Goal: Transaction & Acquisition: Purchase product/service

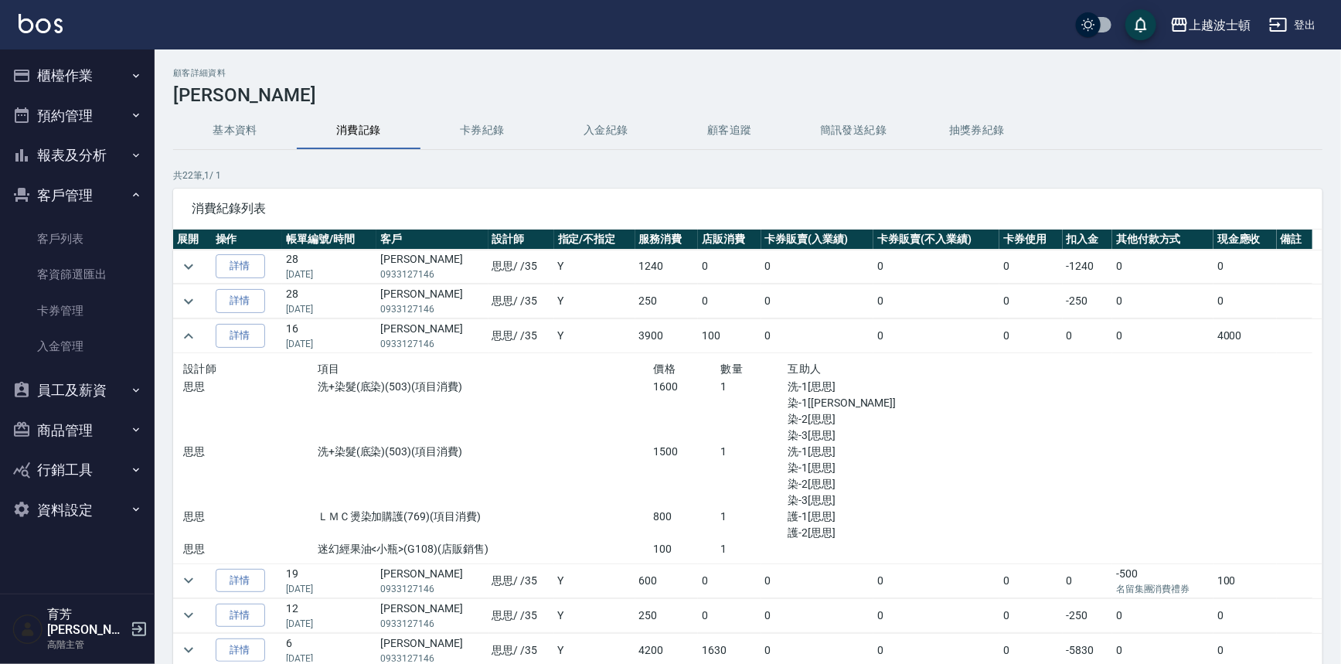
click at [66, 78] on button "櫃檯作業" at bounding box center [77, 76] width 142 height 40
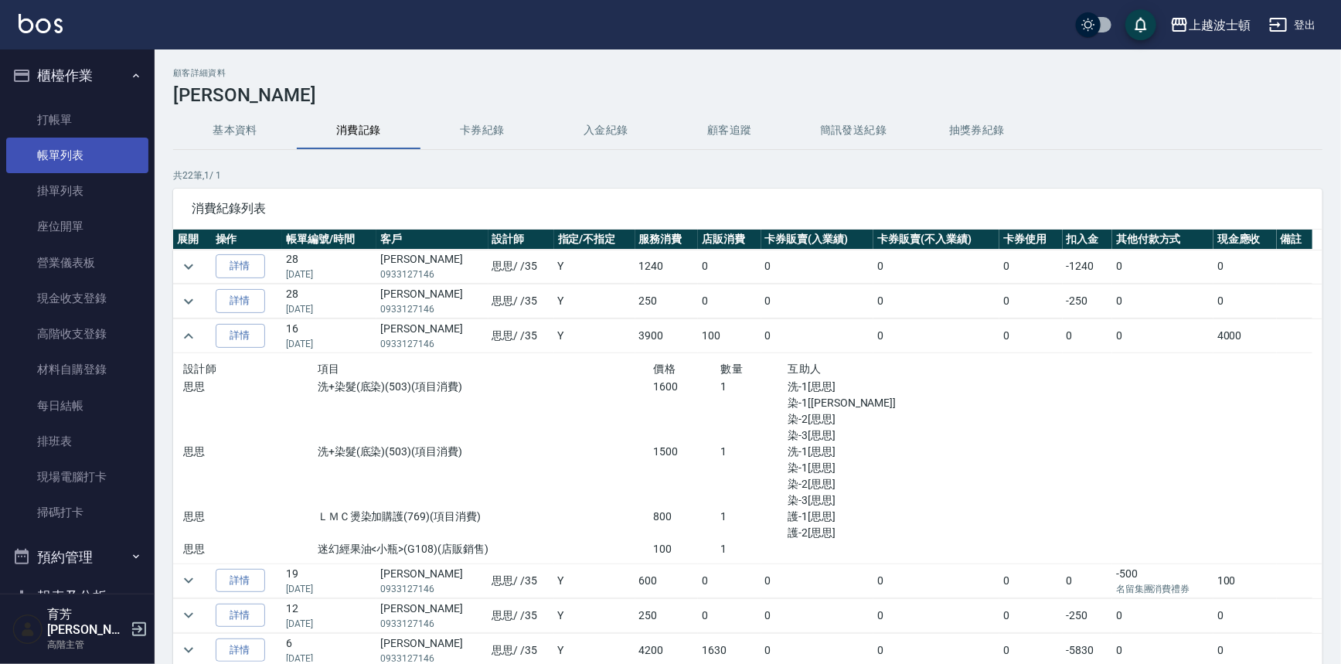
click at [84, 146] on link "帳單列表" at bounding box center [77, 156] width 142 height 36
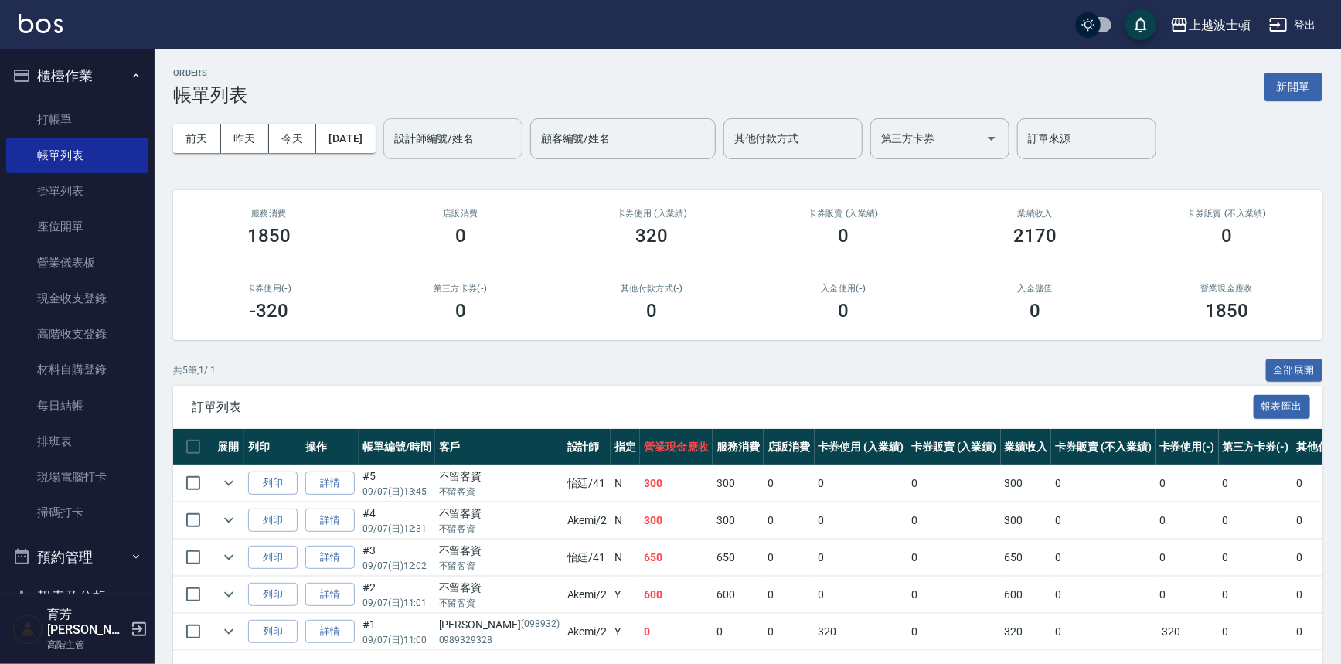
click at [495, 152] on div "設計師編號/姓名" at bounding box center [452, 138] width 139 height 41
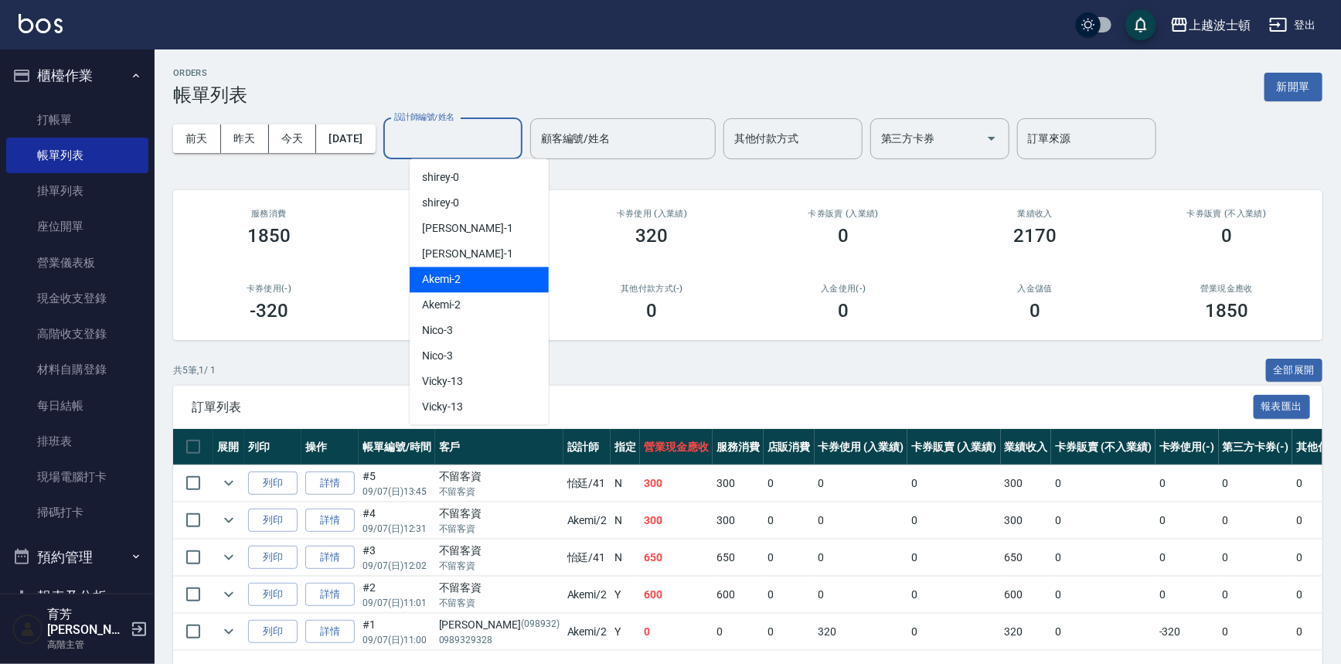
click at [499, 274] on div "Akemi -2" at bounding box center [479, 280] width 139 height 26
type input "Akemi-2"
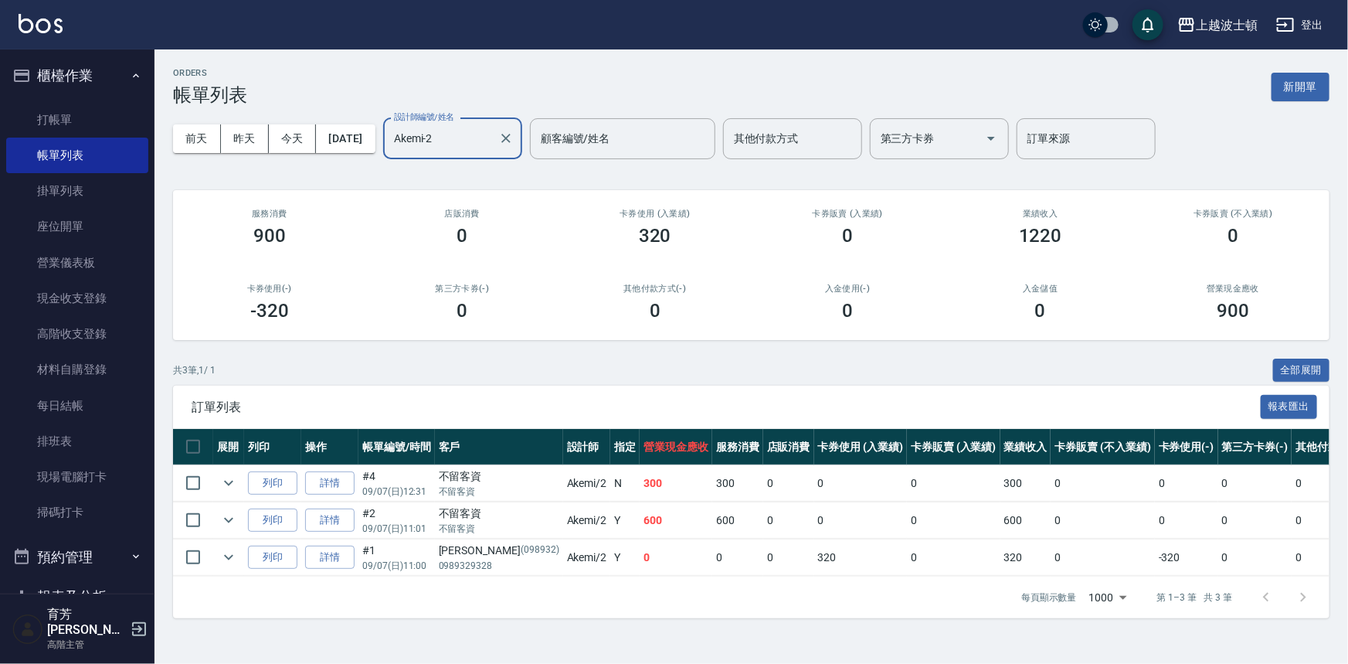
click at [716, 618] on div "每頁顯示數量 1000 1000 第 1–3 筆 共 3 筆" at bounding box center [751, 597] width 1157 height 42
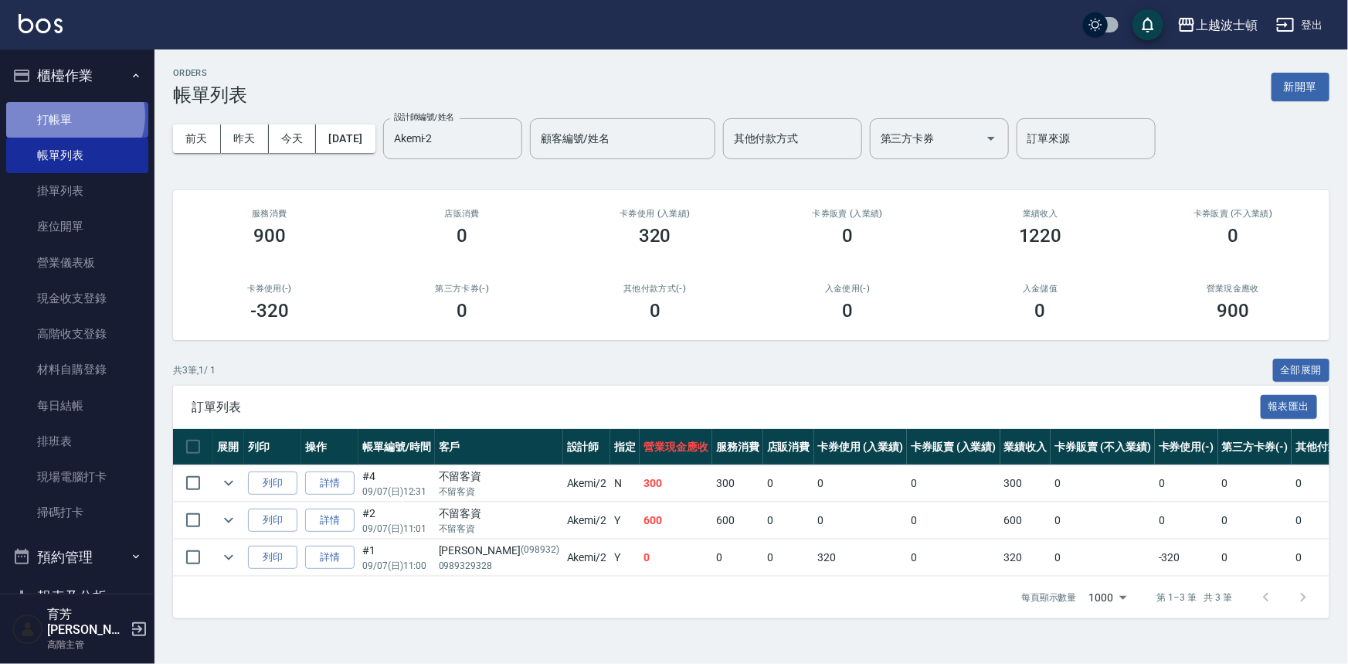
click at [72, 115] on link "打帳單" at bounding box center [77, 120] width 142 height 36
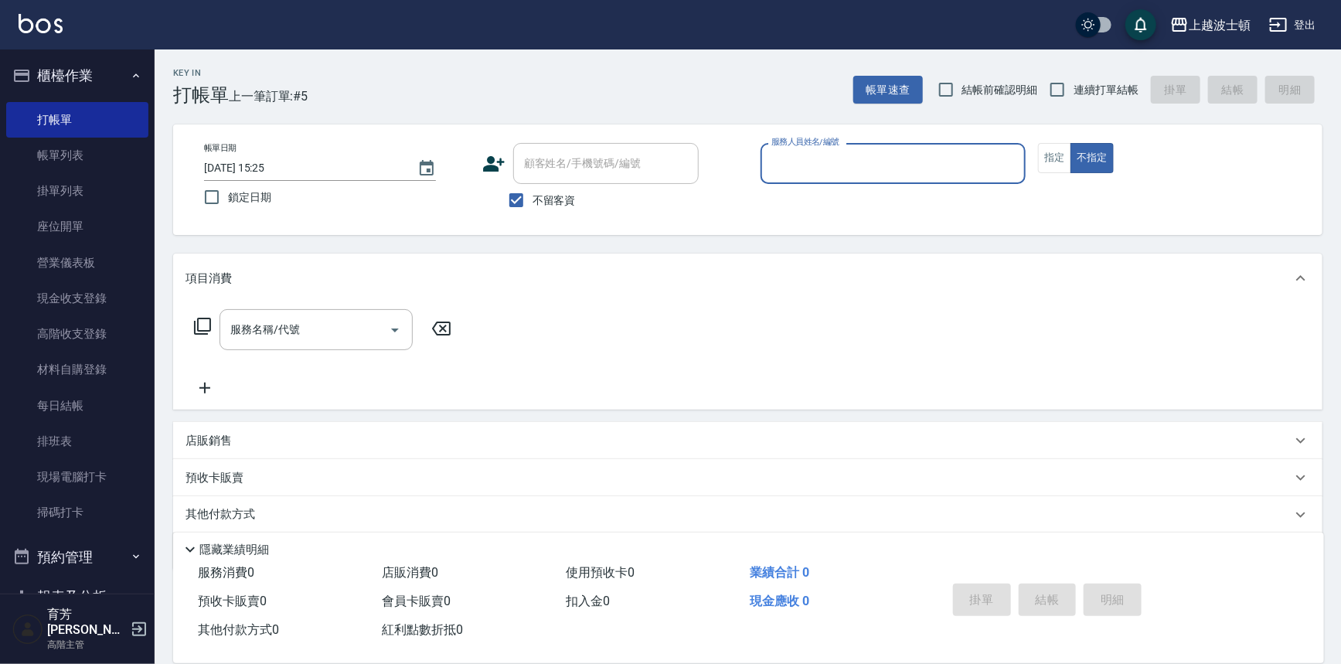
click at [495, 163] on icon at bounding box center [493, 163] width 23 height 23
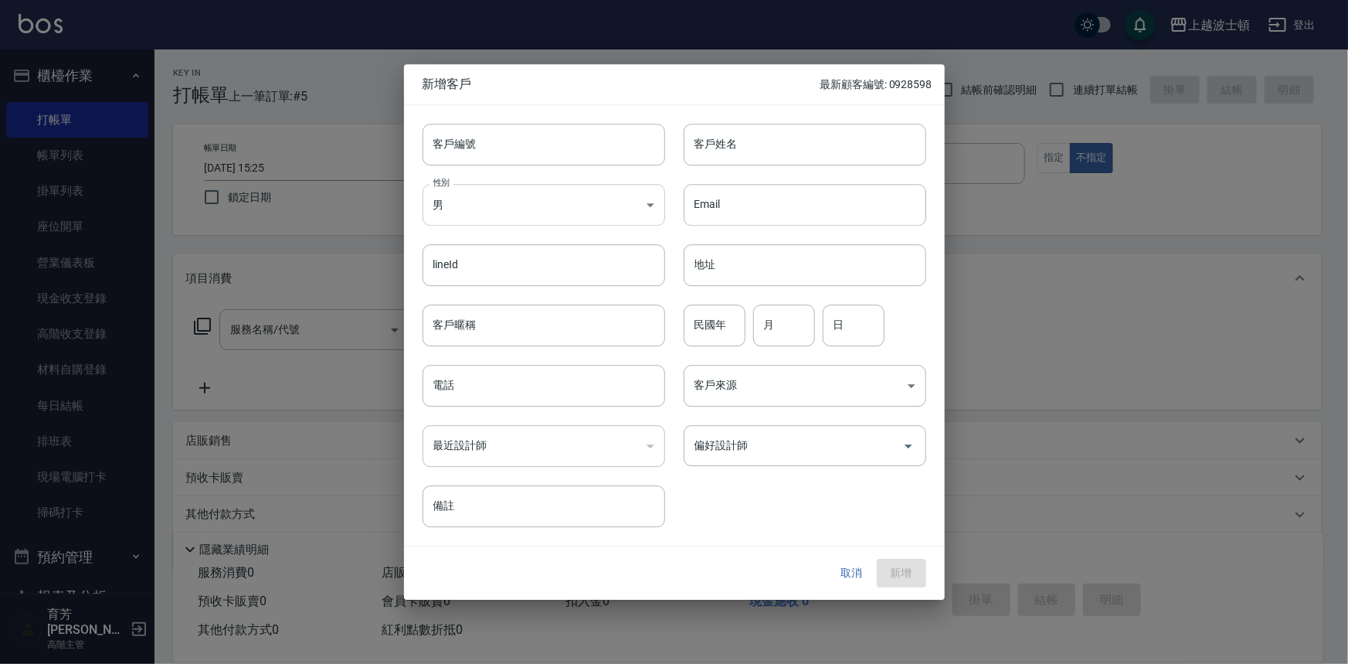
click at [496, 203] on body "上越波士頓 登出 櫃檯作業 打帳單 帳單列表 掛單列表 座位開單 營業儀表板 現金收支登錄 高階收支登錄 材料自購登錄 每日結帳 排班表 現場電腦打卡 掃碼打…" at bounding box center [674, 358] width 1348 height 716
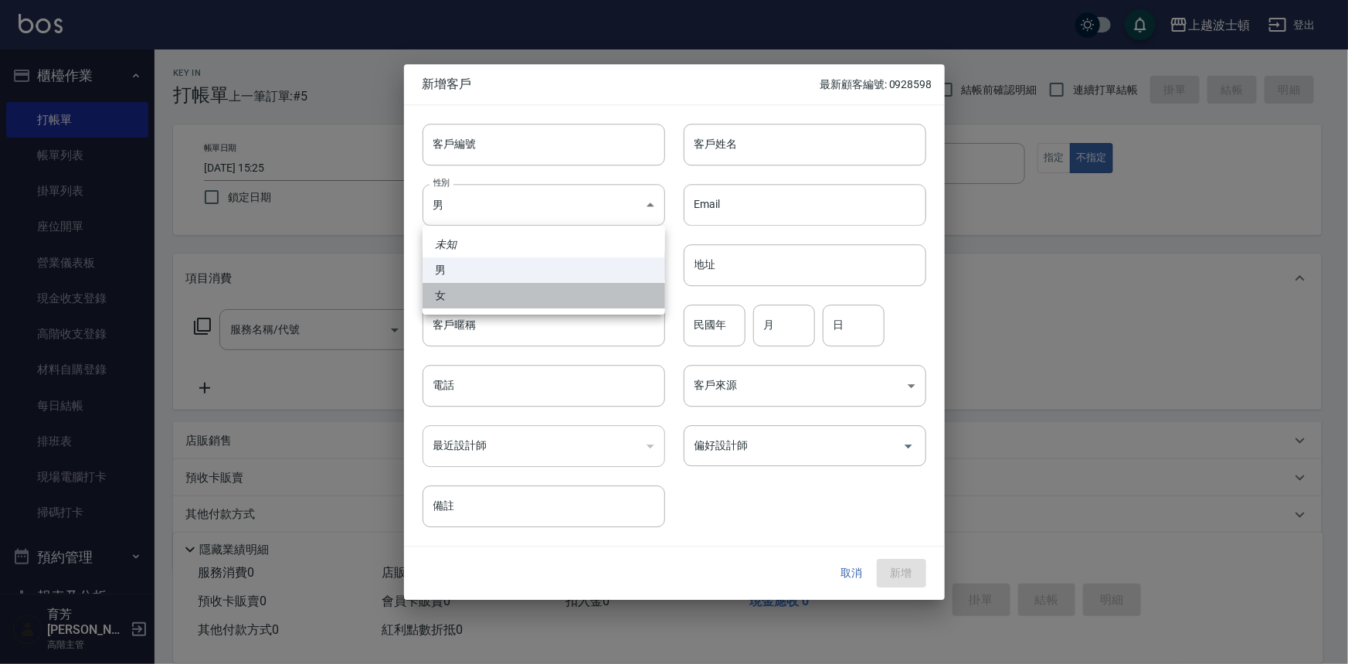
click at [498, 301] on li "女" at bounding box center [544, 296] width 243 height 26
type input "FEMALE"
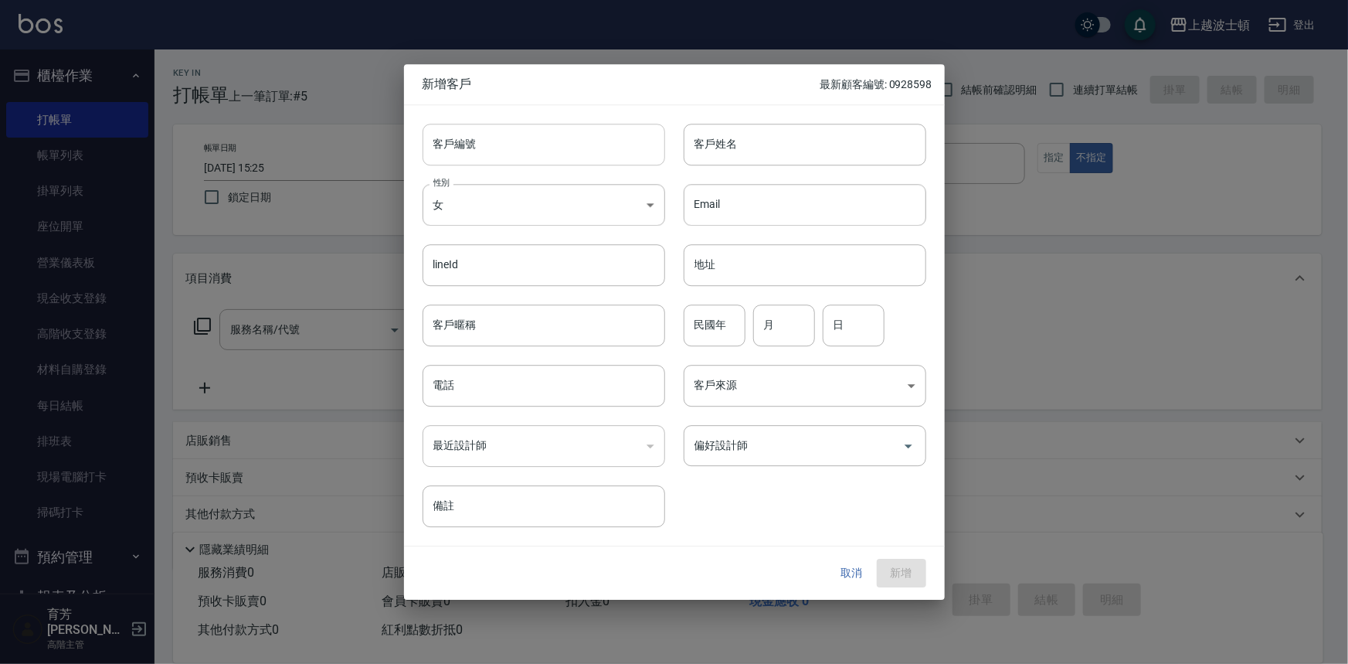
click at [501, 140] on input "客戶編號" at bounding box center [544, 145] width 243 height 42
type input "0918266"
click at [769, 148] on input "客戶姓名" at bounding box center [805, 145] width 243 height 42
type input "曾沛涵涵"
click at [526, 390] on input "電話" at bounding box center [544, 386] width 243 height 42
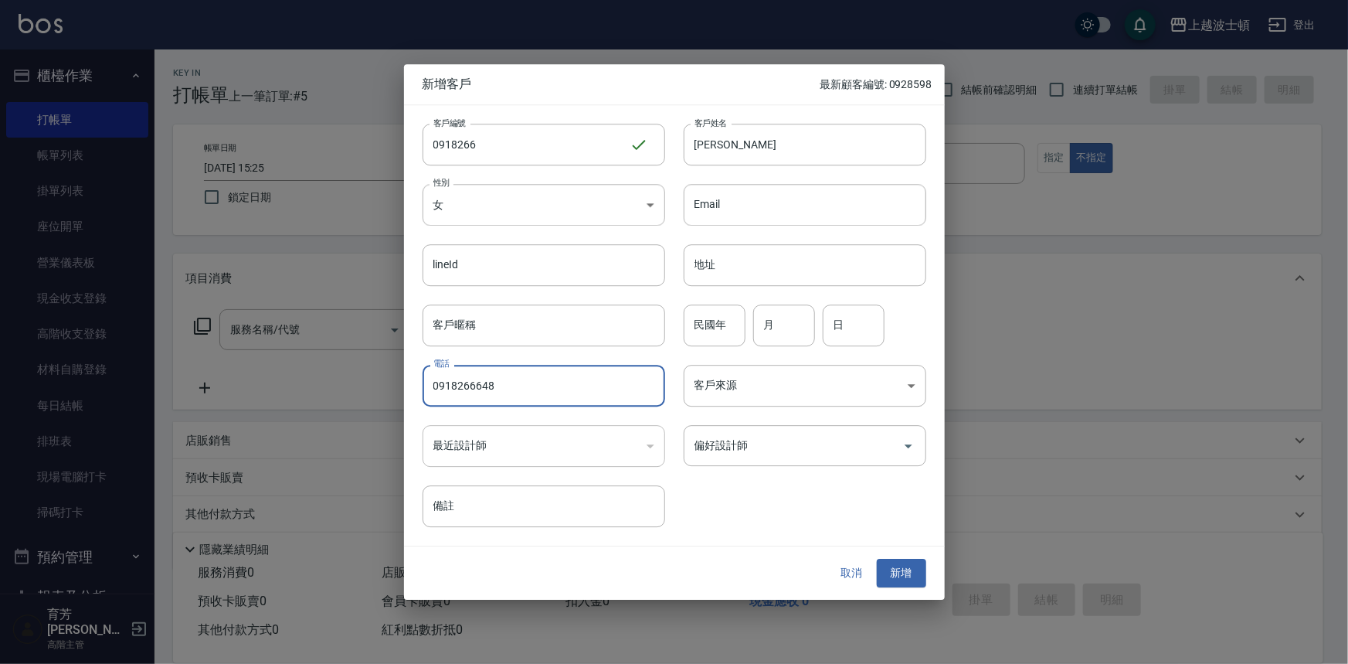
type input "0918266648"
click at [640, 444] on div "​" at bounding box center [544, 446] width 243 height 42
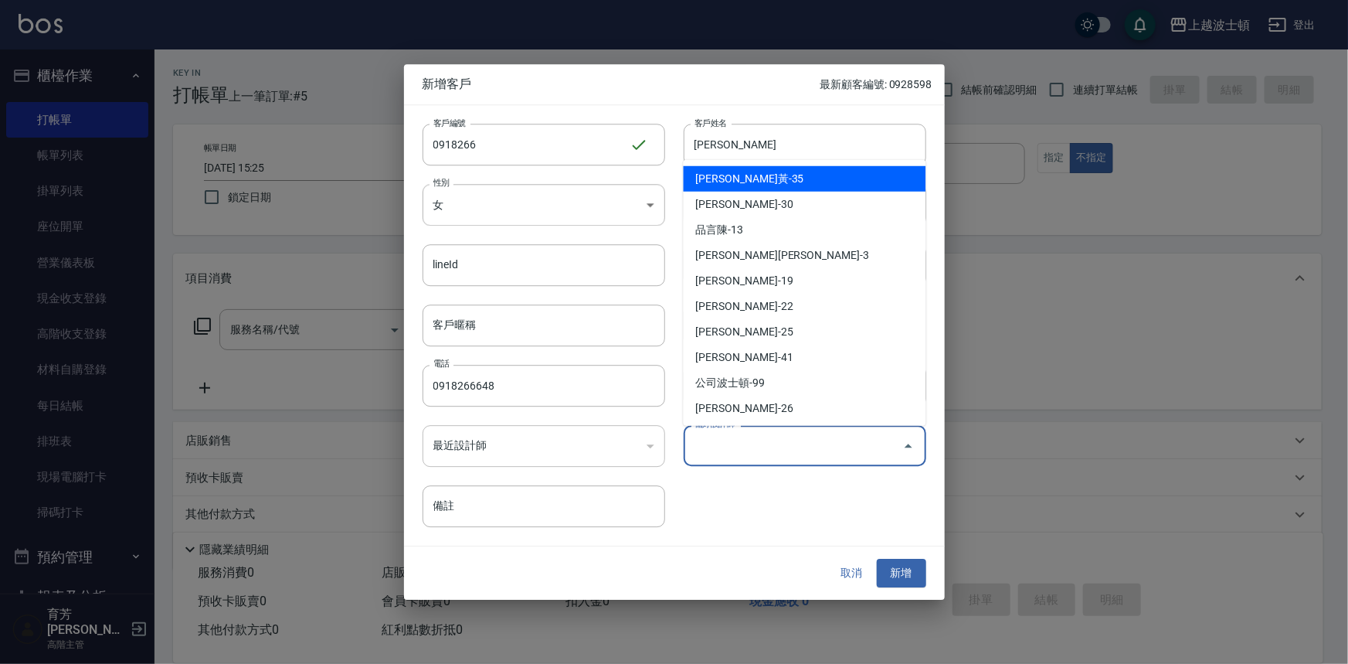
click at [721, 441] on input "偏好設計師" at bounding box center [794, 445] width 206 height 27
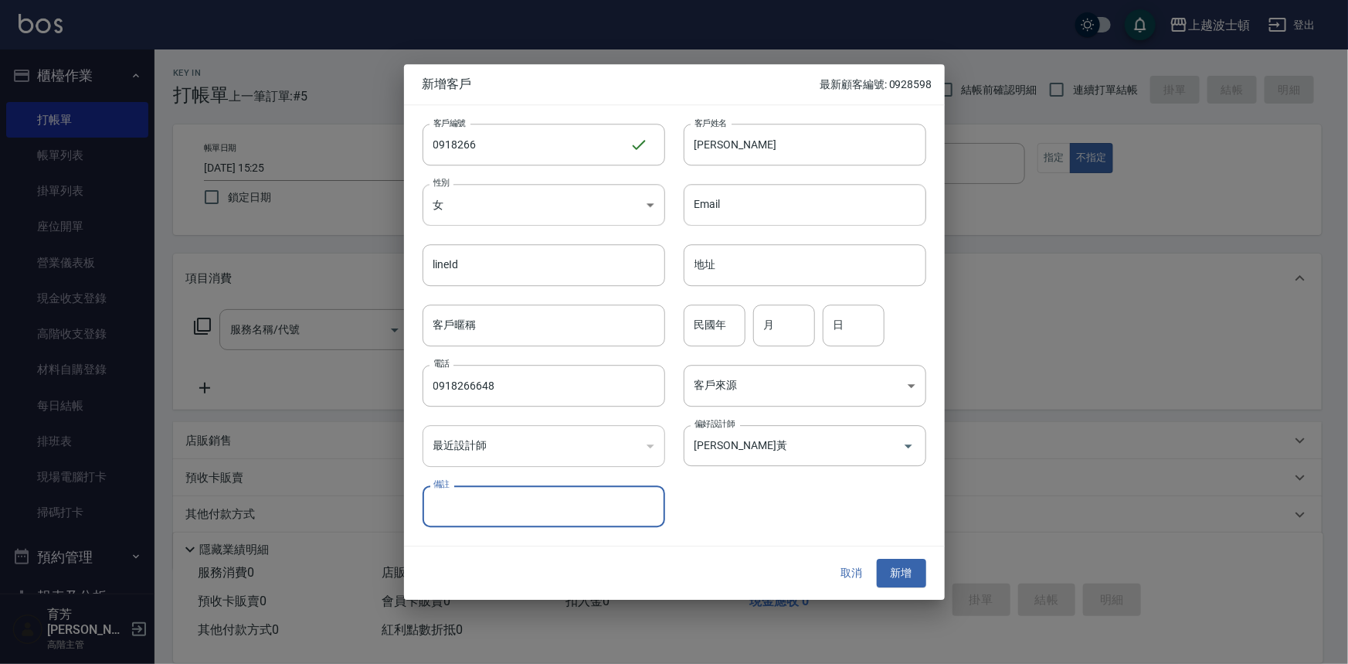
click at [693, 514] on div "客戶編號 0918266 ​ 客戶編號 客戶姓名 曾沛涵涵 客戶姓名 性別 女 FEMALE 性別 Email Email lineId lineId 地址 …" at bounding box center [665, 316] width 522 height 423
click at [804, 453] on input "思瑜黃" at bounding box center [783, 445] width 185 height 27
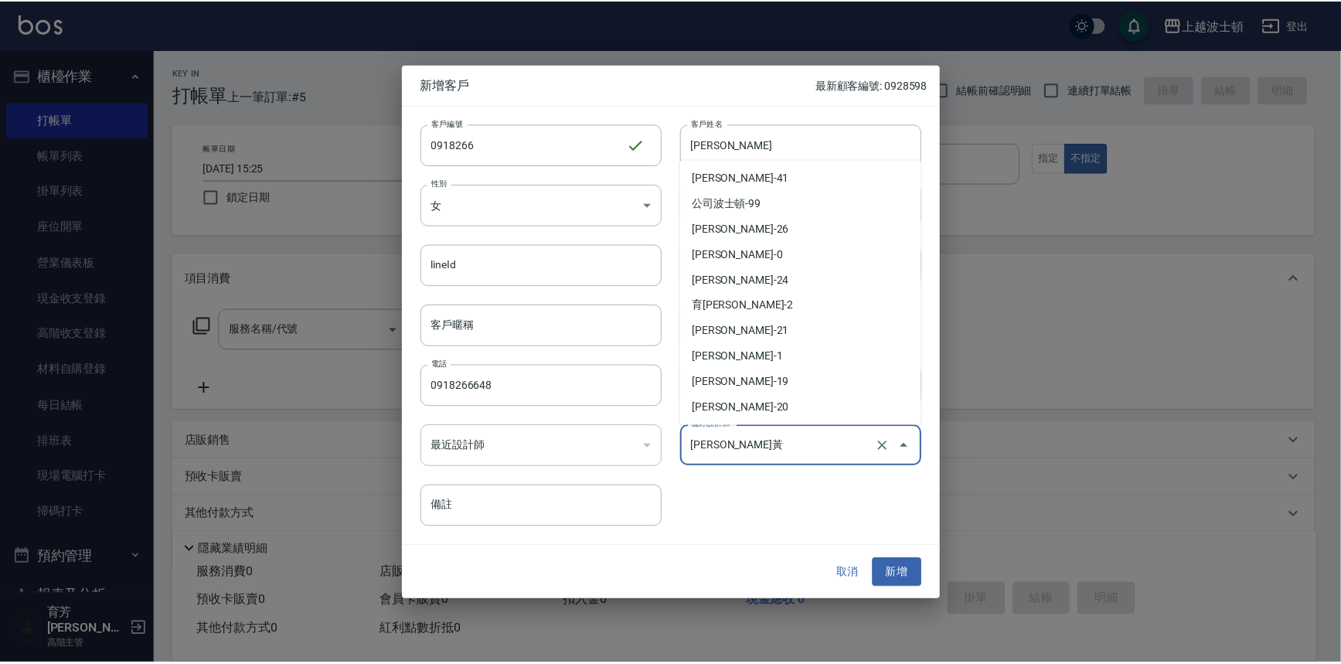
scroll to position [181, 0]
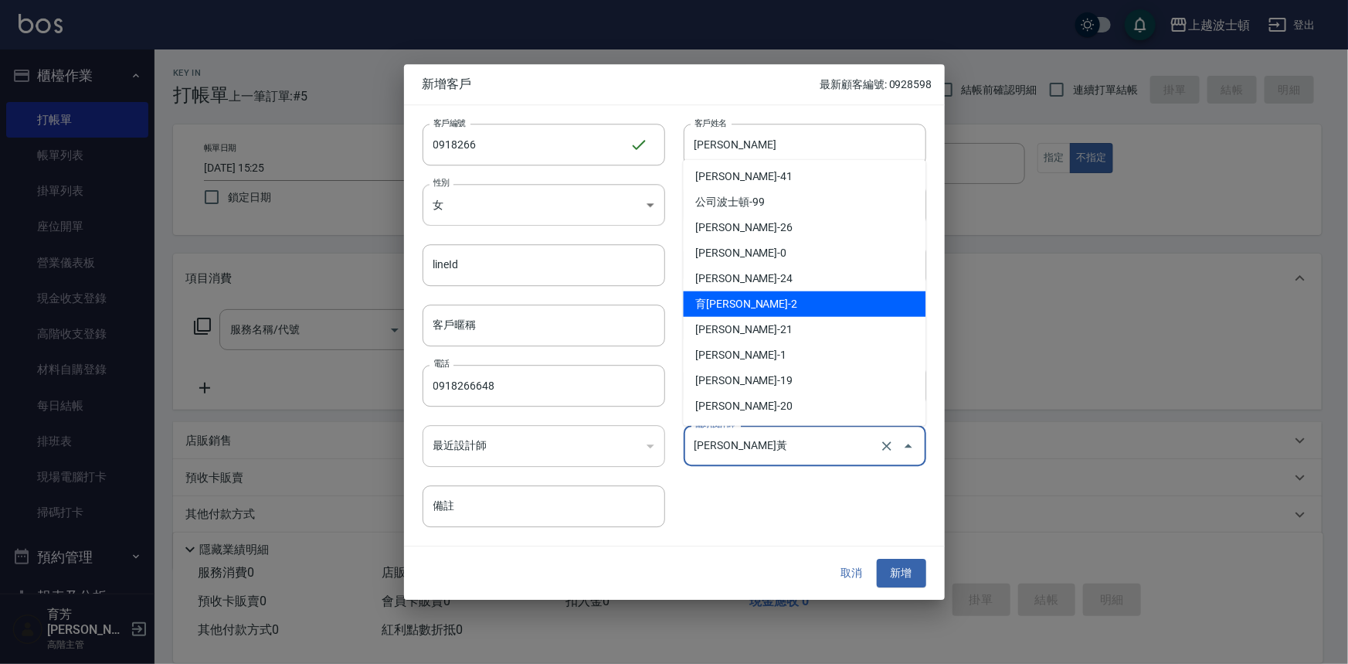
drag, startPoint x: 812, startPoint y: 301, endPoint x: 845, endPoint y: 489, distance: 191.3
click at [812, 301] on li "育芳蔡-2" at bounding box center [805, 304] width 243 height 26
type input "育芳[PERSON_NAME]"
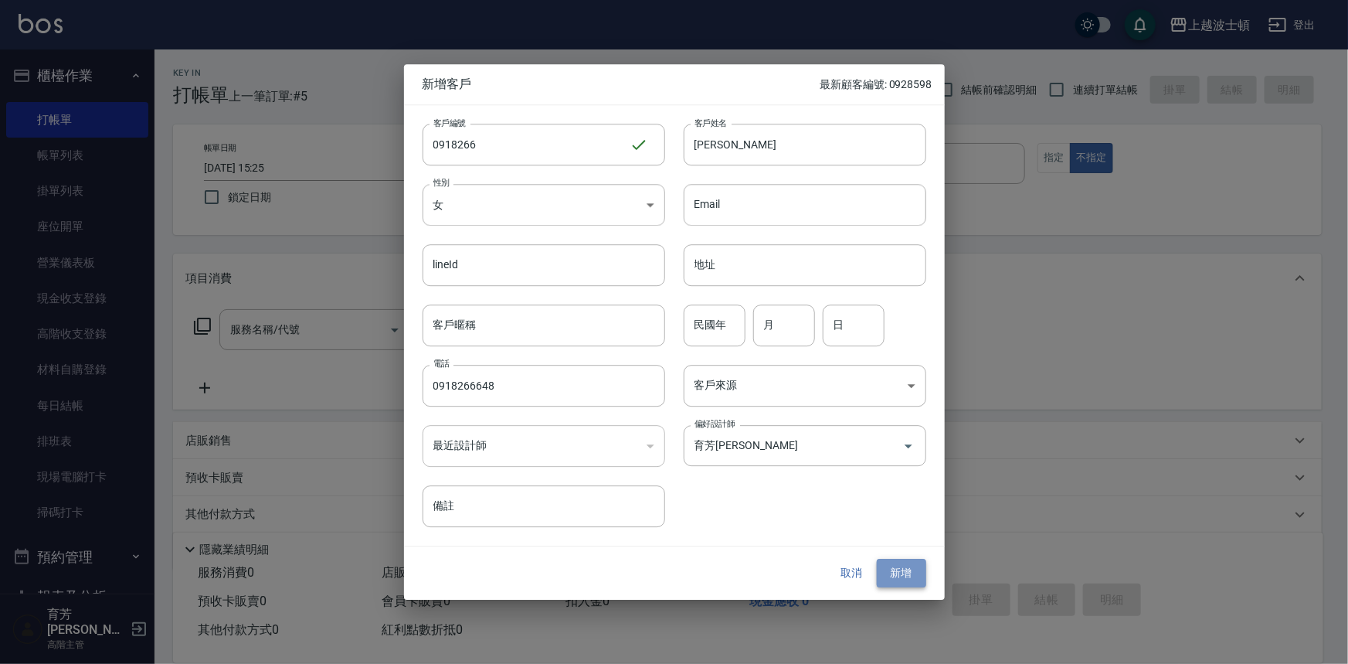
click at [904, 572] on button "新增" at bounding box center [901, 573] width 49 height 29
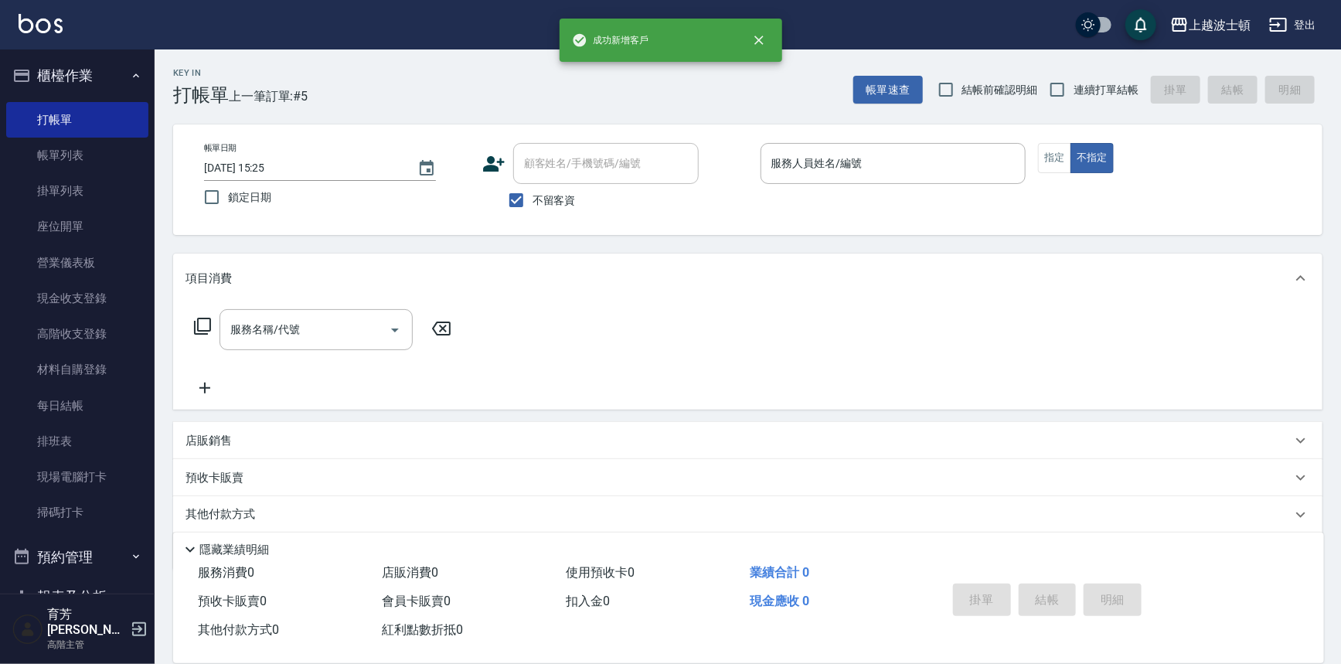
click at [546, 192] on span "不留客資" at bounding box center [553, 200] width 43 height 16
click at [532, 192] on input "不留客資" at bounding box center [516, 200] width 32 height 32
checkbox input "false"
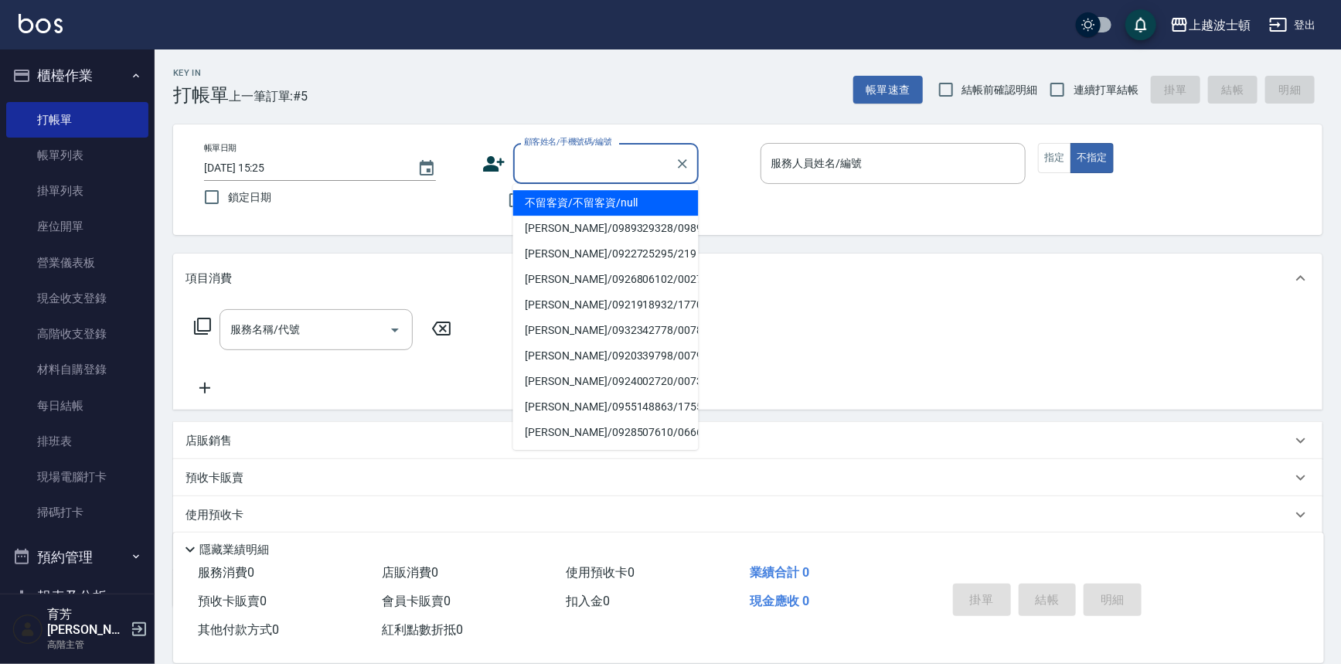
click at [555, 169] on input "顧客姓名/手機號碼/編號" at bounding box center [594, 163] width 148 height 27
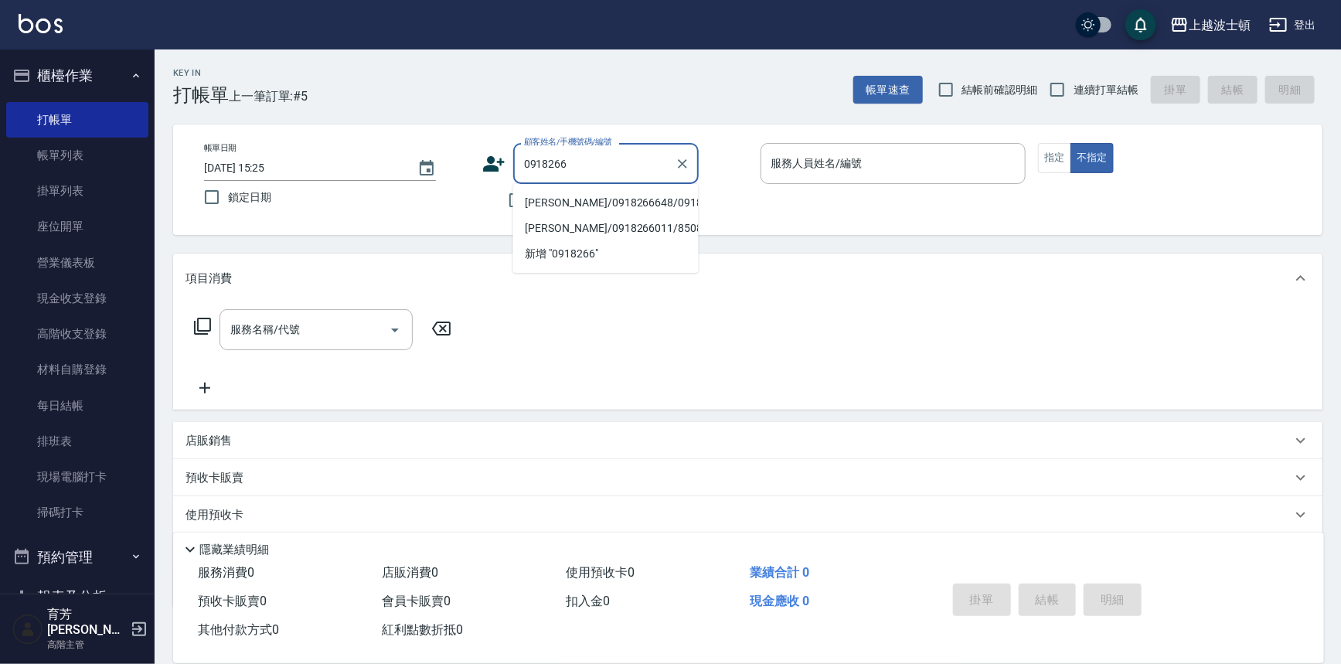
click at [546, 202] on li "曾沛涵涵/0918266648/0918266" at bounding box center [605, 203] width 185 height 26
type input "曾沛涵涵/0918266648/0918266"
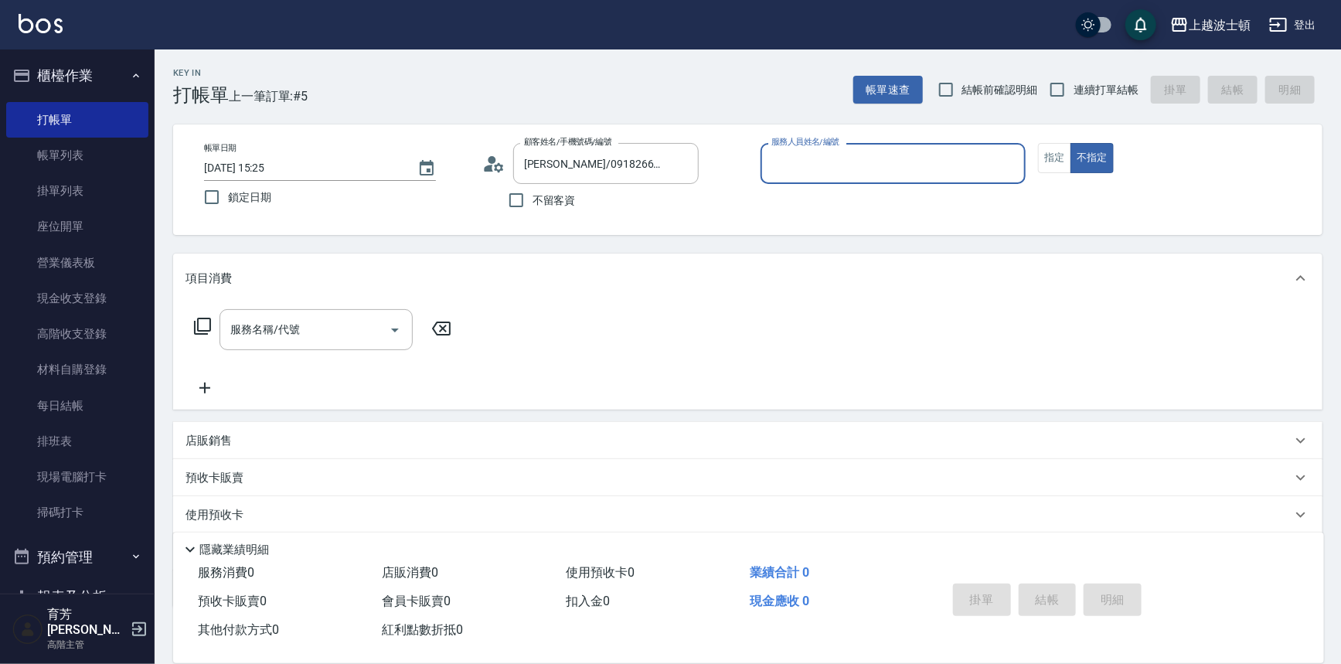
type input "Akemi-2"
click at [495, 162] on icon at bounding box center [493, 163] width 23 height 23
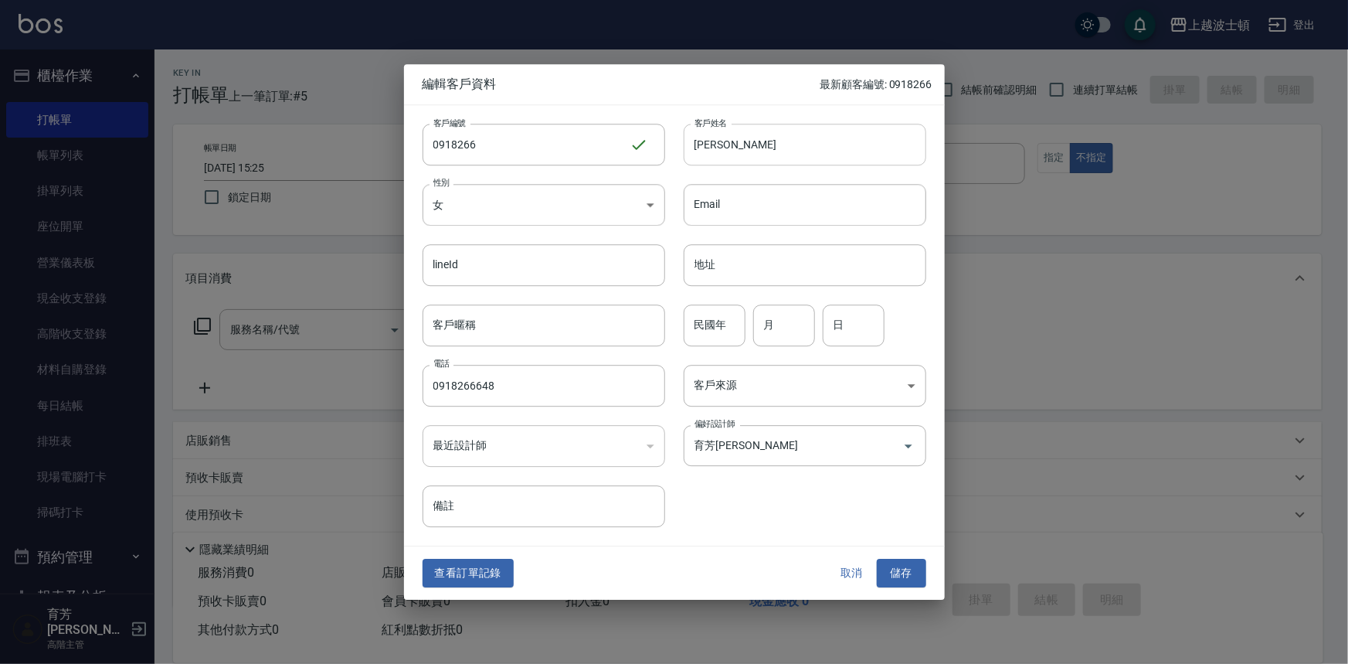
click at [748, 149] on input "曾沛涵涵" at bounding box center [805, 145] width 243 height 42
type input "曾沛涵"
click at [709, 255] on input "地址" at bounding box center [805, 265] width 243 height 42
click at [686, 595] on div "查看訂單記錄 取消 儲存" at bounding box center [674, 573] width 541 height 53
click at [900, 573] on button "儲存" at bounding box center [901, 573] width 49 height 29
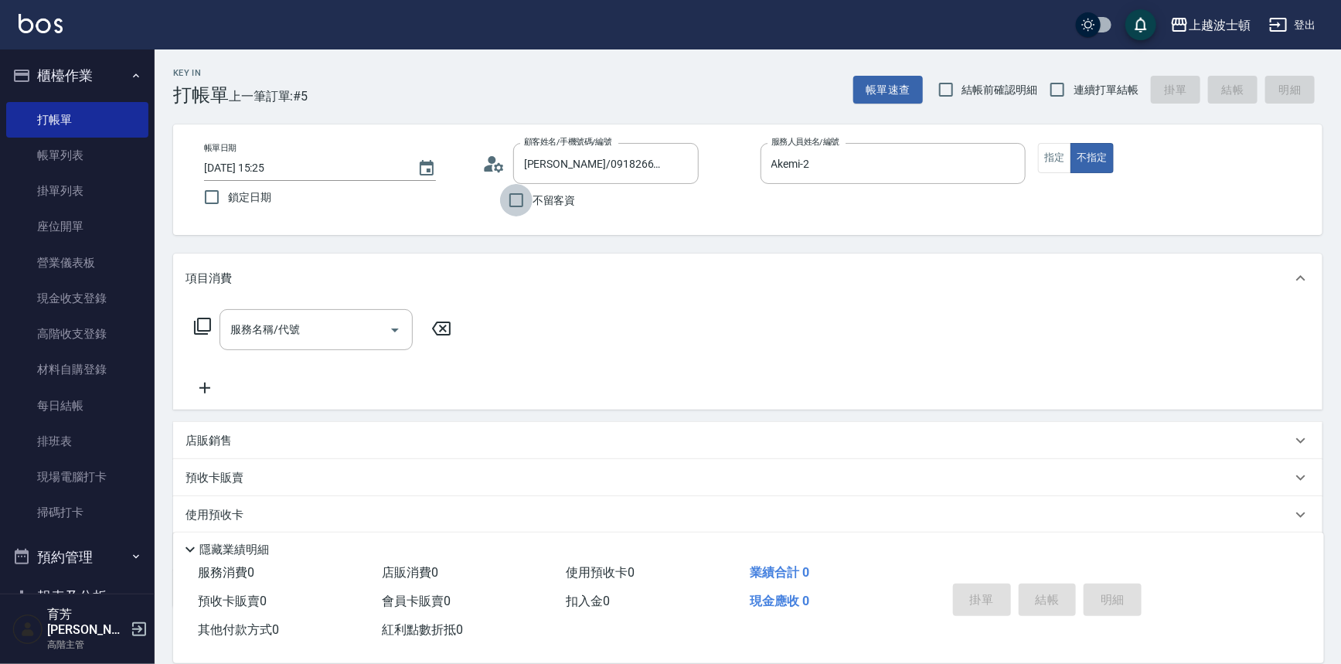
click at [525, 199] on input "不留客資" at bounding box center [516, 200] width 32 height 32
checkbox input "true"
click at [515, 194] on input "不留客資" at bounding box center [516, 200] width 32 height 32
checkbox input "false"
click at [546, 168] on input "顧客姓名/手機號碼/編號" at bounding box center [594, 163] width 148 height 27
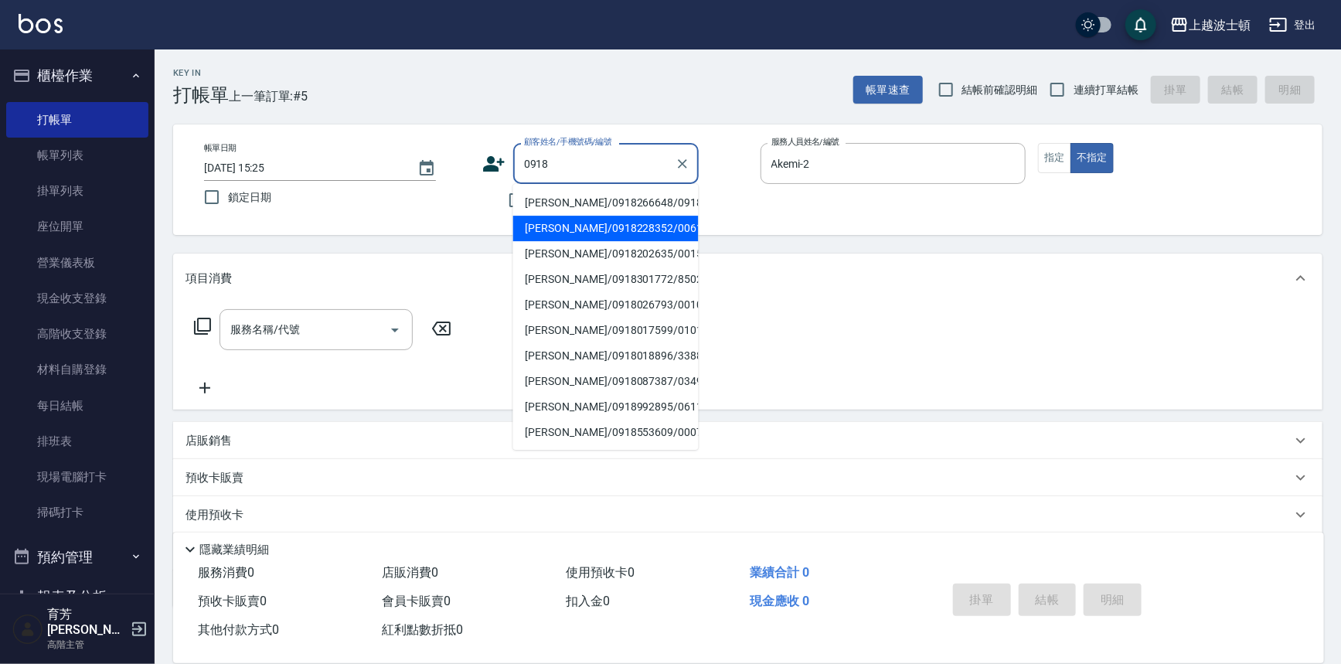
click at [563, 206] on li "曾沛涵/0918266648/0918266" at bounding box center [605, 203] width 185 height 26
type input "曾沛涵/0918266648/0918266"
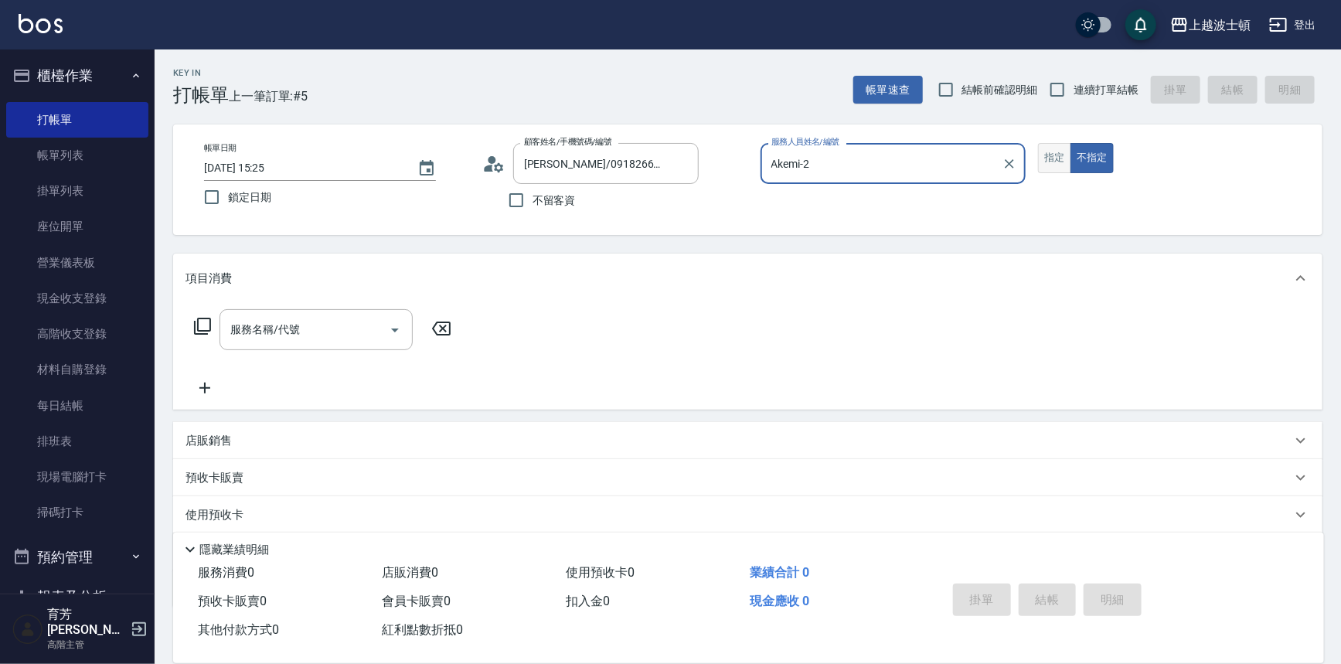
click at [1061, 153] on button "指定" at bounding box center [1054, 158] width 33 height 30
click at [333, 333] on input "服務名稱/代號" at bounding box center [304, 329] width 156 height 27
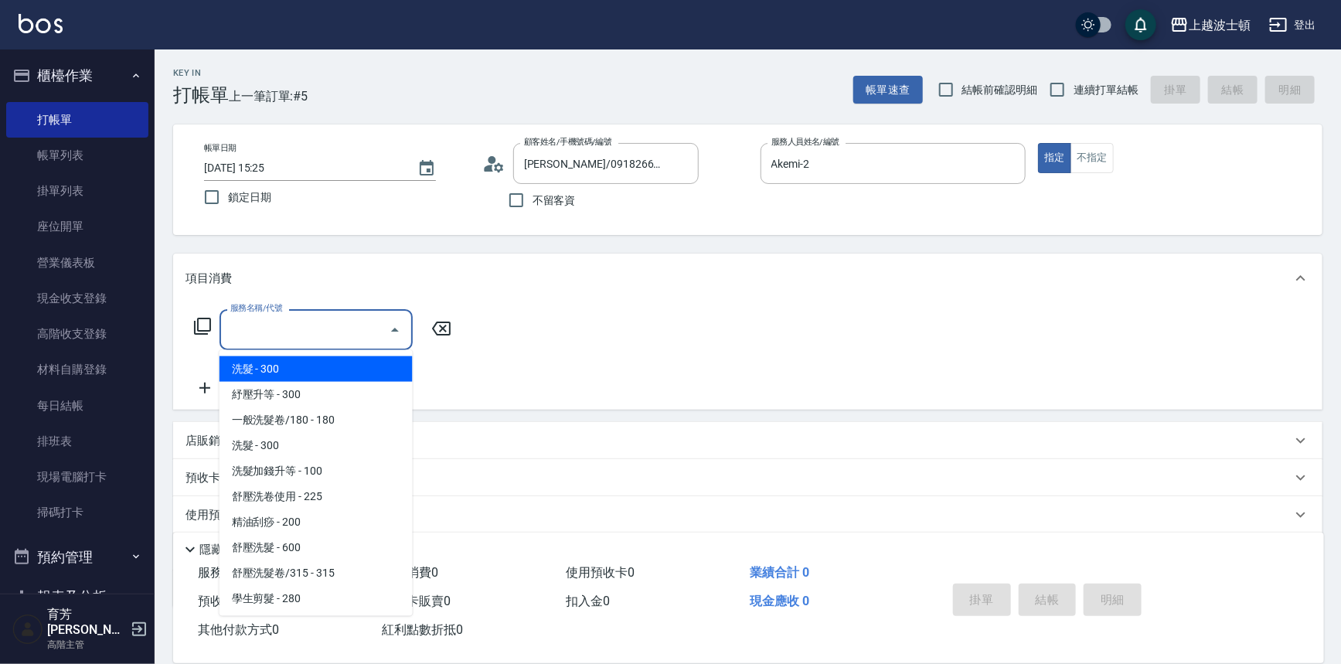
click at [336, 372] on span "洗髮 - 300" at bounding box center [315, 369] width 193 height 26
type input "洗髮(201)"
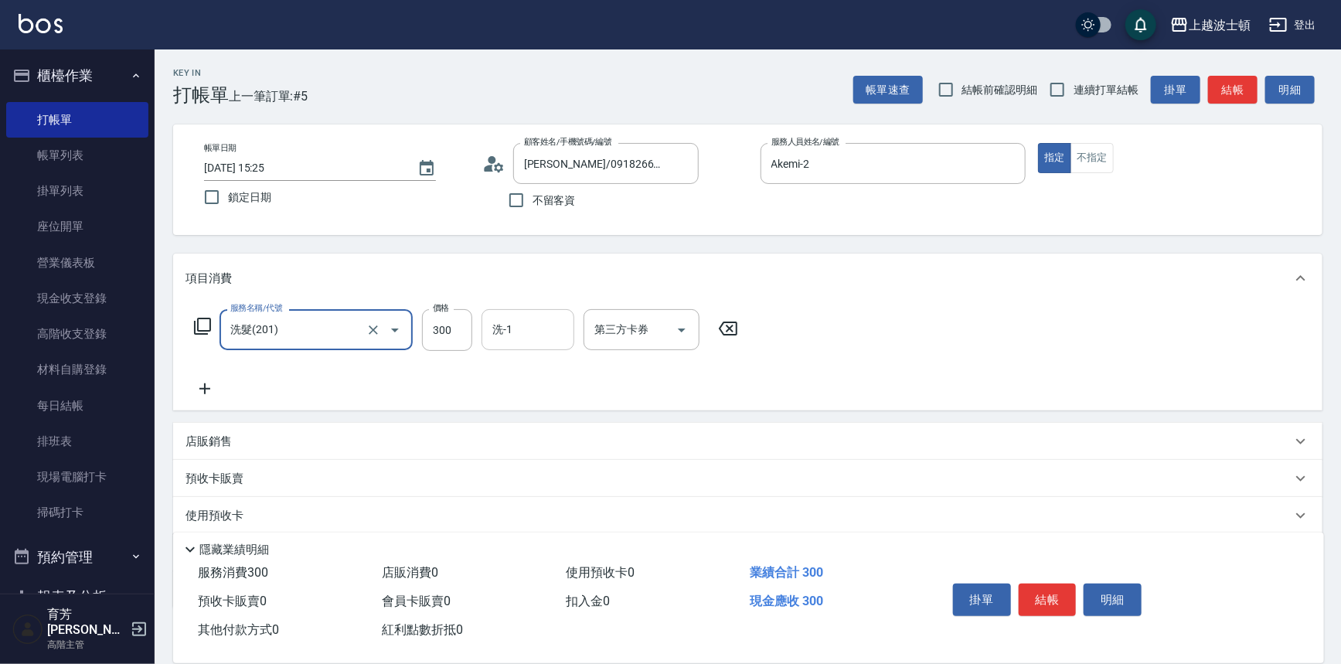
click at [515, 336] on input "洗-1" at bounding box center [527, 329] width 79 height 27
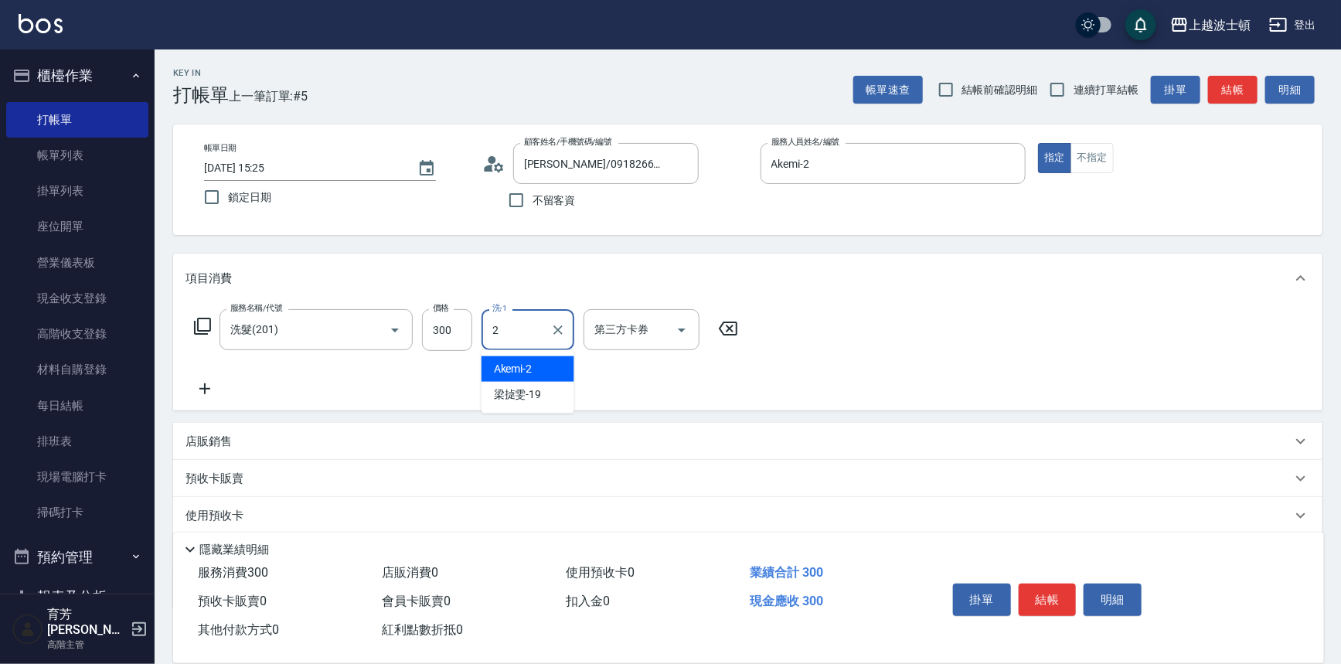
drag, startPoint x: 531, startPoint y: 369, endPoint x: 441, endPoint y: 360, distance: 90.0
click at [531, 367] on span "Akemi -2" at bounding box center [513, 369] width 39 height 16
type input "Akemi-2"
click at [202, 386] on icon at bounding box center [204, 388] width 39 height 19
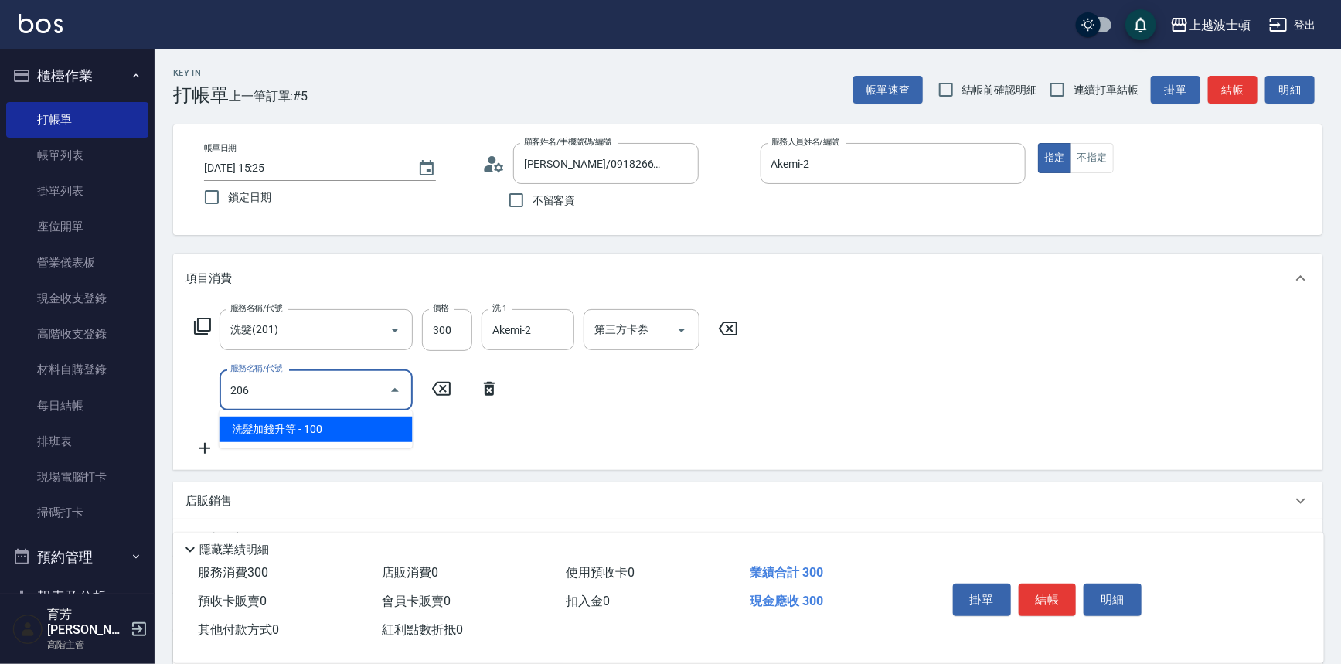
click at [315, 429] on span "洗髮加錢升等 - 100" at bounding box center [315, 430] width 193 height 26
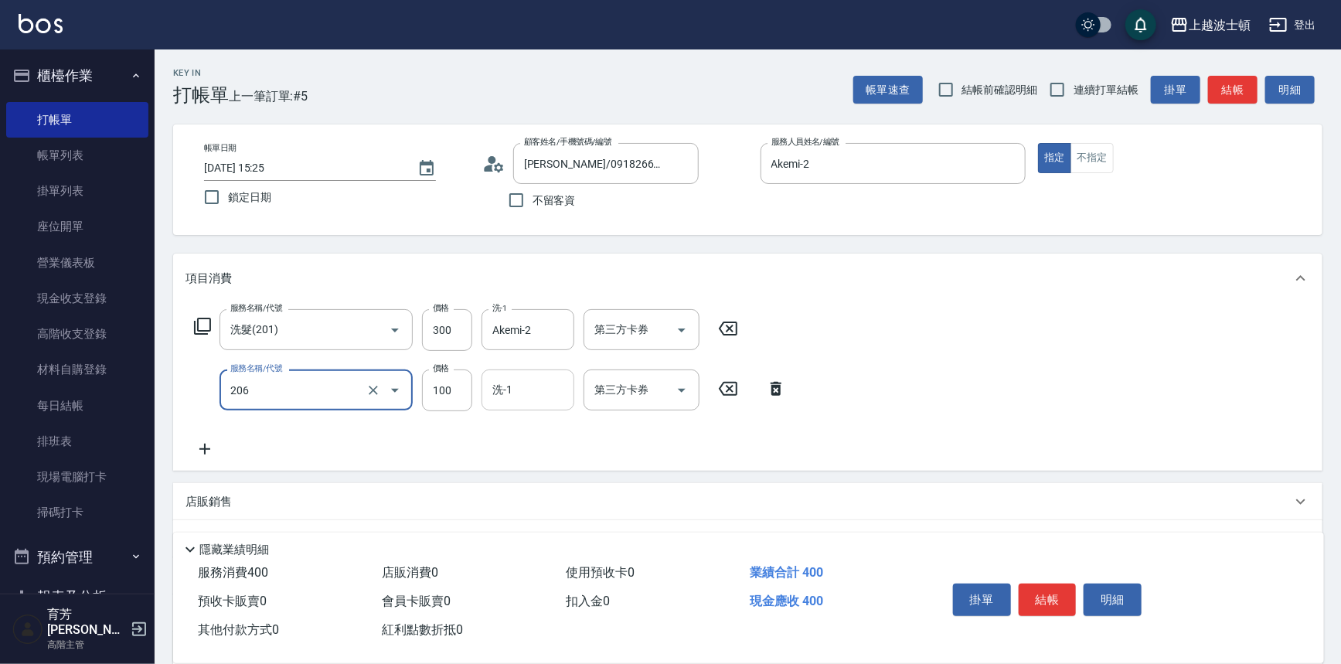
type input "洗髮加錢升等(206)"
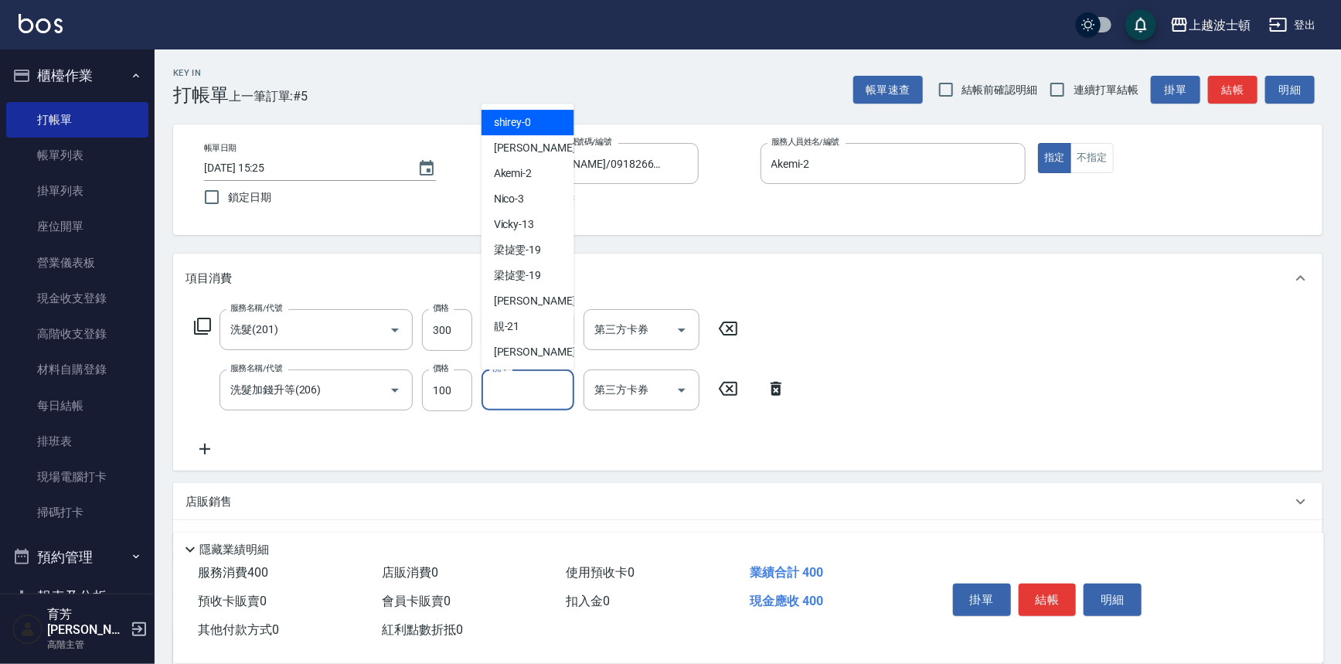
drag, startPoint x: 499, startPoint y: 394, endPoint x: 397, endPoint y: 352, distance: 110.5
click at [500, 394] on input "洗-1" at bounding box center [527, 389] width 79 height 27
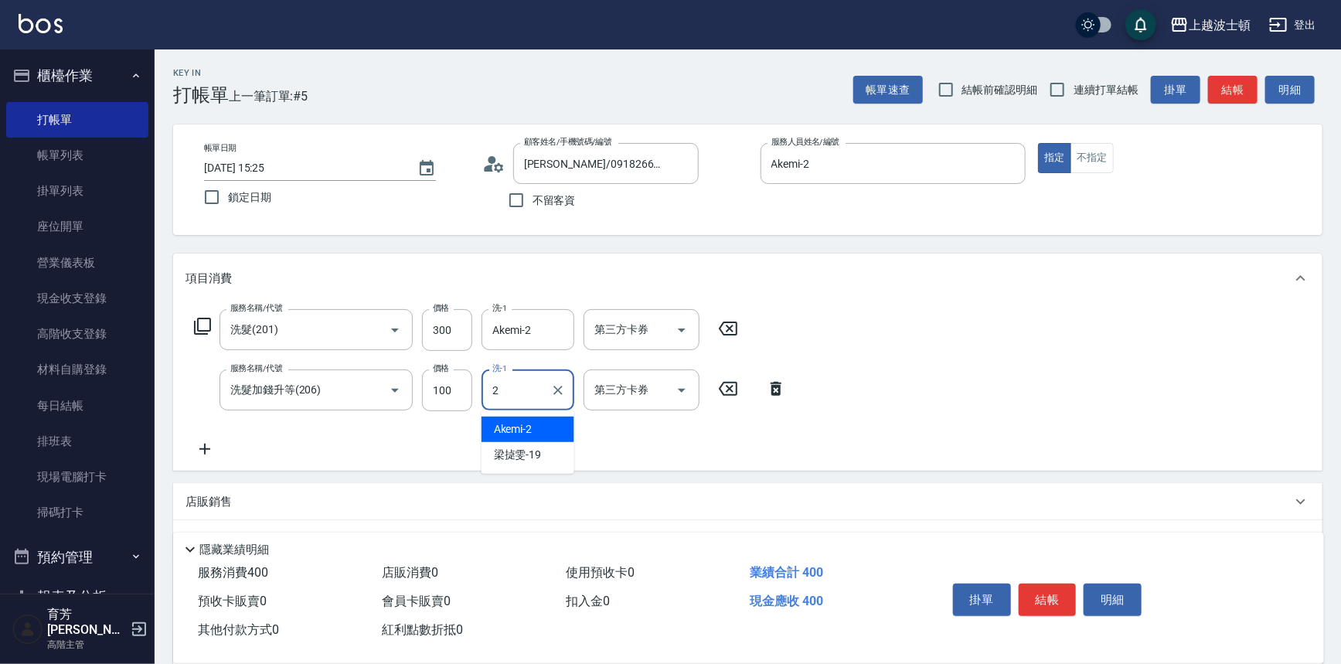
drag, startPoint x: 517, startPoint y: 430, endPoint x: 291, endPoint y: 423, distance: 225.7
click at [516, 429] on span "Akemi -2" at bounding box center [513, 429] width 39 height 16
type input "Akemi-2"
click at [208, 451] on icon at bounding box center [204, 449] width 39 height 19
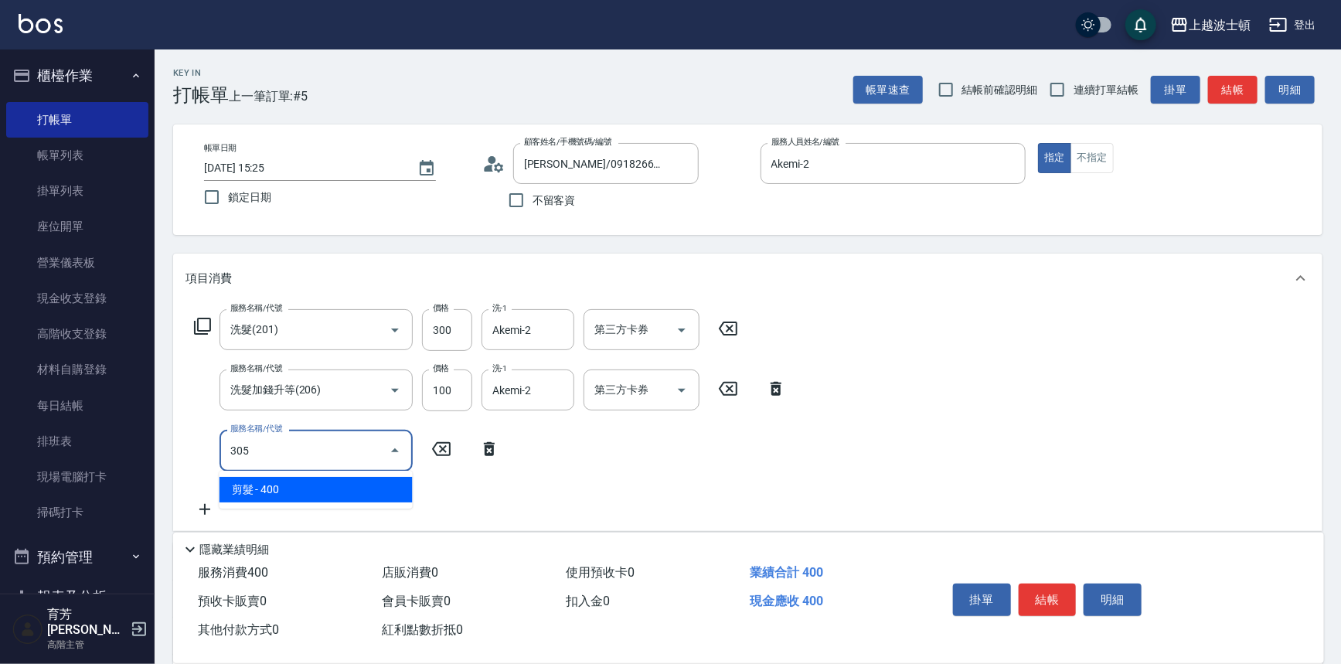
click at [280, 488] on span "剪髮 - 400" at bounding box center [315, 490] width 193 height 26
type input "剪髮(305)"
drag, startPoint x: 447, startPoint y: 457, endPoint x: 440, endPoint y: 444, distance: 15.2
click at [447, 457] on input "400" at bounding box center [447, 451] width 50 height 42
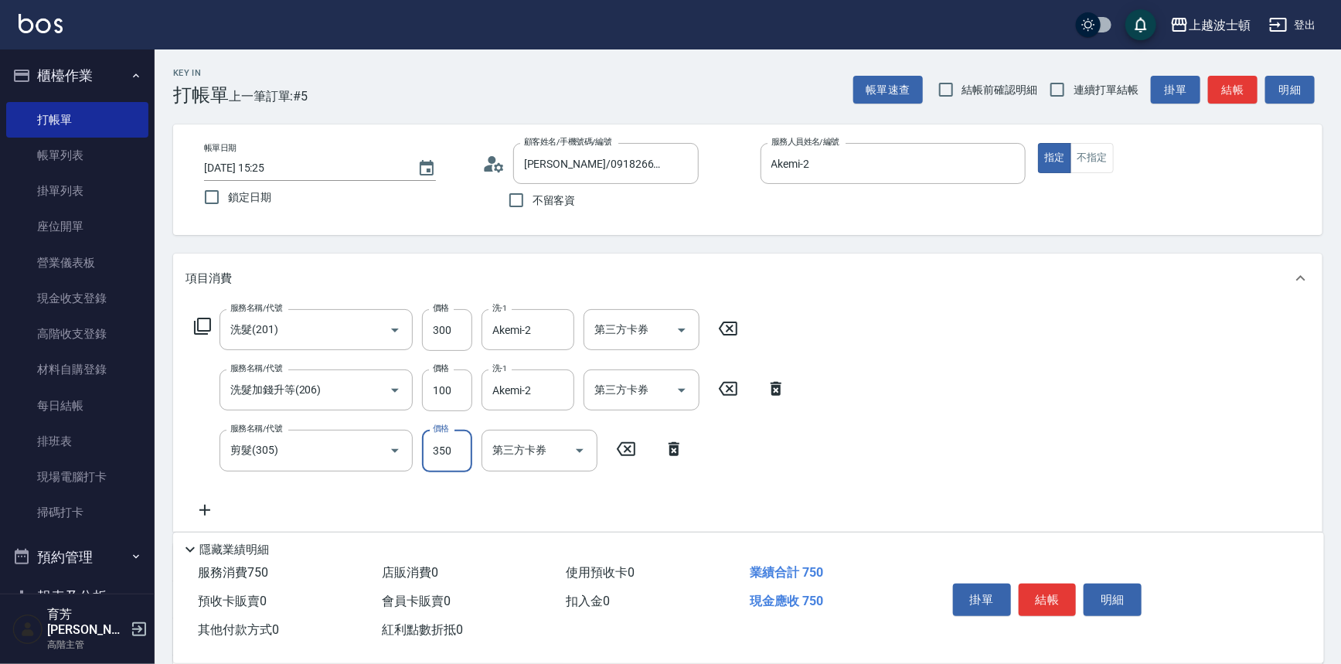
type input "350"
click at [934, 258] on div "項目消費" at bounding box center [747, 277] width 1149 height 49
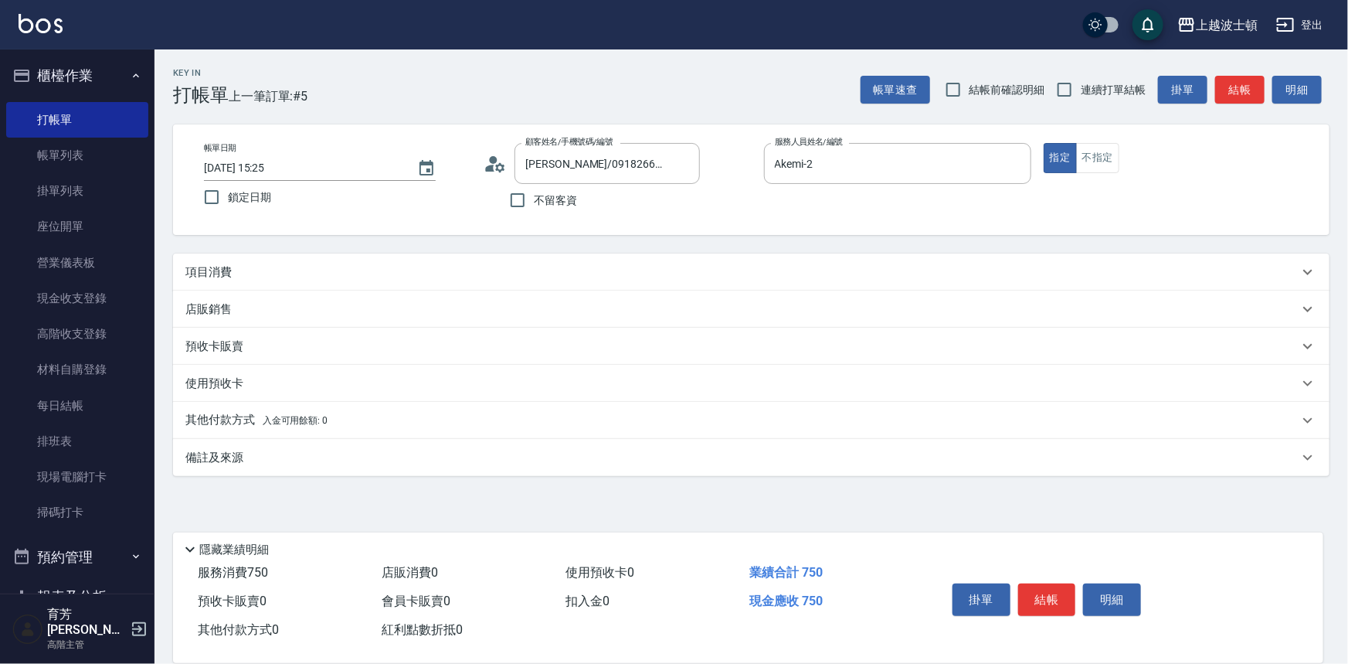
click at [583, 273] on div "項目消費" at bounding box center [742, 272] width 1114 height 16
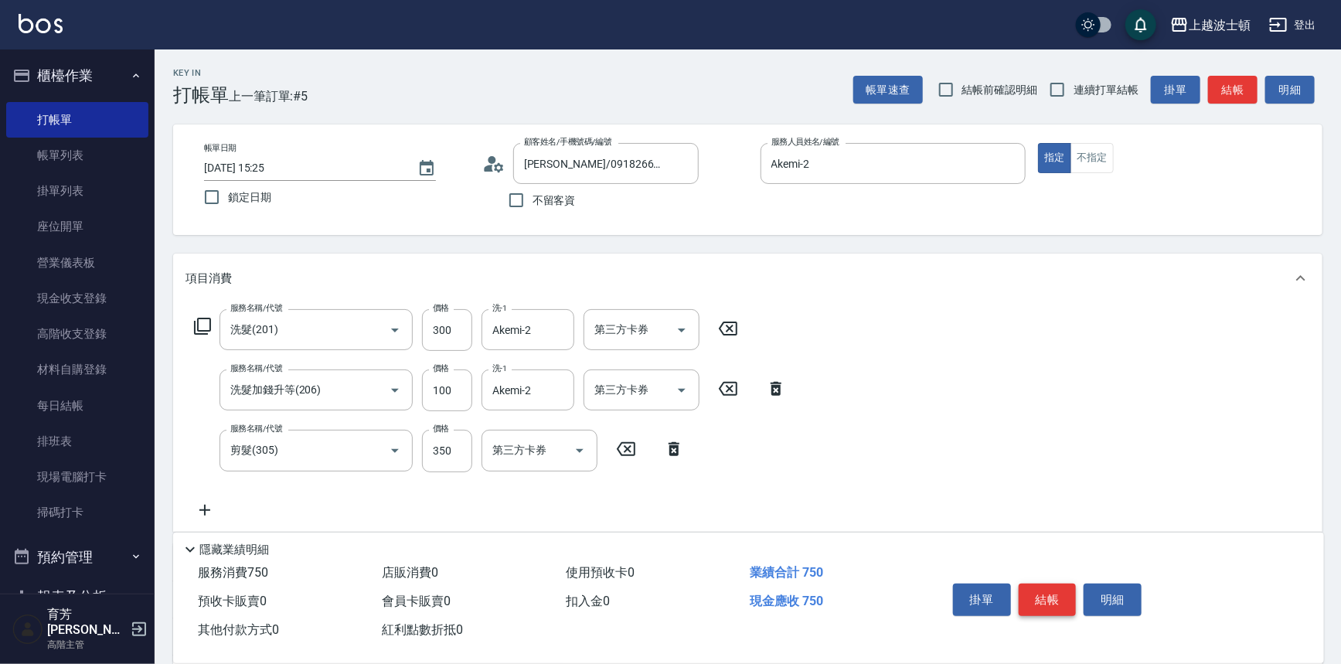
click at [1063, 595] on button "結帳" at bounding box center [1048, 599] width 58 height 32
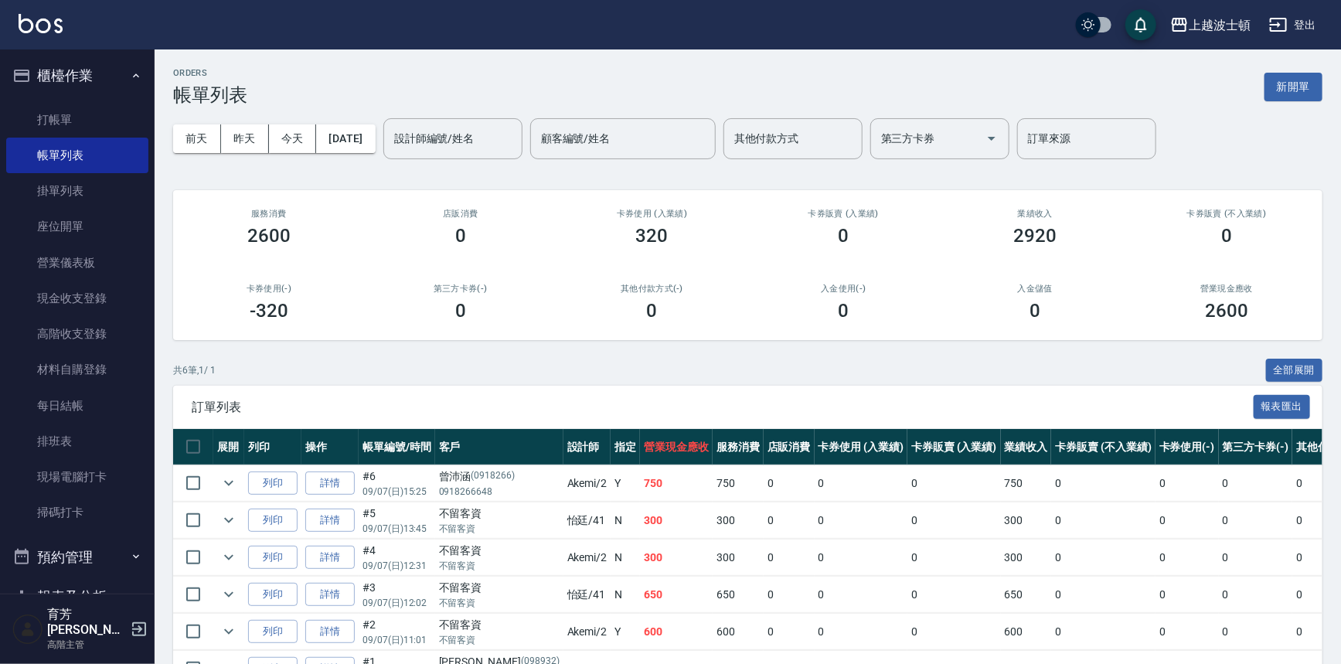
click at [0, 491] on nav "櫃檯作業 打帳單 帳單列表 掛單列表 座位開單 營業儀表板 現金收支登錄 高階收支登錄 材料自購登錄 每日結帳 排班表 現場電腦打卡 掃碼打卡 預約管理 預約…" at bounding box center [77, 321] width 155 height 544
click at [491, 139] on input "設計師編號/姓名" at bounding box center [452, 138] width 125 height 27
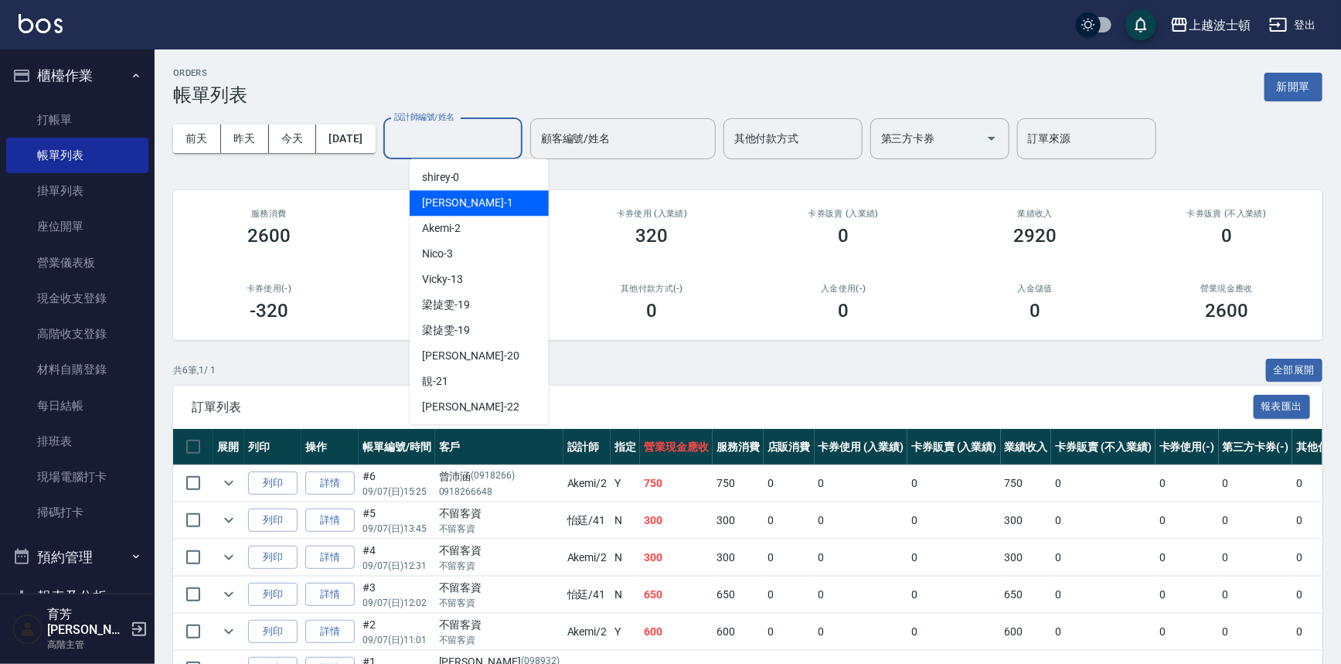
click at [479, 195] on div "[PERSON_NAME] -1" at bounding box center [479, 203] width 139 height 26
type input "[PERSON_NAME]-1"
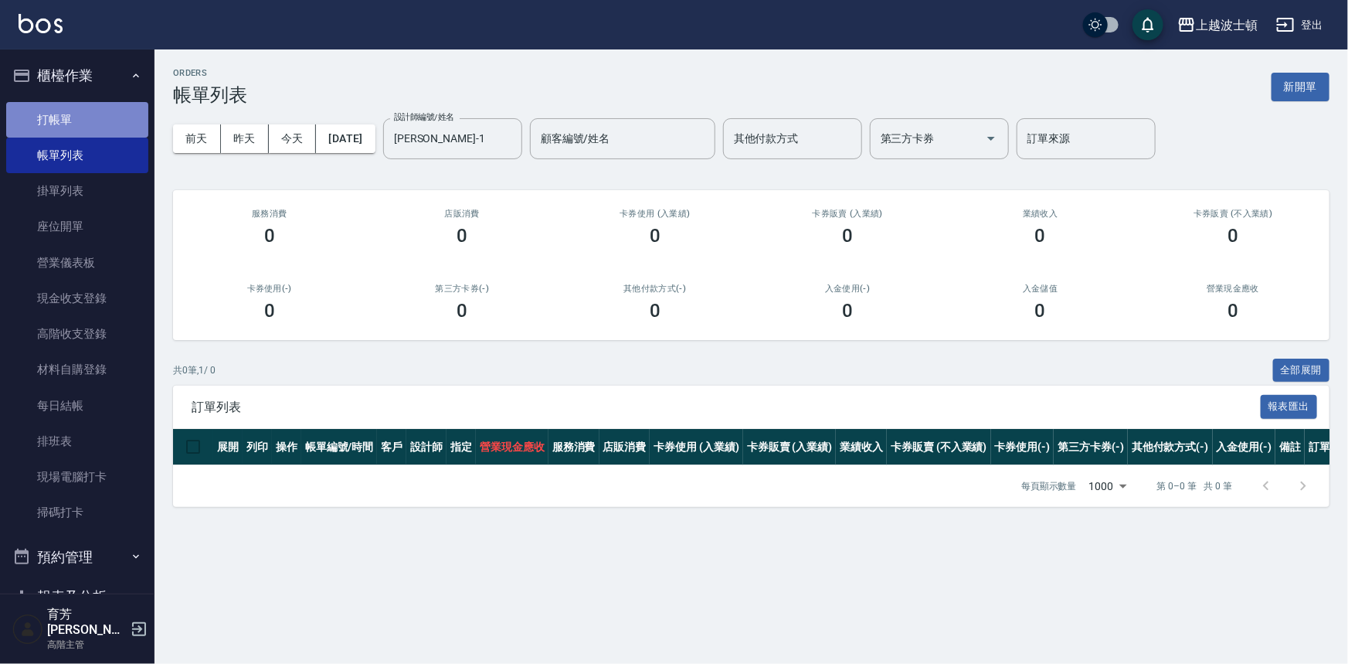
click at [92, 102] on link "打帳單" at bounding box center [77, 120] width 142 height 36
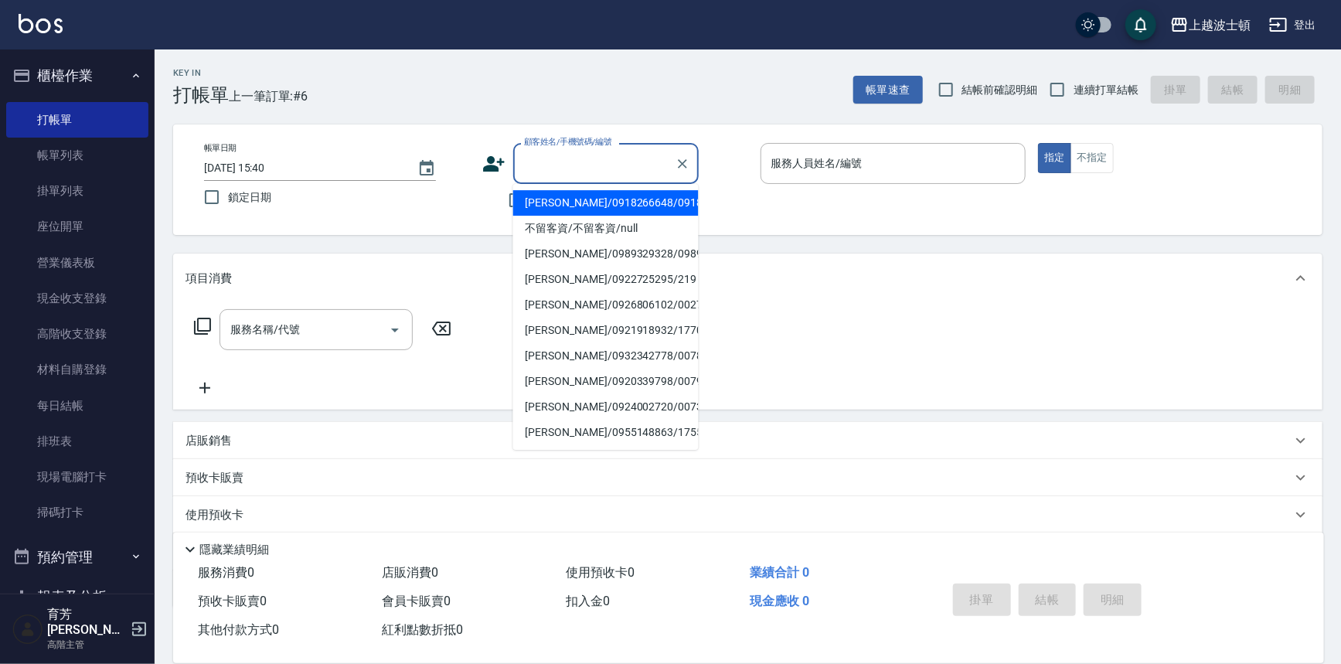
click at [550, 155] on input "顧客姓名/手機號碼/編號" at bounding box center [594, 163] width 148 height 27
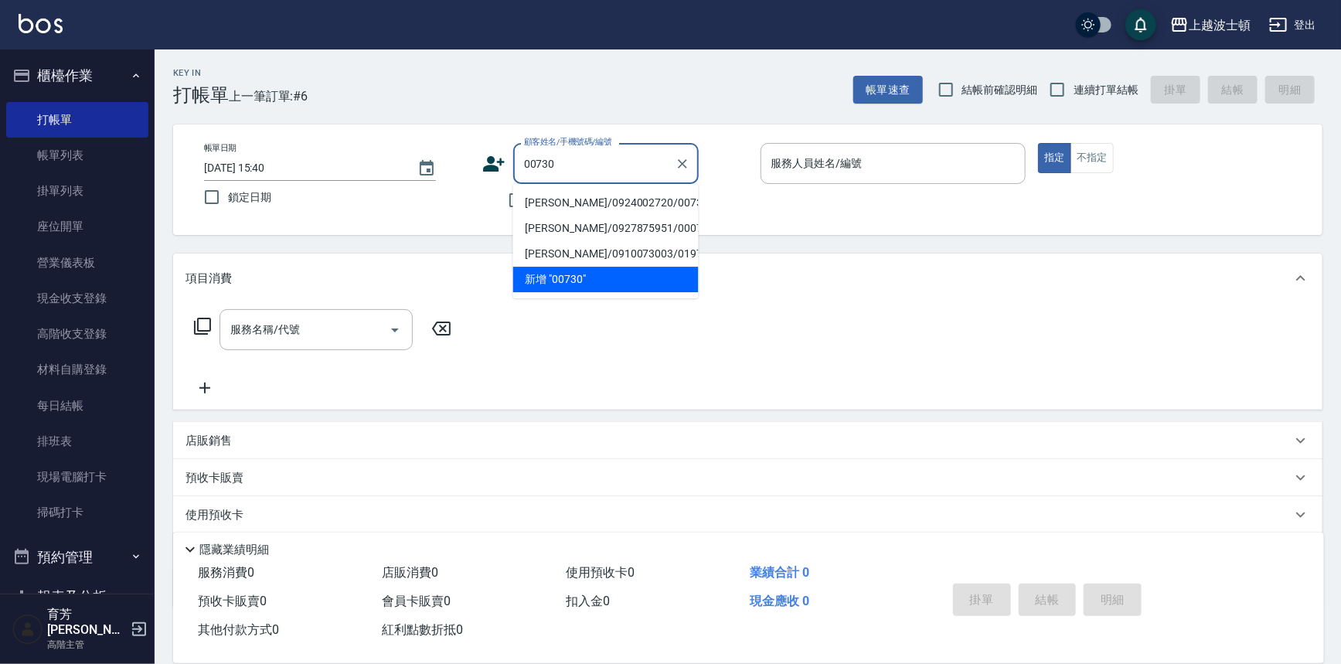
click at [605, 203] on li "劉春玉/0924002720/00730" at bounding box center [605, 203] width 185 height 26
type input "劉春玉/0924002720/00730"
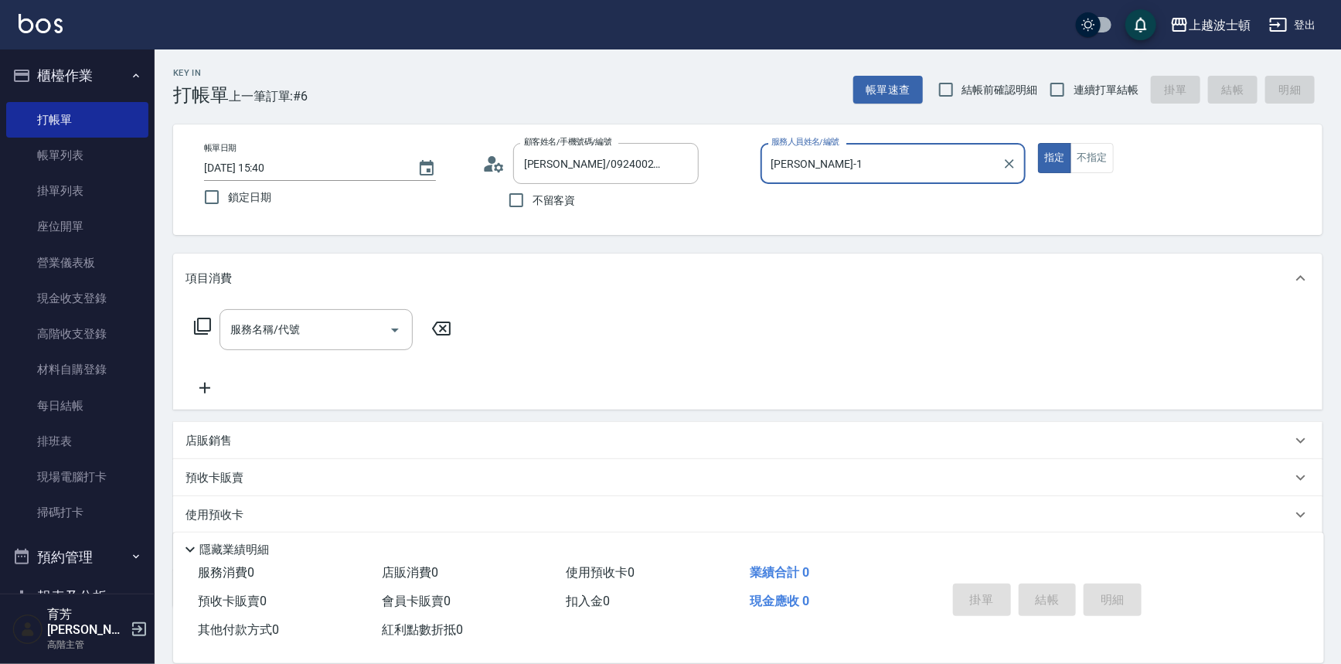
type input "[PERSON_NAME]-1"
click at [325, 329] on input "服務名稱/代號" at bounding box center [304, 329] width 156 height 27
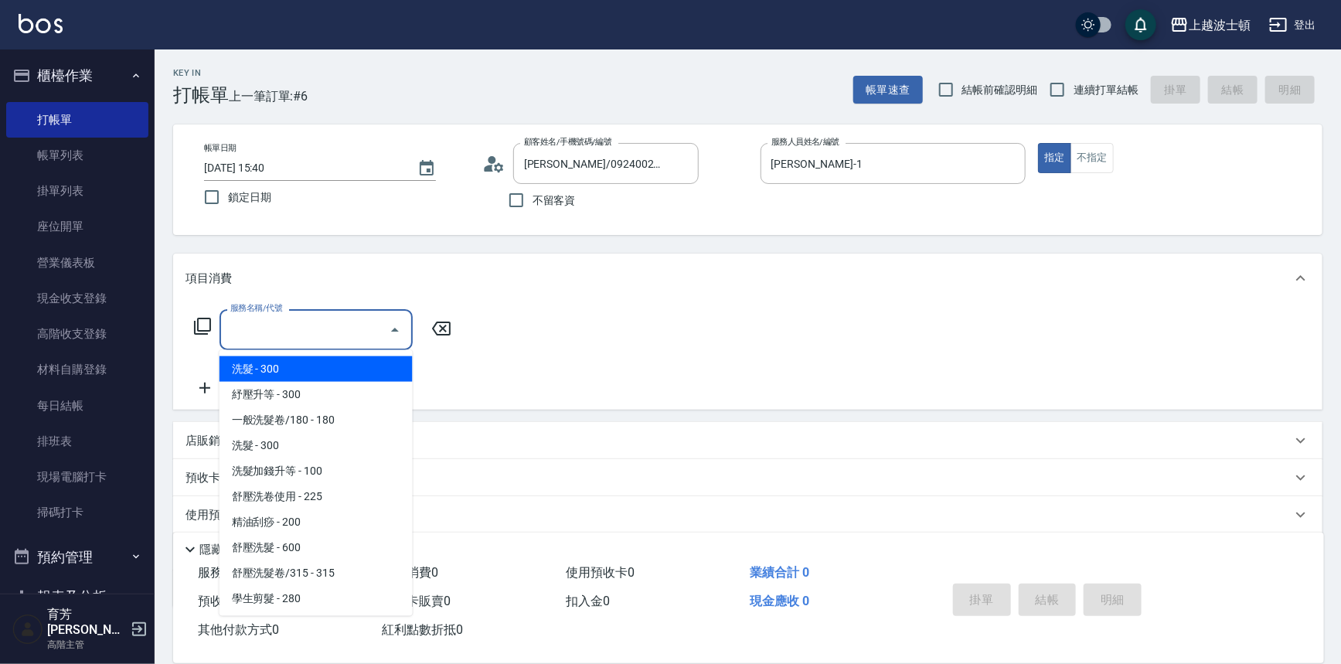
click at [301, 363] on span "洗髮 - 300" at bounding box center [315, 369] width 193 height 26
type input "洗髮(201)"
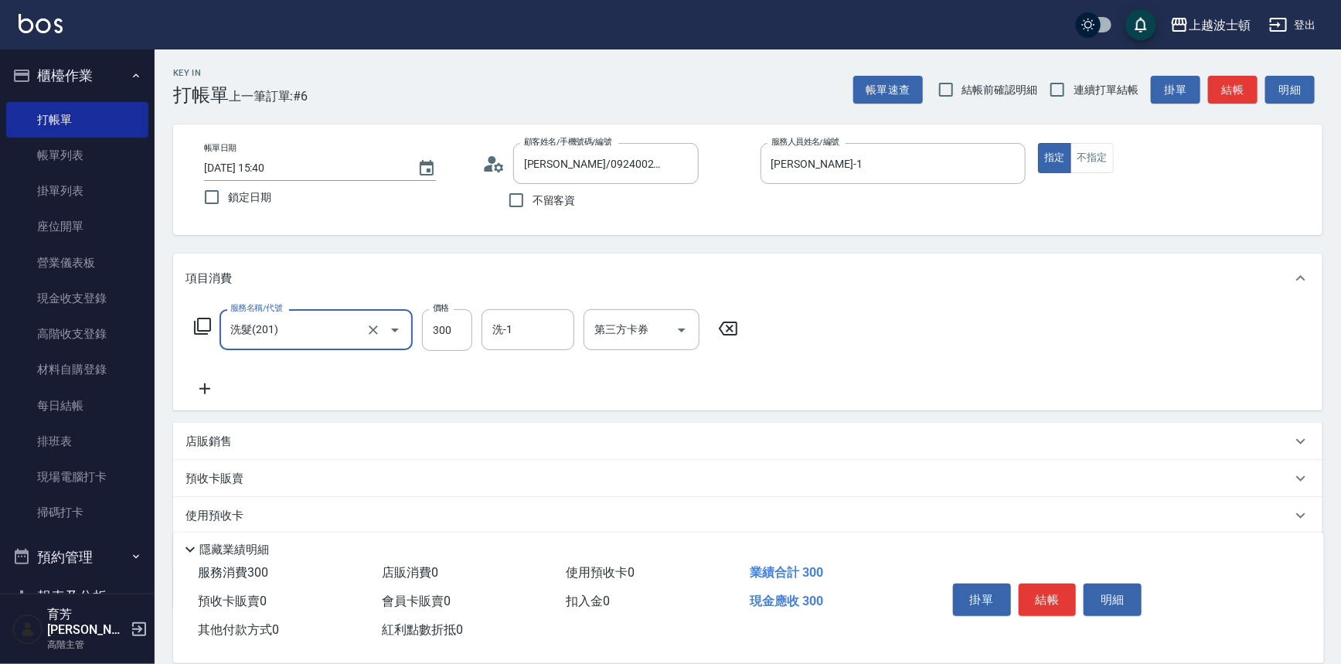
click at [197, 387] on icon at bounding box center [204, 388] width 39 height 19
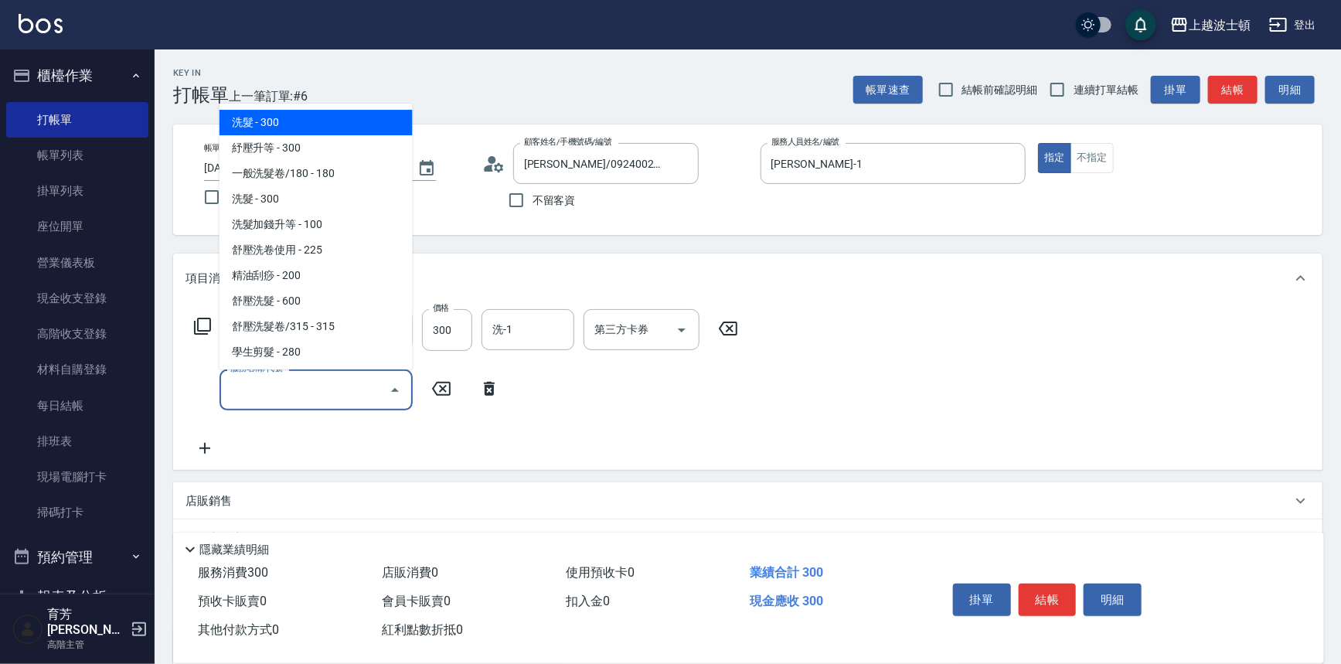
click at [270, 378] on input "服務名稱/代號" at bounding box center [304, 389] width 156 height 27
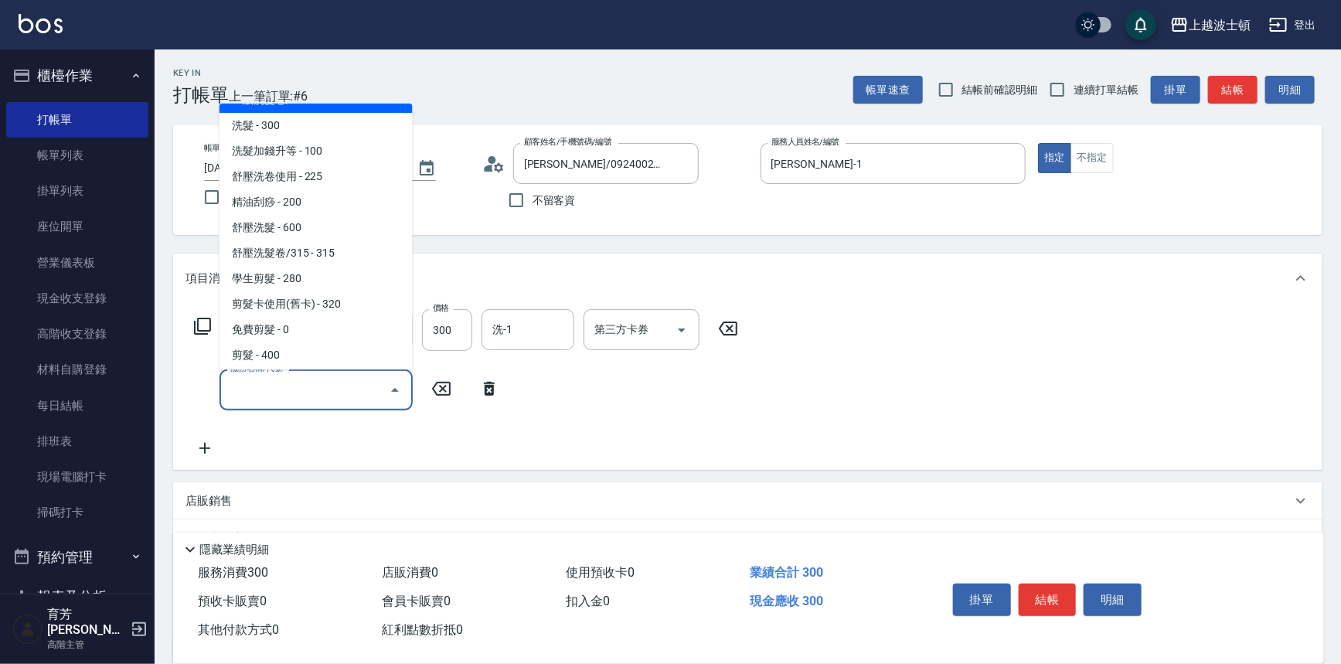
scroll to position [102, 0]
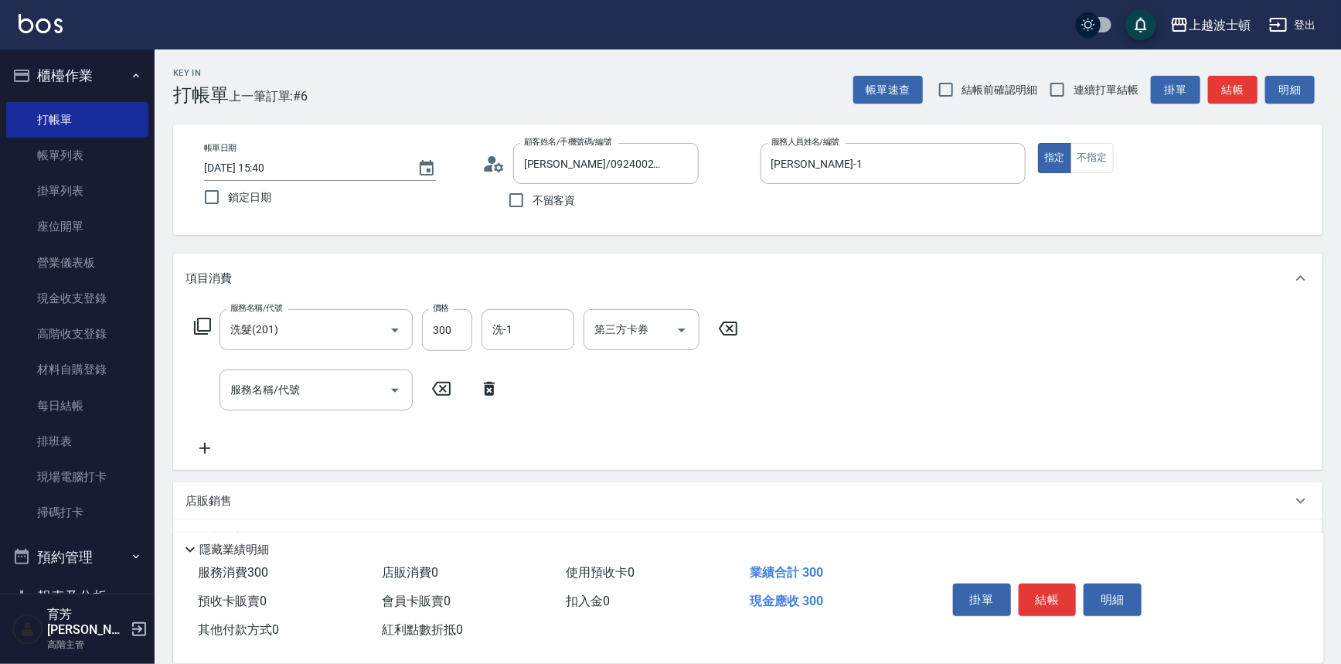
drag, startPoint x: 412, startPoint y: 135, endPoint x: 415, endPoint y: 151, distance: 16.5
click at [415, 151] on div "帳單日期 2025/09/07 15:40 鎖定日期 顧客姓名/手機號碼/編號 劉春玉/0924002720/00730 顧客姓名/手機號碼/編號 不留客資 …" at bounding box center [747, 179] width 1149 height 111
click at [267, 388] on input "服務名稱/代號" at bounding box center [304, 389] width 156 height 27
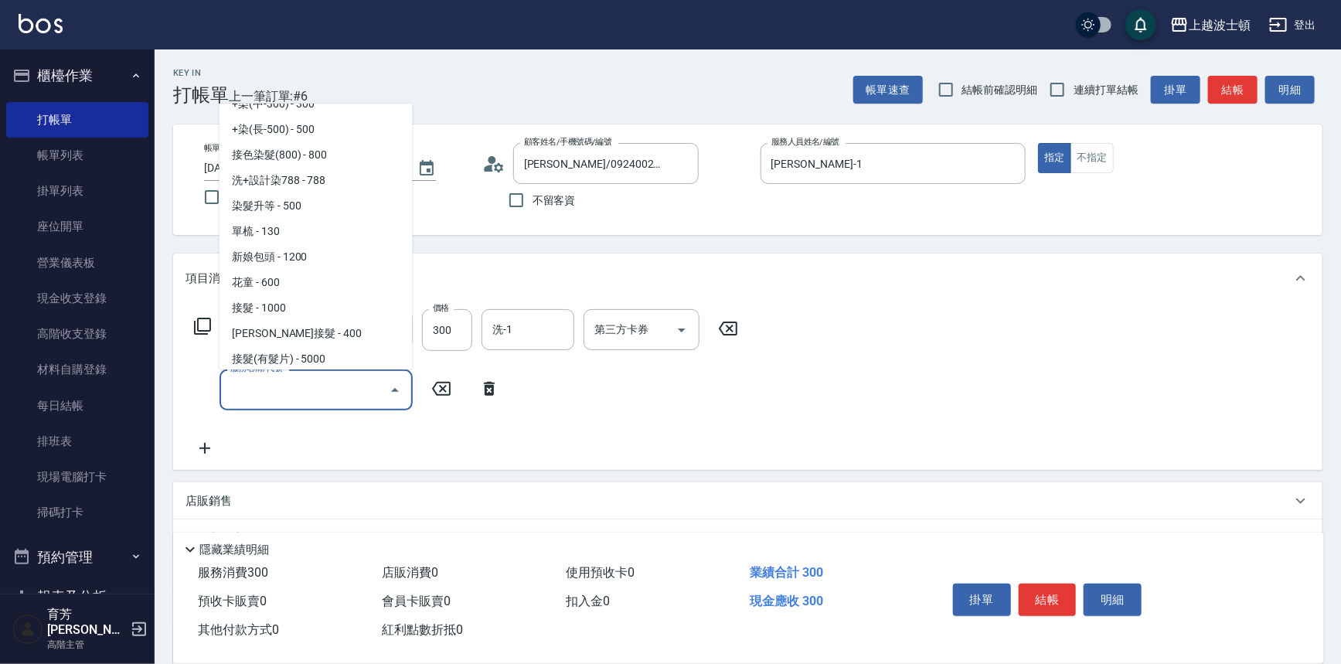
scroll to position [828, 0]
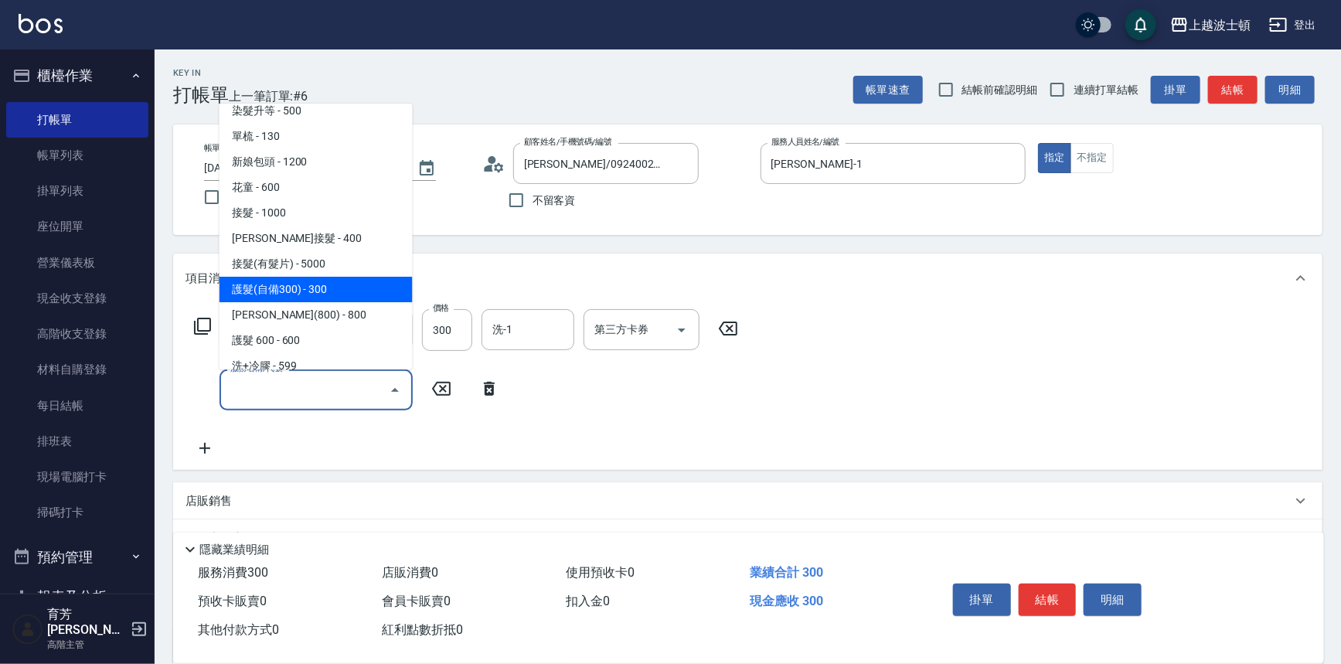
click at [369, 279] on span "護髮(自備300) - 300" at bounding box center [315, 290] width 193 height 26
type input "護髮(自備300)(701)"
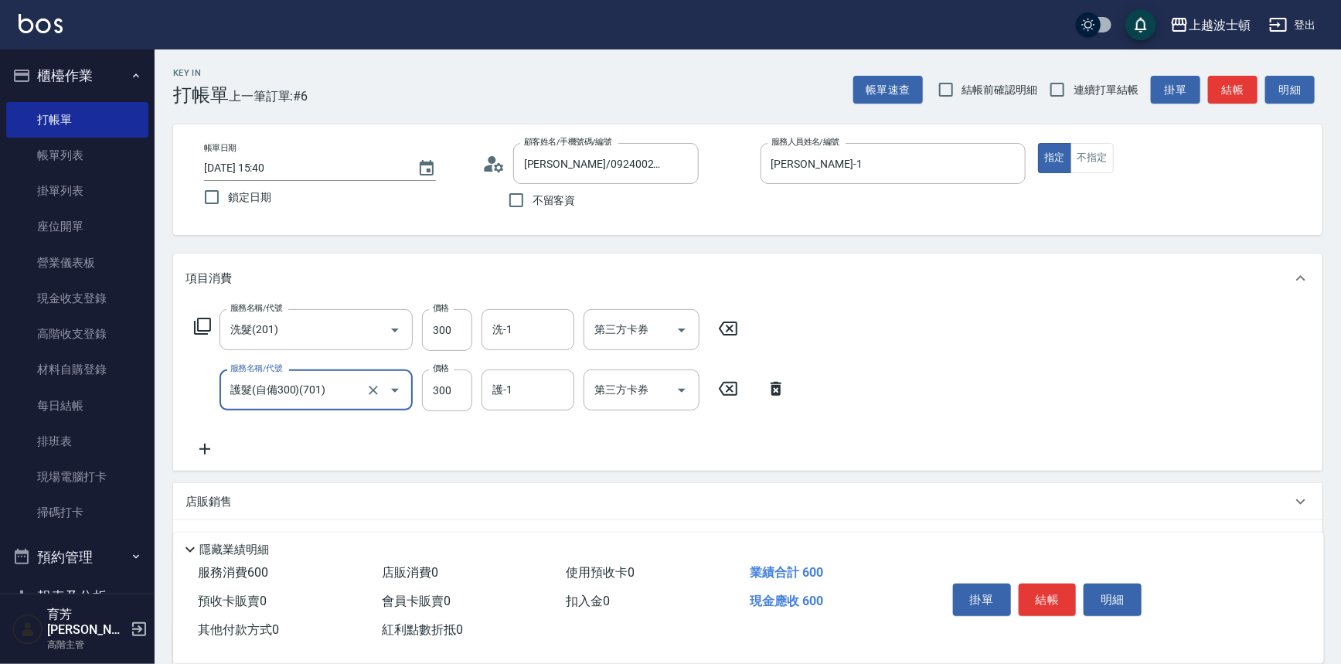
click at [207, 446] on icon at bounding box center [204, 449] width 39 height 19
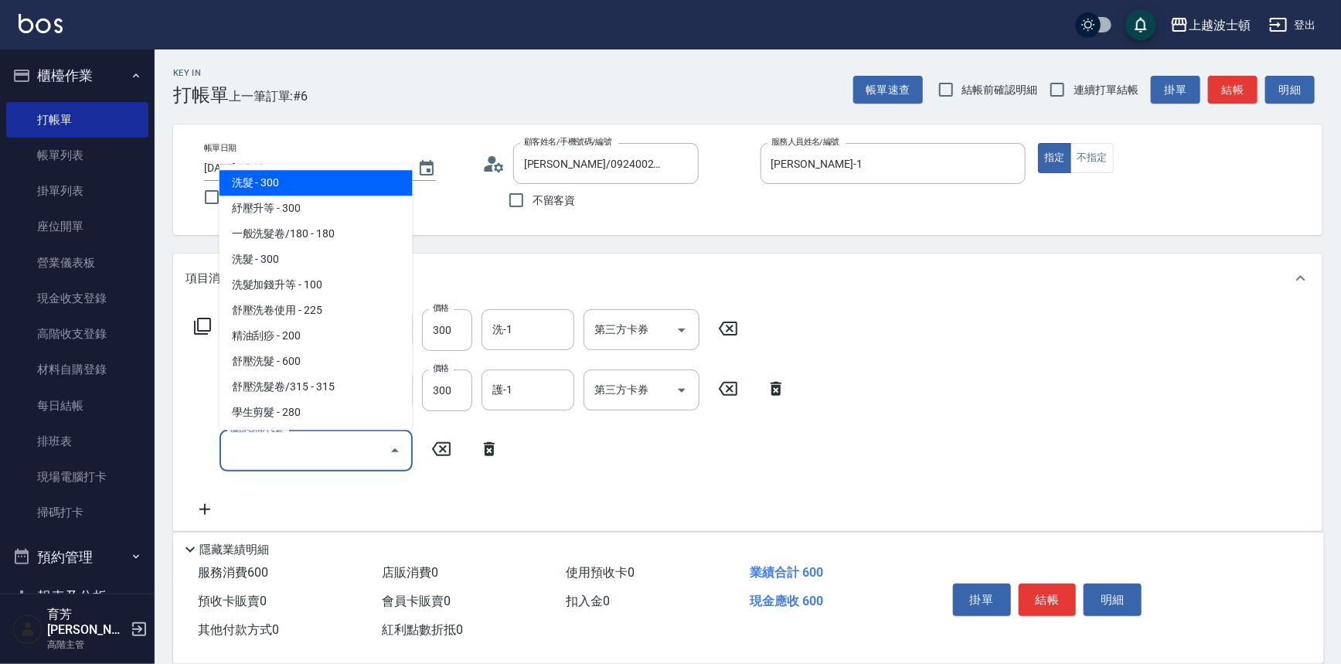
click at [270, 440] on input "服務名稱/代號" at bounding box center [304, 450] width 156 height 27
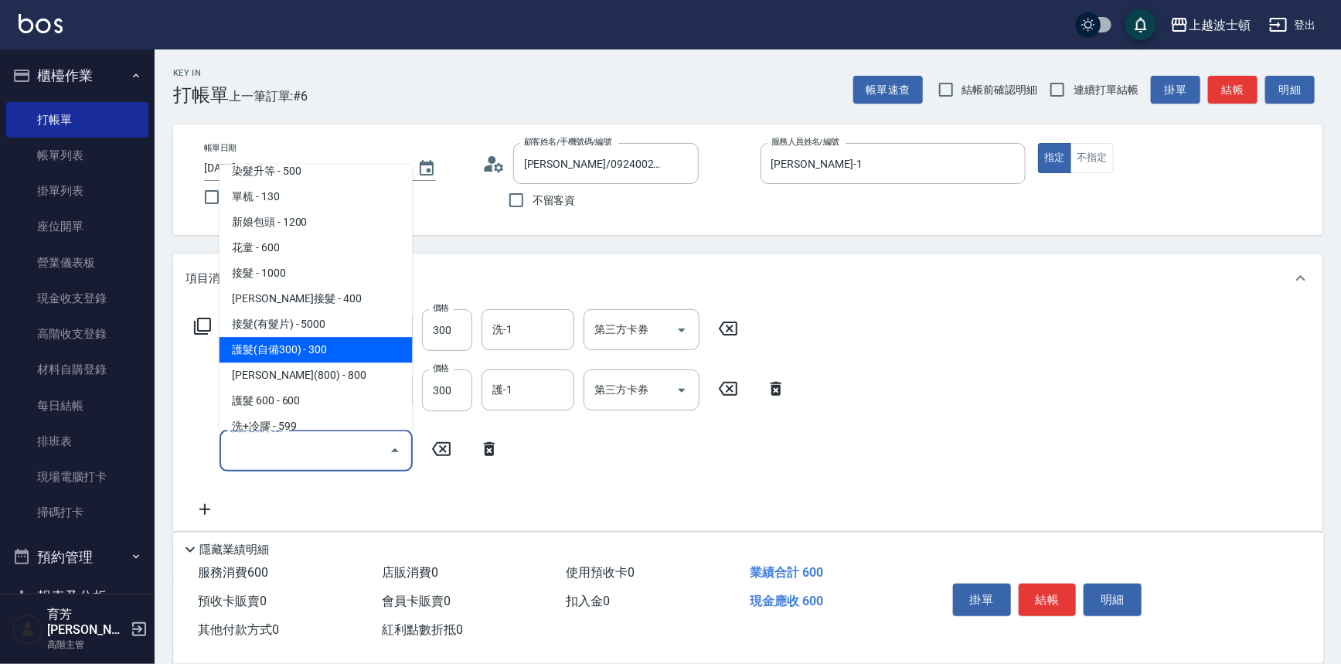
click at [335, 347] on span "護髮(自備300) - 300" at bounding box center [315, 351] width 193 height 26
type input "護髮(自備300)(701)"
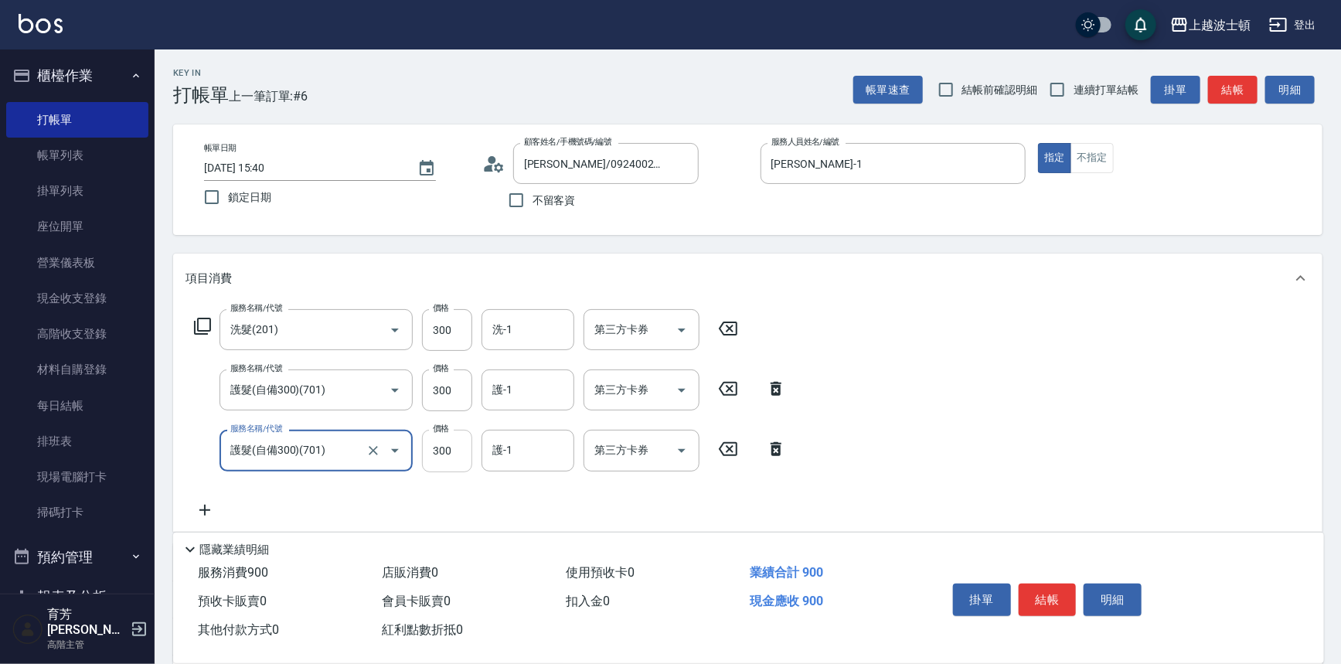
click at [447, 447] on input "300" at bounding box center [447, 451] width 50 height 42
type input "200"
click at [427, 332] on input "300" at bounding box center [447, 330] width 50 height 42
type input "270"
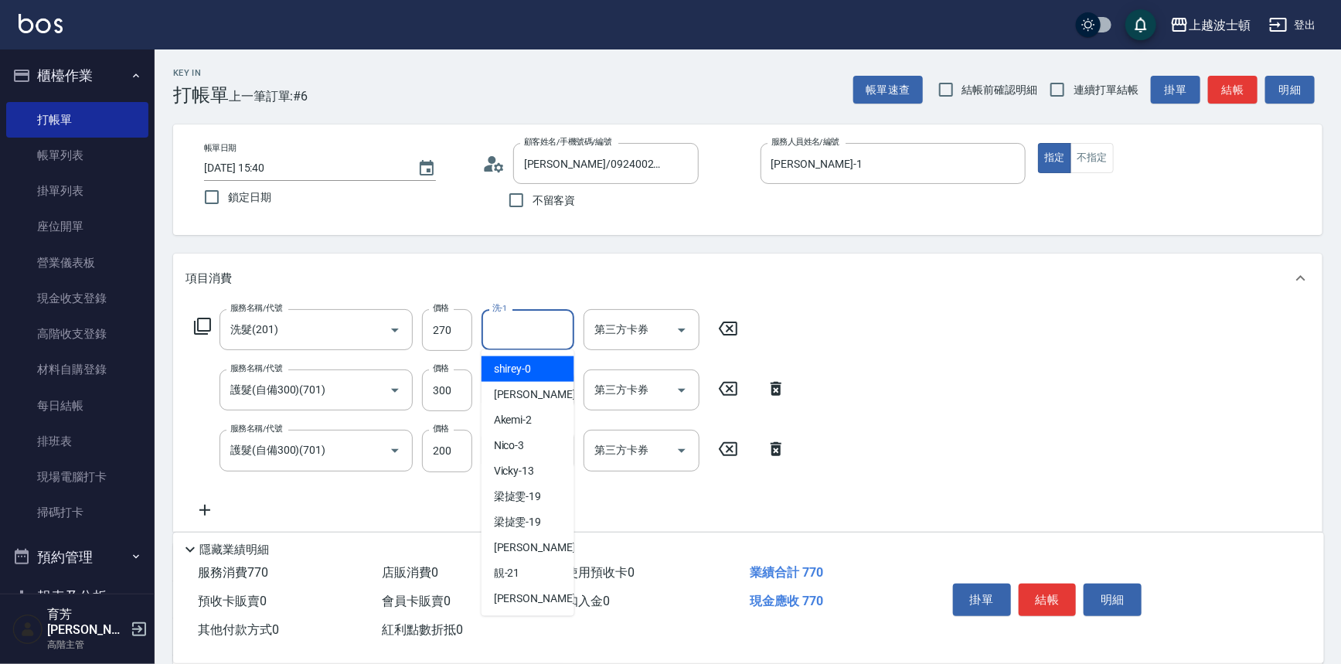
click at [538, 321] on input "洗-1" at bounding box center [527, 329] width 79 height 27
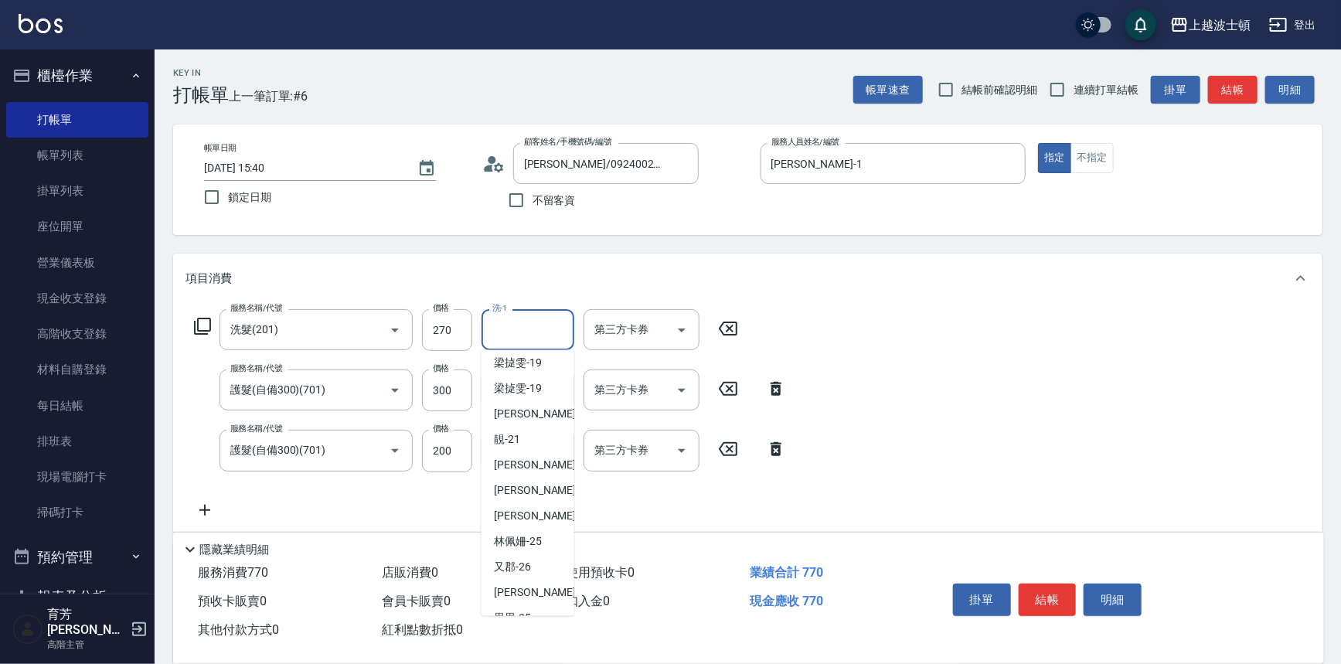
scroll to position [140, 0]
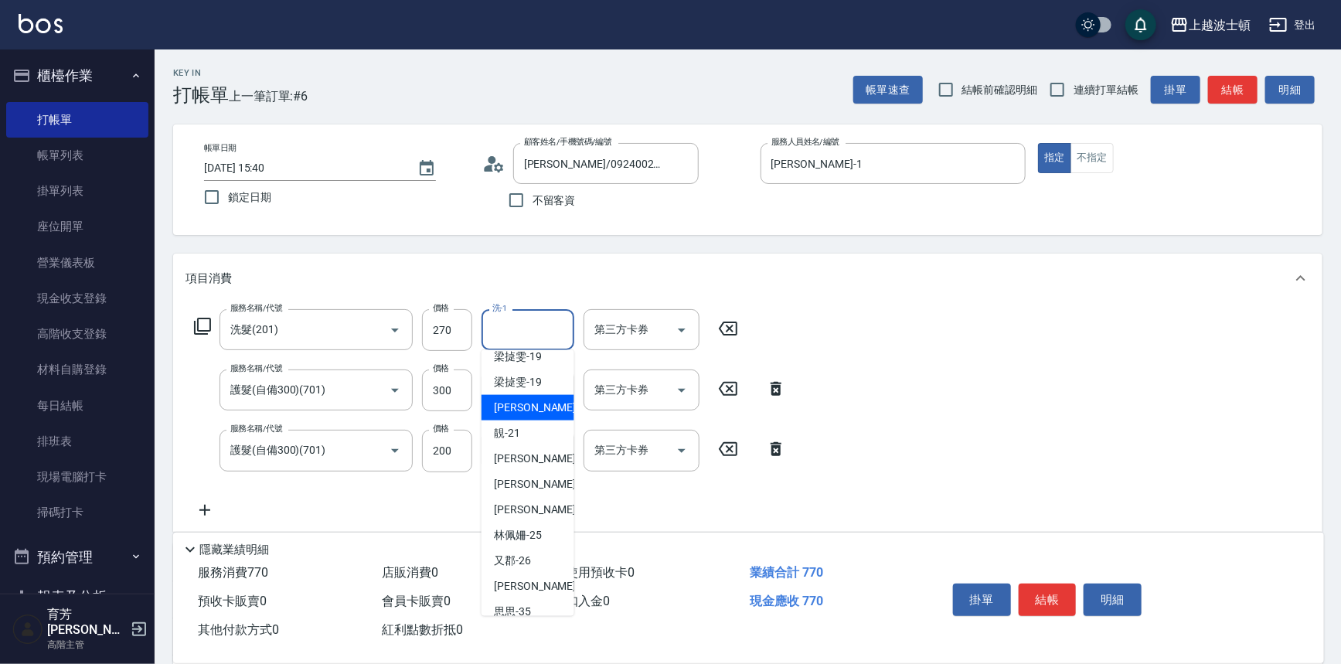
click at [538, 404] on div "燕如 -20" at bounding box center [527, 408] width 93 height 26
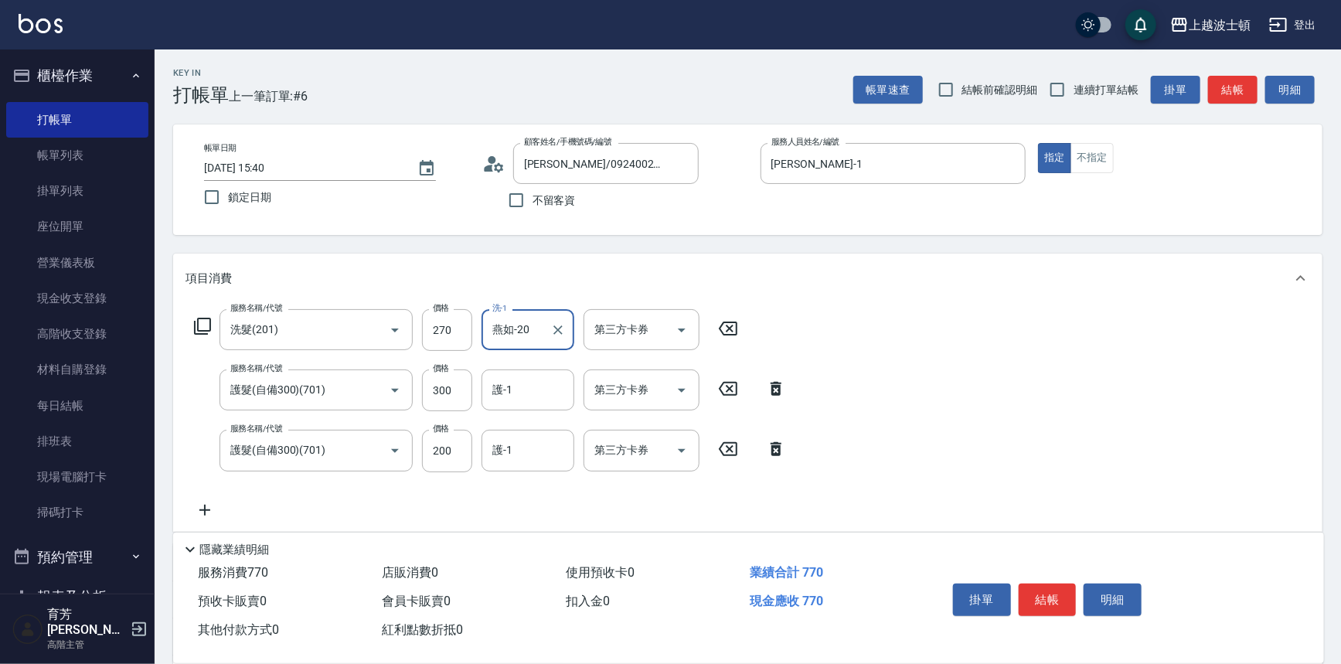
click at [522, 345] on div "燕如-20 洗-1" at bounding box center [527, 329] width 93 height 41
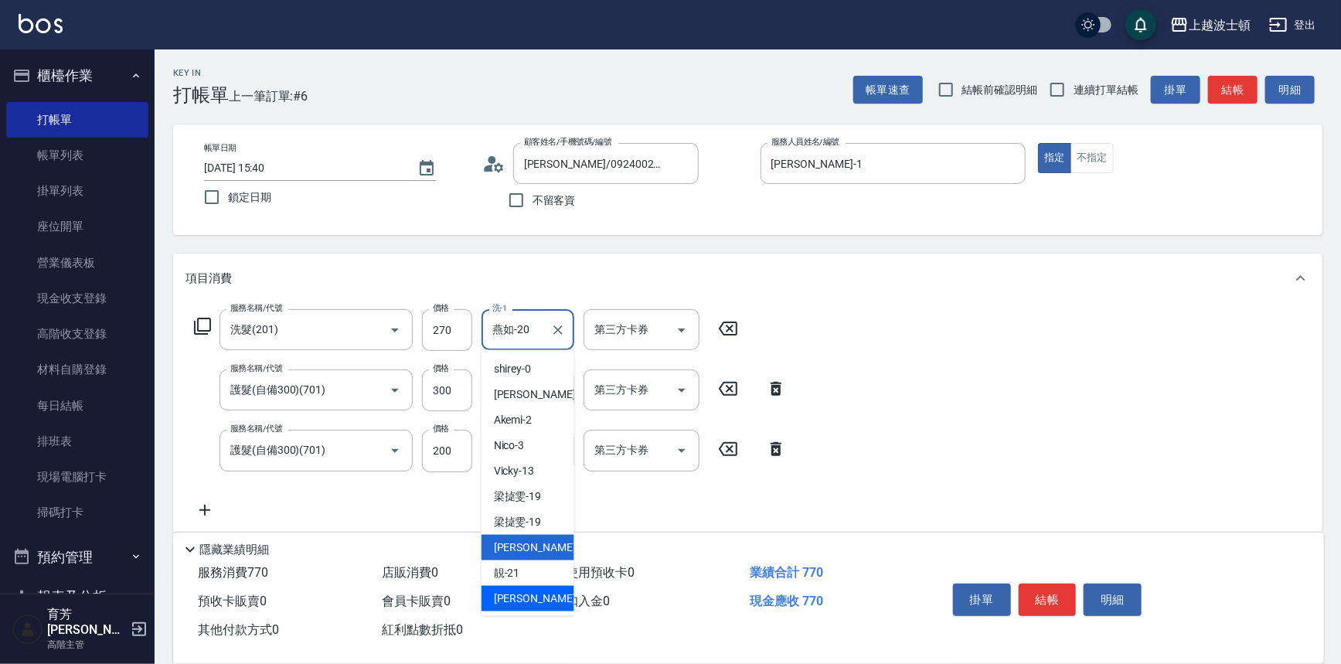
click at [525, 599] on span "雅如 -22" at bounding box center [542, 598] width 97 height 16
type input "雅如-22"
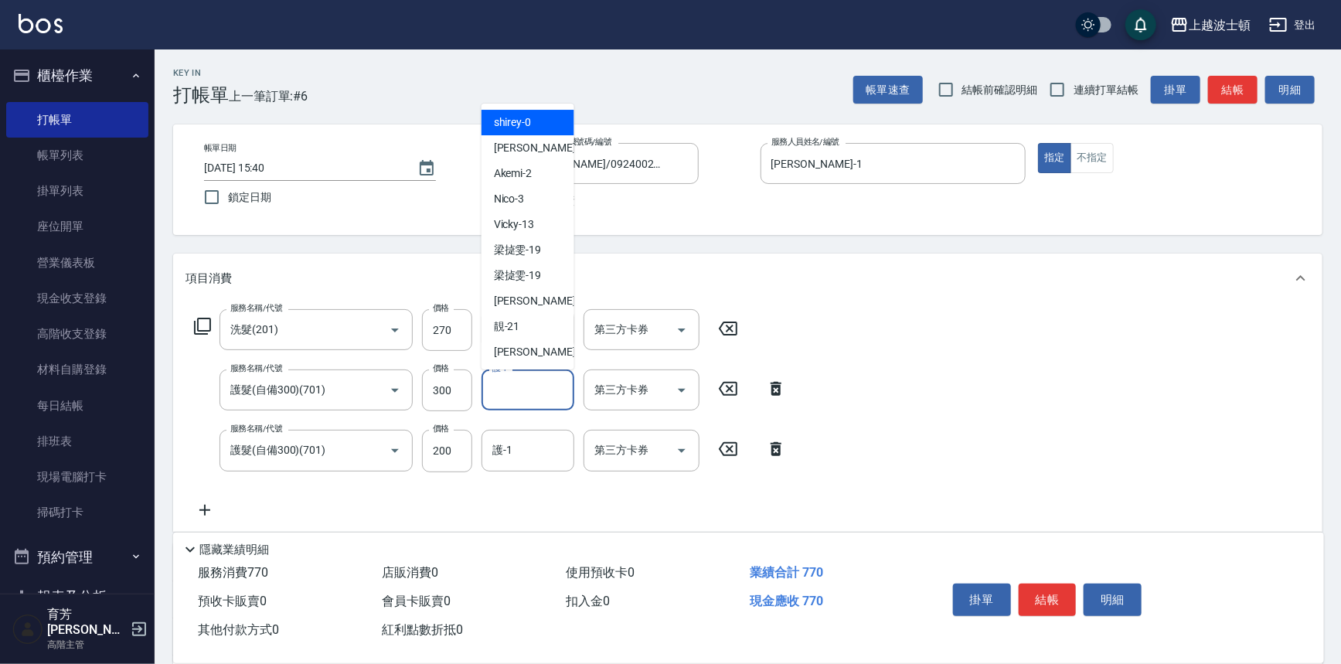
click at [533, 388] on input "護-1" at bounding box center [527, 389] width 79 height 27
click at [533, 359] on div "雅如 -22" at bounding box center [527, 352] width 93 height 26
type input "雅如-22"
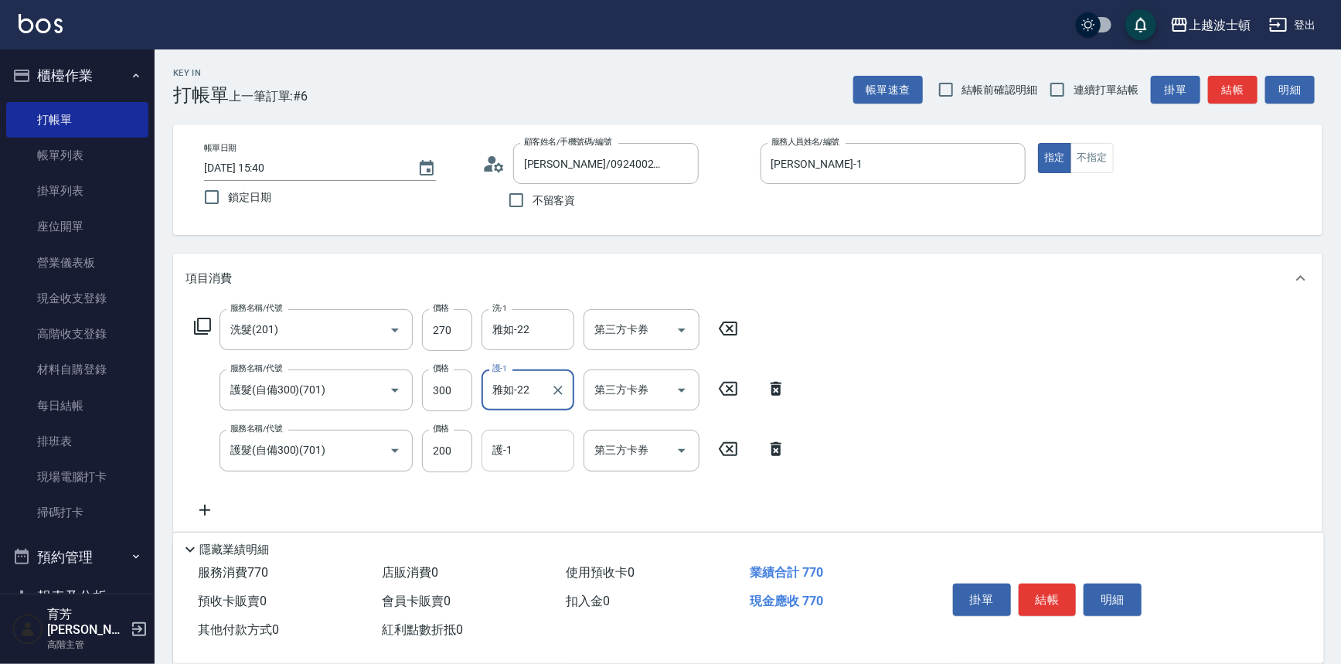
drag, startPoint x: 535, startPoint y: 457, endPoint x: 538, endPoint y: 434, distance: 23.4
click at [535, 448] on input "護-1" at bounding box center [527, 450] width 79 height 27
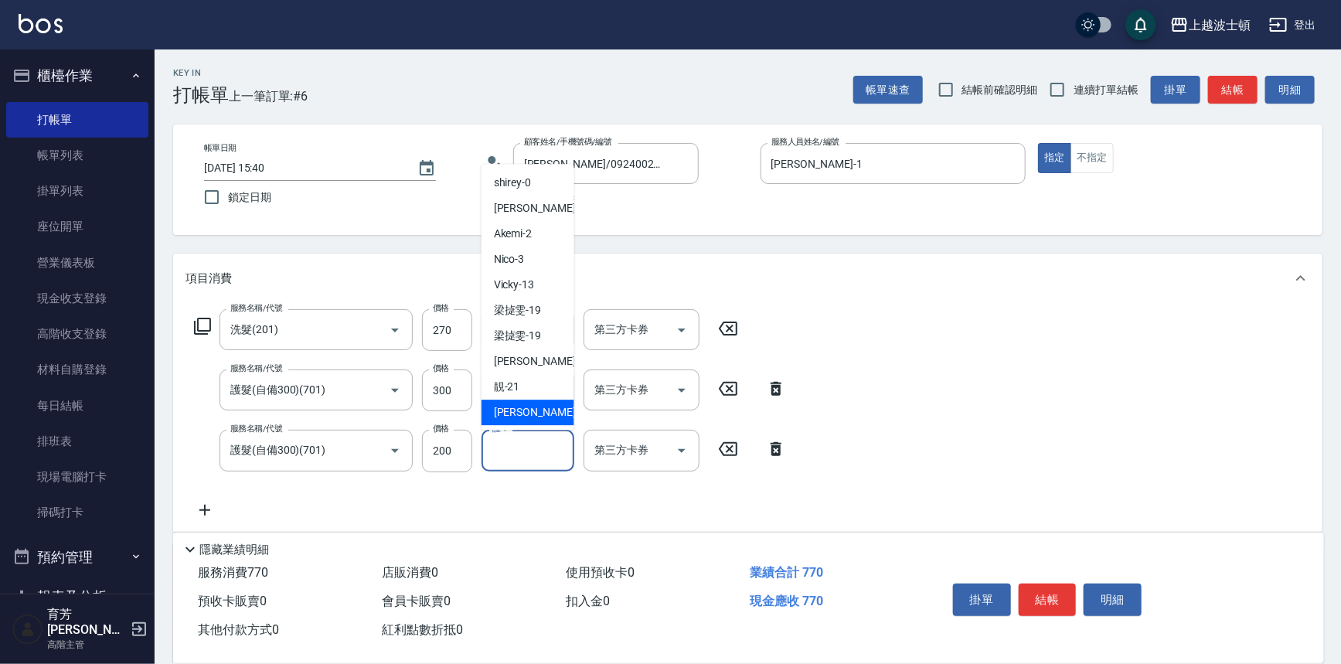
drag, startPoint x: 549, startPoint y: 410, endPoint x: 624, endPoint y: 410, distance: 75.0
click at [553, 410] on div "雅如 -22" at bounding box center [527, 413] width 93 height 26
type input "雅如-22"
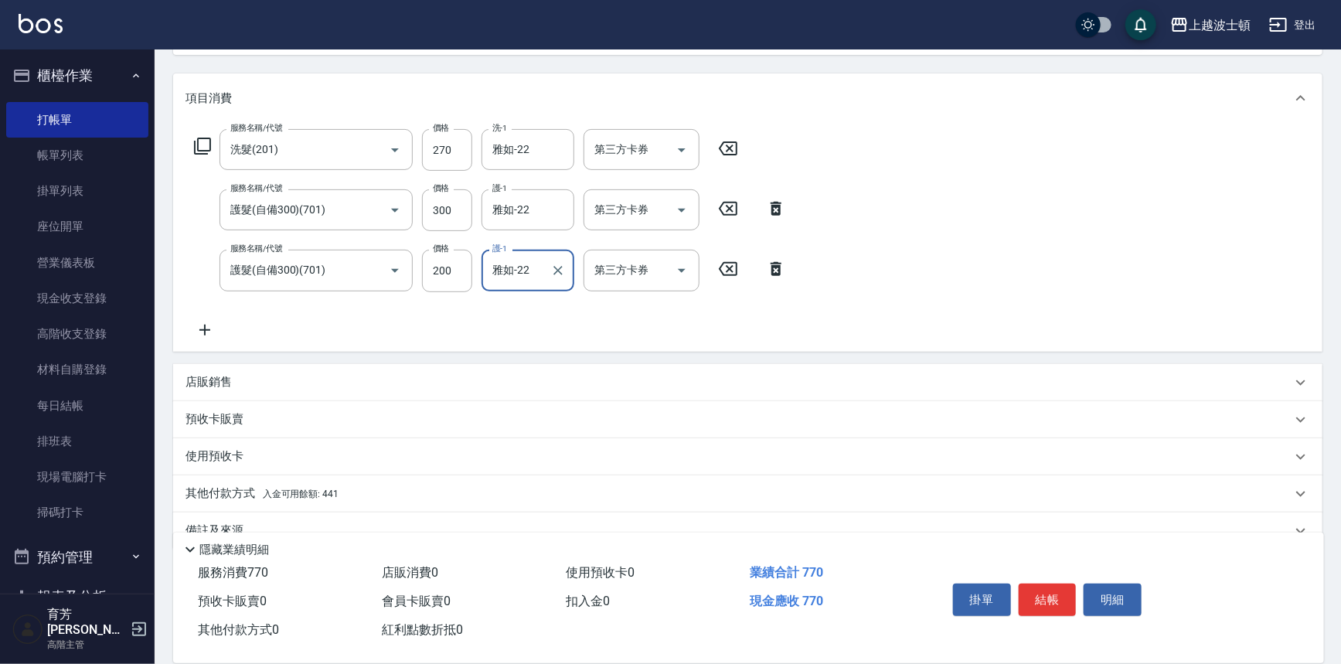
scroll to position [209, 0]
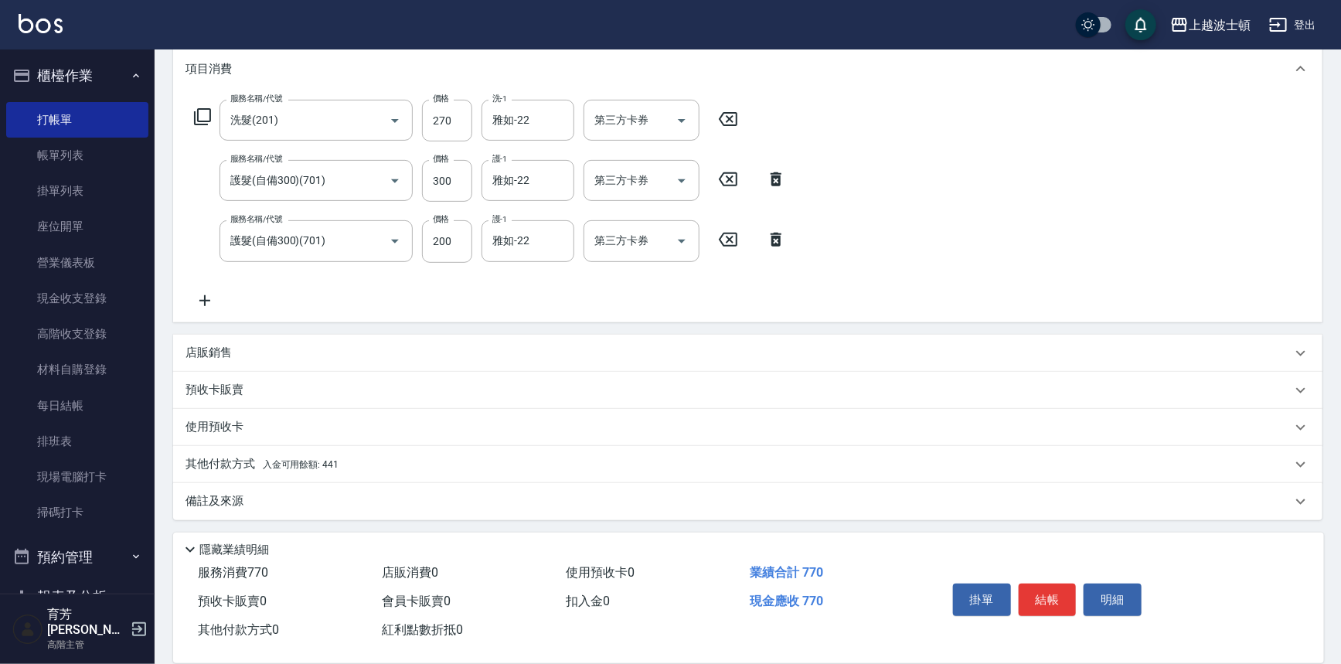
drag, startPoint x: 257, startPoint y: 464, endPoint x: 383, endPoint y: 366, distance: 159.2
click at [257, 463] on p "其他付款方式 入金可用餘額: 441" at bounding box center [261, 464] width 153 height 17
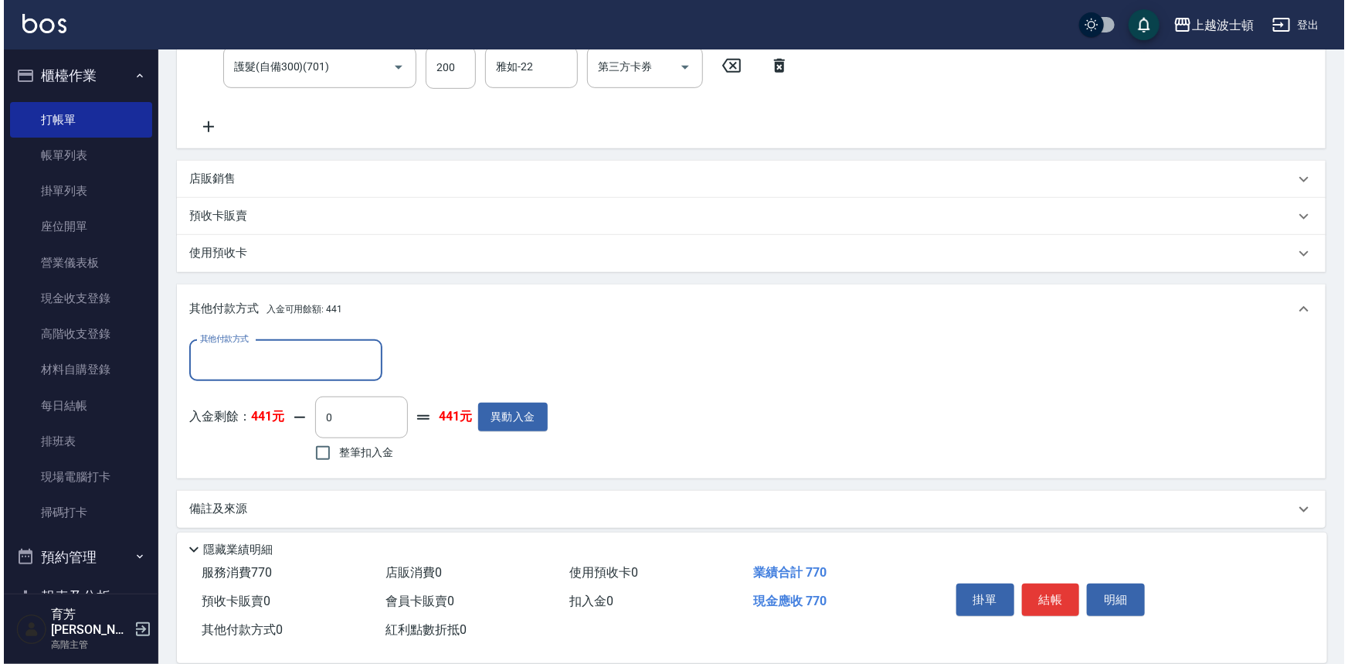
scroll to position [392, 0]
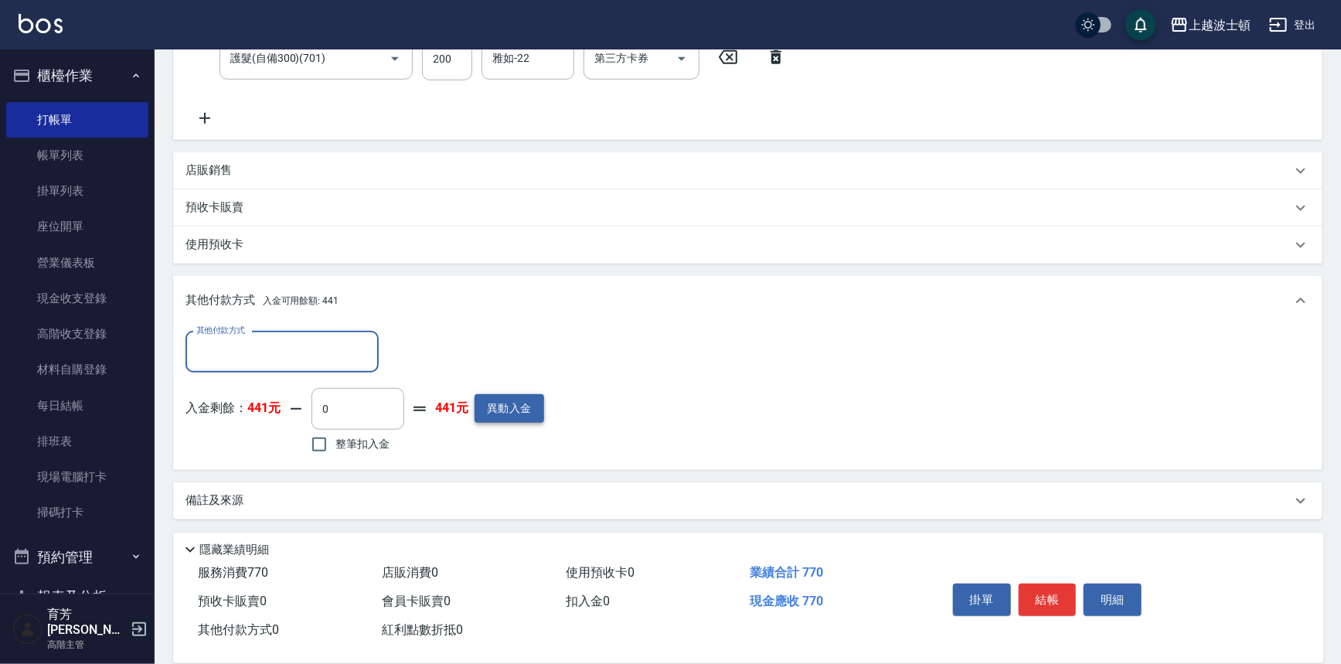
click at [513, 399] on button "異動入金" at bounding box center [509, 408] width 70 height 29
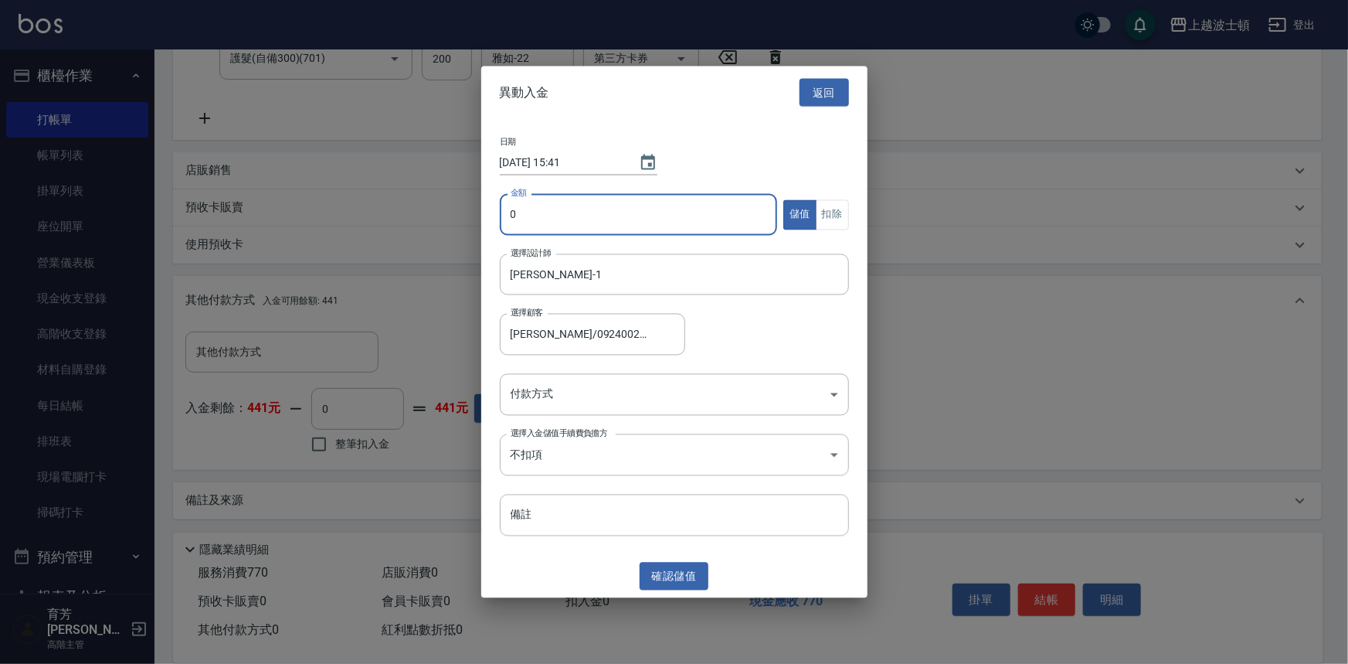
click at [500, 211] on input "0" at bounding box center [639, 215] width 278 height 42
type input "1000"
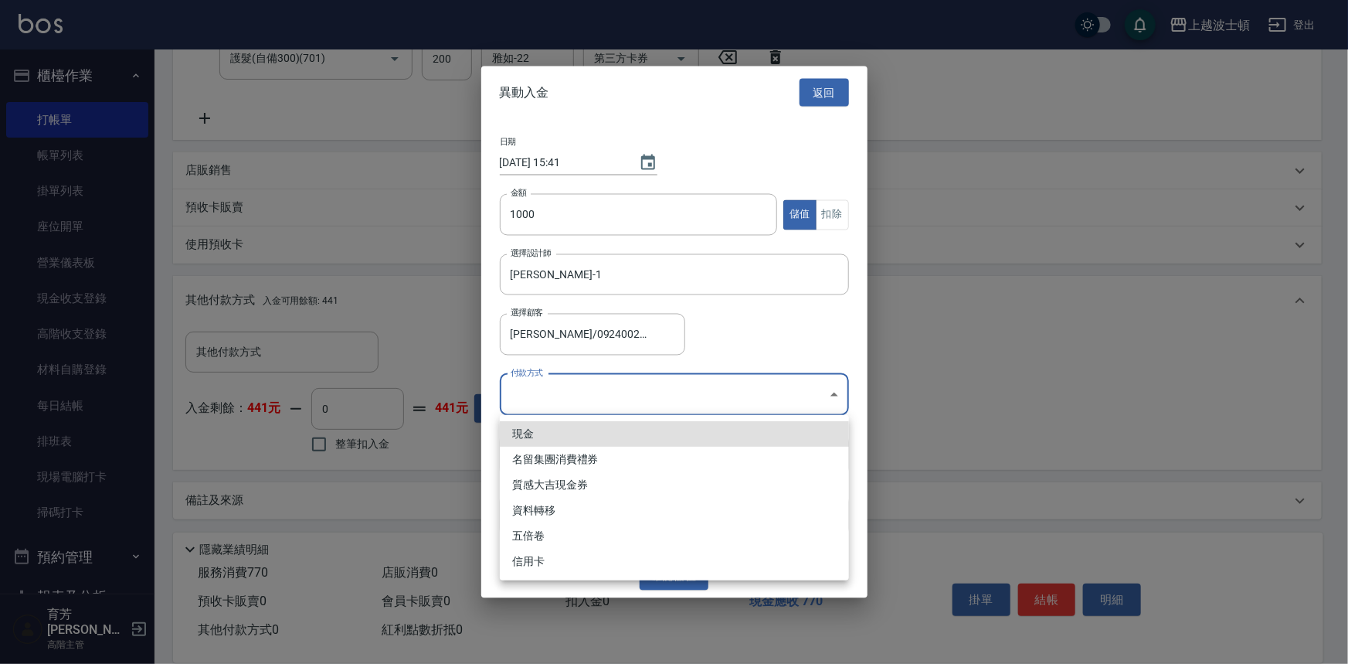
click at [539, 395] on body "上越波士頓 登出 櫃檯作業 打帳單 帳單列表 掛單列表 座位開單 營業儀表板 現金收支登錄 高階收支登錄 材料自購登錄 每日結帳 排班表 現場電腦打卡 掃碼打…" at bounding box center [674, 136] width 1348 height 1056
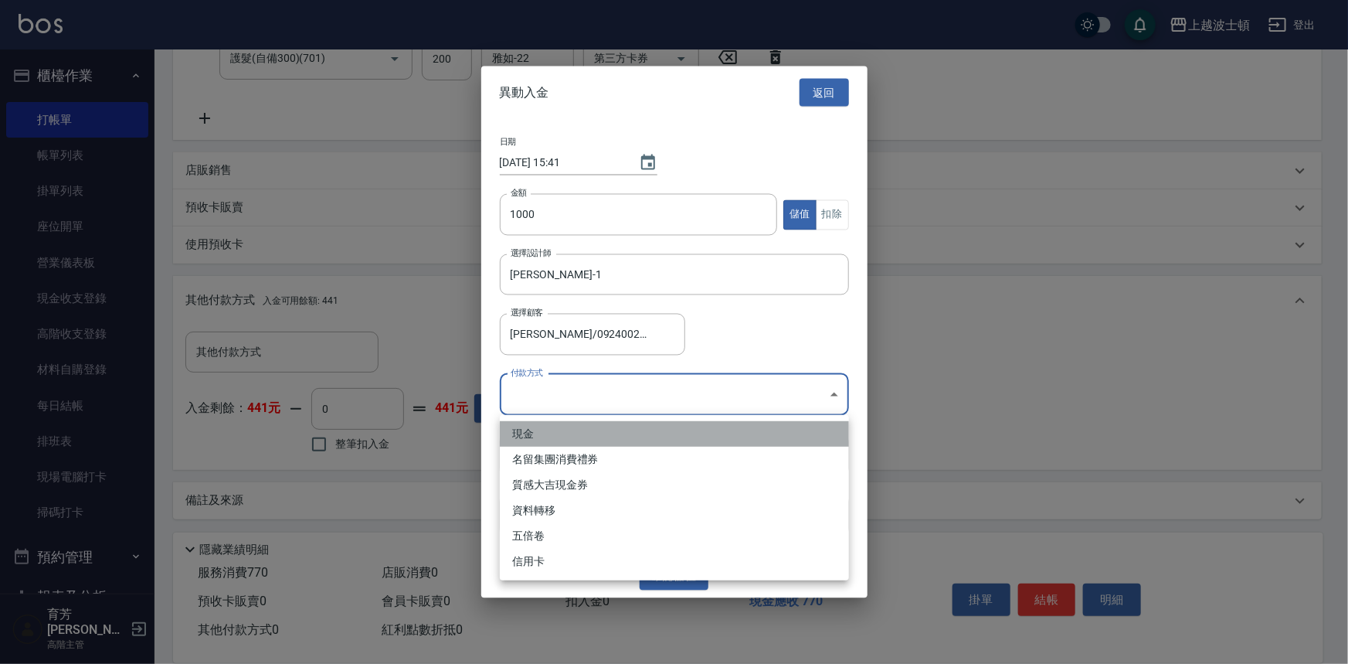
click at [545, 434] on li "現金" at bounding box center [674, 434] width 349 height 26
type input "現金"
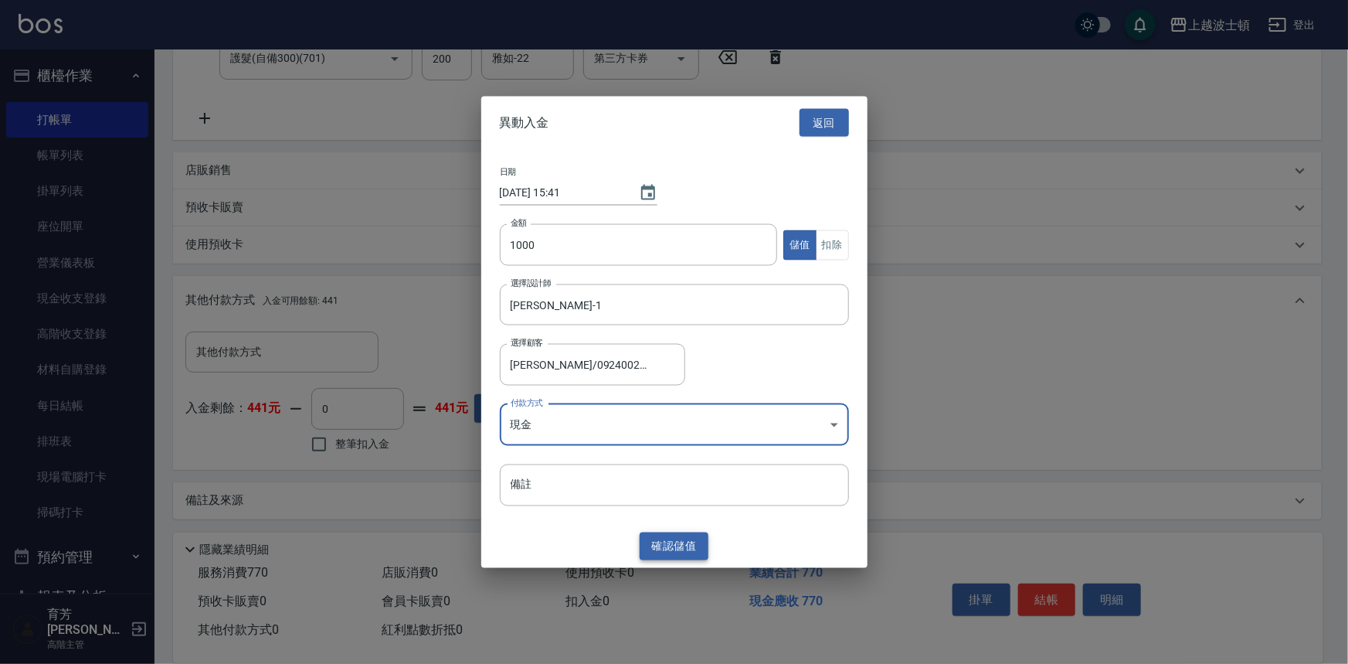
click at [682, 551] on button "確認 儲值" at bounding box center [675, 546] width 70 height 29
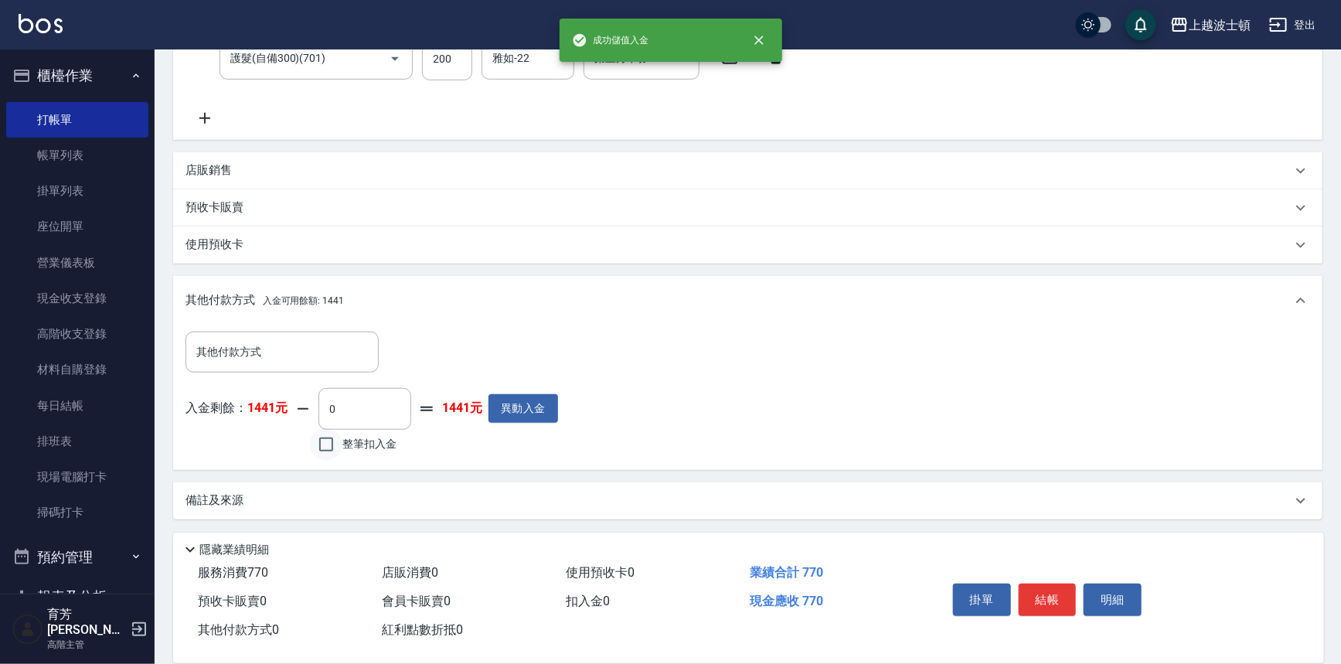
click at [325, 442] on input "整筆扣入金" at bounding box center [326, 444] width 32 height 32
checkbox input "true"
type input "770"
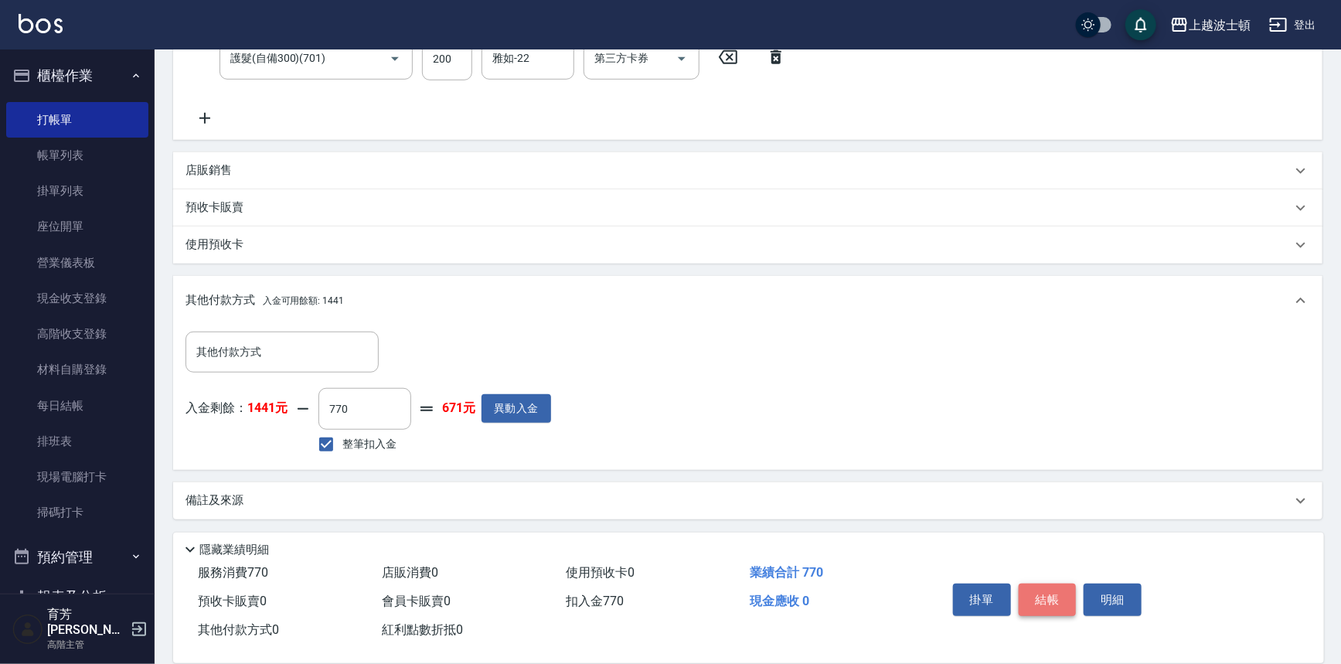
click at [1046, 592] on button "結帳" at bounding box center [1048, 599] width 58 height 32
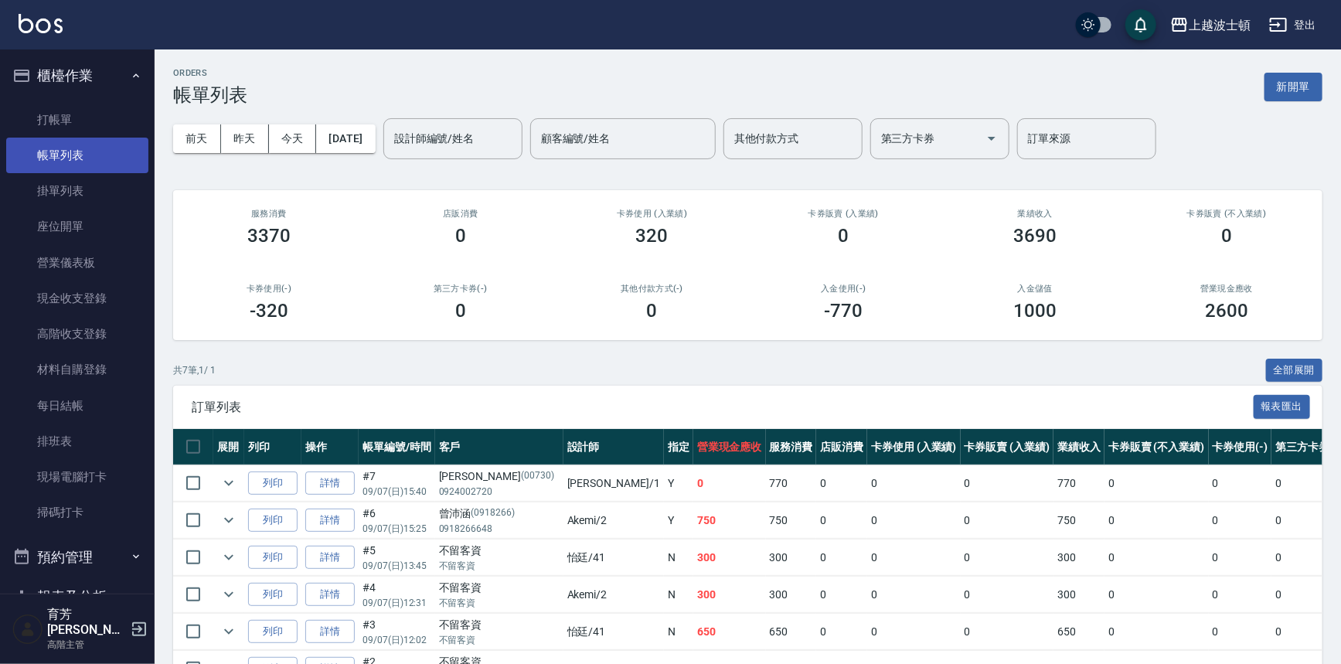
click at [70, 138] on link "帳單列表" at bounding box center [77, 156] width 142 height 36
click at [73, 128] on link "打帳單" at bounding box center [77, 120] width 142 height 36
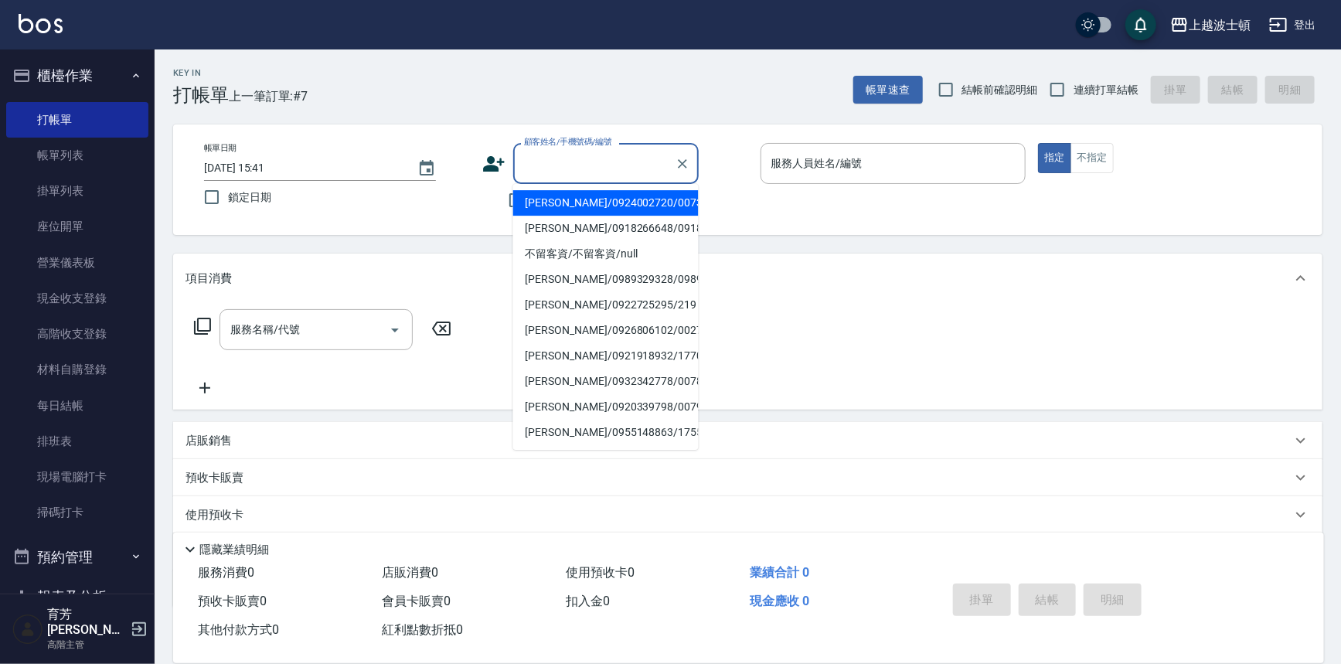
click at [551, 162] on input "顧客姓名/手機號碼/編號" at bounding box center [594, 163] width 148 height 27
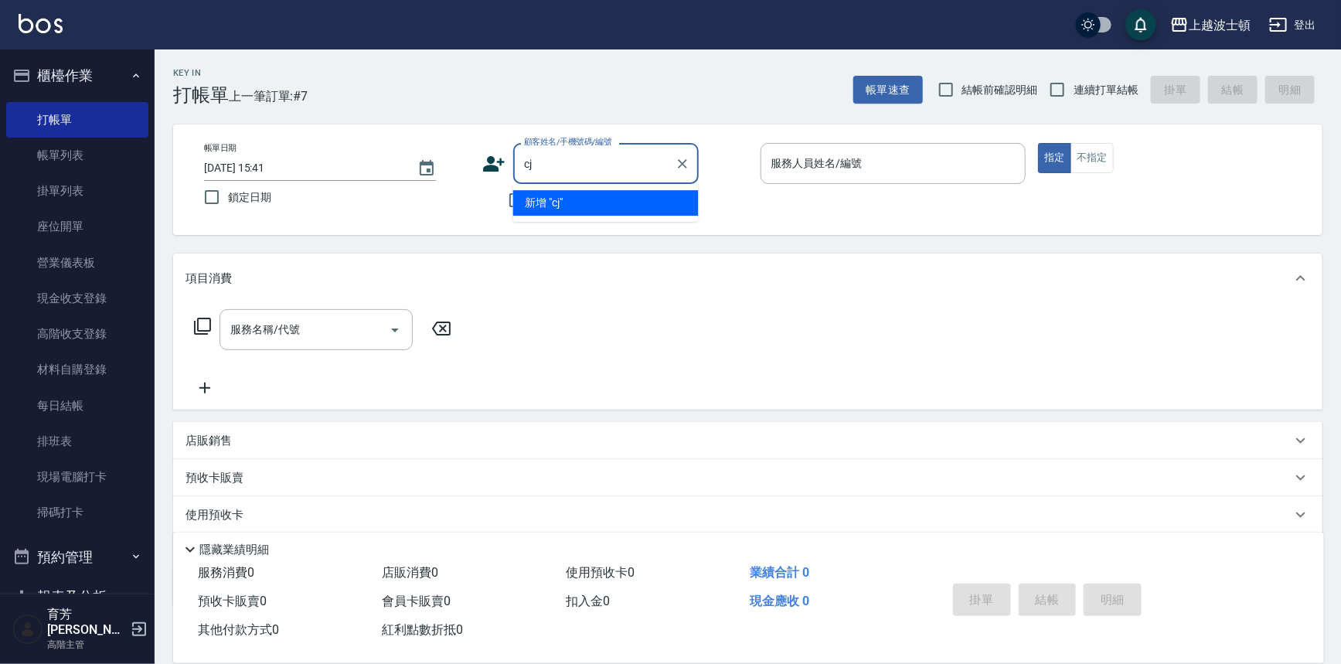
type input "c"
click at [610, 164] on input "顧客姓名/手機號碼/編號" at bounding box center [594, 163] width 148 height 27
type input "還"
type input "緩"
type input "歡"
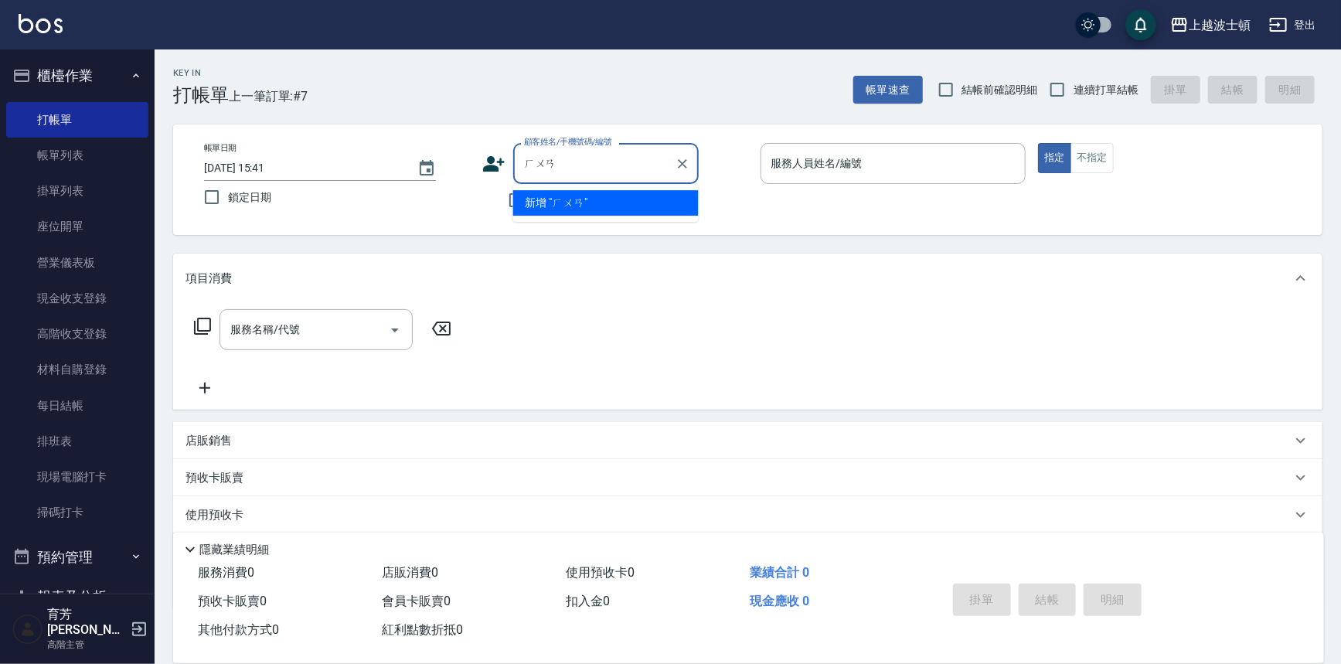
type input "還"
type input "緩"
type input "歡"
type input "緩"
type input "荒"
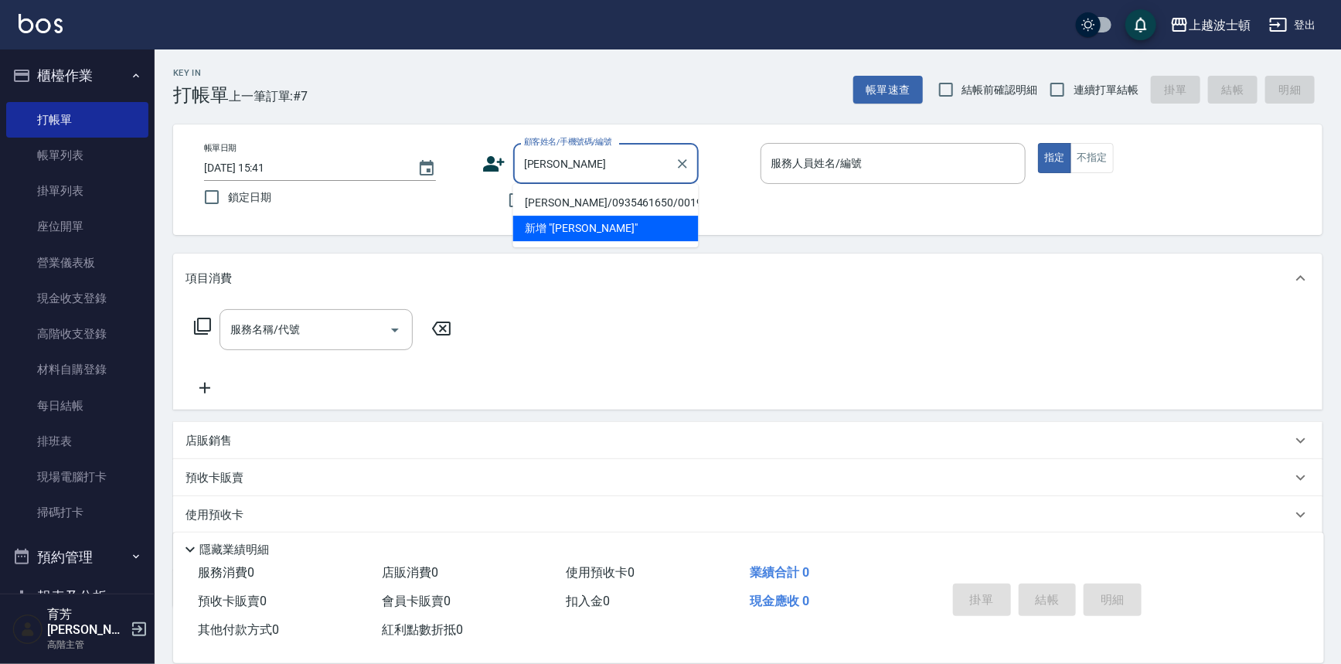
click at [598, 200] on li "黃梅英/0935461650/001915" at bounding box center [605, 203] width 185 height 26
type input "黃梅英/0935461650/001915"
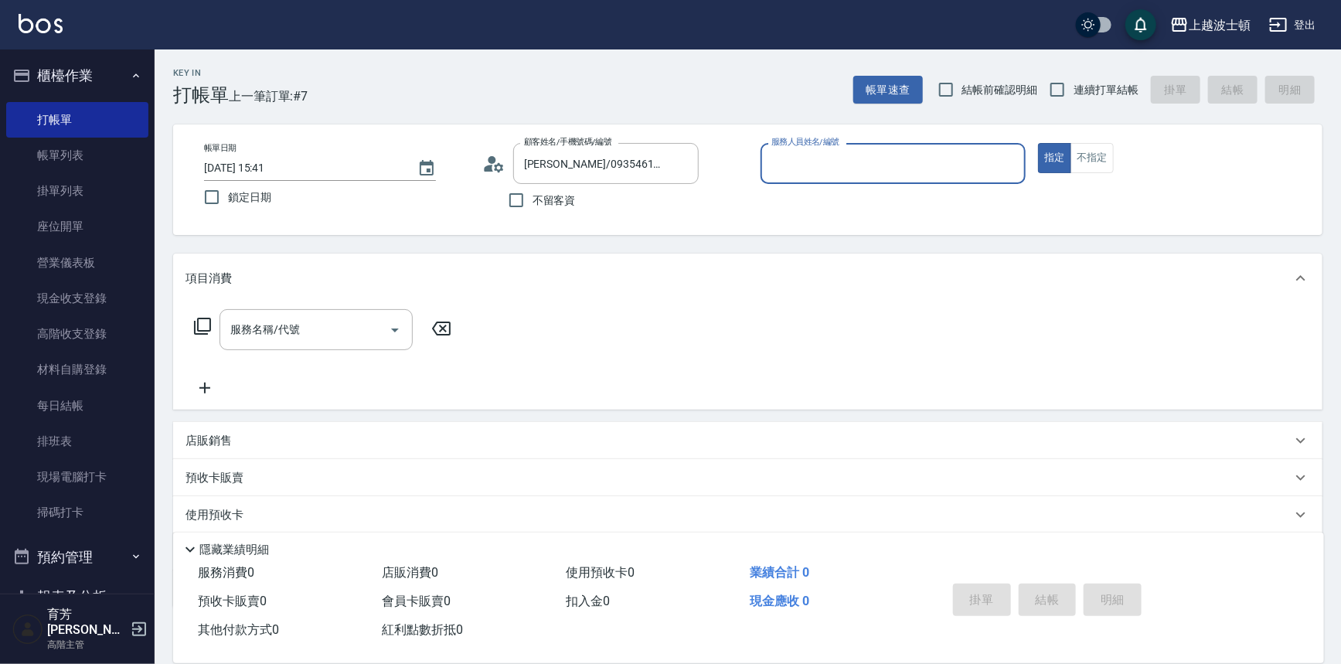
drag, startPoint x: 840, startPoint y: 161, endPoint x: 834, endPoint y: 174, distance: 14.5
click at [838, 161] on input "服務人員姓名/編號" at bounding box center [893, 163] width 252 height 27
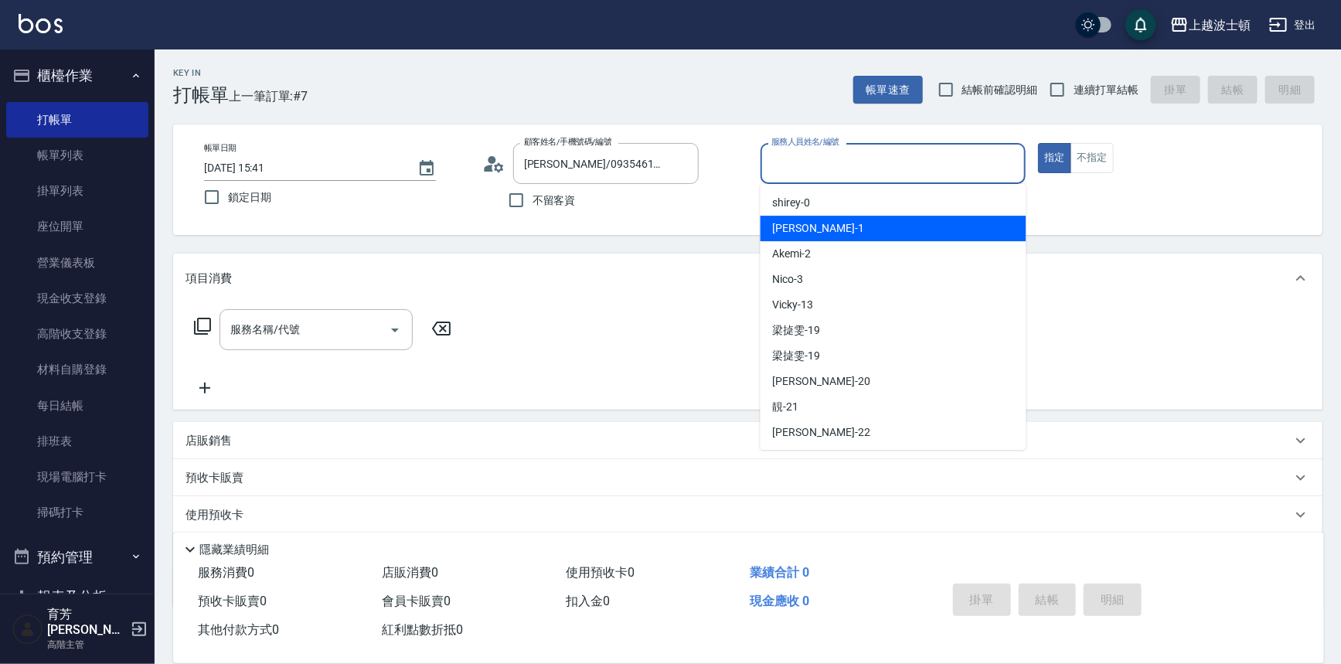
click at [828, 223] on div "[PERSON_NAME] -1" at bounding box center [893, 229] width 266 height 26
type input "[PERSON_NAME]-1"
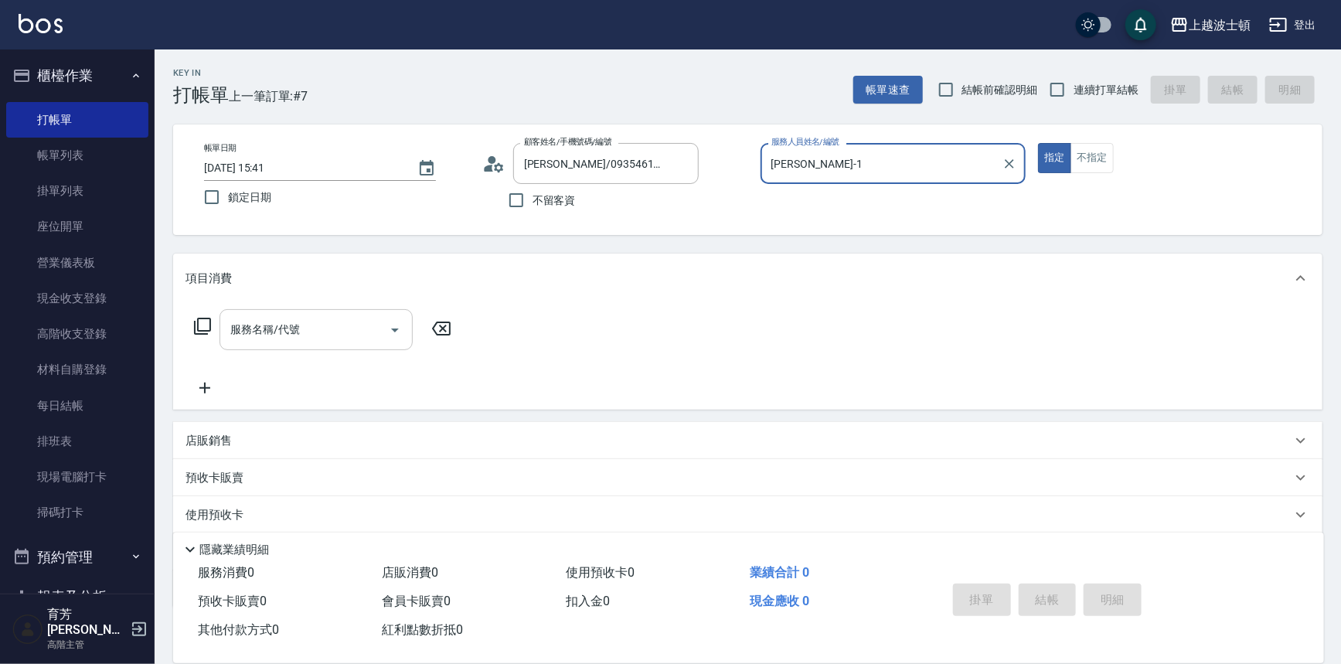
click at [293, 317] on input "服務名稱/代號" at bounding box center [304, 329] width 156 height 27
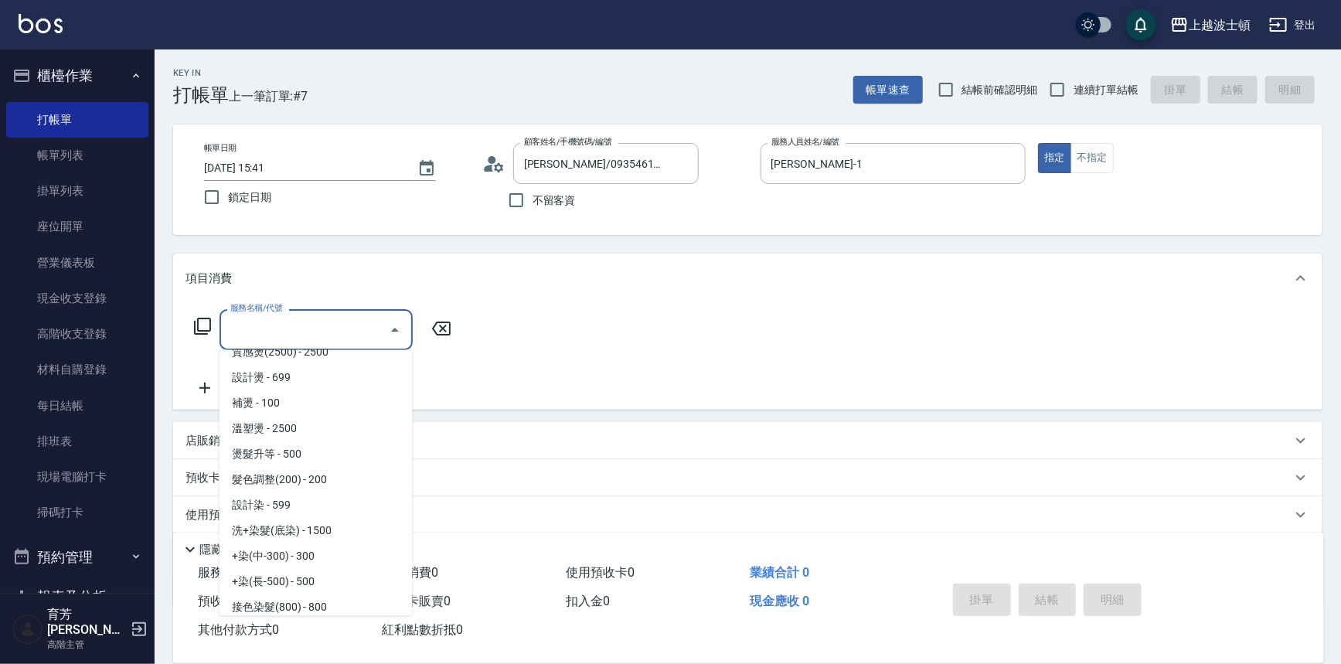
scroll to position [535, 0]
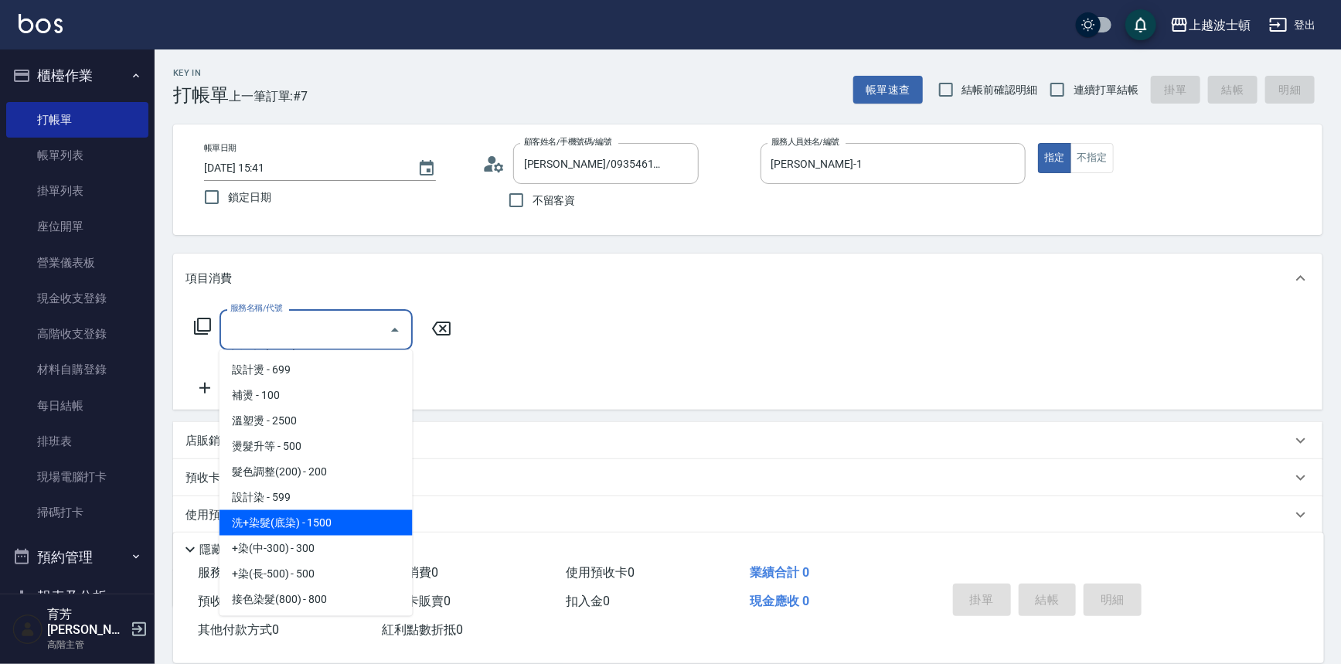
click at [380, 528] on span "洗+染髮(底染) - 1500" at bounding box center [315, 523] width 193 height 26
type input "洗+染髮(底染)(503)"
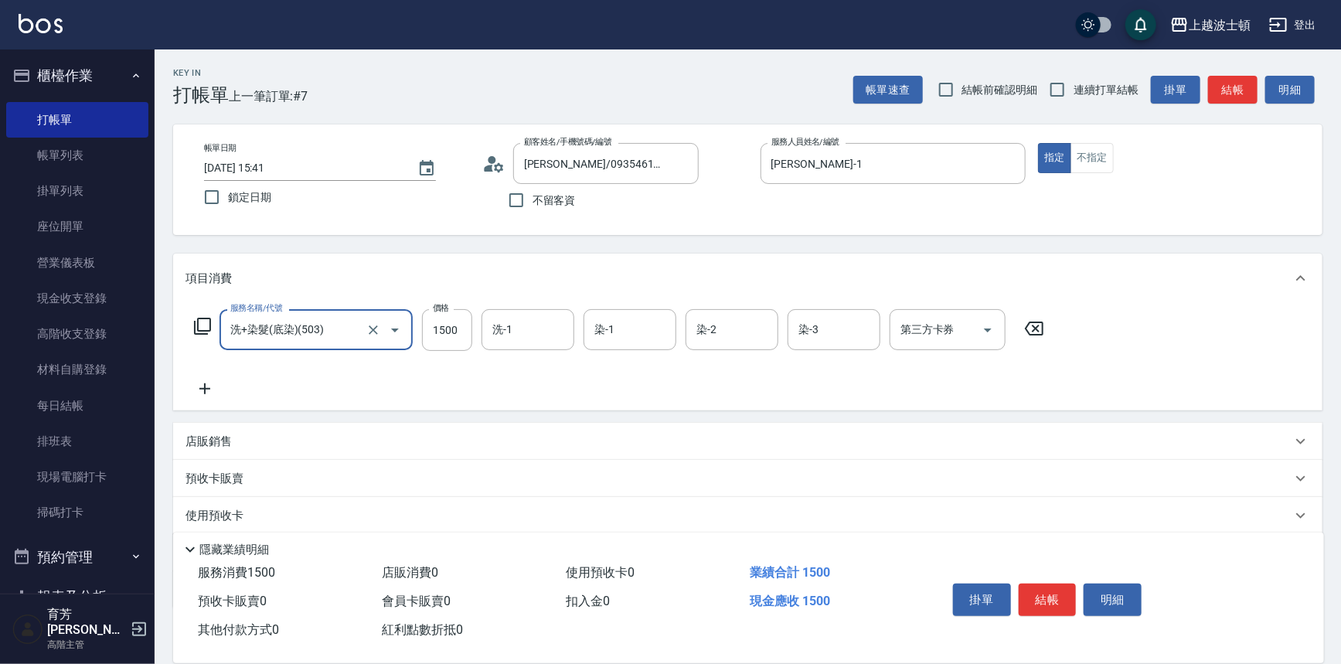
click at [199, 383] on icon at bounding box center [204, 388] width 39 height 19
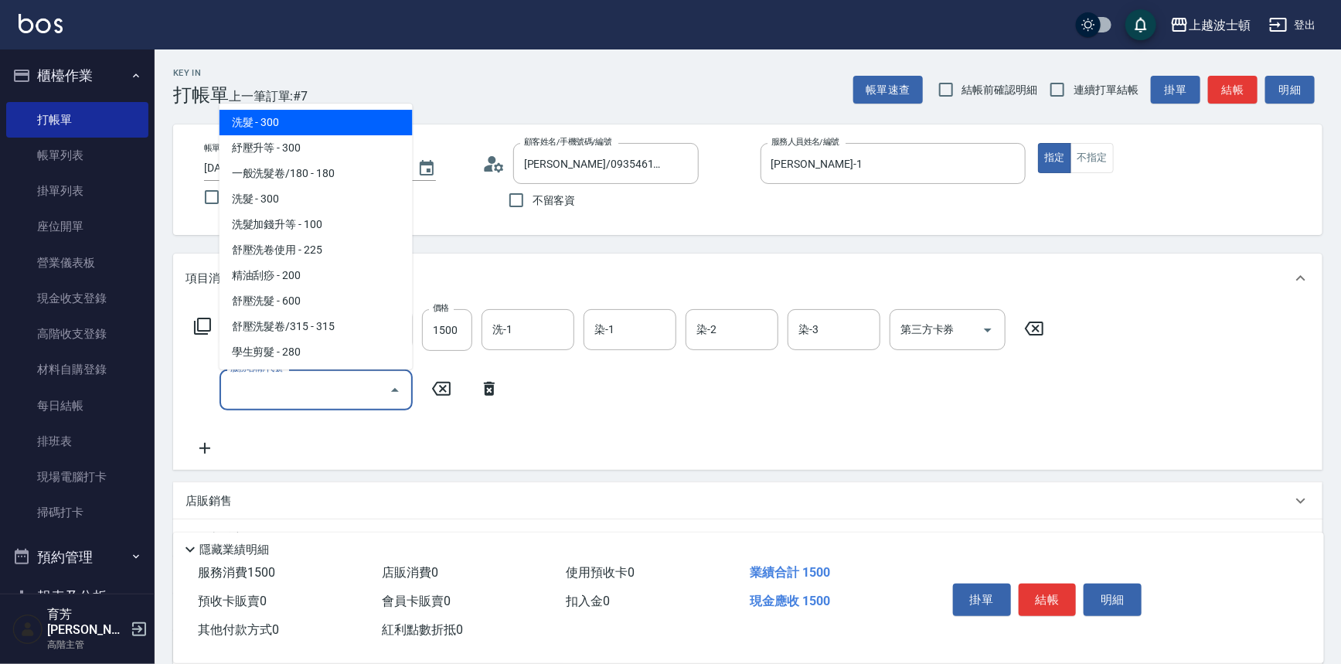
click at [290, 400] on input "服務名稱/代號" at bounding box center [304, 389] width 156 height 27
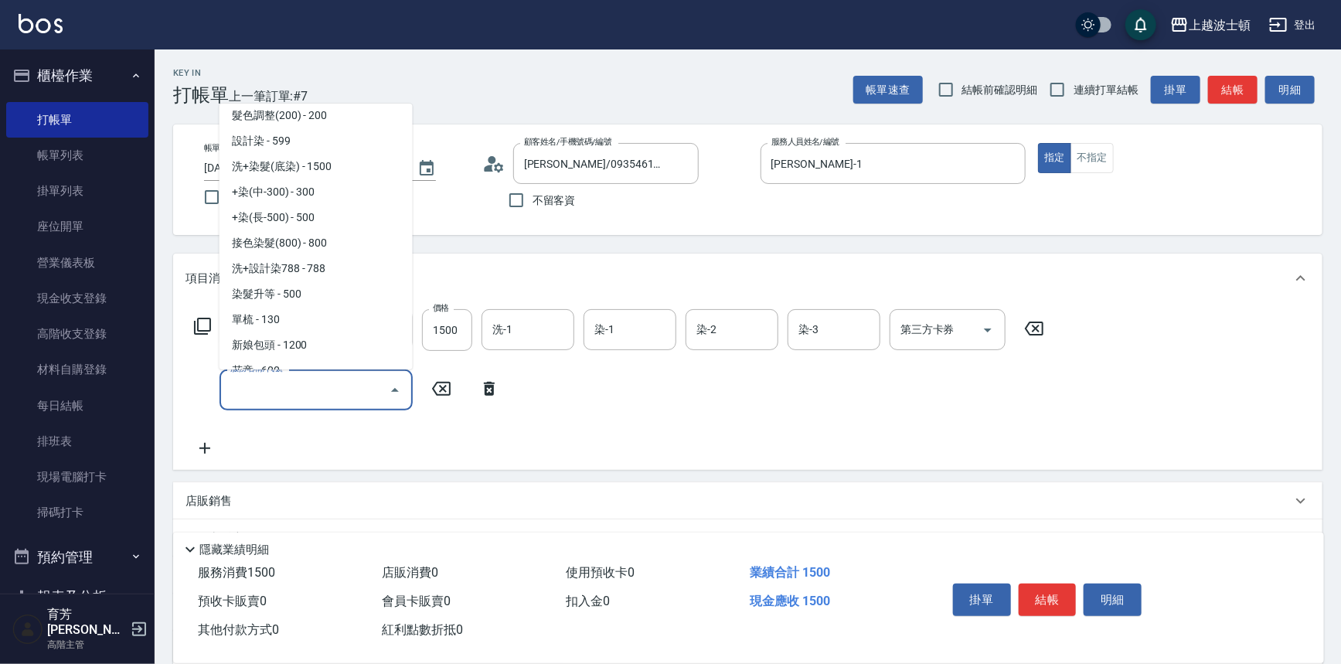
scroll to position [512, 0]
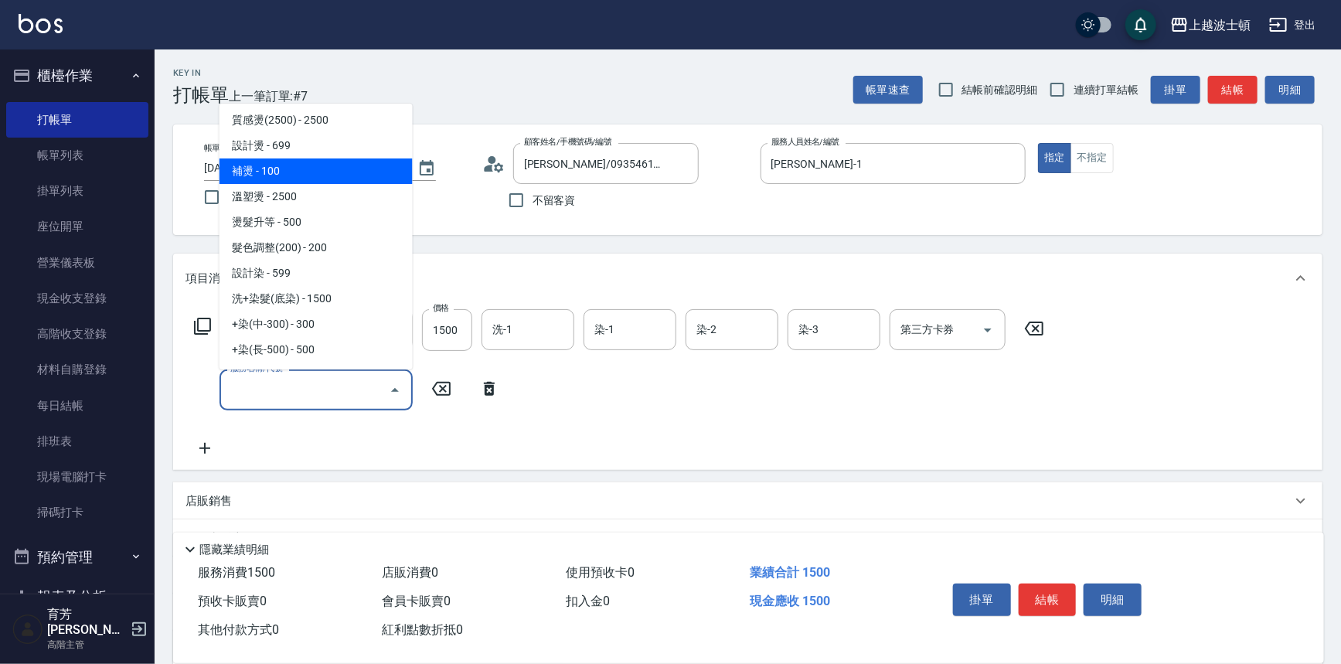
click at [330, 165] on span "補燙 - 100" at bounding box center [315, 171] width 193 height 26
type input "補燙(410)"
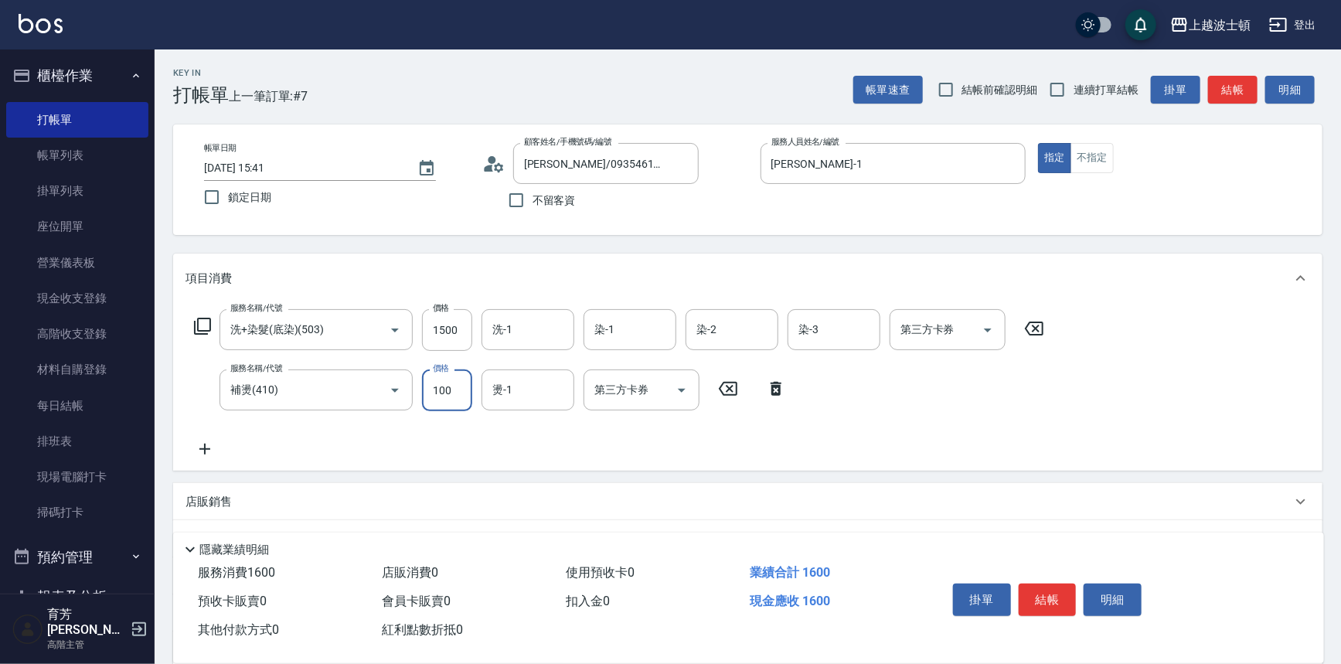
click at [457, 379] on input "100" at bounding box center [447, 390] width 50 height 42
type input "300"
click at [453, 325] on input "1500" at bounding box center [447, 330] width 50 height 42
type input "900"
click at [202, 447] on icon at bounding box center [204, 449] width 39 height 19
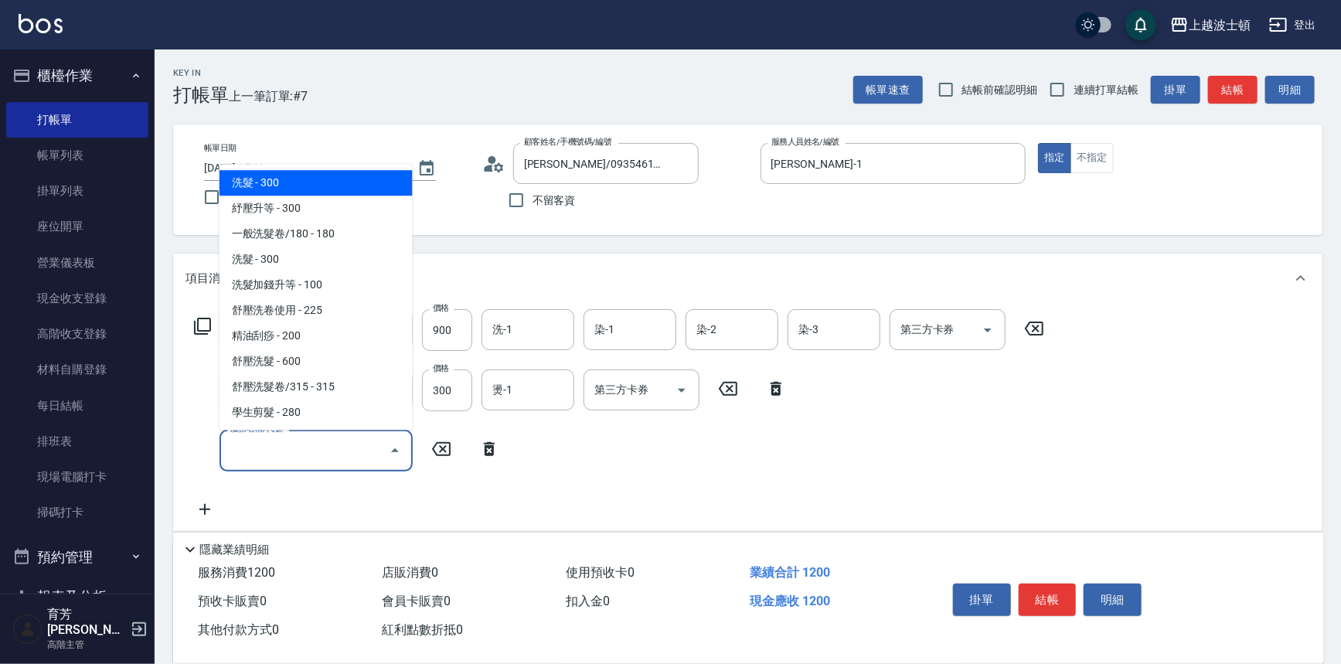
click at [304, 438] on input "服務名稱/代號" at bounding box center [304, 450] width 156 height 27
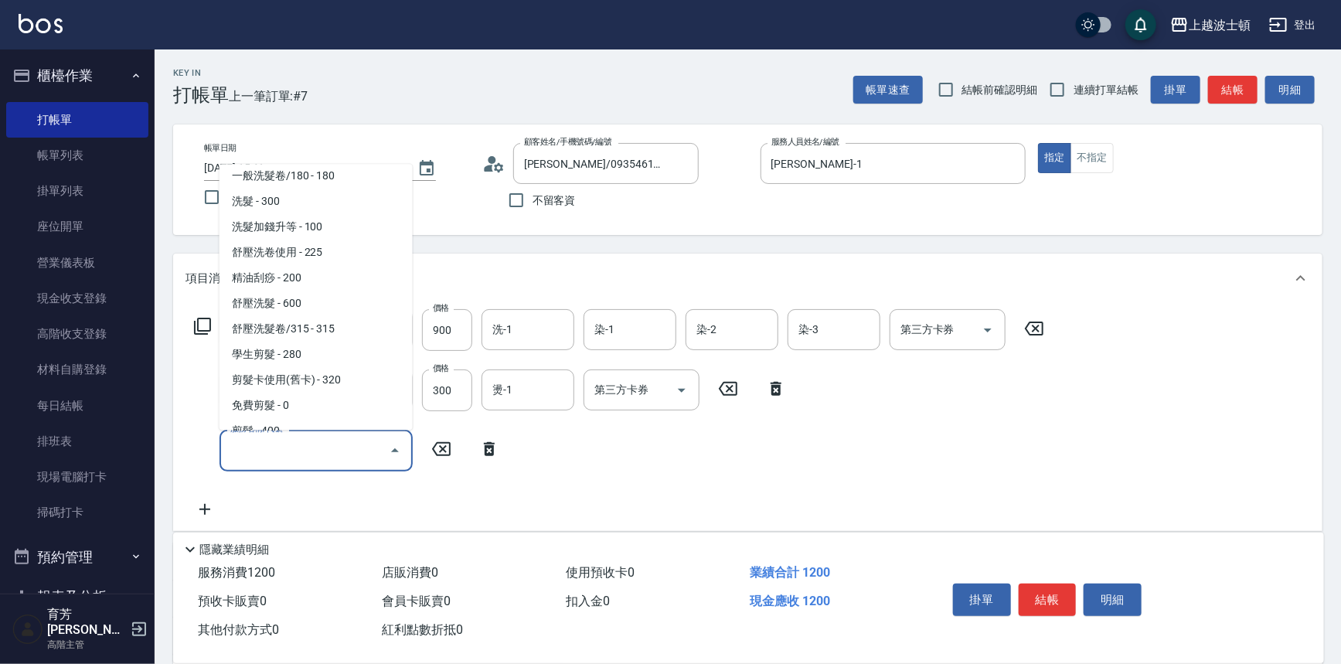
scroll to position [102, 0]
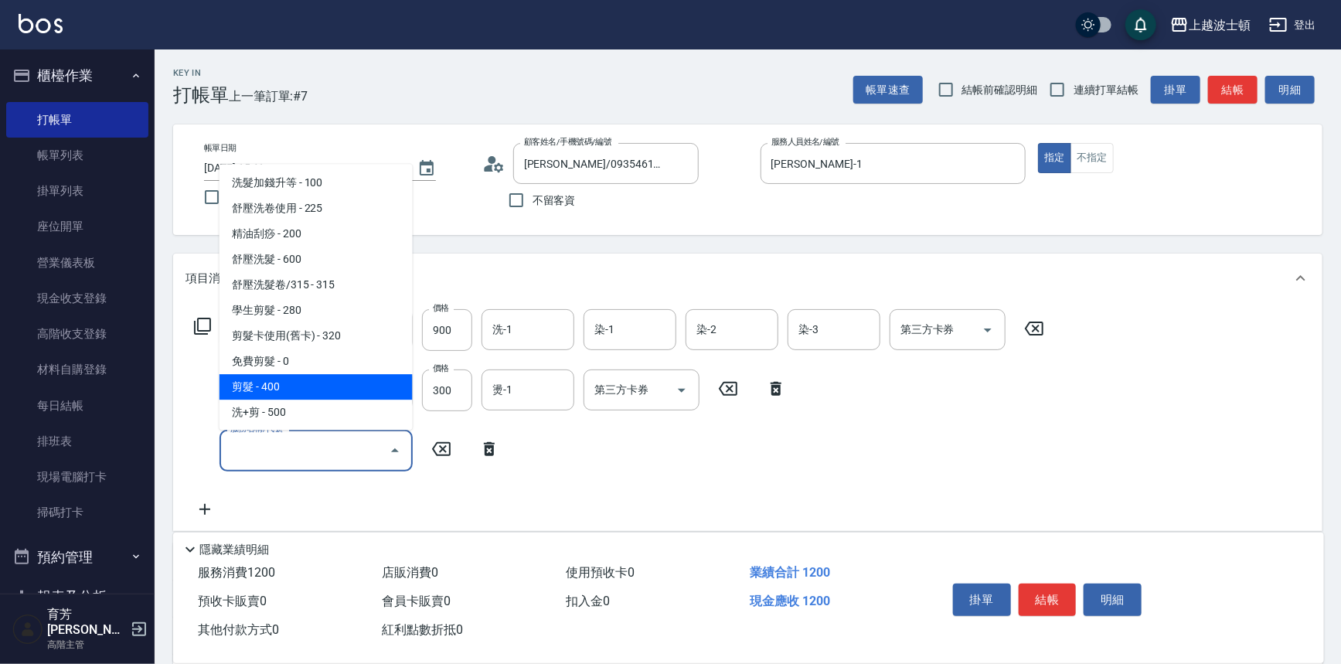
click at [325, 389] on span "剪髮 - 400" at bounding box center [315, 388] width 193 height 26
type input "剪髮(305)"
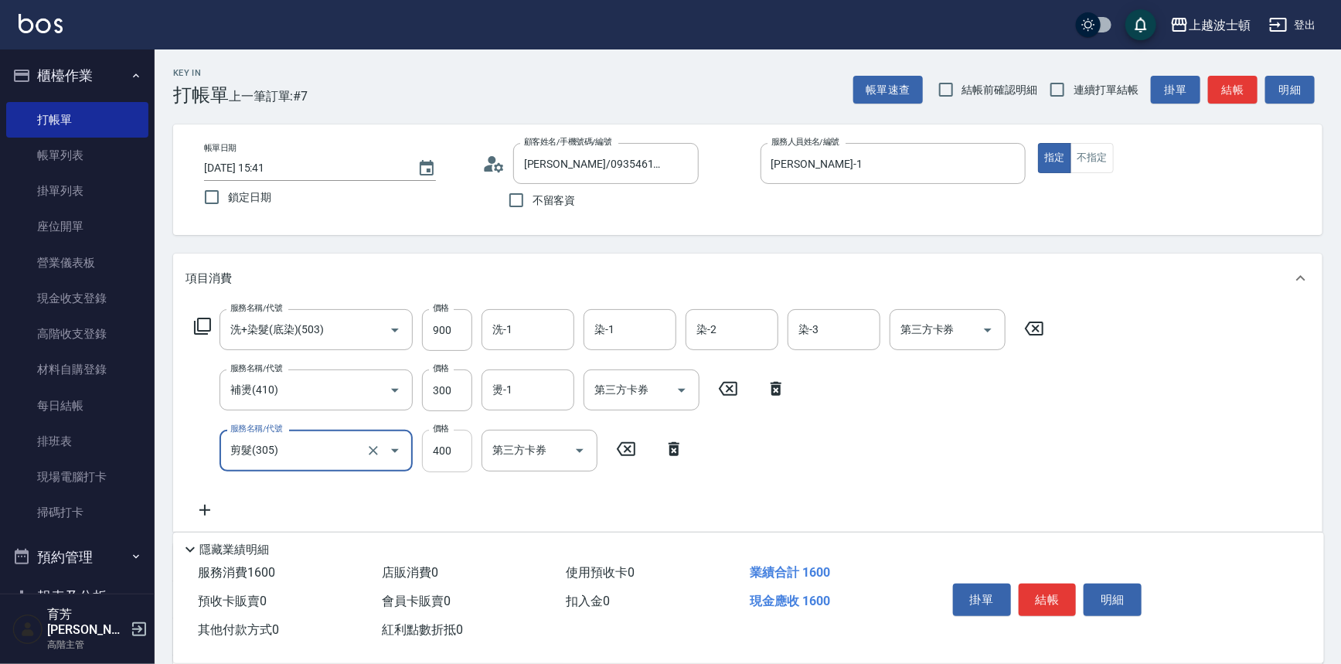
click at [448, 439] on input "400" at bounding box center [447, 451] width 50 height 42
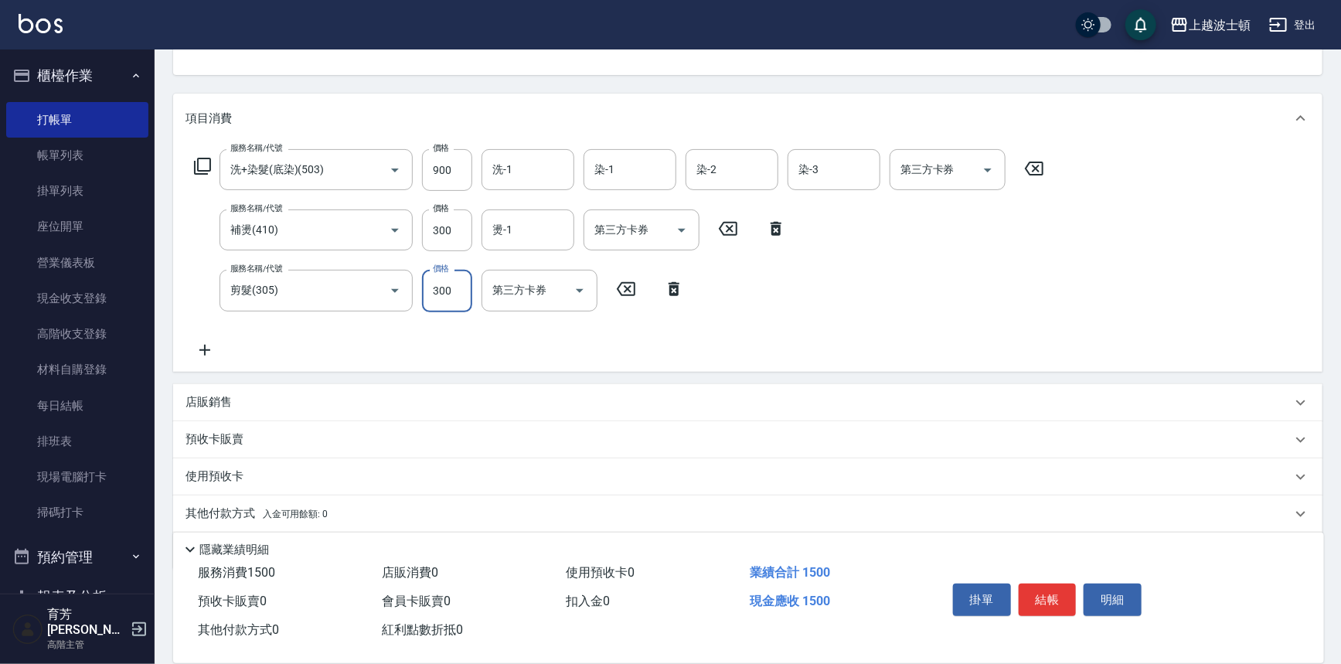
scroll to position [165, 0]
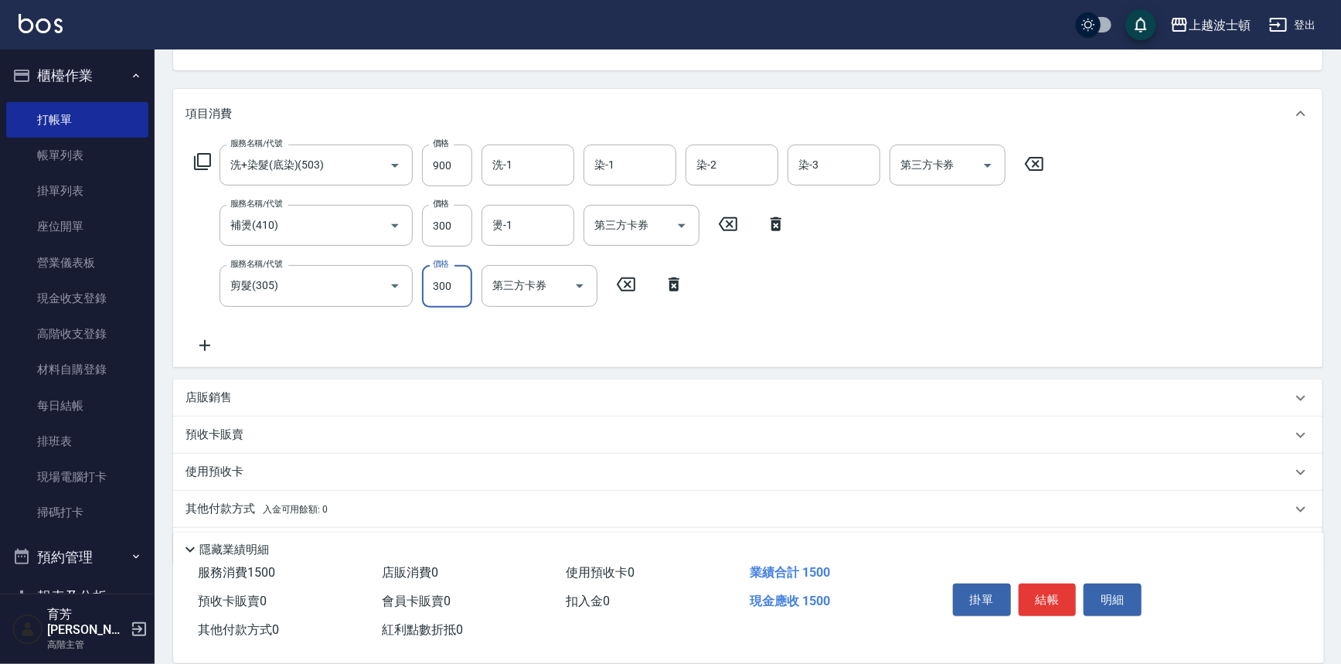
type input "300"
click at [210, 346] on icon at bounding box center [204, 345] width 39 height 19
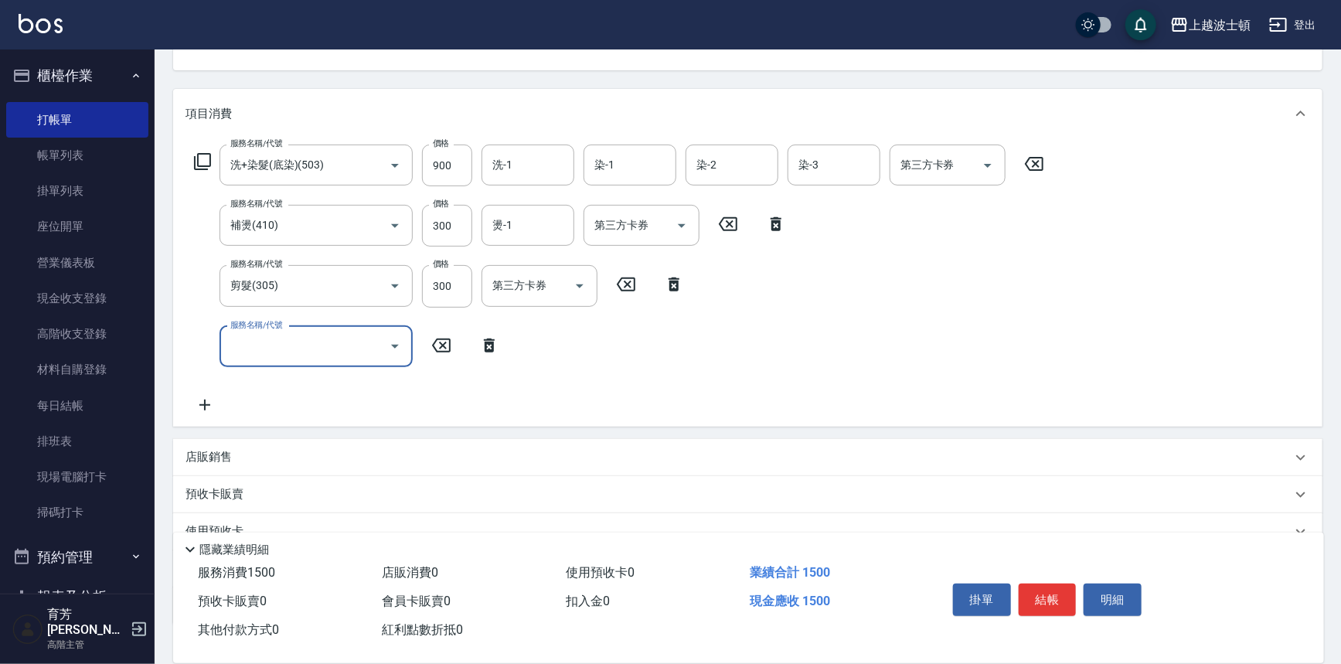
drag, startPoint x: 321, startPoint y: 345, endPoint x: 393, endPoint y: 140, distance: 217.3
click at [321, 338] on input "服務名稱/代號" at bounding box center [304, 346] width 156 height 27
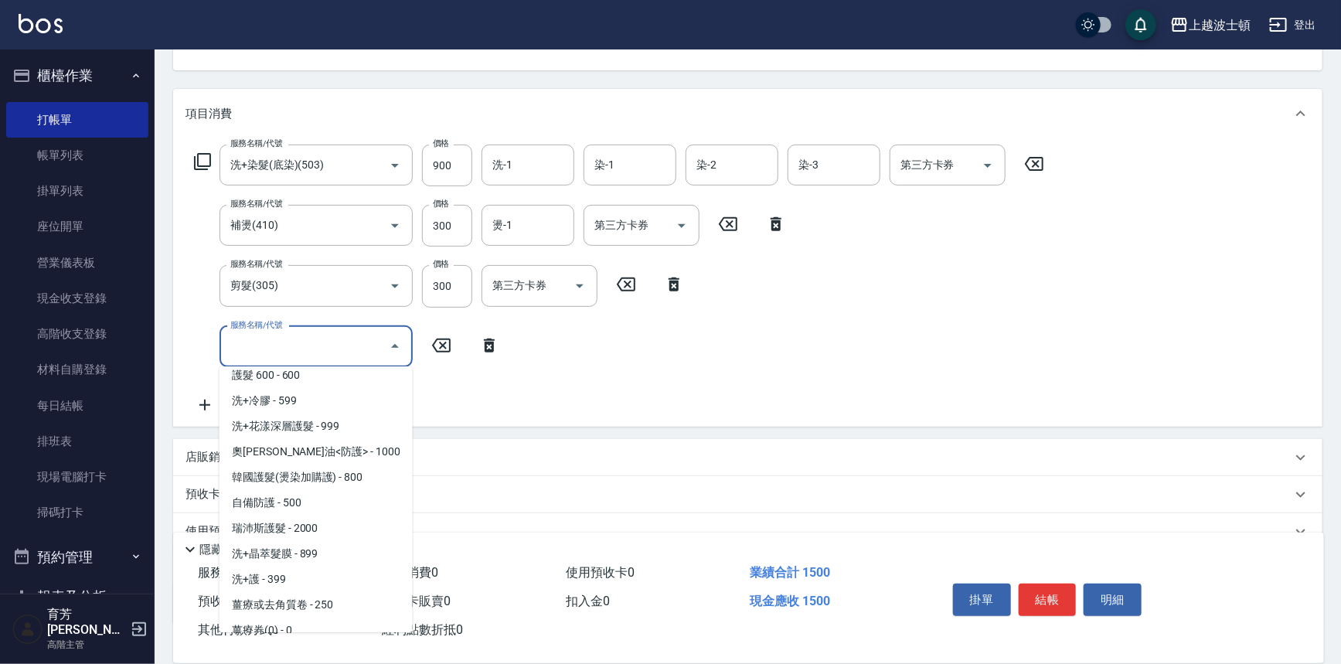
scroll to position [1070, 0]
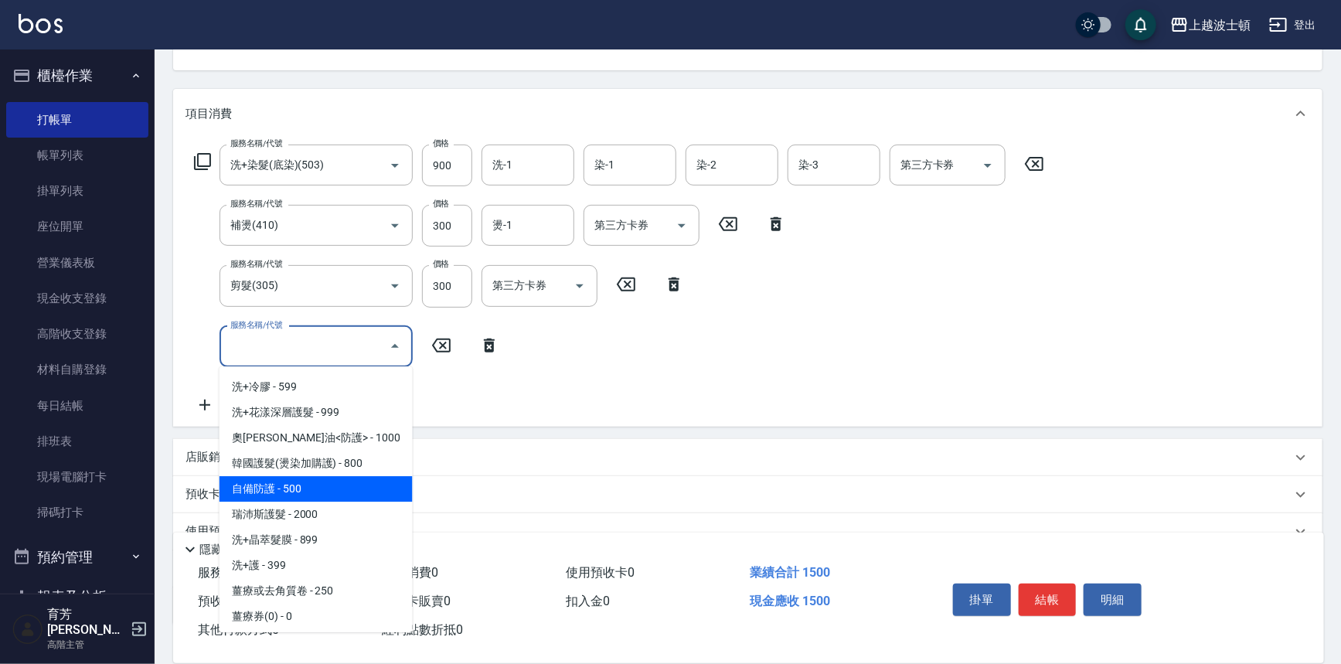
click at [307, 476] on span "自備防護 - 500" at bounding box center [315, 489] width 193 height 26
type input "自備防護(709)"
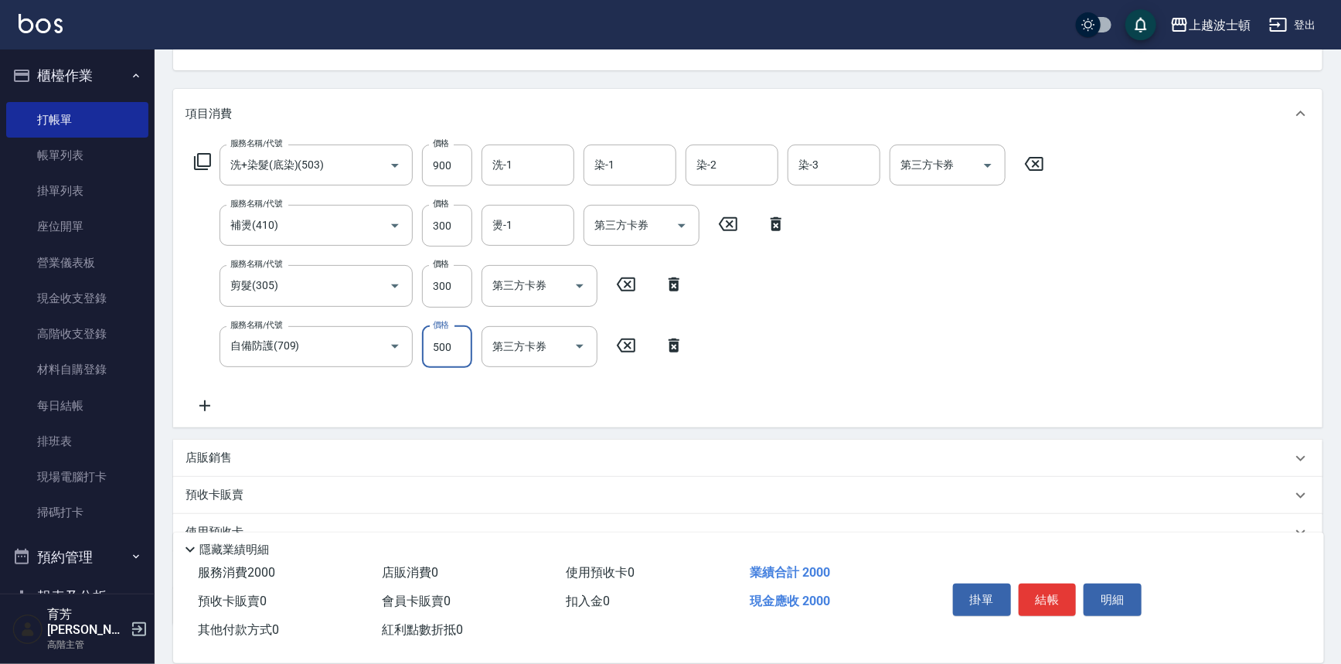
click at [454, 351] on input "500" at bounding box center [447, 347] width 50 height 42
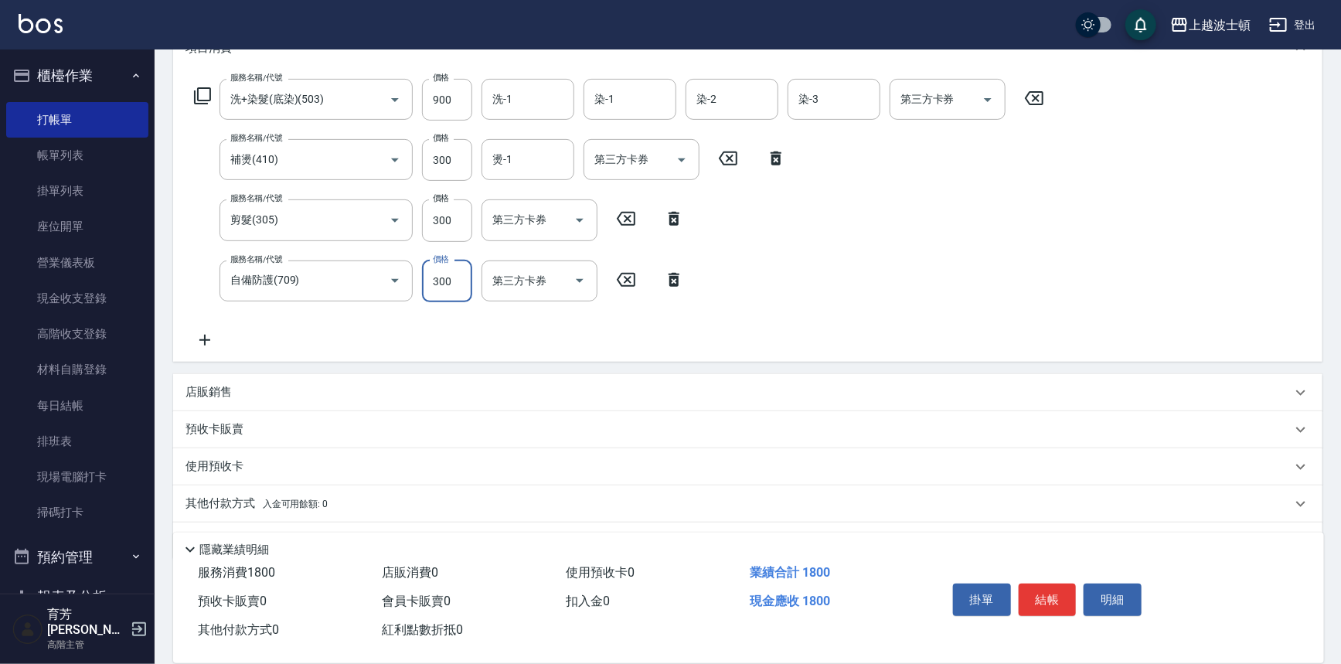
scroll to position [270, 0]
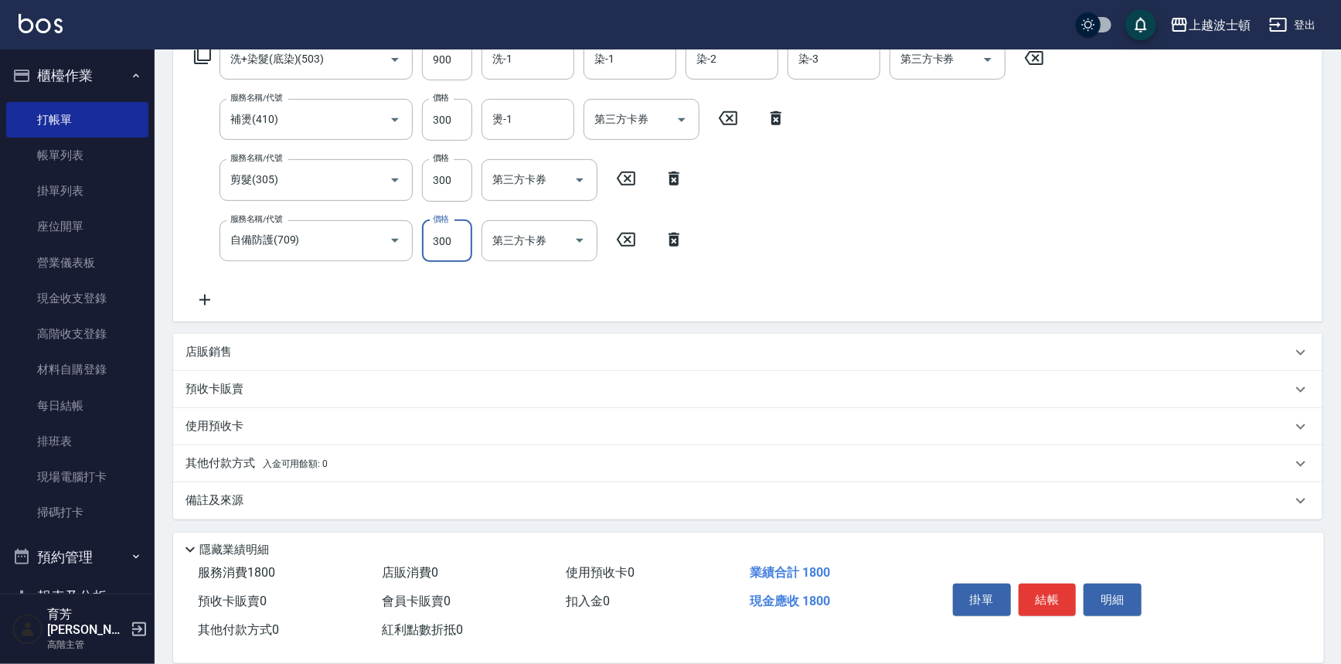
type input "300"
click at [192, 301] on icon at bounding box center [204, 300] width 39 height 19
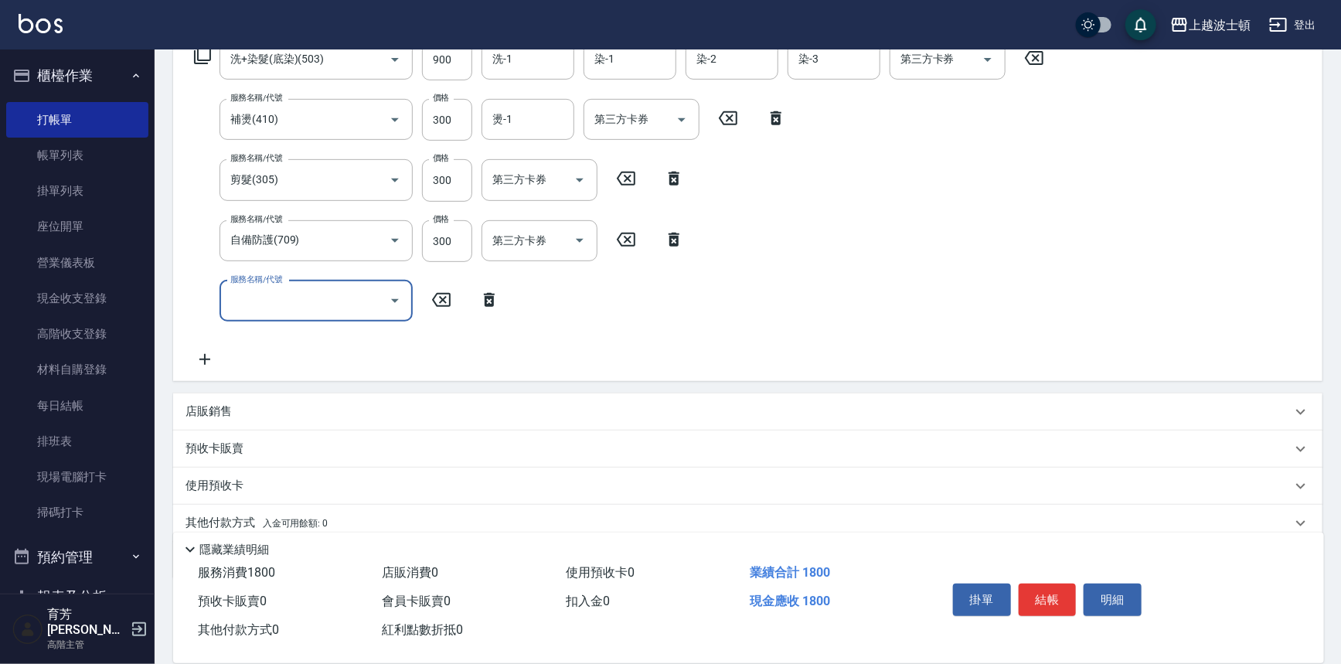
click at [398, 291] on icon "Open" at bounding box center [395, 300] width 19 height 19
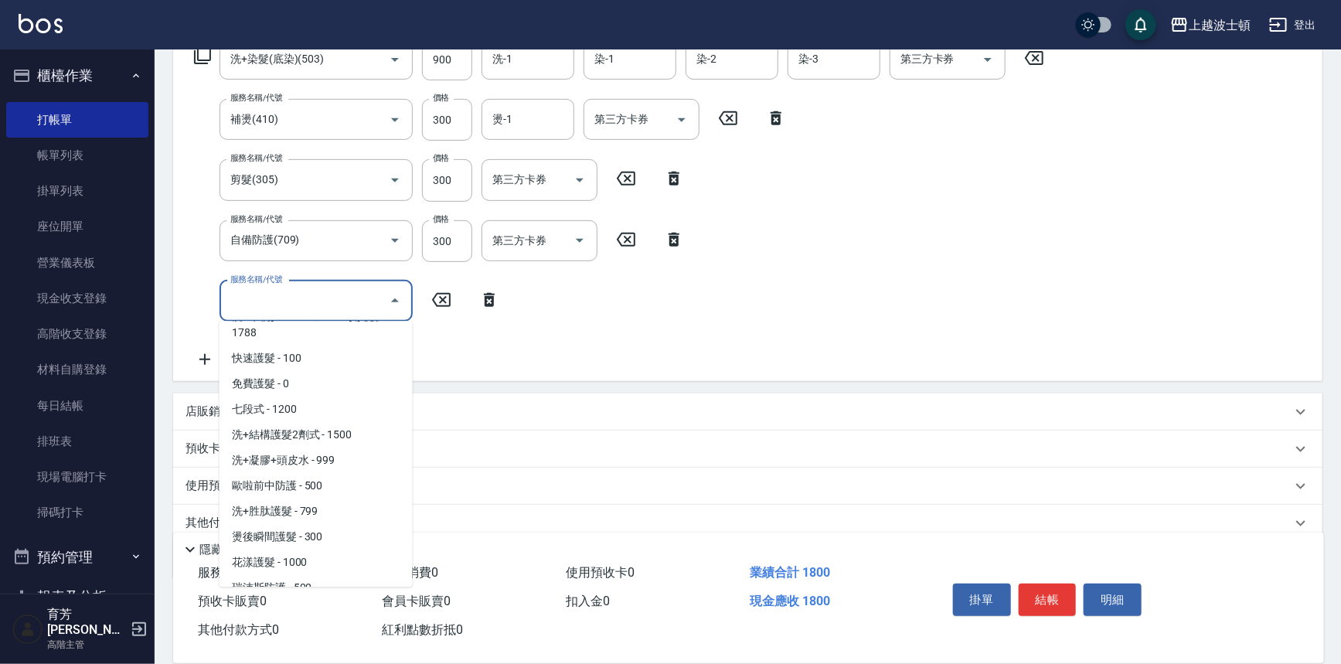
scroll to position [1561, 0]
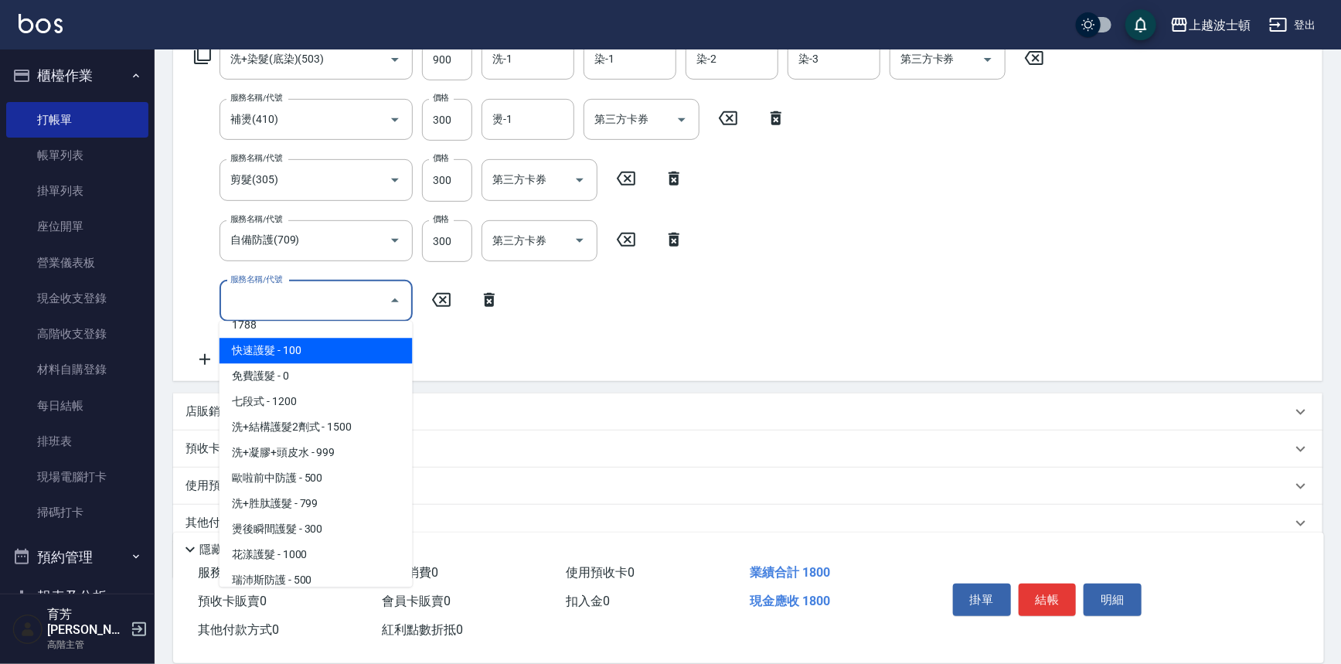
click at [362, 338] on span "快速護髮 - 100" at bounding box center [315, 351] width 193 height 26
type input "快速護髮(727)"
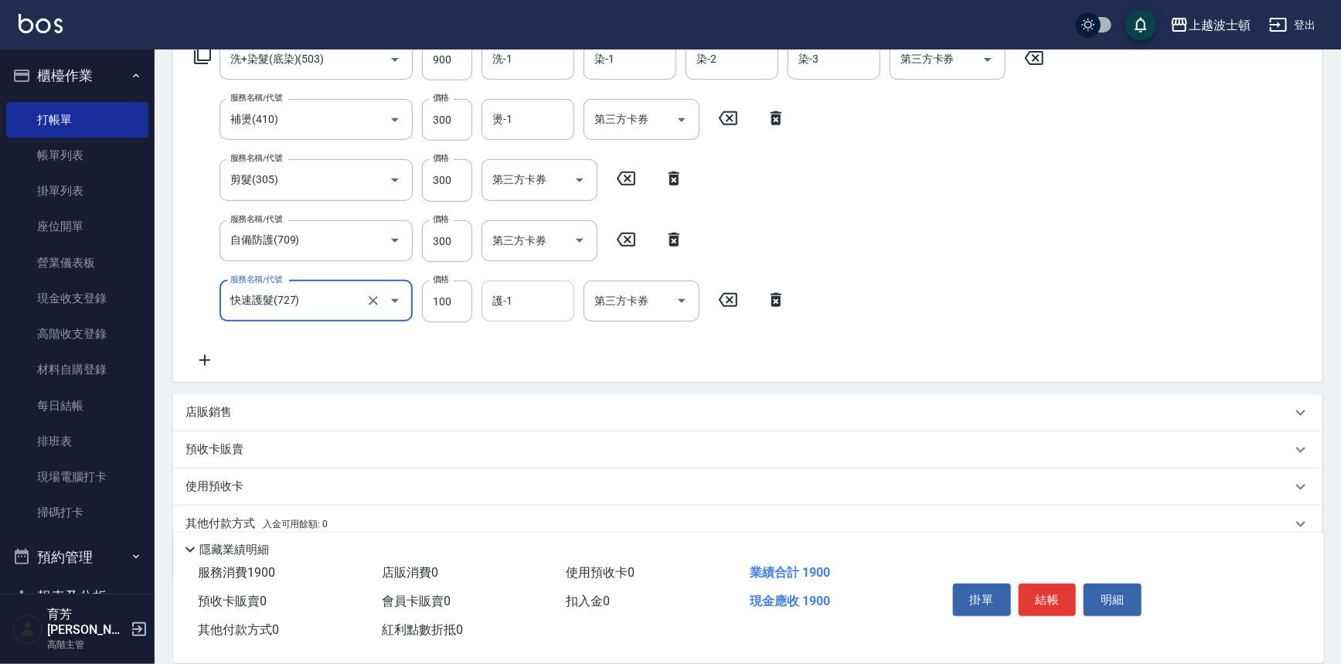
click at [521, 291] on input "護-1" at bounding box center [527, 300] width 79 height 27
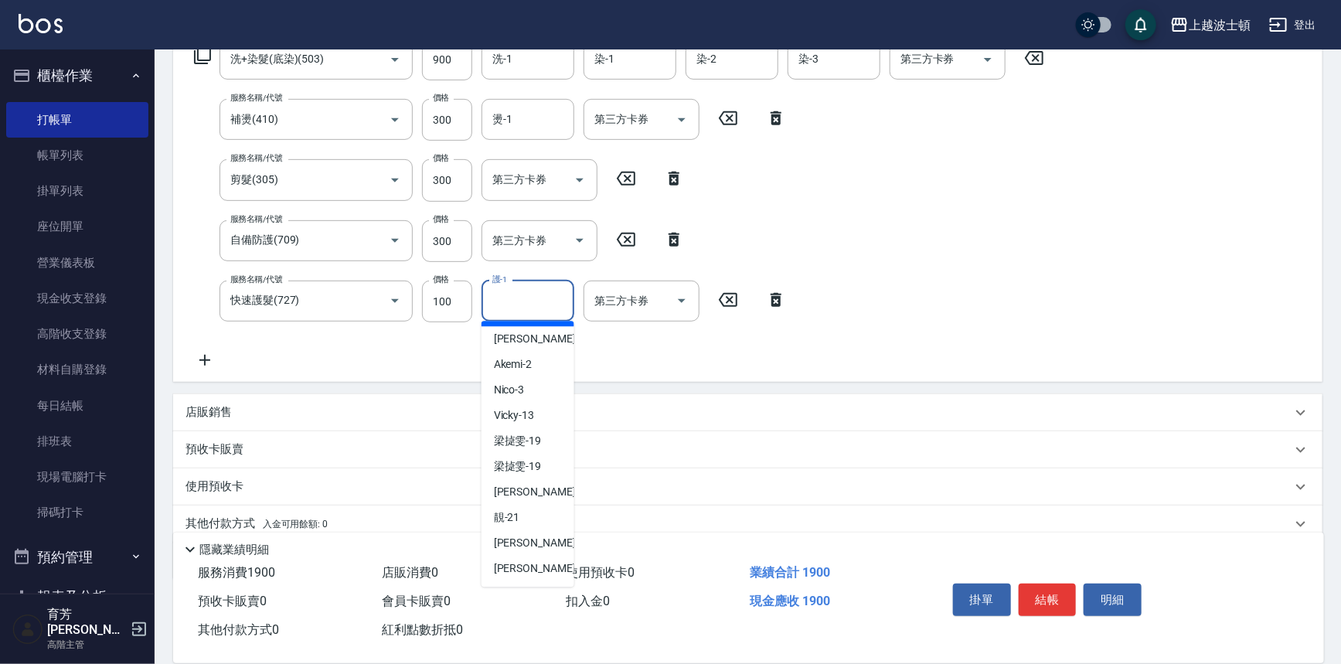
scroll to position [70, 0]
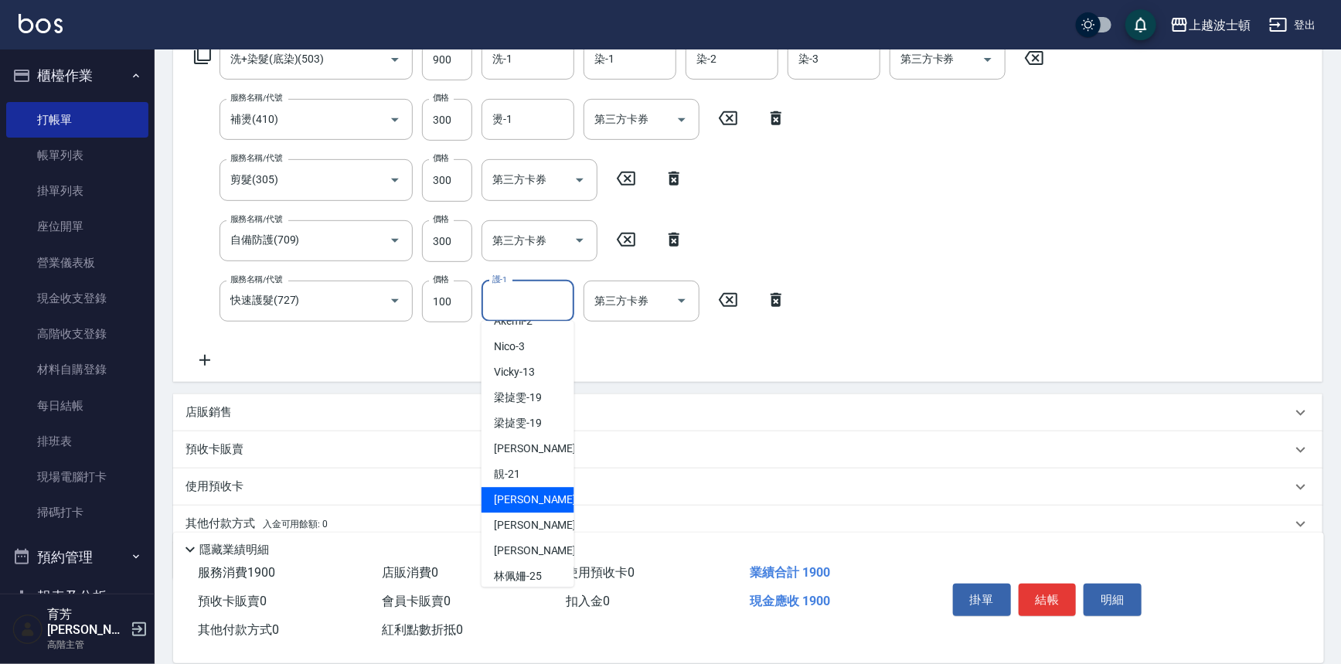
drag, startPoint x: 534, startPoint y: 498, endPoint x: 534, endPoint y: 475, distance: 23.2
click at [534, 495] on div "雅如 -22" at bounding box center [527, 500] width 93 height 26
type input "雅如-22"
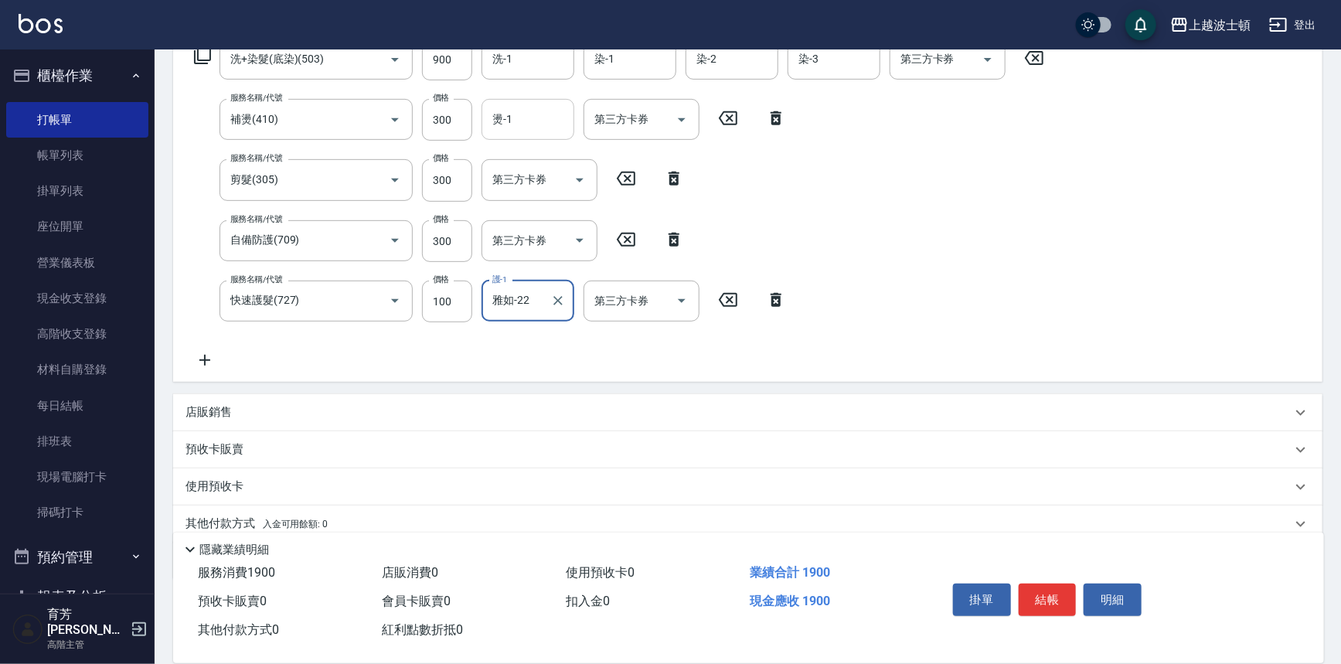
click at [530, 128] on input "燙-1" at bounding box center [527, 119] width 79 height 27
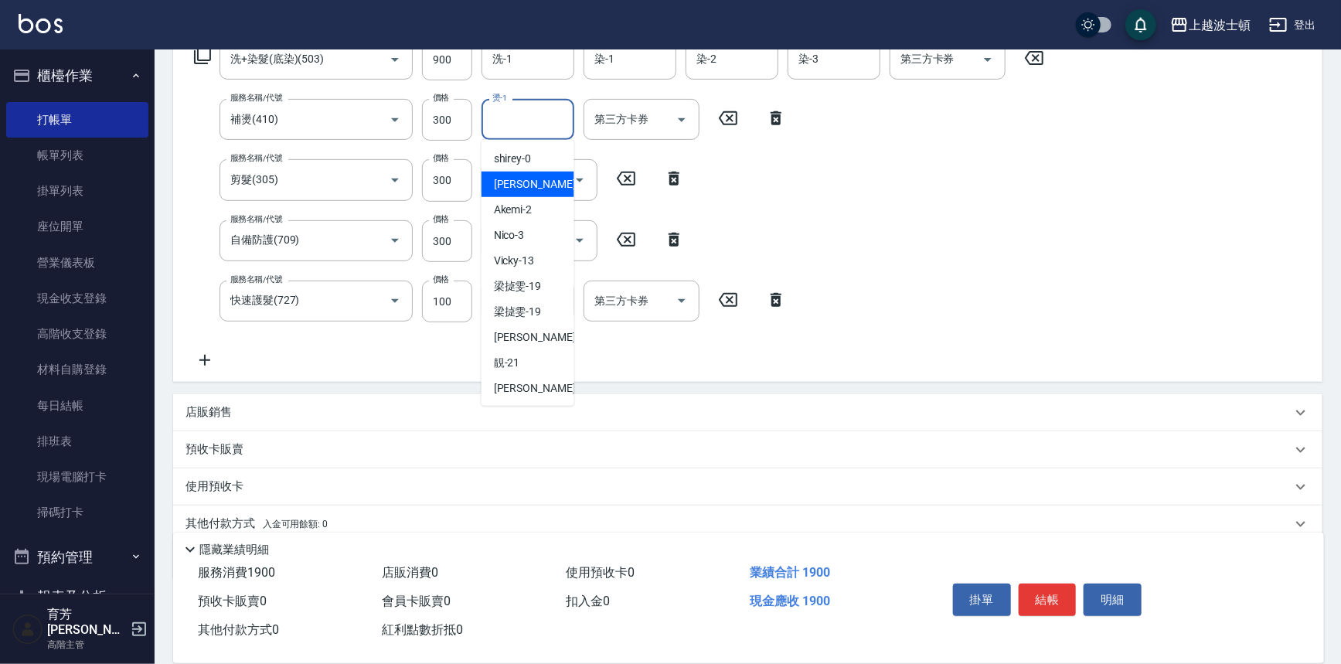
click at [536, 183] on div "[PERSON_NAME] -1" at bounding box center [527, 185] width 93 height 26
type input "[PERSON_NAME]-1"
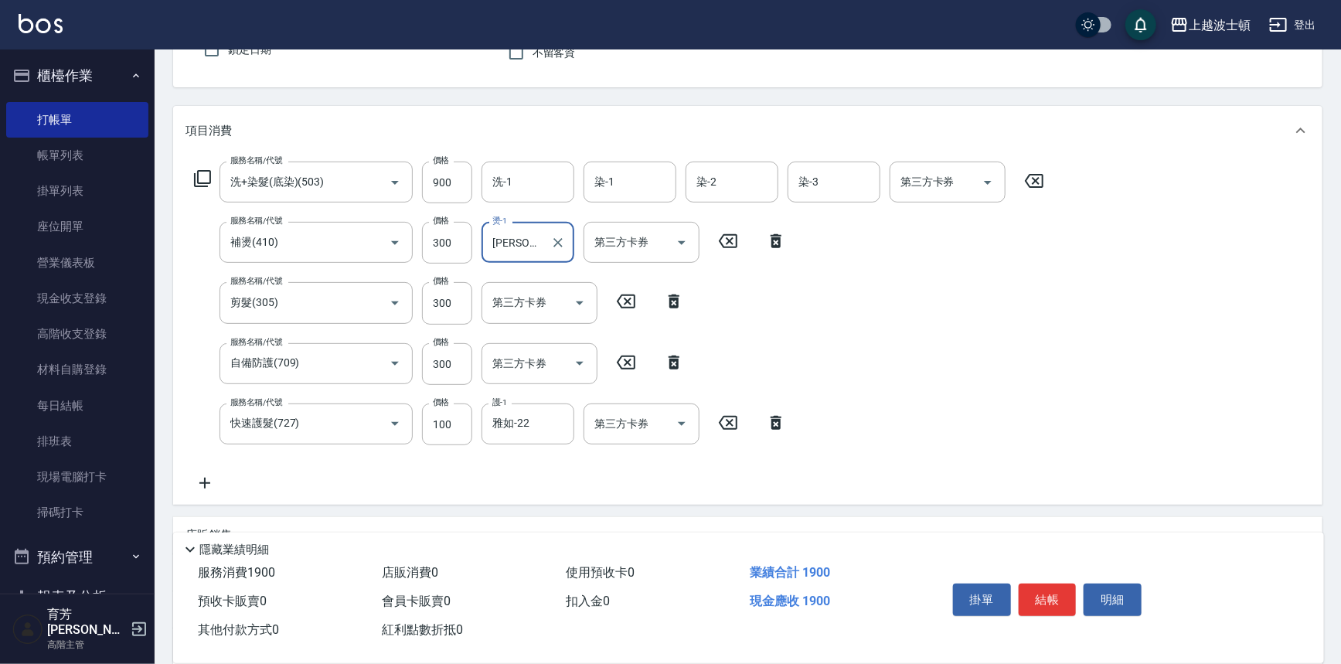
scroll to position [93, 0]
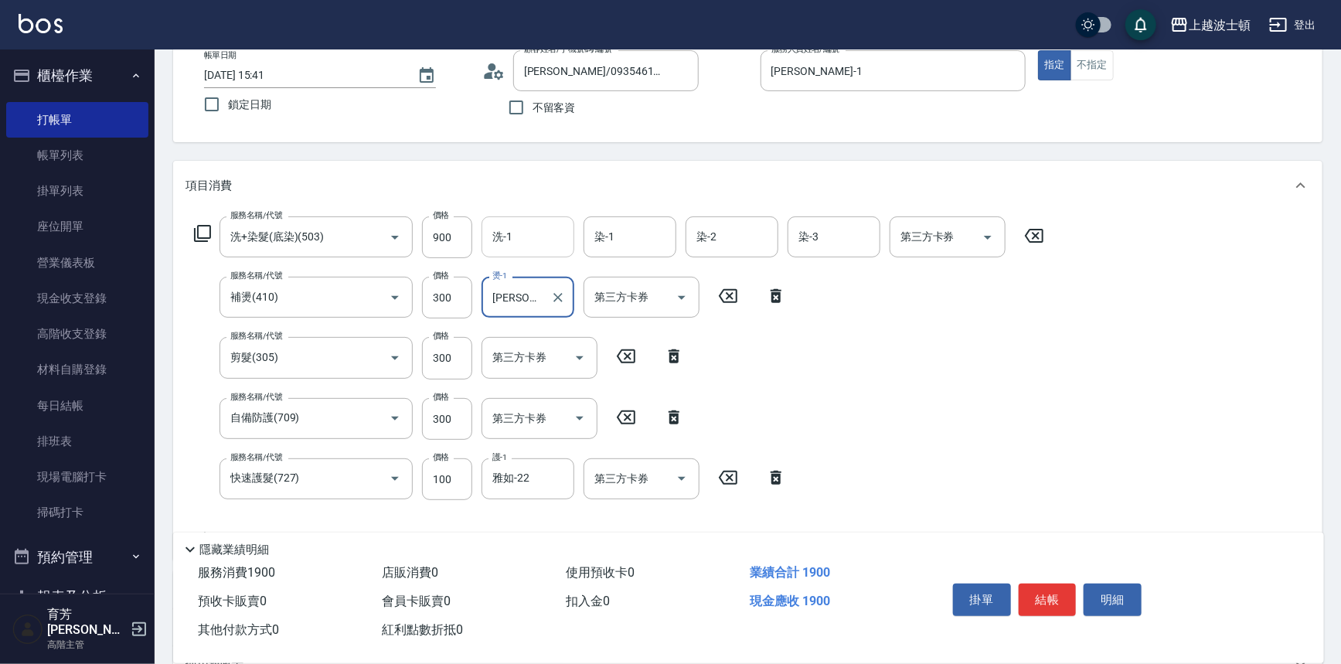
click at [525, 231] on input "洗-1" at bounding box center [527, 236] width 79 height 27
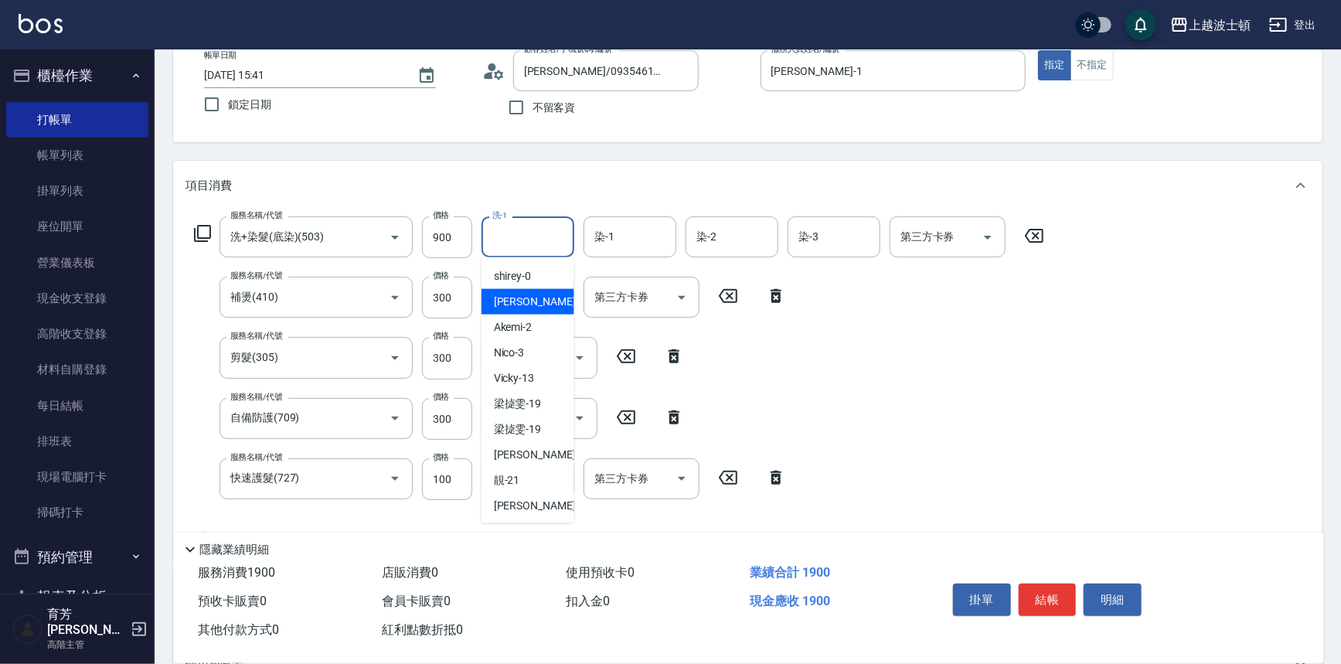
drag, startPoint x: 534, startPoint y: 301, endPoint x: 544, endPoint y: 291, distance: 14.2
click at [534, 302] on div "[PERSON_NAME] -1" at bounding box center [527, 302] width 93 height 26
click at [526, 233] on input "[PERSON_NAME]-1" at bounding box center [516, 236] width 56 height 27
click at [529, 495] on div "雅如 -22" at bounding box center [527, 506] width 93 height 26
type input "雅如-22"
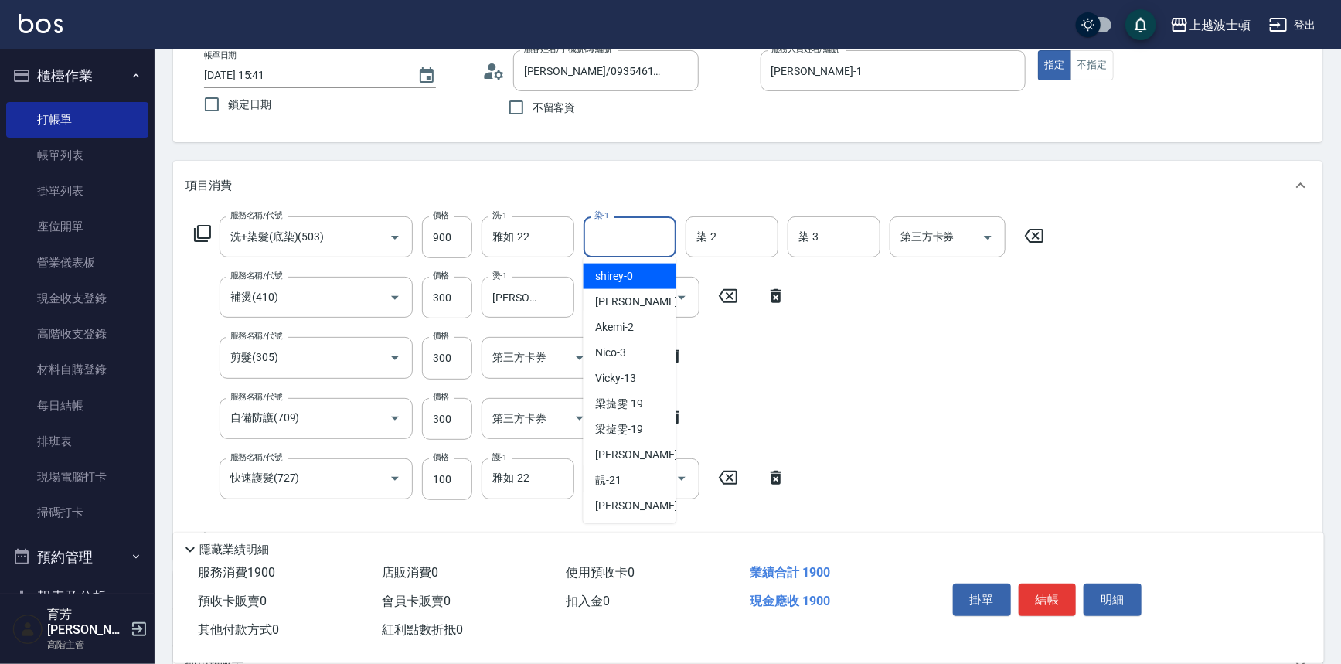
click at [613, 249] on input "染-1" at bounding box center [629, 236] width 79 height 27
click at [651, 510] on div "雅如 -22" at bounding box center [629, 506] width 93 height 26
type input "雅如-22"
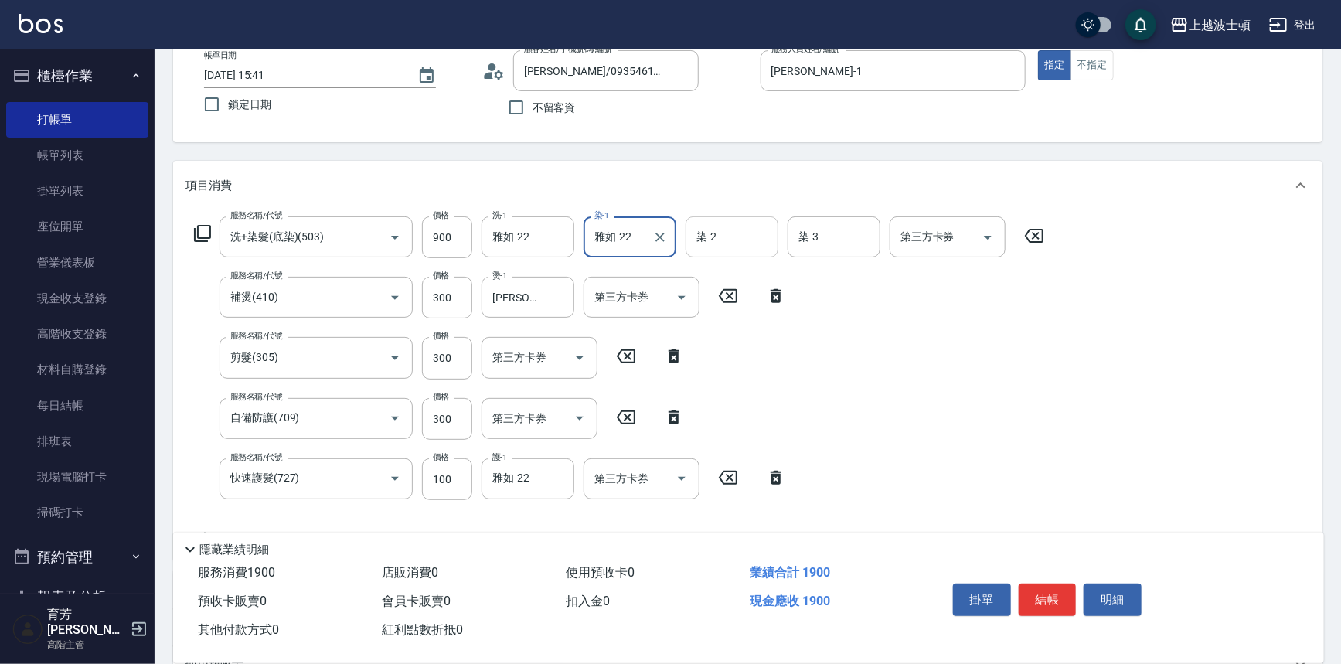
click at [717, 247] on input "染-2" at bounding box center [731, 236] width 79 height 27
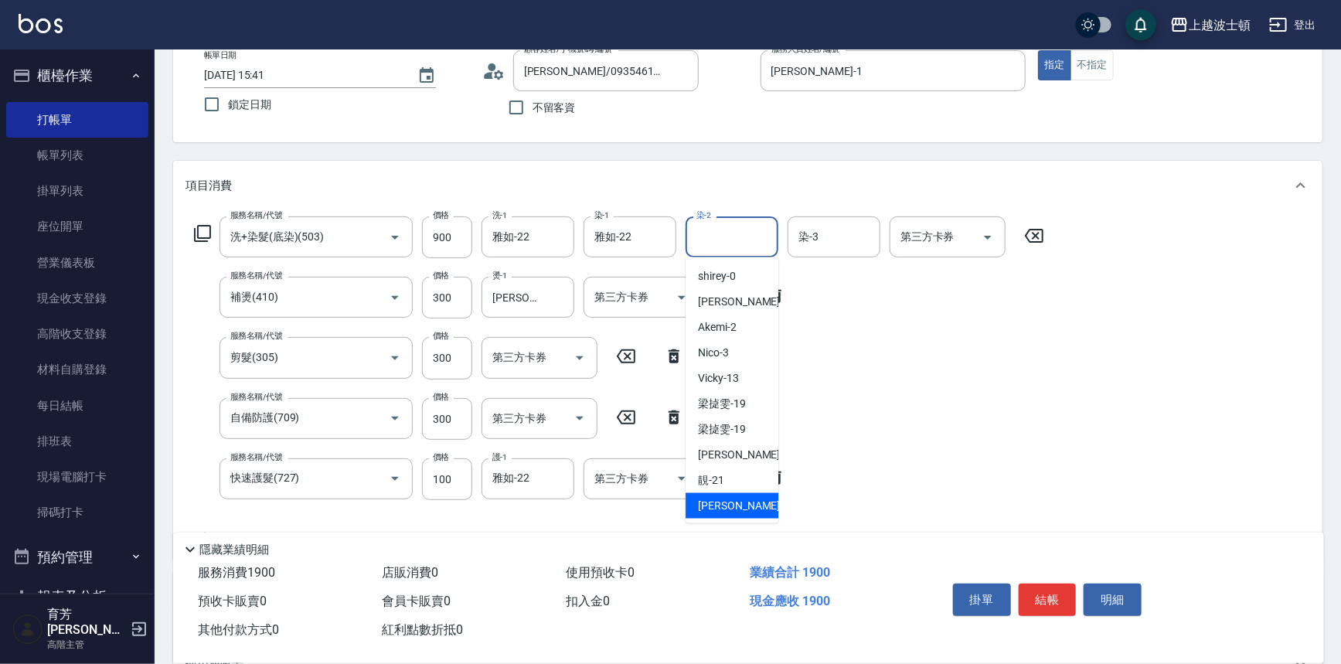
drag, startPoint x: 706, startPoint y: 509, endPoint x: 723, endPoint y: 474, distance: 39.4
click at [706, 508] on span "雅如 -22" at bounding box center [746, 506] width 97 height 16
type input "雅如-22"
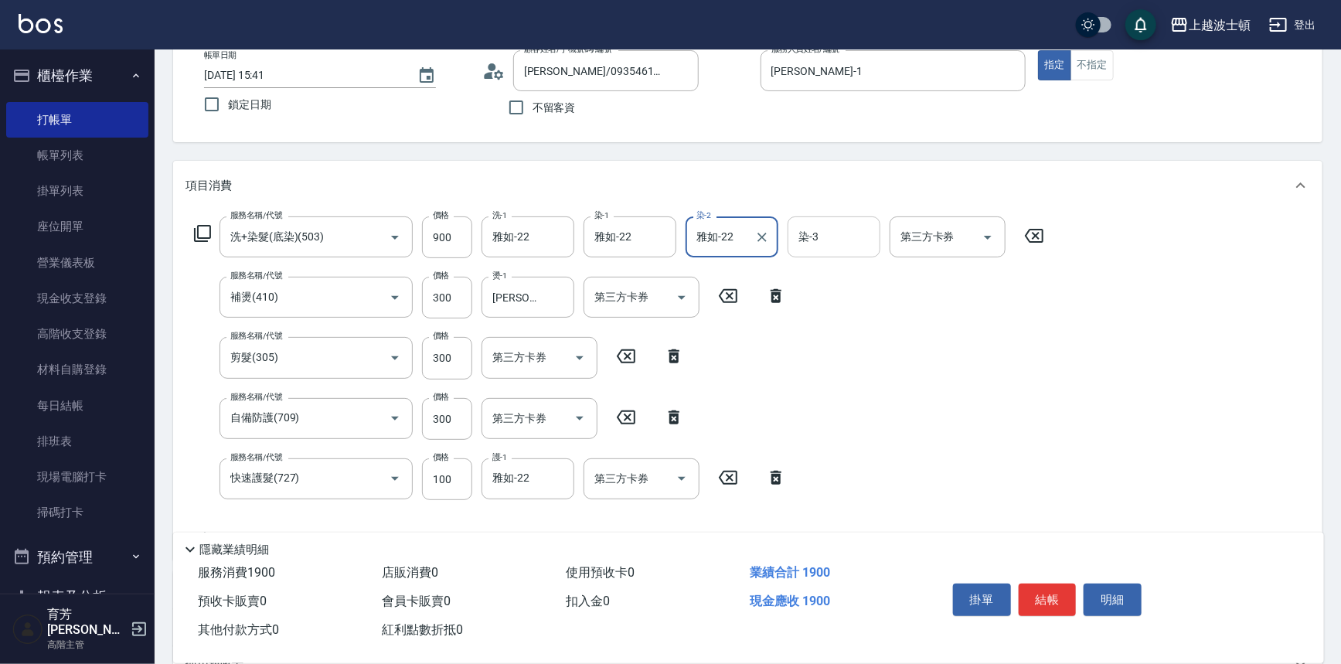
click at [841, 244] on input "染-3" at bounding box center [833, 236] width 79 height 27
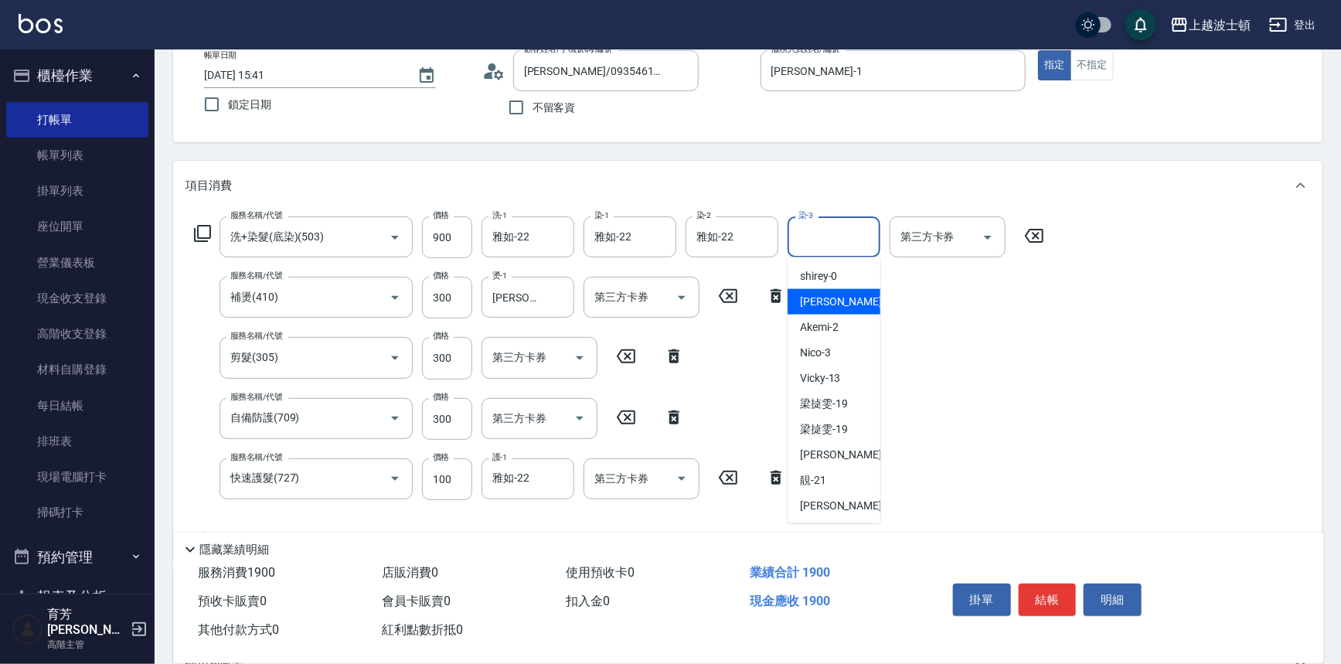
click at [815, 308] on span "[PERSON_NAME] -1" at bounding box center [845, 302] width 91 height 16
type input "[PERSON_NAME]-1"
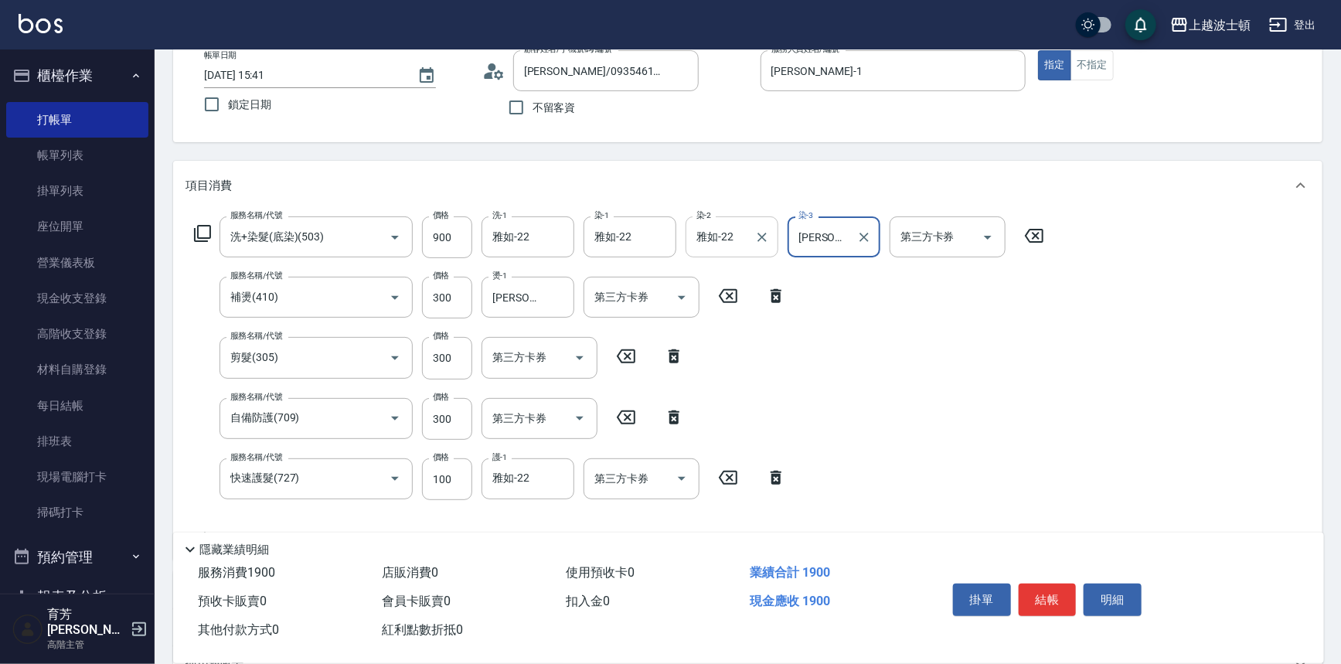
click at [738, 240] on input "雅如-22" at bounding box center [720, 236] width 56 height 27
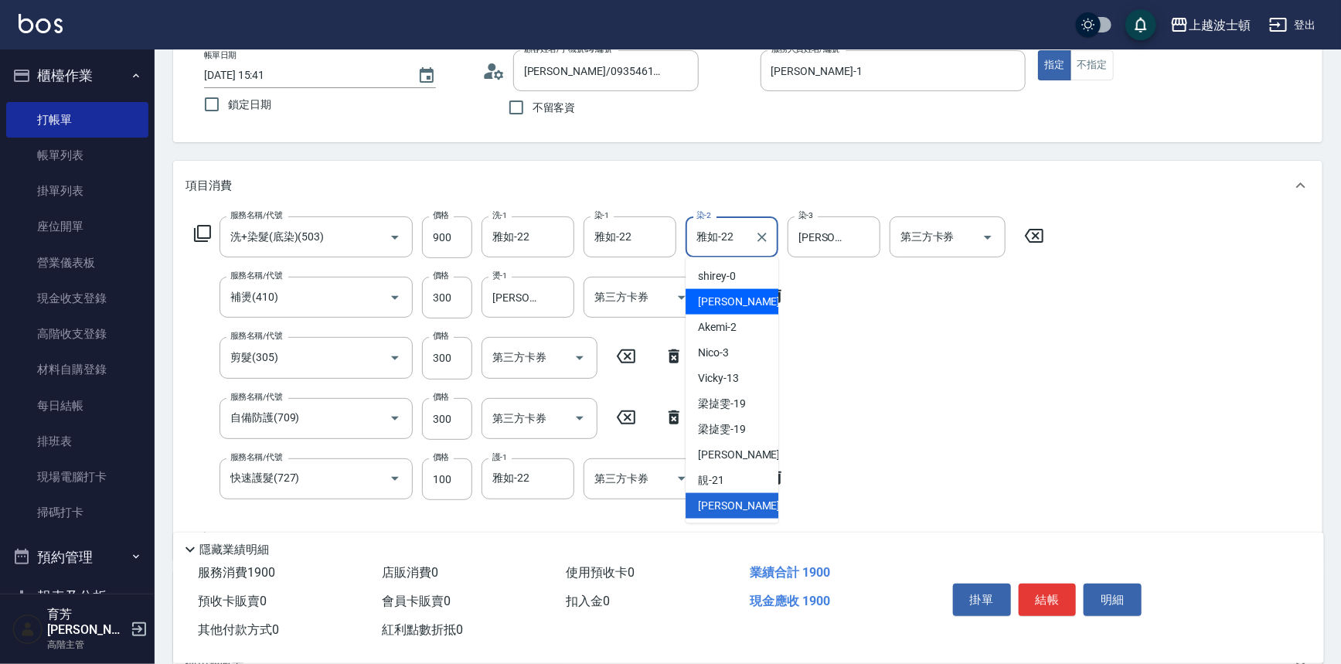
click at [740, 299] on div "[PERSON_NAME] -1" at bounding box center [731, 302] width 93 height 26
type input "[PERSON_NAME]-1"
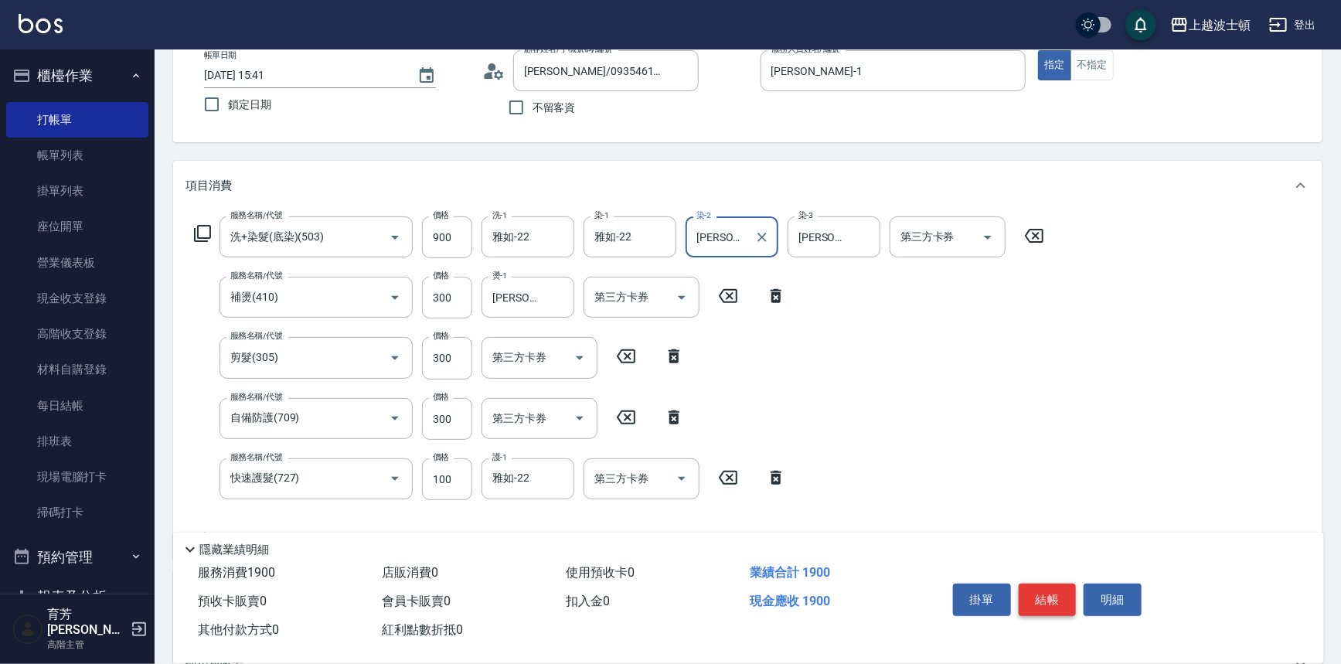
click at [1058, 583] on button "結帳" at bounding box center [1048, 599] width 58 height 32
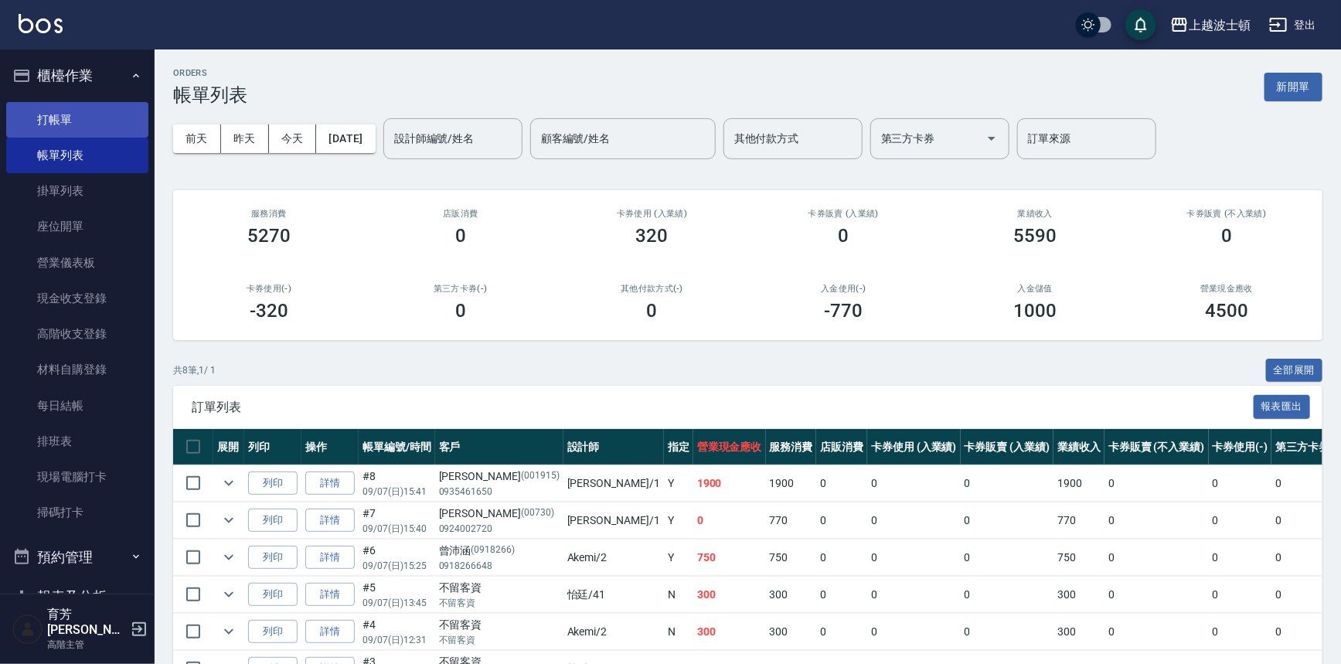
click at [40, 114] on link "打帳單" at bounding box center [77, 120] width 142 height 36
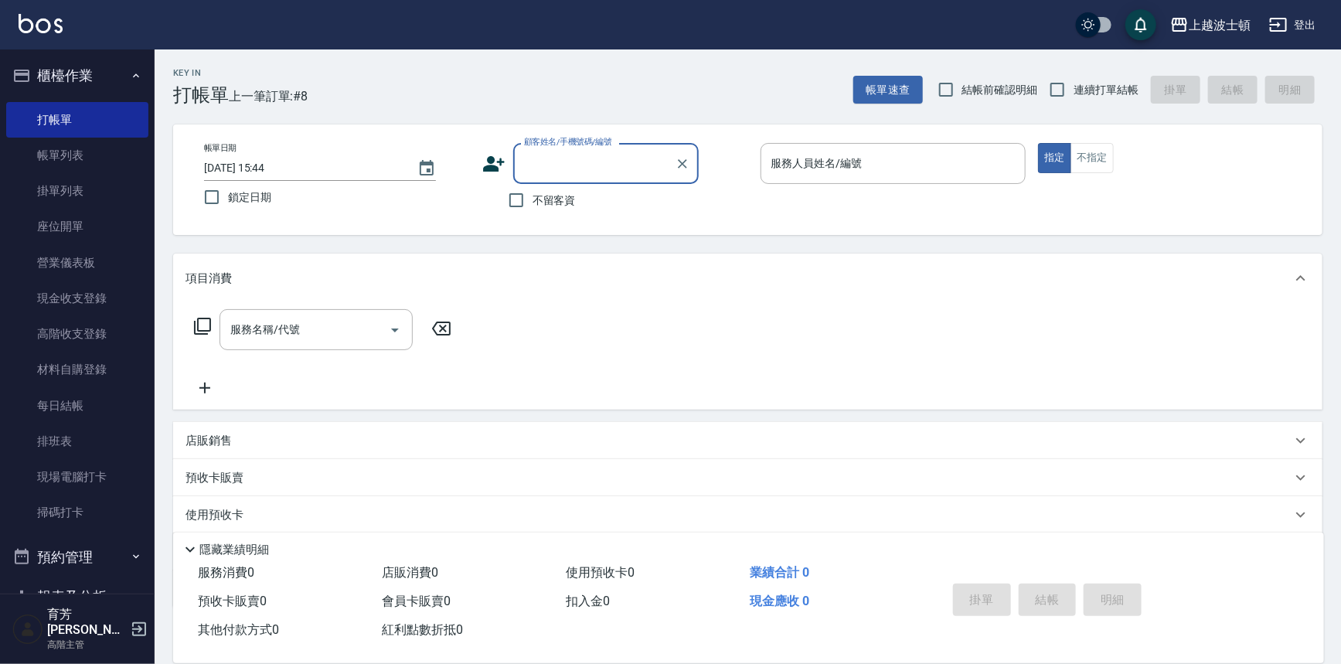
click at [541, 158] on input "顧客姓名/手機號碼/編號" at bounding box center [594, 163] width 148 height 27
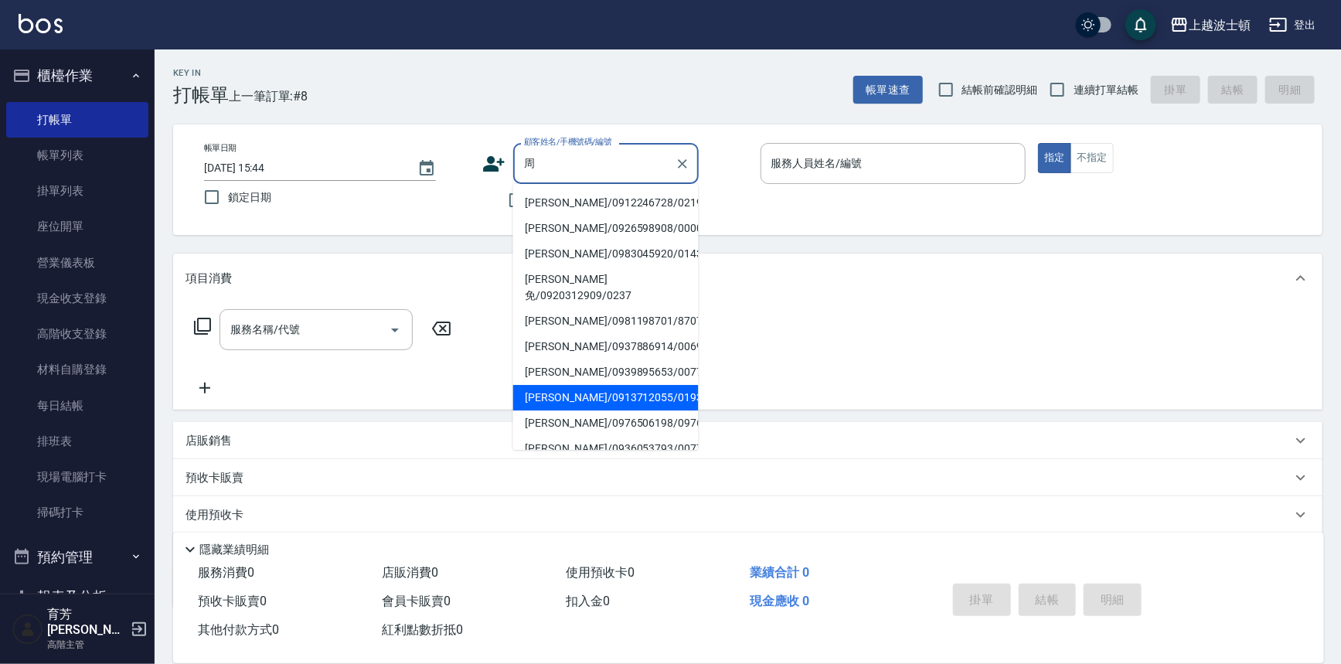
click at [603, 385] on li "周麗華/0913712055/019371" at bounding box center [605, 398] width 185 height 26
type input "周麗華/0913712055/019371"
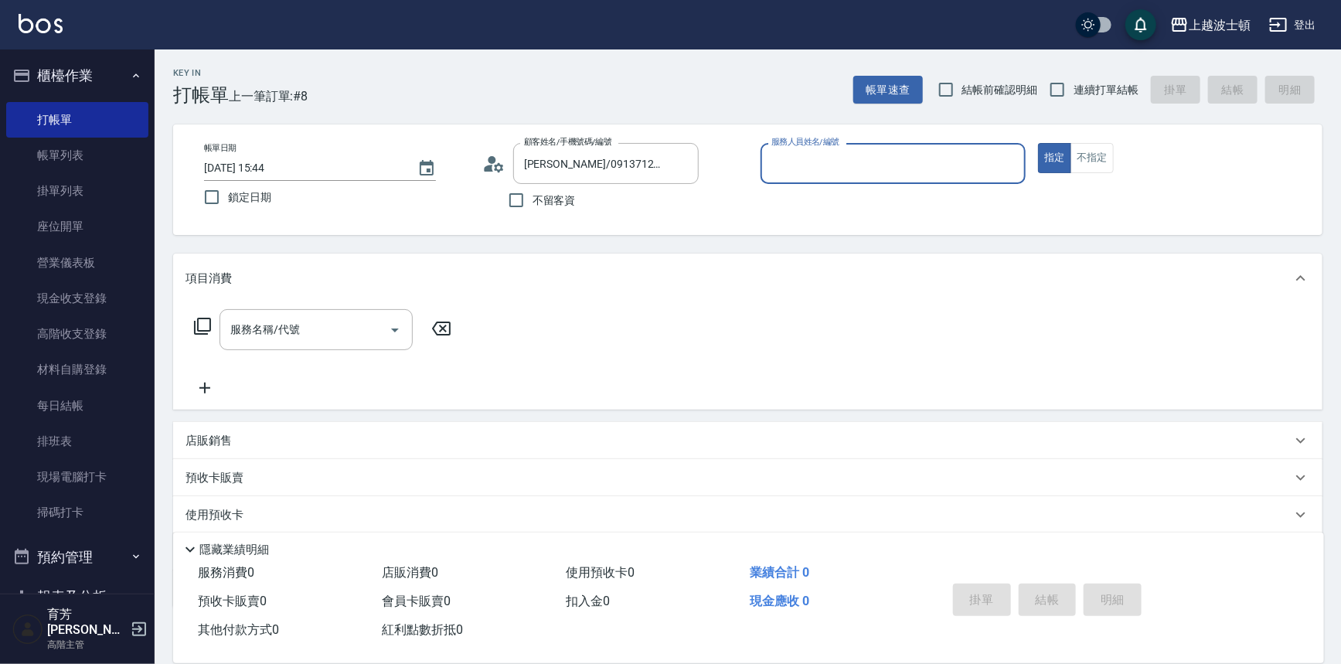
type input "[PERSON_NAME]-1"
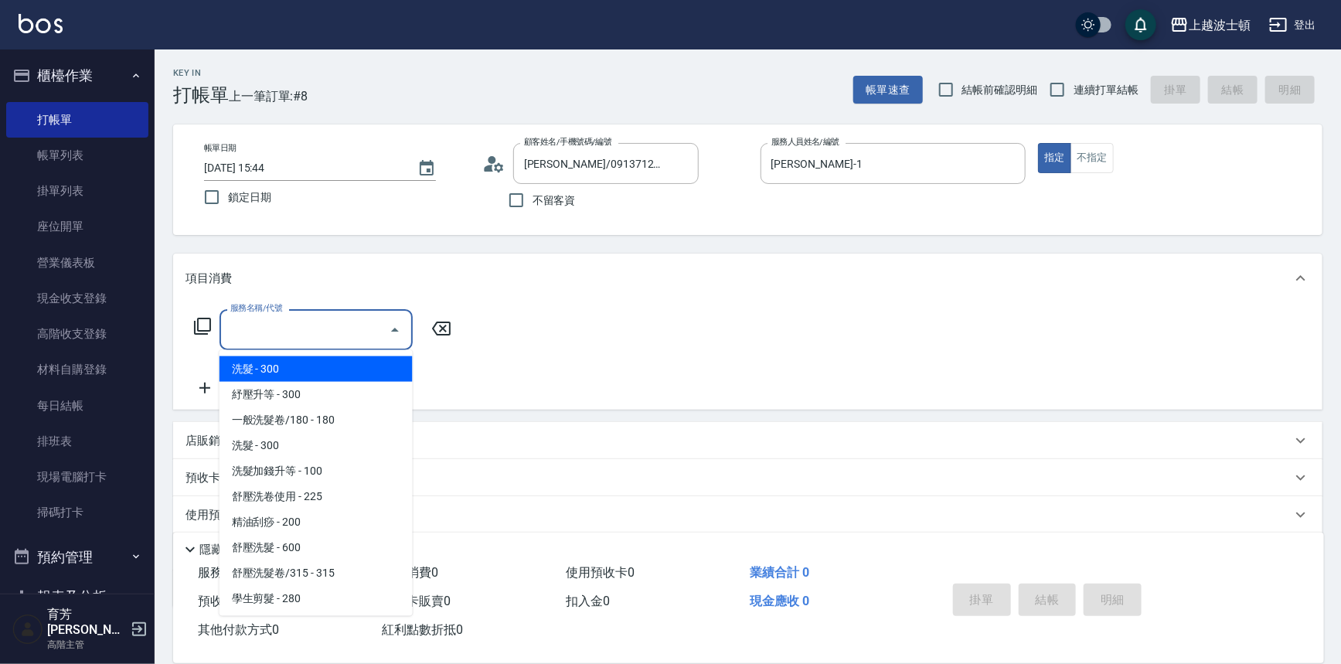
click at [272, 325] on input "服務名稱/代號" at bounding box center [304, 329] width 156 height 27
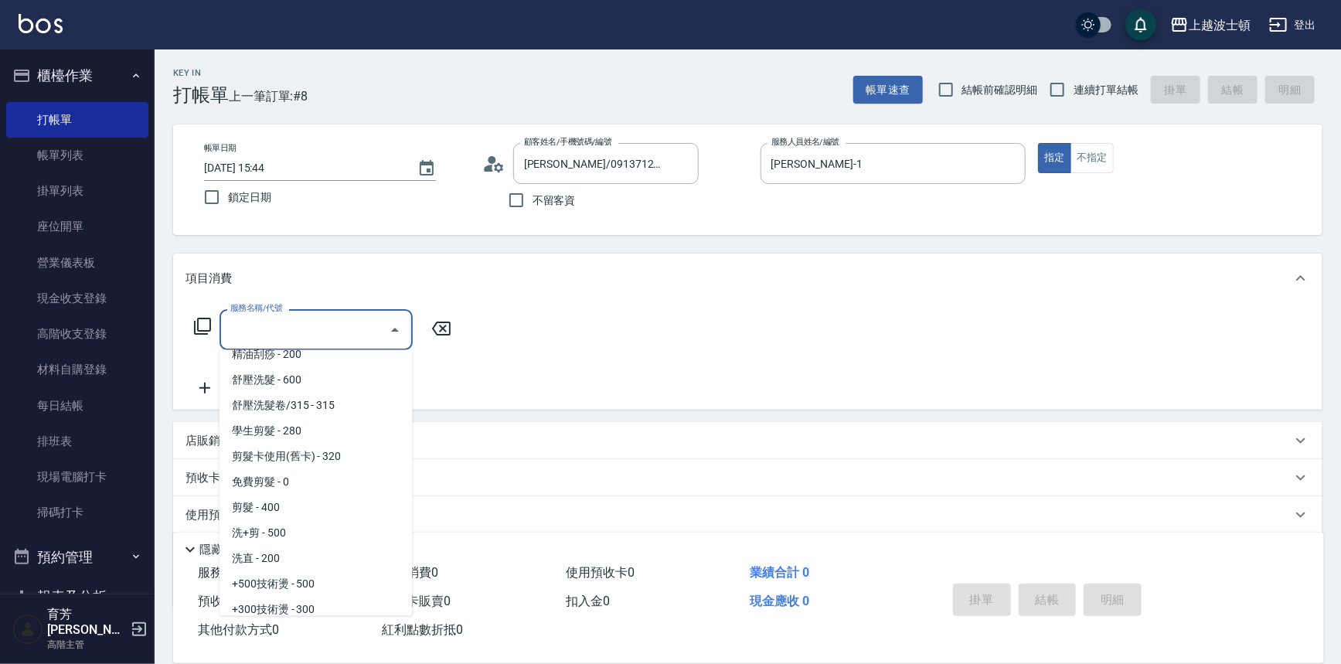
scroll to position [183, 0]
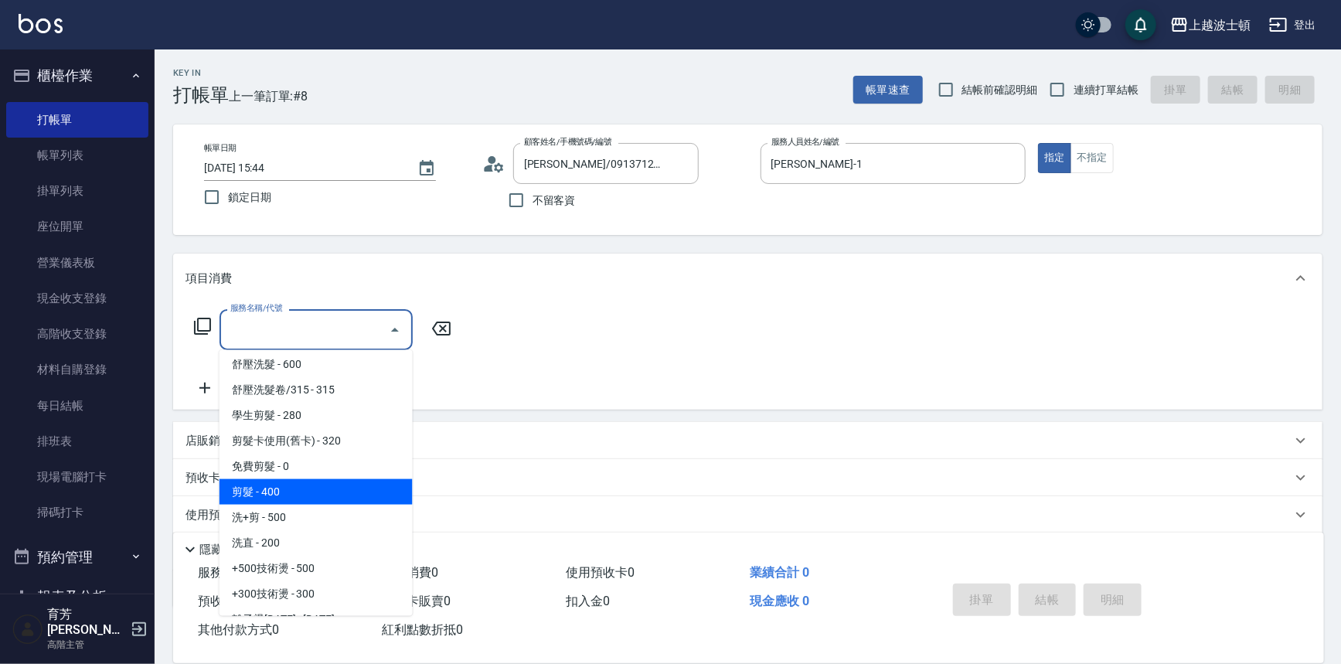
click at [311, 479] on span "剪髮 - 400" at bounding box center [315, 492] width 193 height 26
type input "剪髮(305)"
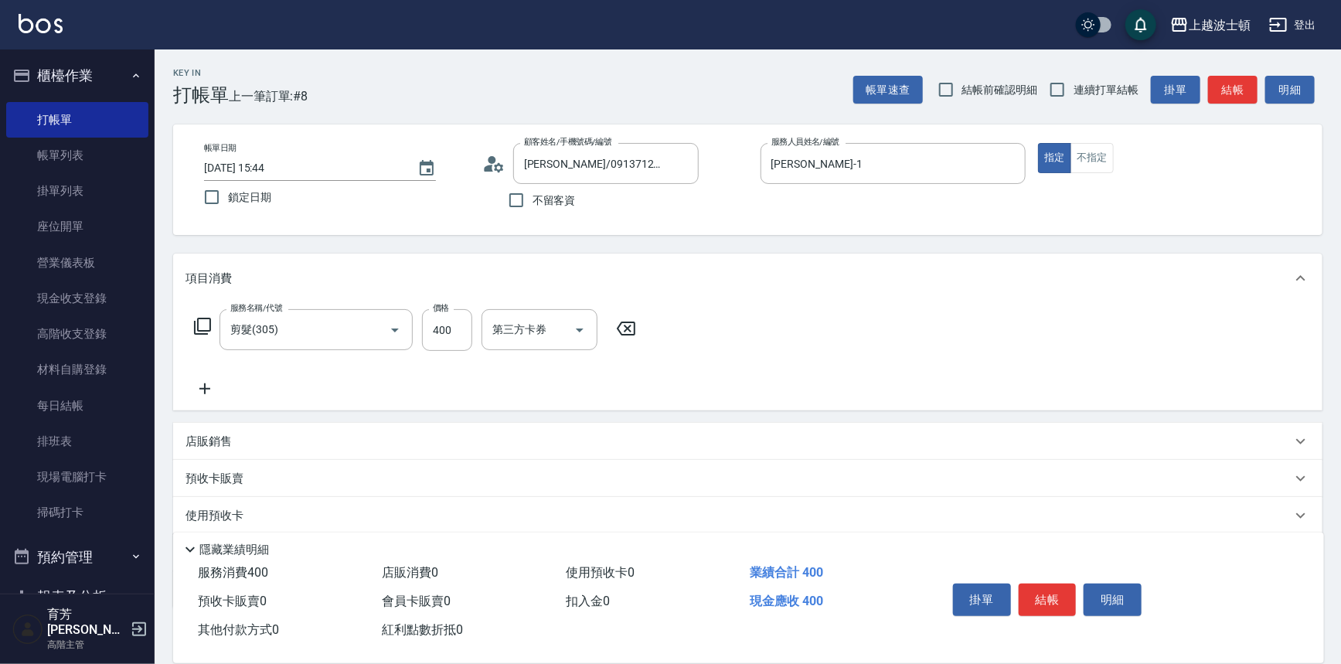
click at [194, 387] on icon at bounding box center [204, 388] width 39 height 19
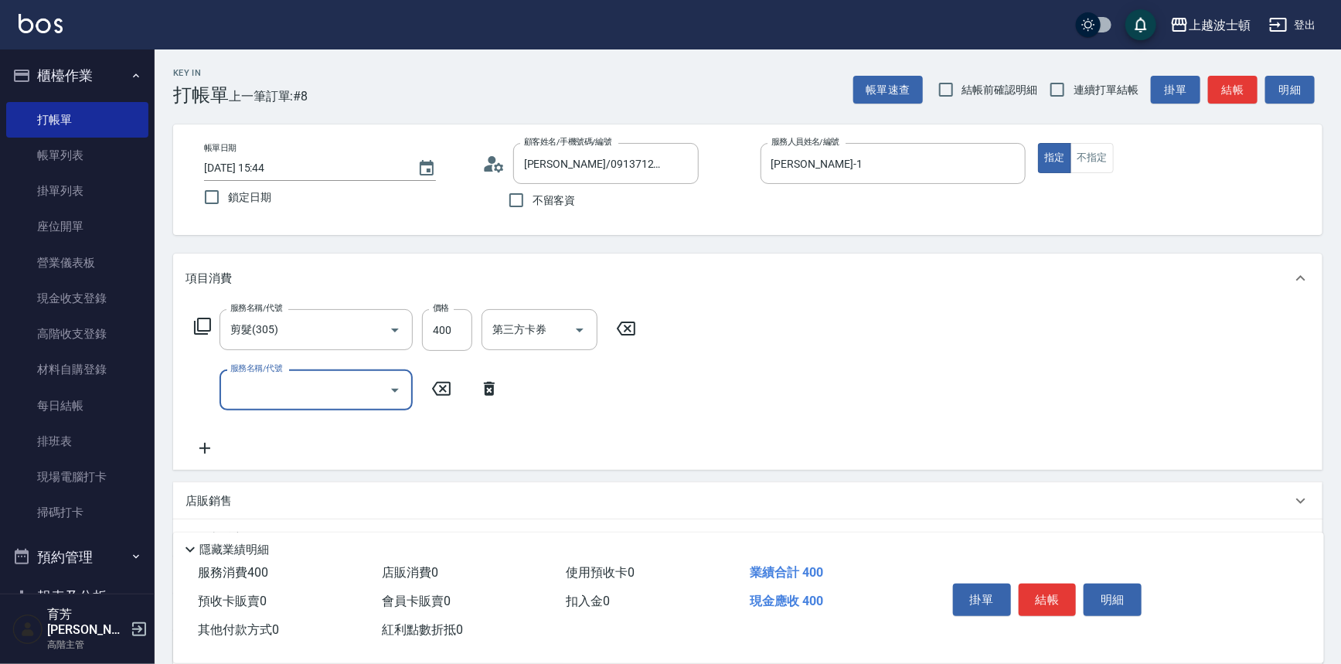
drag, startPoint x: 194, startPoint y: 387, endPoint x: 263, endPoint y: 373, distance: 70.2
click at [258, 384] on input "服務名稱/代號" at bounding box center [304, 389] width 156 height 27
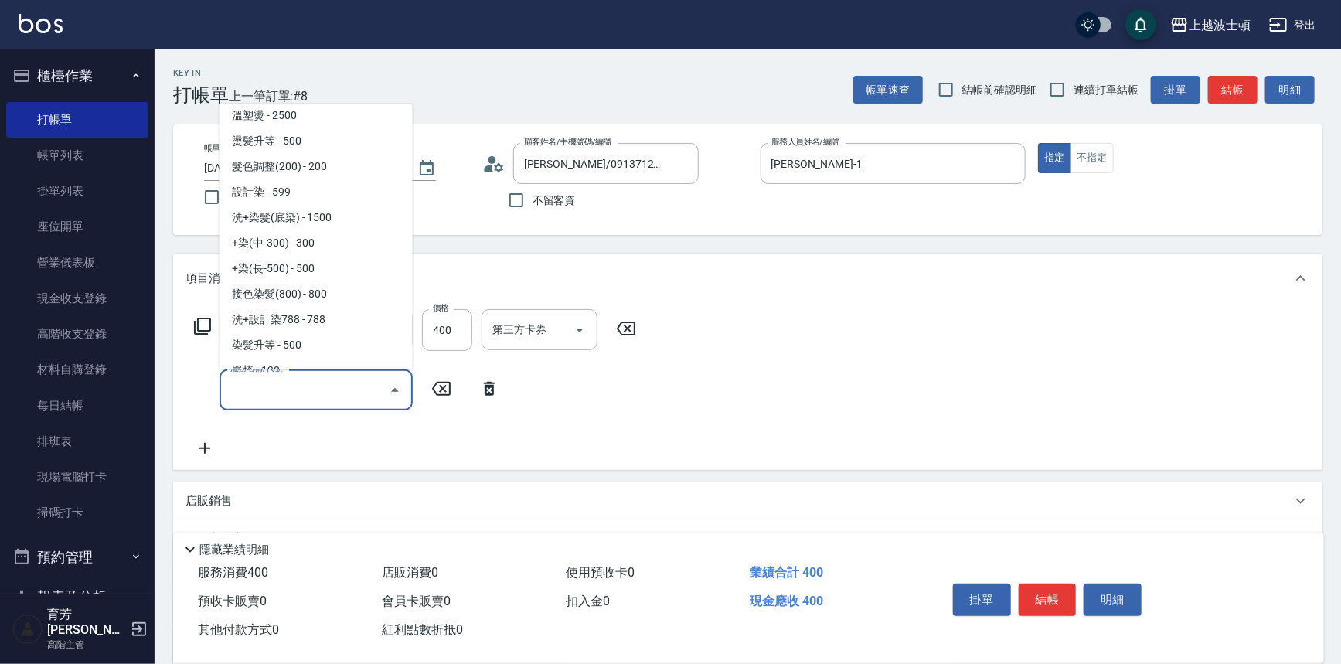
scroll to position [601, 0]
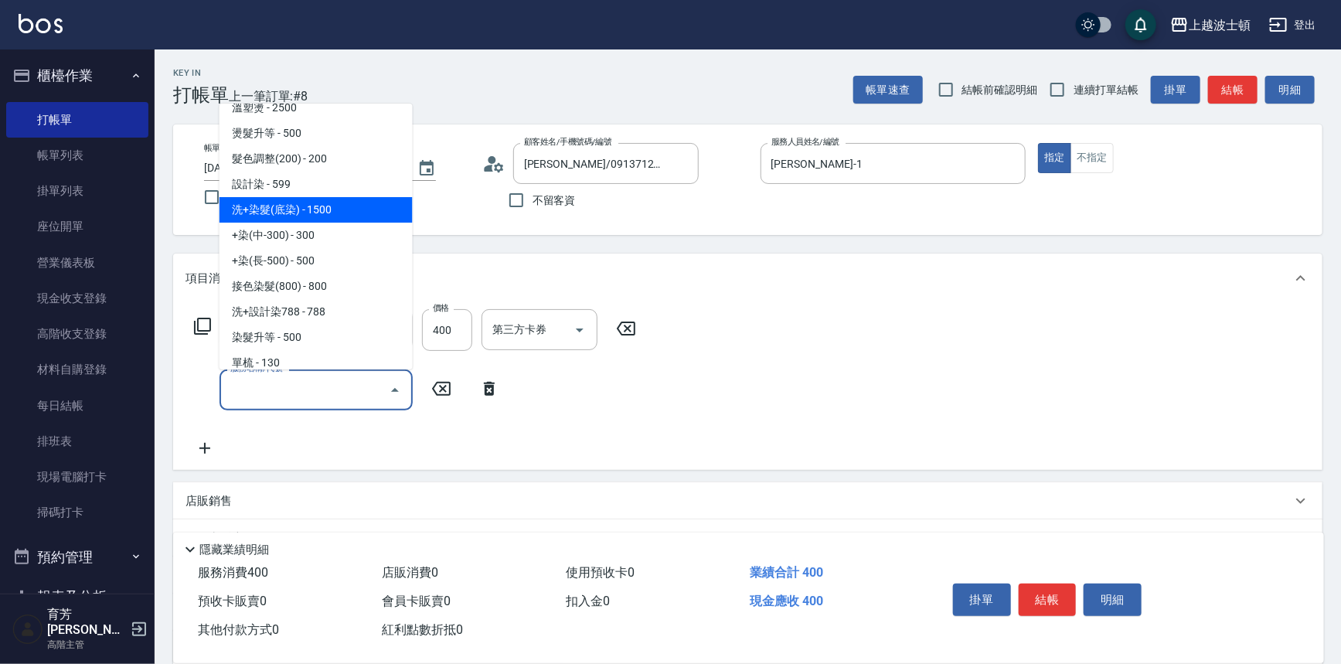
click at [319, 216] on span "洗+染髮(底染) - 1500" at bounding box center [315, 210] width 193 height 26
type input "洗+染髮(底染)(503)"
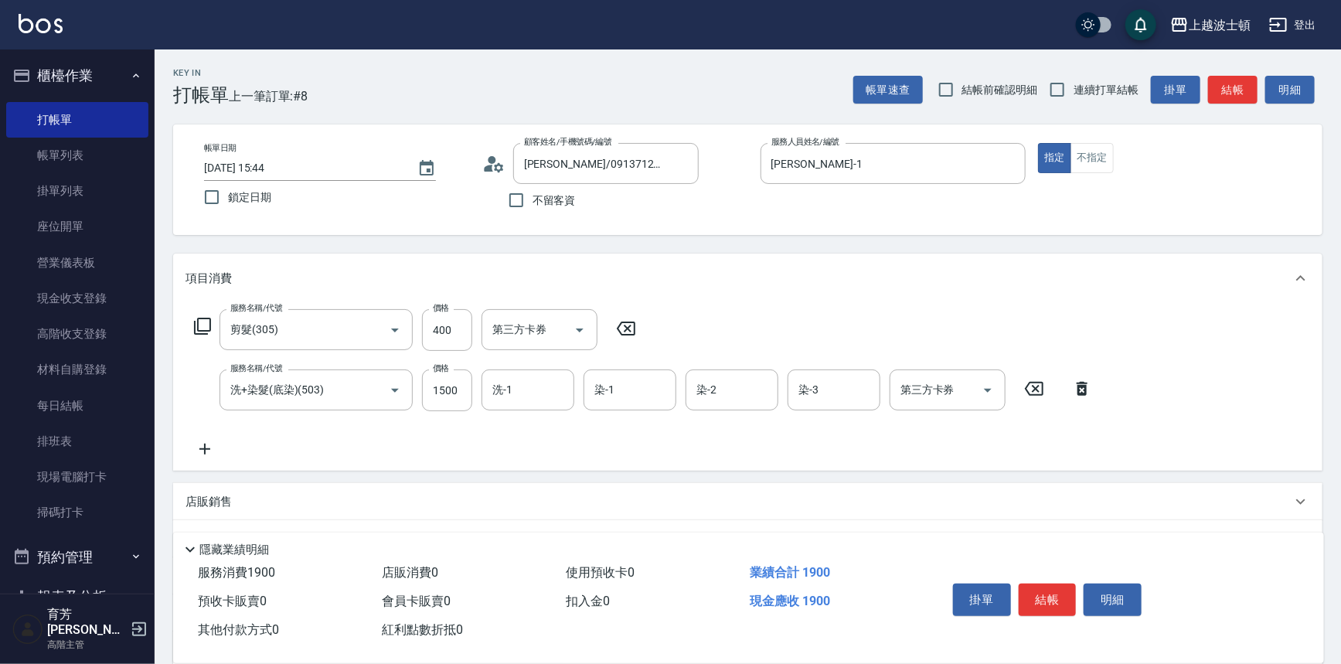
click at [206, 441] on icon at bounding box center [204, 449] width 39 height 19
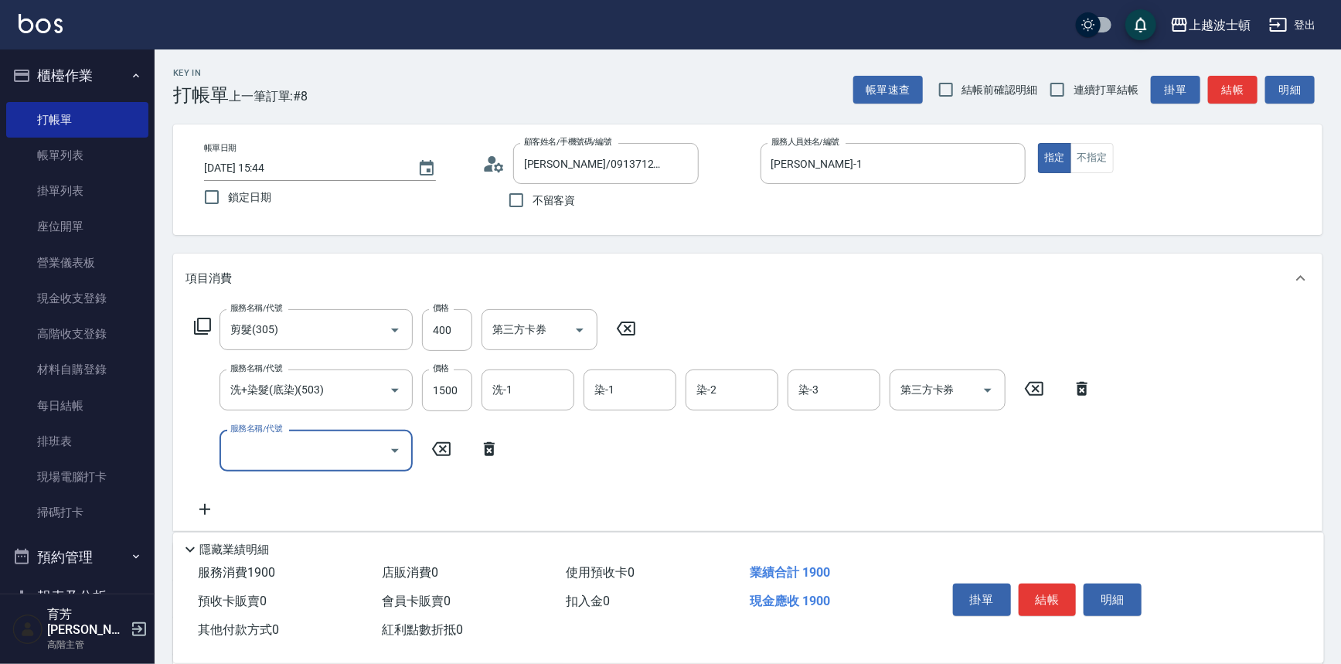
drag, startPoint x: 206, startPoint y: 441, endPoint x: 257, endPoint y: 442, distance: 50.2
click at [257, 447] on input "服務名稱/代號" at bounding box center [304, 450] width 156 height 27
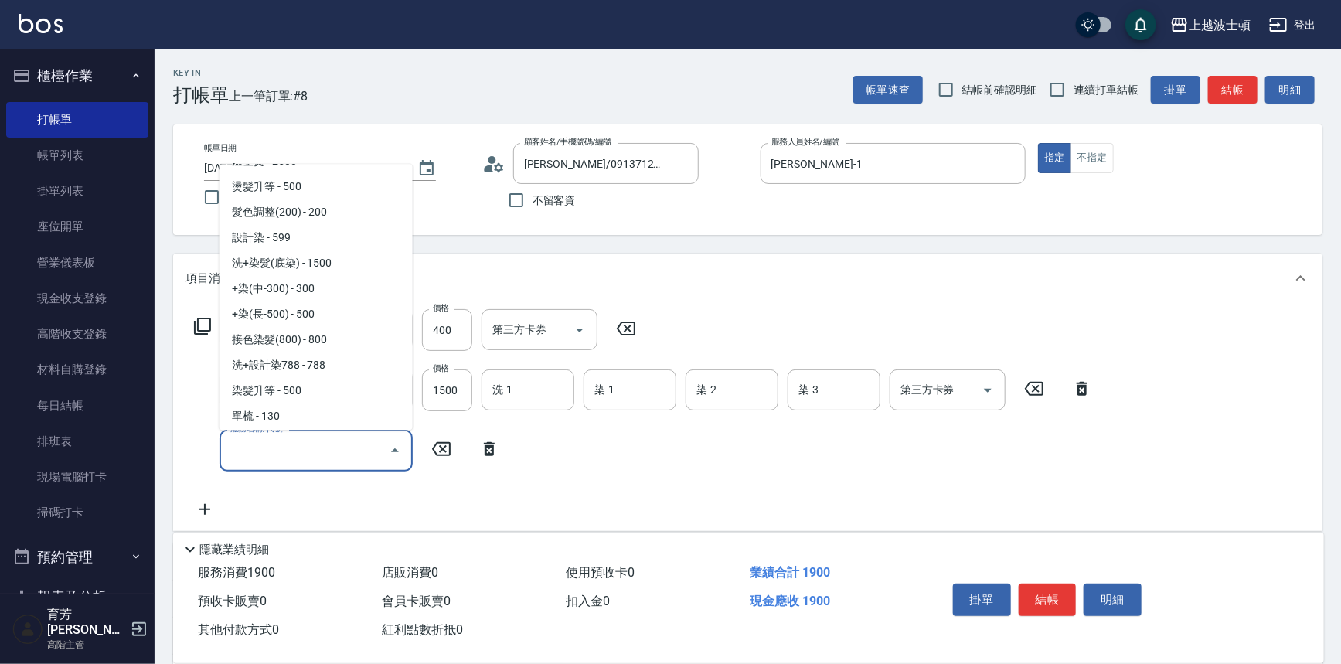
scroll to position [659, 0]
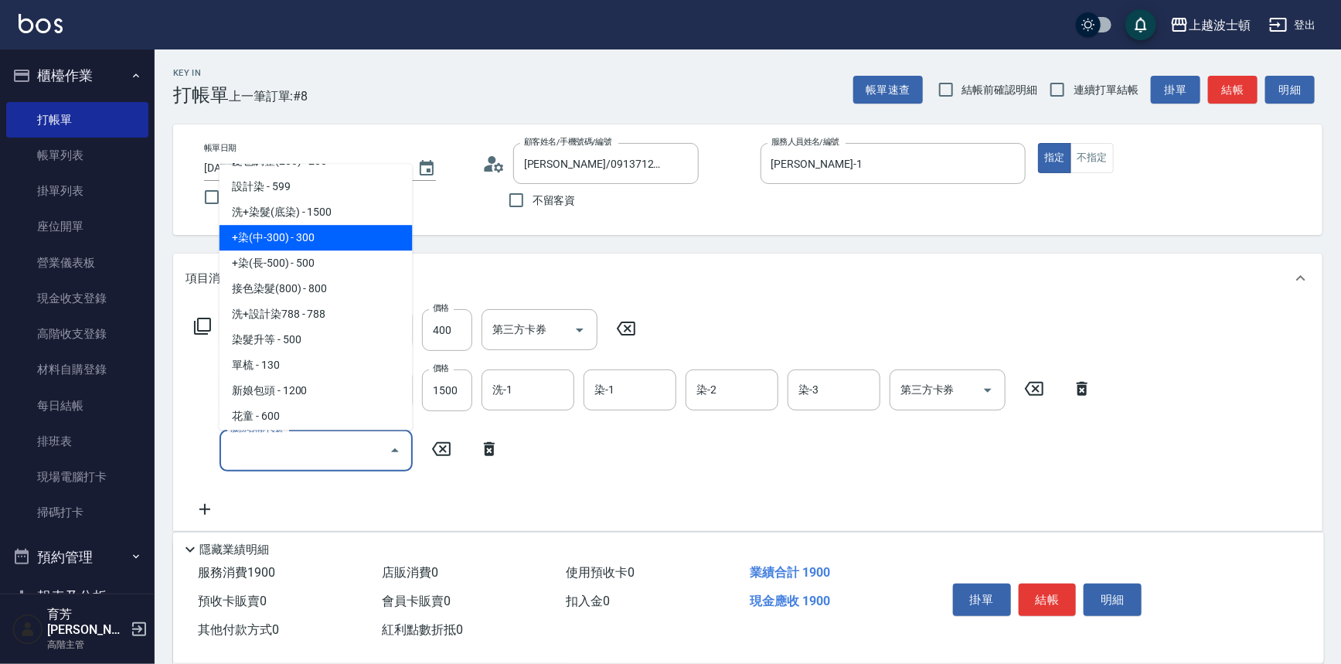
click at [328, 240] on span "+染(中-300) - 300" at bounding box center [315, 239] width 193 height 26
type input "+染(中-300)(504)"
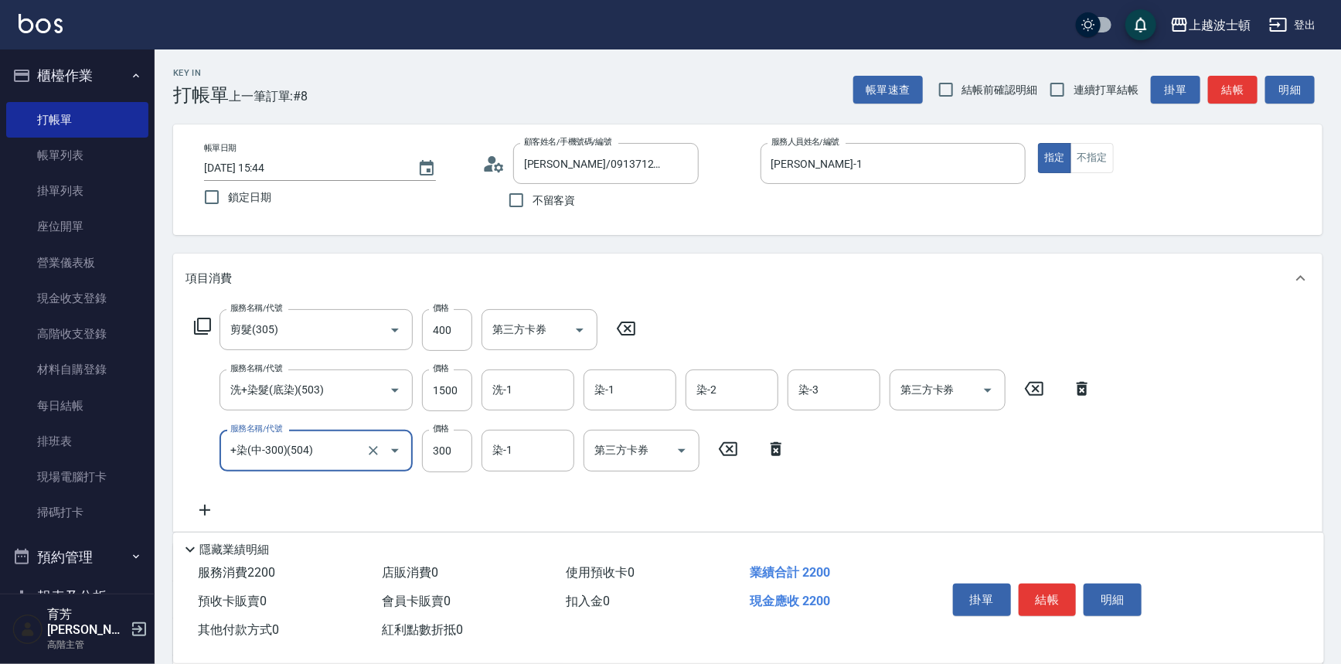
click at [209, 502] on icon at bounding box center [204, 510] width 39 height 19
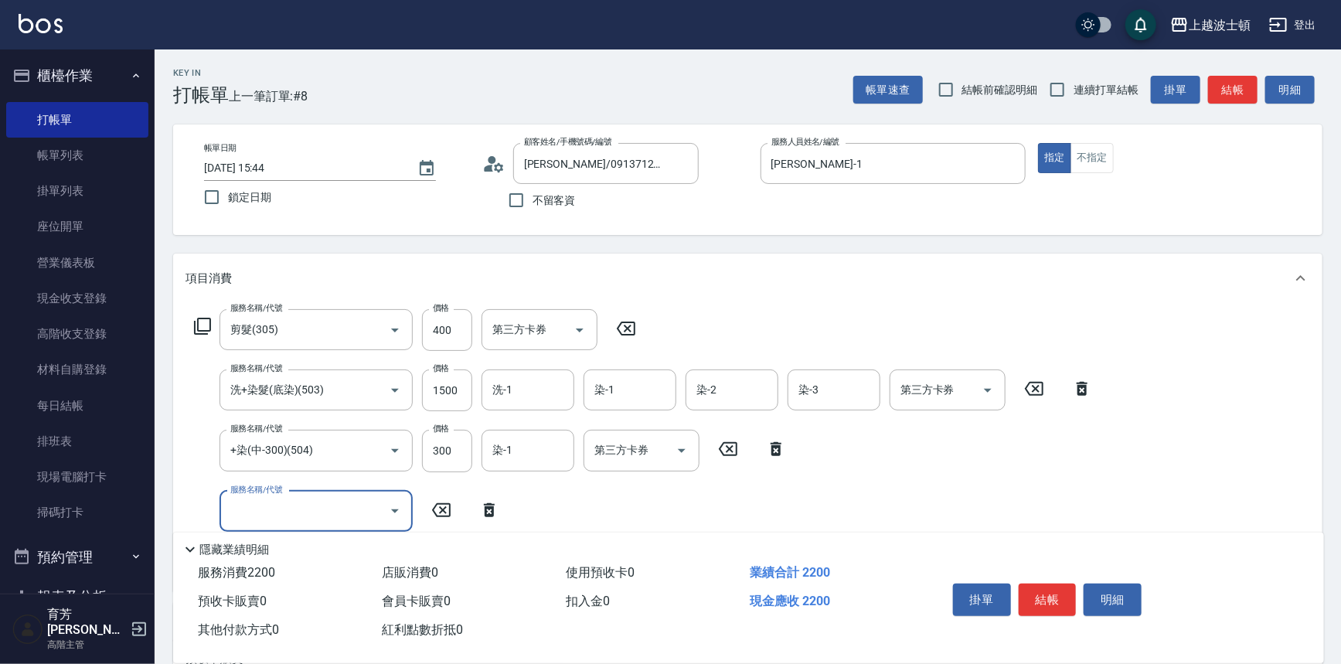
click at [287, 502] on input "服務名稱/代號" at bounding box center [304, 511] width 156 height 27
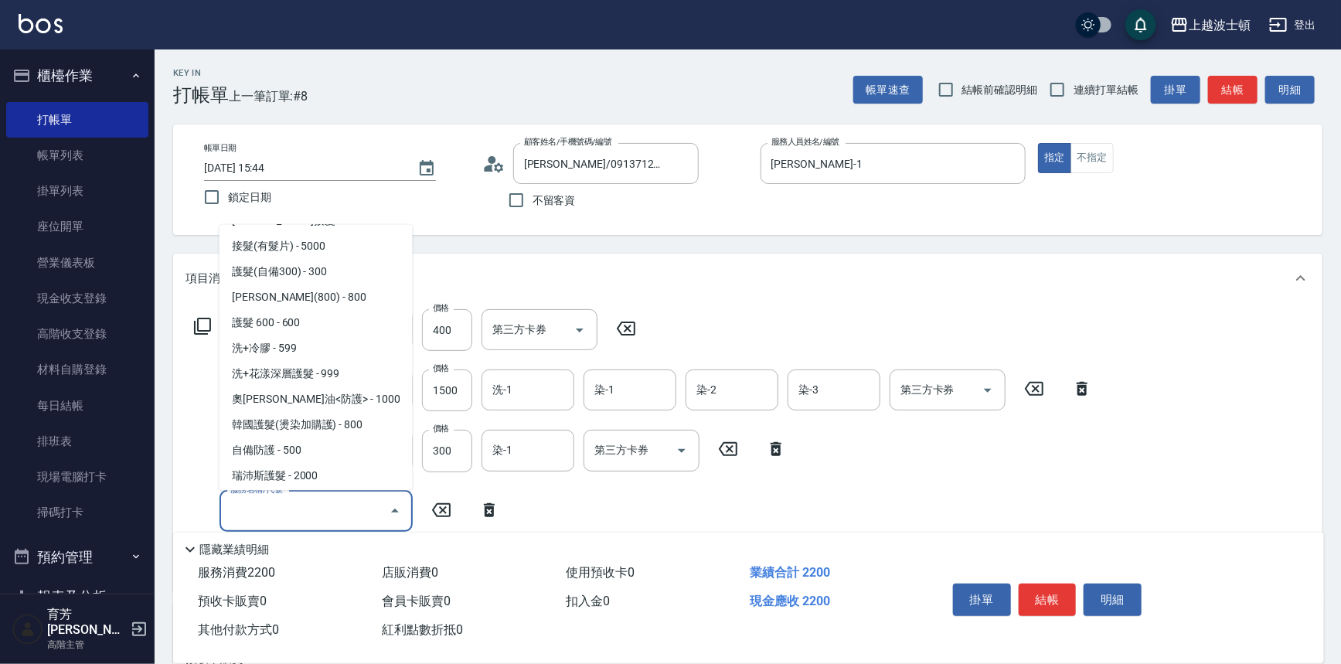
scroll to position [1026, 0]
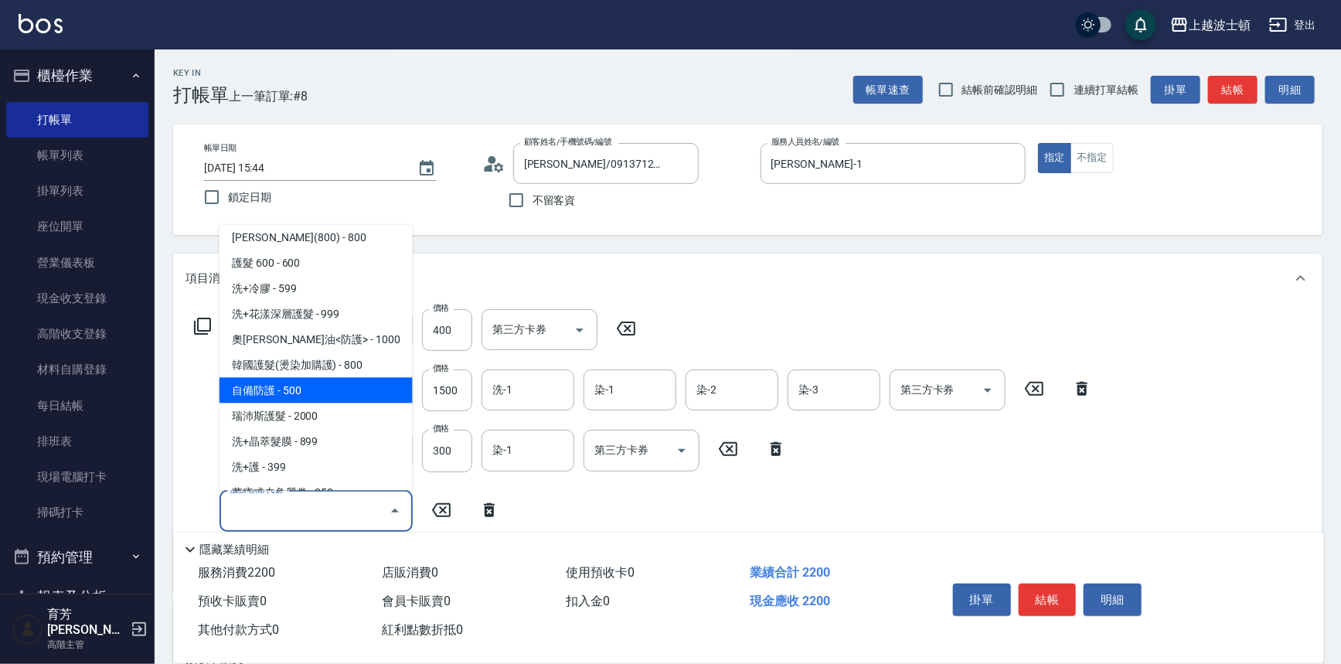
click at [351, 389] on span "自備防護 - 500" at bounding box center [315, 391] width 193 height 26
type input "自備防護(709)"
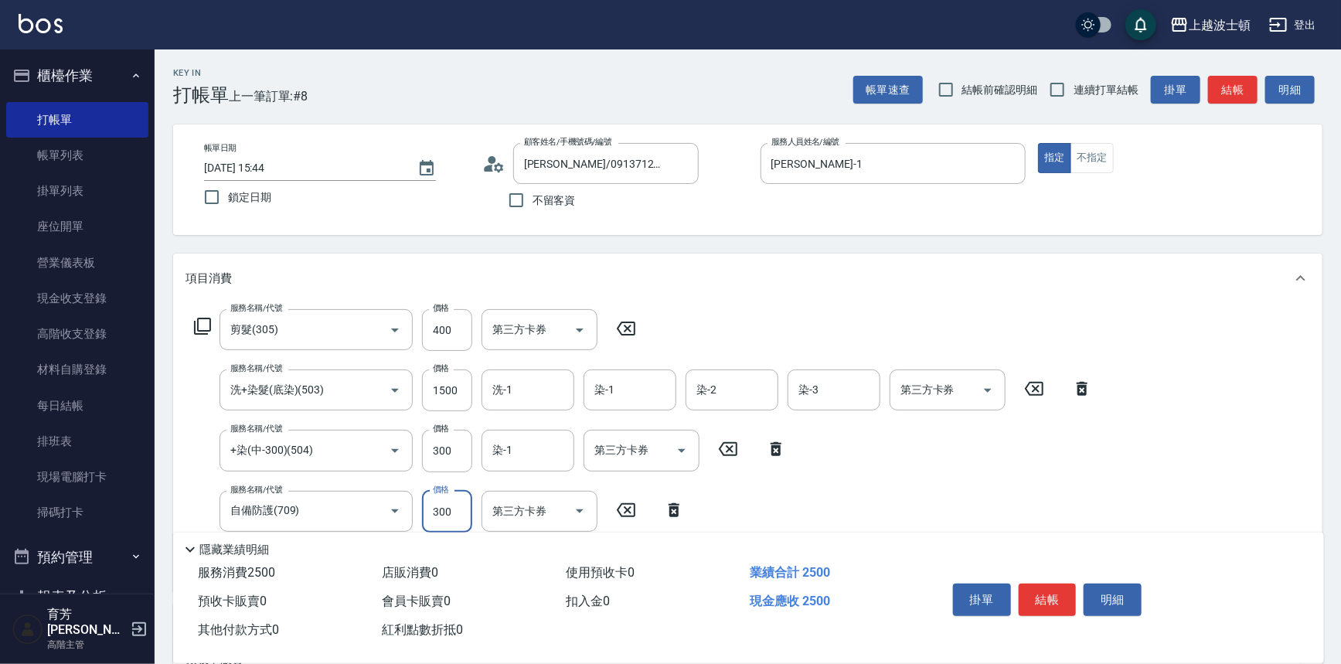
type input "300"
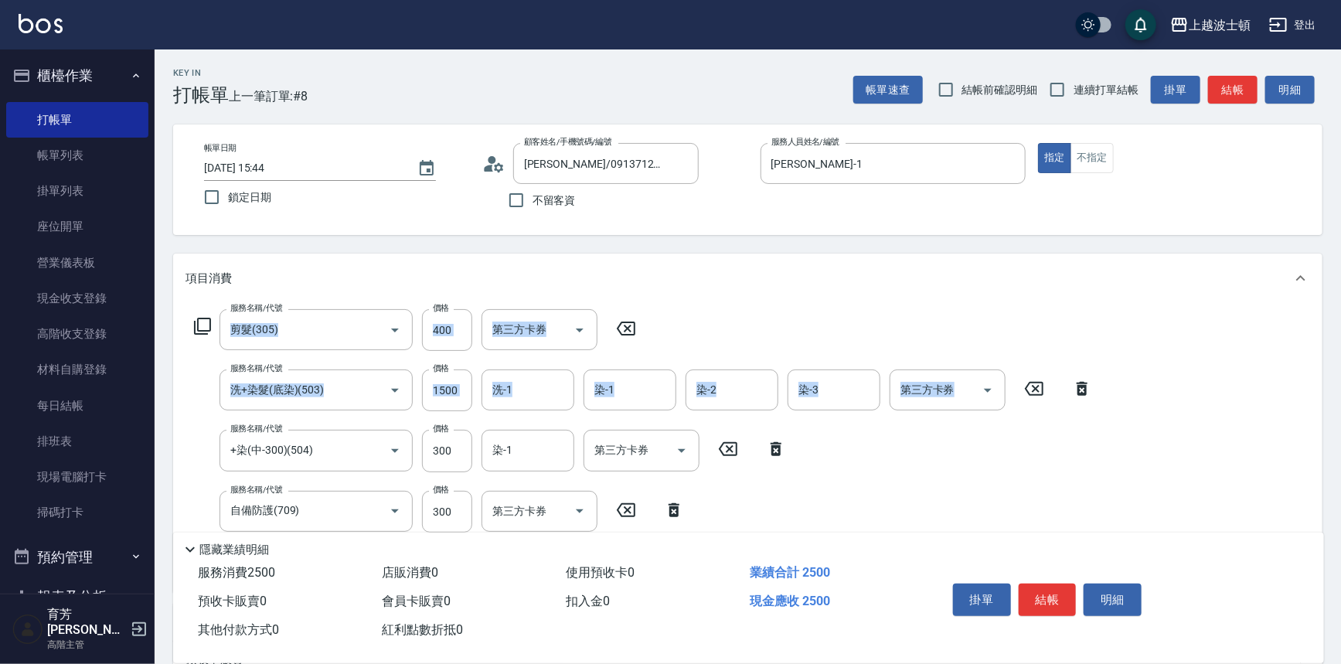
drag, startPoint x: 1338, startPoint y: 218, endPoint x: 1325, endPoint y: 323, distance: 105.9
click at [1325, 323] on div "Key In 打帳單 上一筆訂單:#8 帳單速查 結帳前確認明細 連續打單結帳 掛單 結帳 明細 帳單日期 2025/09/07 15:44 鎖定日期 顧客姓…" at bounding box center [748, 492] width 1186 height 886
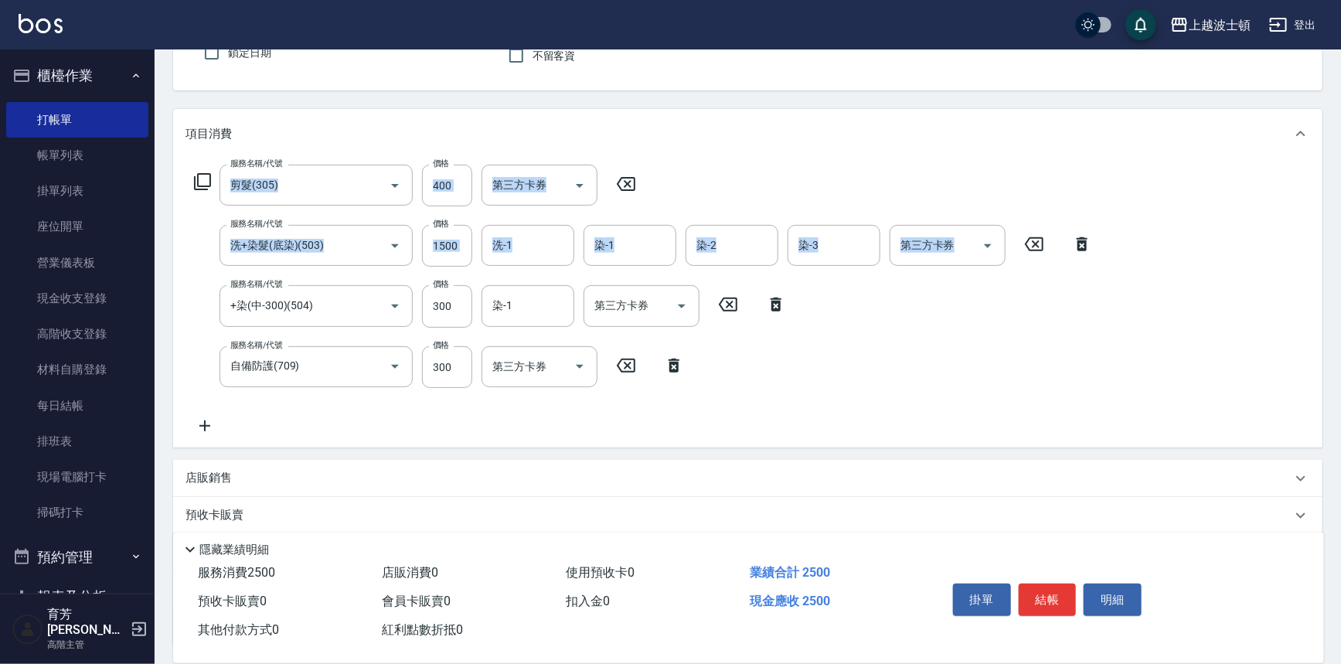
scroll to position [270, 0]
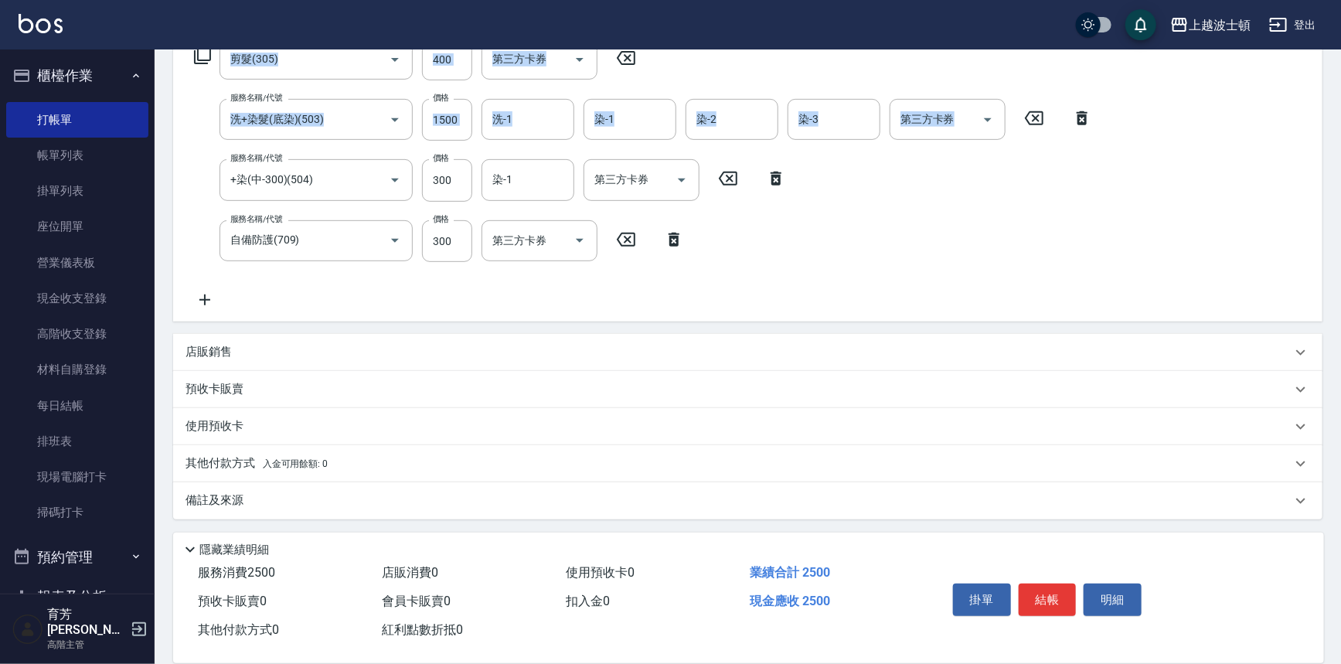
click at [205, 294] on icon at bounding box center [204, 299] width 11 height 11
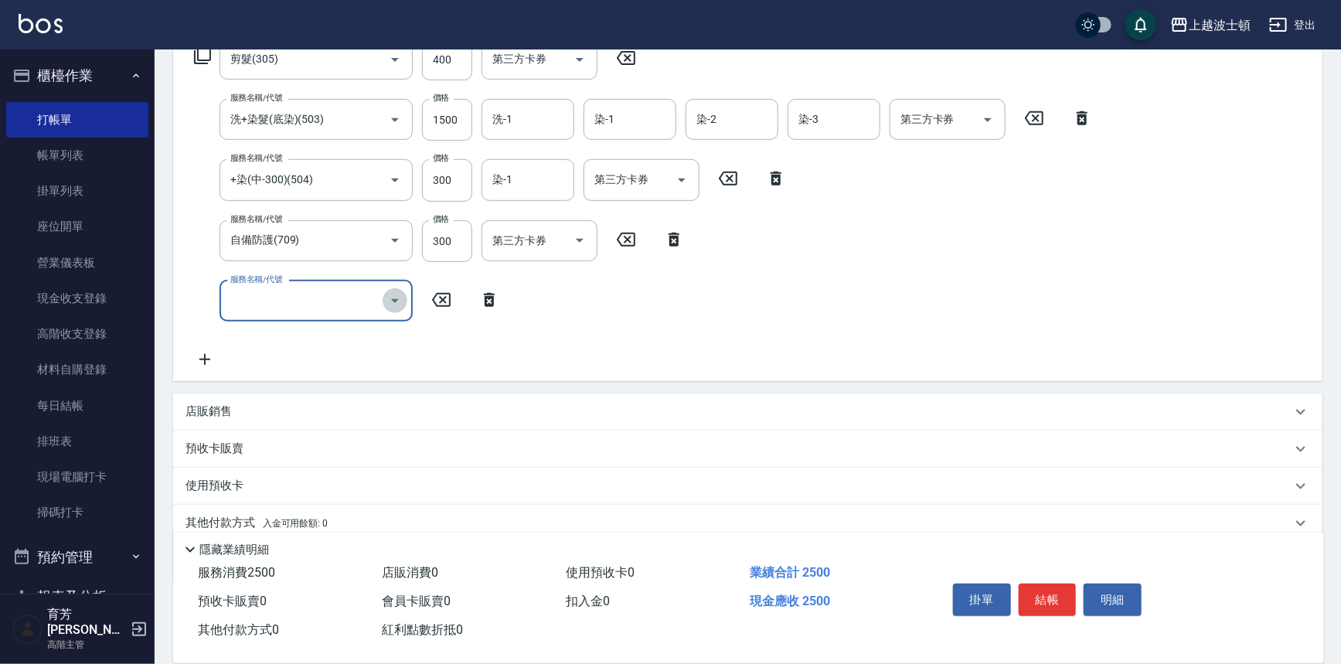
click at [399, 298] on icon "Open" at bounding box center [395, 300] width 19 height 19
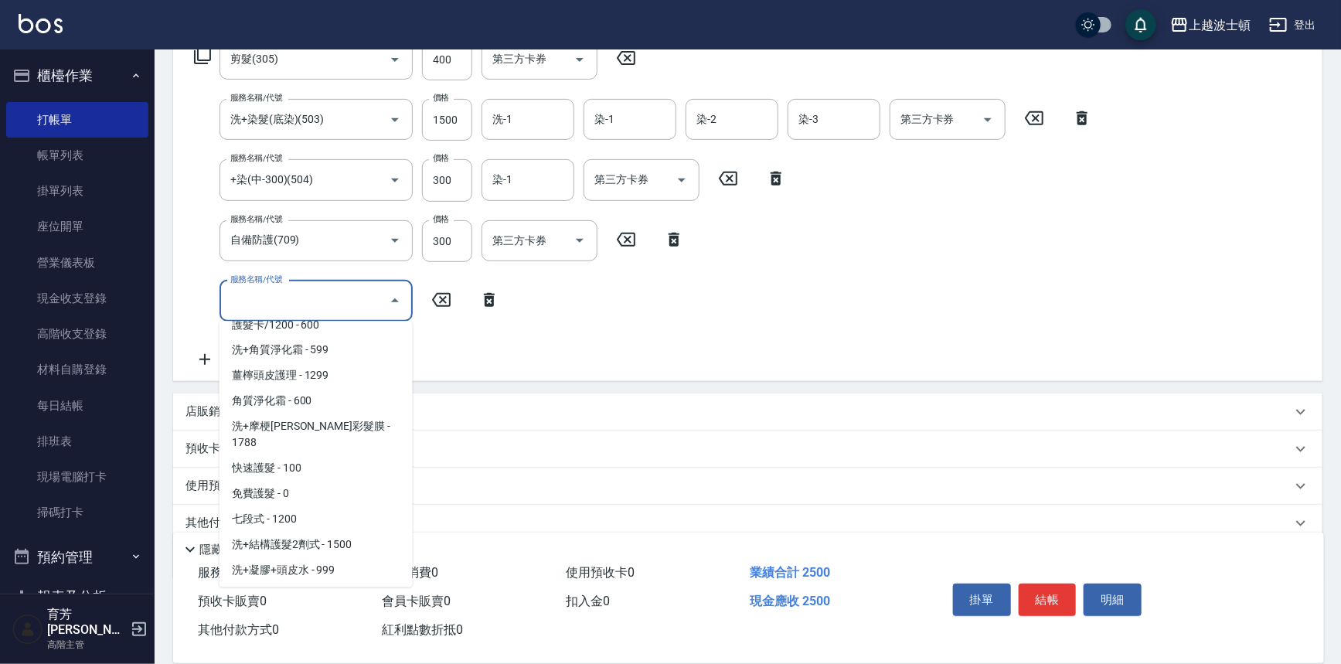
scroll to position [1480, 0]
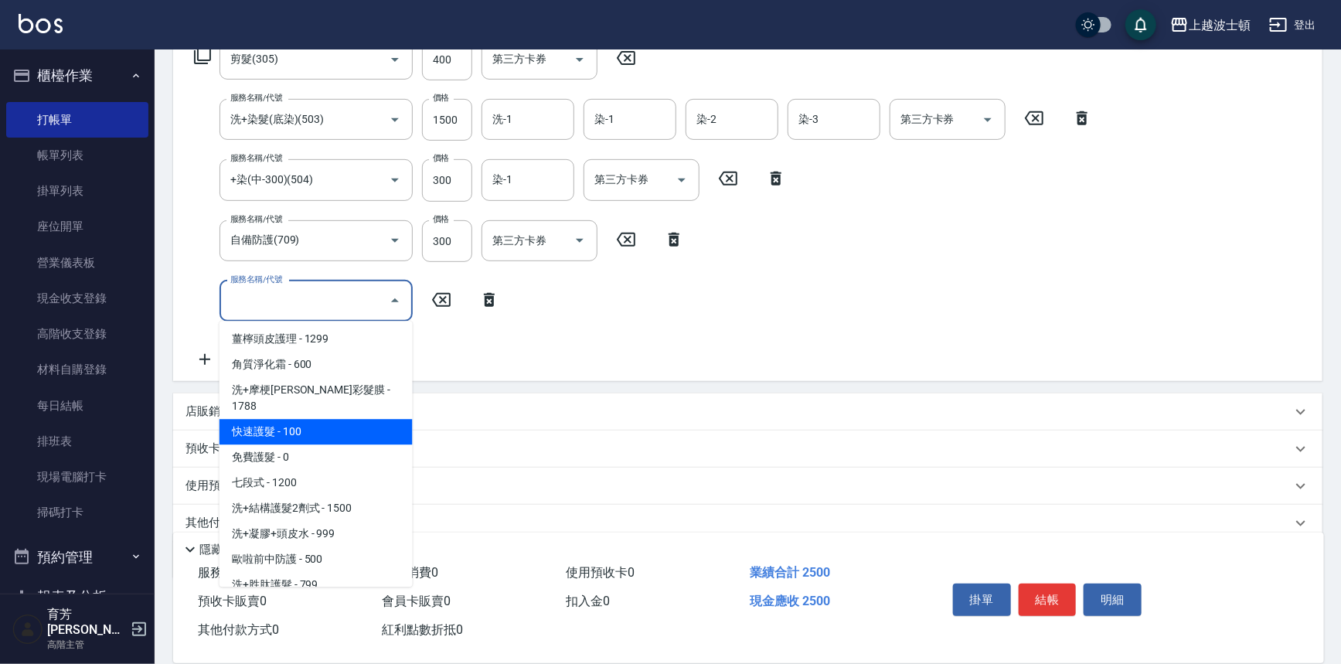
drag, startPoint x: 347, startPoint y: 406, endPoint x: 377, endPoint y: 376, distance: 42.1
click at [350, 419] on span "快速護髮 - 100" at bounding box center [315, 432] width 193 height 26
type input "快速護髮(727)"
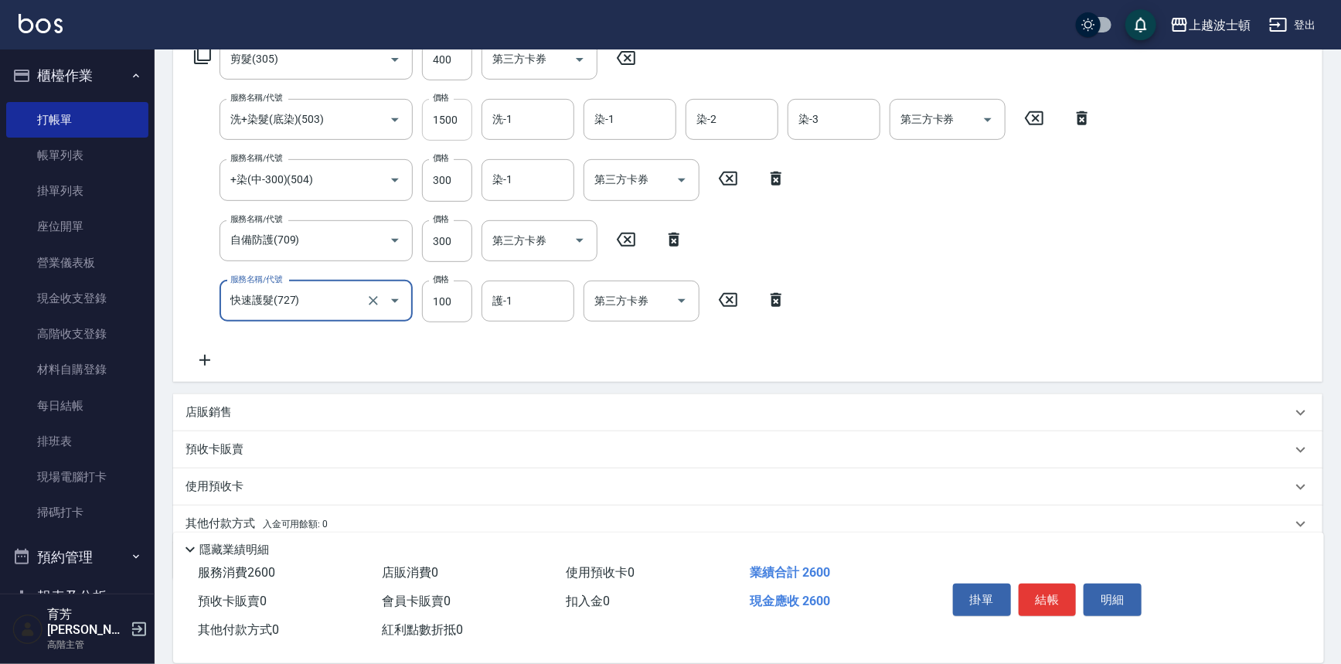
click at [438, 114] on input "1500" at bounding box center [447, 120] width 50 height 42
click at [440, 117] on input "1500" at bounding box center [447, 120] width 50 height 42
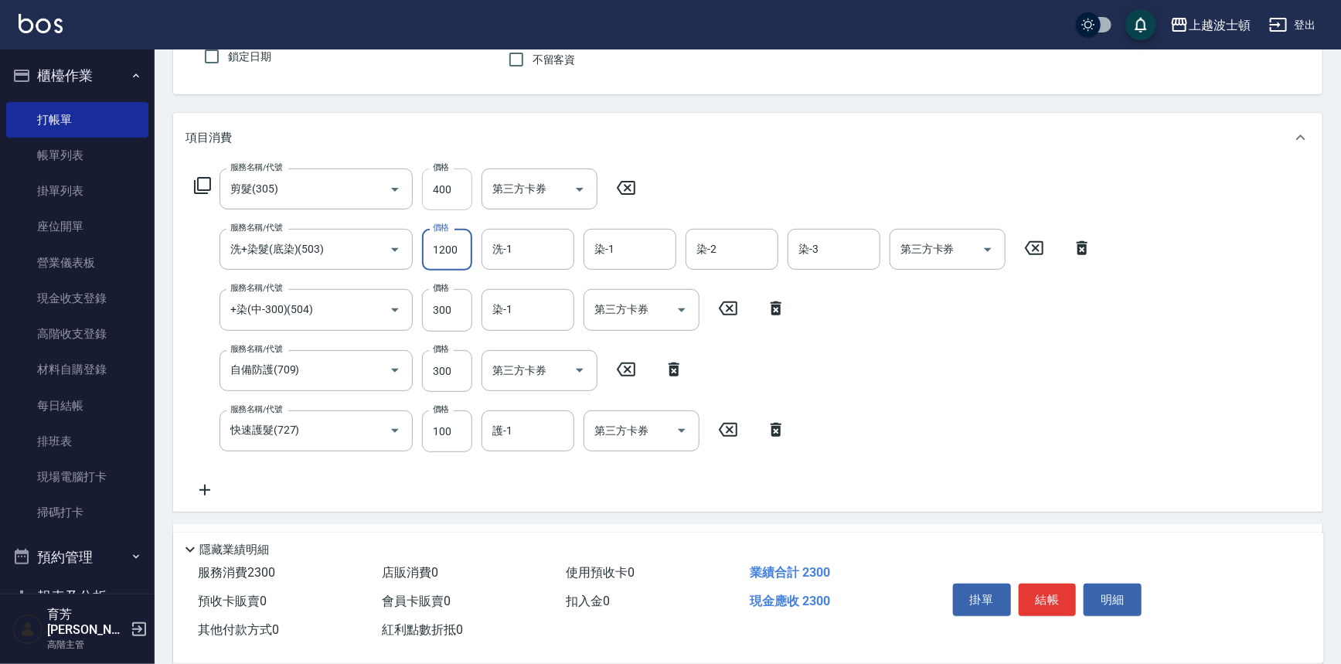
type input "1200"
drag, startPoint x: 444, startPoint y: 193, endPoint x: 473, endPoint y: 202, distance: 30.1
click at [444, 193] on input "400" at bounding box center [447, 189] width 50 height 42
type input "350"
type input "1100"
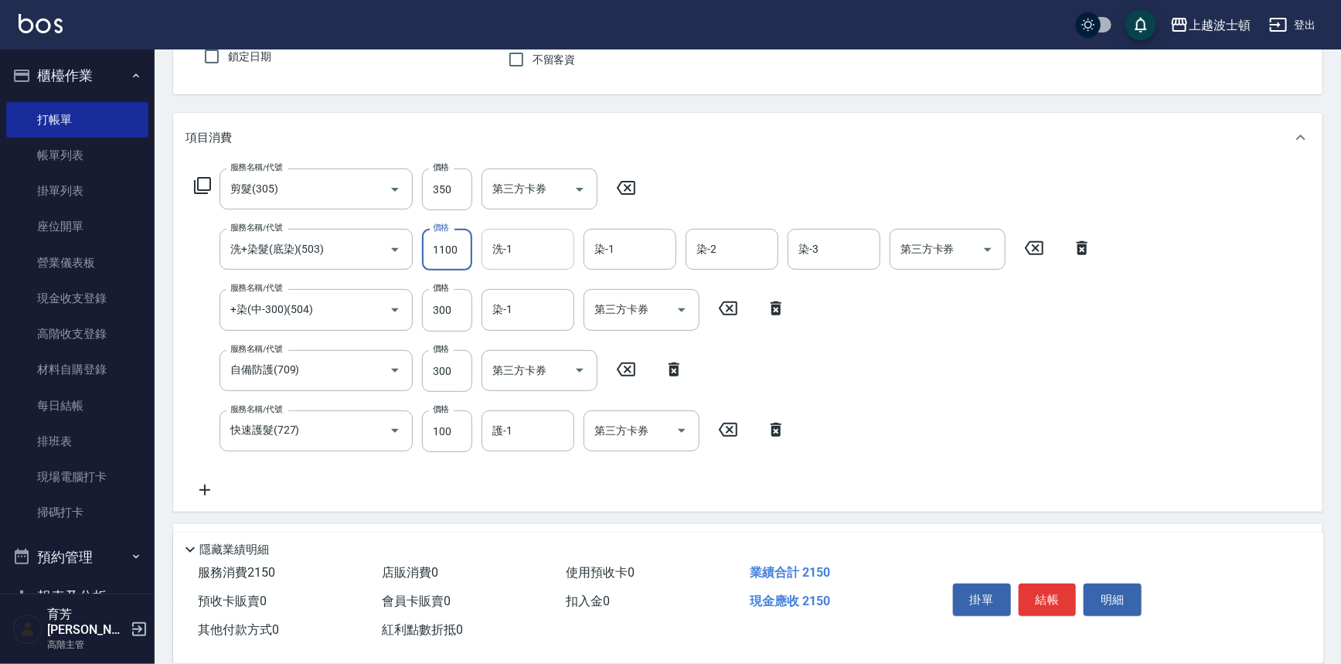
click at [523, 256] on input "洗-1" at bounding box center [527, 249] width 79 height 27
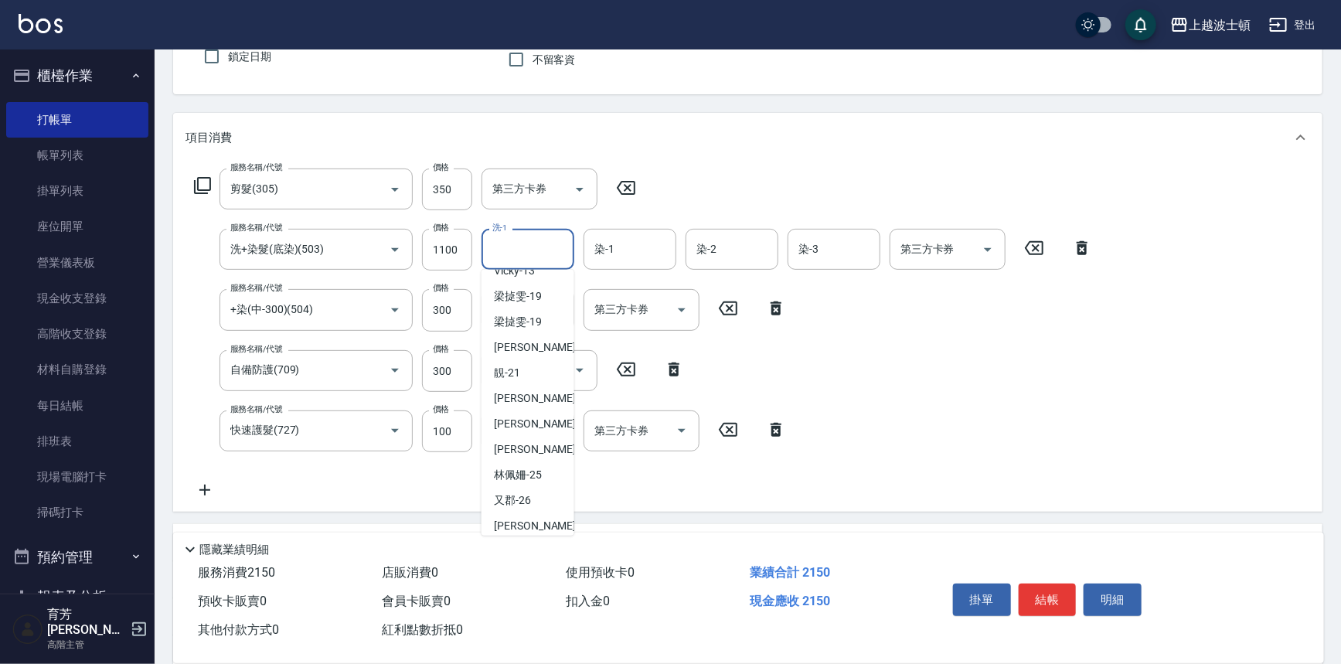
scroll to position [138, 0]
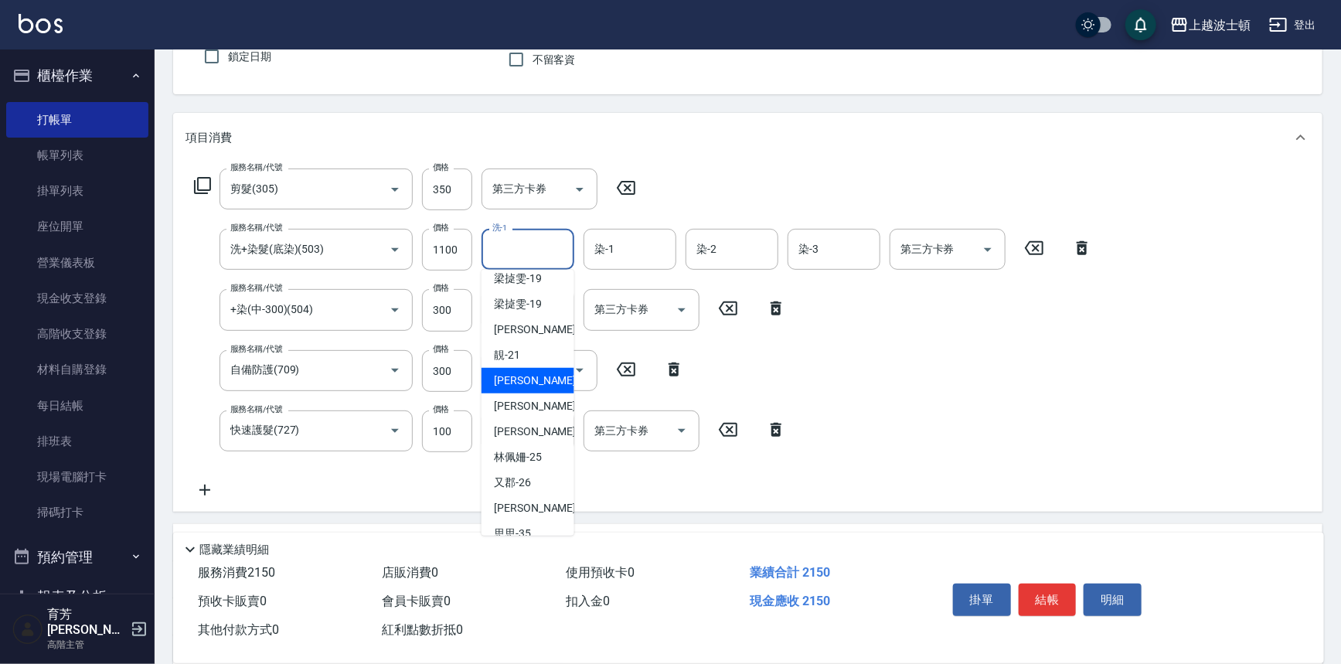
drag, startPoint x: 536, startPoint y: 389, endPoint x: 559, endPoint y: 318, distance: 75.3
click at [536, 387] on div "雅如 -22" at bounding box center [527, 381] width 93 height 26
type input "雅如-22"
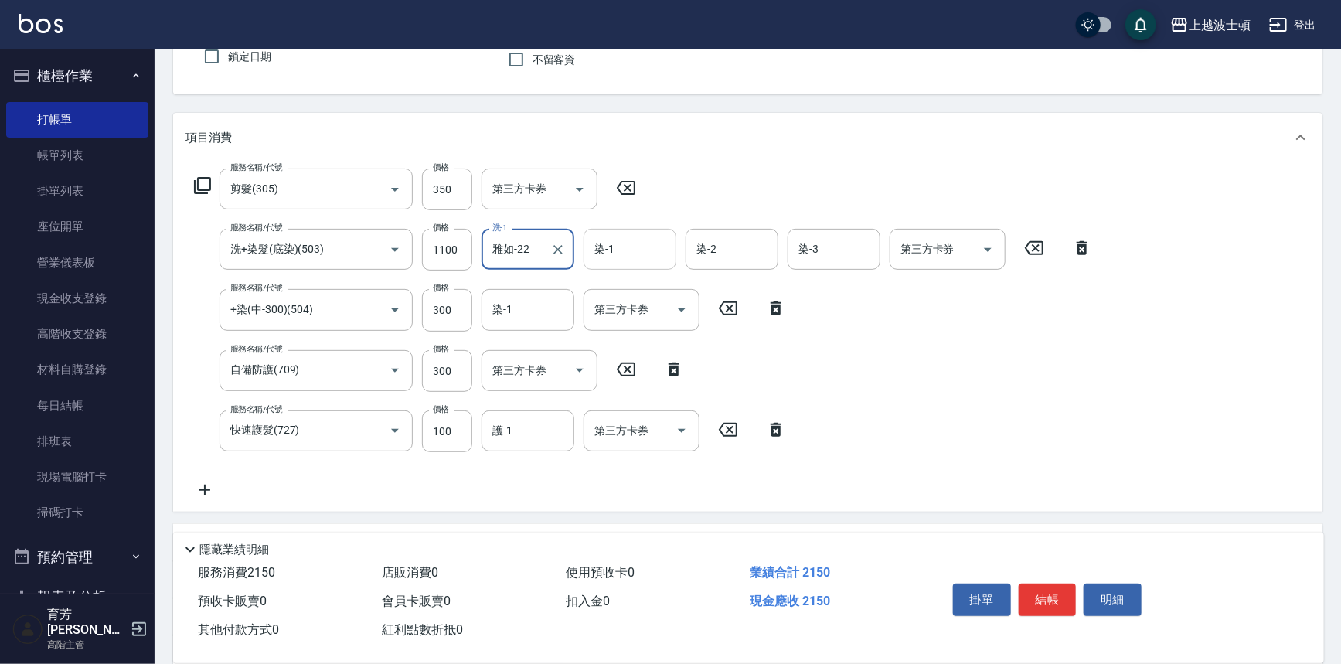
click at [617, 247] on input "染-1" at bounding box center [629, 249] width 79 height 27
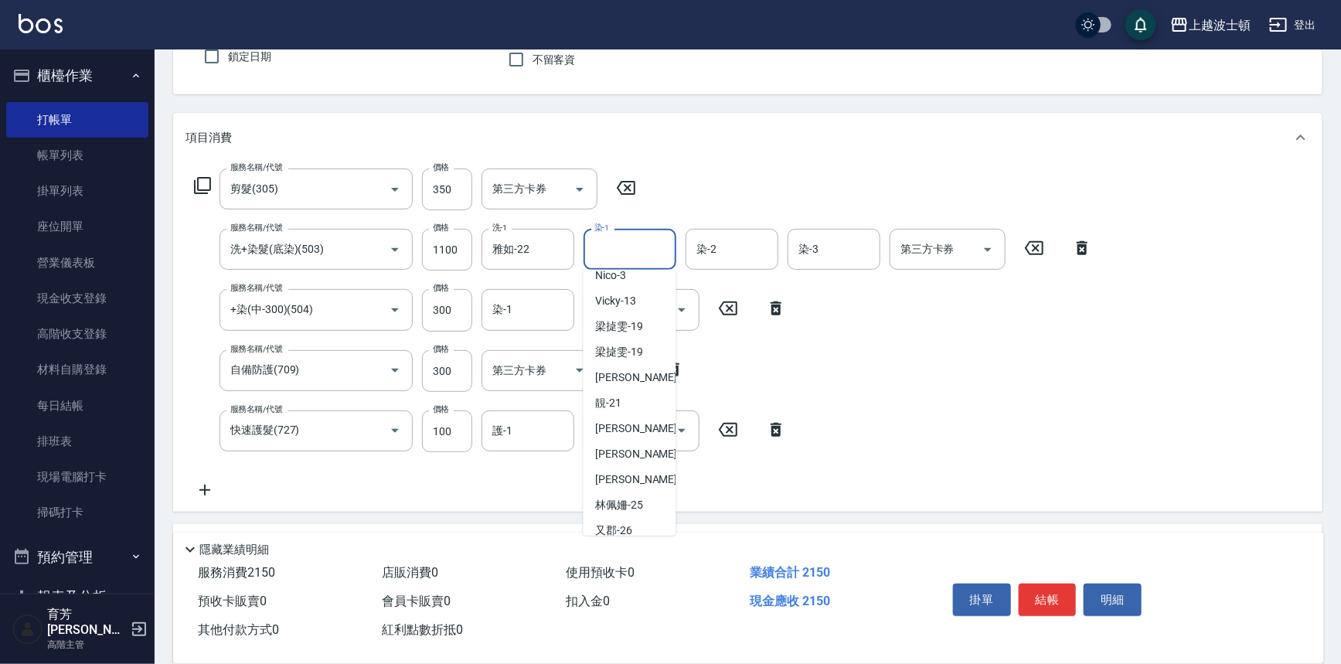
scroll to position [137, 0]
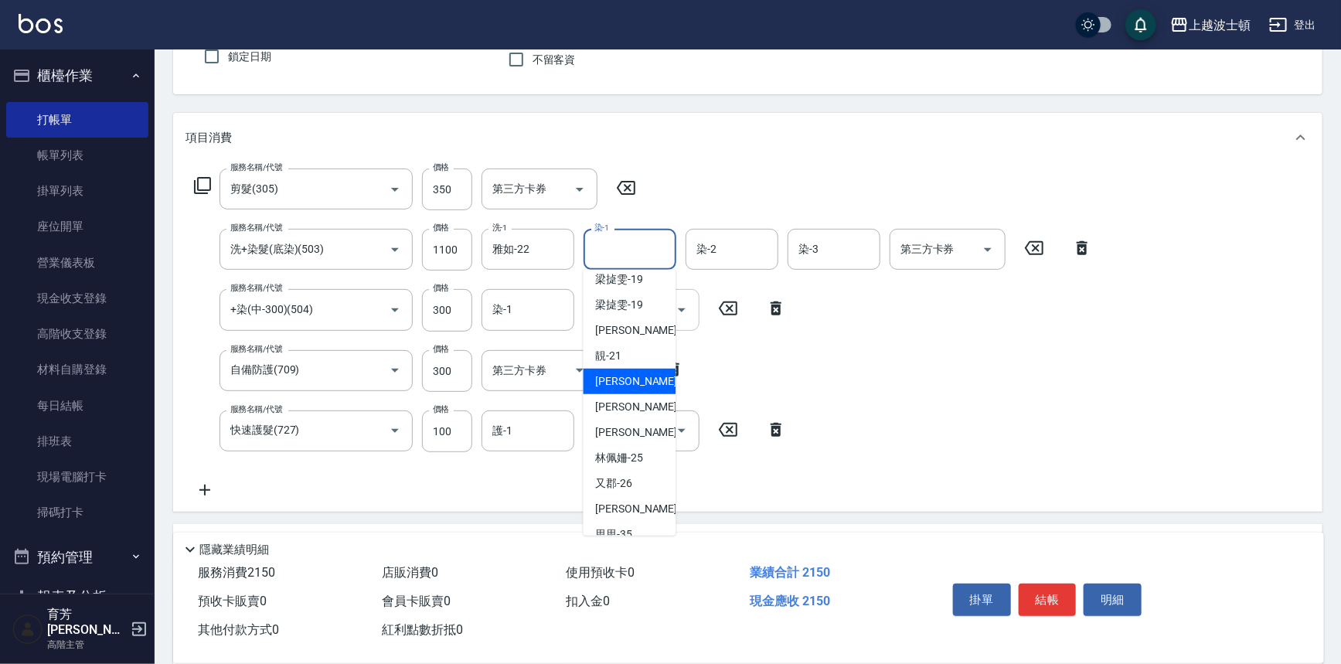
drag, startPoint x: 623, startPoint y: 376, endPoint x: 661, endPoint y: 303, distance: 83.0
click at [625, 373] on span "雅如 -22" at bounding box center [644, 381] width 97 height 16
type input "雅如-22"
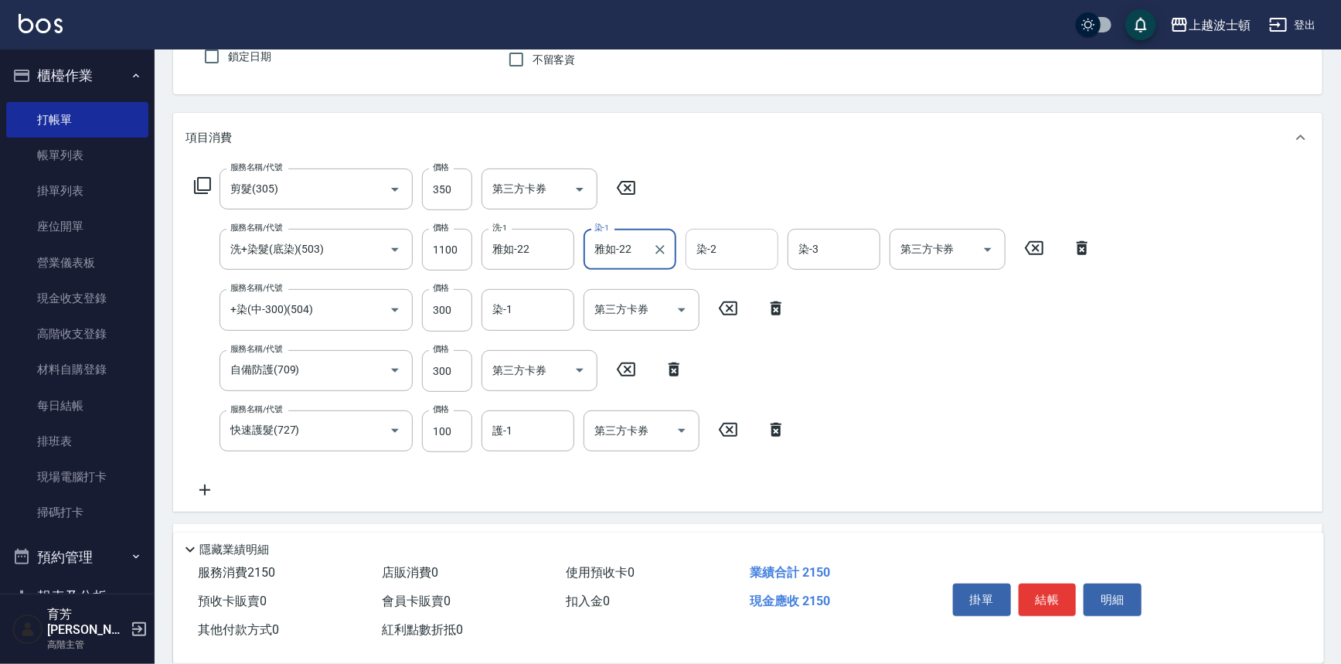
click at [716, 244] on input "染-2" at bounding box center [731, 249] width 79 height 27
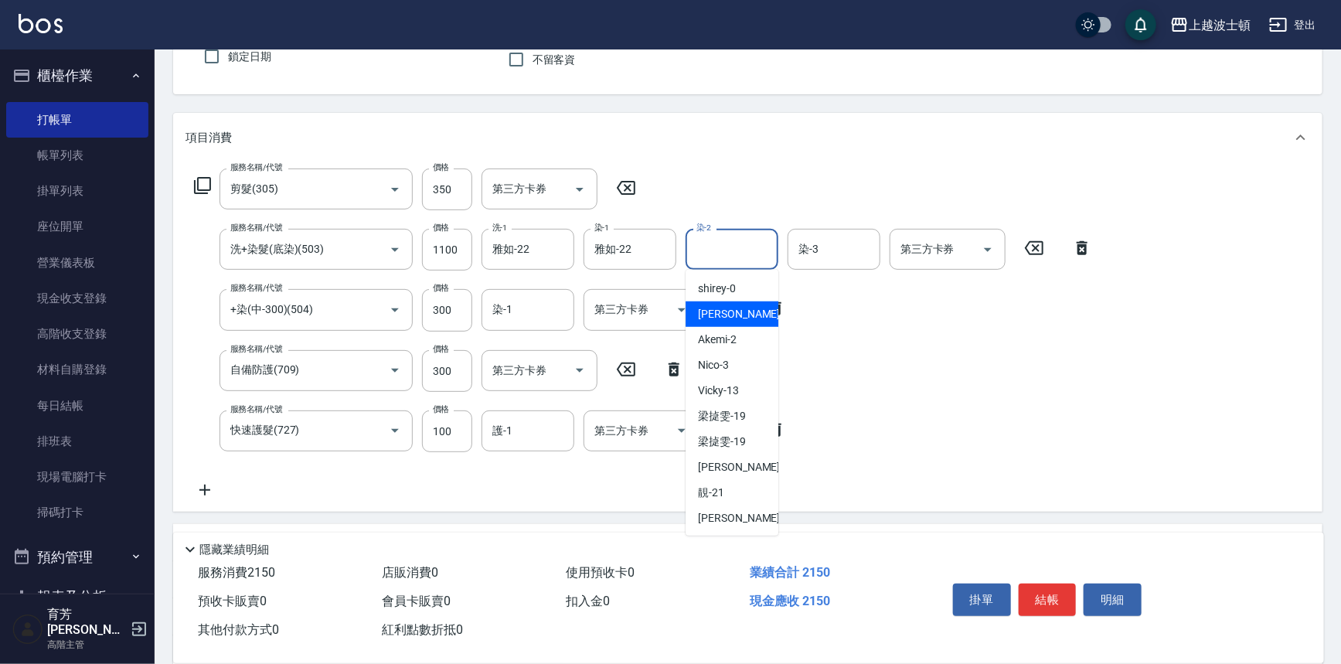
click at [730, 315] on div "[PERSON_NAME] -1" at bounding box center [731, 314] width 93 height 26
type input "[PERSON_NAME]-1"
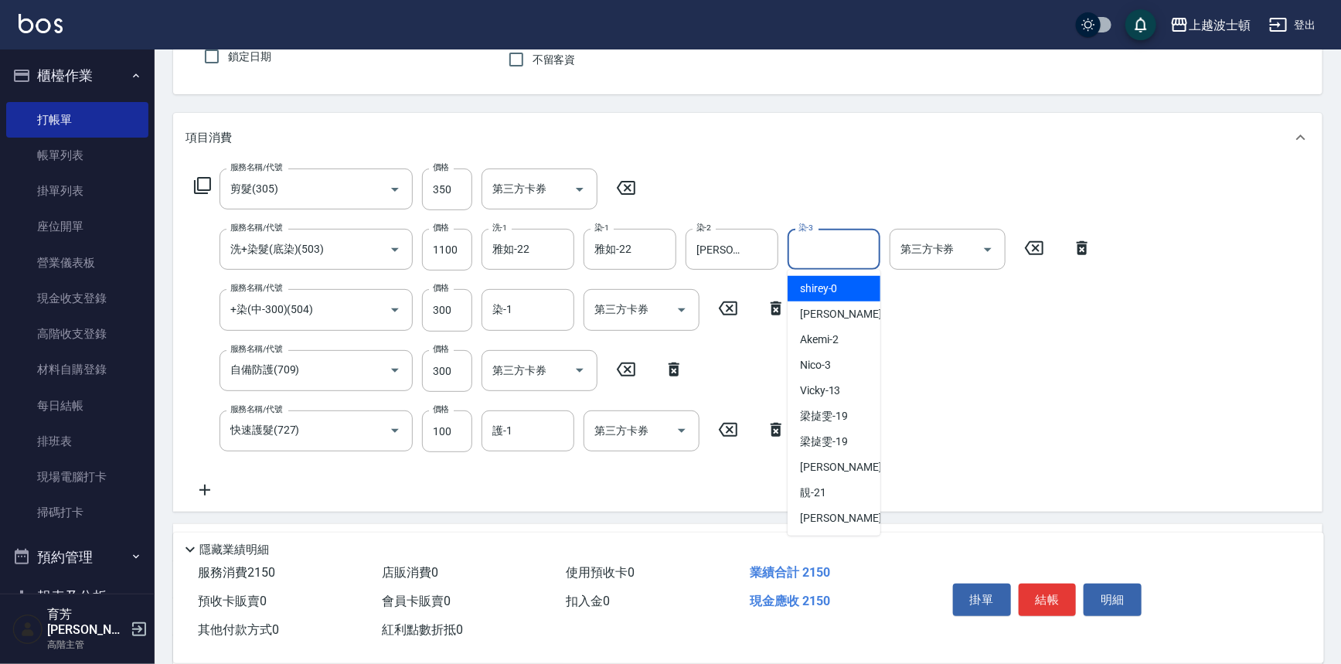
click at [828, 249] on input "染-3" at bounding box center [833, 249] width 79 height 27
drag, startPoint x: 814, startPoint y: 308, endPoint x: 694, endPoint y: 294, distance: 120.5
click at [814, 308] on span "[PERSON_NAME] -1" at bounding box center [845, 314] width 91 height 16
type input "[PERSON_NAME]-1"
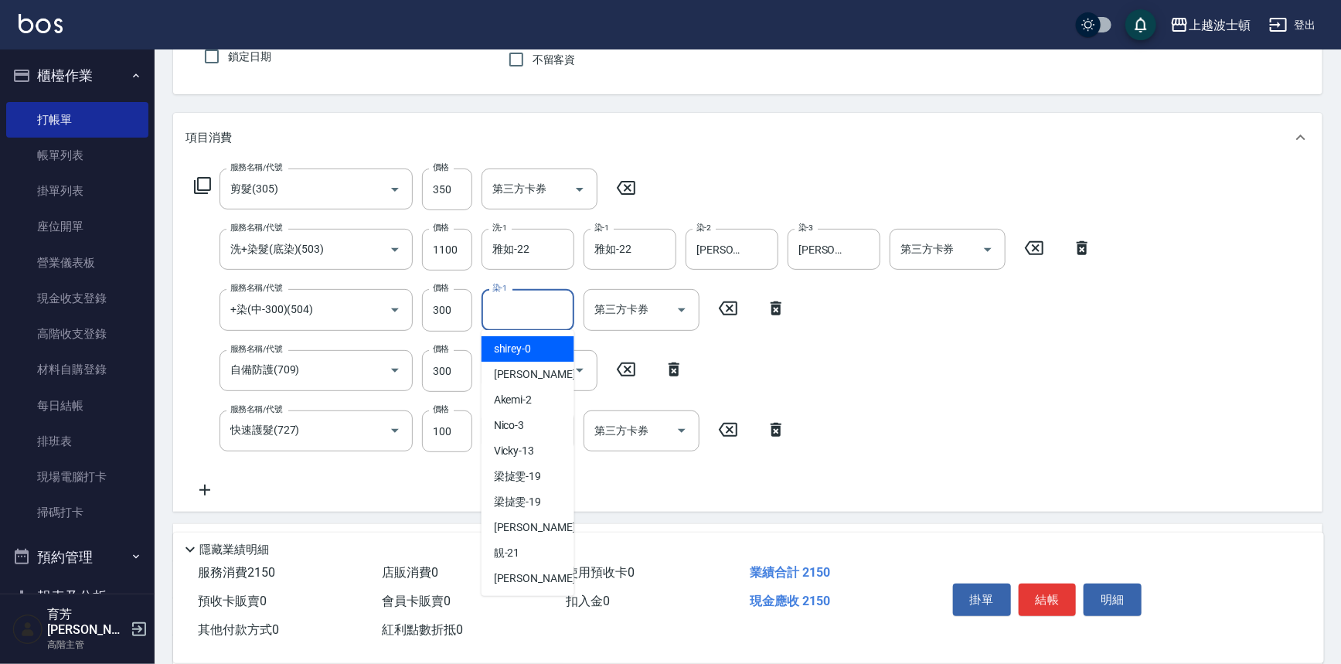
click at [520, 320] on input "染-1" at bounding box center [527, 309] width 79 height 27
click at [518, 376] on span "[PERSON_NAME] -1" at bounding box center [539, 374] width 91 height 16
type input "[PERSON_NAME]-1"
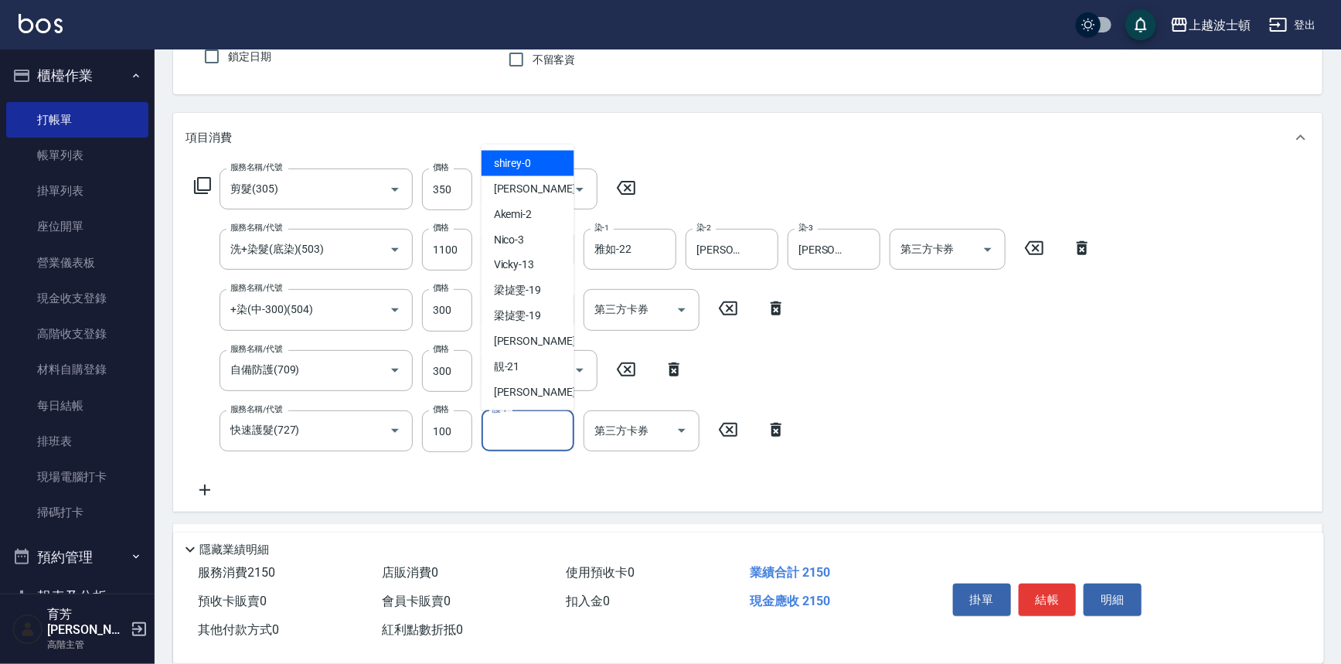
click at [511, 440] on input "護-1" at bounding box center [527, 430] width 79 height 27
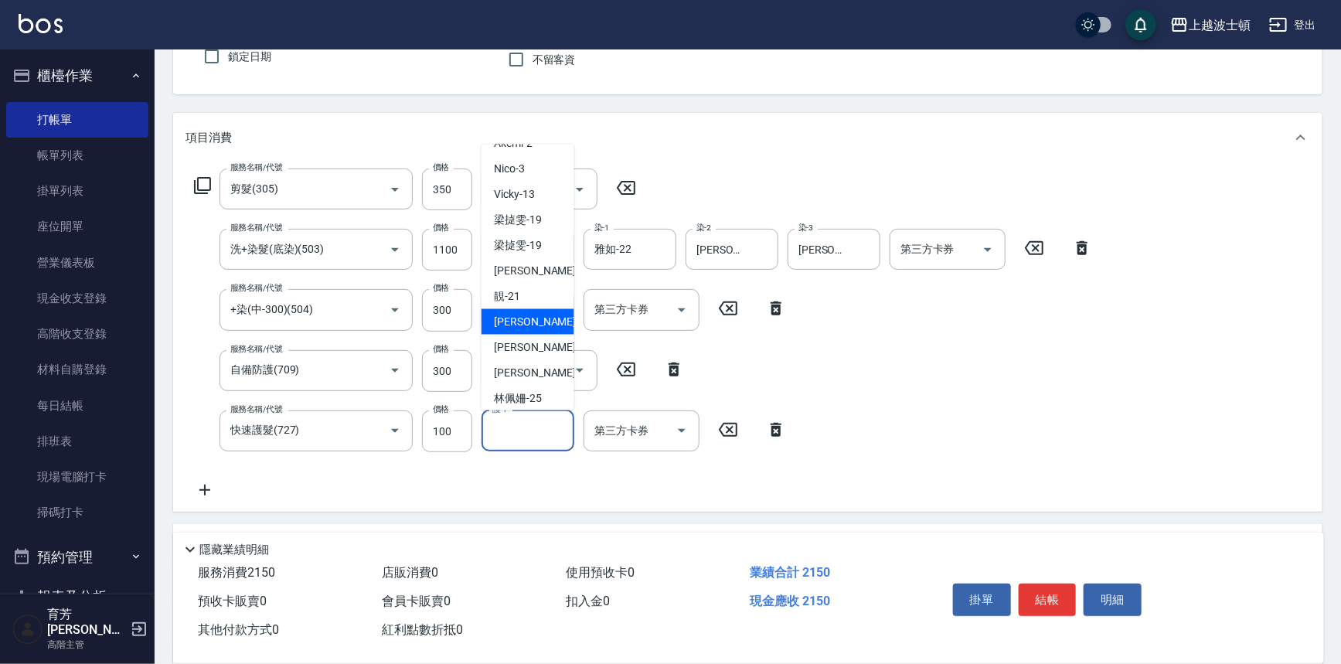
click at [526, 315] on span "雅如 -22" at bounding box center [542, 322] width 97 height 16
type input "雅如-22"
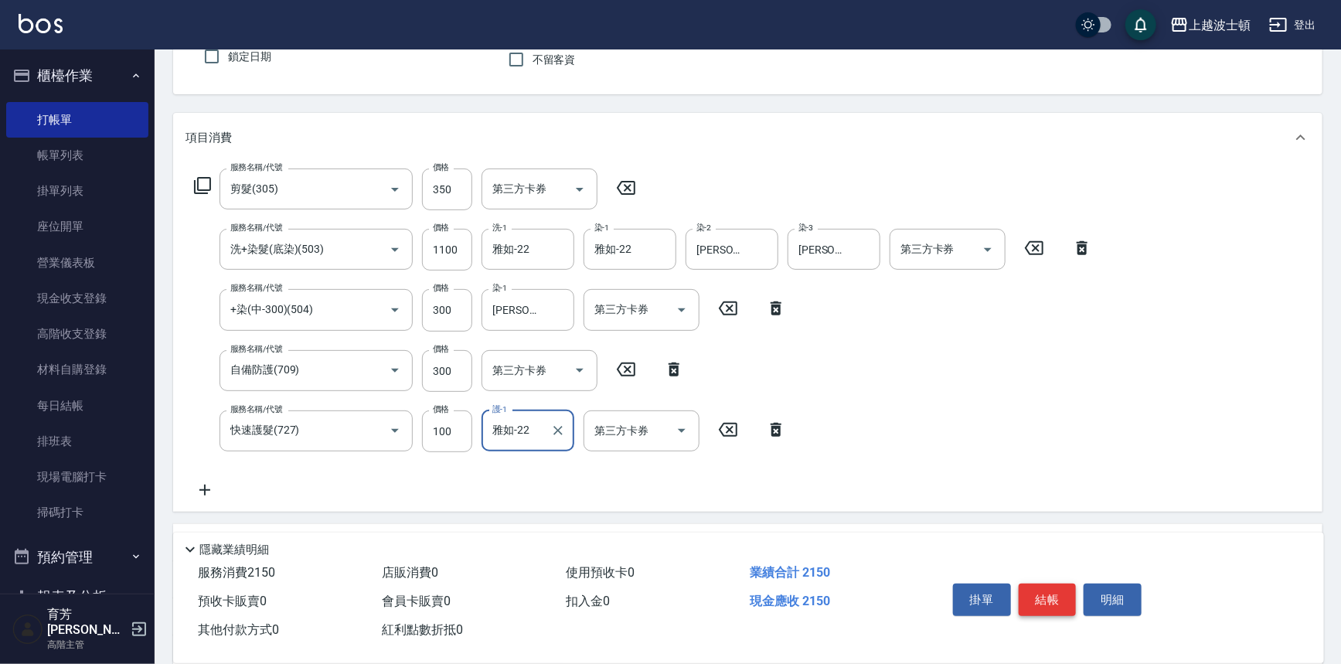
click at [1045, 584] on button "結帳" at bounding box center [1048, 599] width 58 height 32
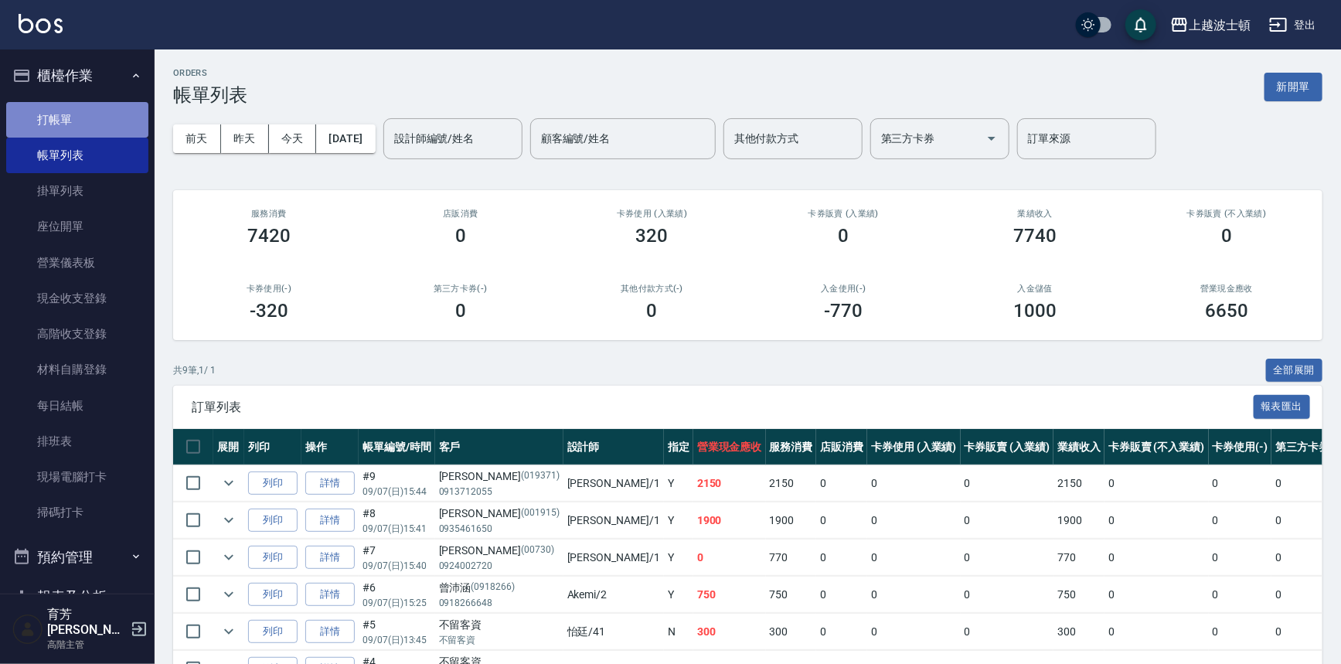
click at [86, 117] on link "打帳單" at bounding box center [77, 120] width 142 height 36
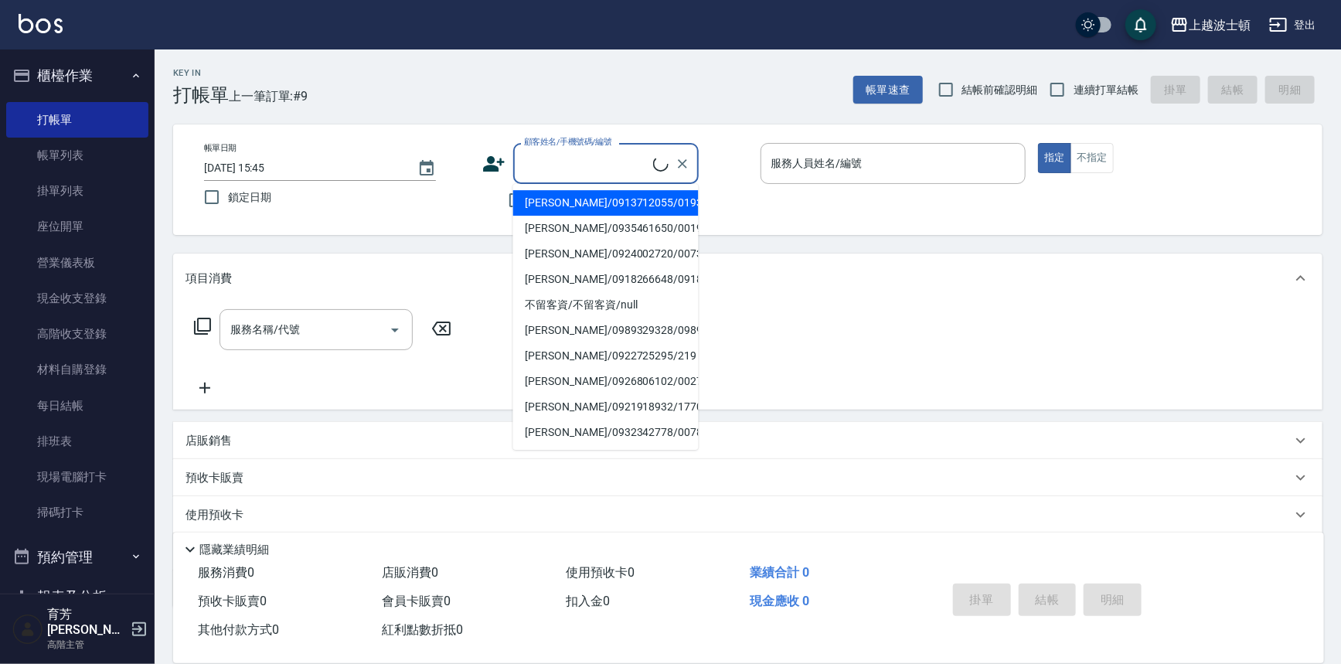
click at [573, 157] on input "顧客姓名/手機號碼/編號" at bounding box center [586, 163] width 133 height 27
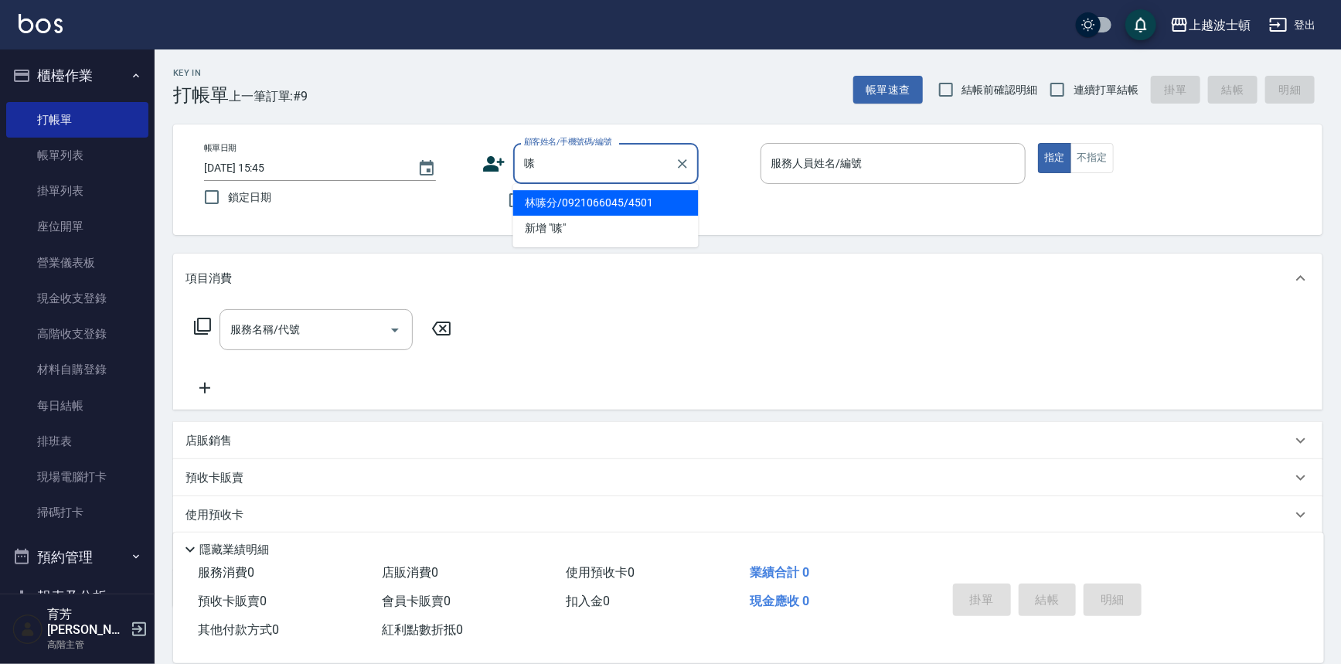
click at [622, 213] on li "林嗉分/0921066045/4501" at bounding box center [605, 203] width 185 height 26
type input "林嗉分/0921066045/4501"
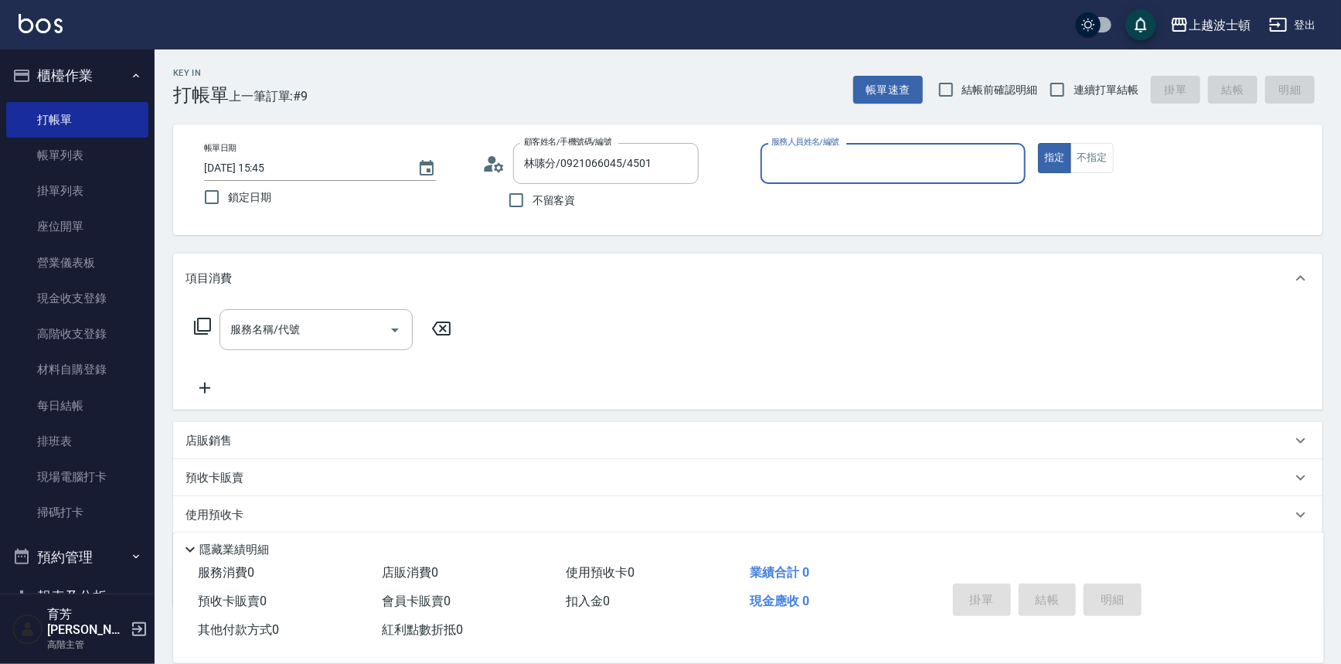
type input "[PERSON_NAME]-1"
click at [329, 332] on input "服務名稱/代號" at bounding box center [304, 329] width 156 height 27
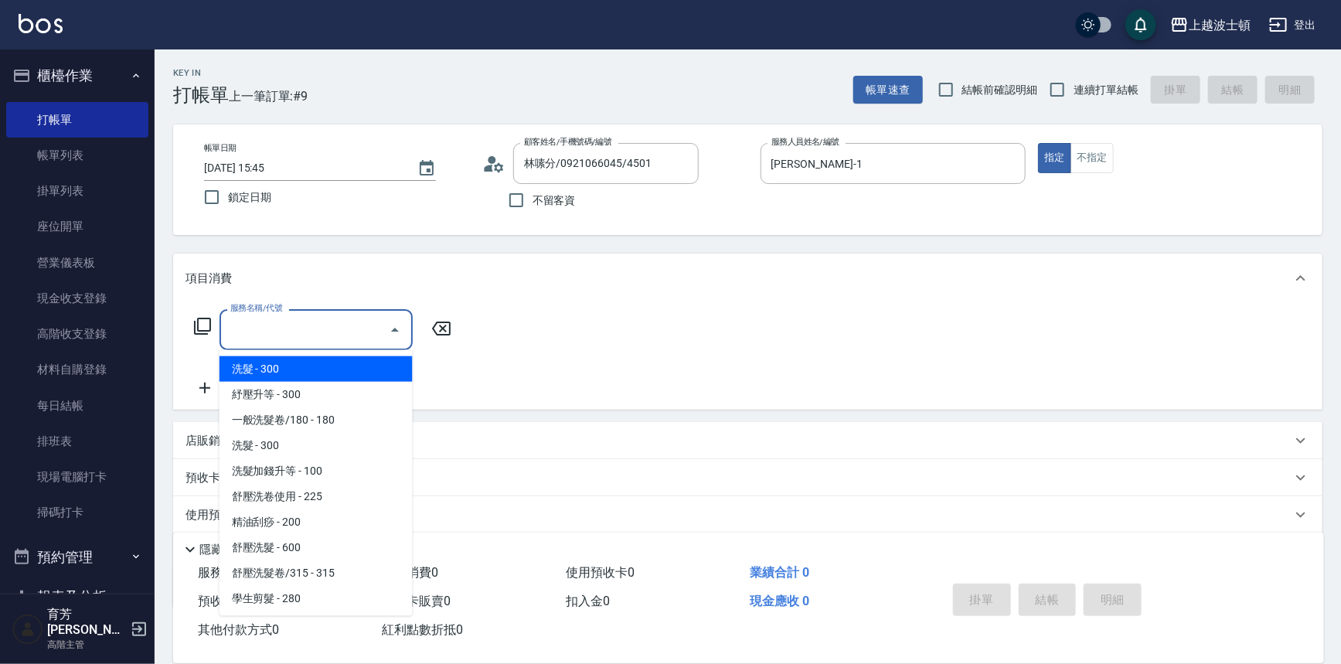
click at [322, 362] on span "洗髮 - 300" at bounding box center [315, 369] width 193 height 26
type input "洗髮(201)"
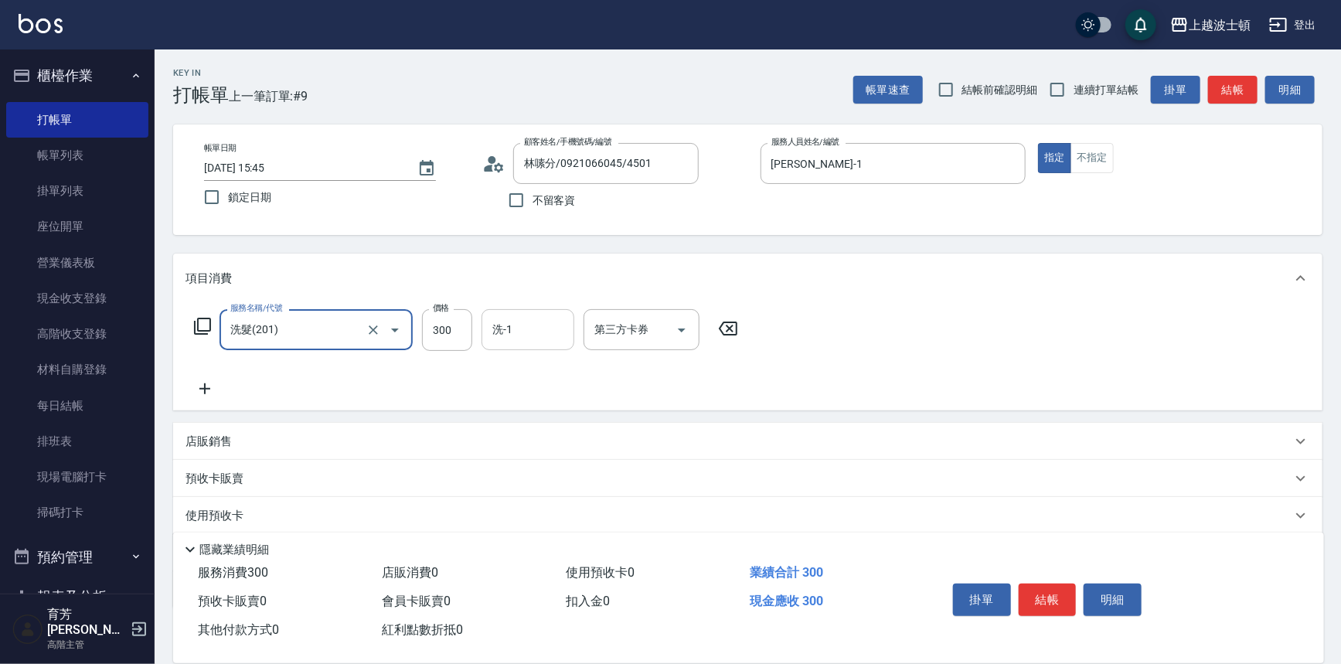
click at [507, 332] on input "洗-1" at bounding box center [527, 329] width 79 height 27
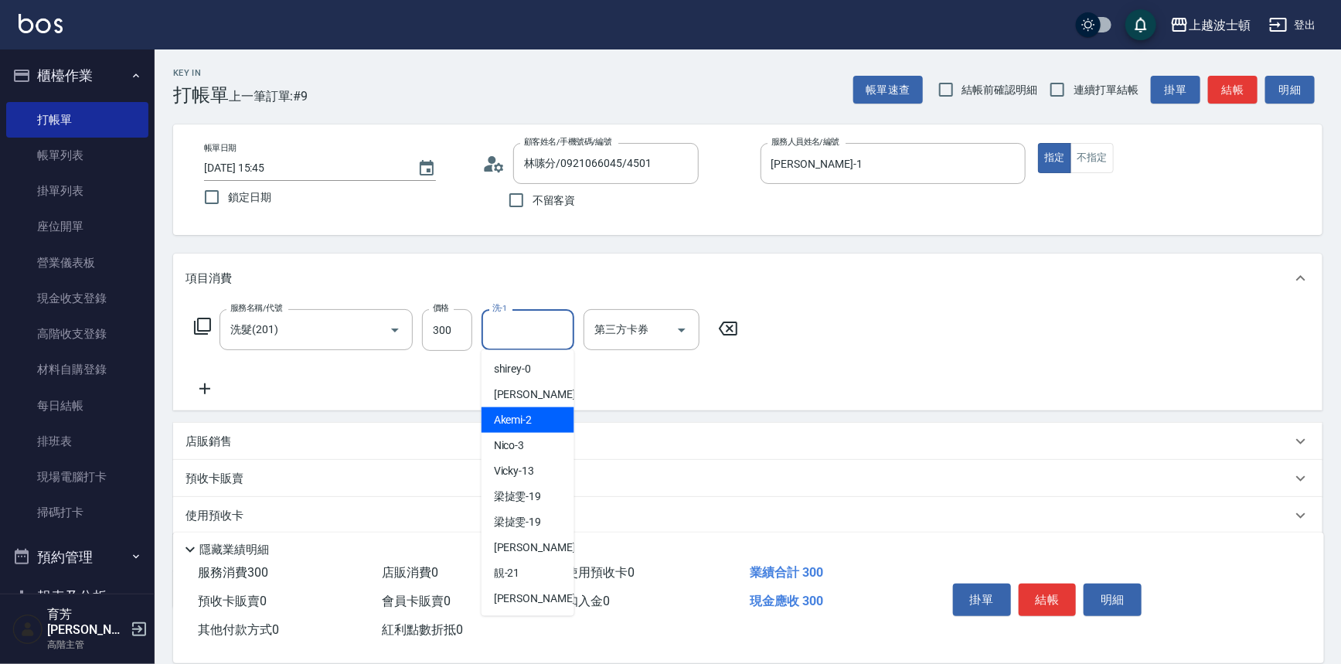
scroll to position [222, 0]
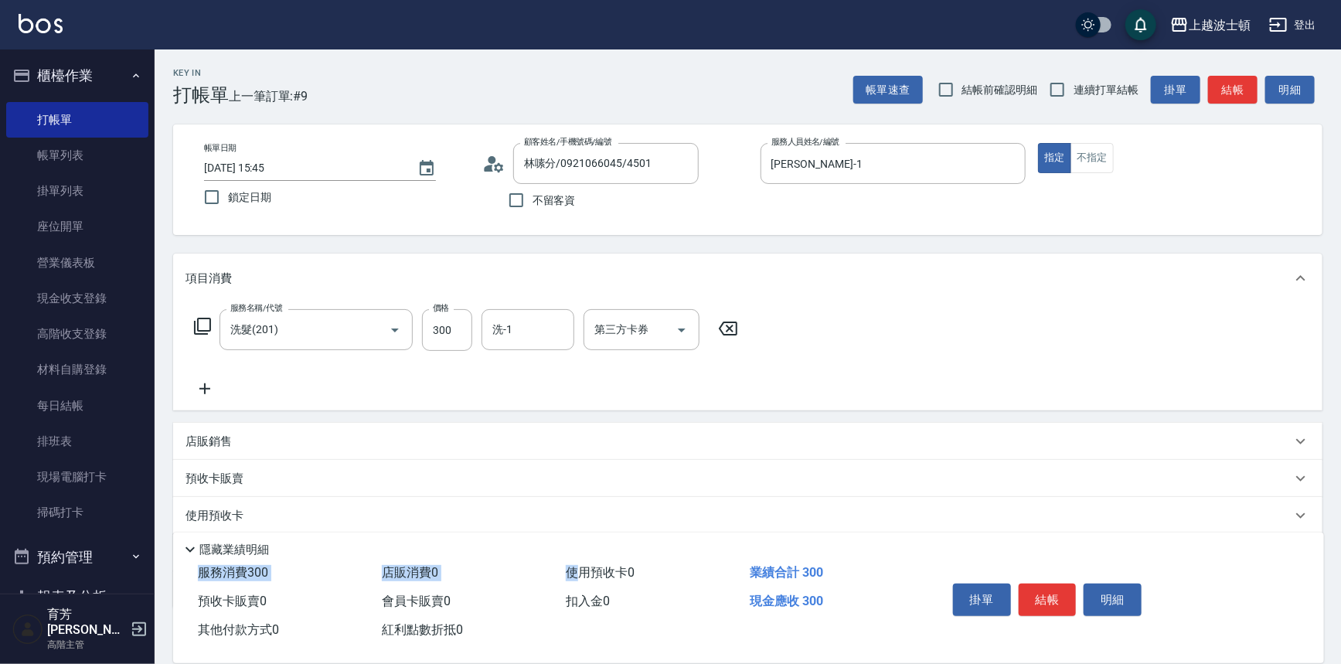
drag, startPoint x: 576, startPoint y: 578, endPoint x: 576, endPoint y: 529, distance: 49.5
click at [576, 532] on div "隱藏業績明細 服務消費 300 店販消費 0 使用預收卡 0 業績合計 300 預收卡販賣 0 會員卡販賣 0 扣入金 0 現金應收 300 其他付款方式 0…" at bounding box center [748, 597] width 1151 height 131
click at [517, 332] on input "洗-1" at bounding box center [527, 329] width 79 height 27
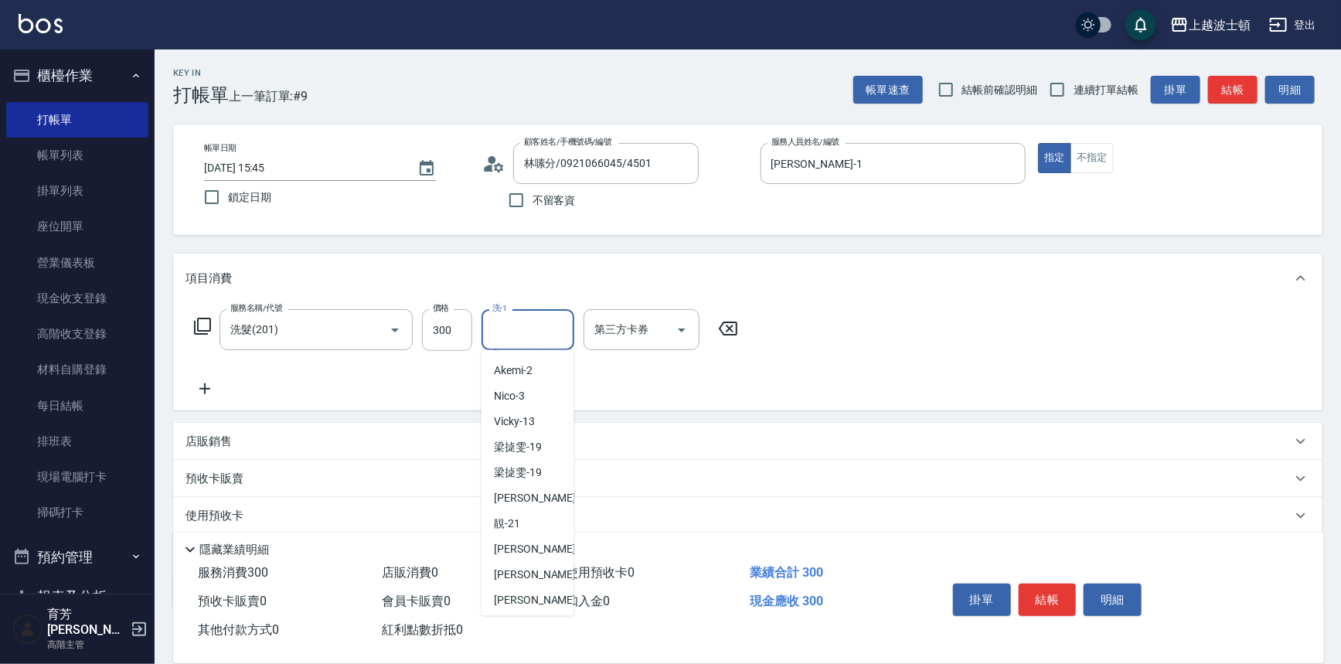
scroll to position [60, 0]
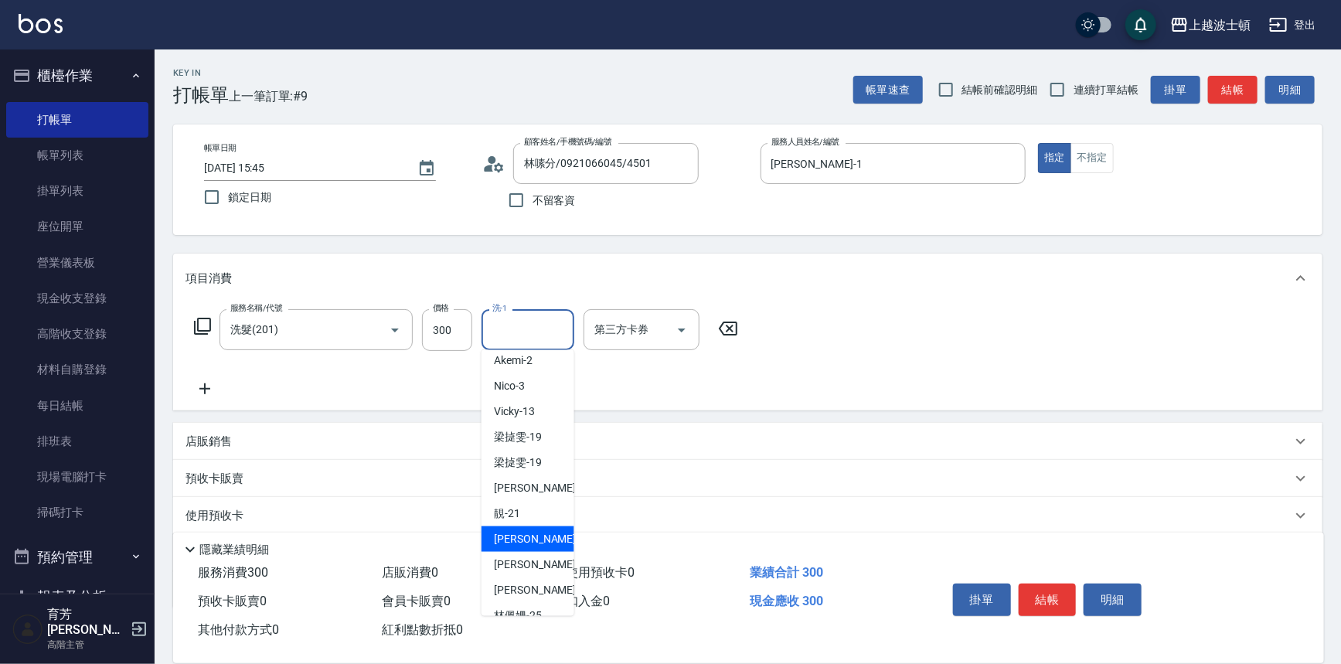
click at [544, 539] on div "雅如 -22" at bounding box center [527, 539] width 93 height 26
type input "雅如-22"
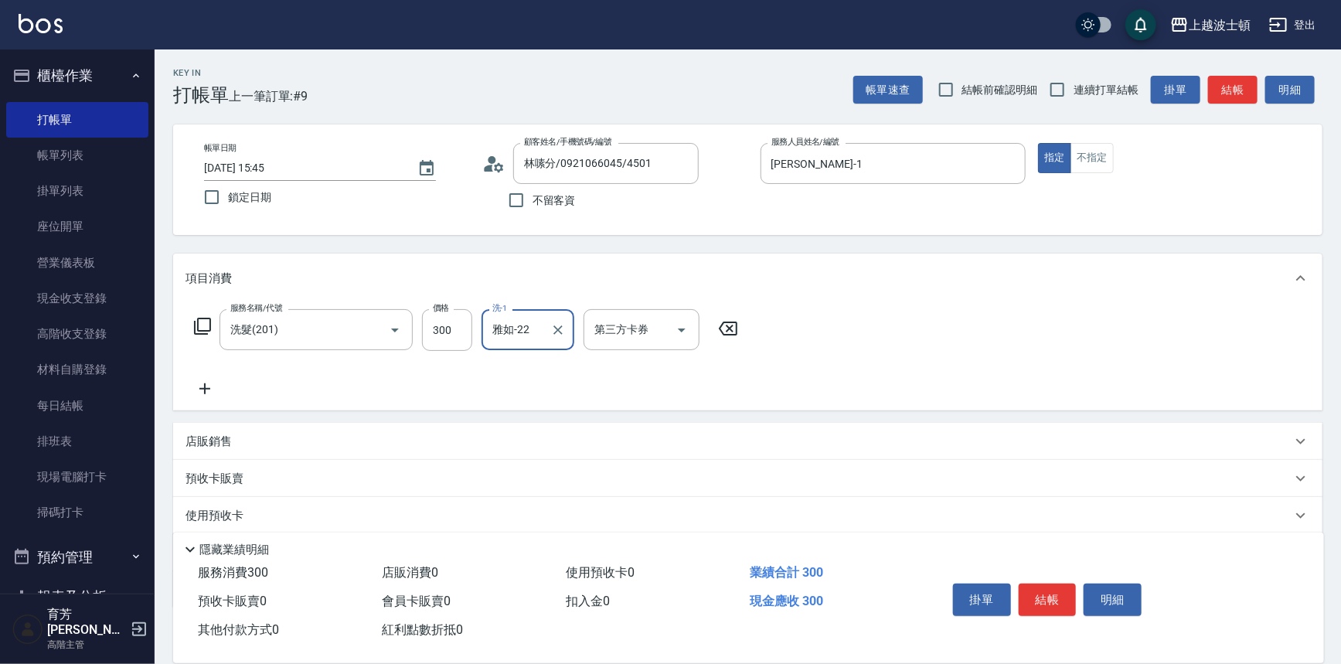
drag, startPoint x: 1056, startPoint y: 593, endPoint x: 1045, endPoint y: 587, distance: 12.1
click at [1055, 593] on button "結帳" at bounding box center [1048, 599] width 58 height 32
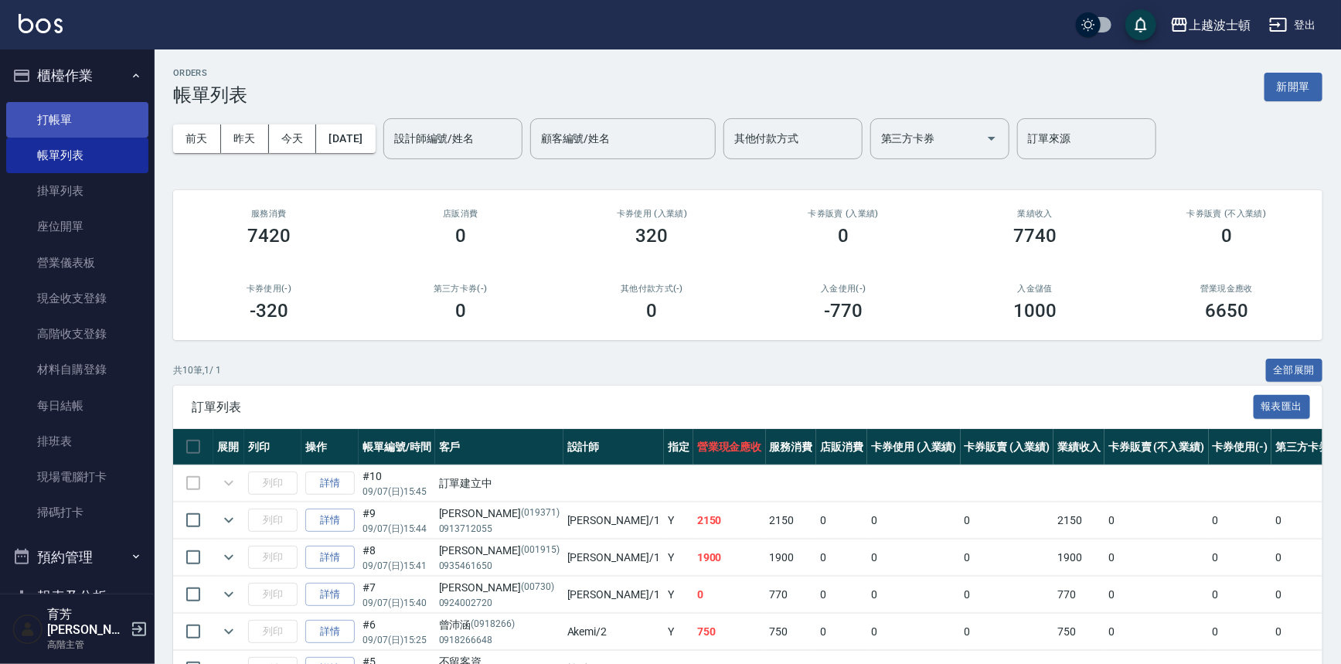
click at [64, 117] on link "打帳單" at bounding box center [77, 120] width 142 height 36
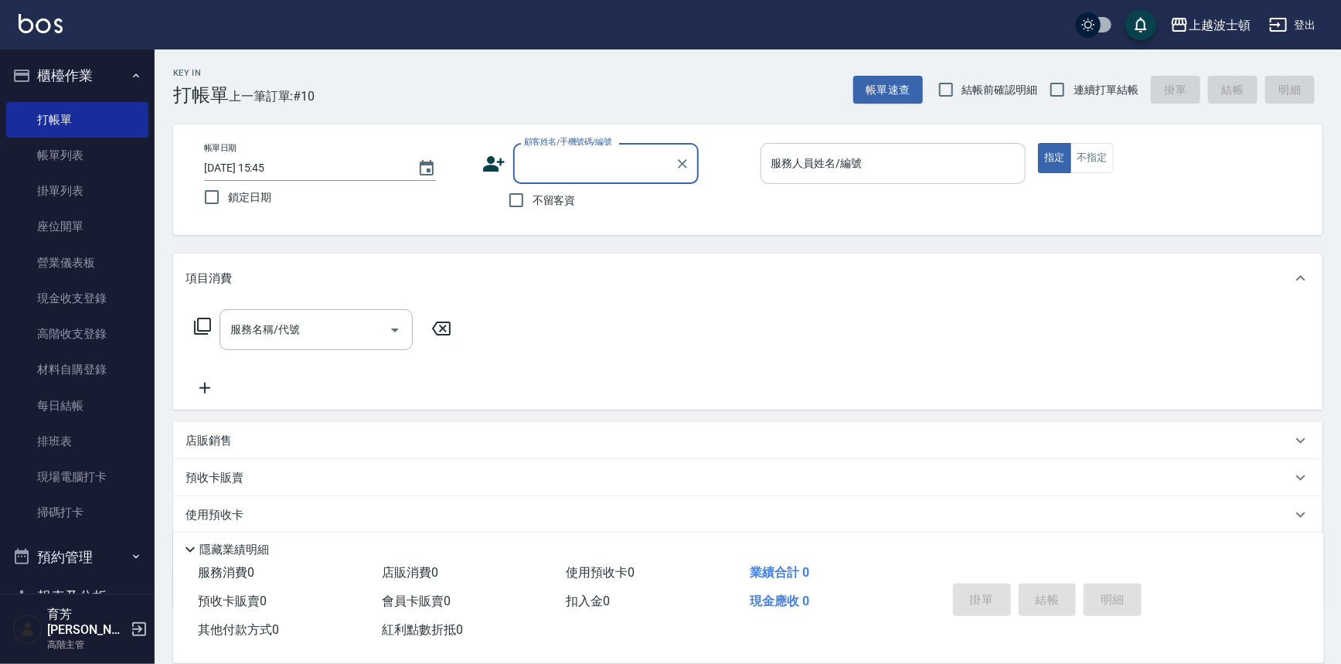
click at [785, 162] on input "服務人員姓名/編號" at bounding box center [893, 163] width 252 height 27
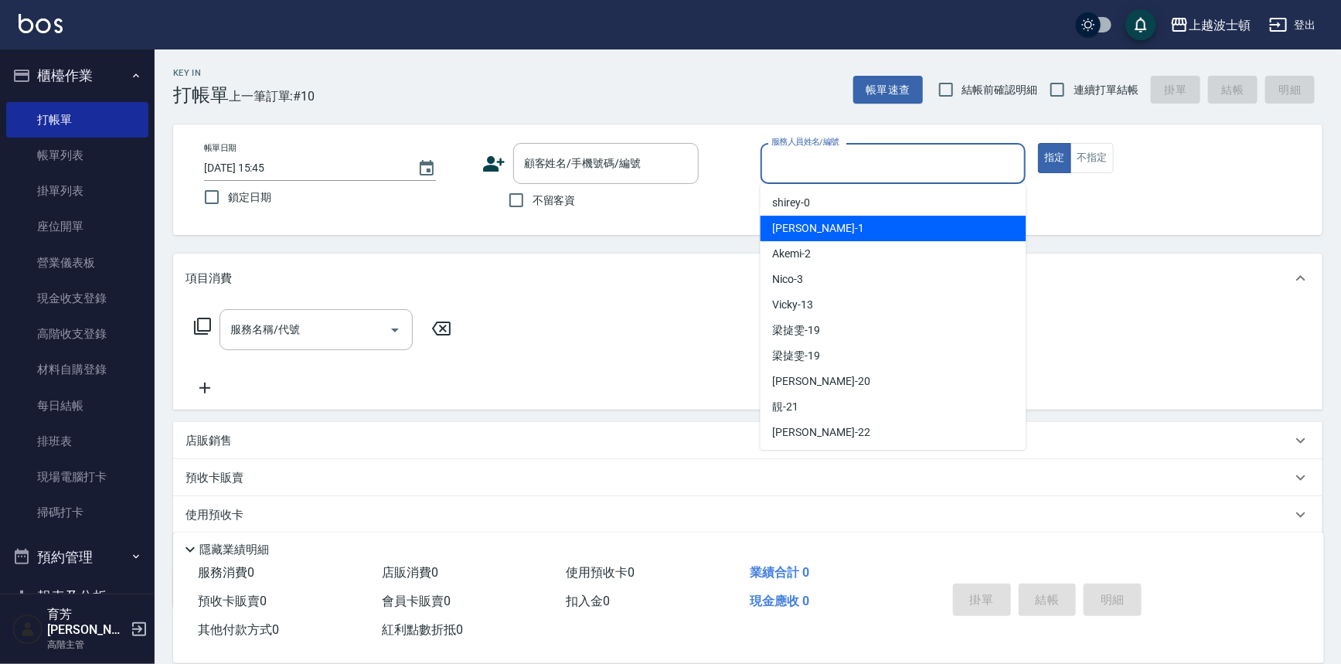
drag, startPoint x: 804, startPoint y: 232, endPoint x: 787, endPoint y: 224, distance: 19.4
click at [804, 226] on div "[PERSON_NAME] -1" at bounding box center [893, 229] width 266 height 26
type input "[PERSON_NAME]-1"
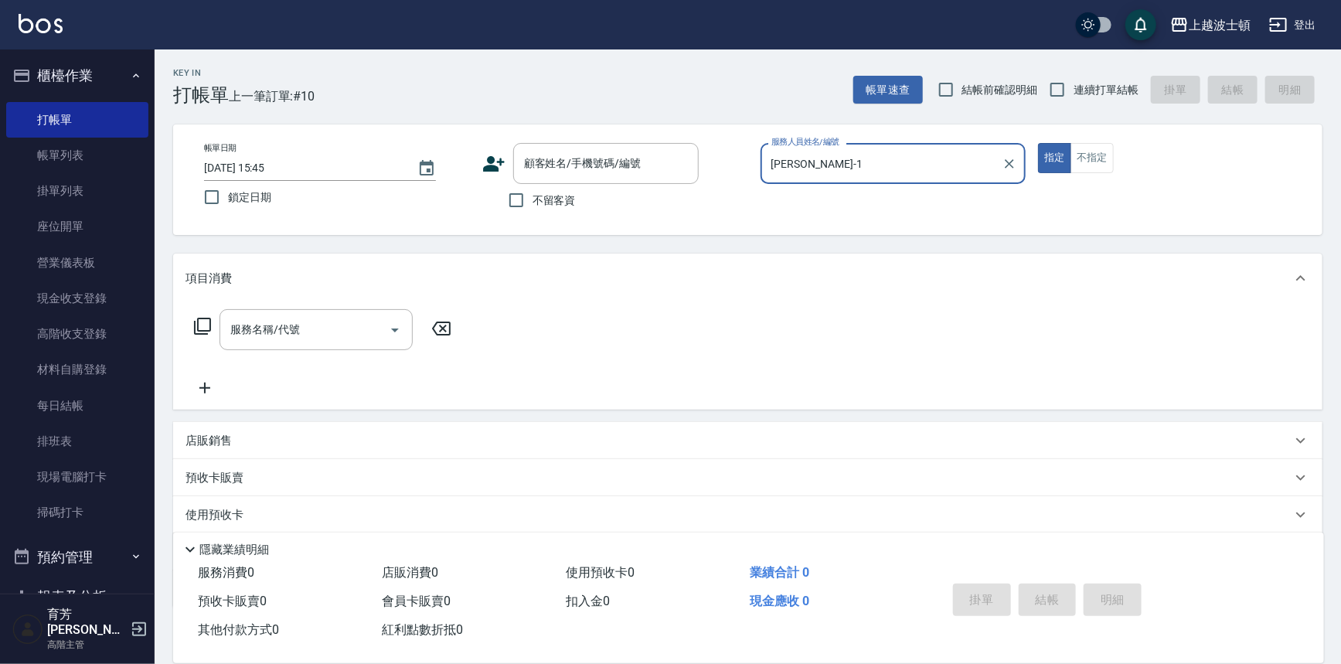
click at [557, 201] on span "不留客資" at bounding box center [553, 200] width 43 height 16
click at [532, 201] on input "不留客資" at bounding box center [516, 200] width 32 height 32
checkbox input "true"
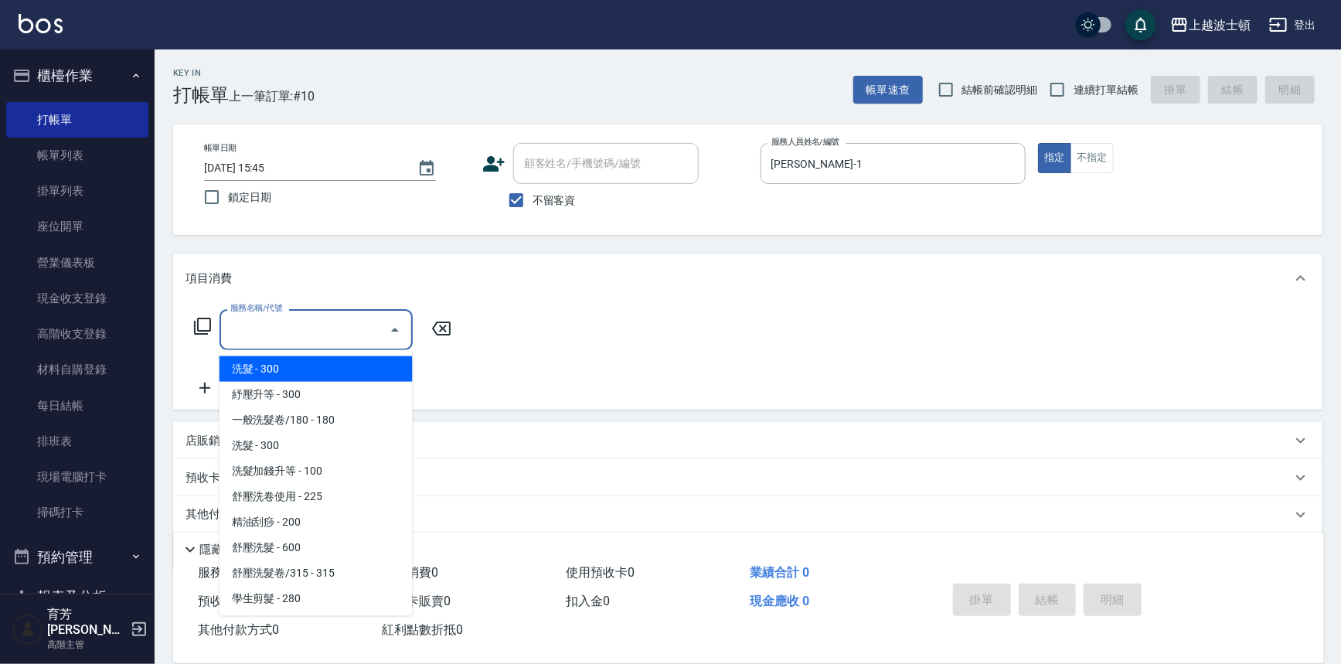
click at [294, 318] on input "服務名稱/代號" at bounding box center [304, 329] width 156 height 27
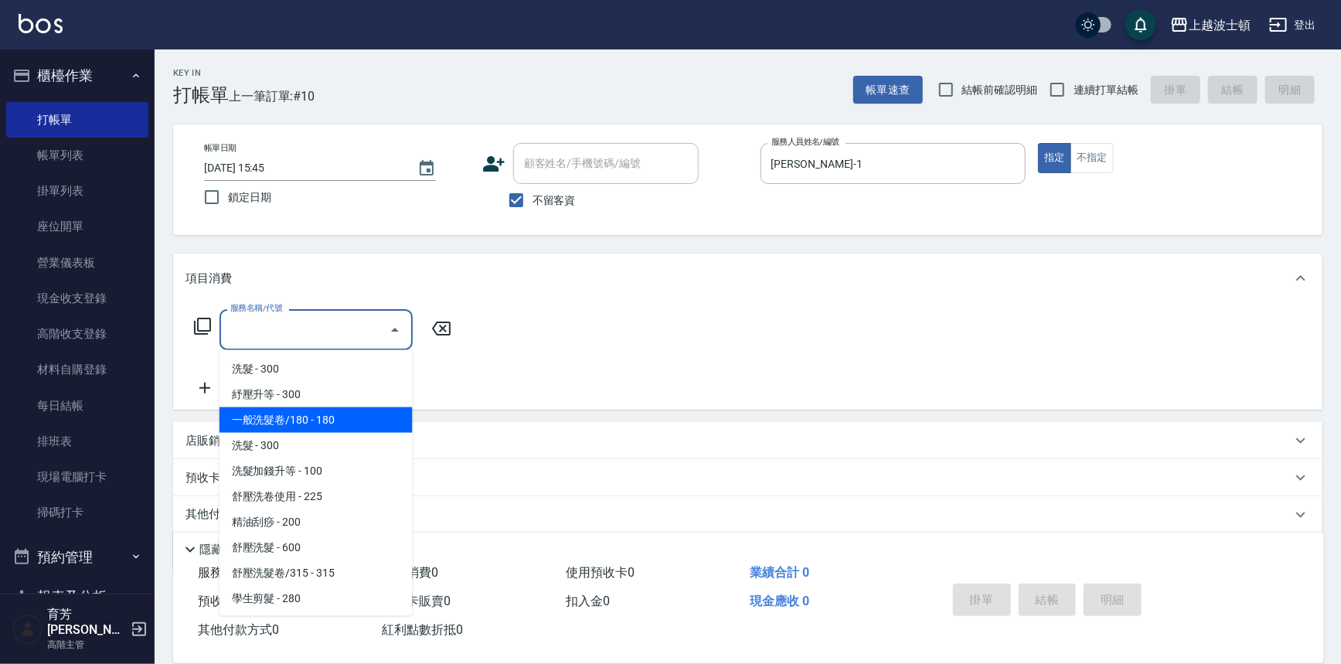
scroll to position [102, 0]
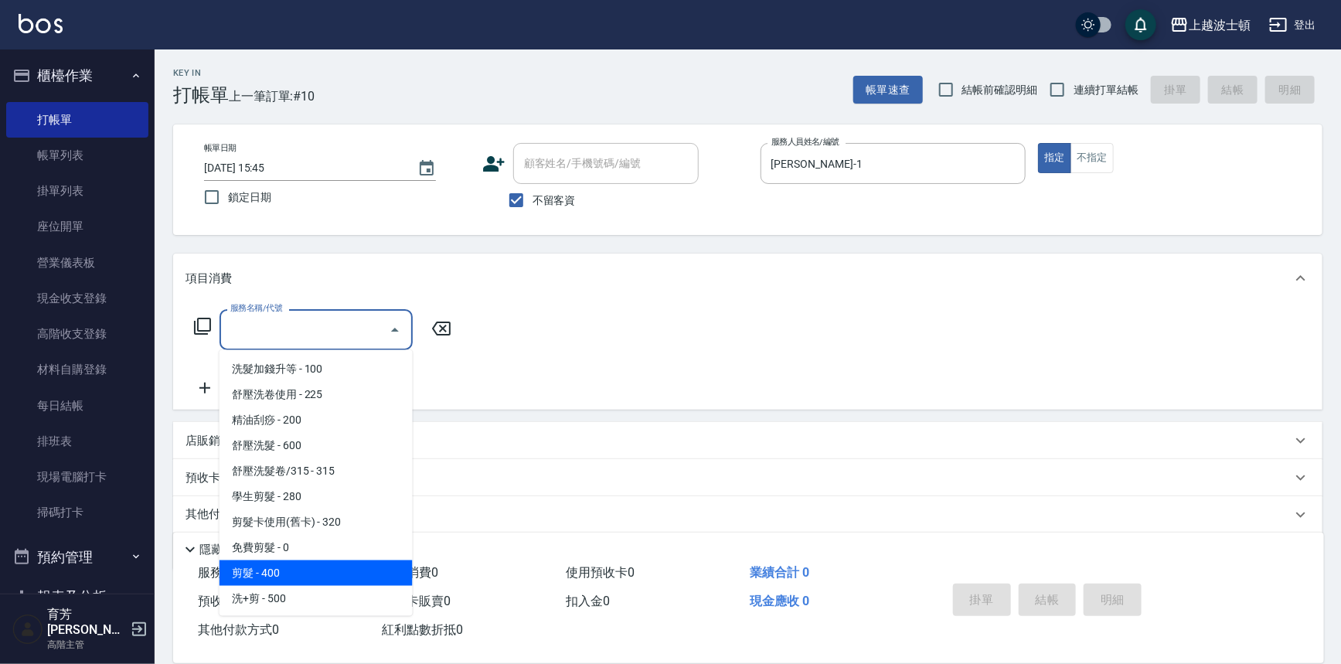
click at [321, 576] on span "剪髮 - 400" at bounding box center [315, 573] width 193 height 26
type input "剪髮(305)"
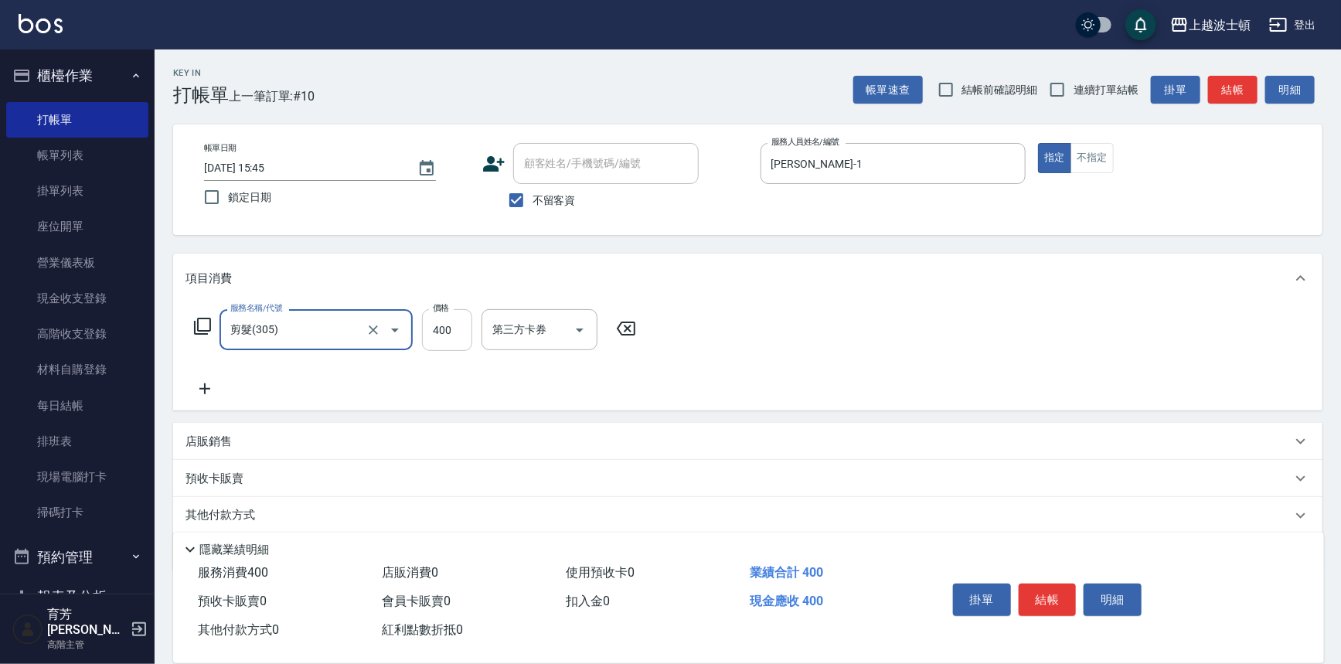
click at [437, 335] on input "400" at bounding box center [447, 330] width 50 height 42
type input "100"
click at [206, 386] on icon at bounding box center [204, 388] width 39 height 19
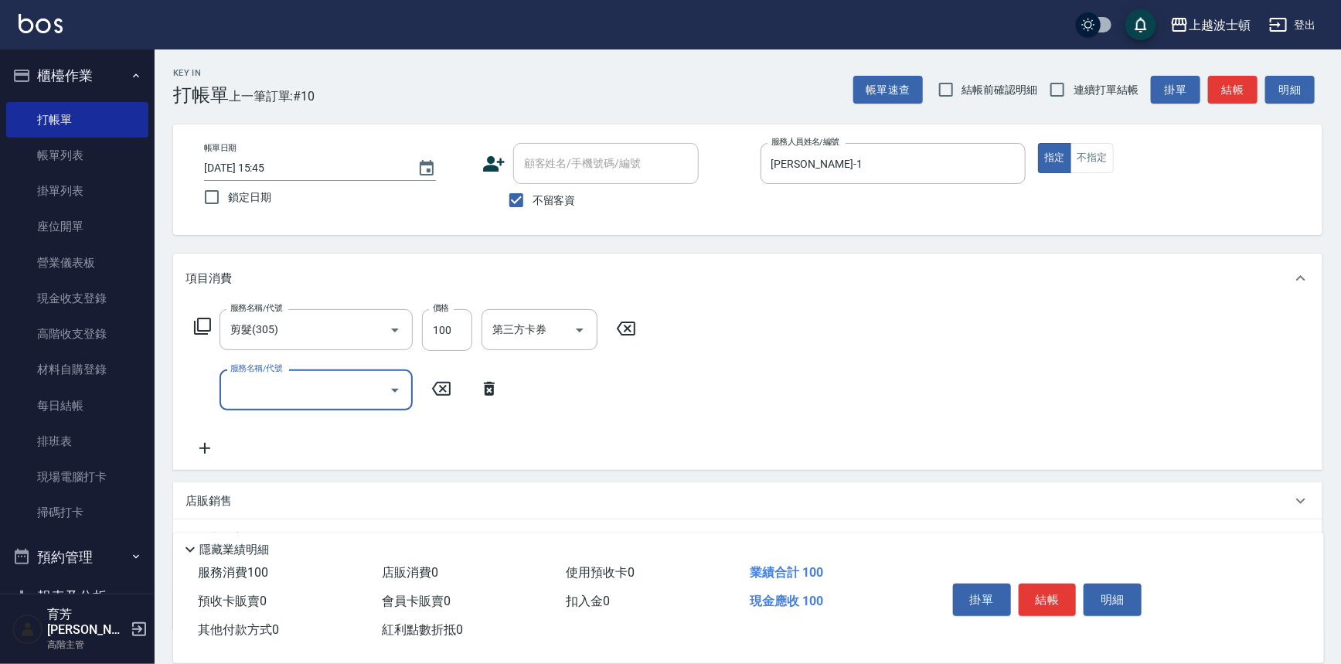
drag, startPoint x: 291, startPoint y: 393, endPoint x: 291, endPoint y: 377, distance: 16.2
click at [291, 393] on input "服務名稱/代號" at bounding box center [304, 389] width 156 height 27
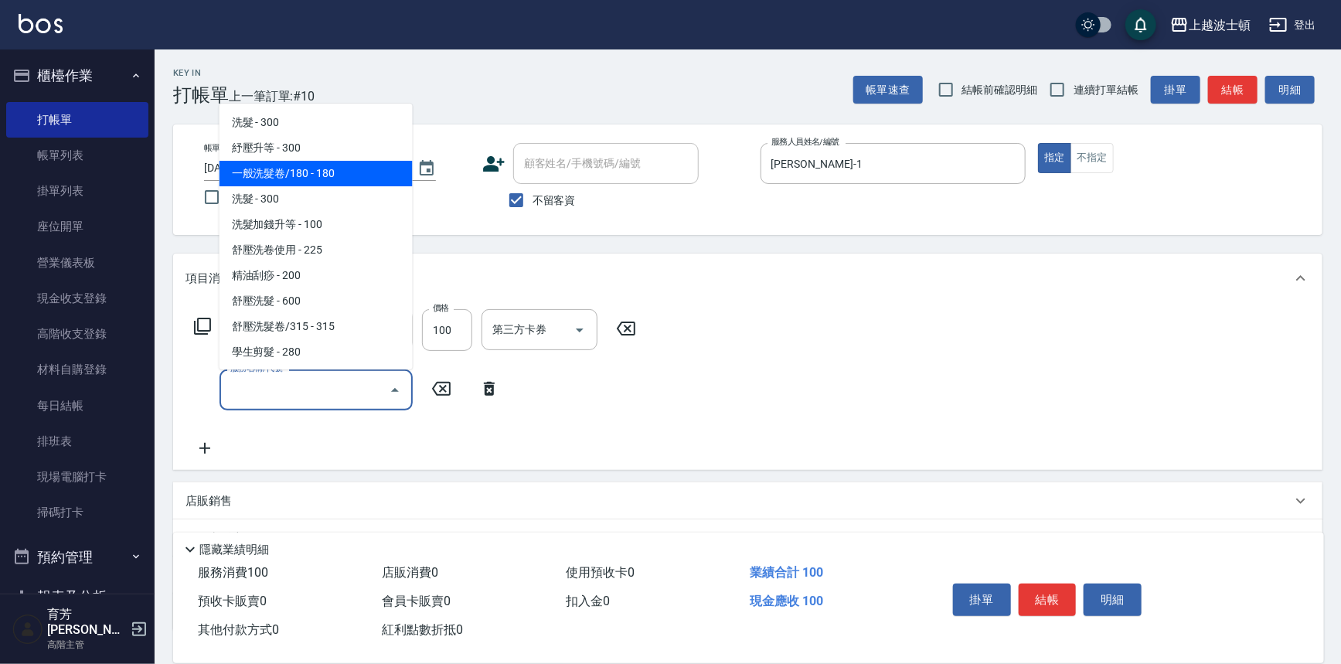
scroll to position [124, 0]
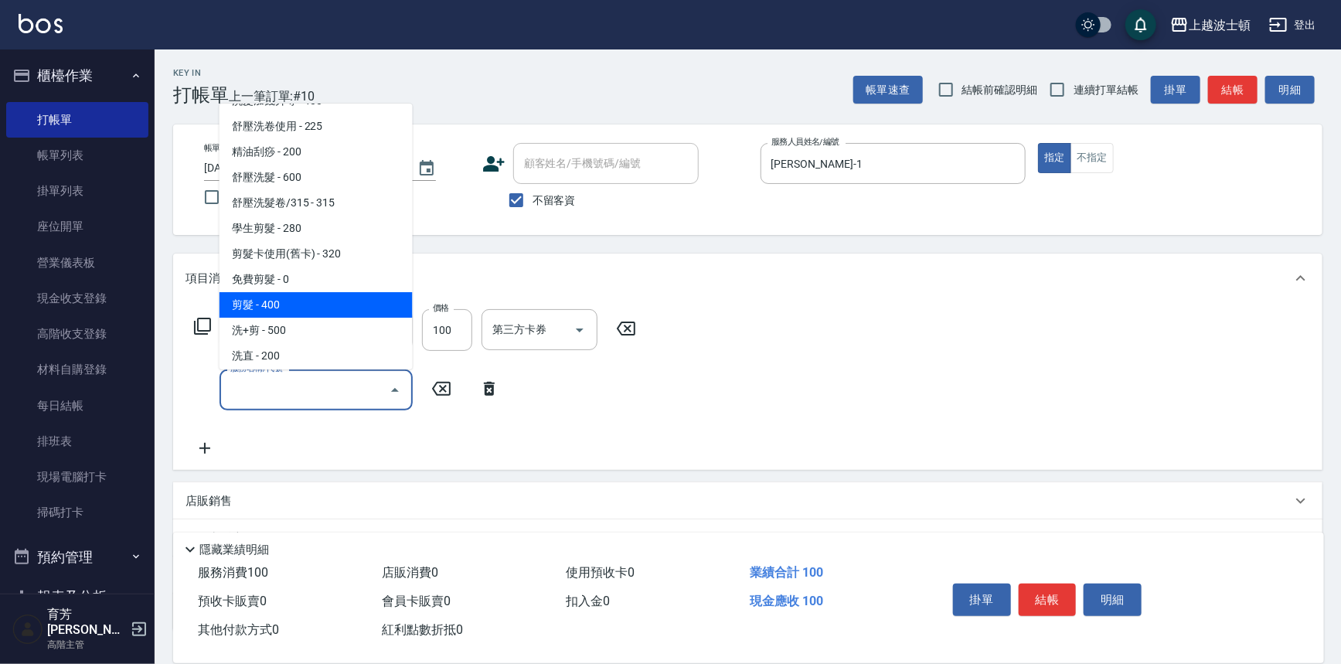
click at [341, 298] on span "剪髮 - 400" at bounding box center [315, 305] width 193 height 26
type input "剪髮(305)"
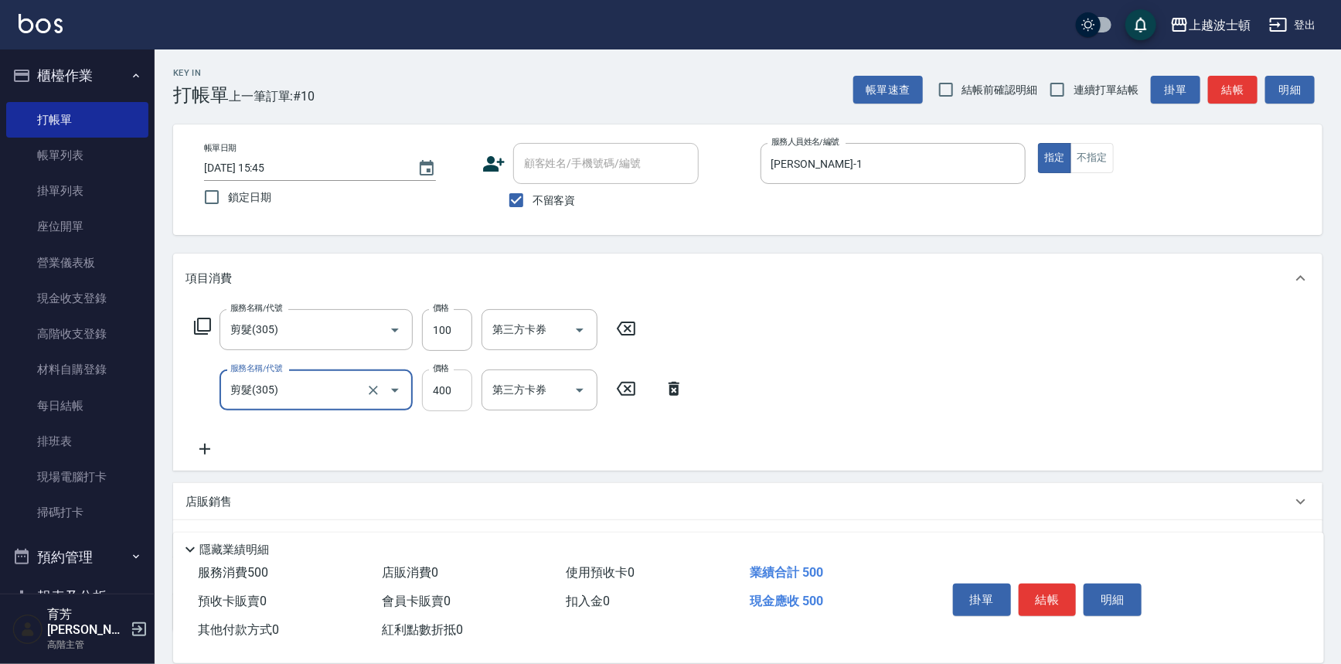
click at [438, 396] on input "400" at bounding box center [447, 390] width 50 height 42
type input "350"
click at [1037, 595] on button "結帳" at bounding box center [1048, 599] width 58 height 32
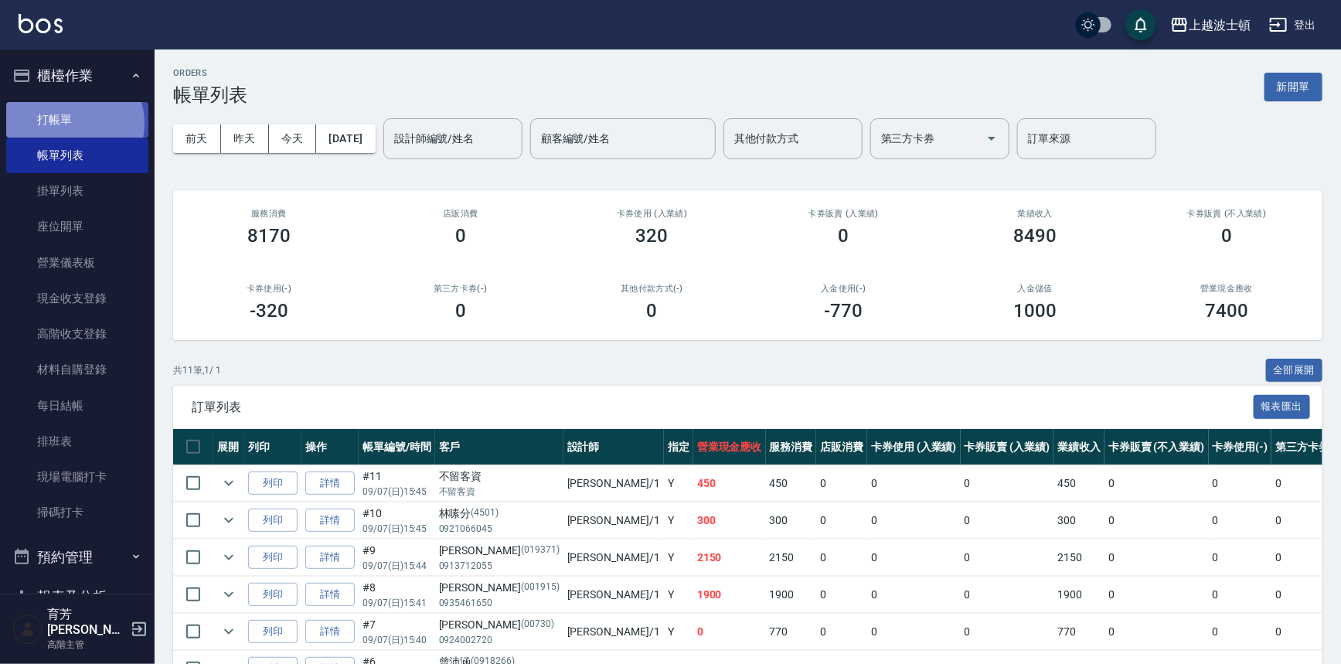
click at [70, 123] on link "打帳單" at bounding box center [77, 120] width 142 height 36
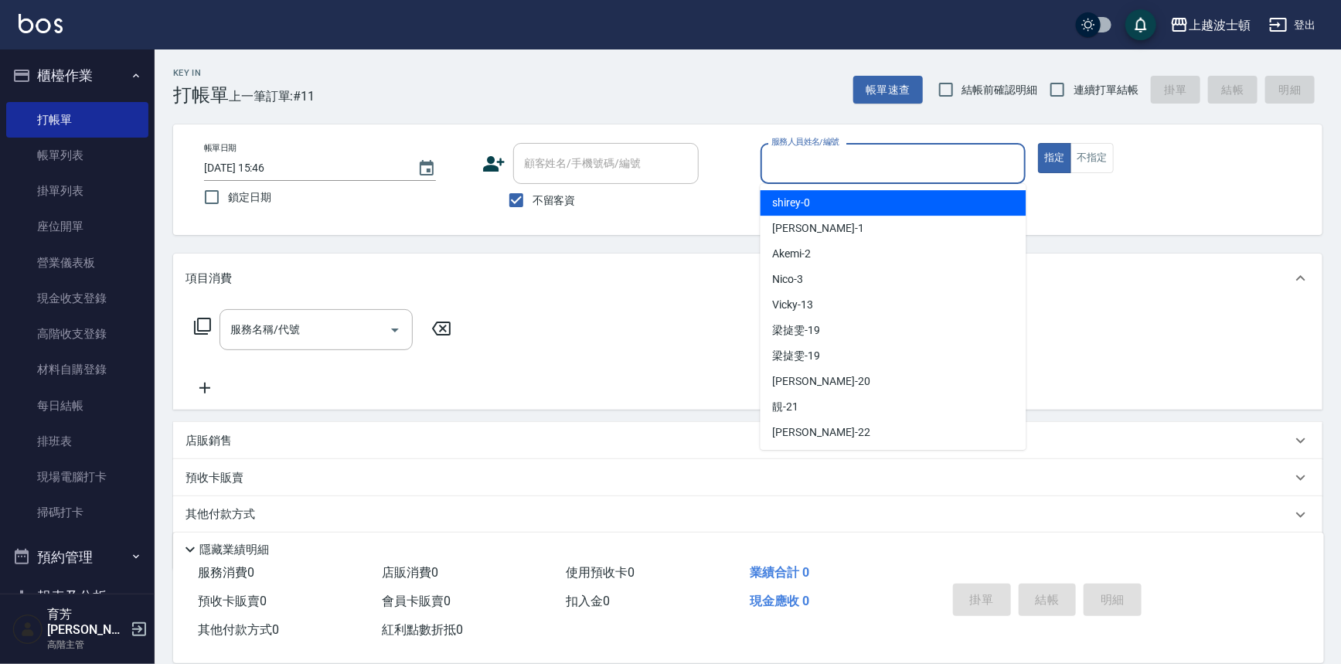
click at [862, 162] on input "服務人員姓名/編號" at bounding box center [893, 163] width 252 height 27
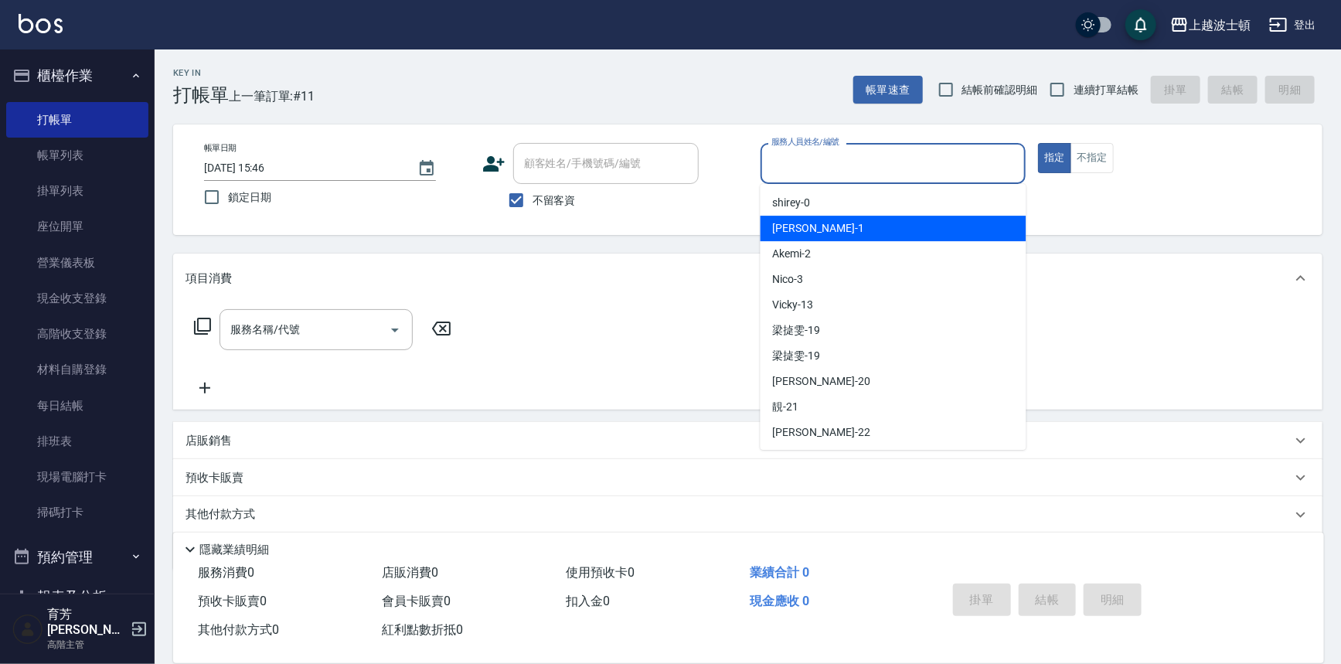
click at [862, 224] on div "[PERSON_NAME] -1" at bounding box center [893, 229] width 266 height 26
type input "[PERSON_NAME]-1"
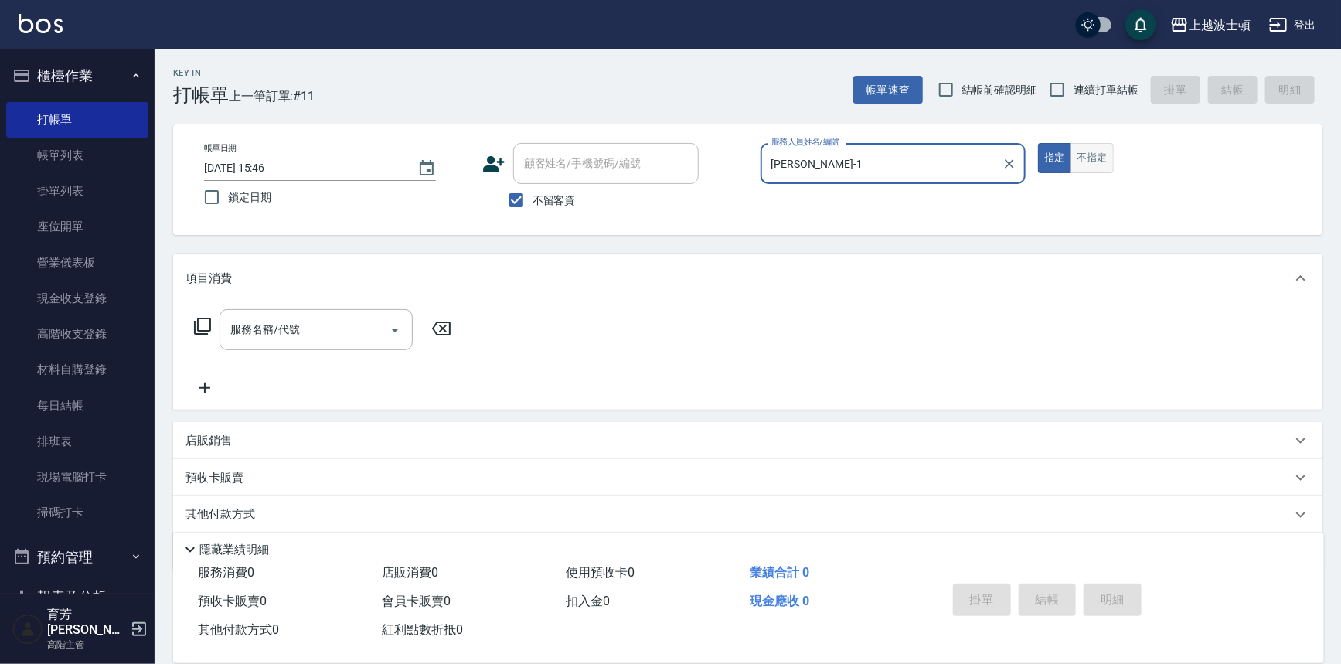
click at [1097, 155] on button "不指定" at bounding box center [1091, 158] width 43 height 30
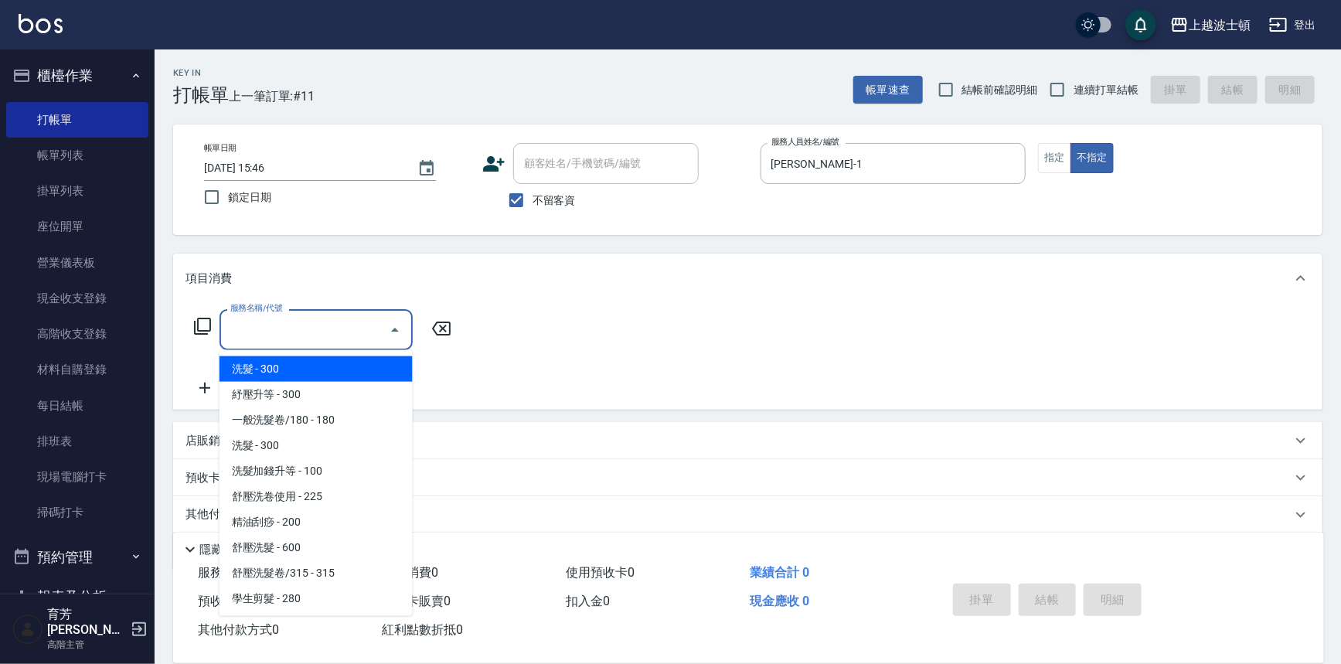
click at [271, 329] on input "服務名稱/代號" at bounding box center [304, 329] width 156 height 27
drag, startPoint x: 289, startPoint y: 364, endPoint x: 393, endPoint y: 339, distance: 106.5
click at [297, 361] on span "洗髮 - 300" at bounding box center [315, 369] width 193 height 26
type input "洗髮(201)"
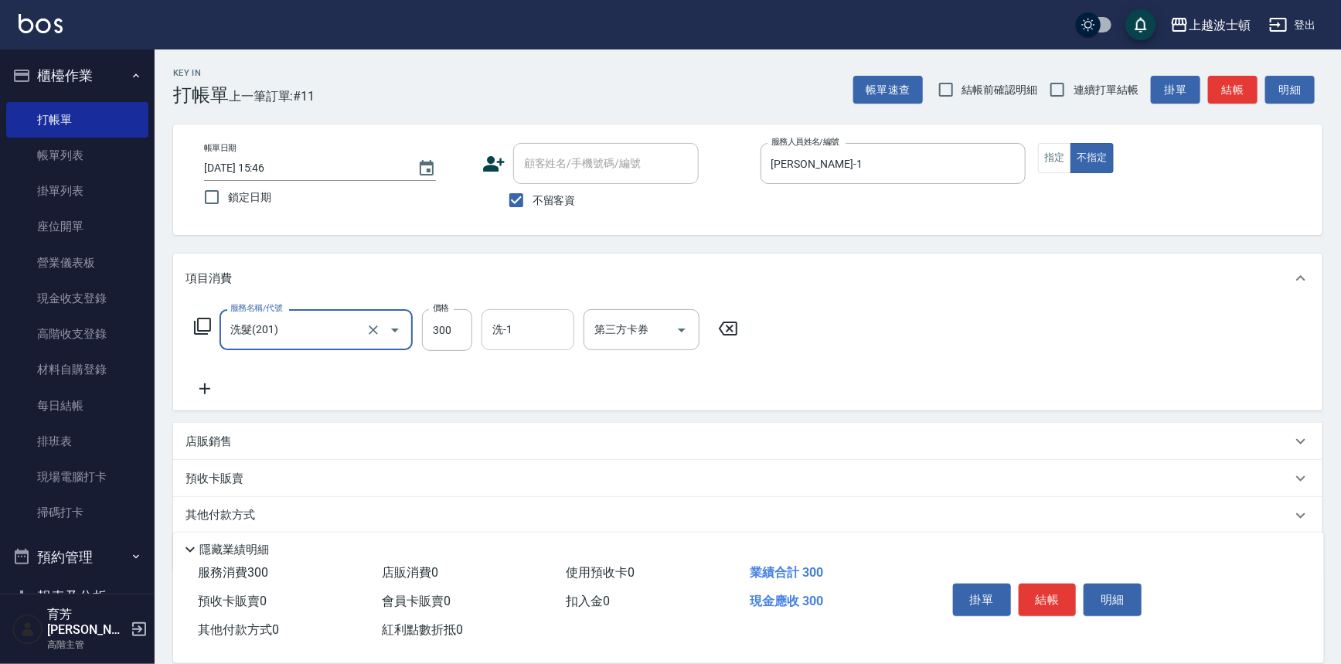
click at [504, 333] on input "洗-1" at bounding box center [527, 329] width 79 height 27
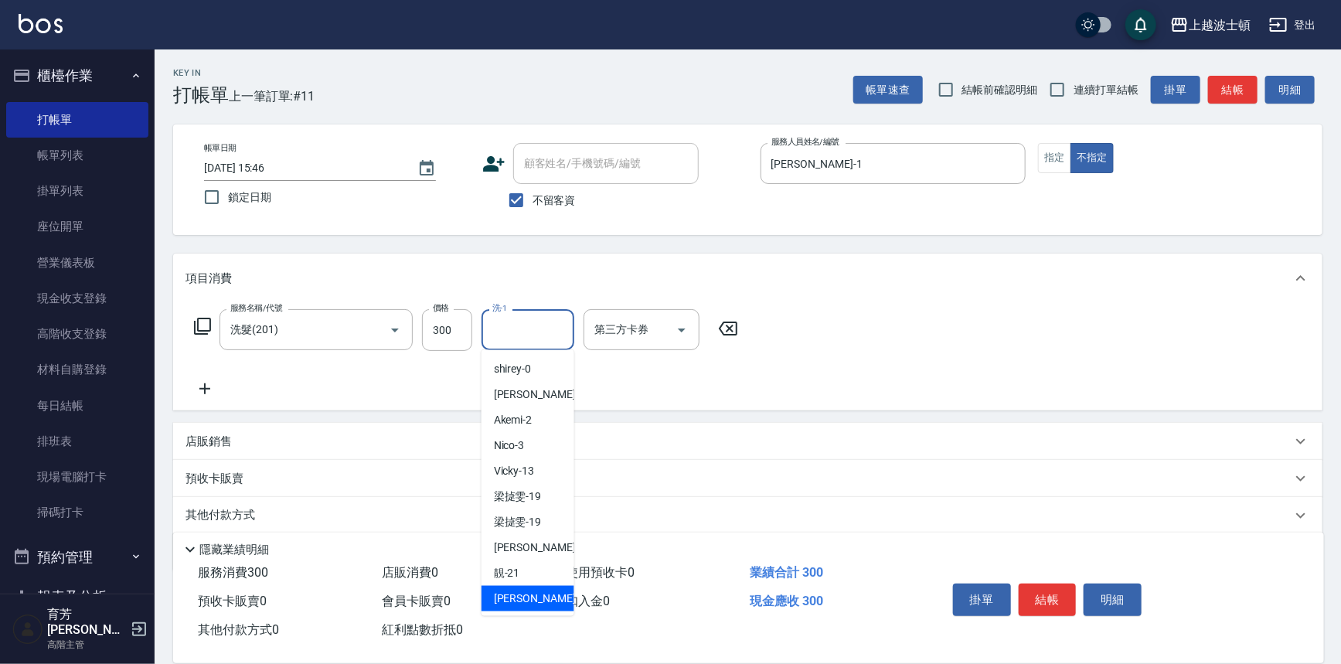
drag, startPoint x: 523, startPoint y: 594, endPoint x: 814, endPoint y: 555, distance: 294.0
click at [526, 593] on span "雅如 -22" at bounding box center [542, 598] width 97 height 16
type input "雅如-22"
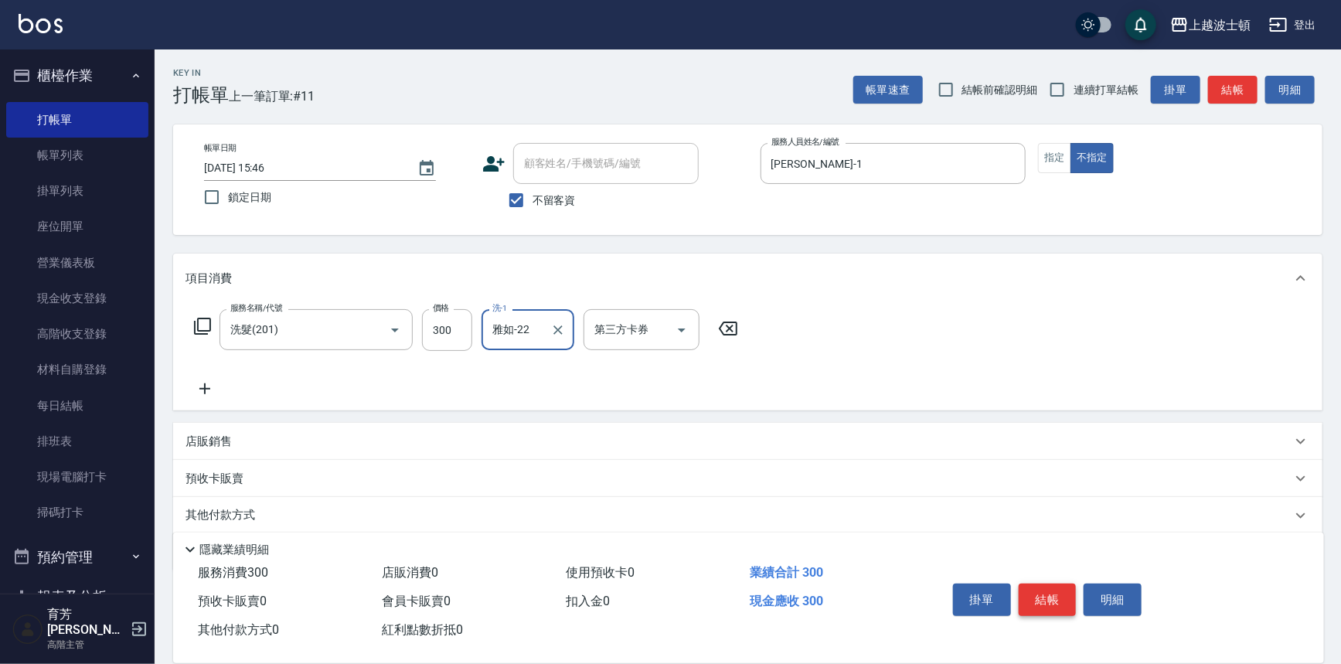
click at [1037, 590] on button "結帳" at bounding box center [1048, 599] width 58 height 32
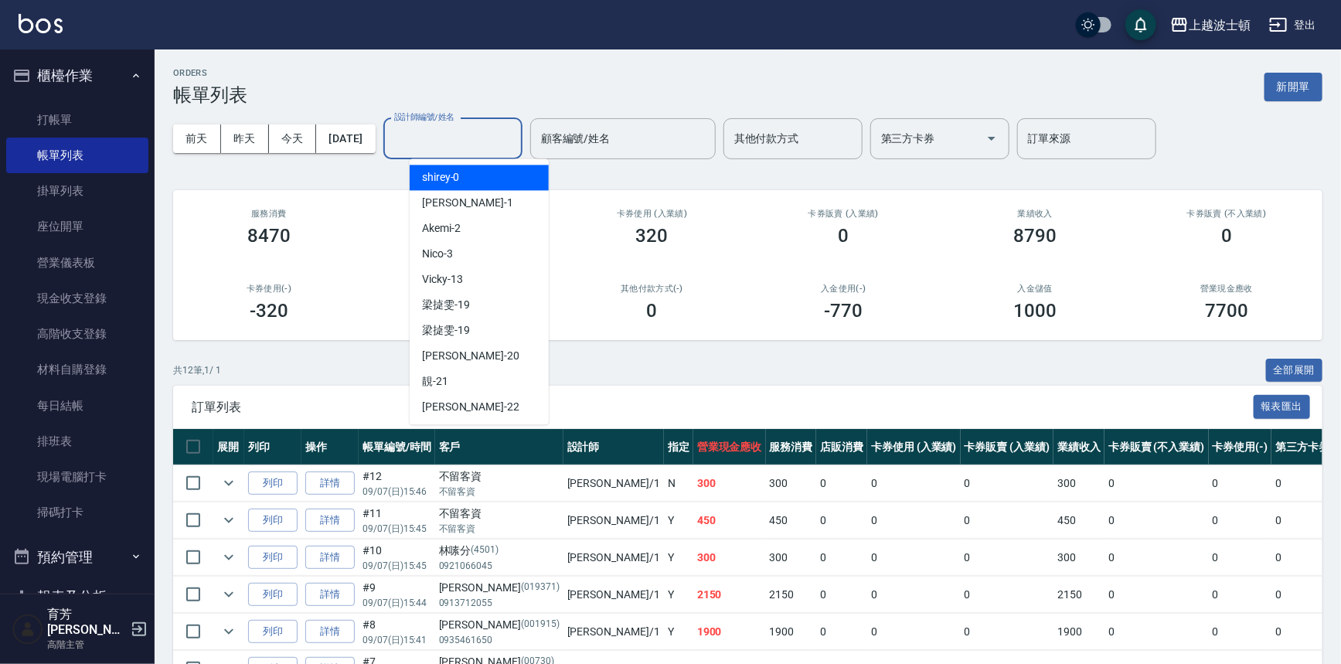
click at [420, 134] on input "設計師編號/姓名" at bounding box center [452, 138] width 125 height 27
drag, startPoint x: 447, startPoint y: 209, endPoint x: 452, endPoint y: 201, distance: 9.4
click at [447, 207] on span "[PERSON_NAME] -1" at bounding box center [467, 203] width 91 height 16
type input "[PERSON_NAME]-1"
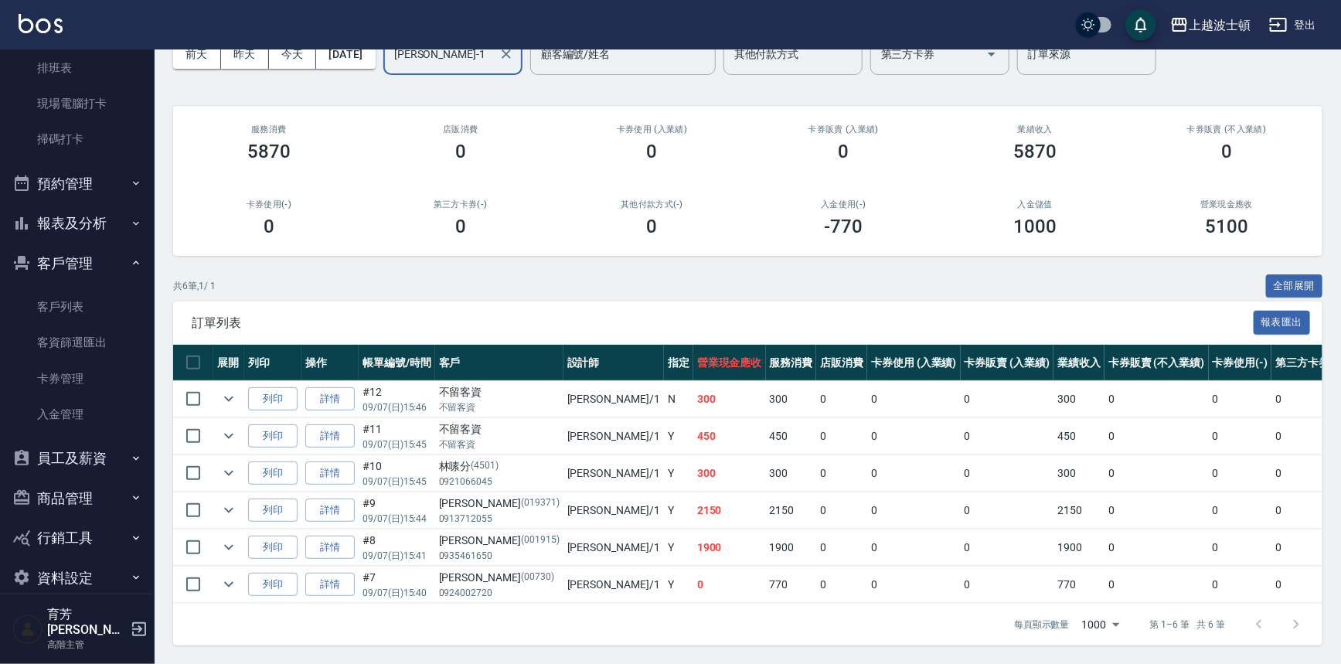
scroll to position [381, 0]
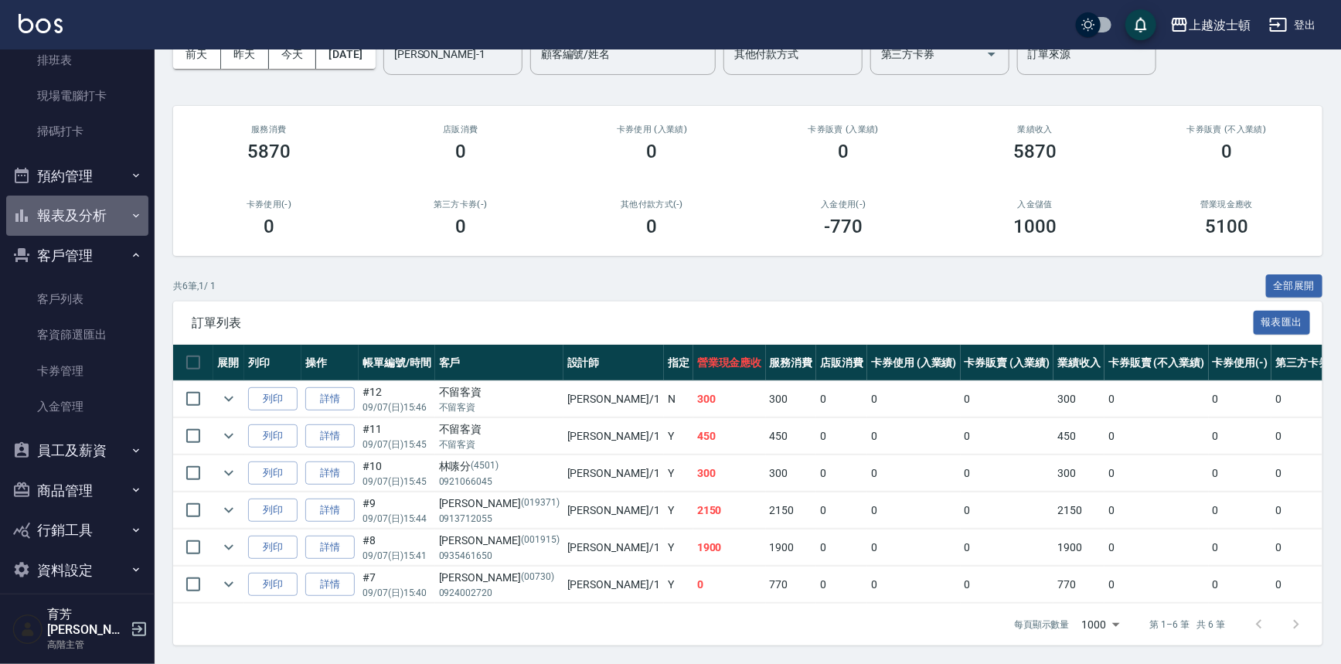
click at [96, 216] on button "報表及分析" at bounding box center [77, 216] width 142 height 40
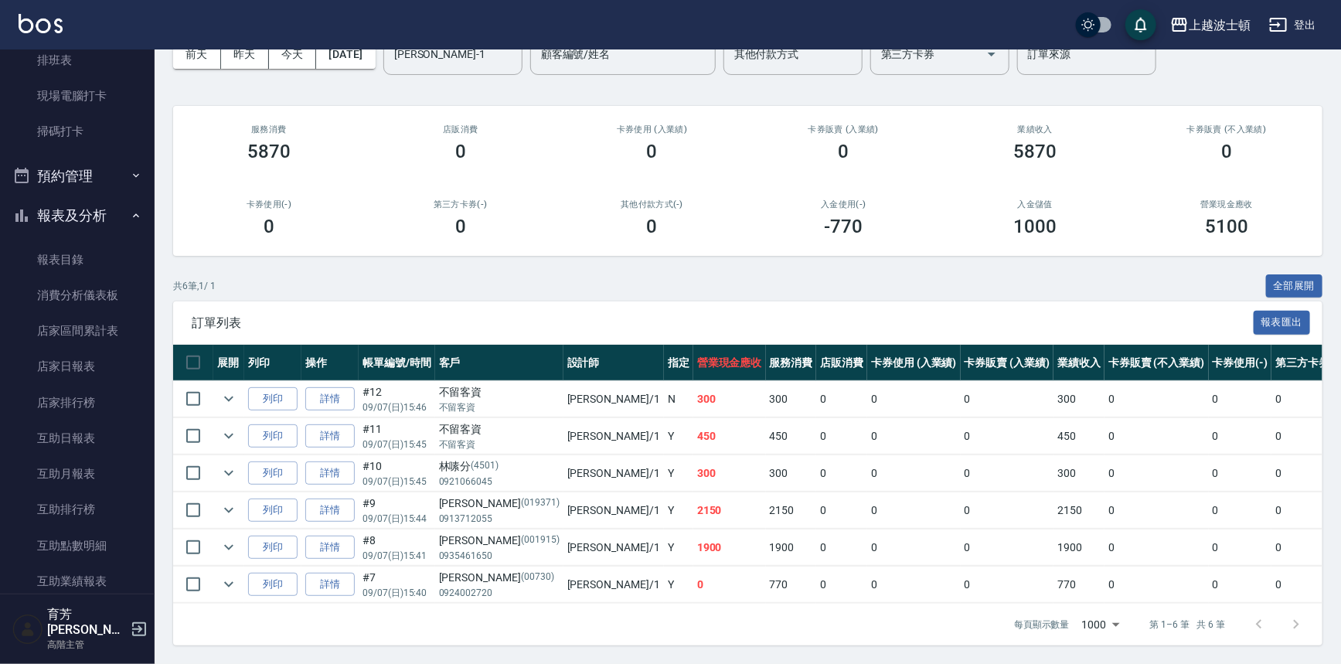
click at [156, 230] on div "ORDERS 帳單列表 新開單 前天 昨天 今天 2025/09/07 設計師編號/姓名 麥可-1 設計師編號/姓名 顧客編號/姓名 顧客編號/姓名 其他付款…" at bounding box center [748, 314] width 1186 height 699
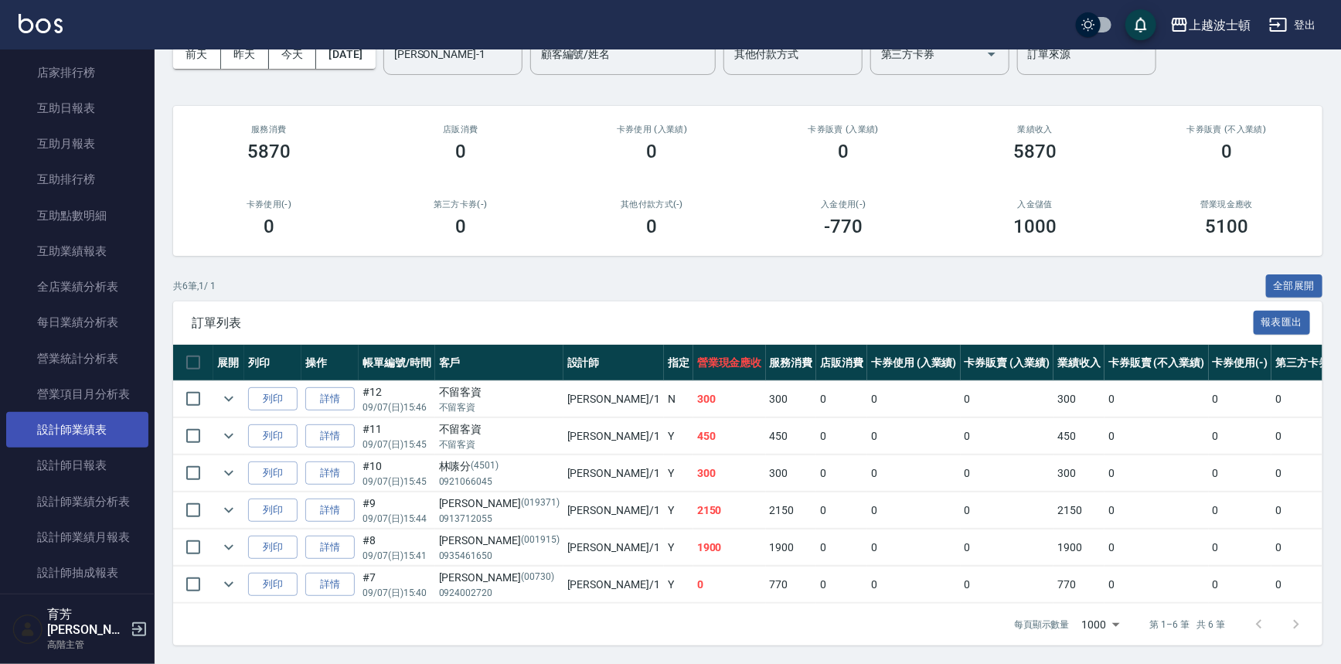
scroll to position [745, 0]
click at [108, 427] on link "設計師日報表" at bounding box center [77, 431] width 142 height 36
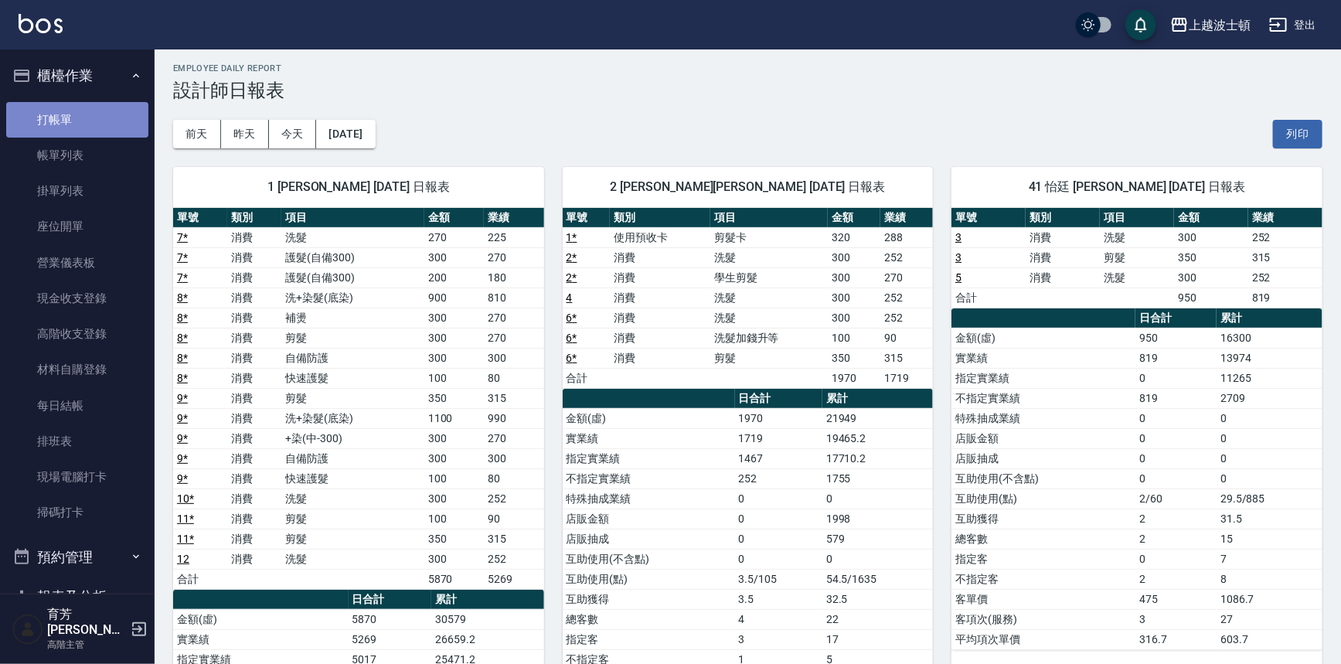
click at [85, 111] on link "打帳單" at bounding box center [77, 120] width 142 height 36
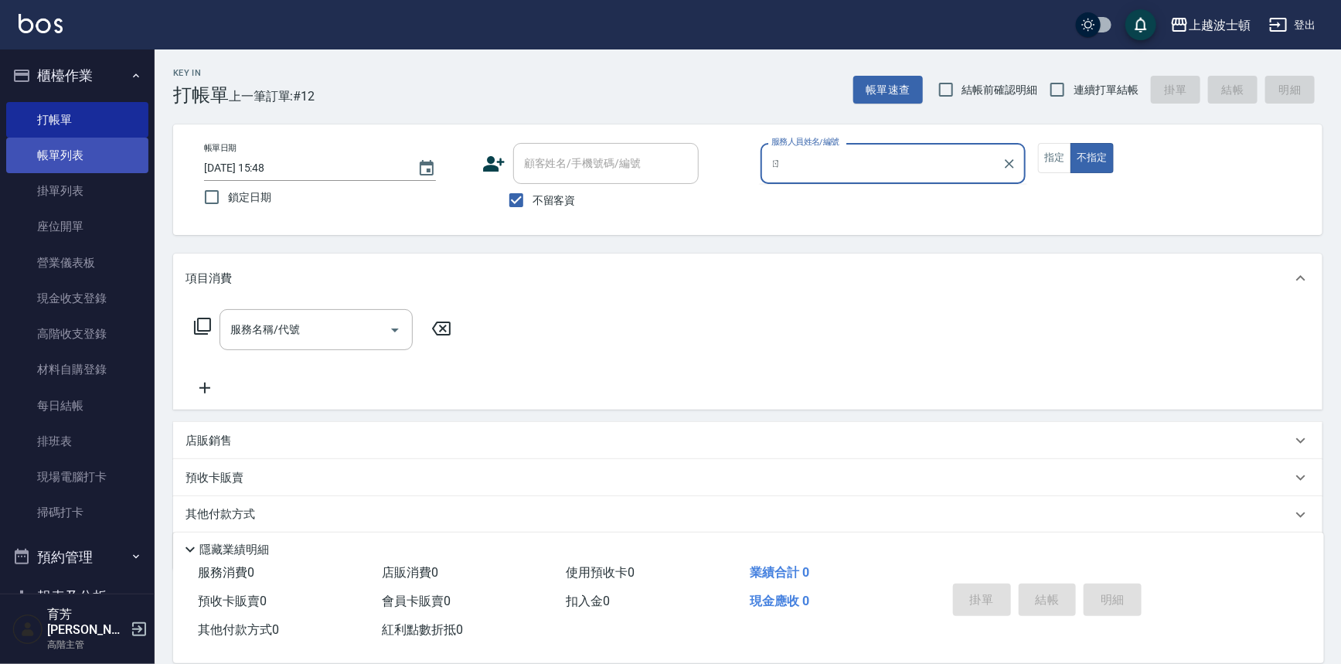
type input "ㄖ"
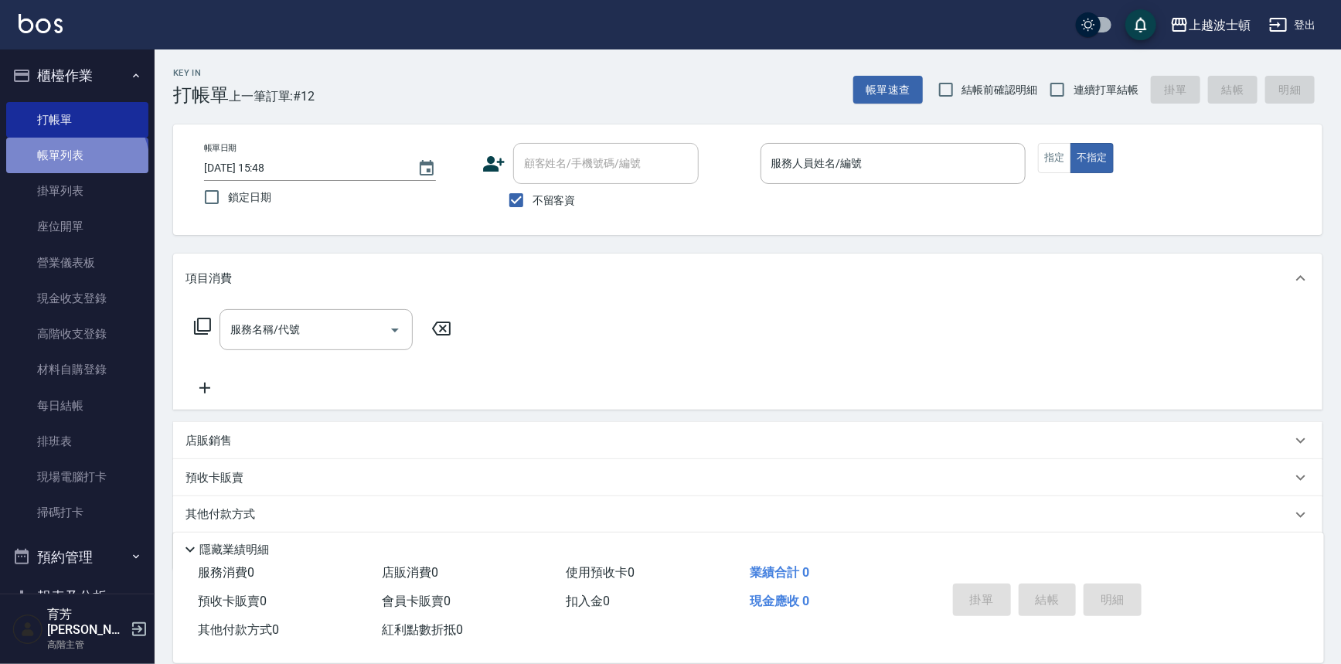
click at [75, 165] on link "帳單列表" at bounding box center [77, 156] width 142 height 36
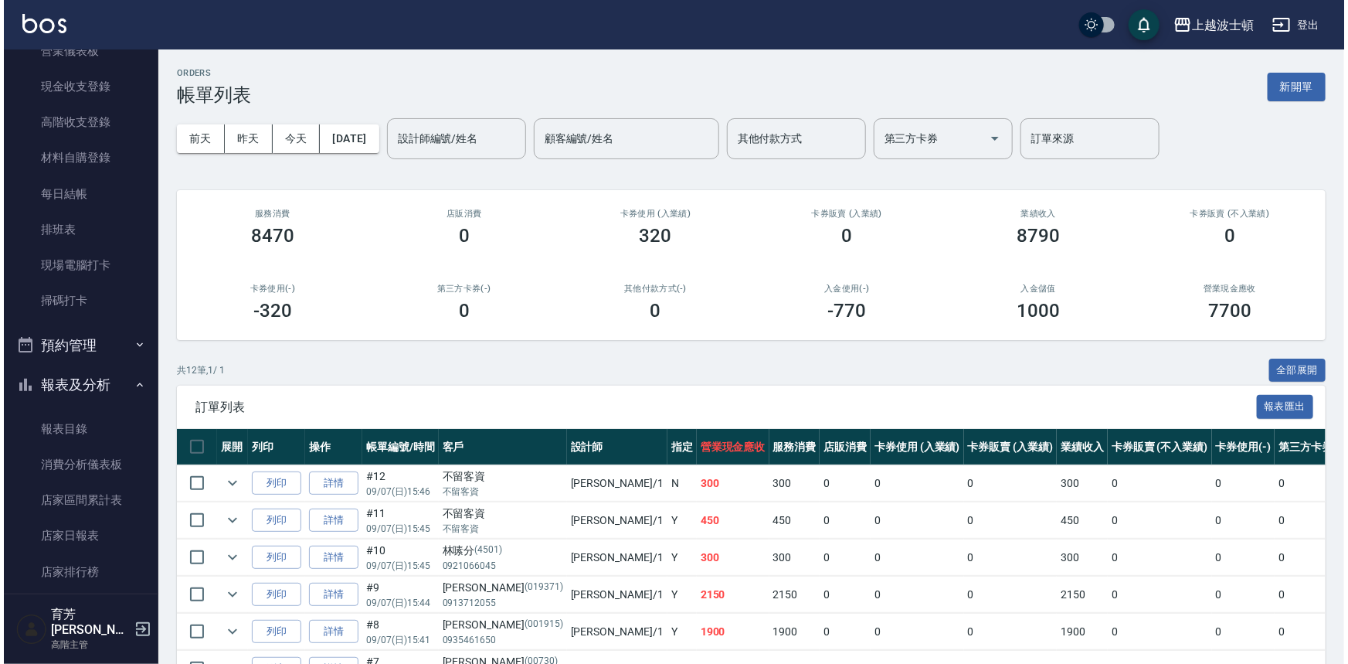
scroll to position [131, 0]
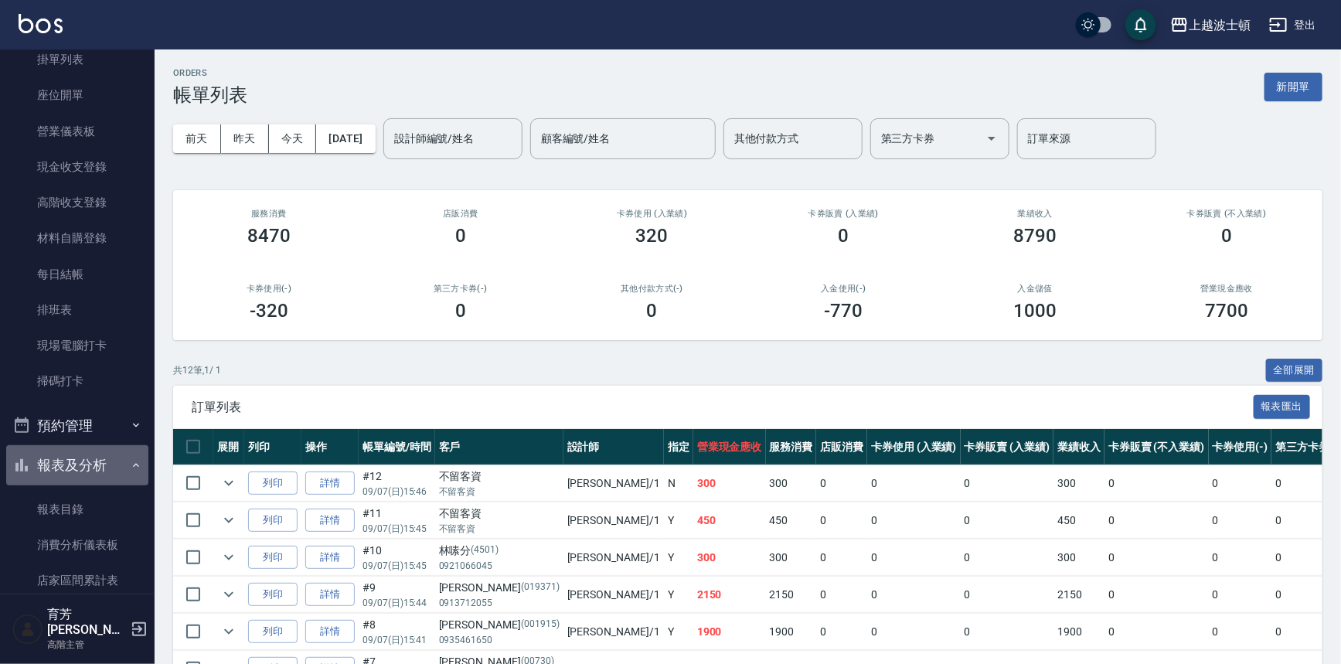
click at [135, 457] on button "報表及分析" at bounding box center [77, 465] width 142 height 40
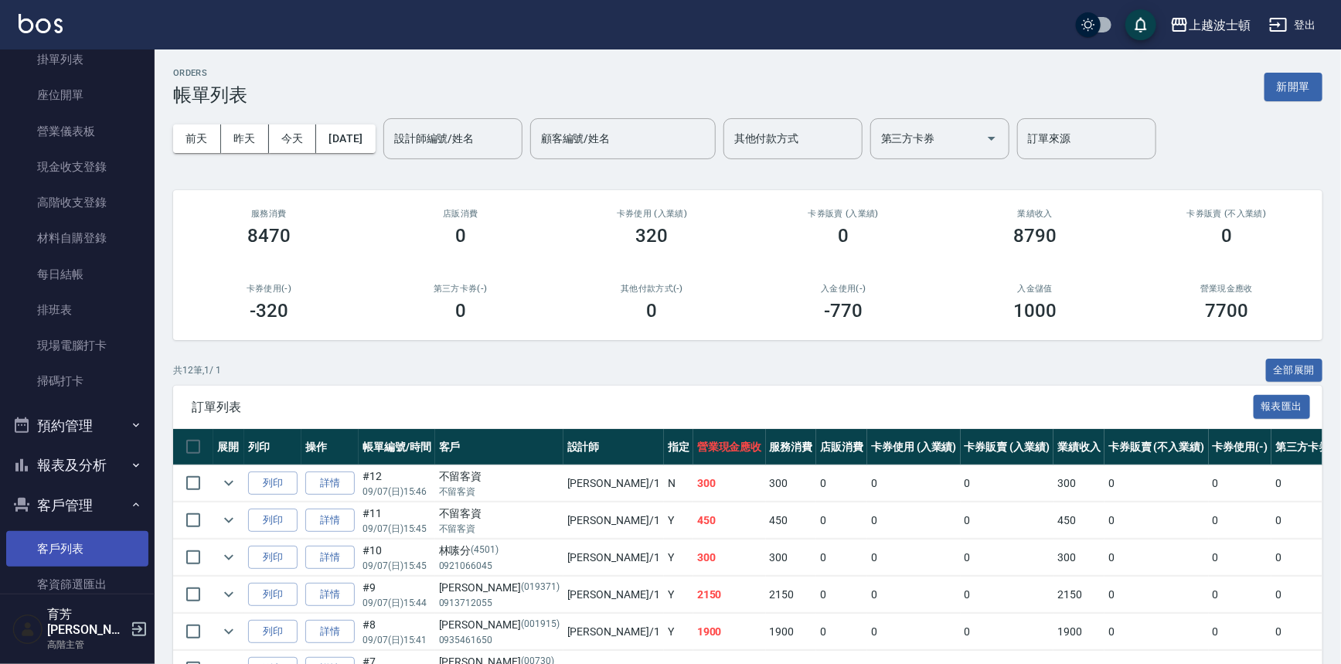
click at [100, 541] on link "客戶列表" at bounding box center [77, 549] width 142 height 36
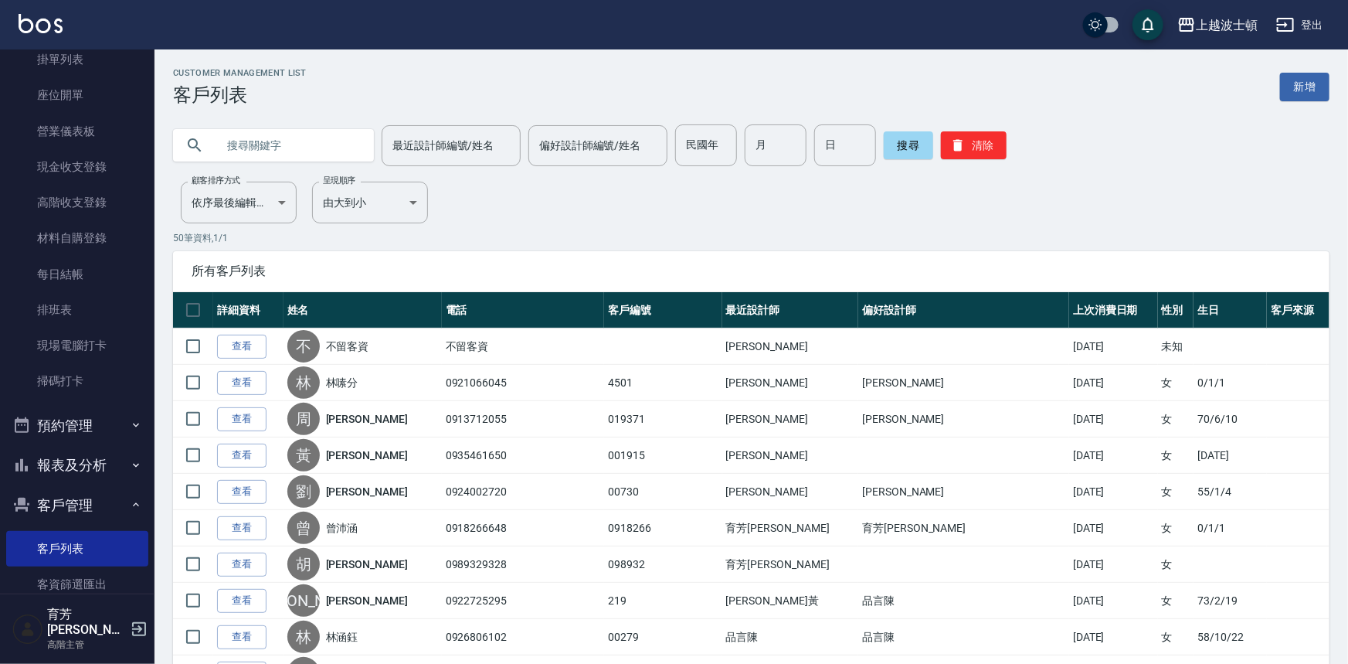
click at [263, 156] on input "text" at bounding box center [288, 145] width 145 height 42
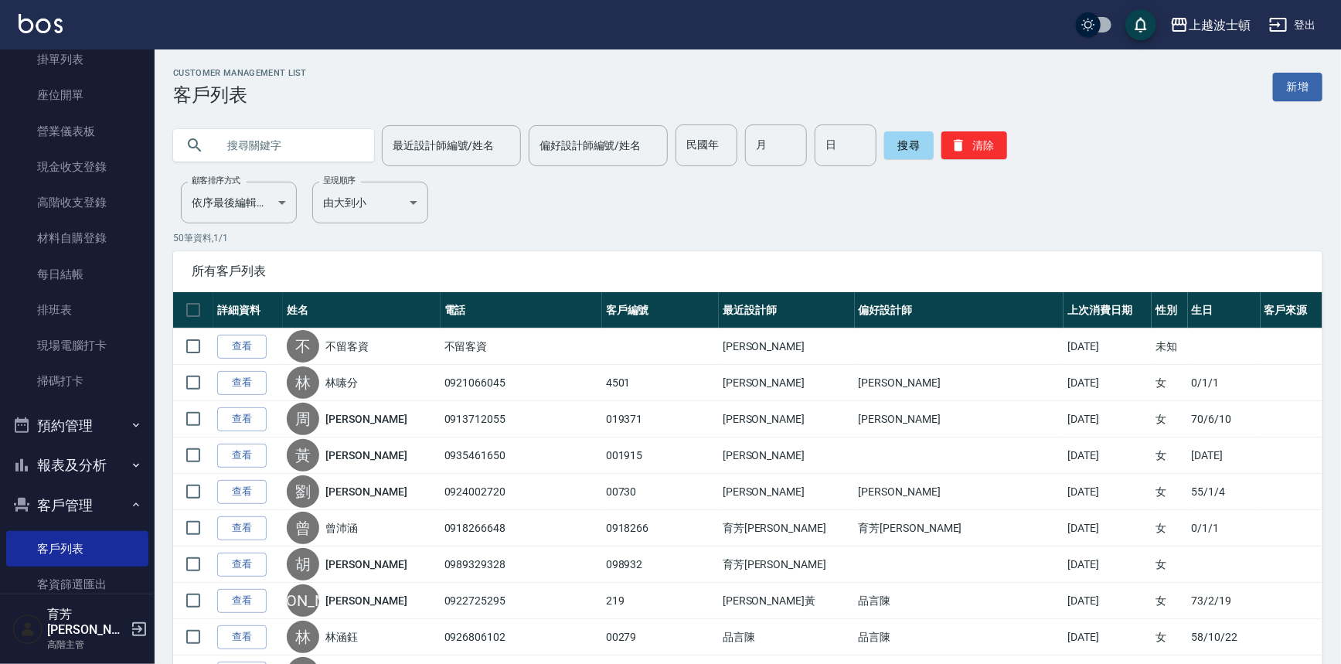
click at [269, 151] on input "text" at bounding box center [288, 145] width 145 height 42
type input "郭"
click at [903, 135] on button "搜尋" at bounding box center [908, 145] width 49 height 28
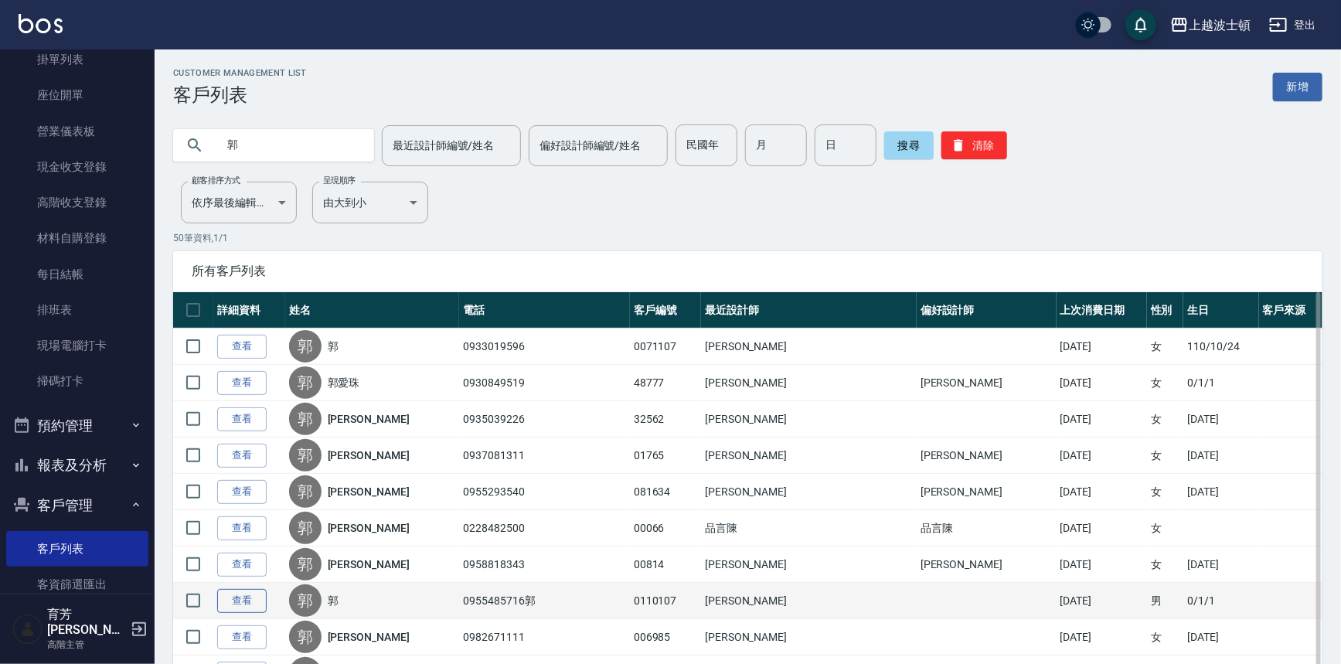
click at [240, 604] on link "查看" at bounding box center [241, 601] width 49 height 24
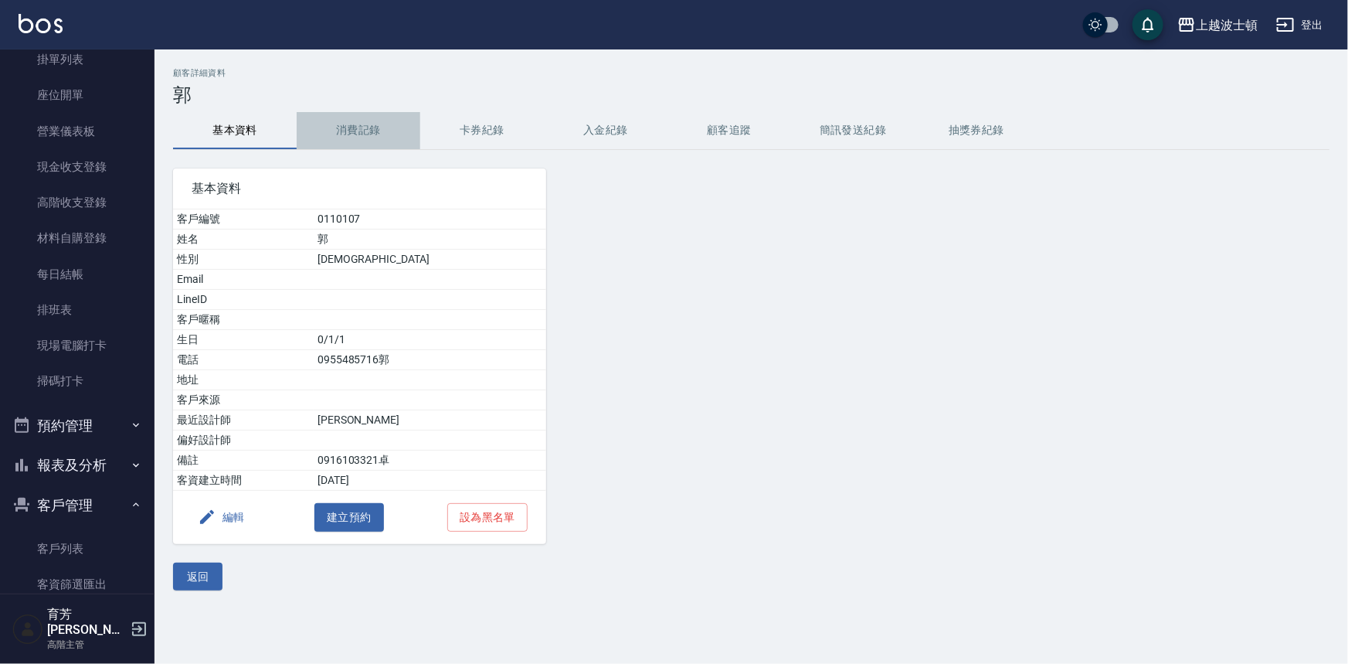
click at [360, 121] on button "消費記錄" at bounding box center [359, 130] width 124 height 37
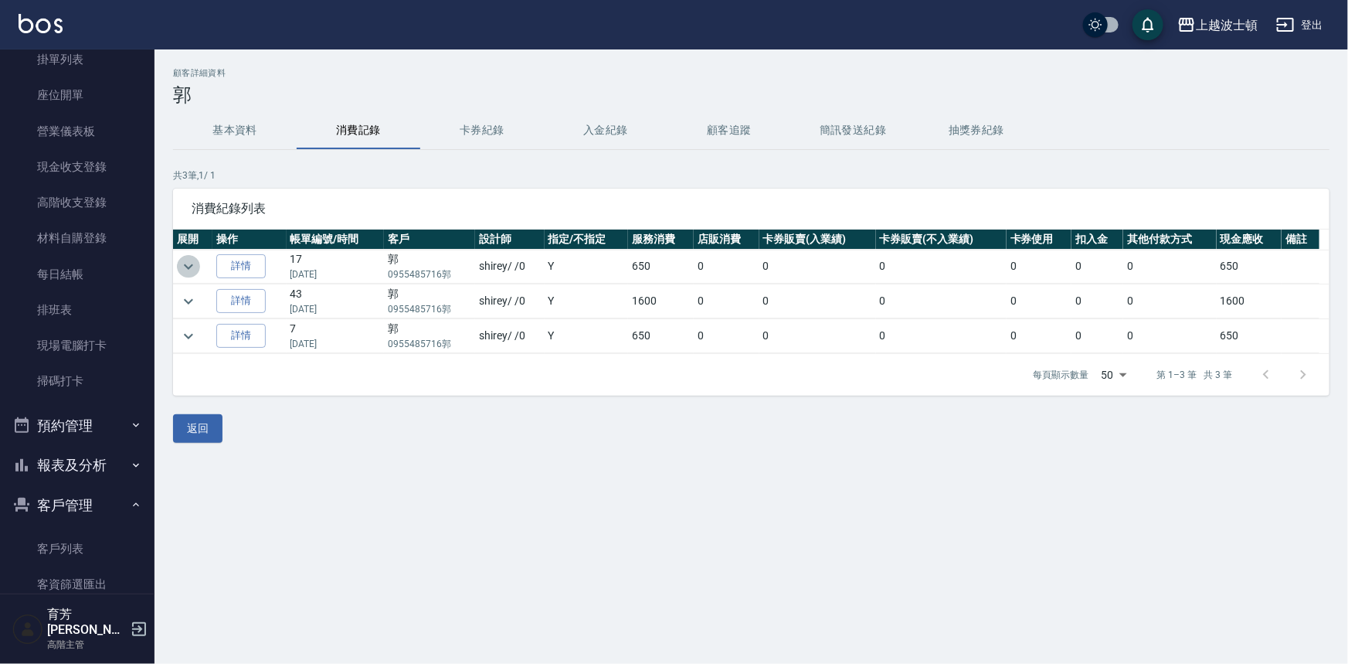
click at [181, 267] on icon "expand row" at bounding box center [188, 266] width 19 height 19
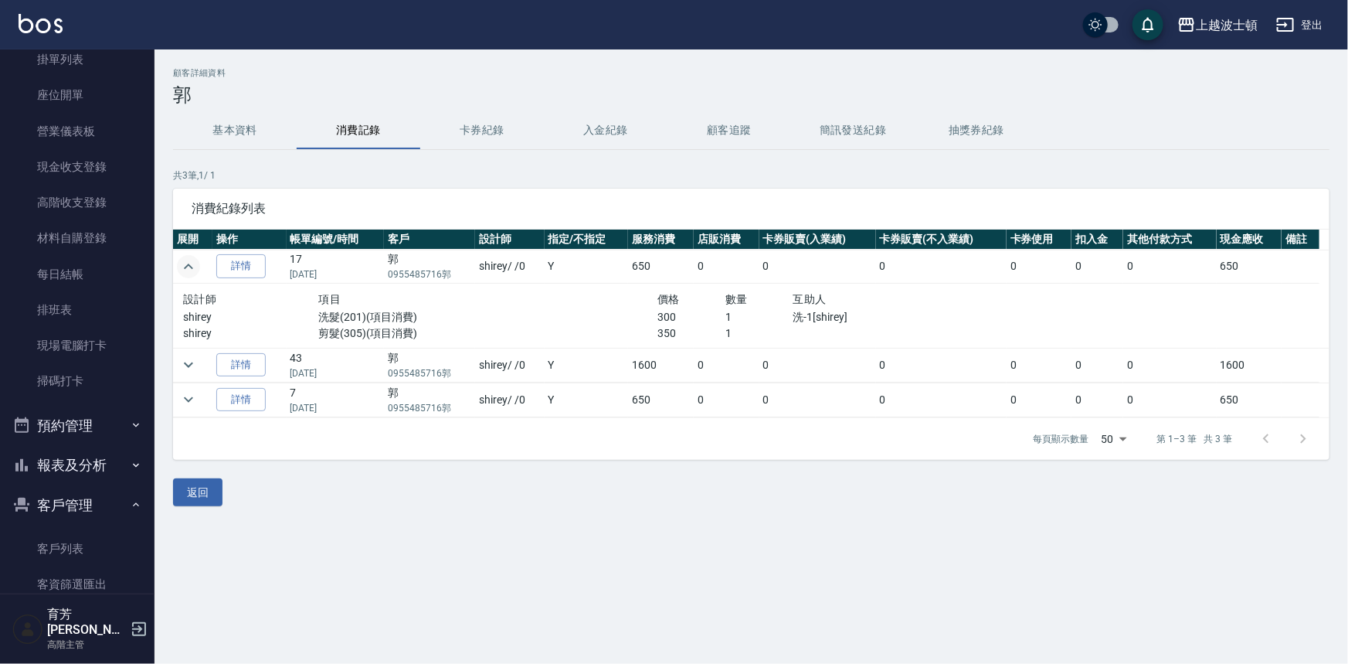
click at [219, 139] on button "基本資料" at bounding box center [235, 130] width 124 height 37
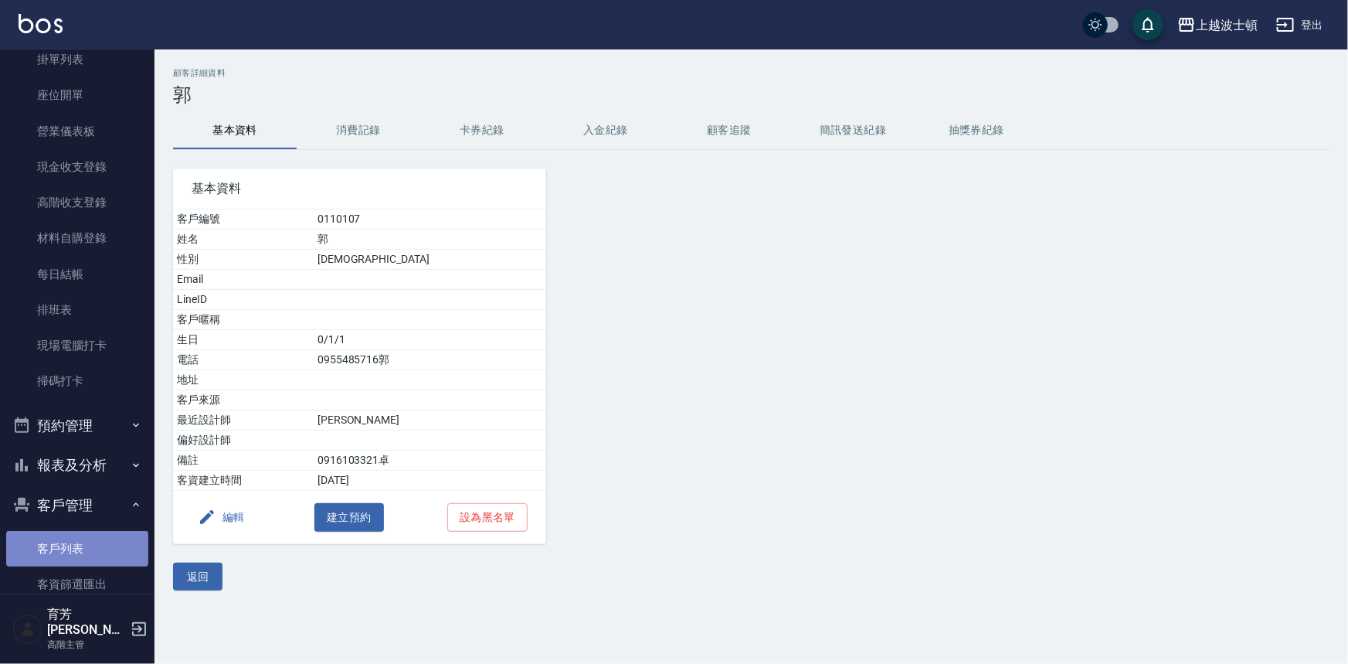
click at [77, 542] on link "客戶列表" at bounding box center [77, 549] width 142 height 36
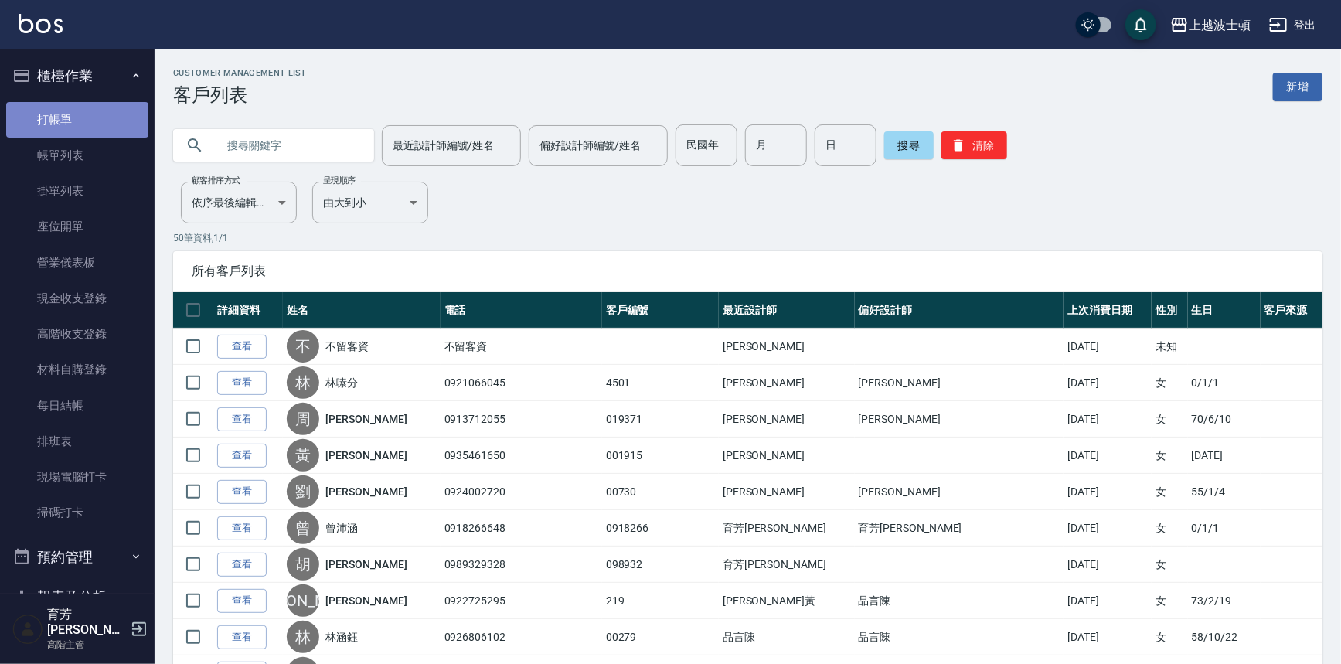
click at [80, 116] on link "打帳單" at bounding box center [77, 120] width 142 height 36
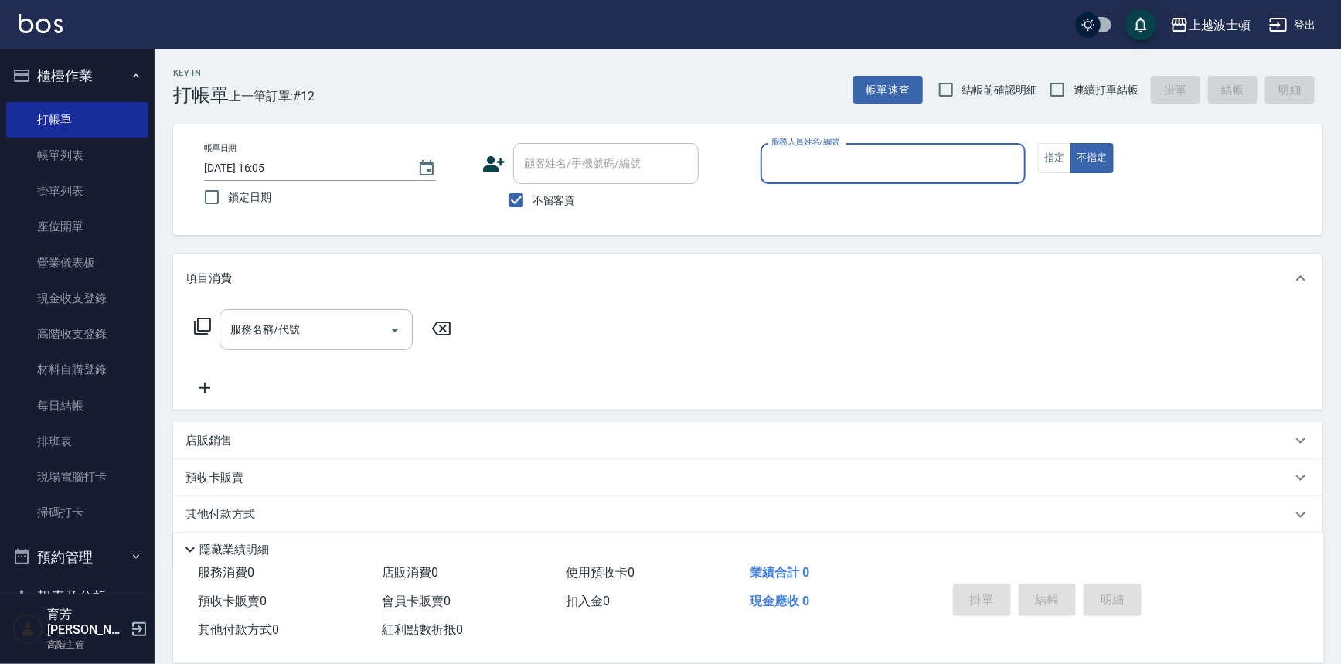
click at [797, 153] on input "服務人員姓名/編號" at bounding box center [893, 163] width 252 height 27
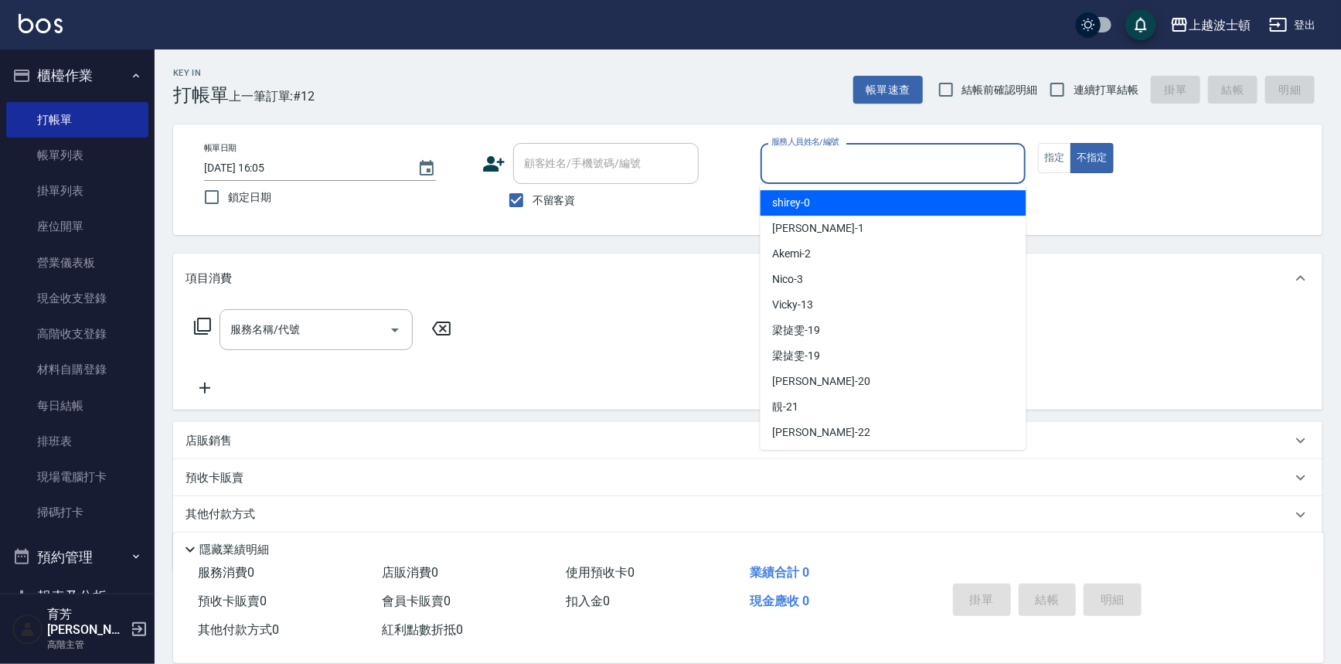
click at [805, 196] on span "shirey -0" at bounding box center [792, 203] width 38 height 16
type input "shirey-0"
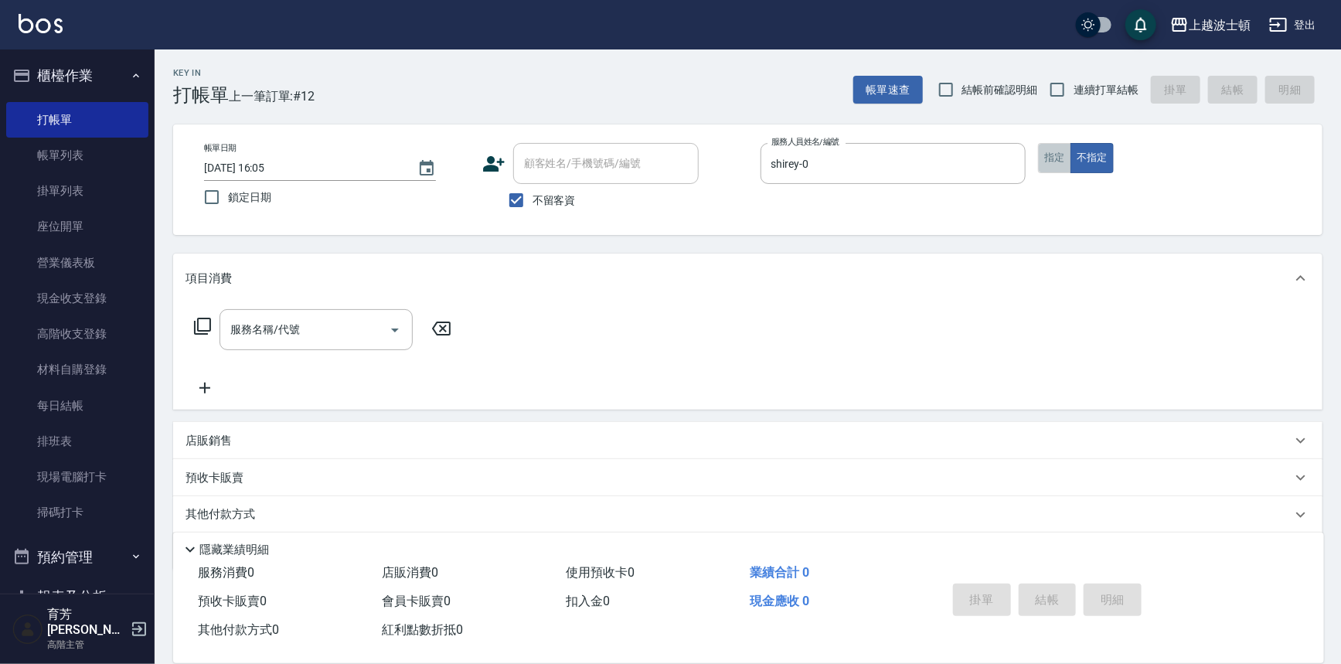
click at [1058, 155] on button "指定" at bounding box center [1054, 158] width 33 height 30
click at [522, 197] on input "不留客資" at bounding box center [516, 200] width 32 height 32
checkbox input "false"
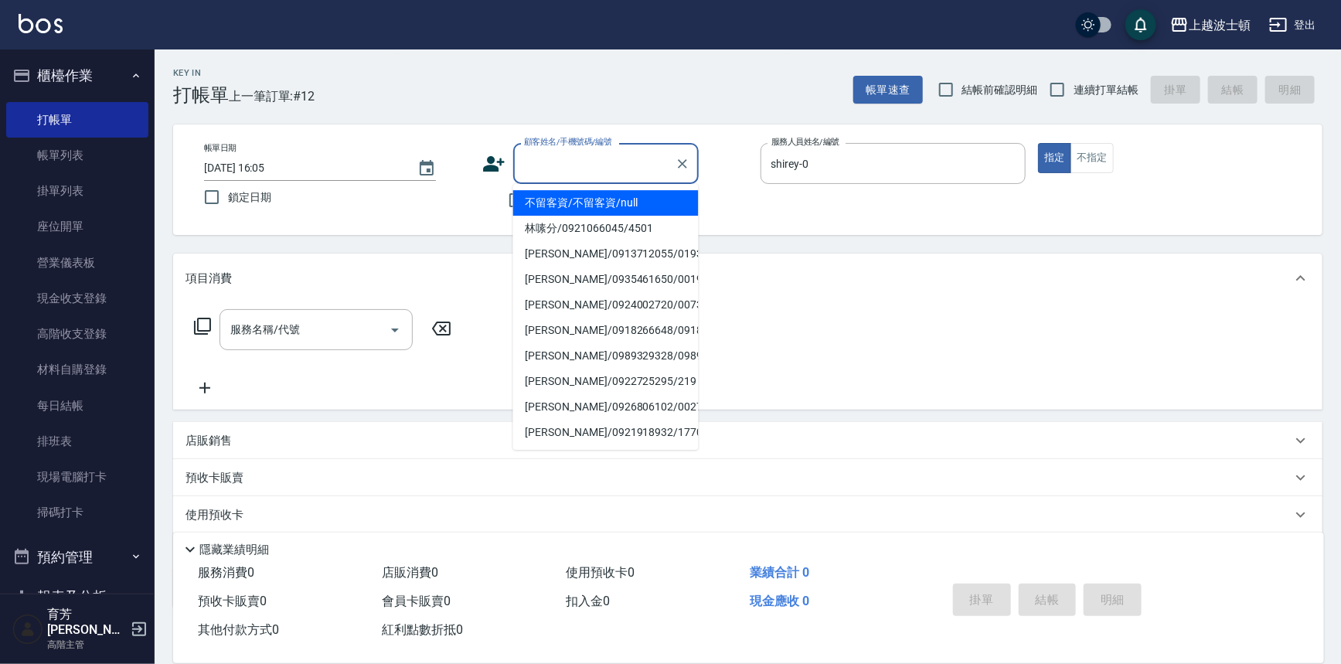
click at [539, 169] on input "顧客姓名/手機號碼/編號" at bounding box center [594, 163] width 148 height 27
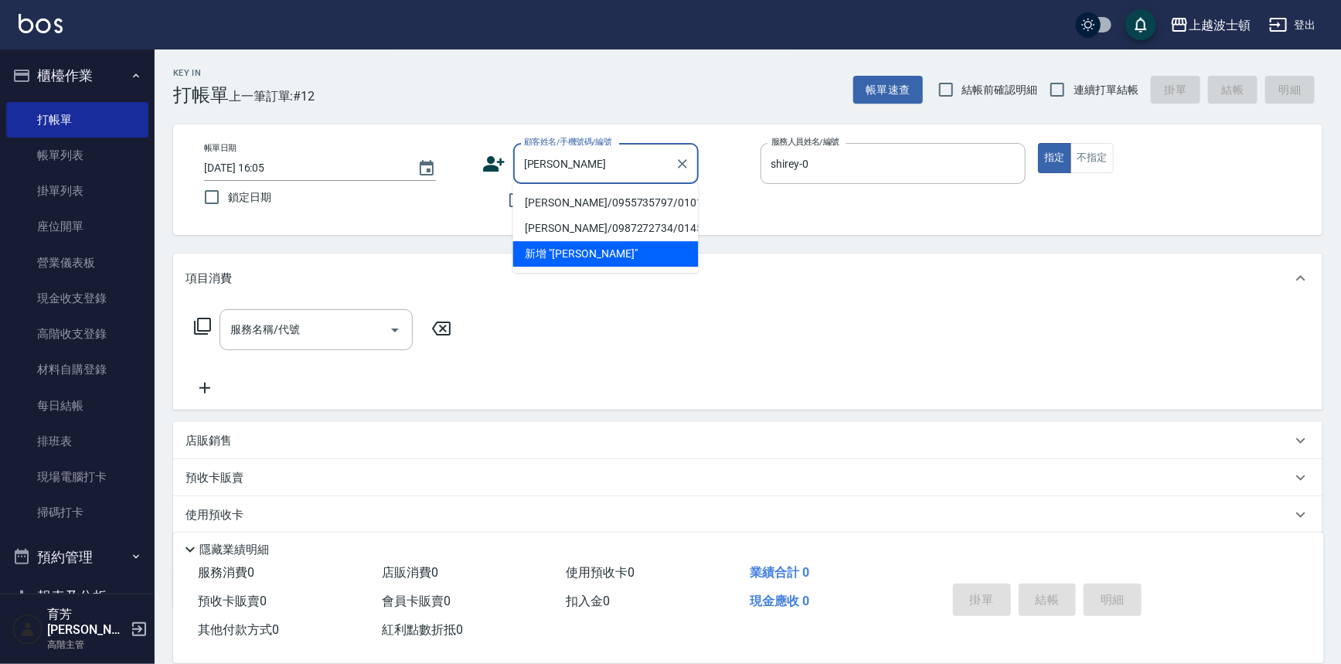
click at [546, 205] on li "張春玉/0955735797/010130" at bounding box center [605, 203] width 185 height 26
type input "張春玉/0955735797/010130"
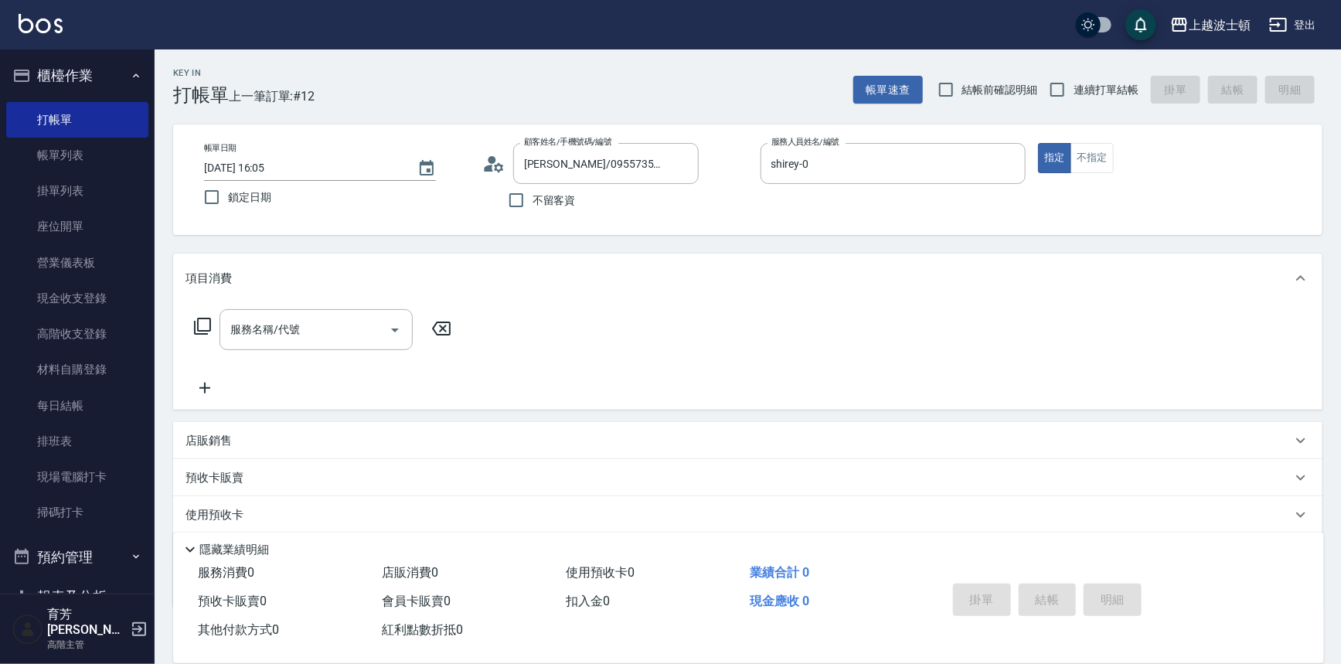
click at [193, 322] on icon at bounding box center [202, 326] width 19 height 19
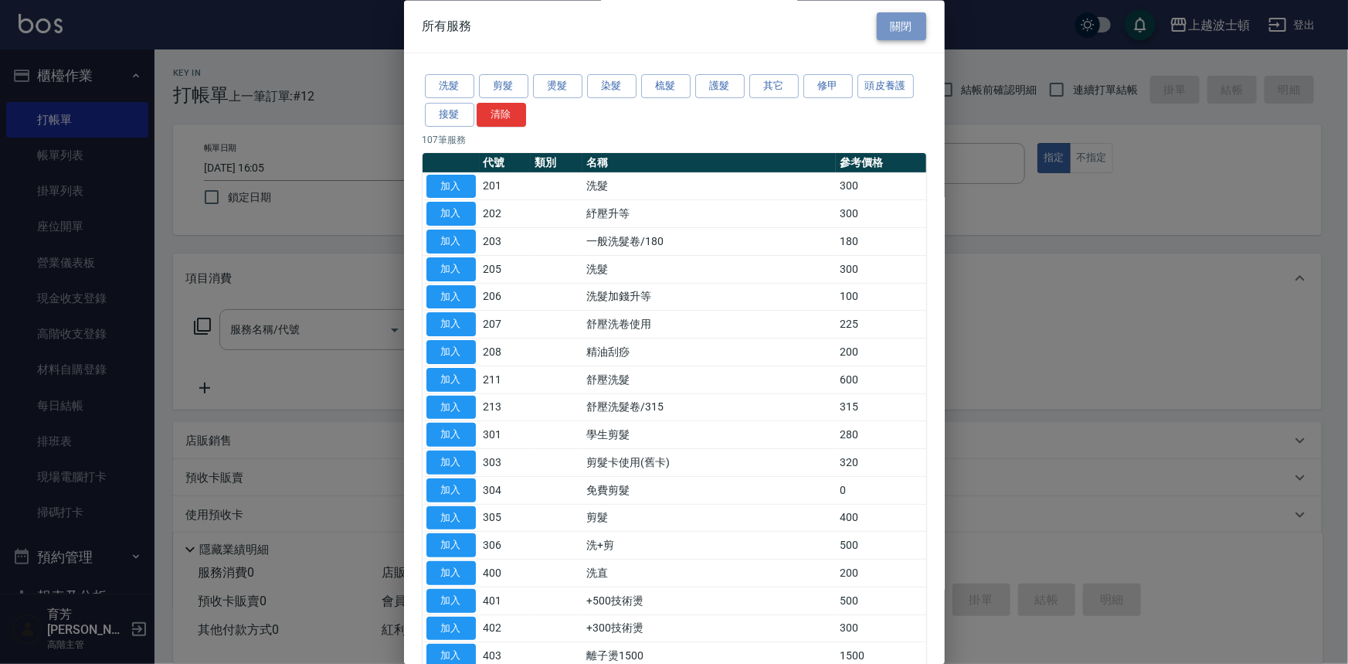
click at [901, 25] on button "關閉" at bounding box center [901, 26] width 49 height 29
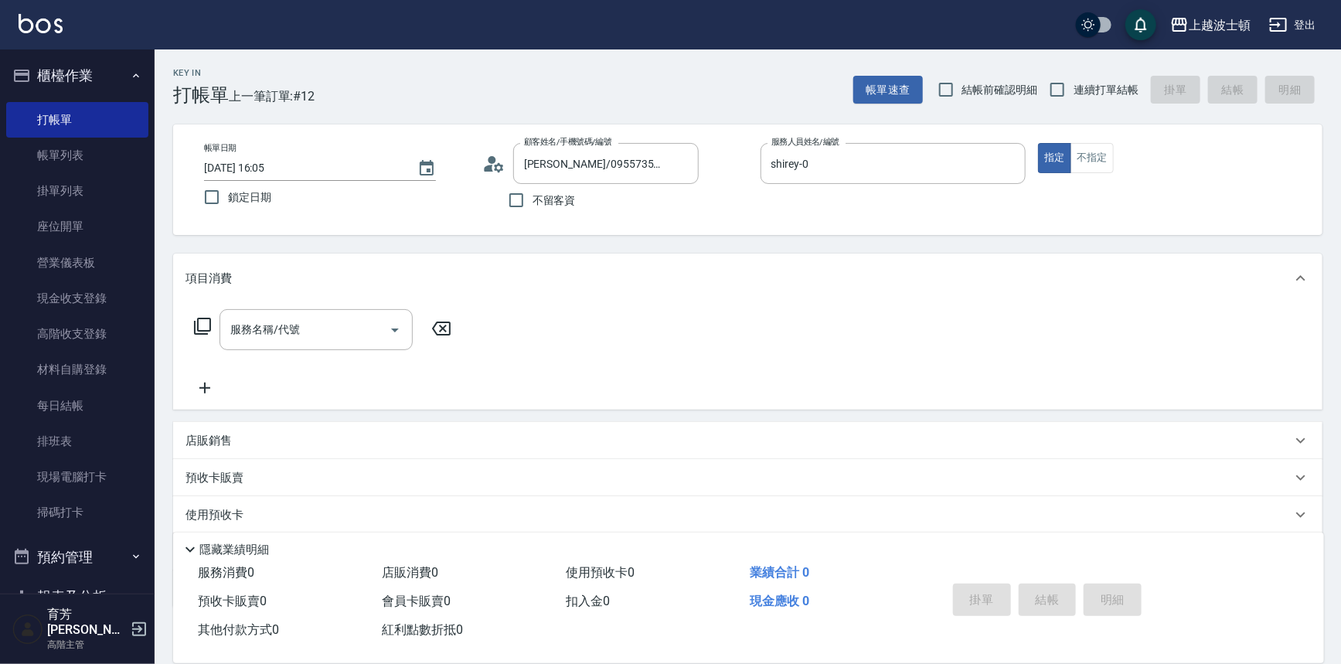
click at [200, 320] on icon at bounding box center [202, 326] width 19 height 19
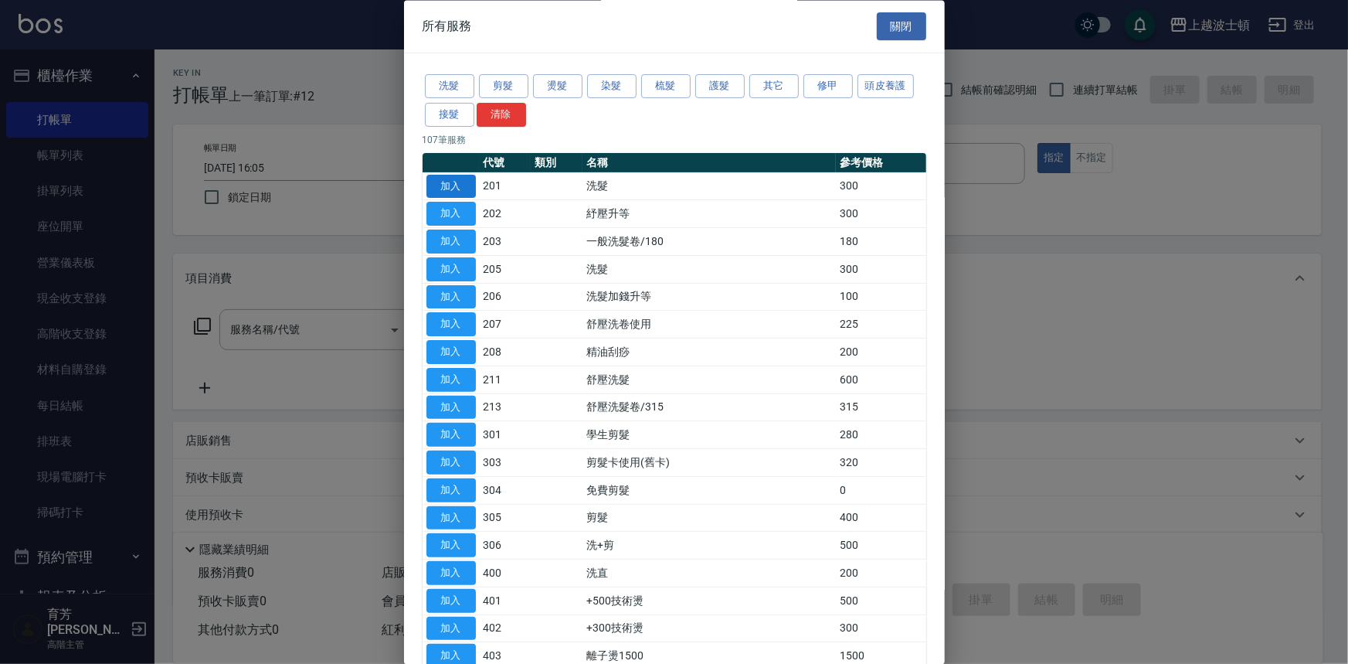
click at [452, 188] on button "加入" at bounding box center [451, 187] width 49 height 24
type input "洗髮(201)"
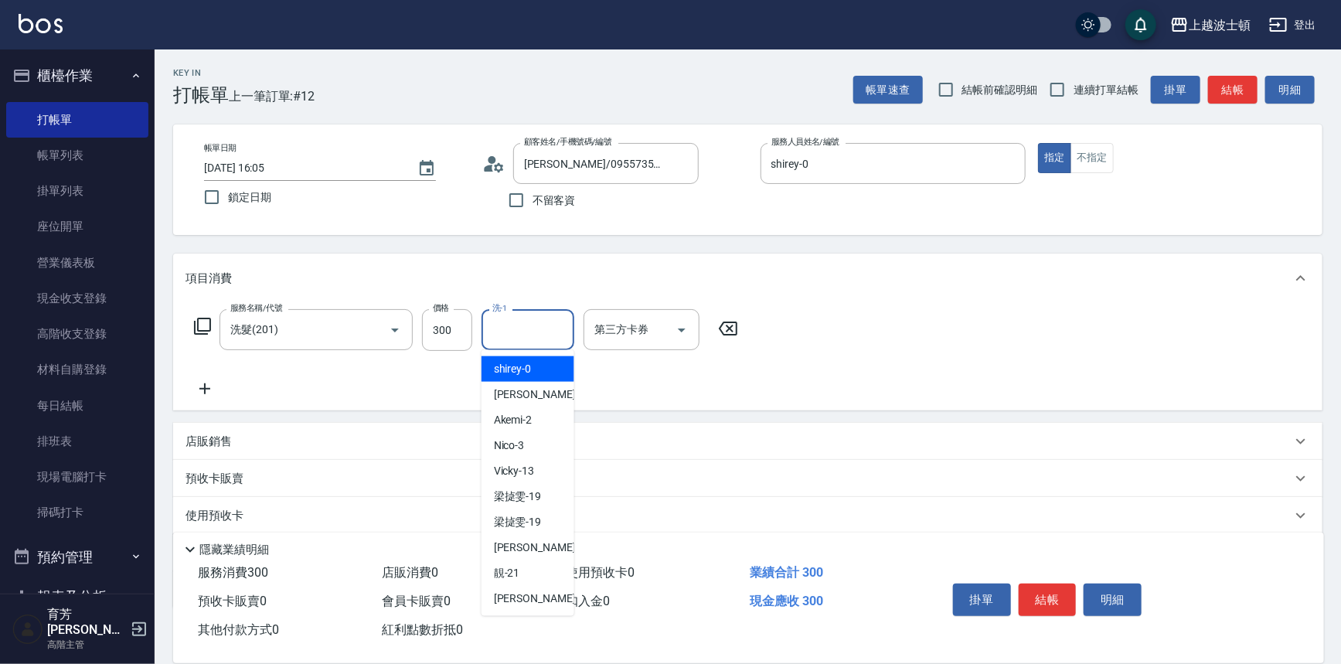
click at [528, 318] on input "洗-1" at bounding box center [527, 329] width 79 height 27
click at [519, 362] on span "shirey -0" at bounding box center [513, 369] width 38 height 16
type input "shirey-0"
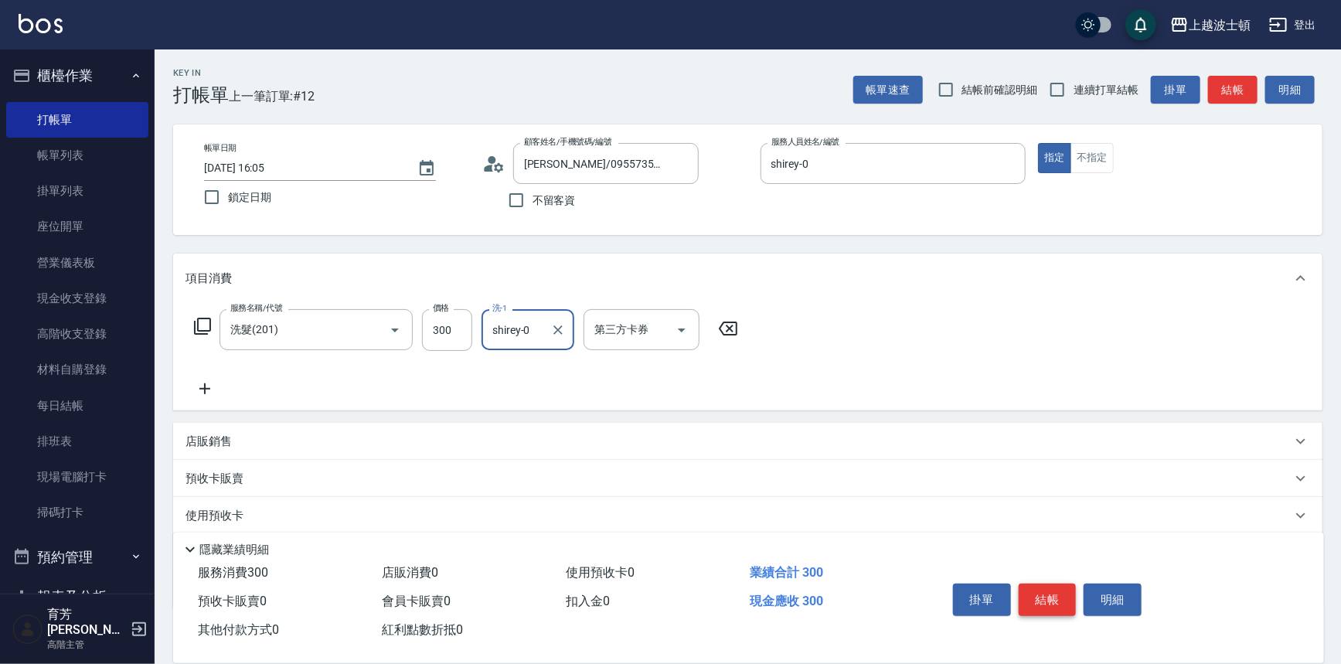
click at [1043, 602] on button "結帳" at bounding box center [1048, 599] width 58 height 32
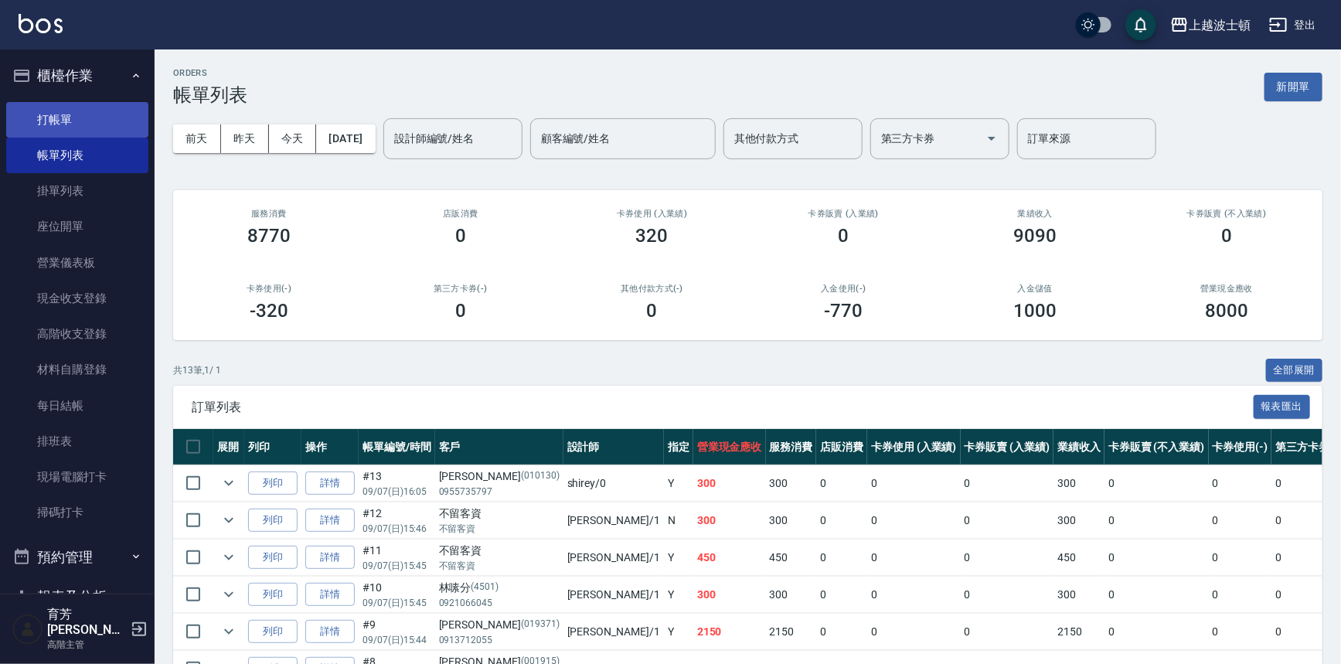
click at [47, 127] on link "打帳單" at bounding box center [77, 120] width 142 height 36
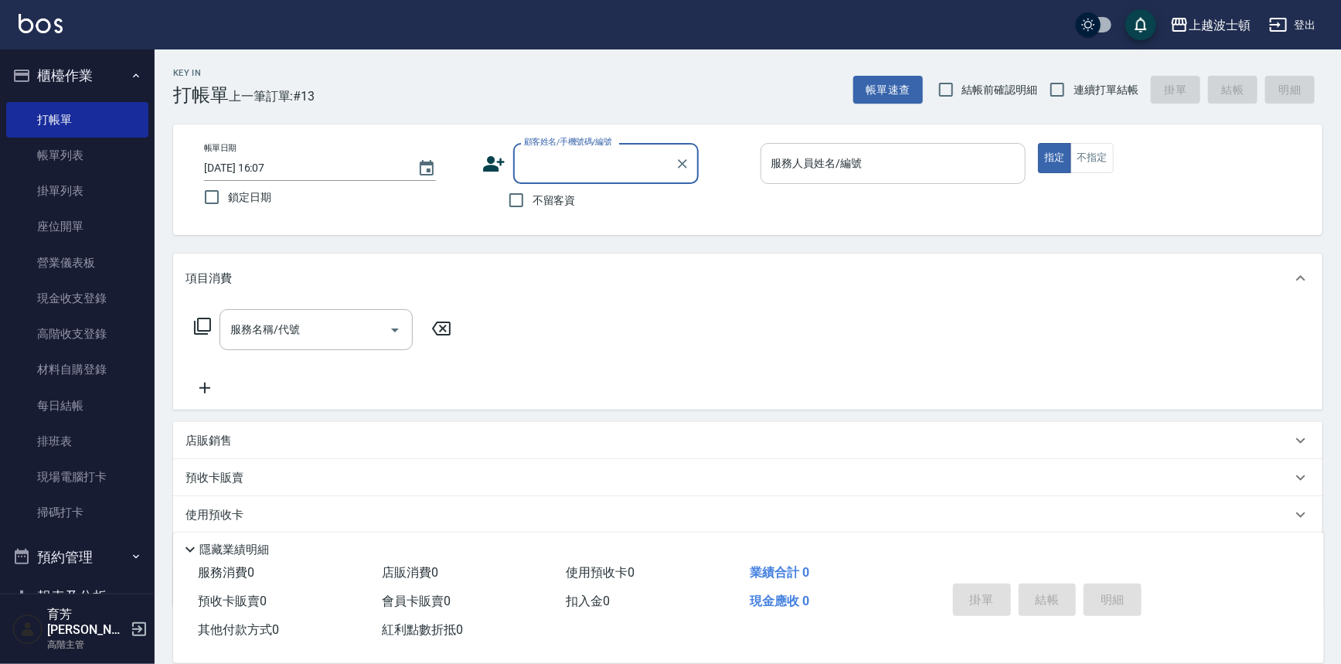
click at [978, 173] on input "服務人員姓名/編號" at bounding box center [893, 163] width 252 height 27
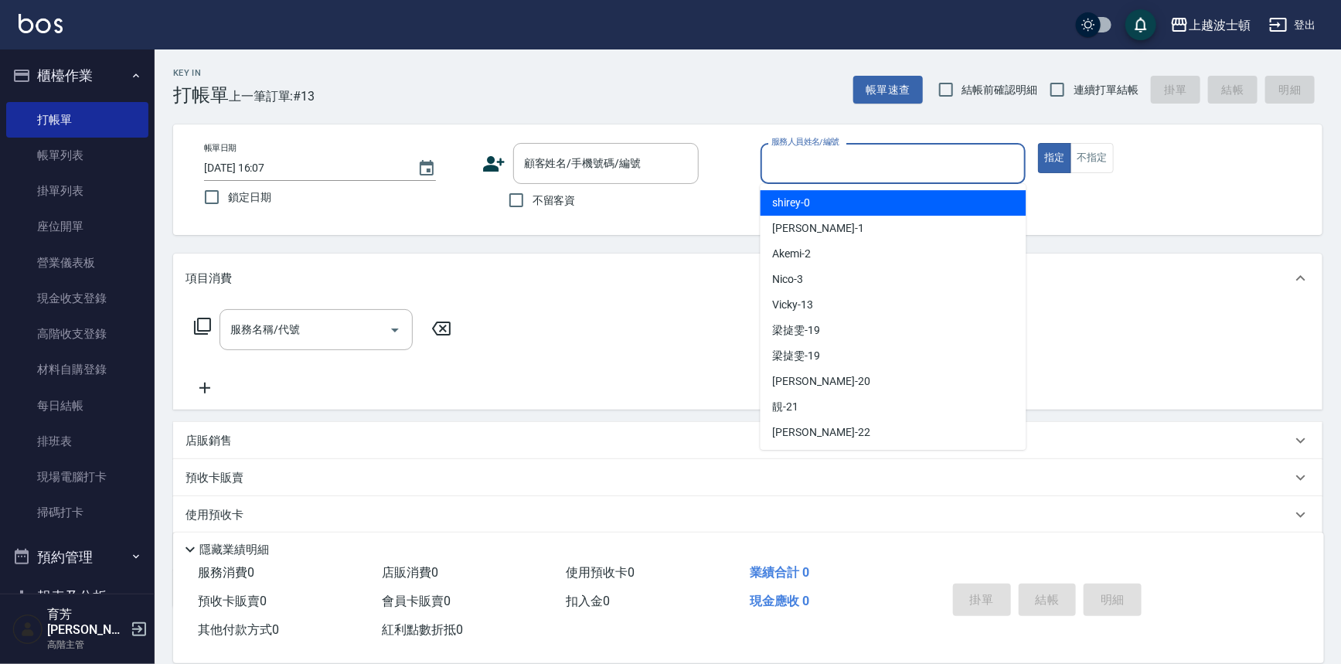
click at [954, 196] on div "shirey -0" at bounding box center [893, 203] width 266 height 26
type input "shirey-0"
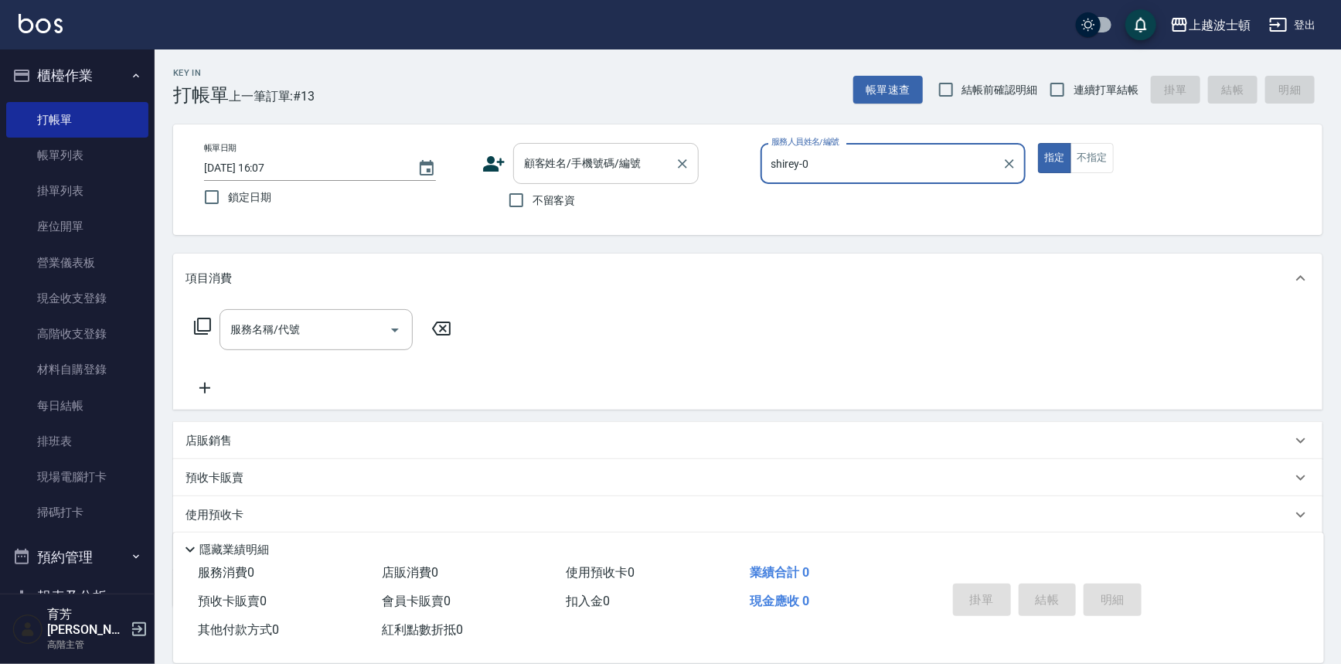
click at [576, 156] on input "顧客姓名/手機號碼/編號" at bounding box center [594, 163] width 148 height 27
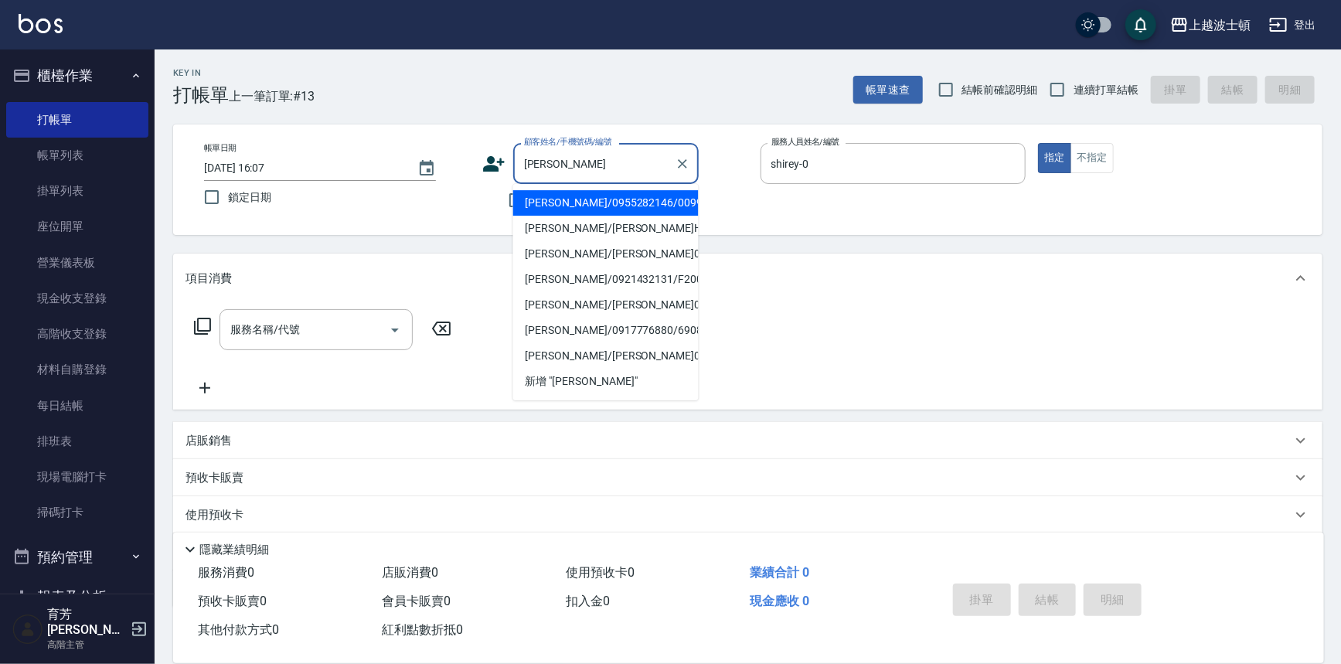
click at [573, 199] on li "蔡淑文/0955282146/009991" at bounding box center [605, 203] width 185 height 26
type input "蔡淑文/0955282146/009991"
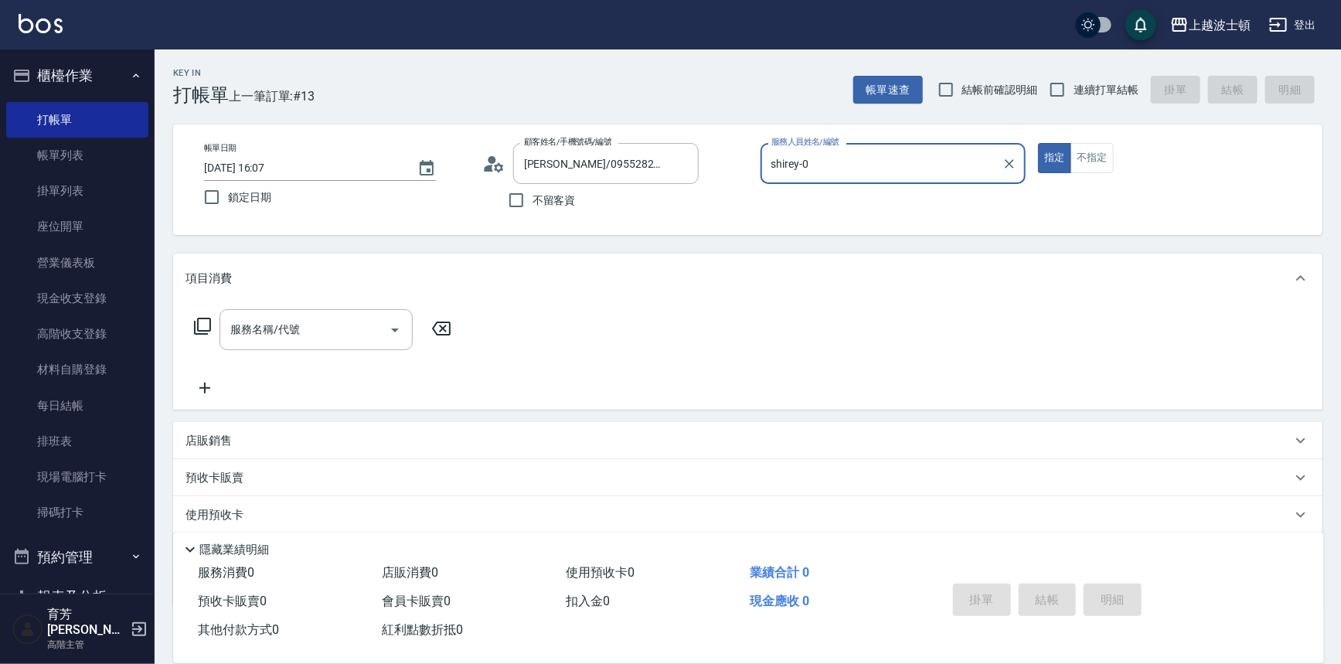
scroll to position [88, 0]
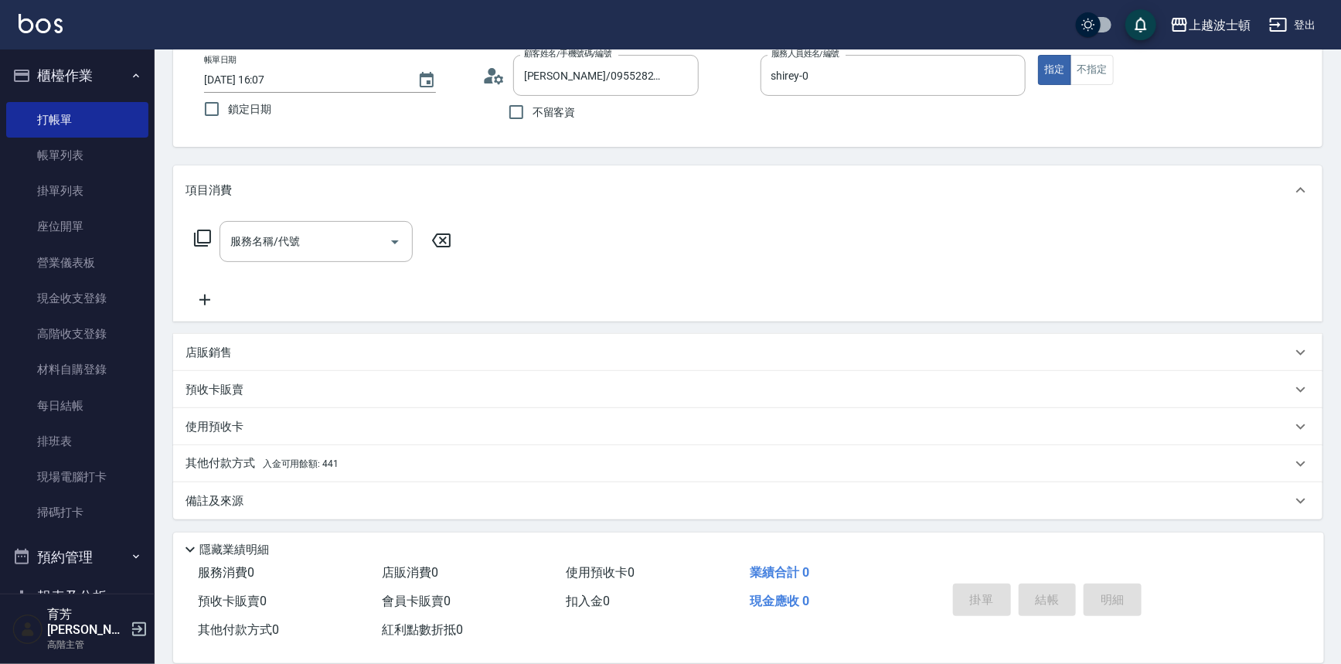
click at [311, 461] on span "入金可用餘額: 441" at bounding box center [301, 463] width 76 height 11
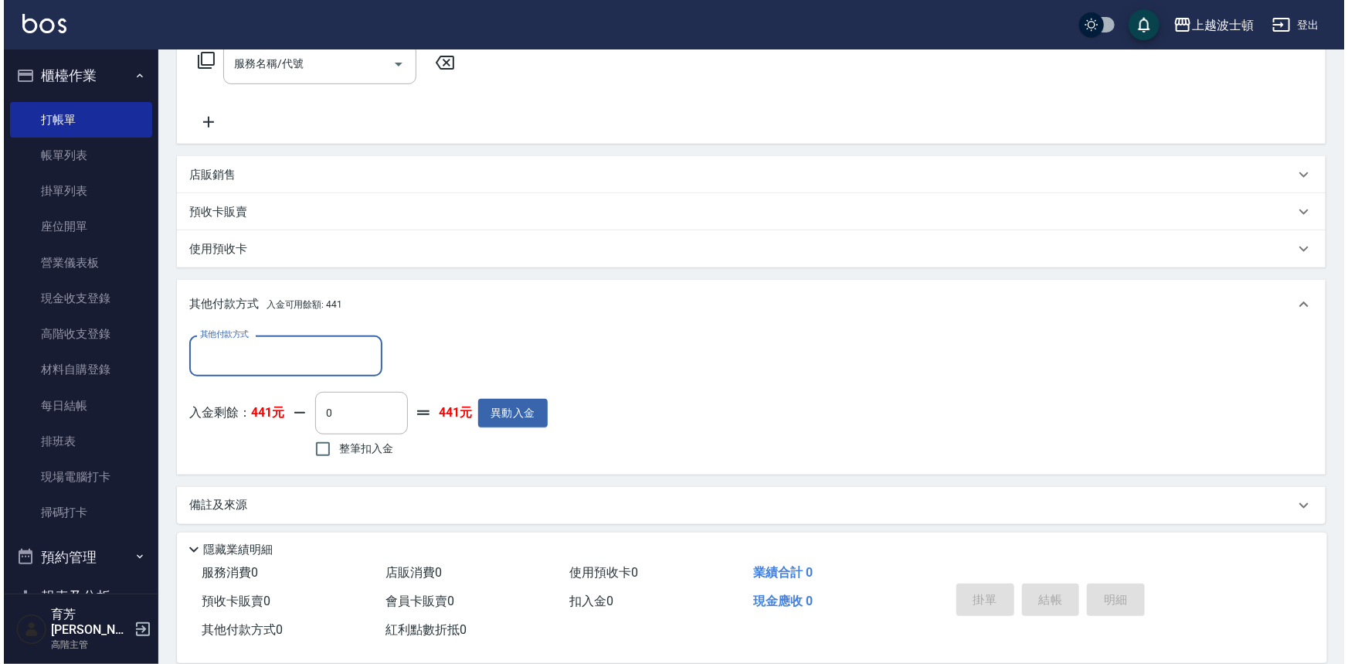
scroll to position [270, 0]
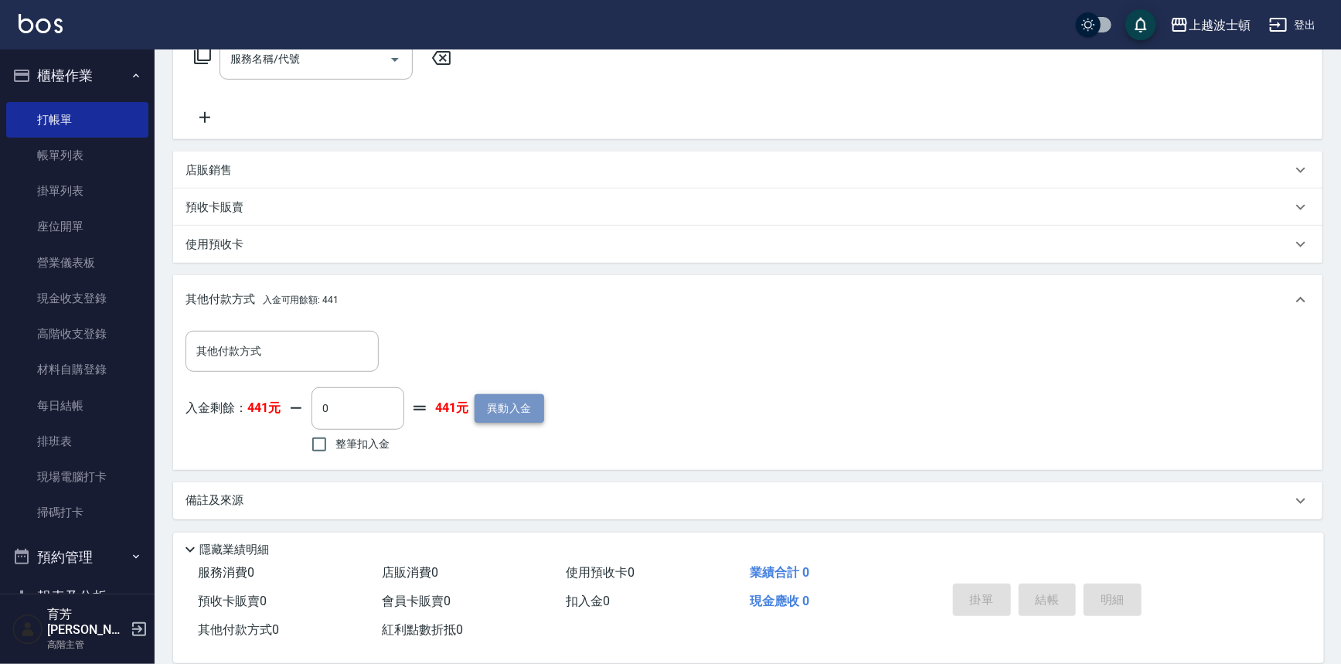
click at [491, 400] on button "異動入金" at bounding box center [509, 408] width 70 height 29
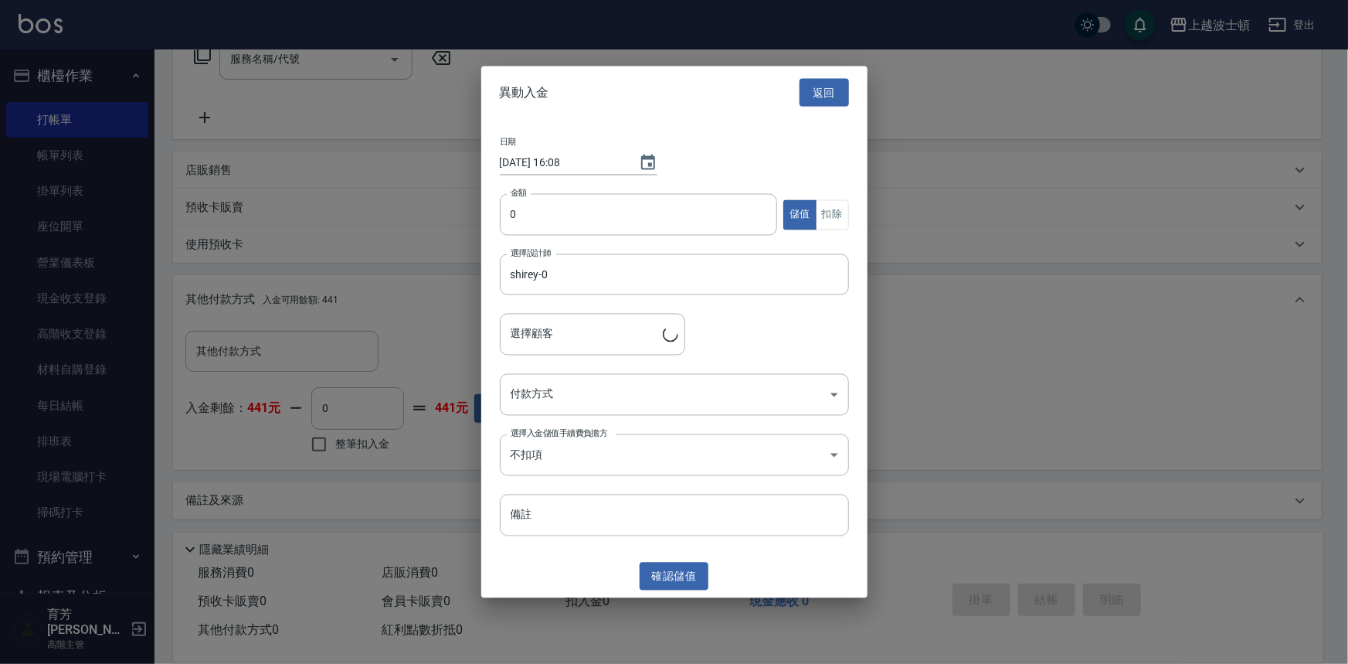
type input "蔡淑文/0955282146/009991"
click at [518, 213] on input "0" at bounding box center [639, 215] width 278 height 42
type input "2000"
click at [827, 401] on body "上越波士頓 登出 櫃檯作業 打帳單 帳單列表 掛單列表 座位開單 營業儀表板 現金收支登錄 高階收支登錄 材料自購登錄 每日結帳 排班表 現場電腦打卡 掃碼打…" at bounding box center [674, 197] width 1348 height 935
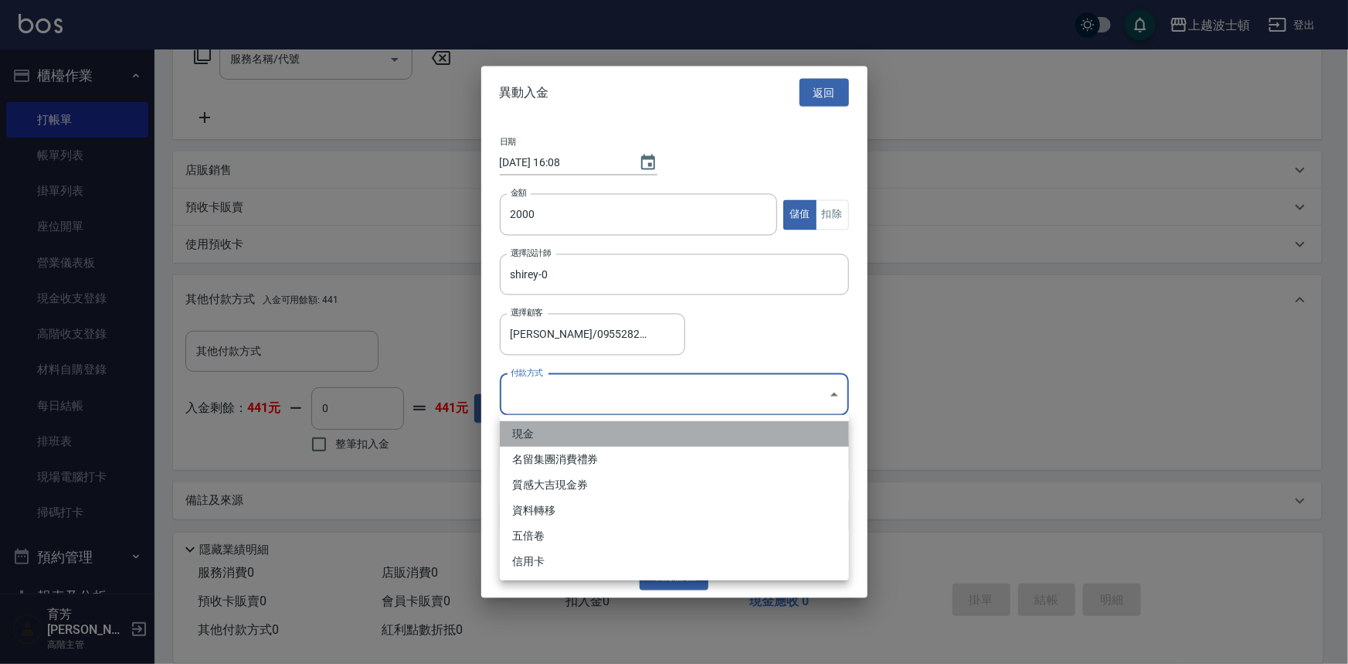
click at [519, 432] on li "現金" at bounding box center [674, 434] width 349 height 26
type input "現金"
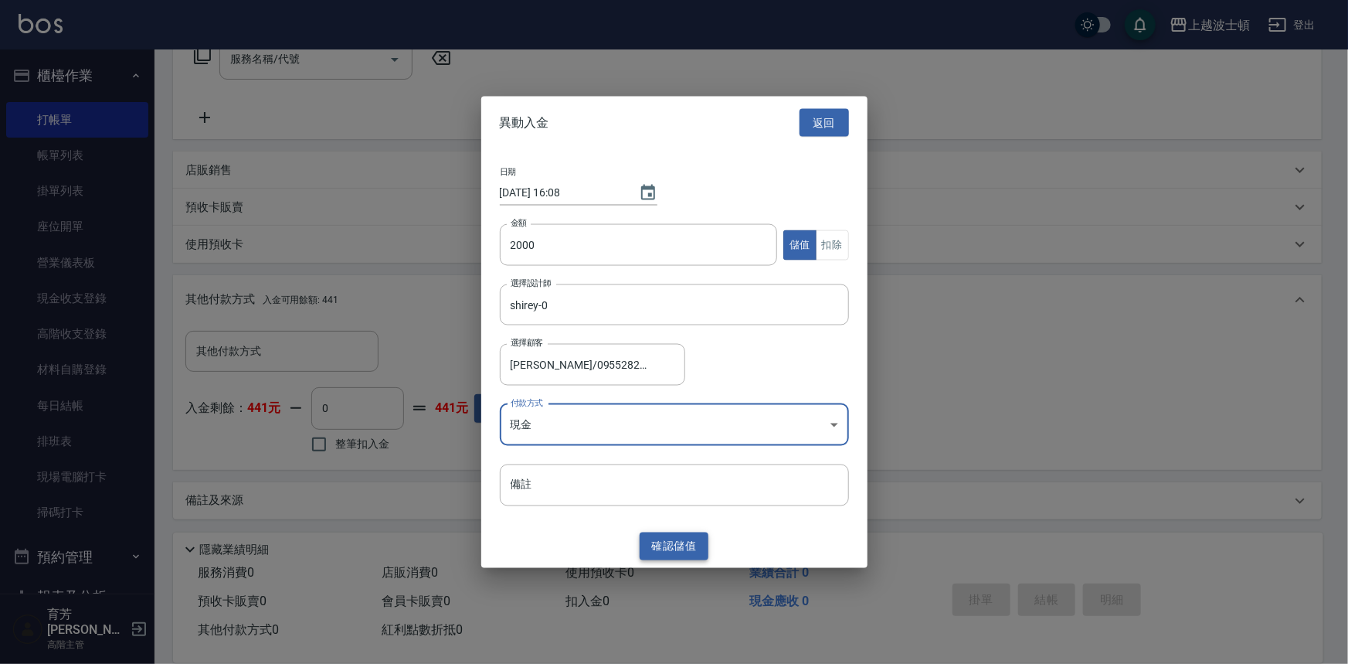
click at [675, 538] on button "確認 儲值" at bounding box center [675, 546] width 70 height 29
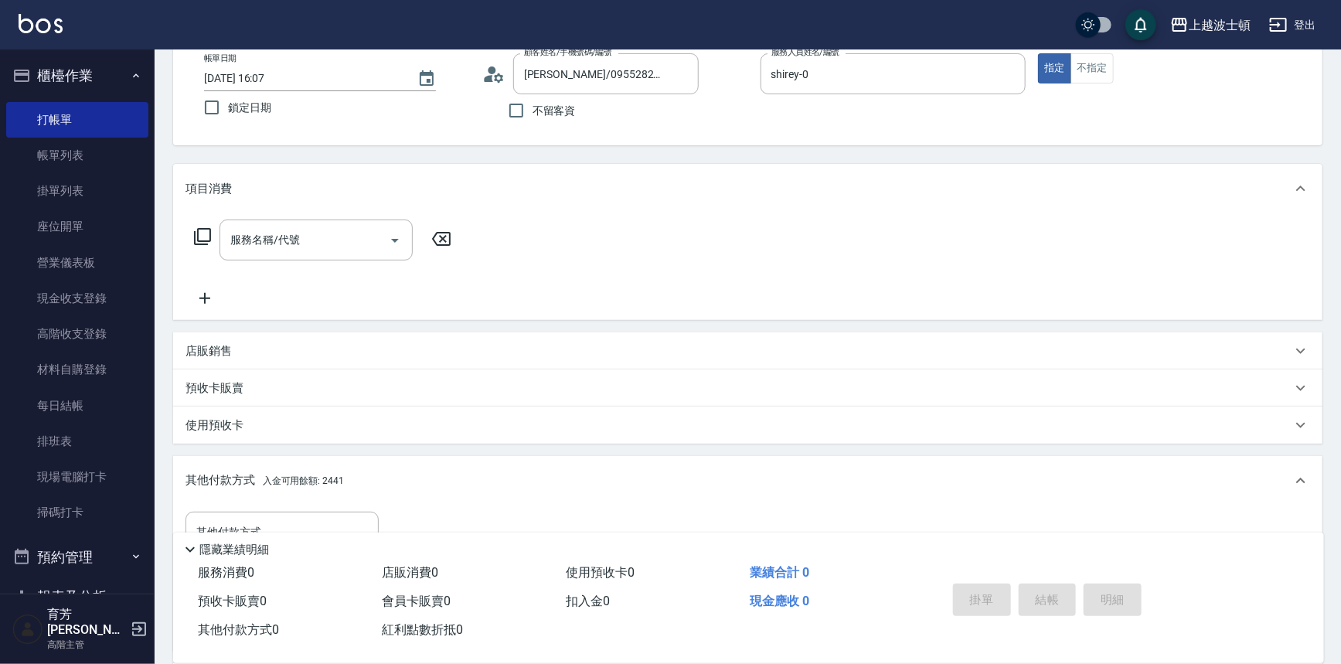
scroll to position [0, 0]
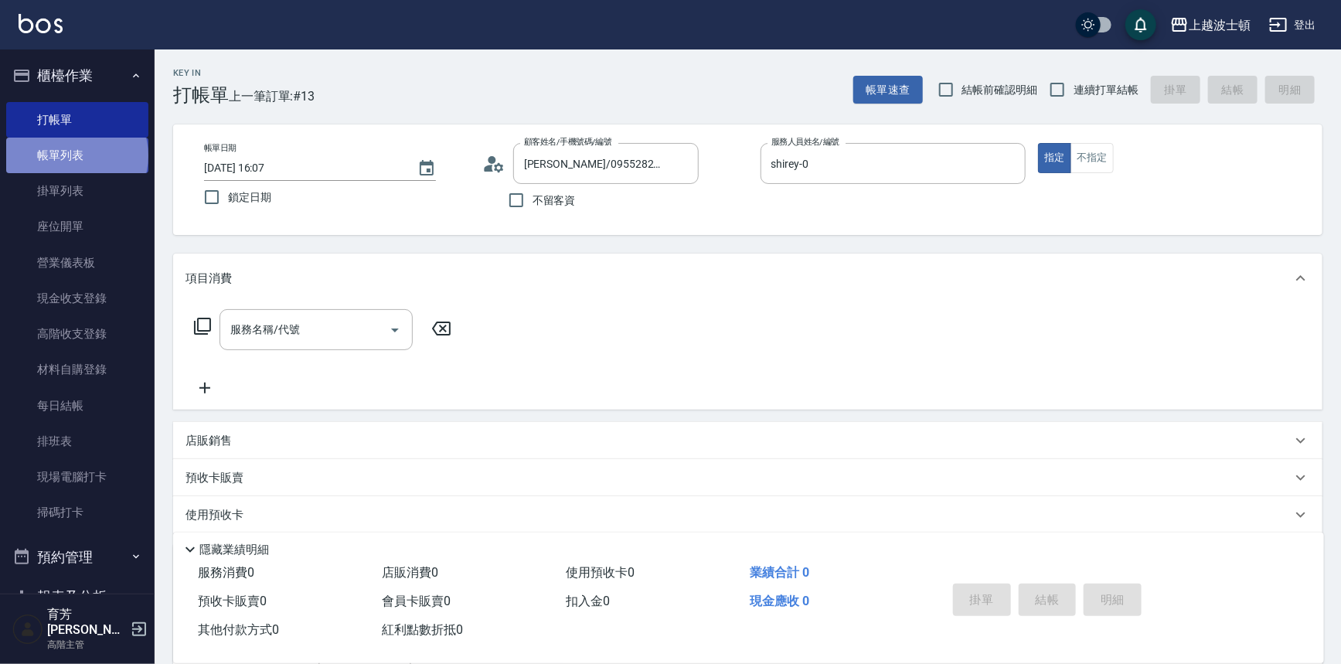
click at [76, 156] on link "帳單列表" at bounding box center [77, 156] width 142 height 36
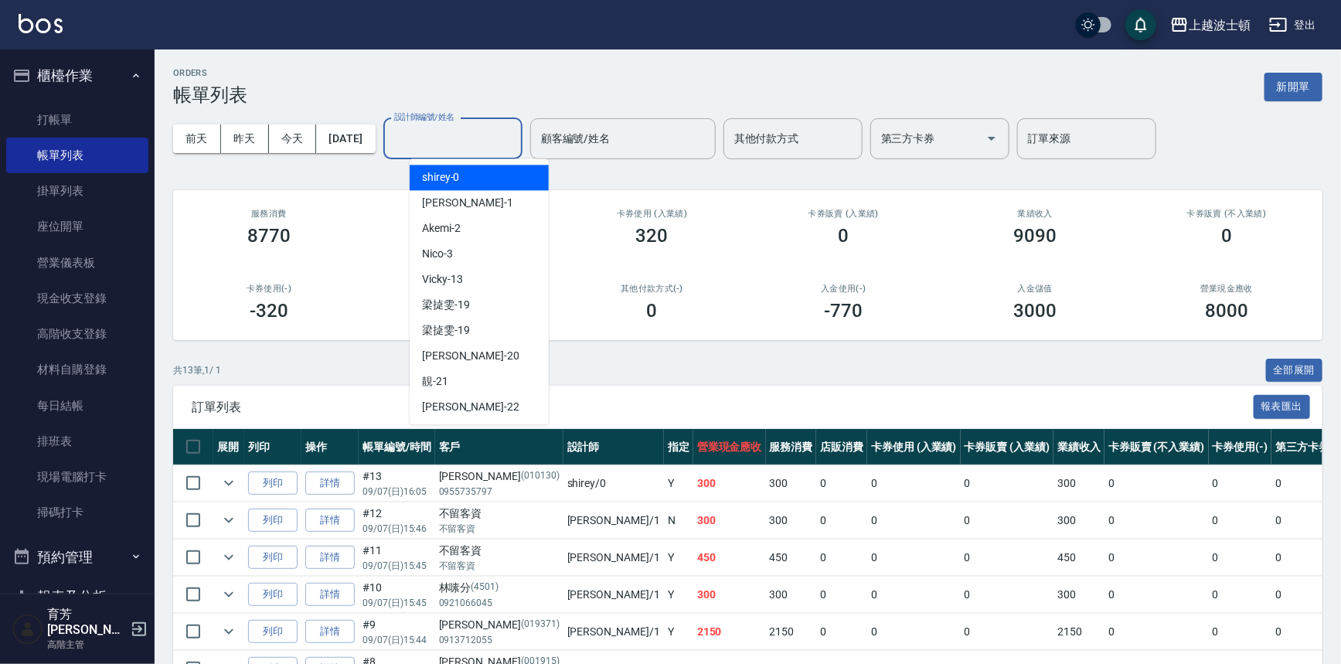
click at [504, 141] on input "設計師編號/姓名" at bounding box center [452, 138] width 125 height 27
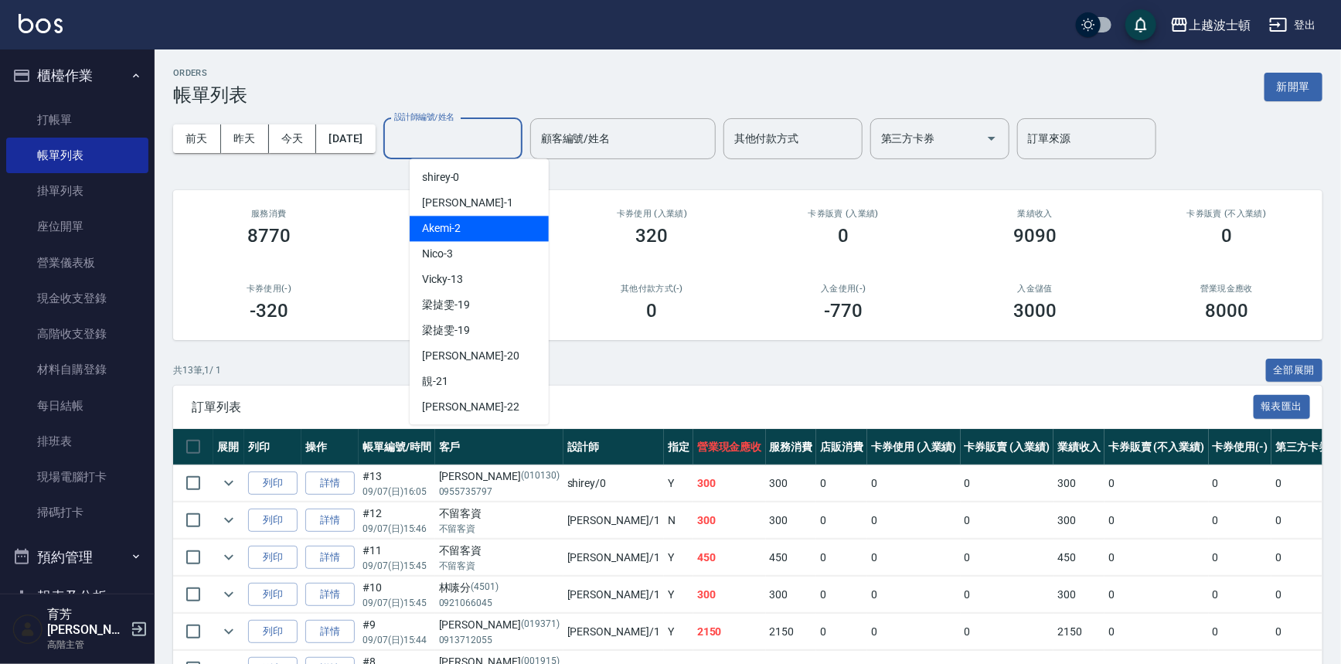
click at [510, 227] on div "Akemi -2" at bounding box center [479, 229] width 139 height 26
type input "Akemi-2"
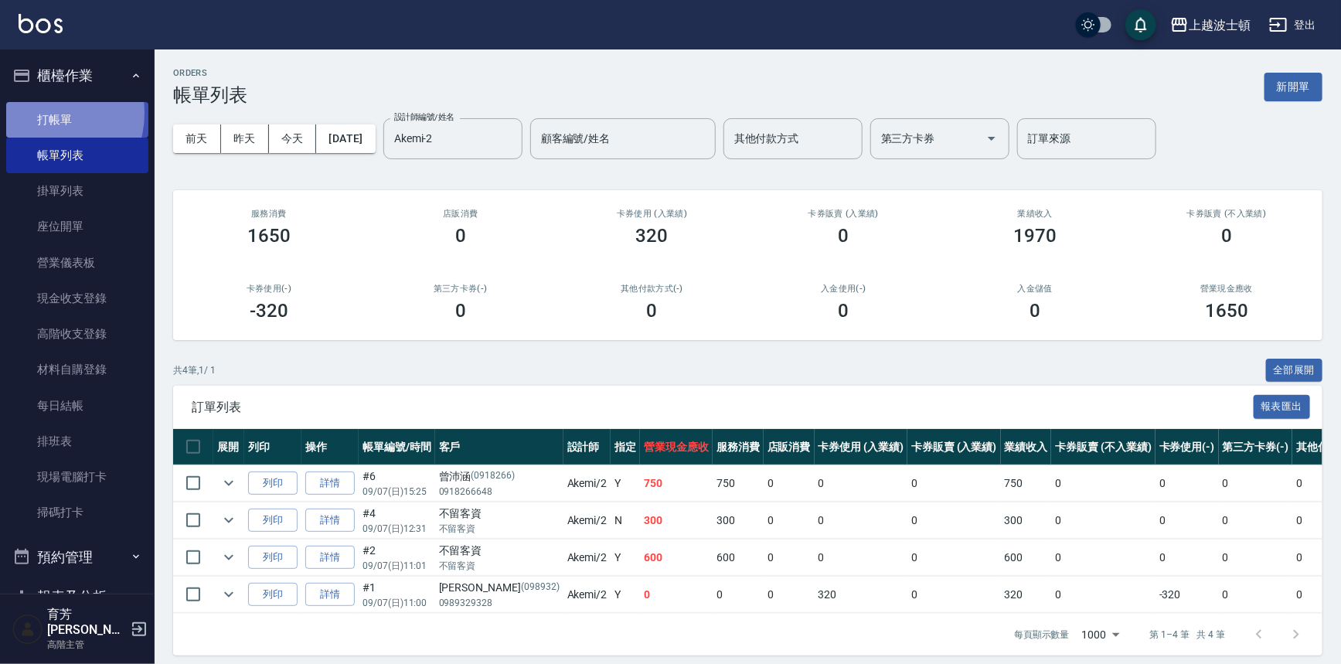
click at [46, 113] on link "打帳單" at bounding box center [77, 120] width 142 height 36
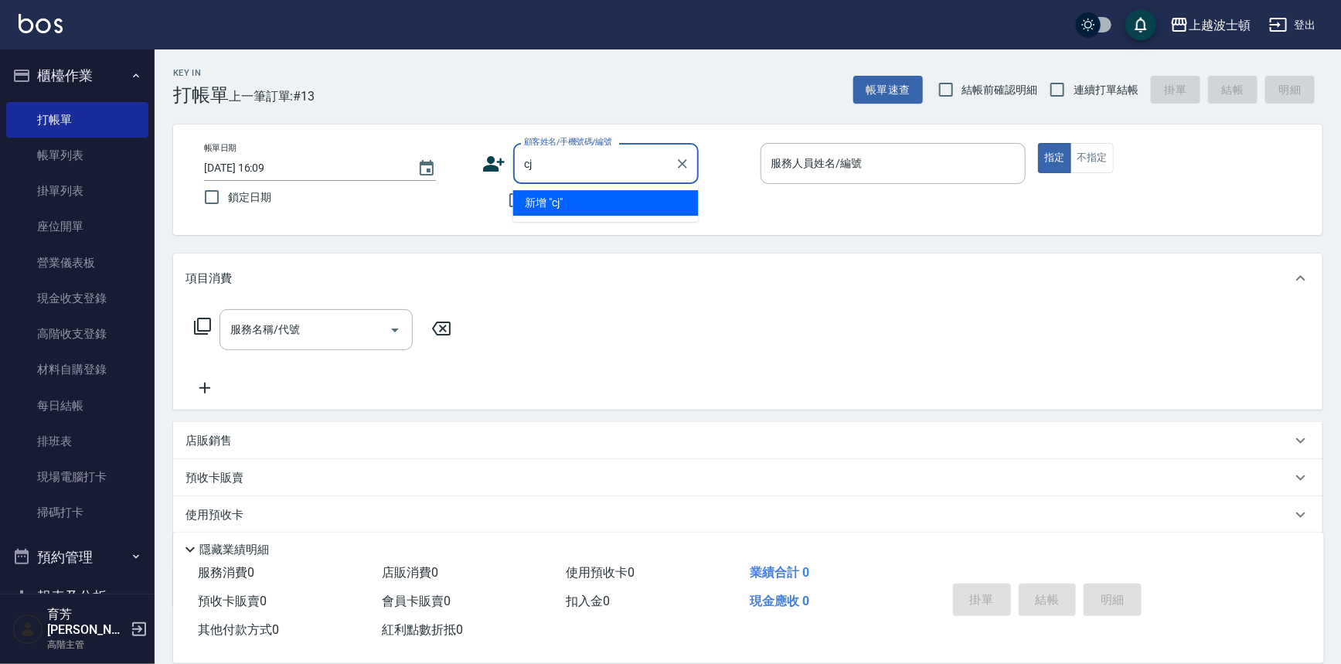
type input "c"
type input "j"
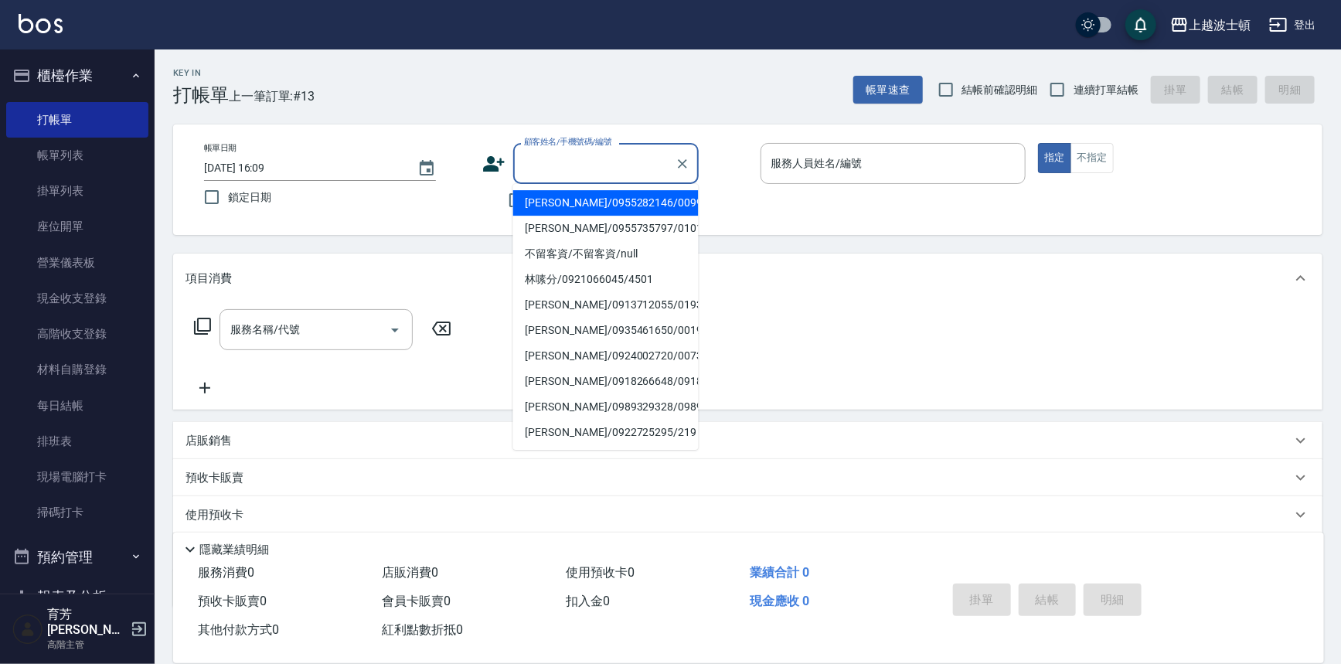
click at [576, 157] on input "顧客姓名/手機號碼/編號" at bounding box center [594, 163] width 148 height 27
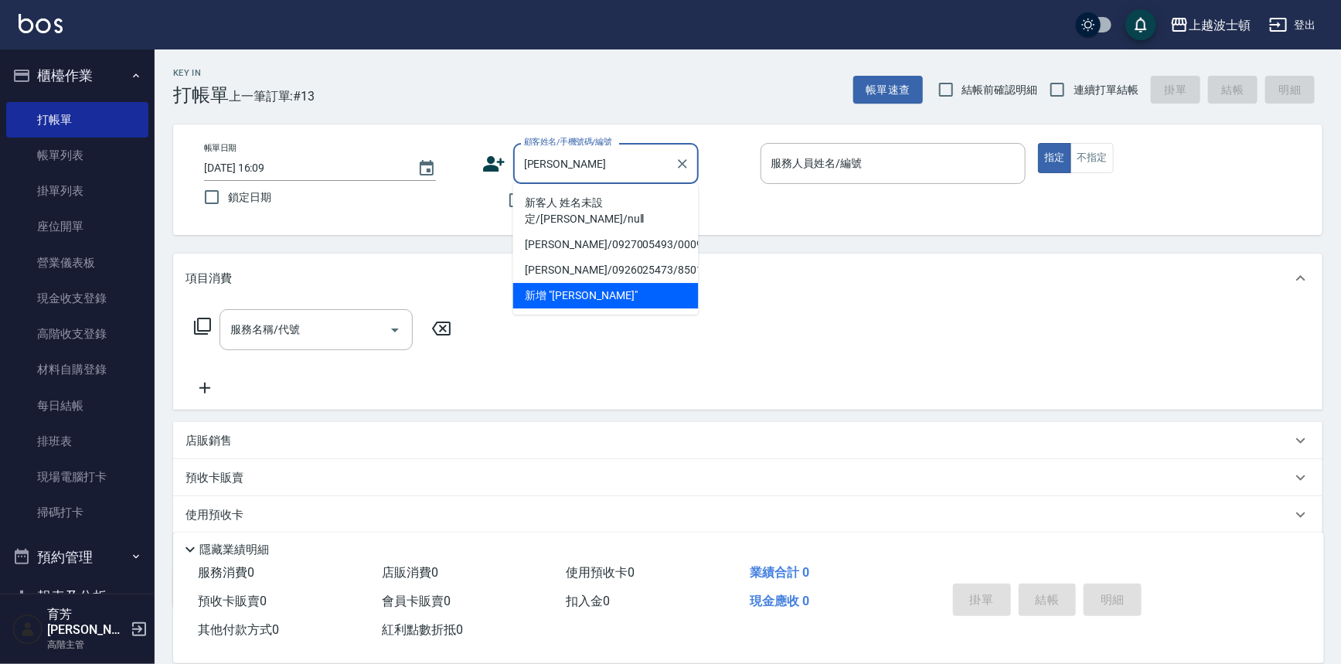
type input "吳慧"
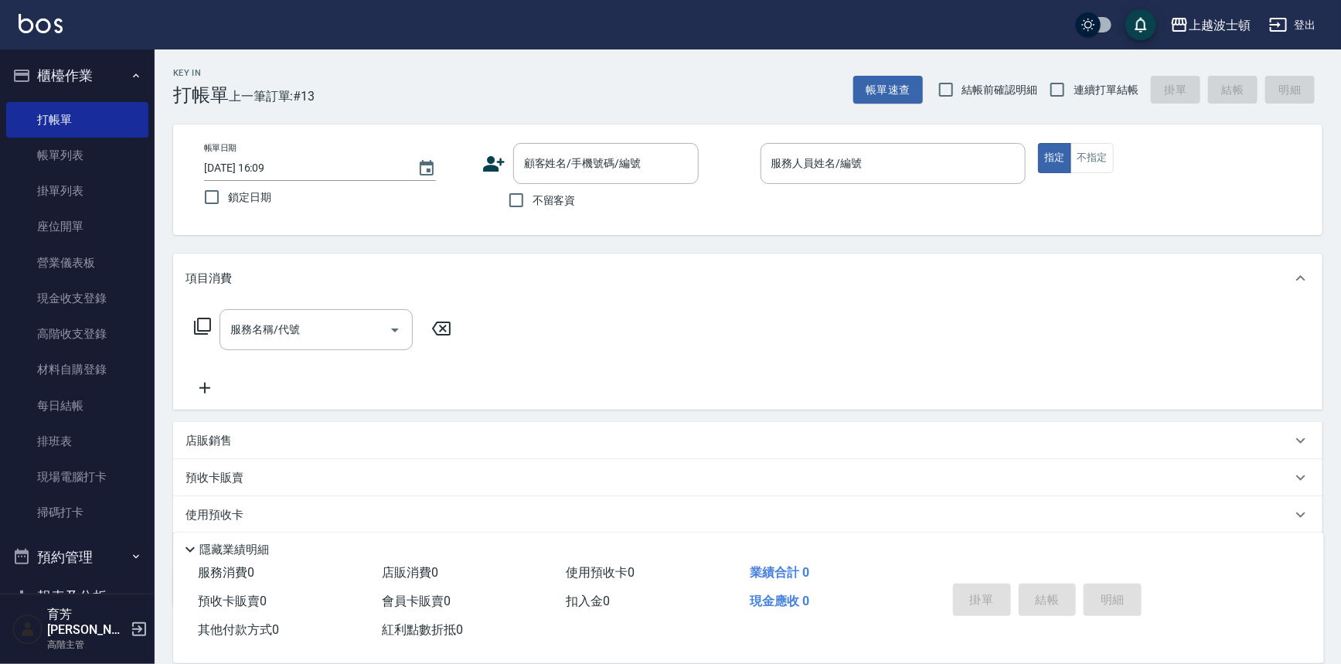
click at [855, 294] on div "項目消費" at bounding box center [747, 277] width 1149 height 49
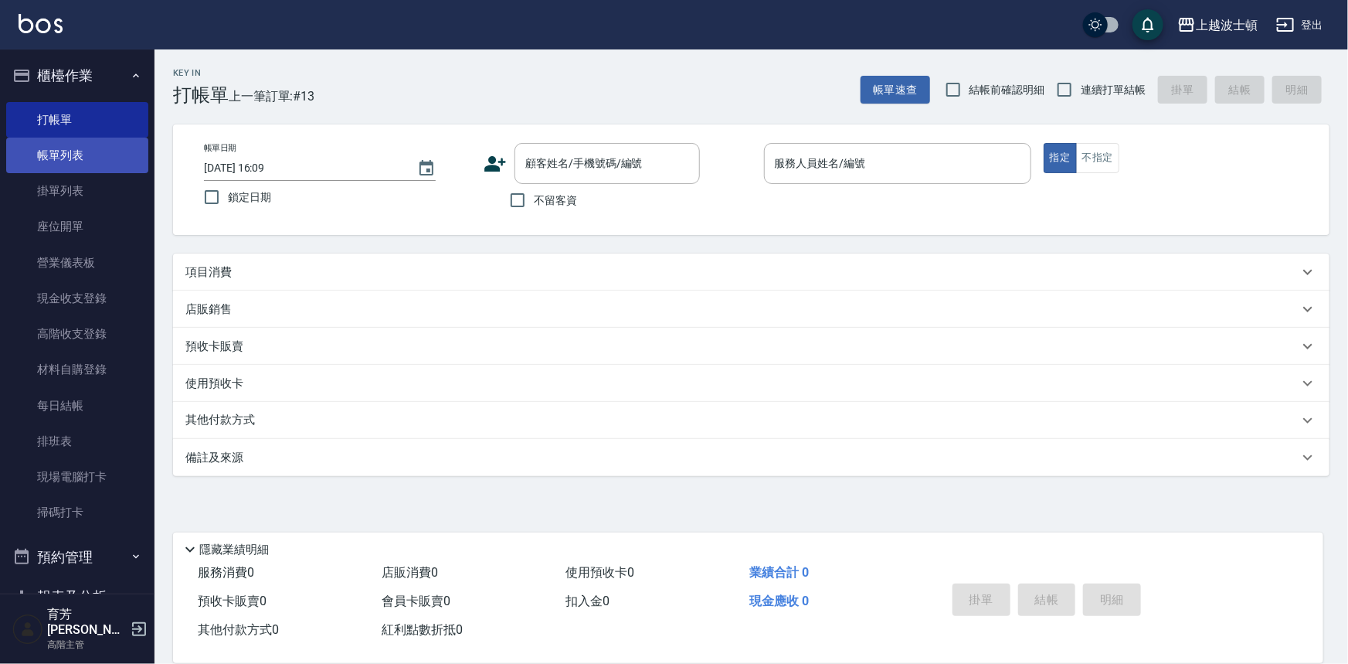
click at [46, 153] on link "帳單列表" at bounding box center [77, 156] width 142 height 36
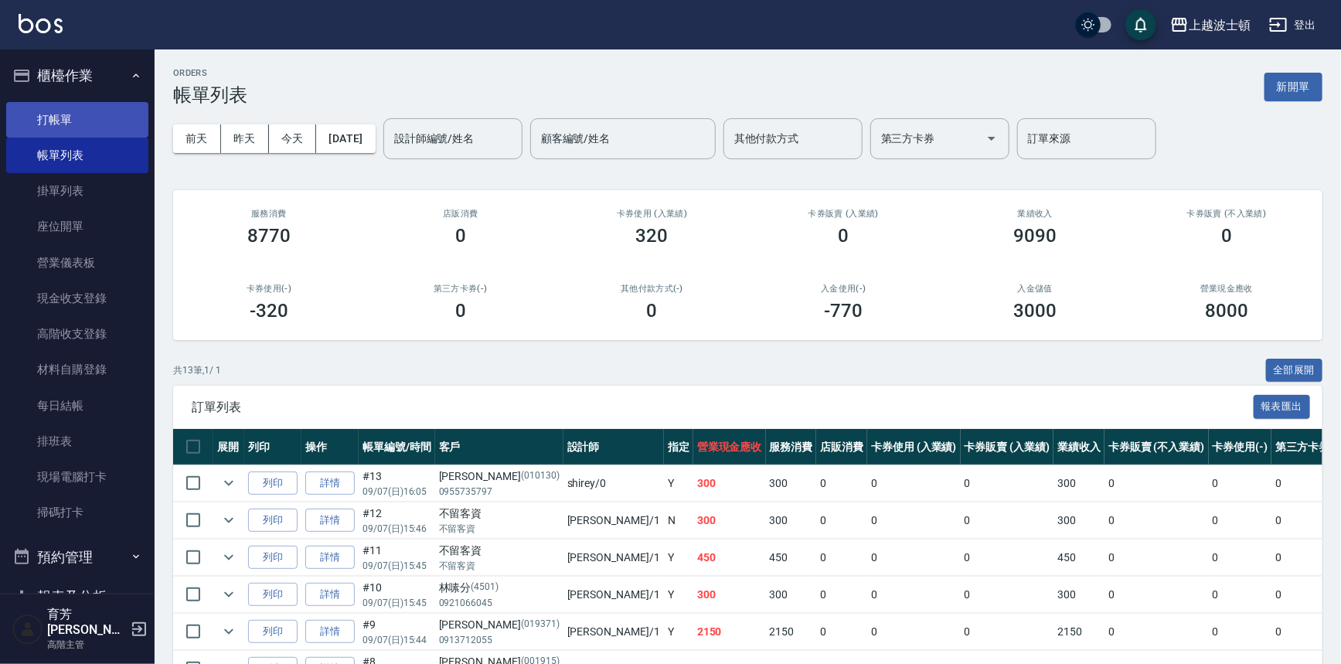
click at [91, 110] on link "打帳單" at bounding box center [77, 120] width 142 height 36
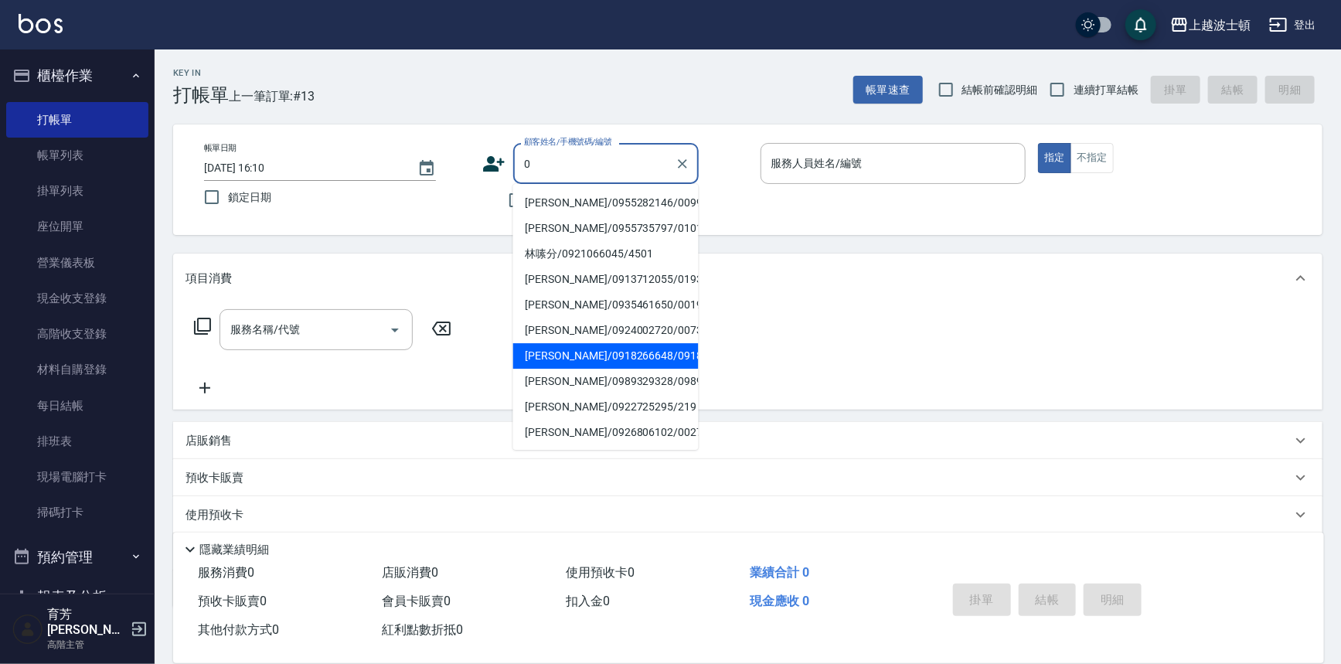
type input "0"
click at [1006, 323] on div "服務名稱/代號 服務名稱/代號" at bounding box center [747, 356] width 1149 height 107
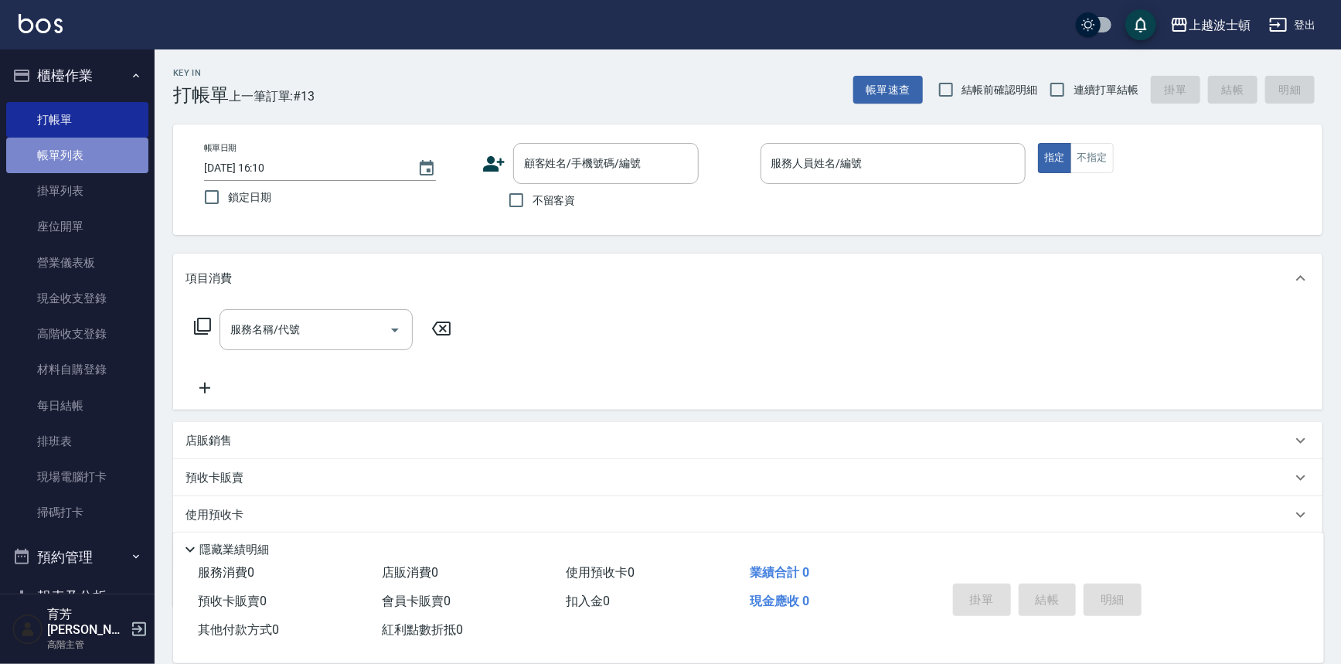
click at [83, 166] on link "帳單列表" at bounding box center [77, 156] width 142 height 36
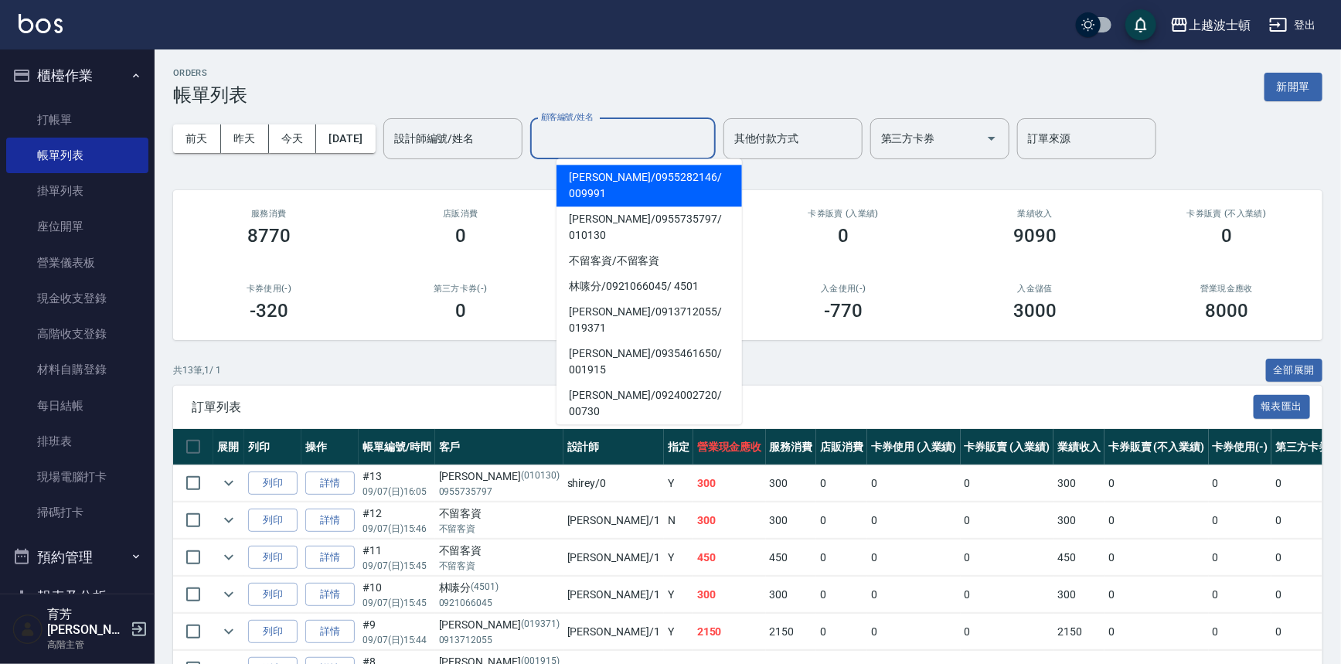
click at [428, 130] on div "設計師編號/姓名 設計師編號/姓名 顧客編號/姓名 顧客編號/姓名 其他付款方式 其他付款方式 第三方卡券 第三方卡券 訂單來源 訂單來源" at bounding box center [769, 138] width 773 height 41
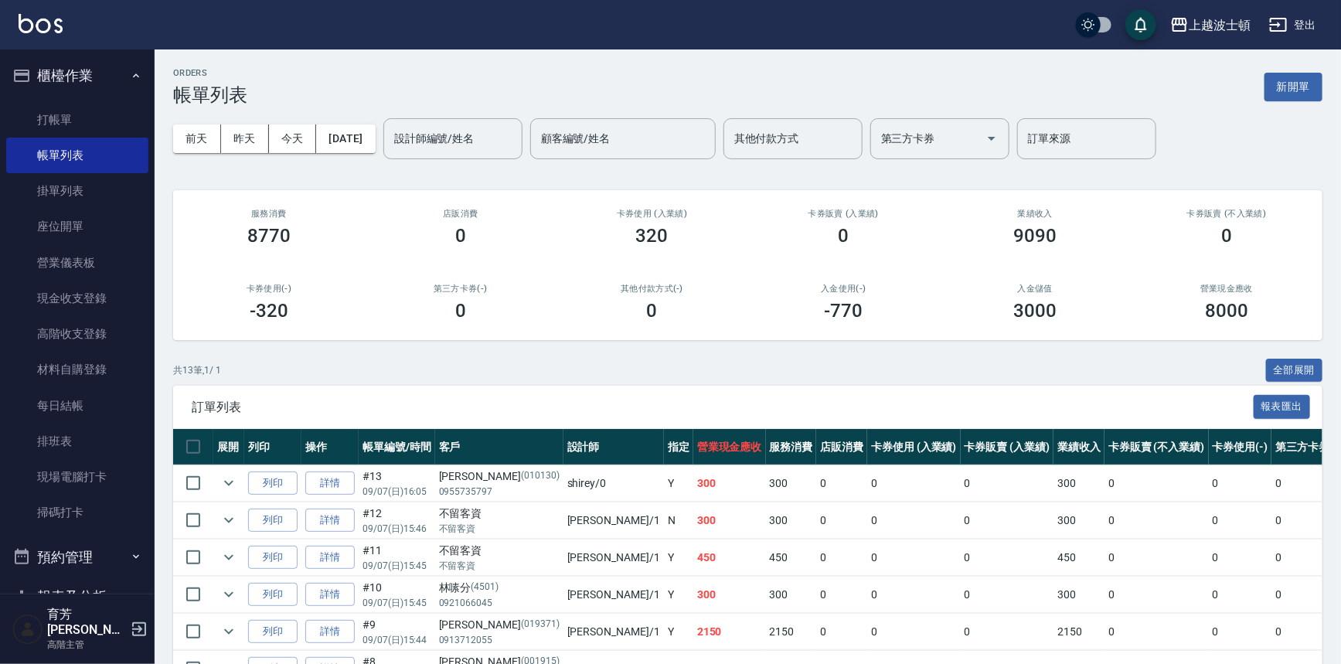
click at [365, 216] on div "店販消費 0" at bounding box center [461, 227] width 192 height 75
click at [461, 149] on input "設計師編號/姓名" at bounding box center [452, 138] width 125 height 27
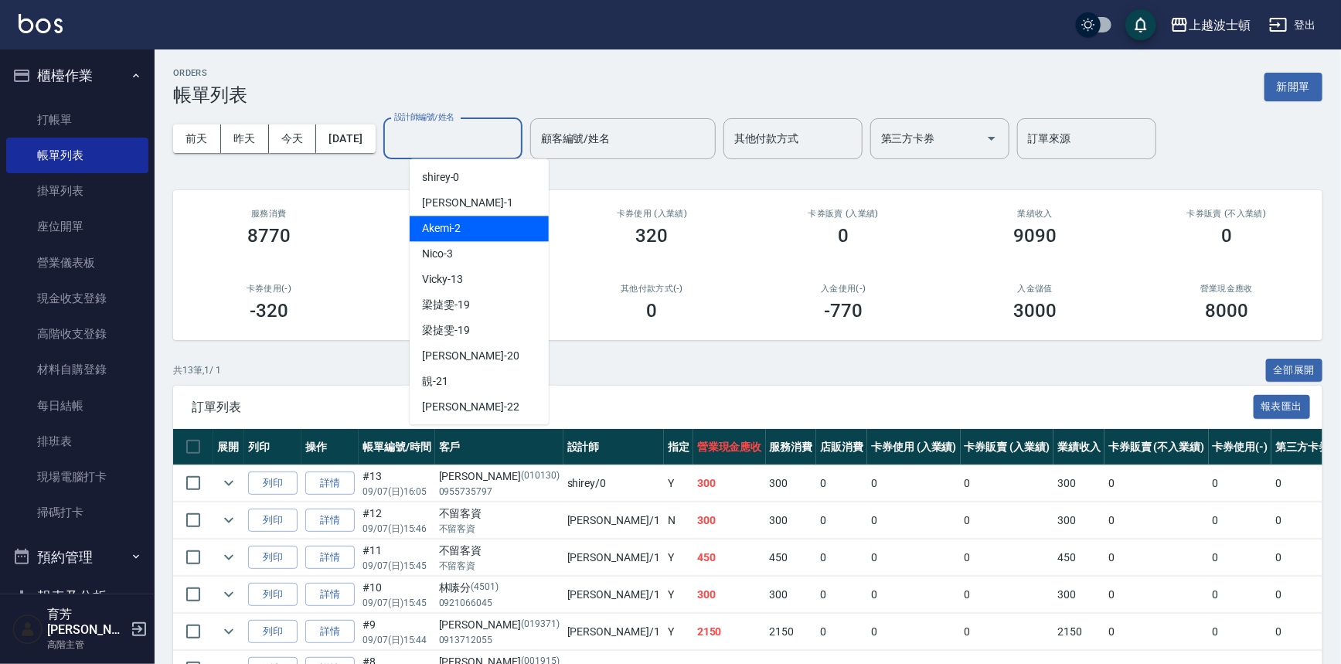
click at [488, 227] on div "Akemi -2" at bounding box center [479, 229] width 139 height 26
type input "Akemi-2"
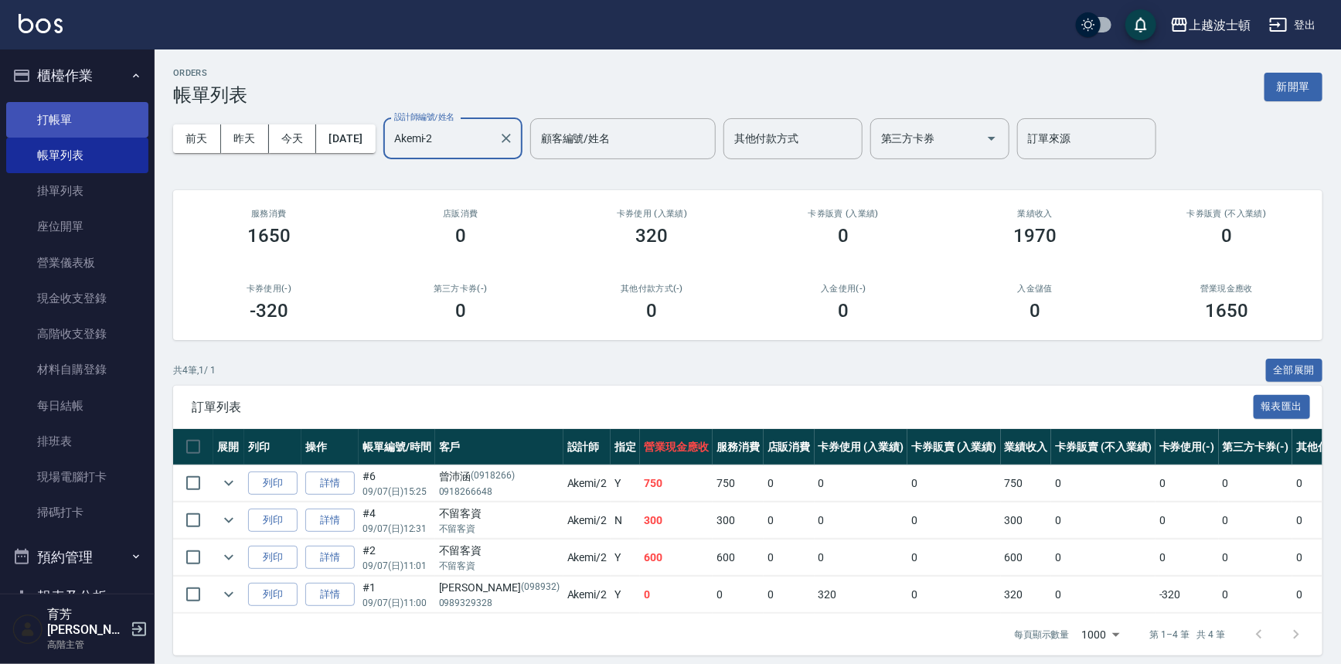
click at [81, 122] on link "打帳單" at bounding box center [77, 120] width 142 height 36
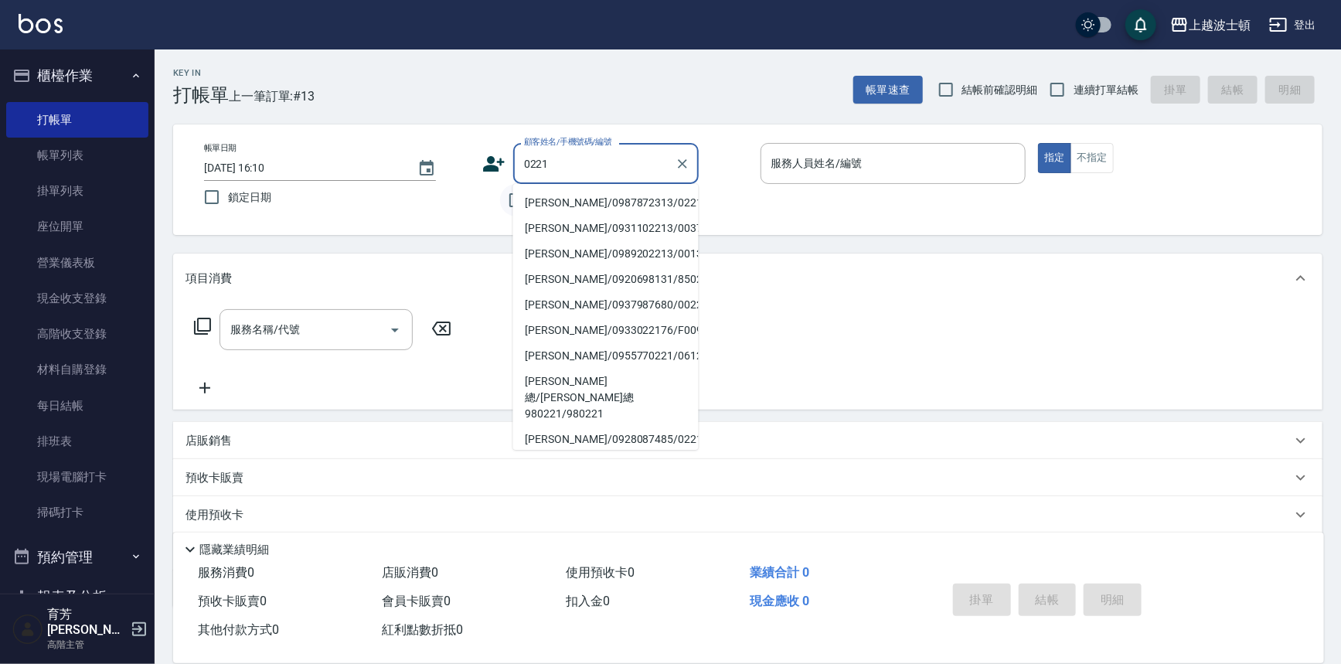
click at [572, 200] on li "林麗華/0987872313/0221" at bounding box center [605, 203] width 185 height 26
type input "林麗華/0987872313/0221"
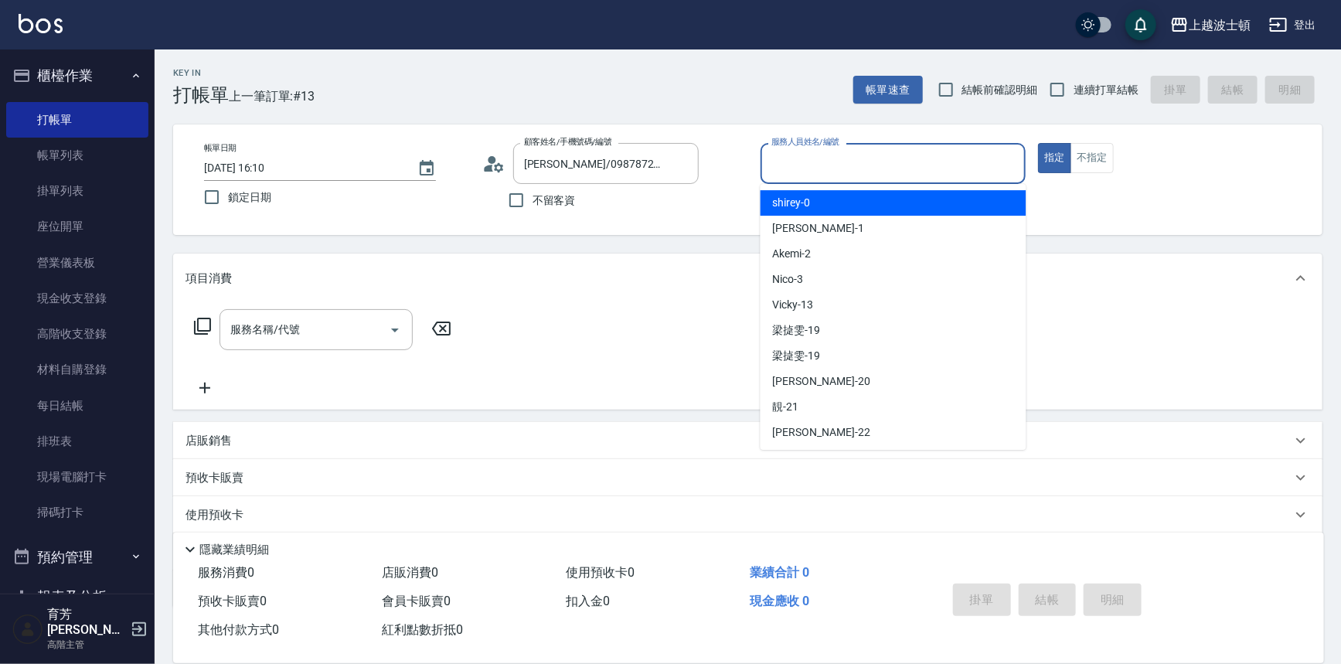
click at [866, 158] on input "服務人員姓名/編號" at bounding box center [893, 163] width 252 height 27
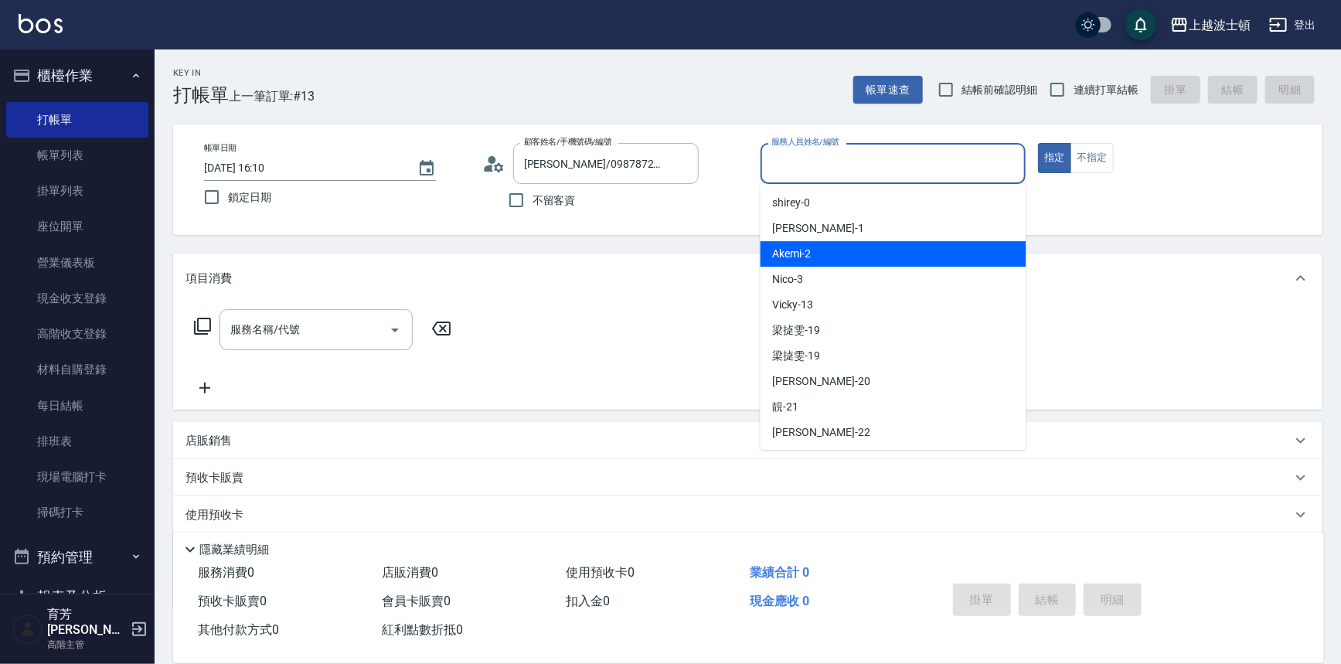
click at [893, 257] on div "Akemi -2" at bounding box center [893, 254] width 266 height 26
type input "Akemi-2"
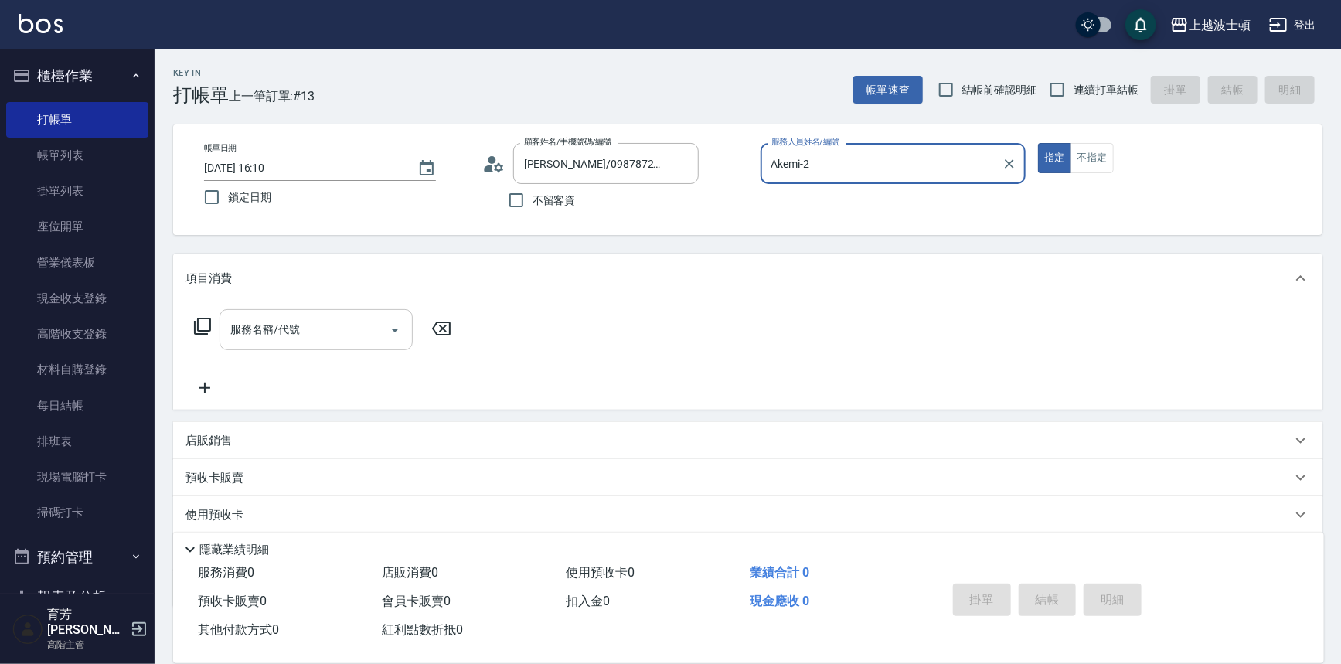
click at [349, 319] on input "服務名稱/代號" at bounding box center [304, 329] width 156 height 27
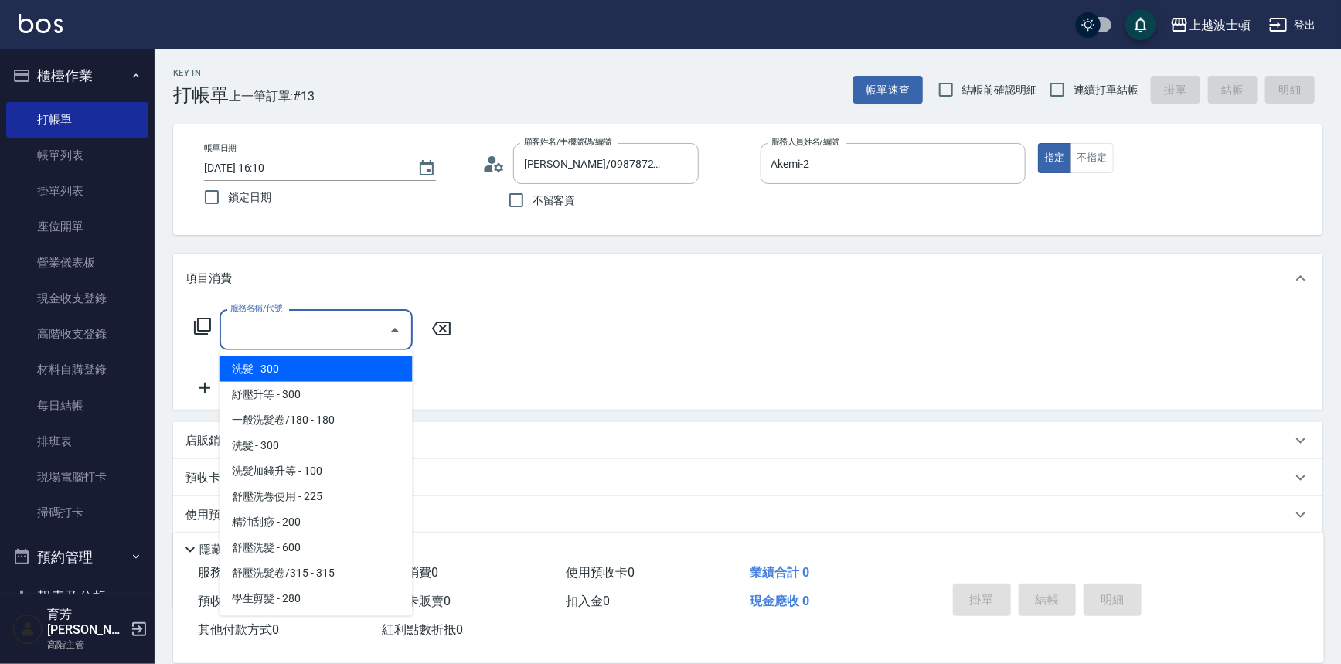
click at [343, 368] on span "洗髮 - 300" at bounding box center [315, 369] width 193 height 26
type input "洗髮(201)"
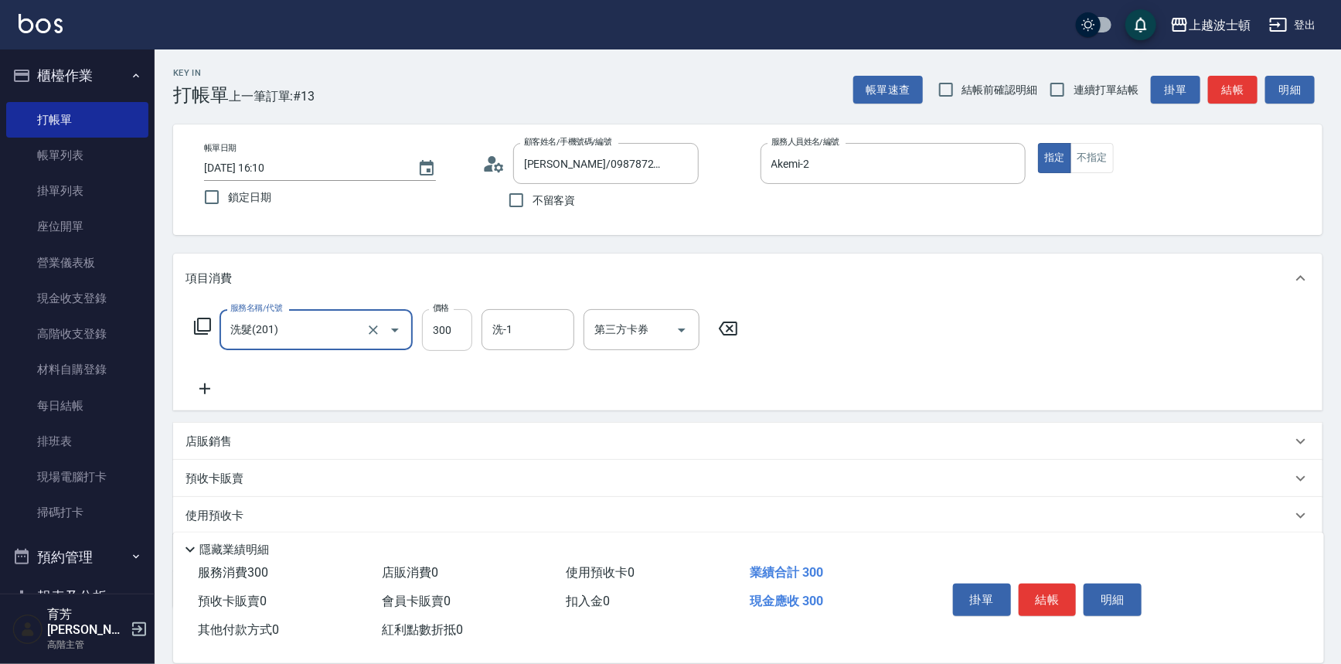
click at [460, 336] on input "300" at bounding box center [447, 330] width 50 height 42
type input "270"
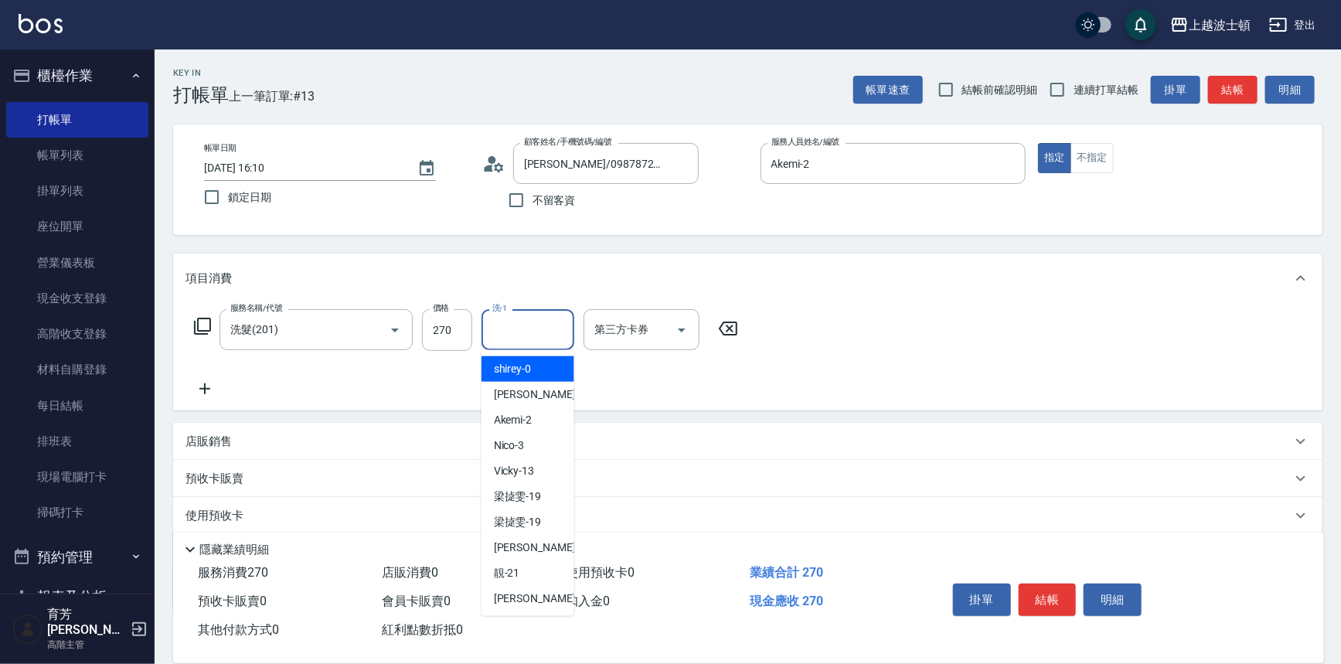
click at [510, 325] on input "洗-1" at bounding box center [527, 329] width 79 height 27
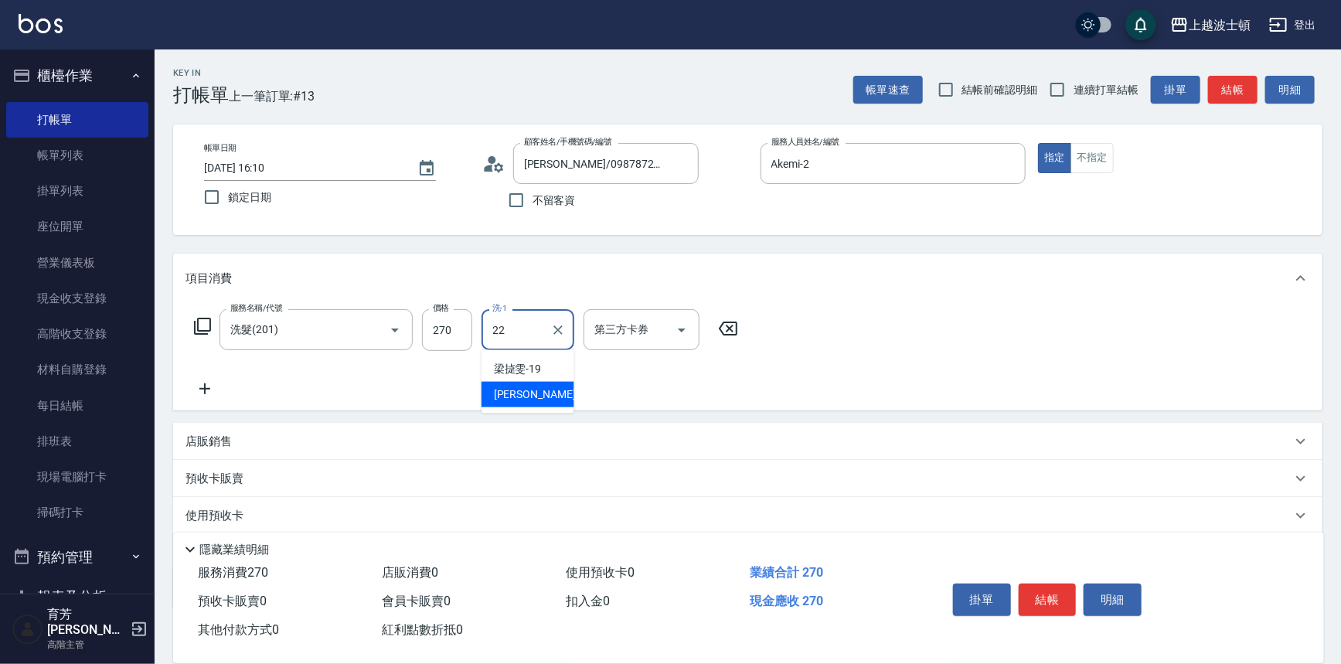
click at [533, 402] on div "雅如 -22" at bounding box center [527, 395] width 93 height 26
type input "雅如-22"
click at [943, 336] on div "服務名稱/代號 洗髮(201) 服務名稱/代號 價格 270 價格 洗-1 雅如-22 洗-1 第三方卡券 第三方卡券" at bounding box center [747, 356] width 1149 height 107
click at [1044, 600] on button "結帳" at bounding box center [1048, 599] width 58 height 32
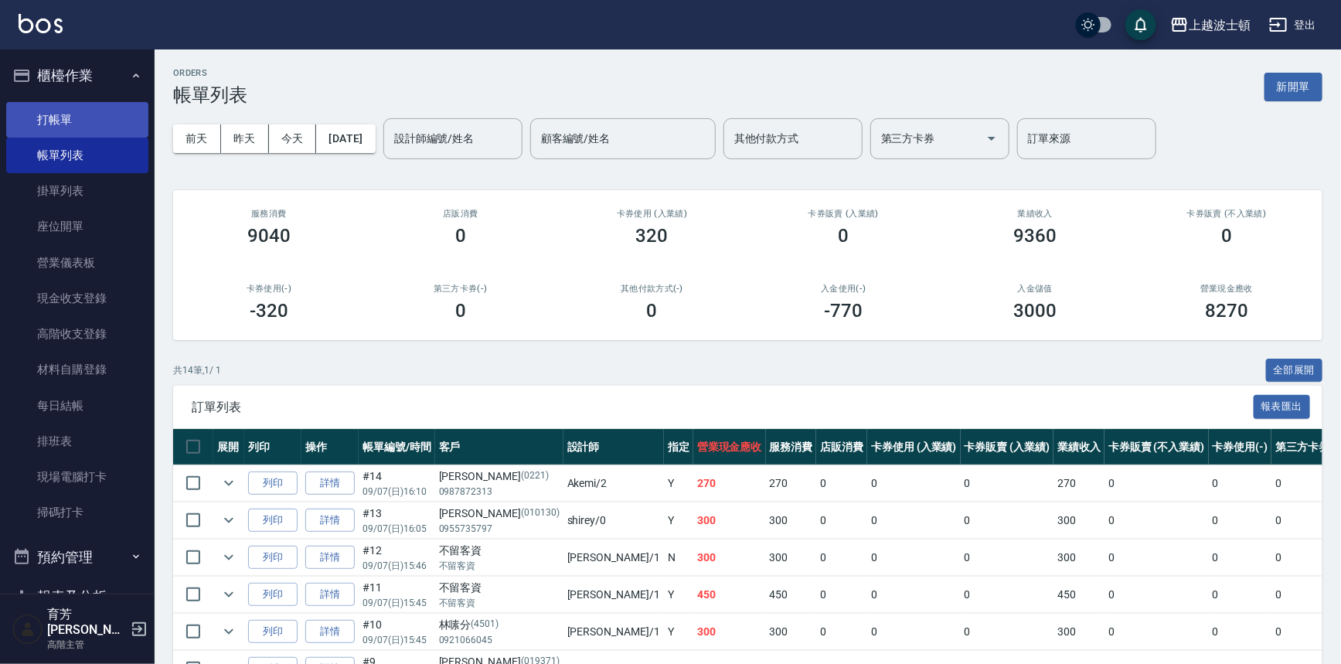
click at [64, 108] on link "打帳單" at bounding box center [77, 120] width 142 height 36
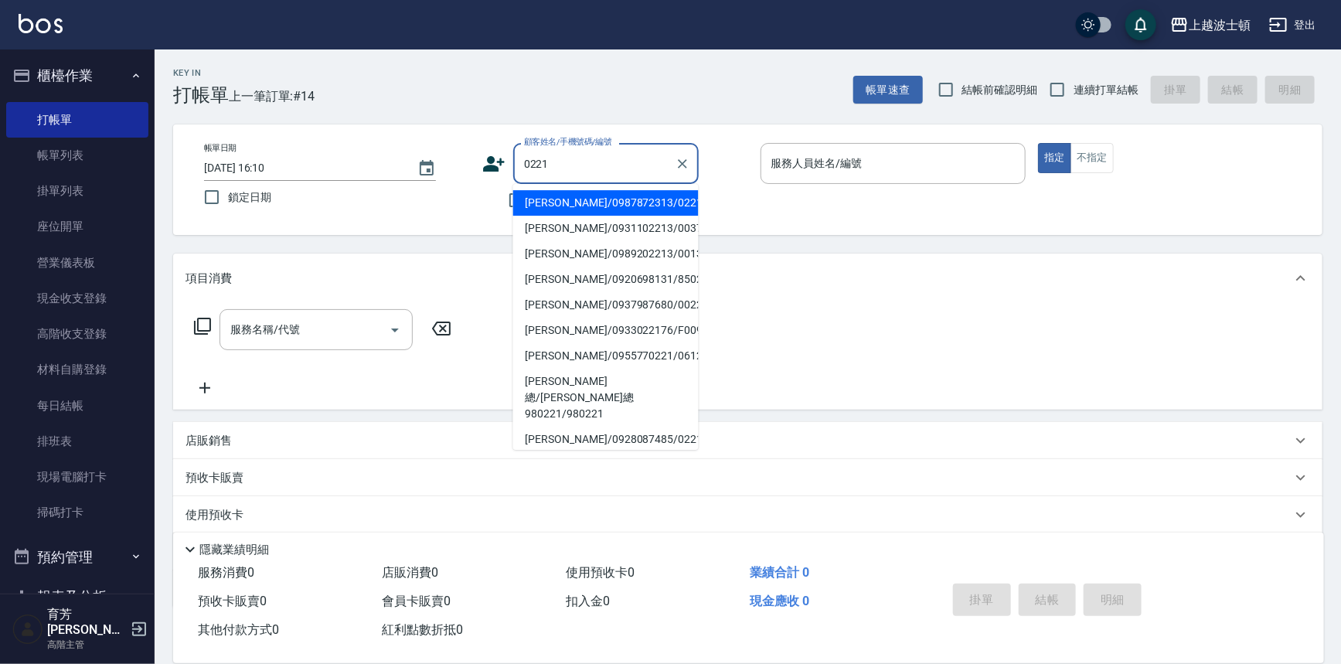
click at [547, 204] on li "林麗華/0987872313/0221" at bounding box center [605, 203] width 185 height 26
type input "林麗華/0987872313/0221"
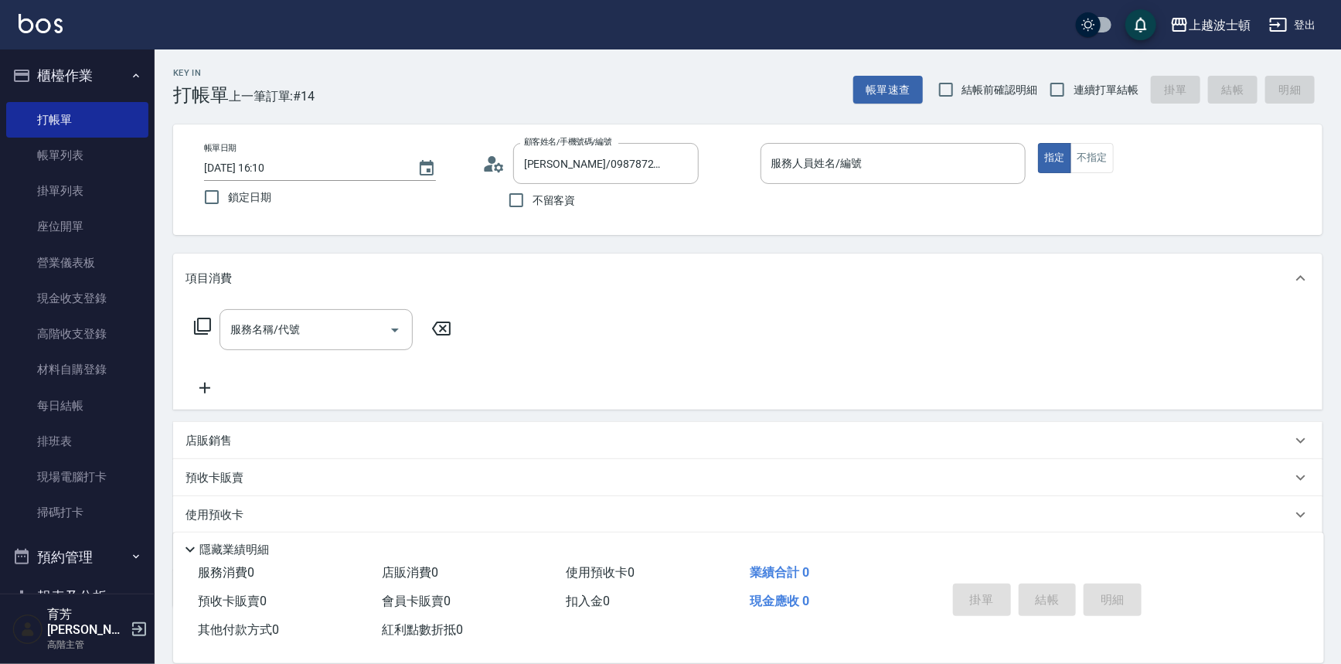
click at [494, 167] on icon at bounding box center [493, 163] width 23 height 23
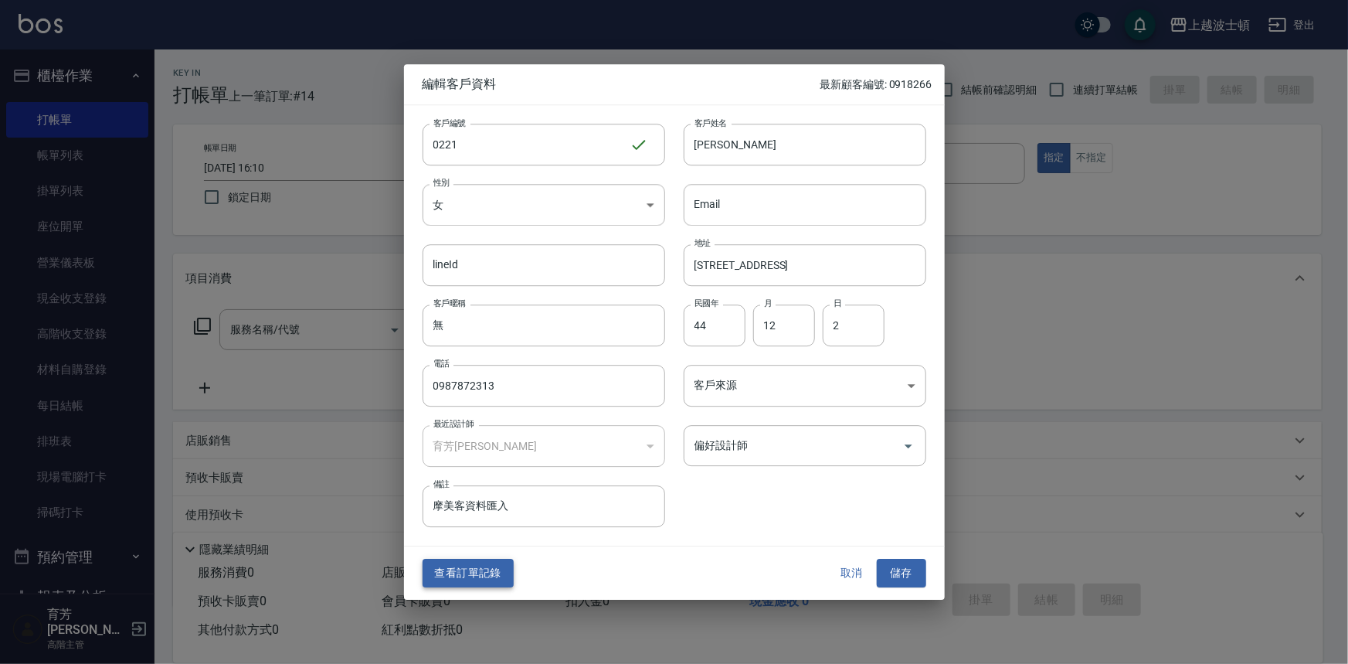
click at [482, 564] on button "查看訂單記錄" at bounding box center [468, 573] width 91 height 29
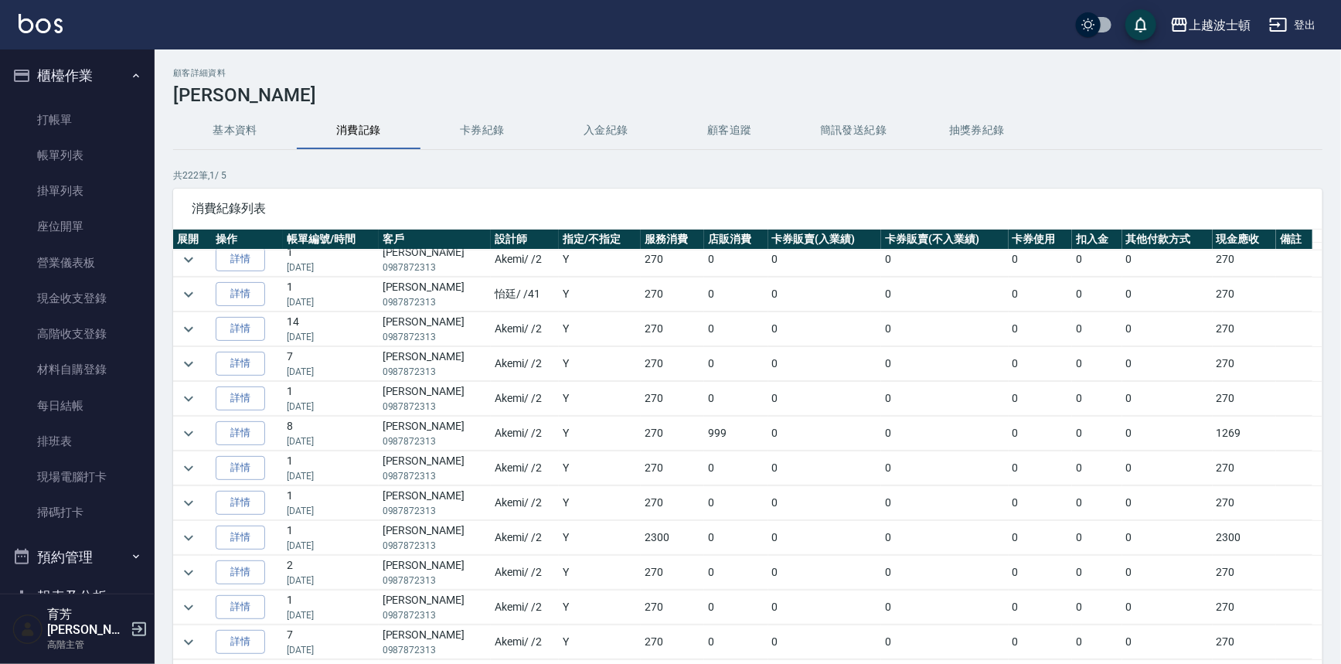
scroll to position [917, 0]
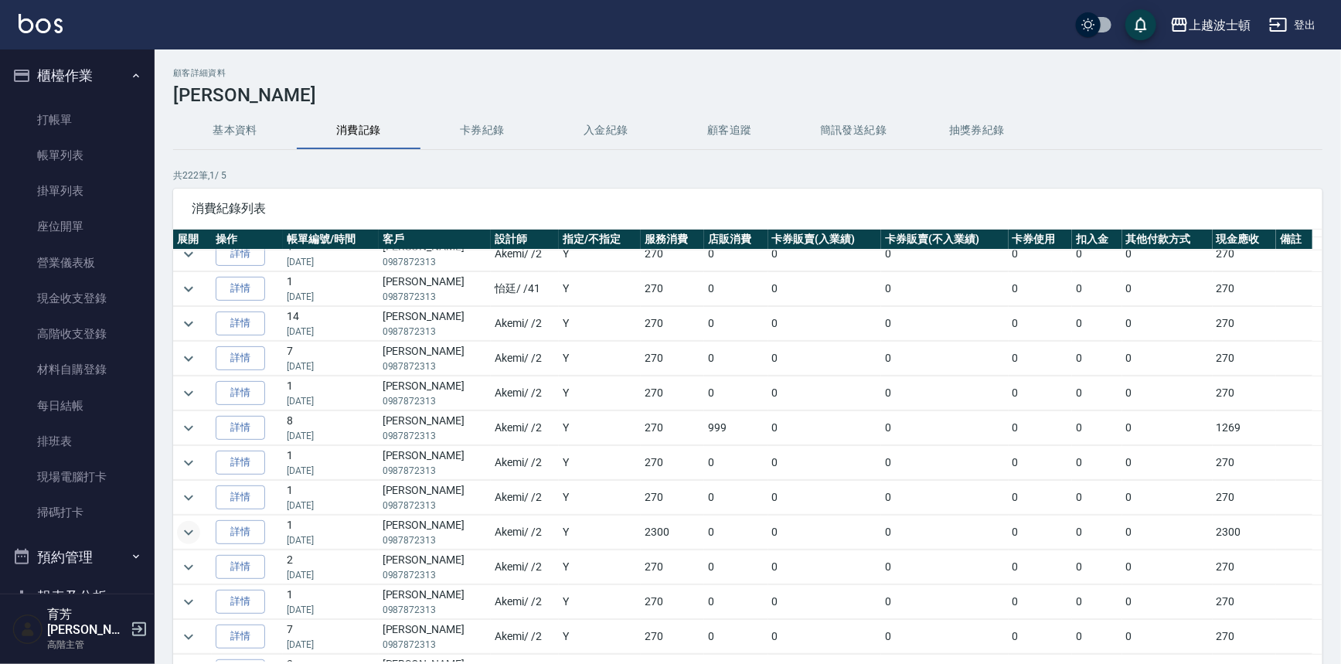
click at [190, 530] on icon "expand row" at bounding box center [188, 532] width 19 height 19
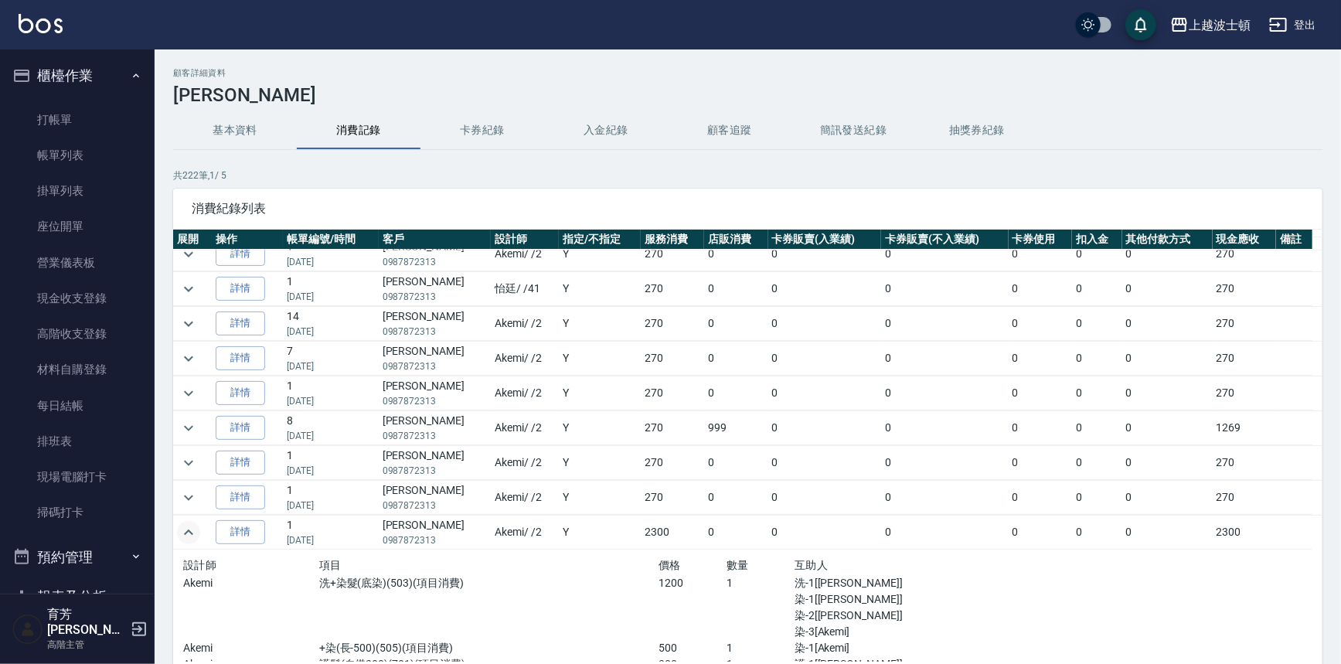
click at [190, 530] on icon "expand row" at bounding box center [188, 532] width 19 height 19
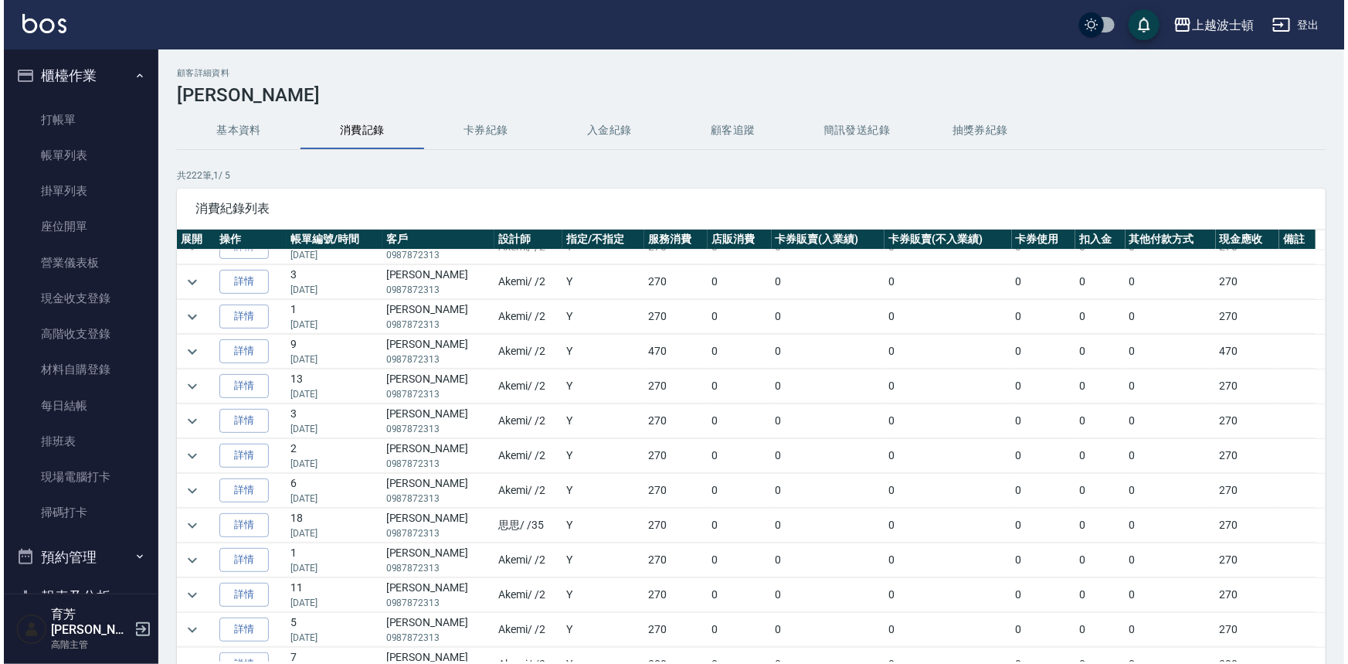
scroll to position [1318, 0]
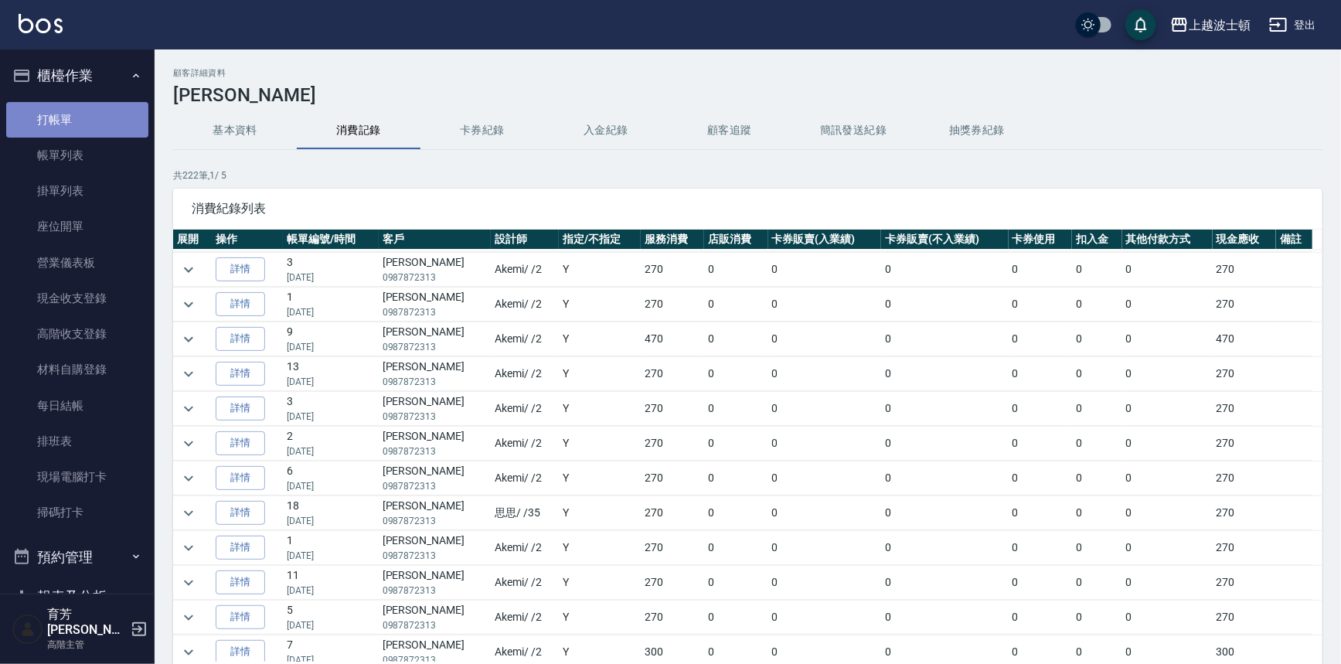
click at [97, 112] on link "打帳單" at bounding box center [77, 120] width 142 height 36
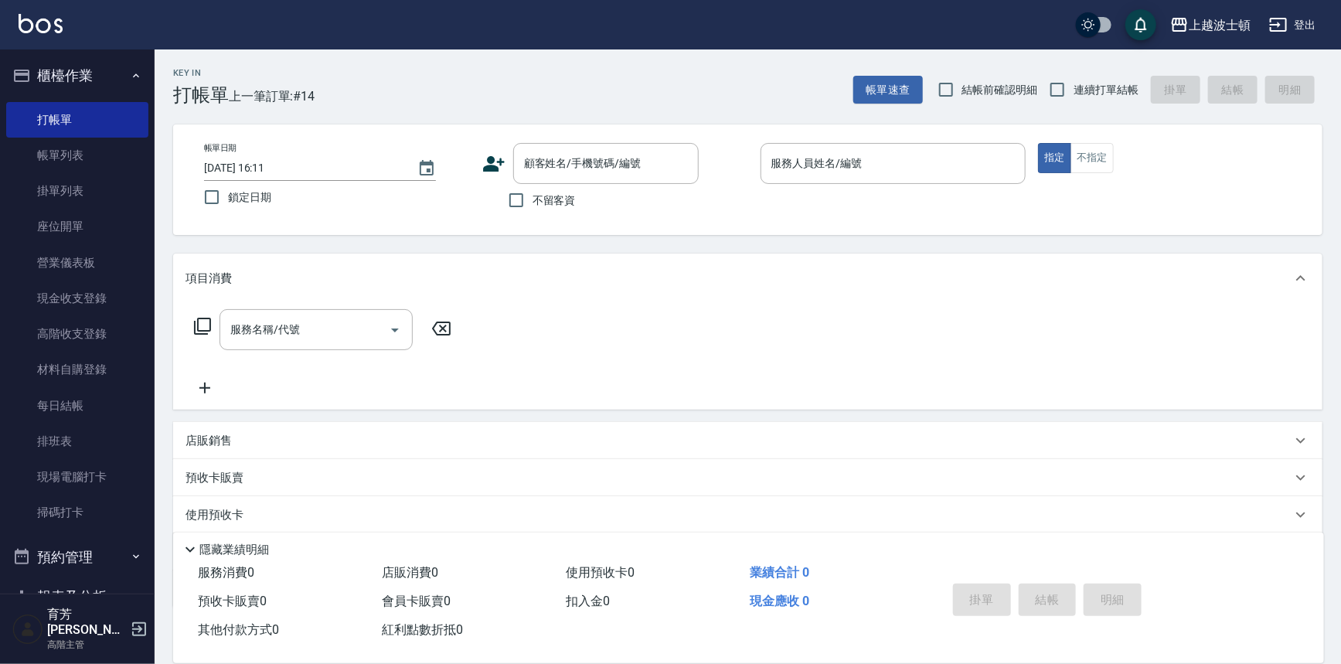
click at [497, 160] on icon at bounding box center [493, 163] width 23 height 23
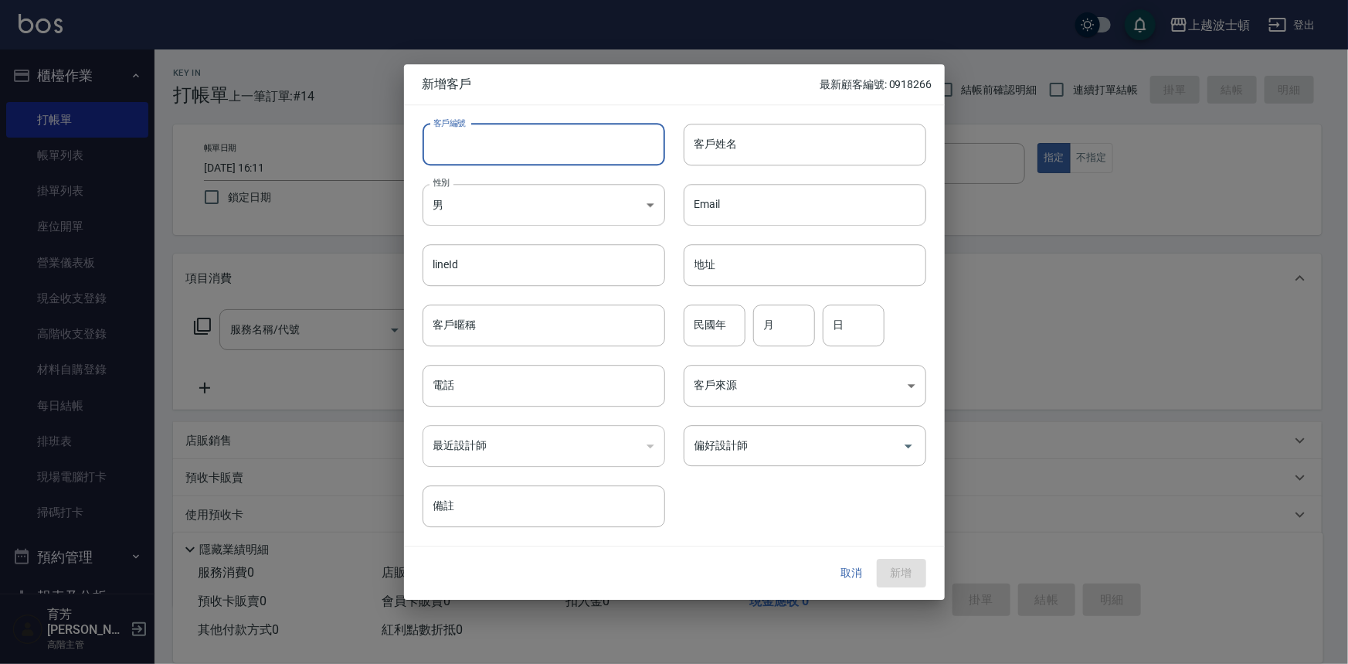
click at [558, 155] on input "客戶編號" at bounding box center [544, 145] width 243 height 42
click at [768, 155] on input "客戶姓名" at bounding box center [805, 145] width 243 height 42
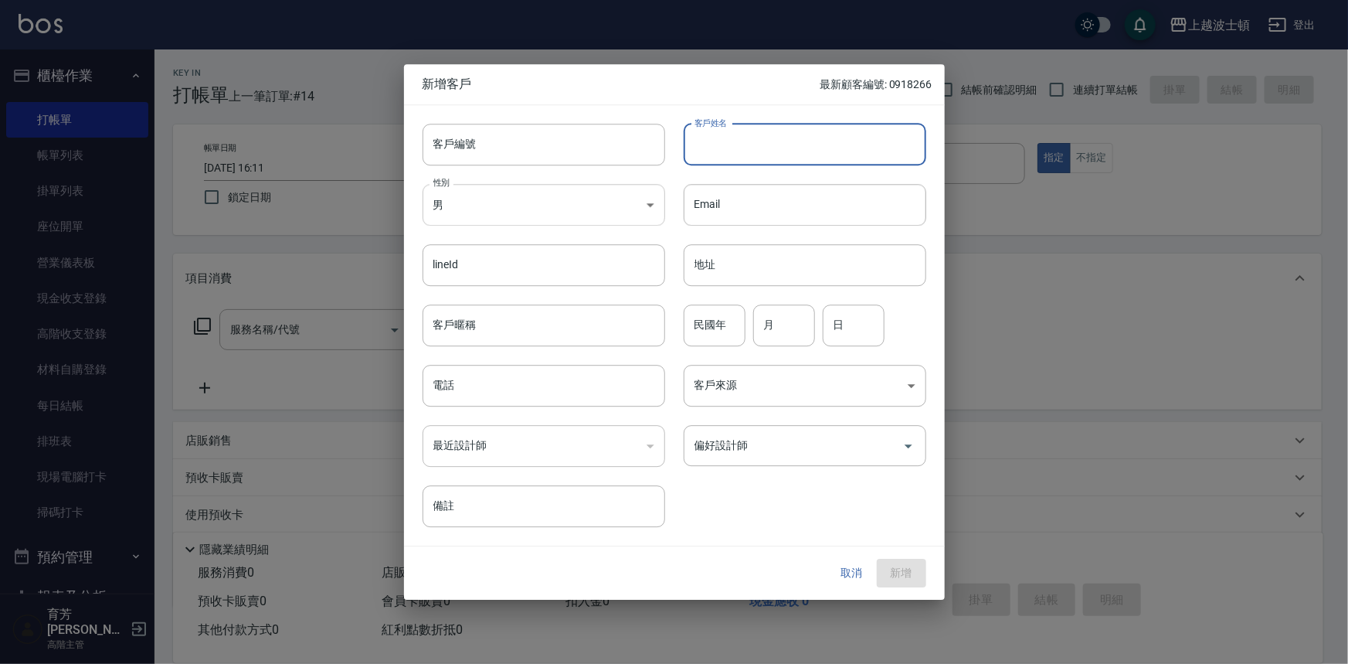
click at [610, 213] on body "上越波士頓 登出 櫃檯作業 打帳單 帳單列表 掛單列表 座位開單 營業儀表板 現金收支登錄 高階收支登錄 材料自購登錄 每日結帳 排班表 現場電腦打卡 掃碼打…" at bounding box center [674, 376] width 1348 height 753
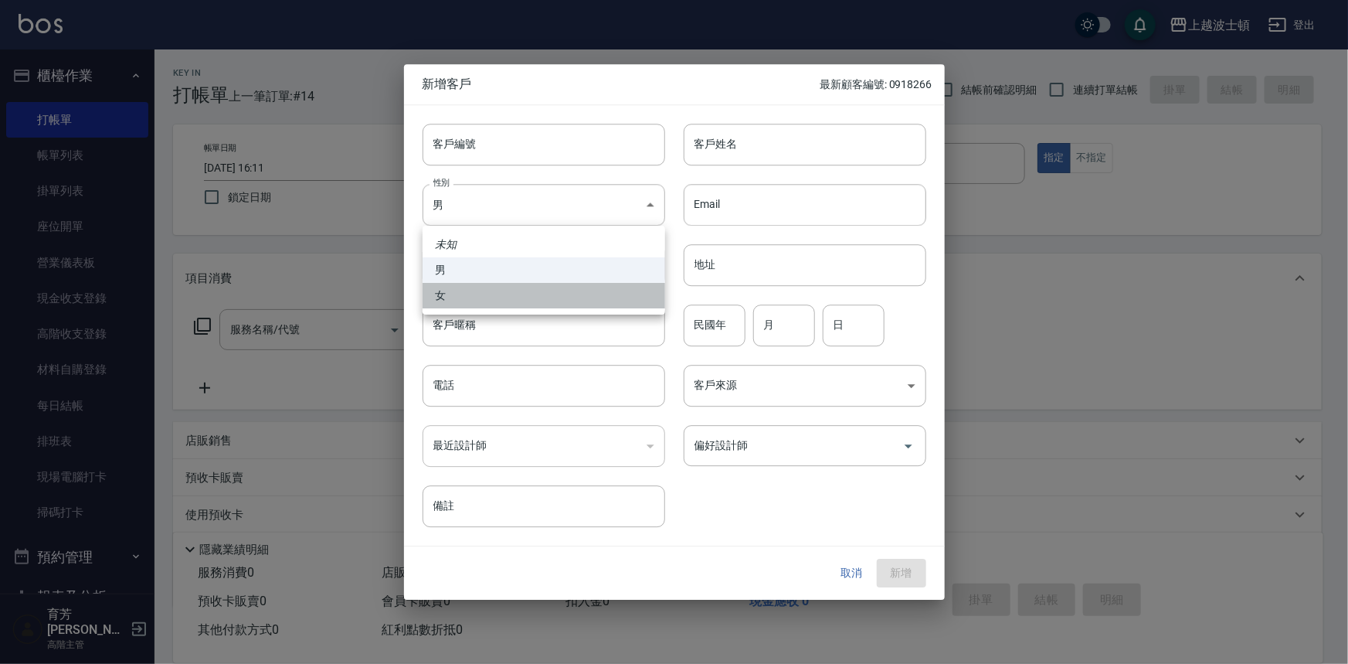
click at [594, 293] on li "女" at bounding box center [544, 296] width 243 height 26
type input "FEMALE"
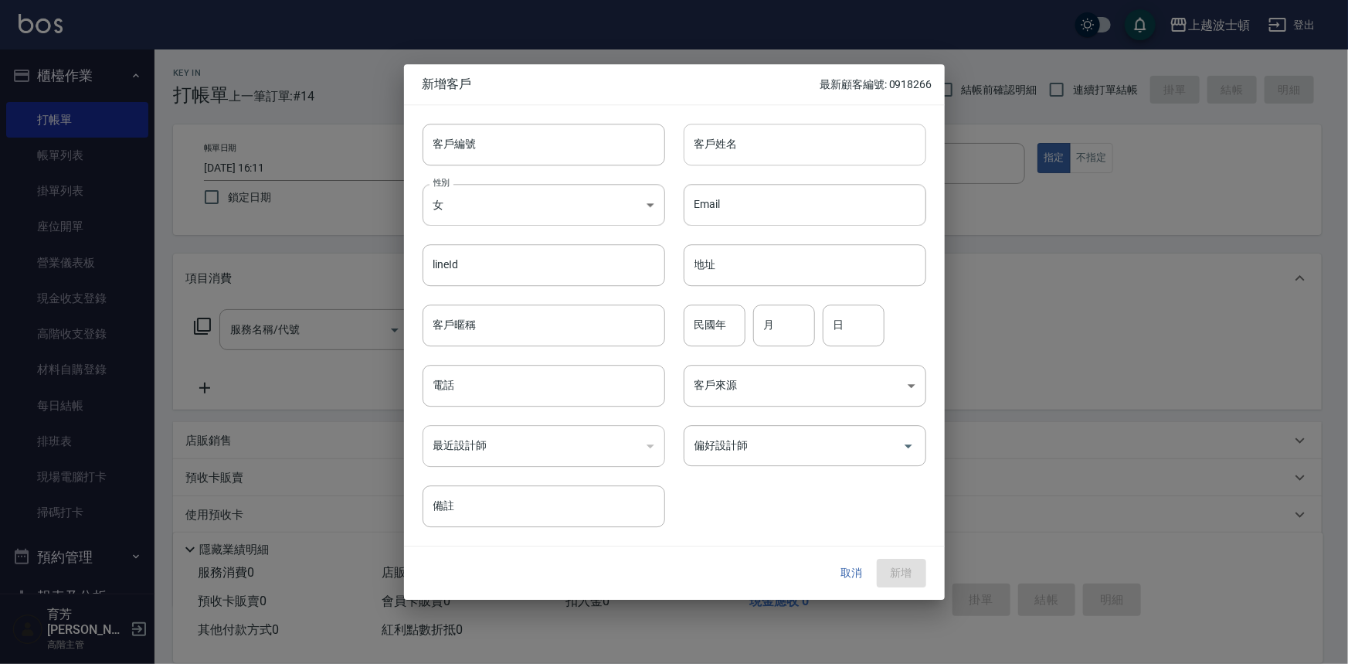
click at [741, 134] on input "客戶姓名" at bounding box center [805, 145] width 243 height 42
type input "[PERSON_NAME]"
click at [558, 158] on input "客戶編號" at bounding box center [544, 145] width 243 height 42
click at [467, 145] on input "333666999" at bounding box center [526, 145] width 207 height 42
click at [464, 146] on input "999" at bounding box center [526, 145] width 207 height 42
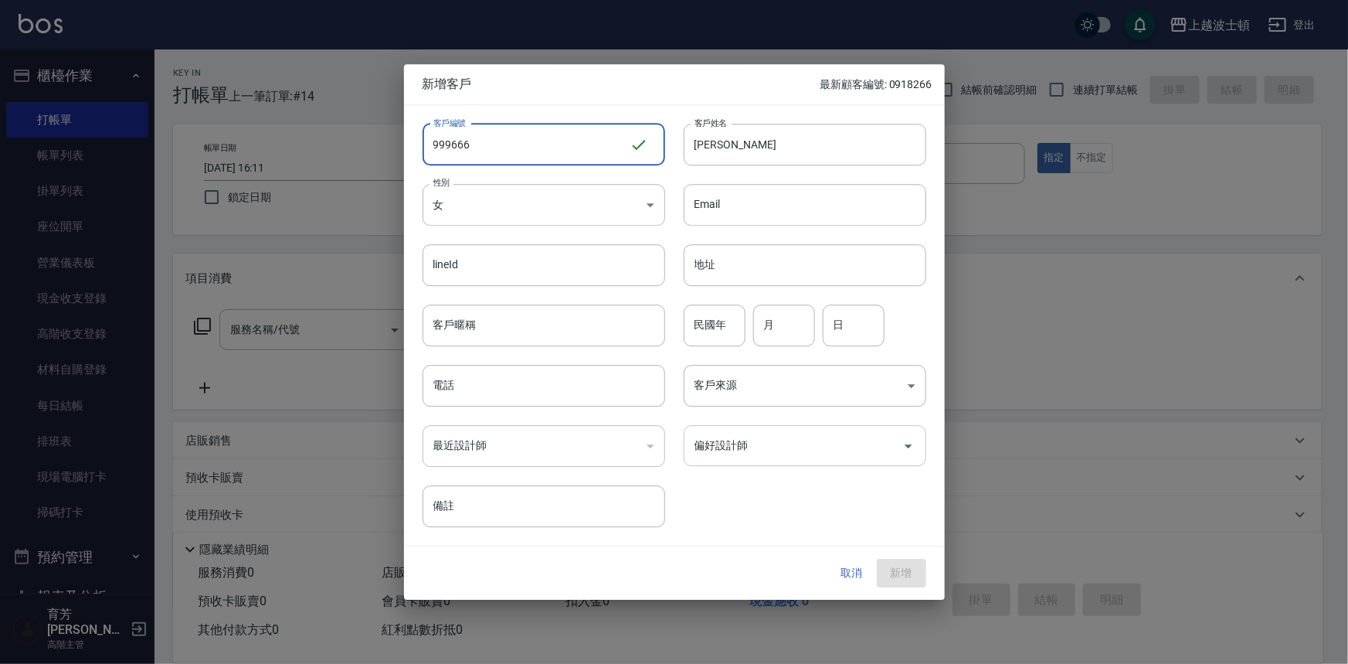
type input "999666"
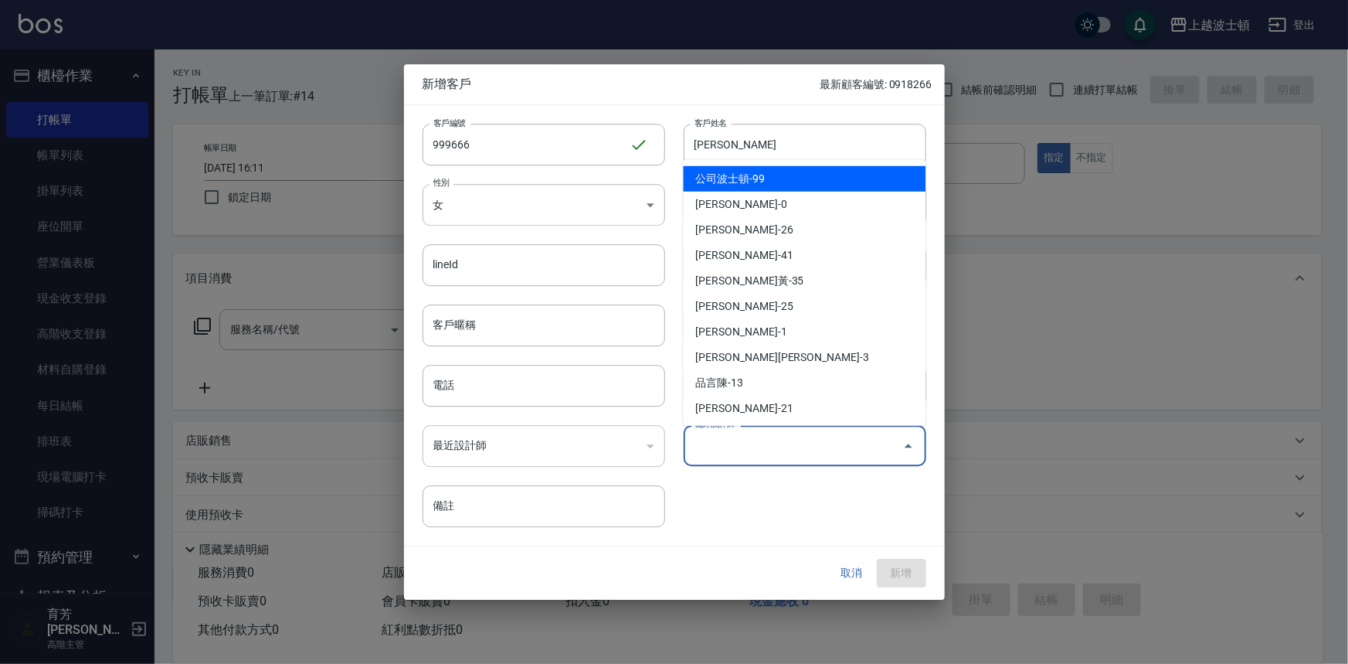
click at [852, 444] on input "偏好設計師" at bounding box center [794, 445] width 206 height 27
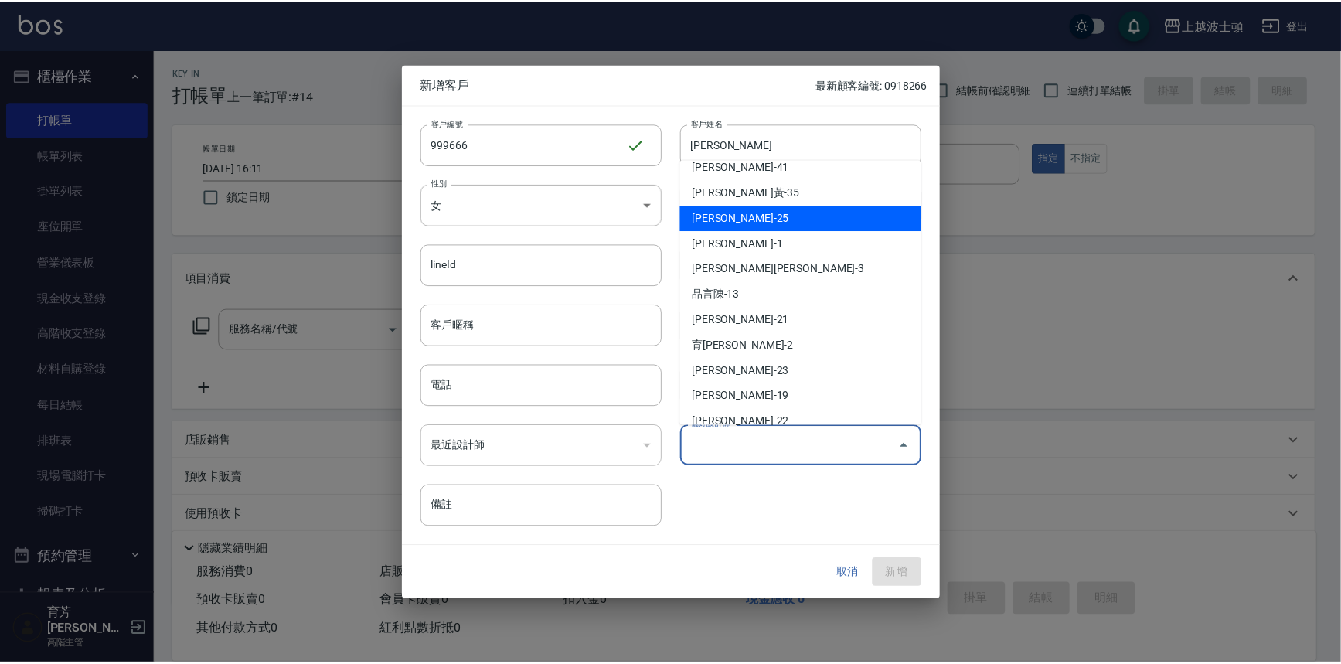
scroll to position [116, 0]
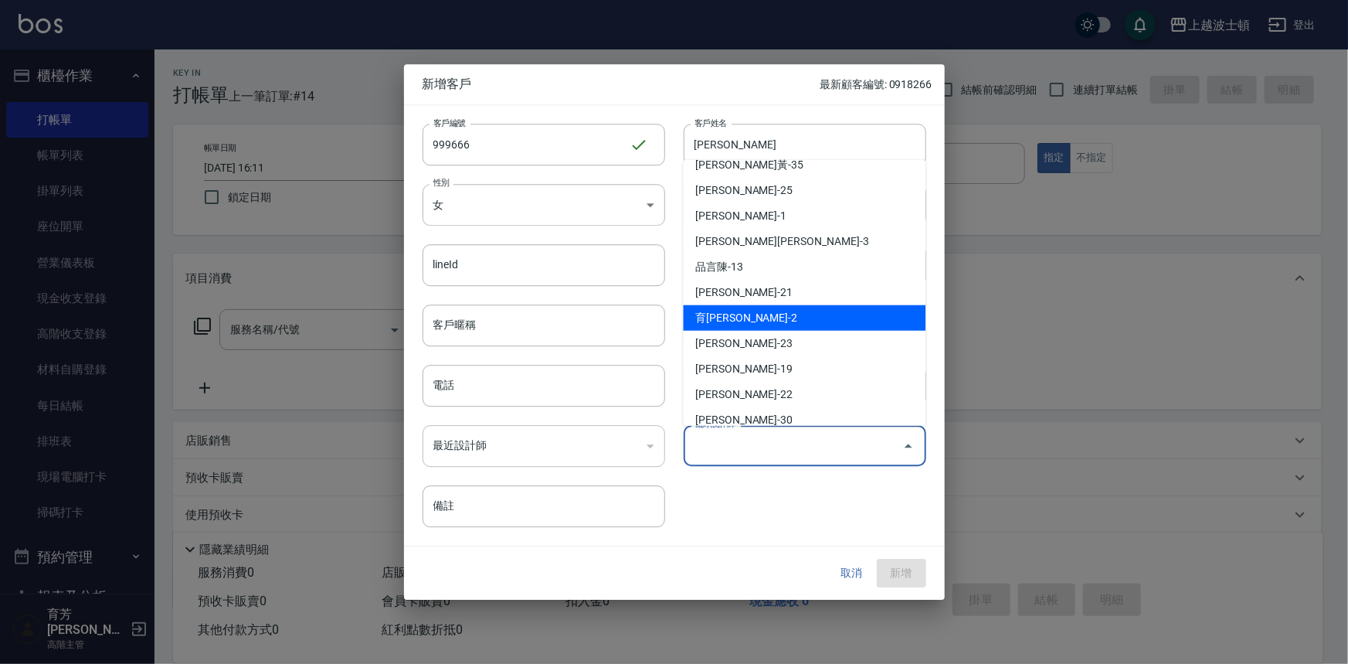
click at [815, 321] on li "育芳蔡-2" at bounding box center [805, 318] width 243 height 26
type input "育芳[PERSON_NAME]"
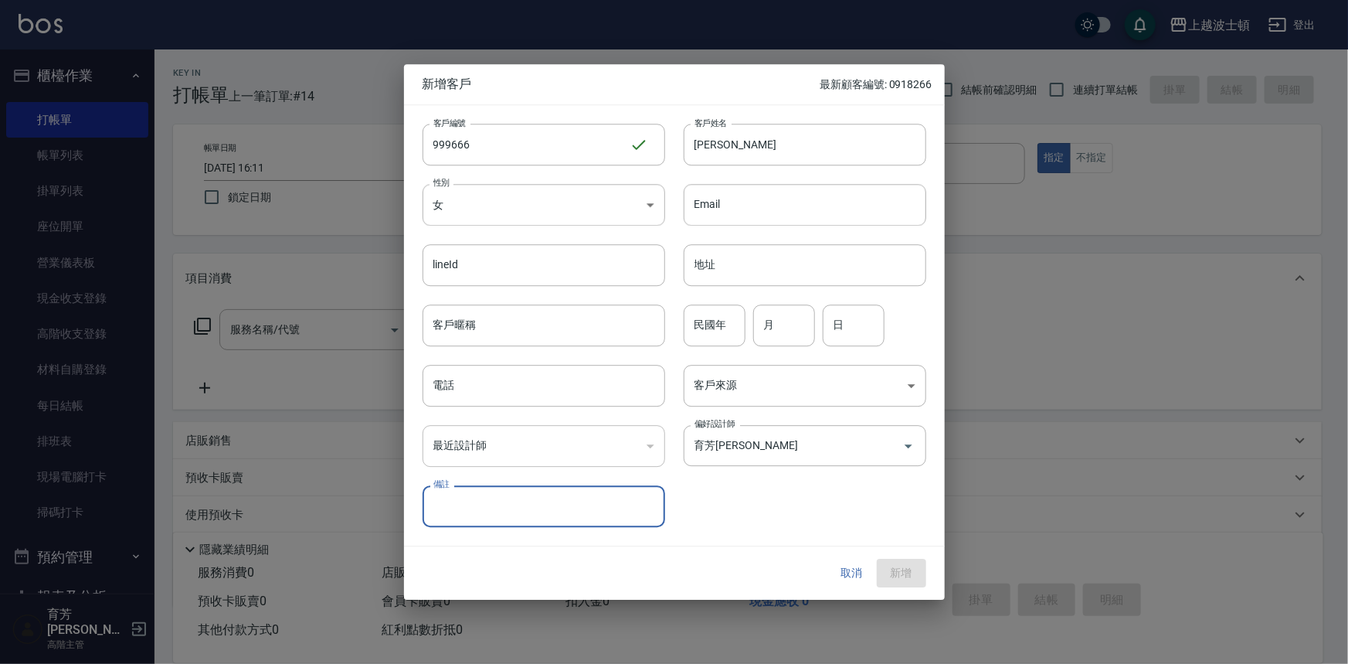
click at [1015, 396] on div at bounding box center [674, 332] width 1348 height 664
click at [893, 581] on div "取消 新增" at bounding box center [877, 573] width 99 height 29
click at [894, 577] on div "取消 新增" at bounding box center [877, 573] width 99 height 29
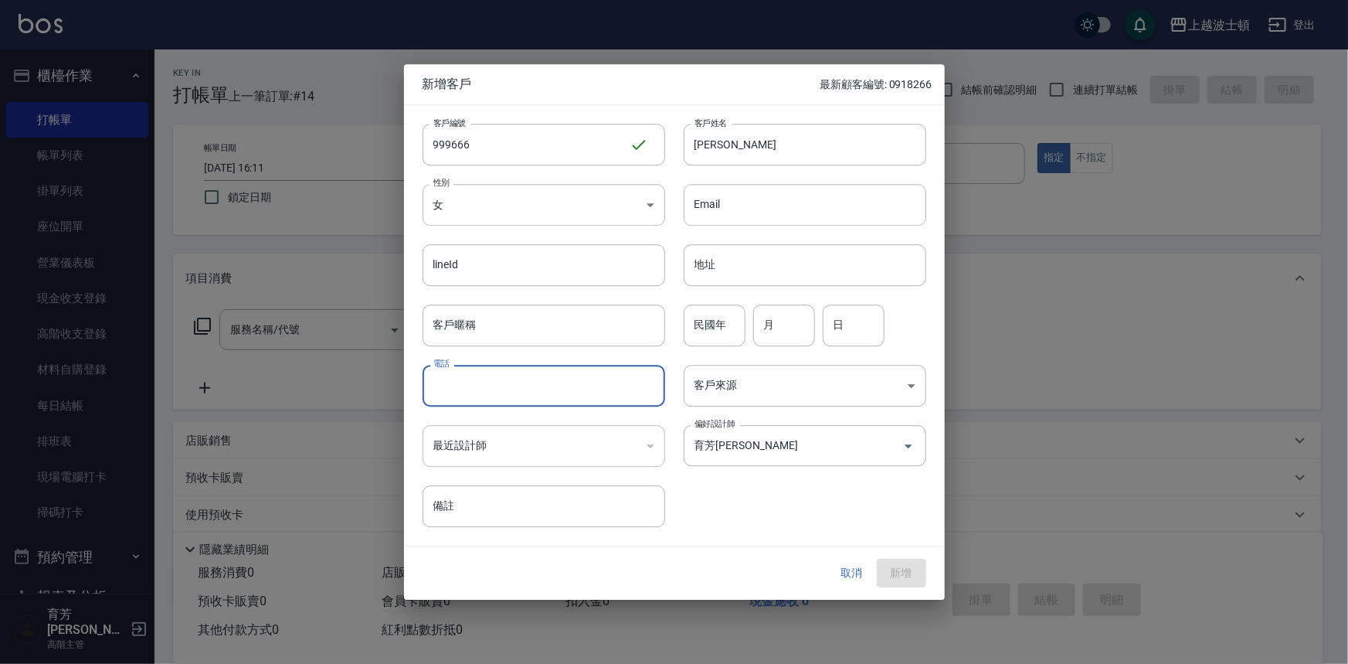
click at [474, 379] on input "電話" at bounding box center [544, 386] width 243 height 42
type input "999666333"
click at [911, 564] on button "新增" at bounding box center [901, 573] width 49 height 29
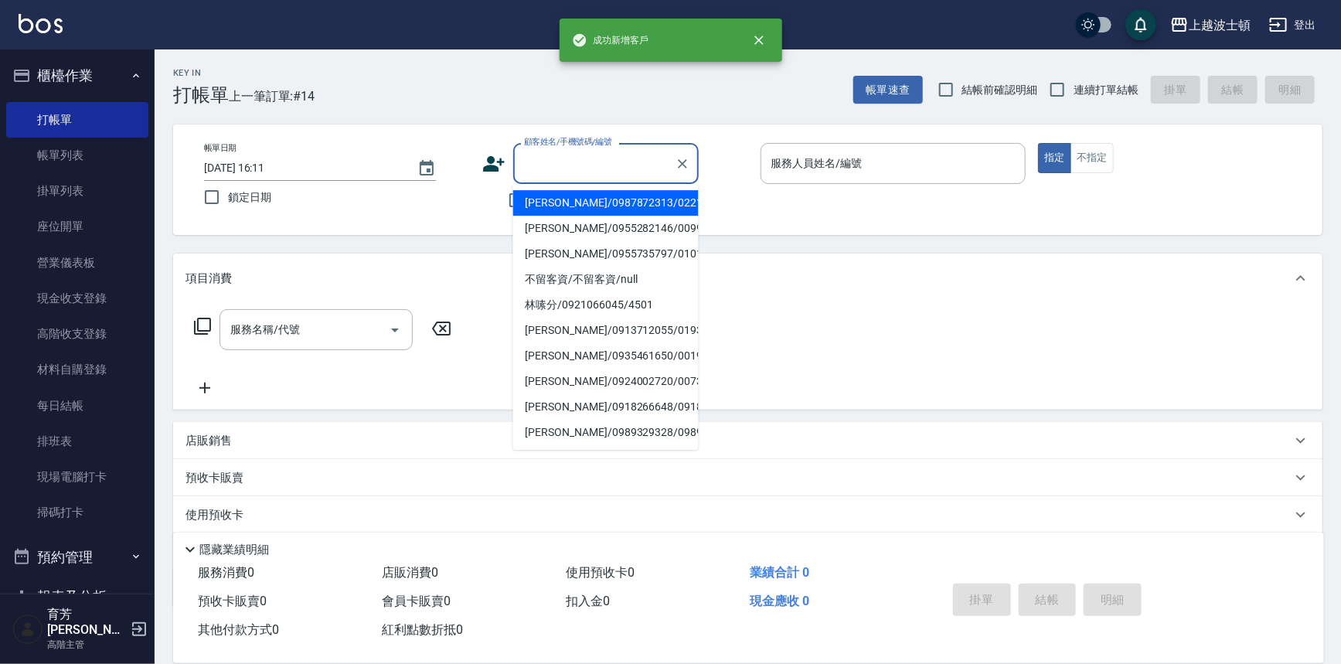
click at [555, 162] on input "顧客姓名/手機號碼/編號" at bounding box center [594, 163] width 148 height 27
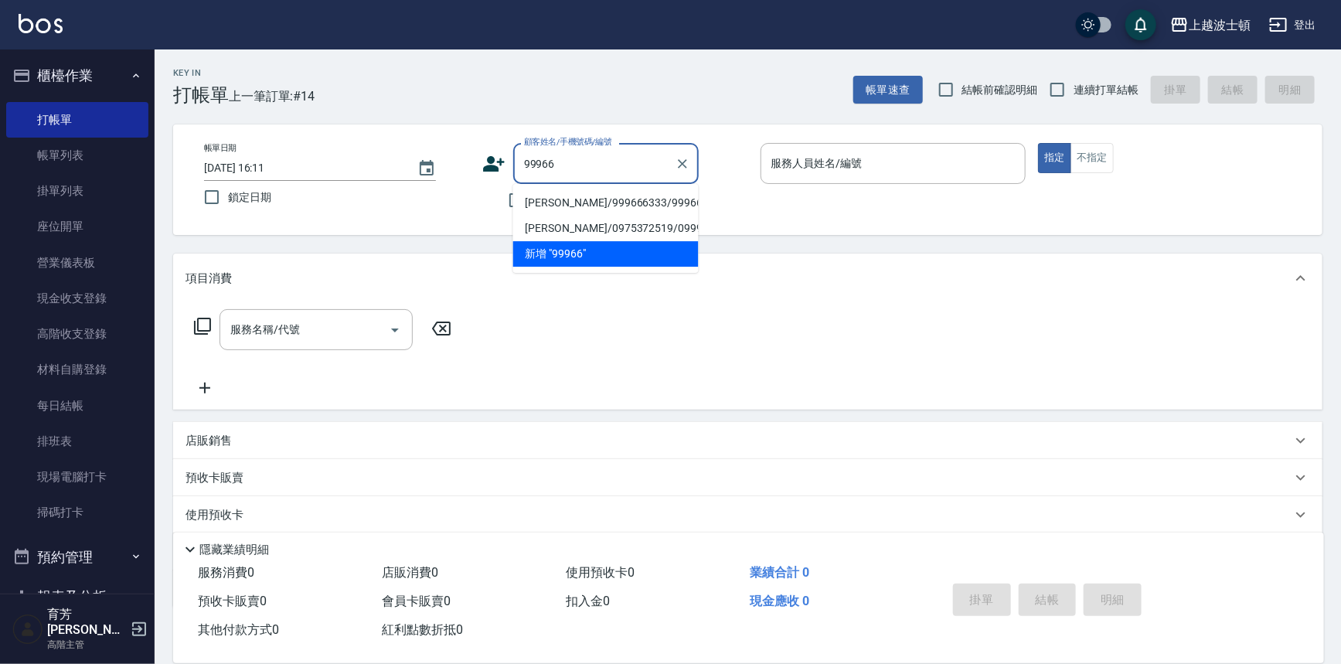
click at [559, 198] on li "吳慧慧/999666333/999666" at bounding box center [605, 203] width 185 height 26
type input "吳慧慧/999666333/999666"
type input "Akemi-2"
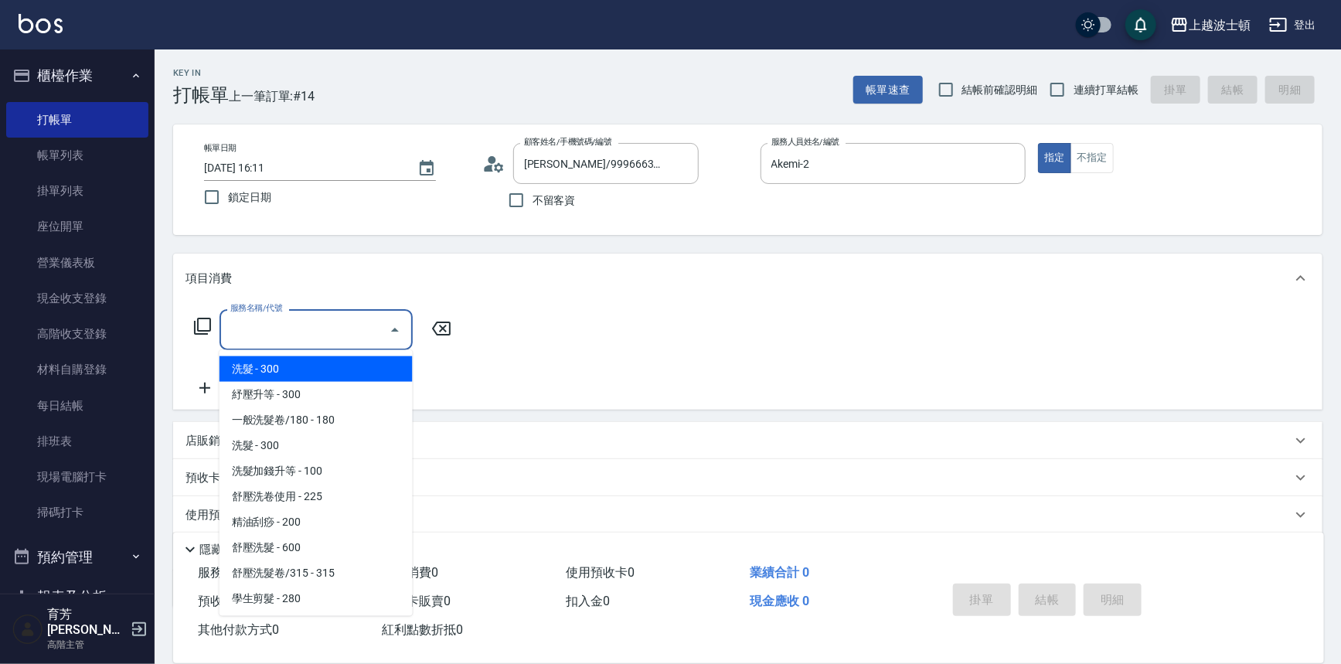
click at [325, 332] on input "服務名稱/代號" at bounding box center [304, 329] width 156 height 27
click at [332, 366] on span "洗髮 - 300" at bounding box center [315, 369] width 193 height 26
type input "洗髮(201)"
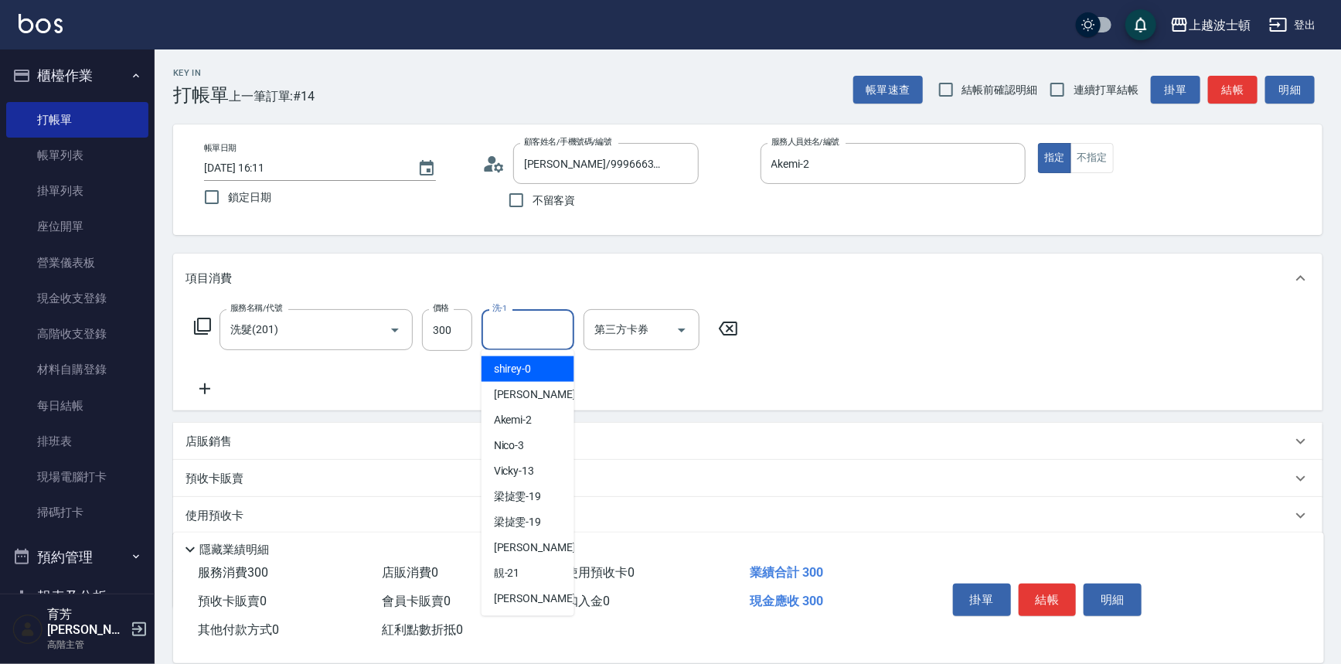
click at [510, 333] on input "洗-1" at bounding box center [527, 329] width 79 height 27
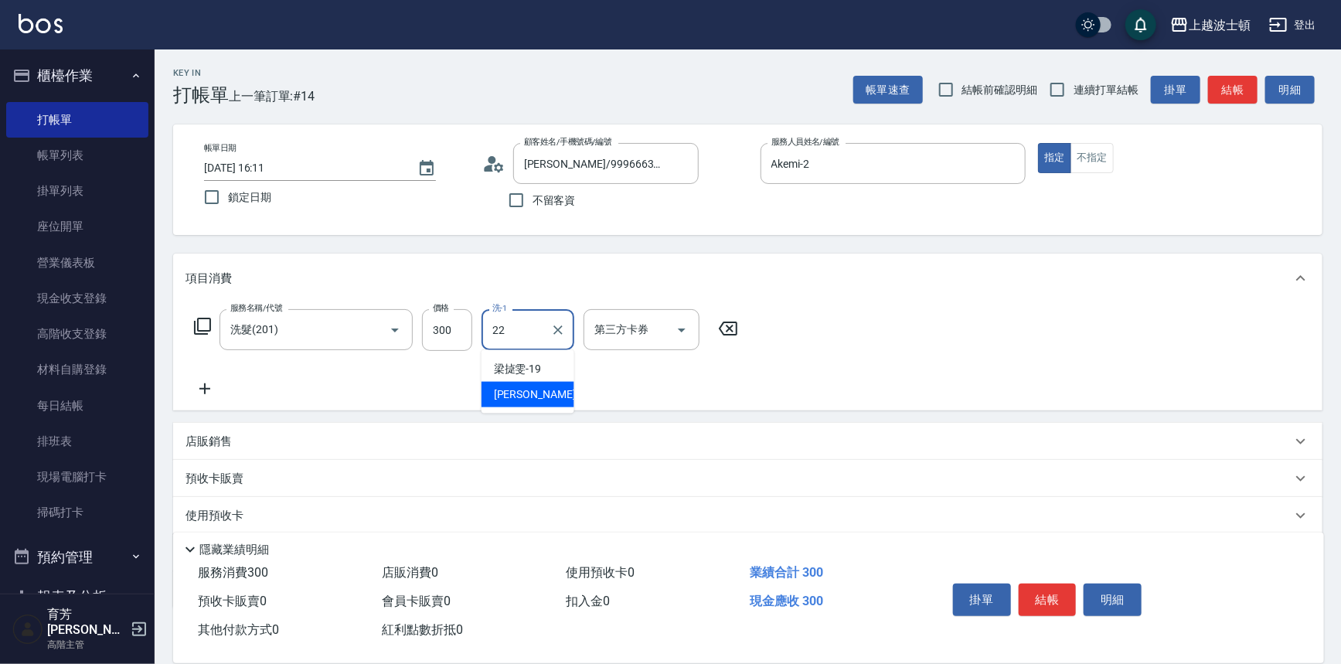
click at [547, 389] on div "雅如 -22" at bounding box center [527, 395] width 93 height 26
type input "雅如-22"
click at [205, 386] on icon at bounding box center [204, 388] width 11 height 11
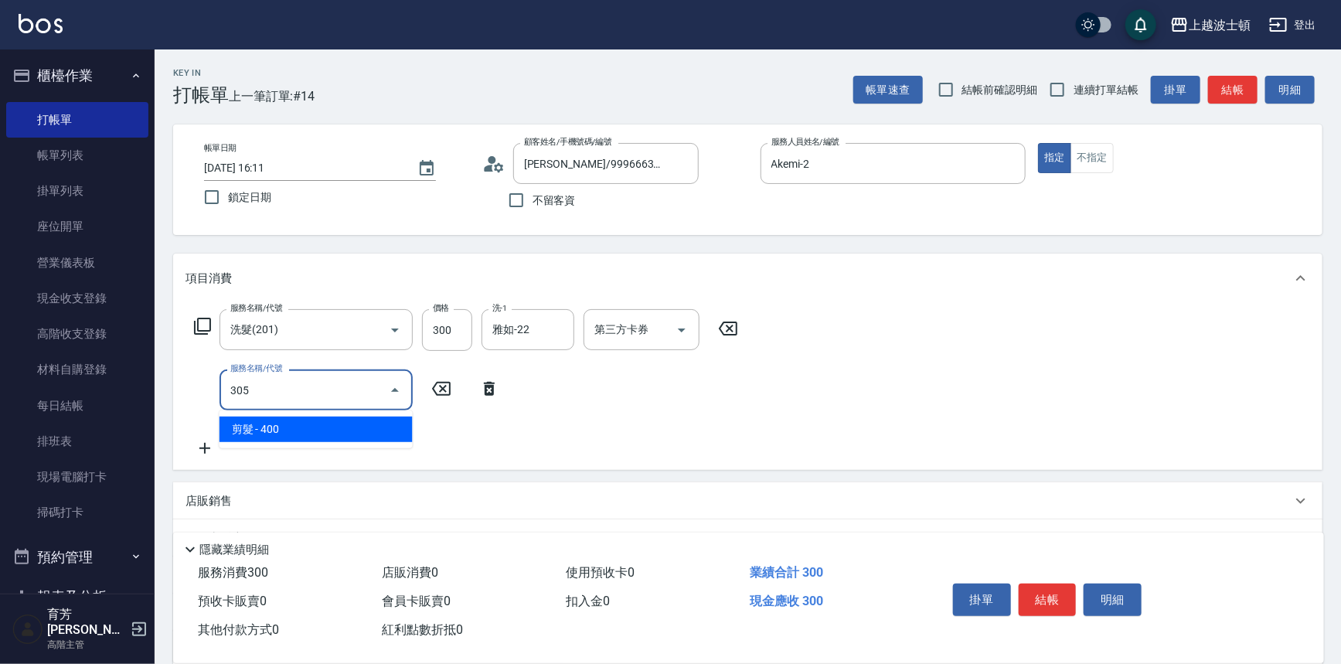
click at [311, 434] on span "剪髮 - 400" at bounding box center [315, 430] width 193 height 26
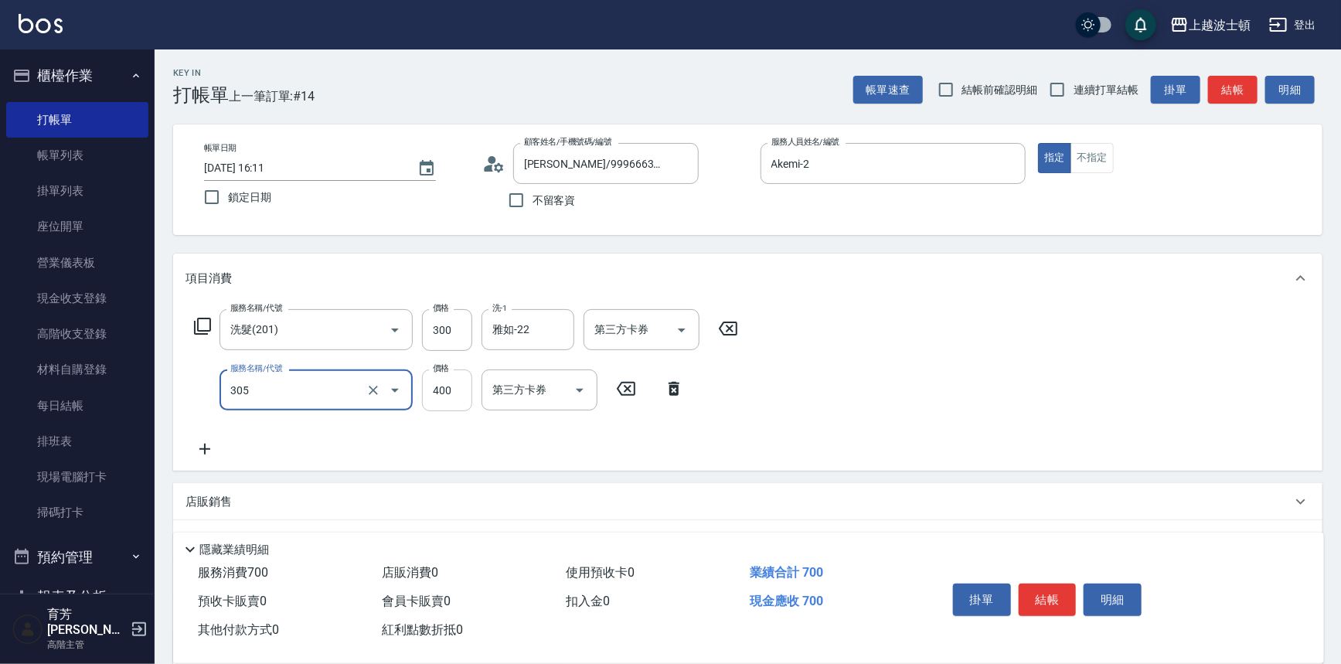
type input "剪髮(305)"
click at [437, 400] on input "400" at bounding box center [447, 390] width 50 height 42
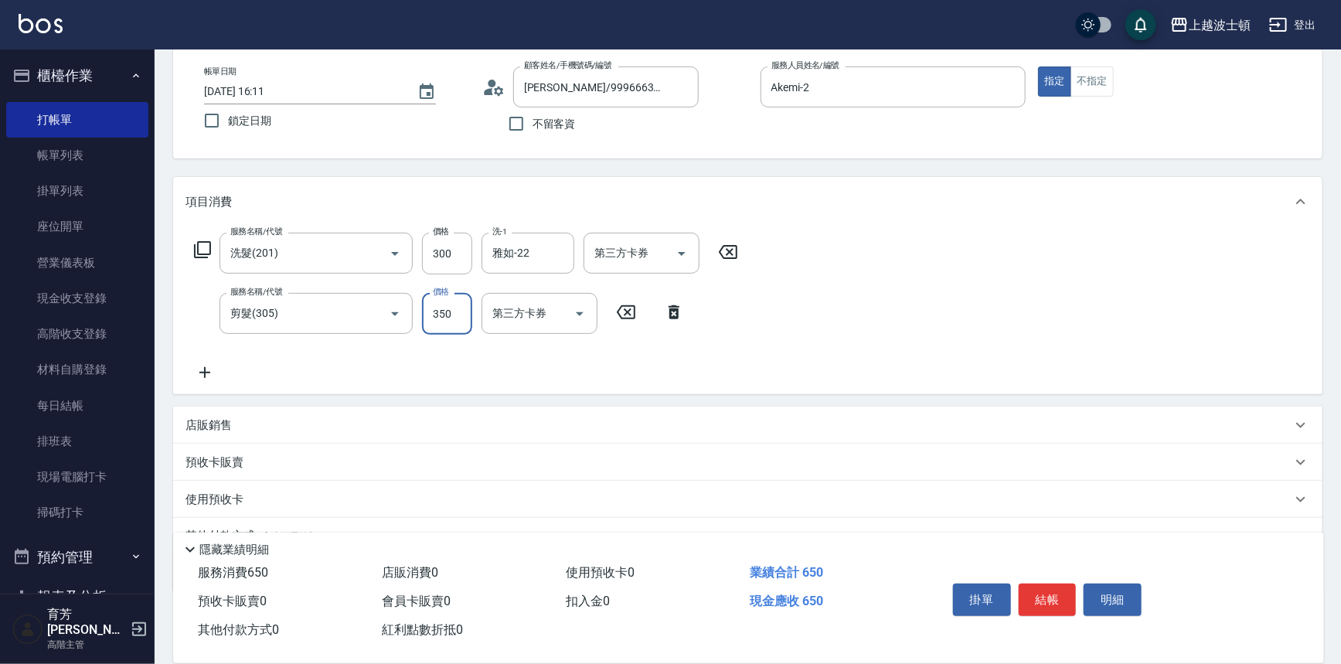
scroll to position [149, 0]
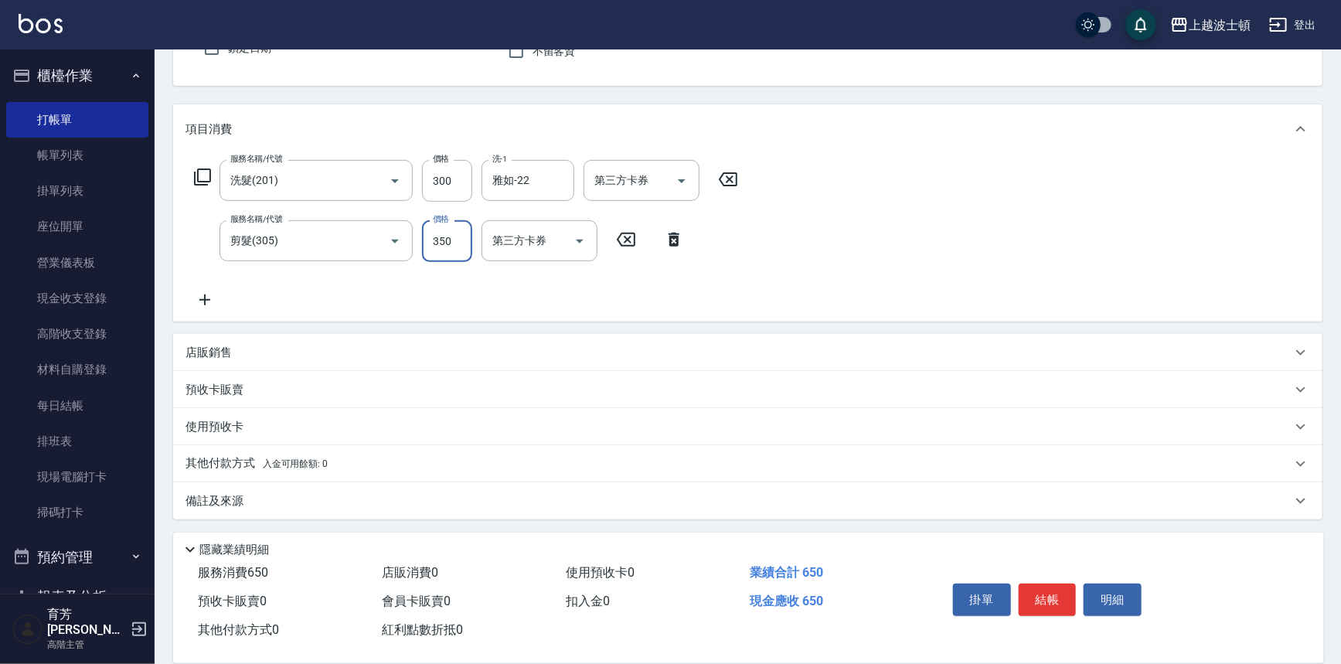
type input "350"
click at [199, 299] on icon at bounding box center [204, 299] width 11 height 11
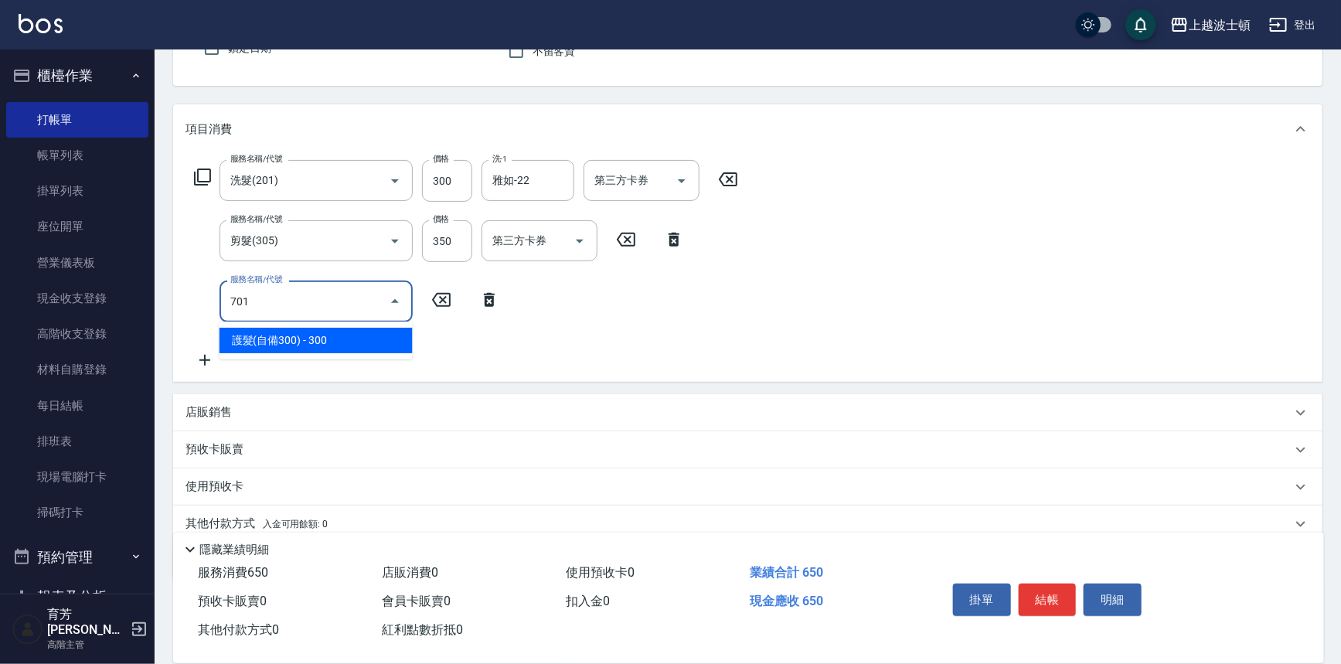
drag, startPoint x: 368, startPoint y: 348, endPoint x: 403, endPoint y: 338, distance: 36.9
click at [368, 347] on span "護髮(自備300) - 300" at bounding box center [315, 341] width 193 height 26
click at [526, 319] on div "護-1" at bounding box center [527, 301] width 93 height 41
type input "護髮(自備300)(701)"
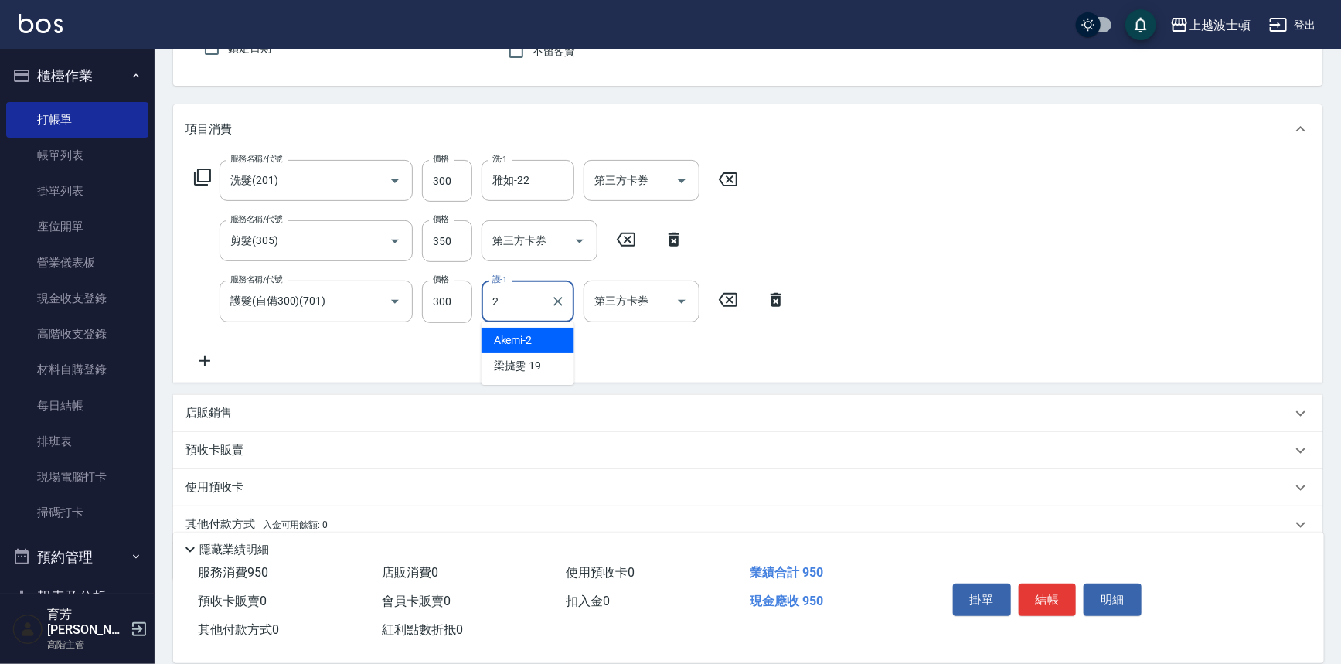
click at [506, 345] on span "Akemi -2" at bounding box center [513, 340] width 39 height 16
type input "Akemi-2"
click at [1235, 270] on div "服務名稱/代號 洗髮(201) 服務名稱/代號 價格 300 價格 洗-1 雅如-22 洗-1 第三方卡券 第三方卡券 服務名稱/代號 剪髮(305) 服務名…" at bounding box center [747, 268] width 1149 height 228
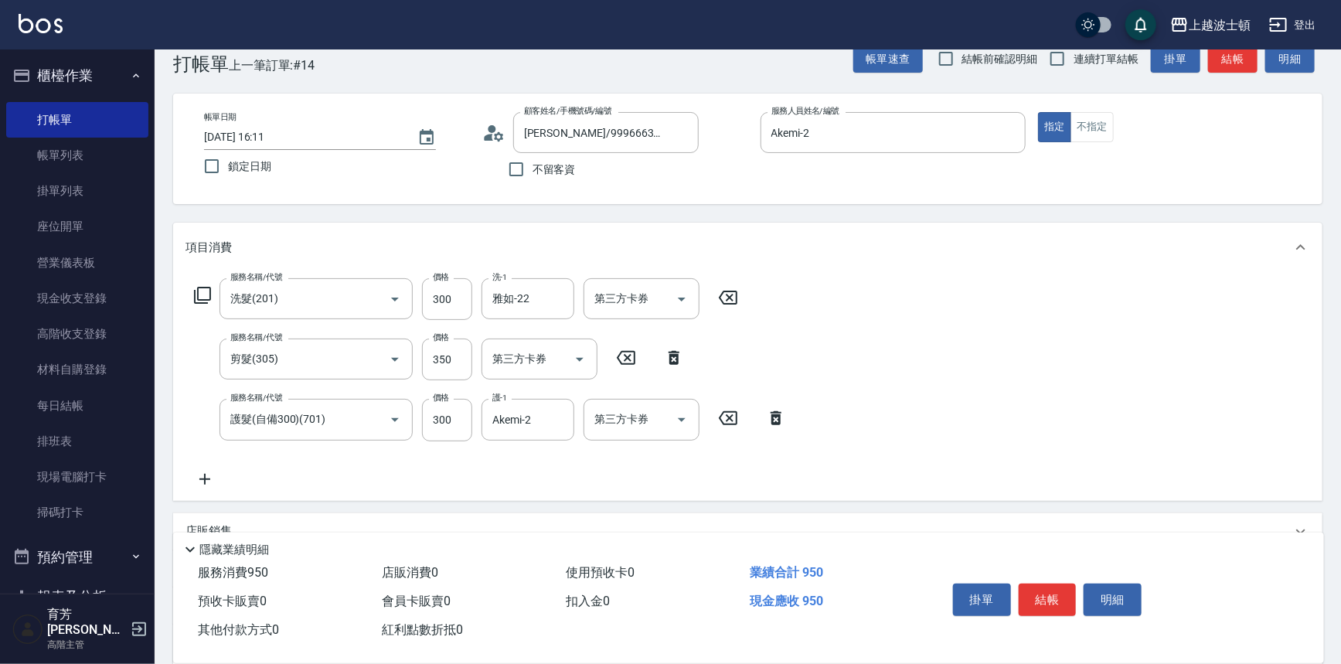
scroll to position [0, 0]
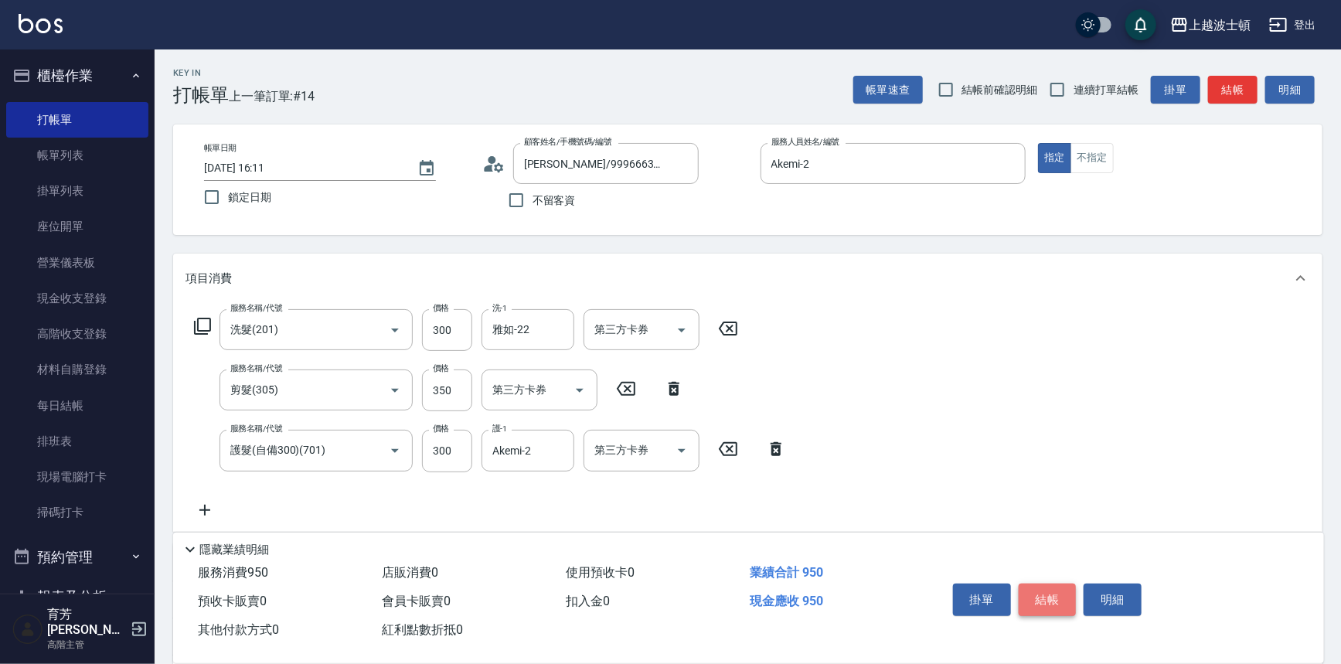
click at [1053, 597] on button "結帳" at bounding box center [1048, 599] width 58 height 32
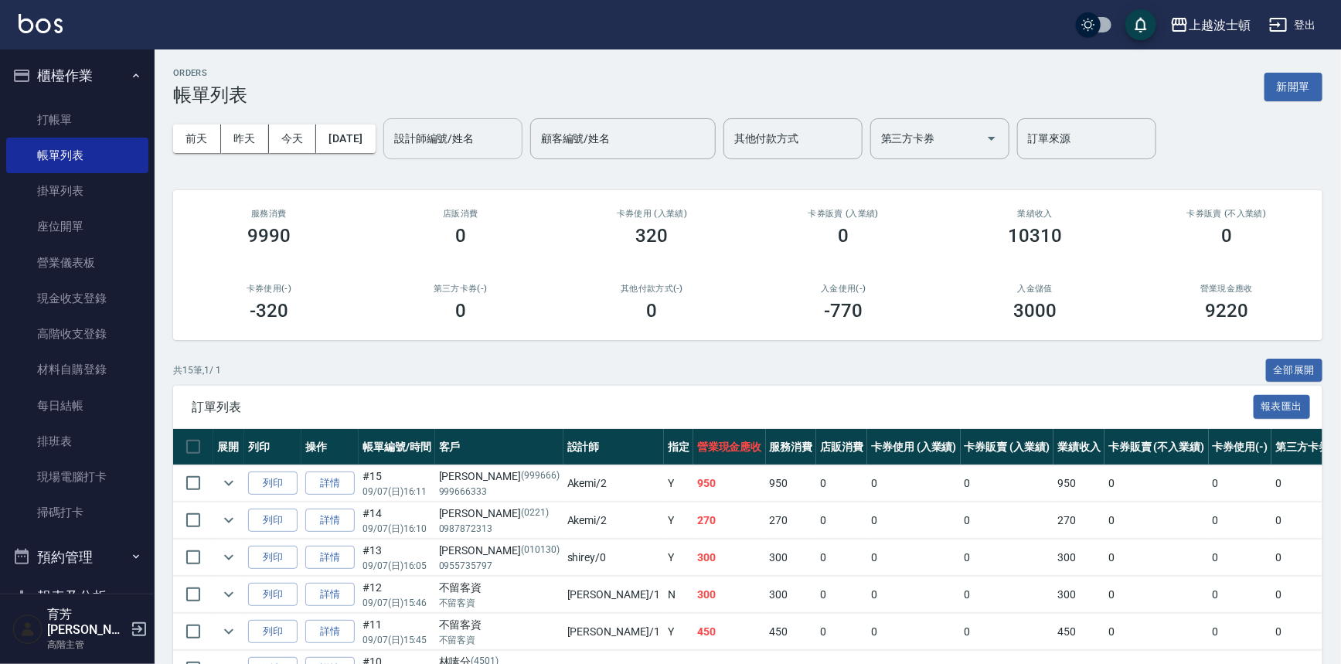
click at [463, 145] on input "設計師編號/姓名" at bounding box center [452, 138] width 125 height 27
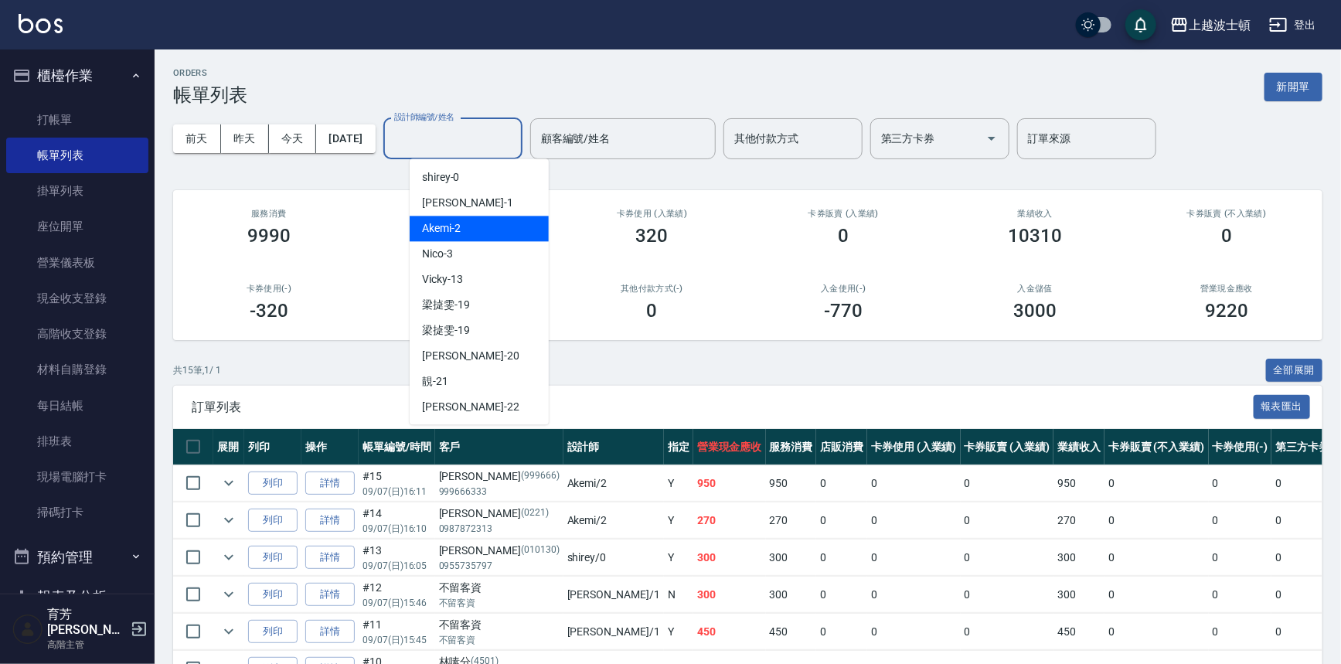
click at [488, 240] on div "Akemi -2" at bounding box center [479, 229] width 139 height 26
type input "Akemi-2"
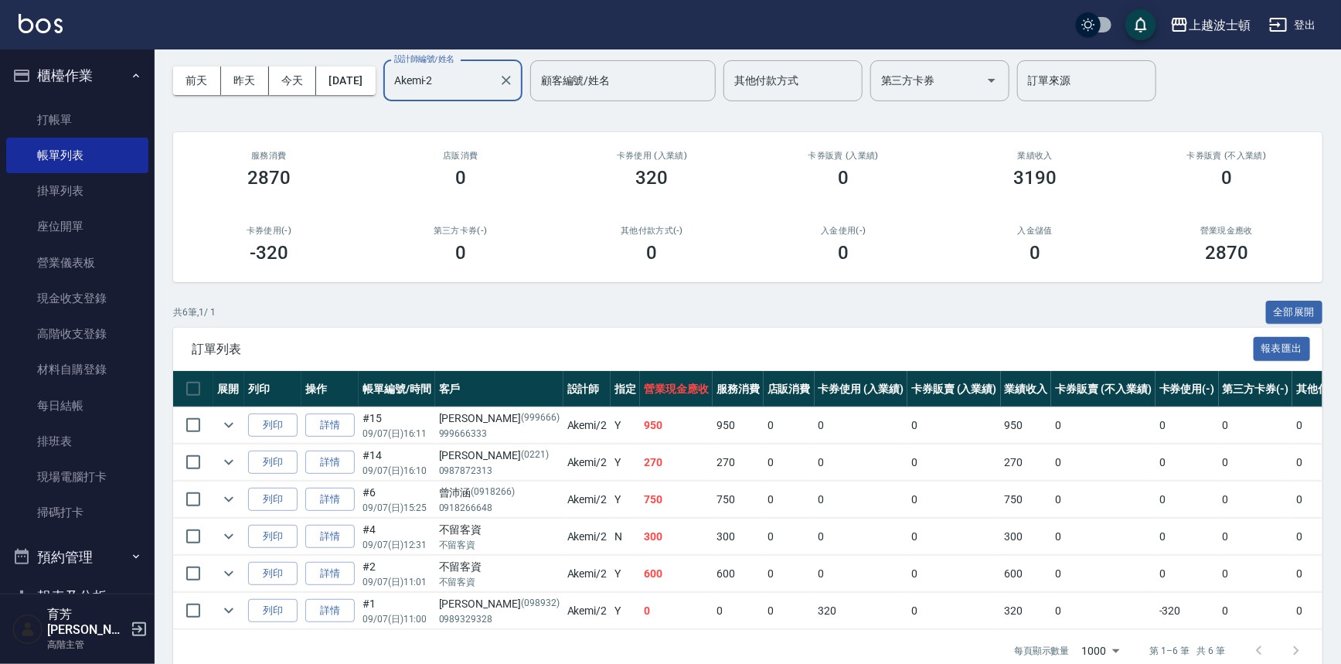
scroll to position [60, 0]
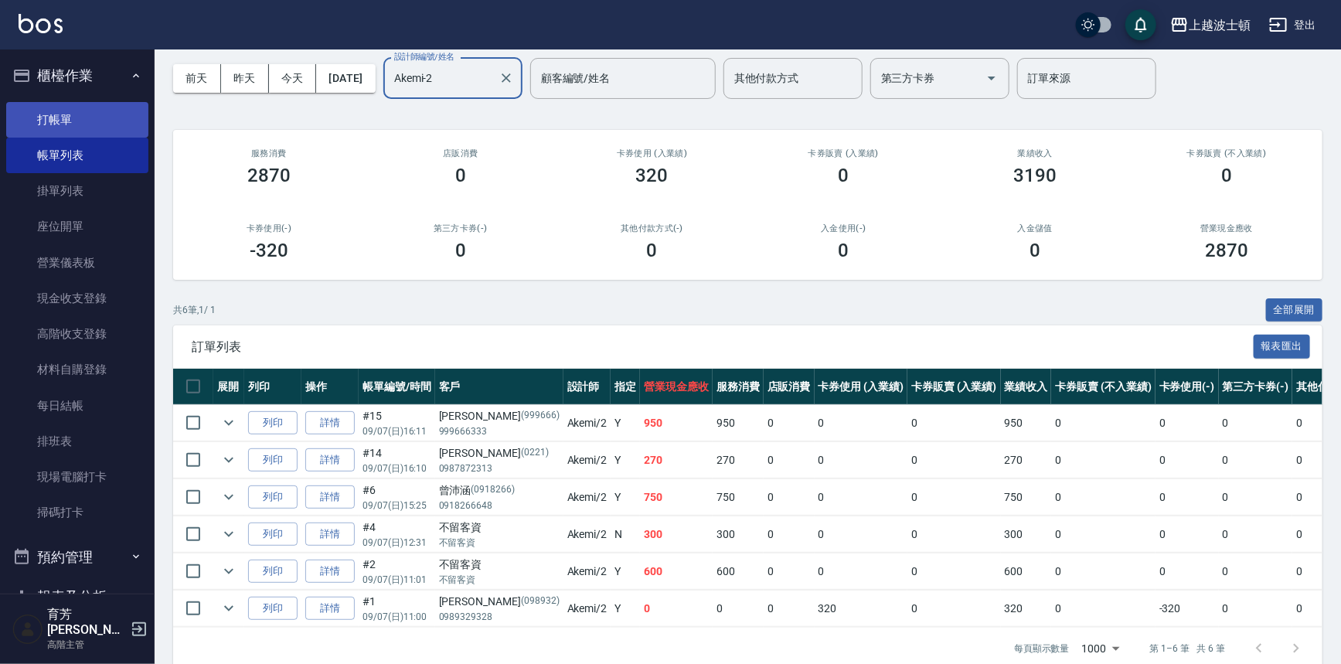
click at [70, 117] on link "打帳單" at bounding box center [77, 120] width 142 height 36
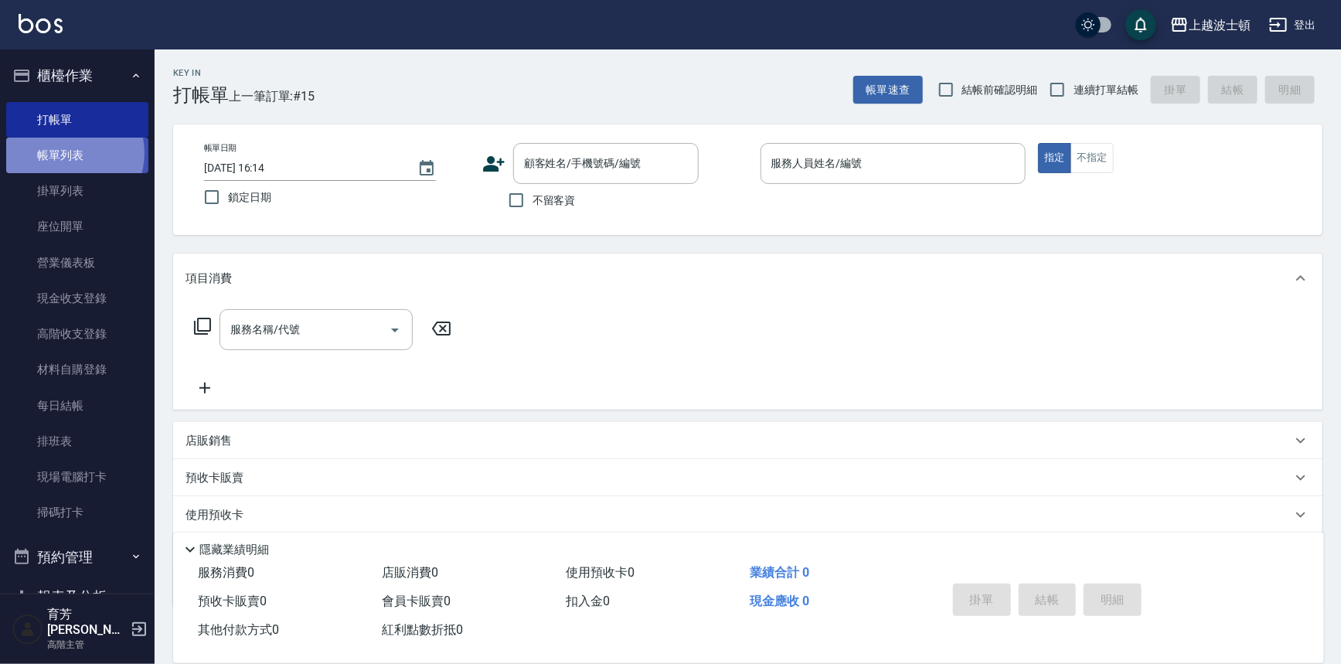
click at [70, 153] on link "帳單列表" at bounding box center [77, 156] width 142 height 36
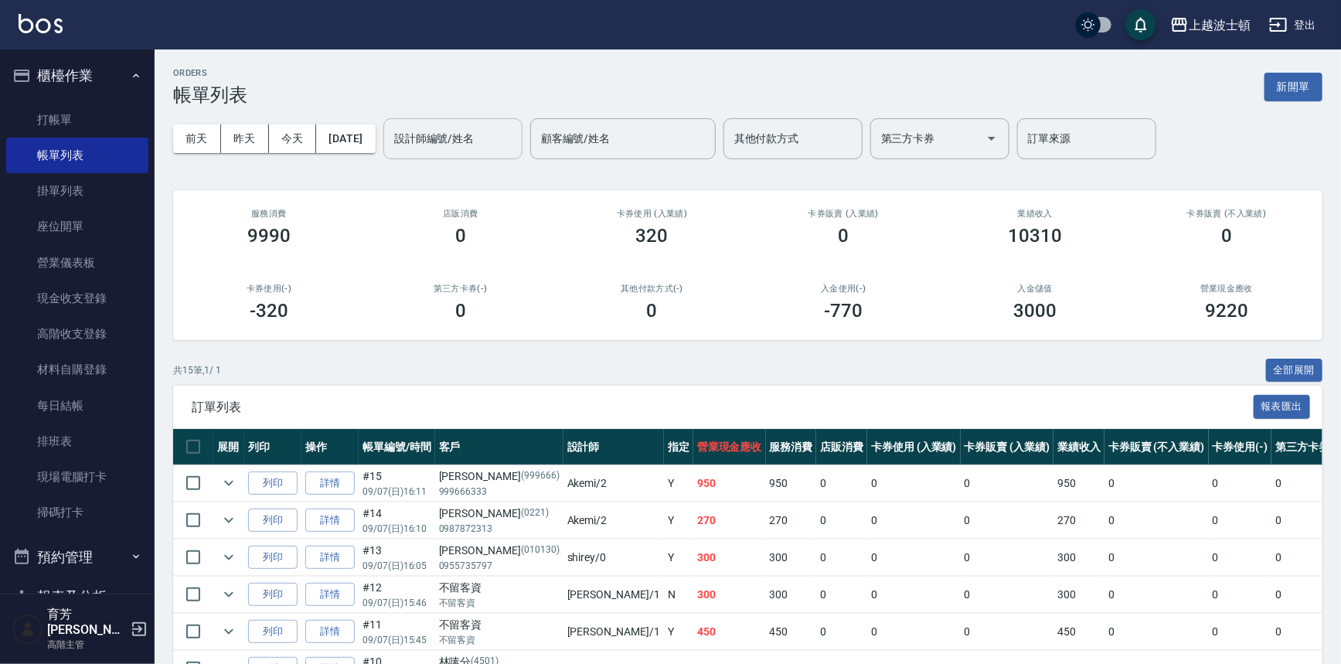
click at [468, 138] on input "設計師編號/姓名" at bounding box center [452, 138] width 125 height 27
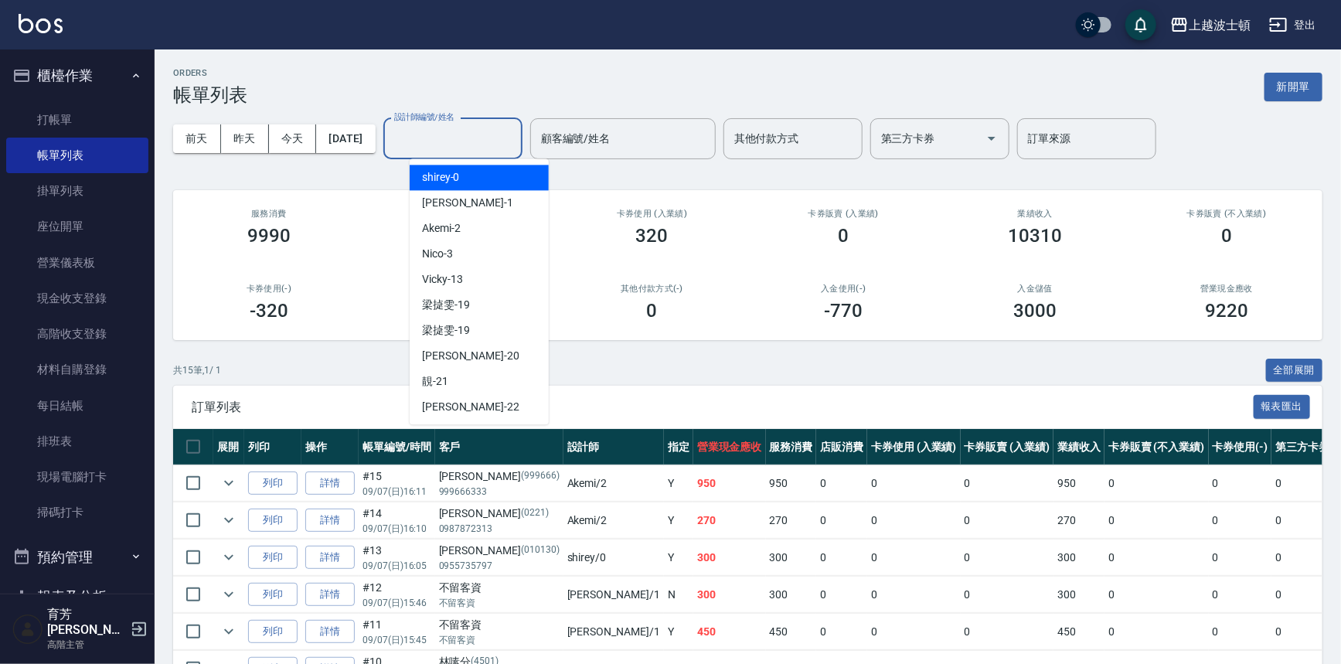
click at [459, 172] on div "shirey -0" at bounding box center [479, 178] width 139 height 26
type input "shirey-0"
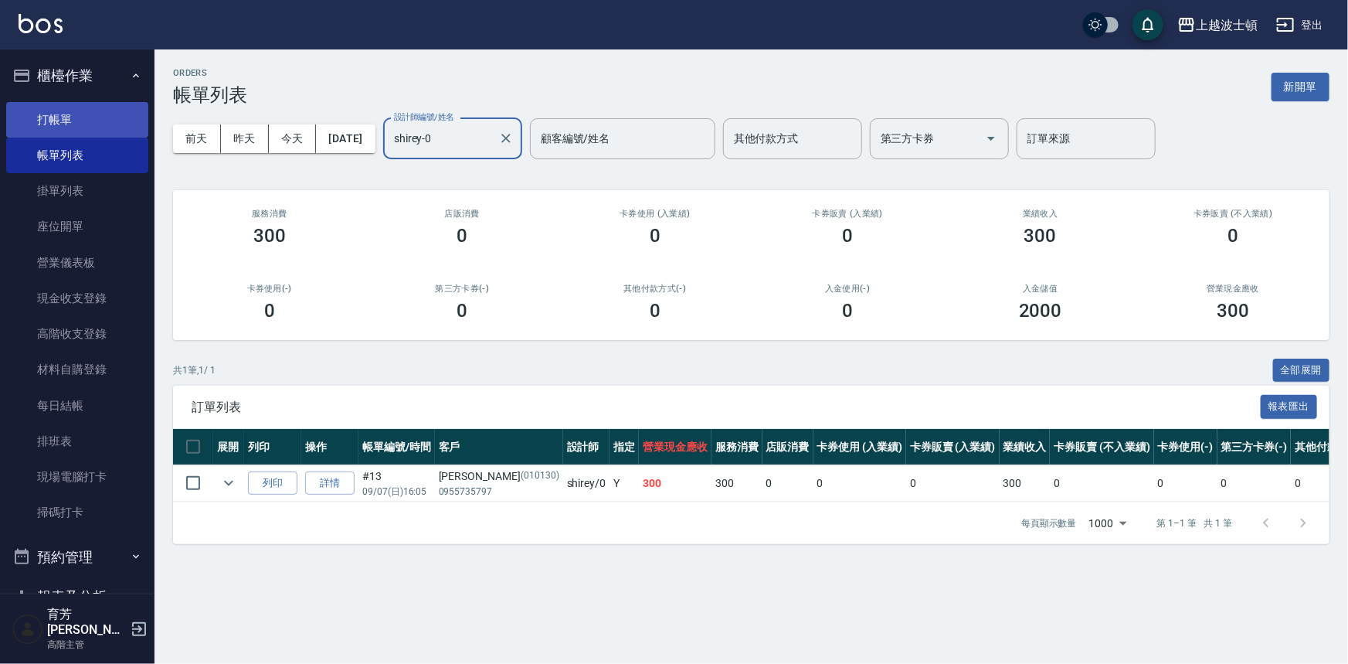
click at [83, 112] on link "打帳單" at bounding box center [77, 120] width 142 height 36
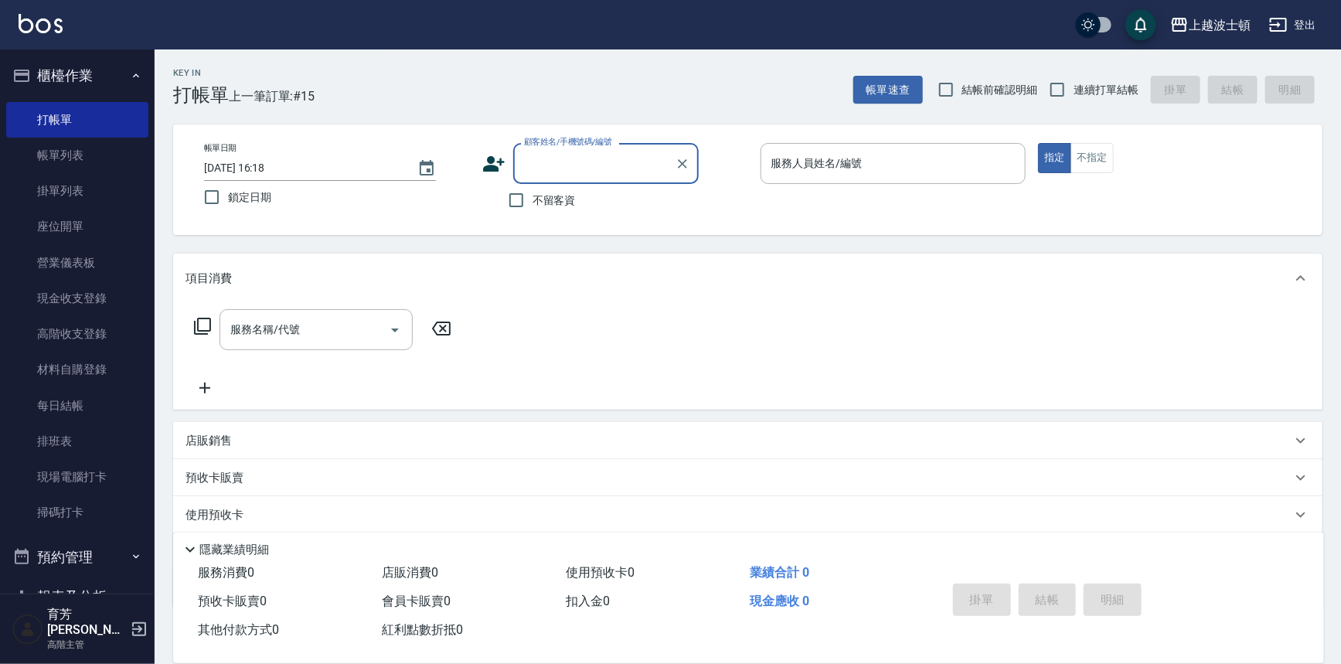
click at [542, 158] on input "顧客姓名/手機號碼/編號" at bounding box center [594, 163] width 148 height 27
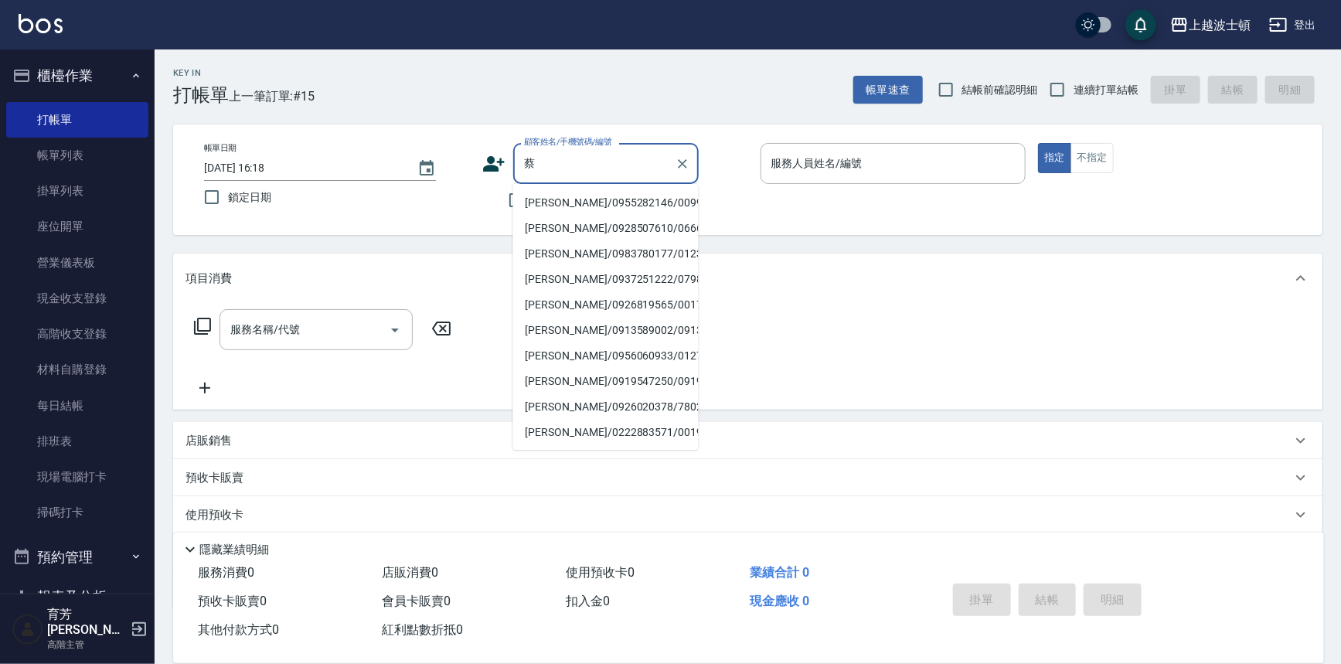
click at [603, 200] on li "蔡淑文/0955282146/009991" at bounding box center [605, 203] width 185 height 26
type input "蔡淑文/0955282146/009991"
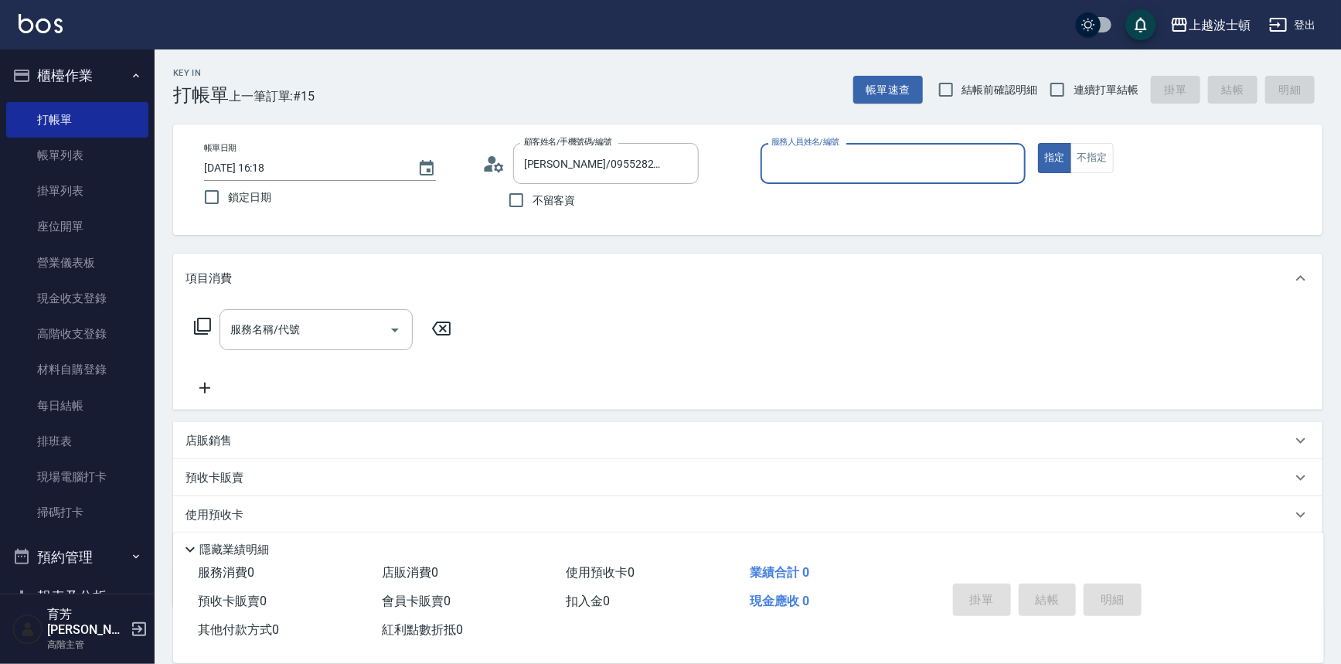
type input "shirey-0"
click at [485, 162] on icon at bounding box center [493, 163] width 23 height 23
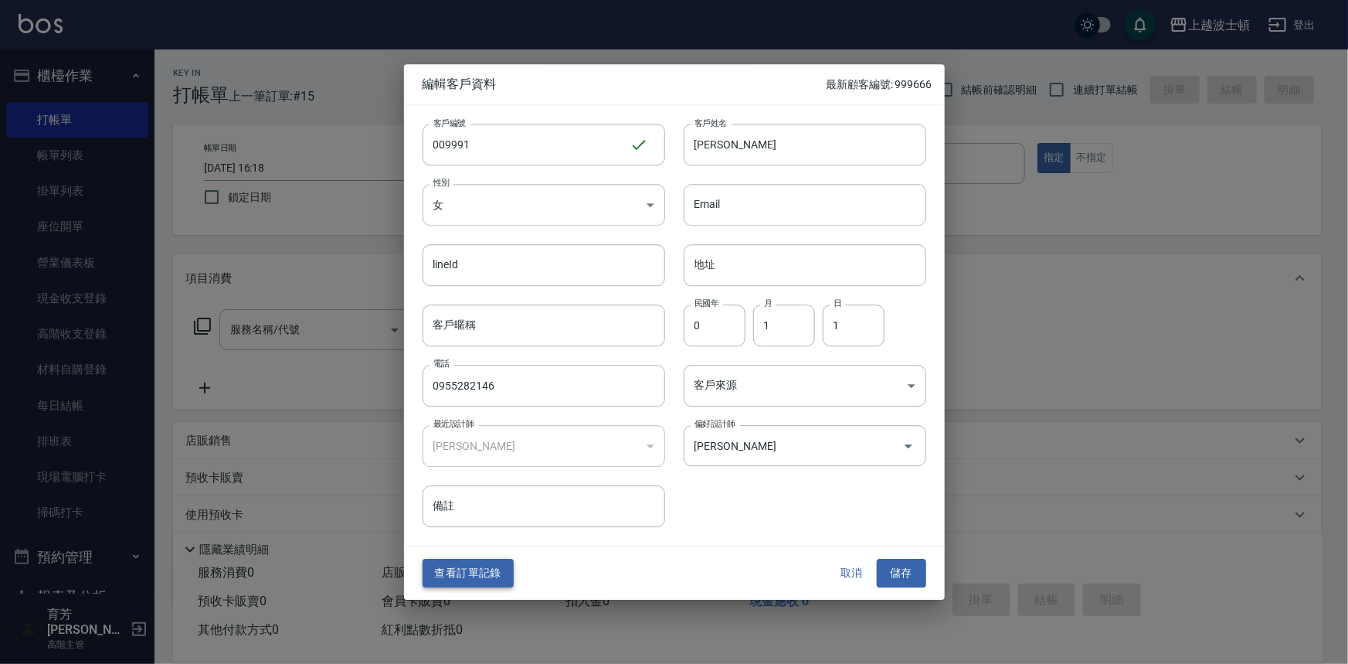
click at [470, 565] on button "查看訂單記錄" at bounding box center [468, 573] width 91 height 29
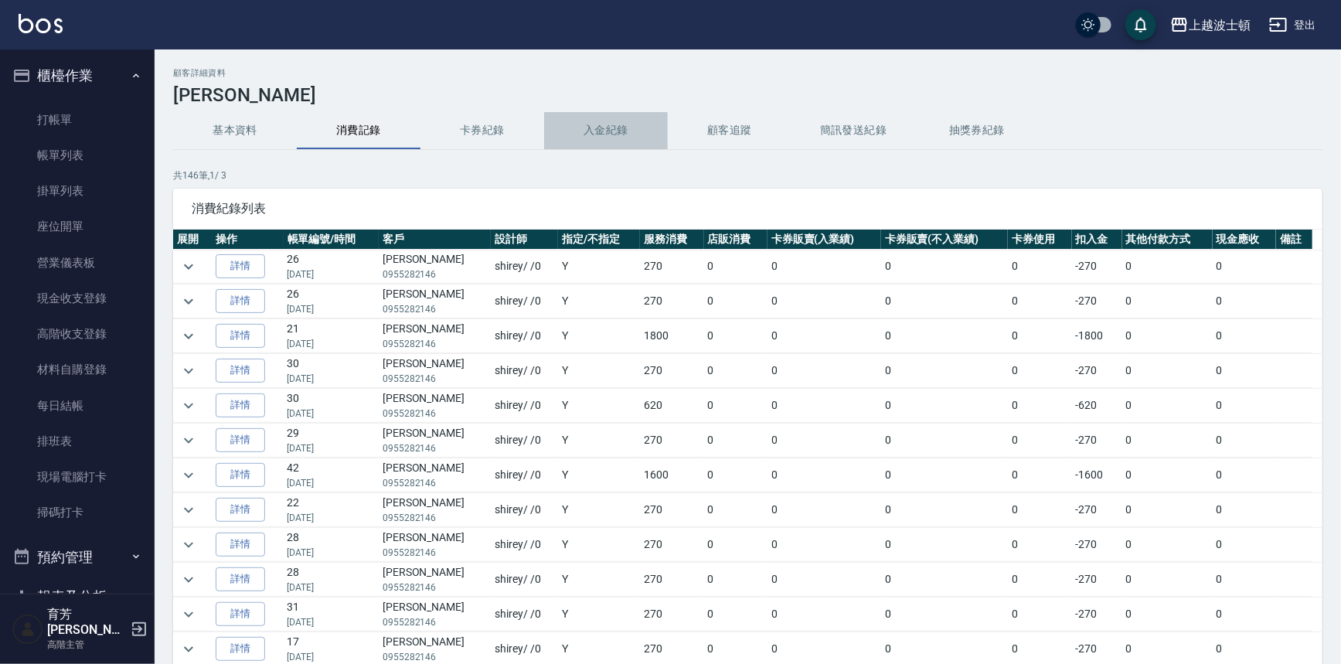
click at [613, 138] on button "入金紀錄" at bounding box center [606, 130] width 124 height 37
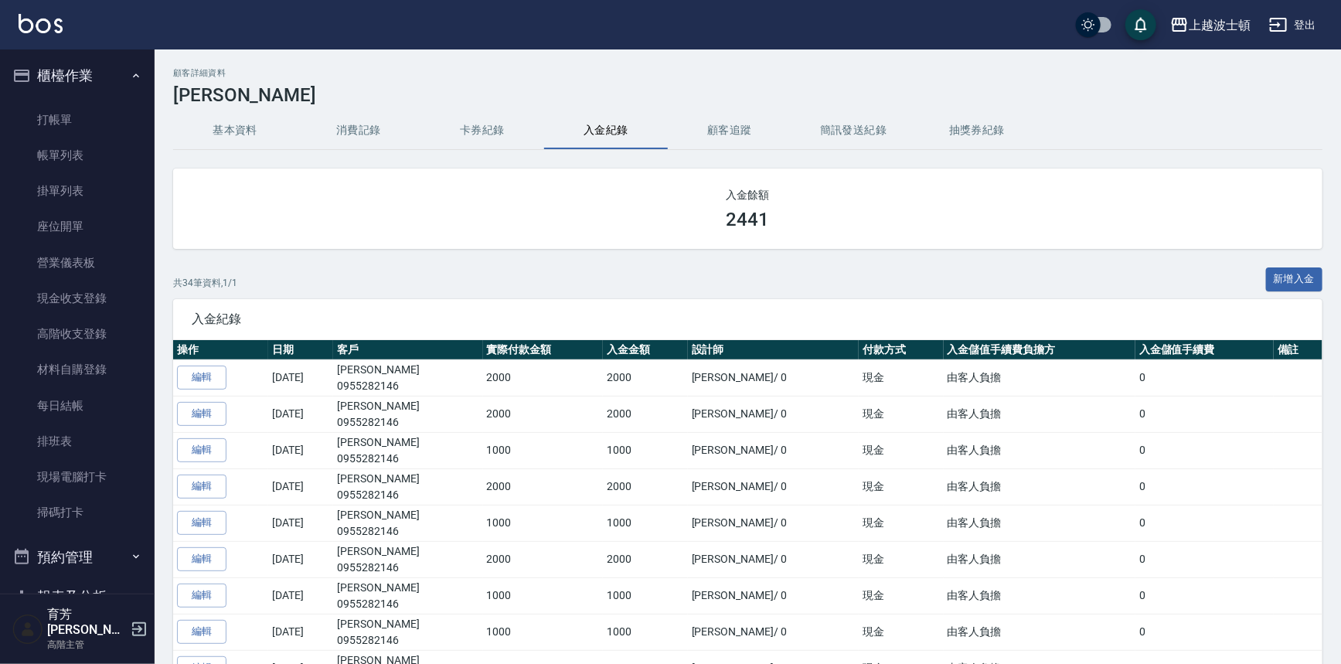
drag, startPoint x: 429, startPoint y: 256, endPoint x: 405, endPoint y: 192, distance: 67.7
drag, startPoint x: 405, startPoint y: 192, endPoint x: 70, endPoint y: 117, distance: 343.8
click at [70, 117] on link "打帳單" at bounding box center [77, 120] width 142 height 36
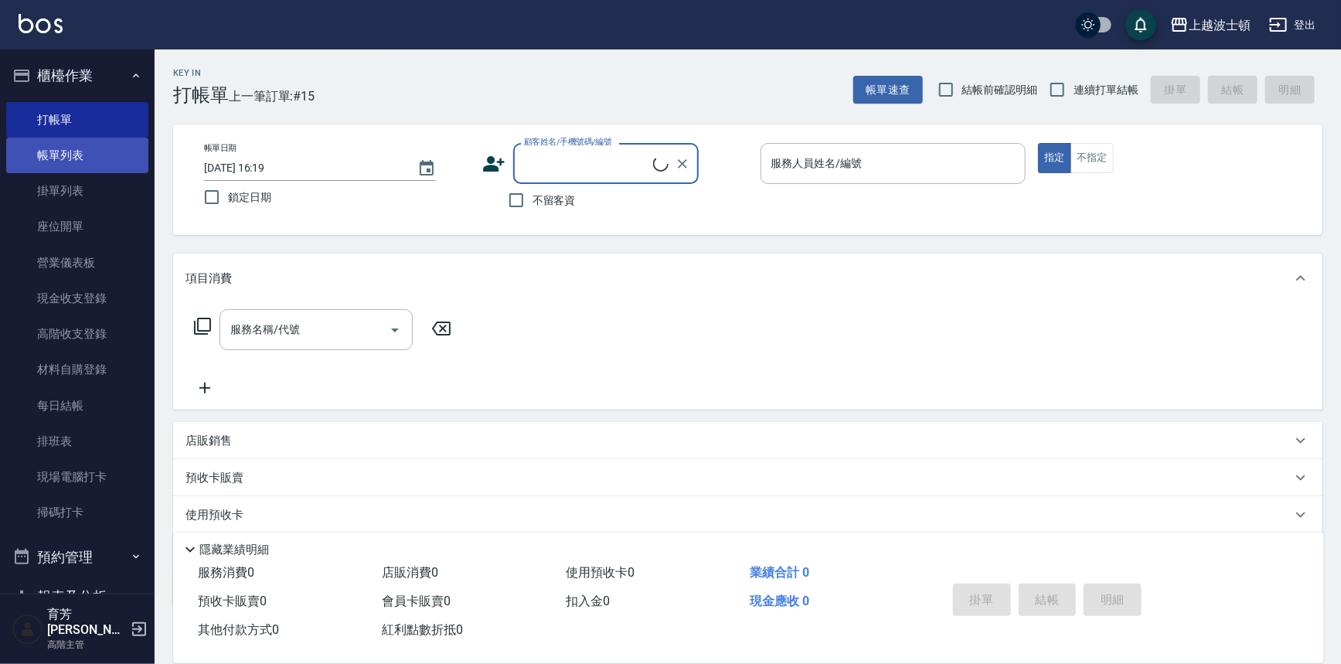
click at [69, 147] on link "帳單列表" at bounding box center [77, 156] width 142 height 36
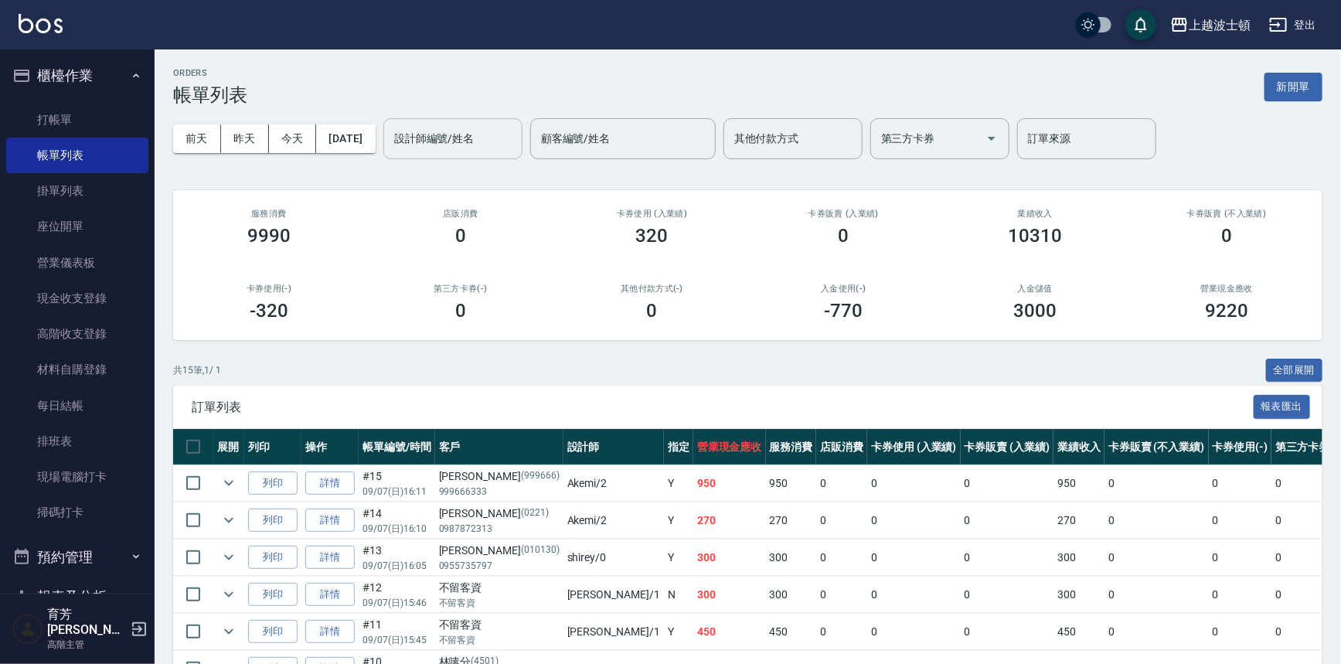
click at [448, 138] on input "設計師編號/姓名" at bounding box center [452, 138] width 125 height 27
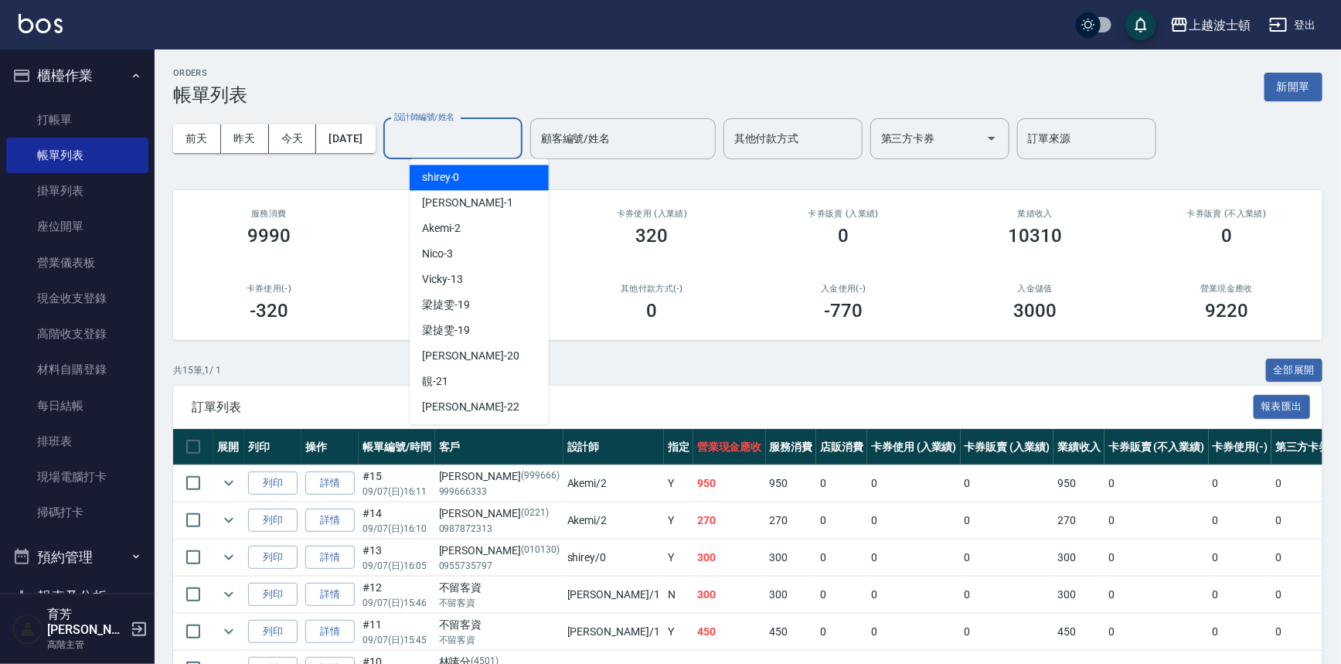
click at [454, 174] on span "shirey -0" at bounding box center [441, 177] width 38 height 16
type input "shirey-0"
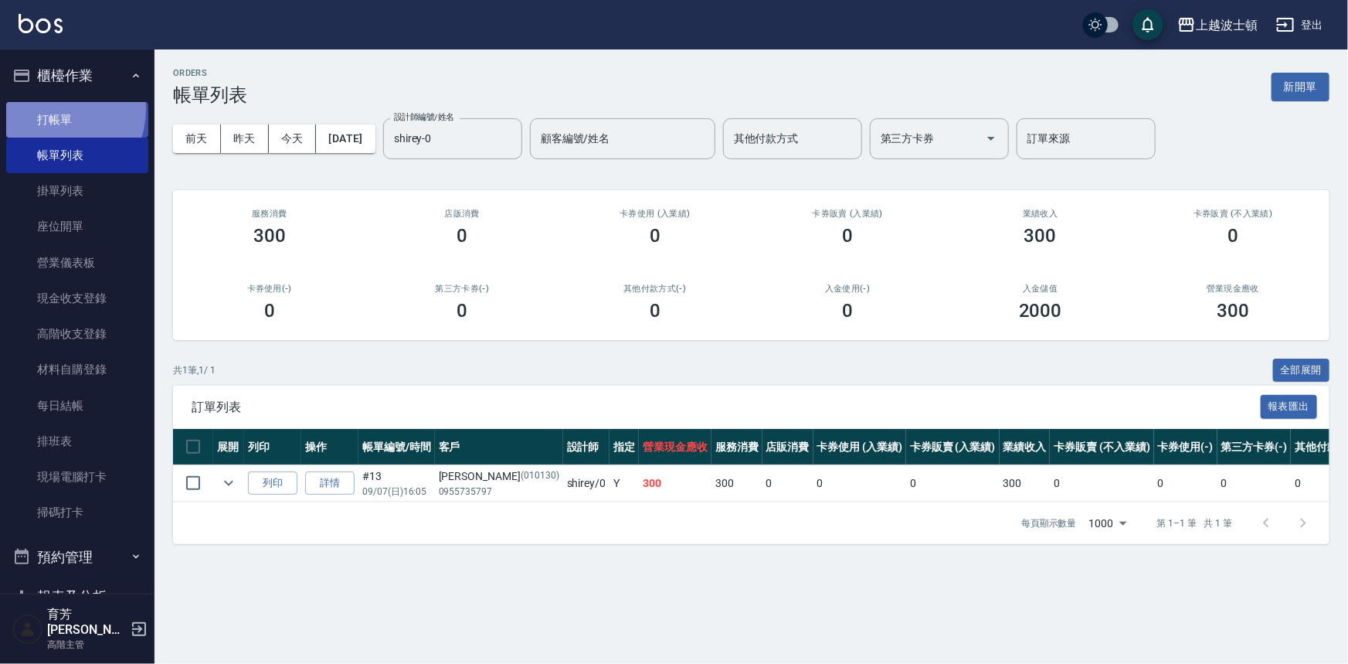
click at [46, 108] on link "打帳單" at bounding box center [77, 120] width 142 height 36
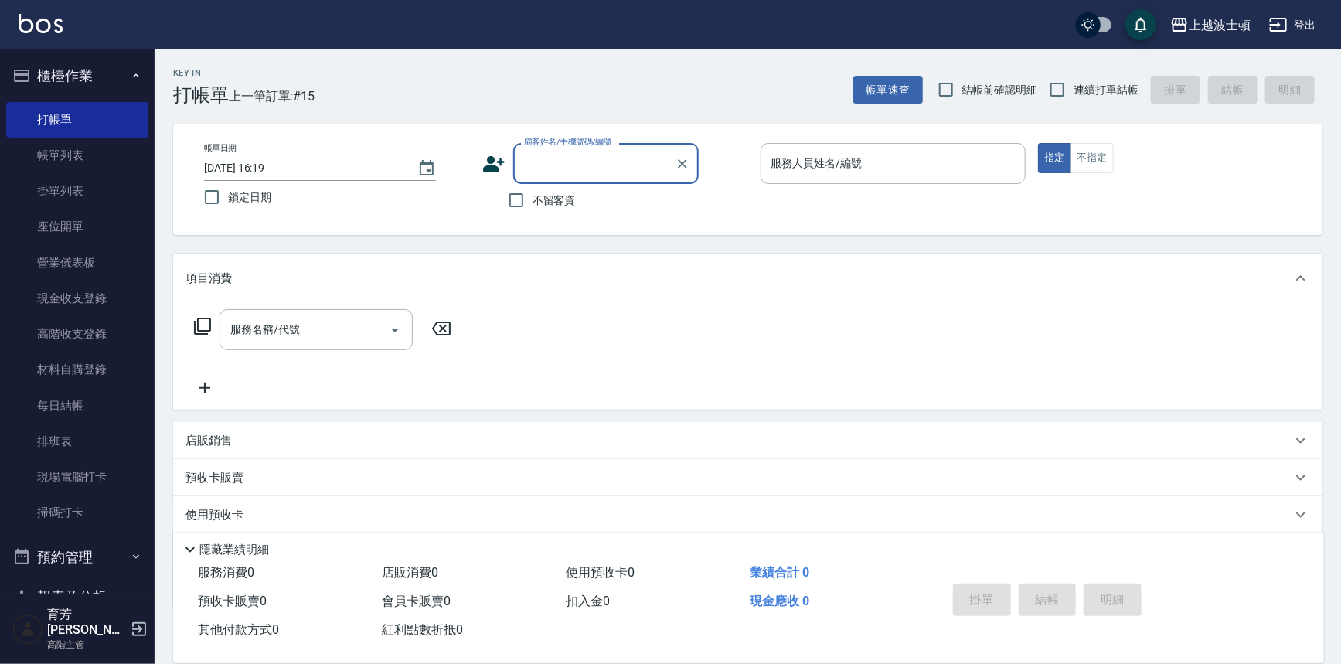
click at [566, 154] on input "顧客姓名/手機號碼/編號" at bounding box center [594, 163] width 148 height 27
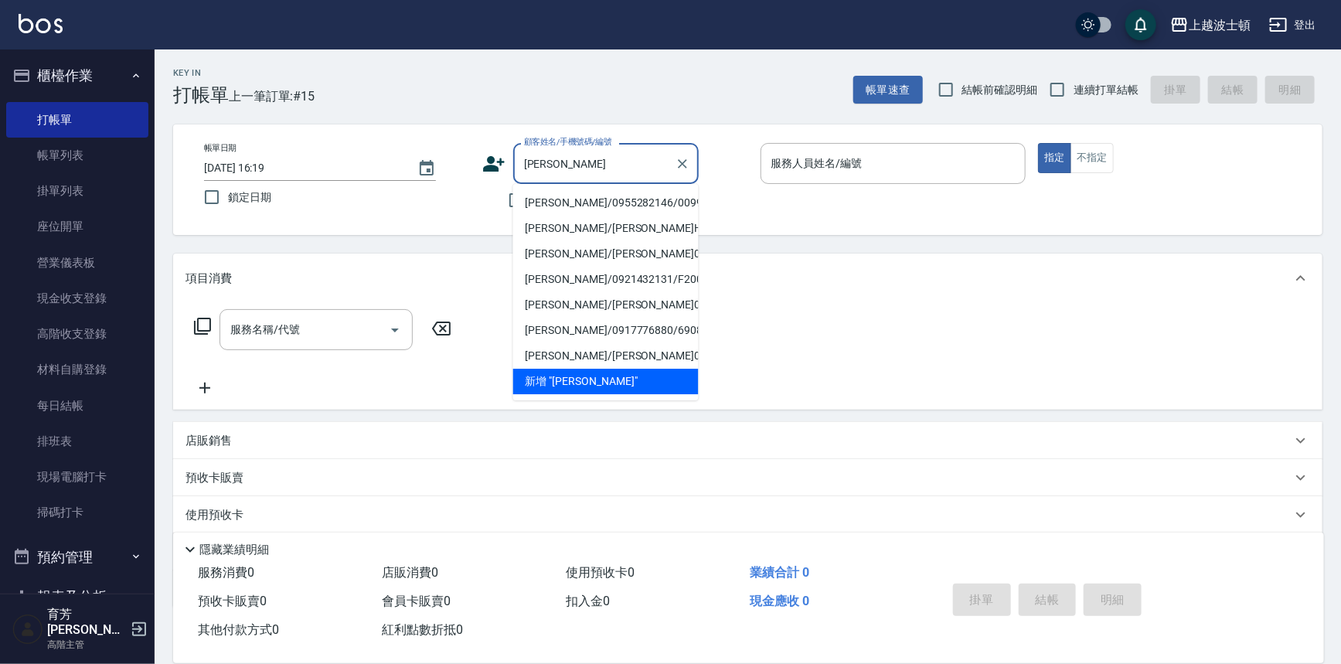
click at [561, 203] on li "蔡淑文/0955282146/009991" at bounding box center [605, 203] width 185 height 26
type input "蔡淑文/0955282146/009991"
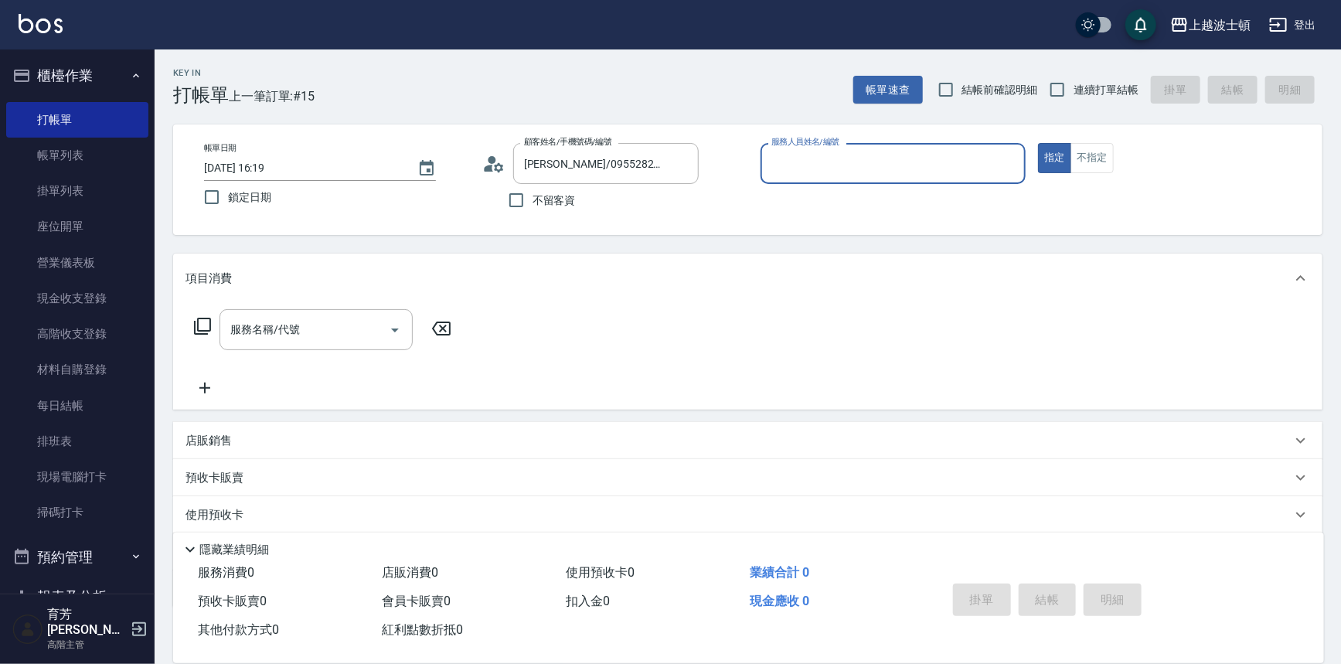
type input "shirey-0"
click at [200, 329] on icon at bounding box center [202, 326] width 19 height 19
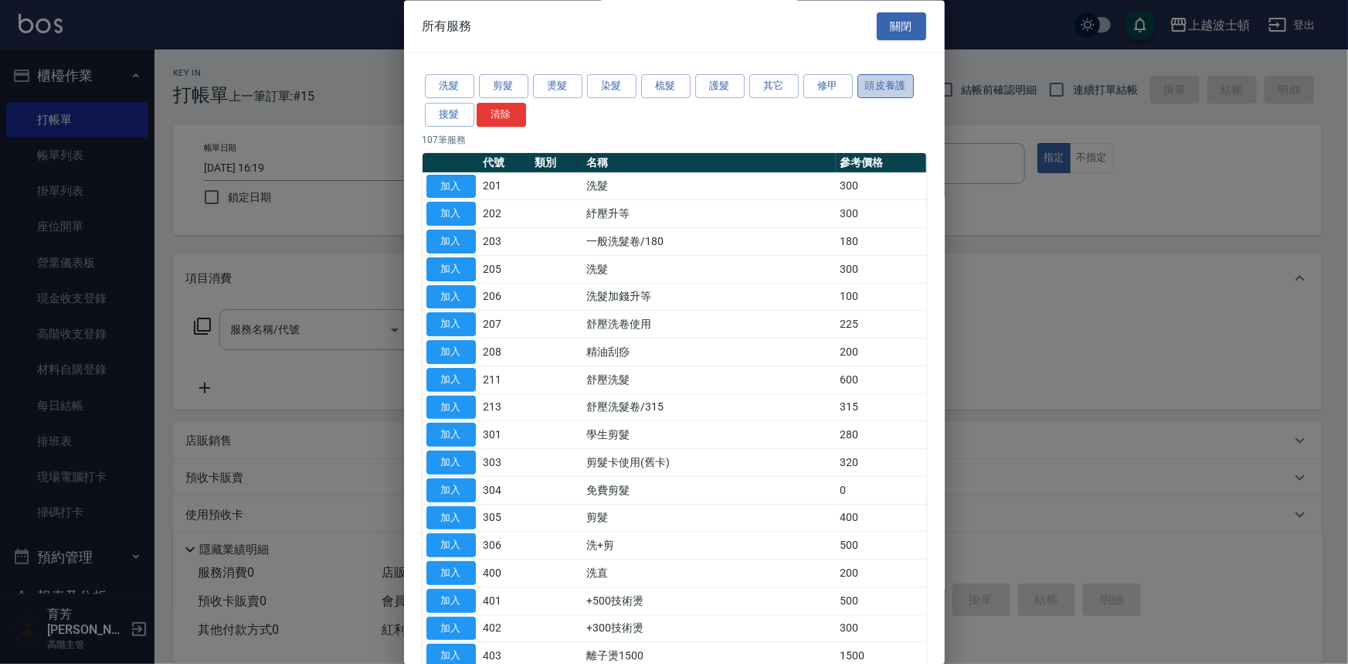
click at [860, 90] on button "頭皮養護" at bounding box center [886, 87] width 57 height 24
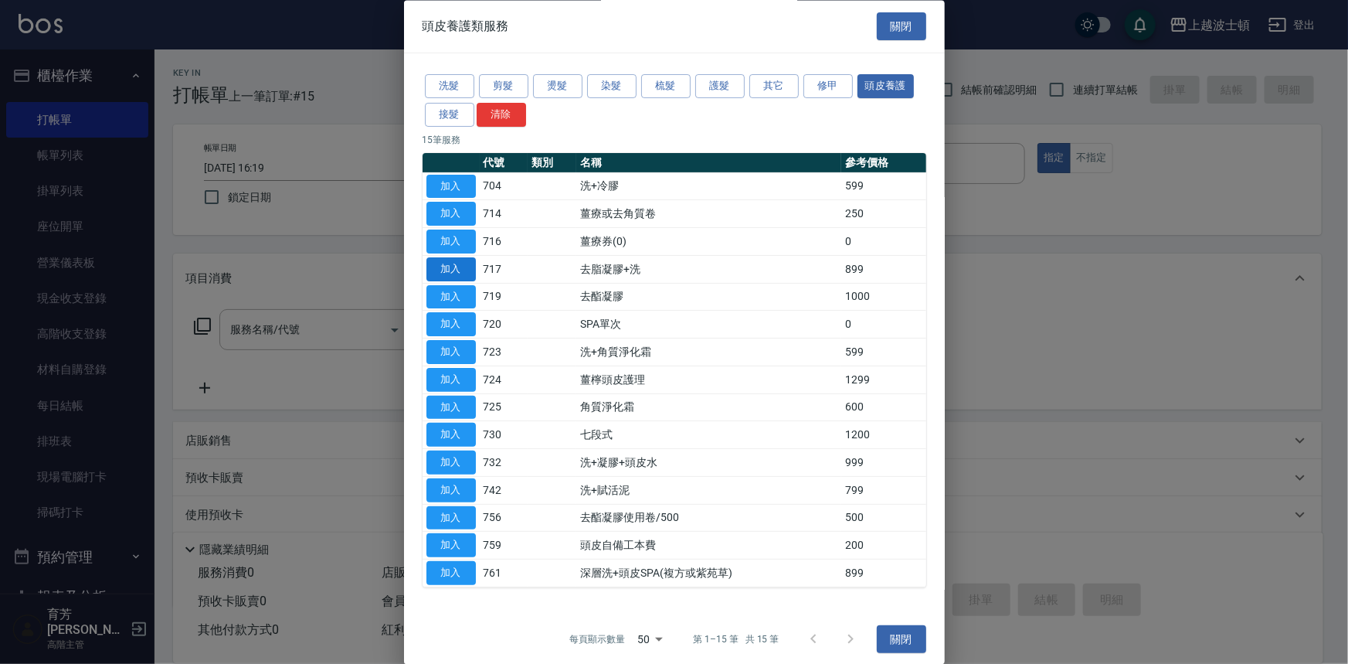
click at [464, 262] on button "加入" at bounding box center [451, 269] width 49 height 24
type input "去脂凝膠+洗(717)"
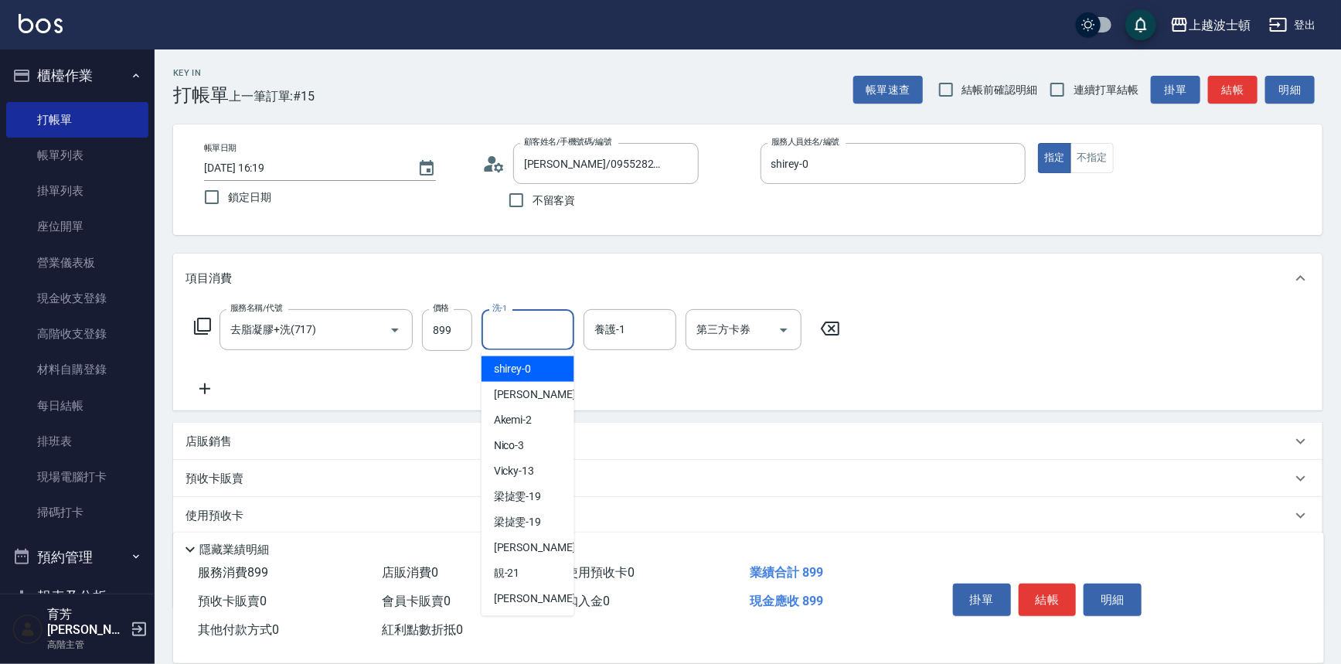
click at [539, 331] on input "洗-1" at bounding box center [527, 329] width 79 height 27
drag, startPoint x: 542, startPoint y: 365, endPoint x: 627, endPoint y: 334, distance: 90.5
click at [542, 365] on div "shirey -0" at bounding box center [527, 369] width 93 height 26
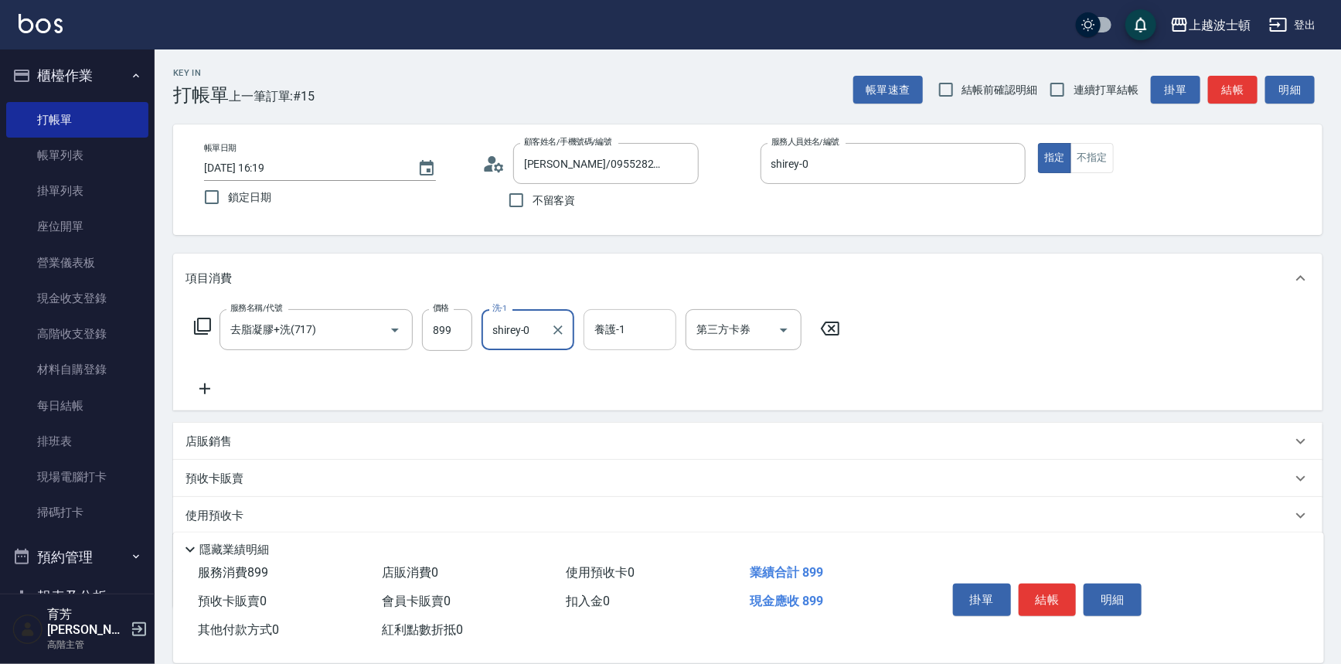
type input "shirey-0"
click at [628, 332] on input "養護-1" at bounding box center [629, 329] width 79 height 27
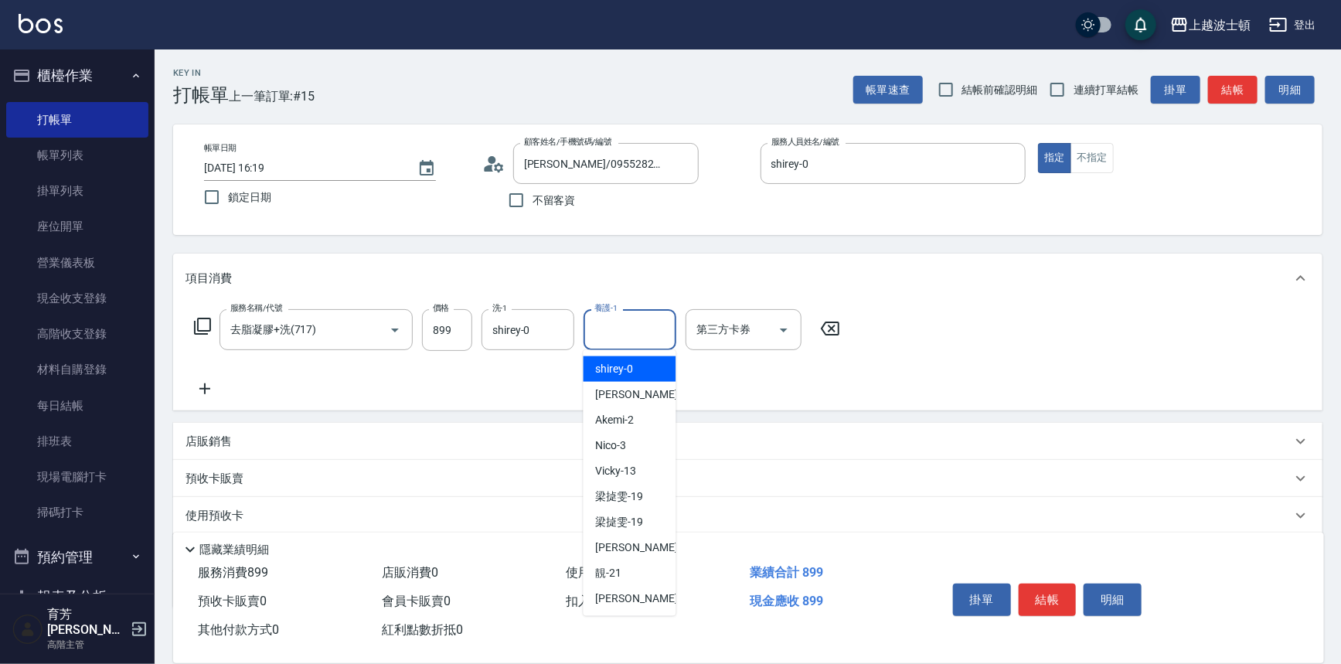
click at [624, 362] on span "shirey -0" at bounding box center [615, 369] width 38 height 16
type input "shirey-0"
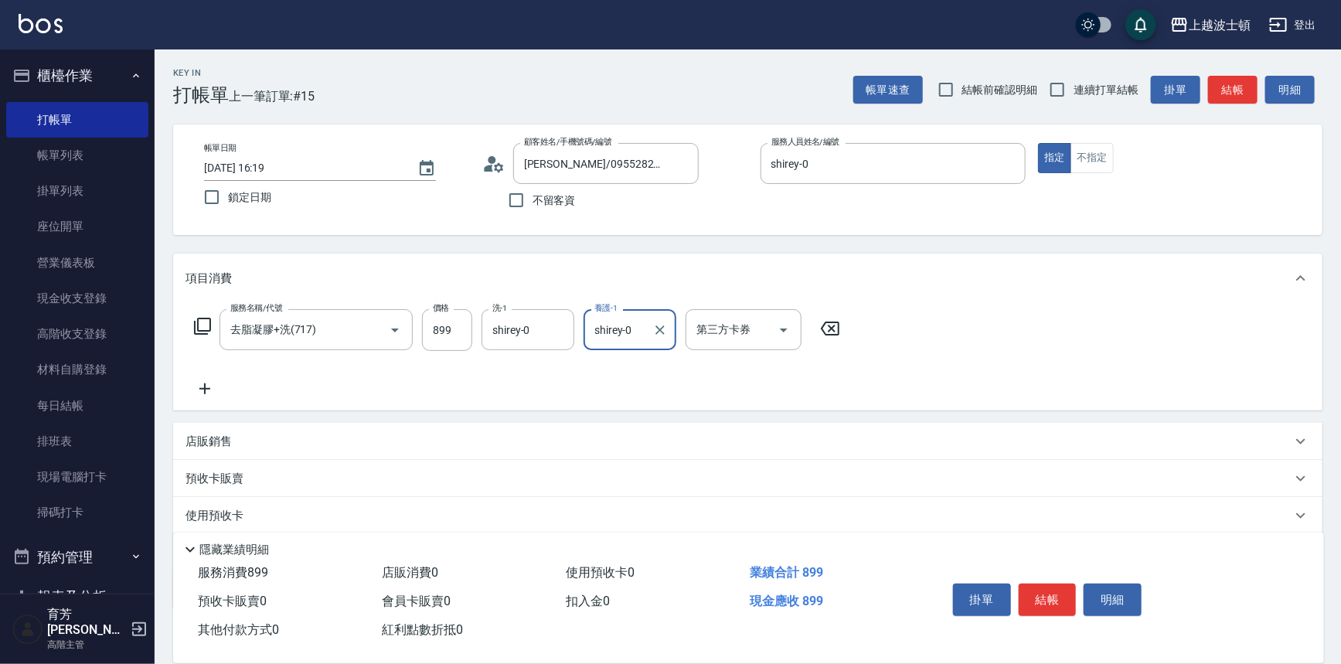
click at [199, 322] on icon at bounding box center [202, 326] width 19 height 19
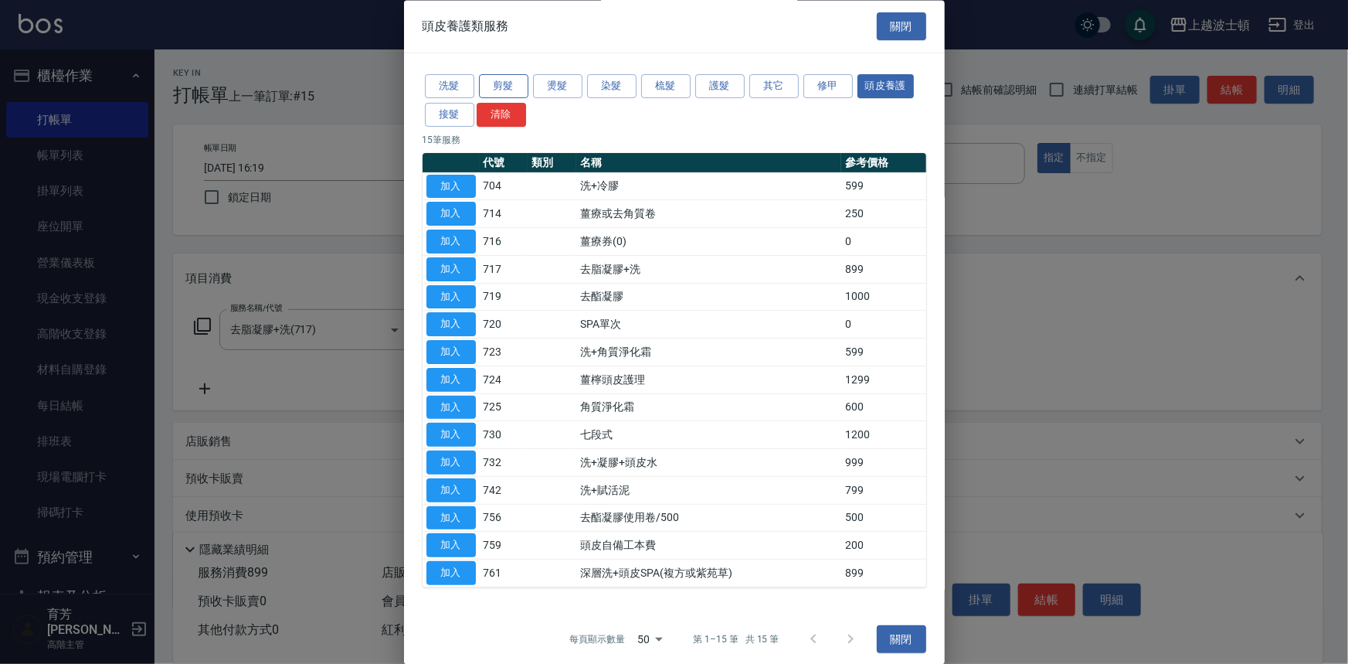
click at [508, 86] on button "剪髮" at bounding box center [503, 87] width 49 height 24
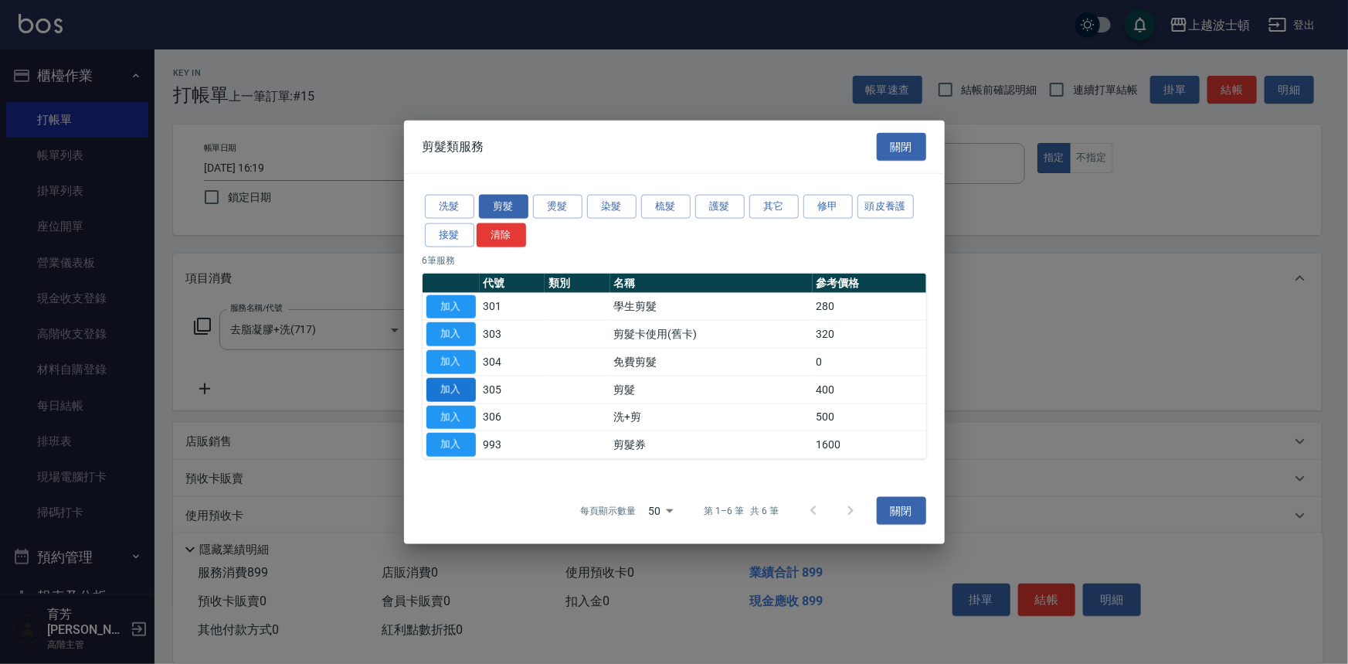
click at [440, 386] on button "加入" at bounding box center [451, 389] width 49 height 24
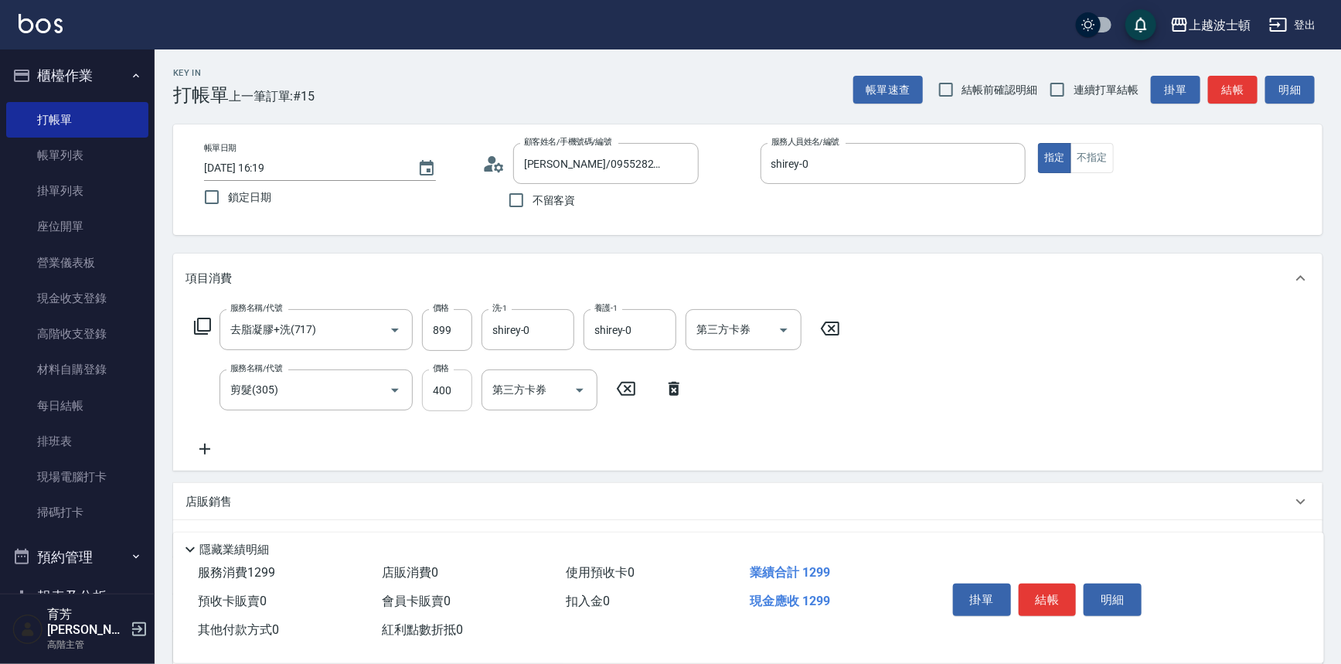
click at [442, 386] on input "400" at bounding box center [447, 390] width 50 height 42
type input "350"
click at [197, 326] on icon at bounding box center [202, 326] width 17 height 17
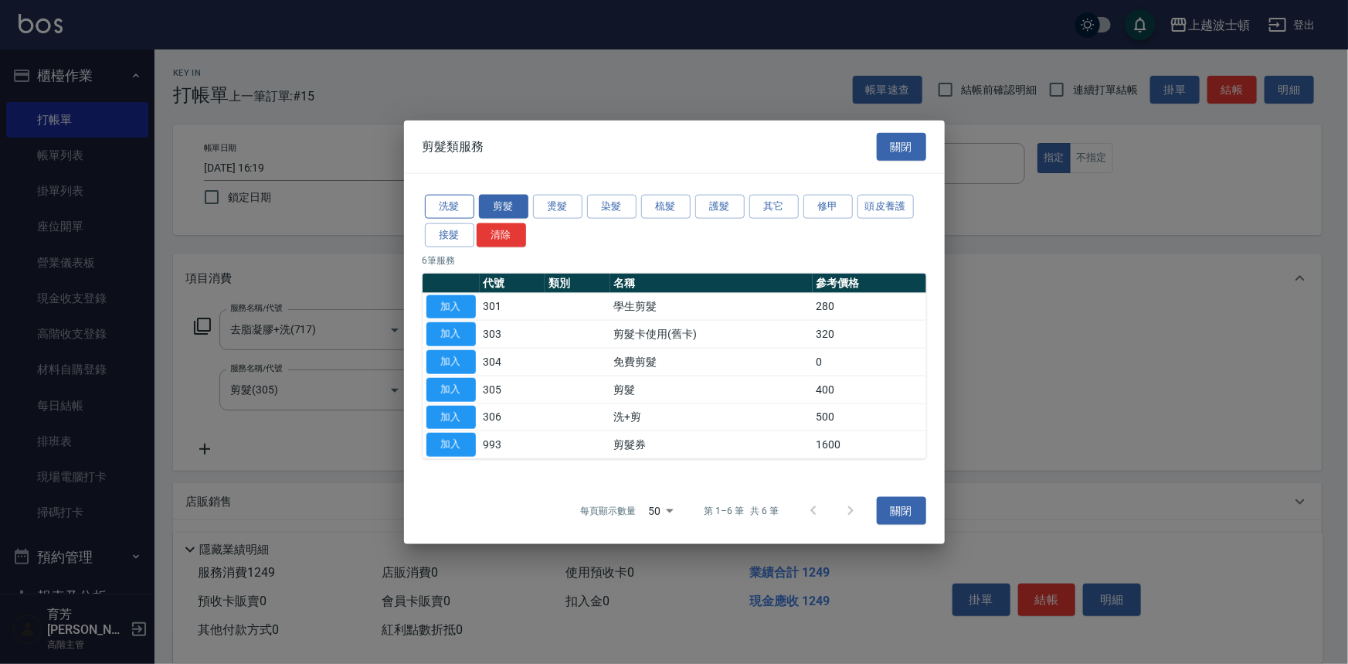
drag, startPoint x: 451, startPoint y: 199, endPoint x: 469, endPoint y: 212, distance: 21.7
click at [452, 199] on button "洗髮" at bounding box center [449, 207] width 49 height 24
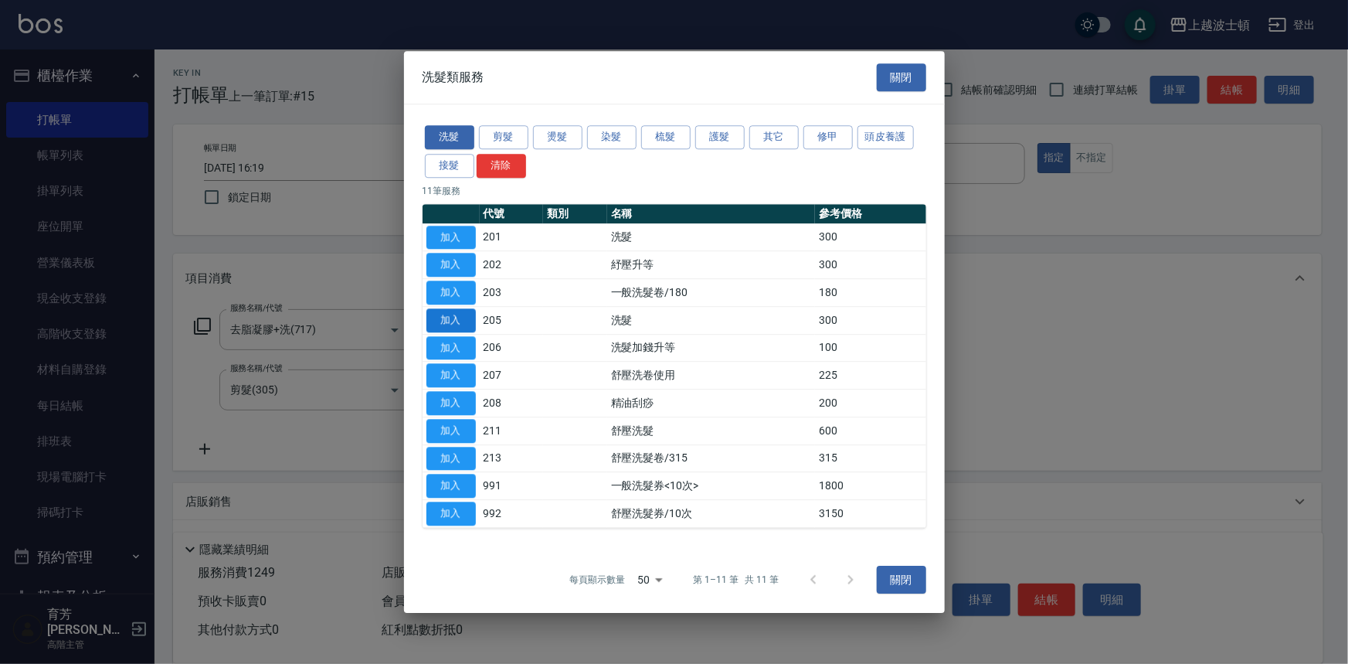
click at [451, 319] on button "加入" at bounding box center [451, 320] width 49 height 24
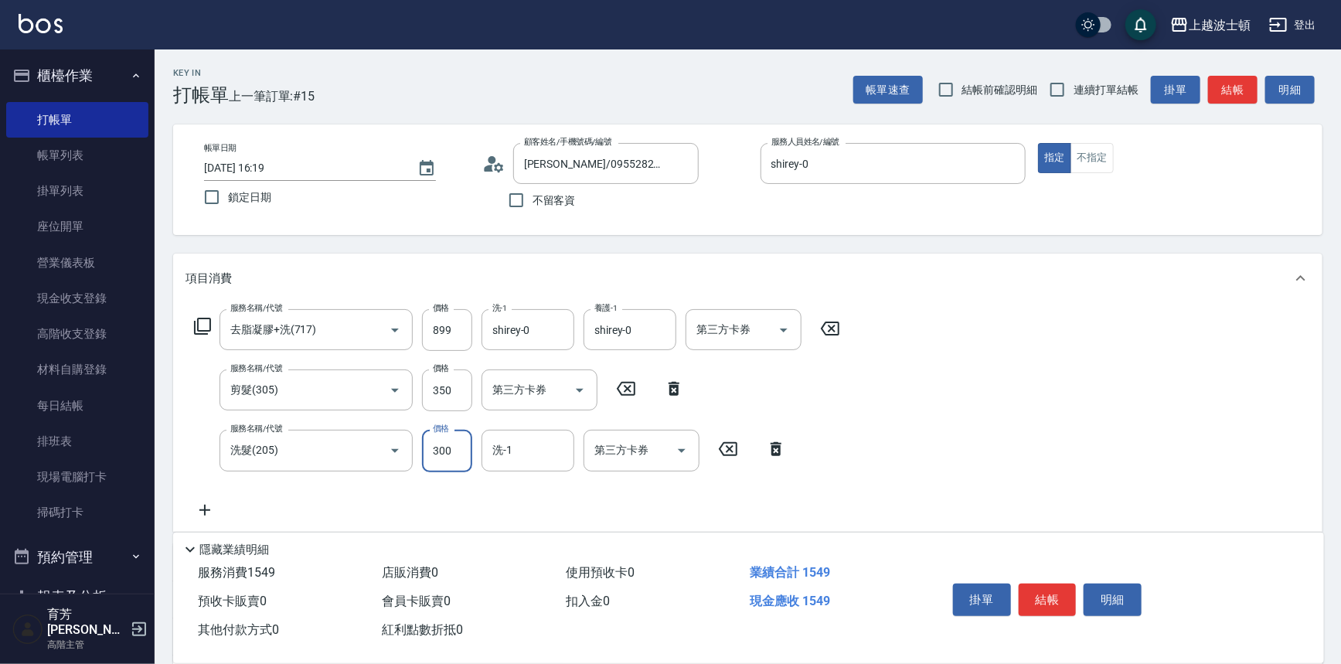
click at [464, 440] on input "300" at bounding box center [447, 451] width 50 height 42
drag, startPoint x: 466, startPoint y: 441, endPoint x: 434, endPoint y: 441, distance: 32.5
click at [434, 441] on input "300" at bounding box center [447, 451] width 50 height 42
type input "270"
click at [539, 452] on input "洗-1" at bounding box center [527, 450] width 79 height 27
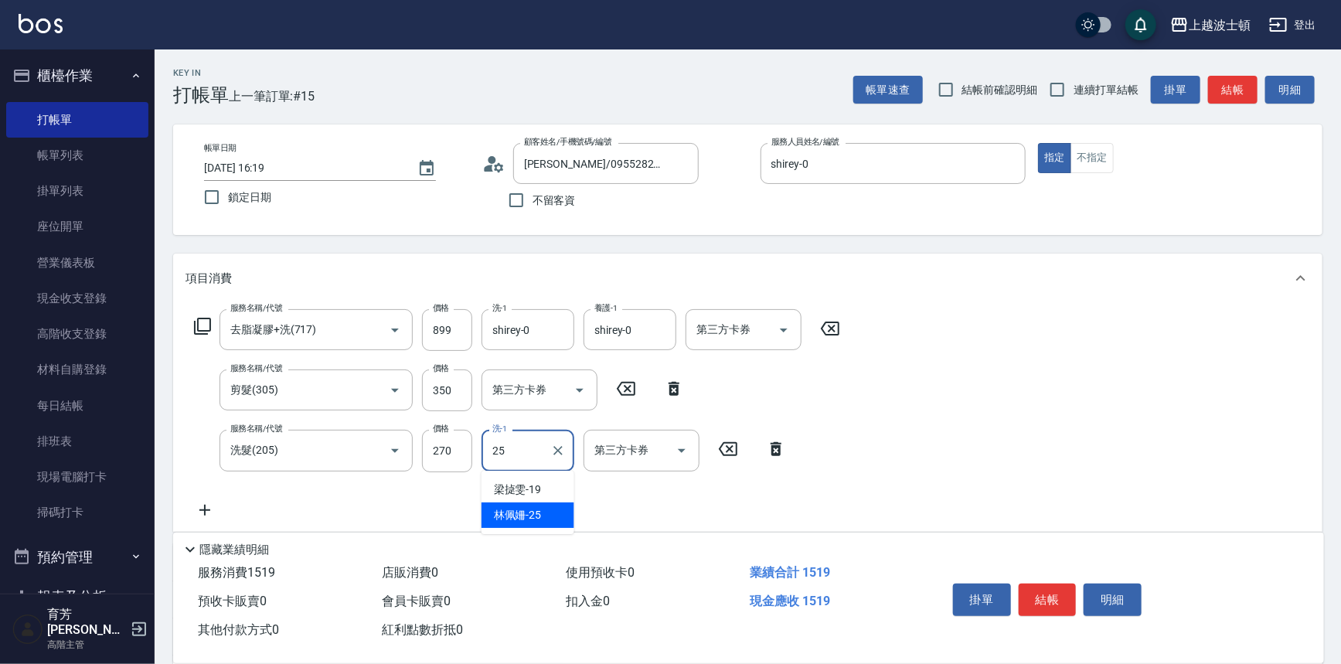
drag, startPoint x: 529, startPoint y: 512, endPoint x: 538, endPoint y: 509, distance: 9.8
click at [529, 512] on span "林佩姍 -25" at bounding box center [518, 515] width 48 height 16
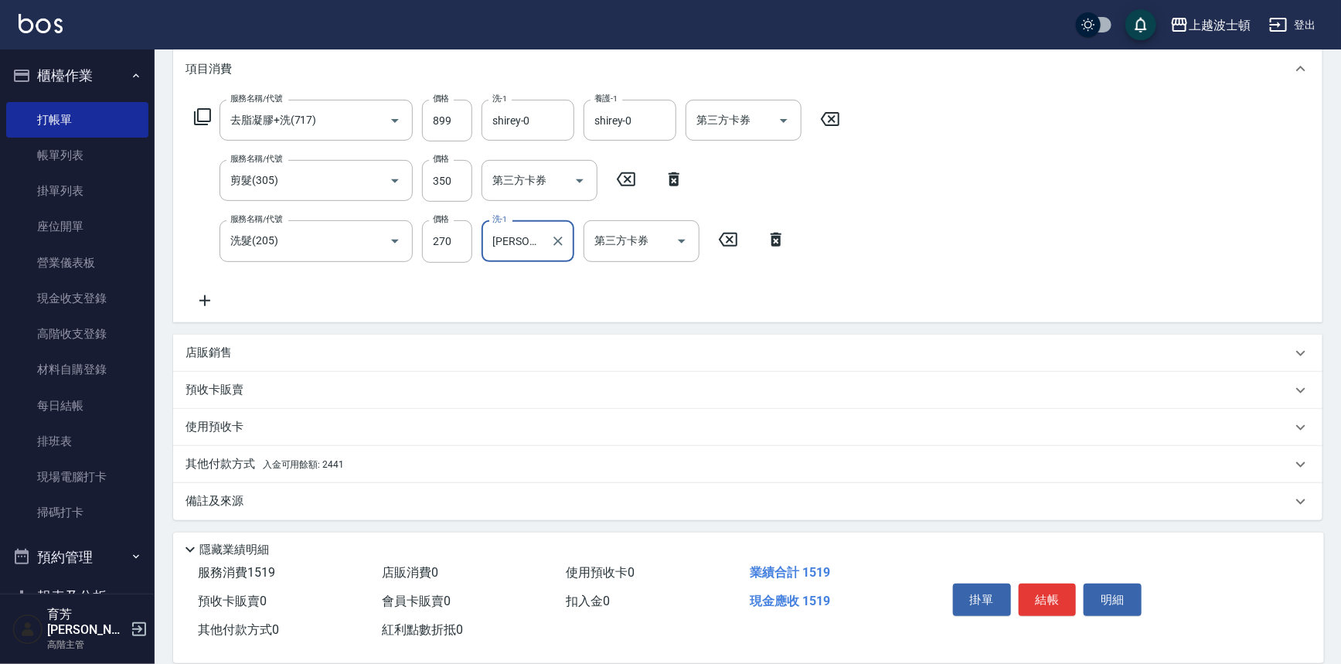
type input "[PERSON_NAME]-25"
click at [342, 463] on span "入金可用餘額: 2441" at bounding box center [303, 464] width 81 height 11
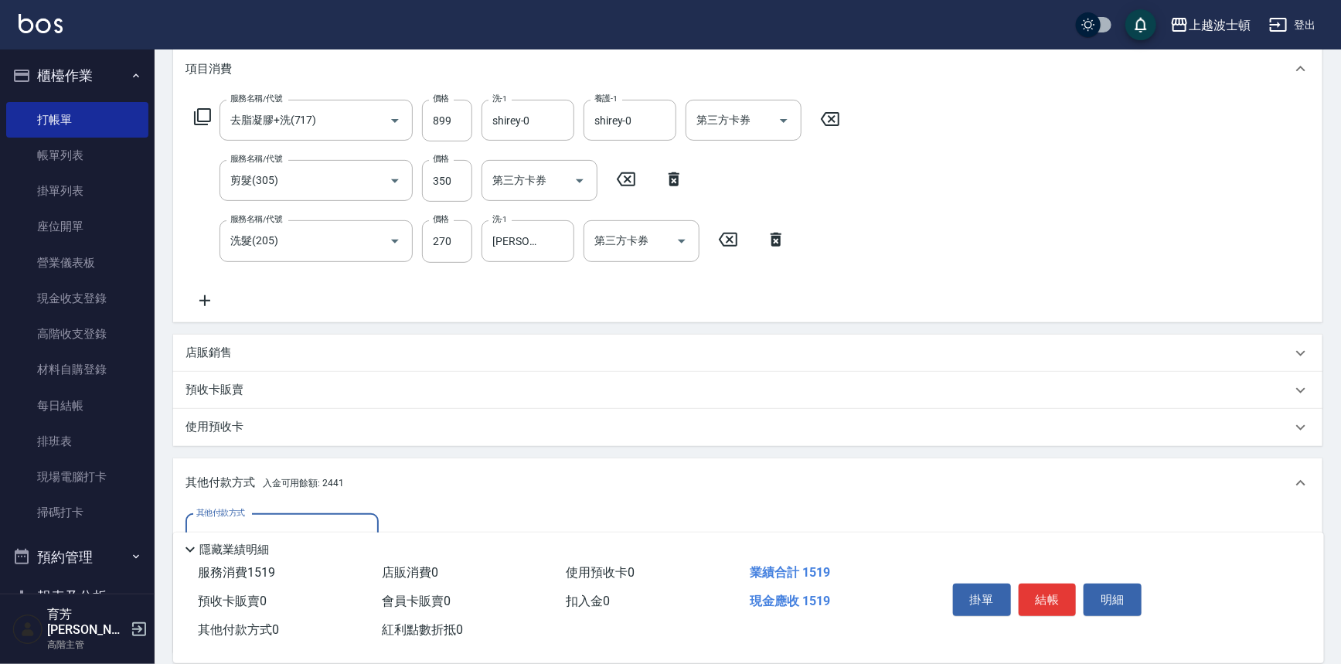
scroll to position [0, 0]
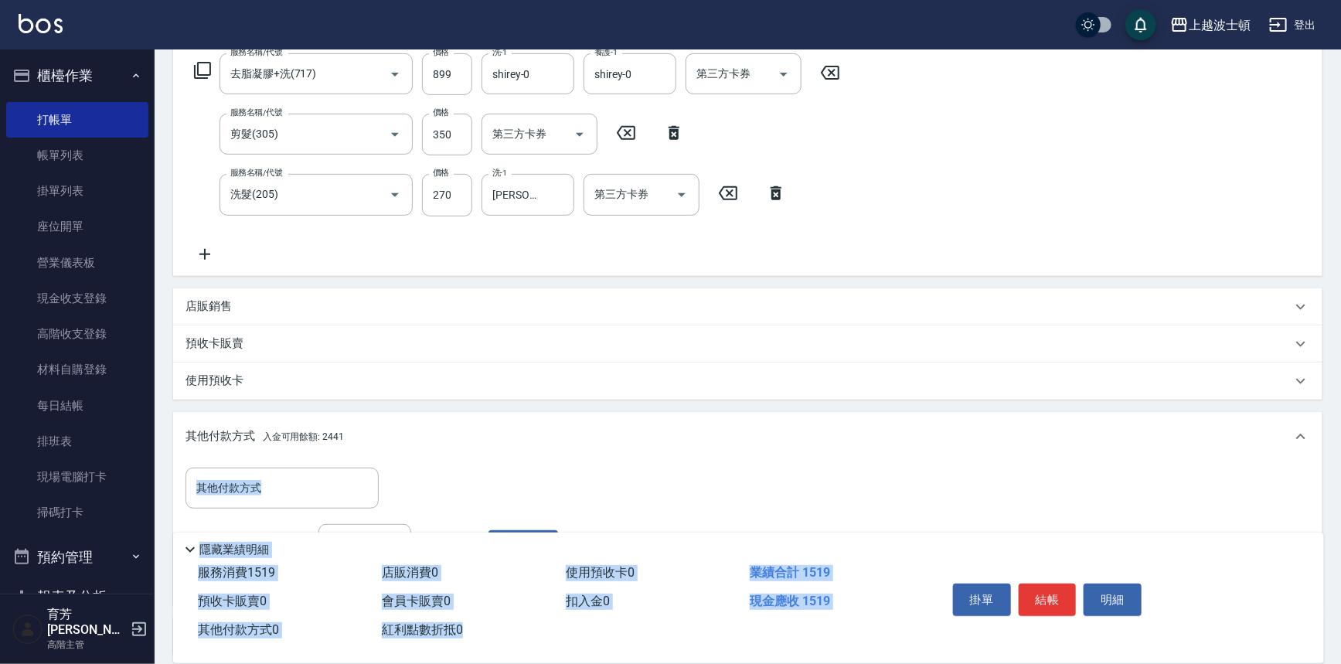
drag, startPoint x: 1340, startPoint y: 393, endPoint x: 964, endPoint y: 581, distance: 420.6
click at [1280, 657] on div "Key In 打帳單 上一筆訂單:#15 帳單速查 結帳前確認明細 連續打單結帳 掛單 結帳 明細 帳單日期 2025/09/07 16:19 鎖定日期 顧客…" at bounding box center [748, 297] width 1186 height 1007
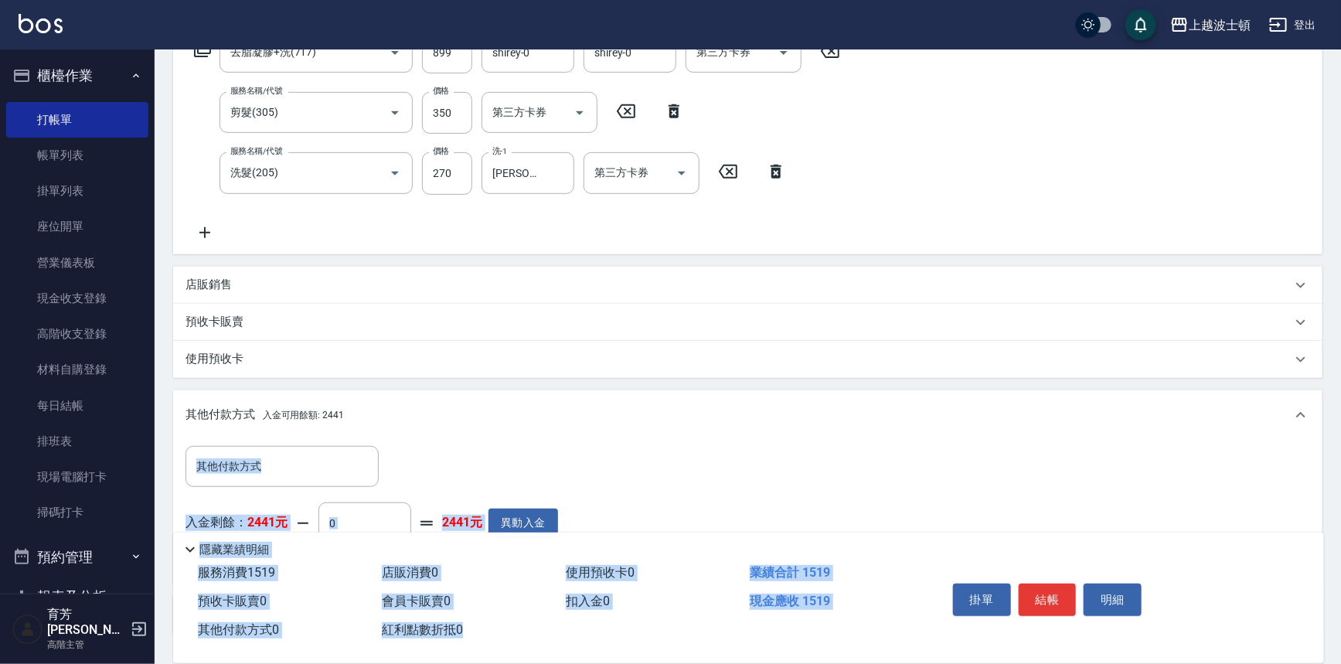
click at [1043, 315] on div "預收卡販賣" at bounding box center [738, 322] width 1106 height 16
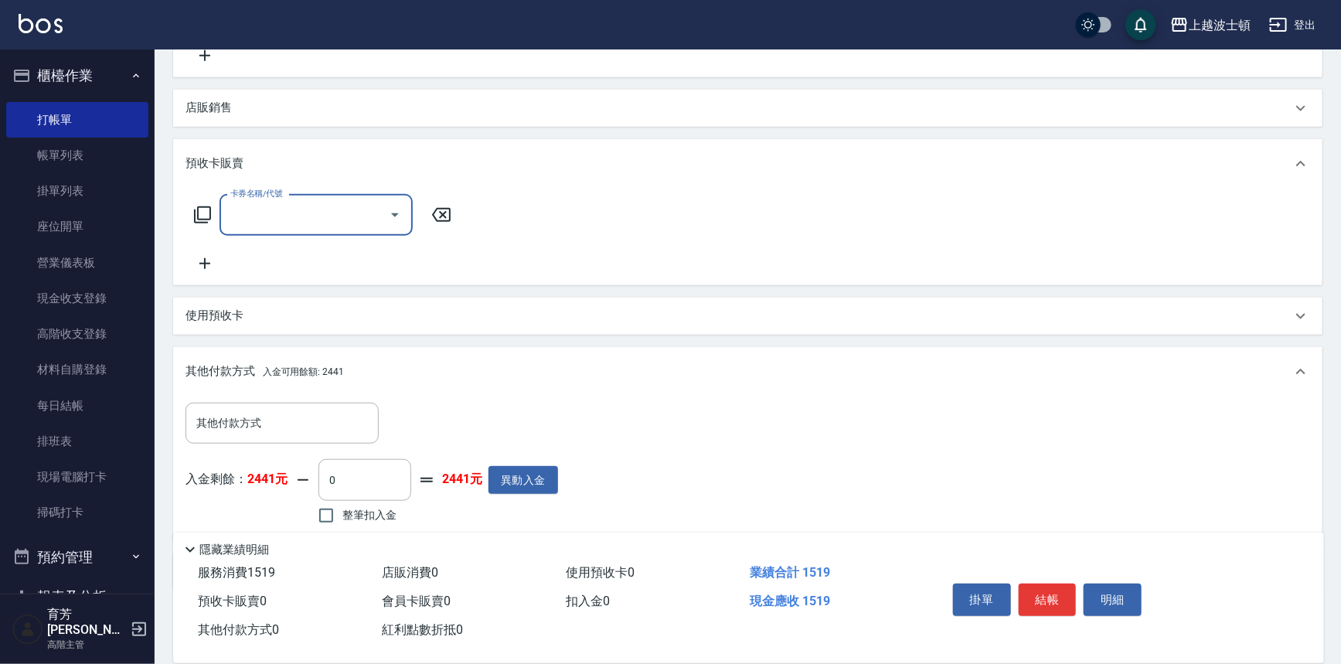
scroll to position [457, 0]
click at [451, 215] on icon at bounding box center [441, 212] width 39 height 19
click at [330, 510] on input "整筆扣入金" at bounding box center [326, 513] width 32 height 32
checkbox input "true"
type input "1519"
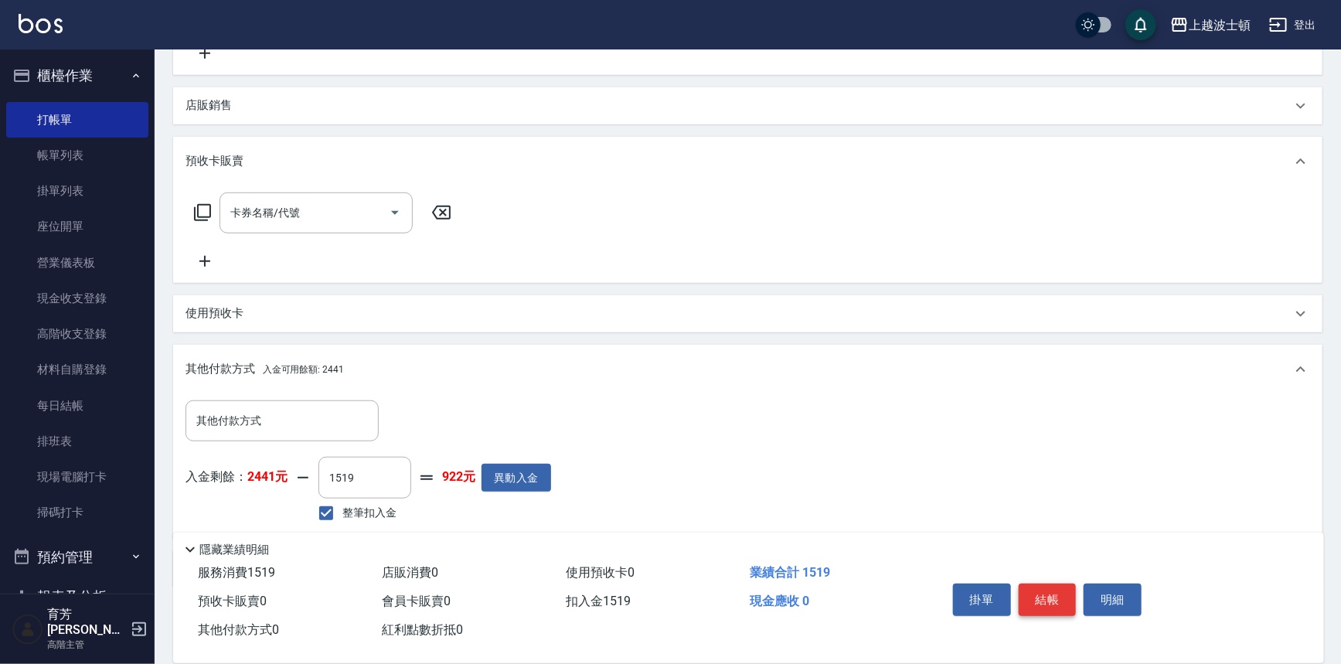
click at [1029, 595] on button "結帳" at bounding box center [1048, 599] width 58 height 32
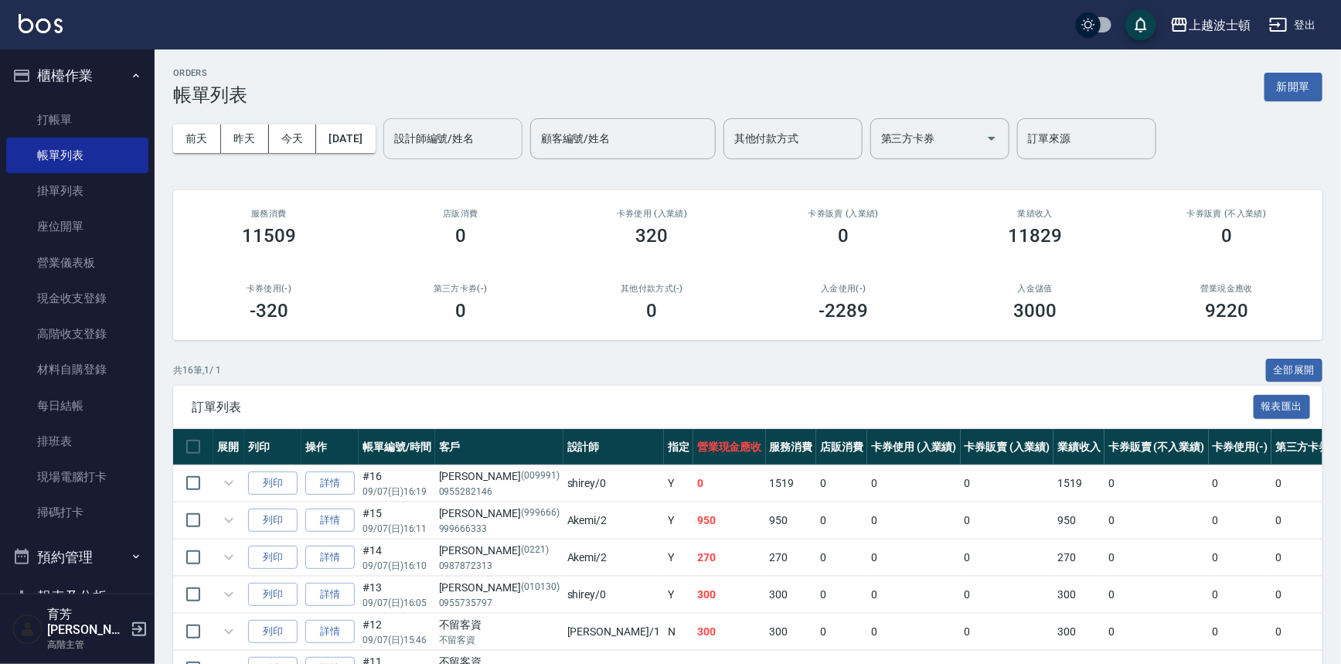
click at [483, 144] on input "設計師編號/姓名" at bounding box center [452, 138] width 125 height 27
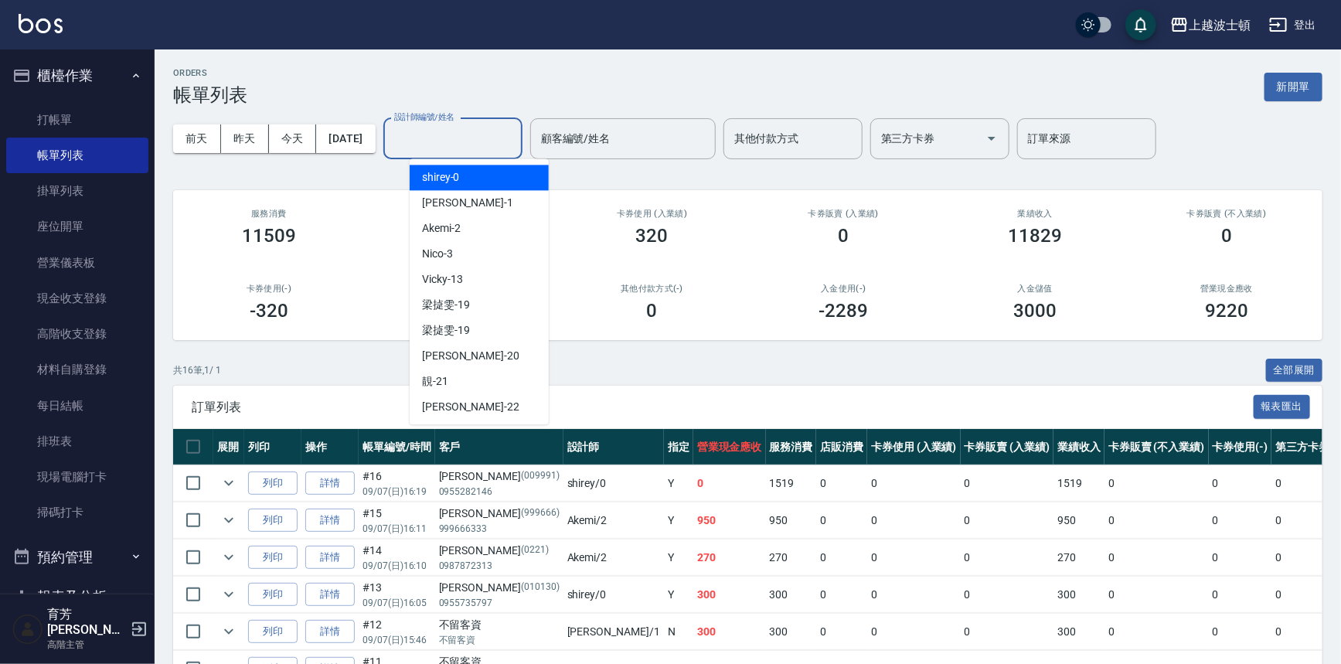
click at [474, 172] on div "shirey -0" at bounding box center [479, 178] width 139 height 26
type input "shirey-0"
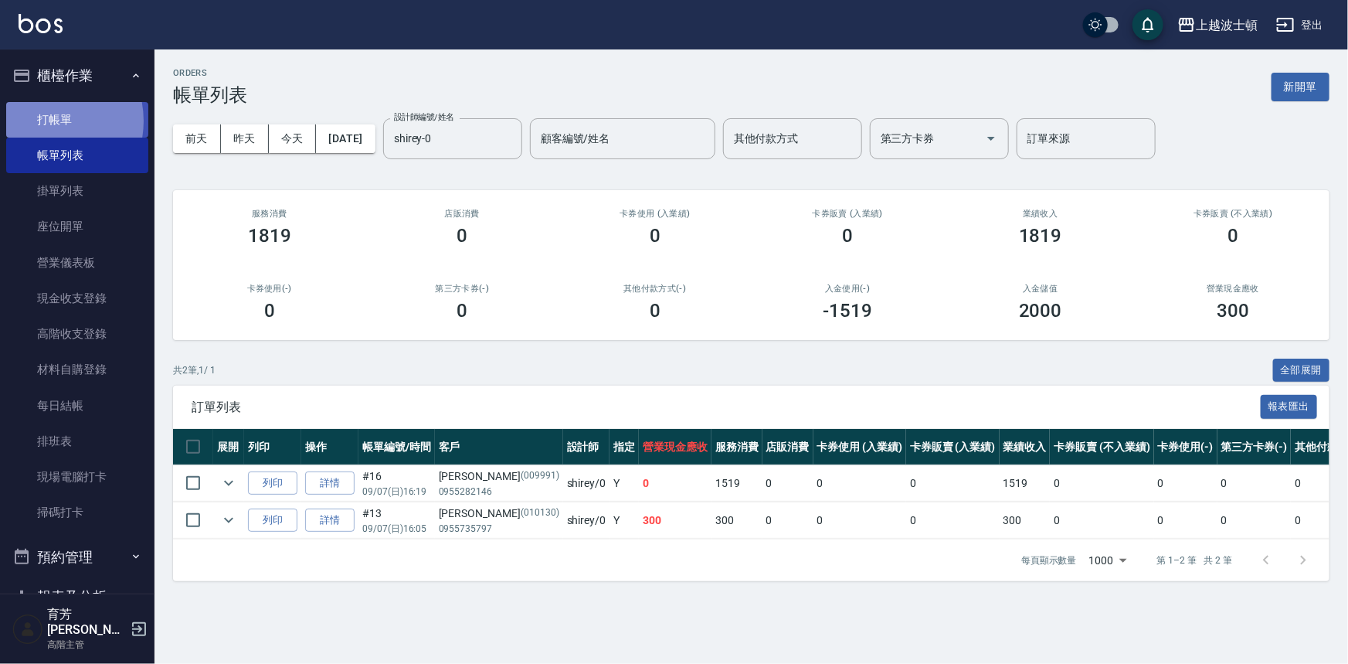
click at [41, 121] on link "打帳單" at bounding box center [77, 120] width 142 height 36
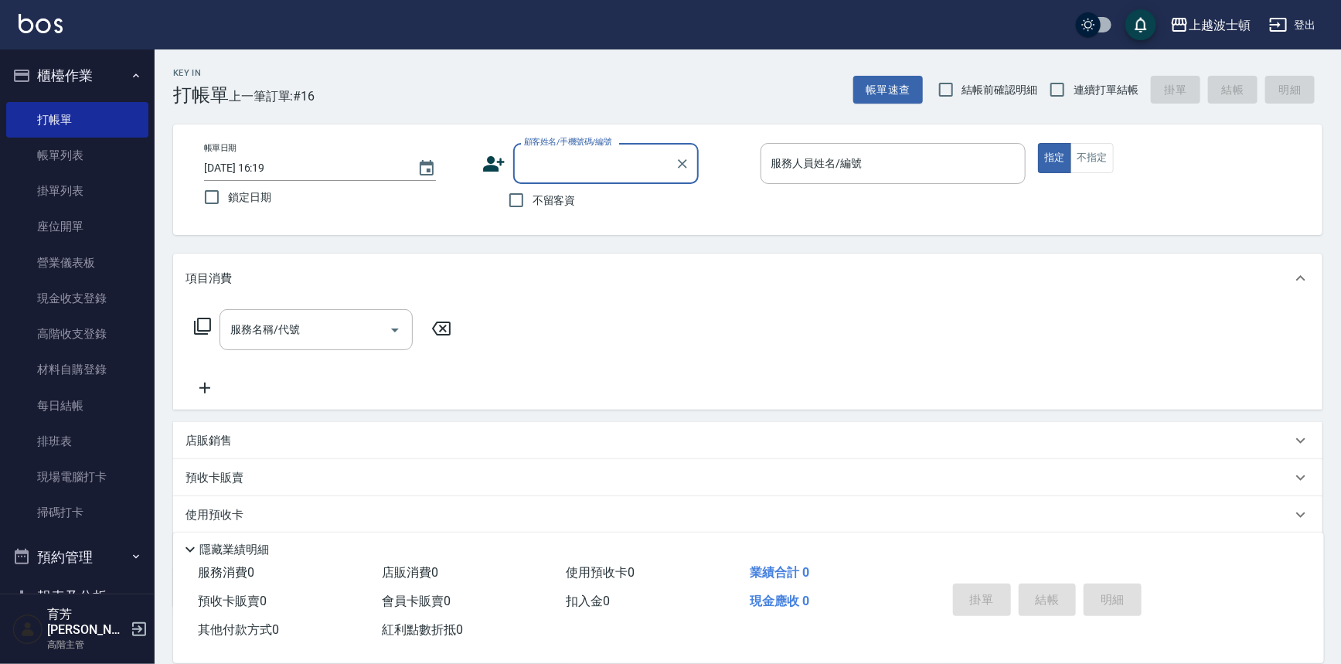
click at [541, 200] on span "不留客資" at bounding box center [553, 200] width 43 height 16
click at [532, 200] on input "不留客資" at bounding box center [516, 200] width 32 height 32
checkbox input "true"
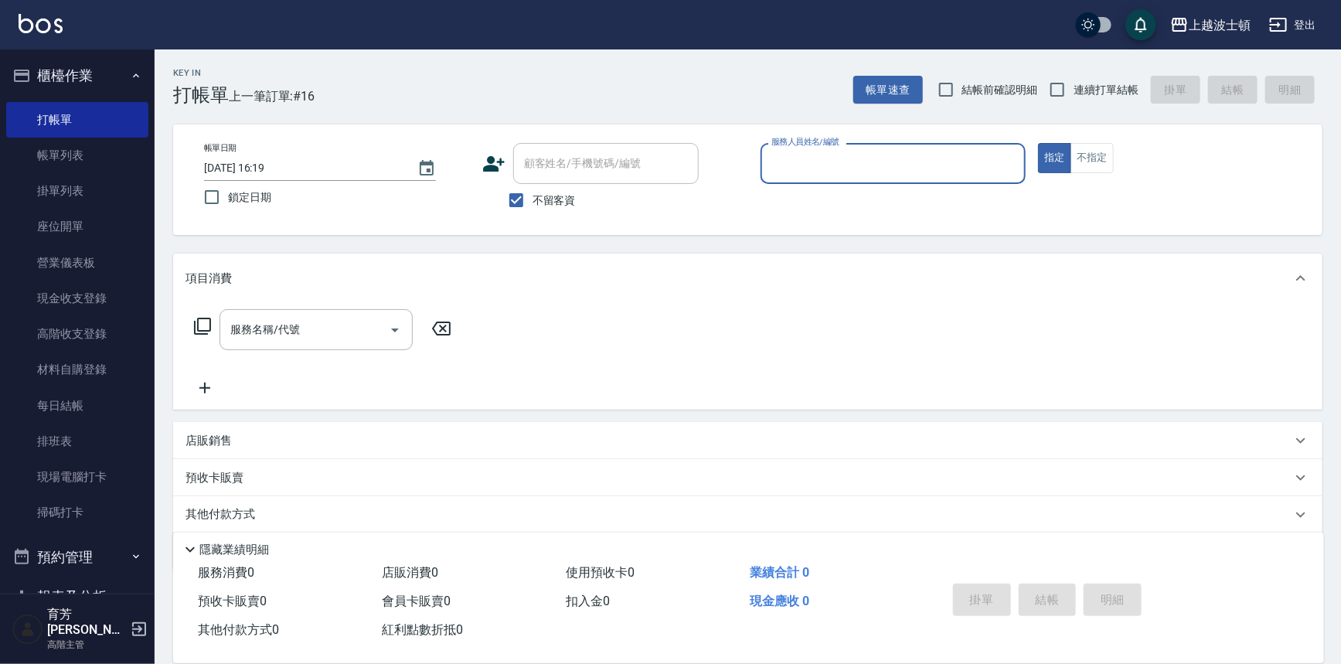
click at [797, 179] on div "服務人員姓名/編號" at bounding box center [893, 163] width 266 height 41
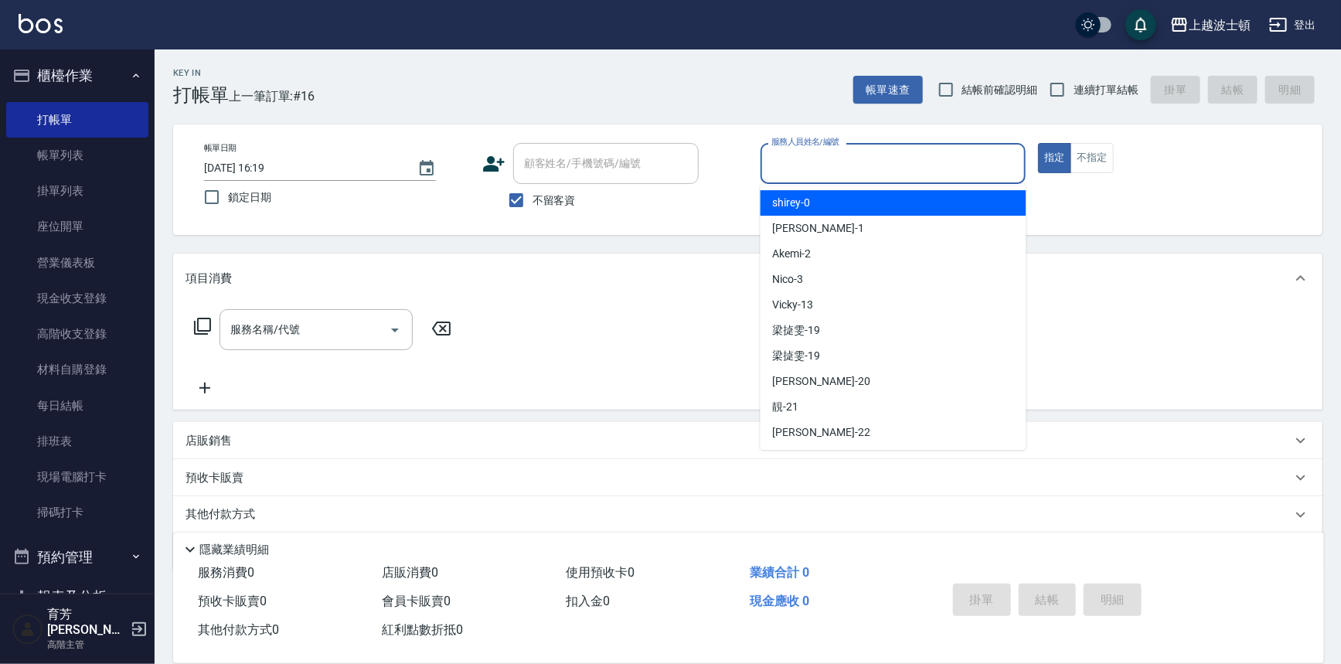
click at [807, 201] on span "shirey -0" at bounding box center [792, 203] width 38 height 16
type input "shirey-0"
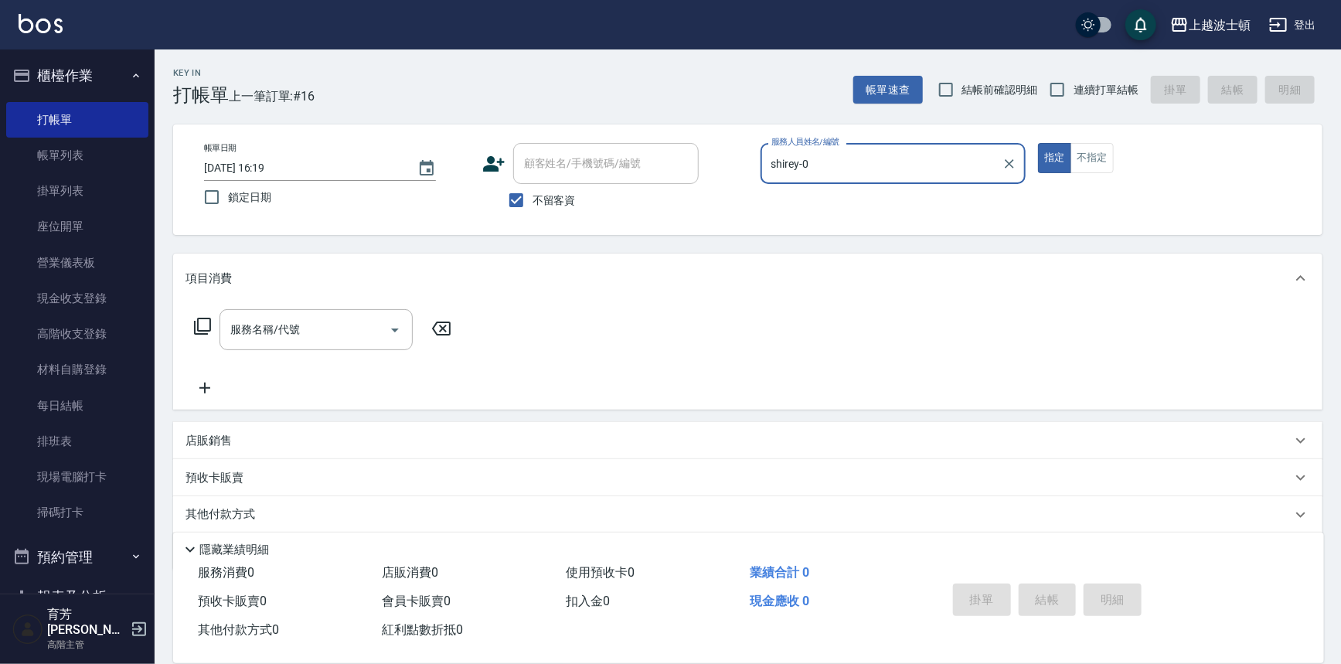
click at [193, 325] on icon at bounding box center [202, 326] width 19 height 19
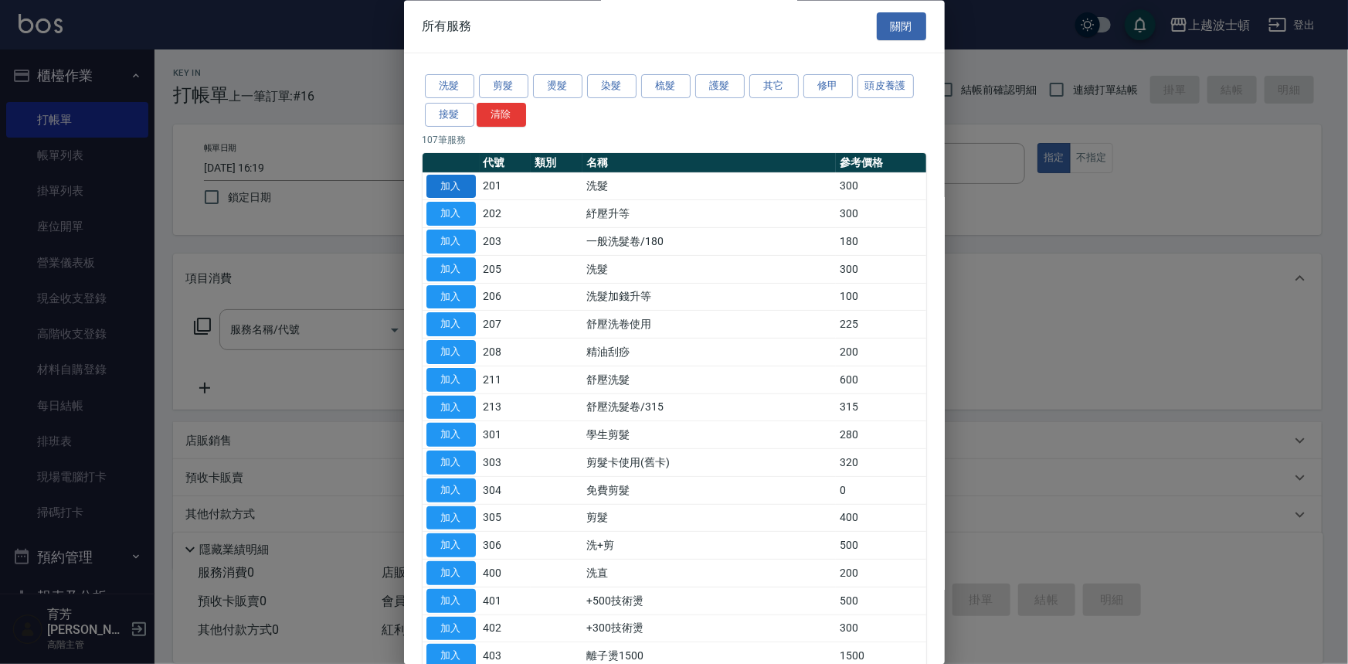
click at [454, 180] on button "加入" at bounding box center [451, 187] width 49 height 24
type input "洗髮(201)"
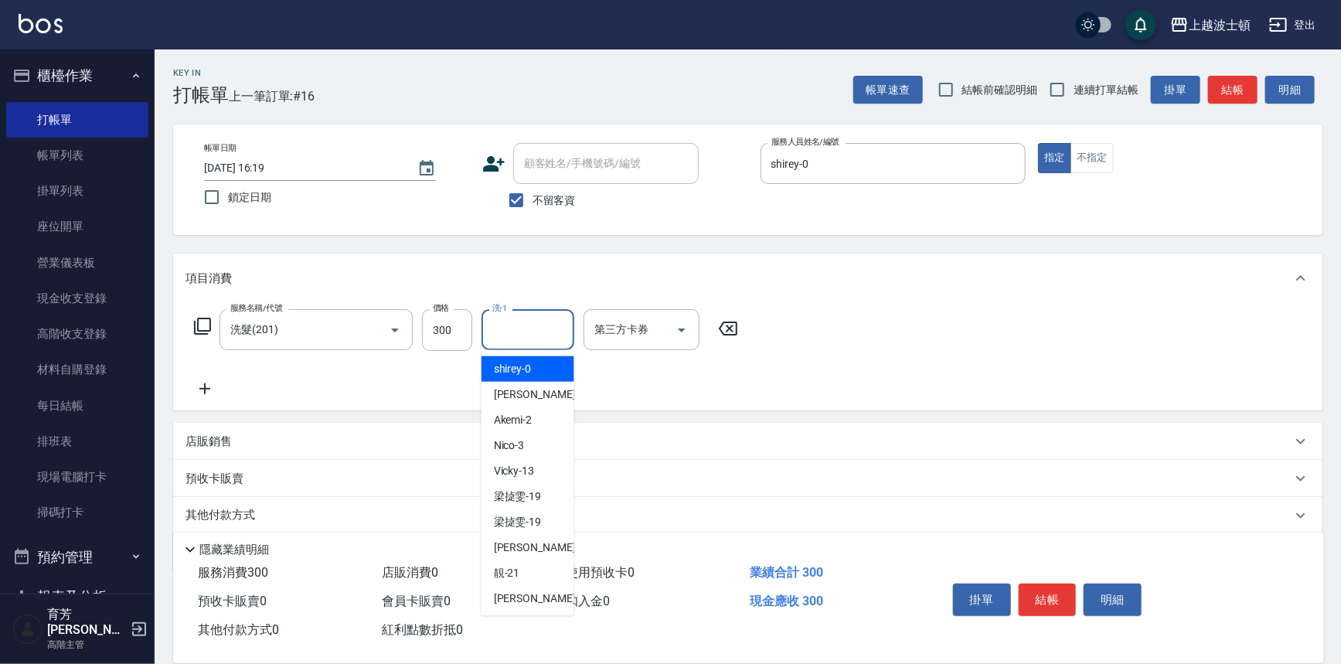
click at [540, 331] on input "洗-1" at bounding box center [527, 329] width 79 height 27
click at [525, 362] on span "shirey -0" at bounding box center [513, 369] width 38 height 16
type input "shirey-0"
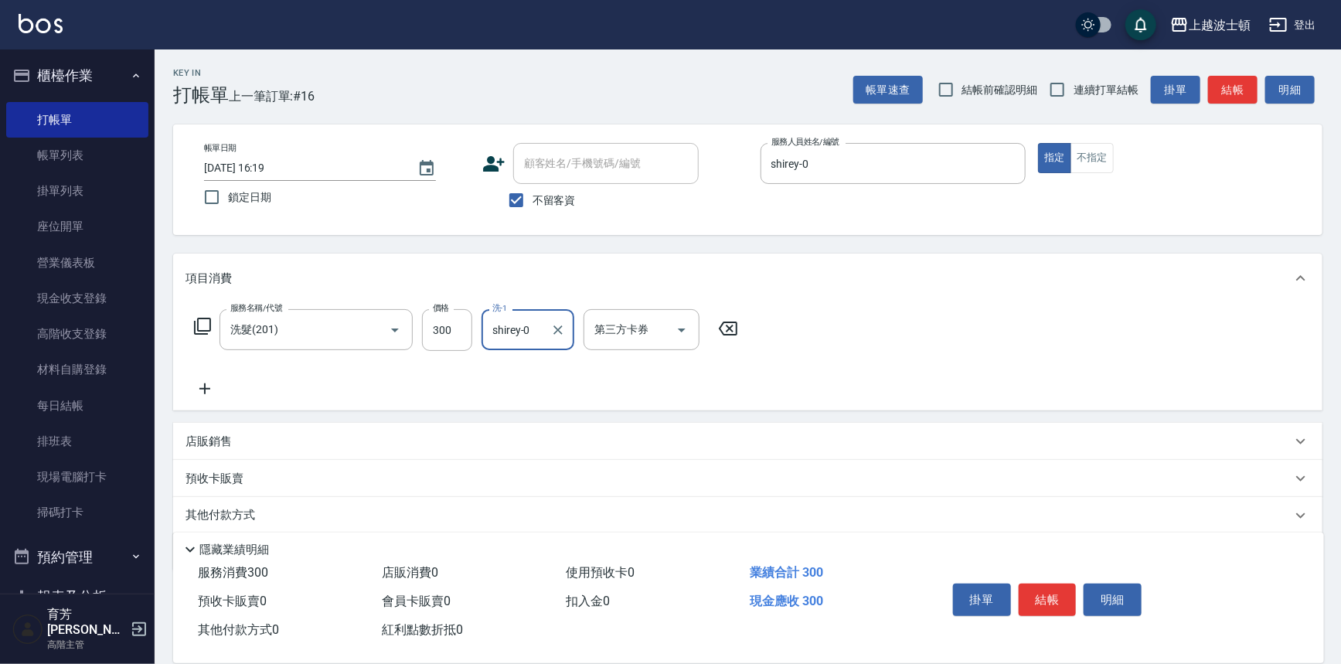
click at [198, 321] on icon at bounding box center [202, 326] width 17 height 17
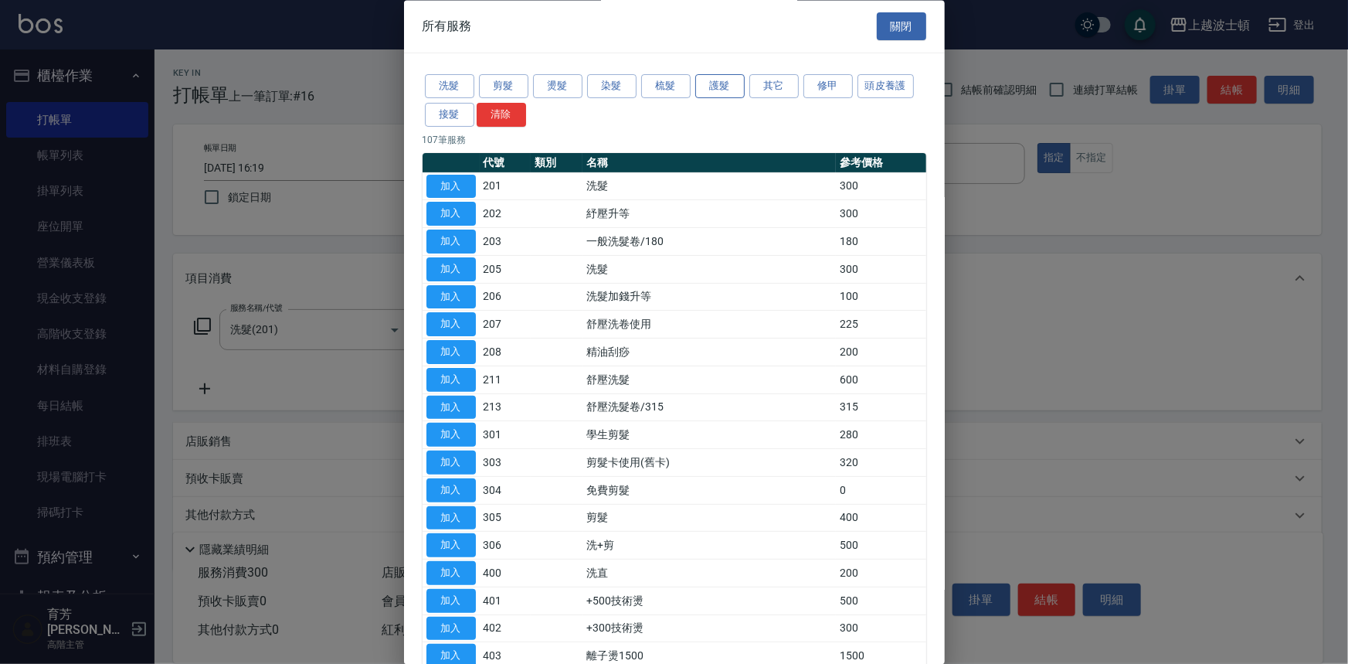
click at [729, 92] on button "護髮" at bounding box center [719, 87] width 49 height 24
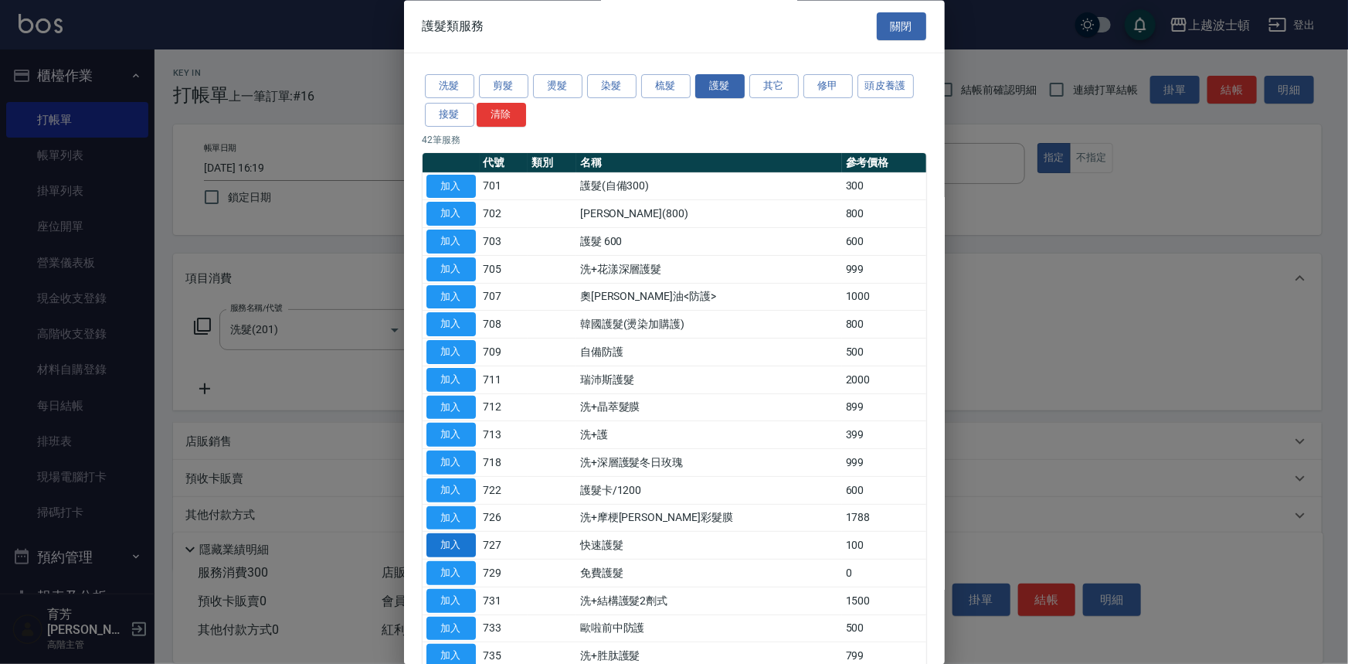
click at [461, 542] on button "加入" at bounding box center [451, 546] width 49 height 24
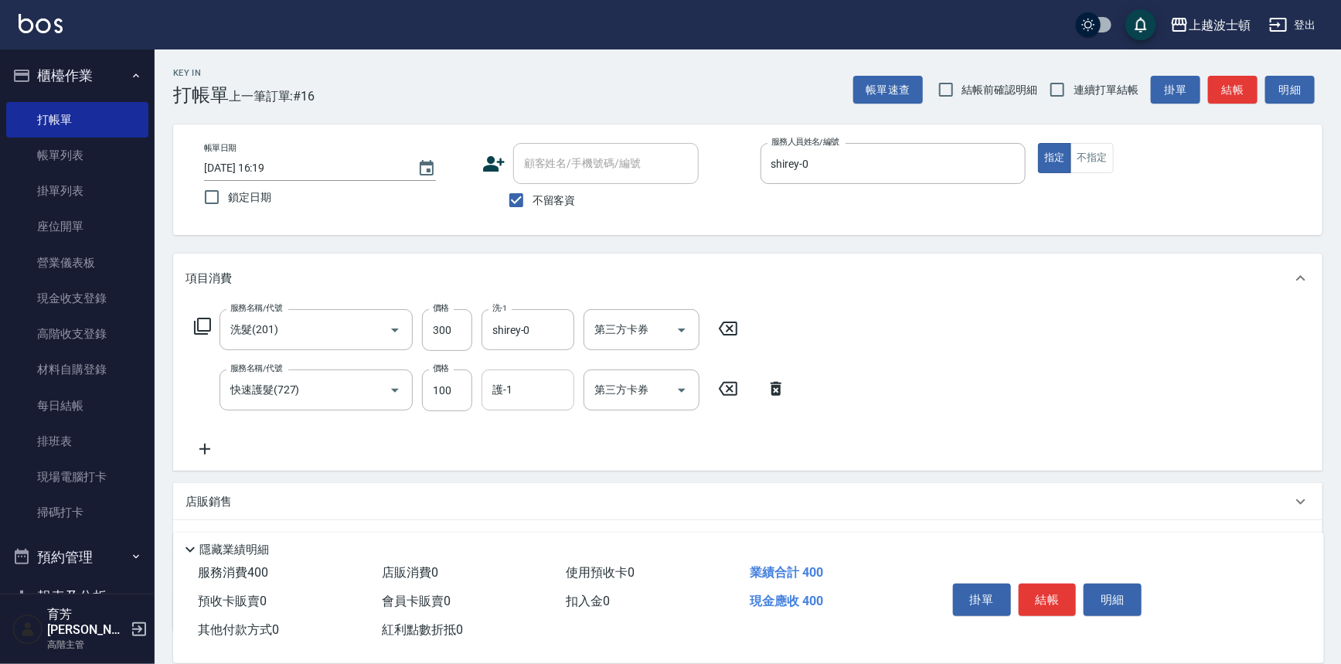
click at [522, 394] on input "護-1" at bounding box center [527, 389] width 79 height 27
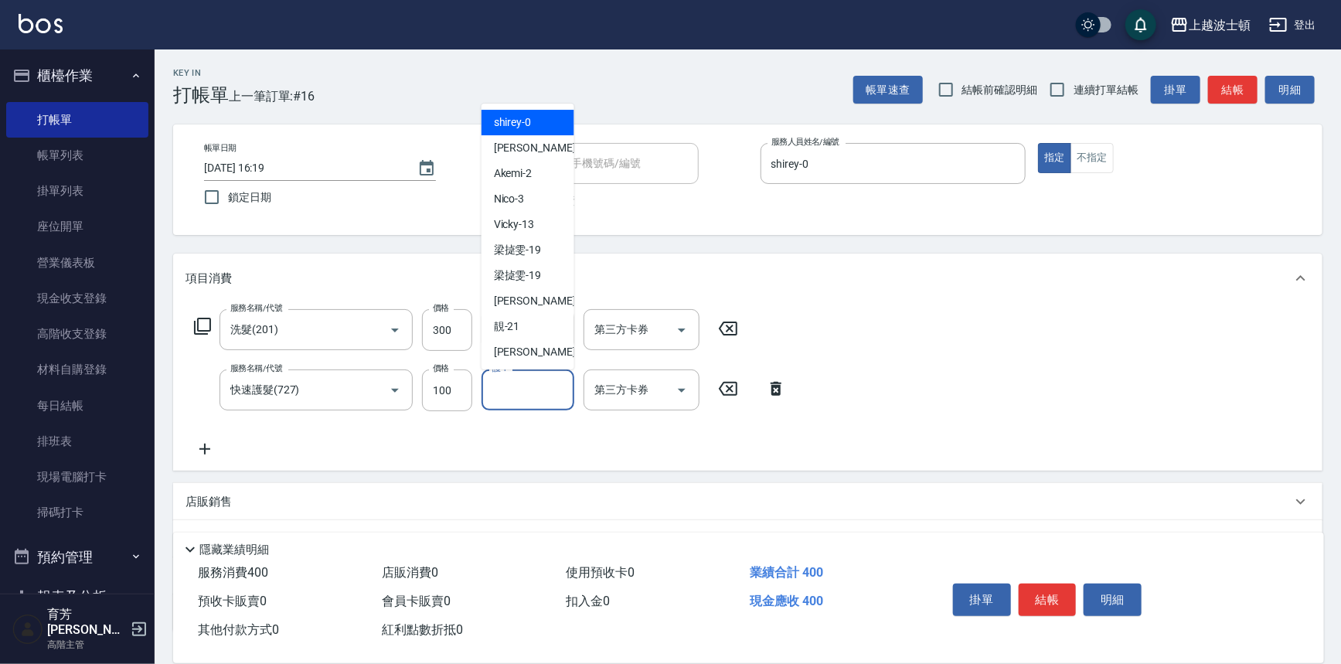
click at [525, 121] on span "shirey -0" at bounding box center [513, 122] width 38 height 16
type input "shirey-0"
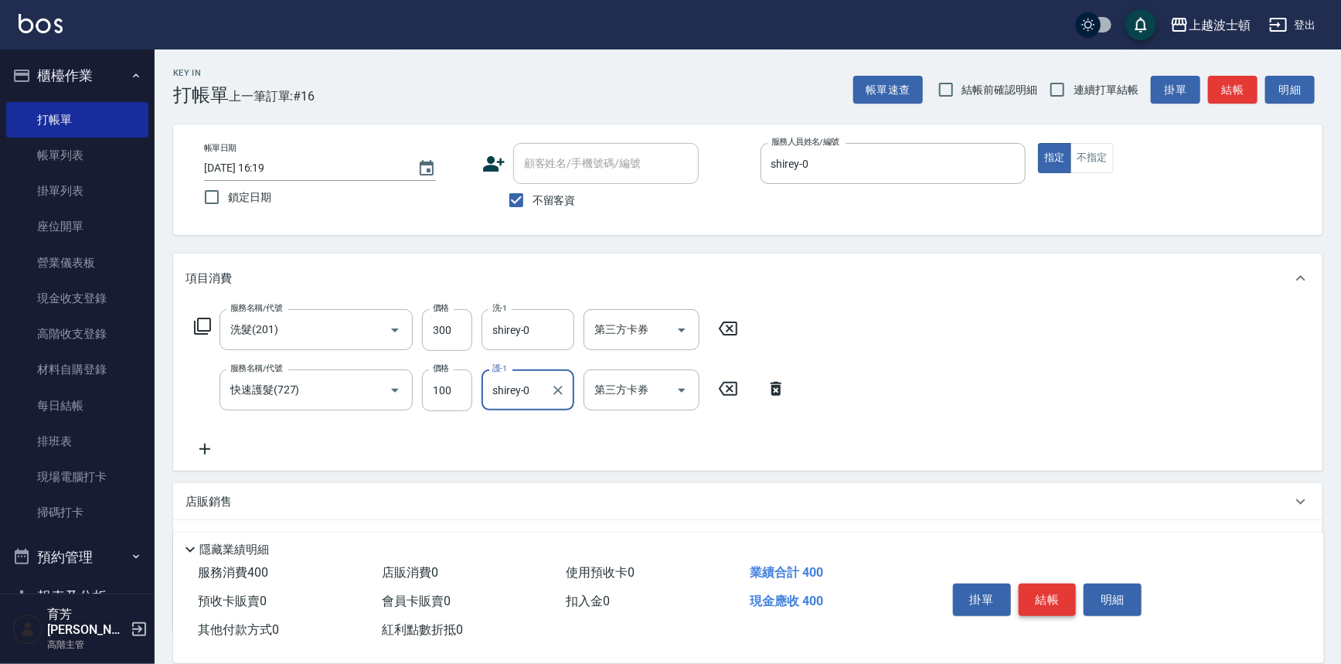
click at [1036, 591] on button "結帳" at bounding box center [1048, 599] width 58 height 32
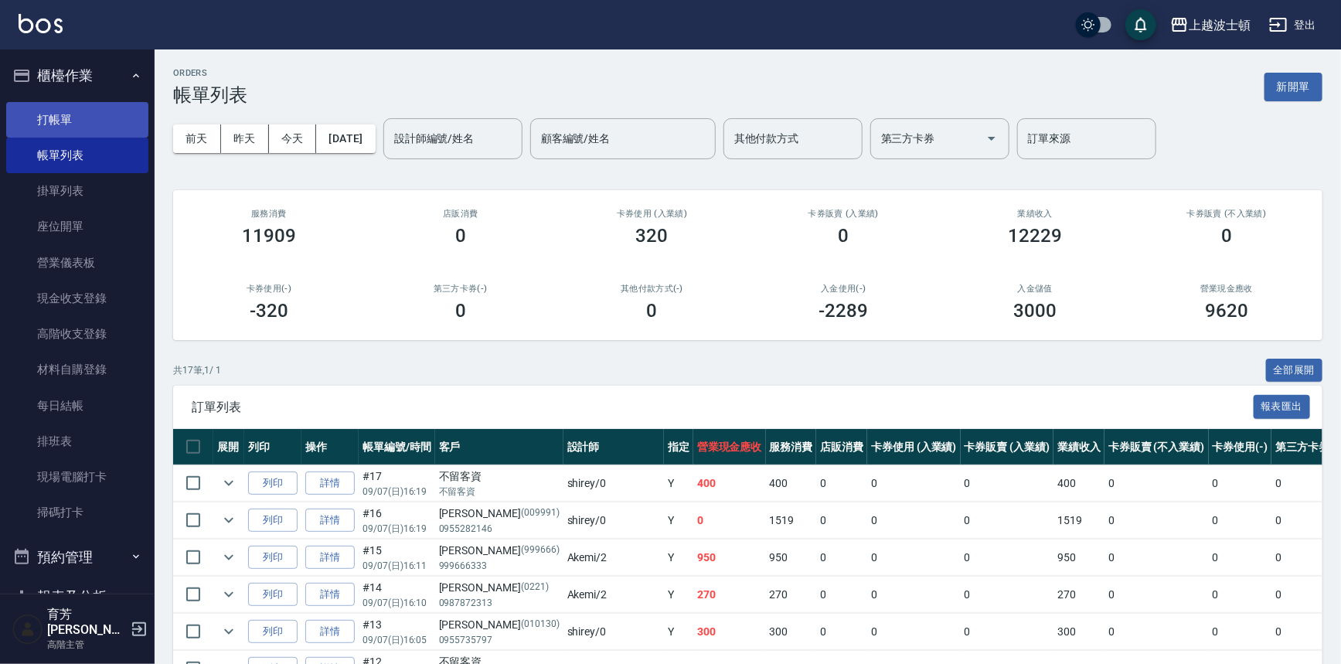
click at [46, 110] on link "打帳單" at bounding box center [77, 120] width 142 height 36
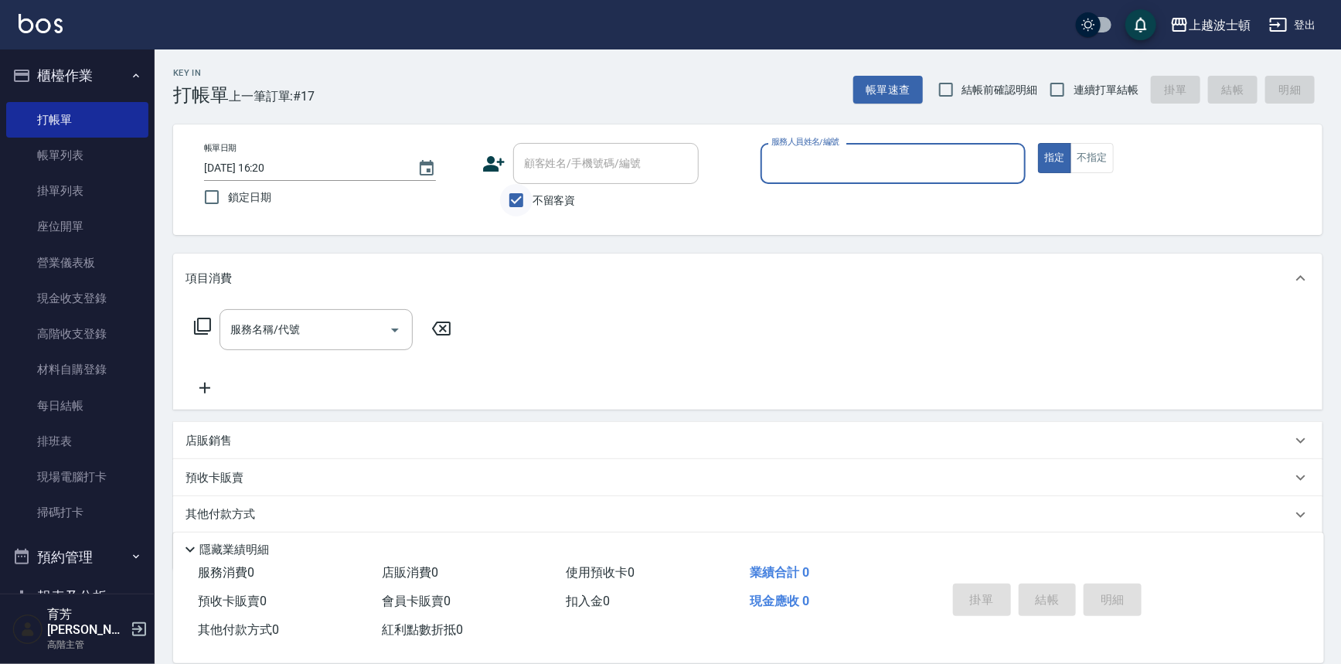
click at [519, 201] on input "不留客資" at bounding box center [516, 200] width 32 height 32
checkbox input "false"
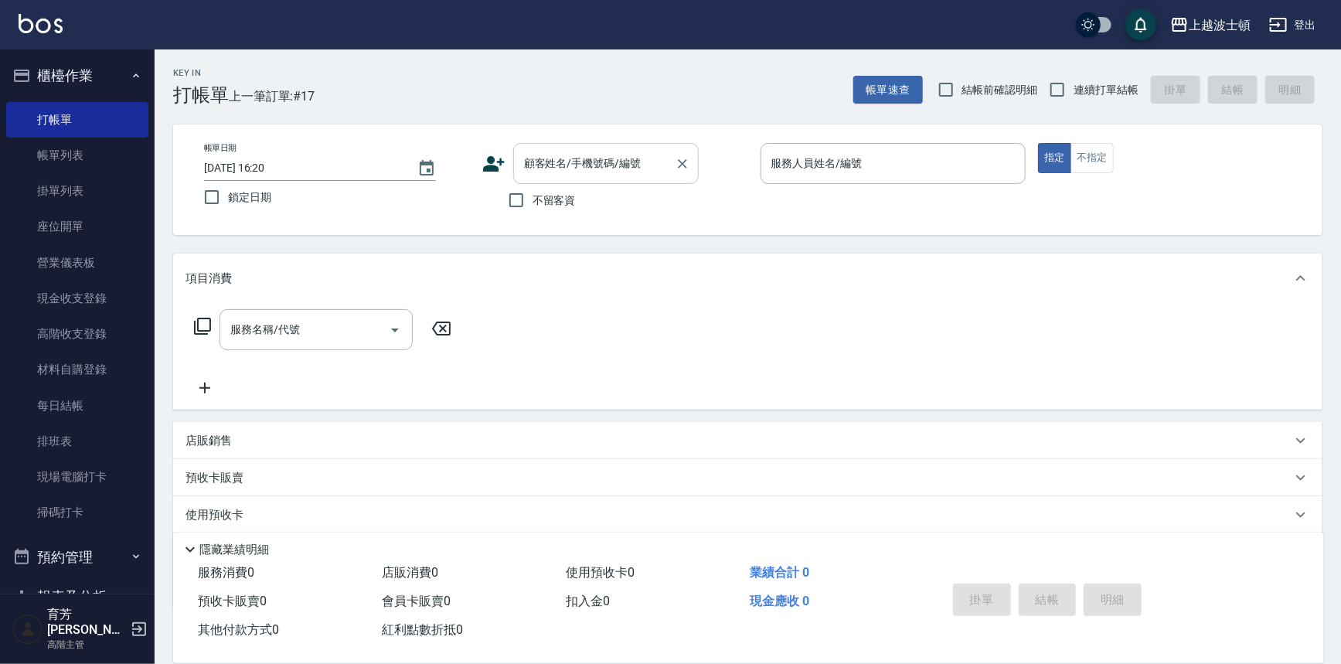
click at [532, 163] on input "顧客姓名/手機號碼/編號" at bounding box center [594, 163] width 148 height 27
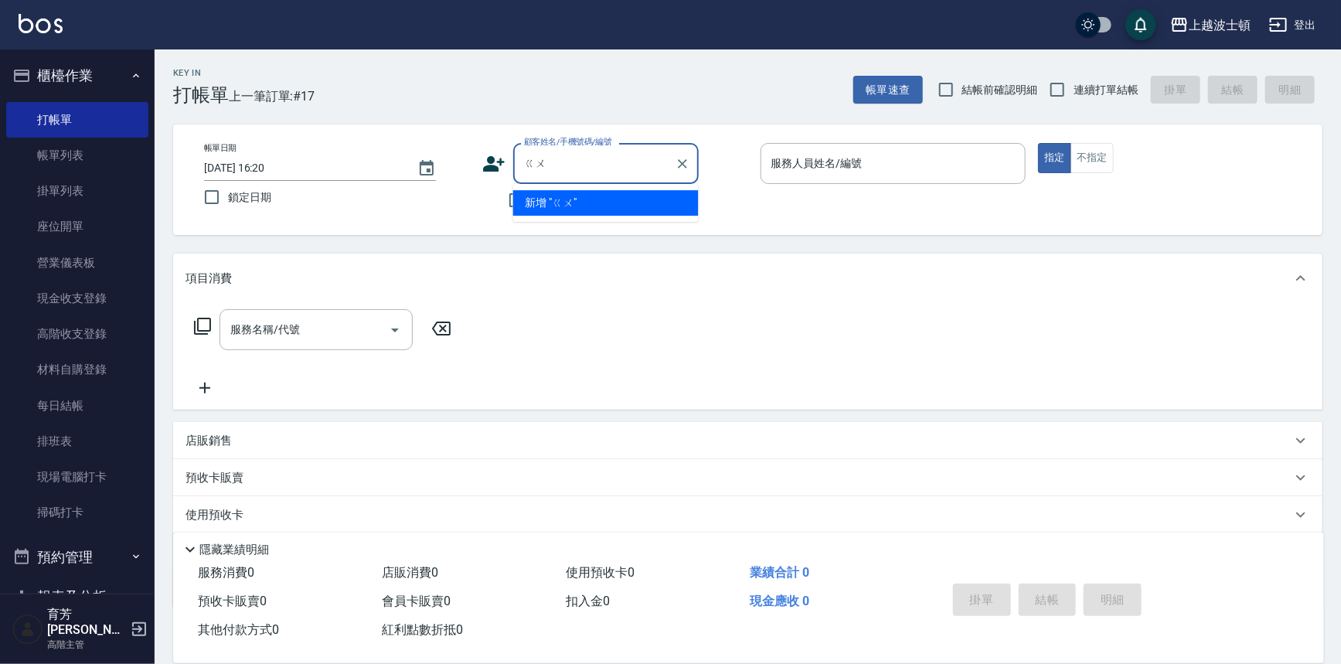
type input "ㄍ"
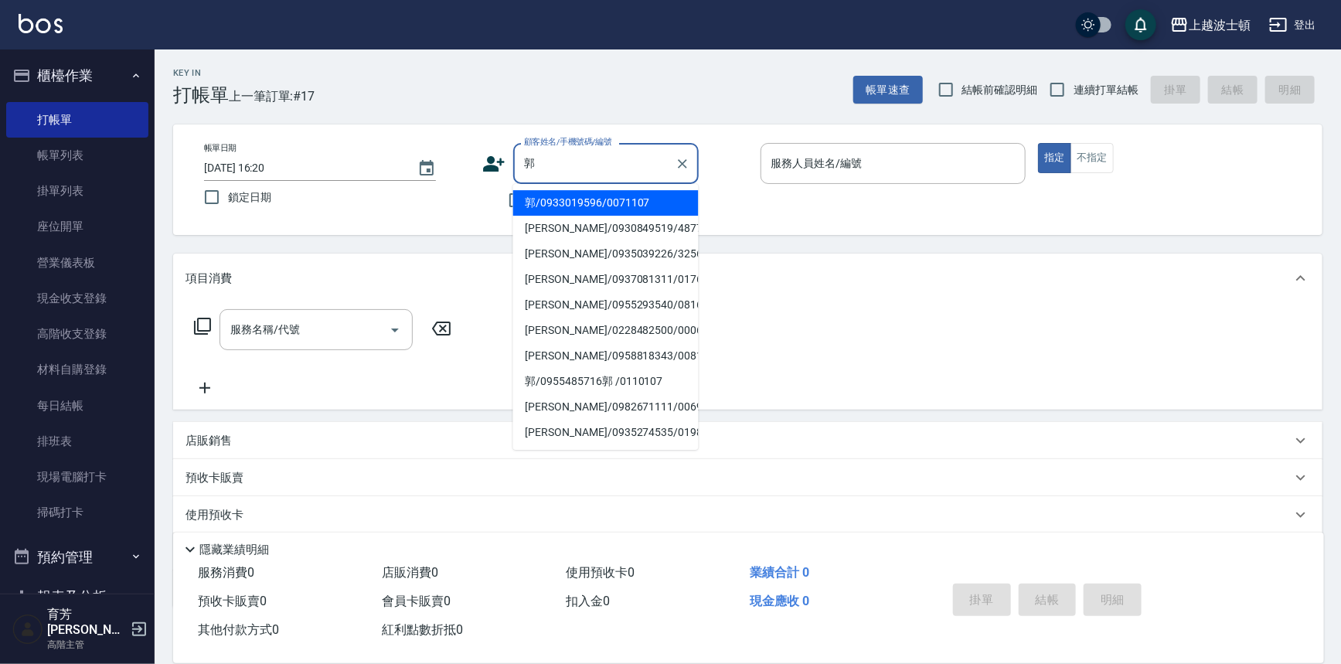
click at [638, 374] on li "郭/0955485716郭 /0110107" at bounding box center [605, 382] width 185 height 26
type input "郭/0955485716郭 /0110107"
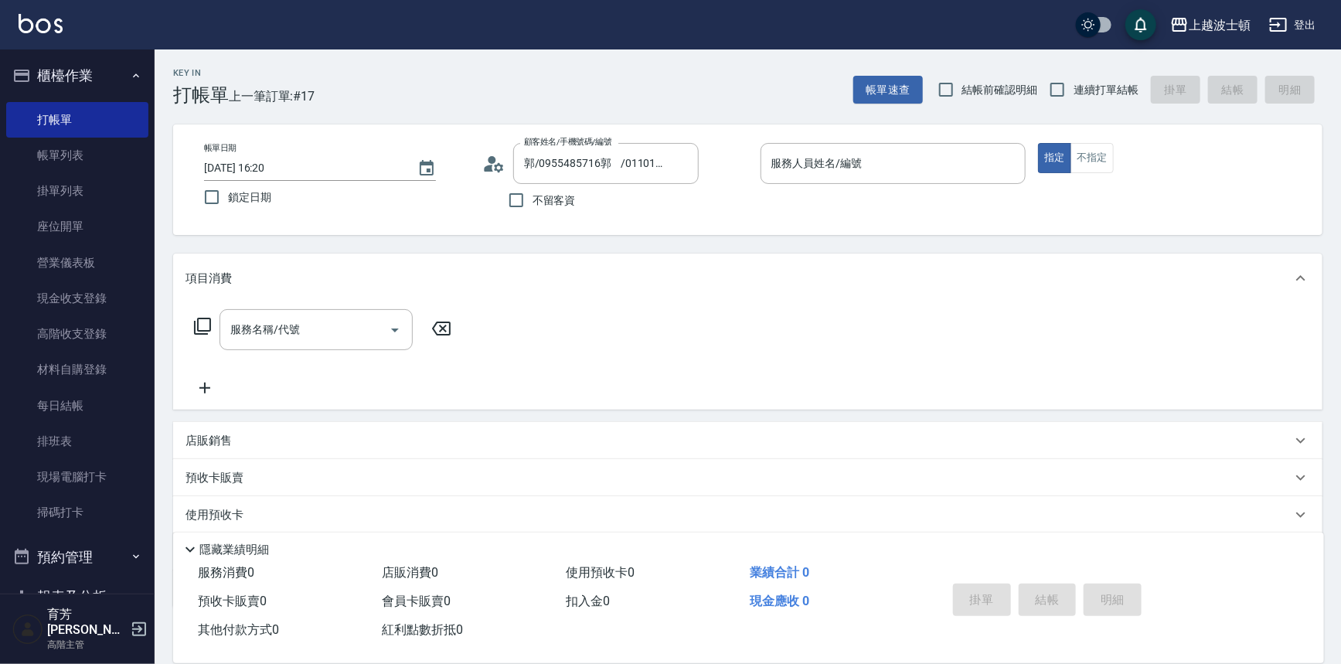
click at [638, 374] on div "服務名稱/代號 服務名稱/代號" at bounding box center [747, 356] width 1149 height 107
click at [678, 157] on icon "Clear" at bounding box center [682, 163] width 15 height 15
click at [580, 165] on input "顧客姓名/手機號碼/編號" at bounding box center [594, 163] width 148 height 27
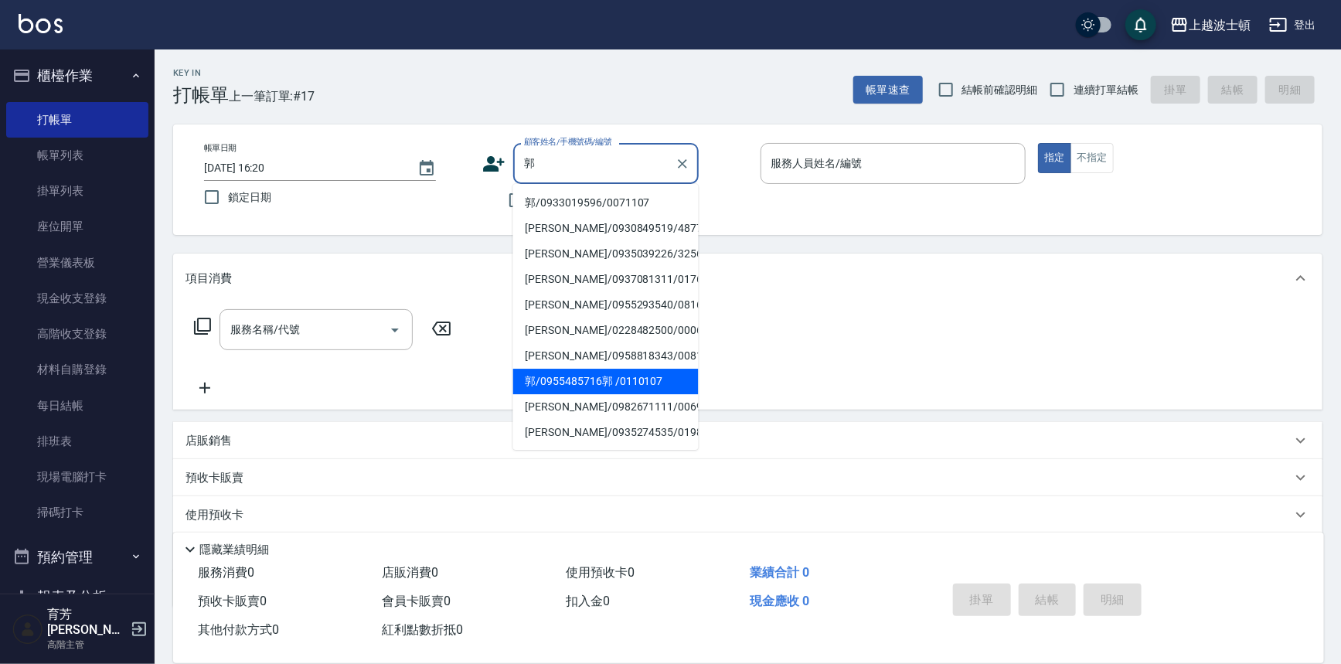
click at [537, 380] on li "郭/0955485716郭 /0110107" at bounding box center [605, 382] width 185 height 26
type input "郭/0955485716郭 /0110107"
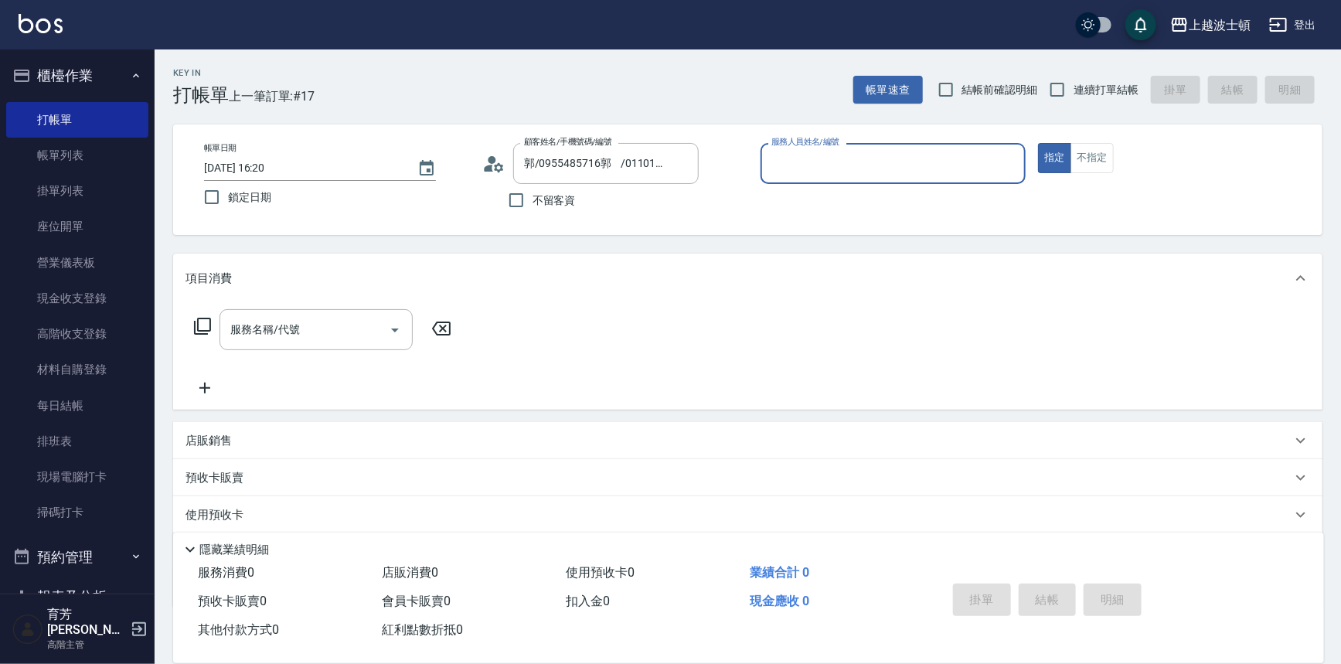
click at [867, 172] on input "服務人員姓名/編號" at bounding box center [893, 163] width 252 height 27
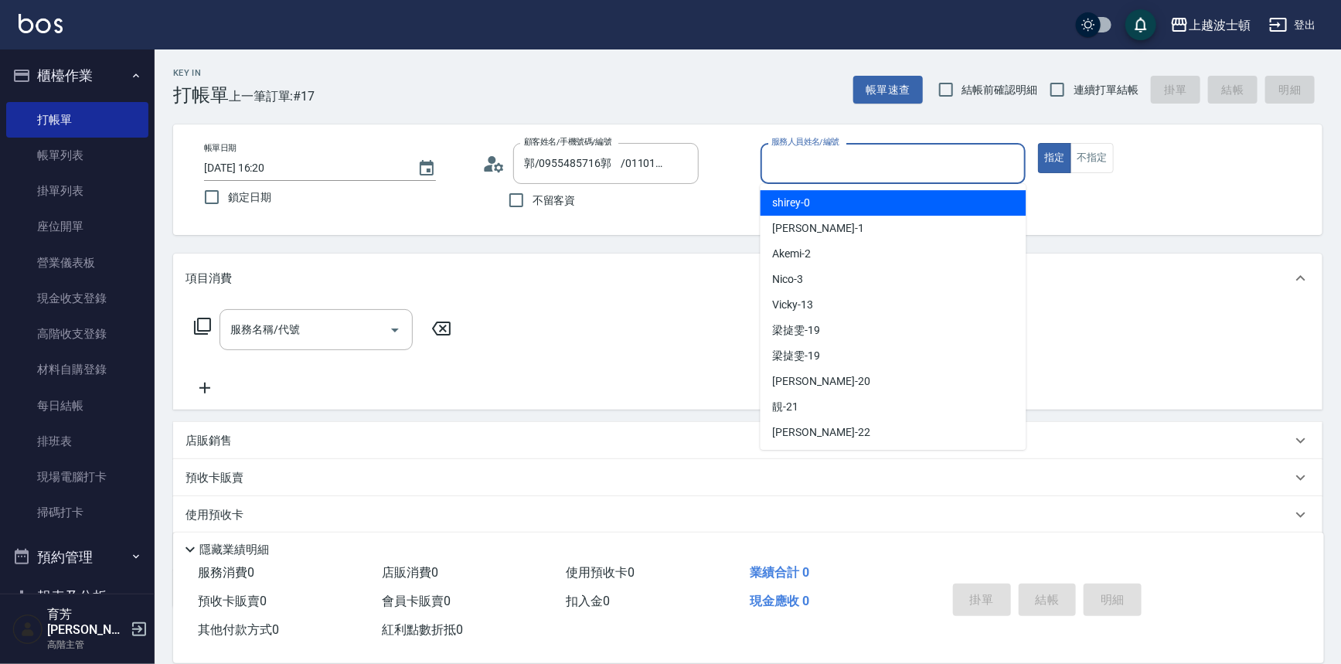
click at [856, 196] on div "shirey -0" at bounding box center [893, 203] width 266 height 26
type input "shirey-0"
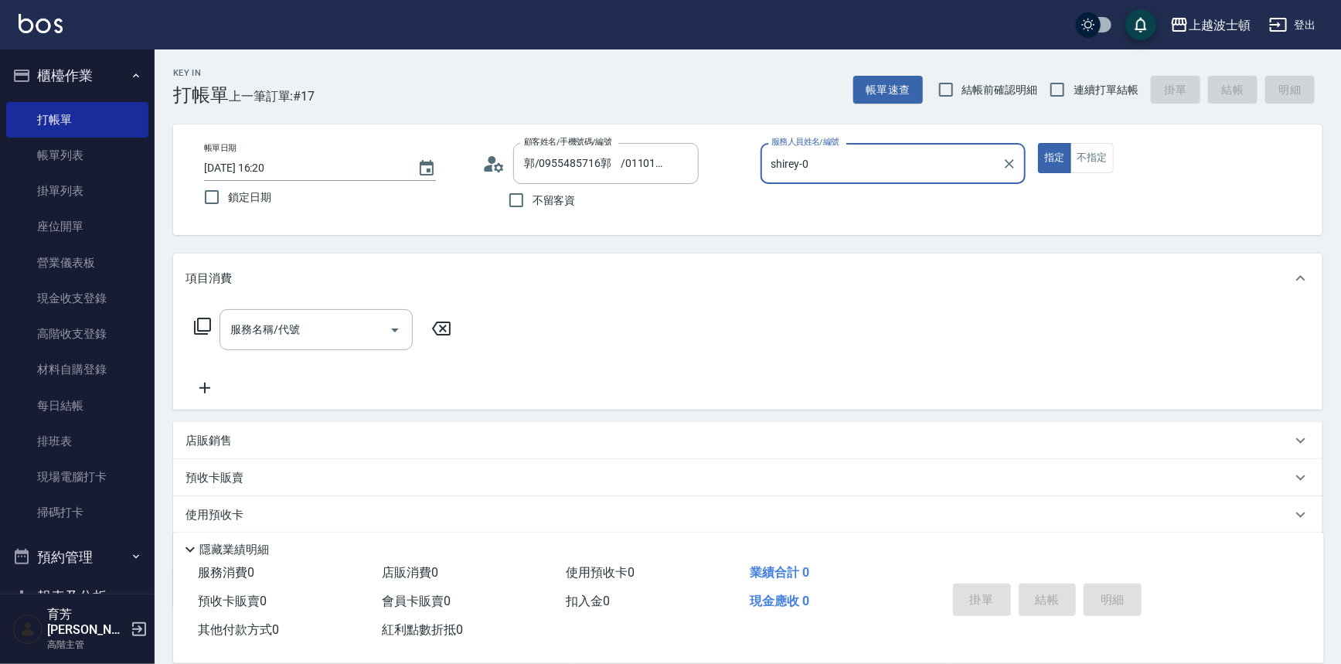
click at [207, 326] on icon at bounding box center [202, 326] width 19 height 19
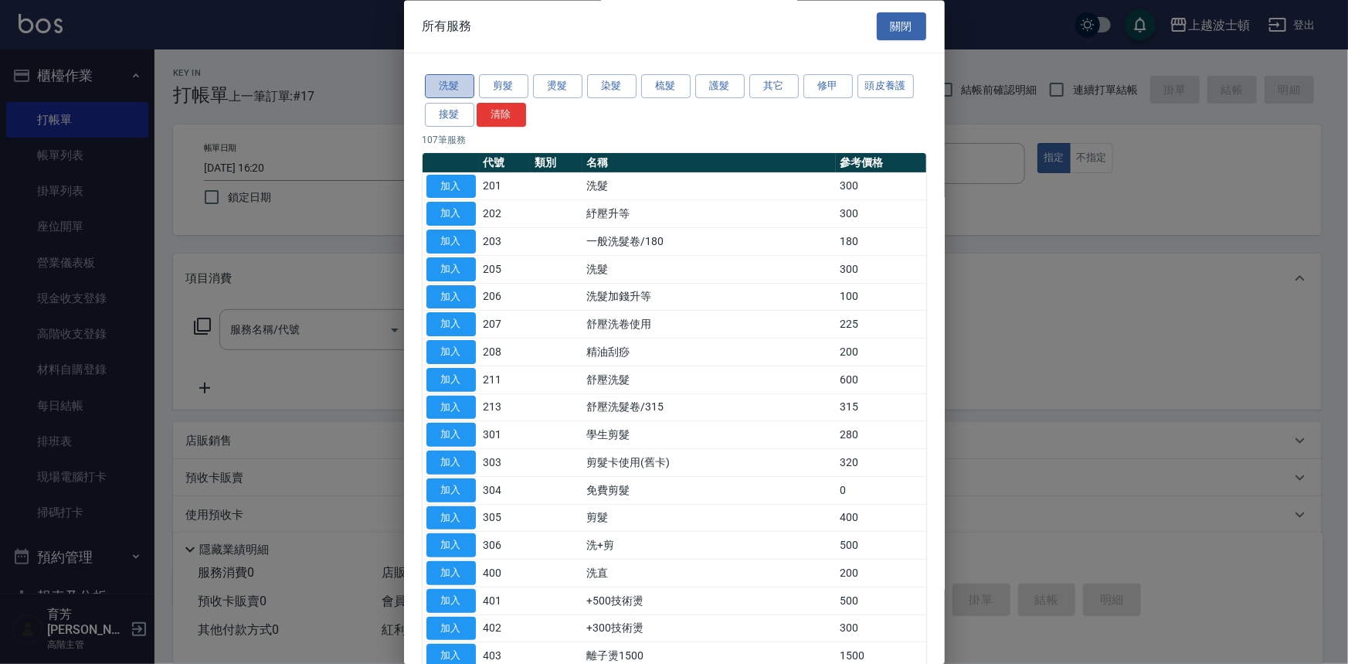
click at [441, 85] on button "洗髮" at bounding box center [449, 87] width 49 height 24
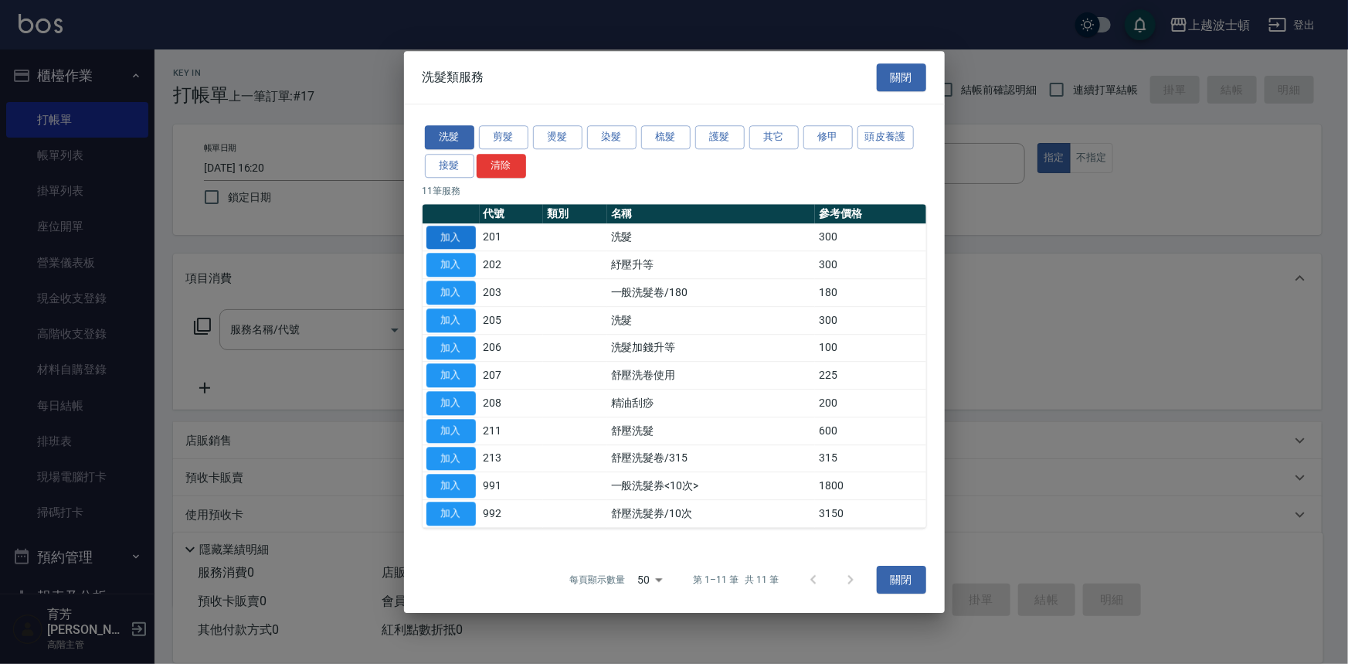
click at [464, 235] on button "加入" at bounding box center [451, 238] width 49 height 24
type input "洗髮(201)"
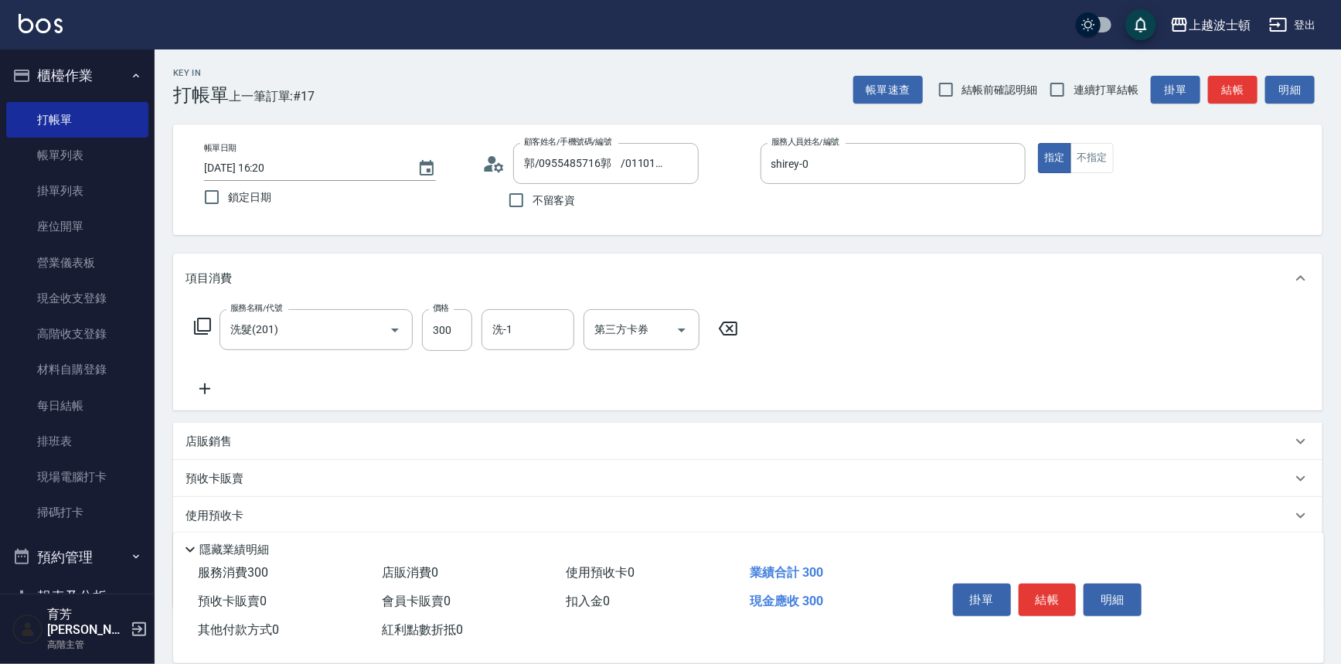
click at [555, 325] on input "洗-1" at bounding box center [527, 329] width 79 height 27
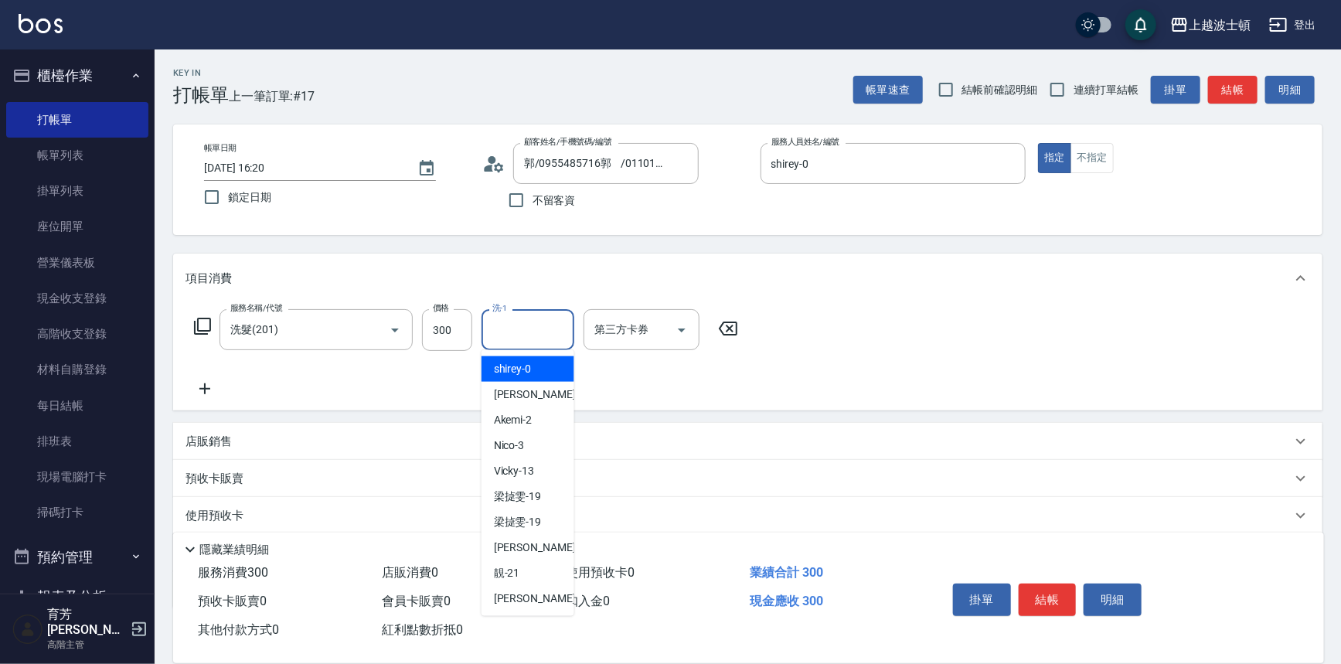
click at [552, 366] on div "shirey -0" at bounding box center [527, 369] width 93 height 26
type input "shirey-0"
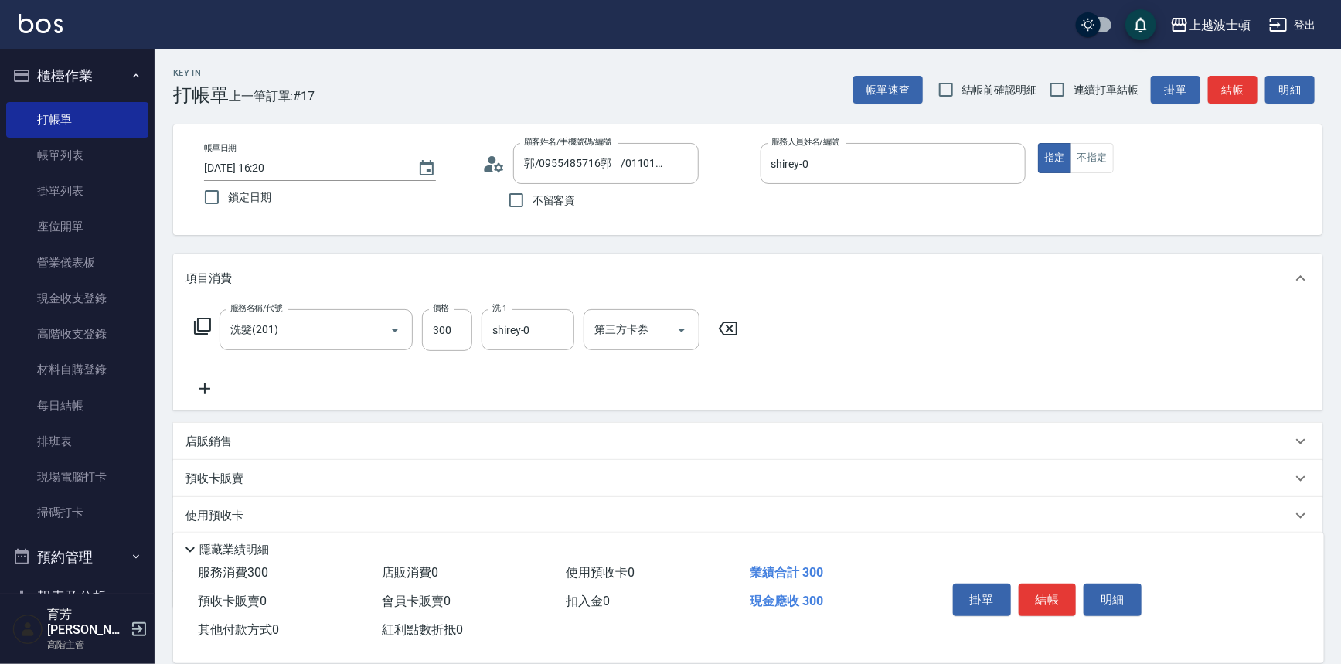
click at [199, 324] on icon at bounding box center [202, 326] width 19 height 19
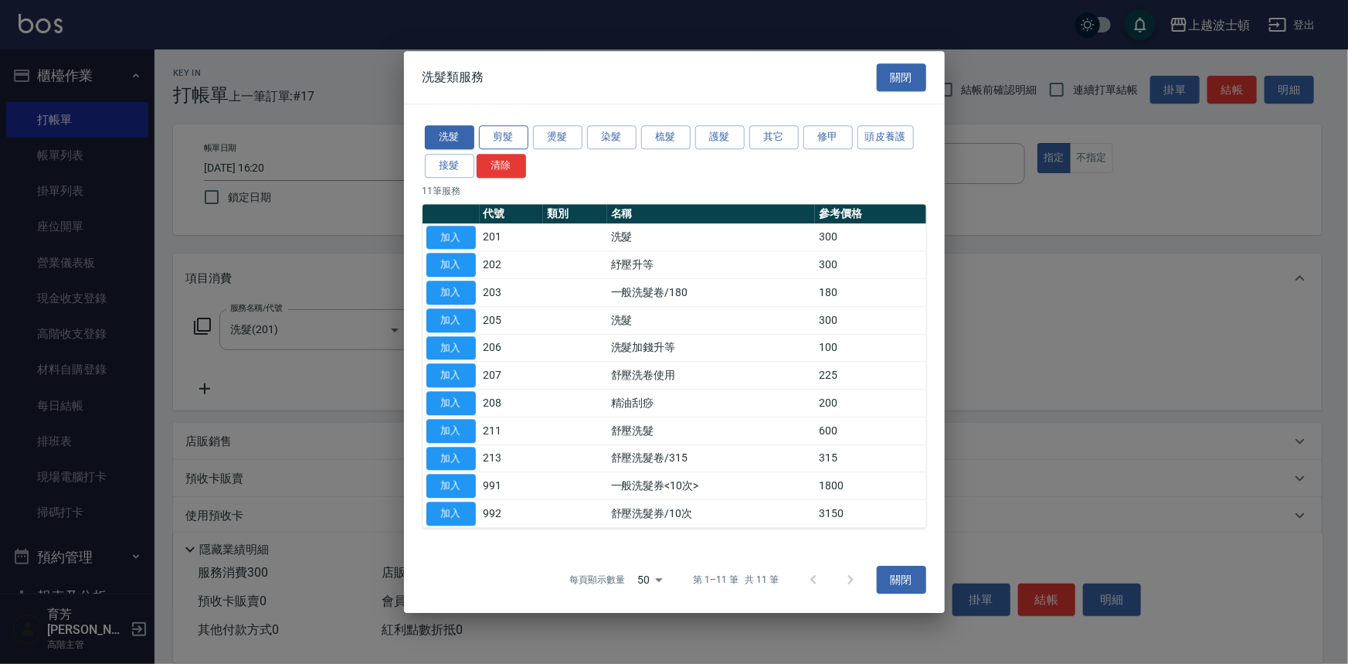
click at [489, 128] on button "剪髮" at bounding box center [503, 137] width 49 height 24
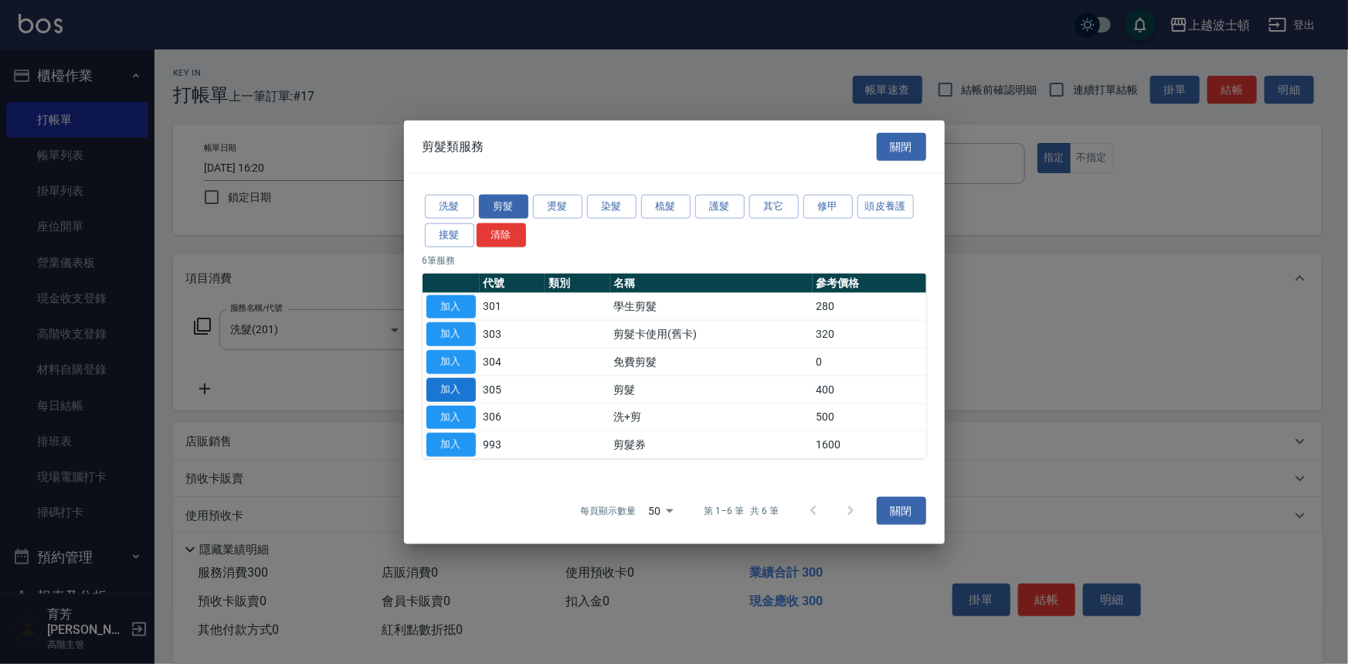
click at [466, 383] on button "加入" at bounding box center [451, 389] width 49 height 24
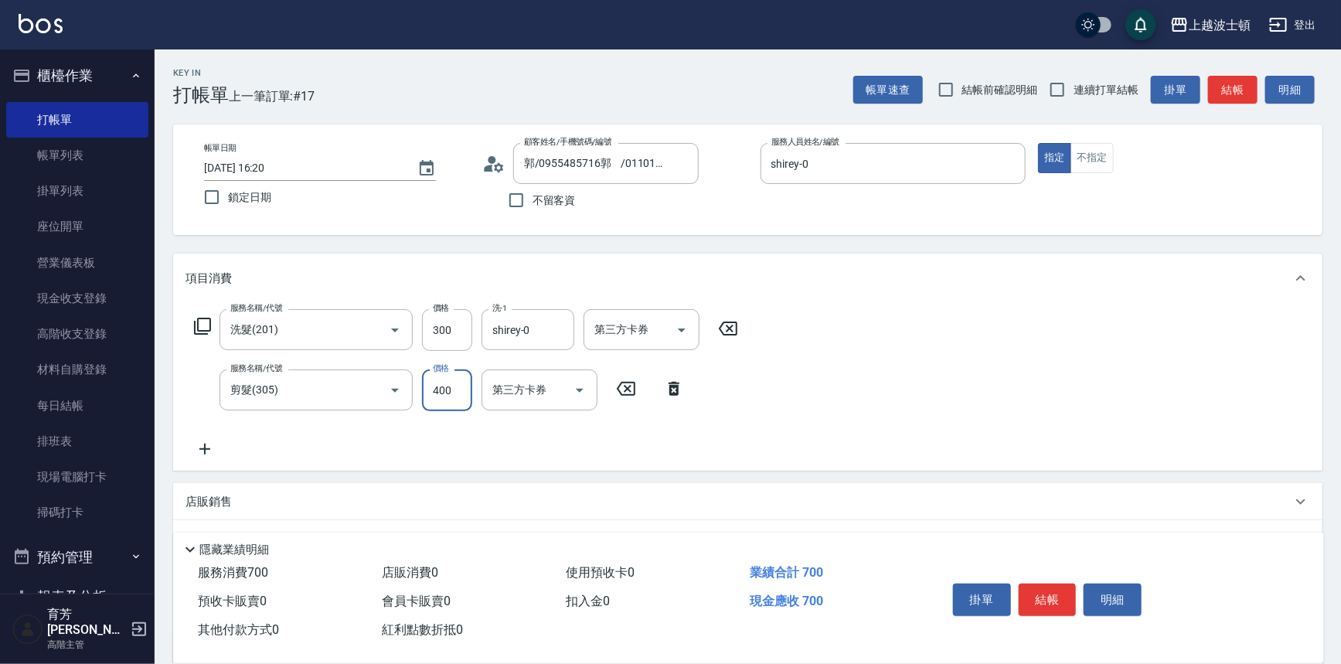
click at [466, 383] on input "400" at bounding box center [447, 390] width 50 height 42
type input "350"
drag, startPoint x: 1056, startPoint y: 598, endPoint x: 1036, endPoint y: 600, distance: 20.2
click at [1052, 599] on button "結帳" at bounding box center [1048, 599] width 58 height 32
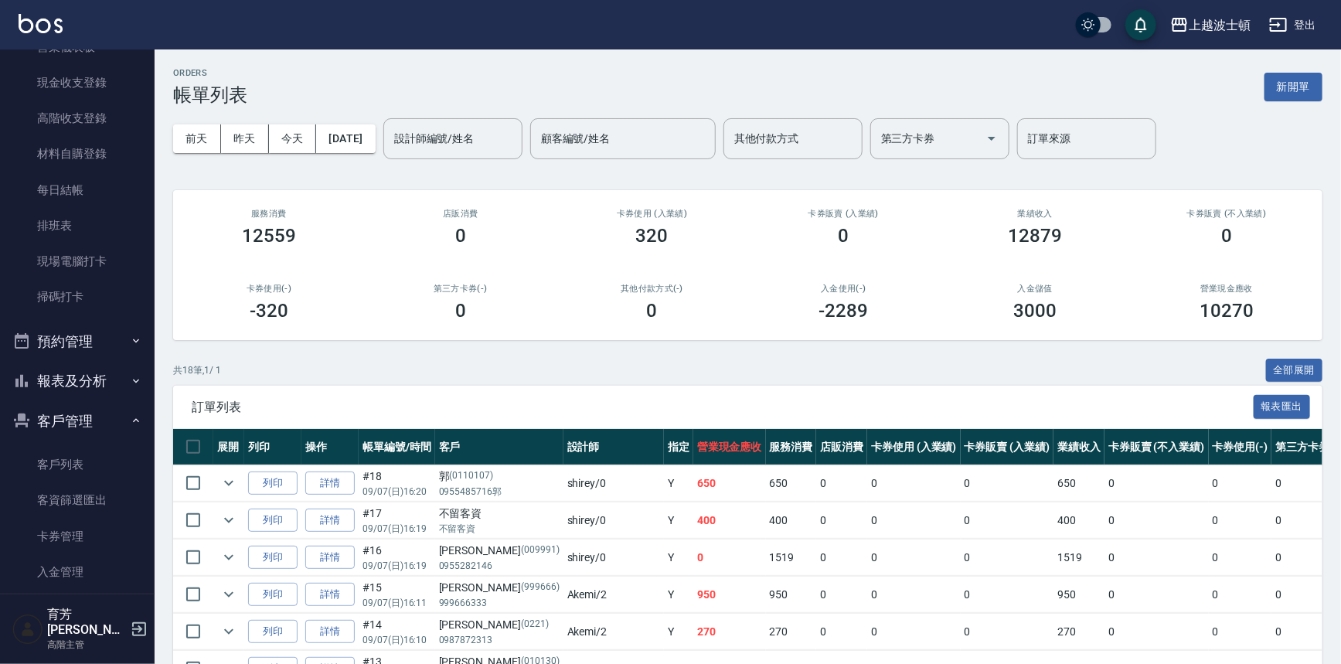
scroll to position [226, 0]
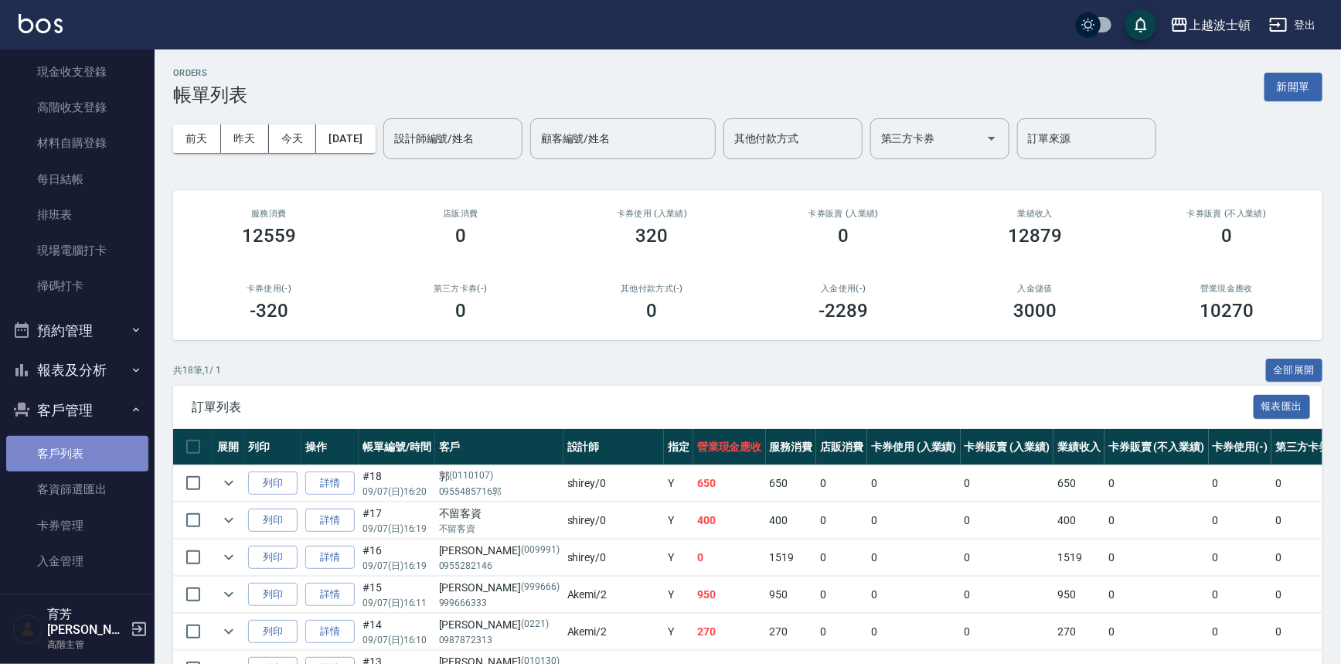
click at [104, 450] on link "客戶列表" at bounding box center [77, 454] width 142 height 36
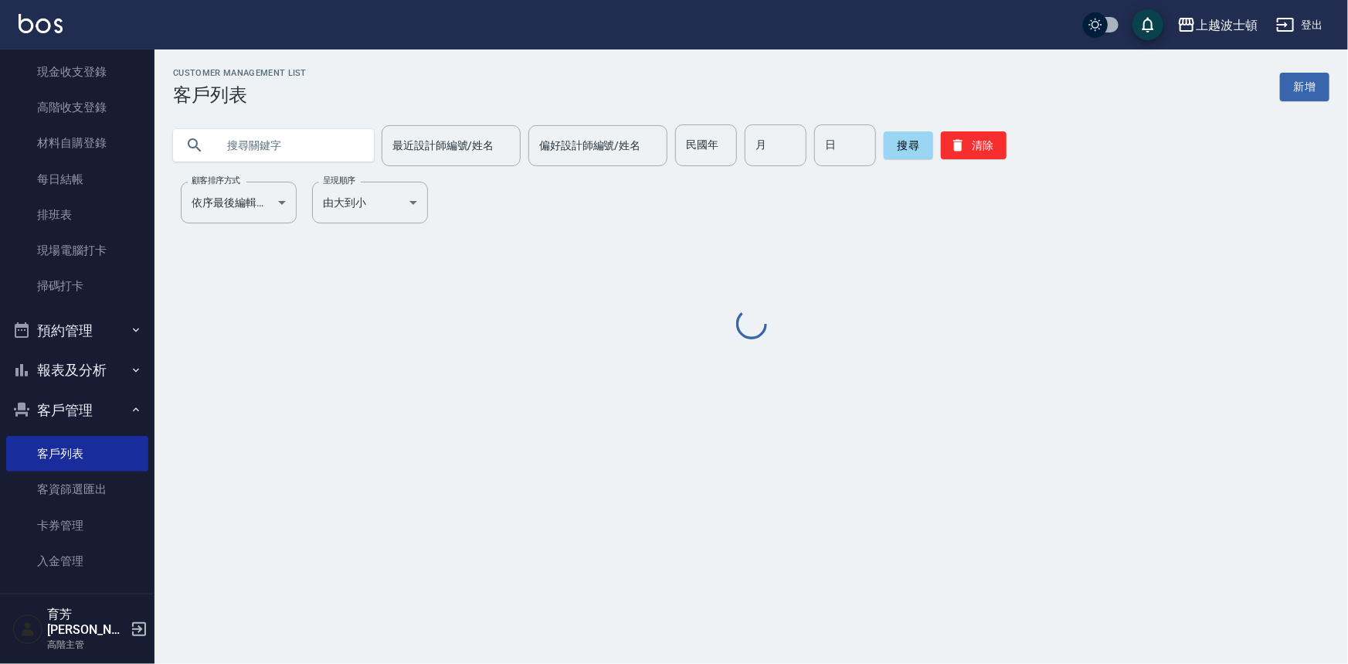
click at [284, 139] on input "text" at bounding box center [288, 145] width 145 height 42
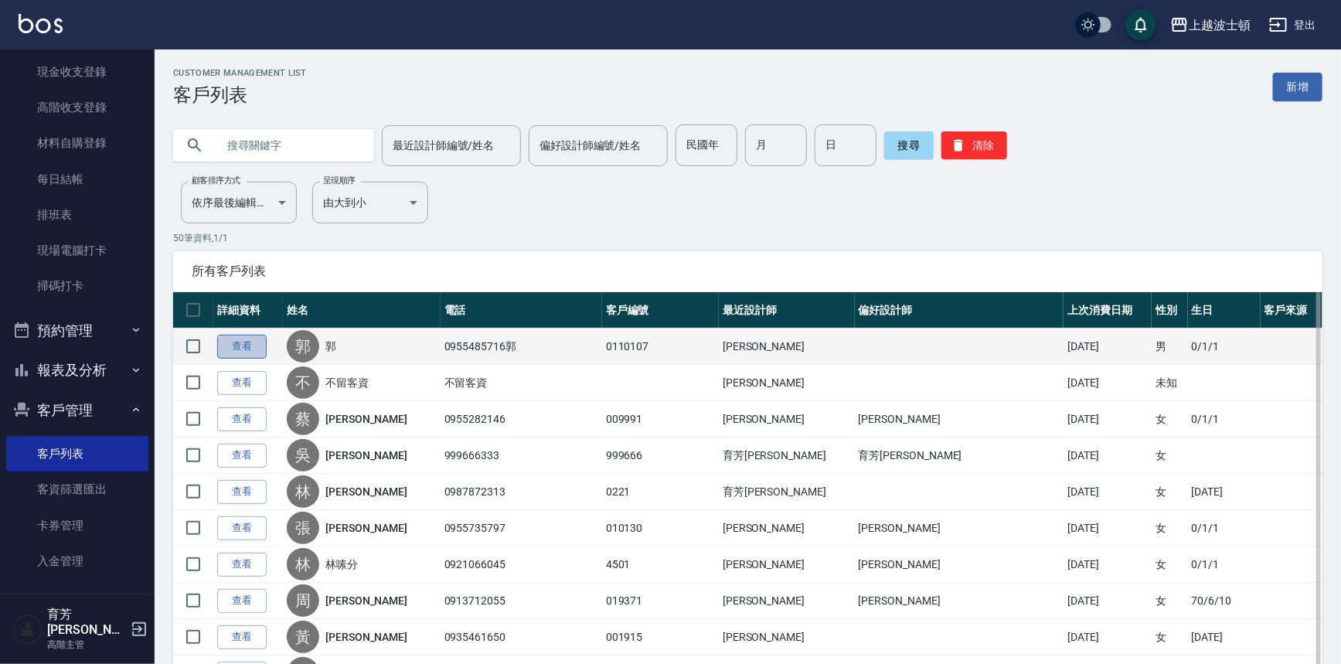
click at [232, 344] on link "查看" at bounding box center [241, 347] width 49 height 24
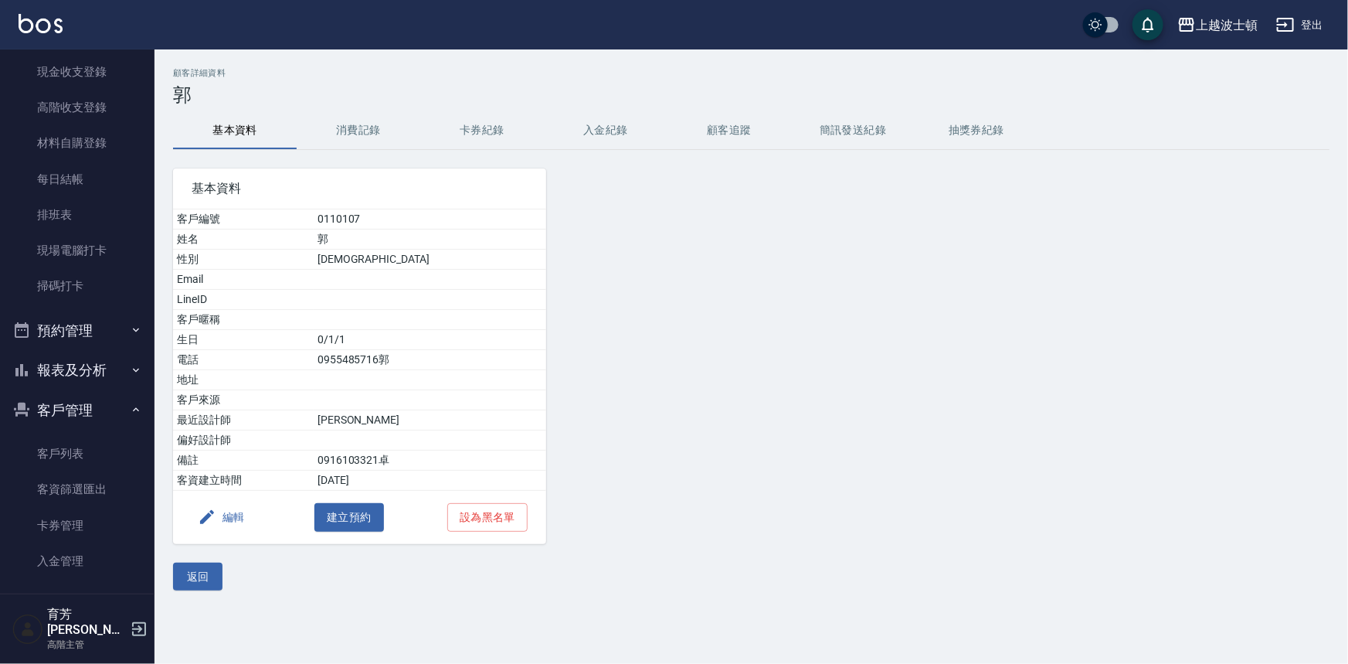
click at [362, 124] on button "消費記錄" at bounding box center [359, 130] width 124 height 37
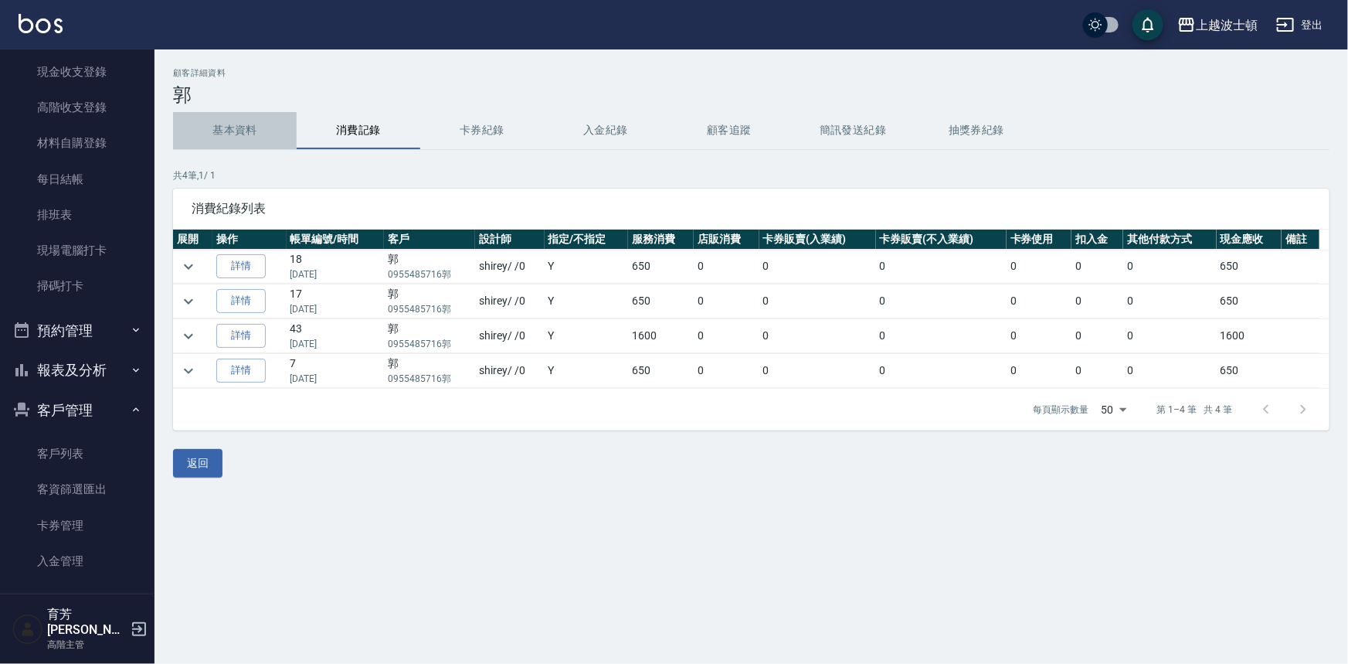
click at [217, 128] on button "基本資料" at bounding box center [235, 130] width 124 height 37
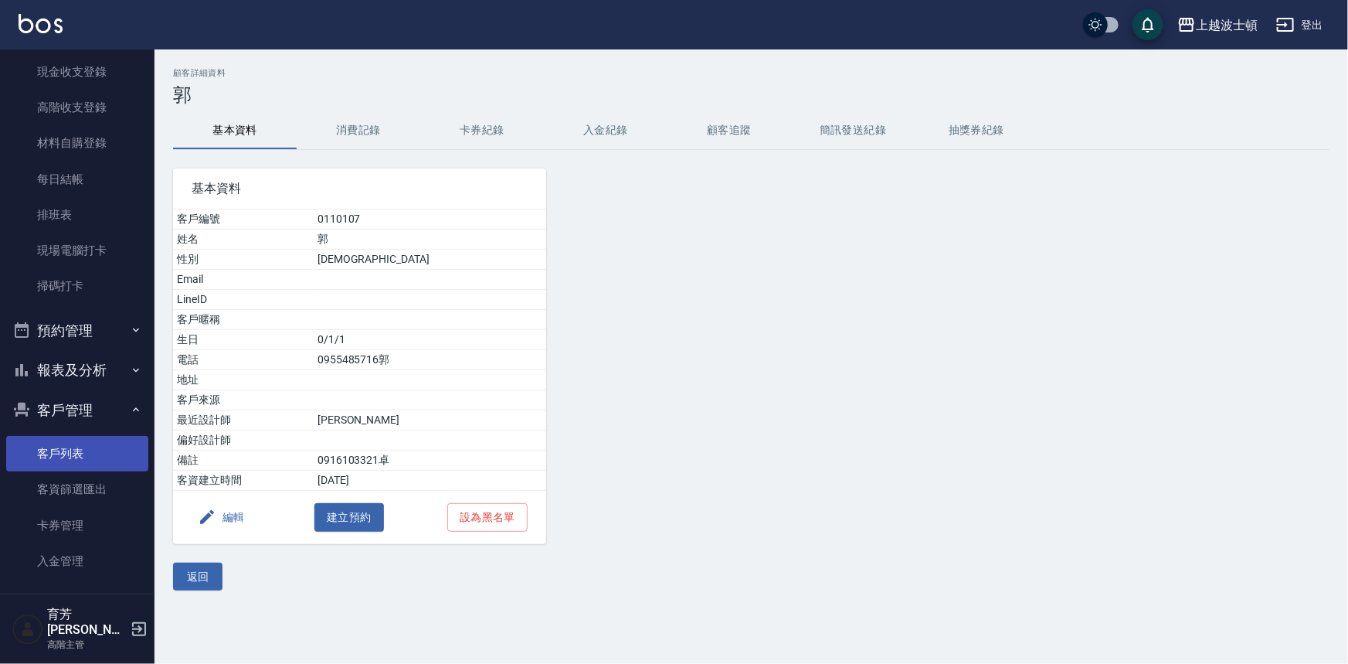
click at [83, 461] on link "客戶列表" at bounding box center [77, 454] width 142 height 36
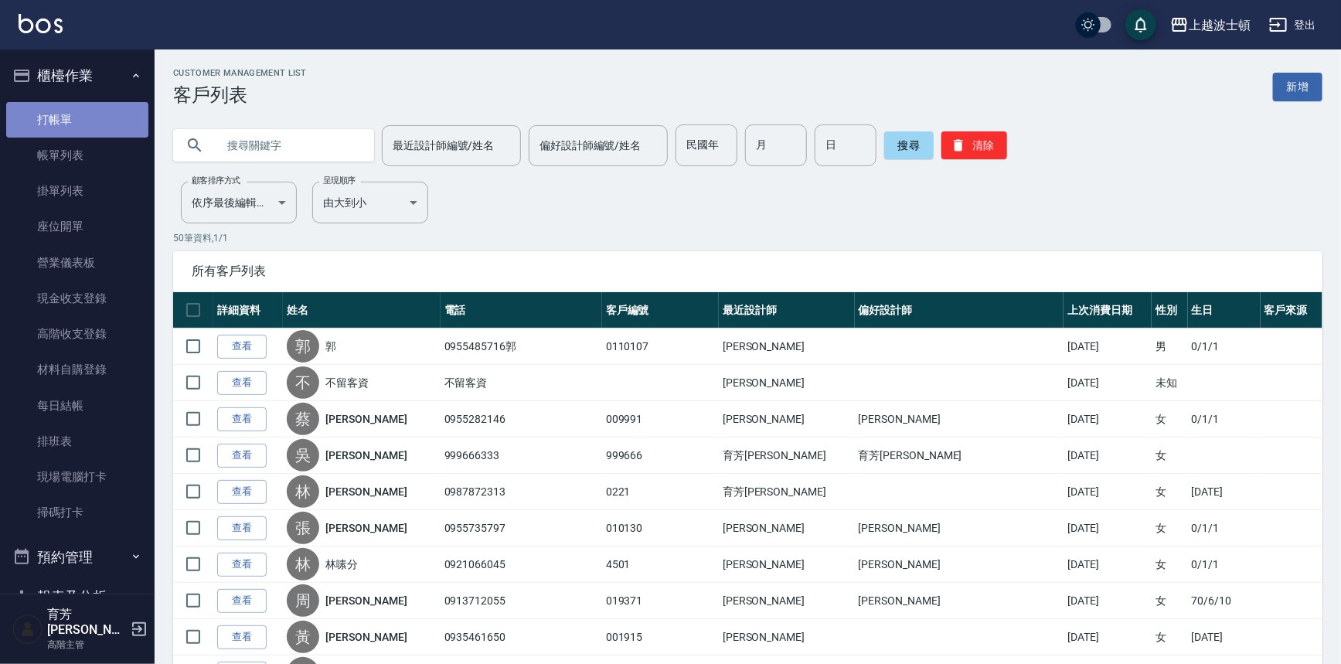
click at [81, 120] on link "打帳單" at bounding box center [77, 120] width 142 height 36
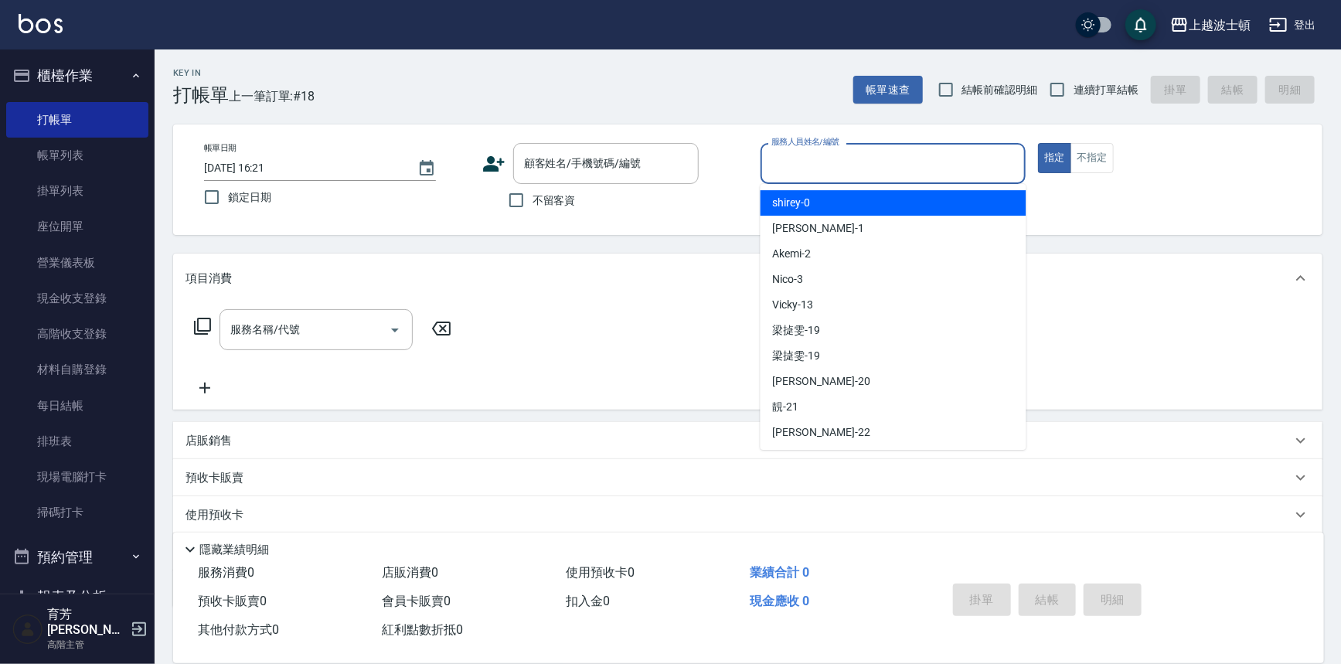
click at [838, 158] on input "服務人員姓名/編號" at bounding box center [893, 163] width 252 height 27
click at [858, 205] on div "shirey -0" at bounding box center [893, 203] width 266 height 26
type input "shirey-0"
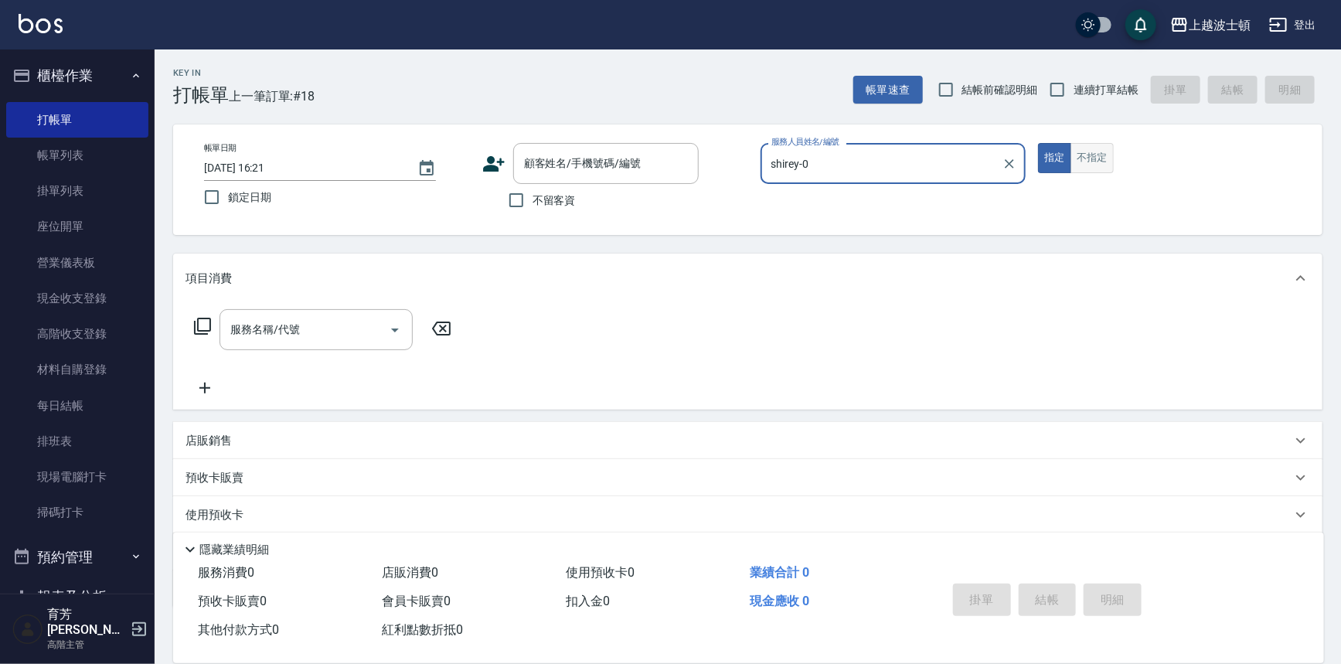
drag, startPoint x: 1097, startPoint y: 162, endPoint x: 1081, endPoint y: 170, distance: 18.0
click at [1095, 162] on button "不指定" at bounding box center [1091, 158] width 43 height 30
click at [533, 209] on label "不留客資" at bounding box center [538, 200] width 76 height 32
click at [532, 209] on input "不留客資" at bounding box center [516, 200] width 32 height 32
checkbox input "true"
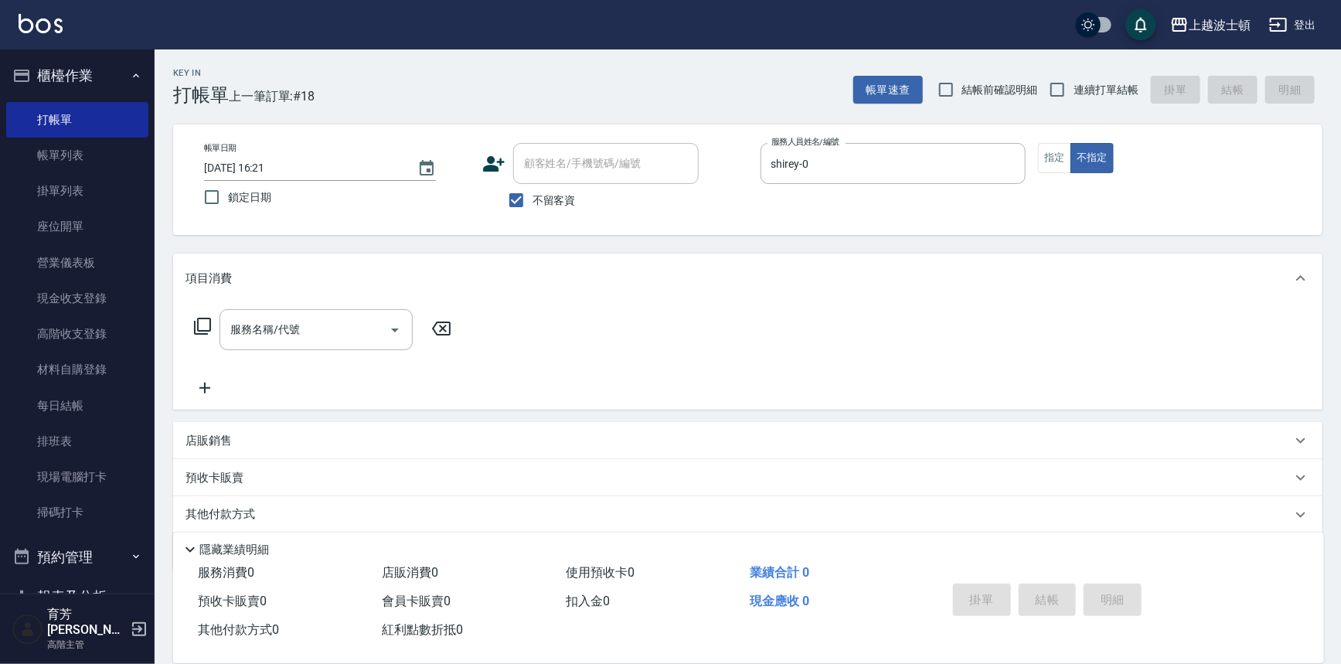
click at [202, 320] on icon at bounding box center [202, 326] width 19 height 19
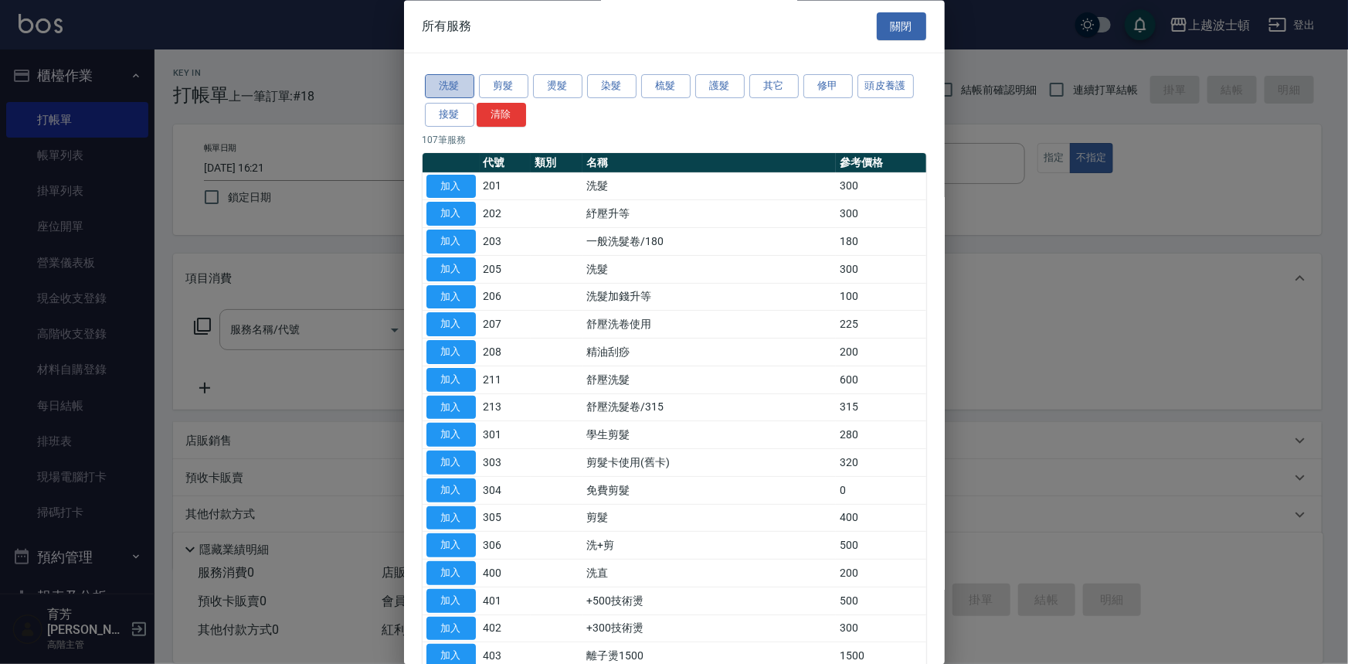
click at [440, 86] on button "洗髮" at bounding box center [449, 87] width 49 height 24
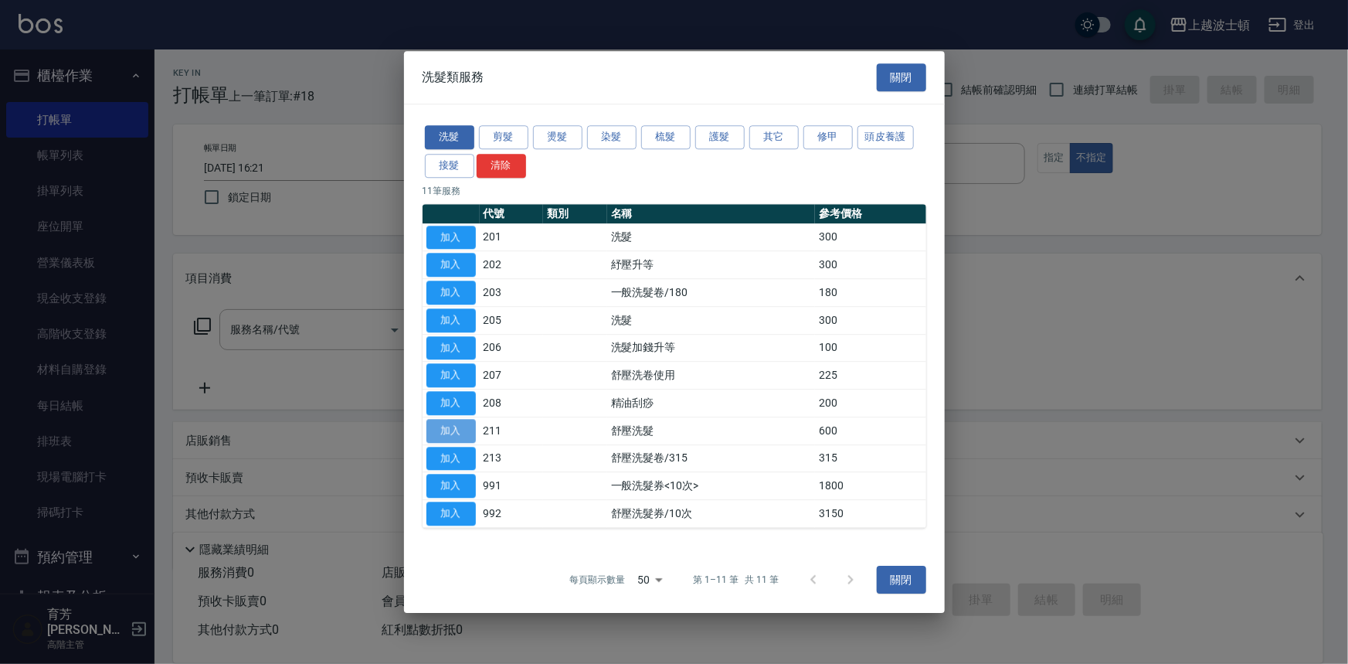
click at [449, 423] on button "加入" at bounding box center [451, 431] width 49 height 24
type input "舒壓洗髮(211)"
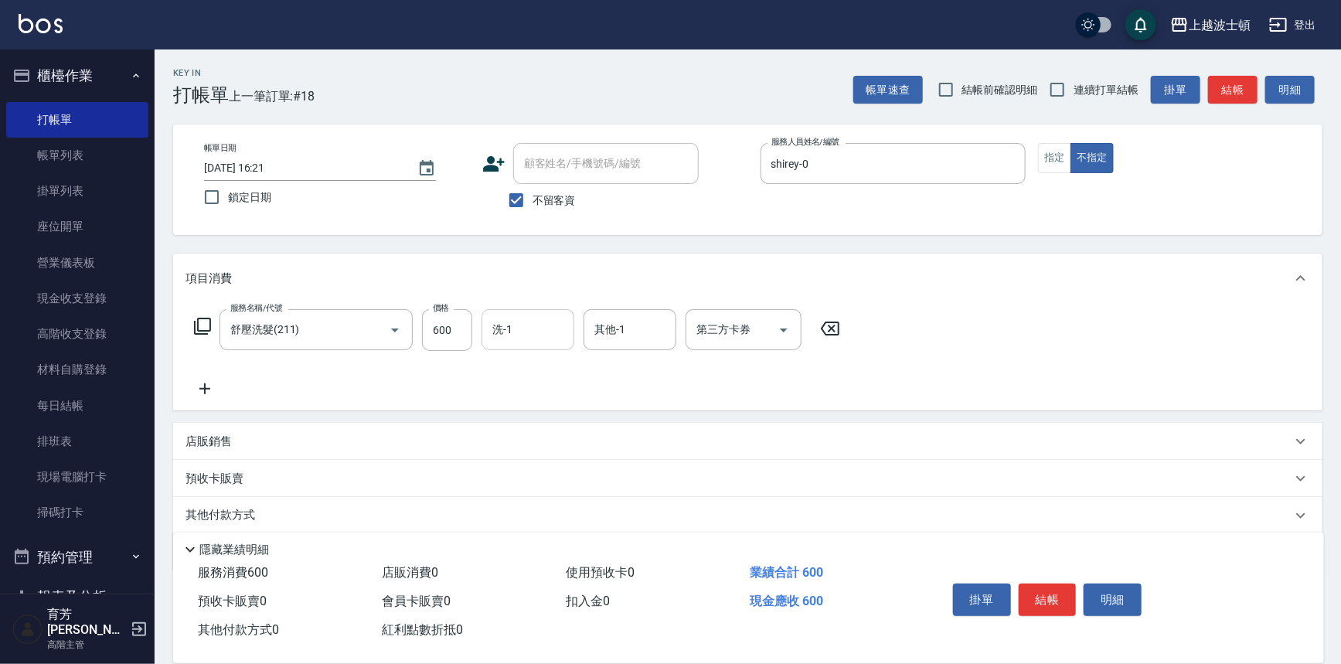
click at [506, 328] on input "洗-1" at bounding box center [527, 329] width 79 height 27
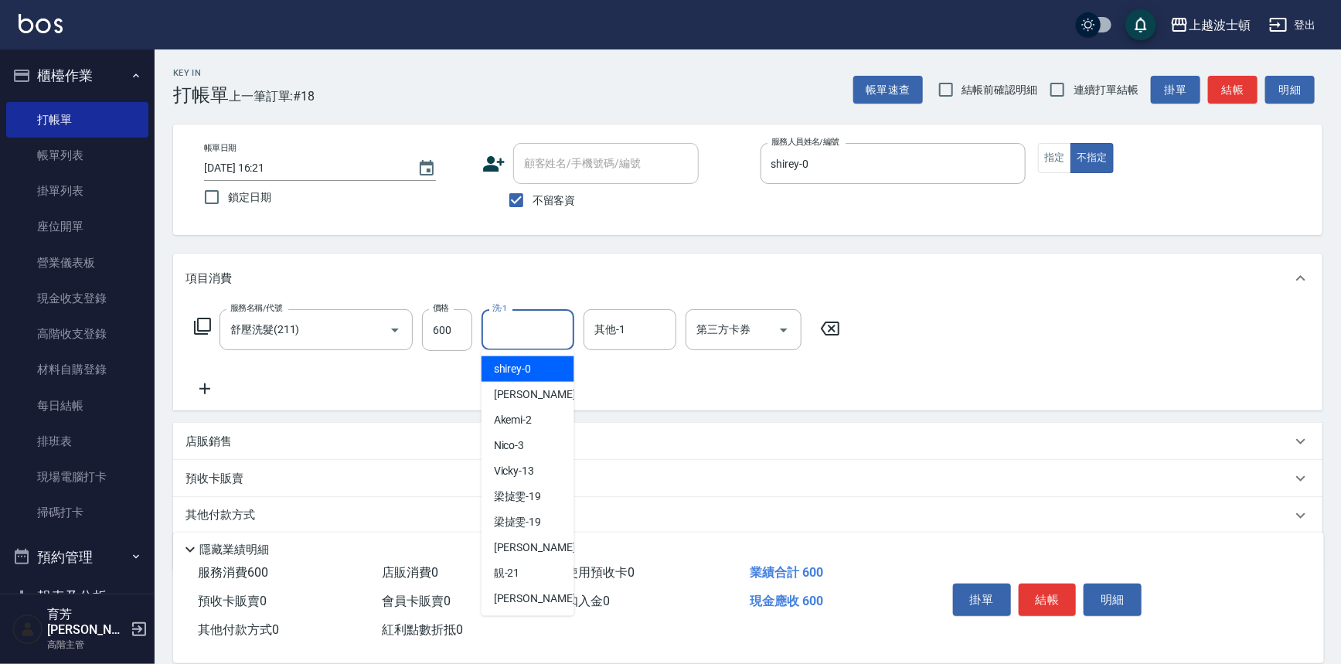
click at [510, 366] on span "shirey -0" at bounding box center [513, 369] width 38 height 16
type input "shirey-0"
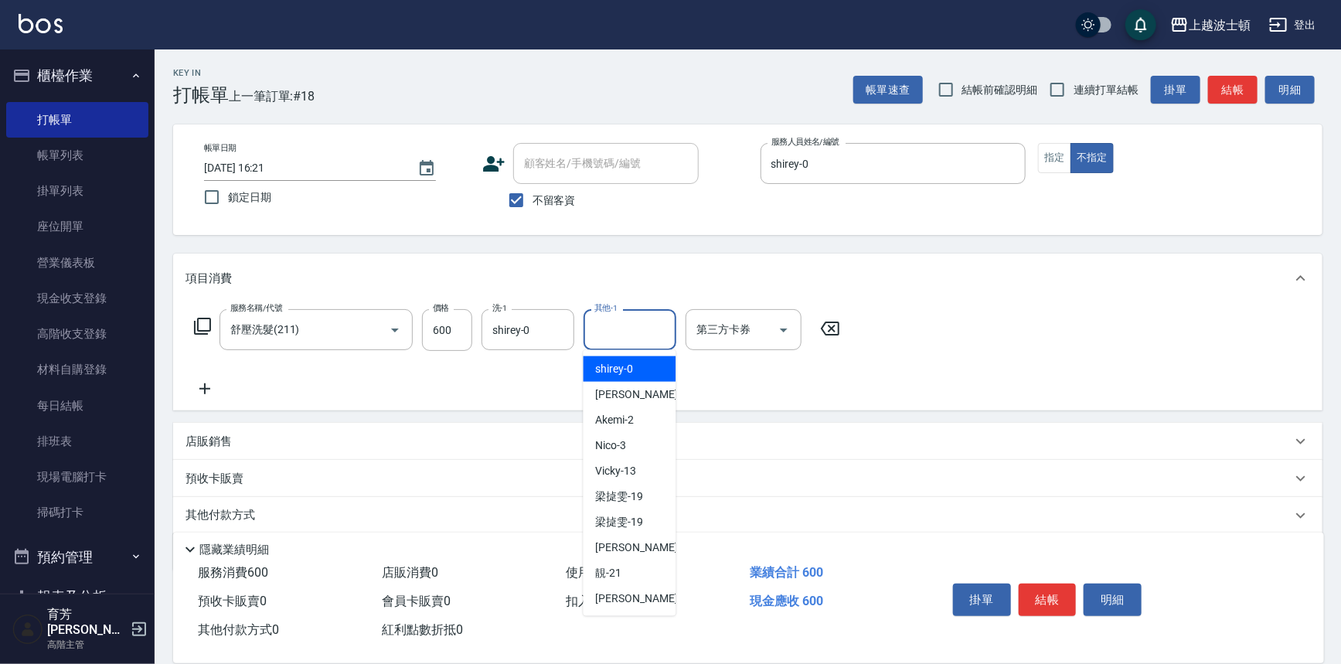
click at [628, 318] on input "其他-1" at bounding box center [629, 329] width 79 height 27
click at [634, 366] on div "shirey -0" at bounding box center [629, 369] width 93 height 26
type input "shirey-0"
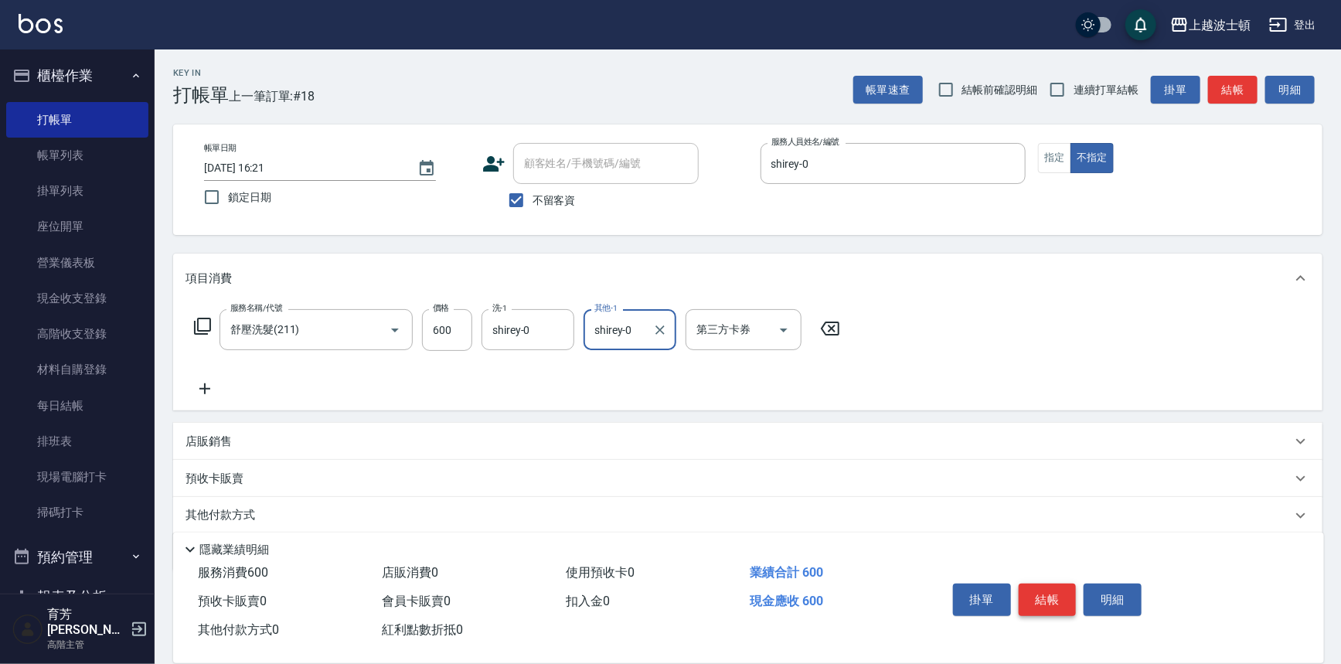
click at [1056, 601] on button "結帳" at bounding box center [1048, 599] width 58 height 32
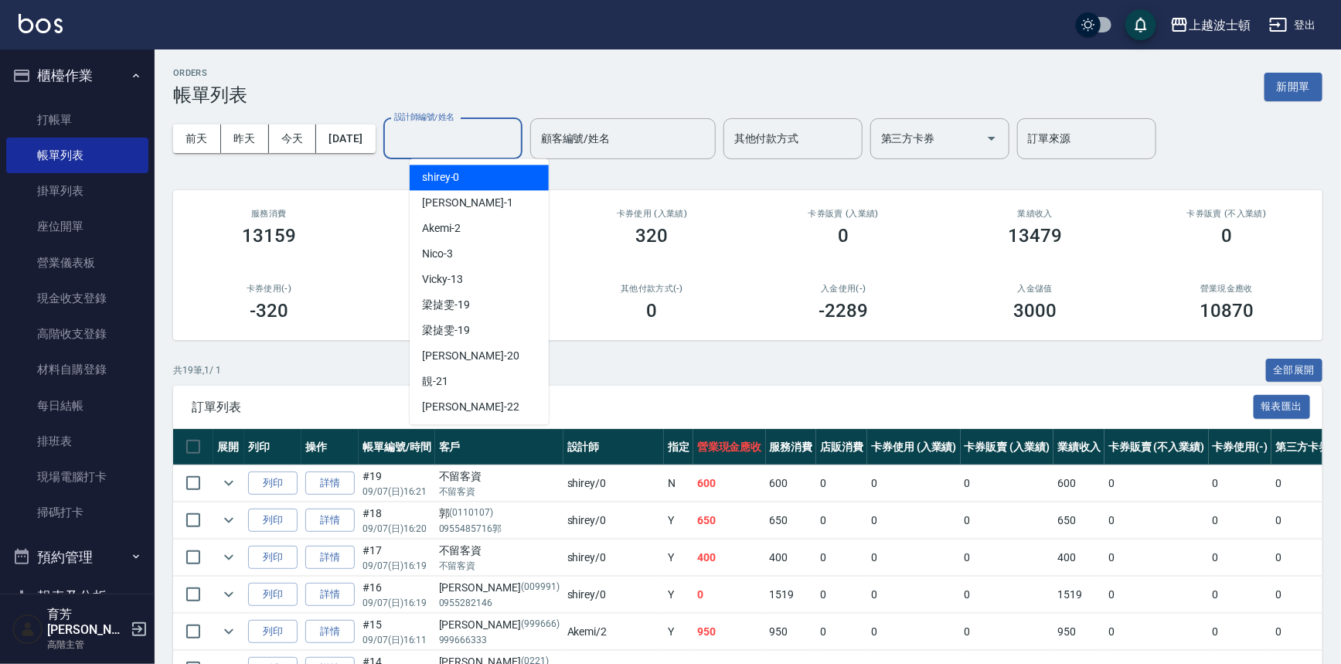
click at [512, 148] on input "設計師編號/姓名" at bounding box center [452, 138] width 125 height 27
click at [502, 171] on div "shirey -0" at bounding box center [479, 178] width 139 height 26
type input "shirey-0"
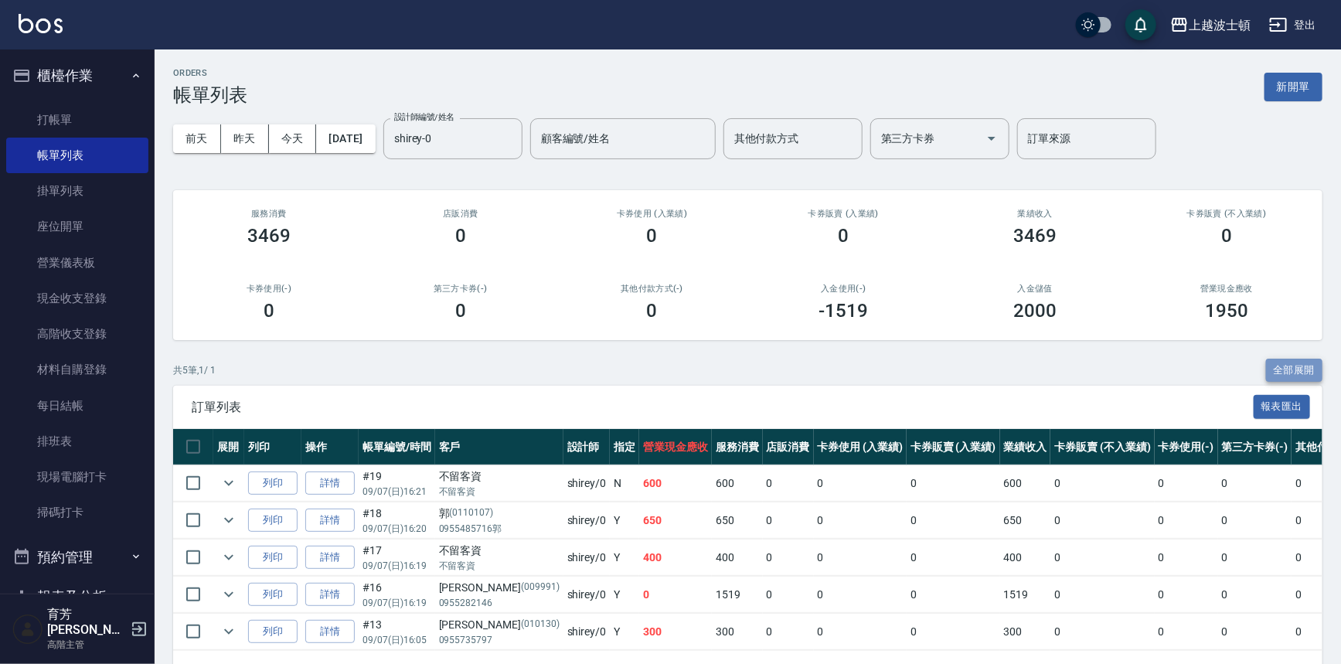
click at [1295, 365] on button "全部展開" at bounding box center [1294, 371] width 57 height 24
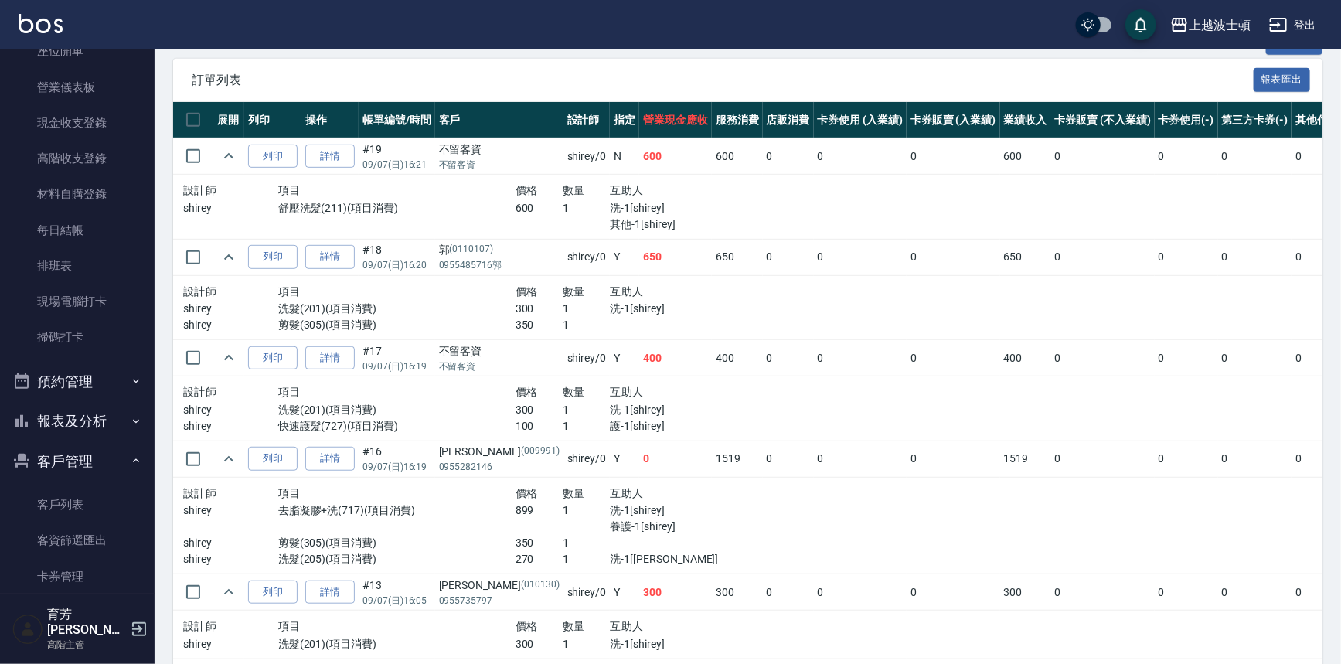
scroll to position [190, 0]
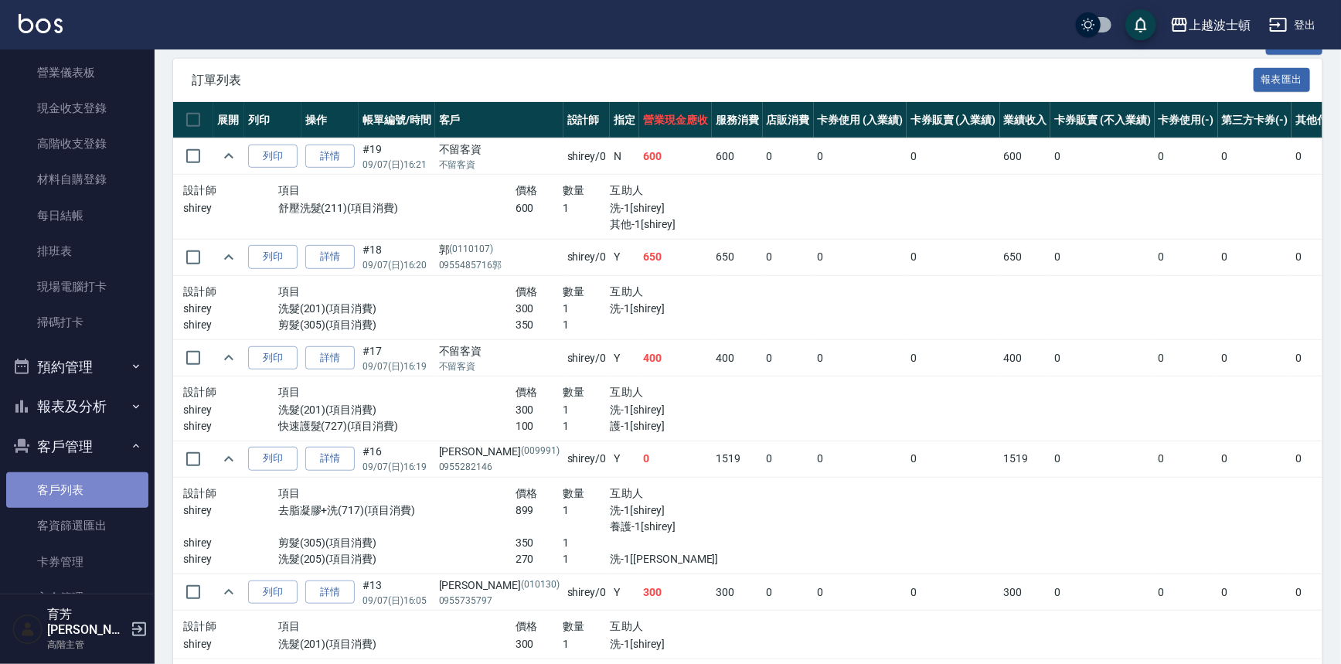
click at [130, 485] on link "客戶列表" at bounding box center [77, 490] width 142 height 36
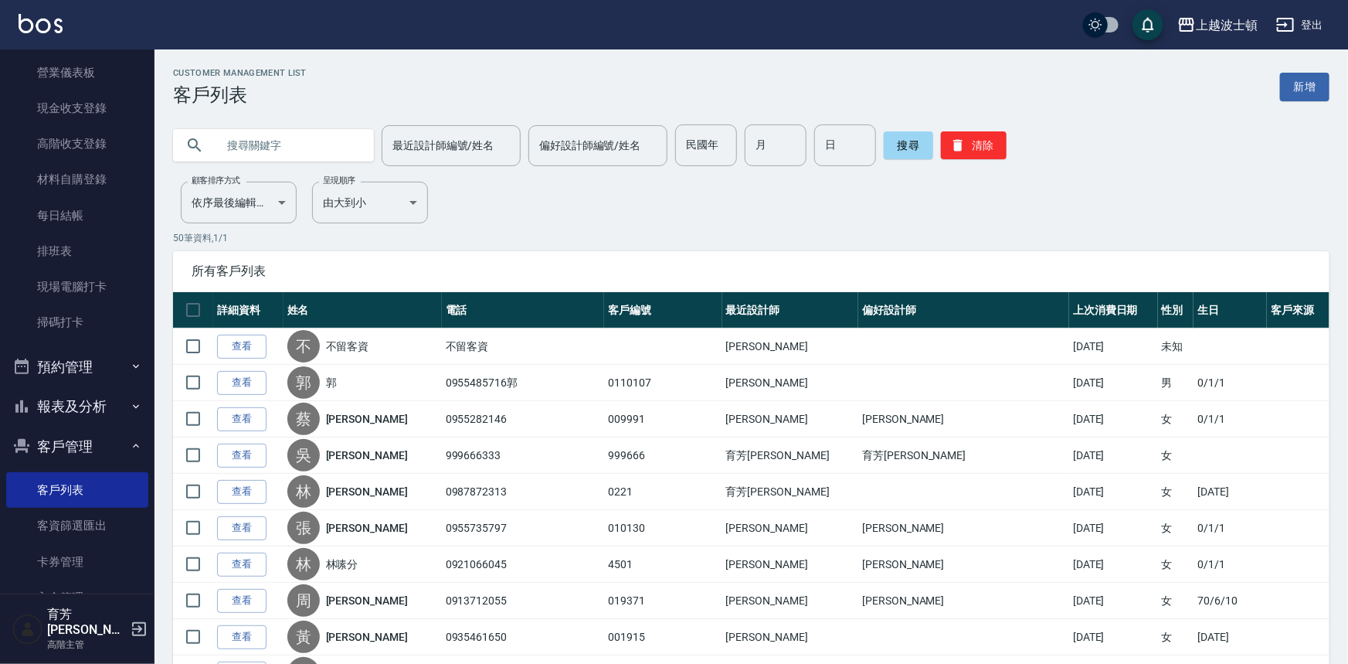
click at [274, 144] on input "text" at bounding box center [288, 145] width 145 height 42
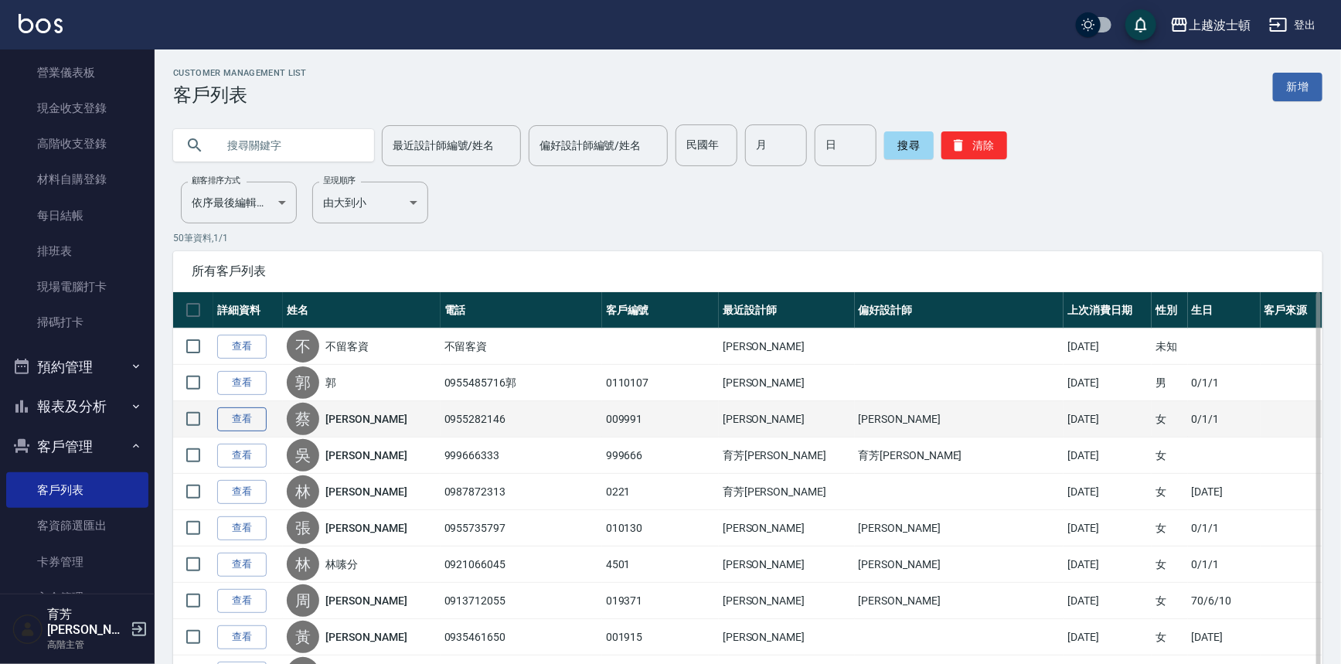
click at [238, 422] on link "查看" at bounding box center [241, 419] width 49 height 24
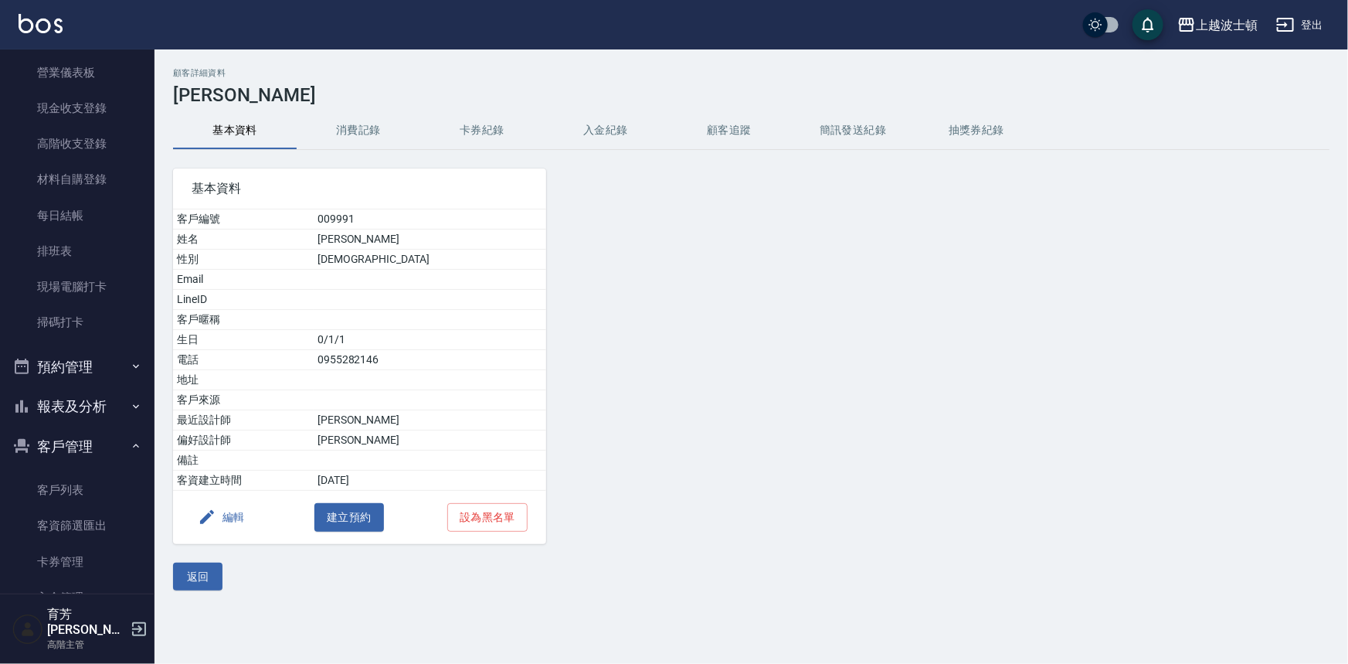
click at [339, 131] on button "消費記錄" at bounding box center [359, 130] width 124 height 37
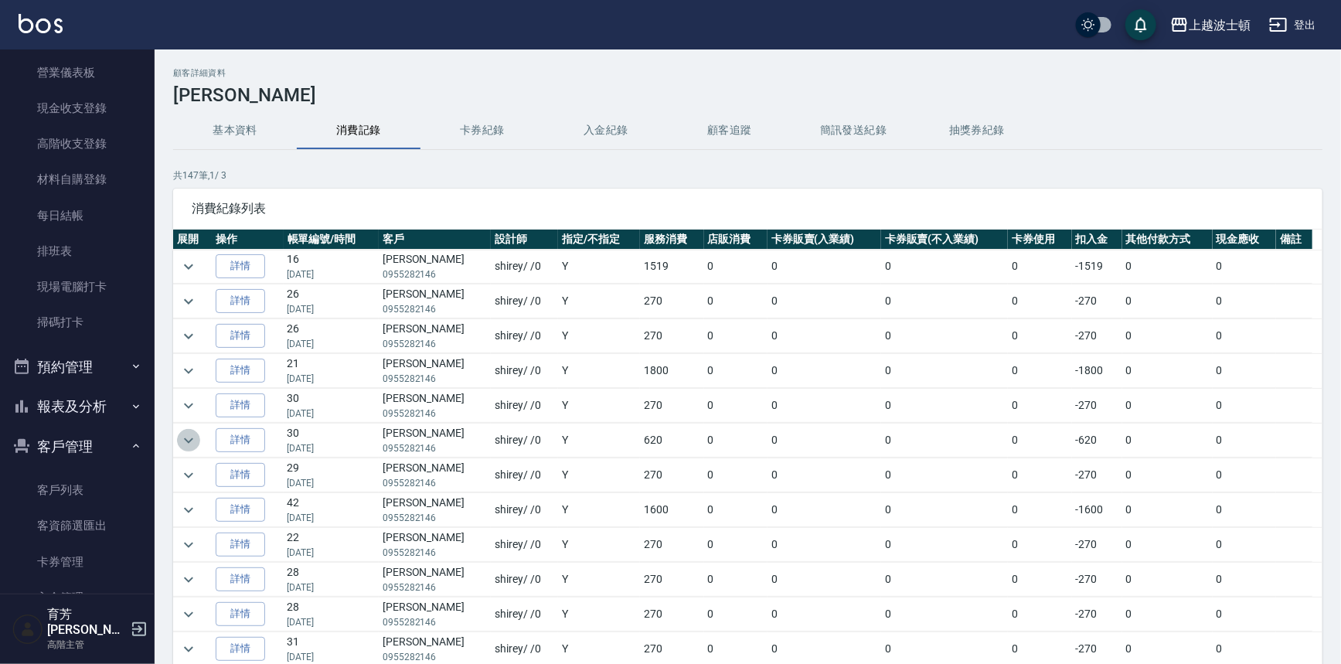
click at [192, 435] on icon "expand row" at bounding box center [188, 440] width 19 height 19
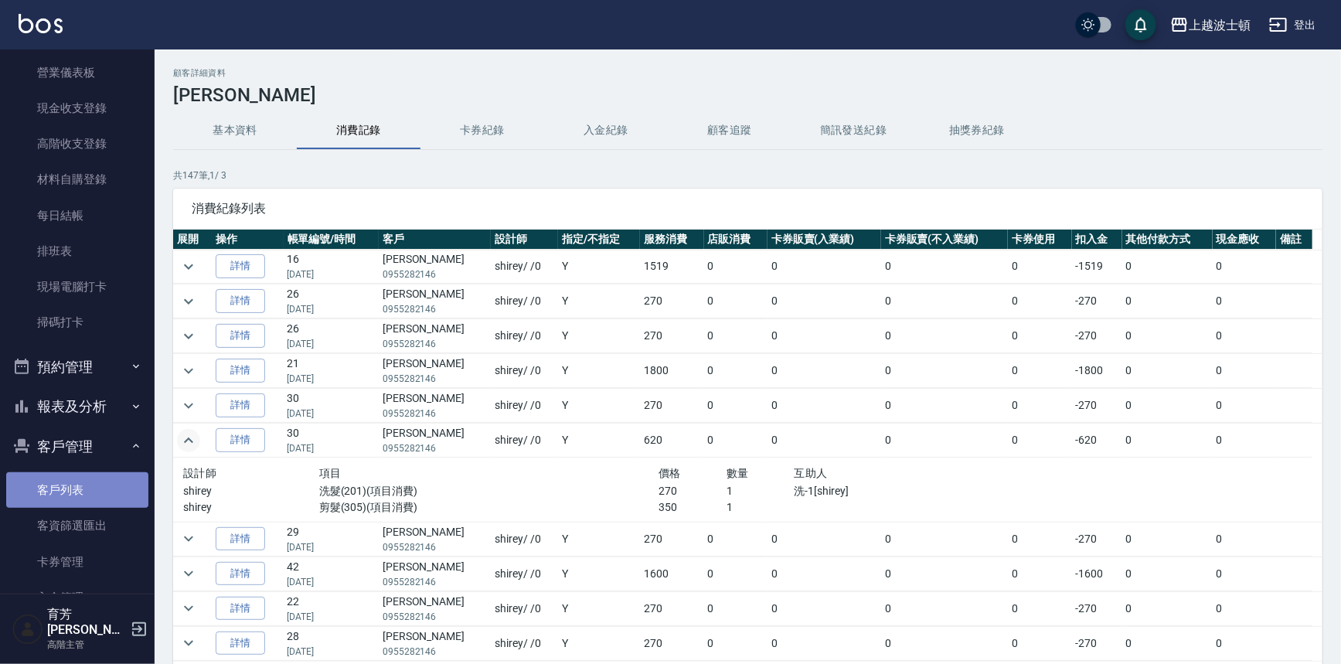
click at [92, 478] on link "客戶列表" at bounding box center [77, 490] width 142 height 36
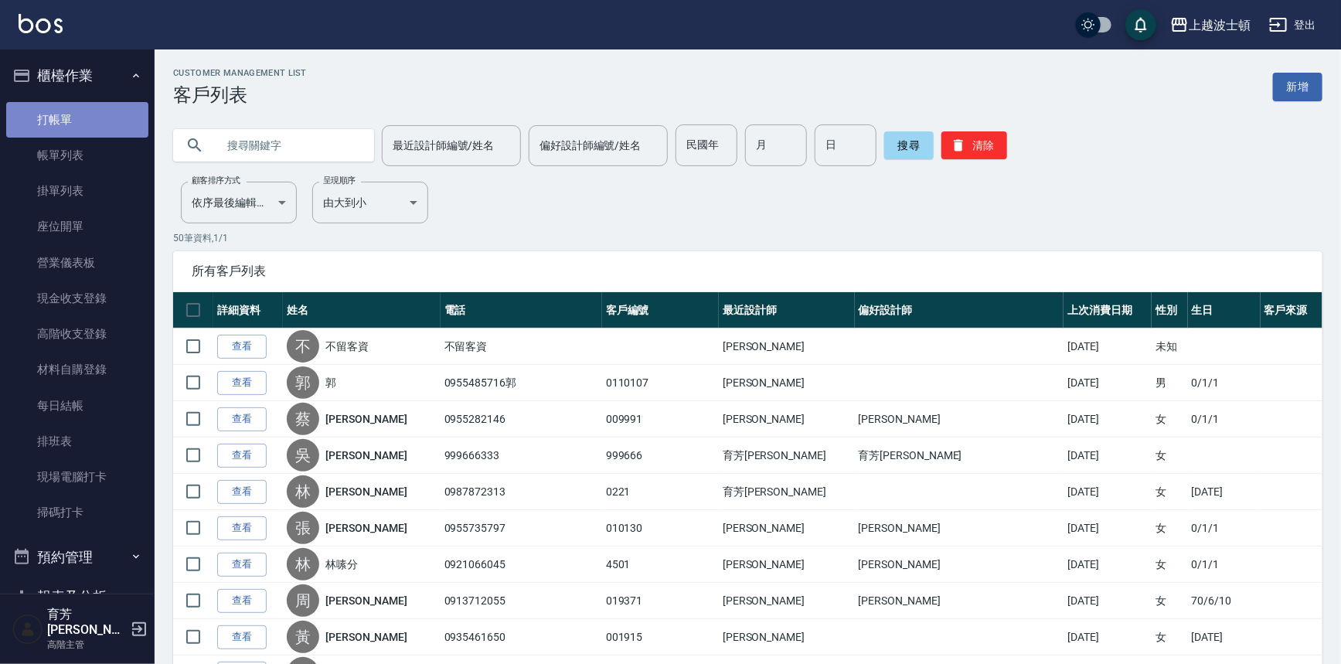
click at [97, 111] on link "打帳單" at bounding box center [77, 120] width 142 height 36
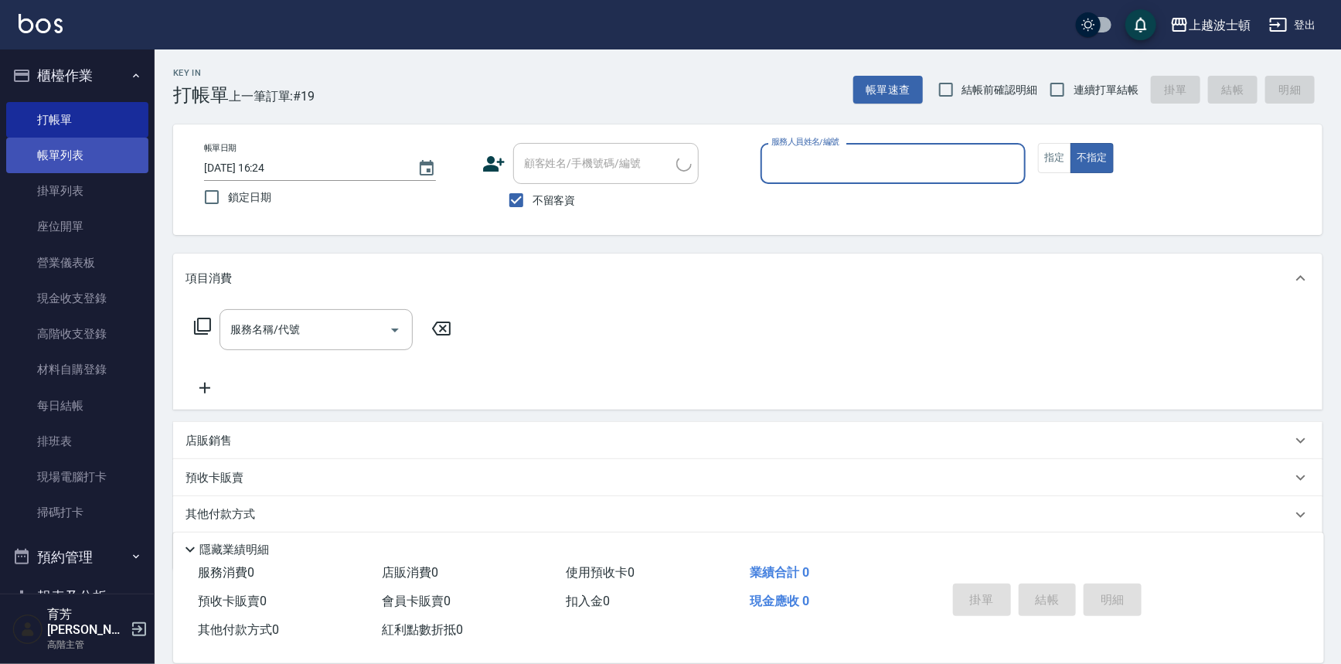
click at [95, 154] on link "帳單列表" at bounding box center [77, 156] width 142 height 36
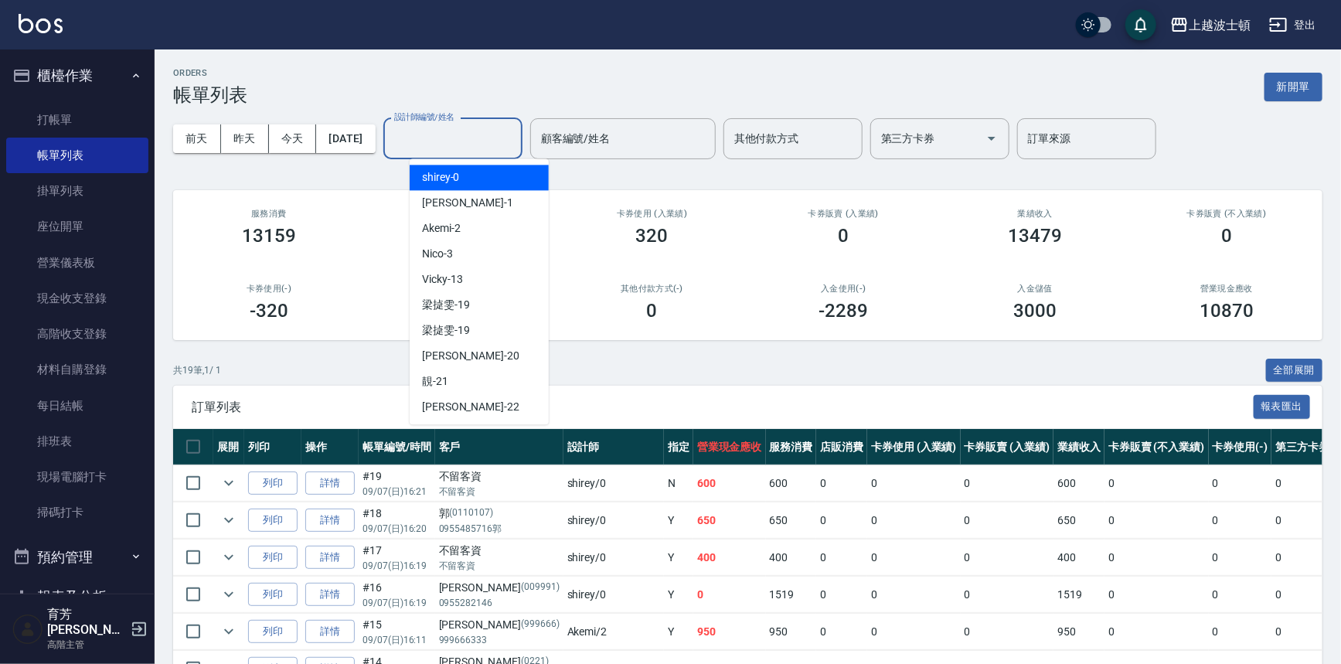
click at [444, 142] on input "設計師編號/姓名" at bounding box center [452, 138] width 125 height 27
click at [448, 177] on span "shirey -0" at bounding box center [441, 177] width 38 height 16
type input "shirey-0"
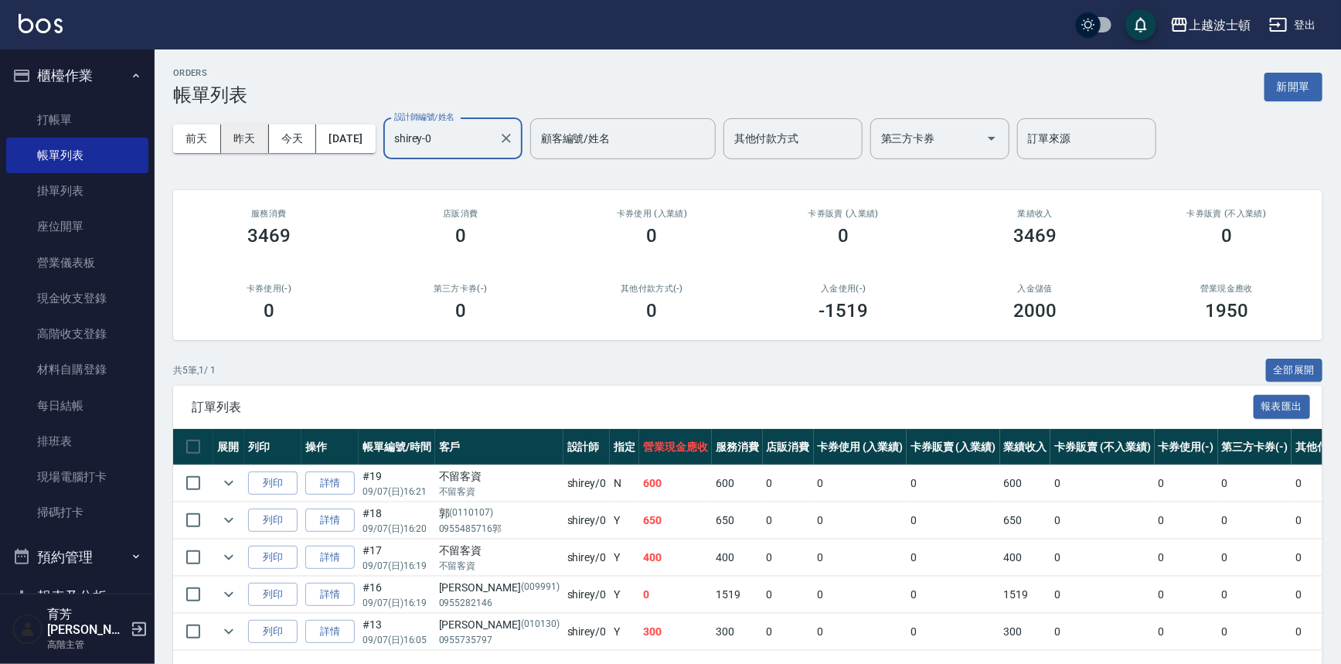
click at [245, 147] on button "昨天" at bounding box center [245, 138] width 48 height 29
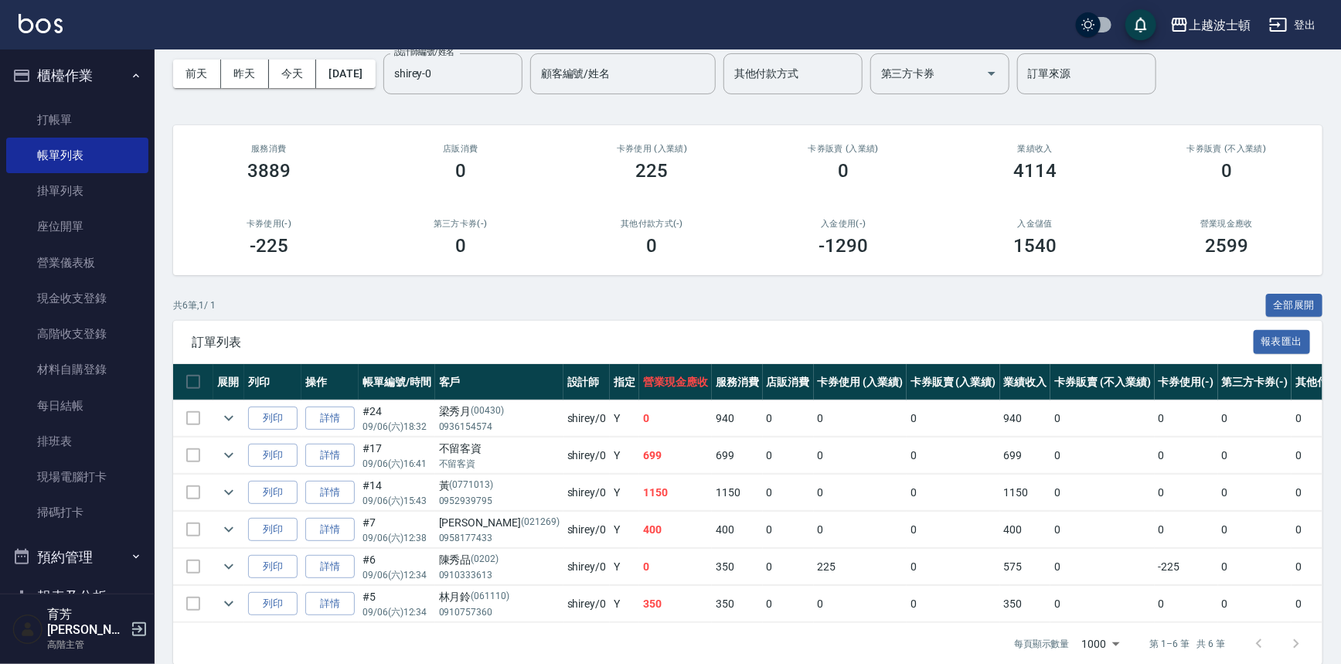
scroll to position [93, 0]
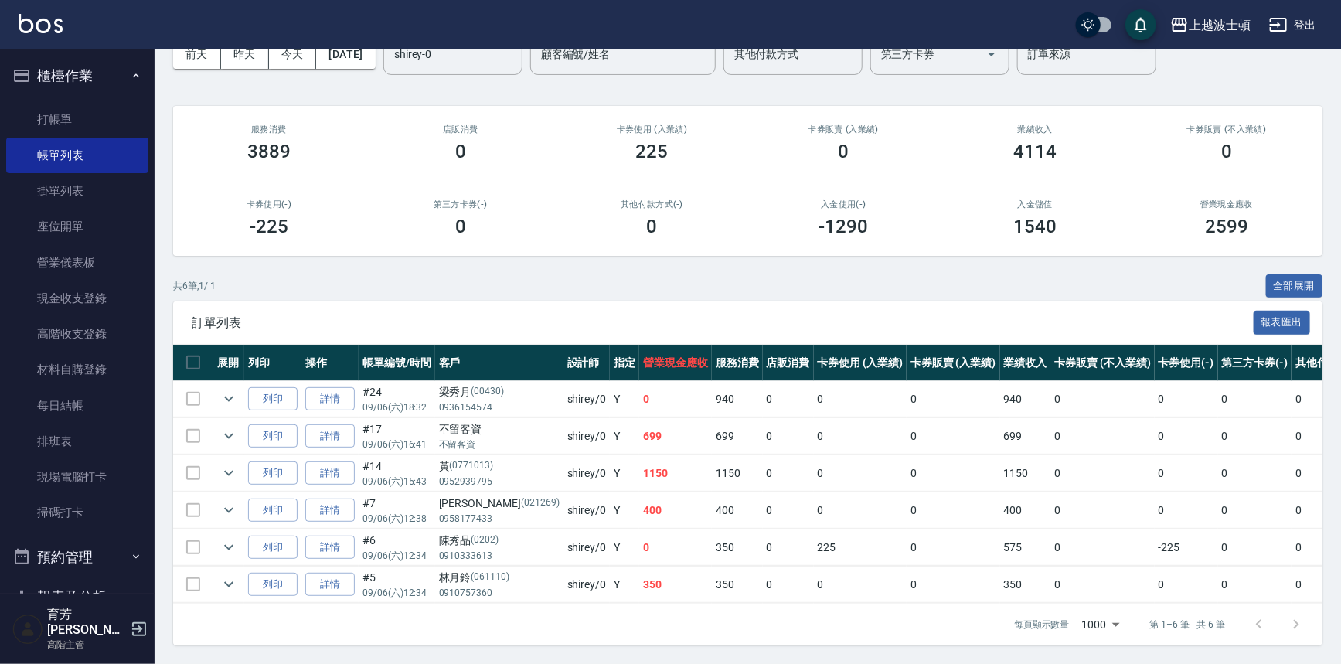
click at [117, 97] on ul "打帳單 帳單列表 掛單列表 座位開單 營業儀表板 現金收支登錄 高階收支登錄 材料自購登錄 每日結帳 排班表 現場電腦打卡 掃碼打卡" at bounding box center [77, 316] width 142 height 441
click at [116, 117] on link "打帳單" at bounding box center [77, 120] width 142 height 36
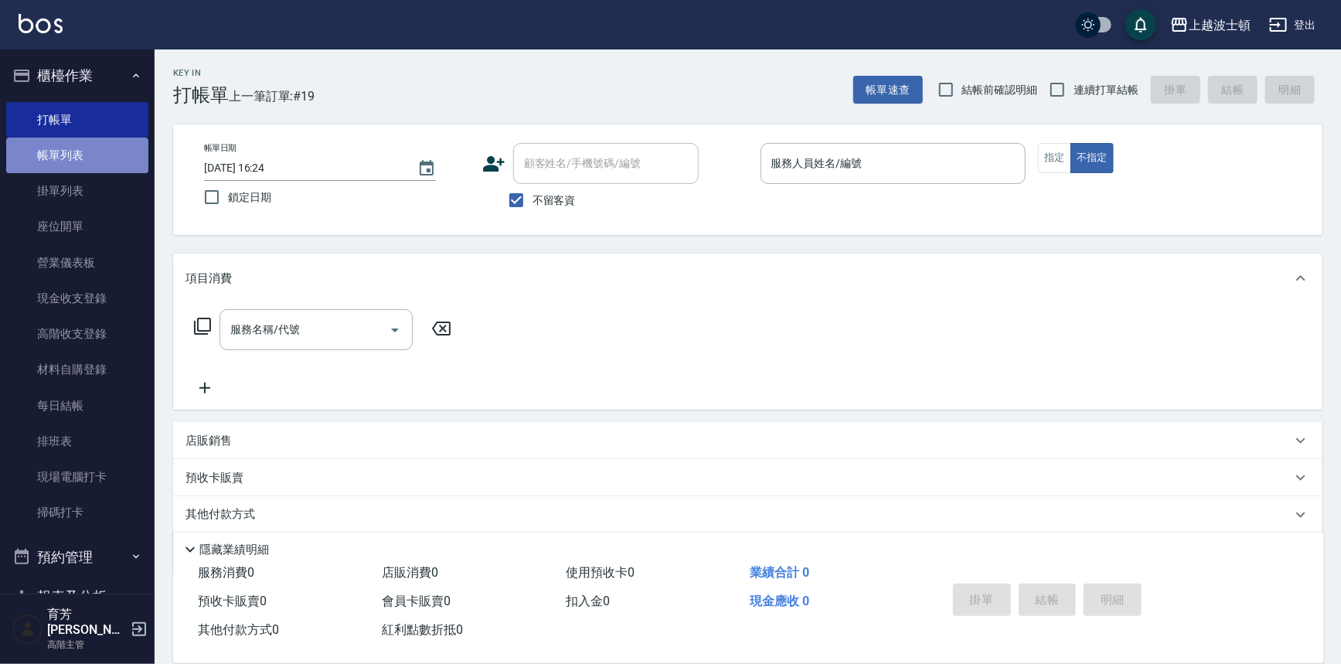
click at [112, 139] on link "帳單列表" at bounding box center [77, 156] width 142 height 36
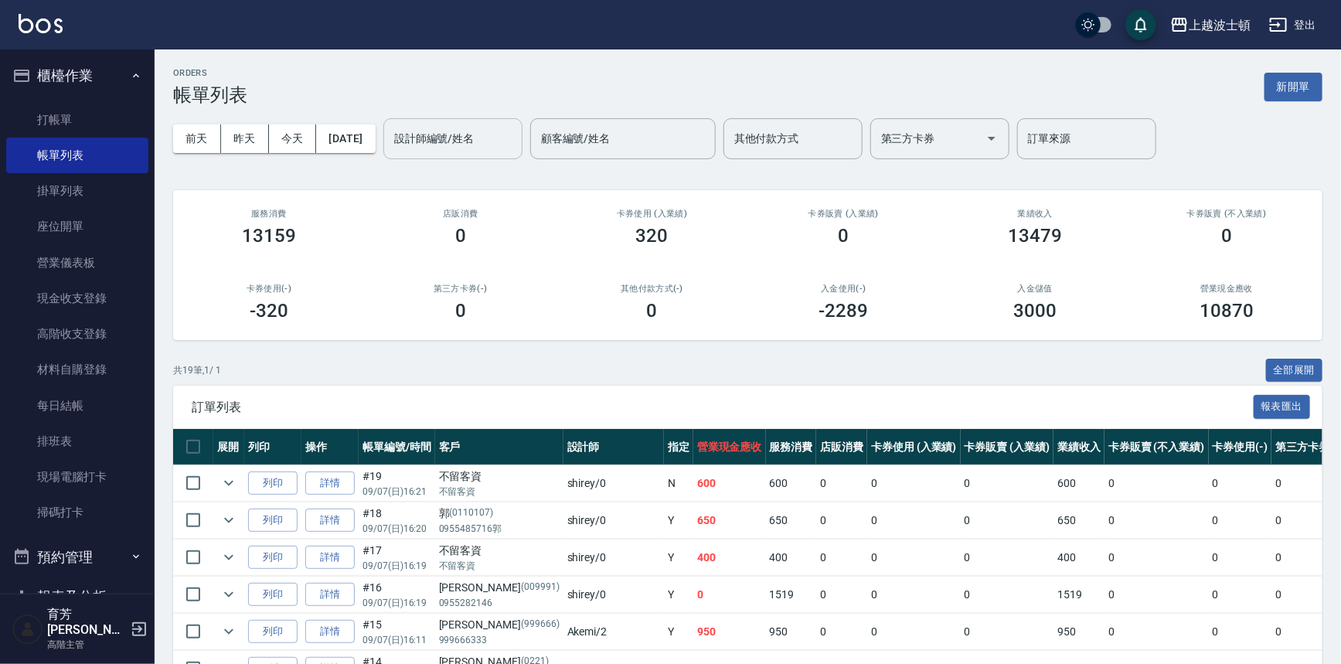
click at [468, 124] on div "設計師編號/姓名" at bounding box center [452, 138] width 139 height 41
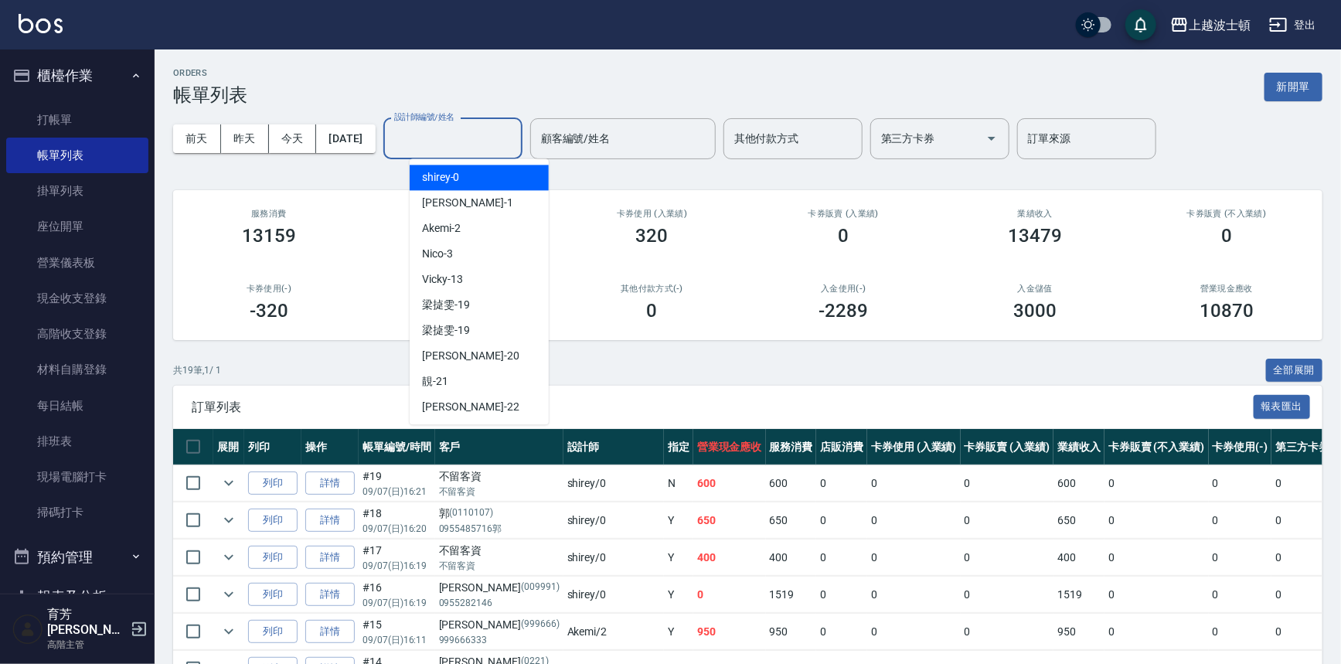
click at [471, 180] on div "shirey -0" at bounding box center [479, 178] width 139 height 26
type input "shirey-0"
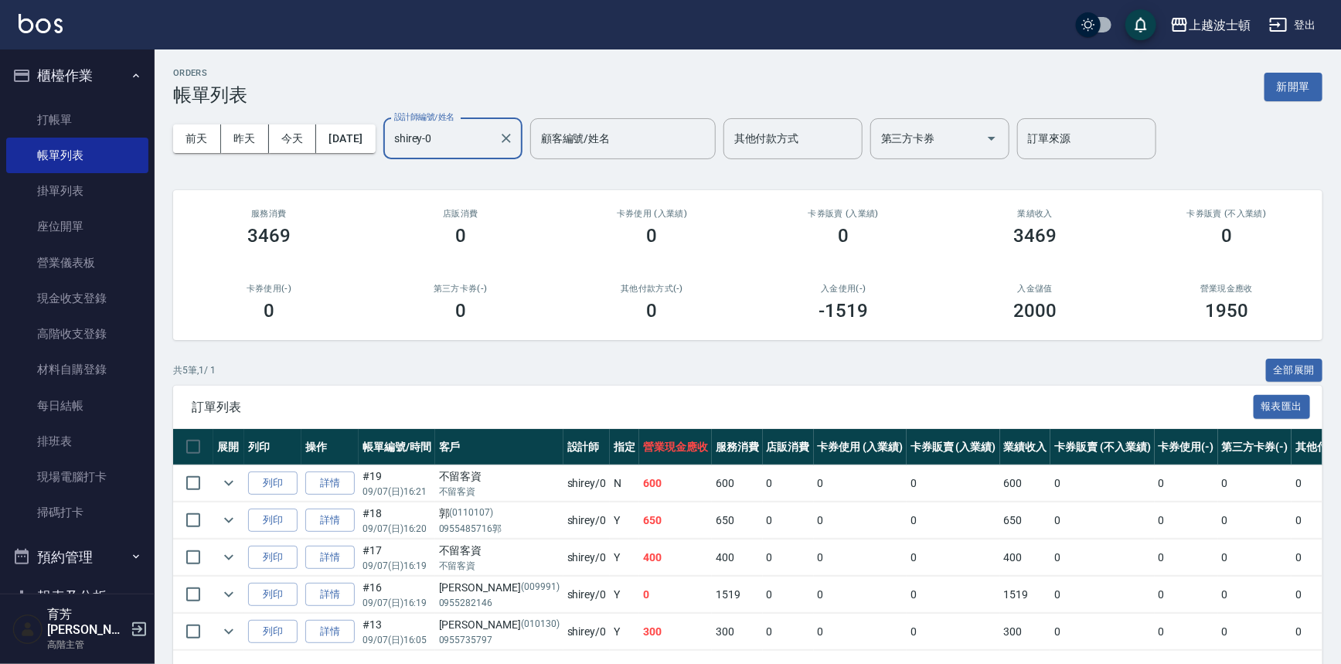
click at [523, 190] on div "店販消費 0" at bounding box center [461, 227] width 192 height 75
click at [42, 113] on link "打帳單" at bounding box center [77, 120] width 142 height 36
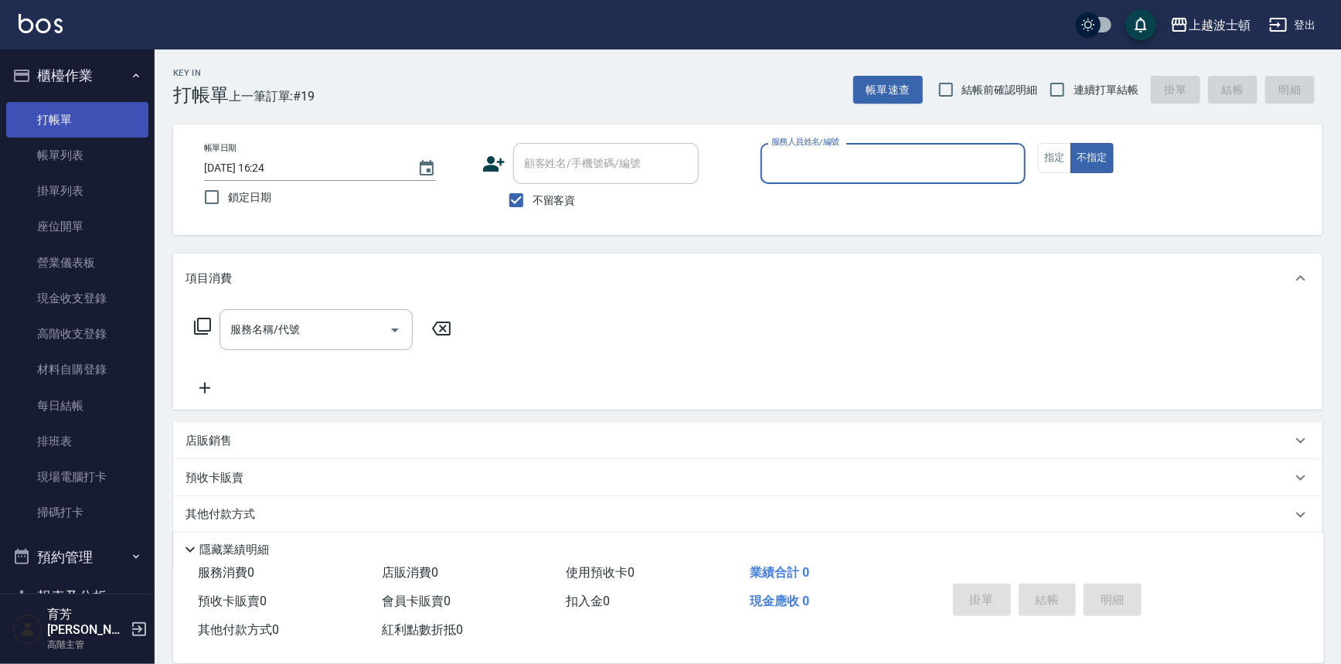
click at [1070, 143] on button "不指定" at bounding box center [1091, 158] width 43 height 30
type button "false"
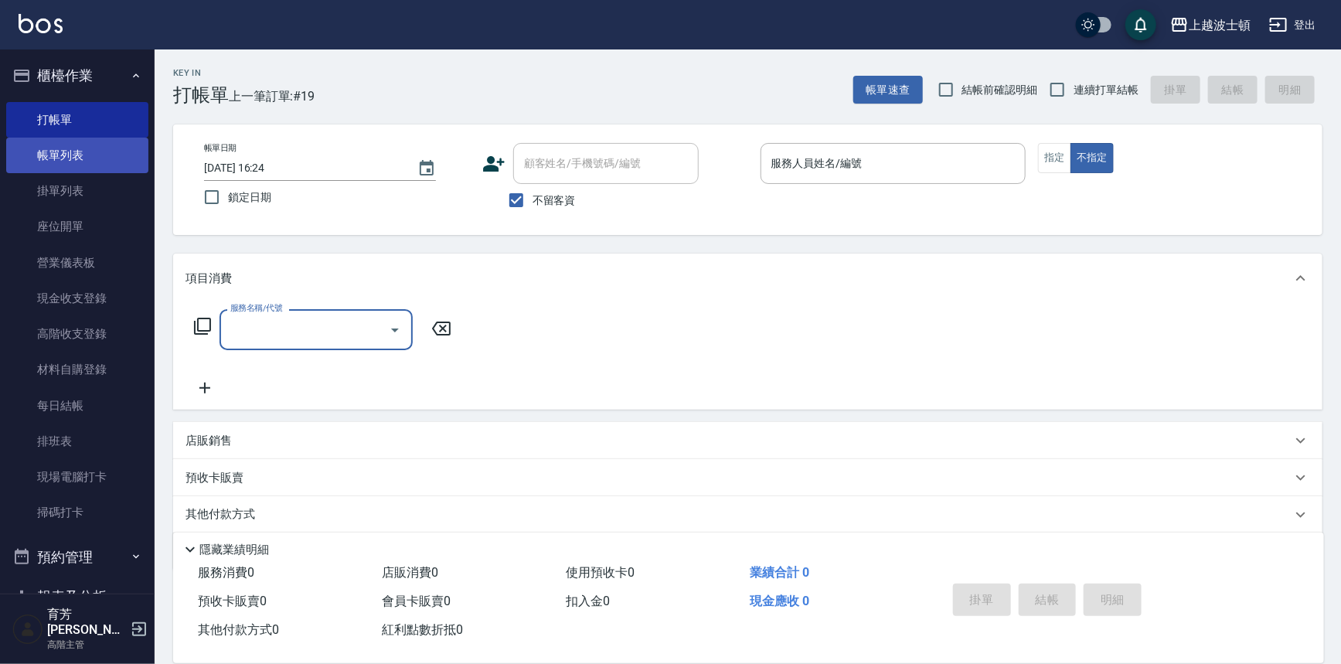
click at [70, 151] on link "帳單列表" at bounding box center [77, 156] width 142 height 36
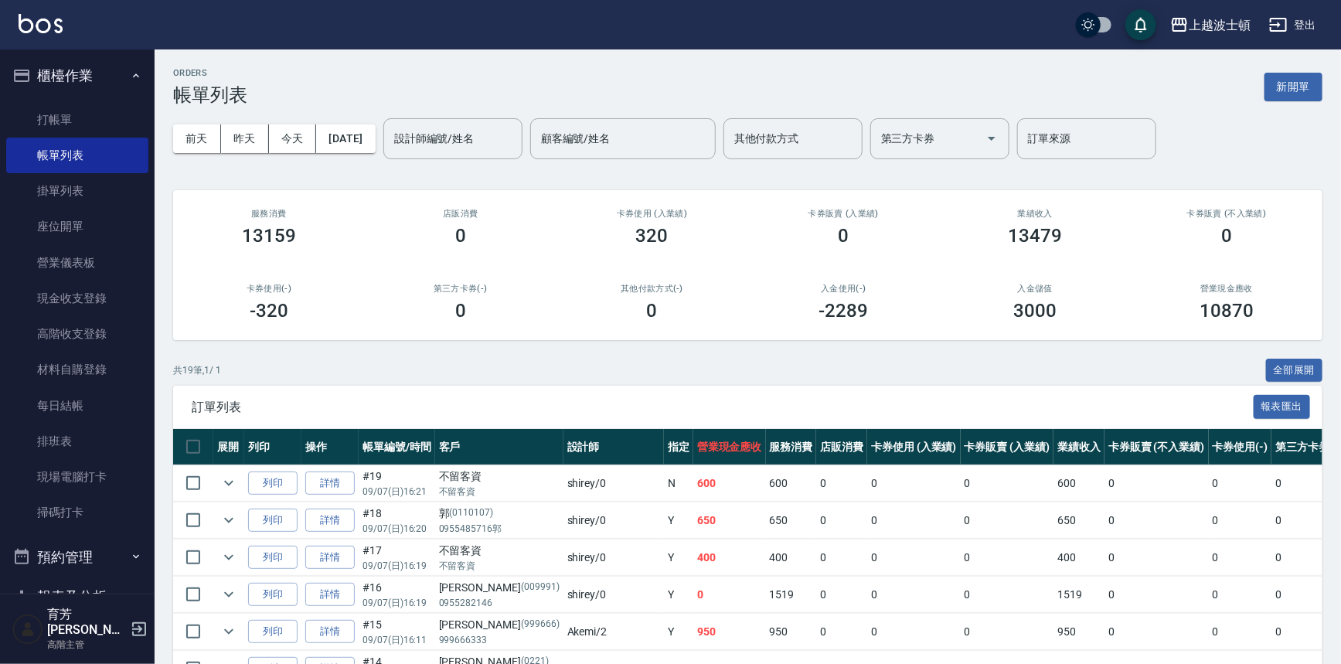
click at [448, 139] on input "設計師編號/姓名" at bounding box center [452, 138] width 125 height 27
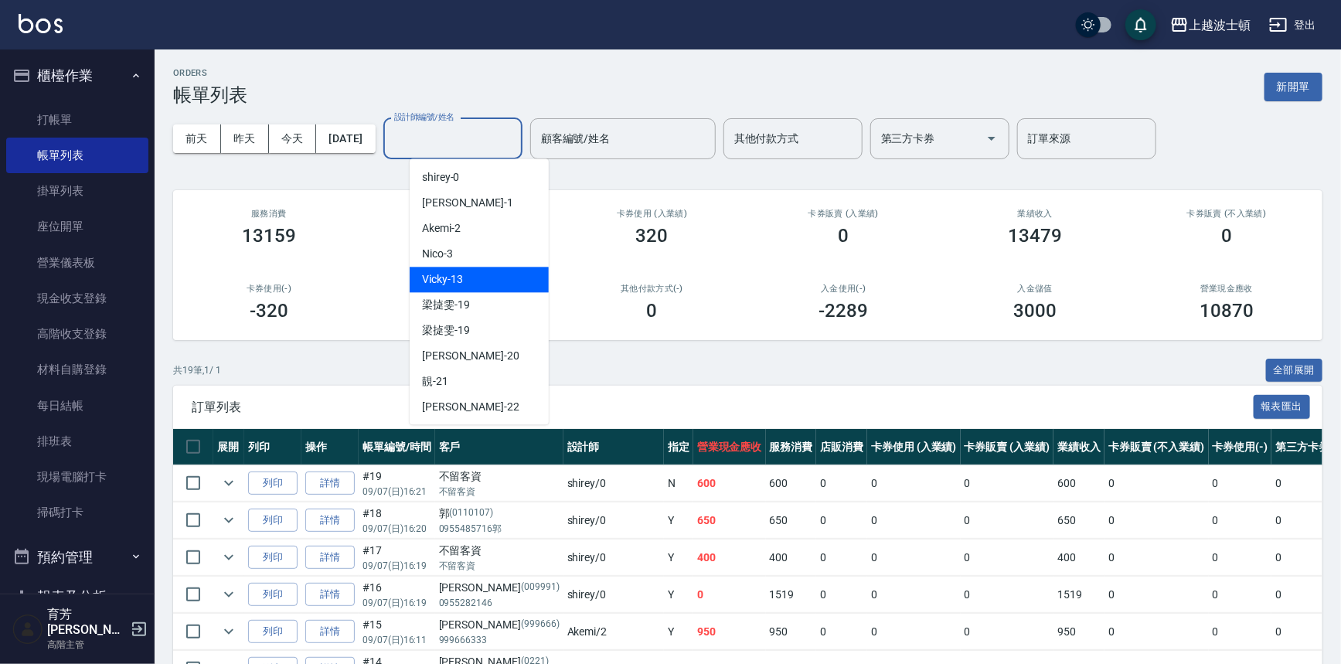
click at [444, 280] on span "Vicky -13" at bounding box center [442, 279] width 41 height 16
type input "Vicky-13"
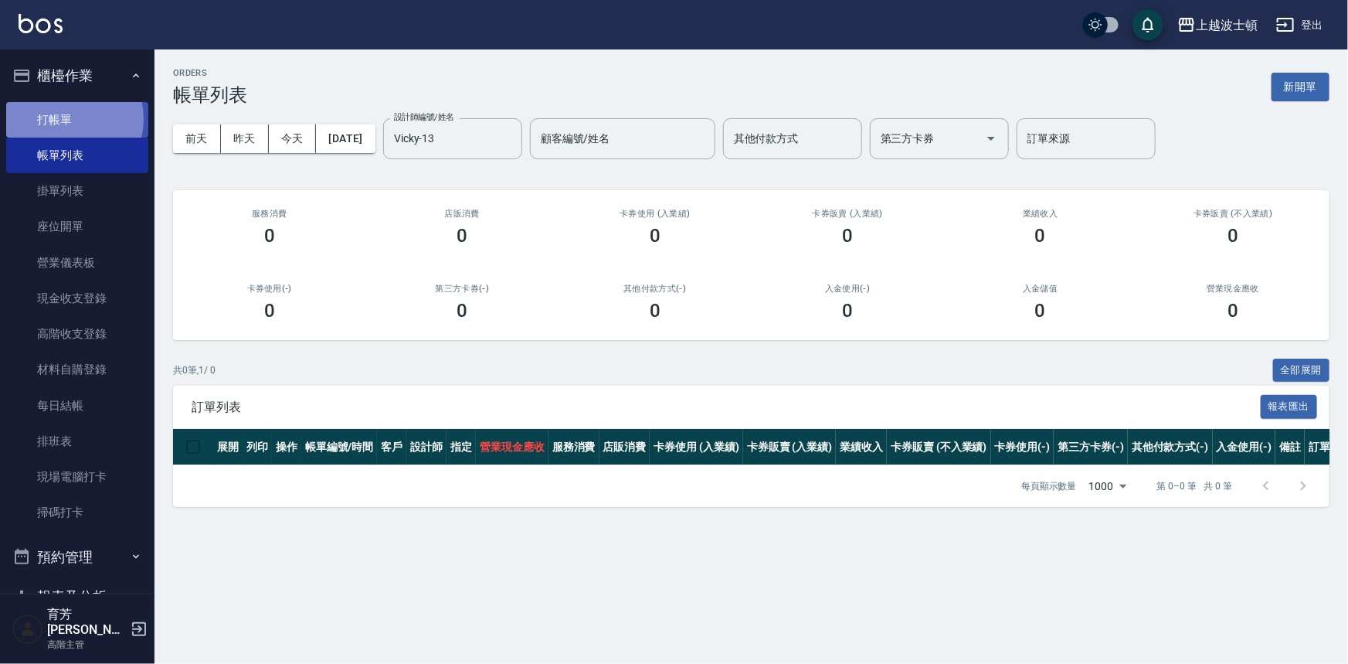
click at [67, 119] on link "打帳單" at bounding box center [77, 120] width 142 height 36
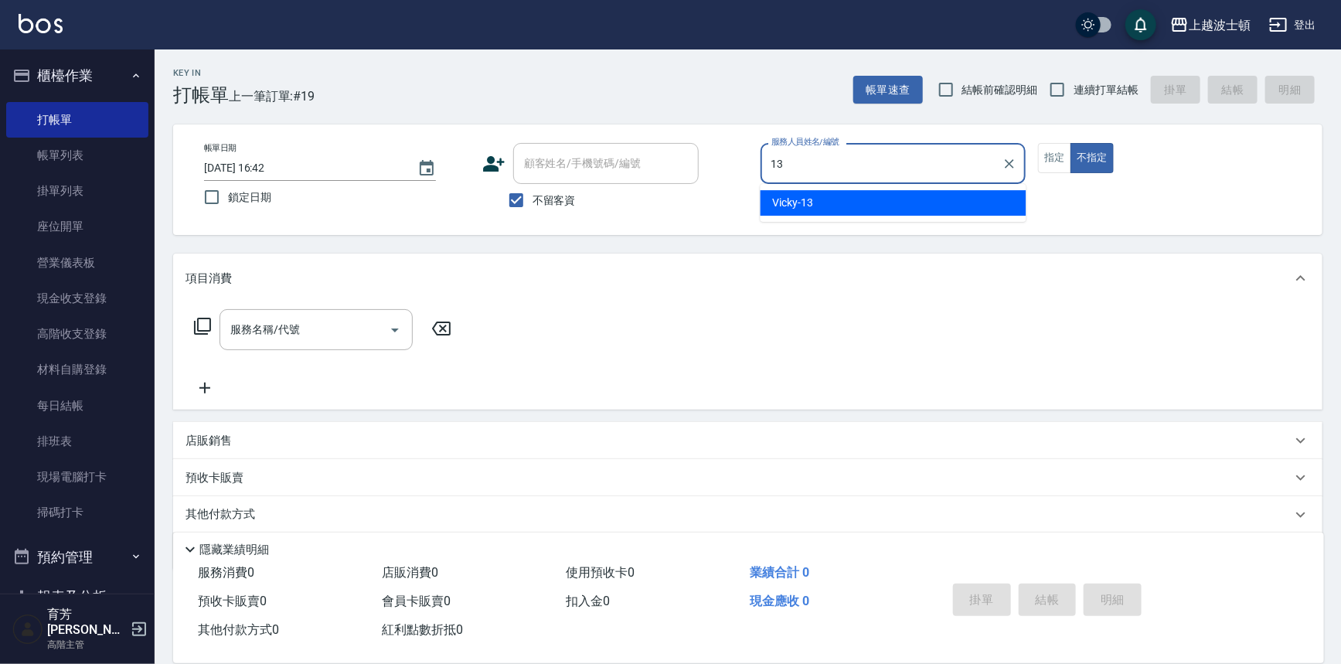
type input "Vicky-13"
type button "false"
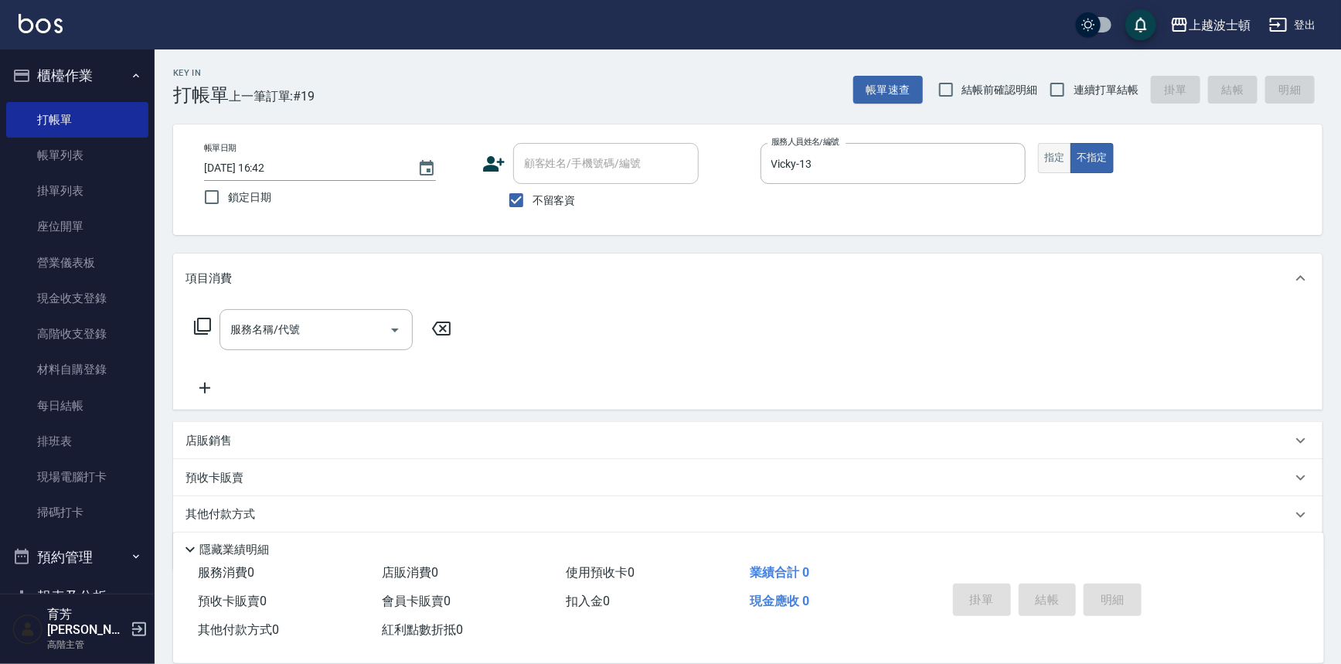
click at [1059, 165] on button "指定" at bounding box center [1054, 158] width 33 height 30
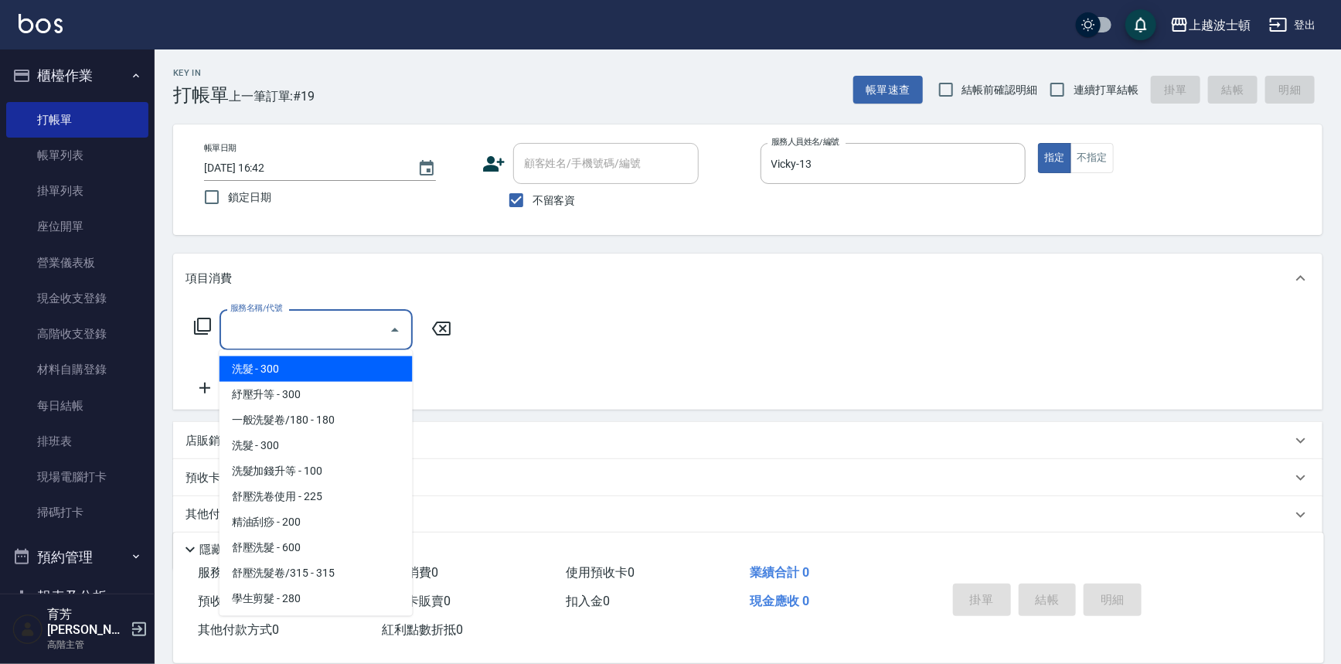
click at [364, 318] on input "服務名稱/代號" at bounding box center [304, 329] width 156 height 27
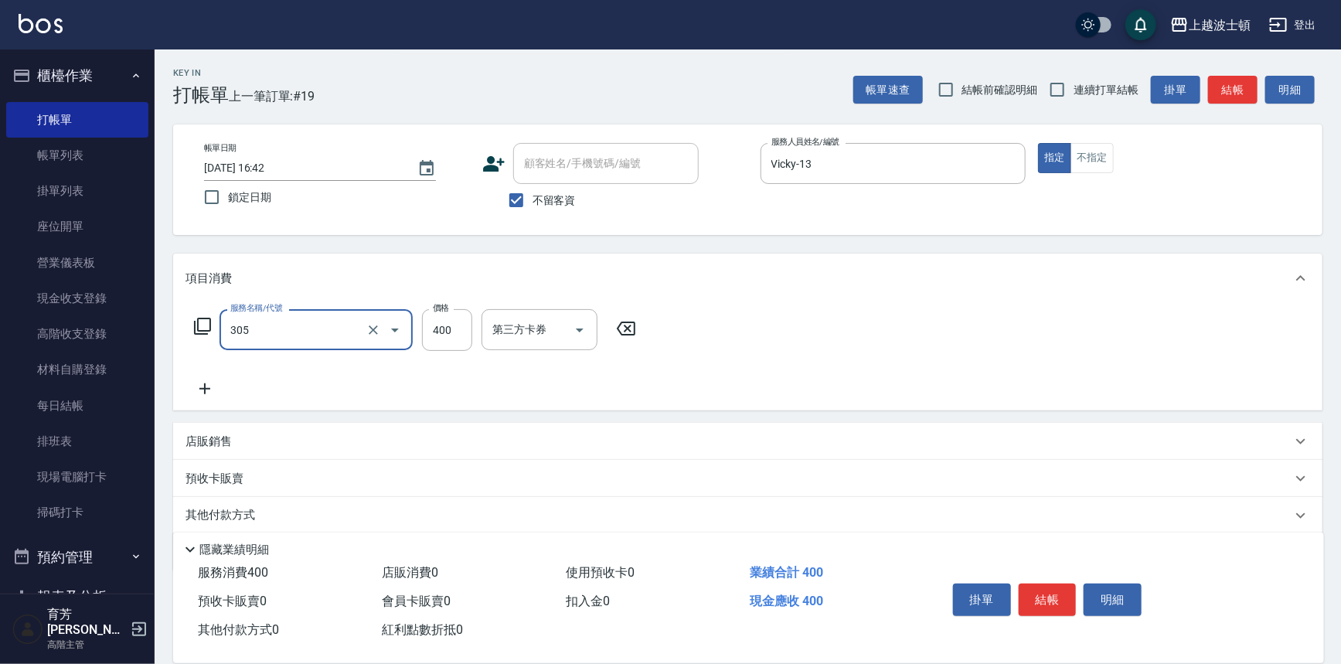
type input "剪髮(305)"
click at [204, 397] on icon at bounding box center [204, 388] width 39 height 19
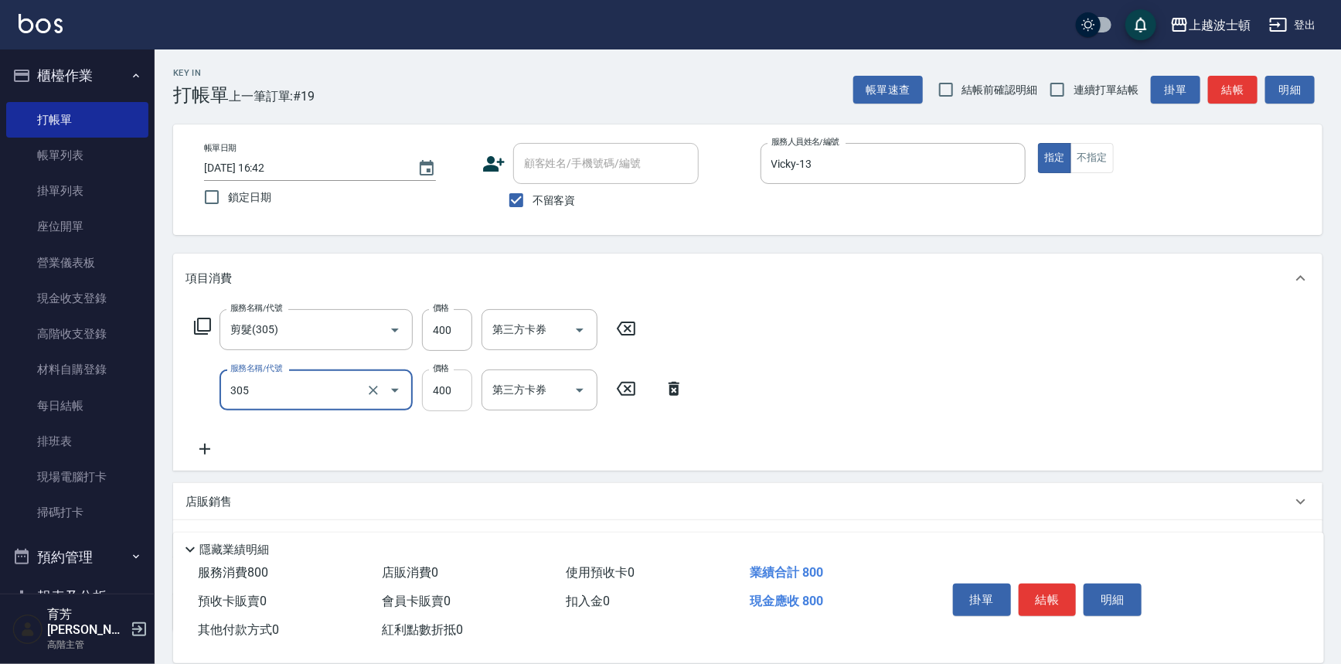
type input "剪髮(305)"
click at [449, 396] on input "400" at bounding box center [447, 390] width 50 height 42
type input "300"
click at [1062, 585] on button "結帳" at bounding box center [1048, 599] width 58 height 32
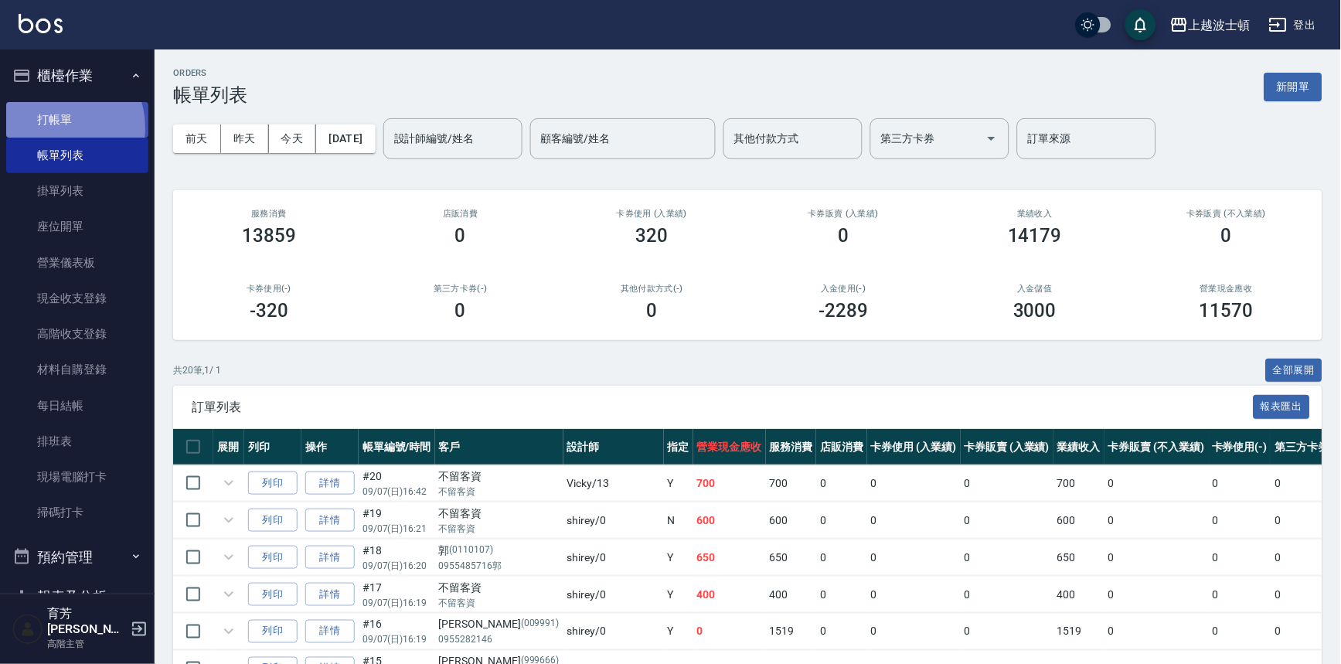
click at [53, 128] on link "打帳單" at bounding box center [77, 120] width 142 height 36
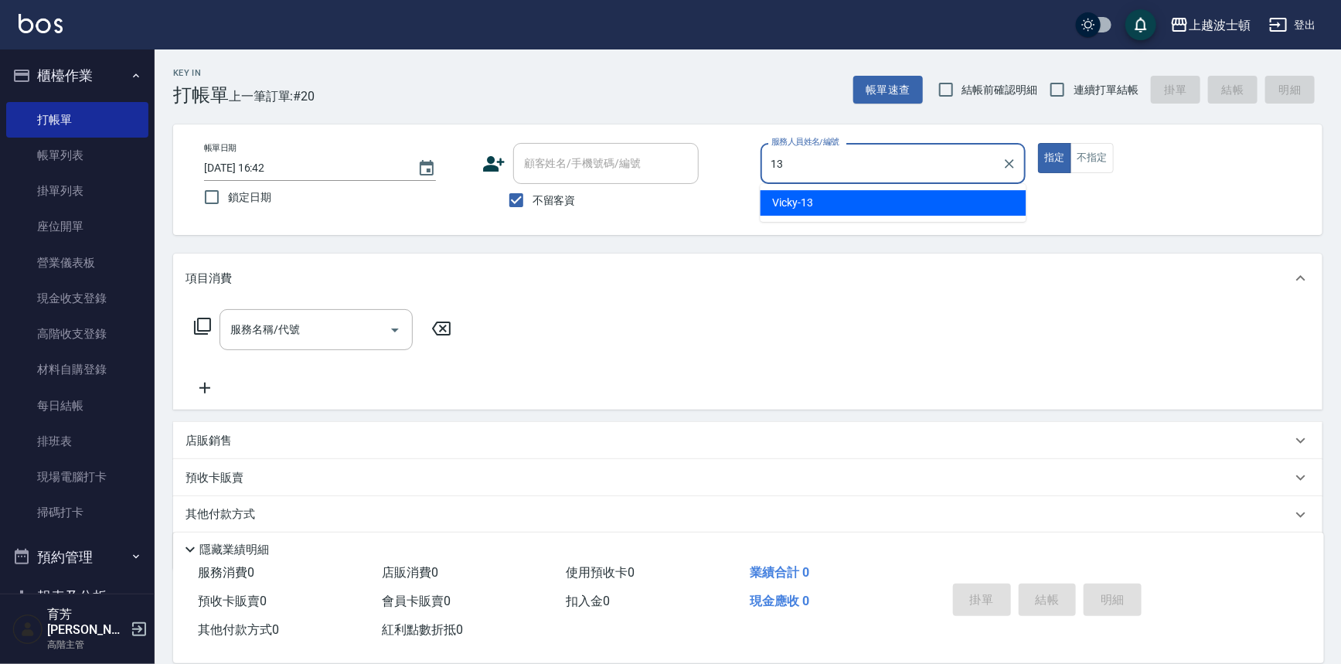
type input "Vicky-13"
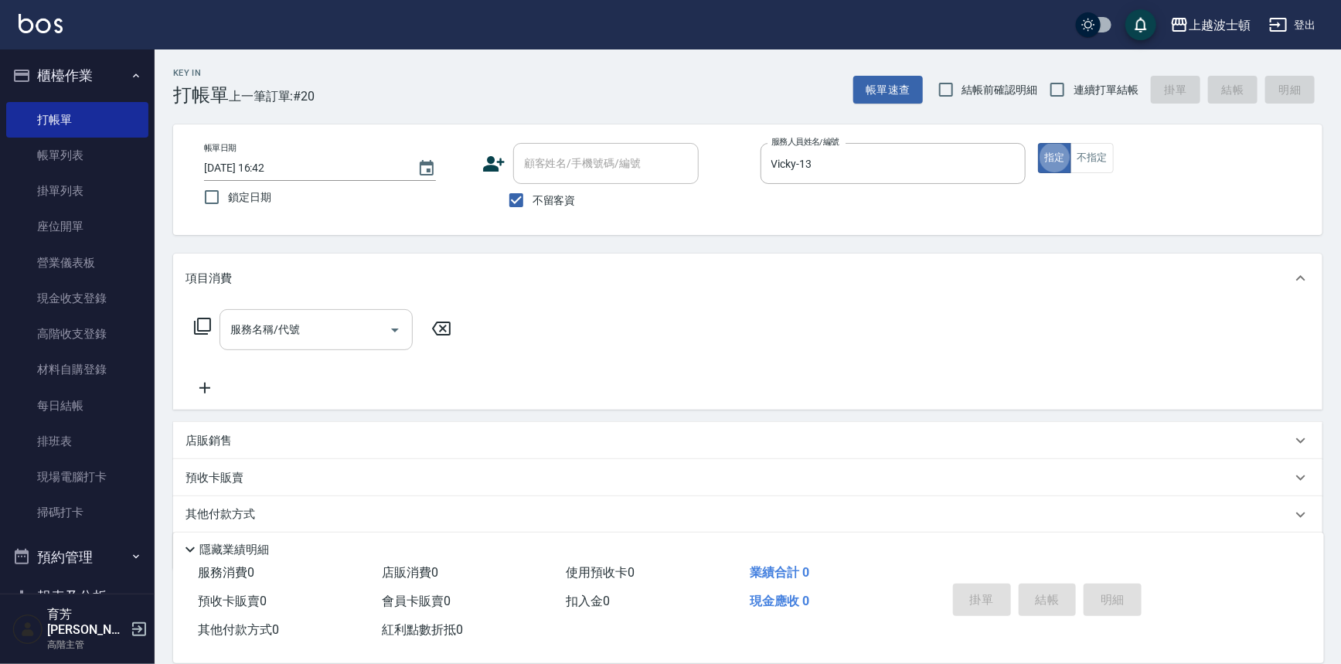
type button "true"
click at [272, 323] on input "服務名稱/代號" at bounding box center [304, 329] width 156 height 27
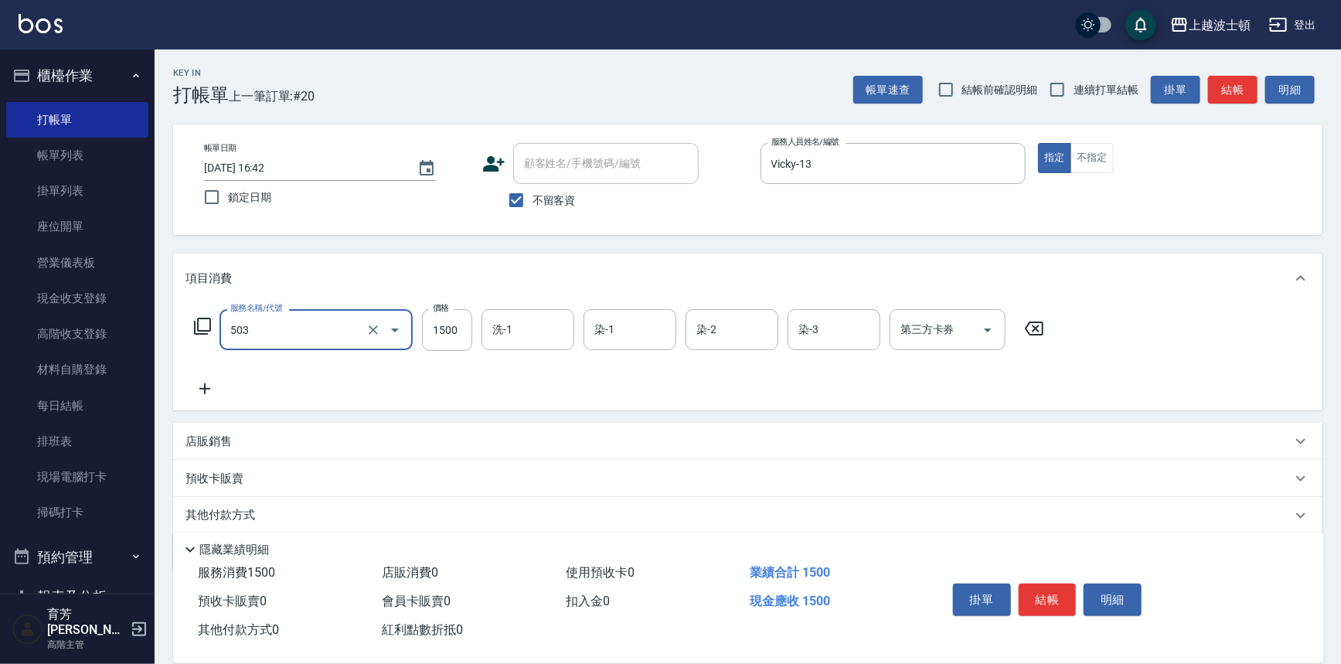
type input "洗+染髮(底染)(503)"
click at [209, 389] on icon at bounding box center [204, 388] width 39 height 19
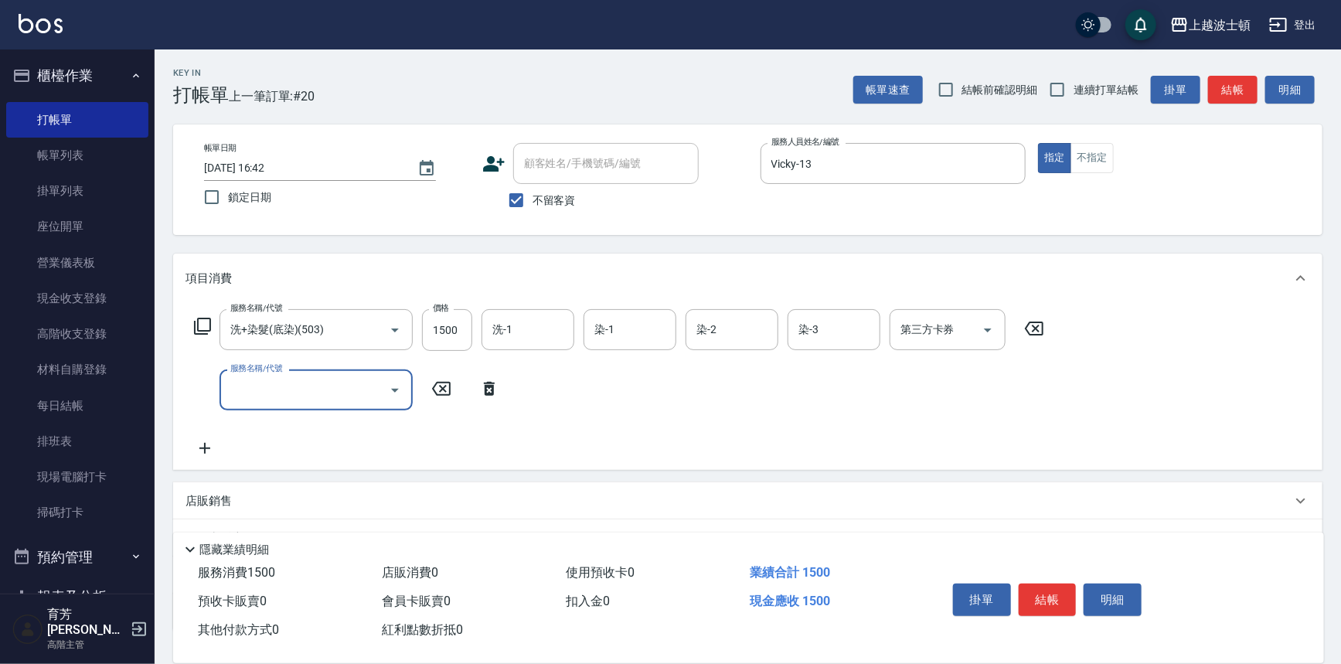
click at [291, 393] on input "服務名稱/代號" at bounding box center [304, 389] width 156 height 27
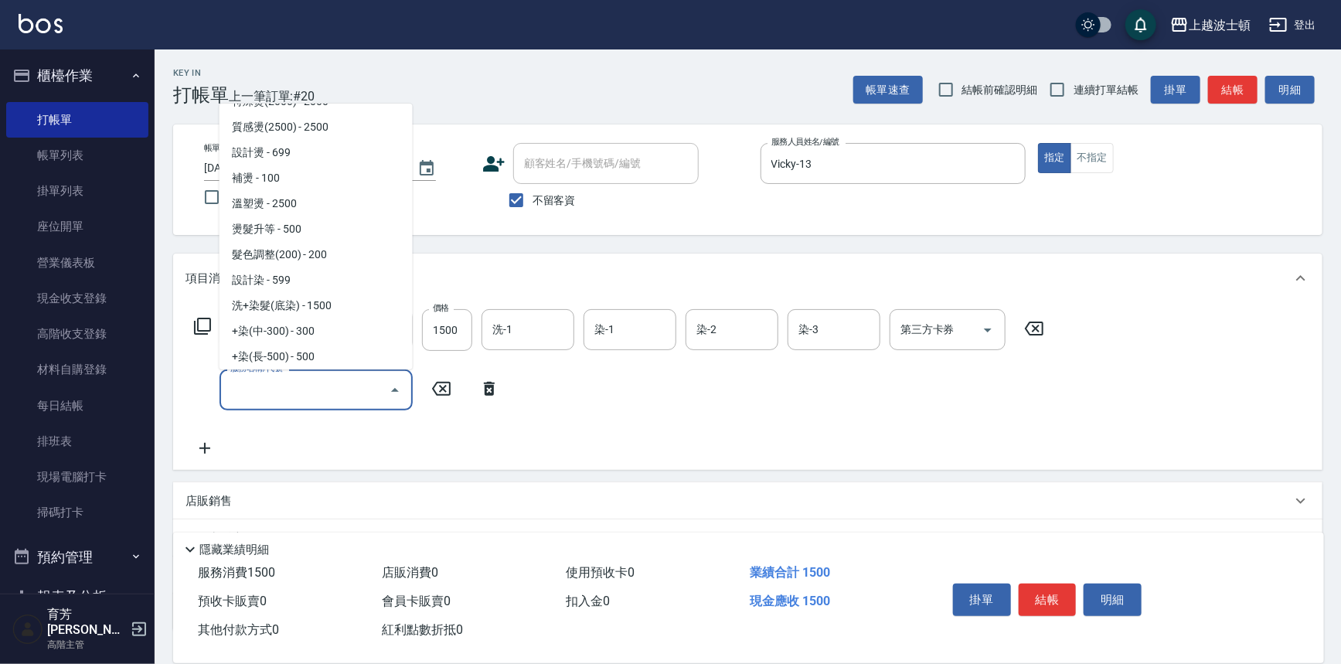
scroll to position [520, 0]
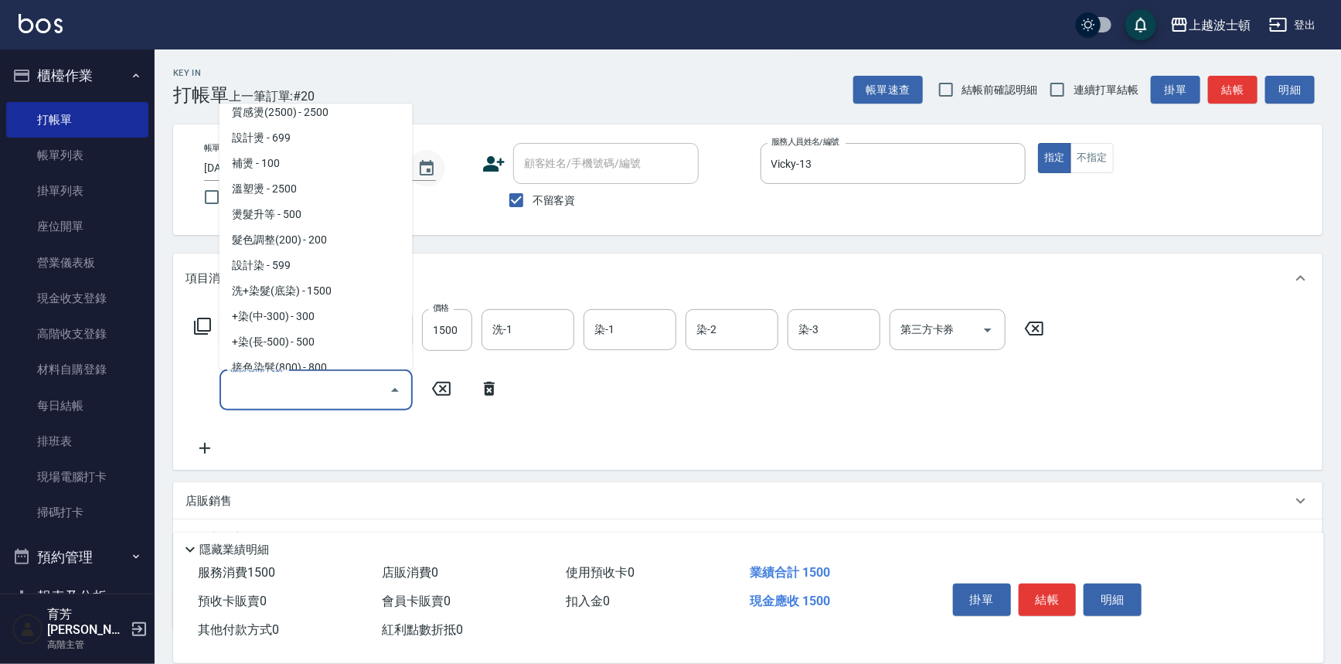
click at [413, 172] on button "Choose date, selected date is 2025-09-07" at bounding box center [426, 168] width 37 height 37
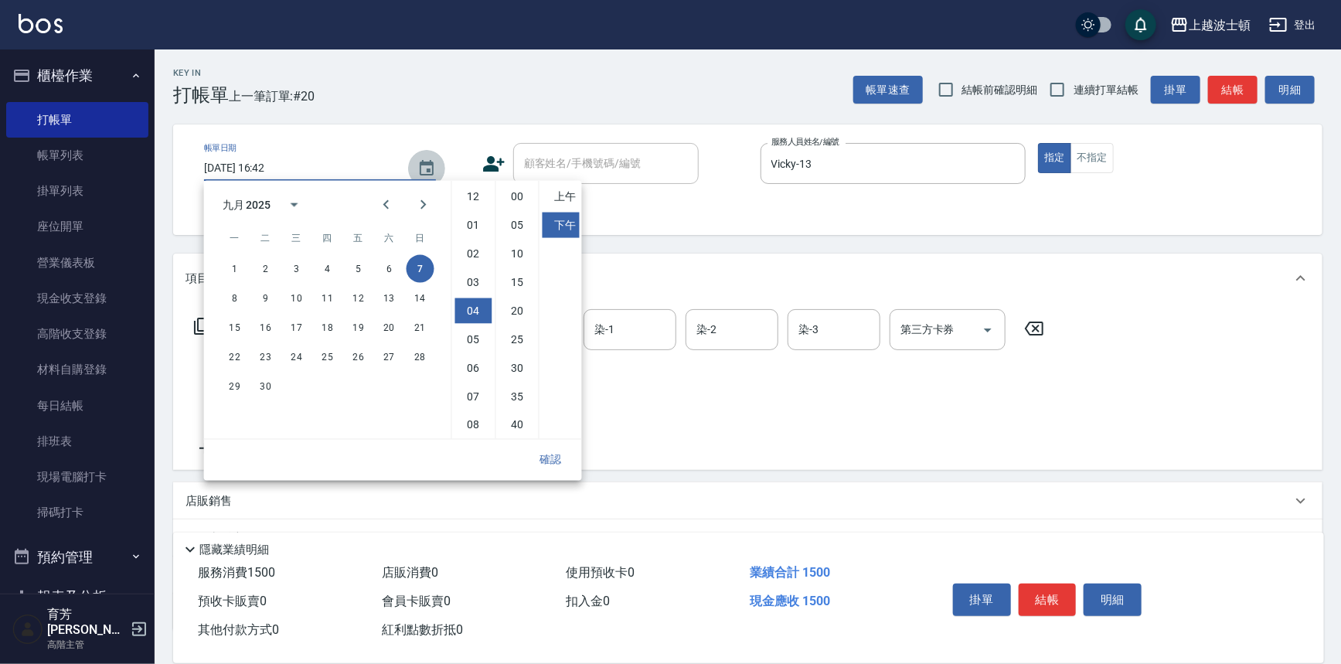
scroll to position [86, 0]
drag, startPoint x: 413, startPoint y: 172, endPoint x: 415, endPoint y: 179, distance: 7.9
click at [415, 179] on button "Choose date, selected date is 2025-09-07" at bounding box center [426, 168] width 37 height 37
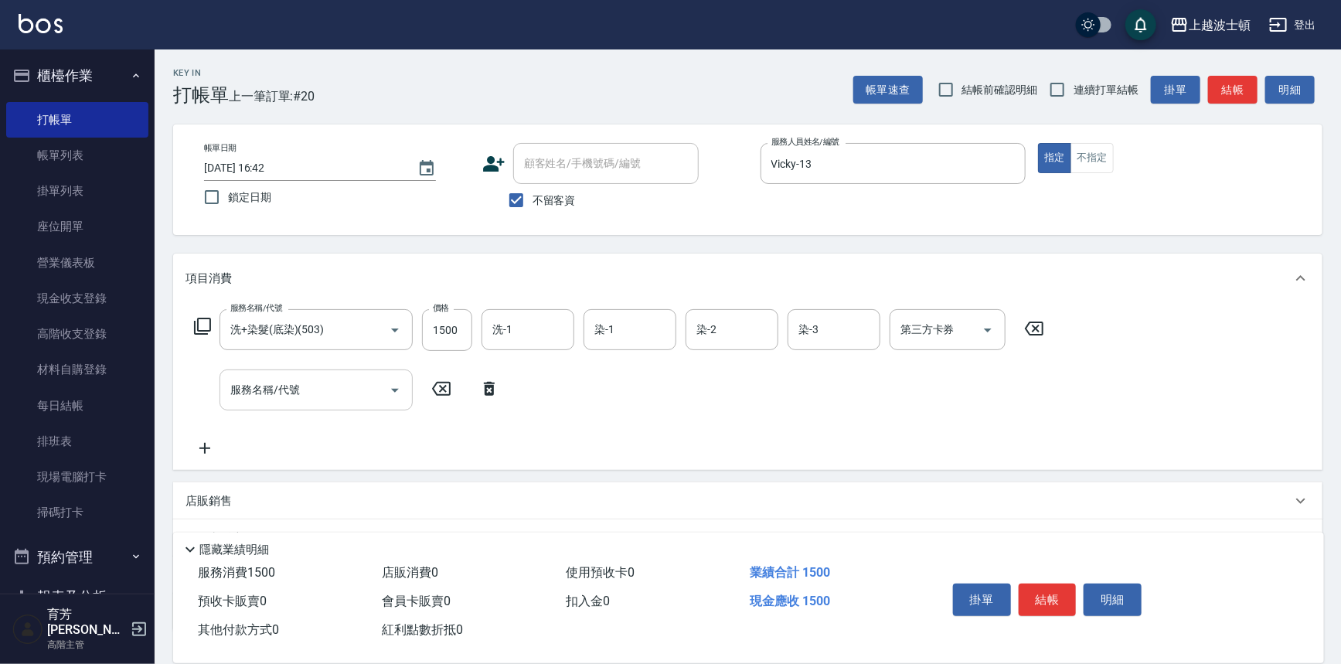
click at [394, 390] on icon "Open" at bounding box center [395, 391] width 8 height 4
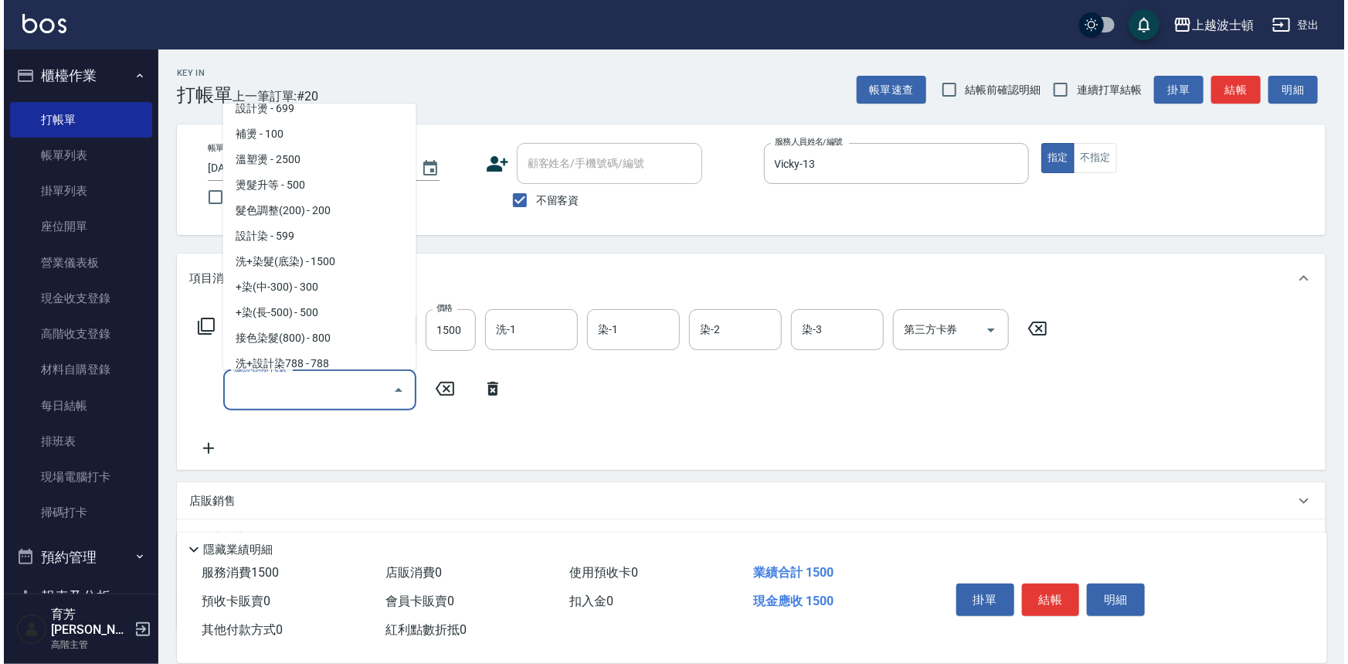
scroll to position [564, 0]
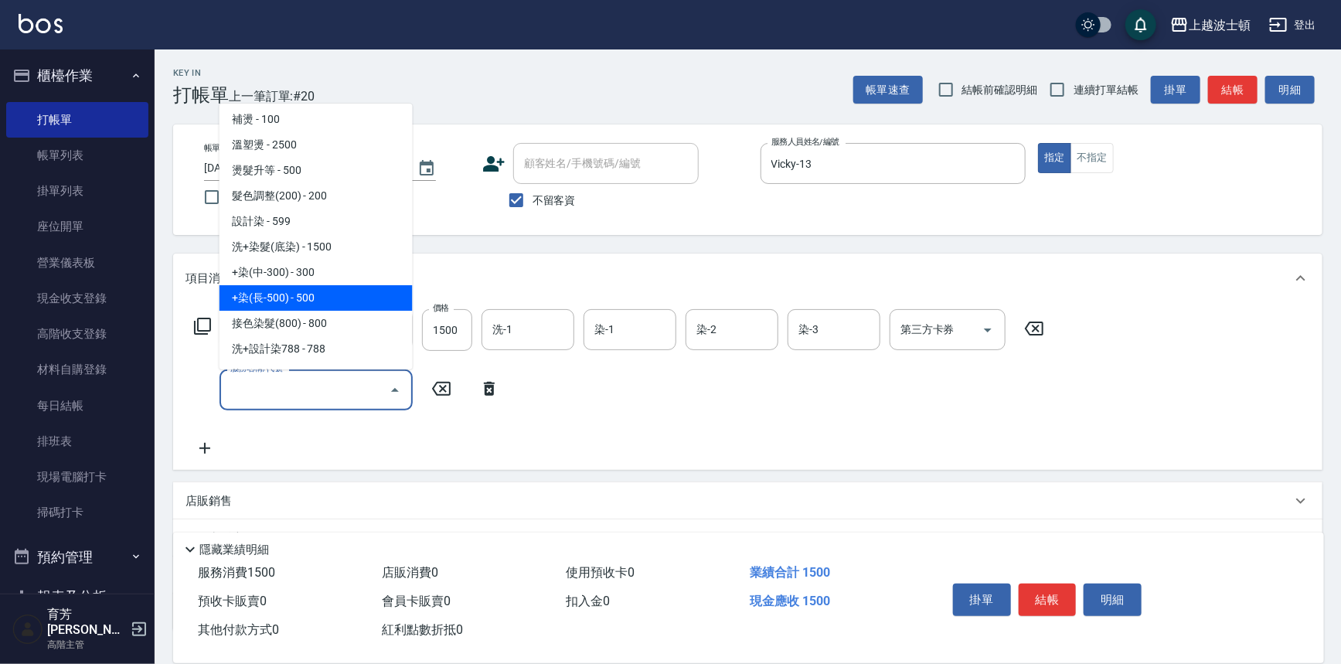
click at [331, 299] on span "+染(長-500) - 500" at bounding box center [315, 298] width 193 height 26
type input "+染(長-500)(505)"
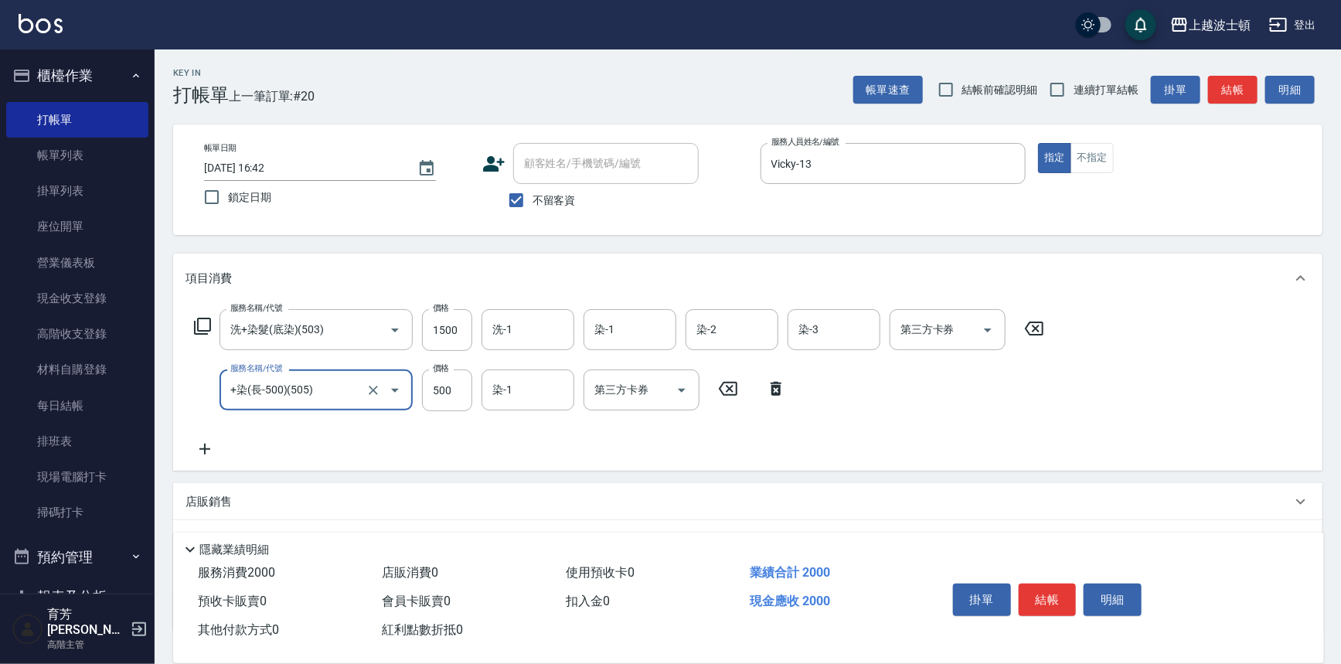
click at [209, 444] on icon at bounding box center [204, 449] width 39 height 19
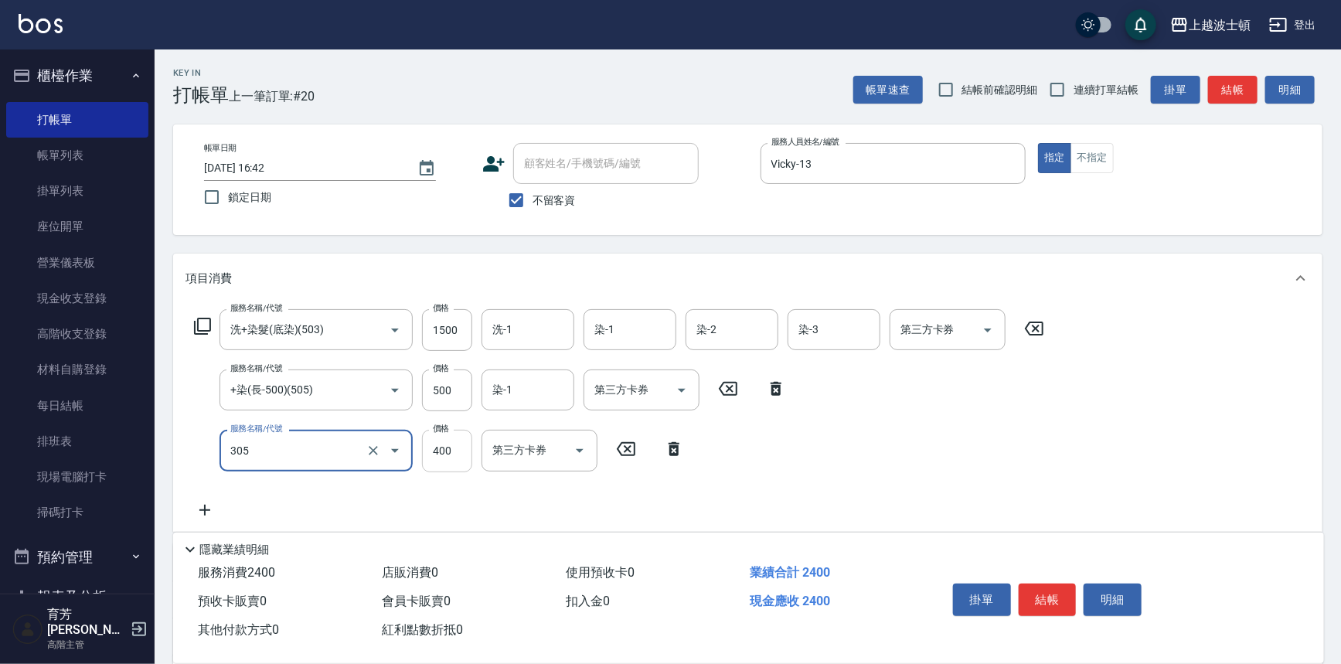
type input "剪髮(305)"
click at [428, 457] on input "400" at bounding box center [447, 451] width 50 height 42
type input "350"
click at [89, 80] on button "櫃檯作業" at bounding box center [77, 76] width 142 height 40
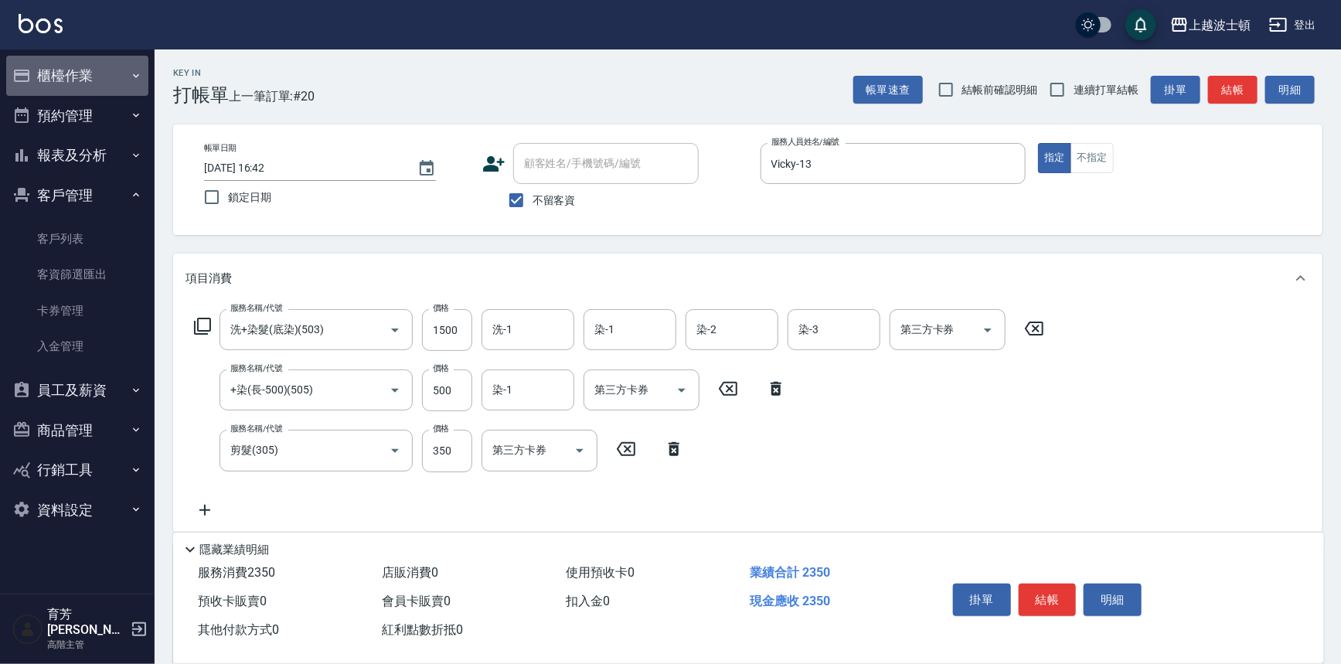
click at [87, 63] on button "櫃檯作業" at bounding box center [77, 76] width 142 height 40
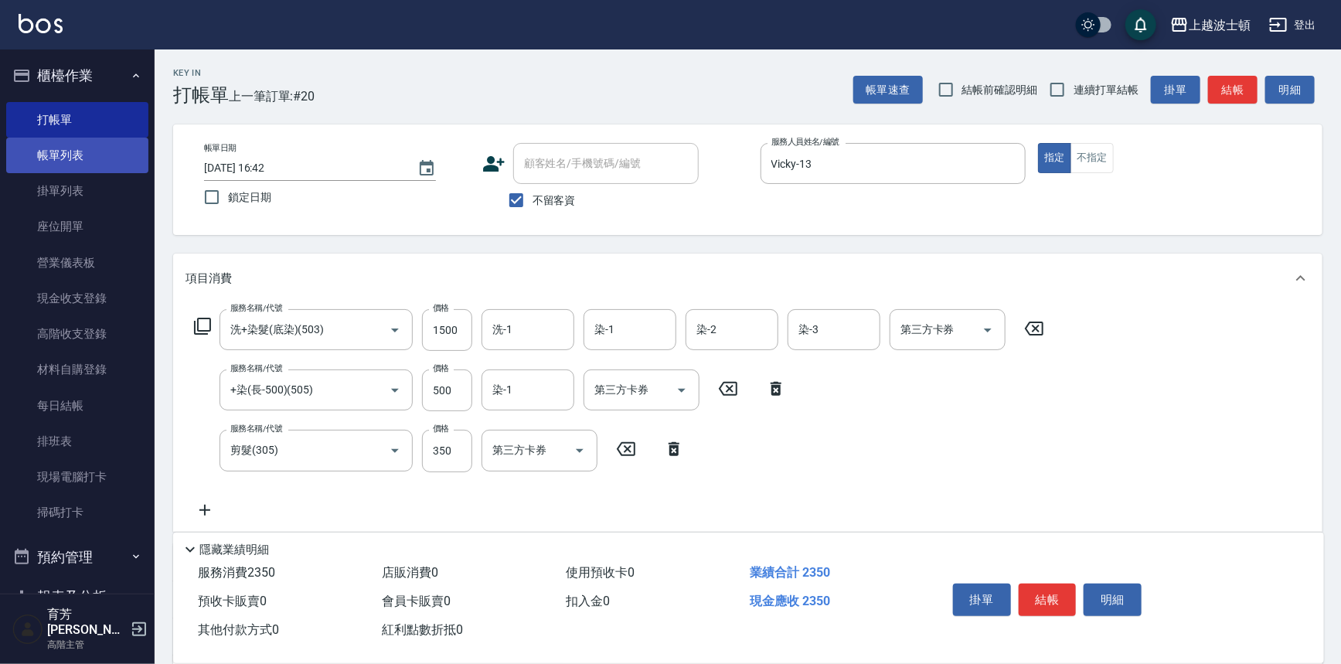
click at [58, 162] on link "帳單列表" at bounding box center [77, 156] width 142 height 36
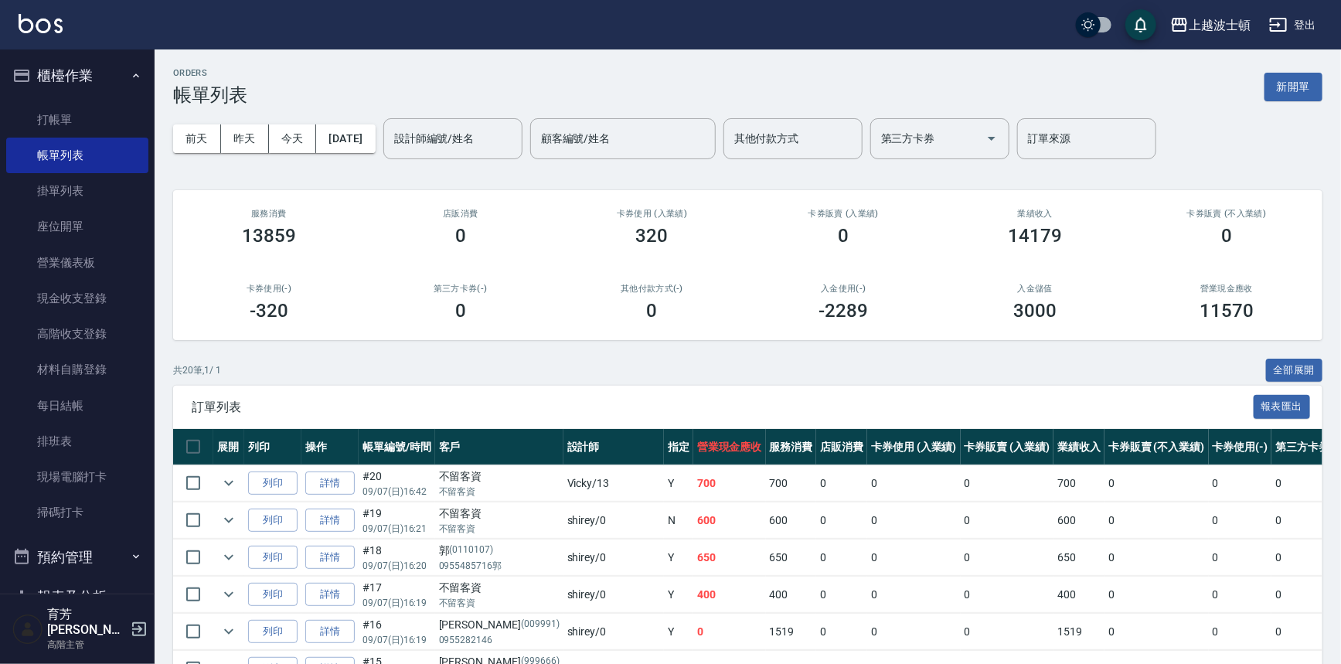
click at [19, 22] on img at bounding box center [41, 23] width 44 height 19
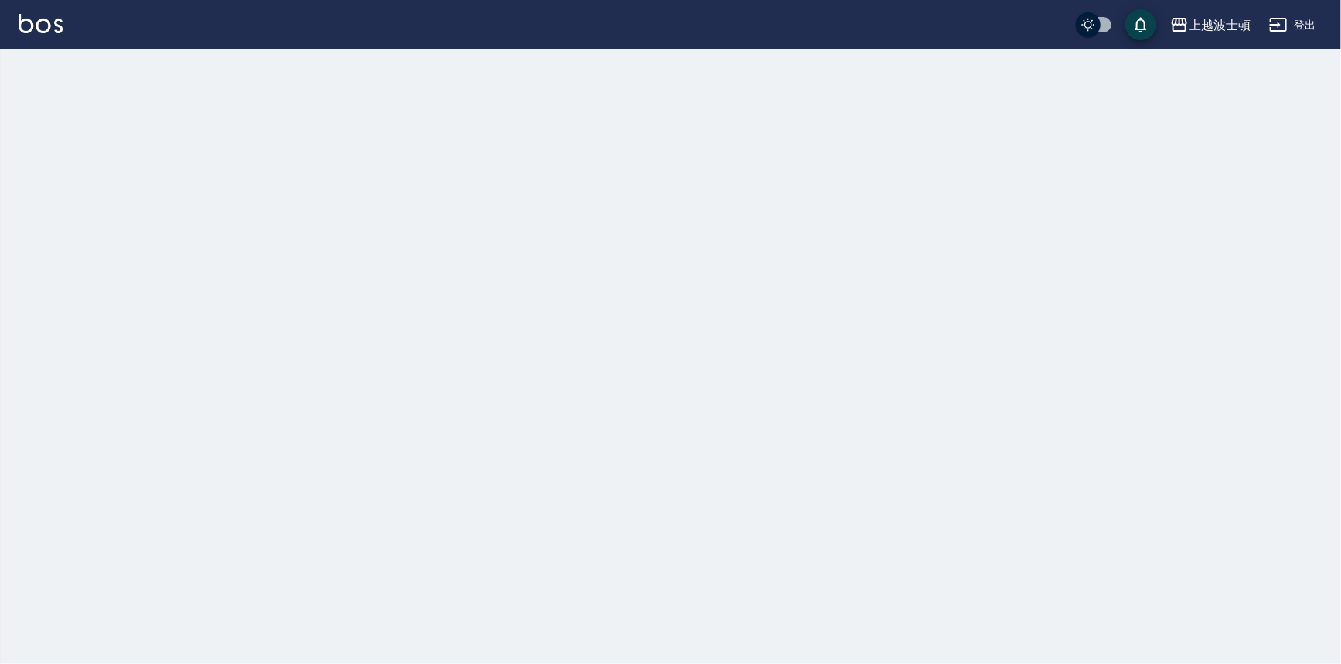
click at [19, 22] on img at bounding box center [41, 23] width 44 height 19
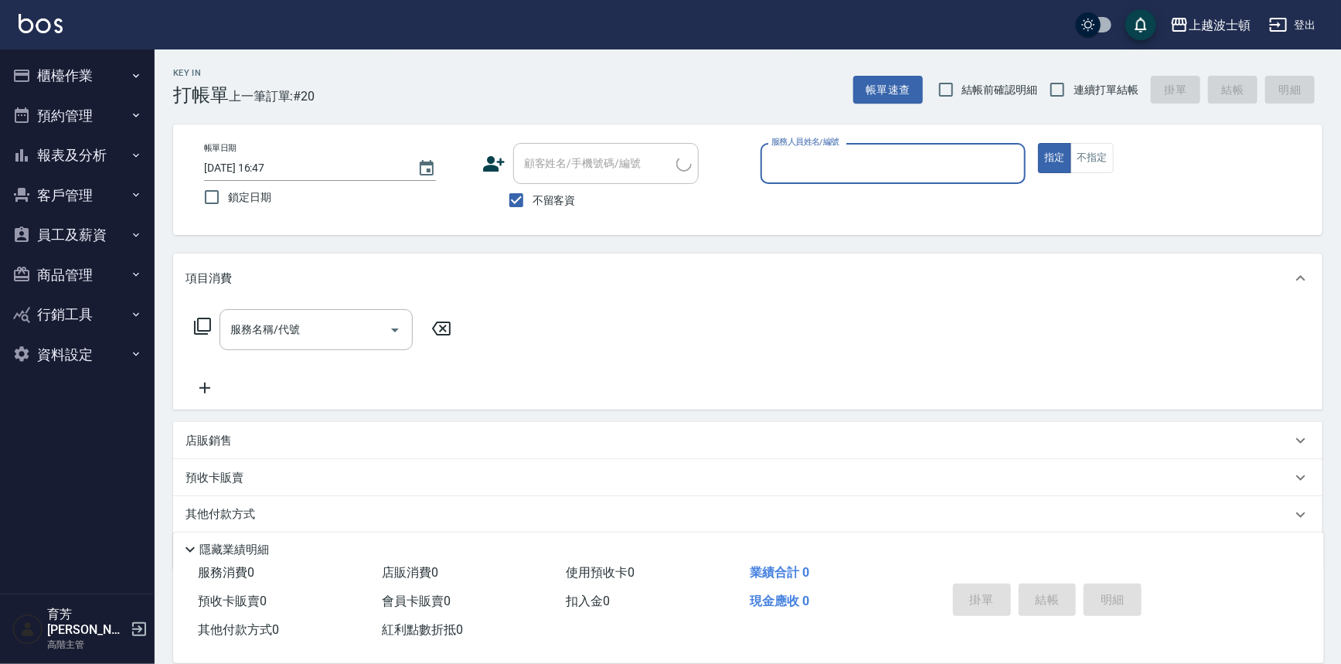
click at [536, 192] on span "不留客資" at bounding box center [553, 200] width 43 height 16
click at [532, 192] on input "不留客資" at bounding box center [516, 200] width 32 height 32
checkbox input "false"
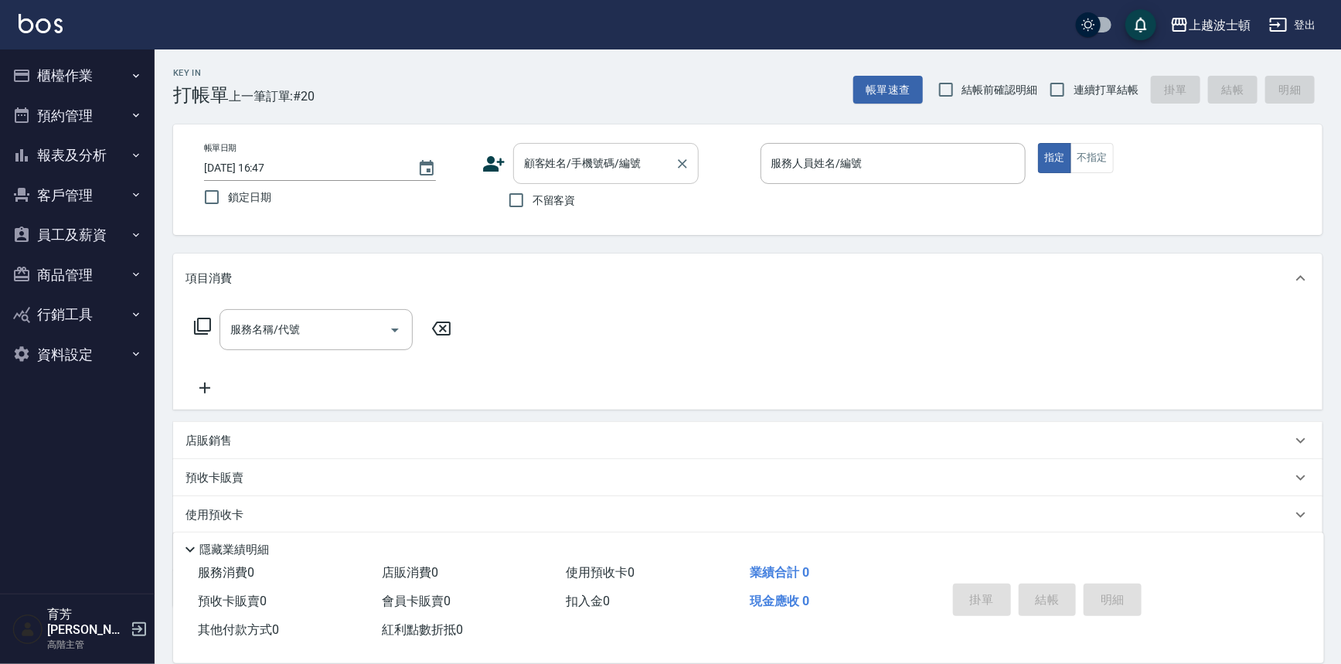
click at [564, 155] on div "顧客姓名/手機號碼/編號 顧客姓名/手機號碼/編號" at bounding box center [605, 163] width 185 height 41
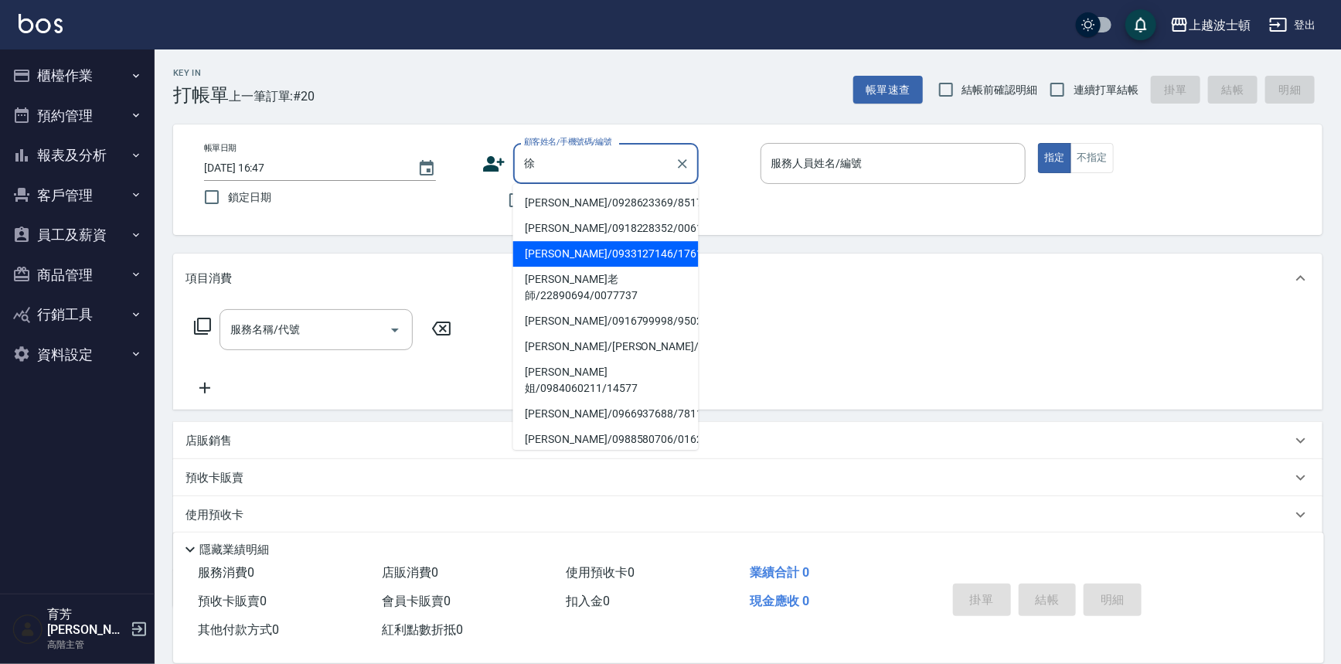
click at [564, 249] on li "徐淑貞/0933127146/1761" at bounding box center [605, 254] width 185 height 26
type input "徐淑貞/0933127146/1761"
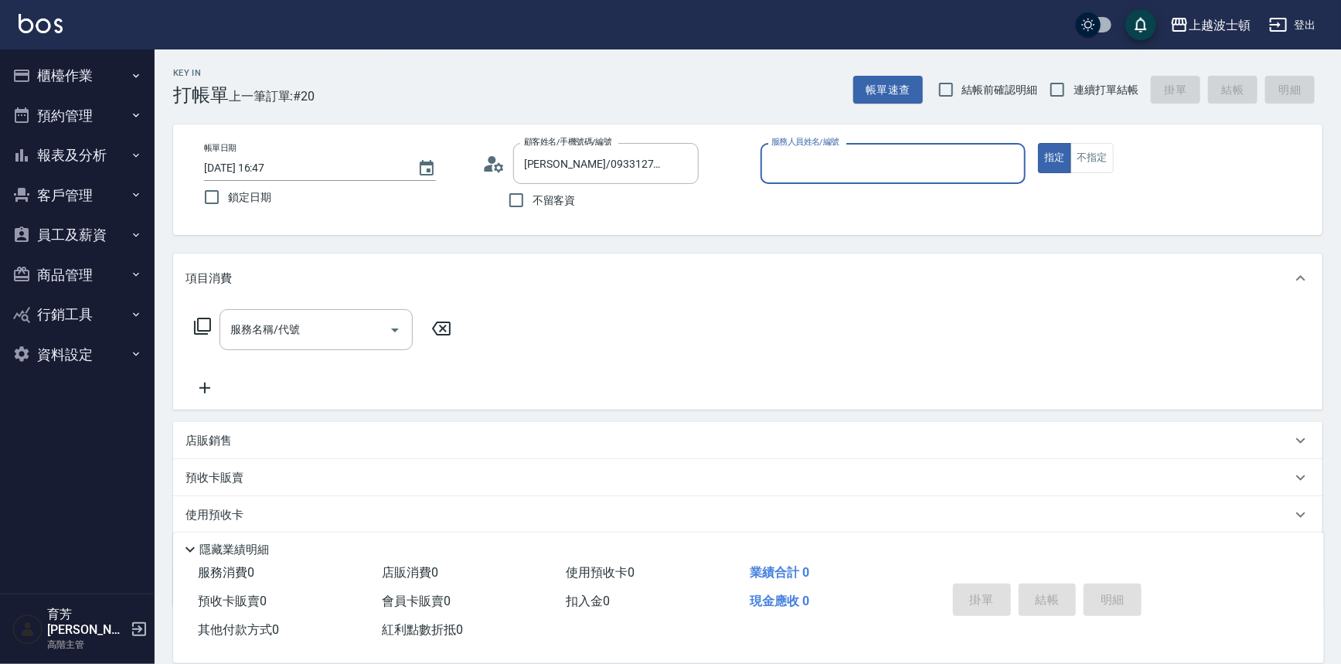
type input "思思-35"
click at [216, 325] on div "服務名稱/代號 服務名稱/代號" at bounding box center [322, 329] width 275 height 41
click at [173, 332] on div "服務名稱/代號 服務名稱/代號" at bounding box center [747, 356] width 1149 height 107
click at [193, 325] on icon at bounding box center [202, 326] width 19 height 19
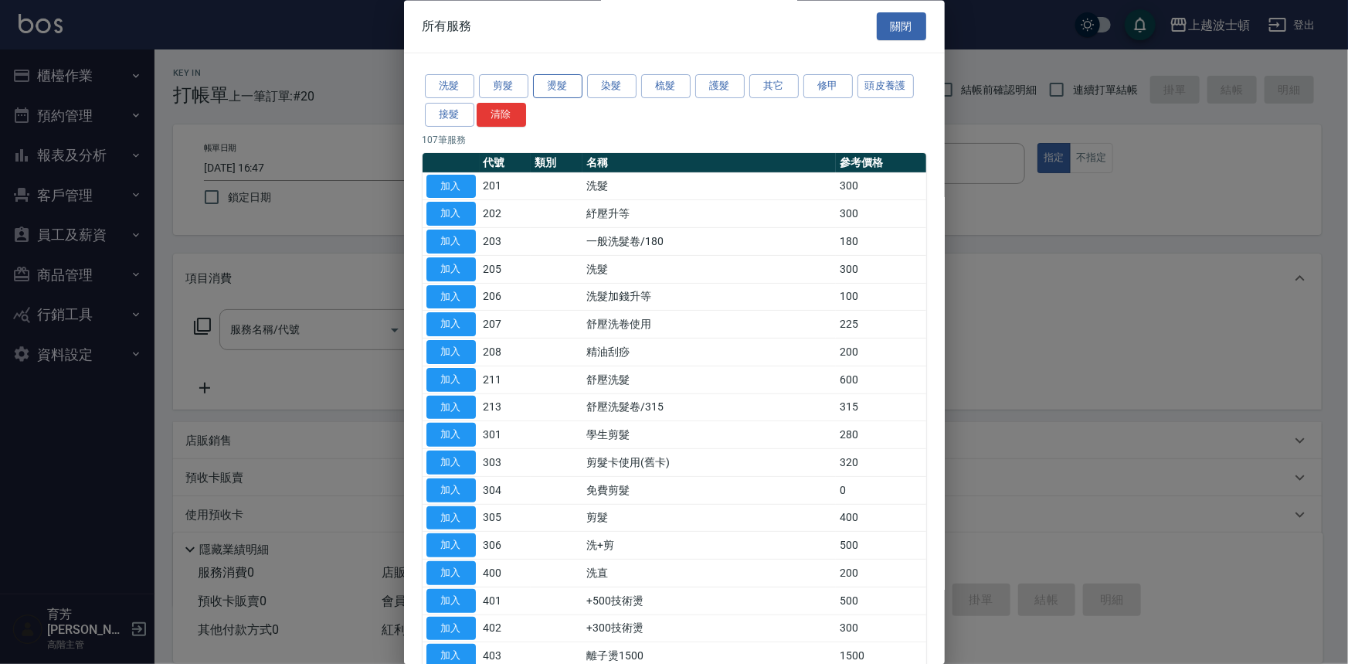
click at [560, 97] on button "燙髮" at bounding box center [557, 87] width 49 height 24
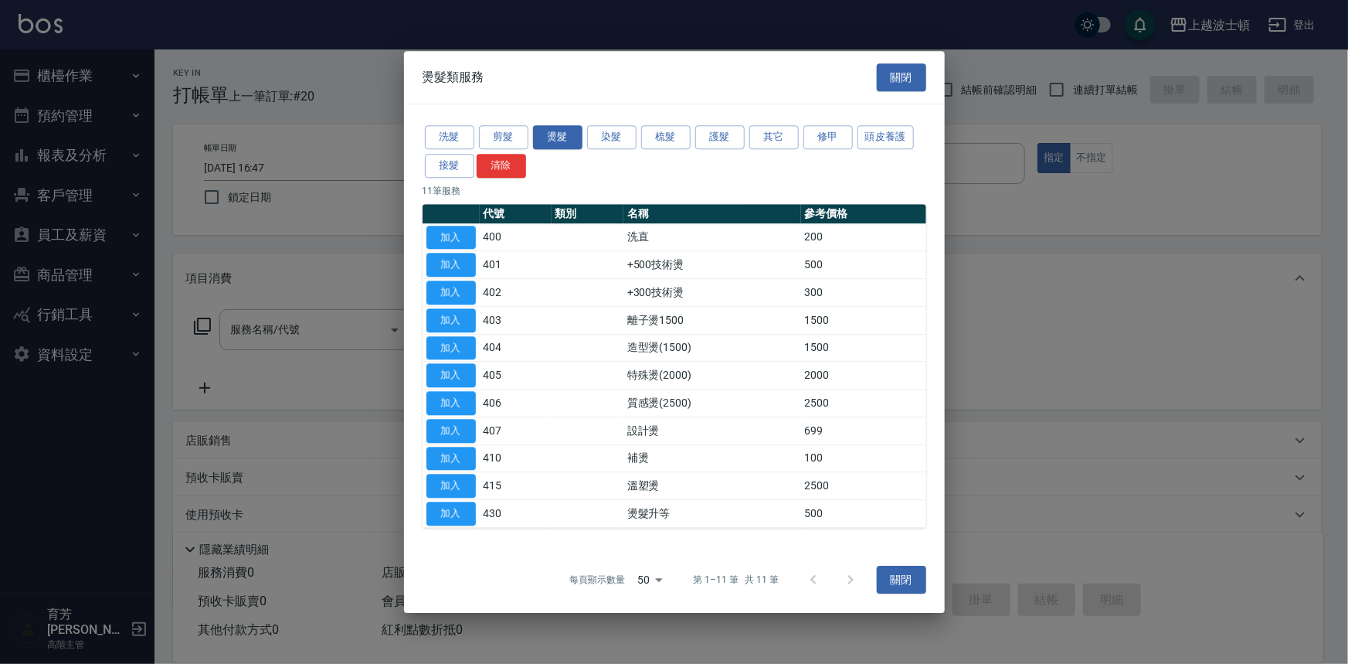
drag, startPoint x: 613, startPoint y: 90, endPoint x: 614, endPoint y: 145, distance: 55.6
click at [614, 91] on div "燙髮類服務 關閉" at bounding box center [674, 77] width 541 height 53
click at [614, 145] on button "染髮" at bounding box center [611, 137] width 49 height 24
click at [614, 145] on div "染髮類服務 關閉 洗髮 剪髮 燙髮 染髮 梳髮 護髮 其它 修甲 頭皮養護 接髮 清除 11 筆服務 代號 類別 名稱 參考價格 加入 400 洗直 200 …" at bounding box center [674, 332] width 541 height 562
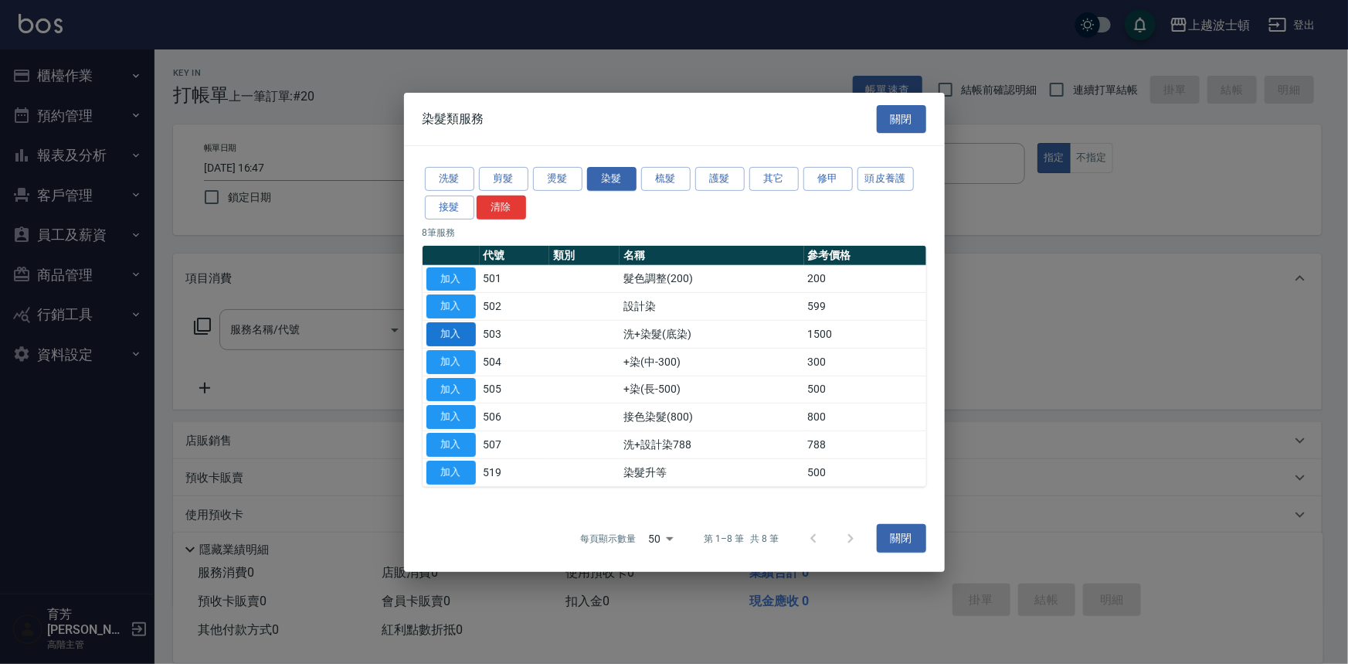
click at [444, 328] on button "加入" at bounding box center [451, 334] width 49 height 24
type input "洗+染髮(底染)(503)"
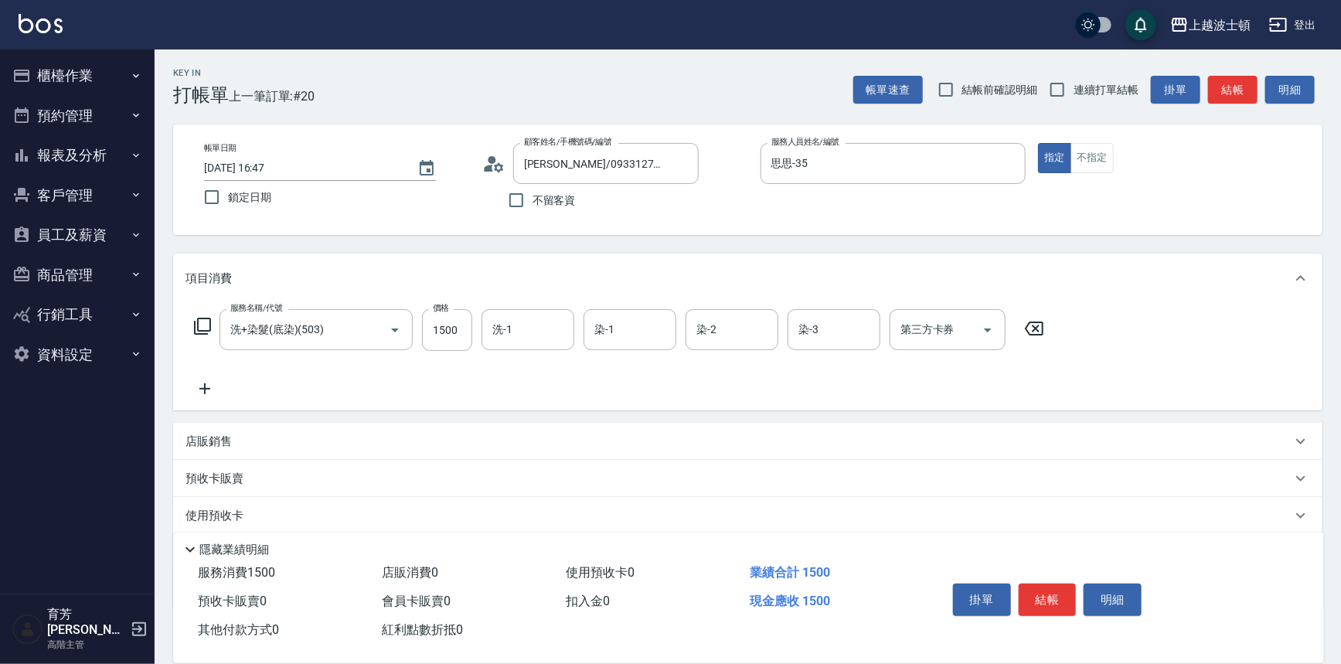
click at [209, 328] on icon at bounding box center [202, 326] width 19 height 19
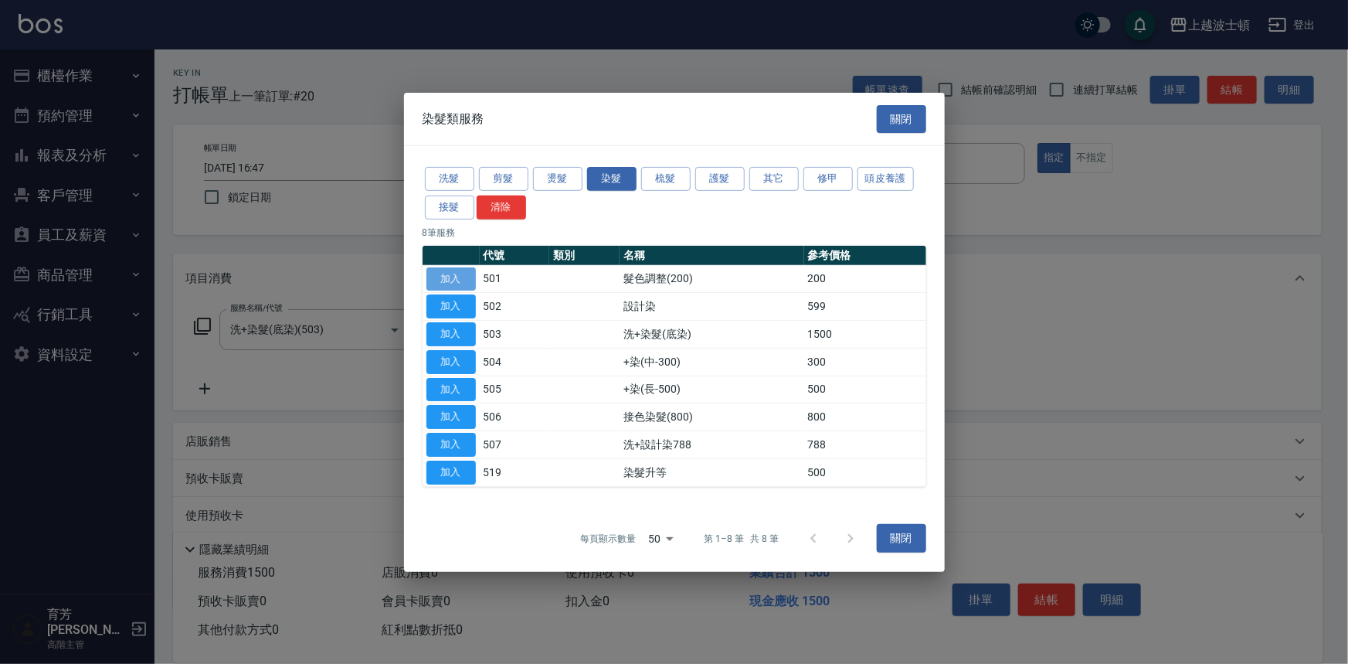
click at [464, 277] on button "加入" at bounding box center [451, 279] width 49 height 24
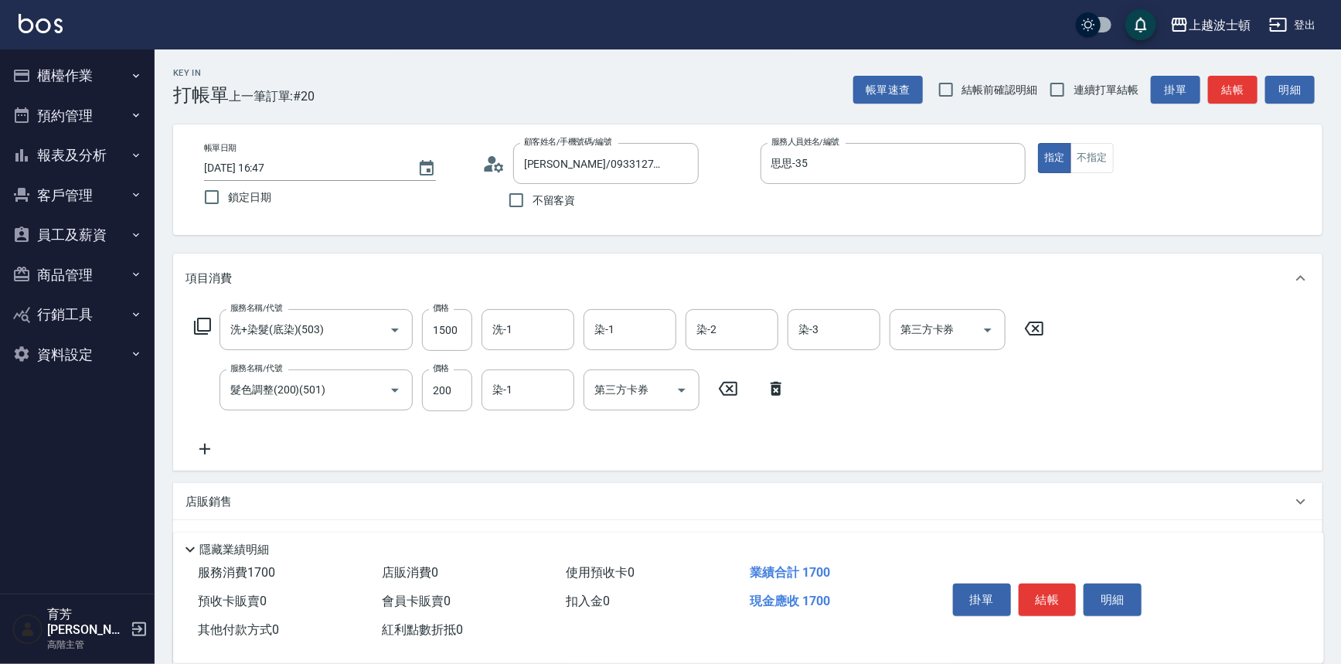
click at [200, 331] on icon at bounding box center [202, 326] width 17 height 17
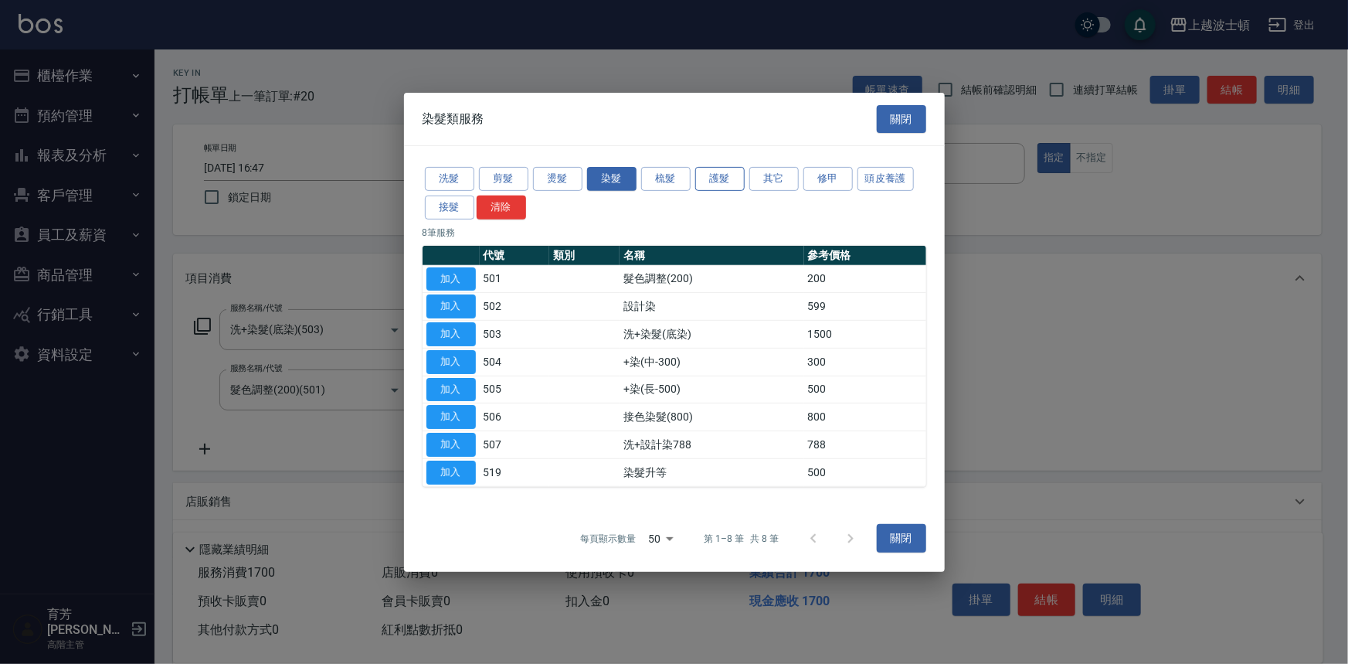
click at [732, 179] on button "護髮" at bounding box center [719, 179] width 49 height 24
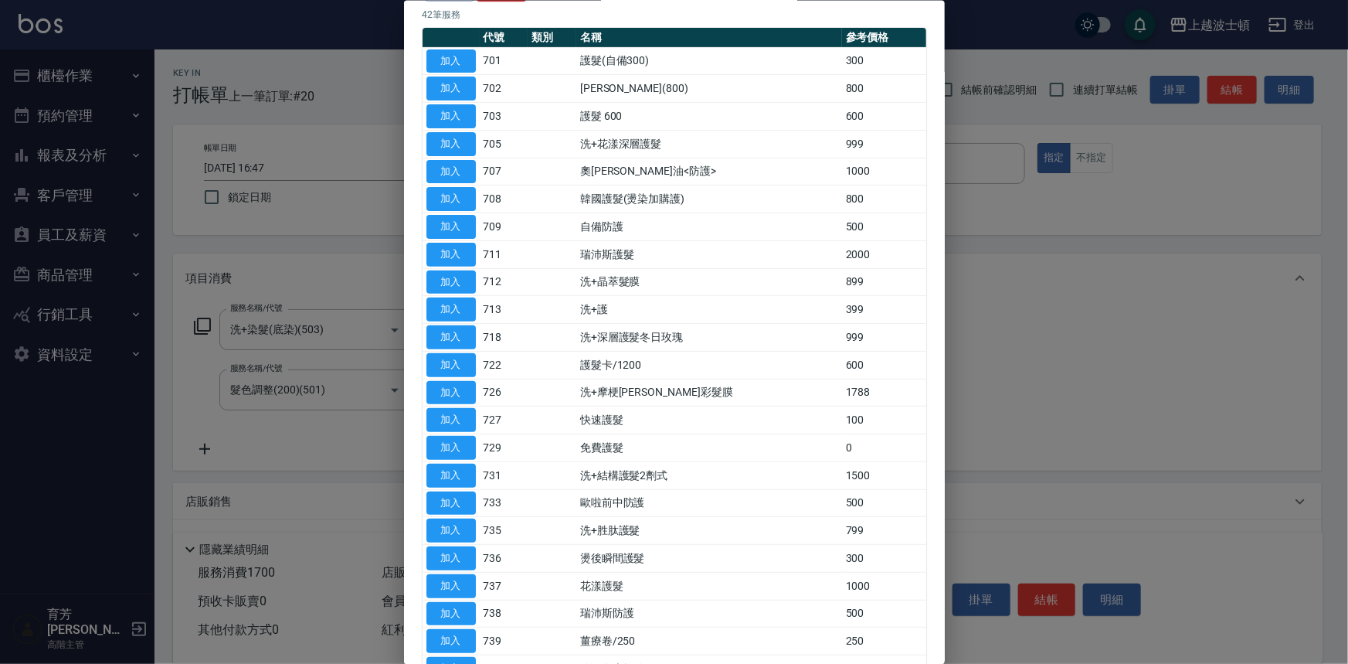
scroll to position [281, 0]
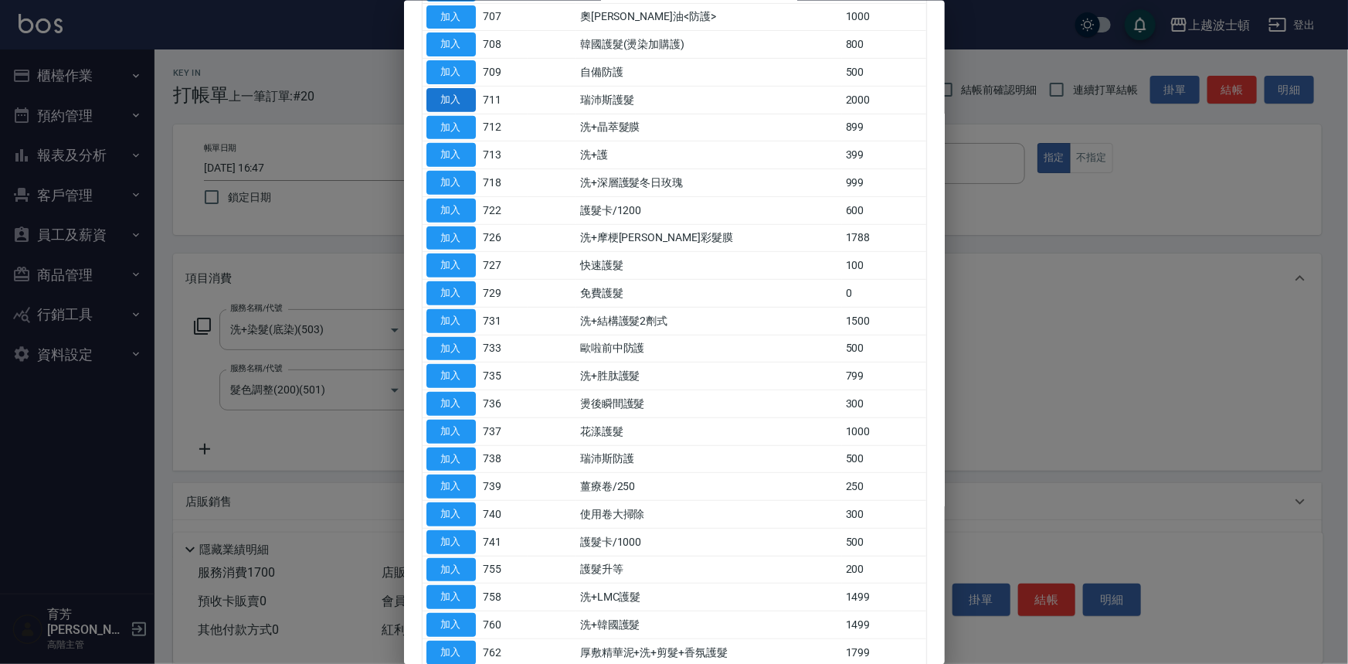
click at [469, 98] on button "加入" at bounding box center [451, 99] width 49 height 24
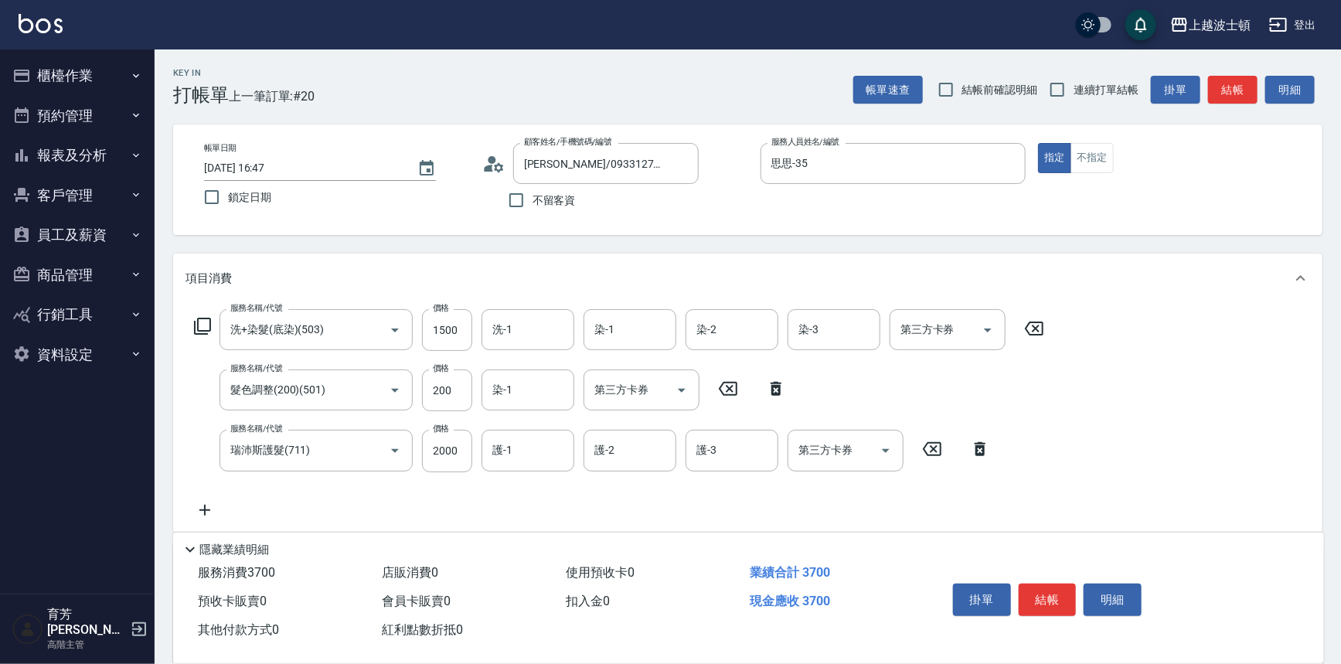
click at [203, 321] on icon at bounding box center [202, 326] width 19 height 19
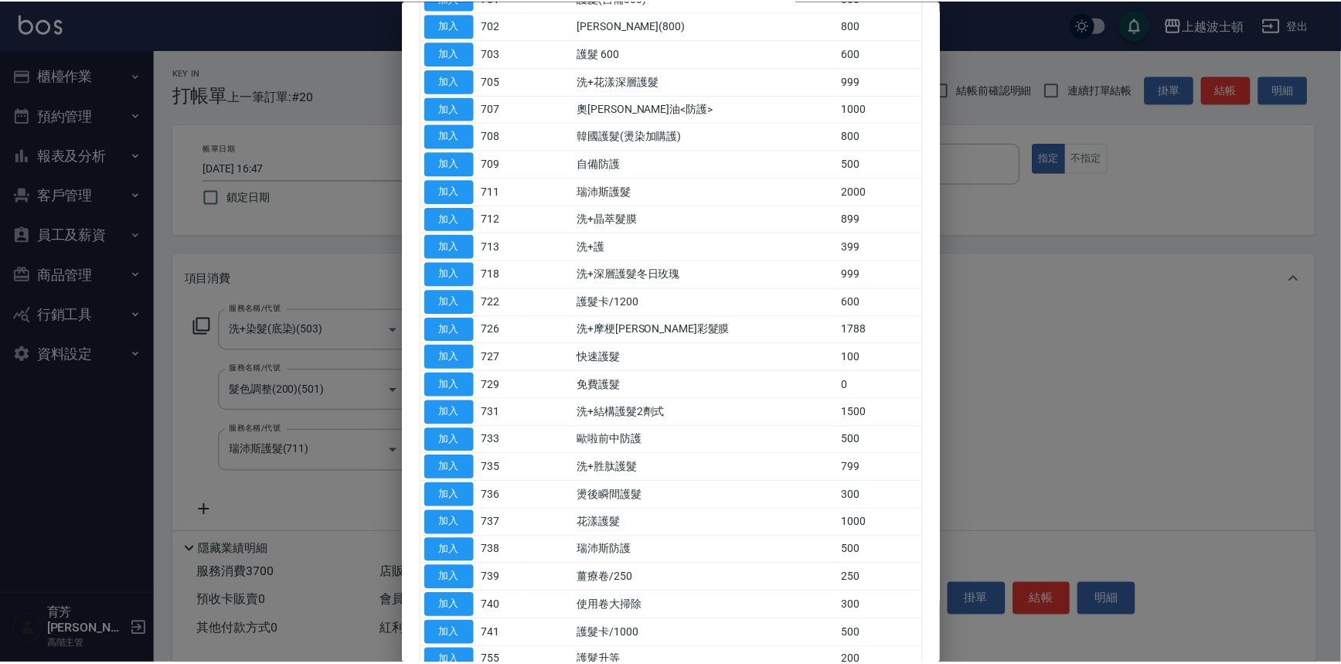
scroll to position [0, 0]
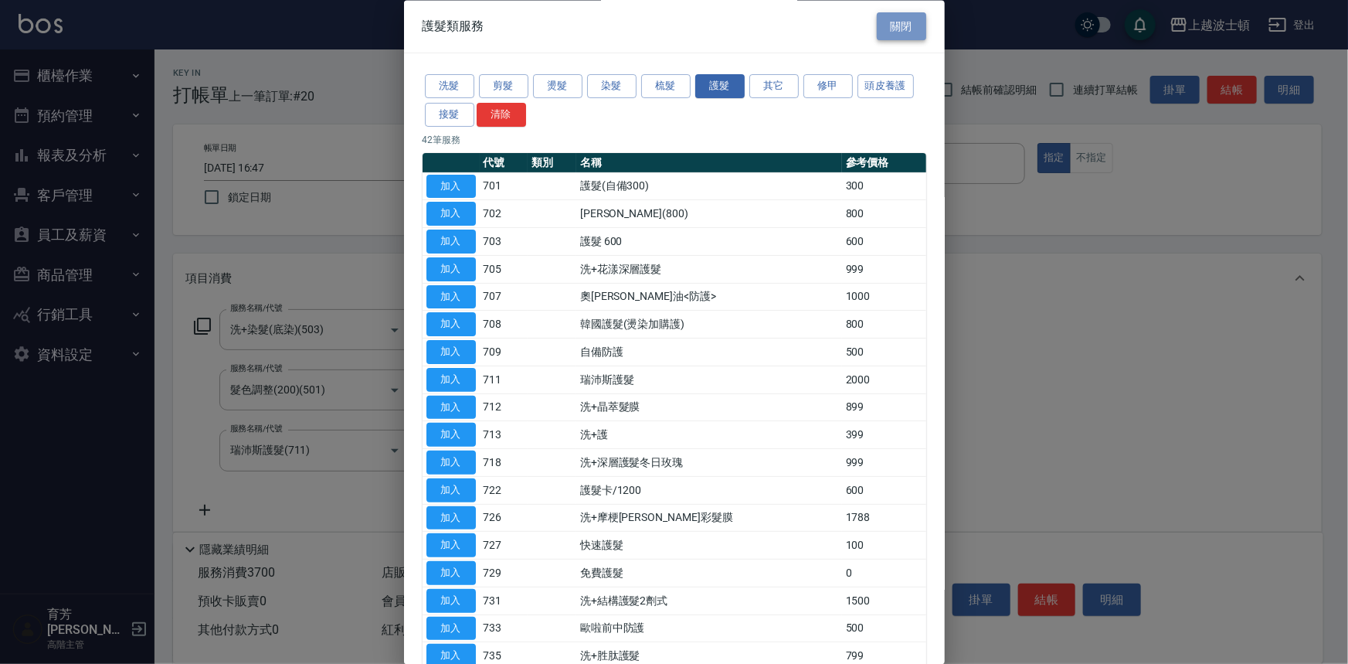
click at [904, 30] on button "關閉" at bounding box center [901, 26] width 49 height 29
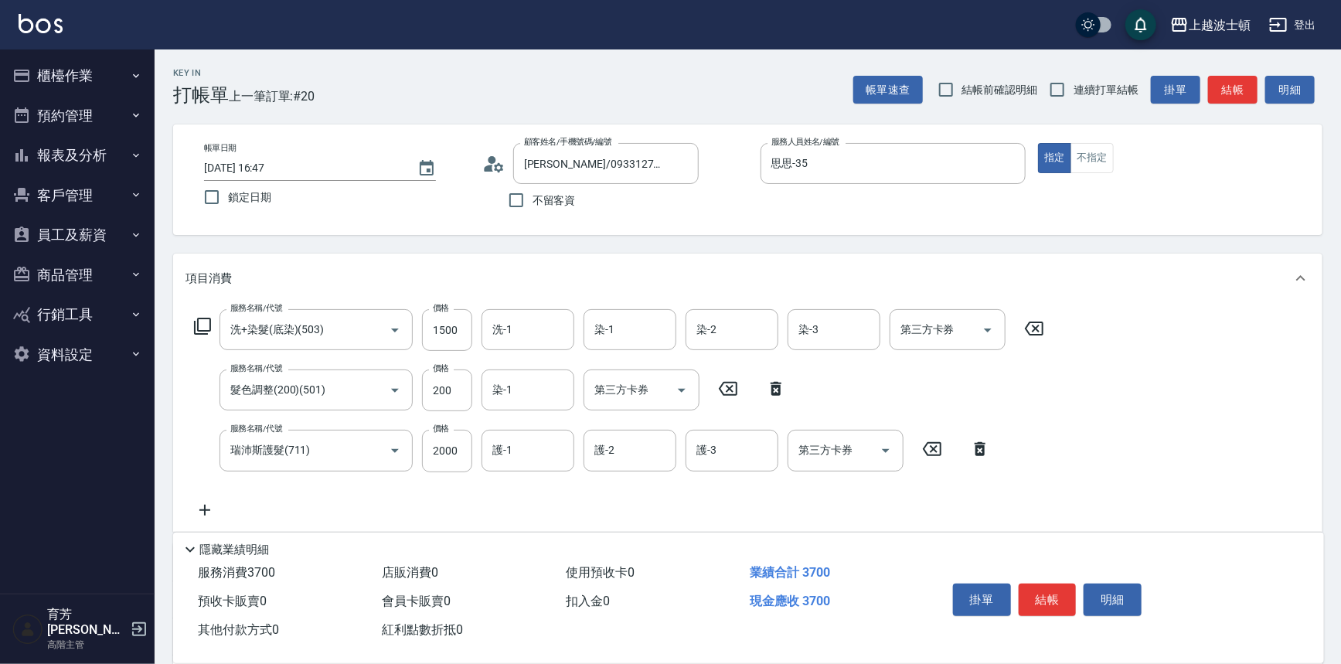
scroll to position [209, 0]
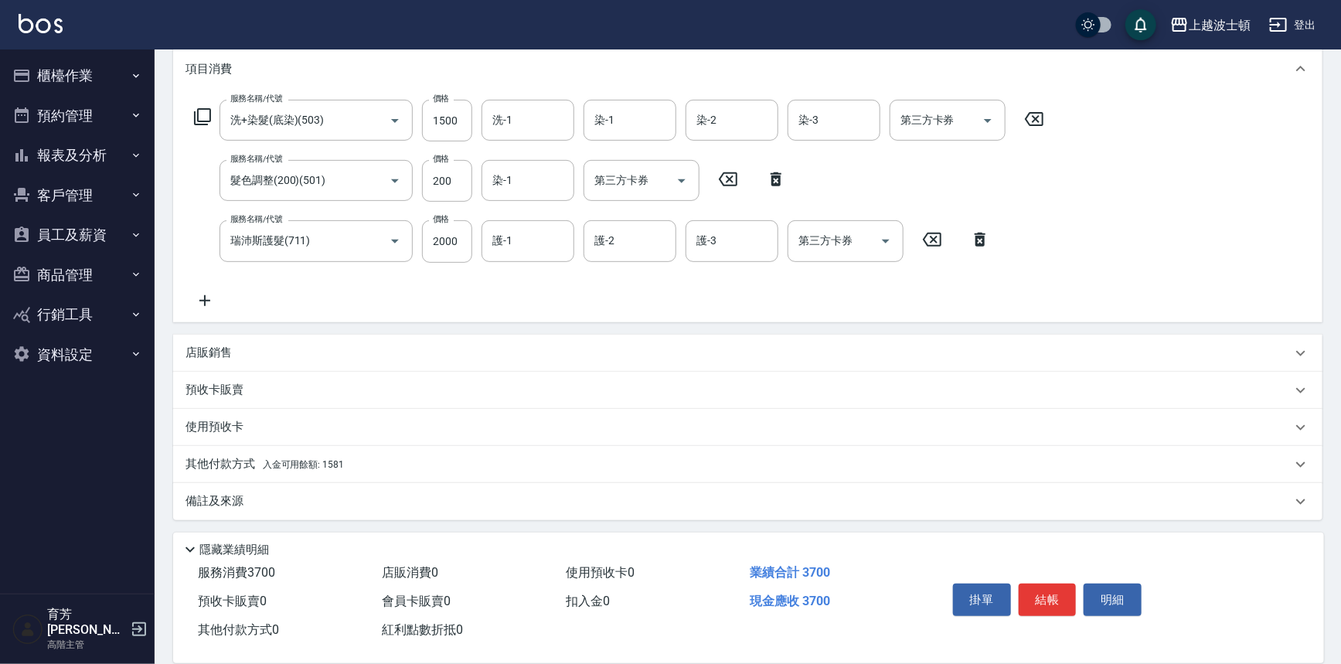
click at [233, 345] on div "店販銷售" at bounding box center [738, 353] width 1106 height 16
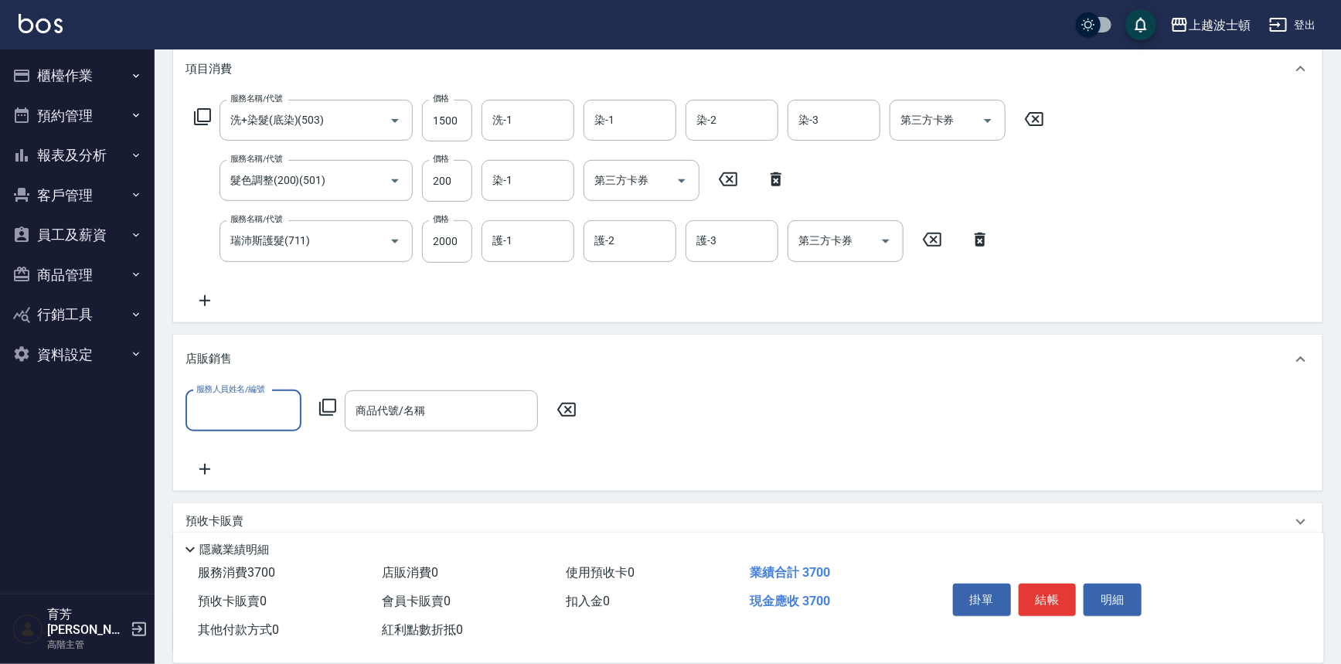
scroll to position [0, 0]
type input "思思-35"
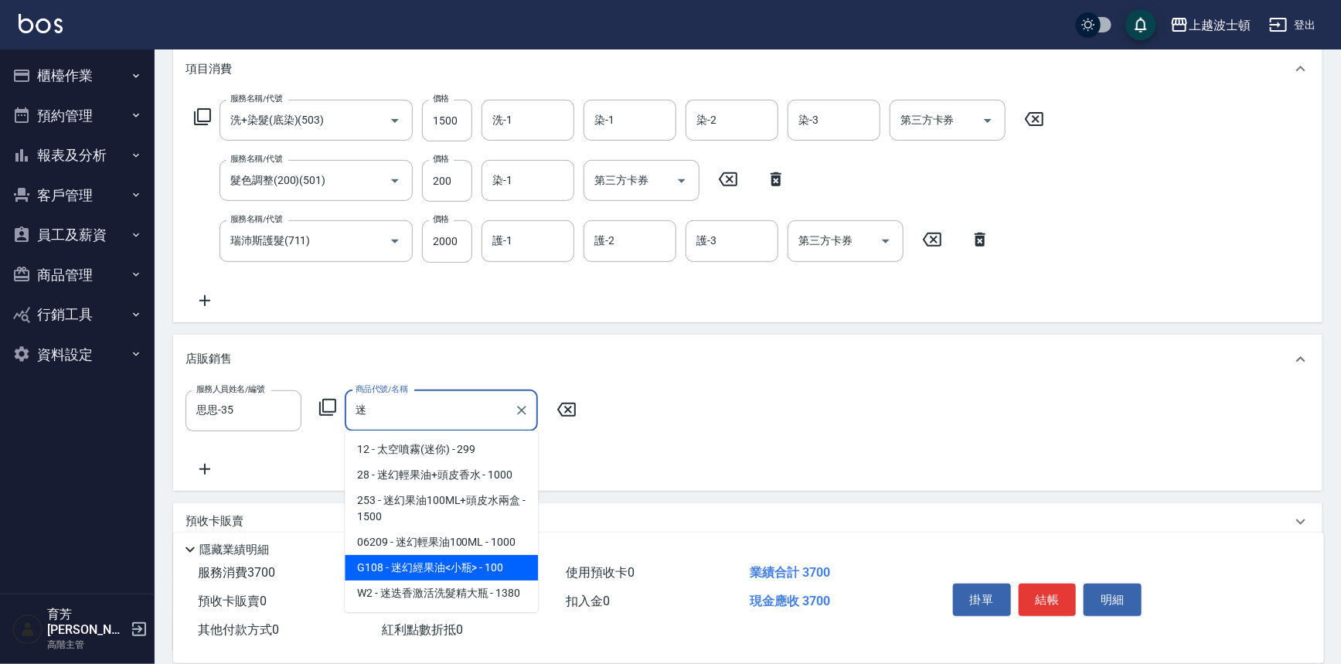
click at [471, 559] on span "G108 - 迷幻經果油<小瓶> - 100" at bounding box center [441, 568] width 193 height 26
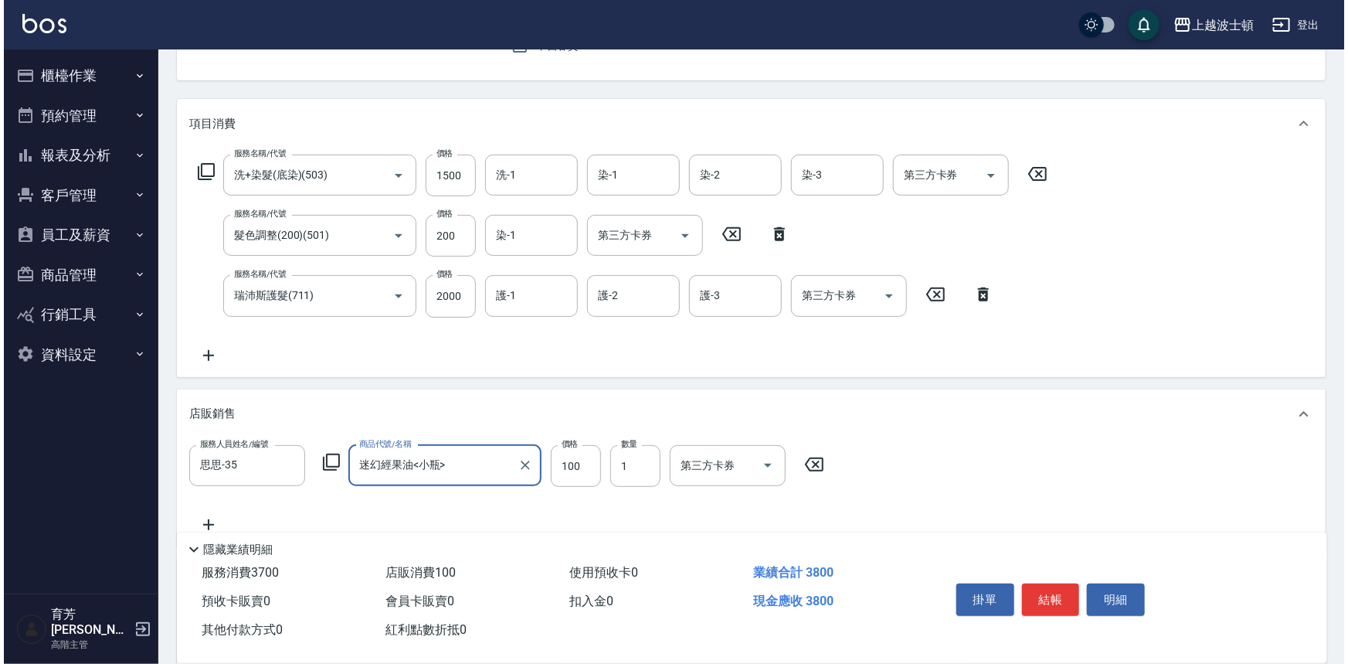
scroll to position [70, 0]
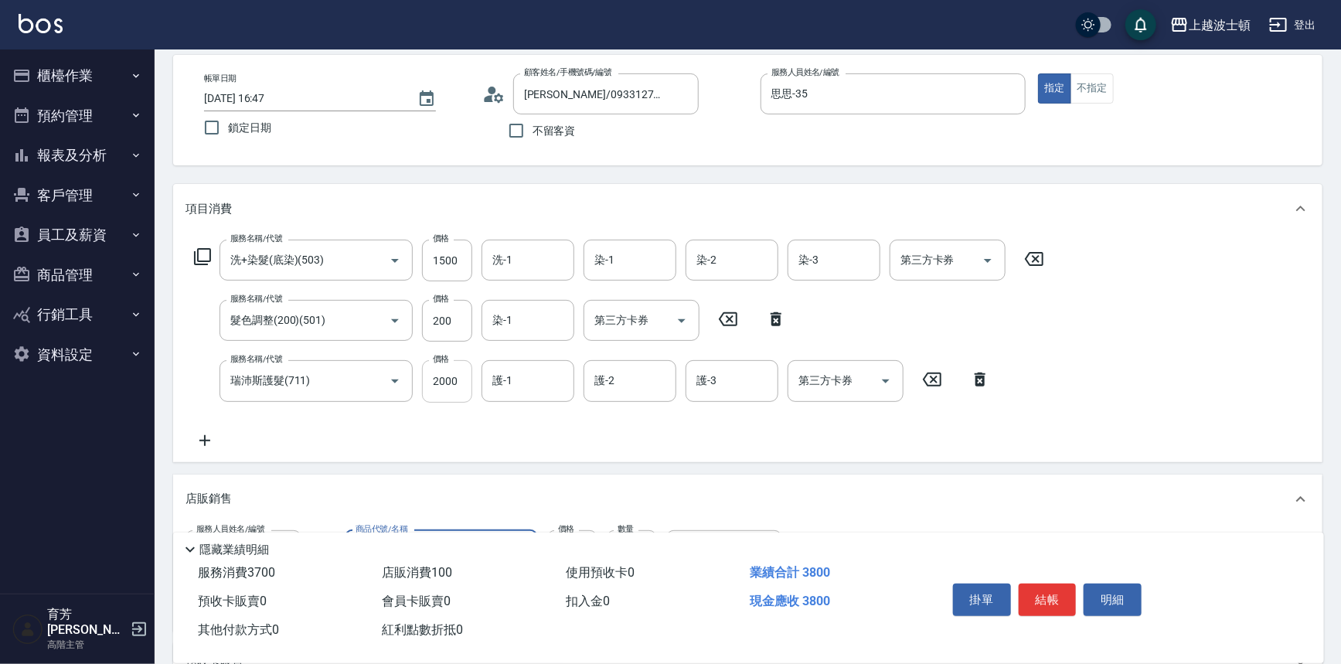
type input "迷幻經果油<小瓶>"
click at [468, 377] on input "2000" at bounding box center [447, 381] width 50 height 42
click at [425, 309] on input "200" at bounding box center [447, 321] width 50 height 42
click at [406, 373] on div "瑞沛斯護髮(711) 服務名稱/代號" at bounding box center [315, 380] width 193 height 41
type input "500"
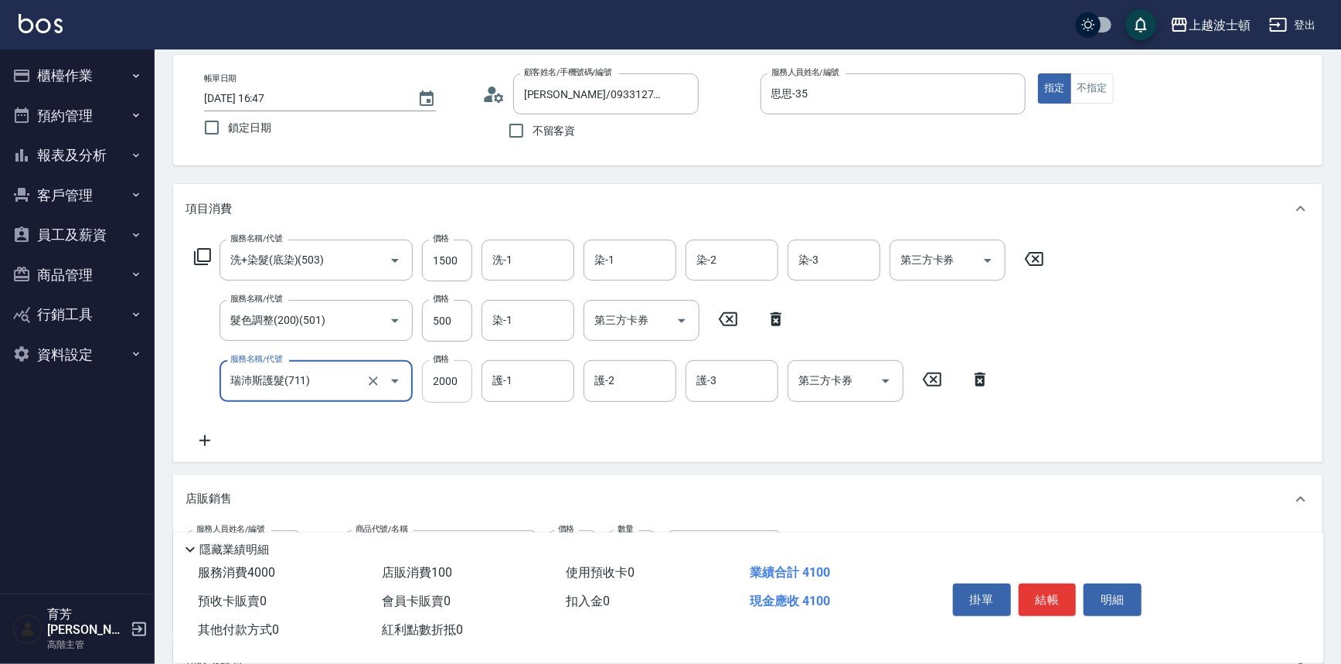
click at [437, 377] on input "2000" at bounding box center [447, 381] width 50 height 42
click at [515, 258] on input "洗-1" at bounding box center [527, 260] width 79 height 27
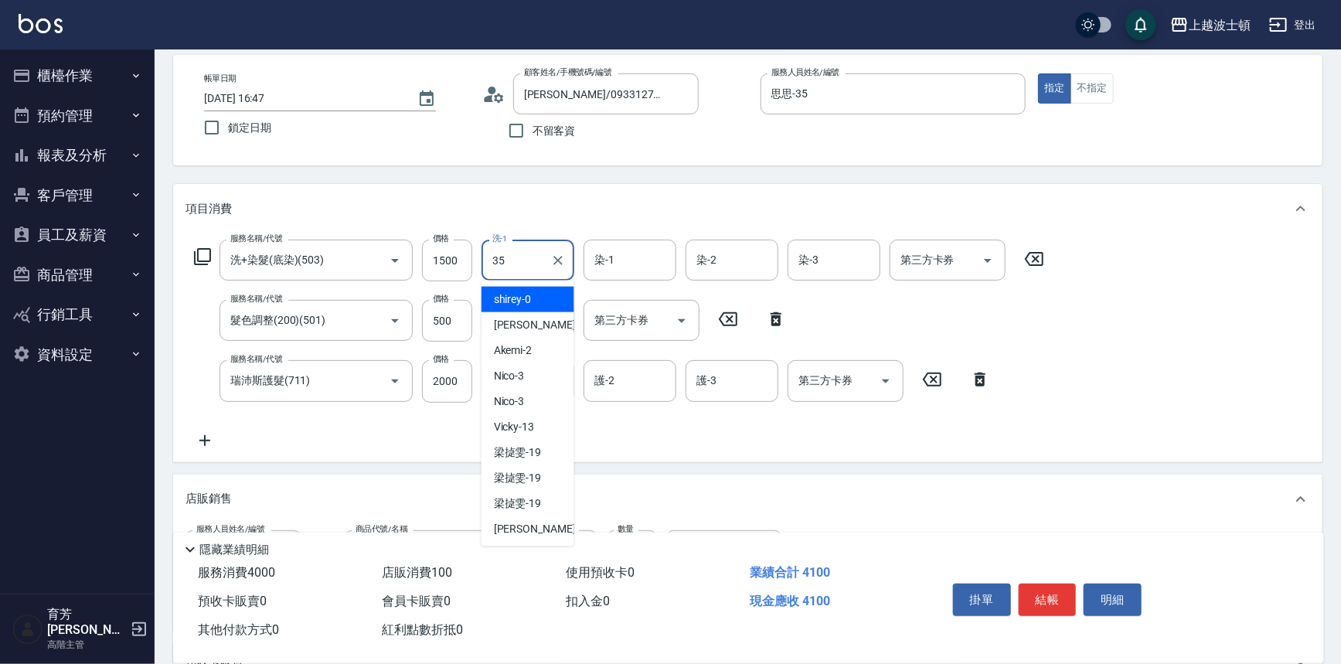
type input "思思-35"
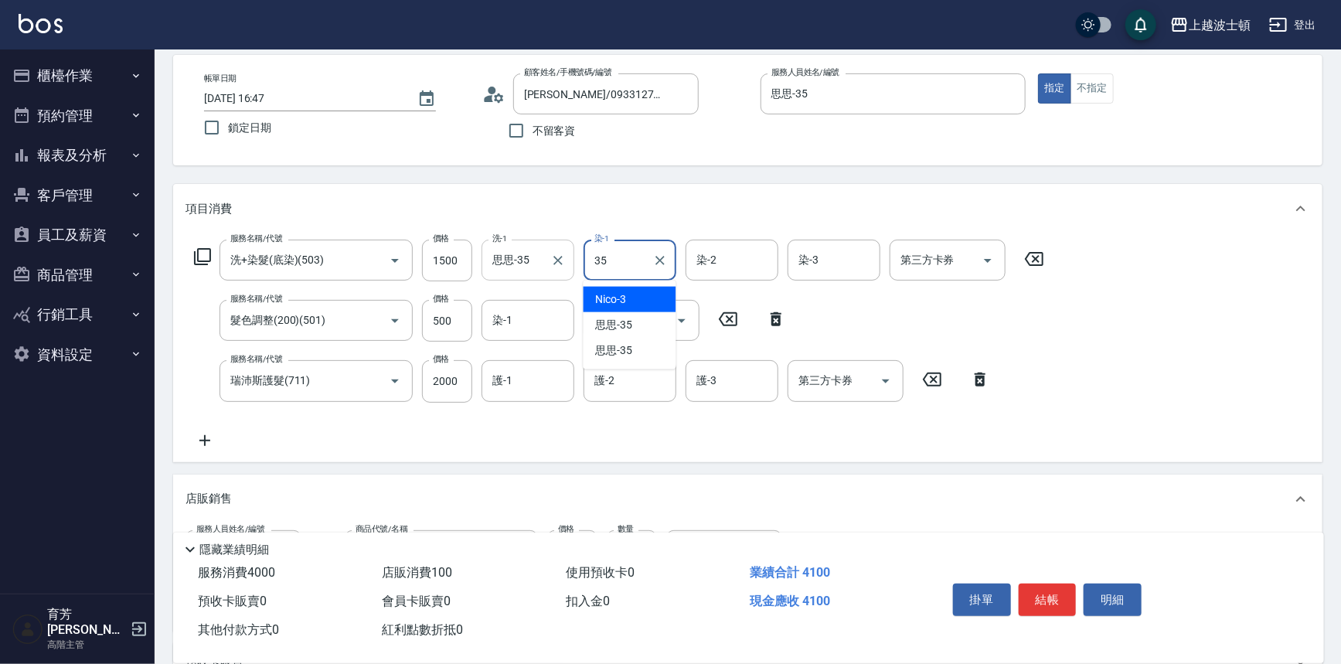
type input "思思-35"
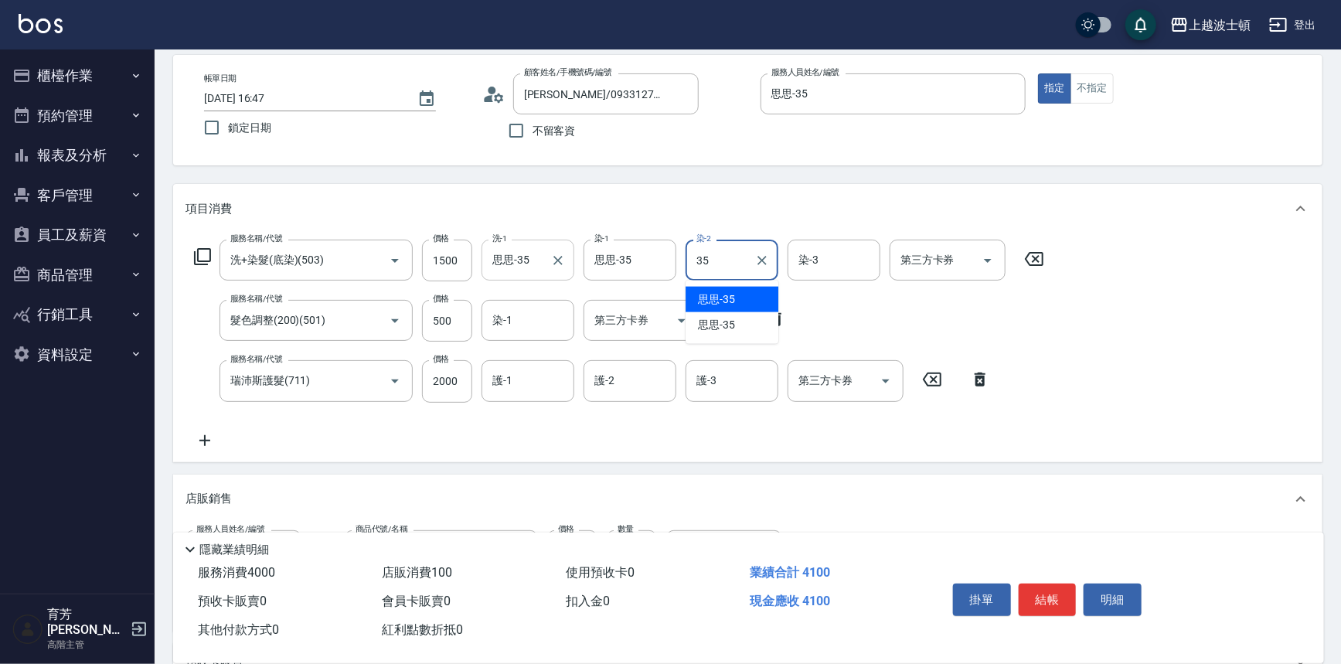
type input "思思-35"
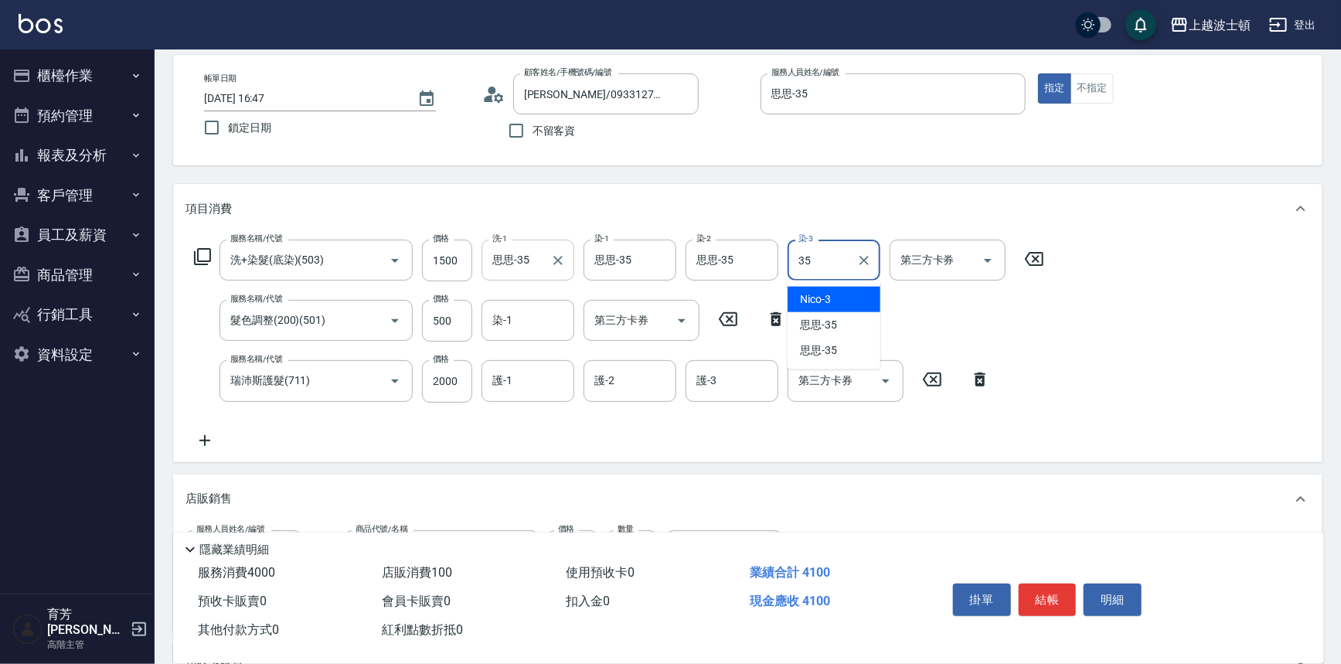
type input "思思-35"
click at [519, 334] on div "染-1" at bounding box center [527, 320] width 93 height 41
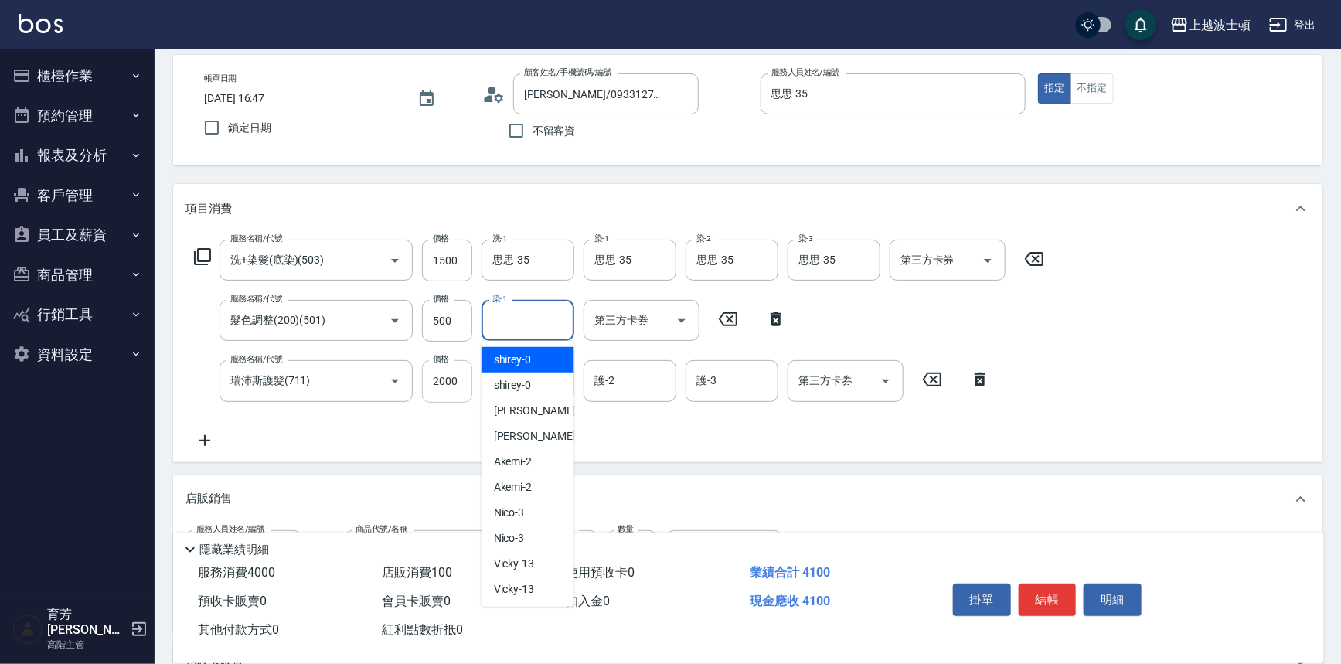
click at [448, 379] on input "2000" at bounding box center [447, 381] width 50 height 42
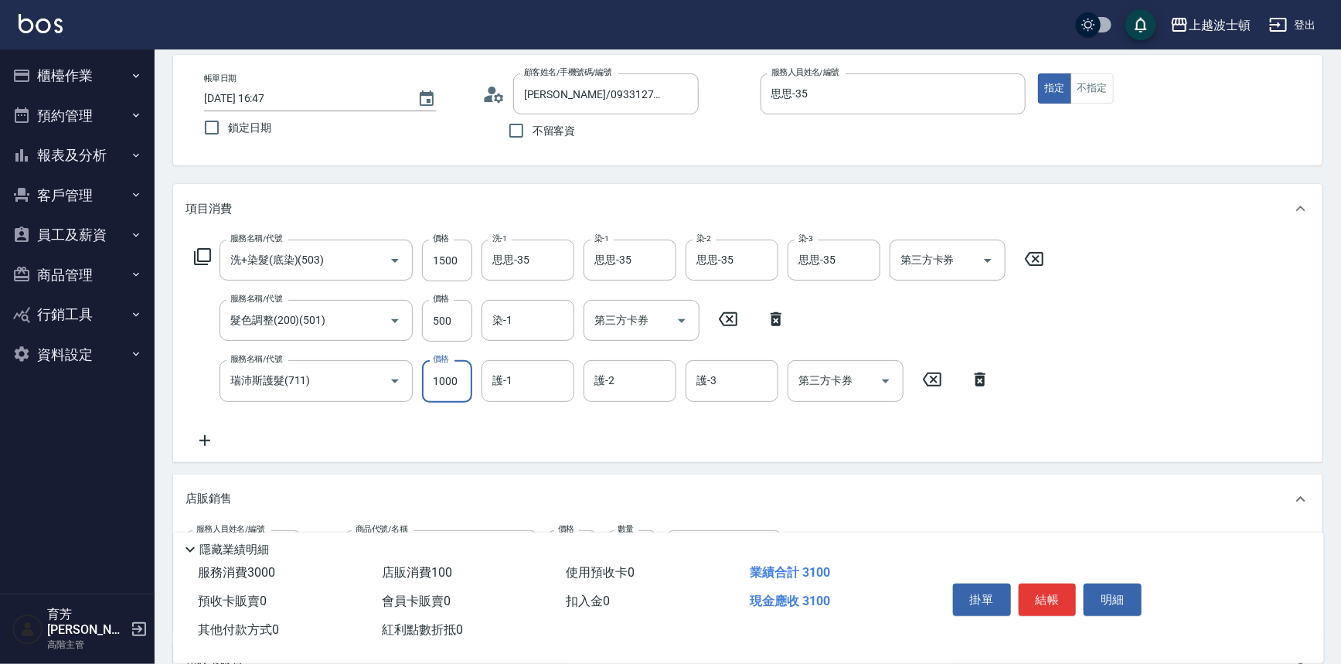
click at [439, 388] on input "1000" at bounding box center [447, 381] width 50 height 42
type input "1000"
click at [201, 258] on icon at bounding box center [202, 256] width 19 height 19
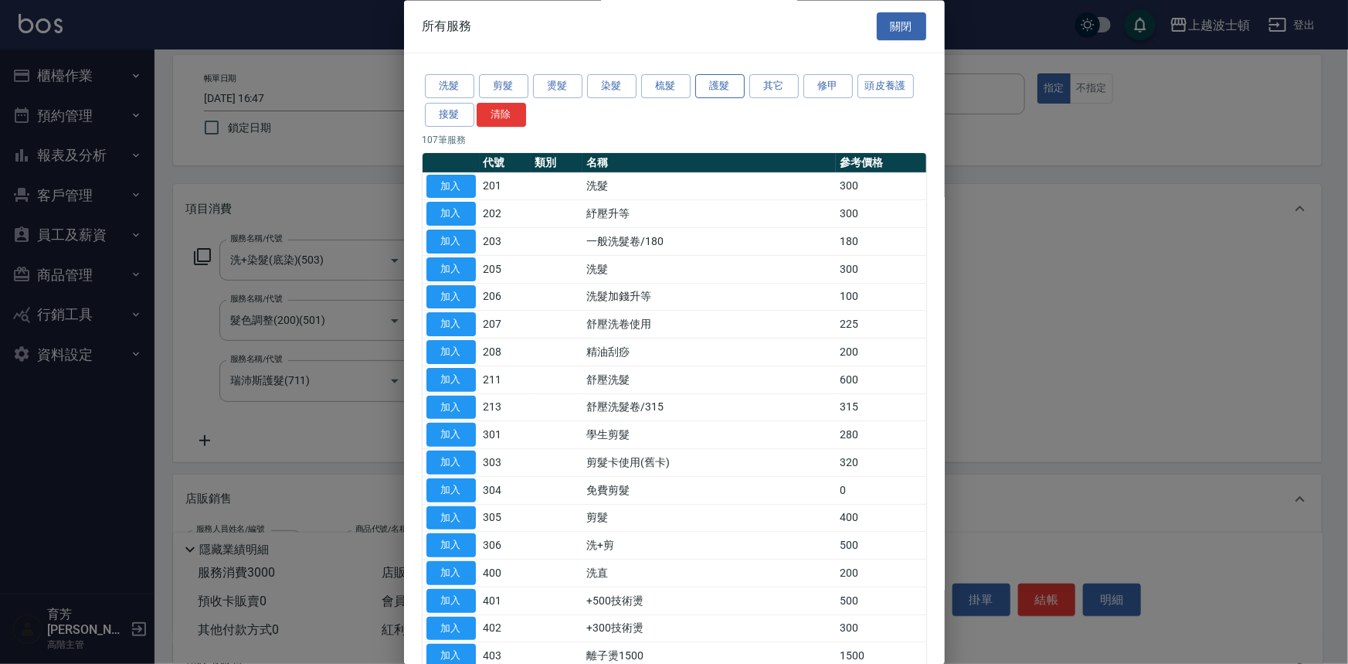
click at [730, 93] on button "護髮" at bounding box center [719, 87] width 49 height 24
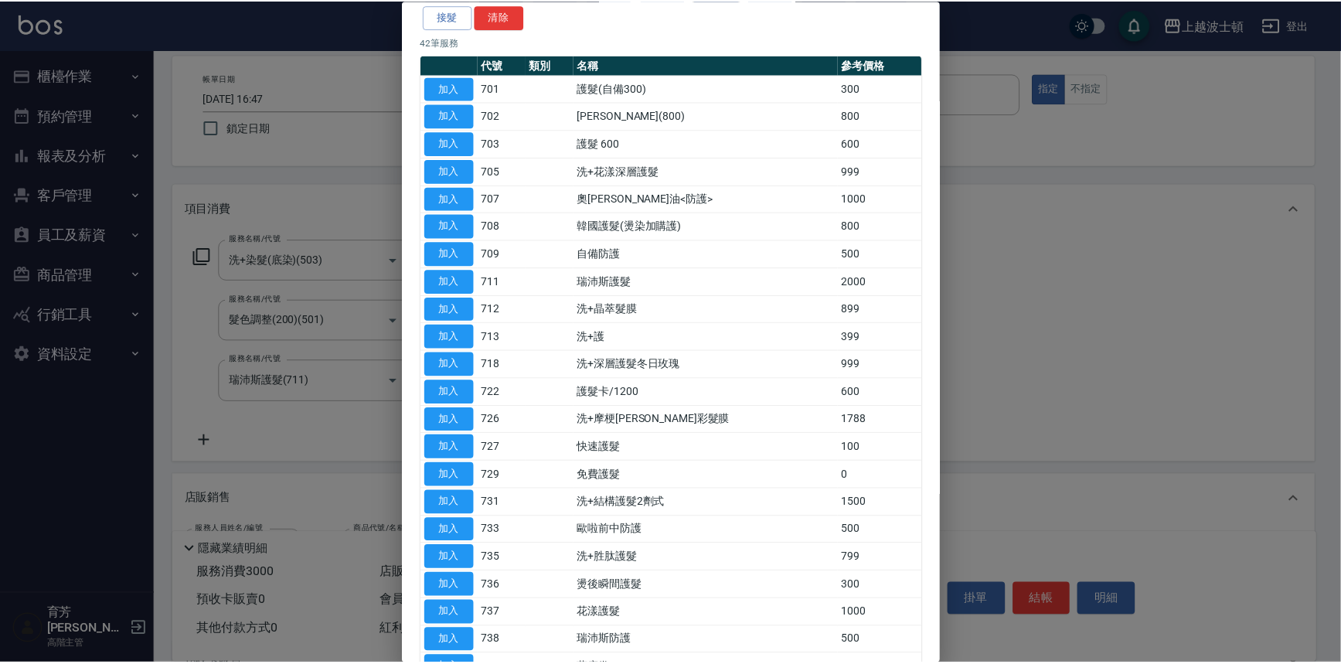
scroll to position [0, 0]
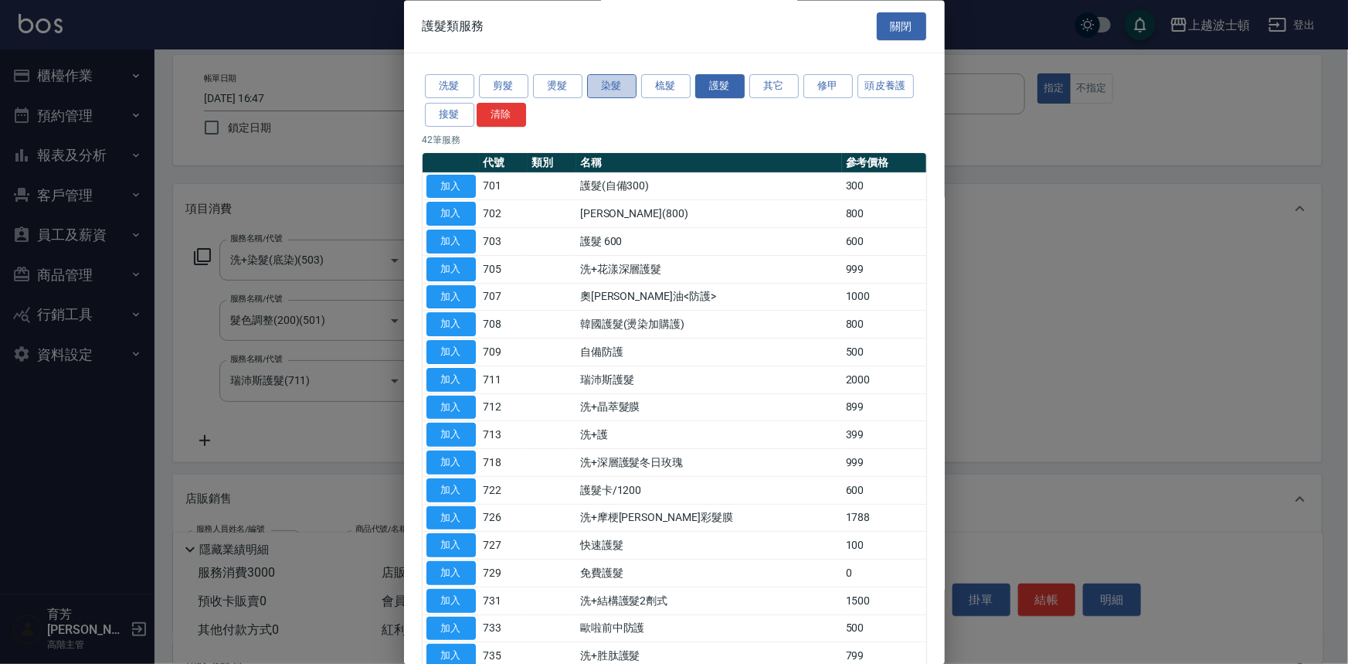
click at [618, 92] on button "染髮" at bounding box center [611, 87] width 49 height 24
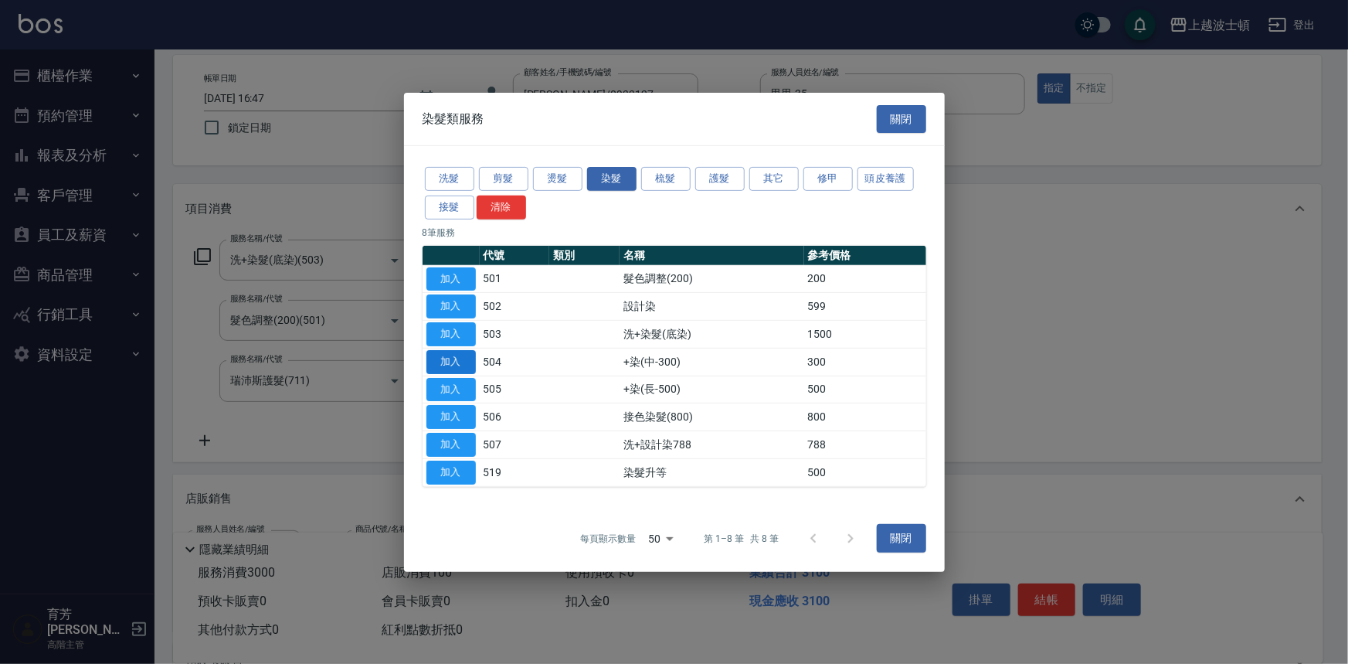
click at [449, 355] on button "加入" at bounding box center [451, 362] width 49 height 24
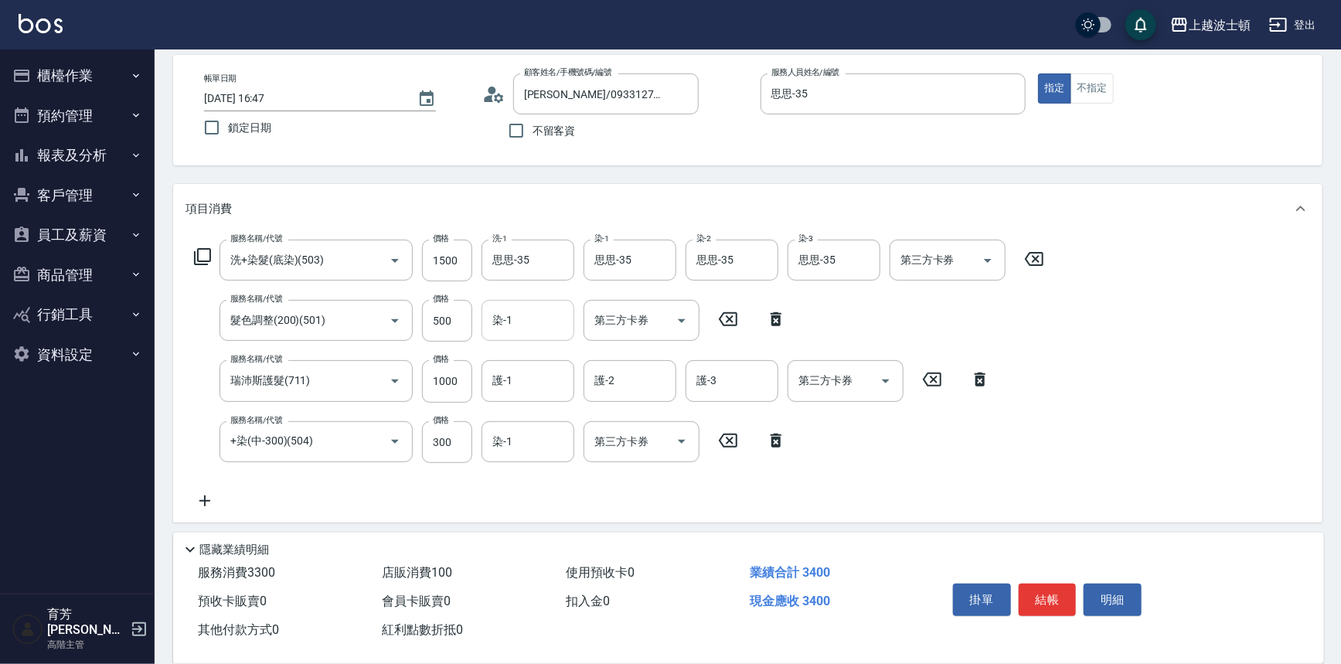
click at [523, 318] on input "染-1" at bounding box center [527, 320] width 79 height 27
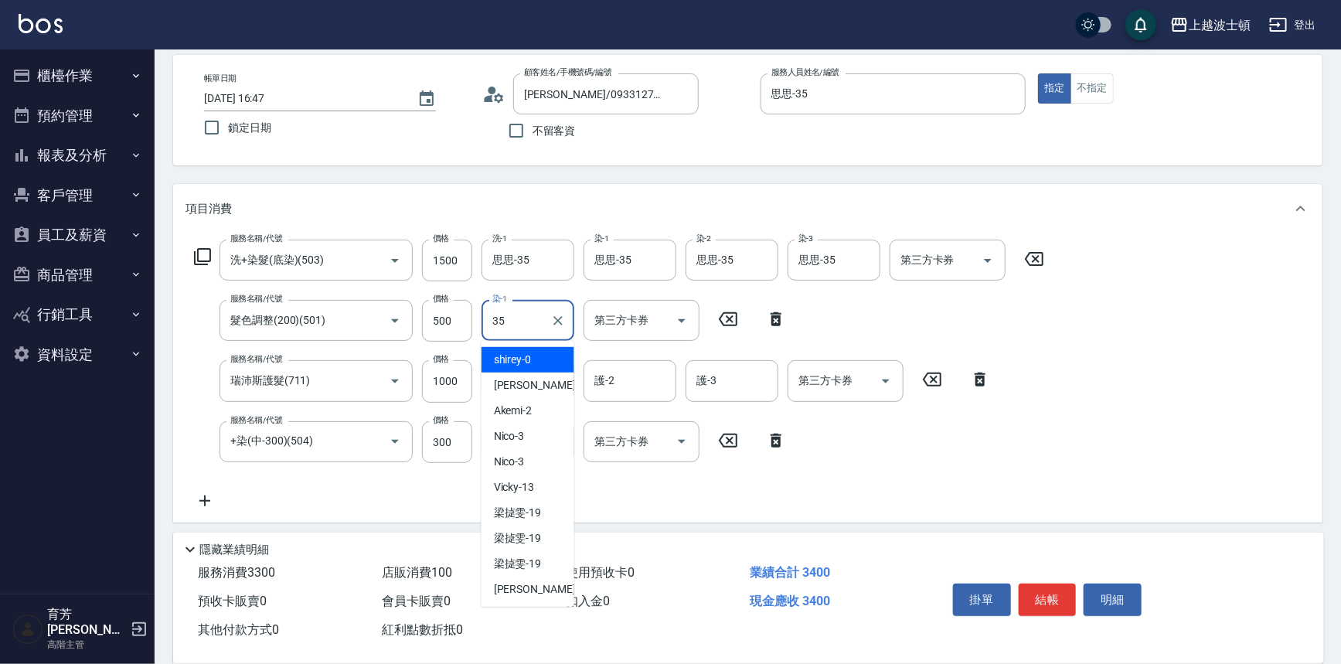
type input "思思-35"
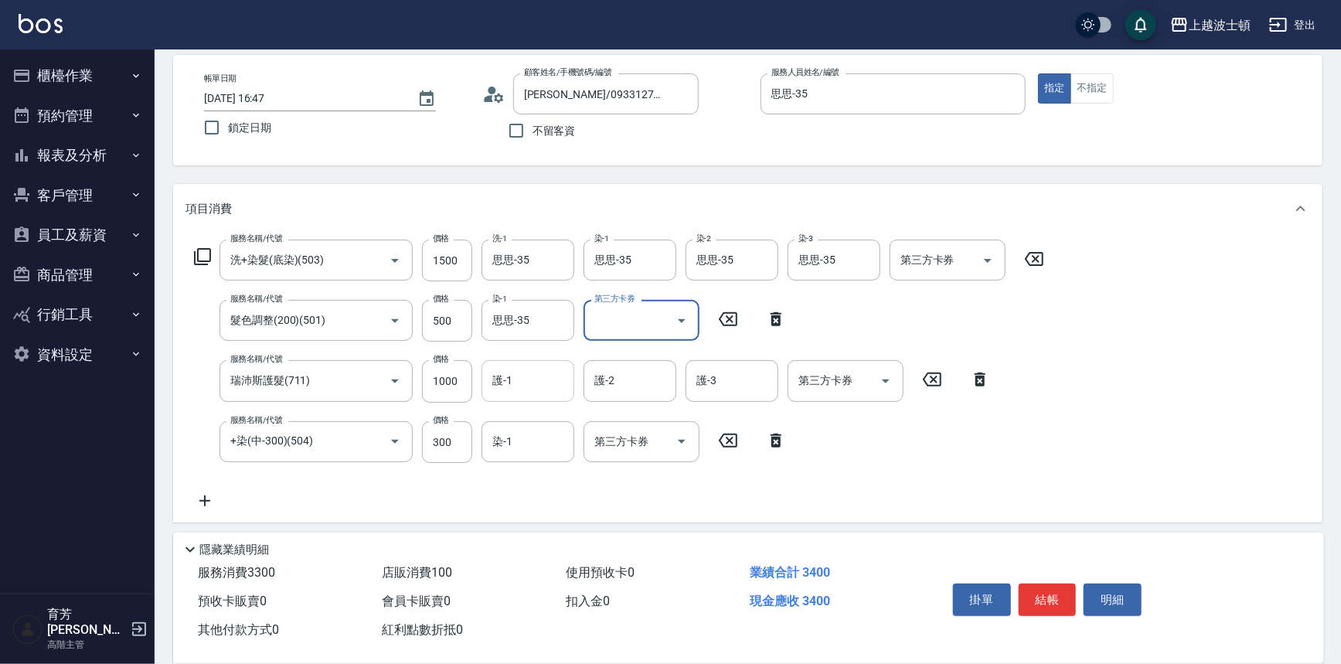
click at [526, 395] on div "護-1" at bounding box center [527, 380] width 93 height 41
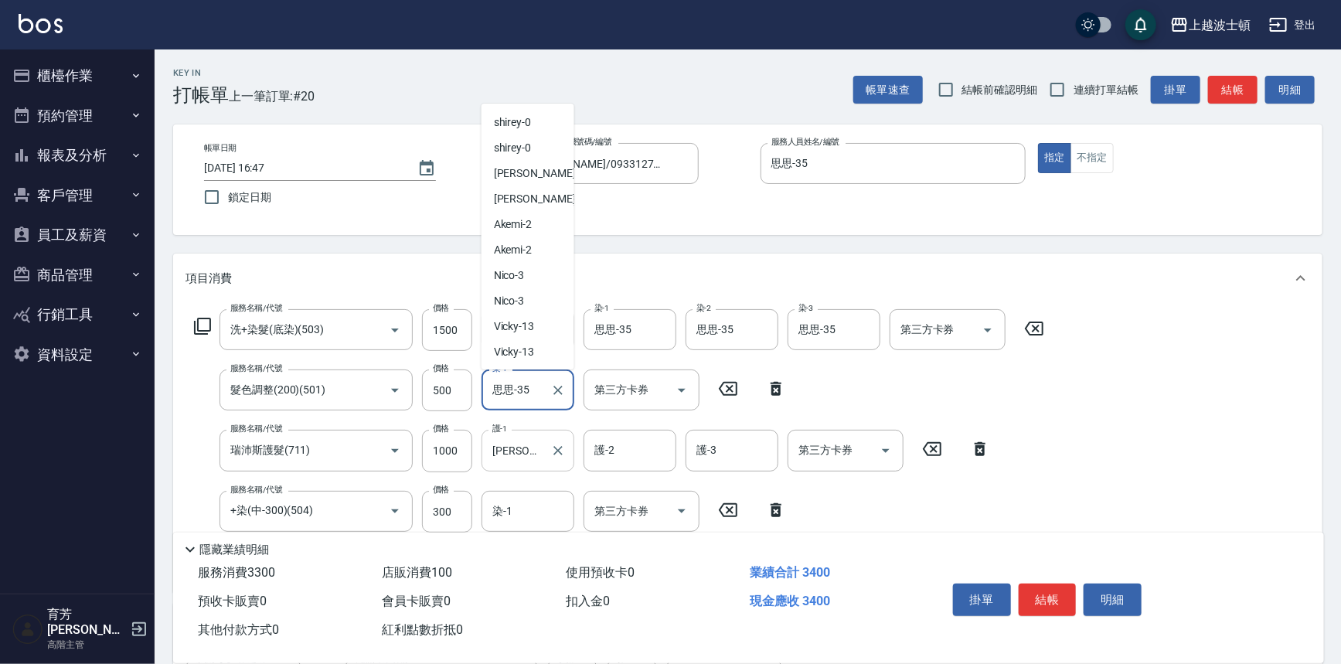
click at [528, 398] on input "思思-35" at bounding box center [516, 389] width 56 height 27
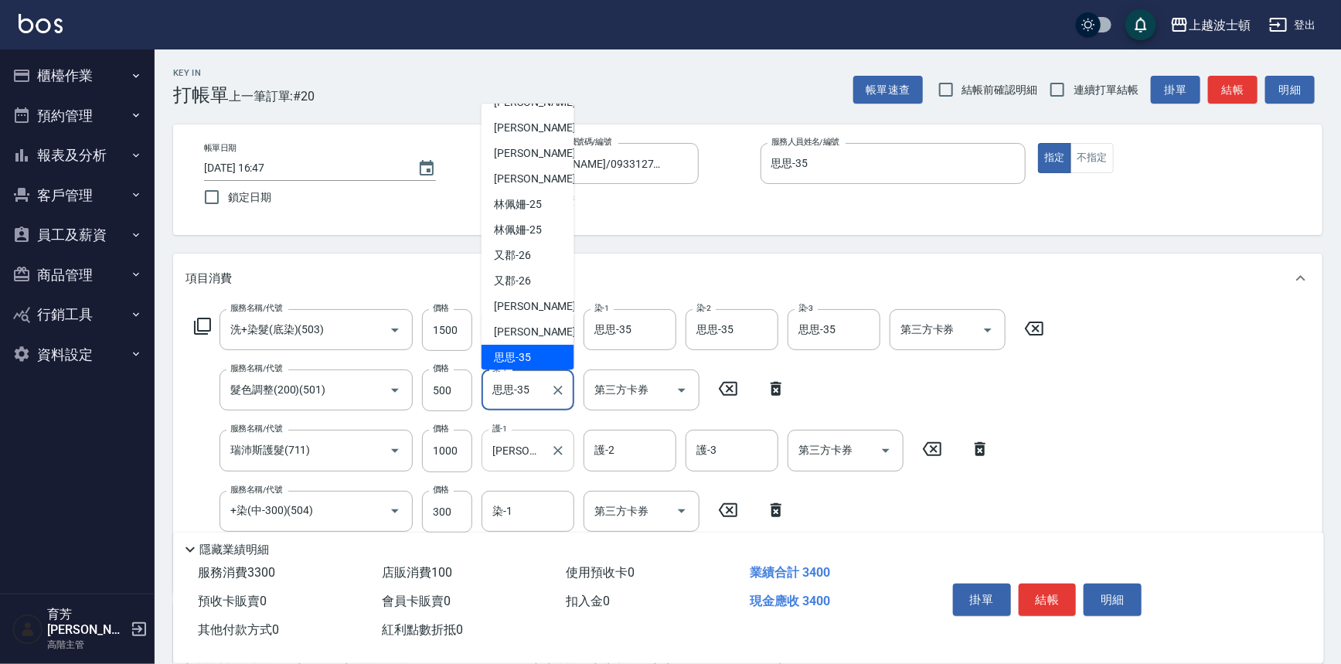
click at [528, 444] on input "[PERSON_NAME]-25" at bounding box center [516, 450] width 56 height 27
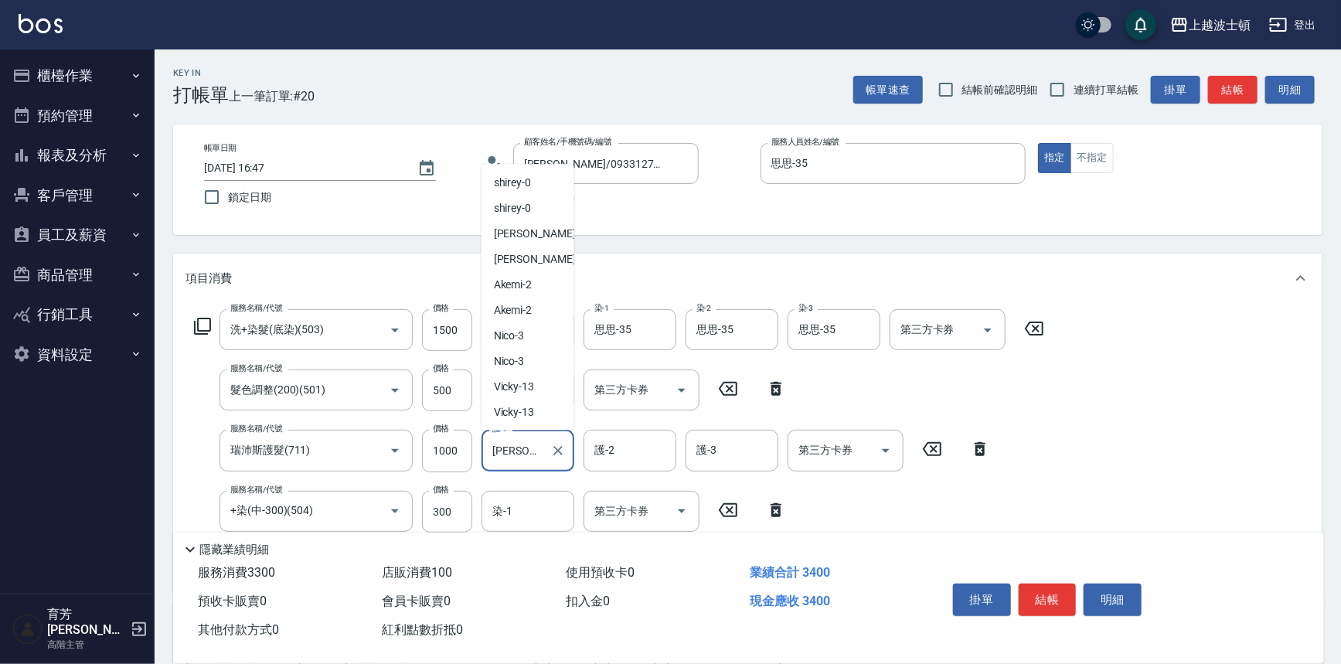
click at [528, 444] on input "[PERSON_NAME]-25" at bounding box center [516, 450] width 56 height 27
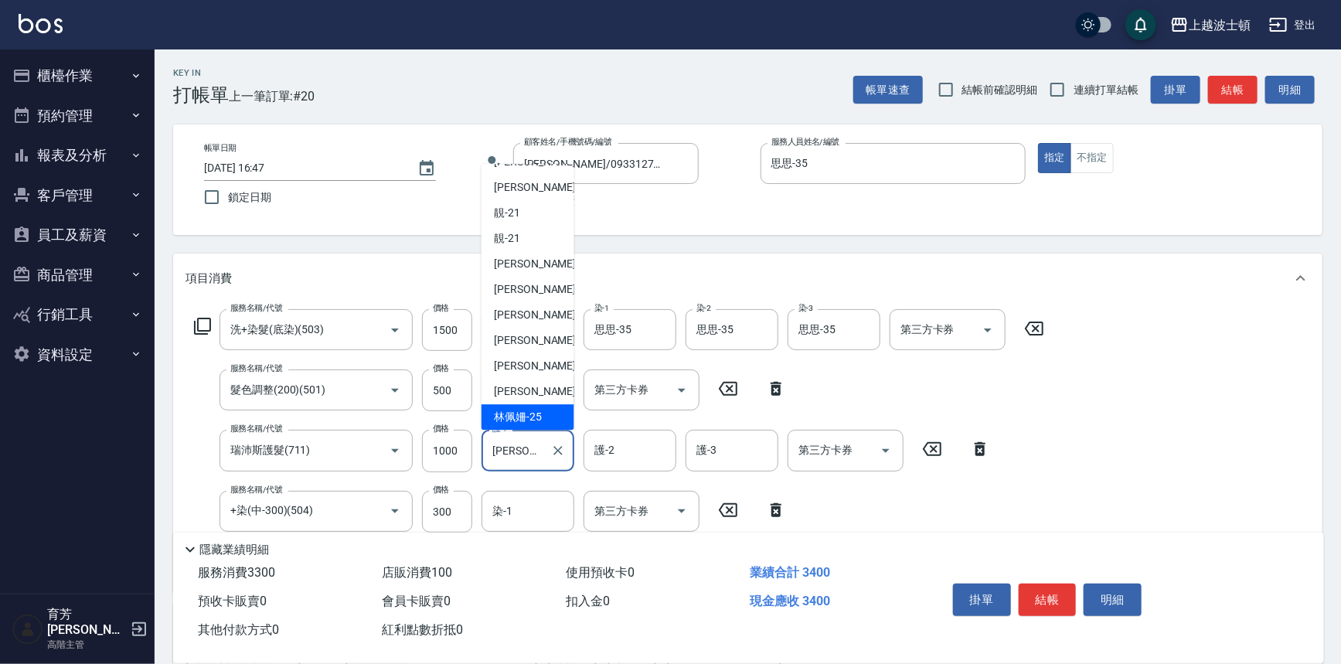
click at [528, 444] on input "[PERSON_NAME]-25" at bounding box center [516, 450] width 56 height 27
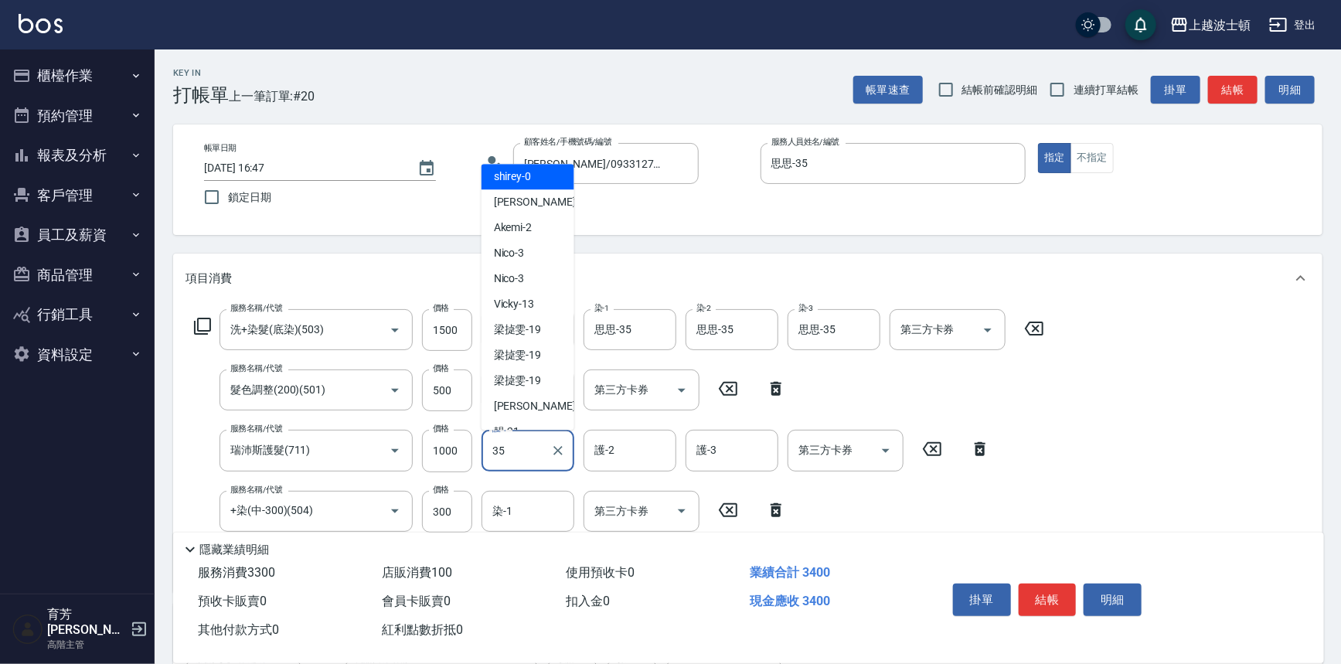
type input "思思-35"
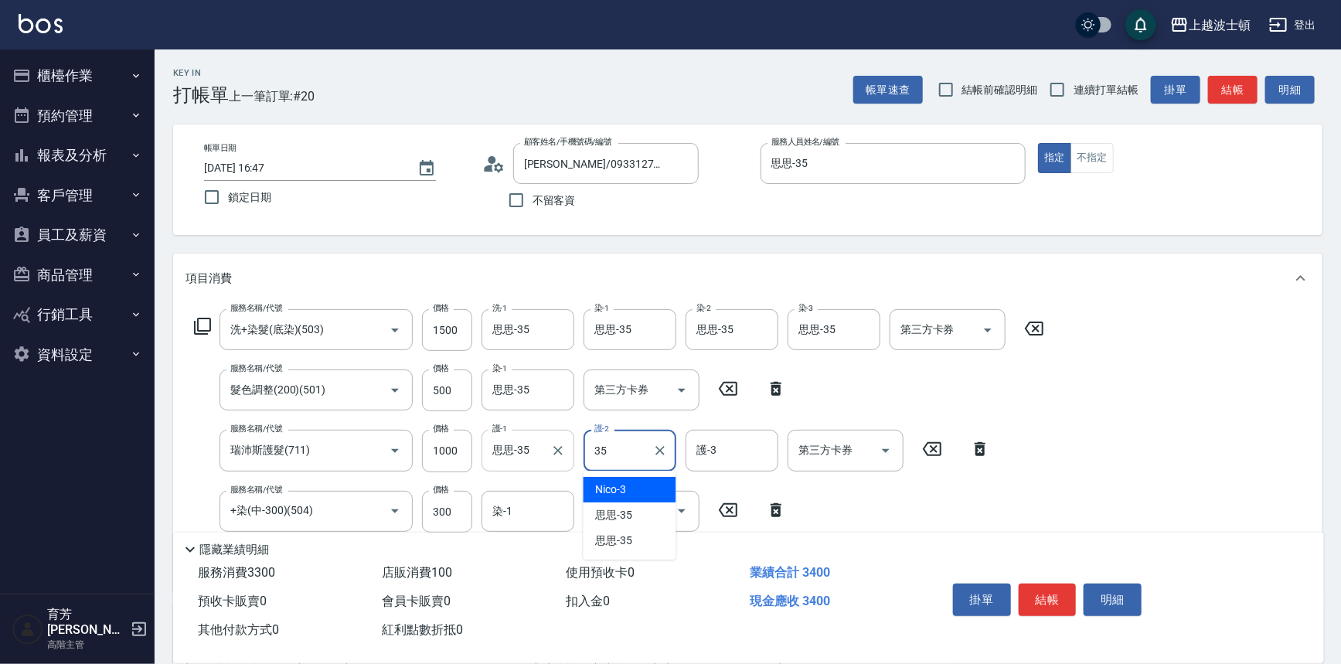
type input "思思-35"
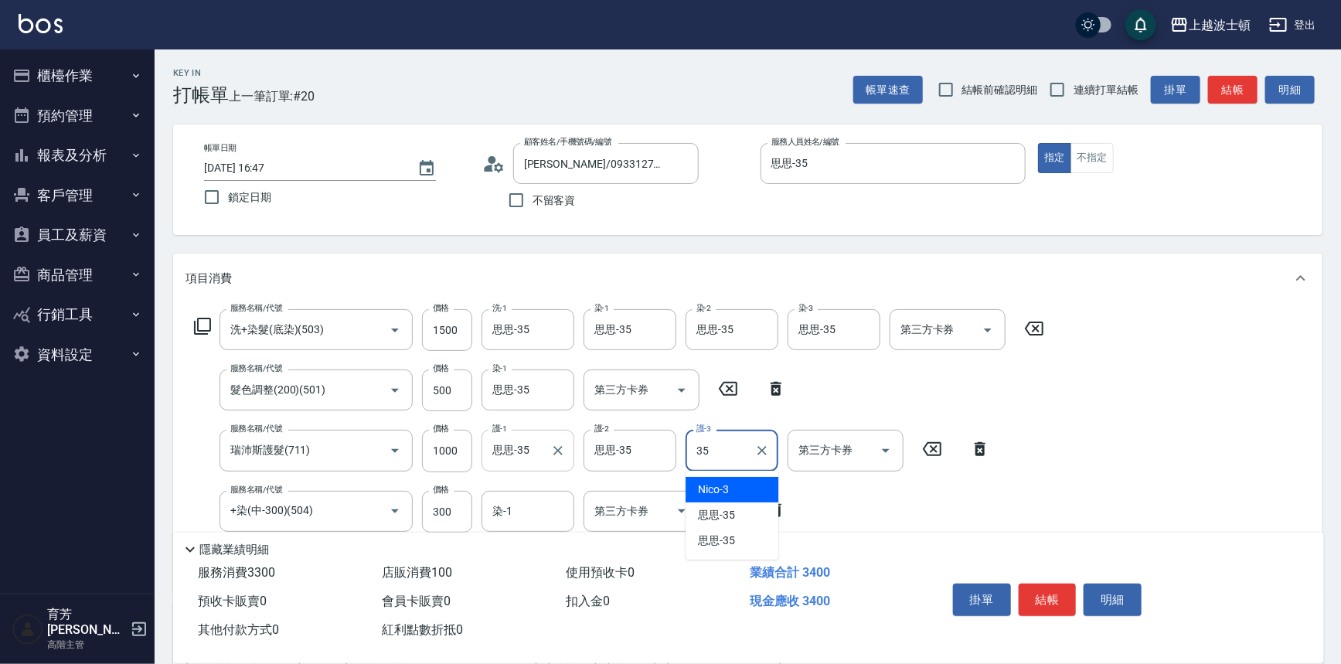
type input "思思-35"
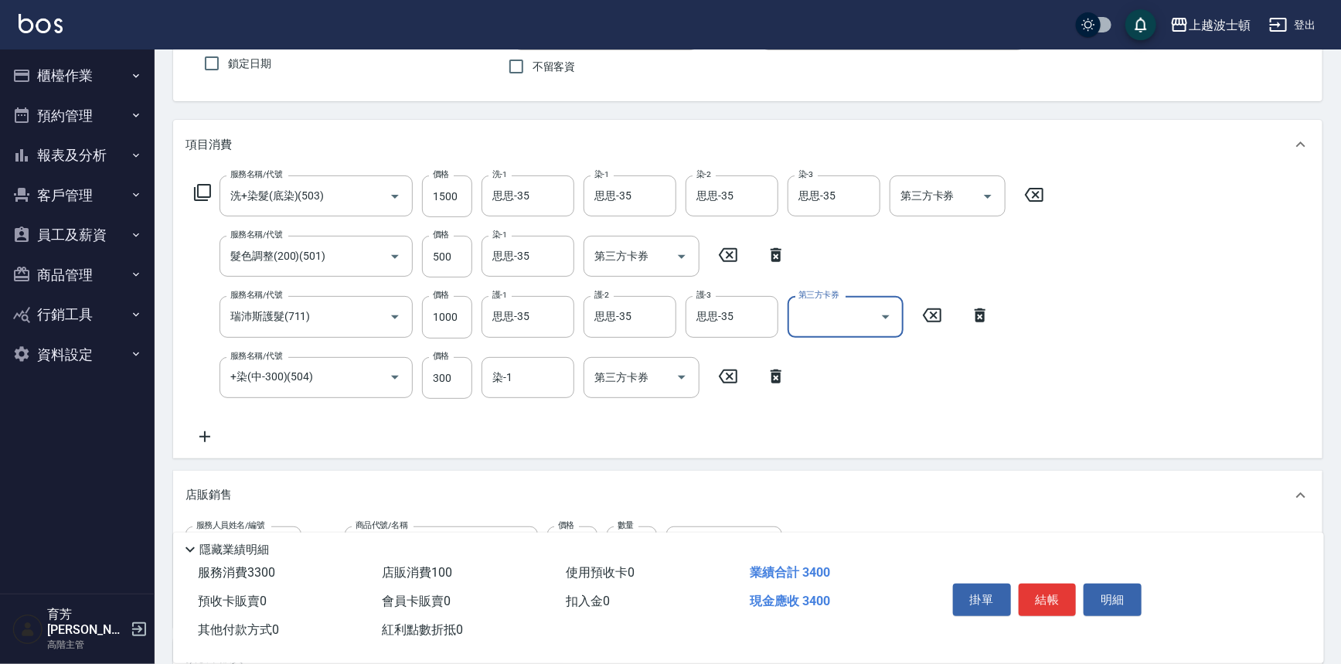
scroll to position [140, 0]
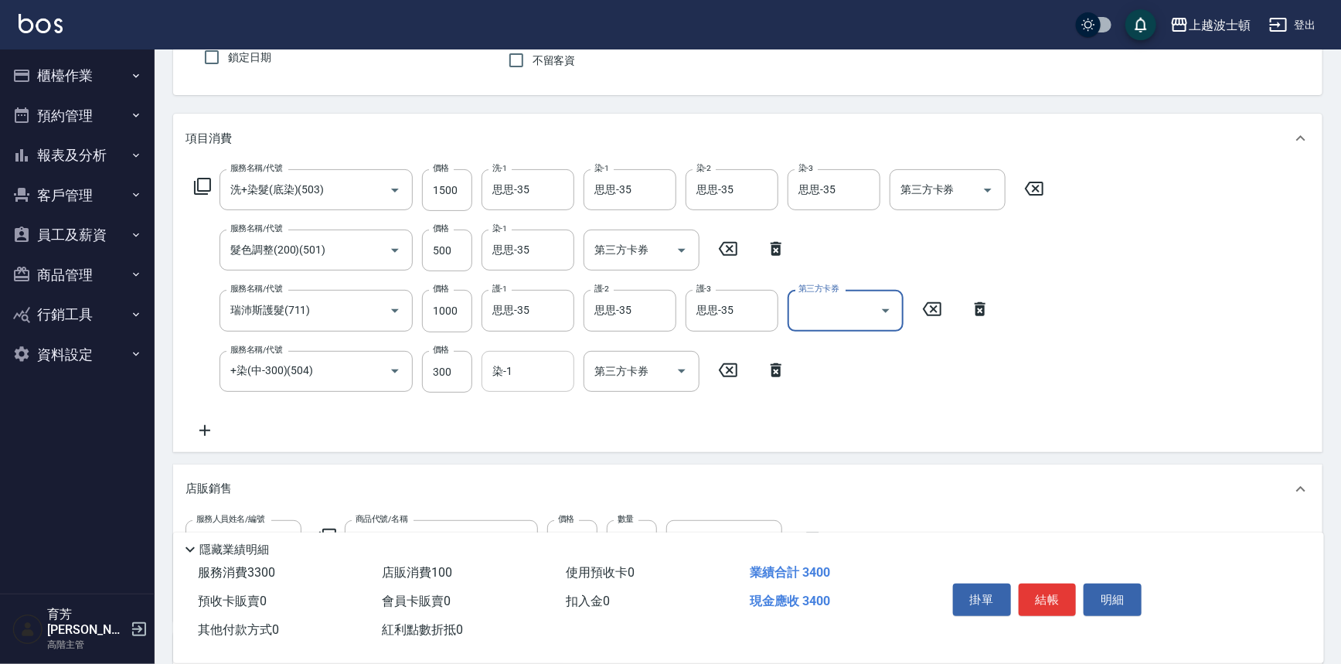
click at [558, 370] on input "染-1" at bounding box center [527, 371] width 79 height 27
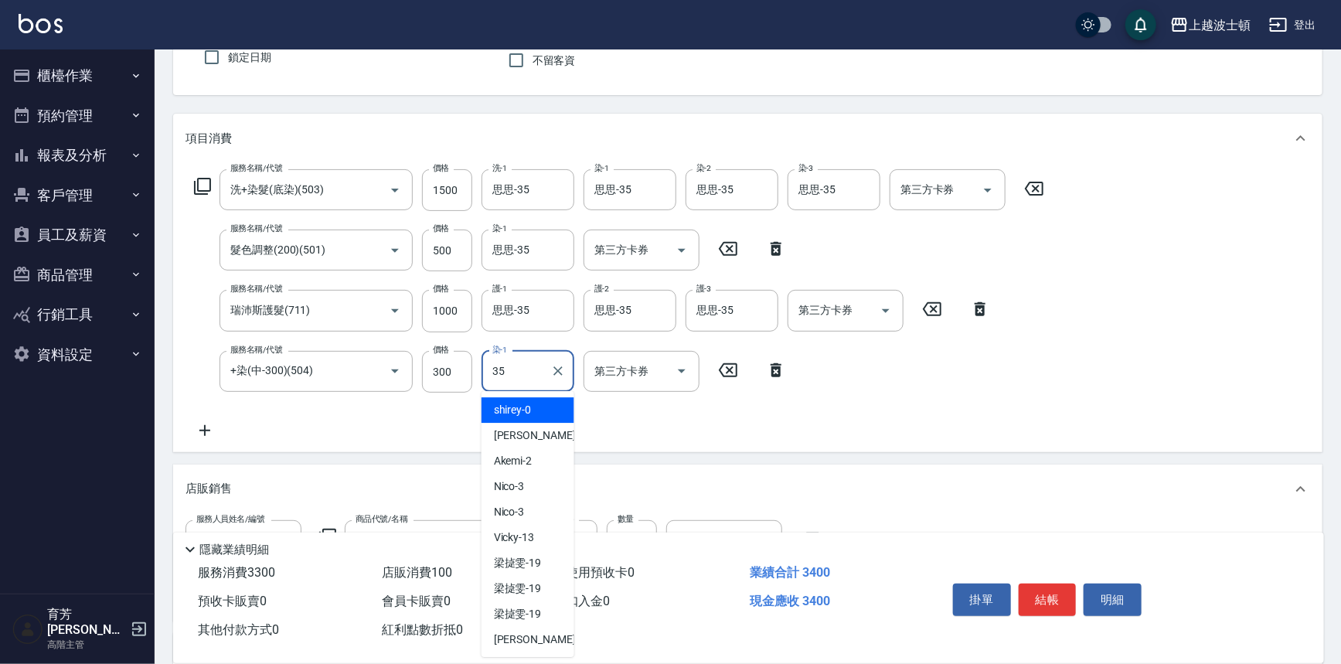
type input "思思-35"
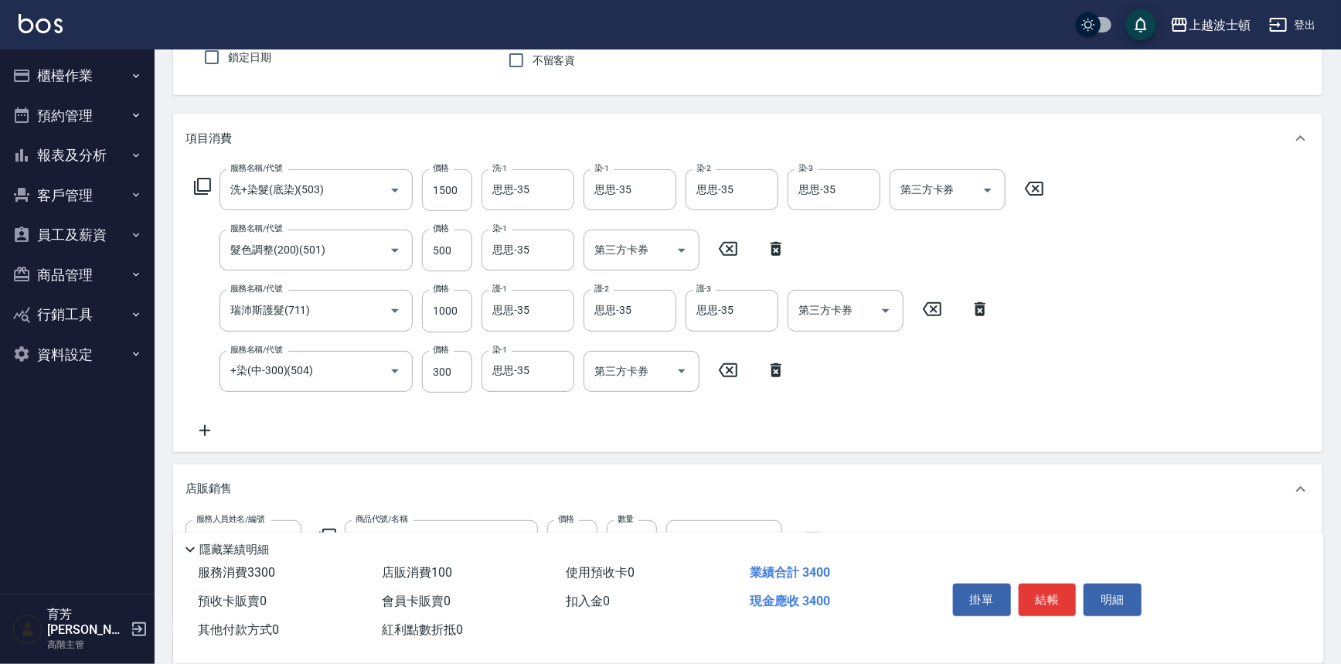
click at [774, 369] on icon at bounding box center [776, 370] width 39 height 19
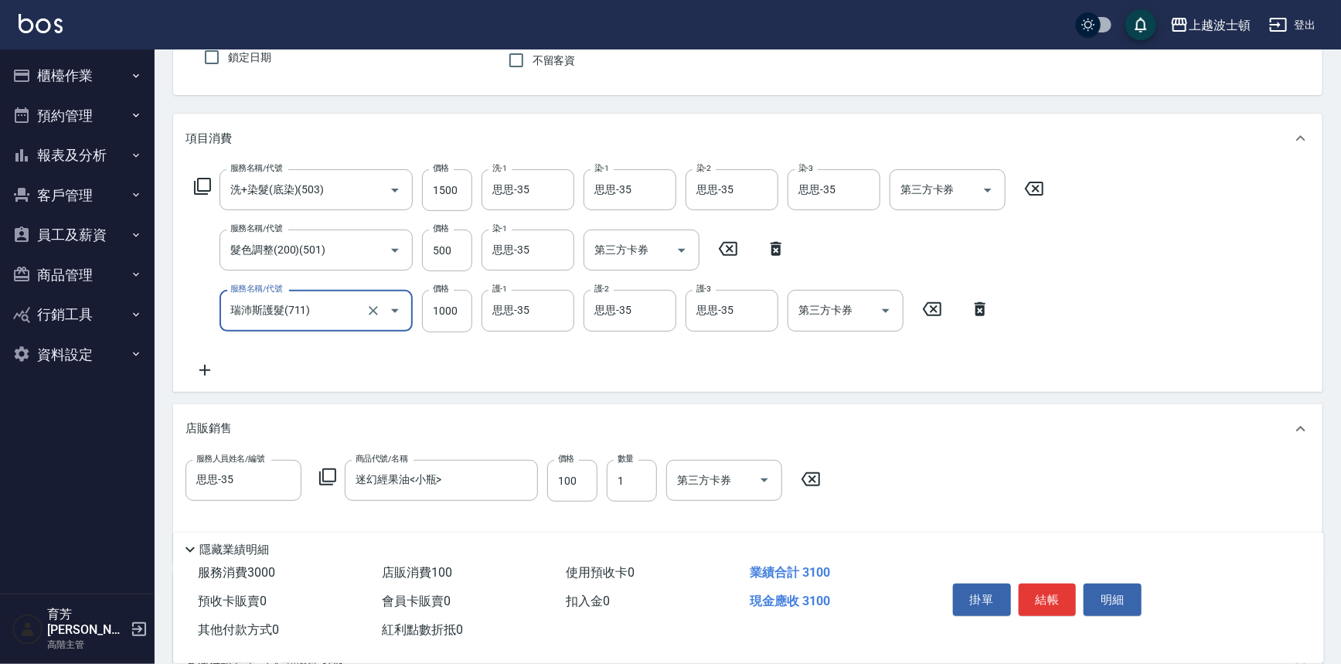
click at [197, 187] on icon at bounding box center [202, 186] width 17 height 17
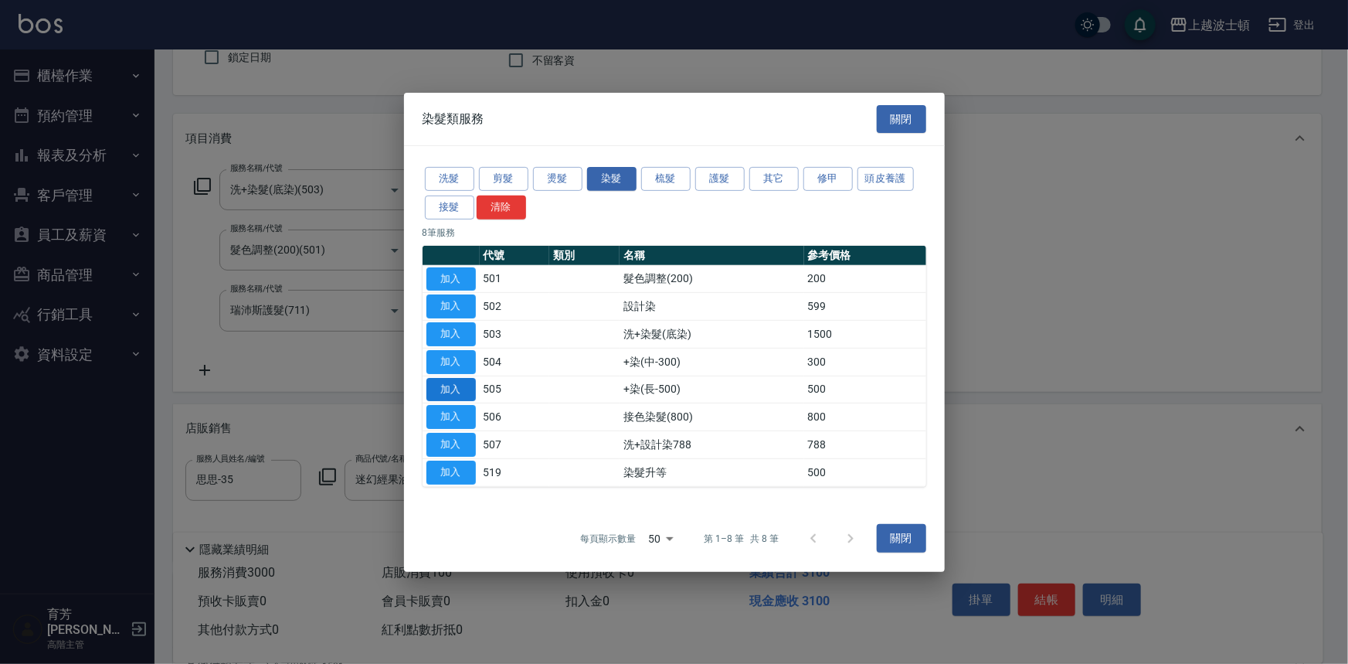
click at [438, 384] on button "加入" at bounding box center [451, 389] width 49 height 24
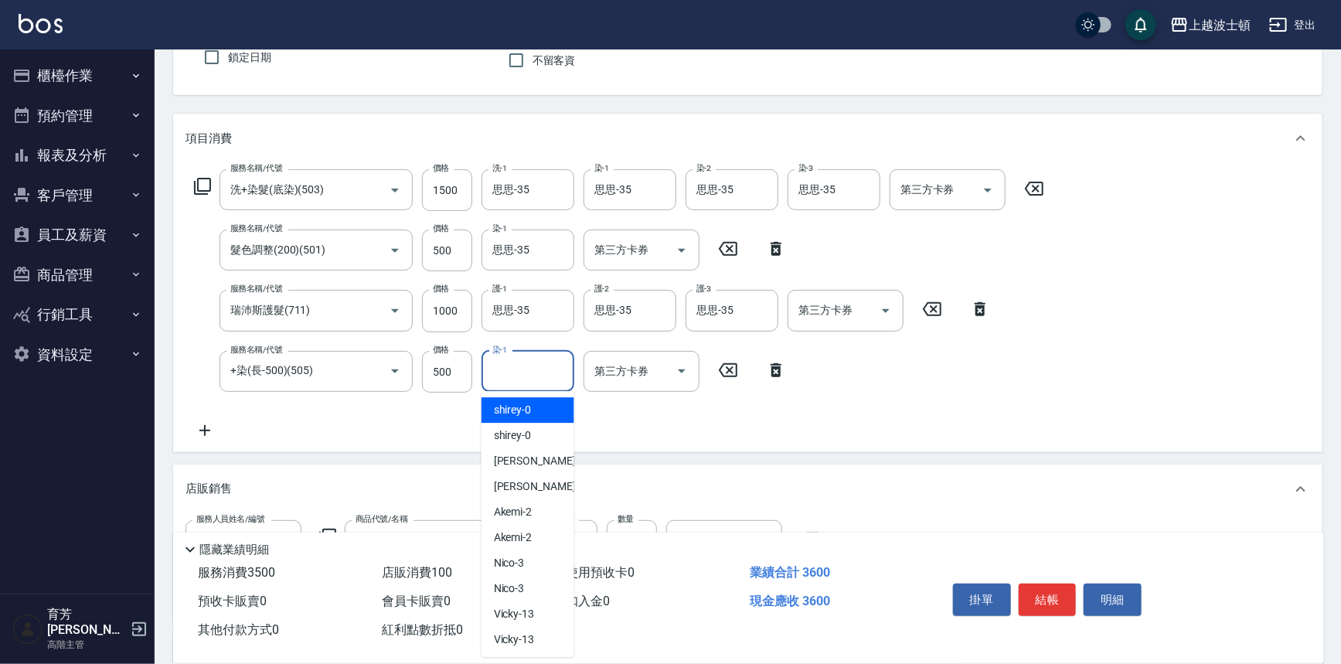
click at [526, 370] on input "染-1" at bounding box center [527, 371] width 79 height 27
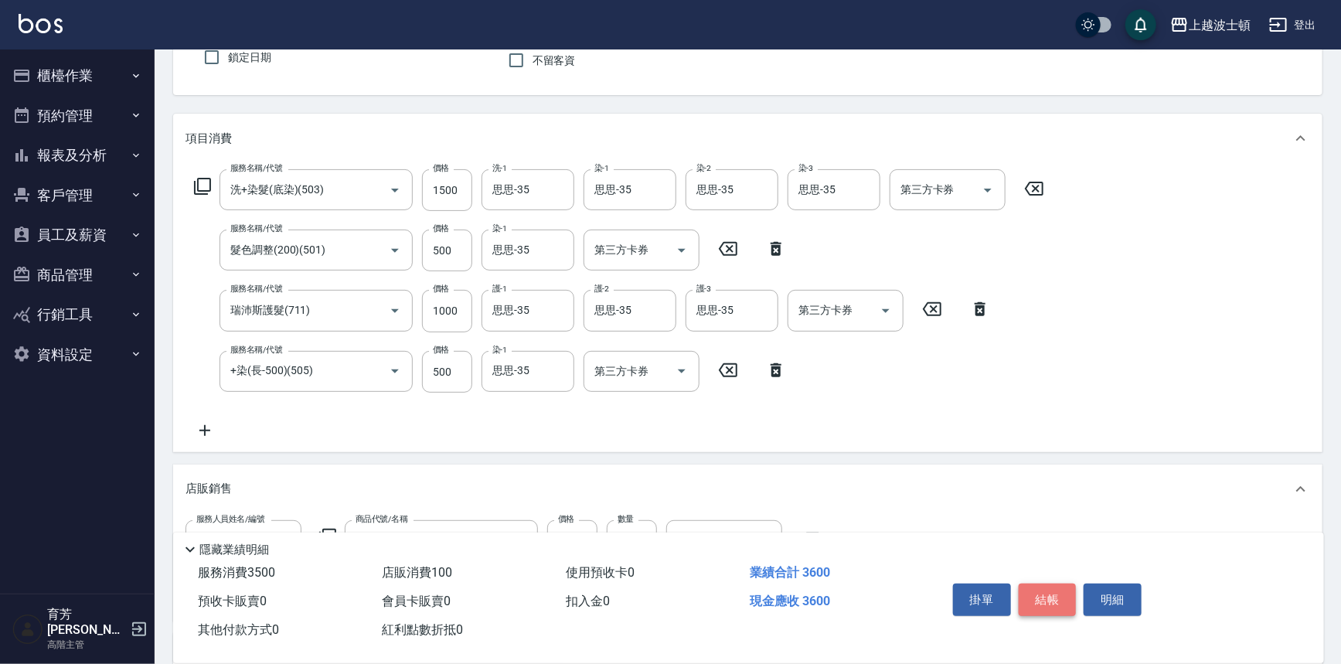
click at [1053, 598] on button "結帳" at bounding box center [1048, 599] width 58 height 32
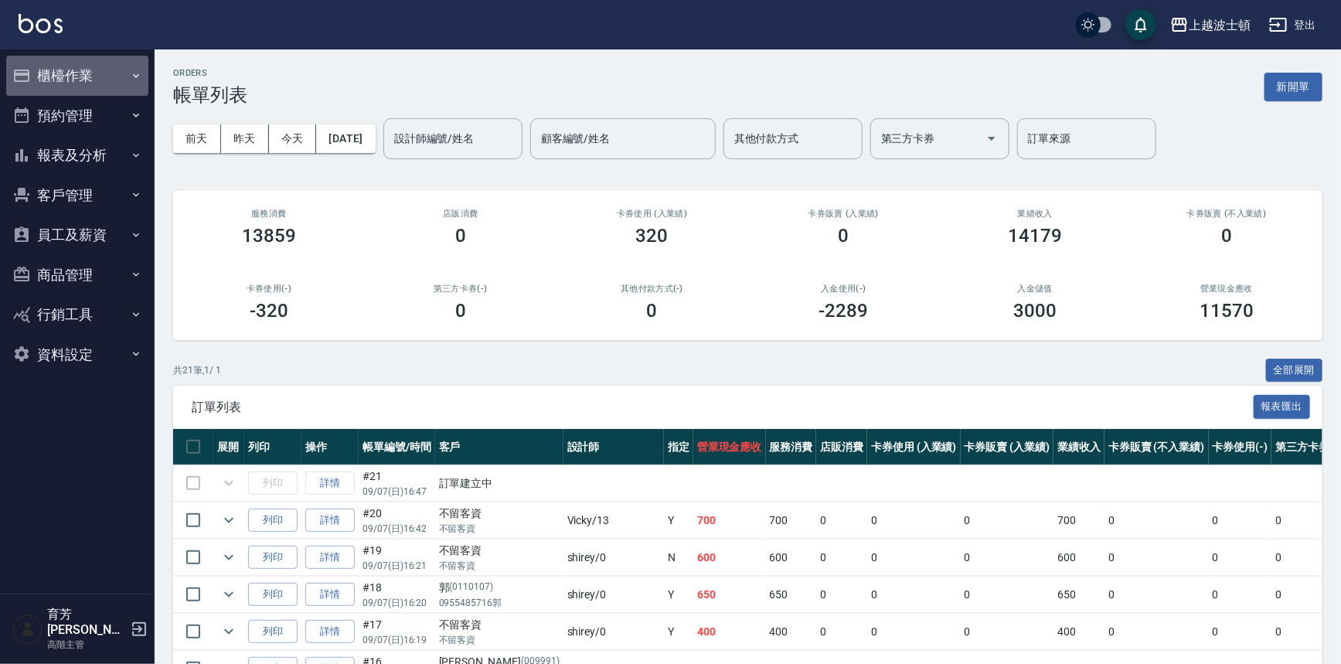
drag, startPoint x: 111, startPoint y: 80, endPoint x: 146, endPoint y: 77, distance: 34.9
click at [116, 80] on button "櫃檯作業" at bounding box center [77, 76] width 142 height 40
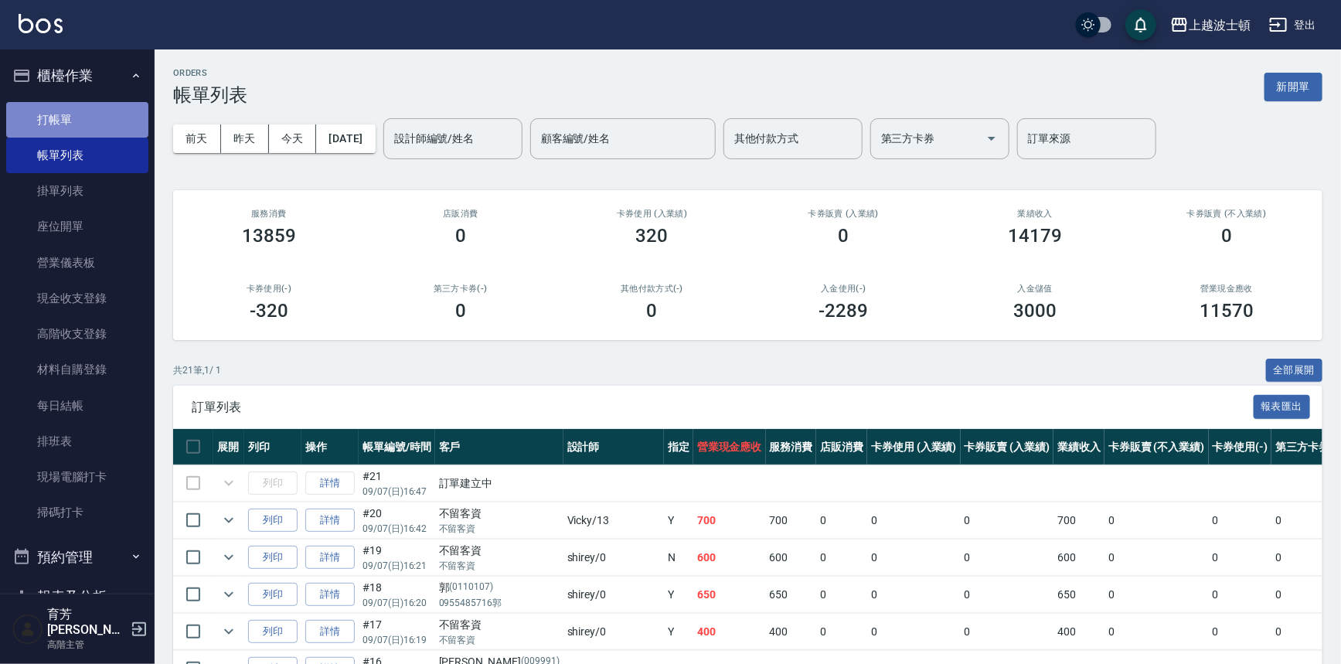
click at [100, 106] on link "打帳單" at bounding box center [77, 120] width 142 height 36
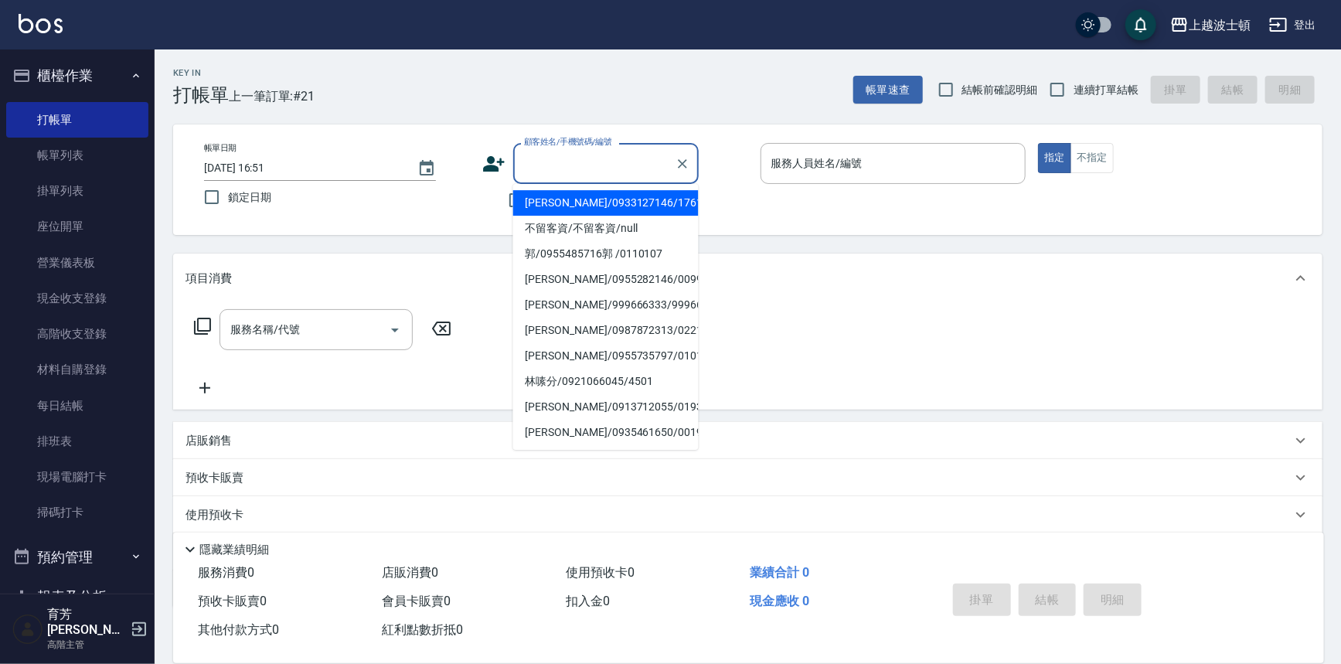
click at [540, 164] on input "顧客姓名/手機號碼/編號" at bounding box center [594, 163] width 148 height 27
click at [573, 285] on li "黃惠華/0972763191/0100101" at bounding box center [605, 280] width 185 height 26
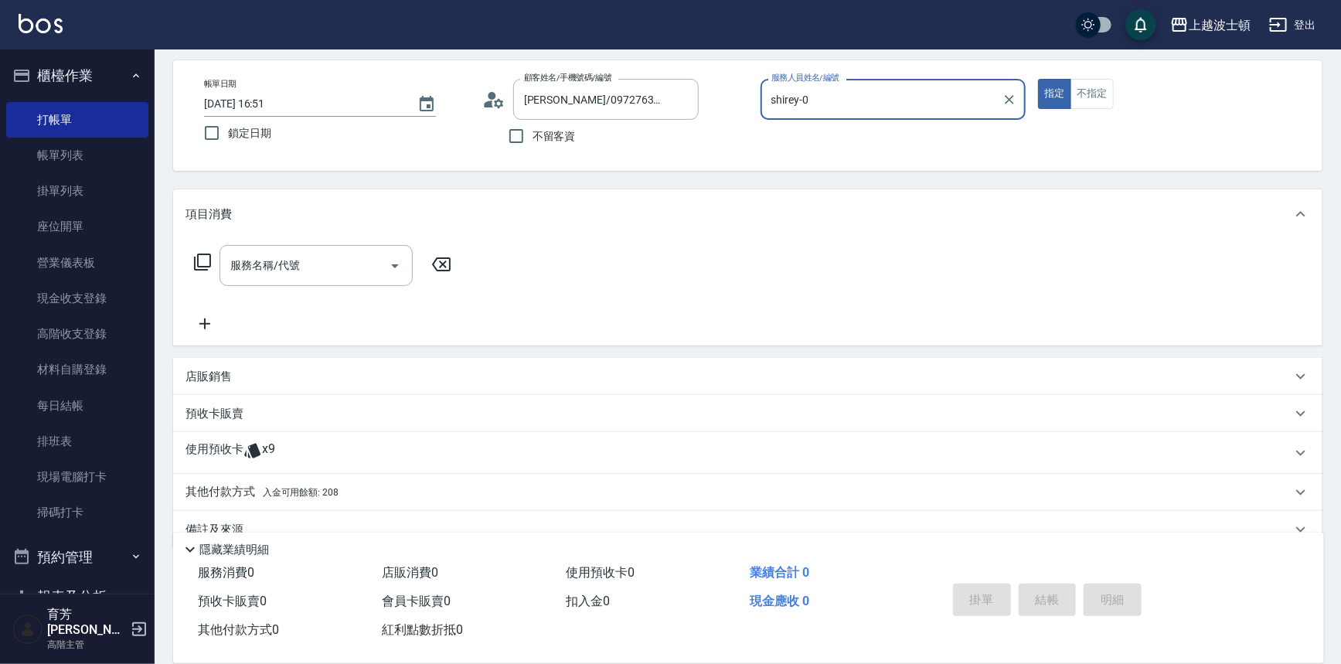
scroll to position [93, 0]
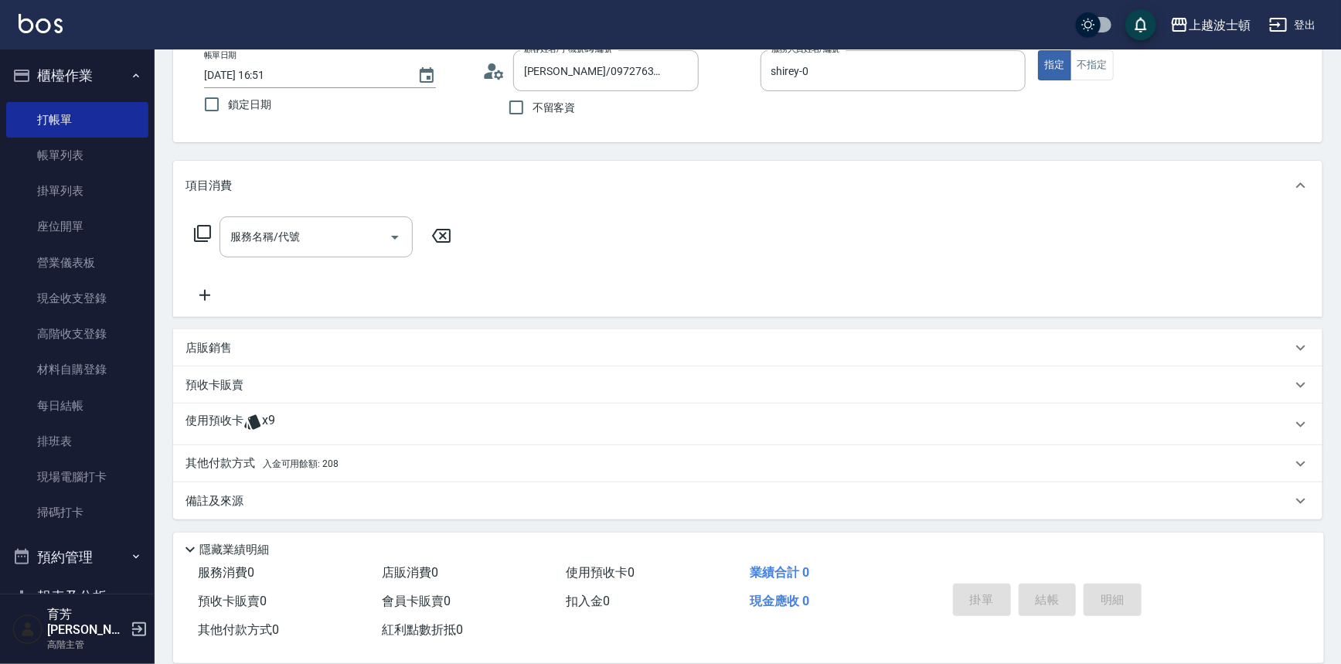
click at [255, 415] on icon at bounding box center [252, 422] width 16 height 15
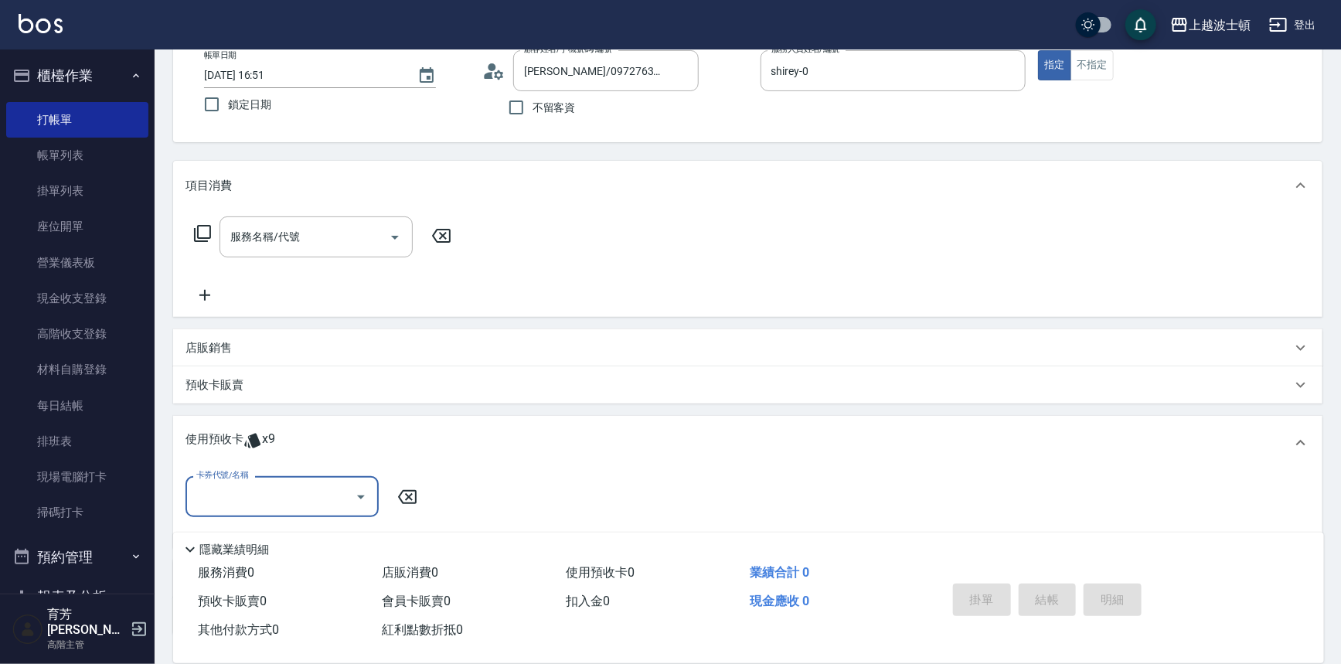
scroll to position [0, 0]
click at [366, 501] on icon "Open" at bounding box center [361, 497] width 19 height 19
click at [344, 521] on ul "剪髮卡 剩餘9張" at bounding box center [281, 536] width 193 height 38
click at [346, 532] on div "剪髮卡 剩餘9張" at bounding box center [281, 536] width 193 height 26
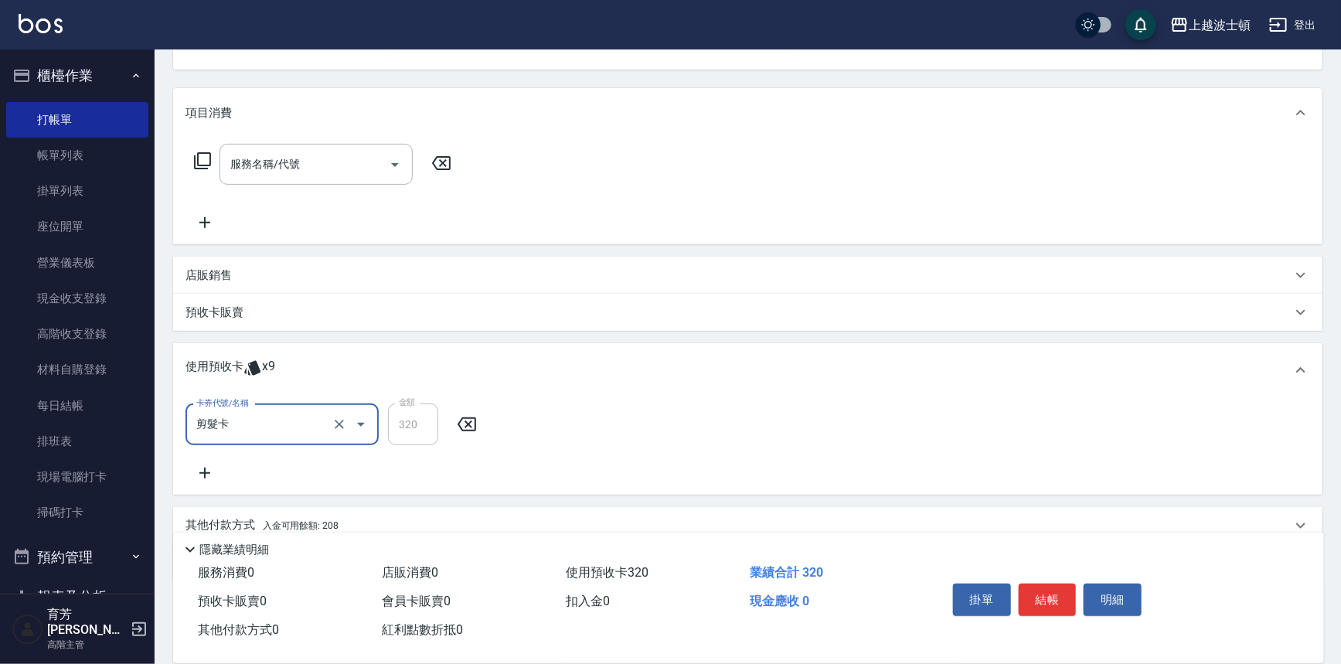
scroll to position [227, 0]
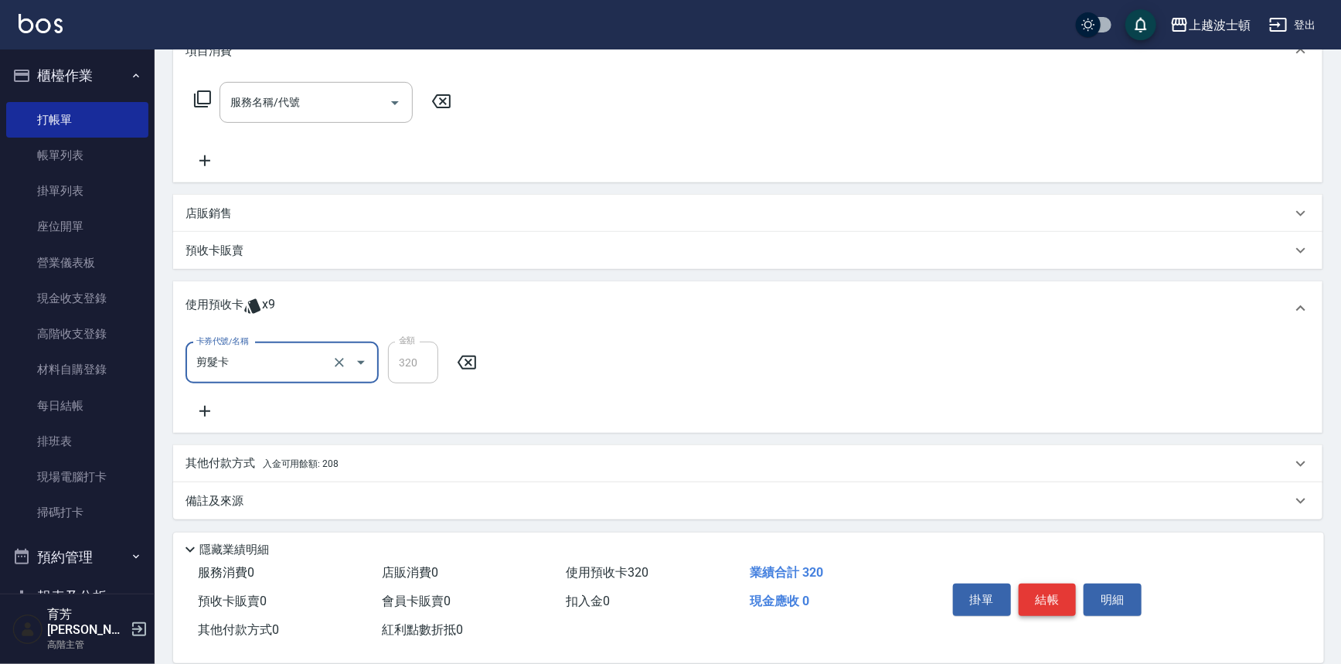
click at [1049, 587] on button "結帳" at bounding box center [1048, 599] width 58 height 32
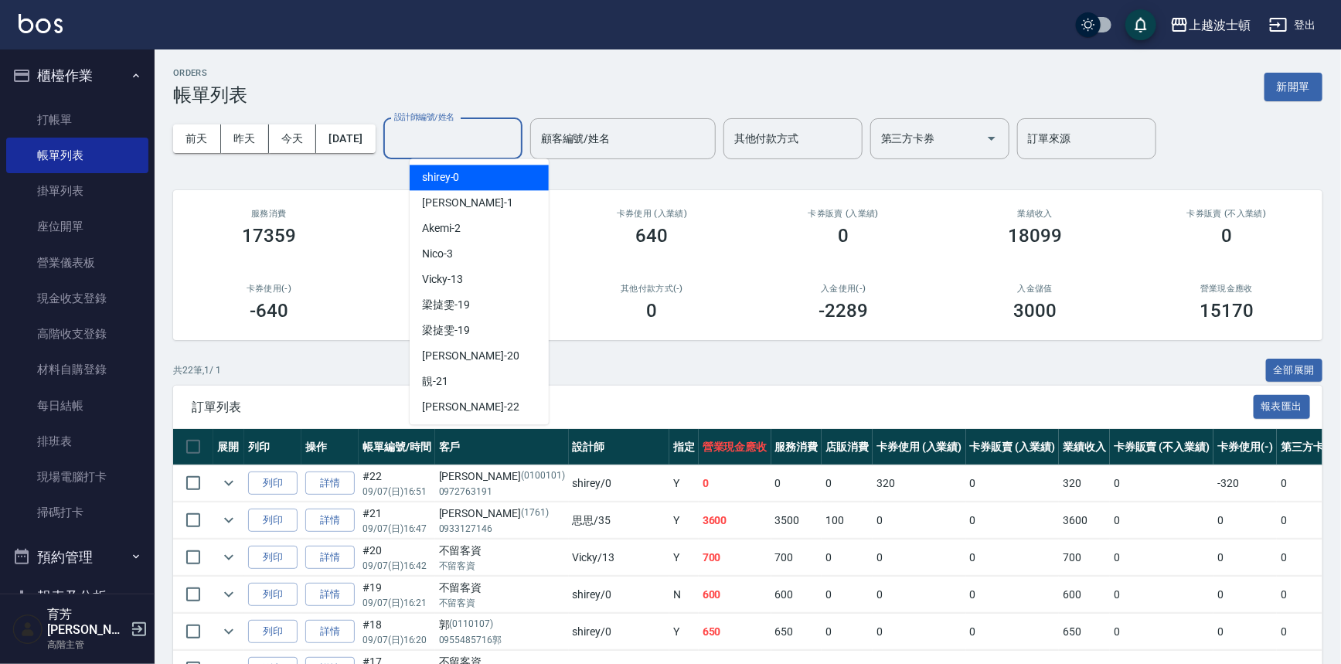
drag, startPoint x: 473, startPoint y: 135, endPoint x: 476, endPoint y: 170, distance: 34.9
click at [473, 137] on input "設計師編號/姓名" at bounding box center [452, 138] width 125 height 27
click at [476, 178] on div "shirey -0" at bounding box center [479, 178] width 139 height 26
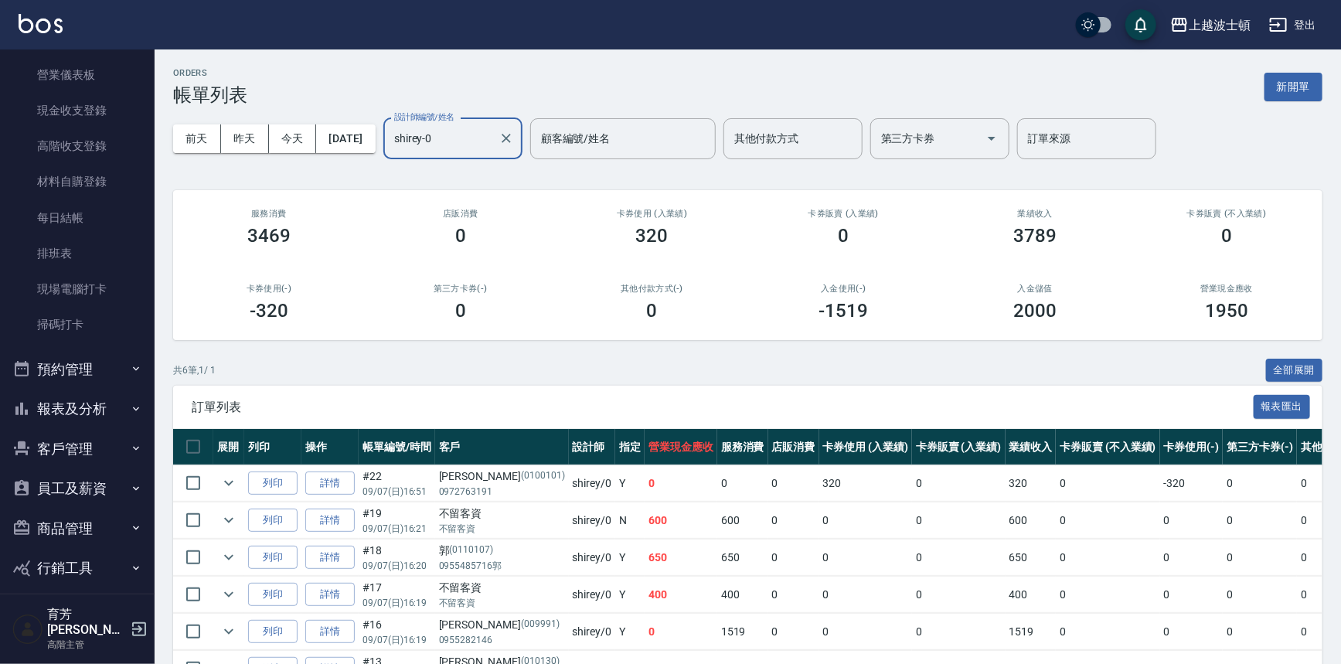
scroll to position [226, 0]
click at [117, 410] on button "客戶管理" at bounding box center [77, 411] width 142 height 40
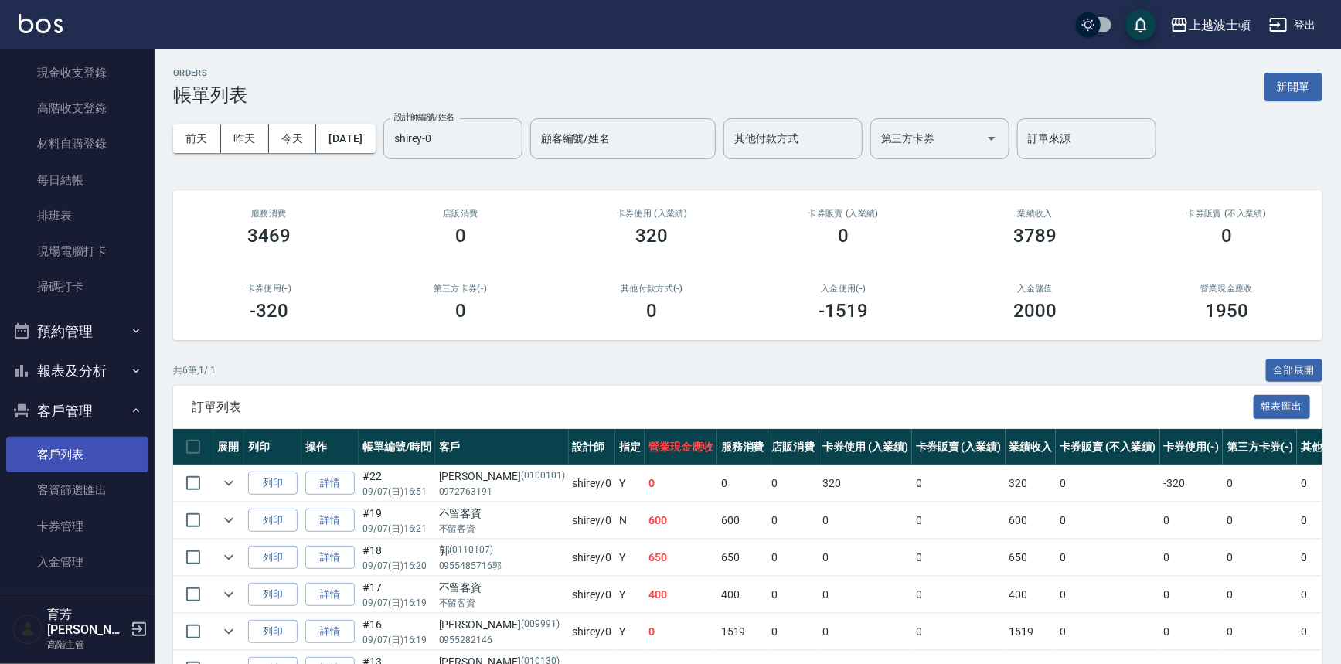
drag, startPoint x: 95, startPoint y: 463, endPoint x: 141, endPoint y: 419, distance: 64.0
click at [96, 463] on link "客戶列表" at bounding box center [77, 455] width 142 height 36
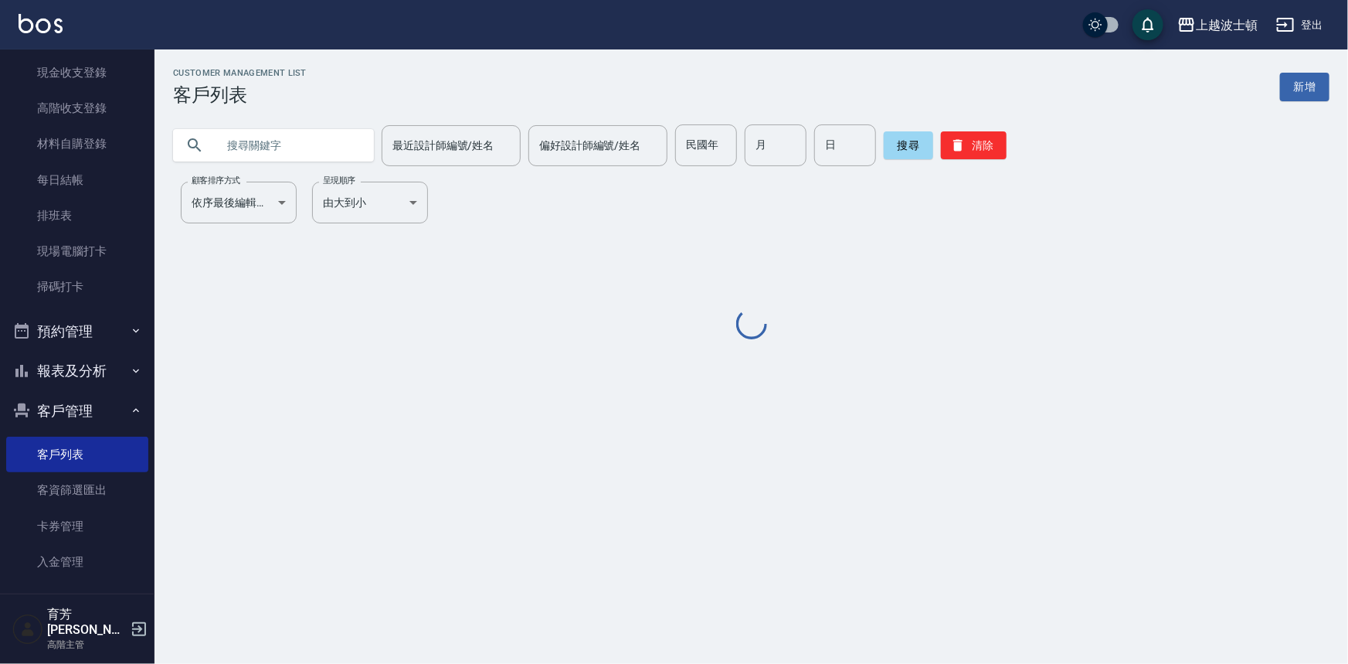
click at [294, 148] on input "text" at bounding box center [288, 145] width 145 height 42
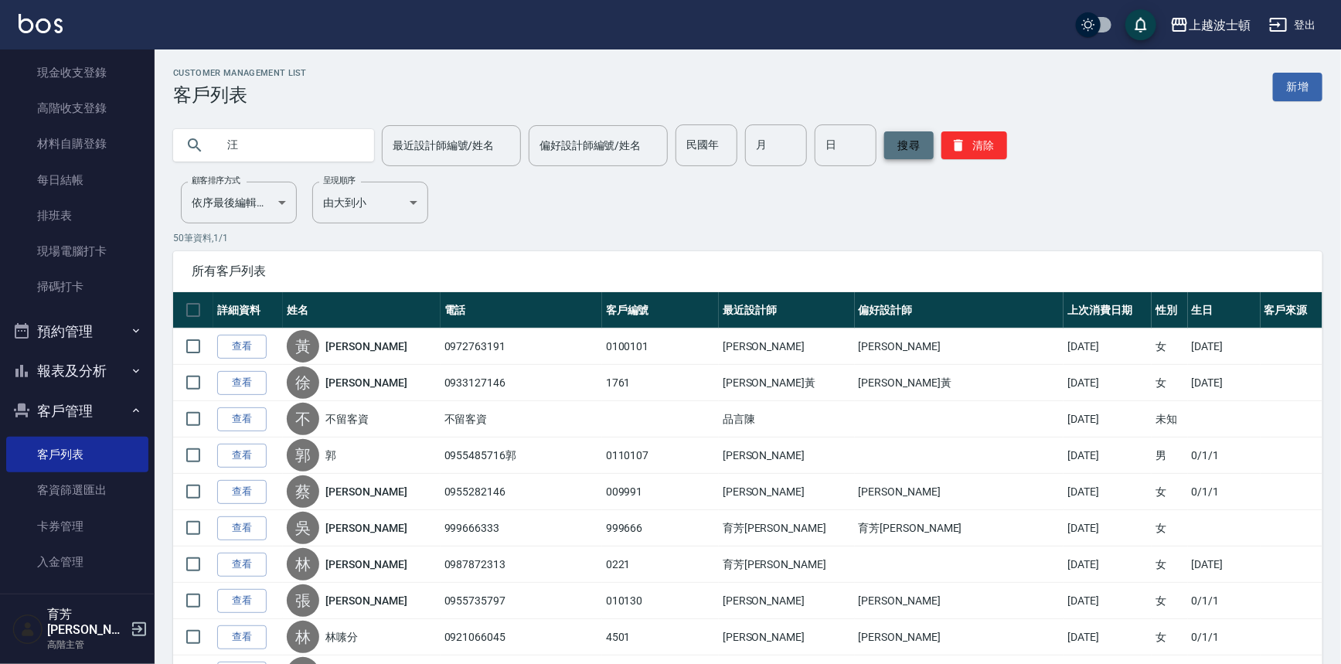
click at [902, 133] on button "搜尋" at bounding box center [908, 145] width 49 height 28
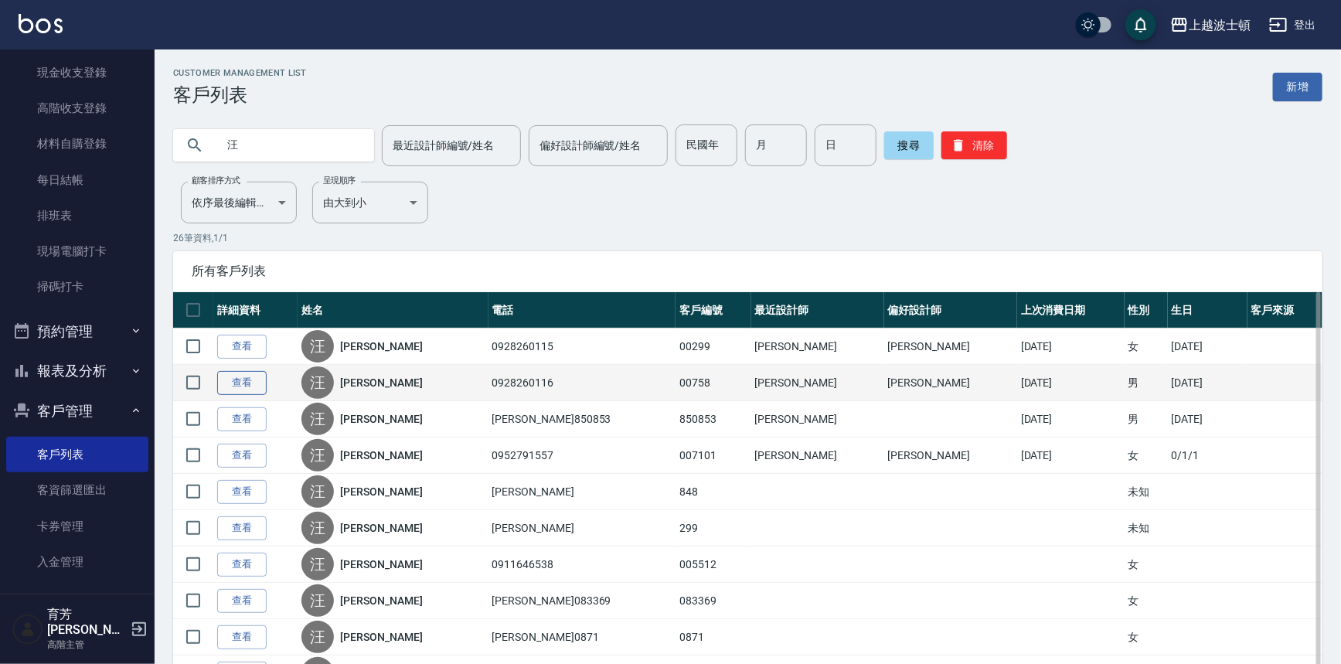
click at [233, 380] on link "查看" at bounding box center [241, 383] width 49 height 24
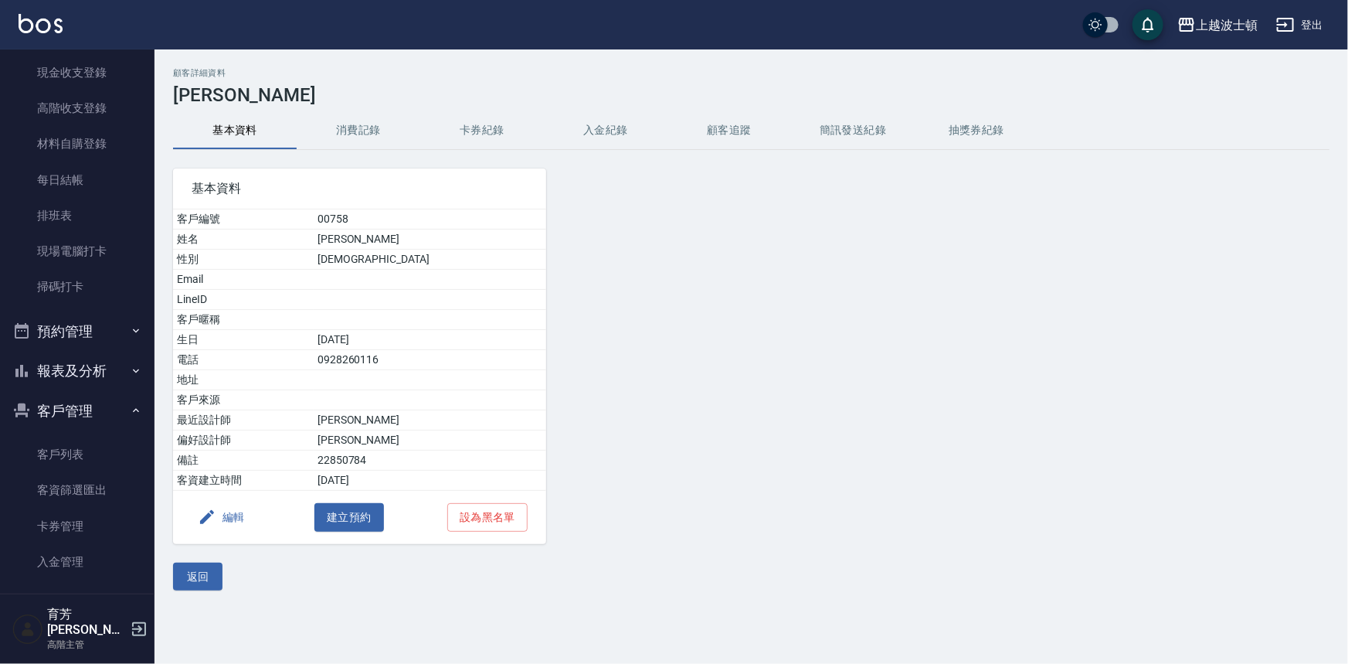
click at [346, 119] on button "消費記錄" at bounding box center [359, 130] width 124 height 37
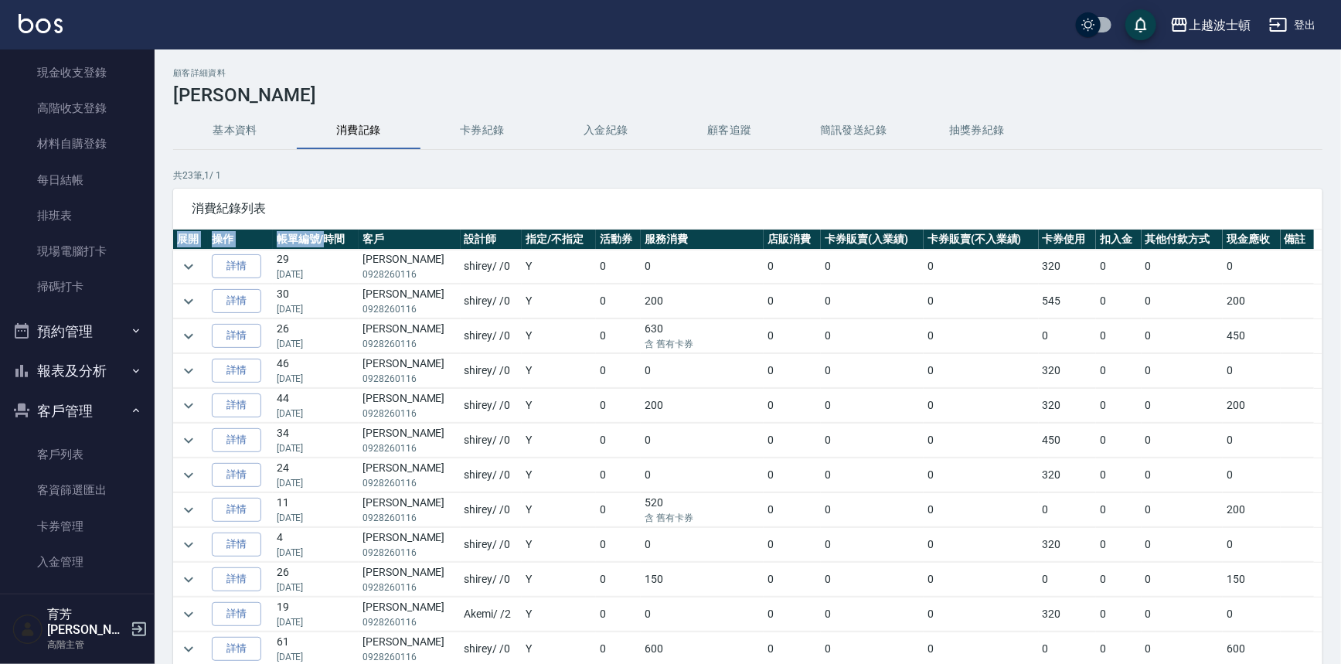
drag, startPoint x: 339, startPoint y: 193, endPoint x: 309, endPoint y: 249, distance: 63.3
click at [317, 246] on div "共 23 筆, 1 / 1 消費紀錄列表 展開 操作 帳單編號/時間 客戶 設計師 指定/不指定 活動券 服務消費 店販消費 卡券販賣(入業績) 卡券販賣(不…" at bounding box center [747, 435] width 1149 height 535
click at [189, 267] on icon "expand row" at bounding box center [188, 266] width 9 height 5
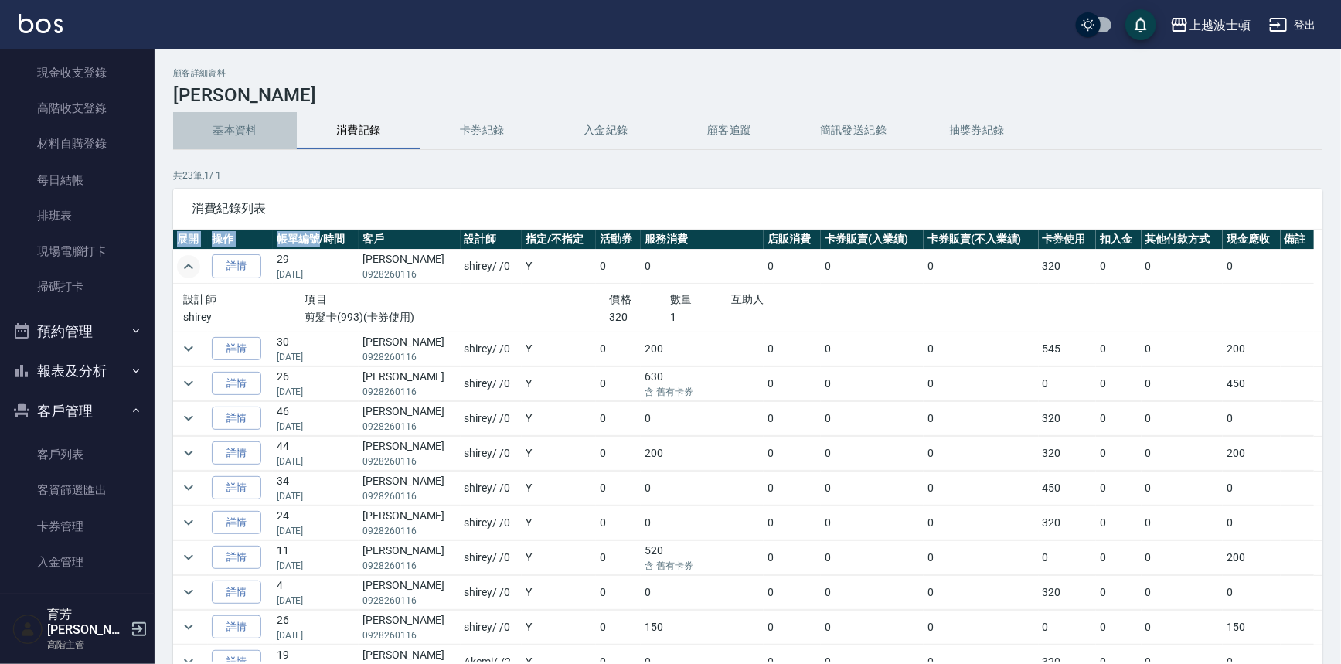
click at [238, 131] on button "基本資料" at bounding box center [235, 130] width 124 height 37
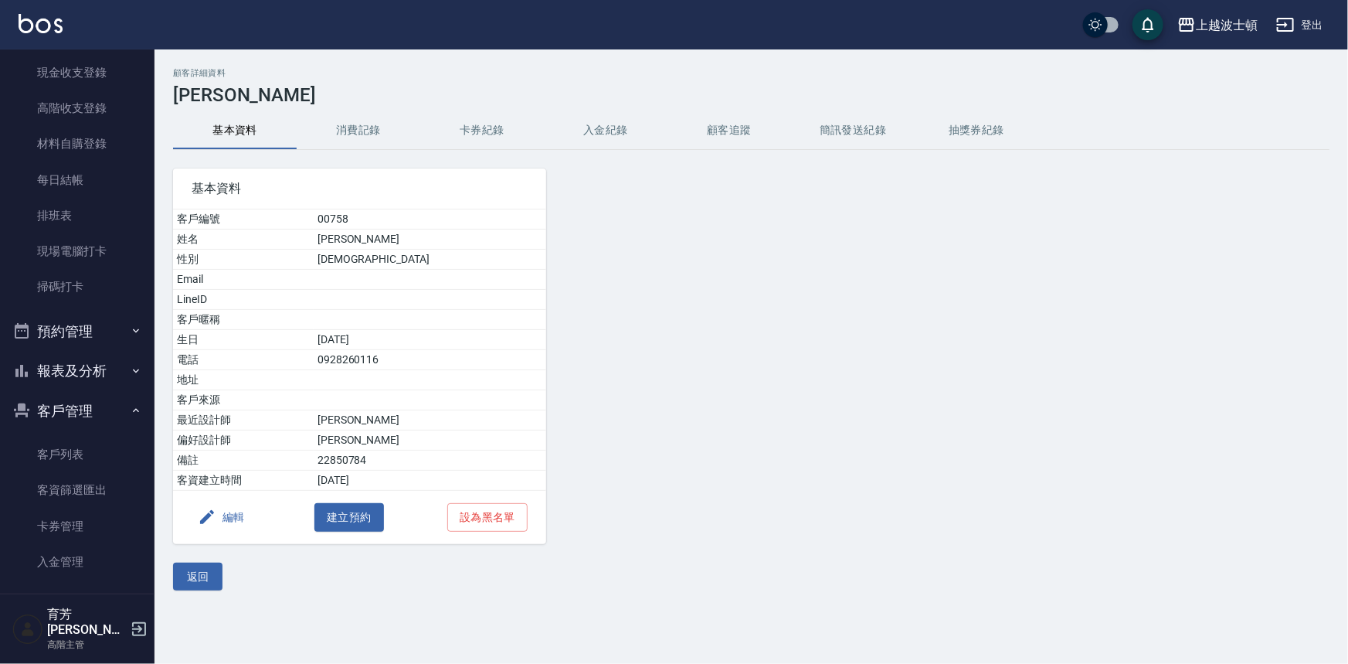
drag, startPoint x: 84, startPoint y: 457, endPoint x: 97, endPoint y: 434, distance: 27.3
click at [86, 456] on link "客戶列表" at bounding box center [77, 455] width 142 height 36
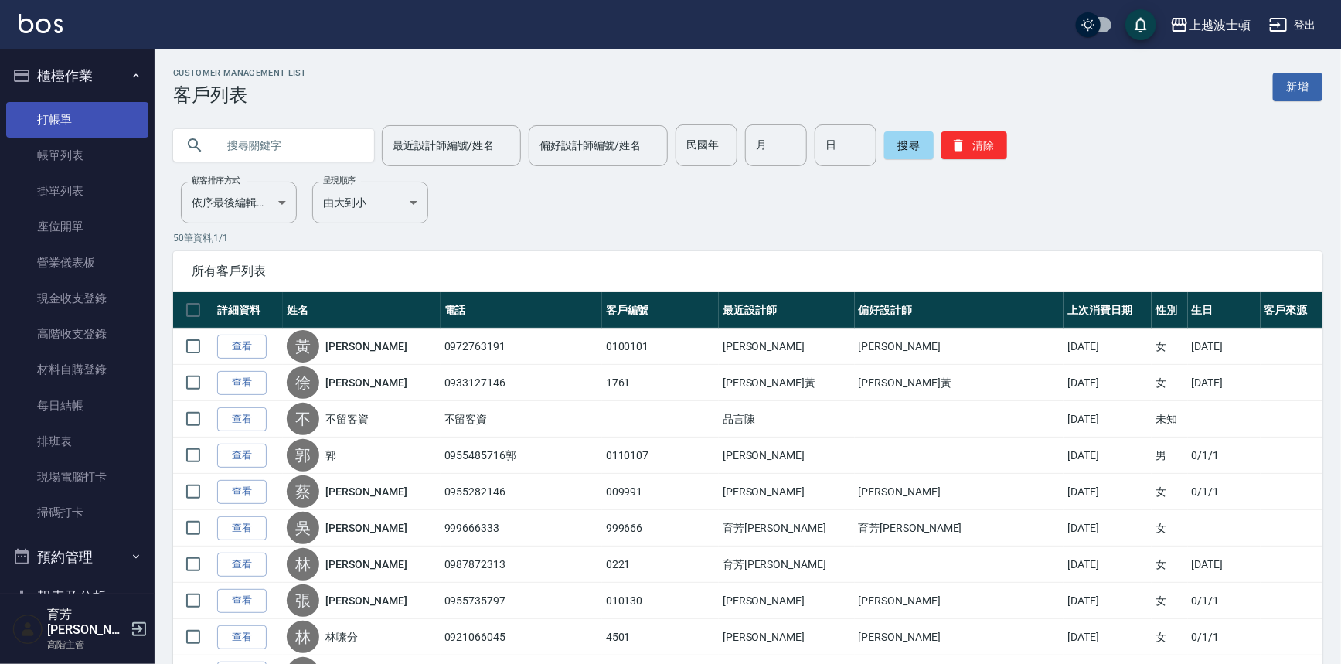
click at [112, 116] on link "打帳單" at bounding box center [77, 120] width 142 height 36
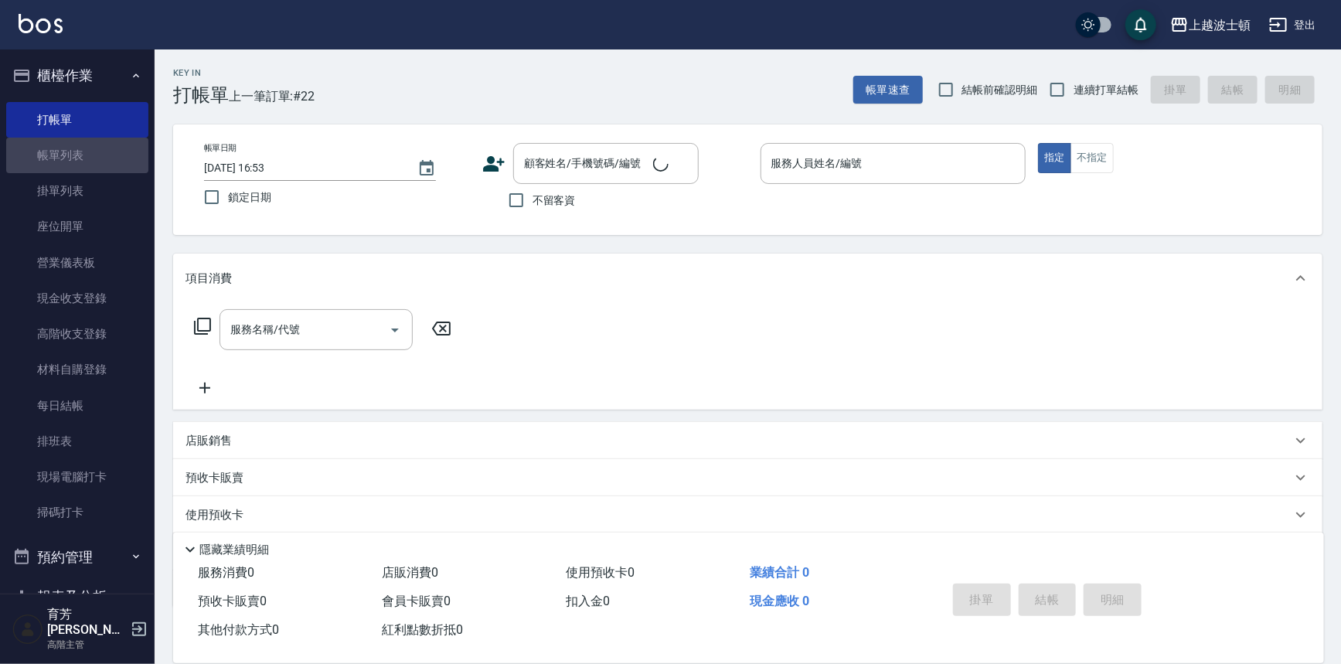
drag, startPoint x: 92, startPoint y: 151, endPoint x: 1309, endPoint y: 308, distance: 1227.3
click at [92, 152] on link "帳單列表" at bounding box center [77, 156] width 142 height 36
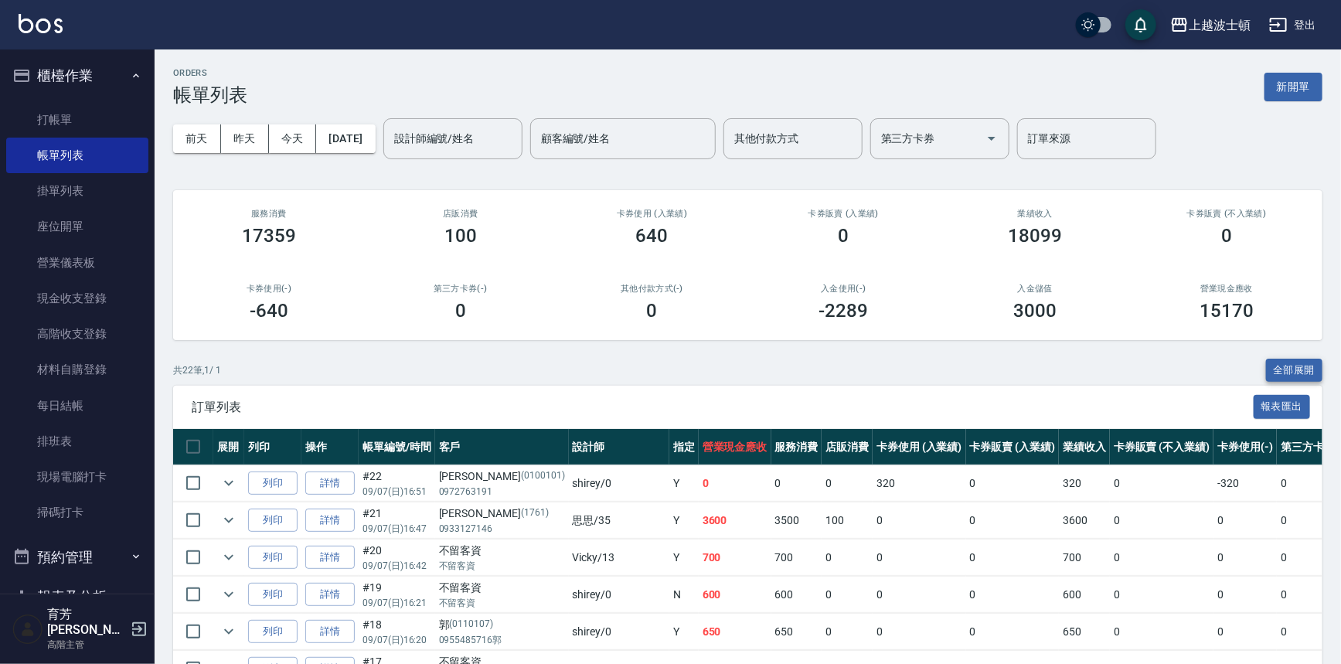
click at [1284, 365] on button "全部展開" at bounding box center [1294, 371] width 57 height 24
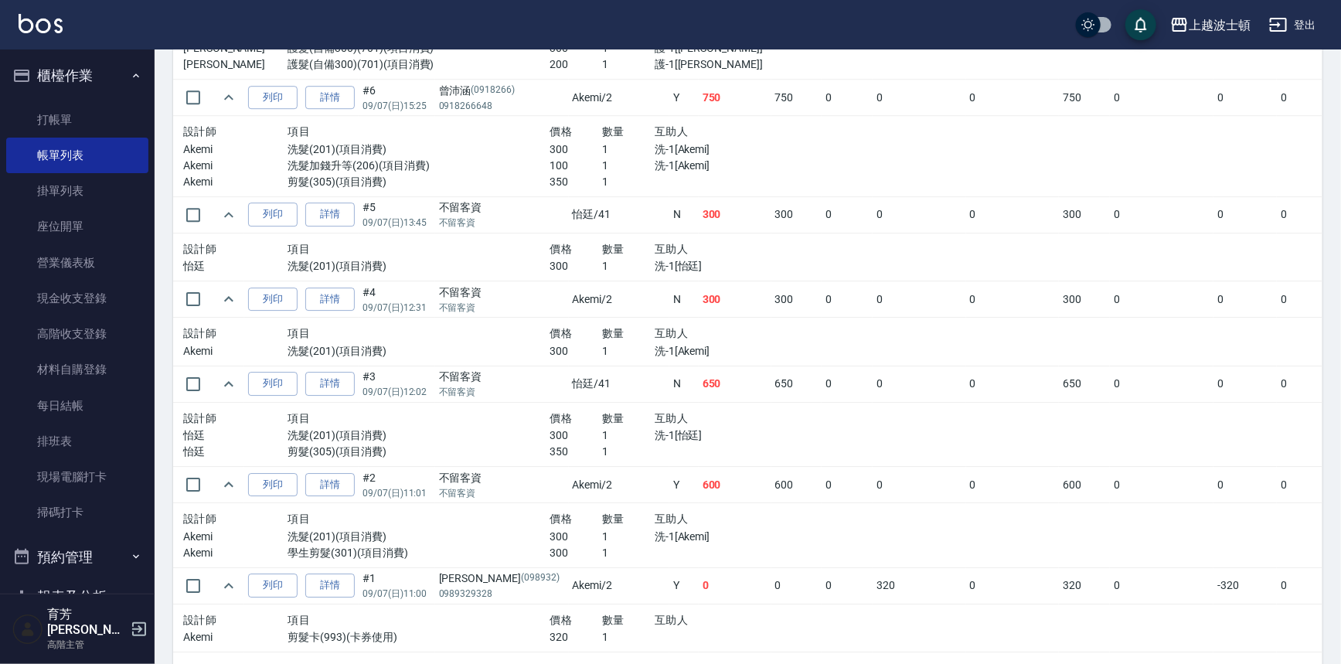
scroll to position [2352, 0]
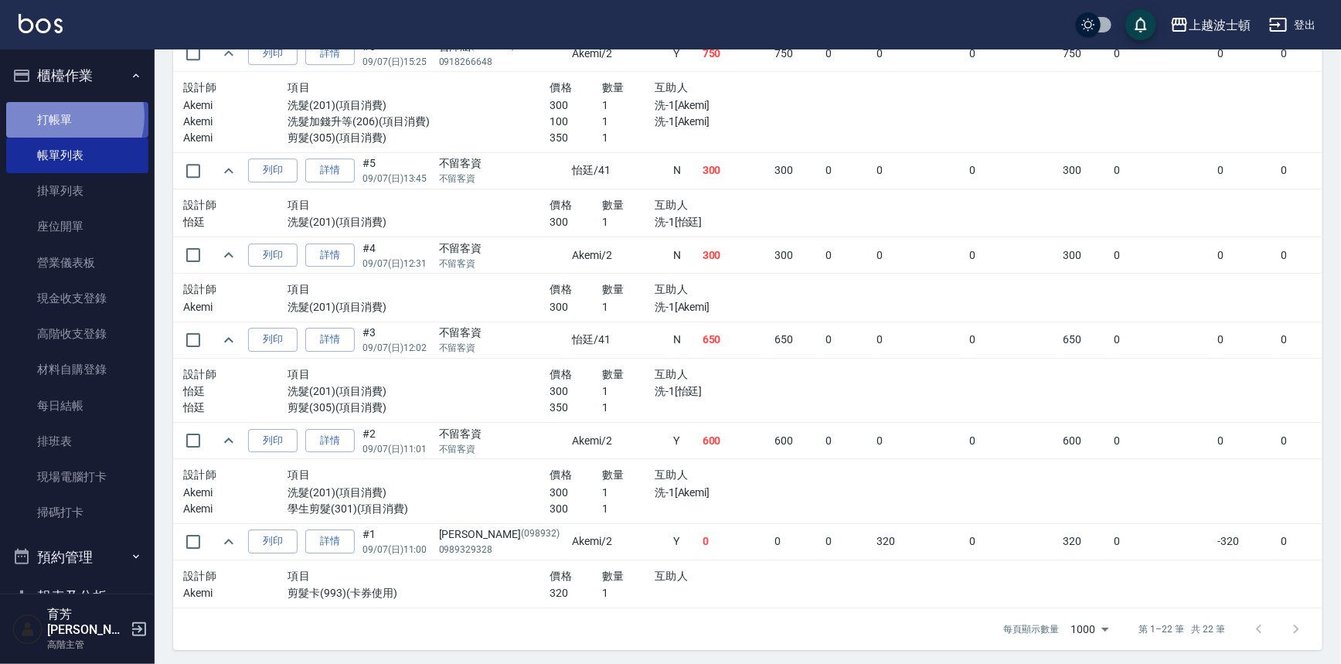
click at [61, 116] on link "打帳單" at bounding box center [77, 120] width 142 height 36
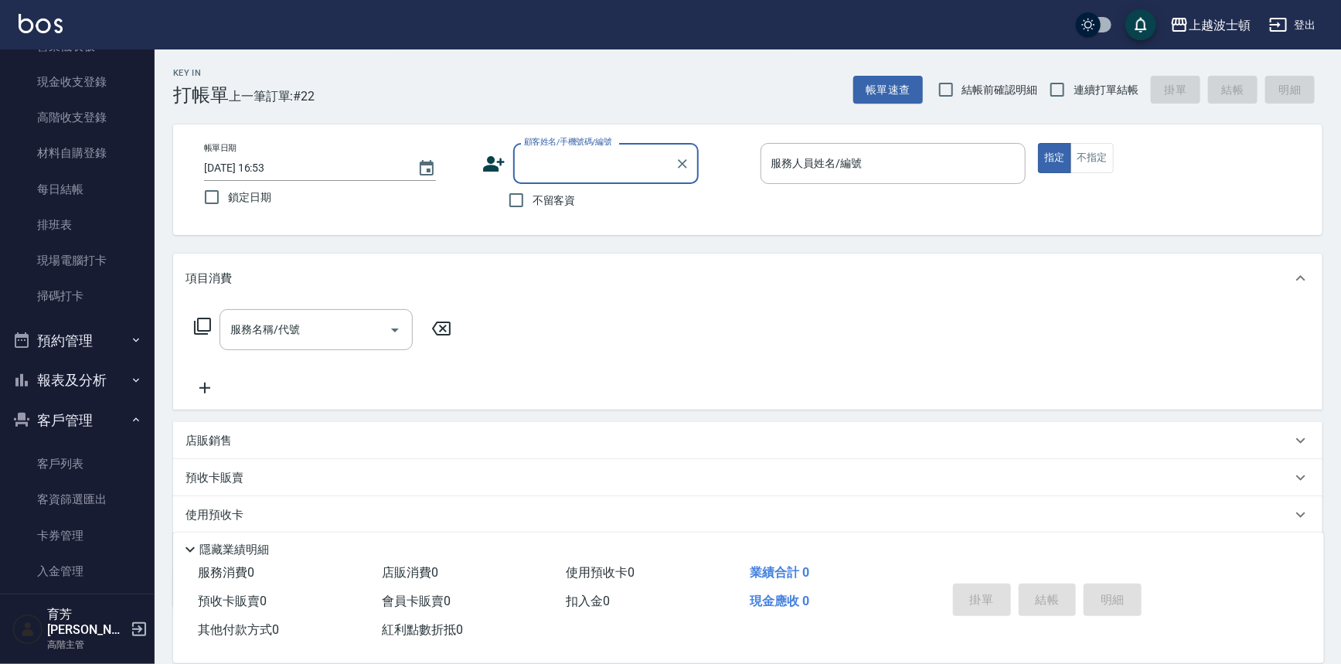
scroll to position [232, 0]
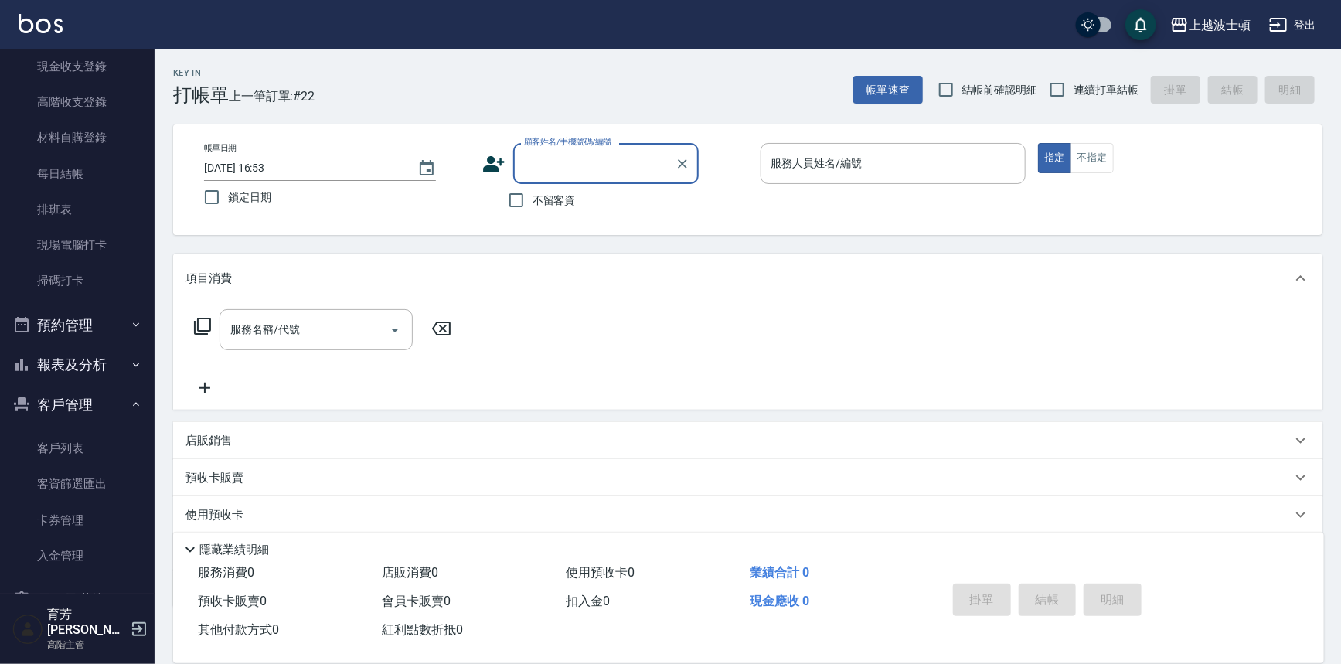
click at [118, 352] on button "報表及分析" at bounding box center [77, 365] width 142 height 40
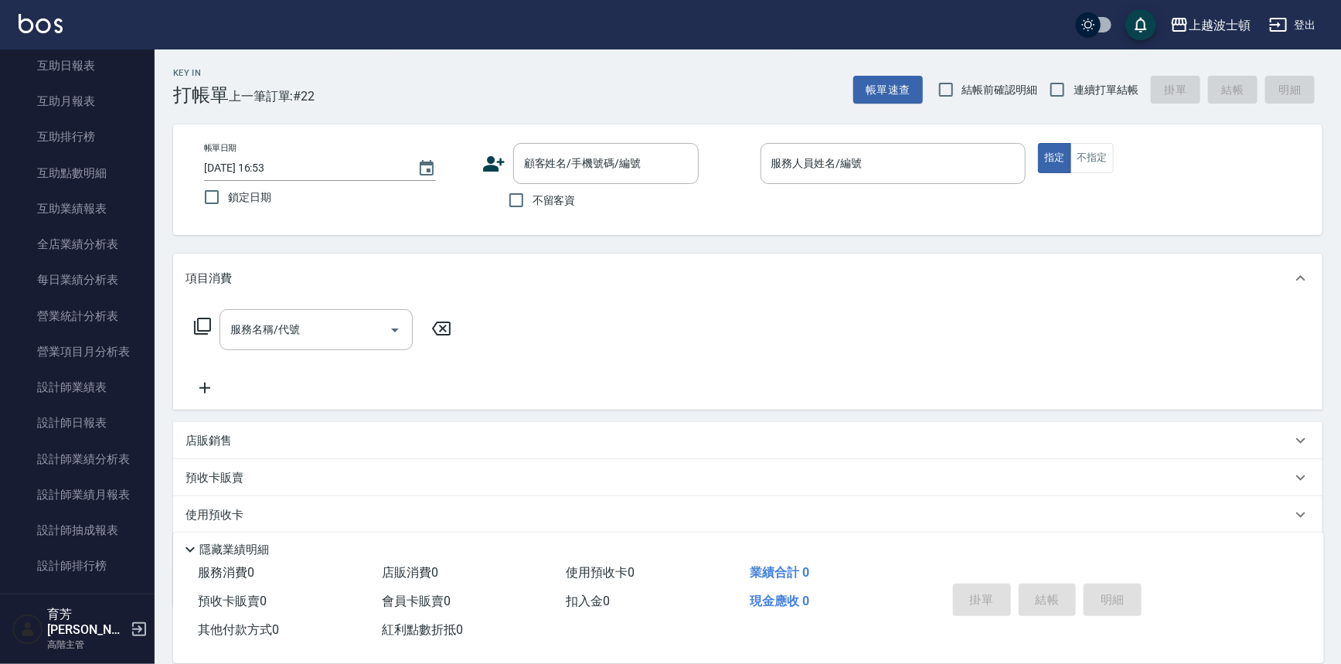
scroll to position [842, 0]
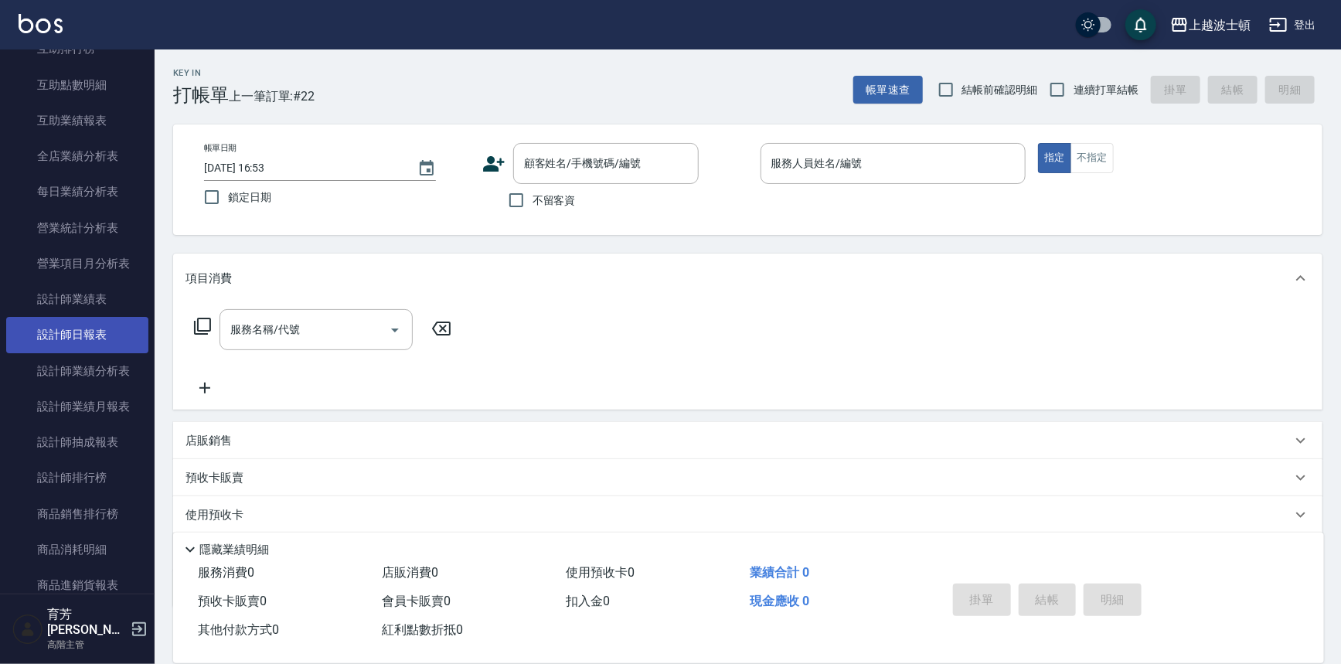
click at [104, 321] on link "設計師日報表" at bounding box center [77, 335] width 142 height 36
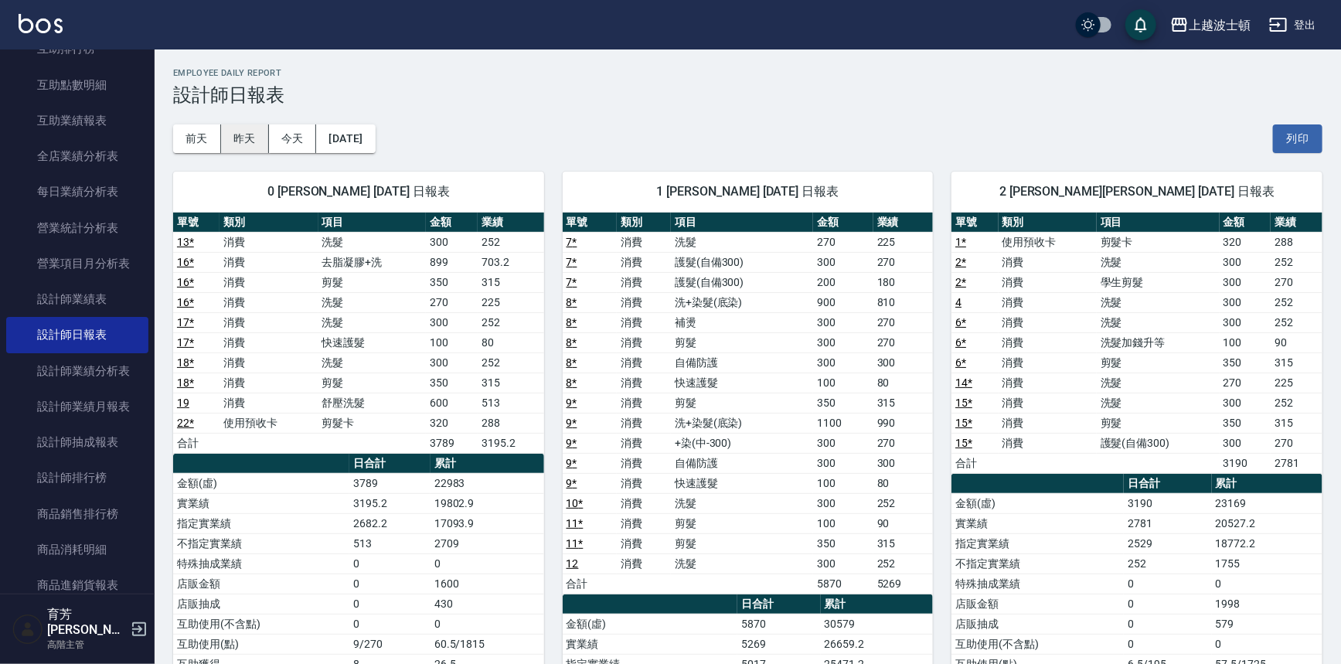
click at [240, 144] on button "昨天" at bounding box center [245, 138] width 48 height 29
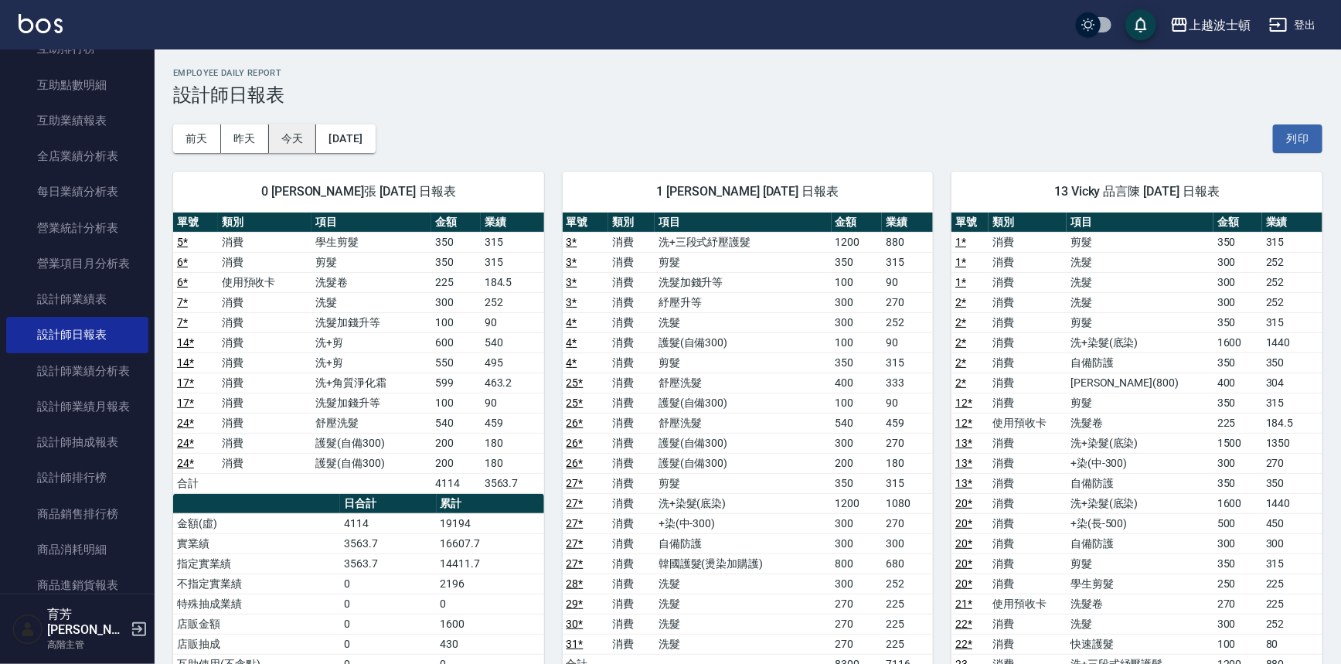
click at [295, 128] on button "今天" at bounding box center [293, 138] width 48 height 29
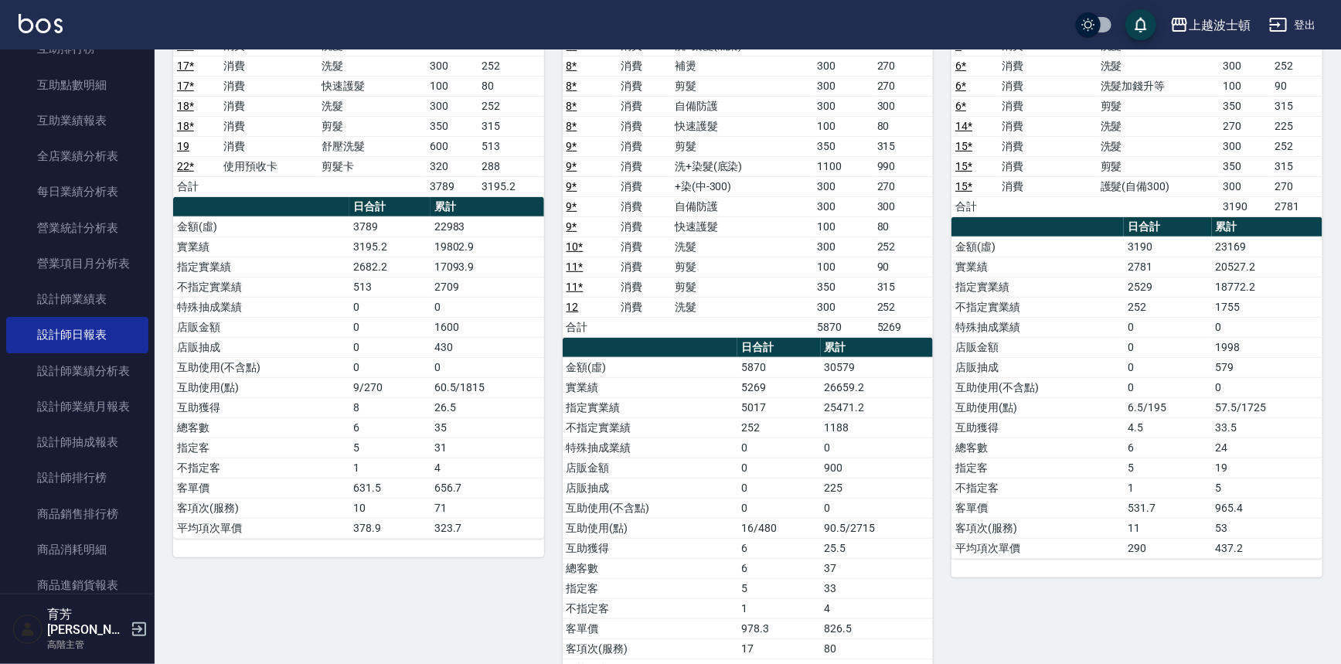
scroll to position [254, 0]
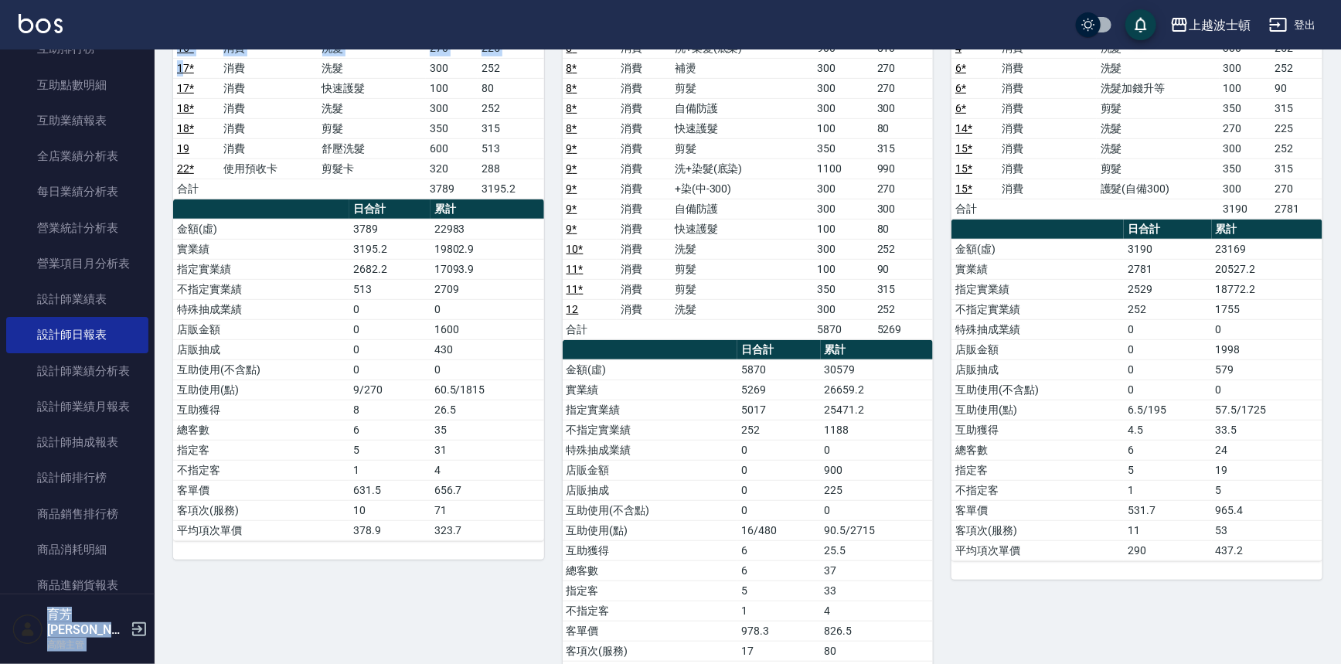
drag, startPoint x: 146, startPoint y: 246, endPoint x: 181, endPoint y: 58, distance: 191.0
click at [181, 58] on div "上越波士頓 登出 櫃檯作業 打帳單 帳單列表 掛單列表 座位開單 營業儀表板 現金收支登錄 高階收支登錄 材料自購登錄 每日結帳 排班表 現場電腦打卡 掃碼打…" at bounding box center [670, 512] width 1341 height 1533
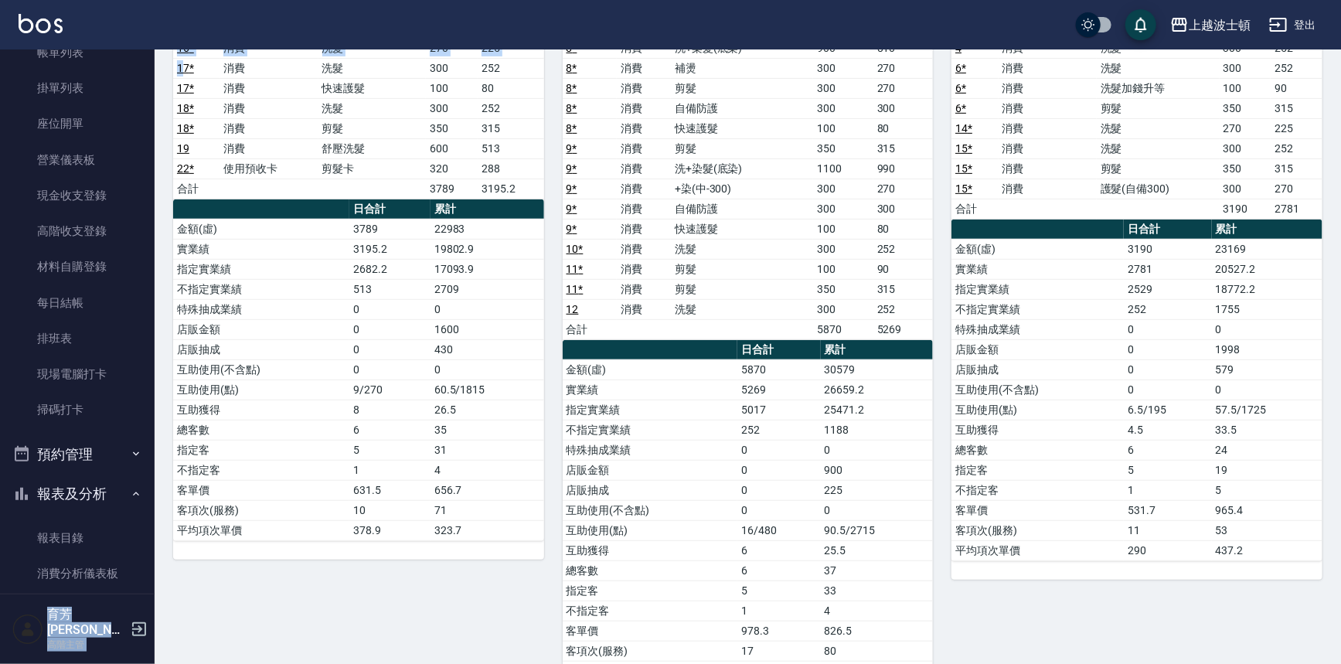
scroll to position [0, 0]
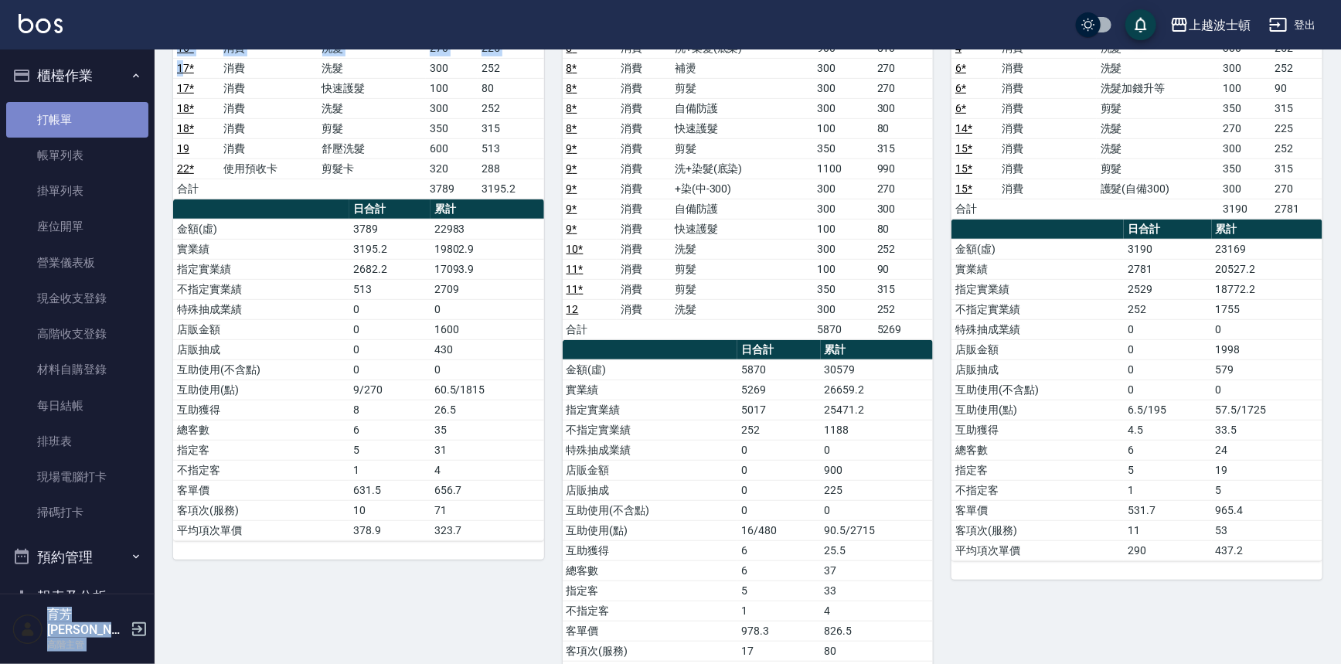
click at [81, 124] on link "打帳單" at bounding box center [77, 120] width 142 height 36
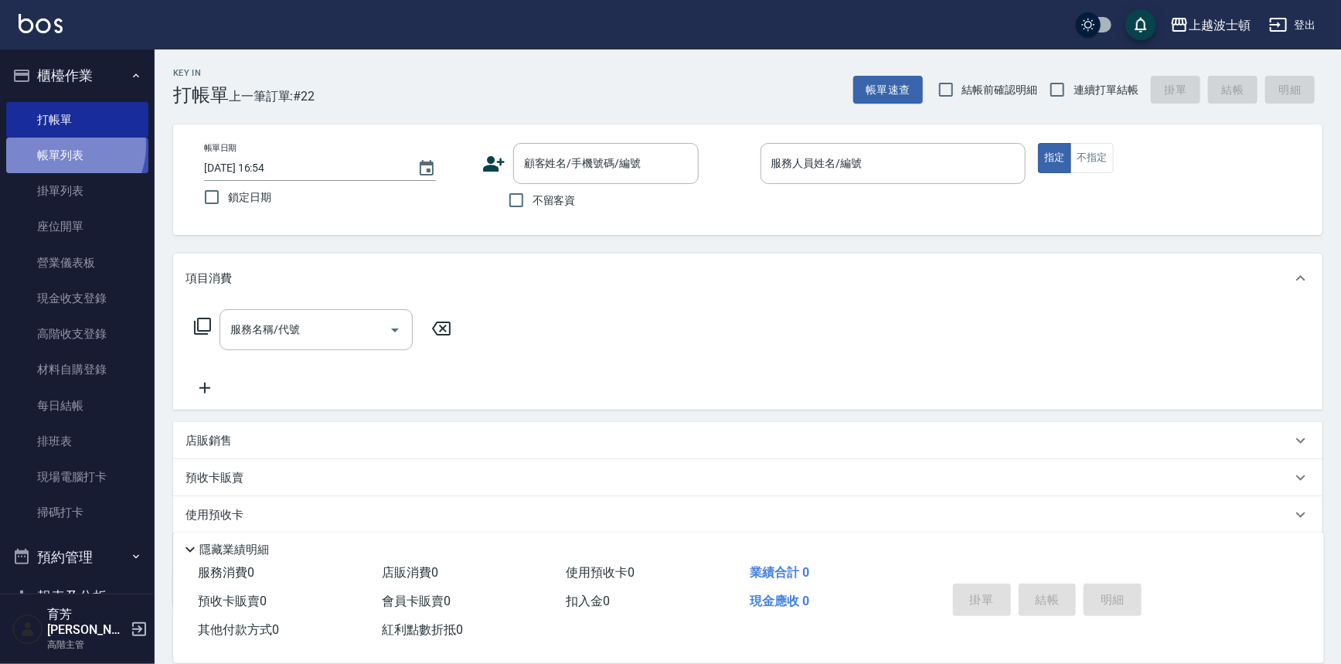
click at [65, 146] on link "帳單列表" at bounding box center [77, 156] width 142 height 36
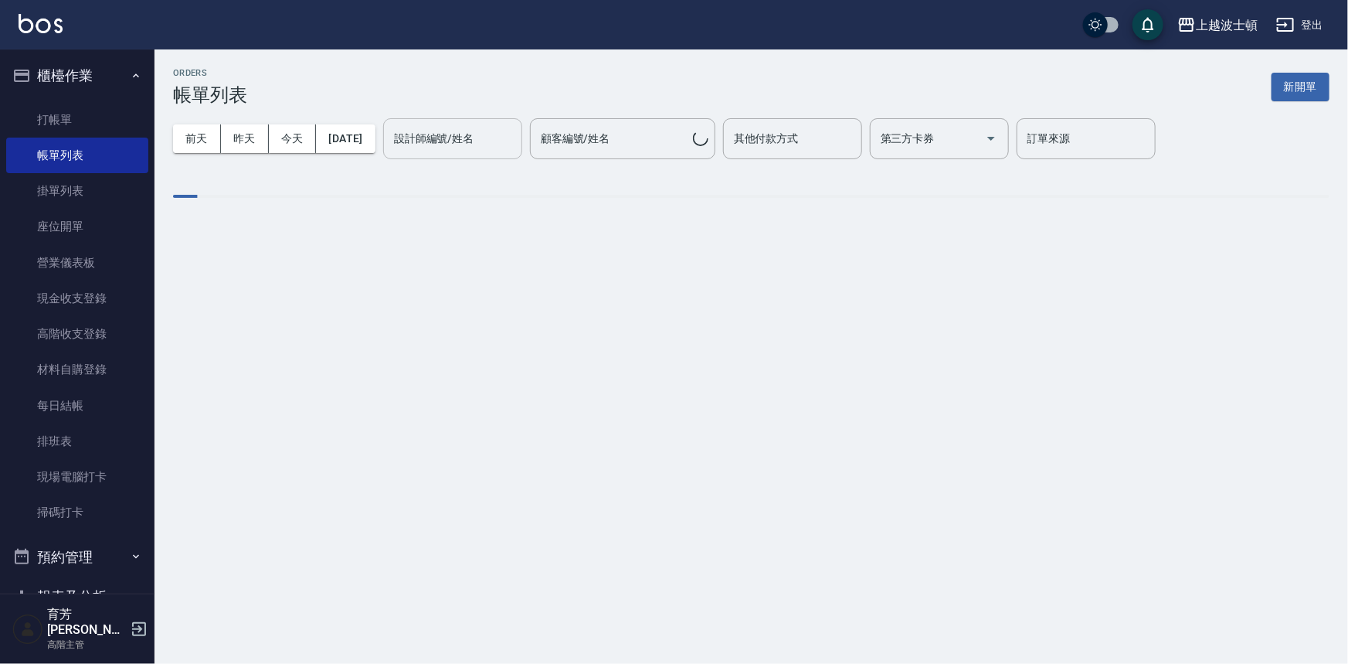
click at [454, 147] on input "設計師編號/姓名" at bounding box center [452, 138] width 125 height 27
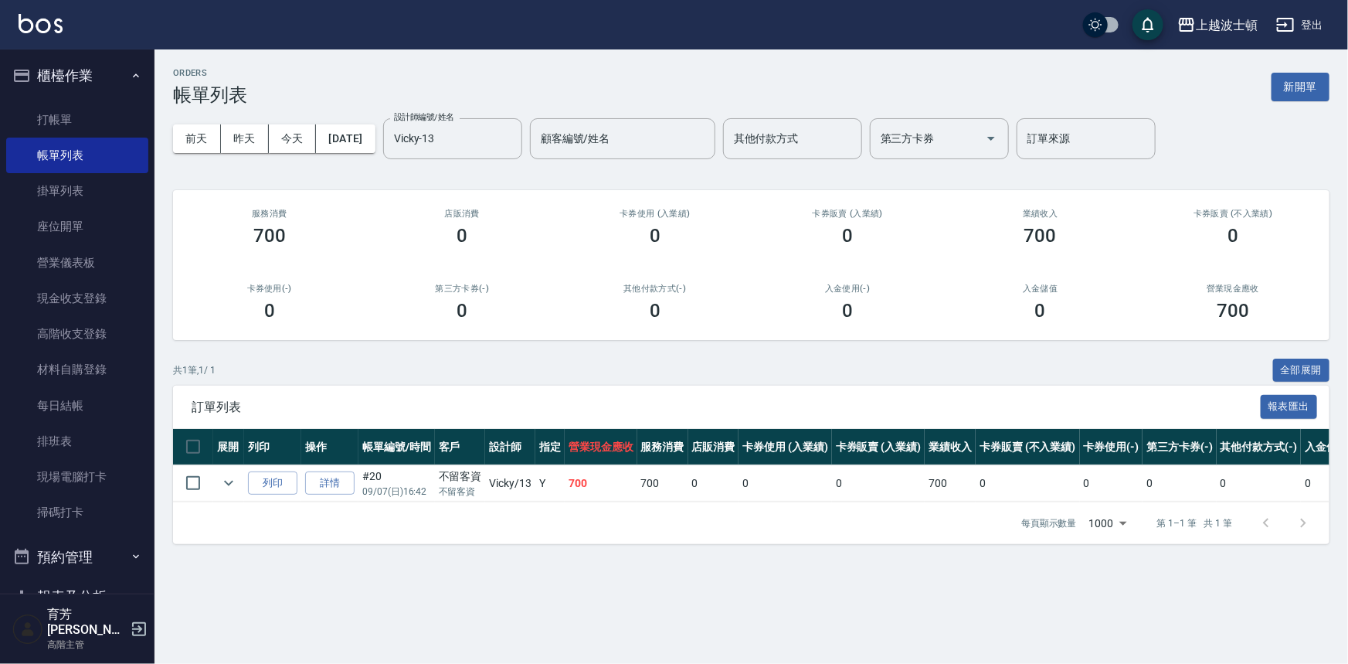
click at [29, 23] on img at bounding box center [41, 23] width 44 height 19
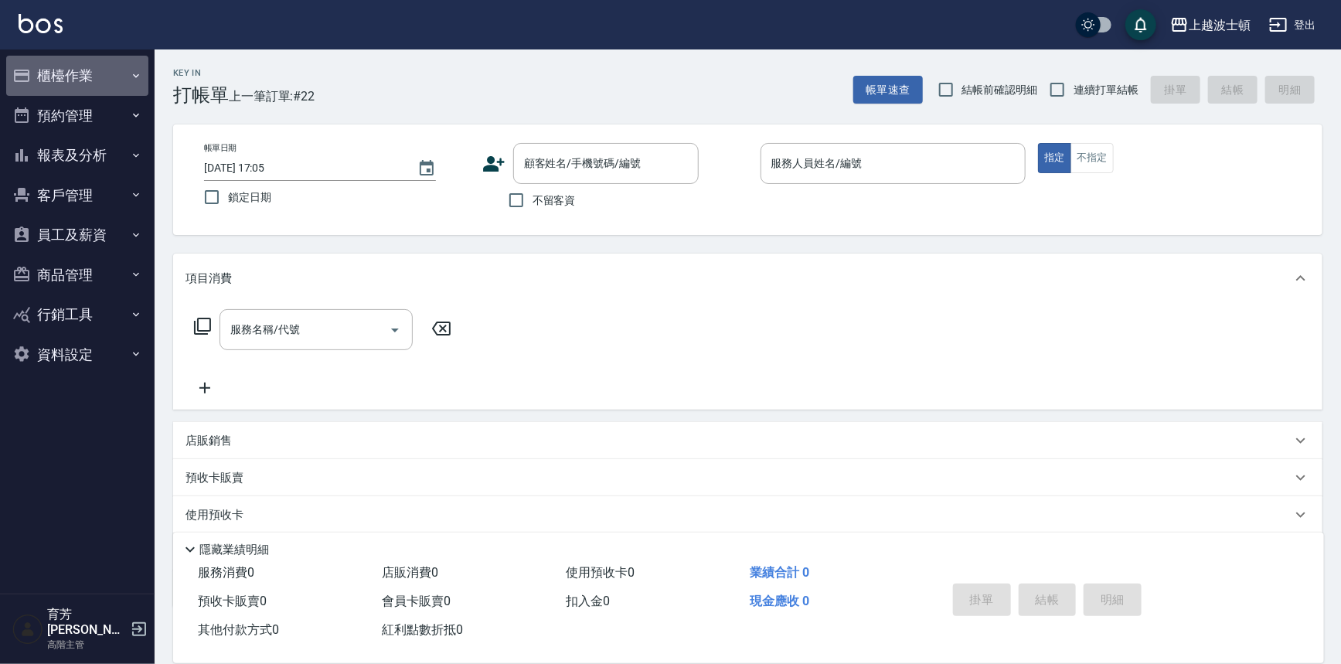
click at [78, 80] on button "櫃檯作業" at bounding box center [77, 76] width 142 height 40
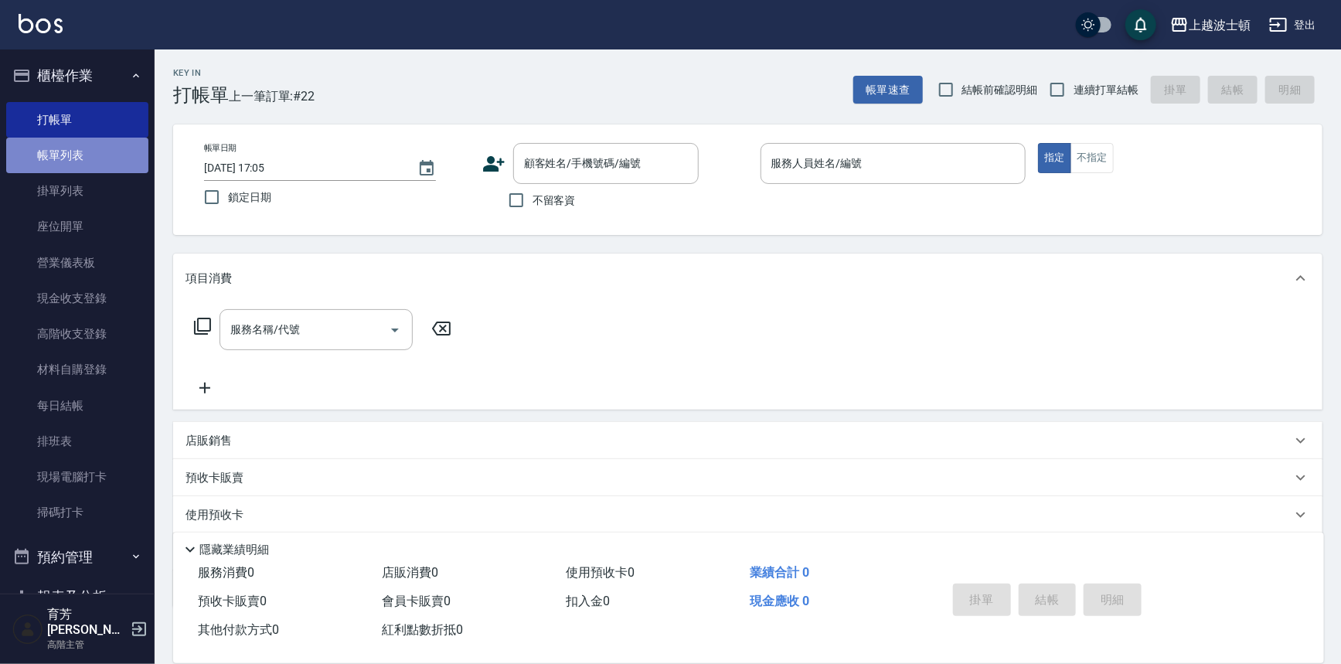
click at [80, 148] on link "帳單列表" at bounding box center [77, 156] width 142 height 36
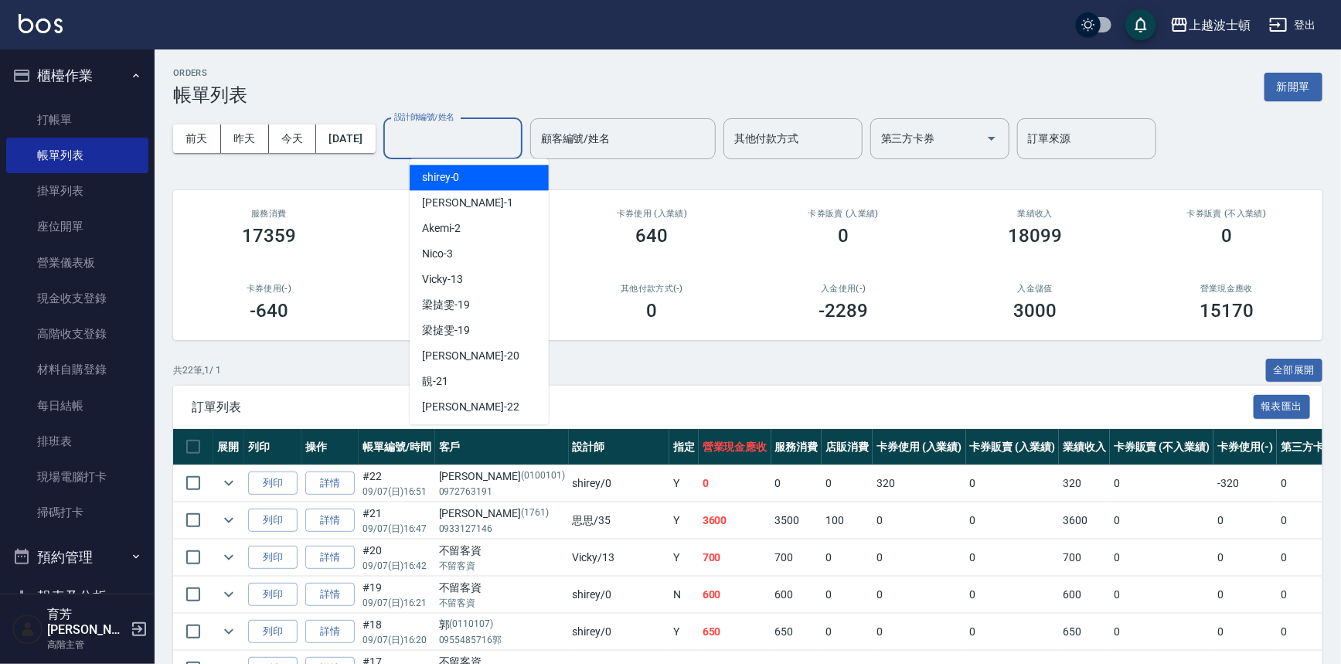
click at [515, 145] on input "設計師編號/姓名" at bounding box center [452, 138] width 125 height 27
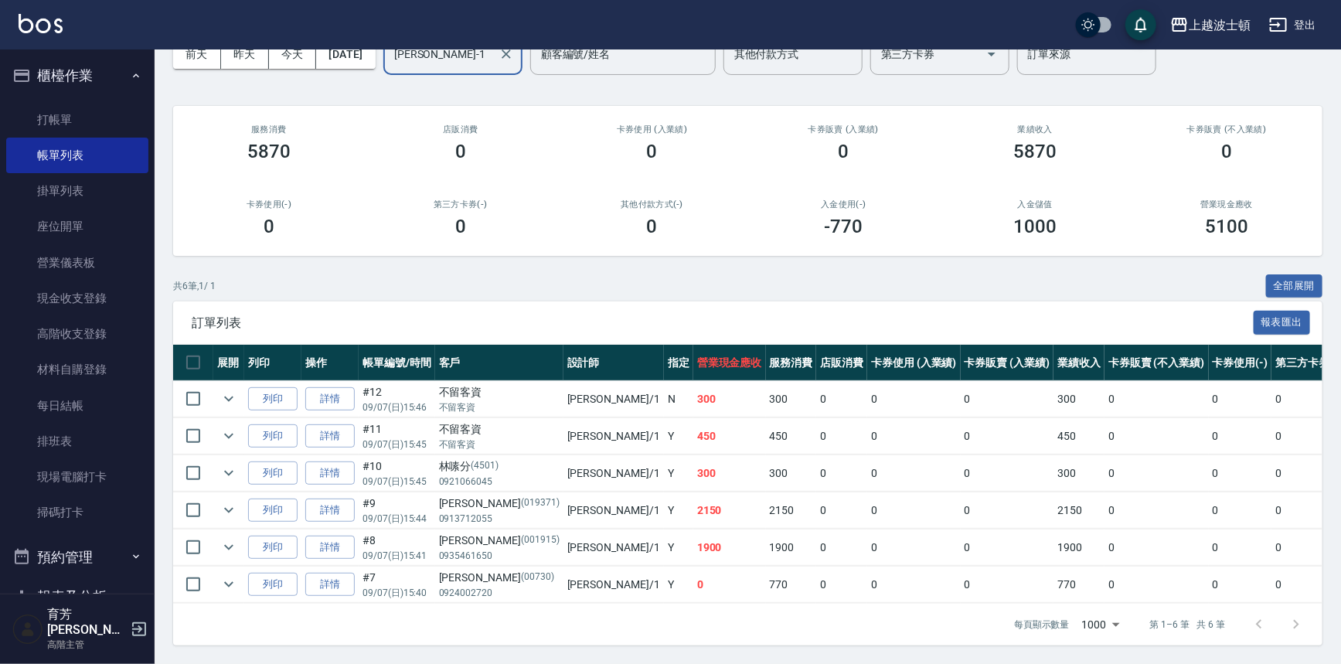
scroll to position [93, 0]
click at [225, 510] on button "expand row" at bounding box center [228, 509] width 23 height 23
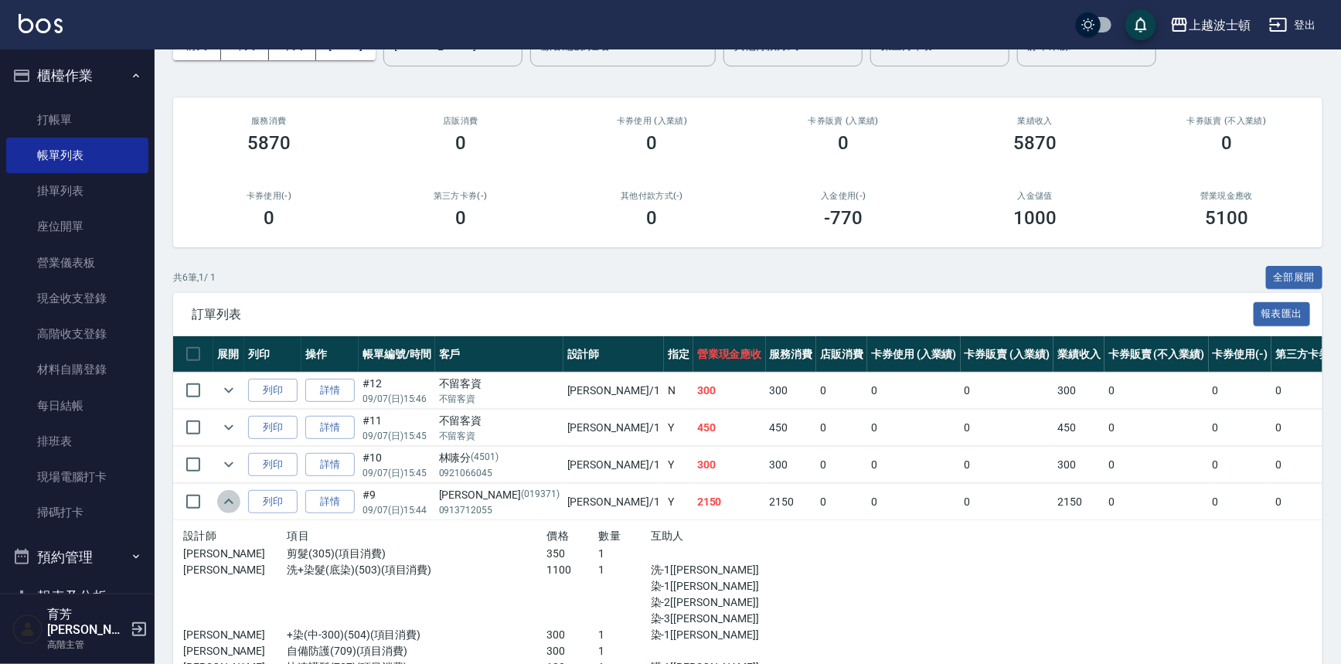
click at [225, 510] on button "expand row" at bounding box center [228, 501] width 23 height 23
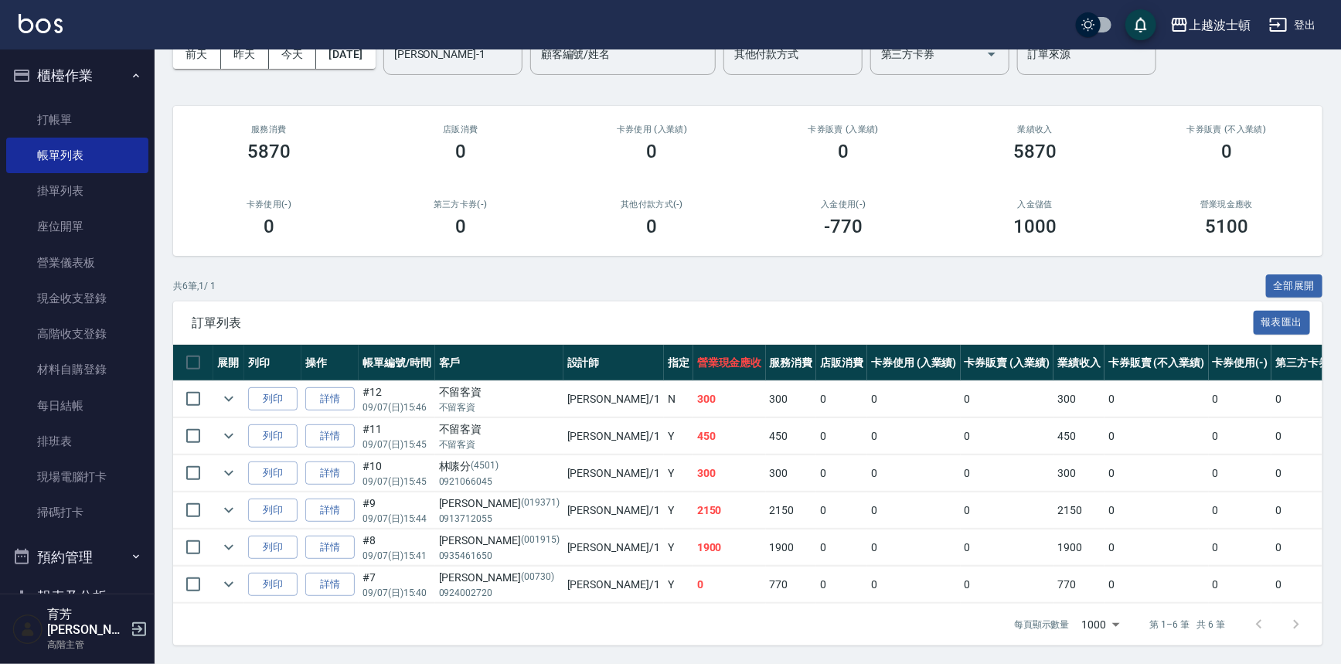
click at [33, 30] on img at bounding box center [41, 23] width 44 height 19
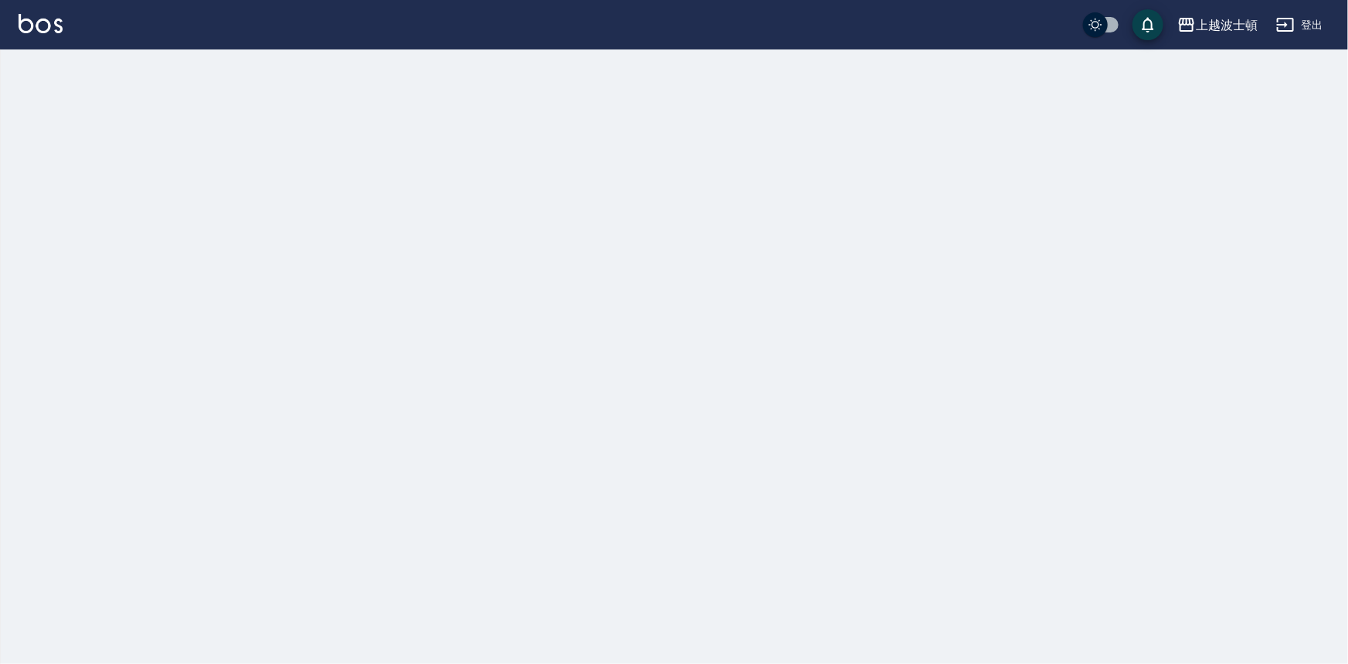
click at [33, 30] on img at bounding box center [41, 23] width 44 height 19
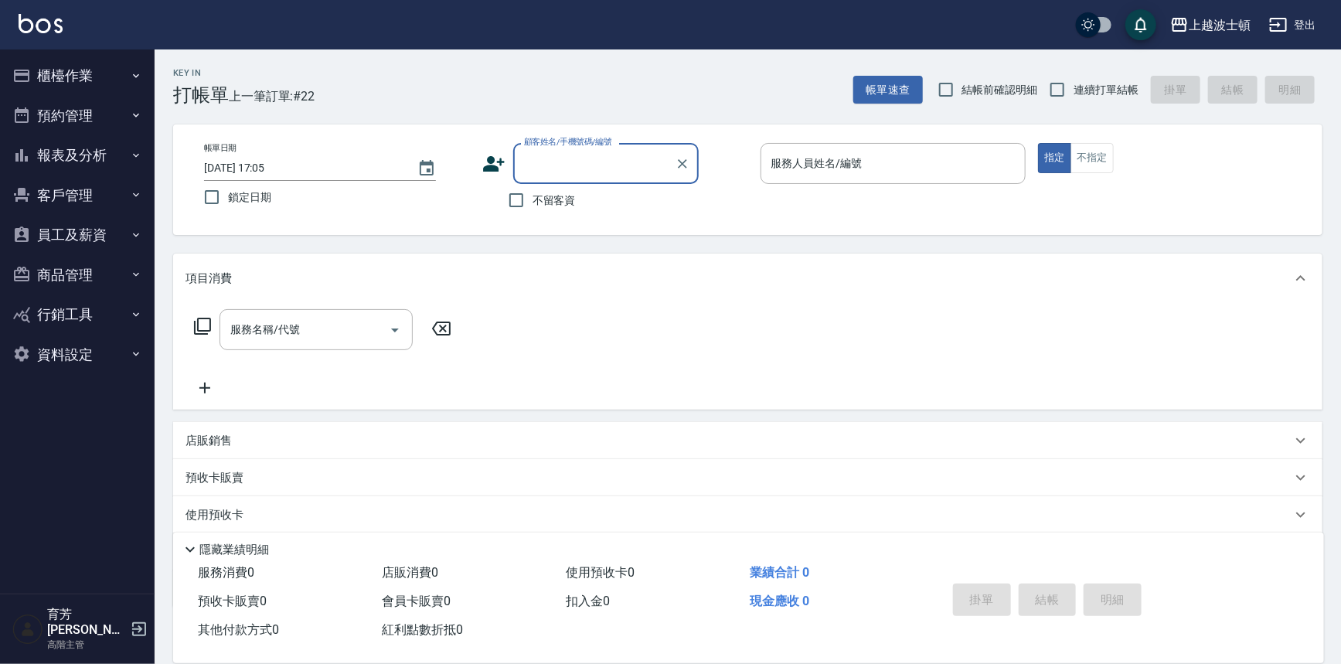
click at [83, 152] on button "報表及分析" at bounding box center [77, 155] width 142 height 40
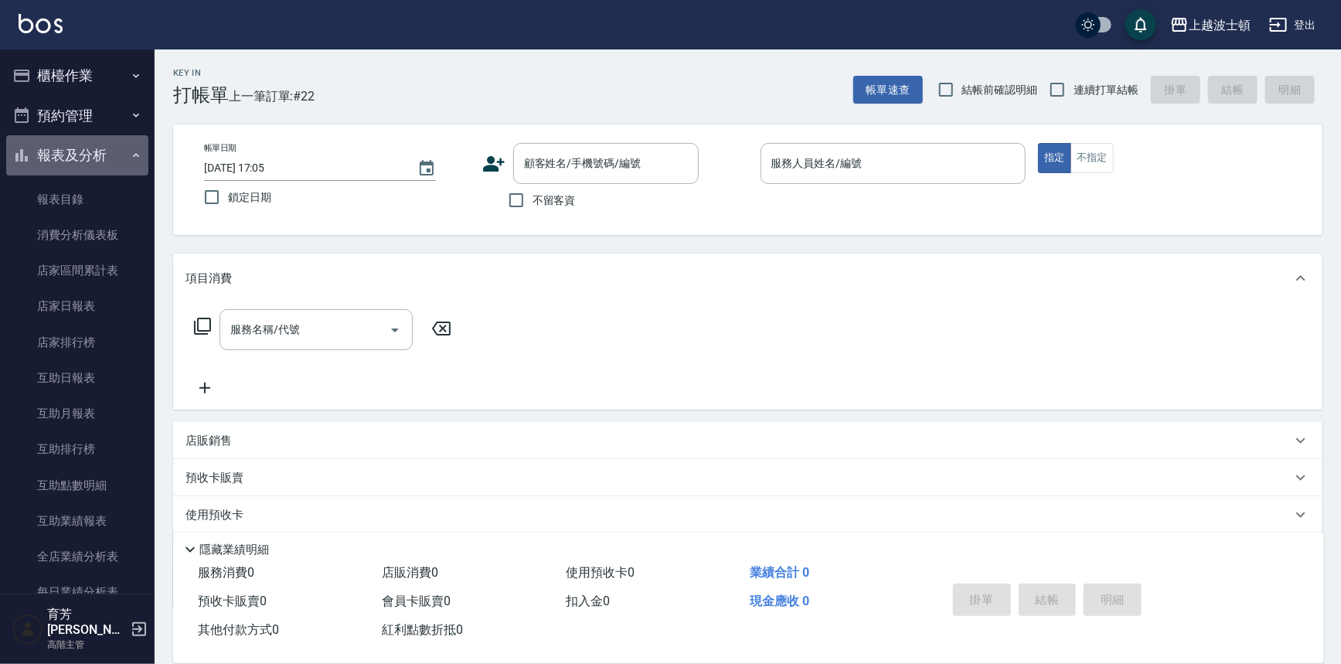
click at [83, 152] on button "報表及分析" at bounding box center [77, 155] width 142 height 40
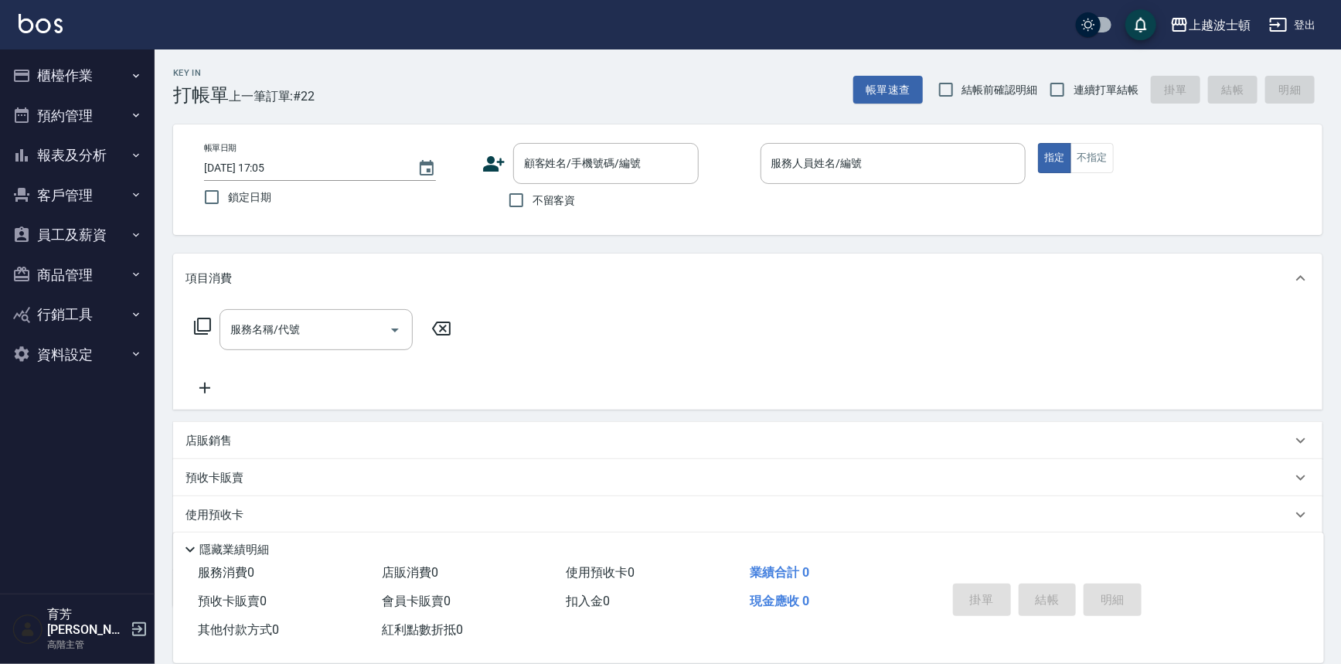
click at [90, 60] on button "櫃檯作業" at bounding box center [77, 76] width 142 height 40
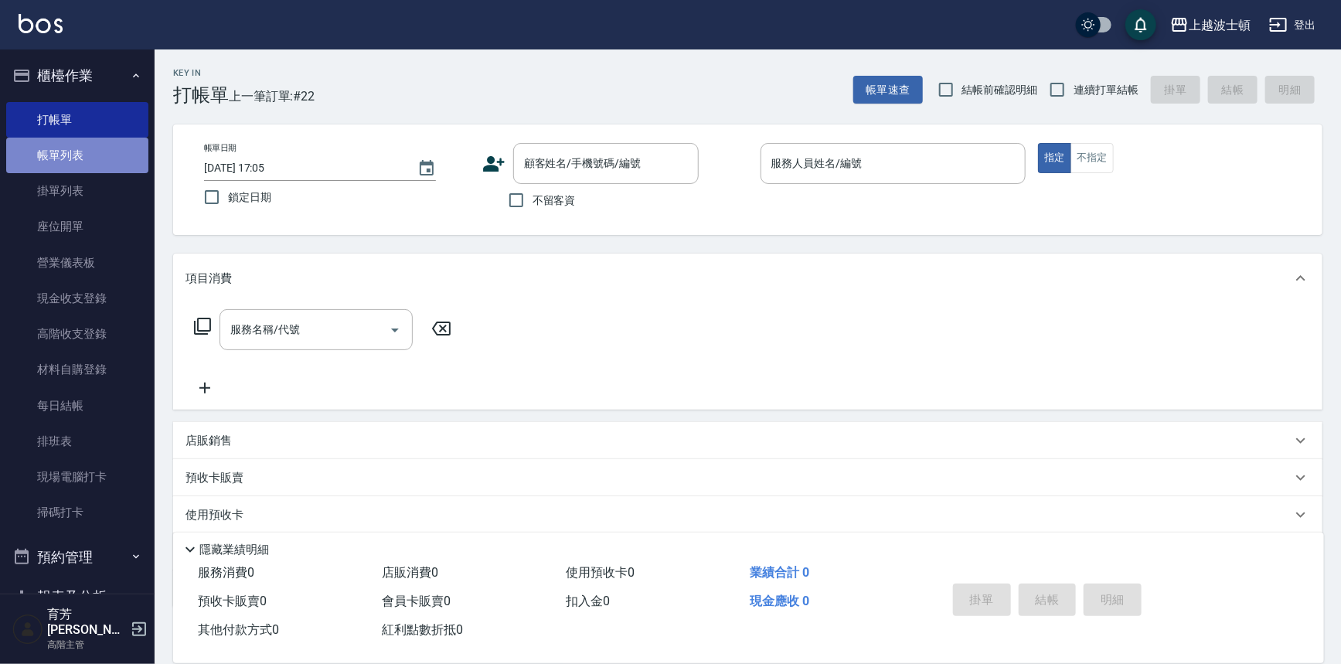
click at [112, 164] on link "帳單列表" at bounding box center [77, 156] width 142 height 36
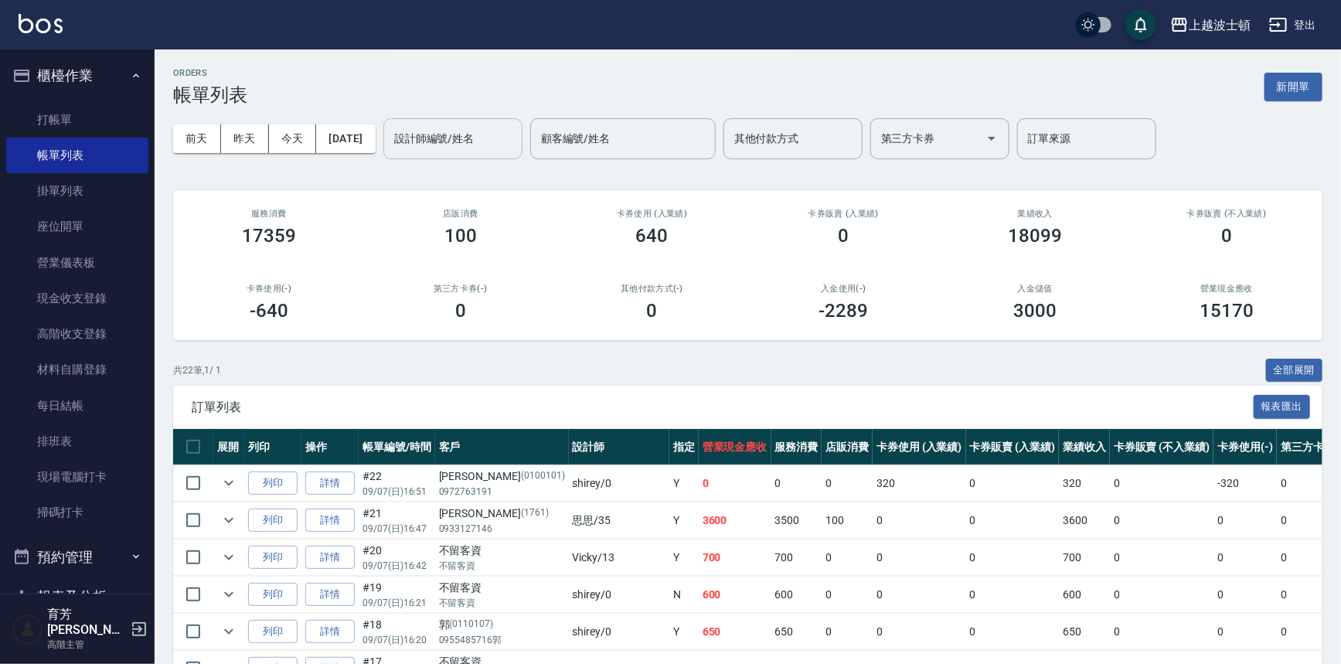
click at [451, 151] on input "設計師編號/姓名" at bounding box center [452, 138] width 125 height 27
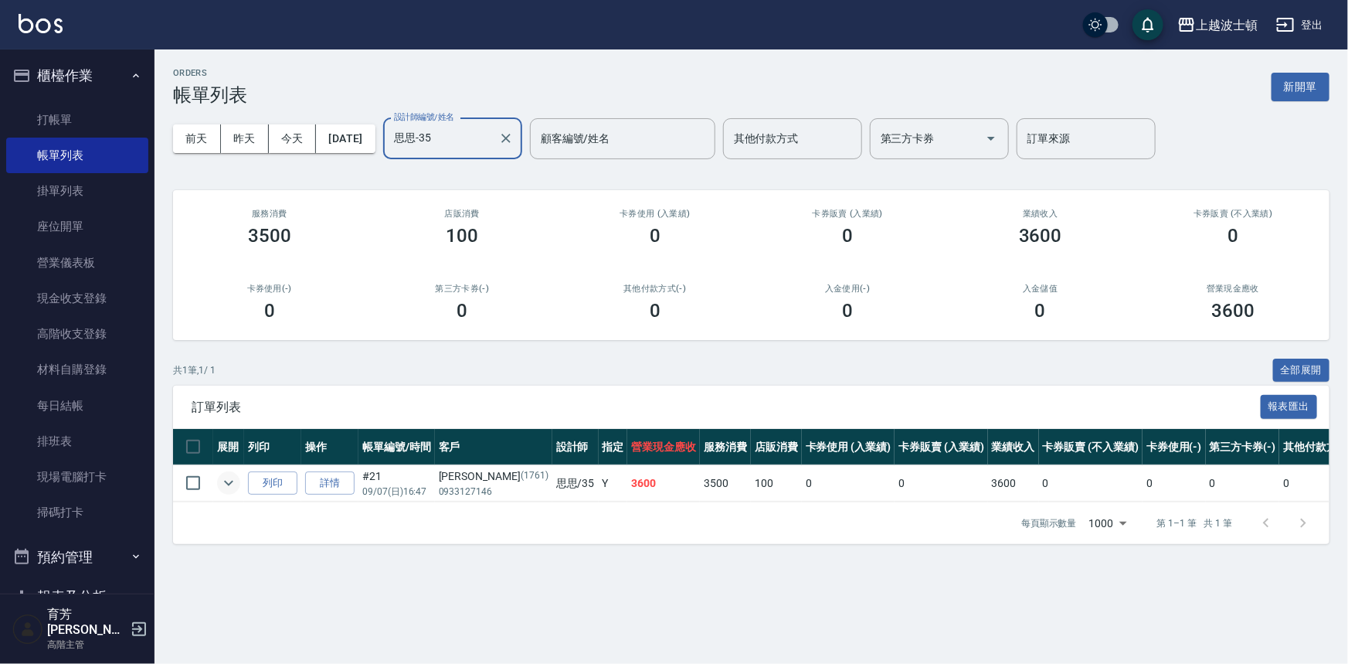
click at [227, 476] on icon "expand row" at bounding box center [228, 483] width 19 height 19
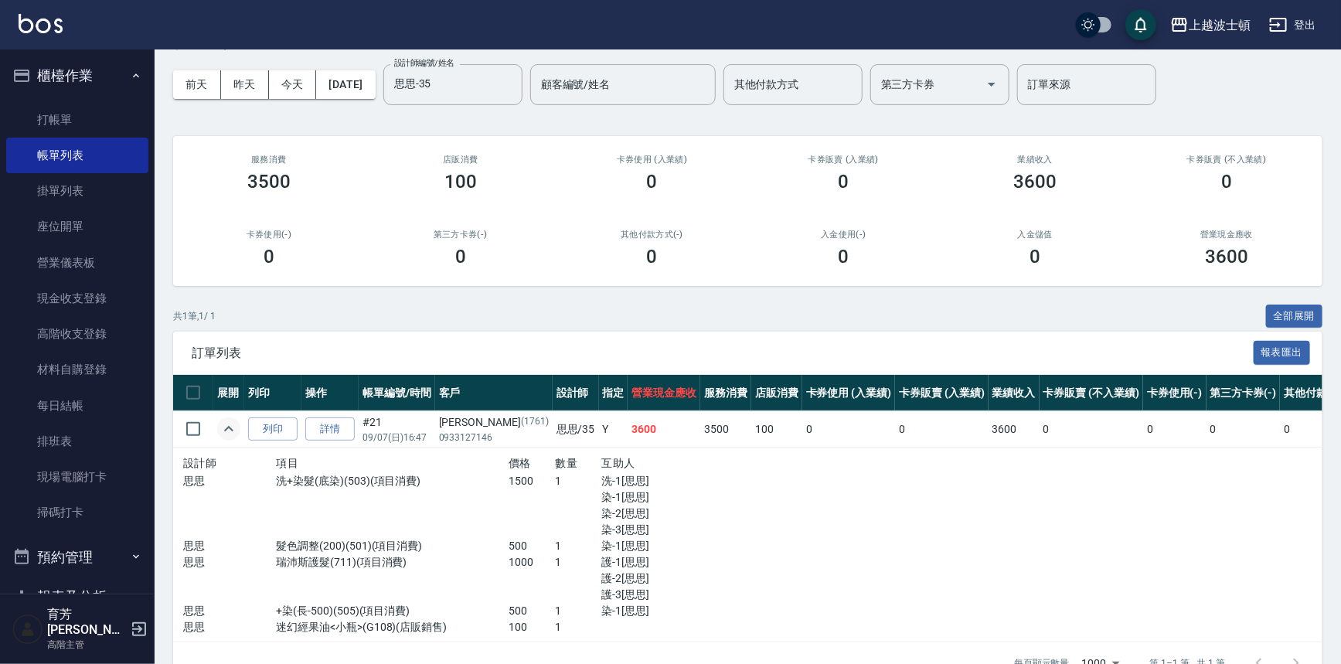
scroll to position [102, 0]
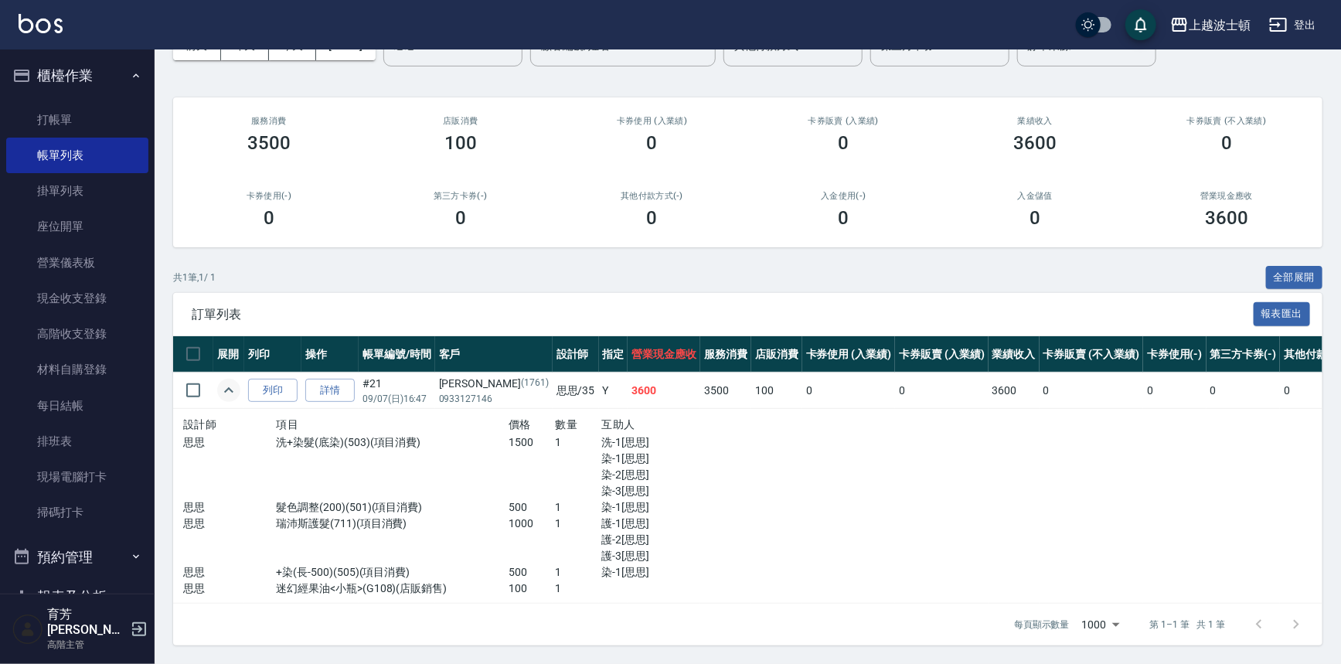
click at [49, 26] on img at bounding box center [41, 23] width 44 height 19
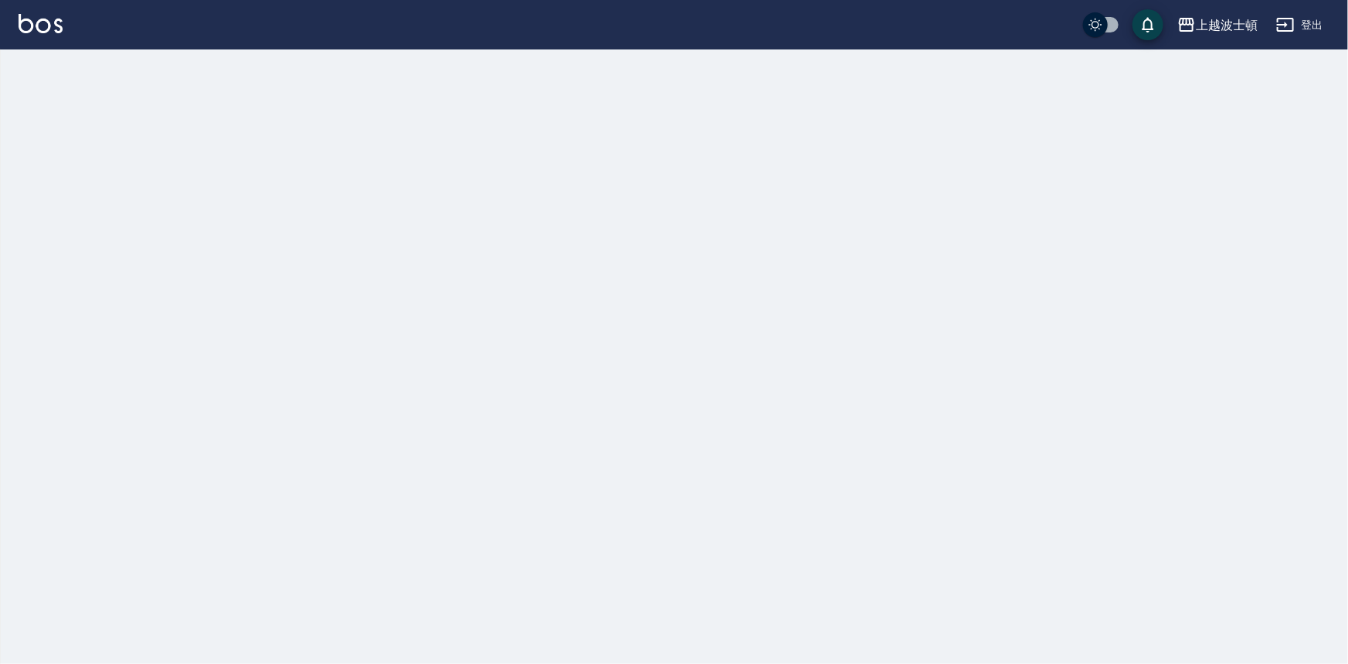
click at [49, 26] on img at bounding box center [41, 23] width 44 height 19
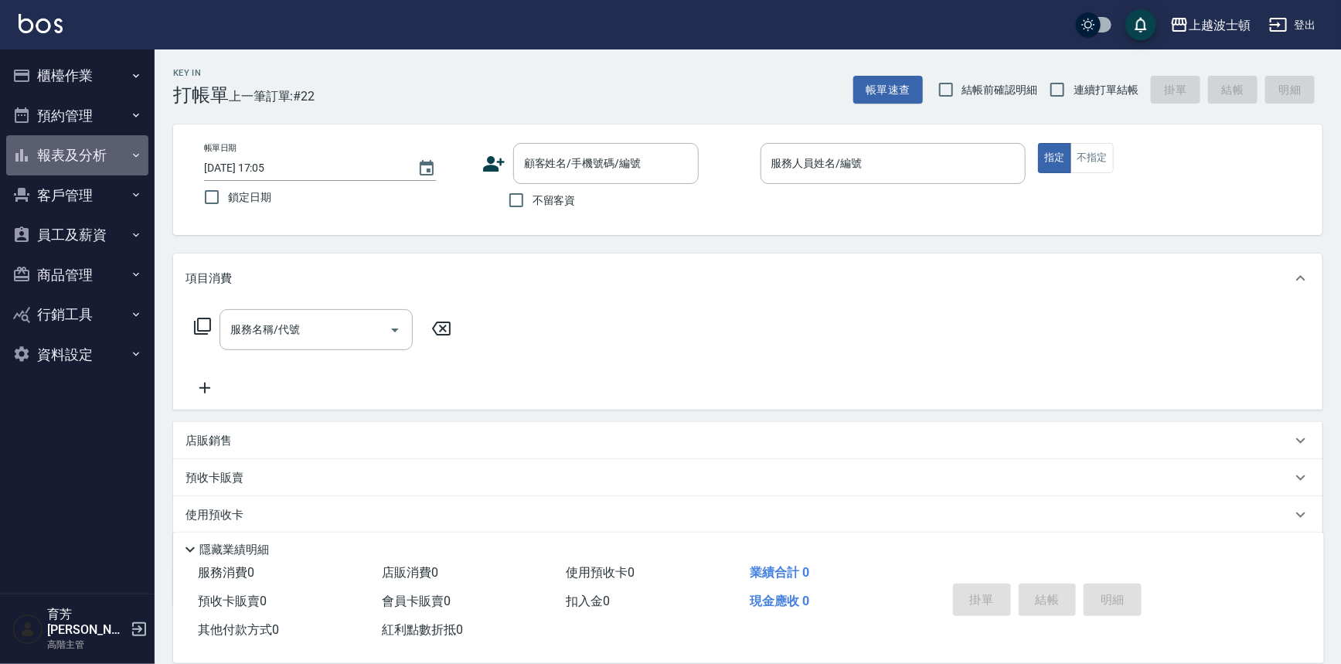
click at [9, 152] on button "報表及分析" at bounding box center [77, 155] width 142 height 40
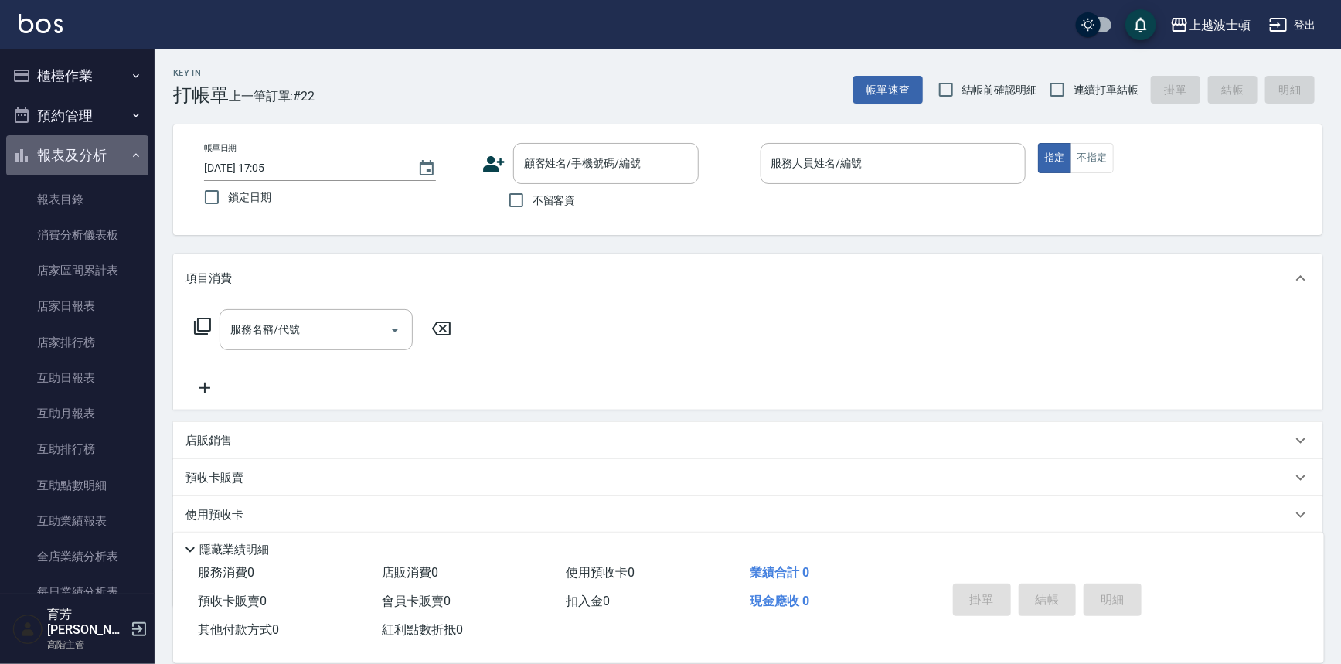
drag, startPoint x: 9, startPoint y: 152, endPoint x: 4, endPoint y: 179, distance: 27.4
click at [8, 162] on button "報表及分析" at bounding box center [77, 155] width 142 height 40
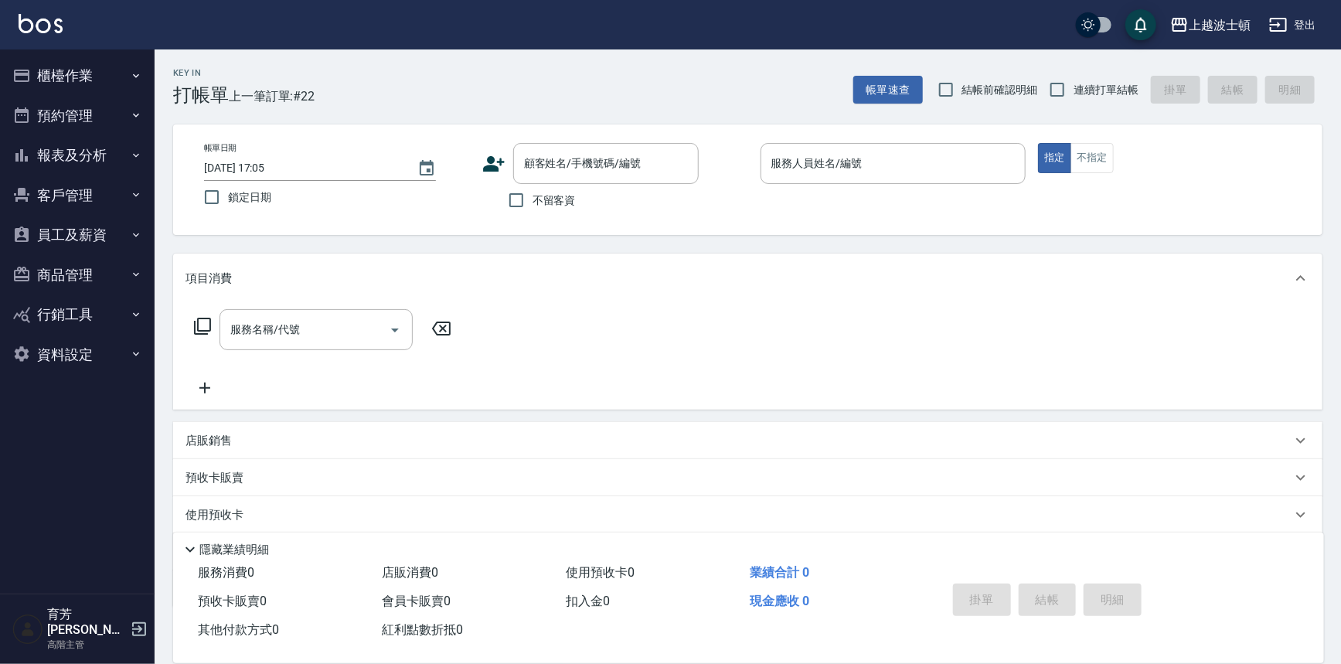
click at [2, 181] on nav "櫃檯作業 打帳單 帳單列表 掛單列表 座位開單 營業儀表板 現金收支登錄 高階收支登錄 材料自購登錄 每日結帳 排班表 現場電腦打卡 掃碼打卡 預約管理 預約…" at bounding box center [77, 321] width 155 height 544
click at [0, 199] on nav "櫃檯作業 打帳單 帳單列表 掛單列表 座位開單 營業儀表板 現金收支登錄 高階收支登錄 材料自購登錄 每日結帳 排班表 現場電腦打卡 掃碼打卡 預約管理 預約…" at bounding box center [77, 321] width 155 height 544
drag, startPoint x: 5, startPoint y: 226, endPoint x: 6, endPoint y: 242, distance: 16.3
click at [6, 241] on nav "櫃檯作業 打帳單 帳單列表 掛單列表 座位開單 營業儀表板 現金收支登錄 高階收支登錄 材料自購登錄 每日結帳 排班表 現場電腦打卡 掃碼打卡 預約管理 預約…" at bounding box center [77, 321] width 155 height 544
click at [9, 260] on button "商品管理" at bounding box center [77, 275] width 142 height 40
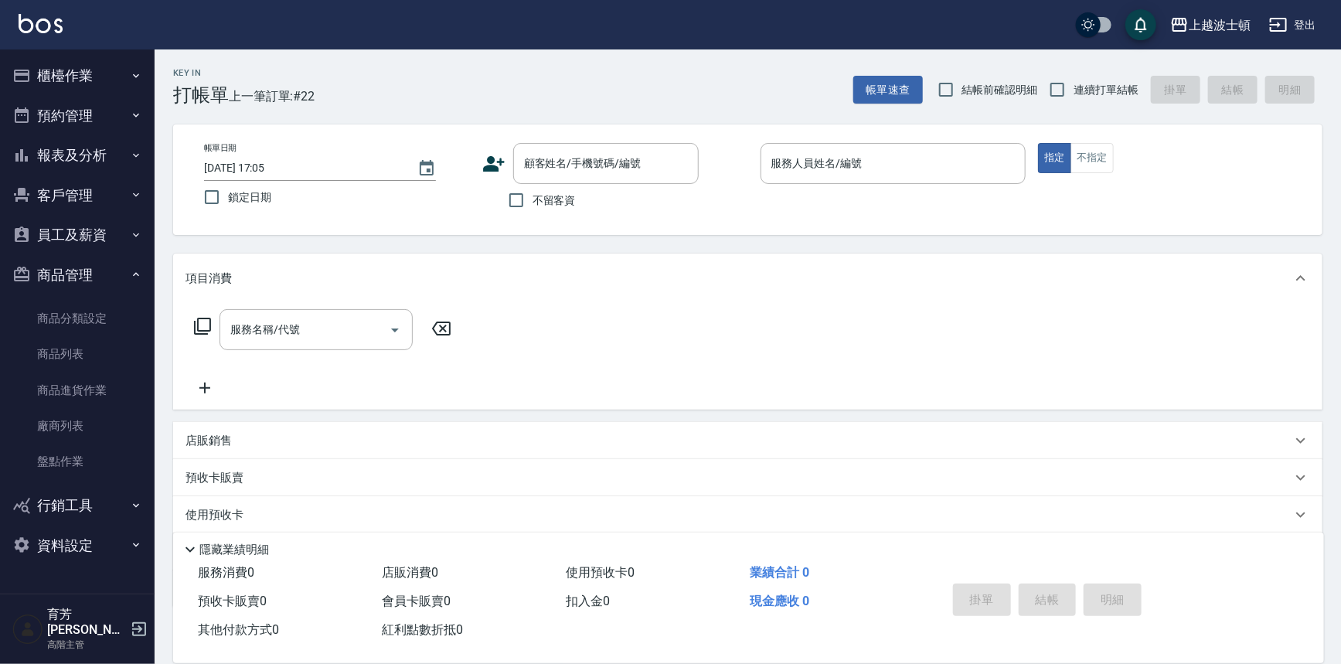
click at [11, 265] on button "商品管理" at bounding box center [77, 275] width 142 height 40
drag, startPoint x: 12, startPoint y: 266, endPoint x: 14, endPoint y: 286, distance: 20.2
click at [13, 277] on icon "button" at bounding box center [21, 274] width 19 height 19
drag, startPoint x: 15, startPoint y: 289, endPoint x: 7, endPoint y: 311, distance: 23.2
click at [11, 311] on li "商品管理 商品分類設定 商品列表 商品進貨作業 廠商列表 盤點作業" at bounding box center [77, 370] width 142 height 231
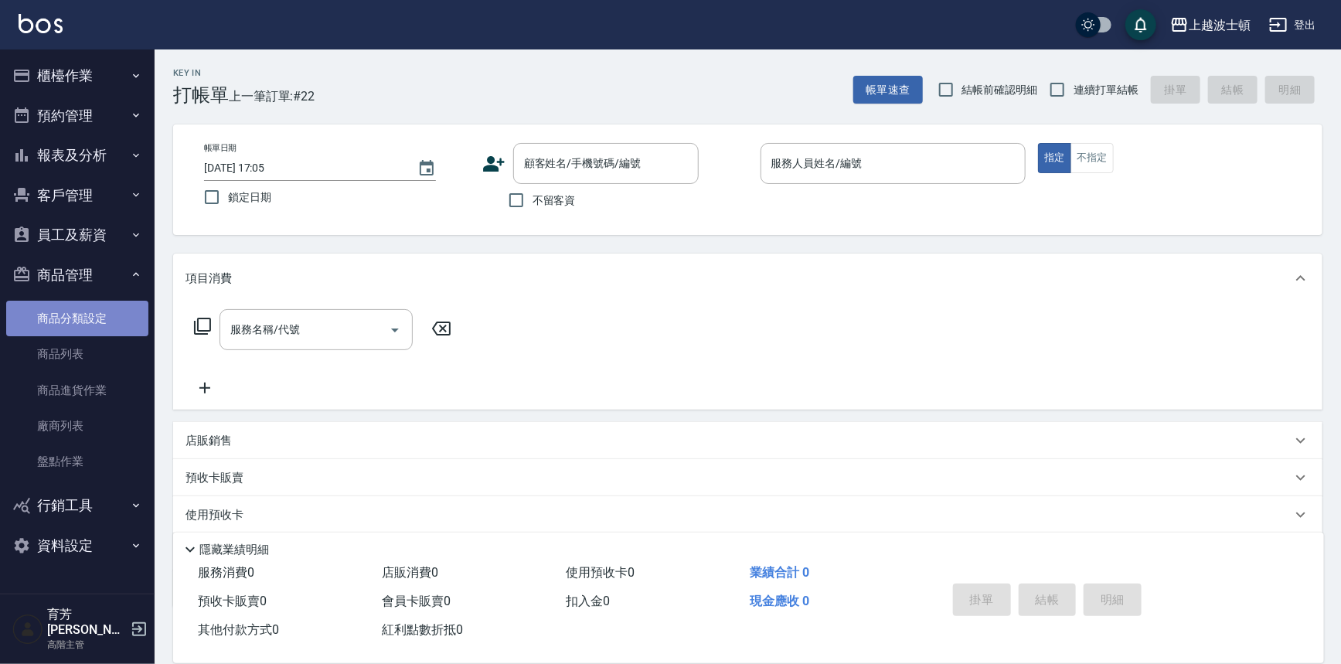
drag, startPoint x: 7, startPoint y: 311, endPoint x: 10, endPoint y: 335, distance: 24.2
click at [7, 311] on link "商品分類設定" at bounding box center [77, 319] width 142 height 36
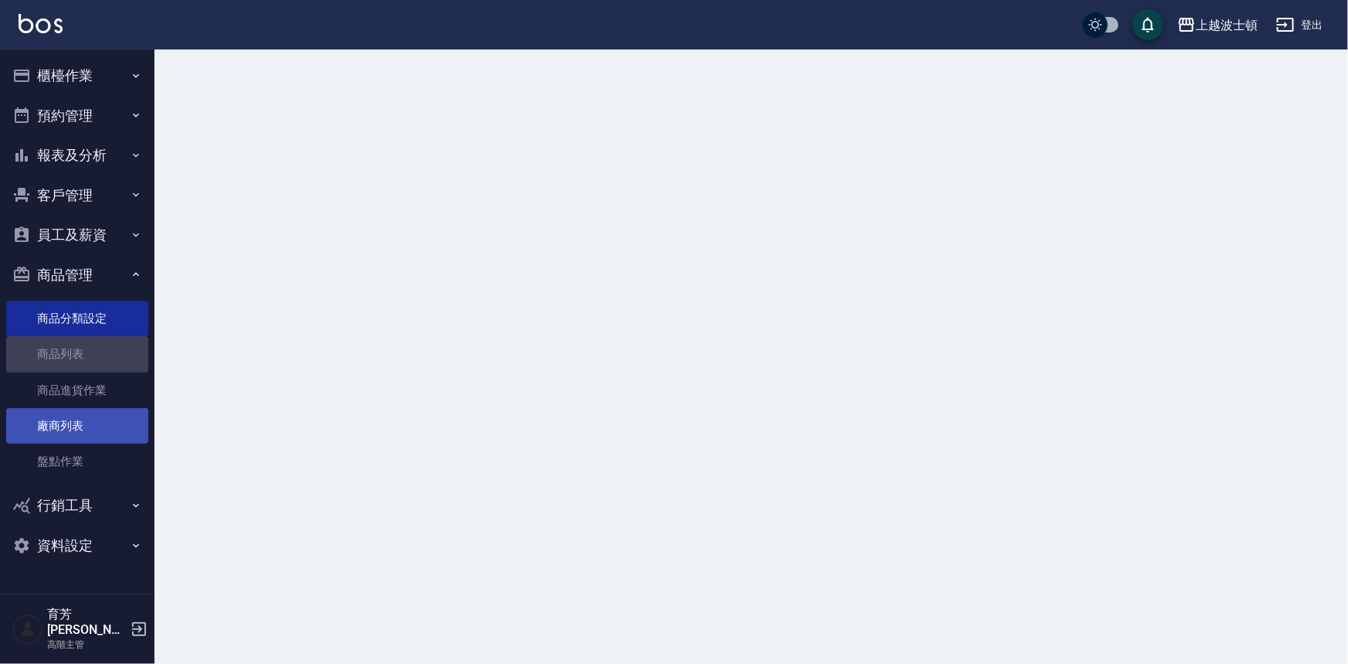
drag, startPoint x: 42, startPoint y: 412, endPoint x: 57, endPoint y: 429, distance: 23.0
click at [43, 412] on link "廠商列表" at bounding box center [77, 426] width 142 height 36
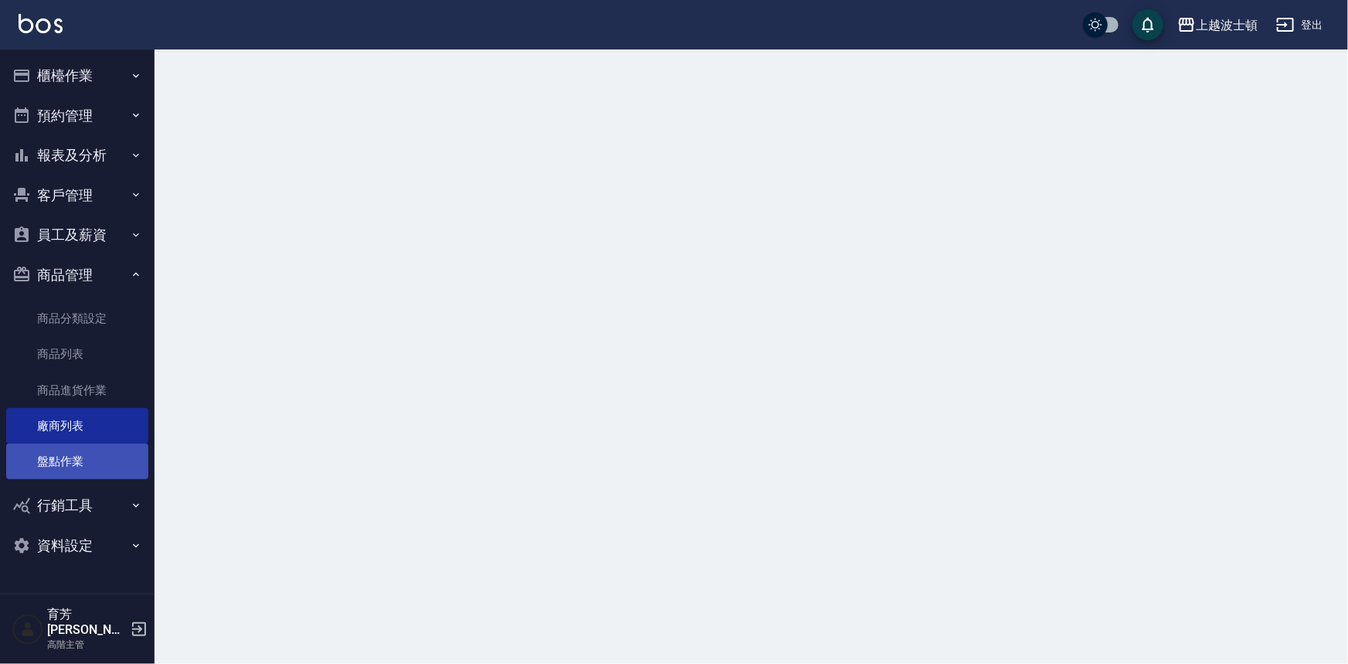
click at [93, 461] on link "盤點作業" at bounding box center [77, 462] width 142 height 36
drag, startPoint x: 104, startPoint y: 482, endPoint x: 141, endPoint y: 502, distance: 42.5
click at [104, 502] on ul "櫃檯作業 打帳單 帳單列表 掛單列表 座位開單 營業儀表板 現金收支登錄 高階收支登錄 材料自購登錄 每日結帳 排班表 現場電腦打卡 掃碼打卡 預約管理 預約…" at bounding box center [77, 310] width 142 height 522
drag, startPoint x: 202, startPoint y: 502, endPoint x: 287, endPoint y: 500, distance: 85.8
click at [199, 512] on div at bounding box center [674, 332] width 1348 height 664
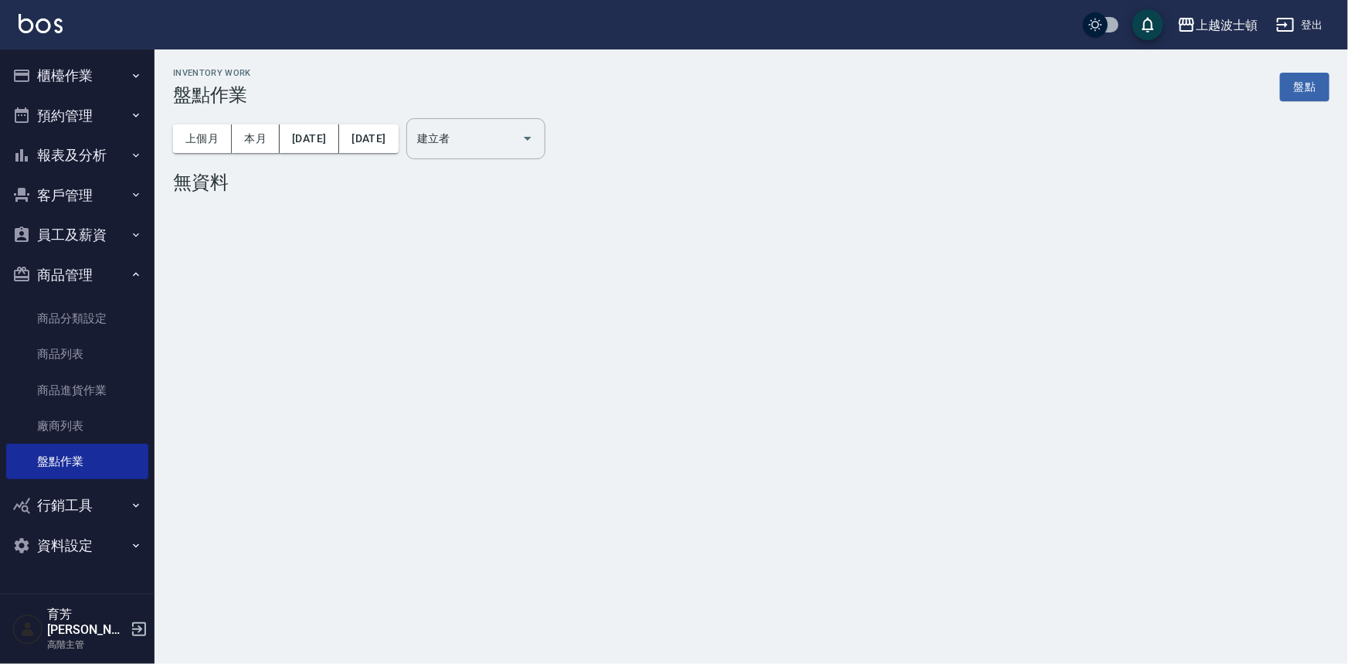
drag, startPoint x: 287, startPoint y: 500, endPoint x: 362, endPoint y: 481, distance: 77.2
click at [294, 510] on div "Inventory Work 盤點作業 盤點 上個月 本月 2025/09/01 2025/09/30 建立者 建立者 無資料" at bounding box center [674, 332] width 1348 height 664
click at [391, 478] on div "Inventory Work 盤點作業 盤點 上個月 本月 2025/09/01 2025/09/30 建立者 建立者 無資料" at bounding box center [674, 332] width 1348 height 664
click at [97, 80] on button "櫃檯作業" at bounding box center [77, 76] width 142 height 40
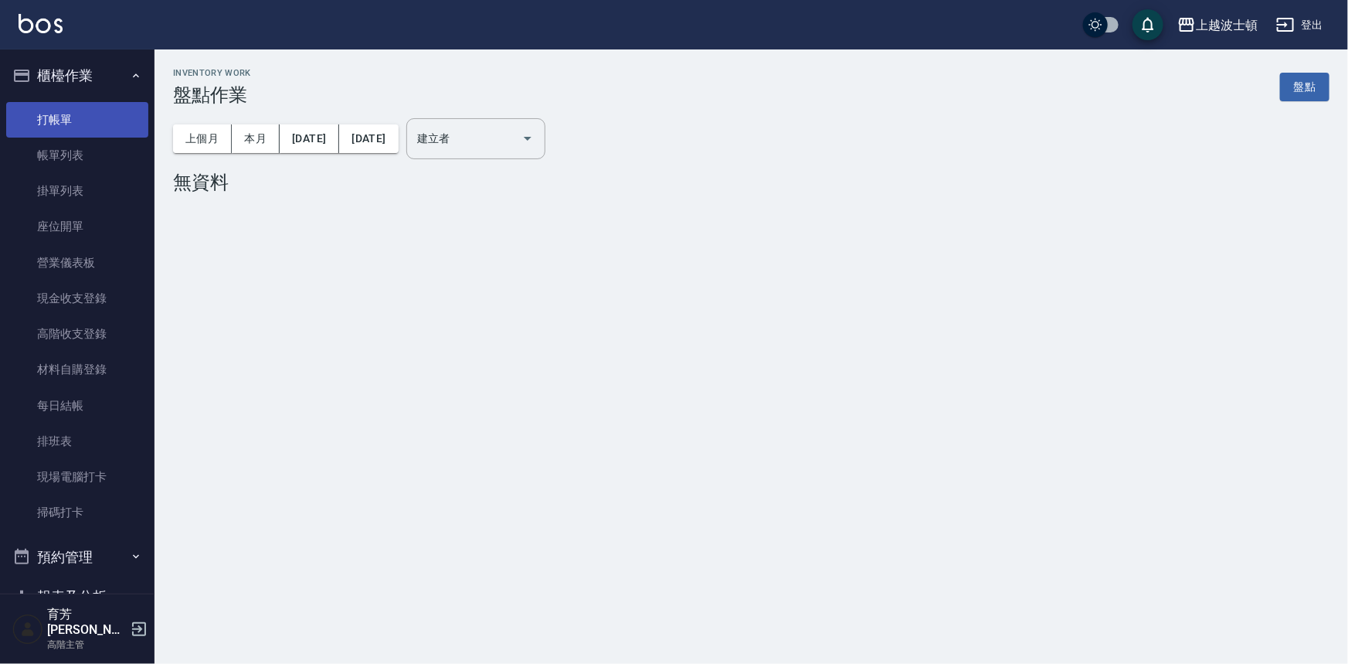
click at [65, 116] on link "打帳單" at bounding box center [77, 120] width 142 height 36
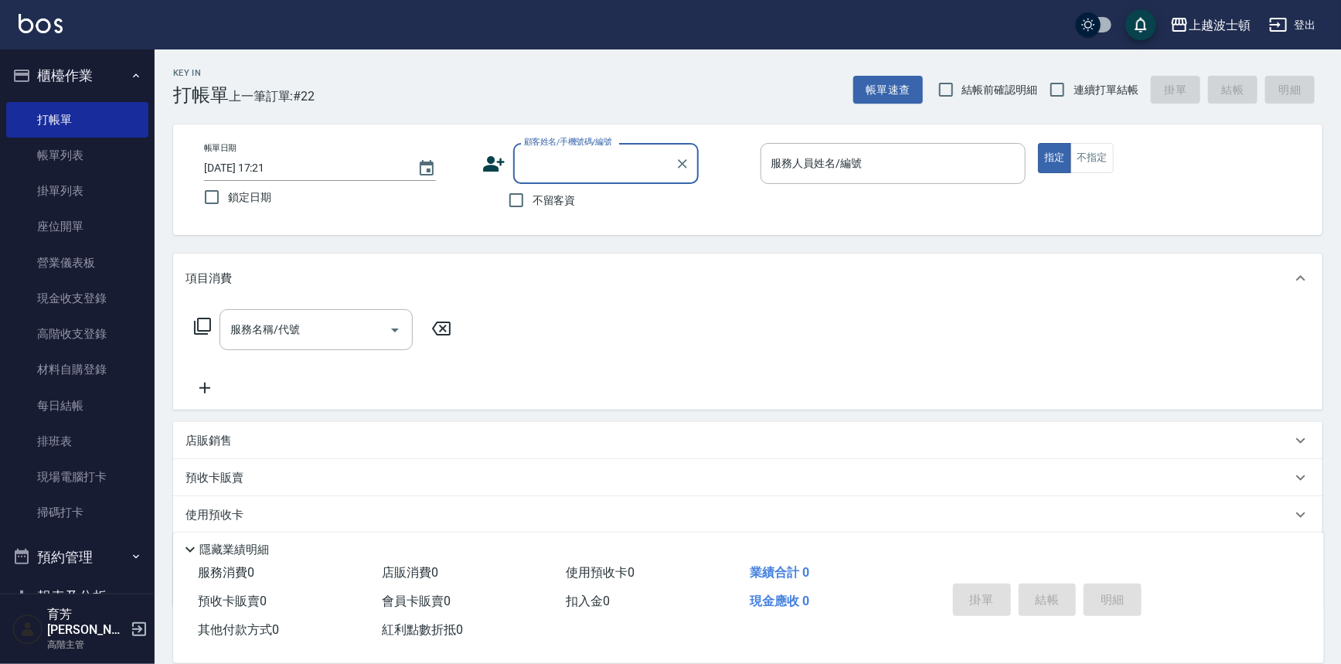
click at [548, 158] on input "顧客姓名/手機號碼/編號" at bounding box center [594, 163] width 148 height 27
drag, startPoint x: 585, startPoint y: 174, endPoint x: 608, endPoint y: 163, distance: 25.6
click at [608, 163] on input "楊" at bounding box center [594, 163] width 148 height 27
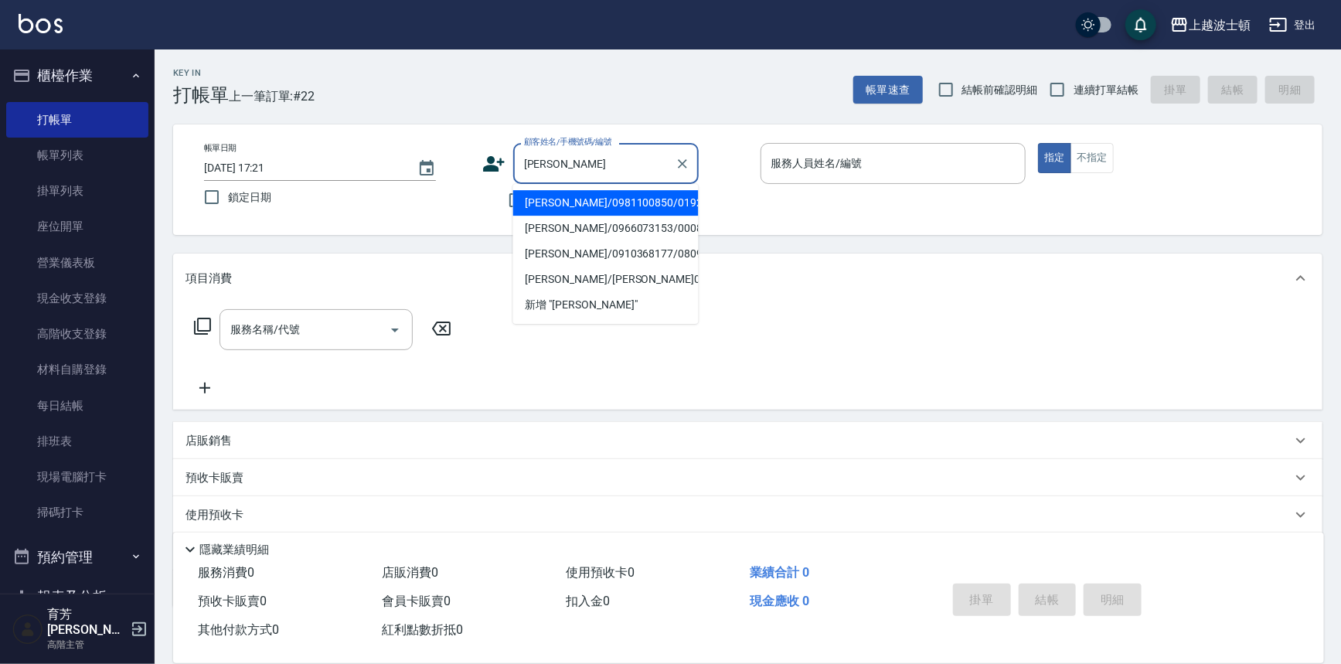
click at [580, 206] on li "楊佳蓉/0981100850/019204" at bounding box center [605, 203] width 185 height 26
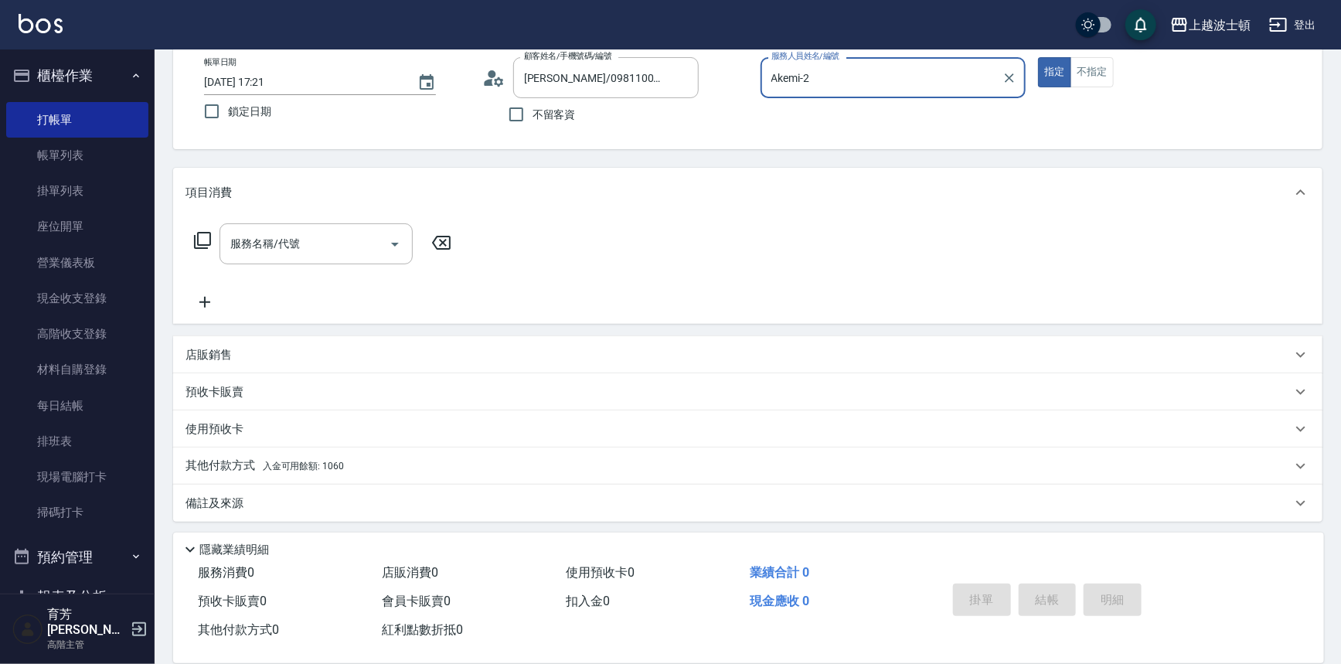
scroll to position [88, 0]
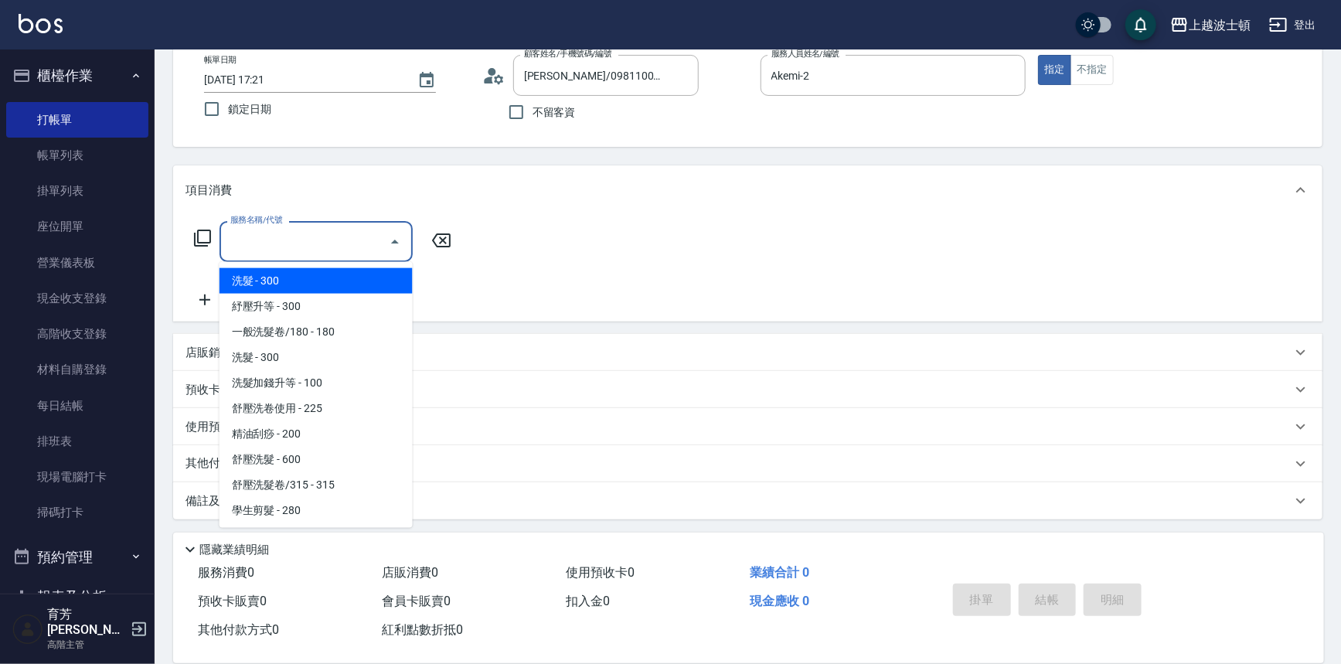
click at [247, 234] on input "服務名稱/代號" at bounding box center [304, 241] width 156 height 27
click at [283, 274] on span "洗髮 - 300" at bounding box center [315, 281] width 193 height 26
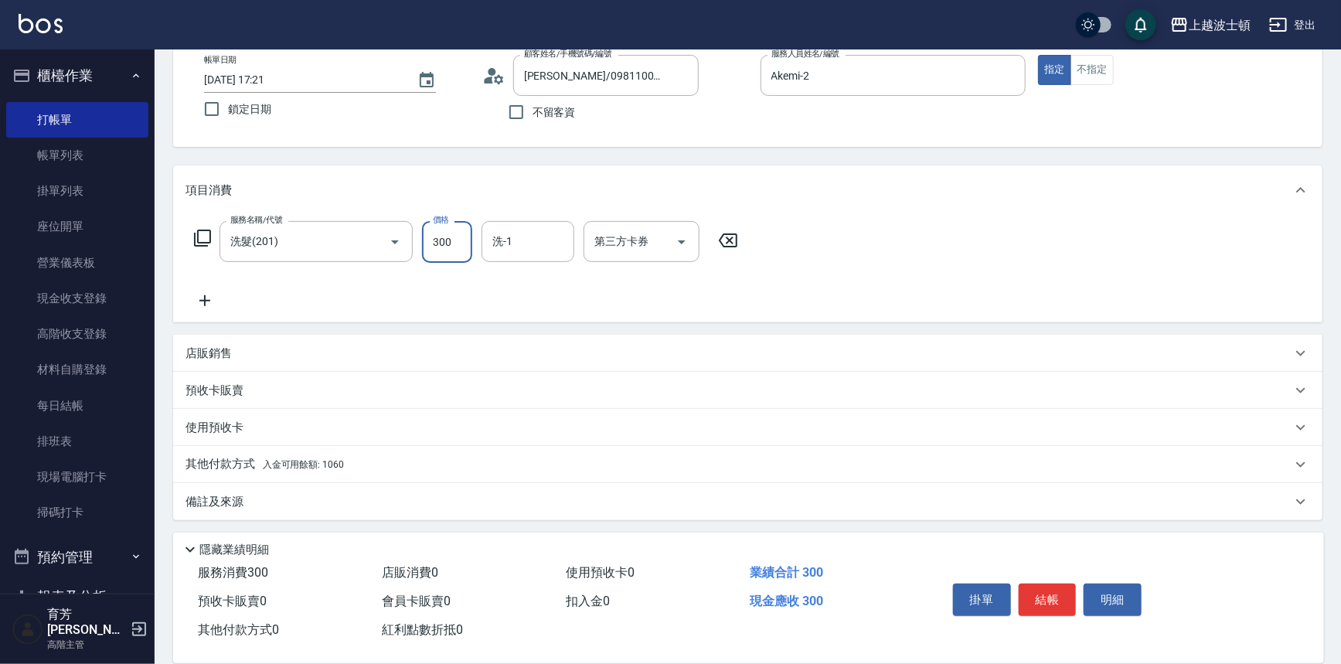
click at [447, 250] on input "300" at bounding box center [447, 242] width 50 height 42
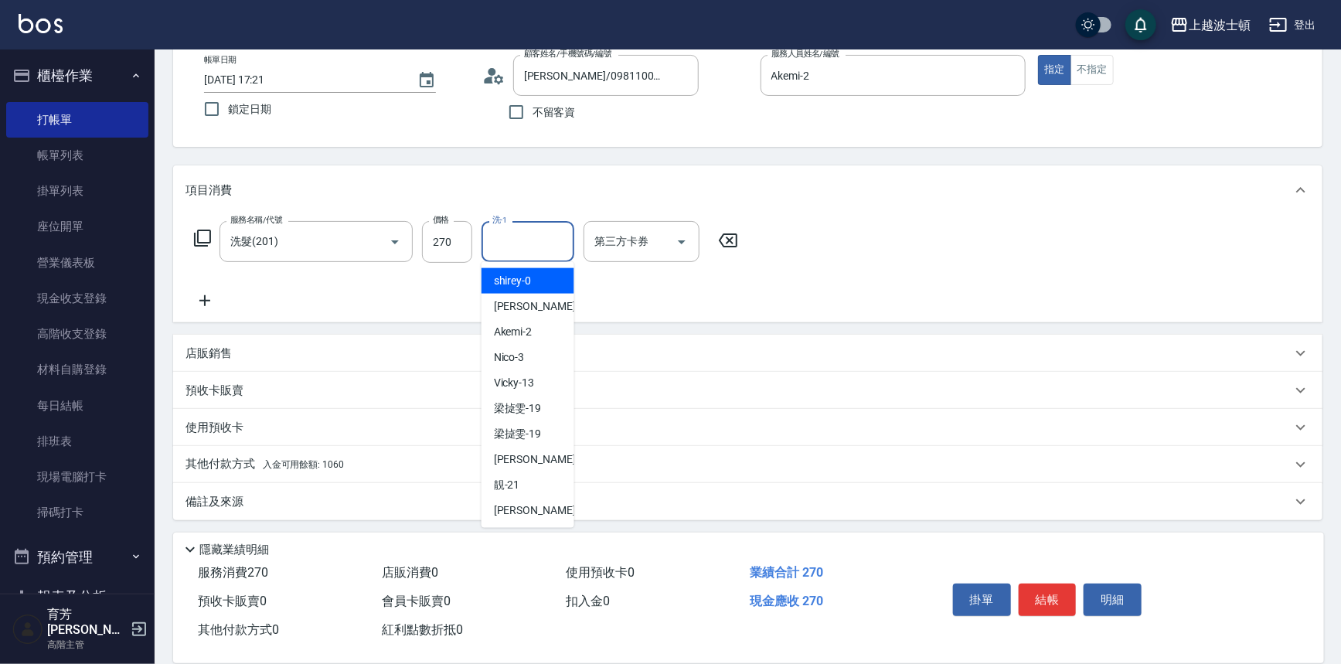
click at [525, 235] on input "洗-1" at bounding box center [527, 241] width 79 height 27
click at [538, 335] on div "Akemi -2" at bounding box center [527, 332] width 93 height 26
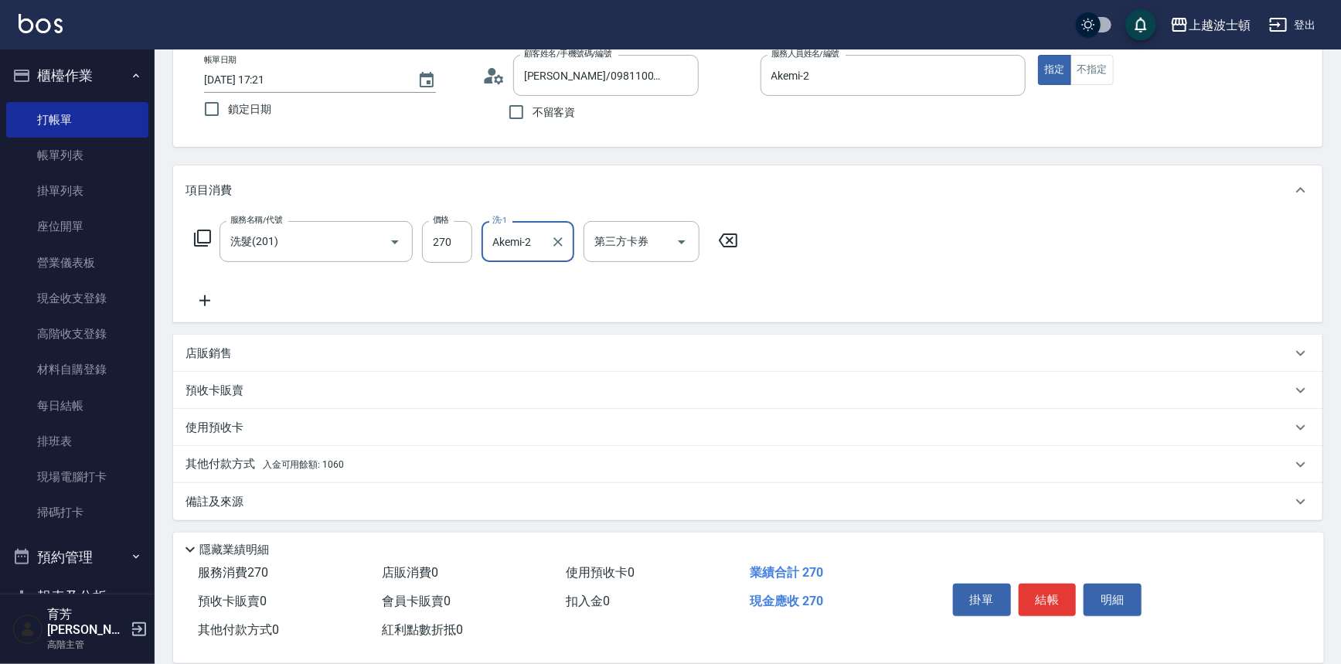
scroll to position [90, 0]
click at [308, 461] on span "入金可用餘額: 1060" at bounding box center [303, 462] width 81 height 11
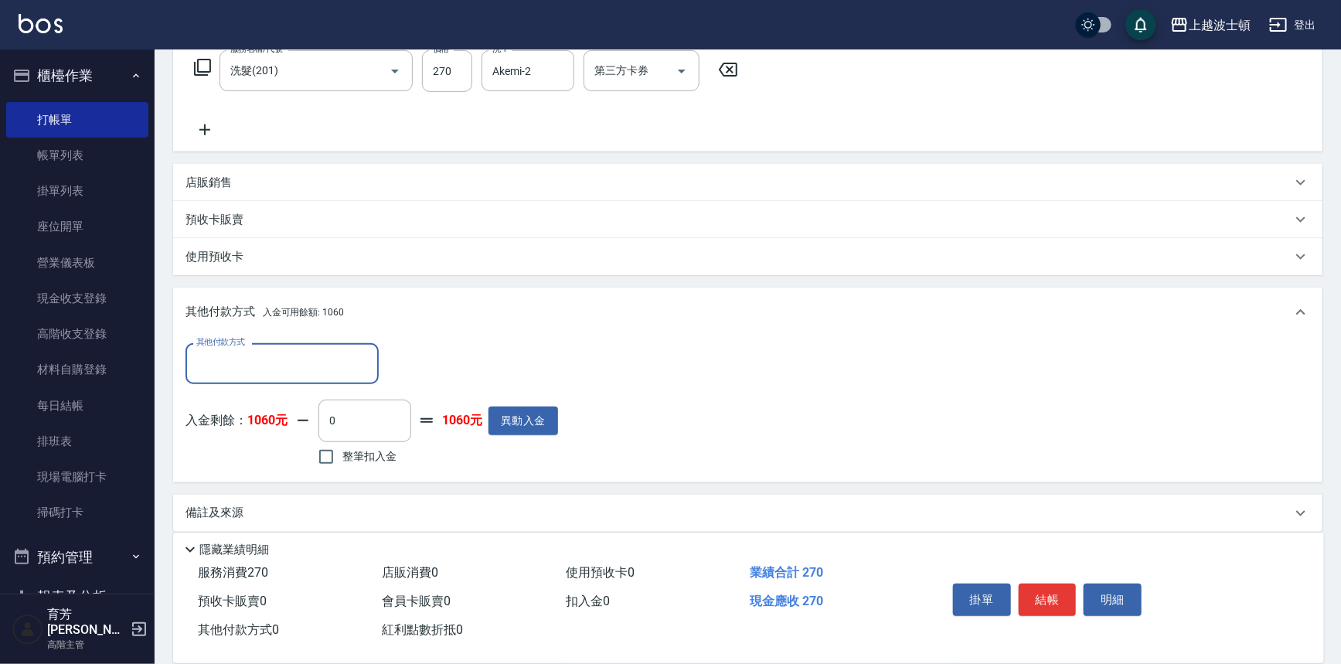
scroll to position [270, 0]
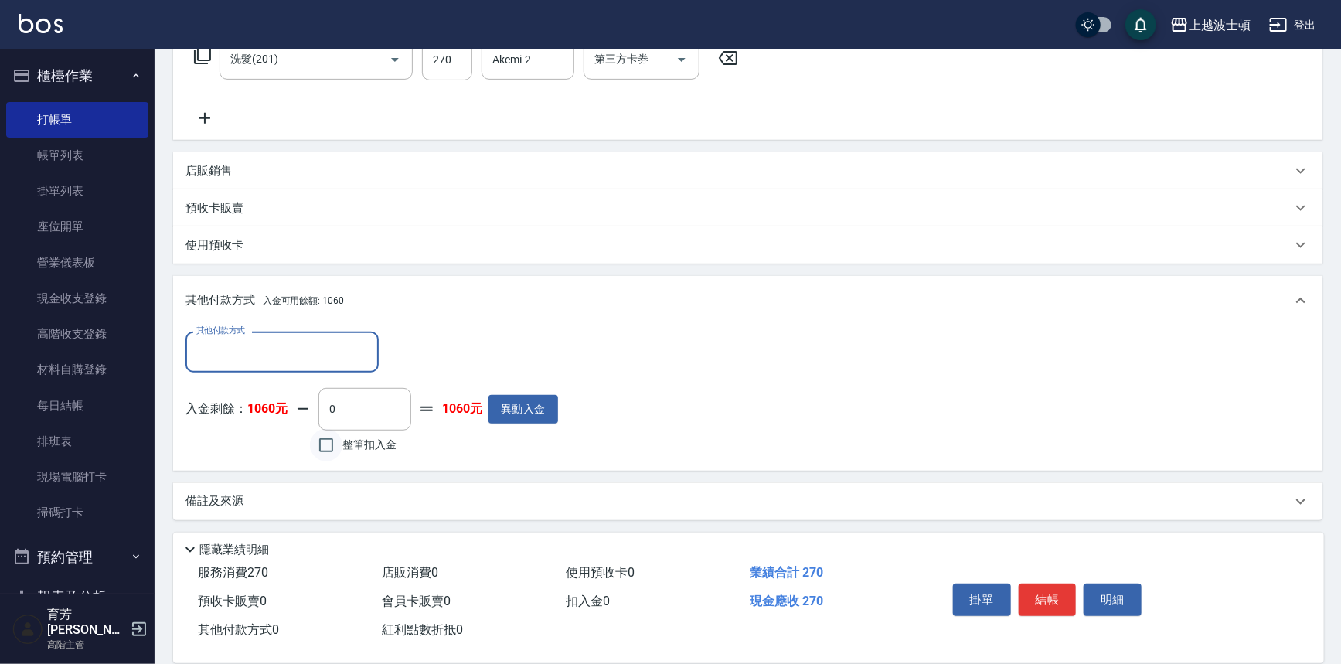
click at [318, 448] on input "整筆扣入金" at bounding box center [326, 445] width 32 height 32
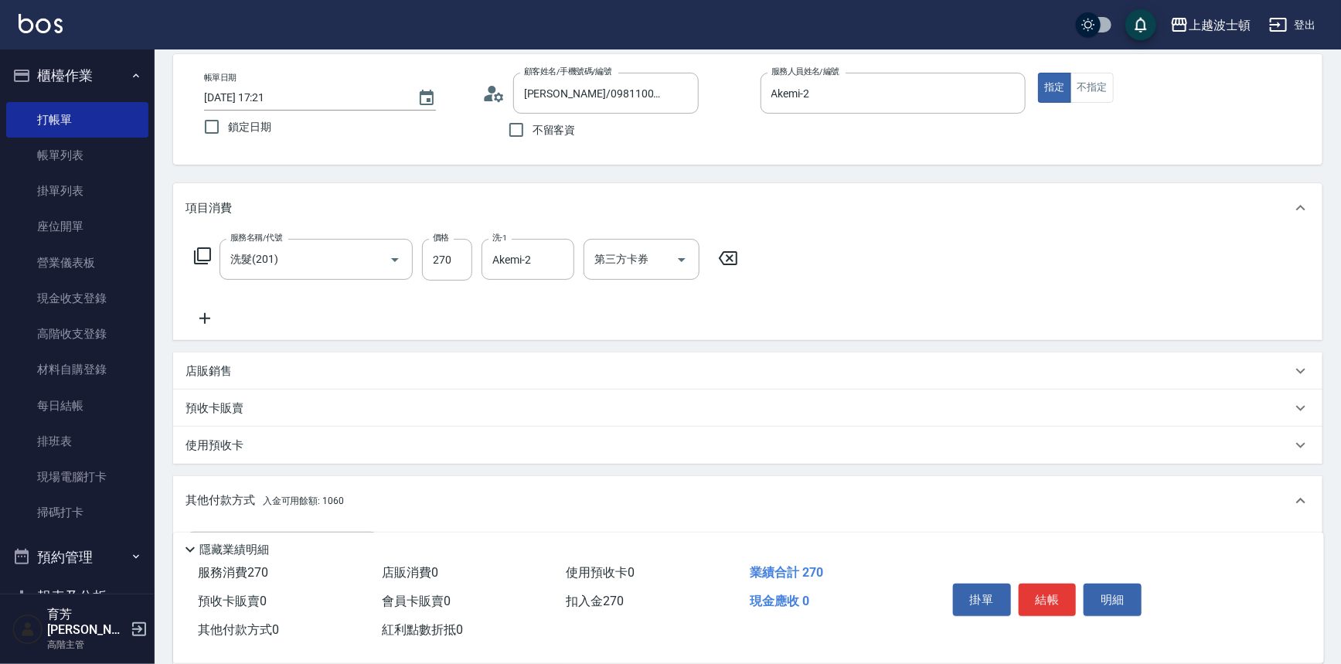
scroll to position [31, 0]
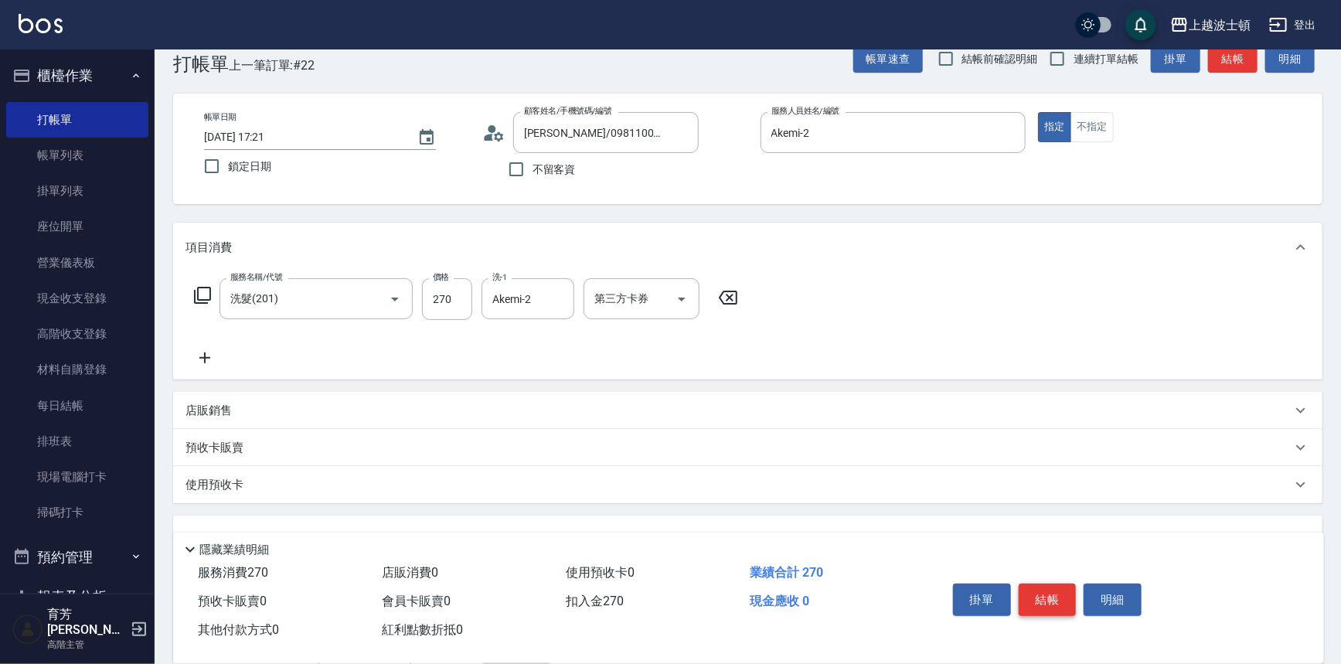
click at [1053, 596] on button "結帳" at bounding box center [1048, 599] width 58 height 32
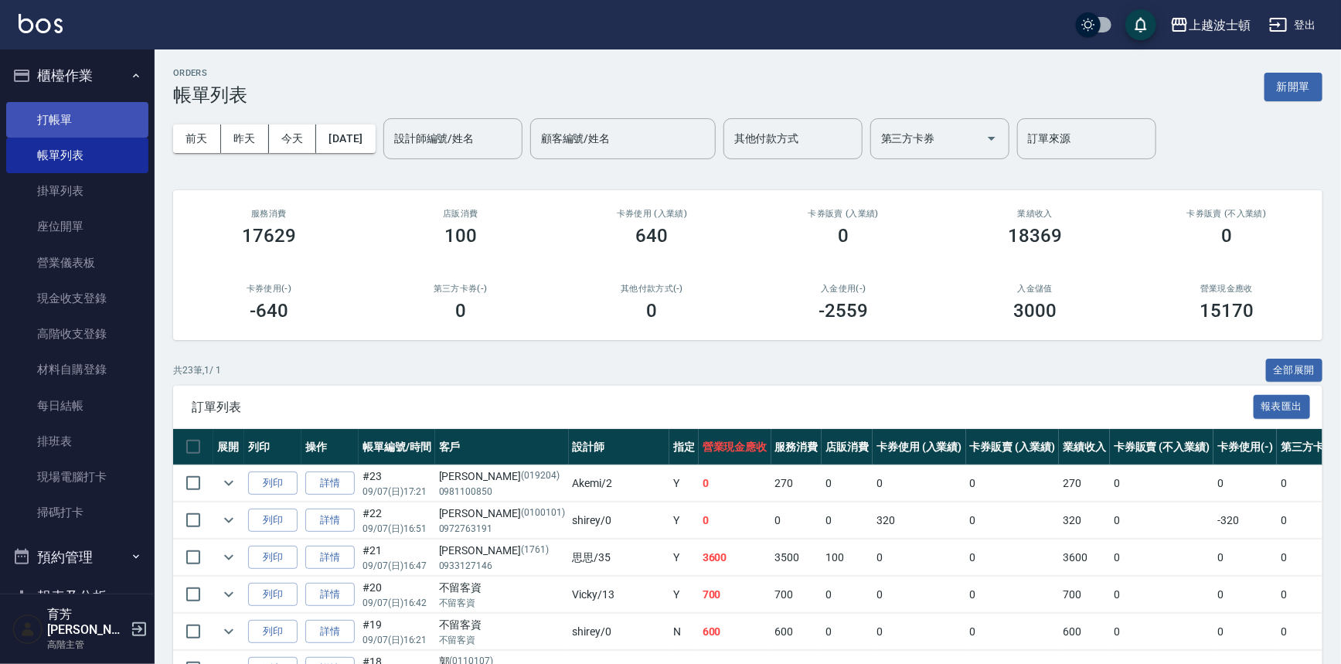
click at [101, 107] on link "打帳單" at bounding box center [77, 120] width 142 height 36
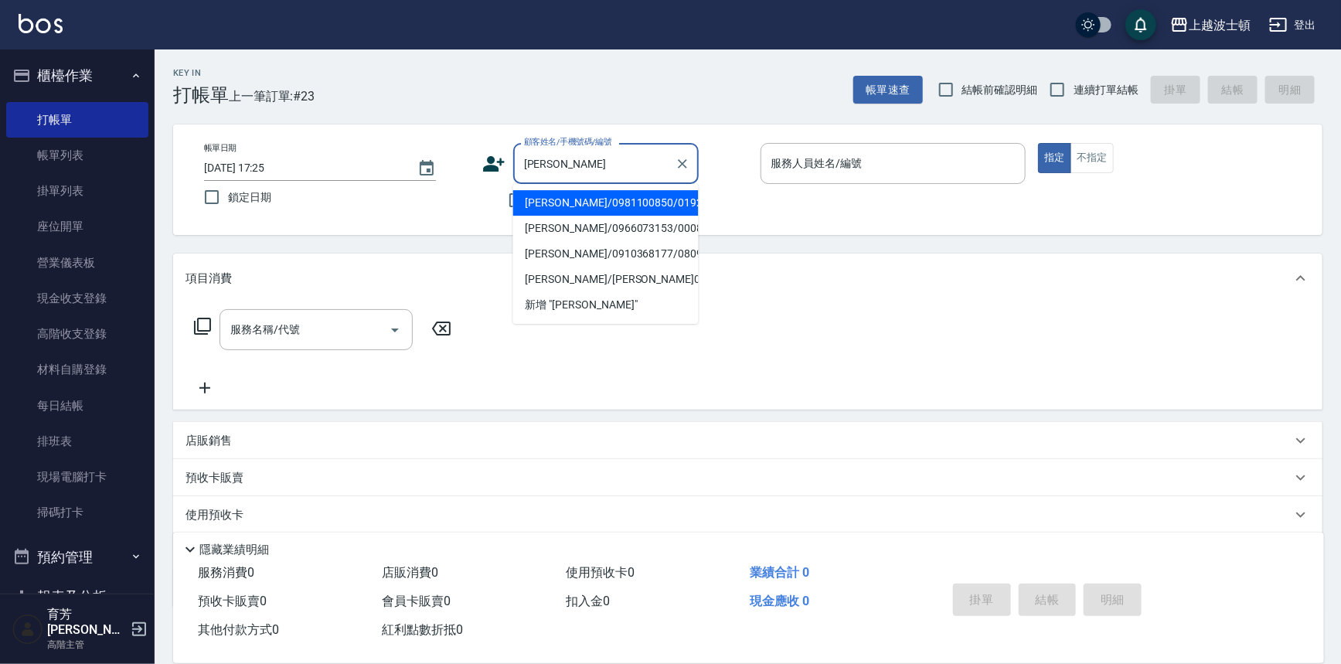
click at [549, 206] on li "楊佳蓉/0981100850/019204" at bounding box center [605, 203] width 185 height 26
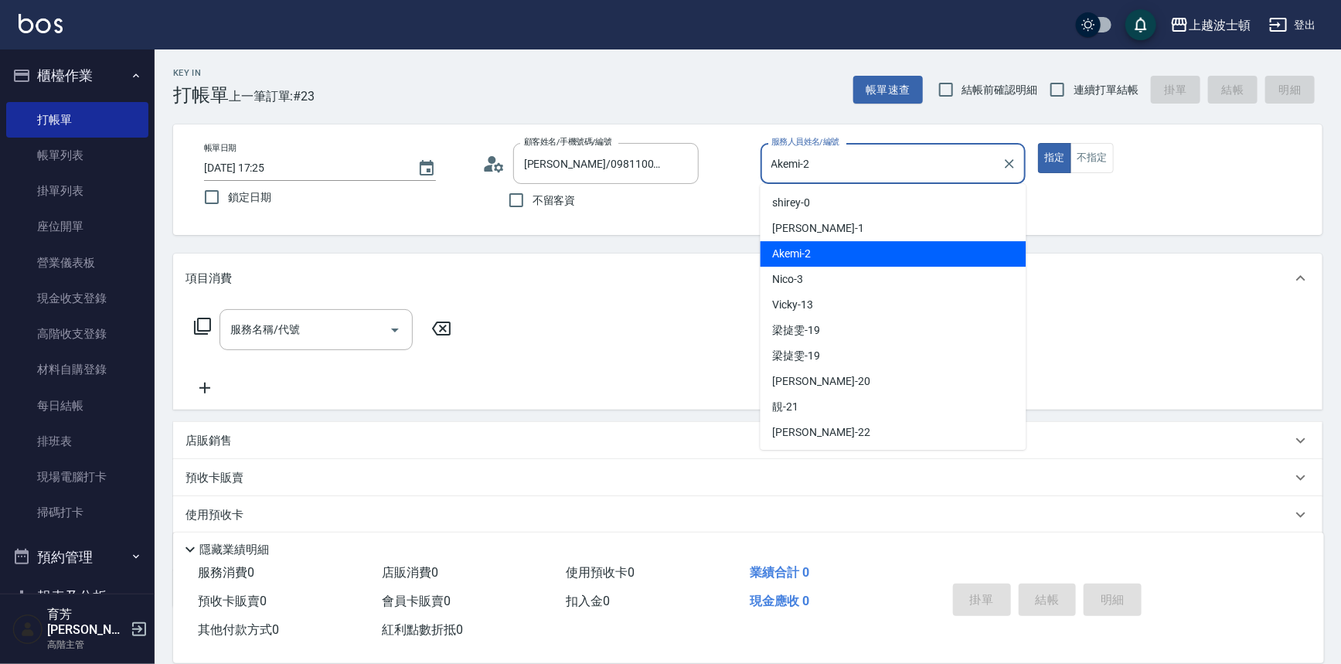
click at [824, 162] on input "Akemi-2" at bounding box center [881, 163] width 229 height 27
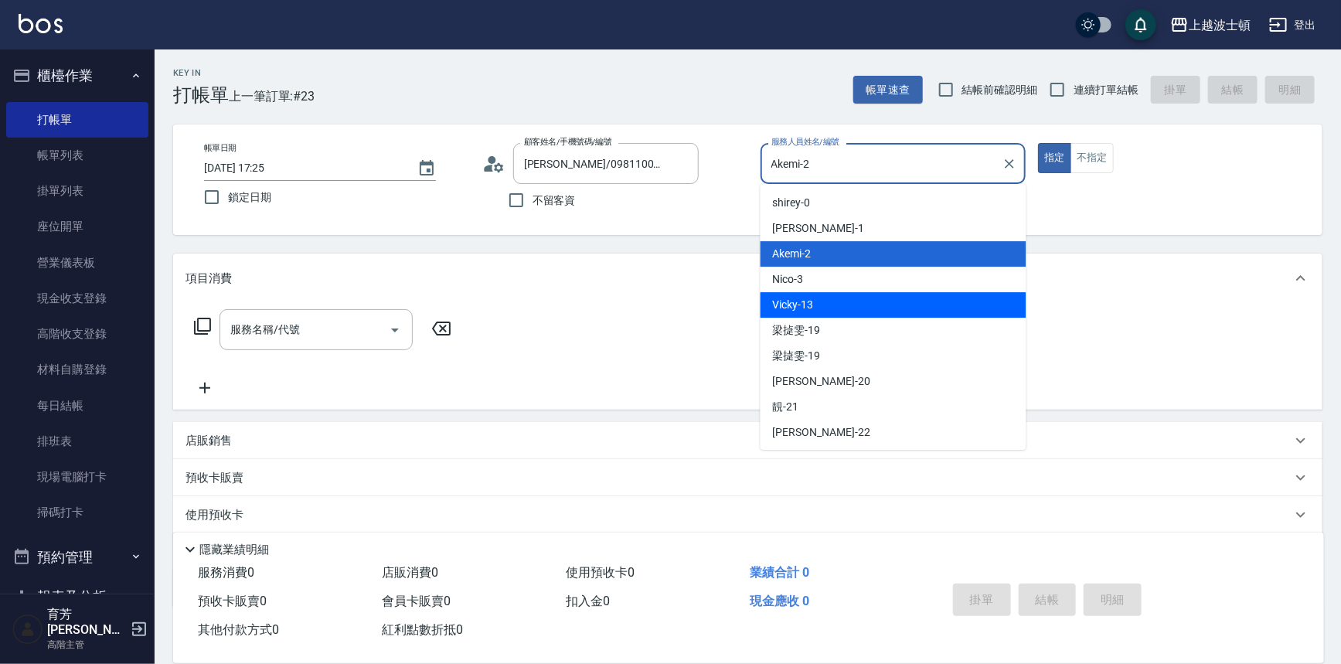
click at [845, 297] on div "Vicky -13" at bounding box center [893, 305] width 266 height 26
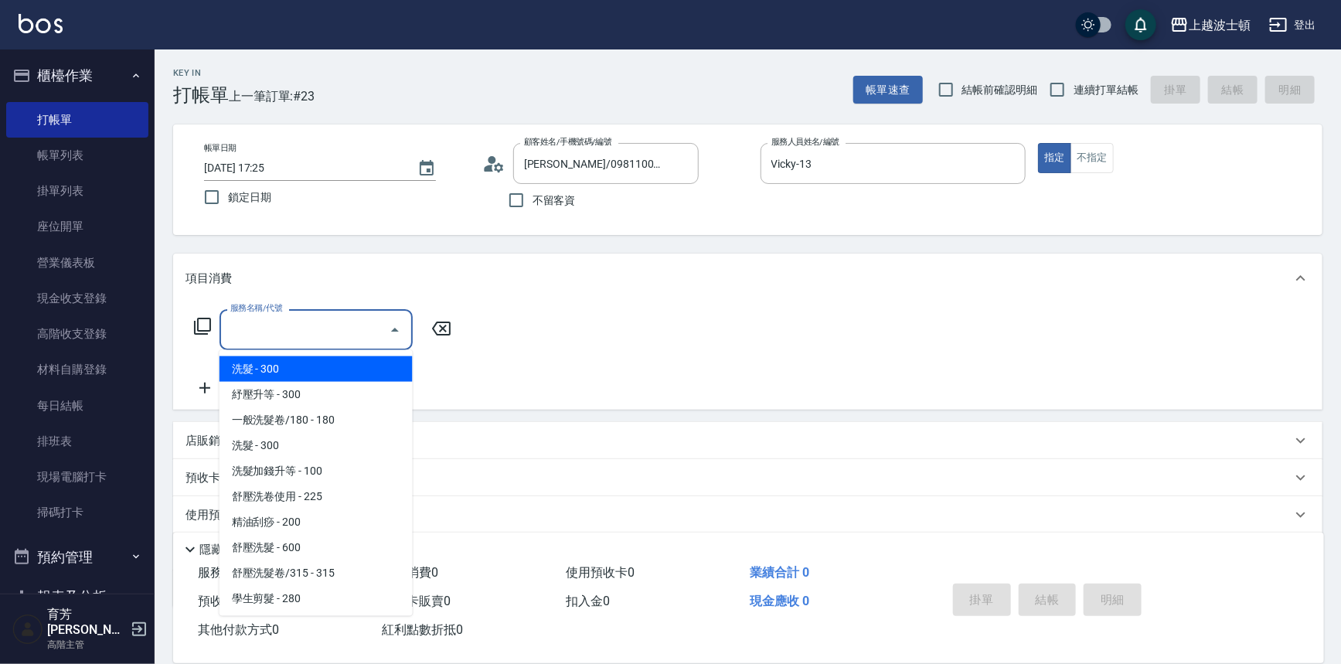
click at [287, 335] on input "服務名稱/代號" at bounding box center [304, 329] width 156 height 27
click at [309, 369] on span "洗髮 - 300" at bounding box center [315, 369] width 193 height 26
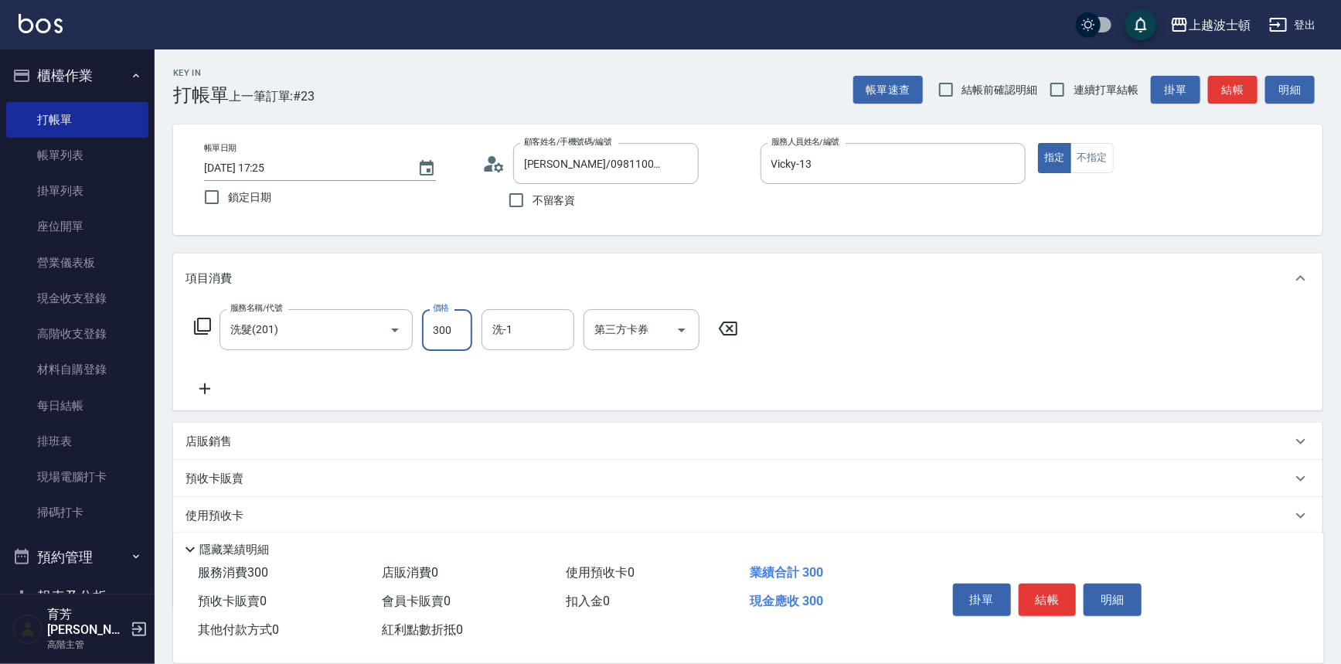
click at [437, 322] on input "300" at bounding box center [447, 330] width 50 height 42
click at [509, 328] on input "洗-1" at bounding box center [527, 329] width 79 height 27
click at [542, 400] on div "Vicky -13" at bounding box center [527, 395] width 93 height 26
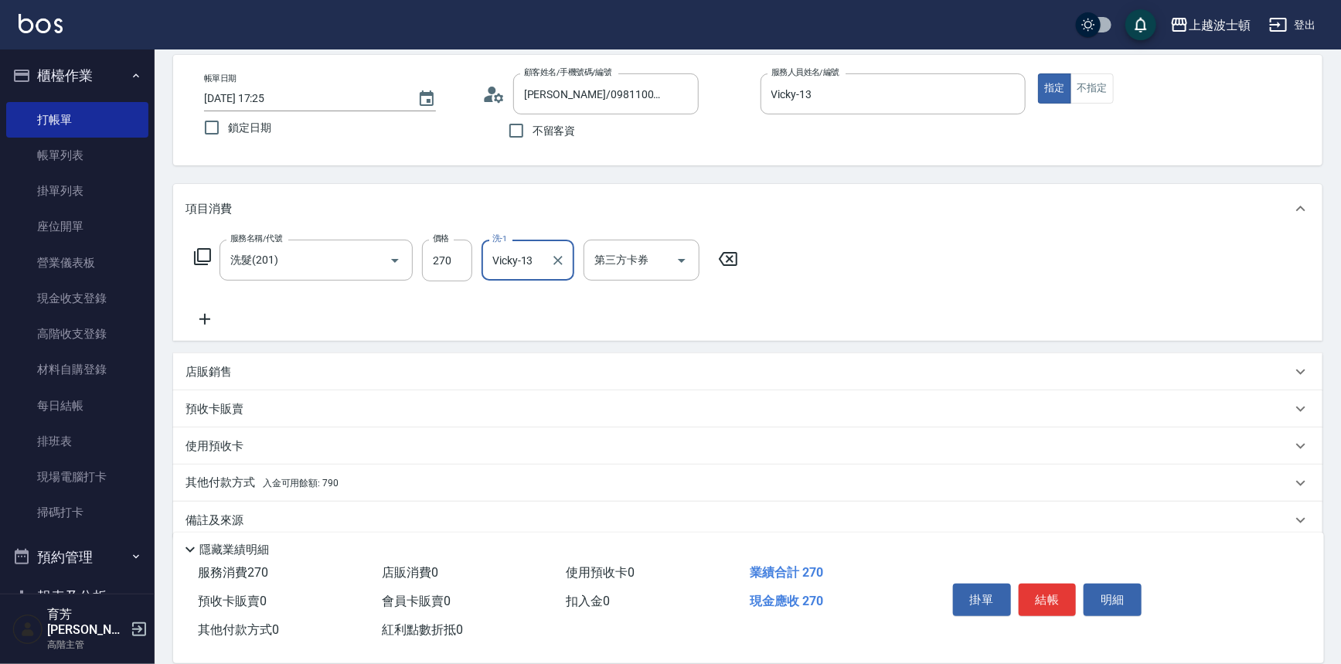
scroll to position [90, 0]
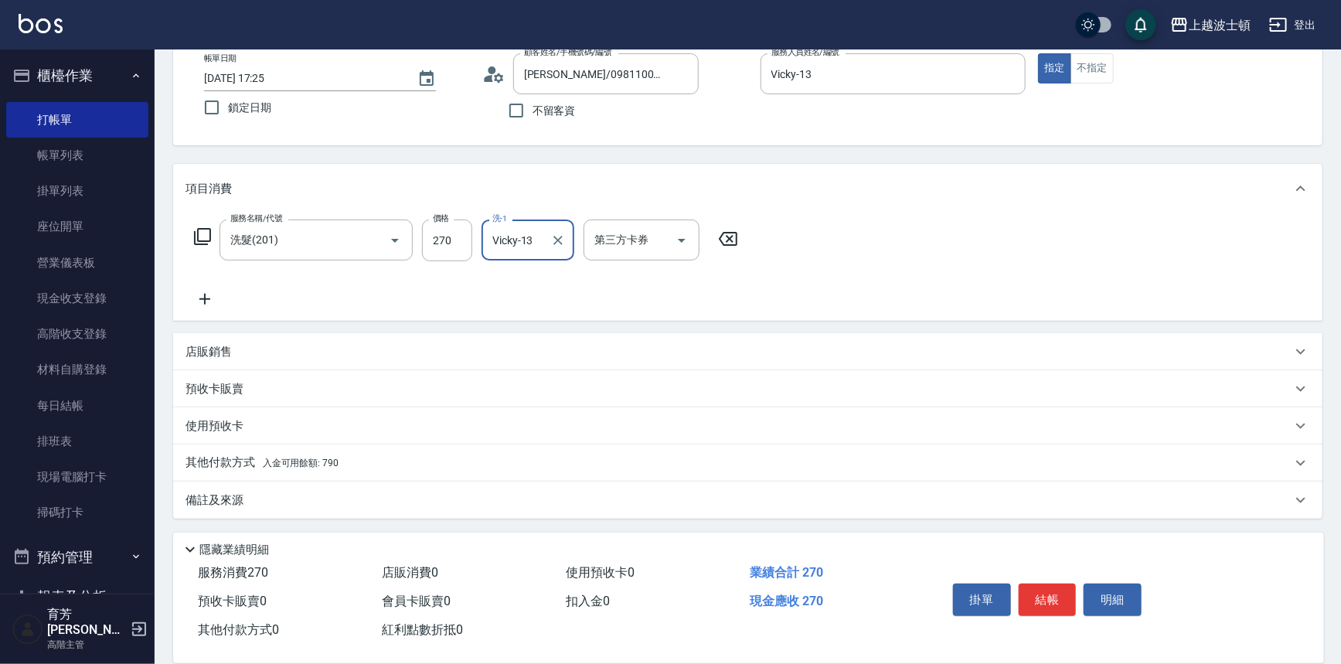
click at [231, 388] on p "預收卡販賣" at bounding box center [214, 389] width 58 height 16
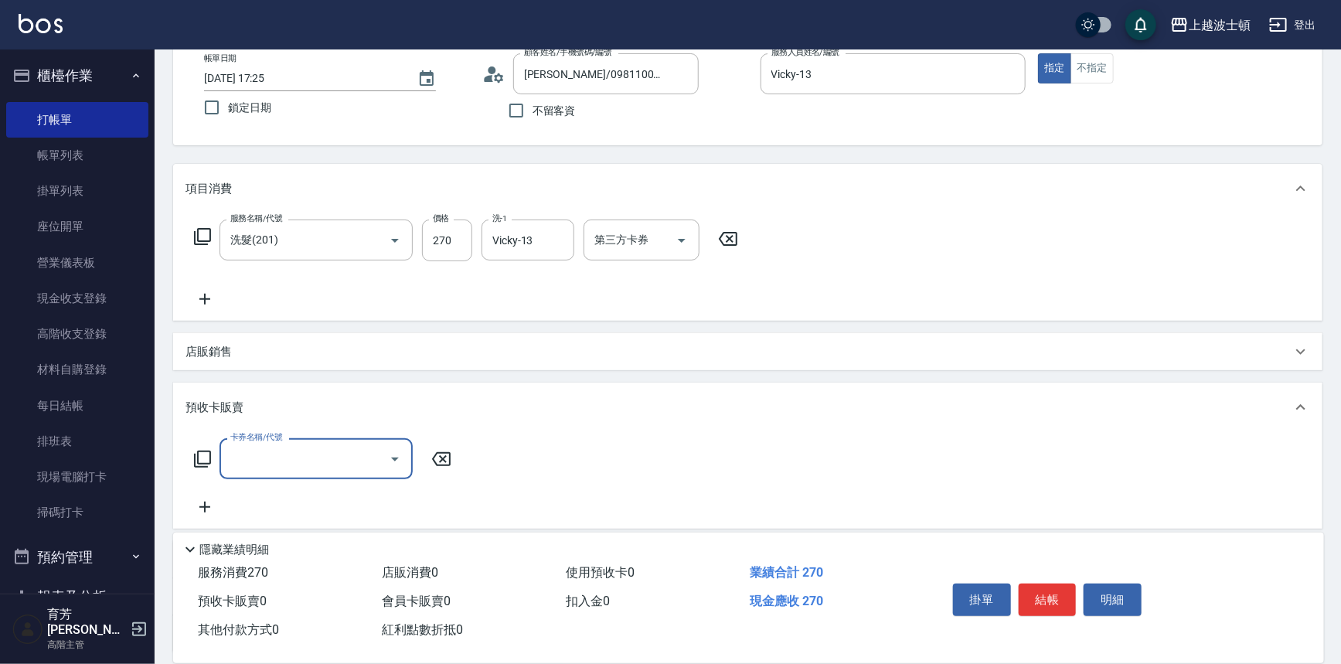
scroll to position [0, 0]
click at [299, 450] on input "卡券名稱/代號" at bounding box center [304, 458] width 156 height 27
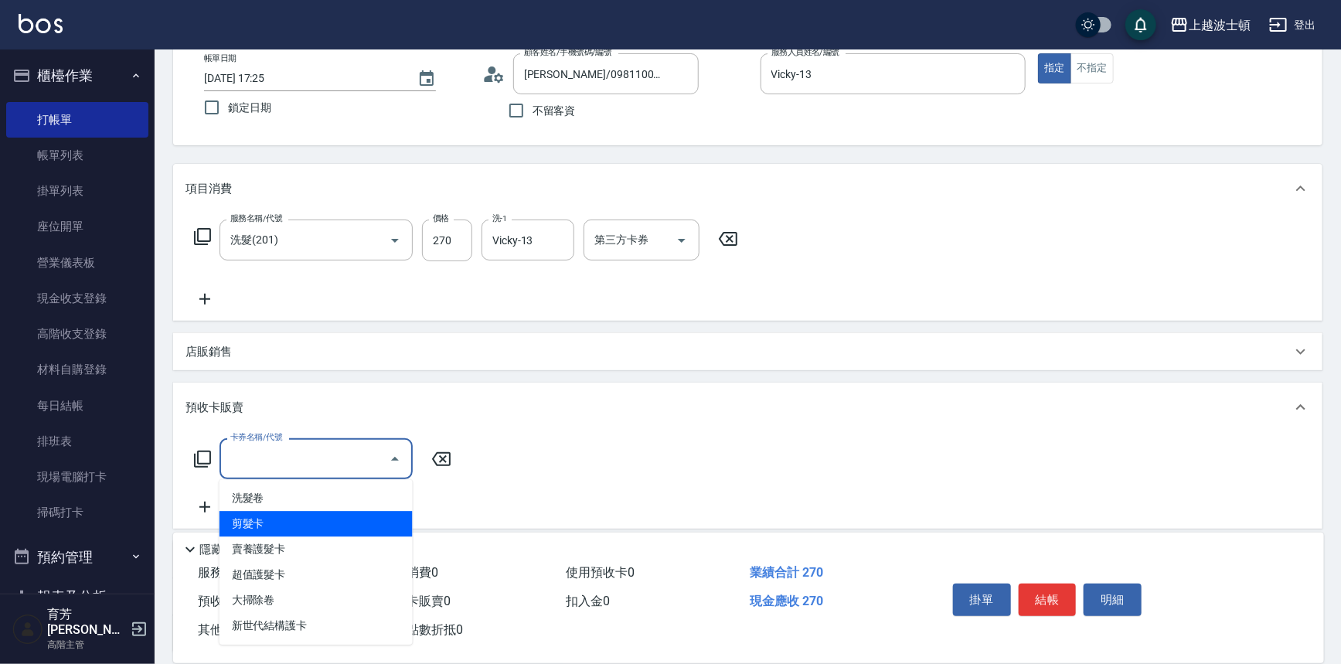
click at [284, 523] on span "剪髮卡" at bounding box center [315, 524] width 193 height 26
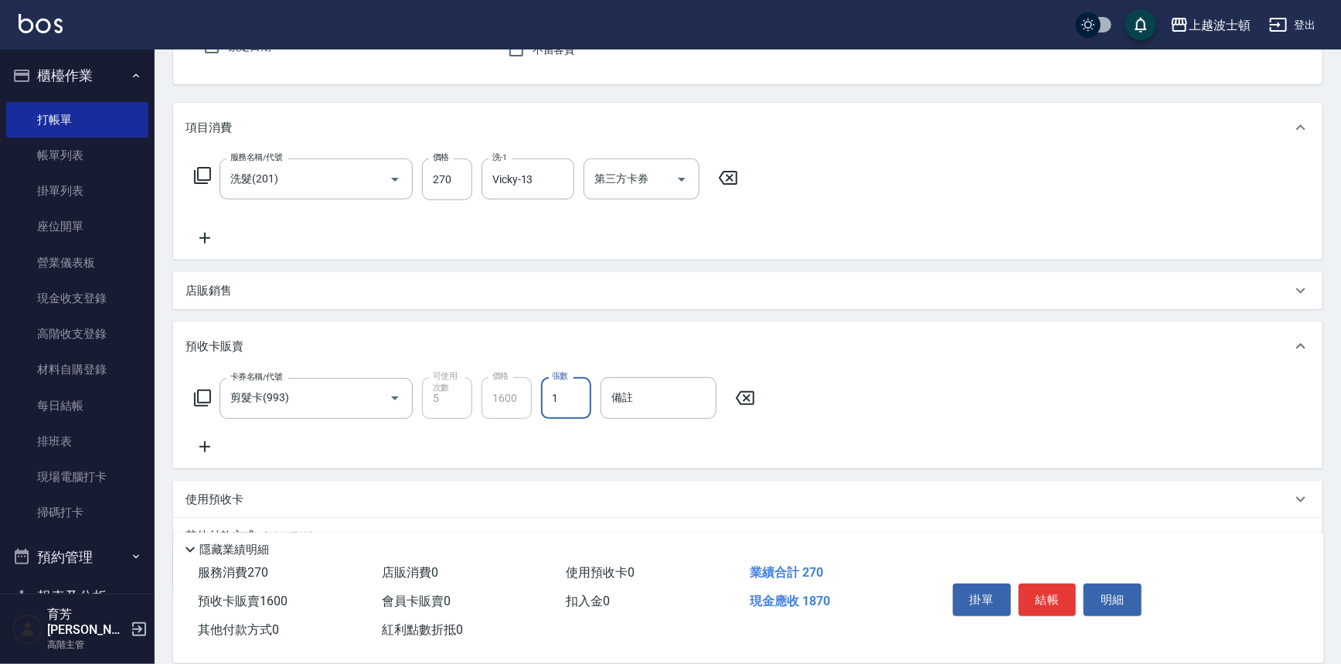
scroll to position [224, 0]
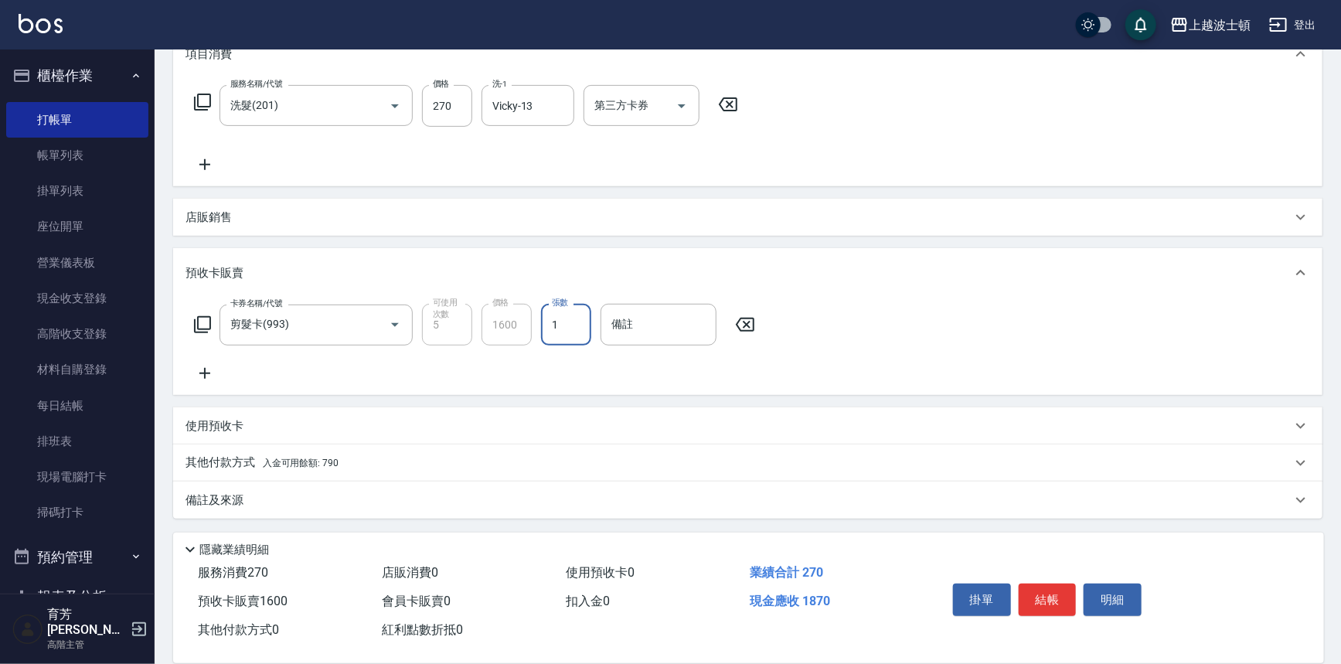
click at [286, 464] on span "入金可用餘額: 790" at bounding box center [301, 462] width 76 height 11
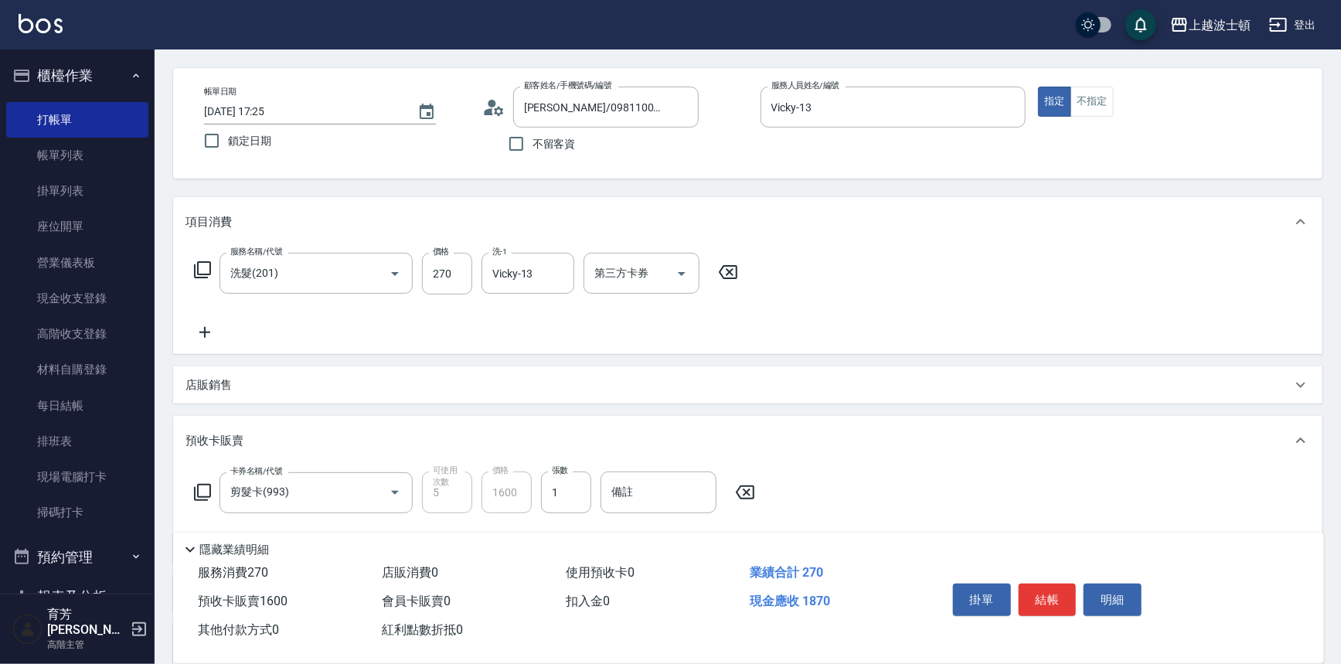
scroll to position [0, 0]
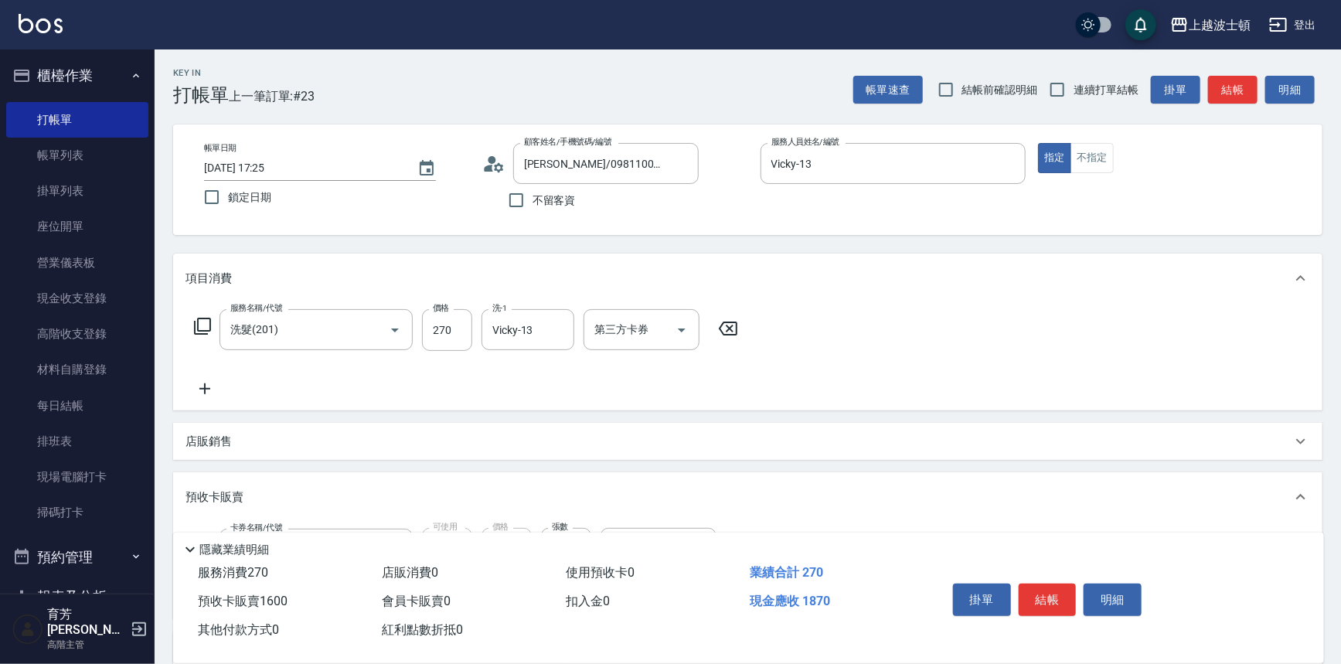
click at [750, 436] on div "店販銷售" at bounding box center [738, 442] width 1106 height 16
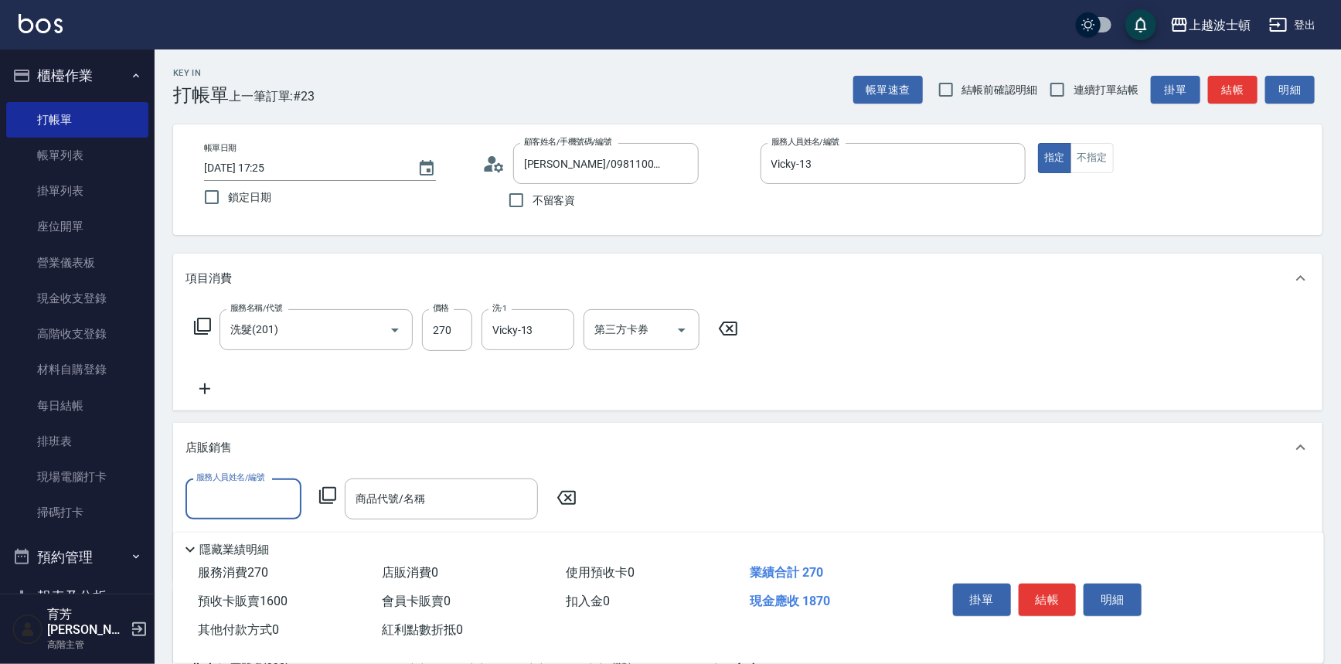
click at [618, 527] on div "服務人員姓名/編號 服務人員姓名/編號 商品代號/名稱 商品代號/名稱" at bounding box center [747, 522] width 1124 height 88
drag, startPoint x: 1338, startPoint y: 138, endPoint x: 1338, endPoint y: 50, distance: 88.1
click at [1338, 56] on div "Key In 打帳單 上一筆訂單:#23 帳單速查 結帳前確認明細 連續打單結帳 掛單 結帳 明細 帳單日期 2025/09/07 17:25 鎖定日期 顧客…" at bounding box center [748, 619] width 1186 height 1140
click at [947, 402] on div "服務名稱/代號 洗髮(201) 服務名稱/代號 價格 270 價格 洗-1 Vicky-13 洗-1 第三方卡券 第三方卡券" at bounding box center [747, 356] width 1149 height 107
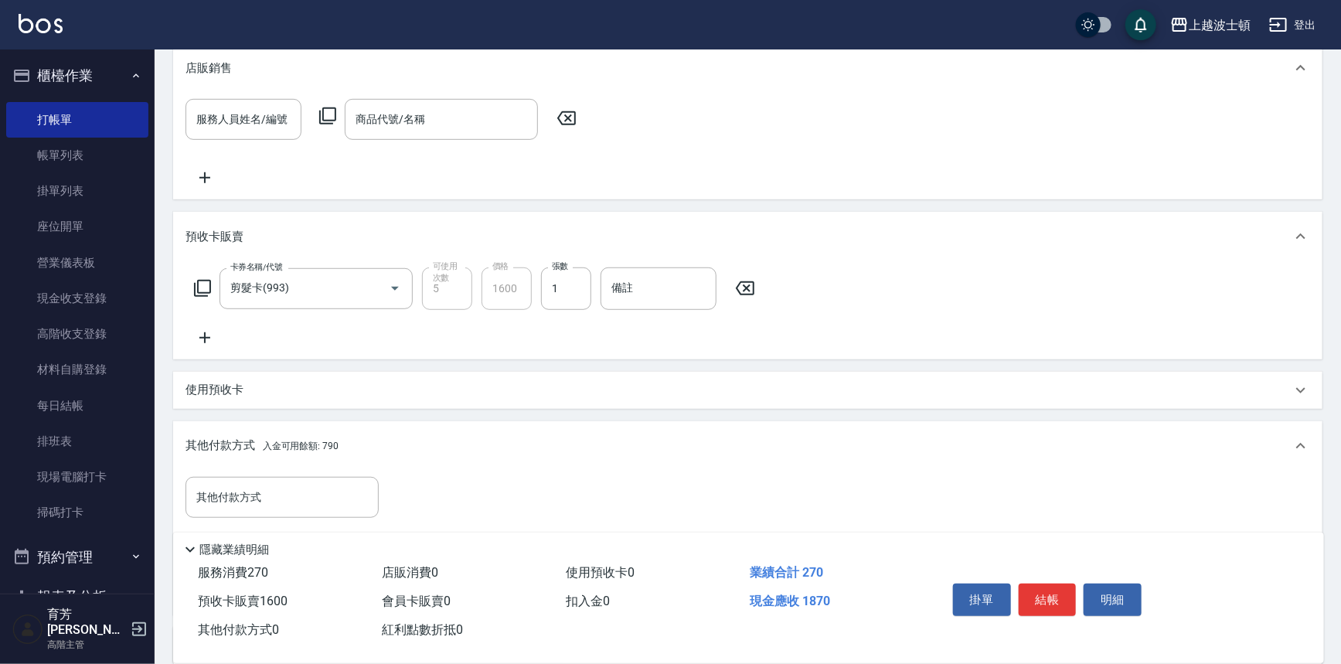
scroll to position [427, 0]
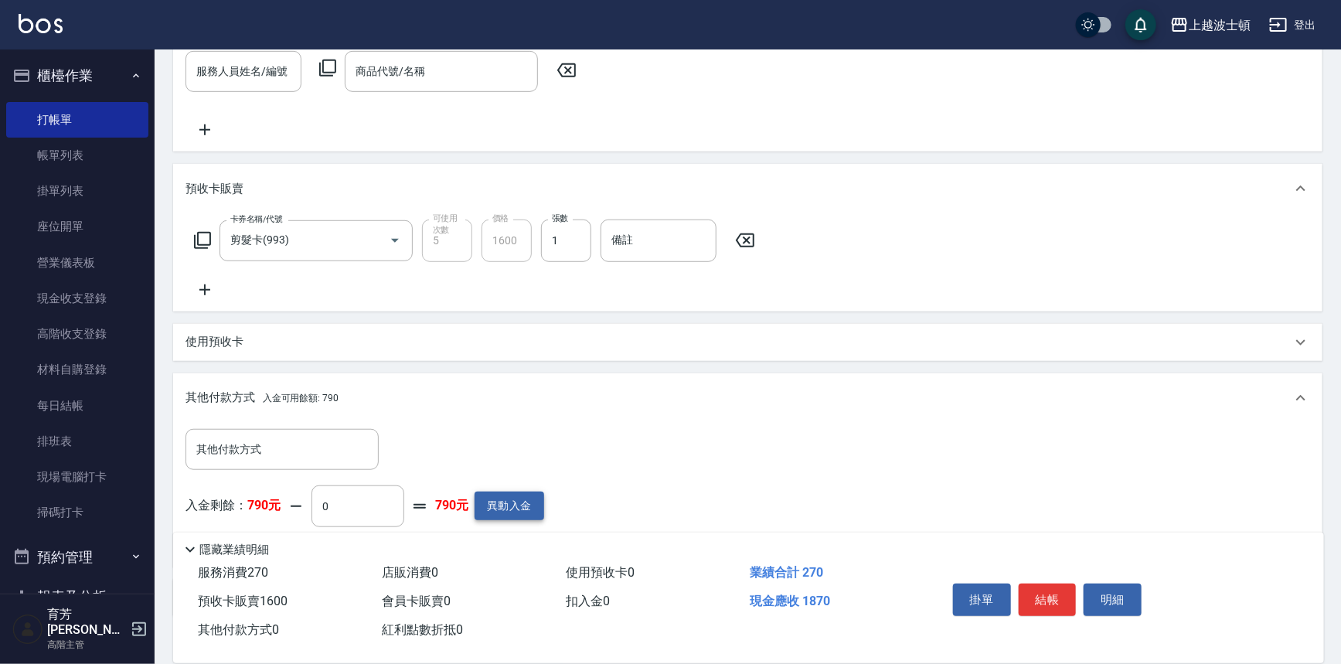
click at [519, 510] on button "異動入金" at bounding box center [509, 505] width 70 height 29
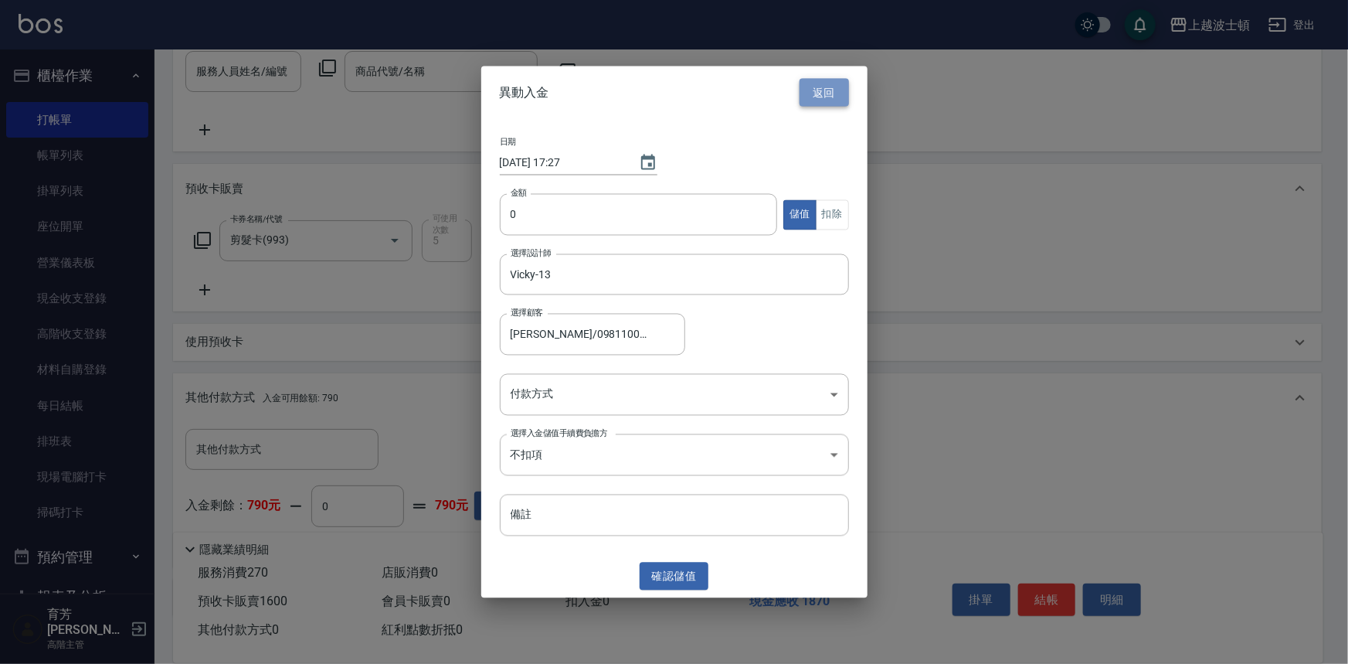
click at [812, 92] on button "返回" at bounding box center [824, 92] width 49 height 29
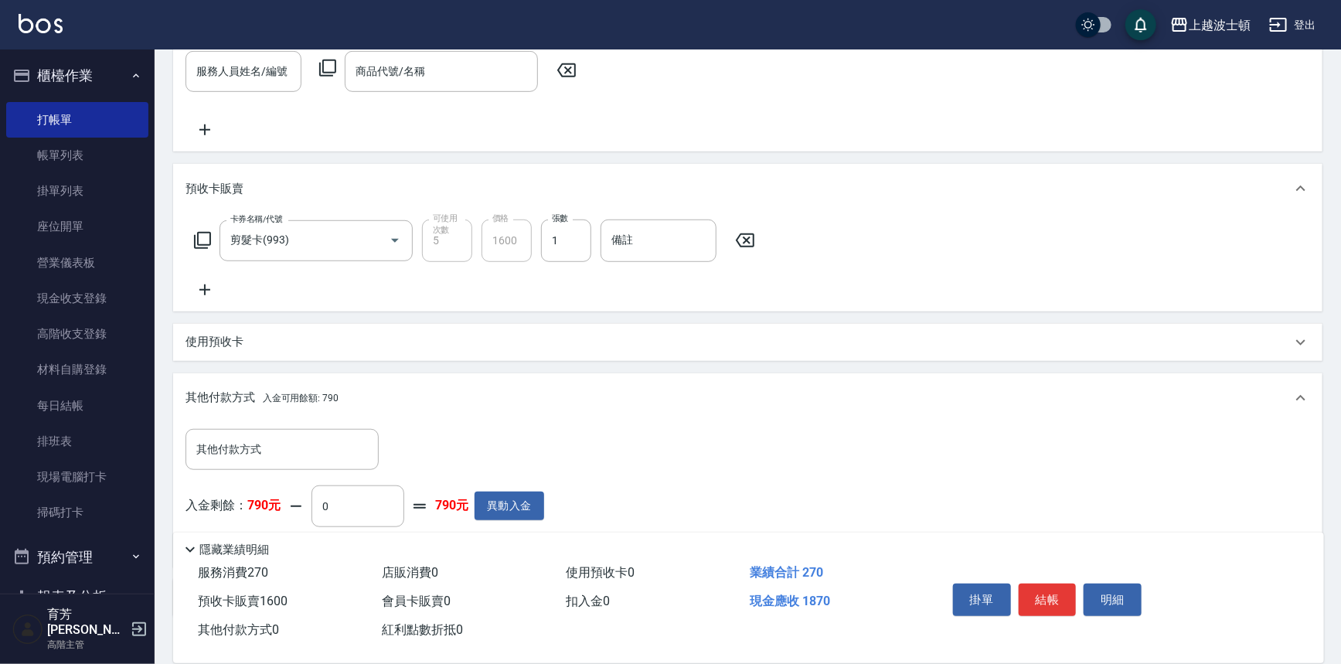
scroll to position [0, 0]
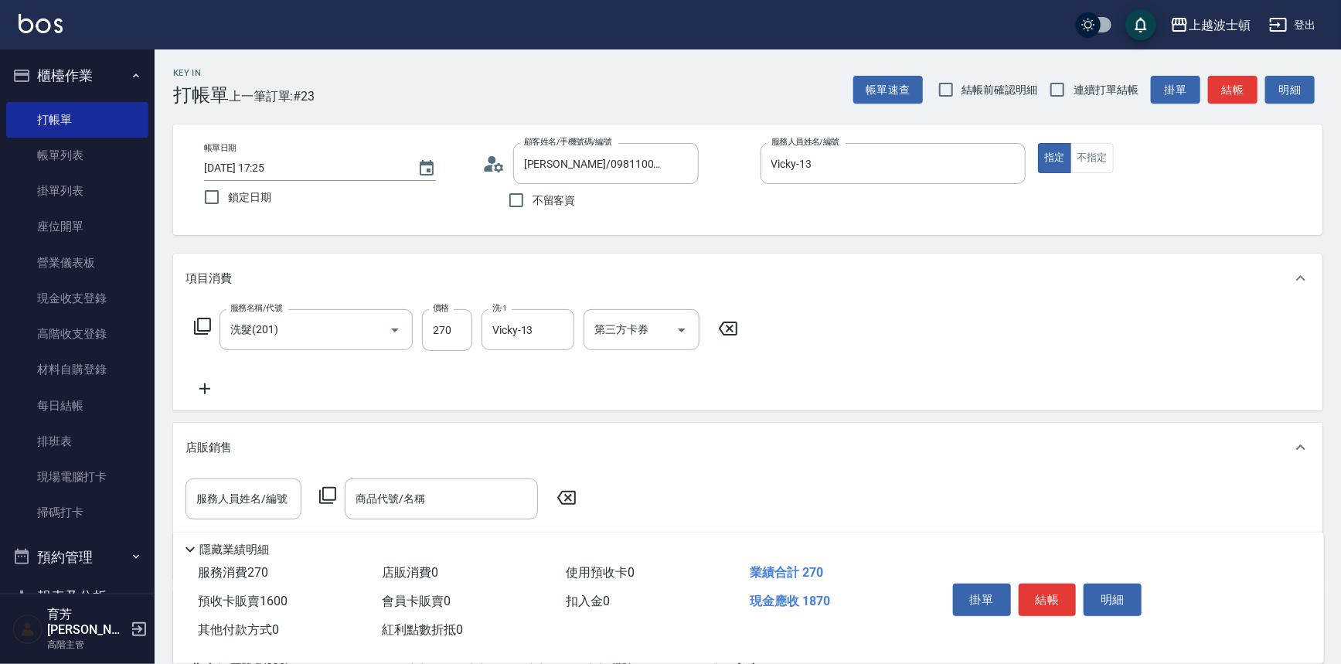
click at [732, 324] on icon at bounding box center [728, 328] width 39 height 19
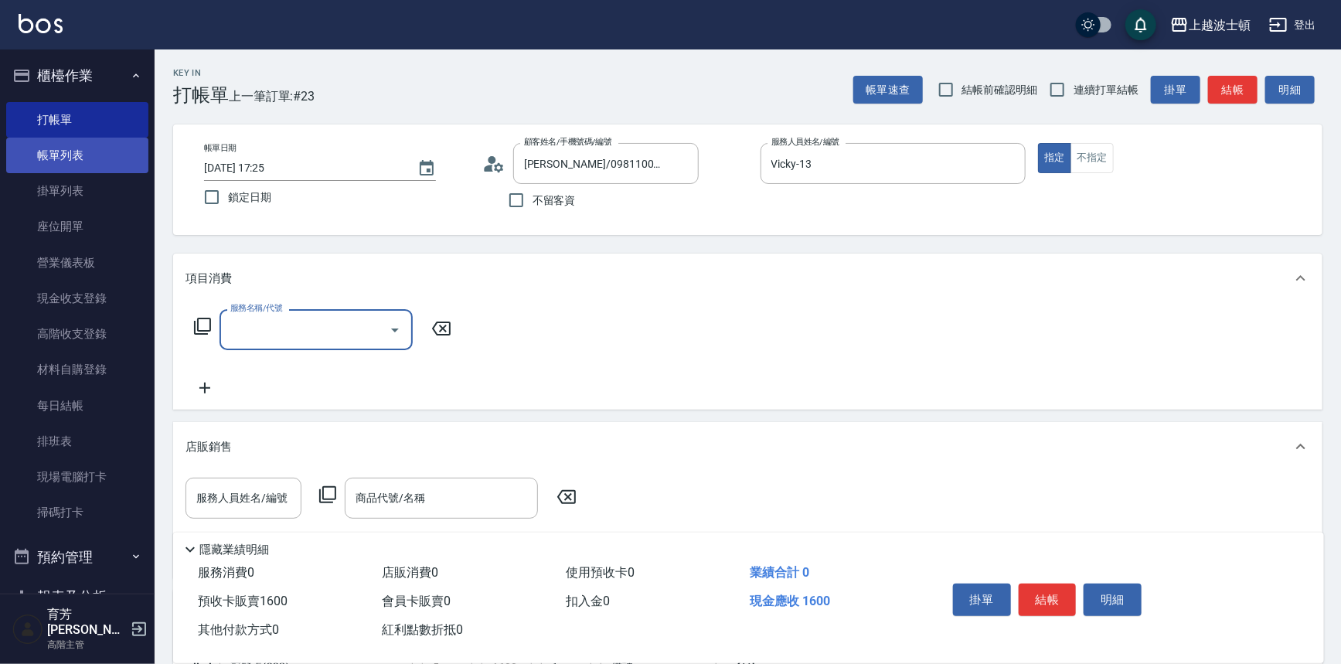
click at [70, 158] on link "帳單列表" at bounding box center [77, 156] width 142 height 36
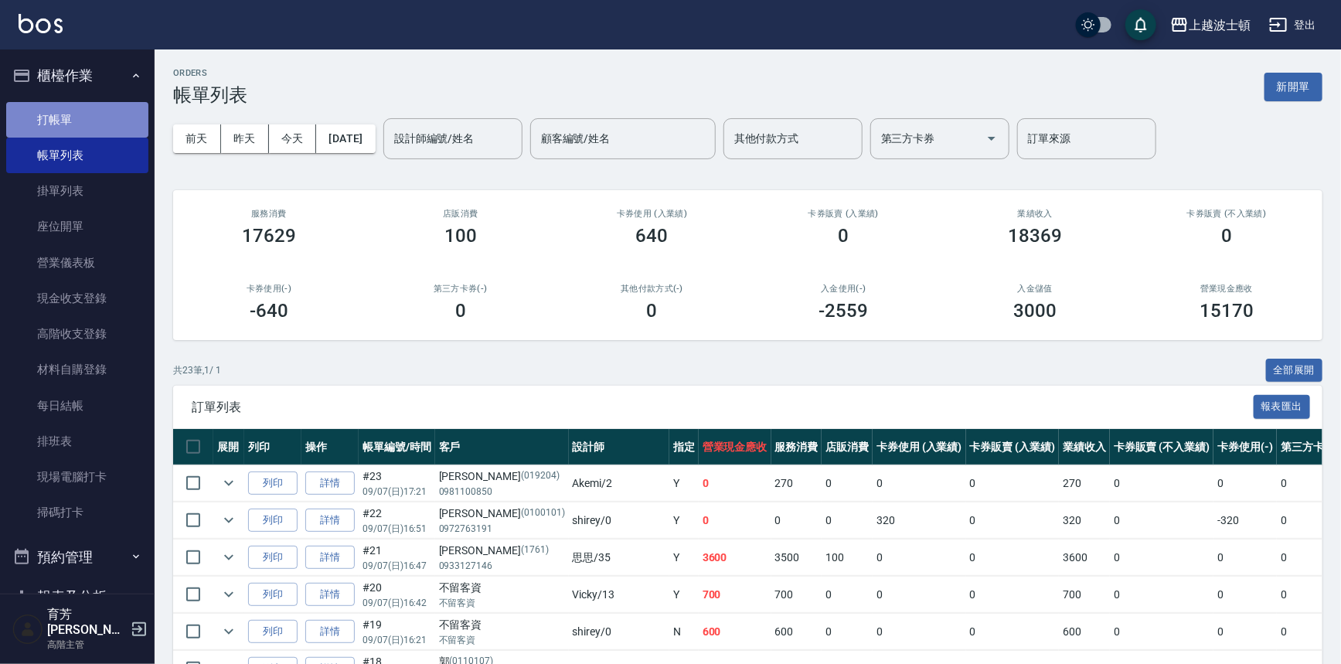
click at [100, 114] on link "打帳單" at bounding box center [77, 120] width 142 height 36
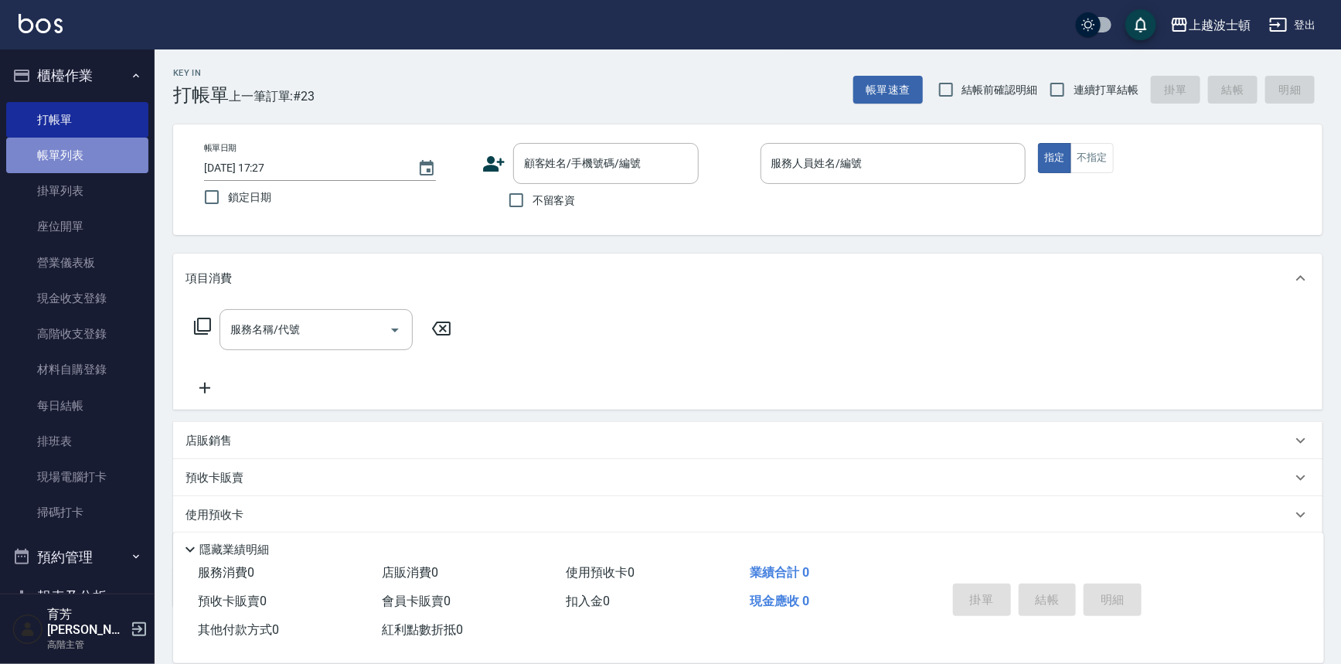
click at [104, 160] on link "帳單列表" at bounding box center [77, 156] width 142 height 36
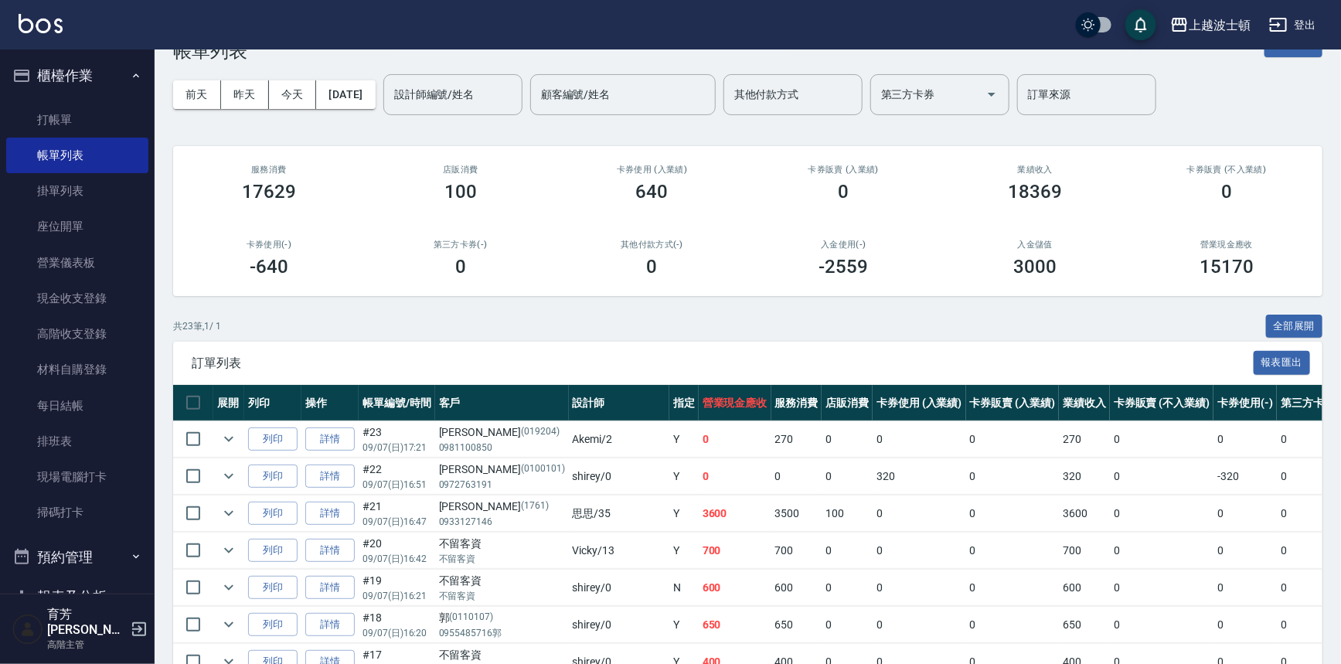
scroll to position [507, 0]
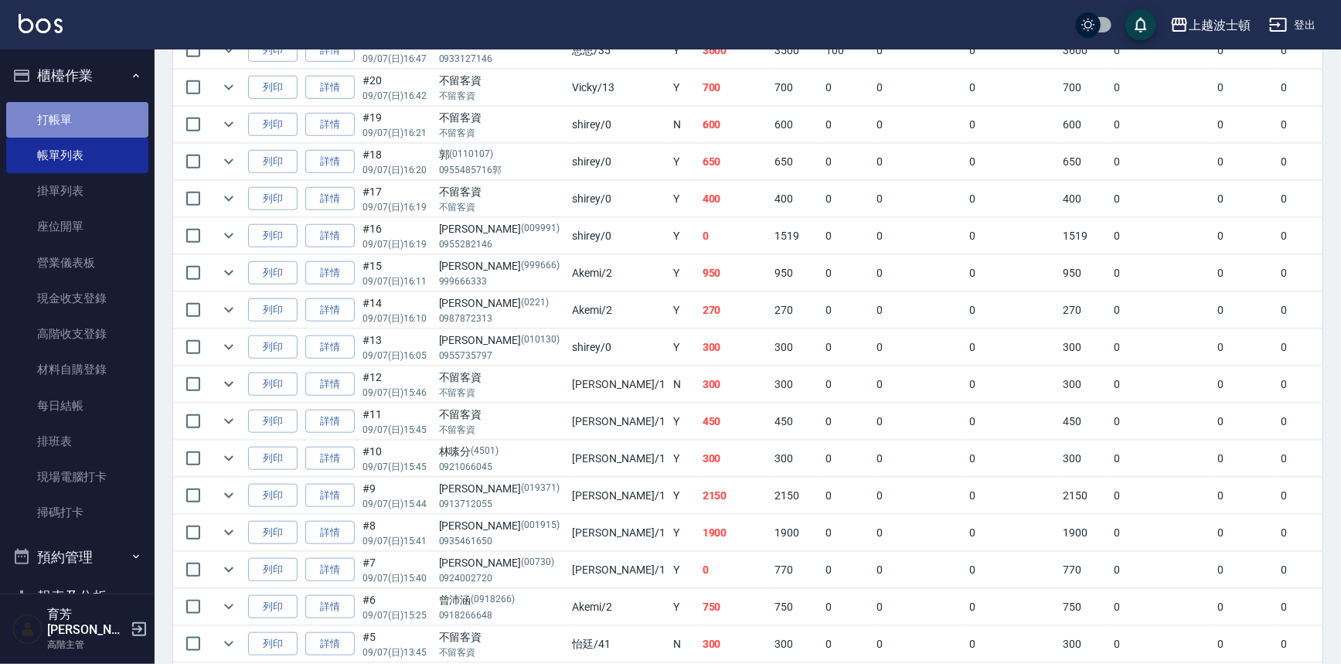
click at [88, 112] on link "打帳單" at bounding box center [77, 120] width 142 height 36
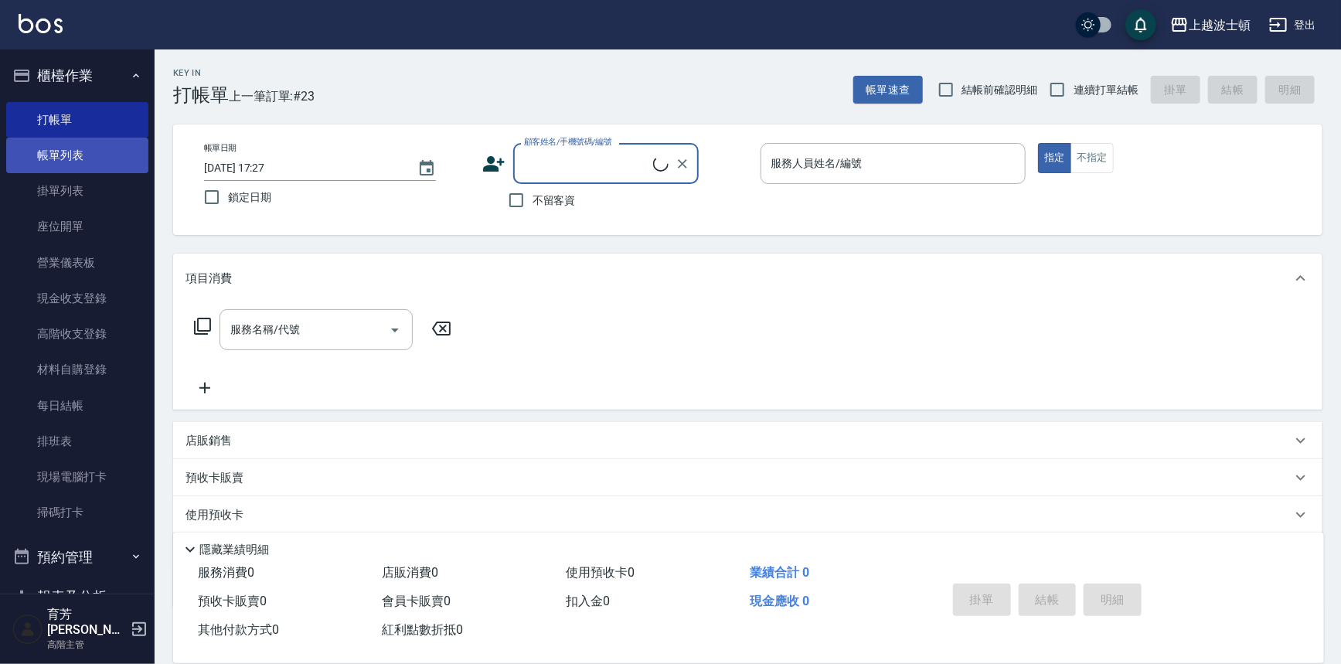
click at [92, 160] on link "帳單列表" at bounding box center [77, 156] width 142 height 36
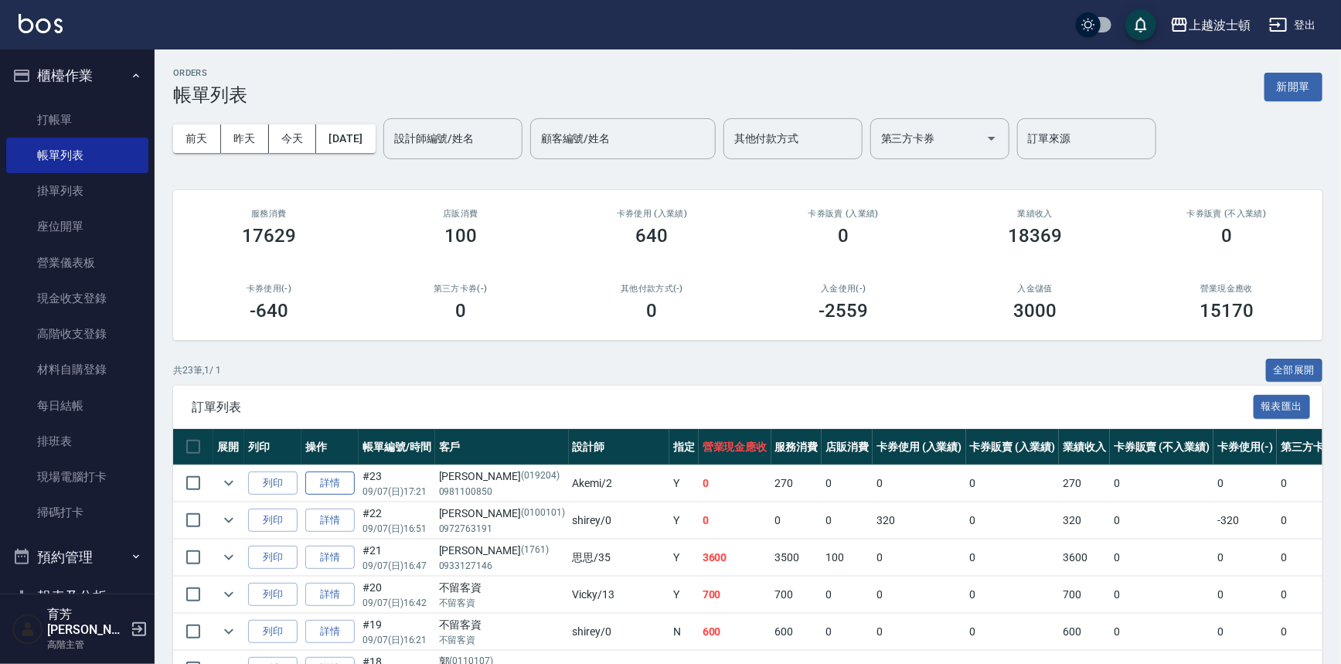
click at [333, 481] on link "詳情" at bounding box center [329, 483] width 49 height 24
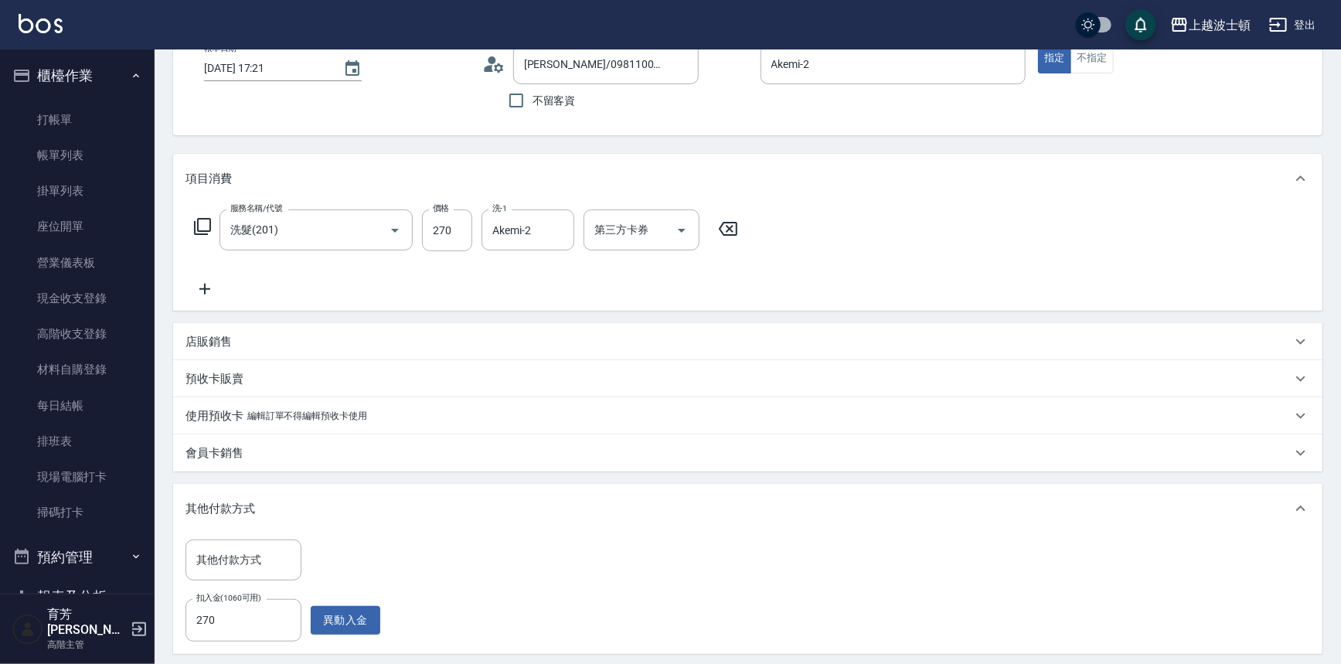
scroll to position [86, 0]
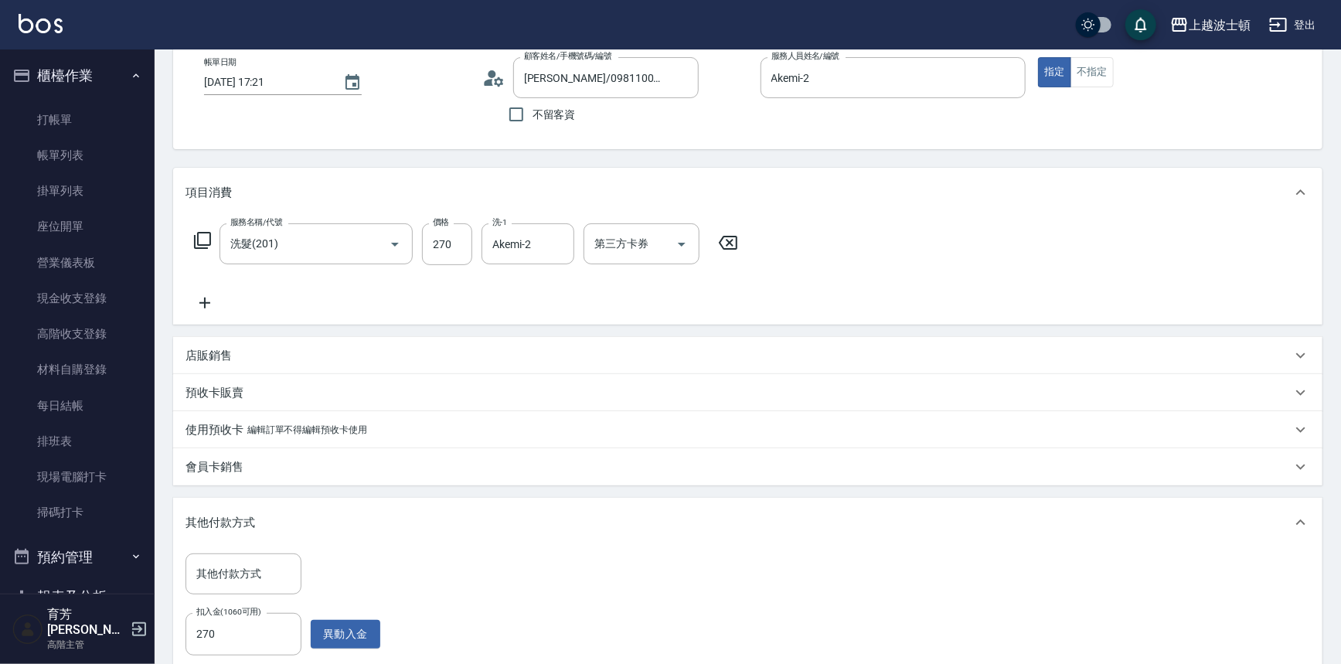
click at [228, 389] on p "預收卡販賣" at bounding box center [214, 393] width 58 height 16
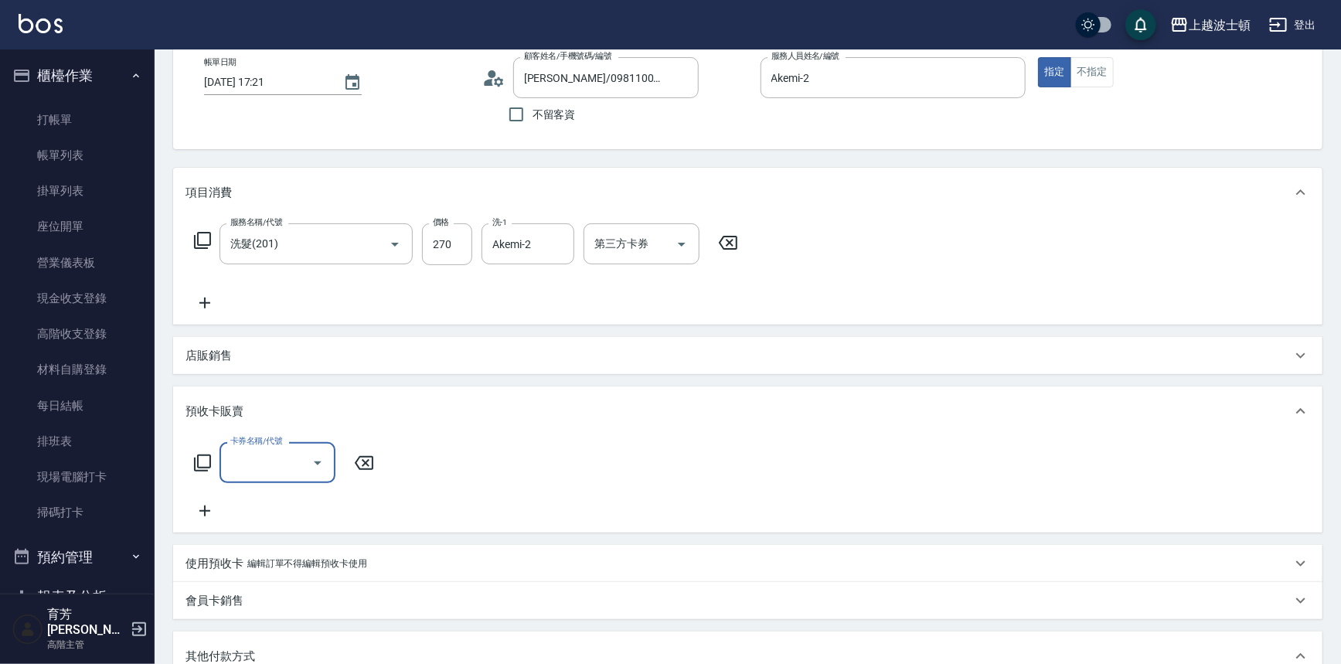
scroll to position [0, 0]
click at [321, 462] on icon "Open" at bounding box center [317, 463] width 19 height 19
click at [302, 529] on span "剪髮卡" at bounding box center [277, 528] width 116 height 26
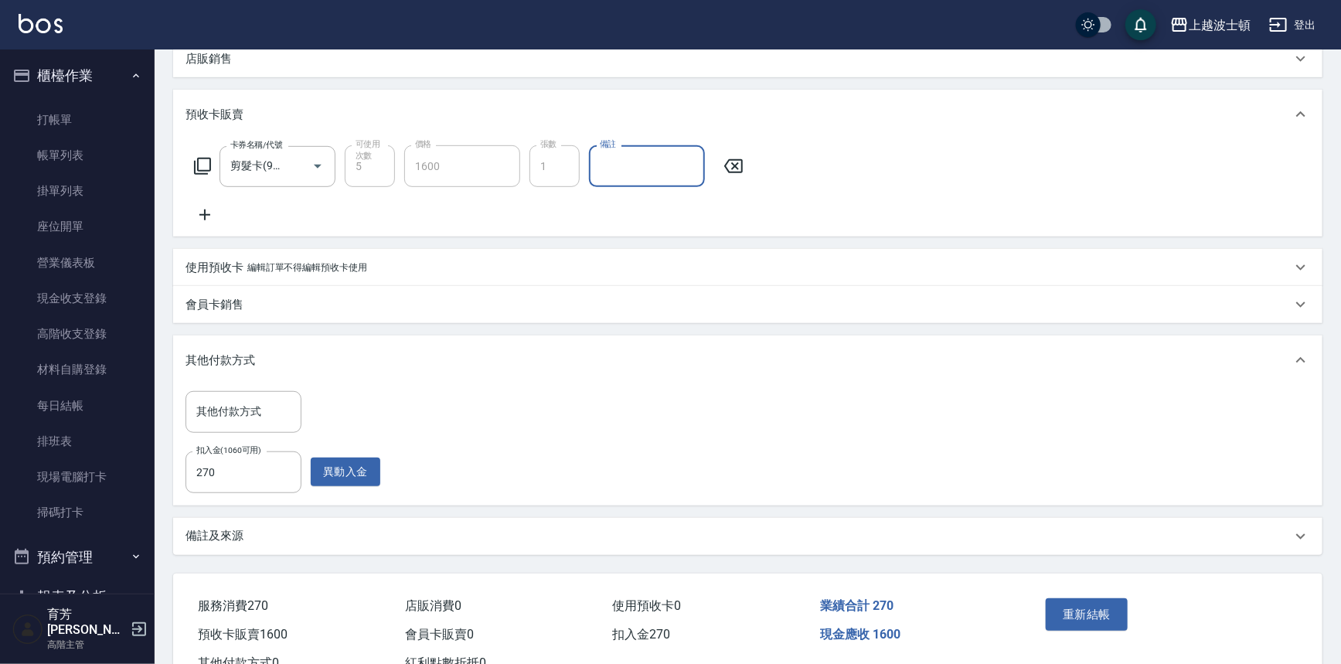
scroll to position [386, 0]
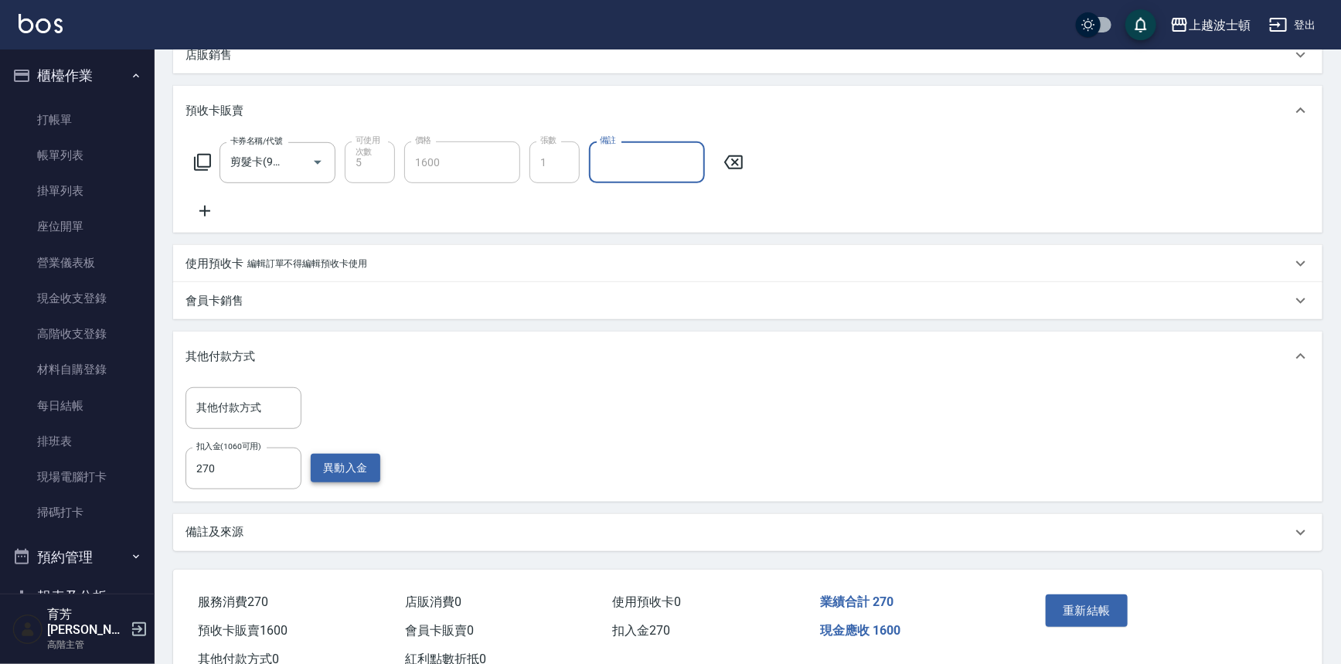
click at [345, 468] on button "異動入金" at bounding box center [346, 468] width 70 height 29
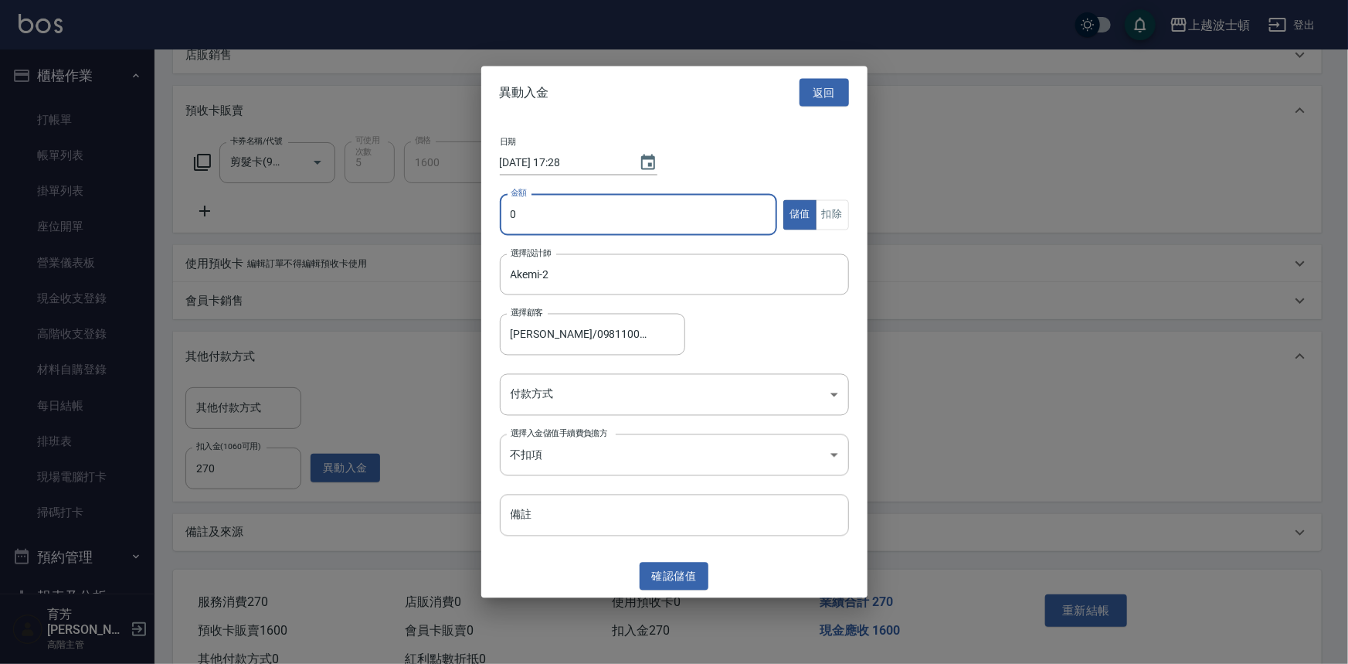
click at [556, 213] on input "0" at bounding box center [639, 215] width 278 height 42
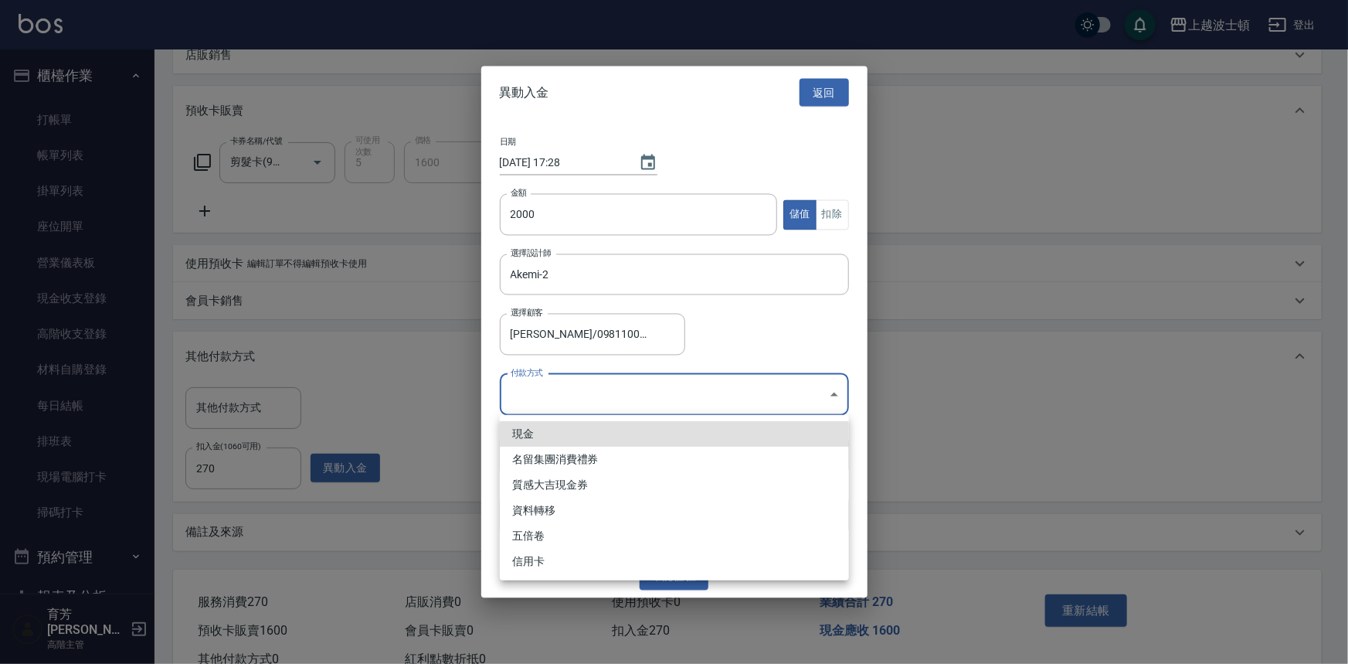
click at [591, 409] on body "上越波士頓 登出 櫃檯作業 打帳單 帳單列表 掛單列表 座位開單 營業儀表板 現金收支登錄 高階收支登錄 材料自購登錄 每日結帳 排班表 現場電腦打卡 掃碼打…" at bounding box center [674, 162] width 1348 height 1097
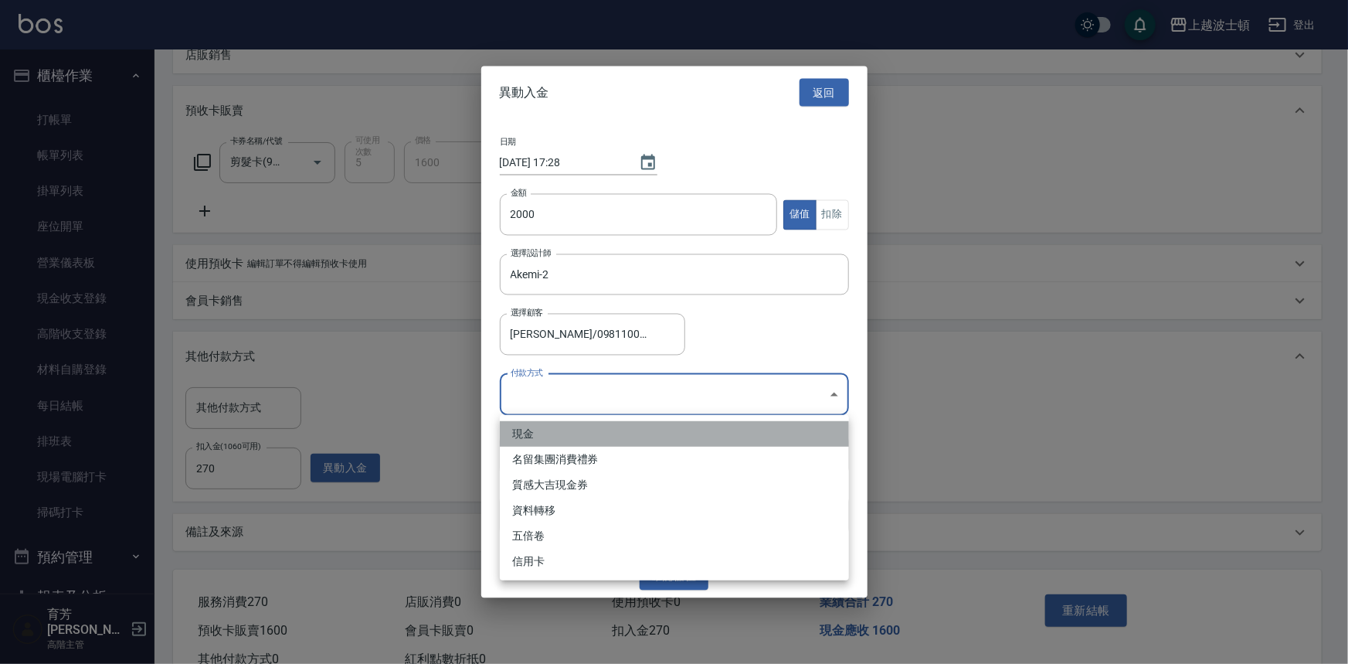
click at [590, 430] on li "現金" at bounding box center [674, 434] width 349 height 26
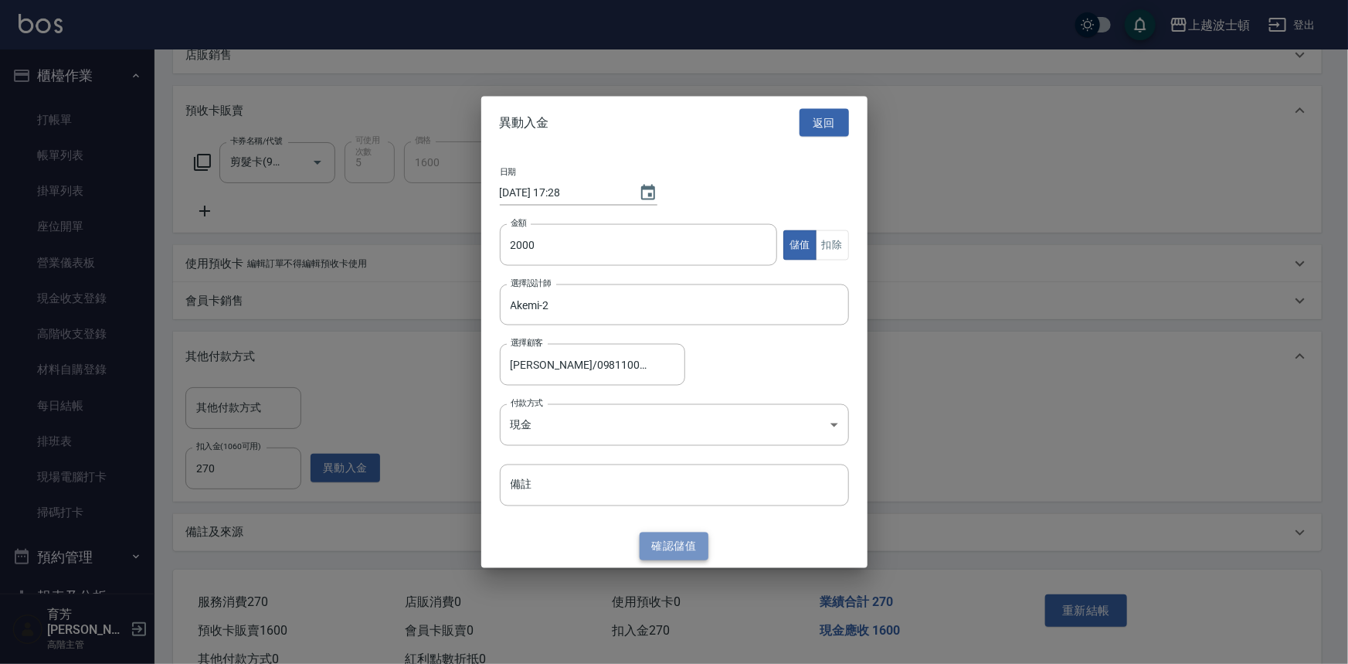
click at [685, 553] on button "確認 儲值" at bounding box center [675, 546] width 70 height 29
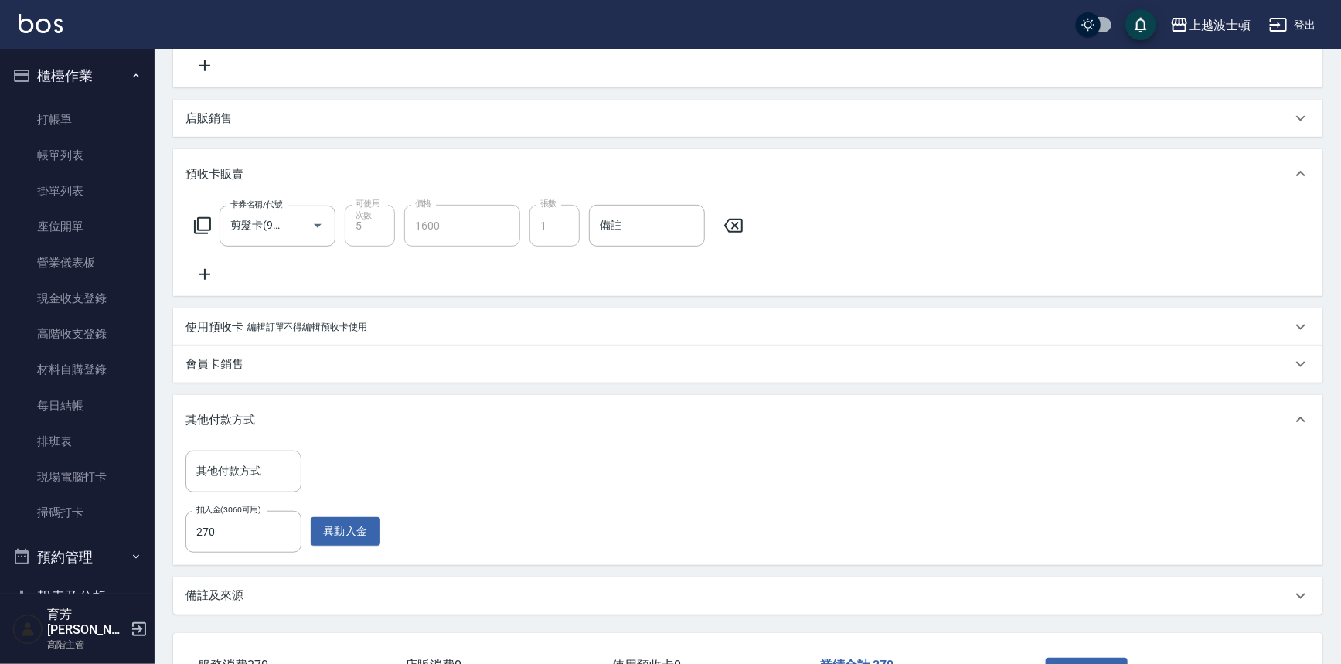
scroll to position [437, 0]
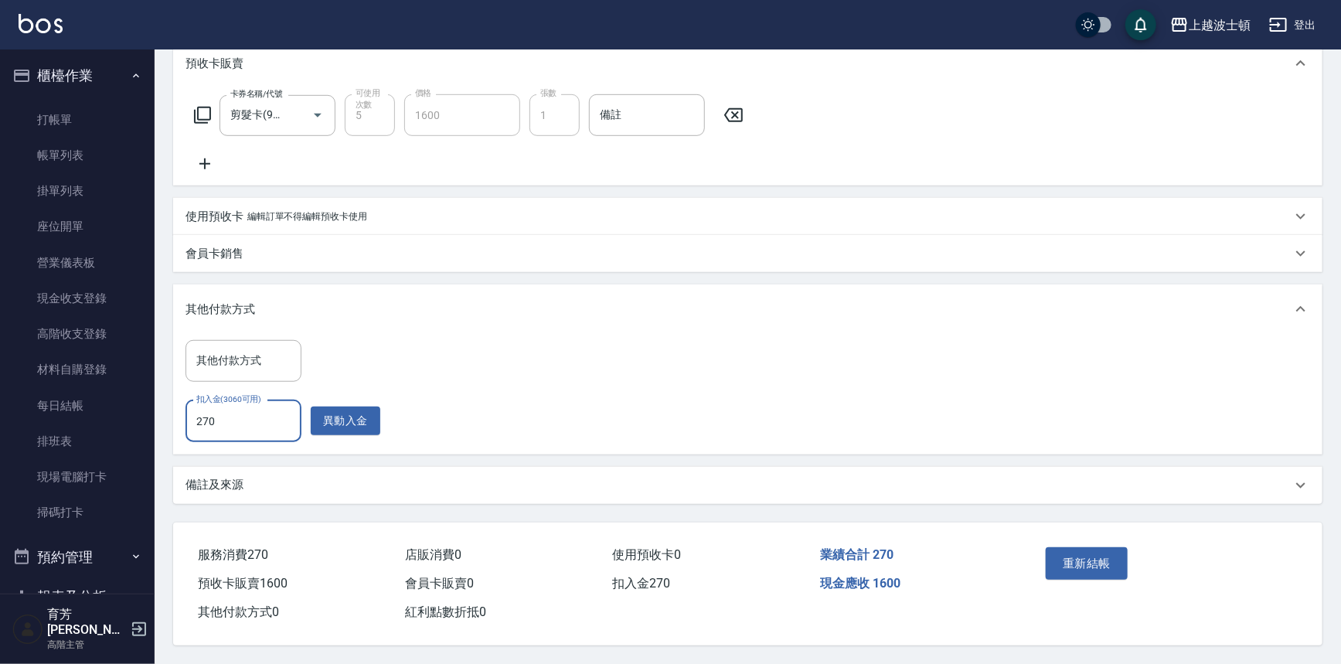
click at [234, 413] on input "270" at bounding box center [243, 421] width 116 height 42
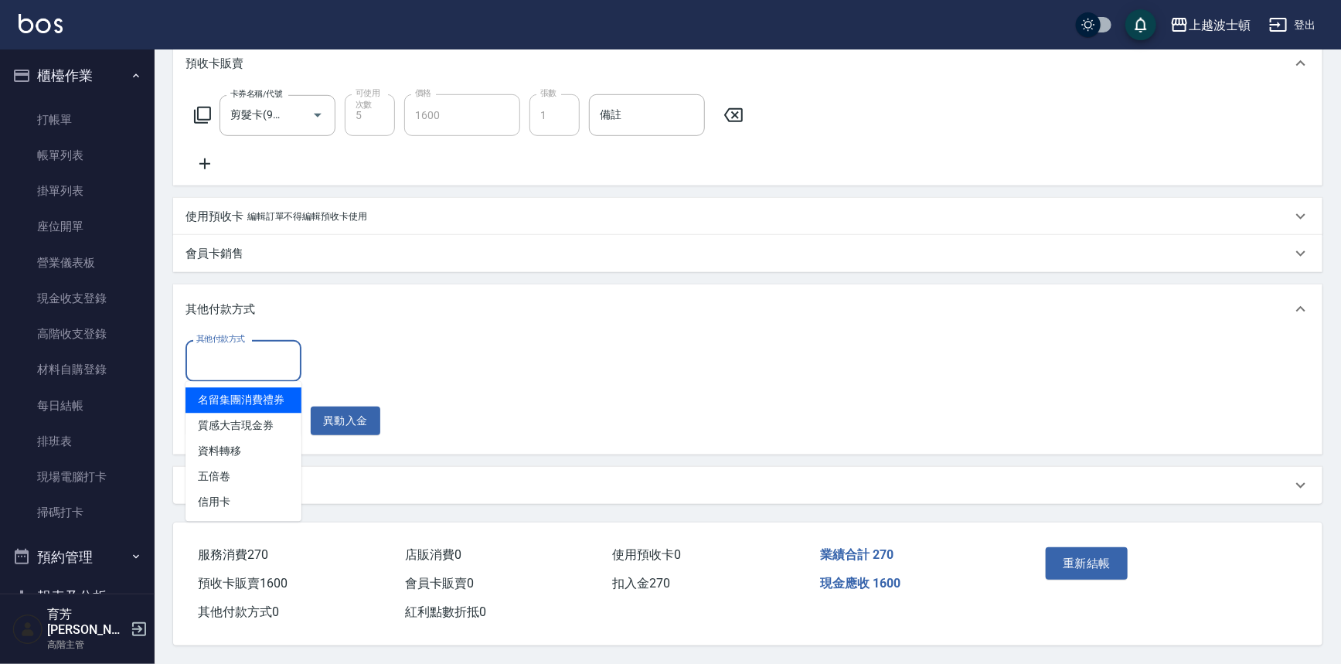
click at [240, 355] on input "其他付款方式" at bounding box center [243, 360] width 102 height 27
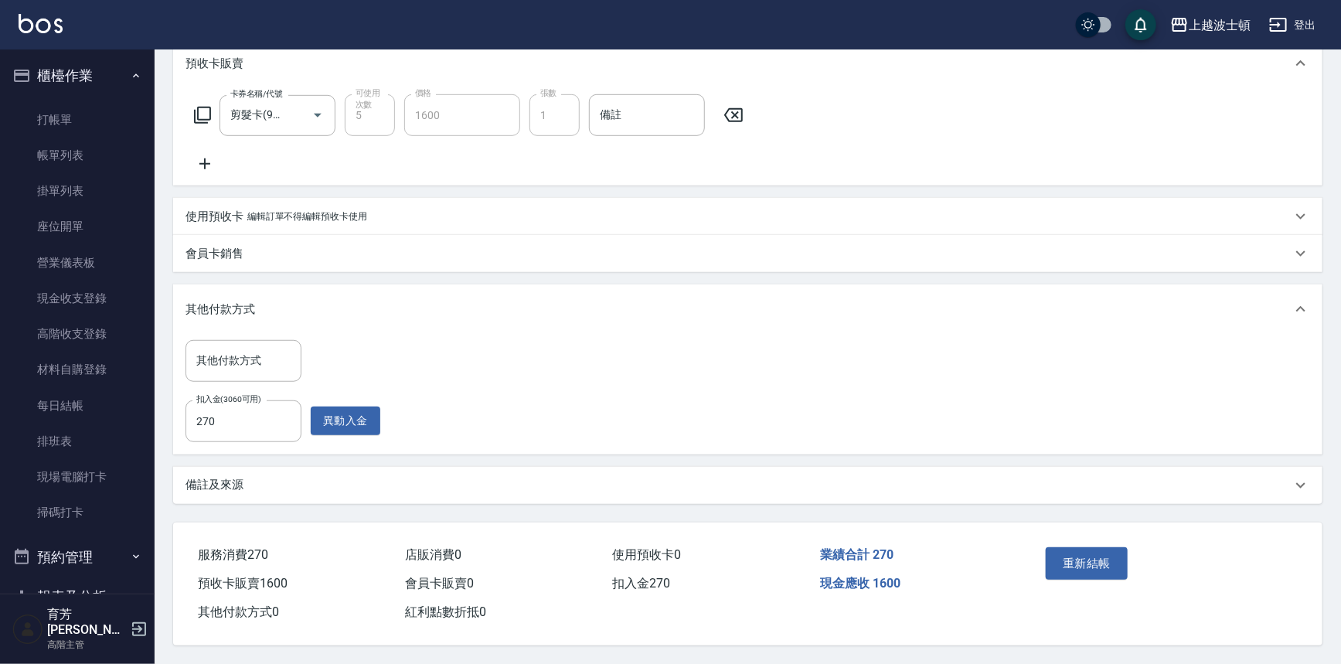
click at [492, 393] on div "其他付款方式 其他付款方式 扣入金(3060可用) 270 扣入金(3060可用) 異動入金" at bounding box center [747, 390] width 1124 height 101
click at [738, 111] on icon at bounding box center [733, 115] width 39 height 19
click at [195, 107] on icon at bounding box center [202, 115] width 17 height 17
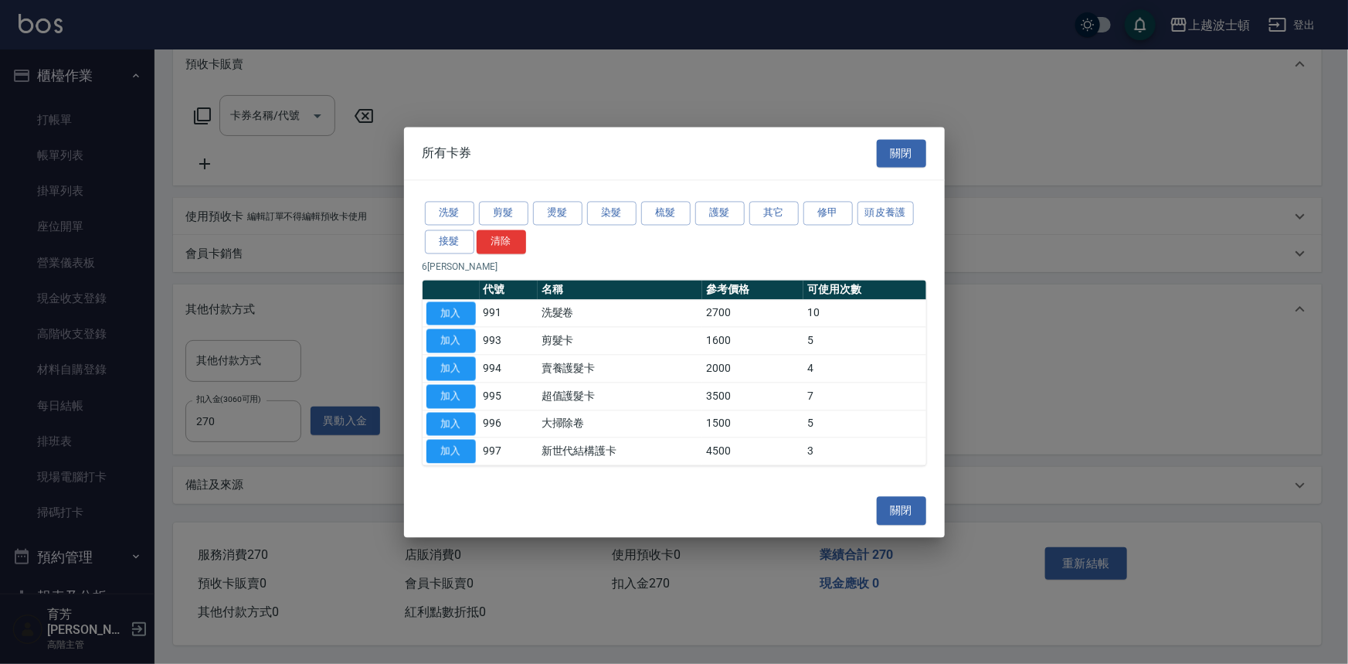
click at [564, 346] on td "剪髮卡" at bounding box center [620, 341] width 165 height 28
click at [469, 338] on button "加入" at bounding box center [451, 341] width 49 height 24
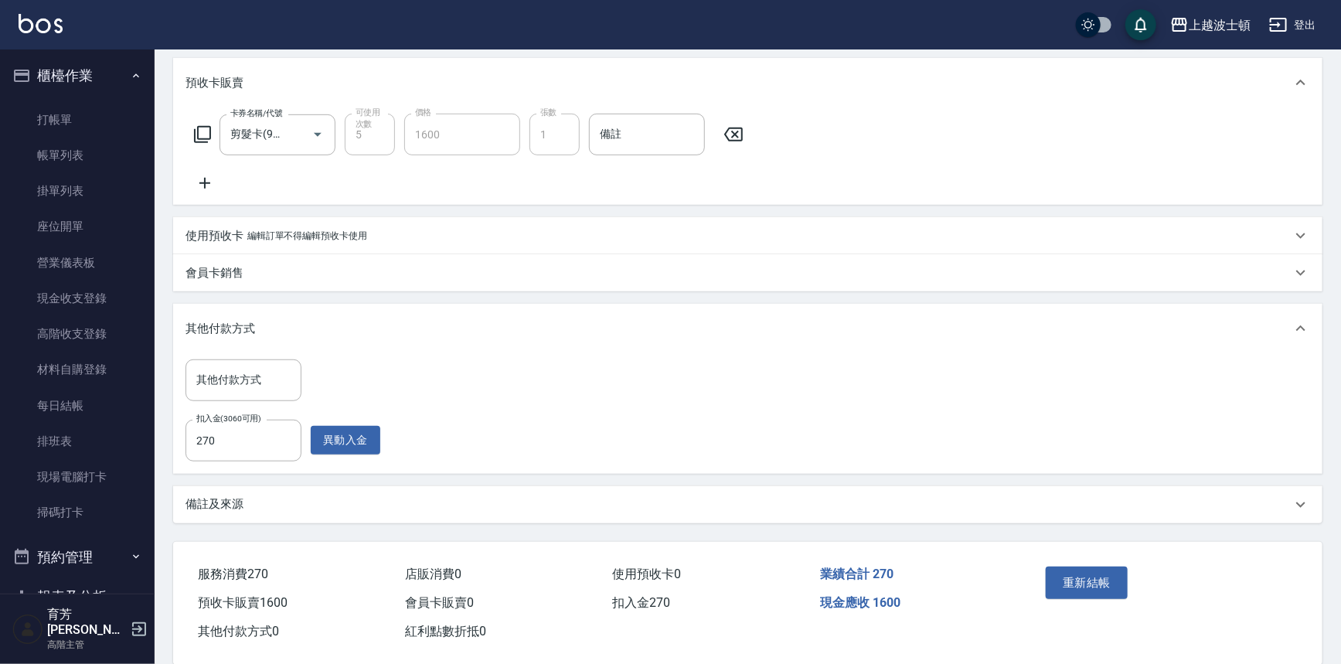
scroll to position [437, 0]
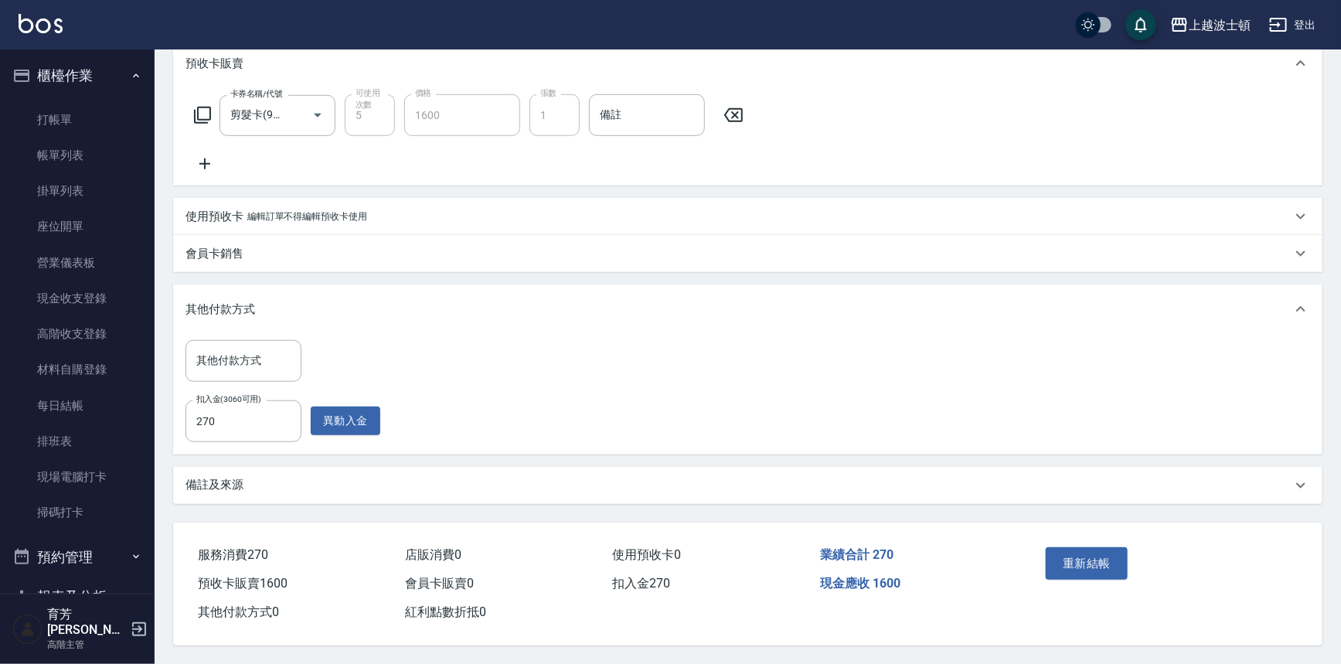
click at [903, 380] on div "其他付款方式 其他付款方式 扣入金(3060可用) 270 扣入金(3060可用) 異動入金" at bounding box center [747, 390] width 1124 height 101
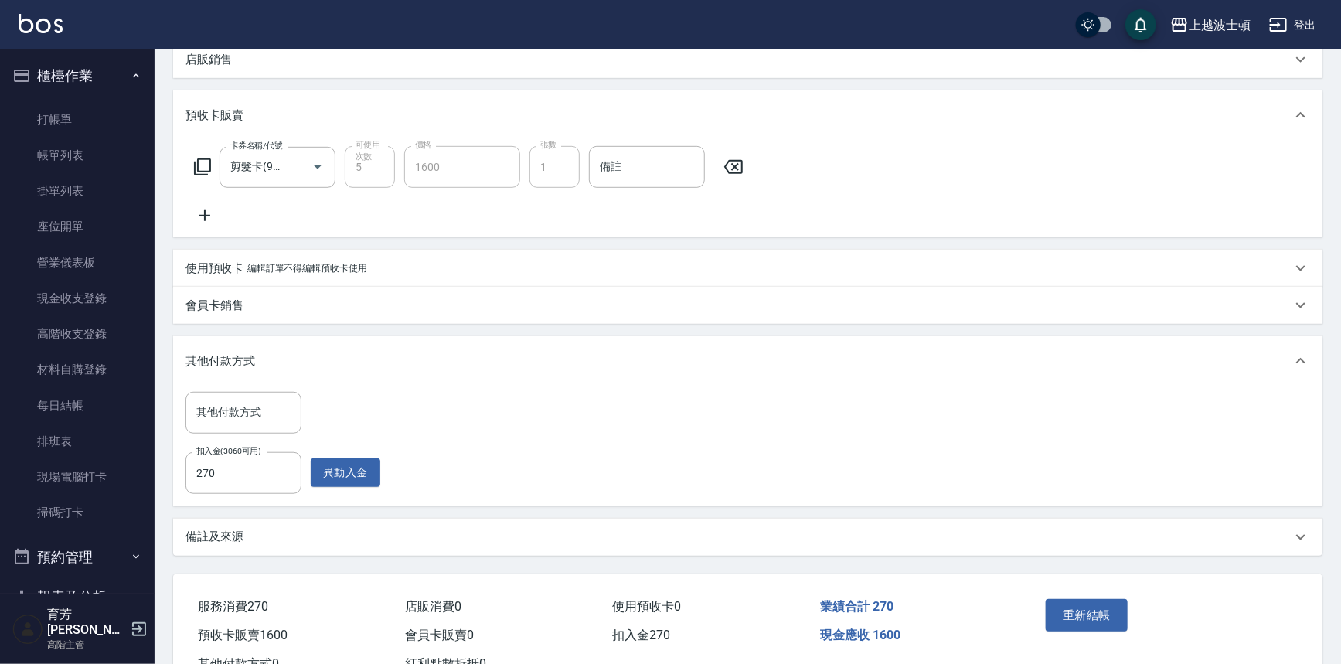
scroll to position [379, 0]
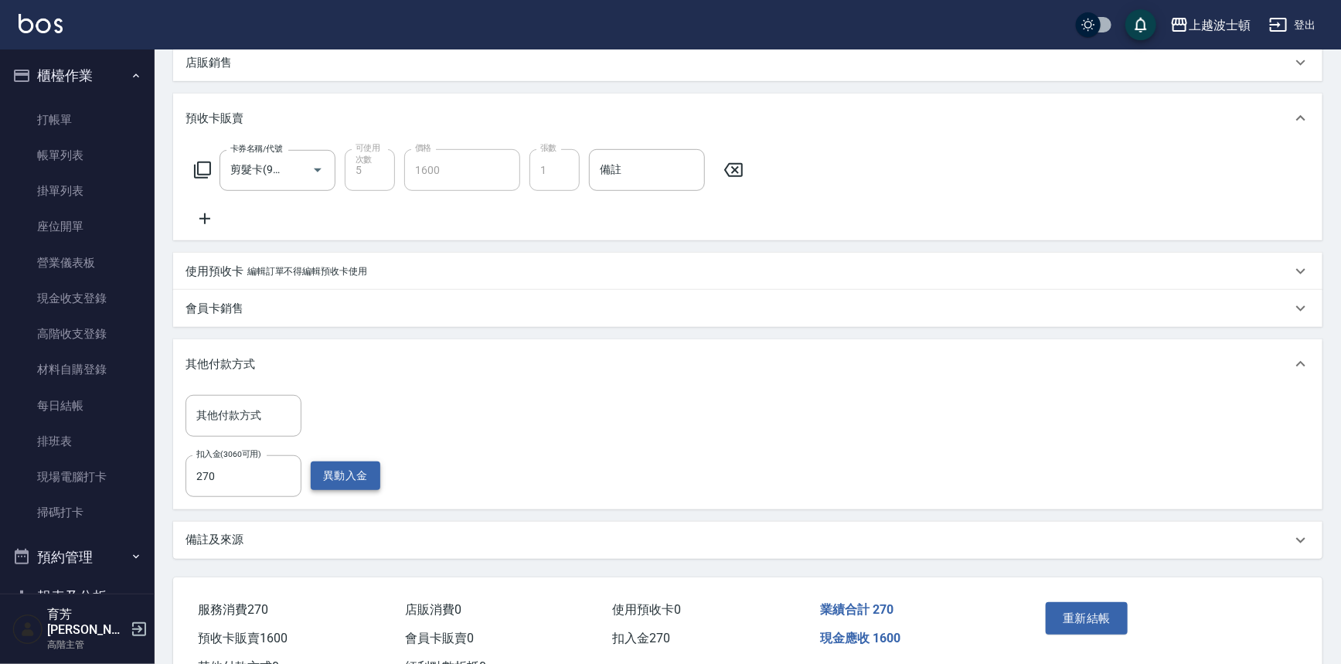
click at [336, 480] on button "異動入金" at bounding box center [346, 475] width 70 height 29
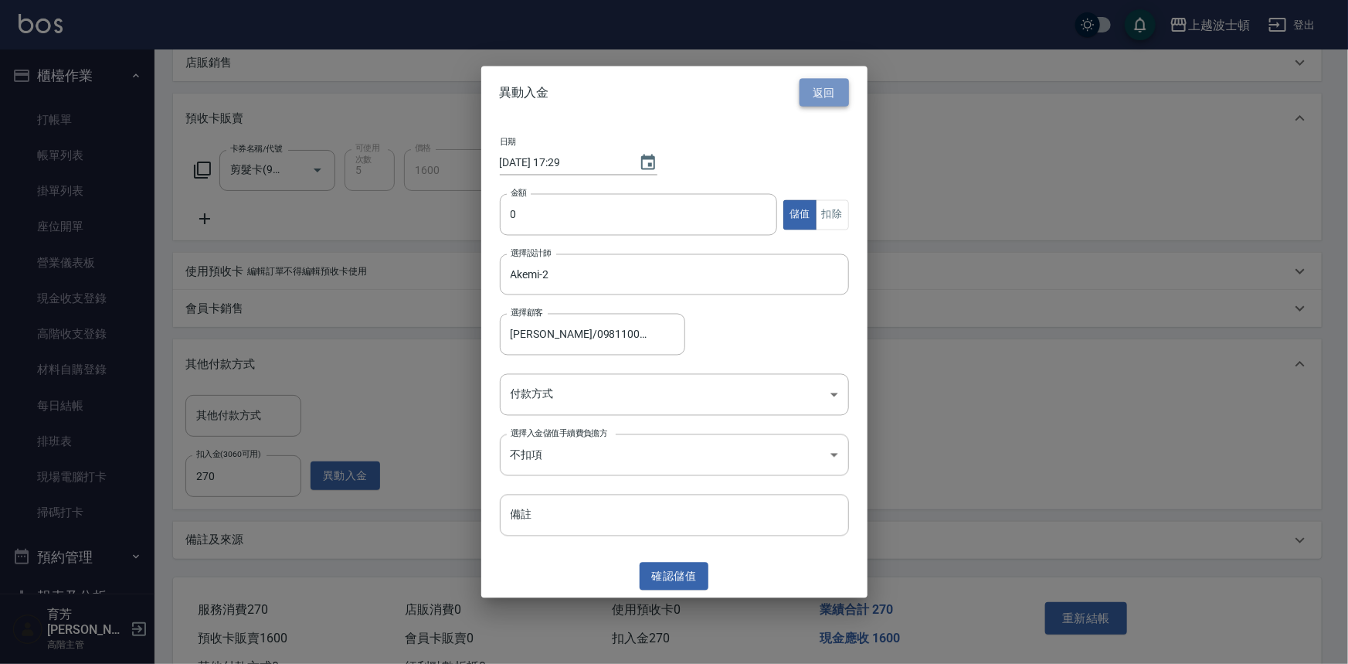
click at [848, 100] on button "返回" at bounding box center [824, 92] width 49 height 29
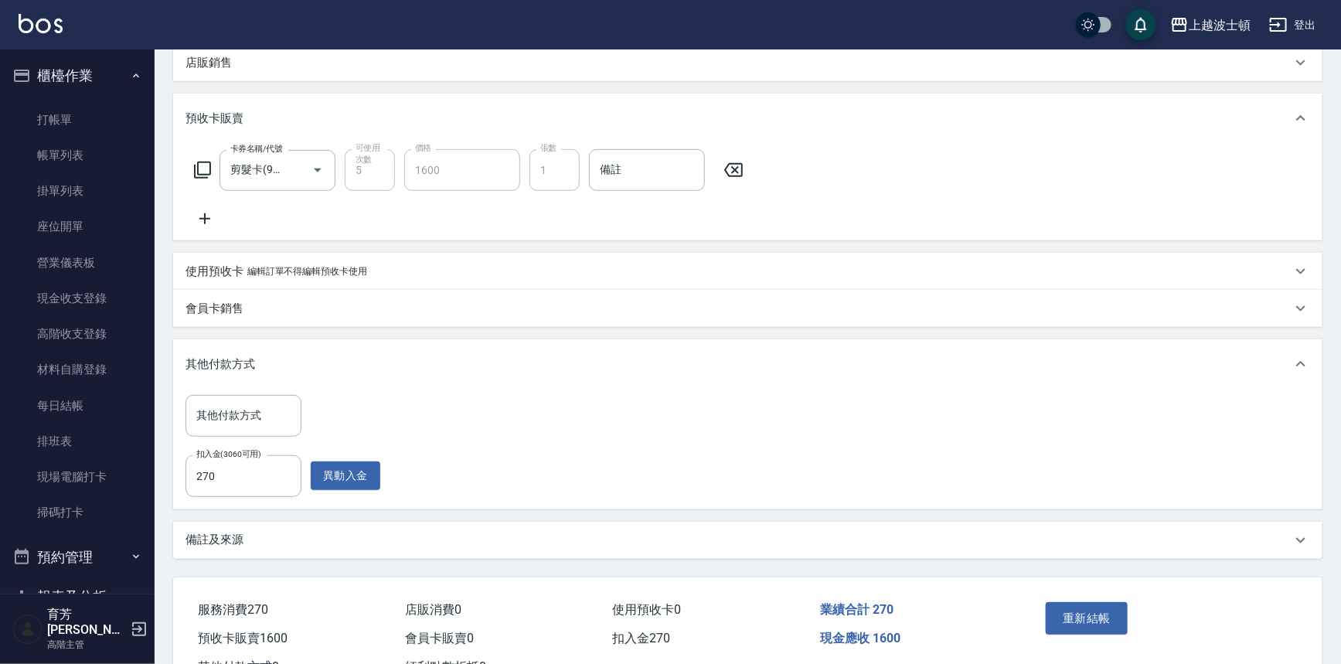
click at [728, 169] on icon at bounding box center [733, 170] width 39 height 19
click at [201, 168] on icon at bounding box center [202, 170] width 19 height 19
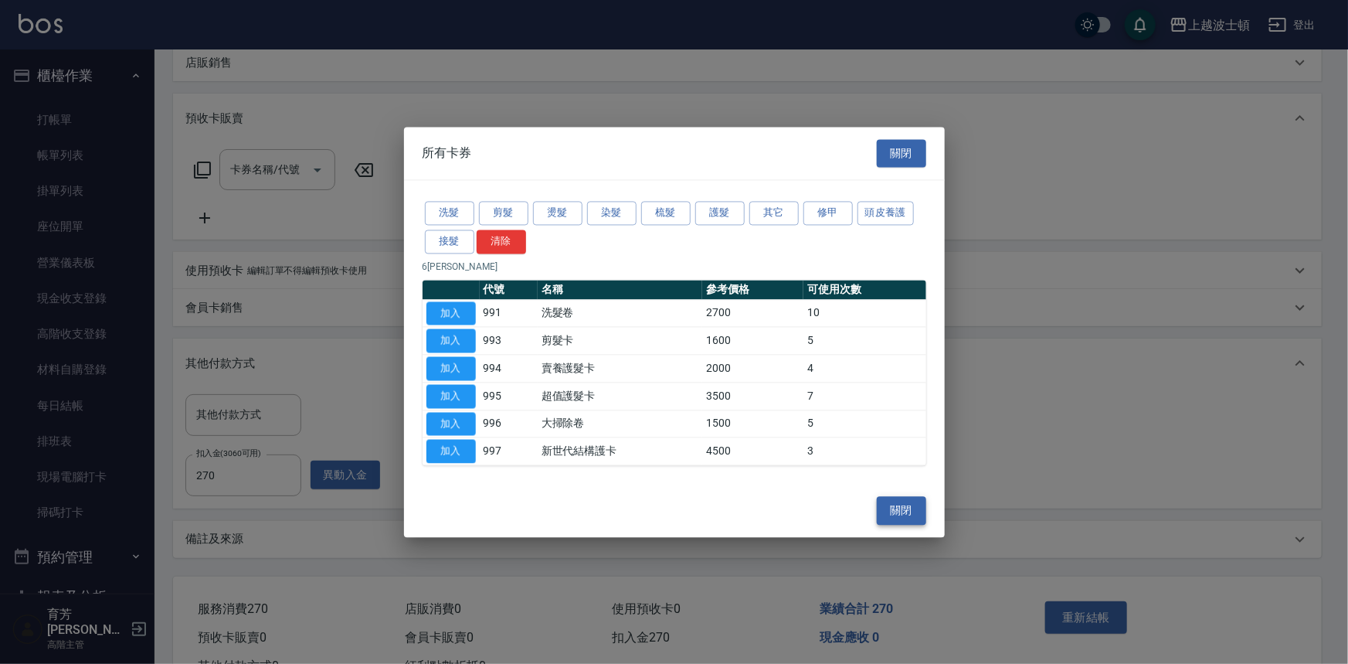
click at [913, 518] on button "關閉" at bounding box center [901, 511] width 49 height 29
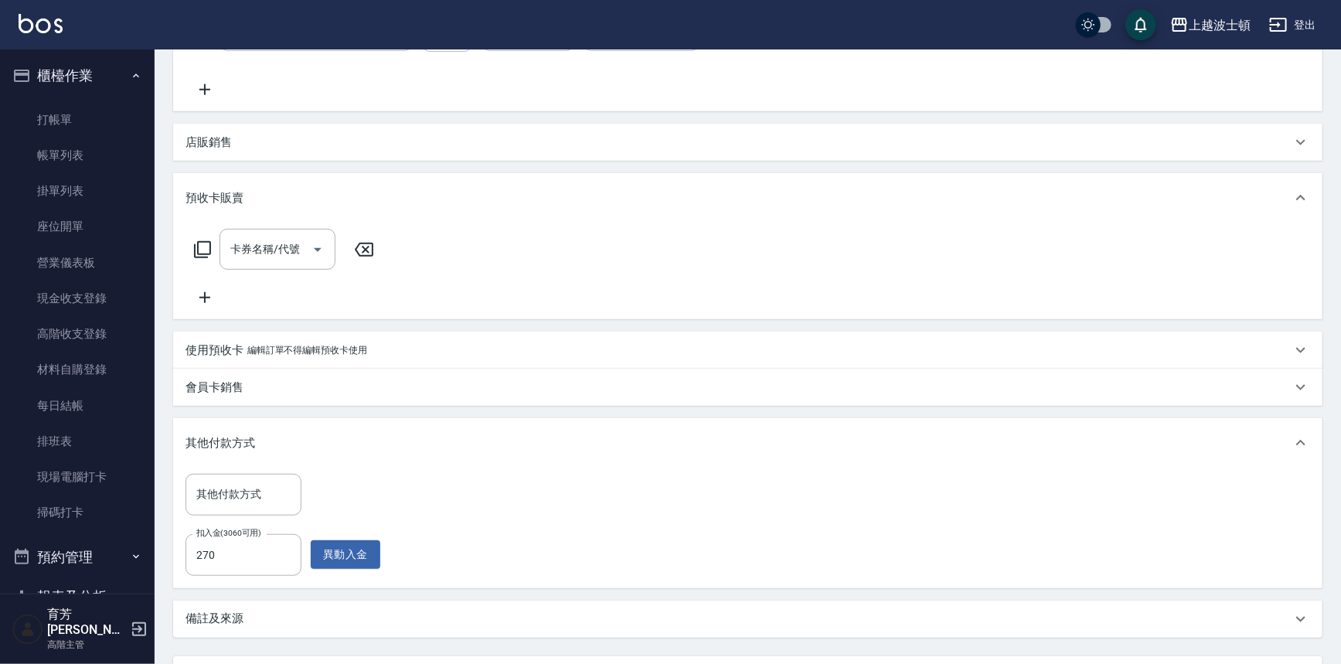
scroll to position [436, 0]
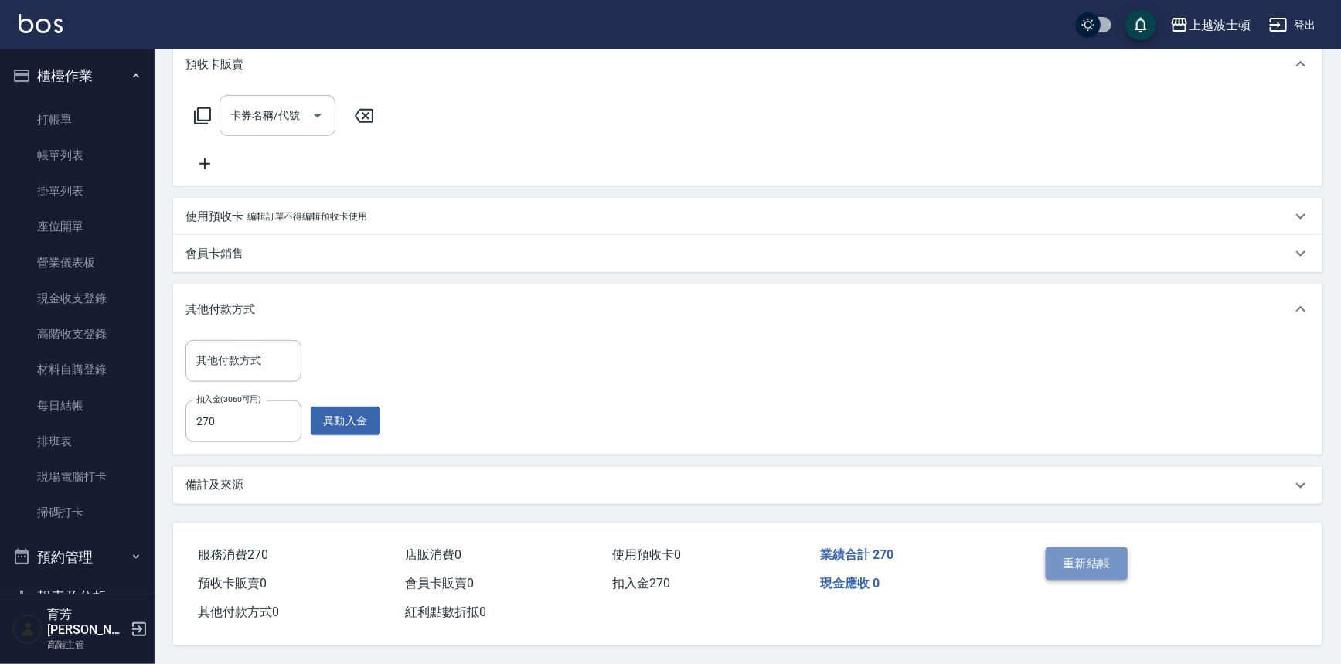
click at [1078, 554] on button "重新結帳" at bounding box center [1087, 563] width 82 height 32
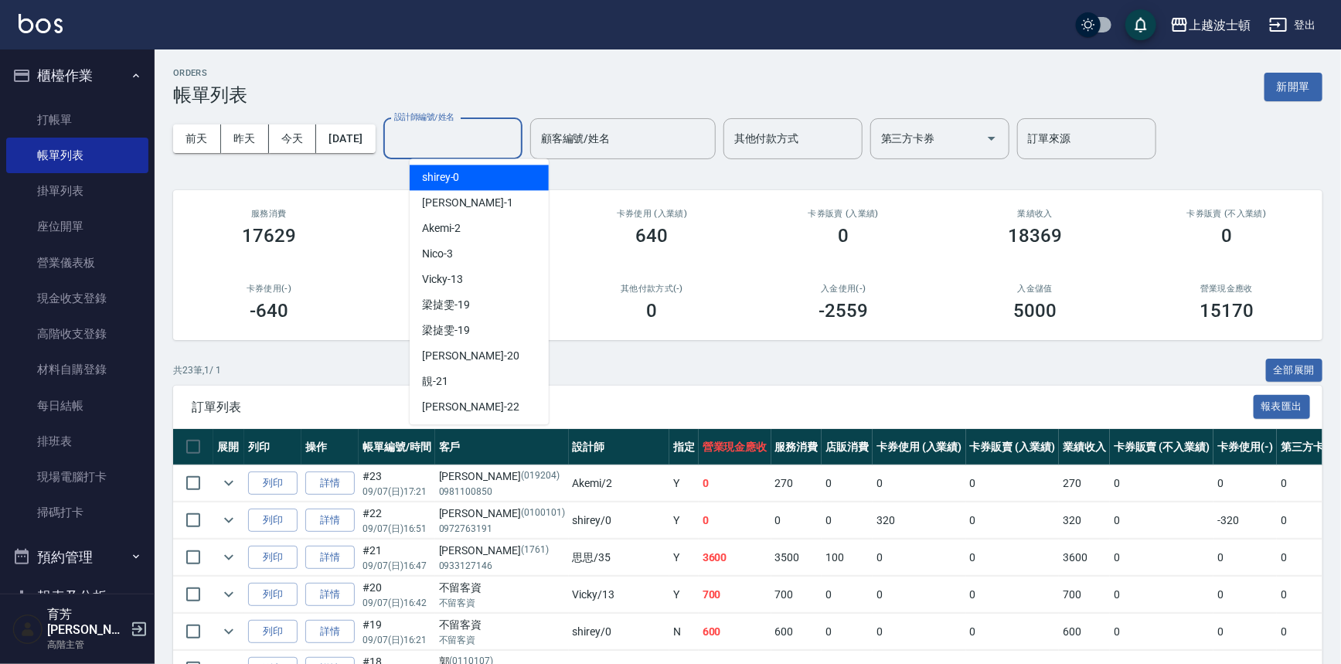
click at [468, 131] on input "設計師編號/姓名" at bounding box center [452, 138] width 125 height 27
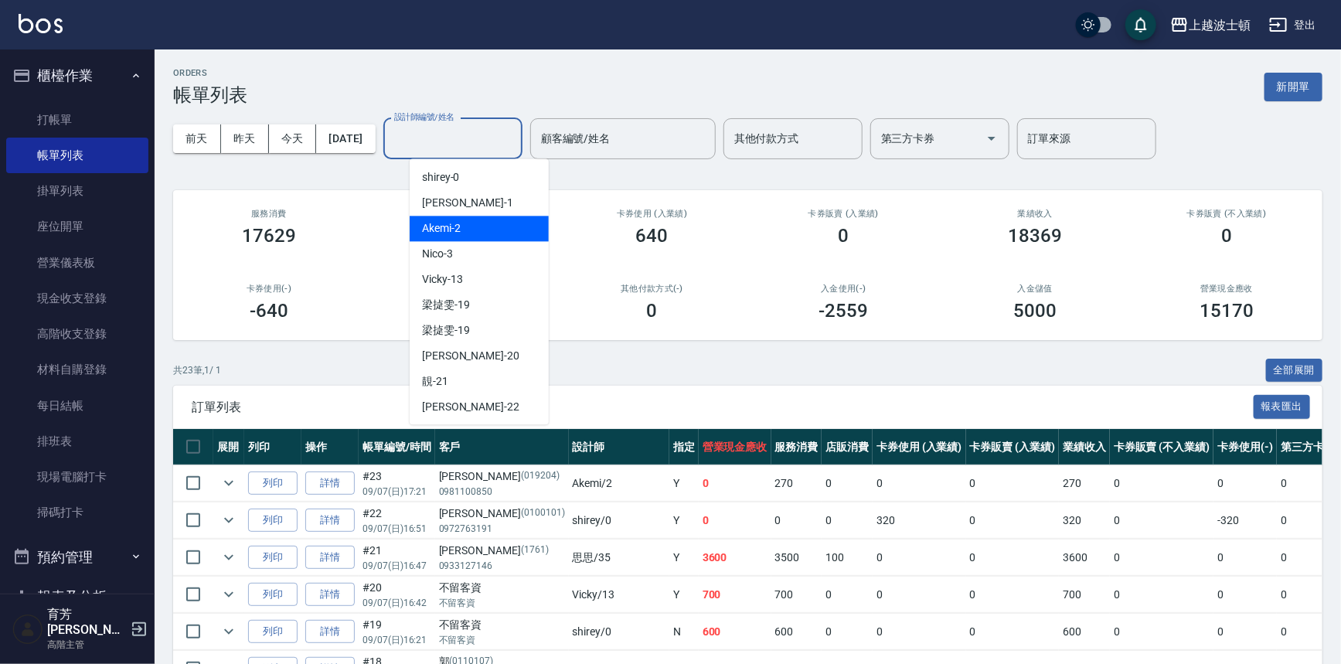
click at [495, 228] on div "Akemi -2" at bounding box center [479, 229] width 139 height 26
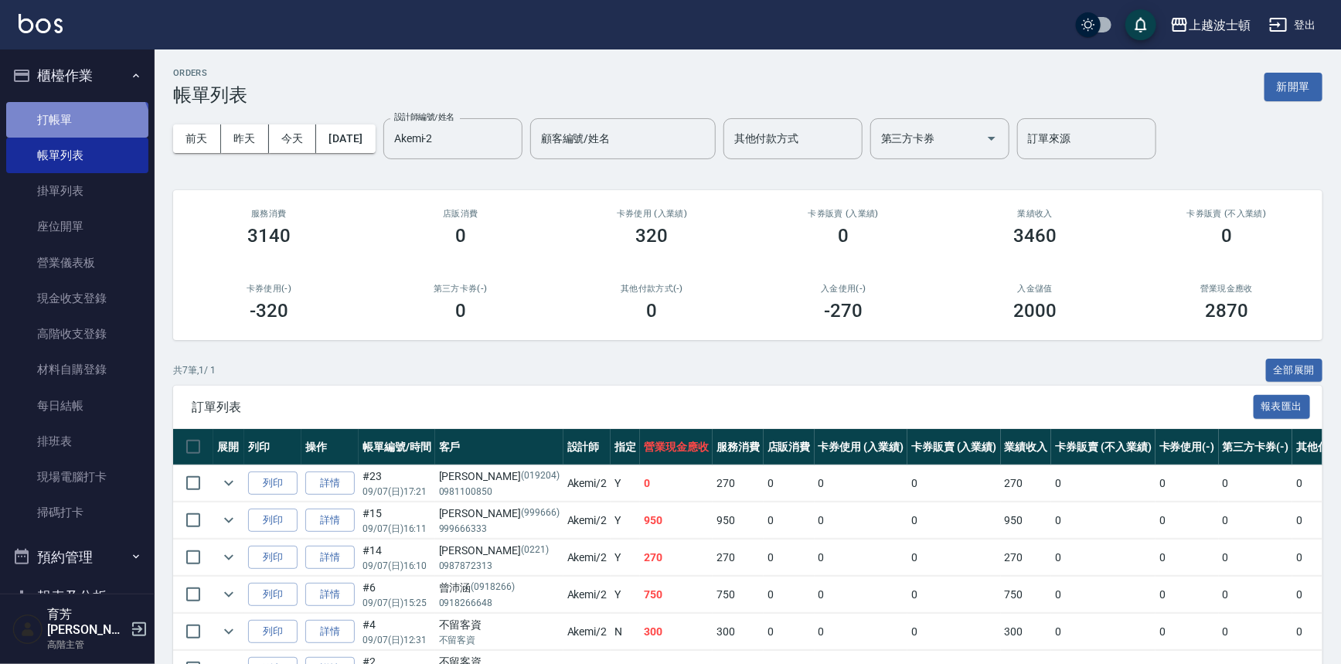
click at [75, 134] on link "打帳單" at bounding box center [77, 120] width 142 height 36
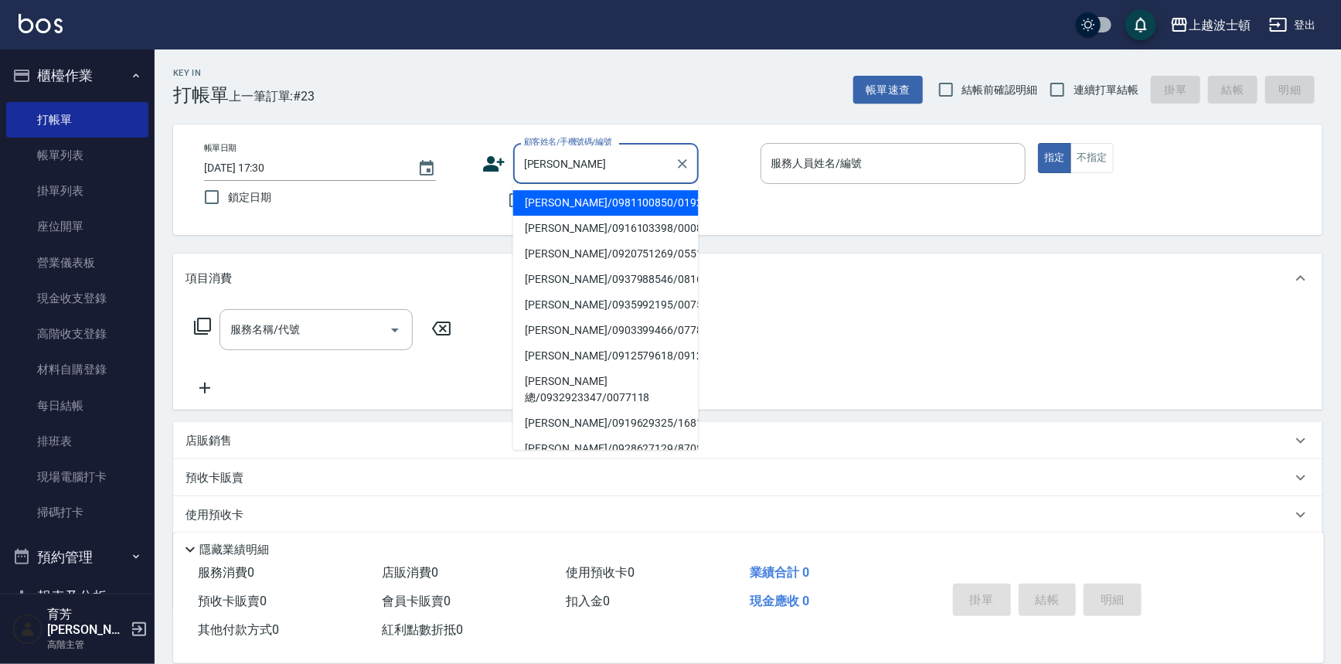
click at [587, 209] on li "楊佳蓉/0981100850/019204" at bounding box center [605, 203] width 185 height 26
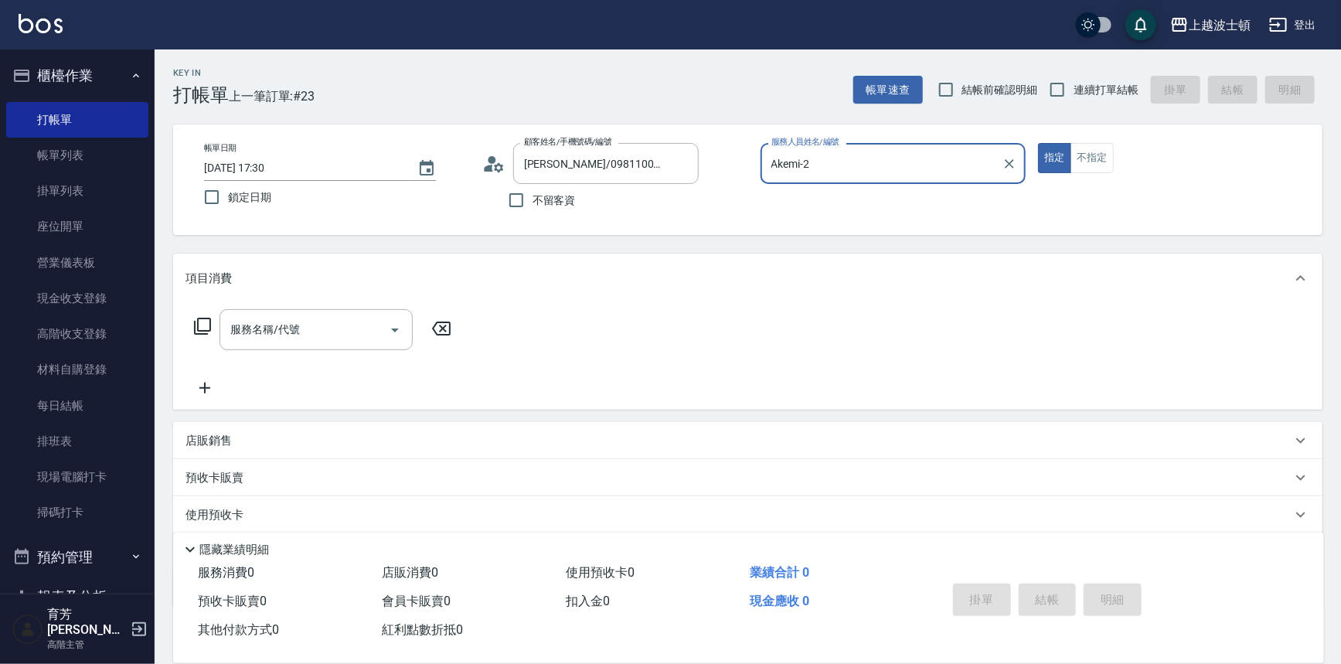
drag, startPoint x: 764, startPoint y: 160, endPoint x: 911, endPoint y: 159, distance: 146.8
click at [908, 158] on div "Akemi-2 服務人員姓名/編號" at bounding box center [893, 163] width 266 height 41
click at [907, 227] on div "Vicky -13" at bounding box center [893, 229] width 266 height 26
click at [312, 329] on input "服務名稱/代號" at bounding box center [304, 329] width 156 height 27
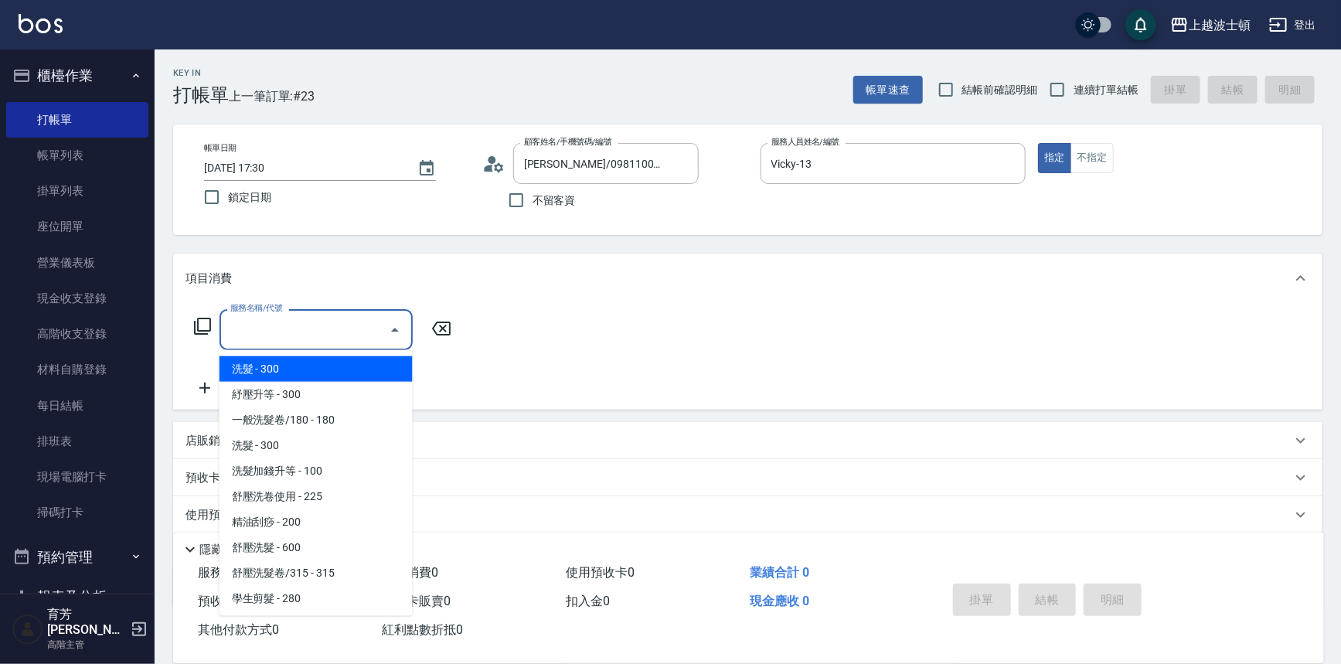
click at [325, 366] on span "洗髮 - 300" at bounding box center [315, 369] width 193 height 26
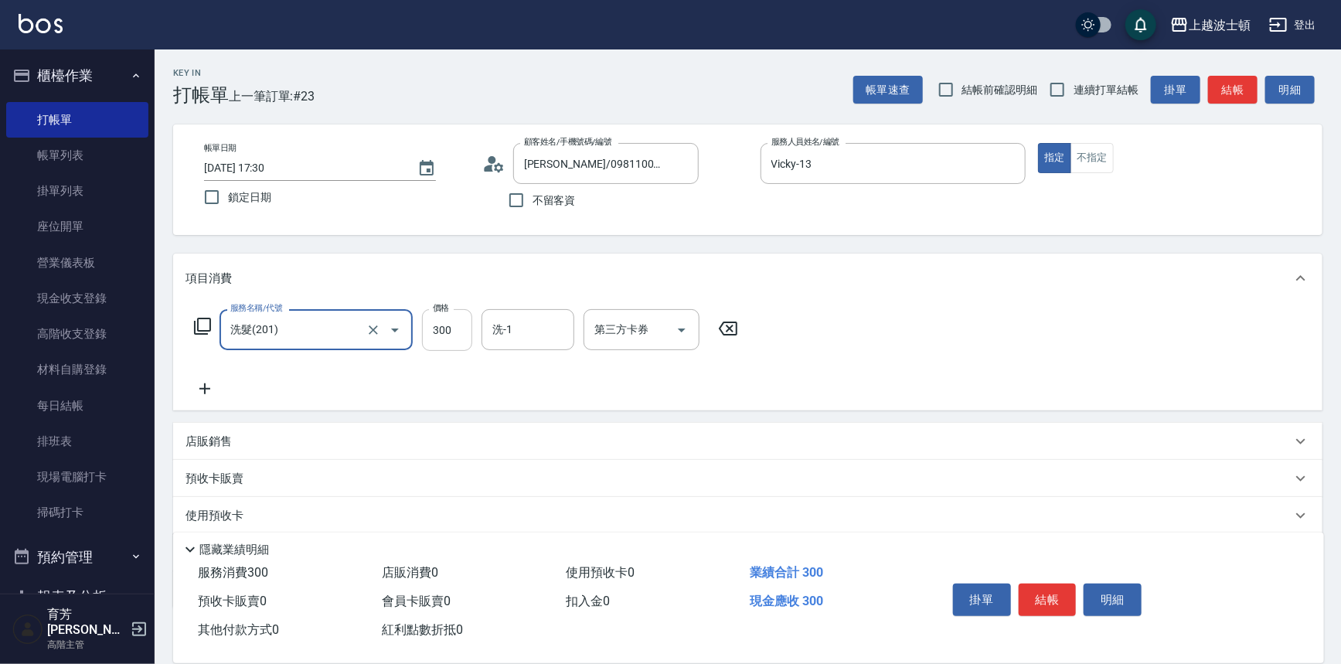
click at [452, 338] on input "300" at bounding box center [447, 330] width 50 height 42
click at [530, 341] on input "洗-1" at bounding box center [527, 329] width 79 height 27
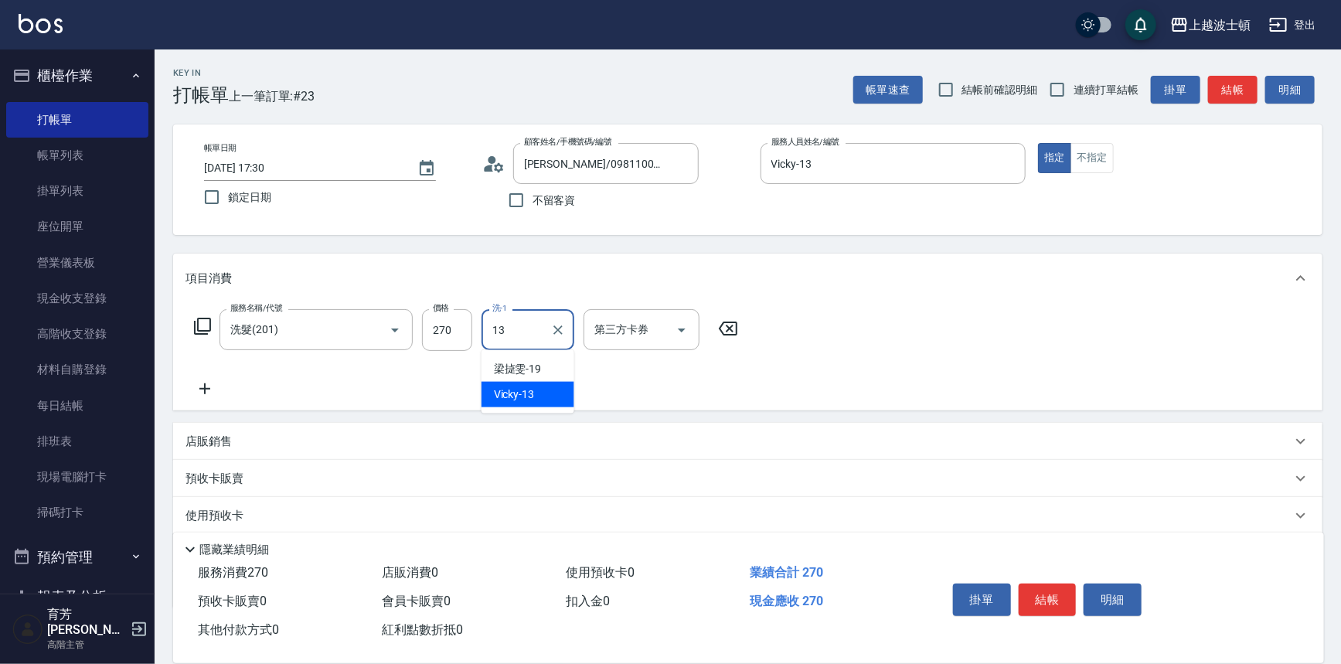
click at [539, 401] on div "Vicky -13" at bounding box center [527, 395] width 93 height 26
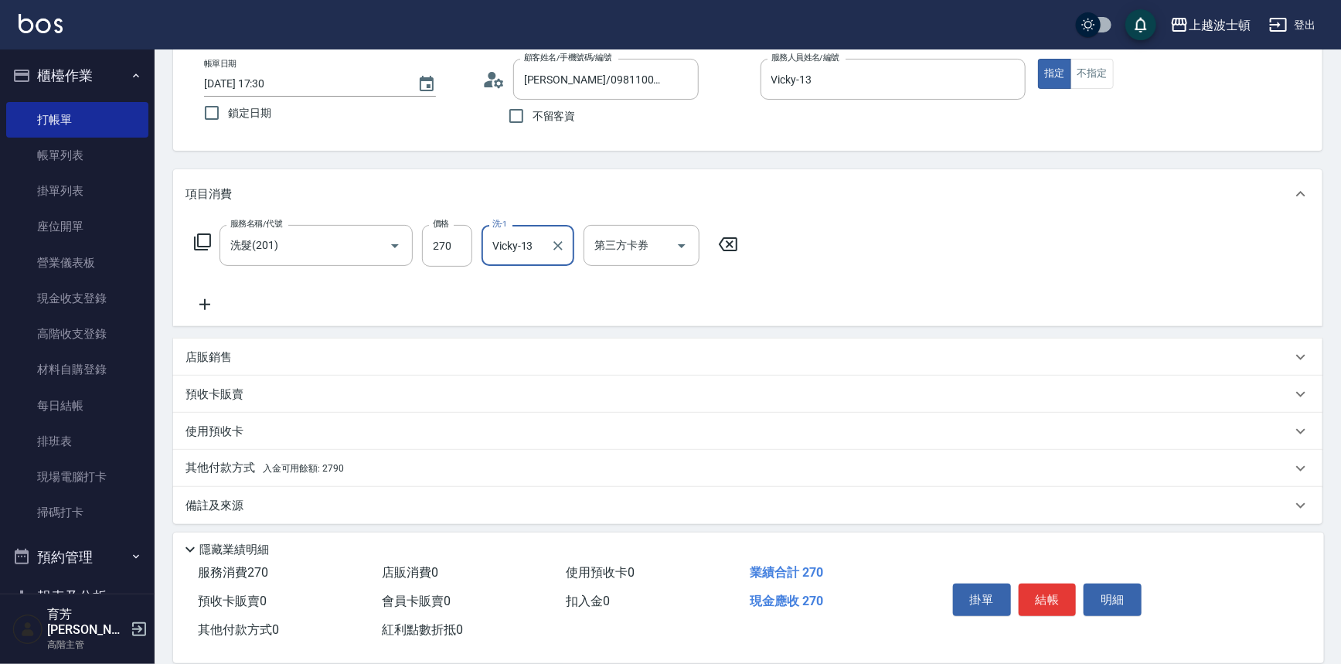
scroll to position [90, 0]
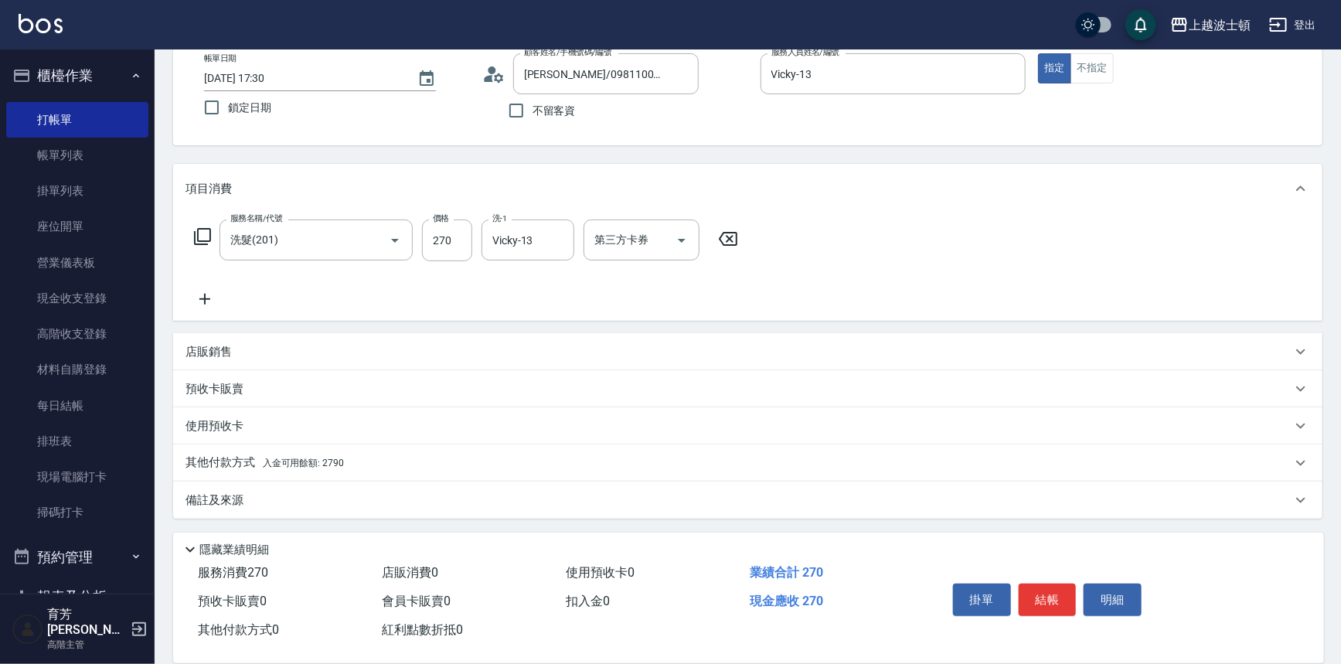
click at [211, 391] on p "預收卡販賣" at bounding box center [214, 389] width 58 height 16
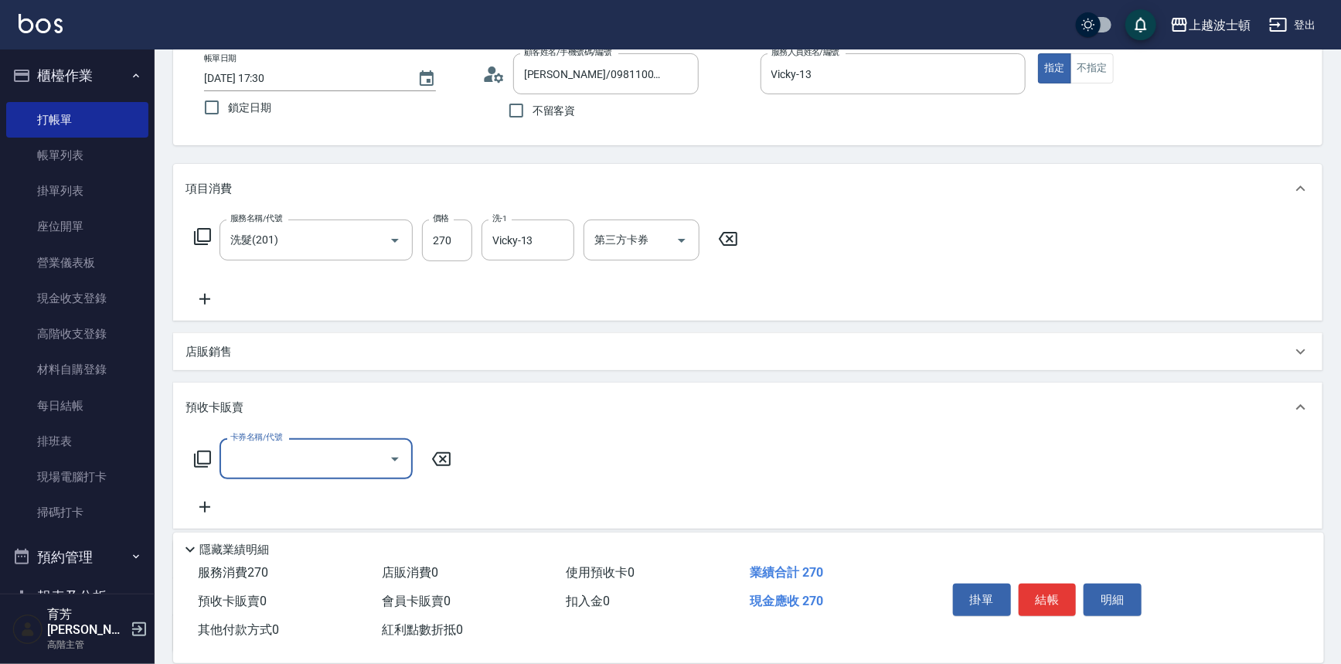
scroll to position [0, 0]
click at [398, 459] on icon "Open" at bounding box center [395, 459] width 19 height 19
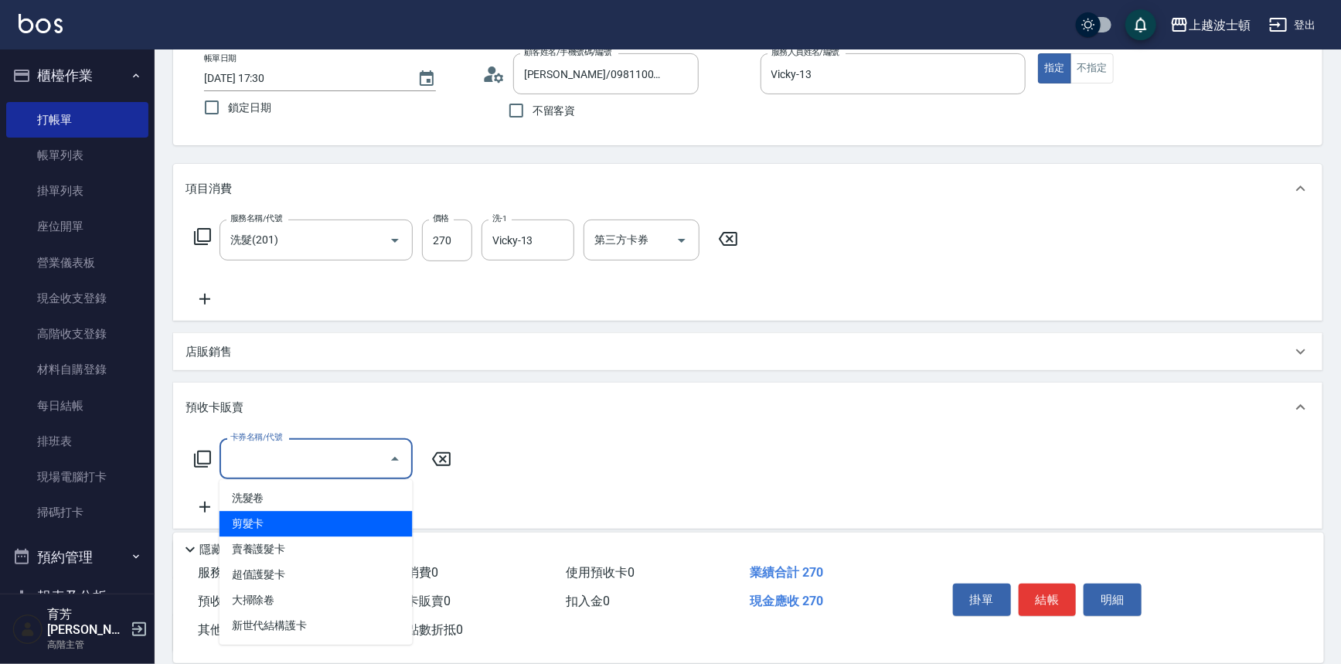
click at [355, 527] on span "剪髮卡" at bounding box center [315, 524] width 193 height 26
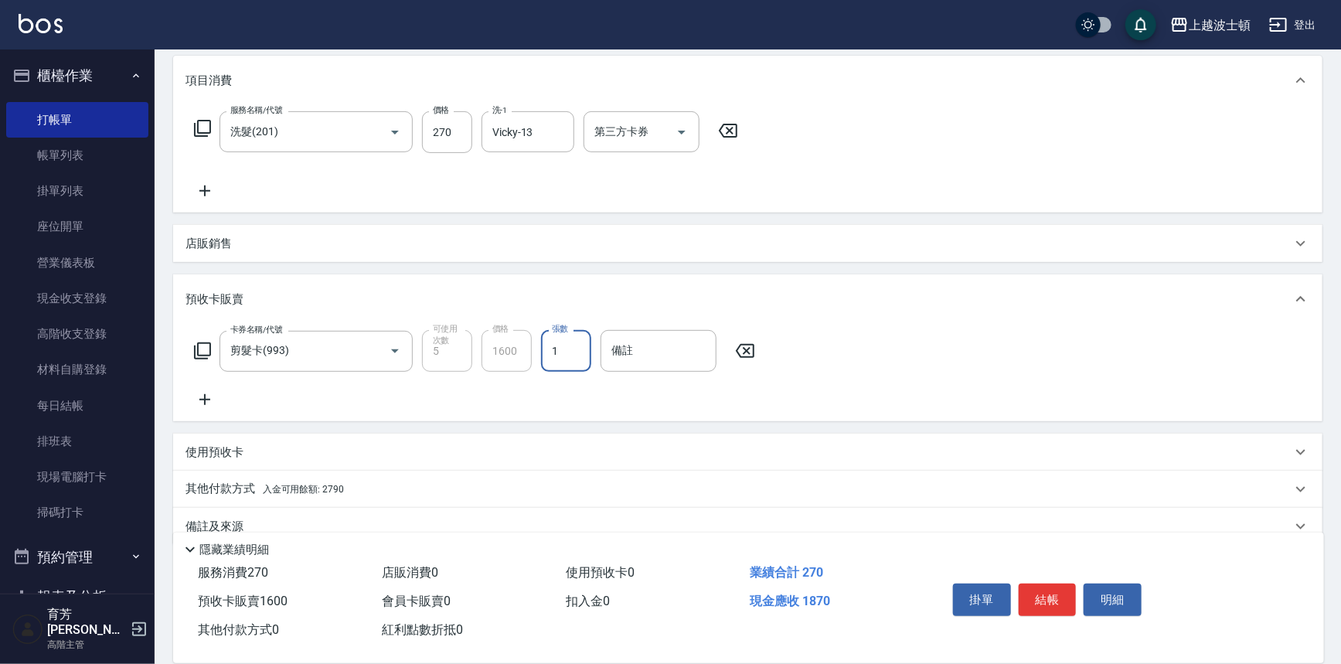
scroll to position [224, 0]
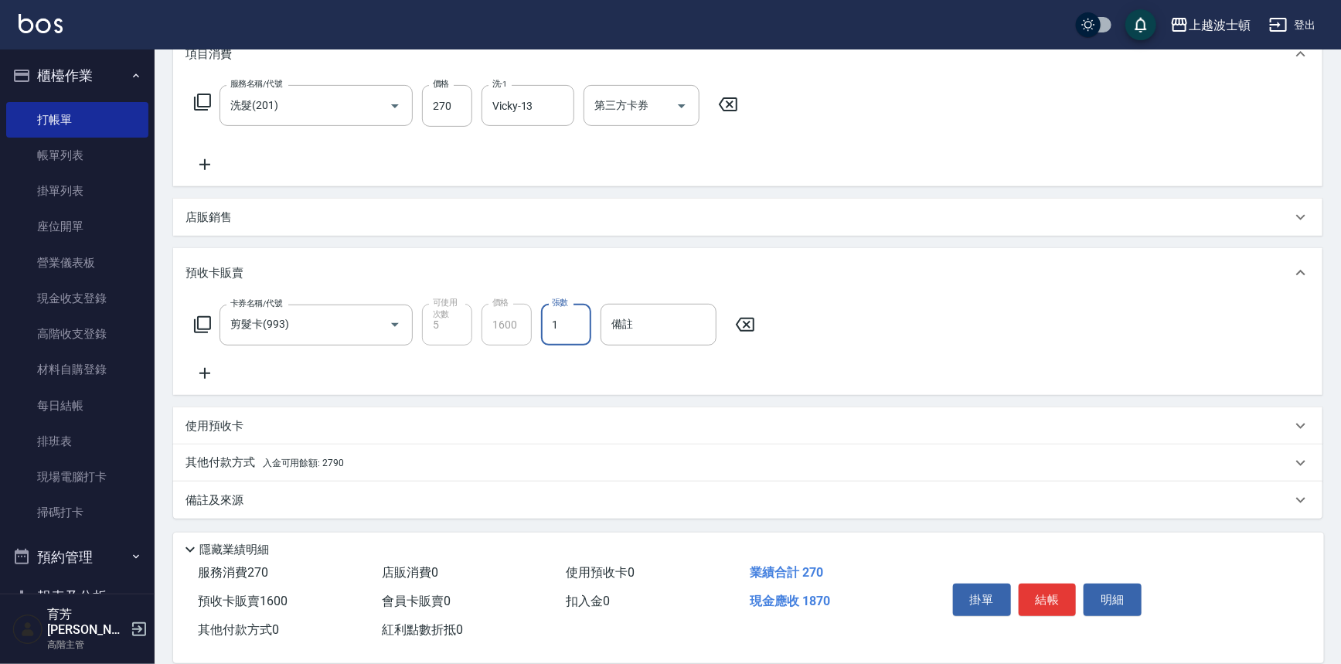
click at [335, 460] on span "入金可用餘額: 2790" at bounding box center [303, 462] width 81 height 11
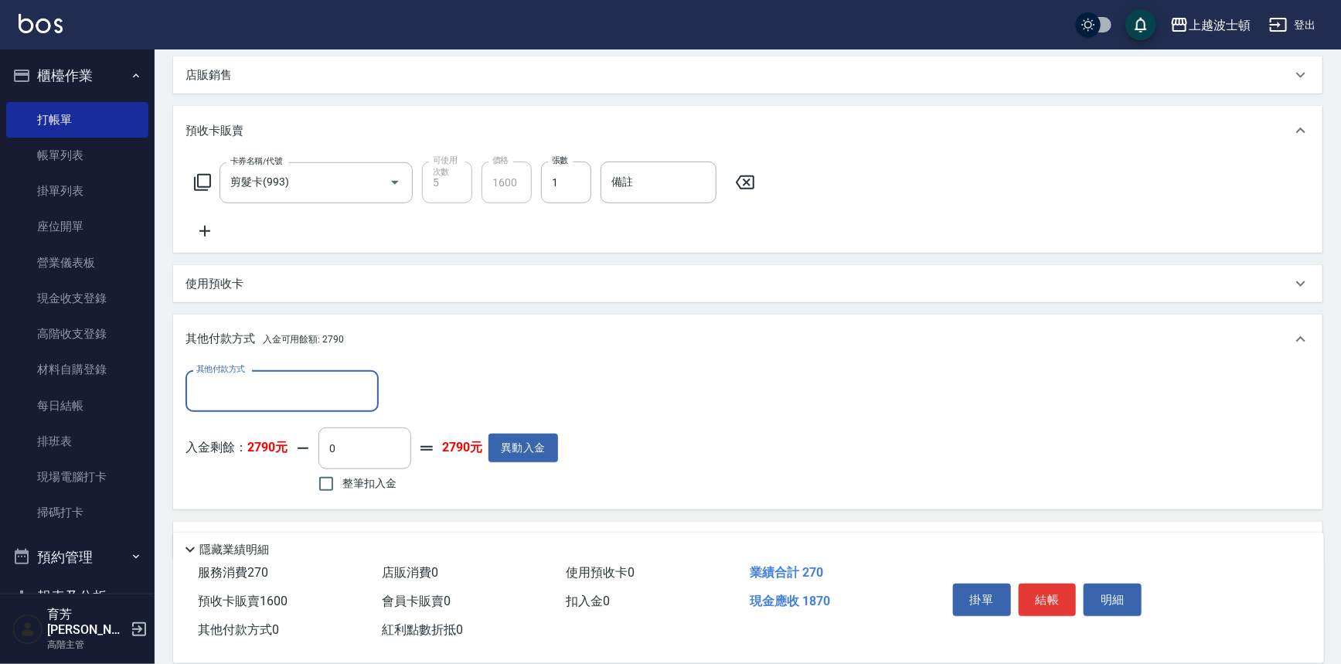
scroll to position [406, 0]
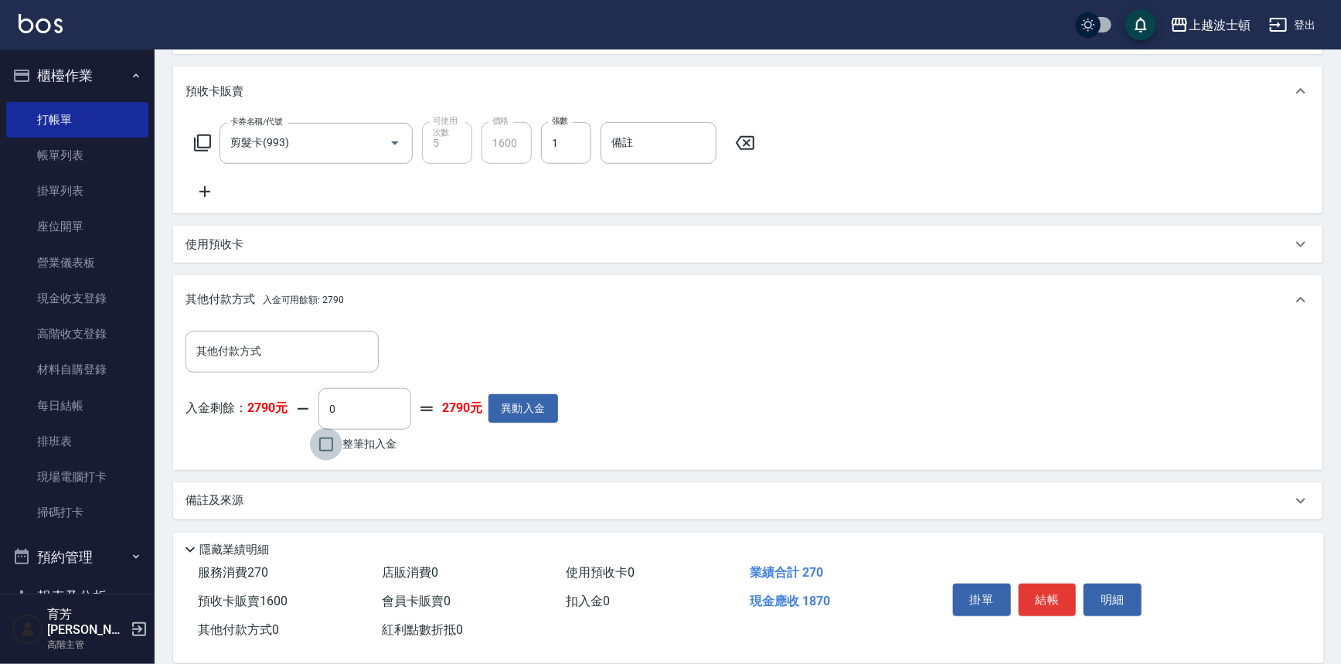
click at [328, 447] on input "整筆扣入金" at bounding box center [326, 444] width 32 height 32
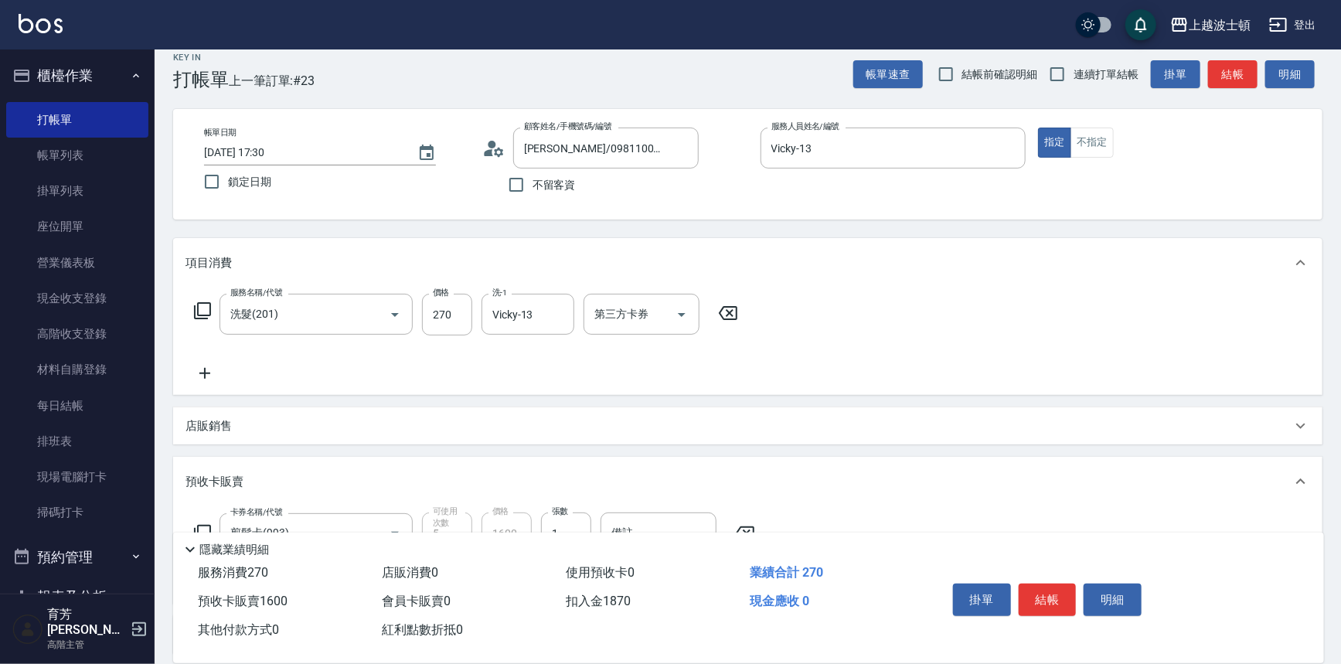
scroll to position [0, 0]
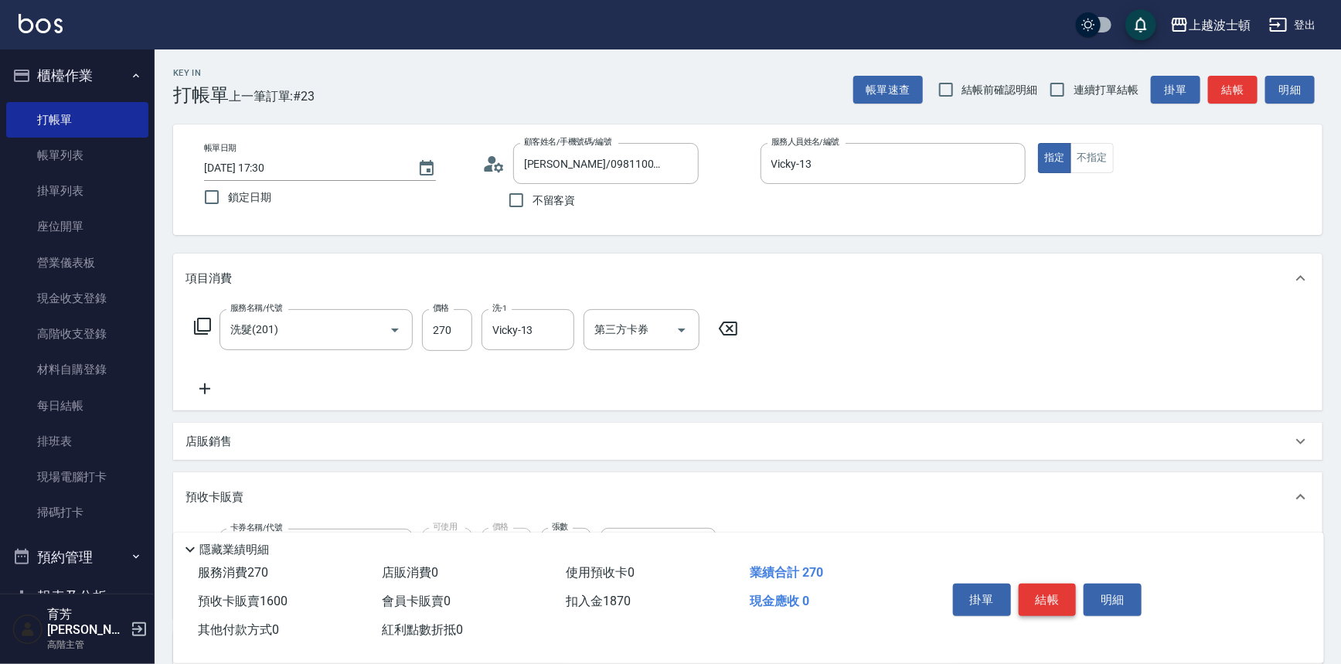
click at [1059, 601] on button "結帳" at bounding box center [1048, 599] width 58 height 32
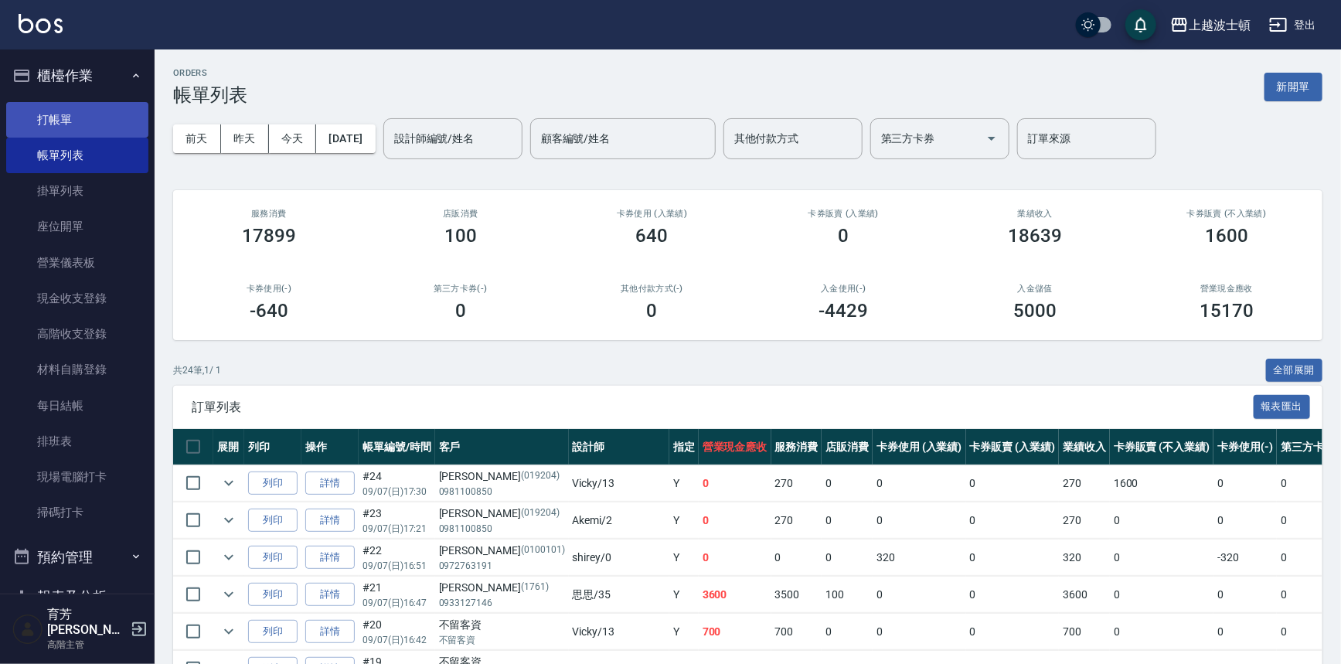
click at [63, 119] on link "打帳單" at bounding box center [77, 120] width 142 height 36
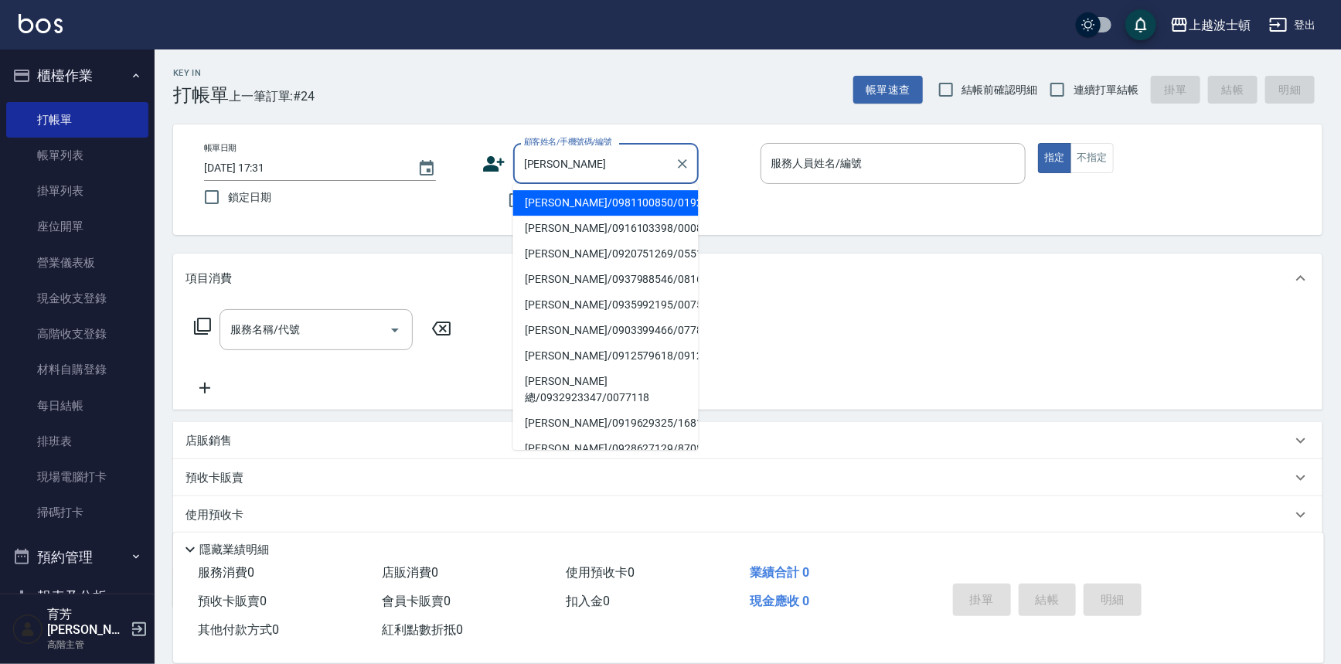
click at [556, 196] on li "楊佳蓉/0981100850/019204" at bounding box center [605, 203] width 185 height 26
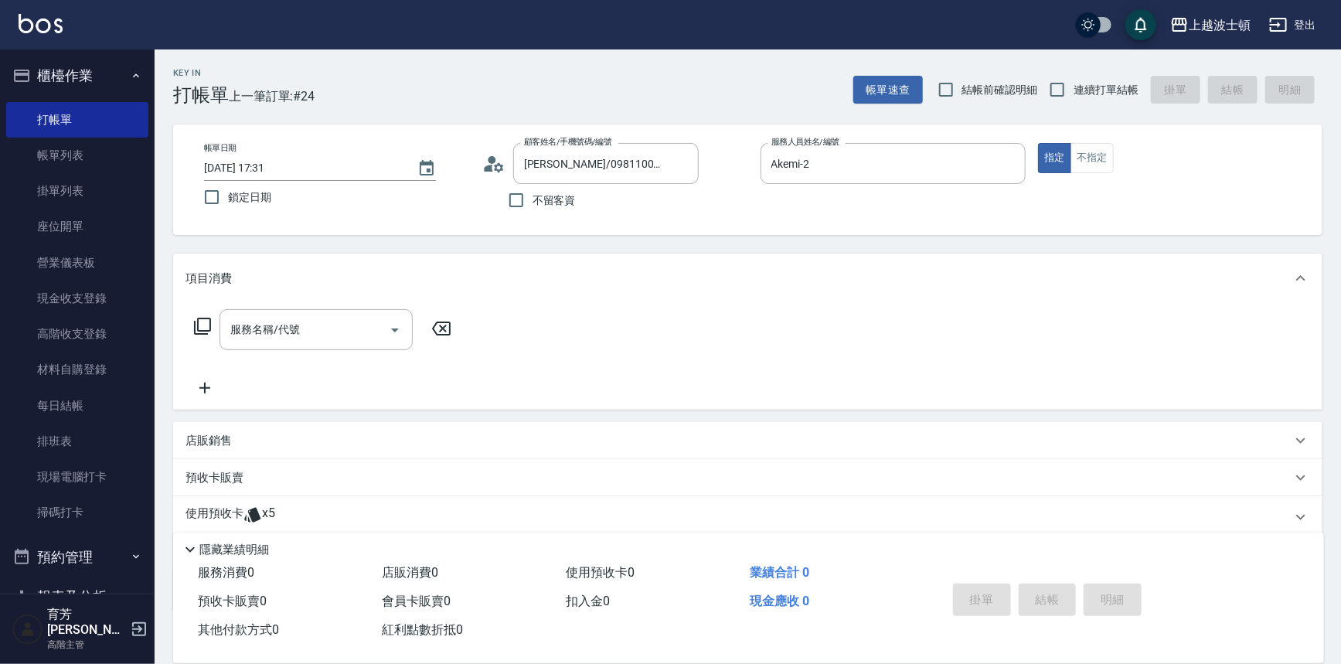
click at [214, 510] on p "使用預收卡" at bounding box center [214, 516] width 58 height 23
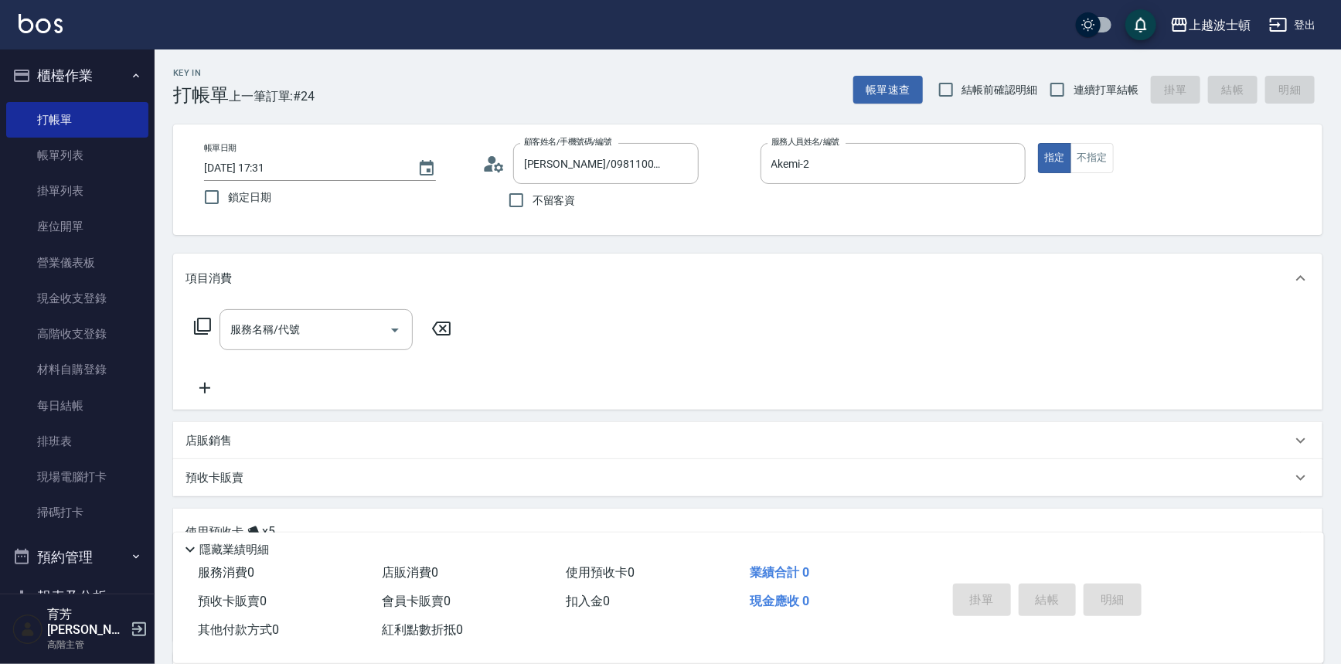
scroll to position [191, 0]
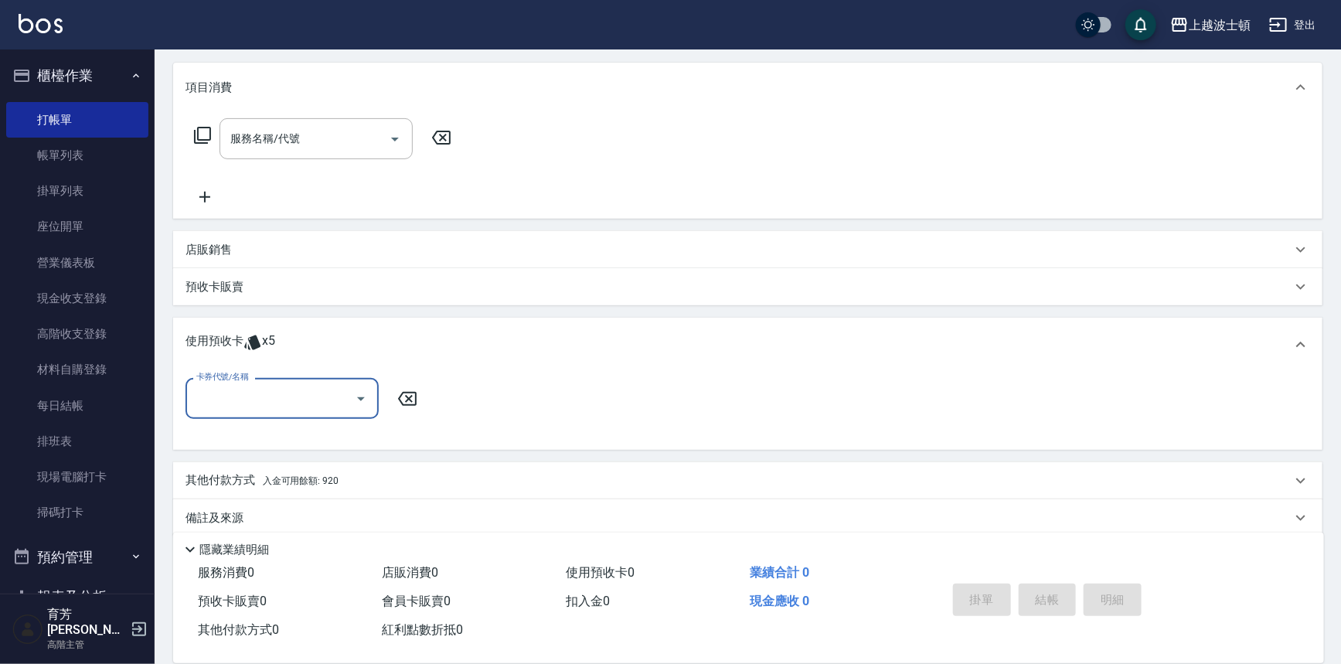
click at [356, 390] on icon "Open" at bounding box center [361, 398] width 19 height 19
click at [338, 430] on div "剪髮卡 剩餘5張" at bounding box center [281, 438] width 193 height 26
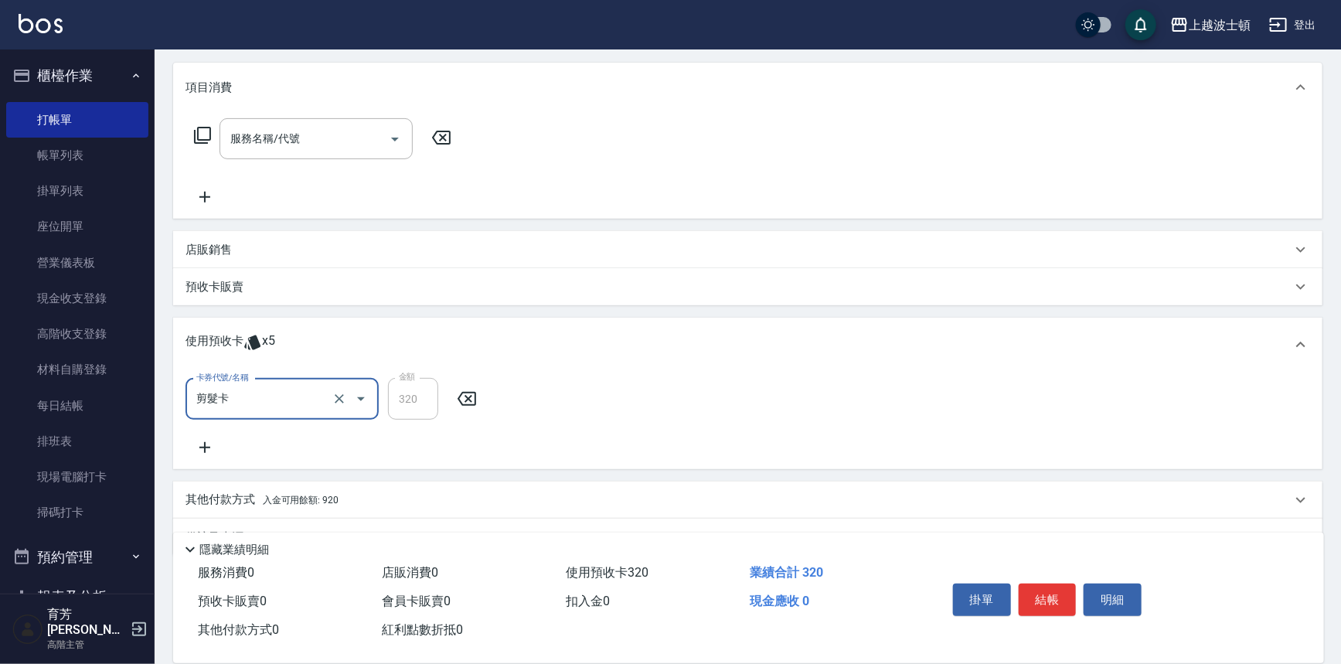
scroll to position [0, 0]
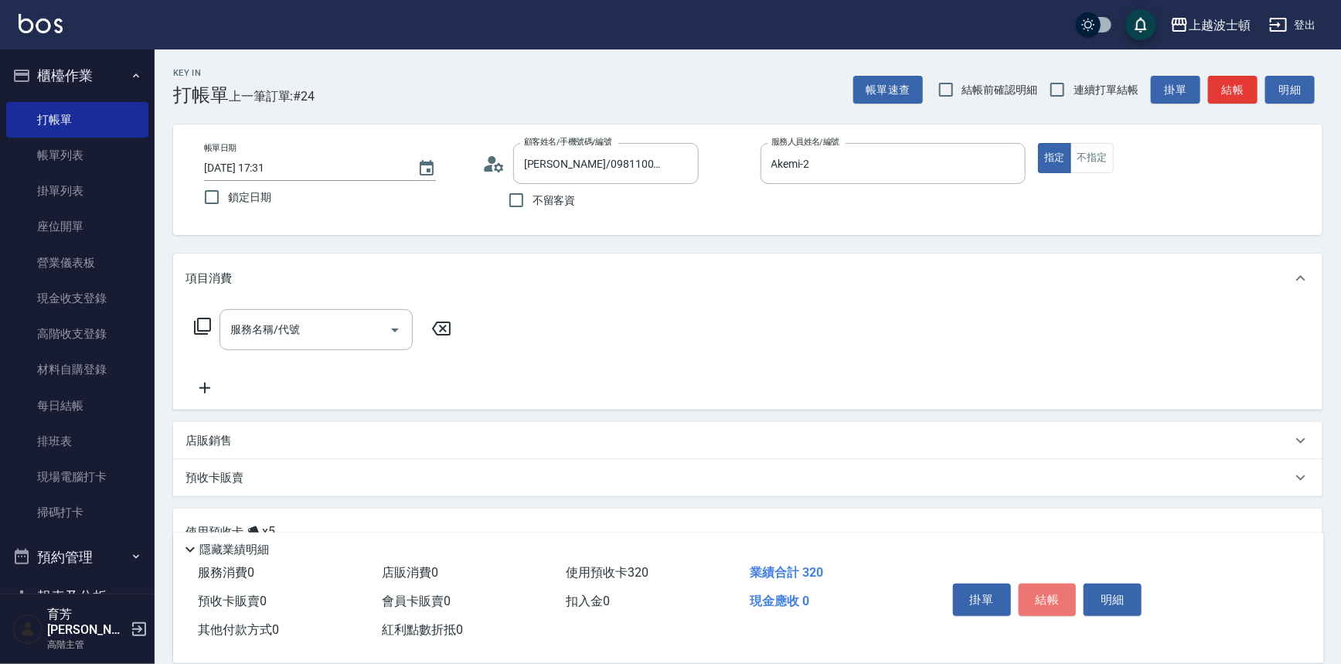
click at [1035, 604] on button "結帳" at bounding box center [1048, 599] width 58 height 32
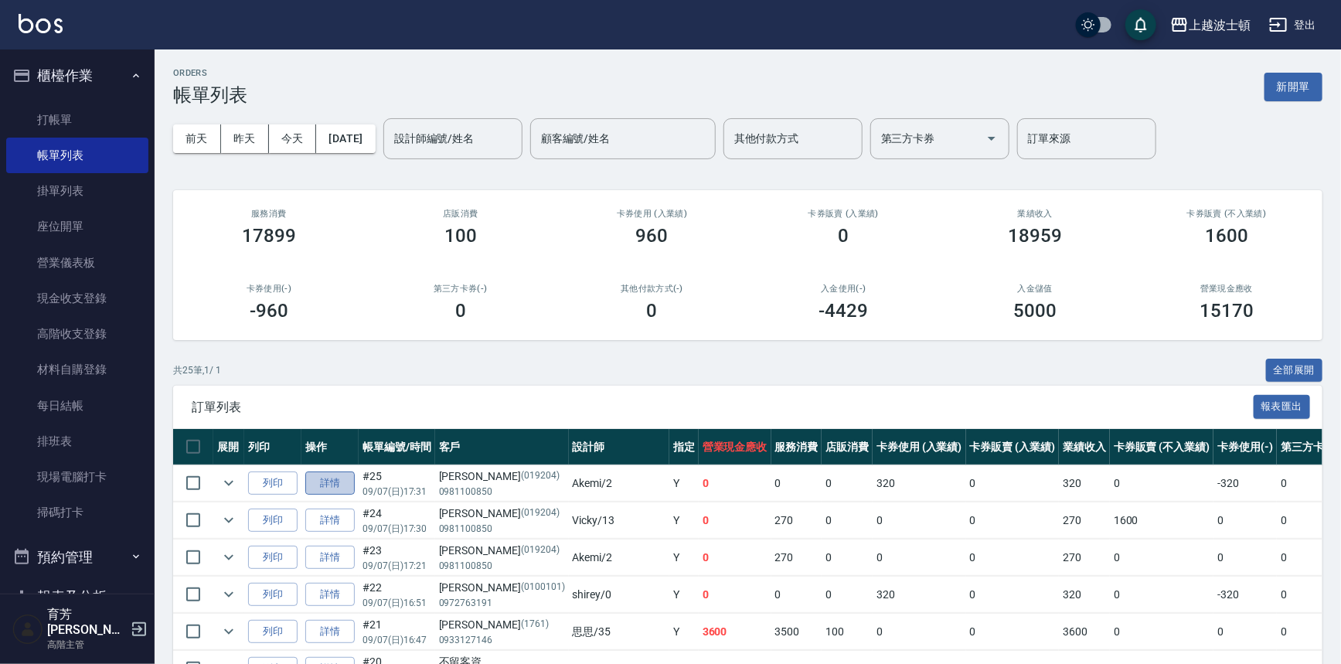
click at [318, 483] on link "詳情" at bounding box center [329, 483] width 49 height 24
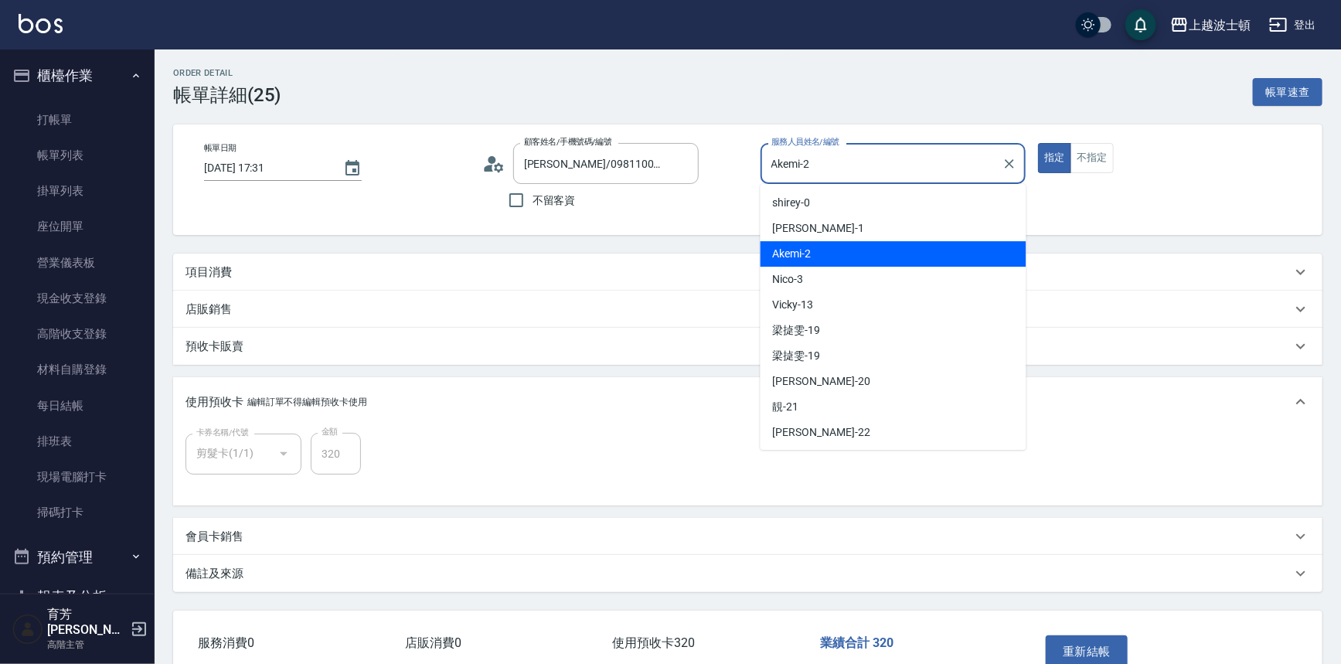
drag, startPoint x: 827, startPoint y: 168, endPoint x: 738, endPoint y: 177, distance: 89.3
click at [740, 177] on div "帳單日期 2025/09/07 17:31 顧客姓名/手機號碼/編號 楊佳蓉/0981100850/019204 顧客姓名/手機號碼/編號 不留客資 服務人員…" at bounding box center [748, 179] width 1112 height 73
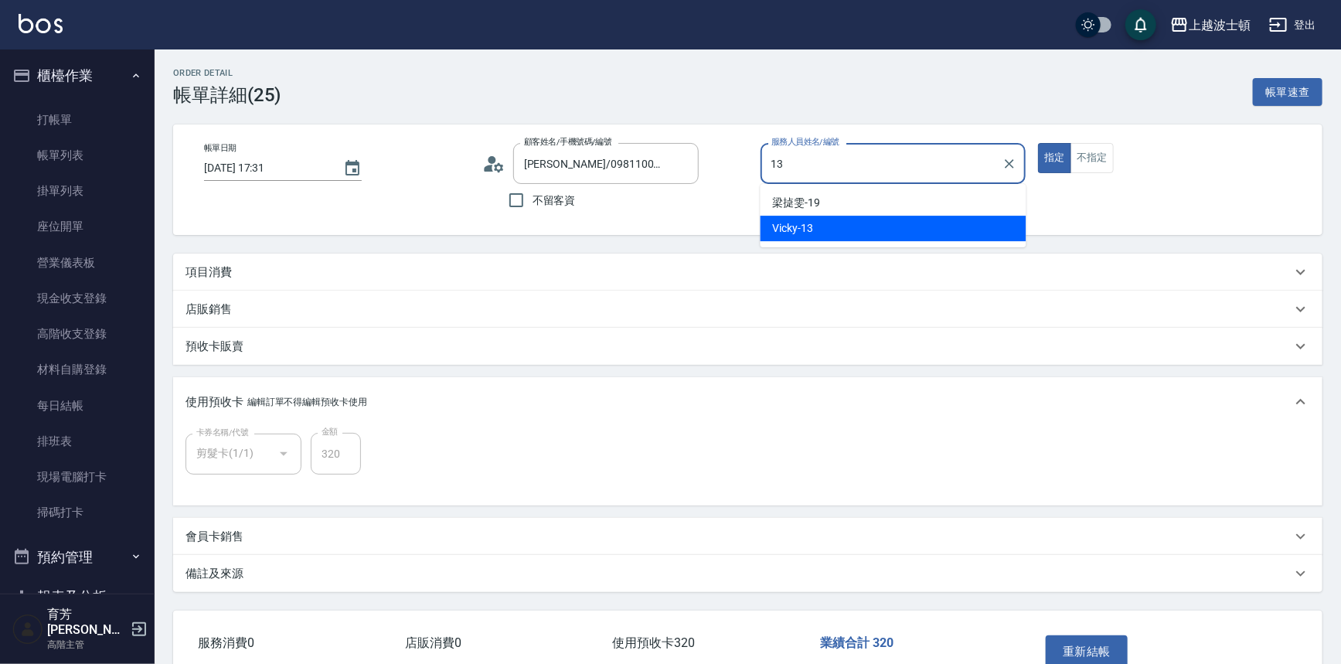
click at [794, 226] on span "Vicky -13" at bounding box center [793, 228] width 41 height 16
click at [1105, 644] on button "重新結帳" at bounding box center [1087, 651] width 82 height 32
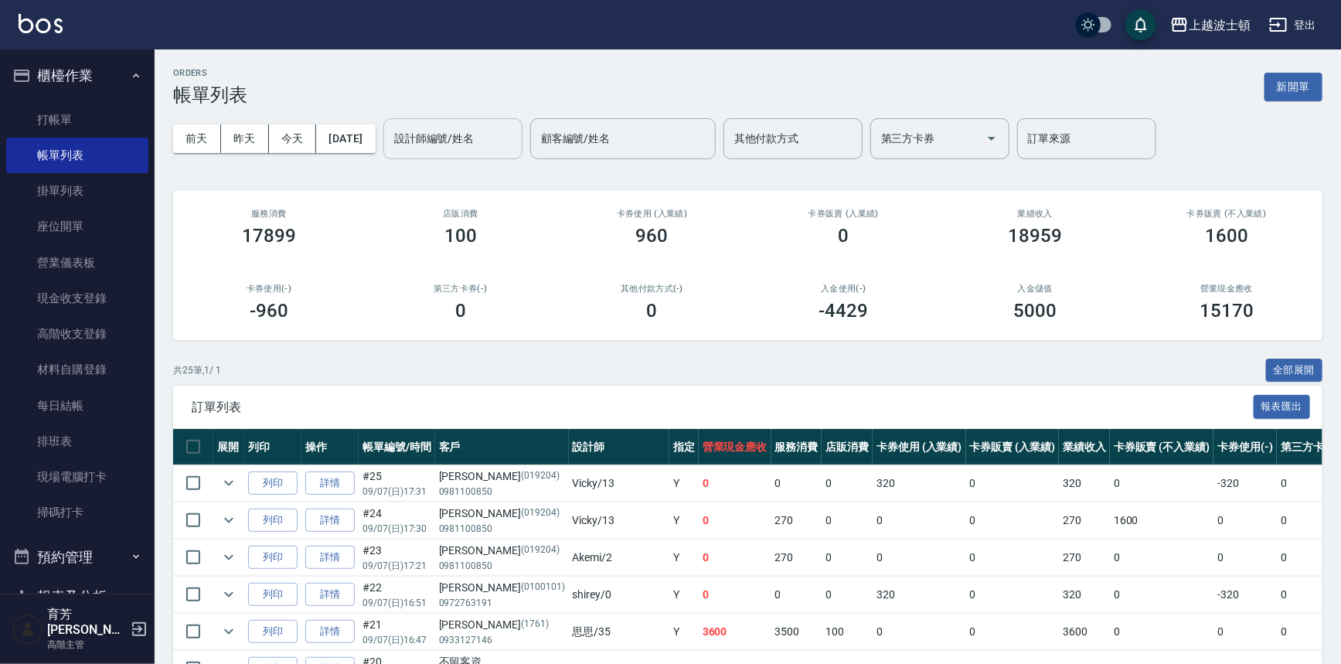
click at [487, 151] on input "設計師編號/姓名" at bounding box center [452, 138] width 125 height 27
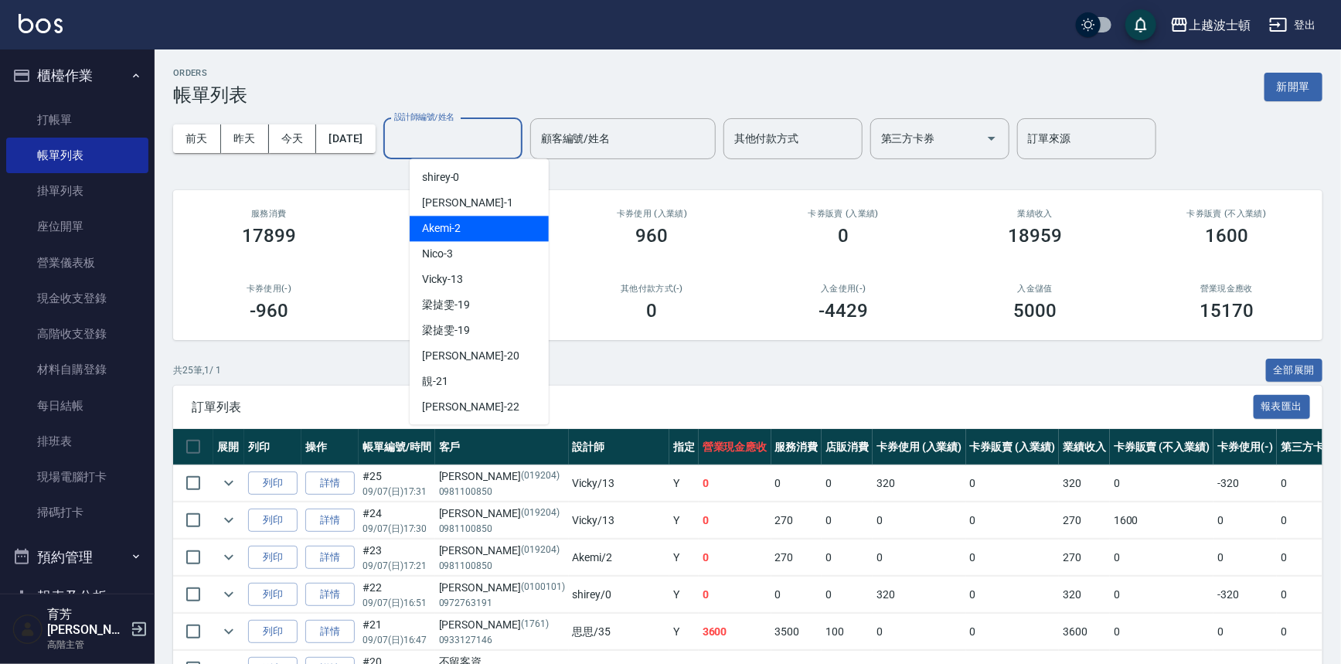
click at [507, 236] on div "Akemi -2" at bounding box center [479, 229] width 139 height 26
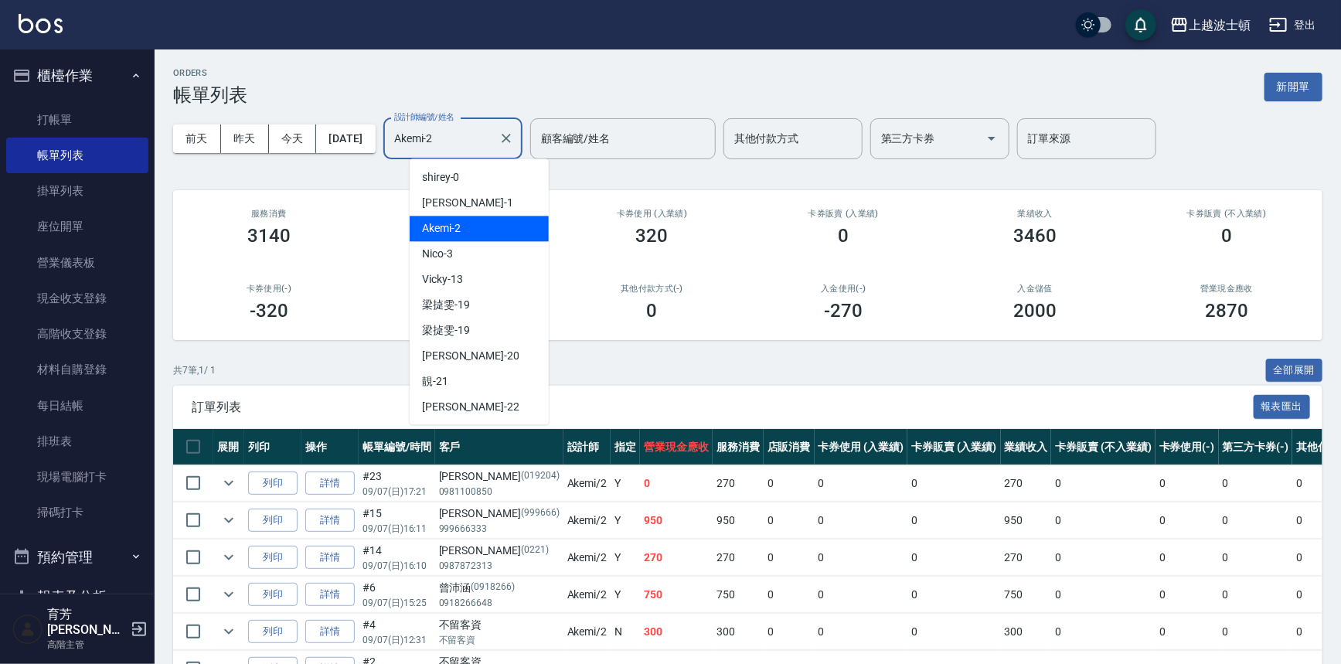
drag, startPoint x: 489, startPoint y: 137, endPoint x: 387, endPoint y: 155, distance: 103.7
click at [389, 151] on div "前天 昨天 今天 2025/09/07 設計師編號/姓名 Akemi-2 設計師編號/姓名 顧客編號/姓名 顧客編號/姓名 其他付款方式 其他付款方式 第三方…" at bounding box center [747, 139] width 1149 height 66
click at [451, 284] on span "Vicky -13" at bounding box center [442, 279] width 41 height 16
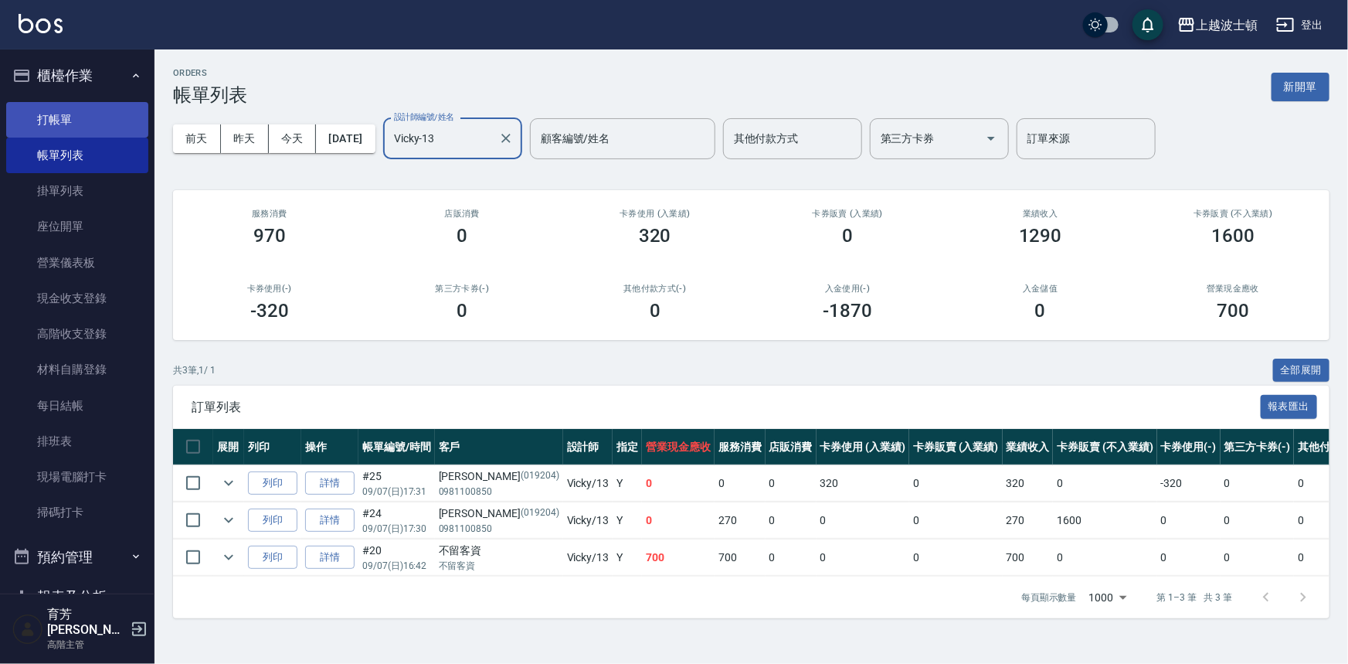
click at [77, 113] on link "打帳單" at bounding box center [77, 120] width 142 height 36
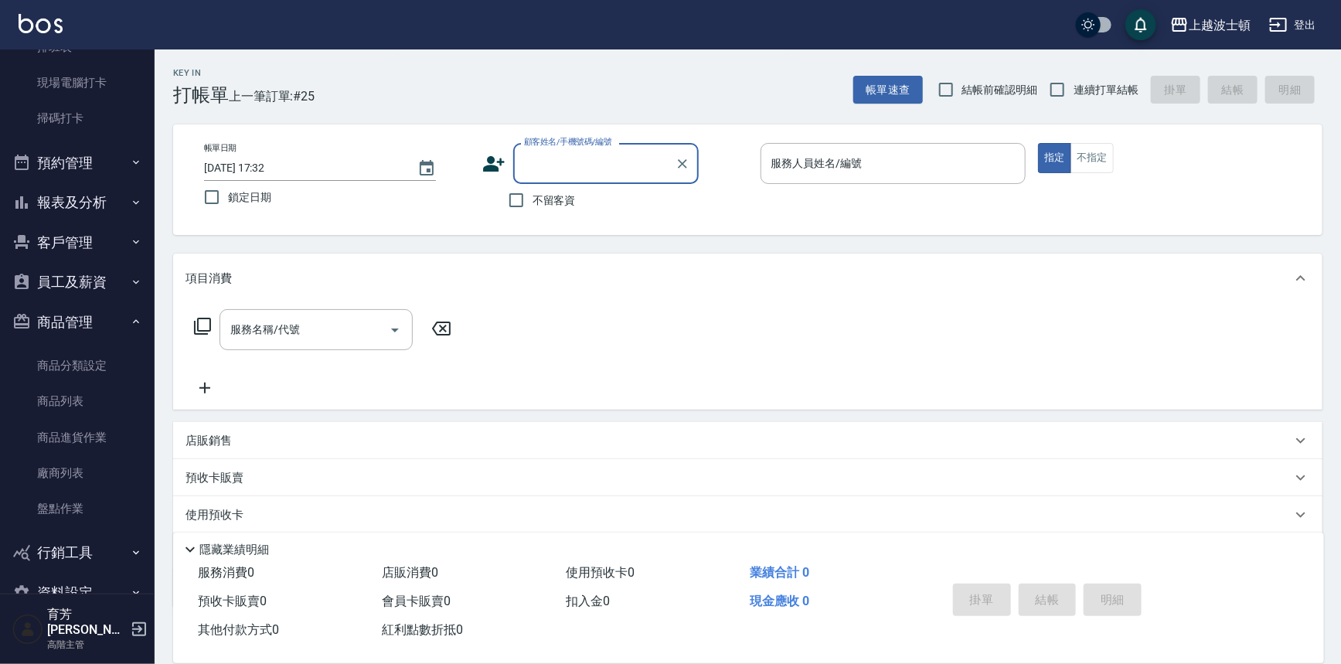
scroll to position [412, 0]
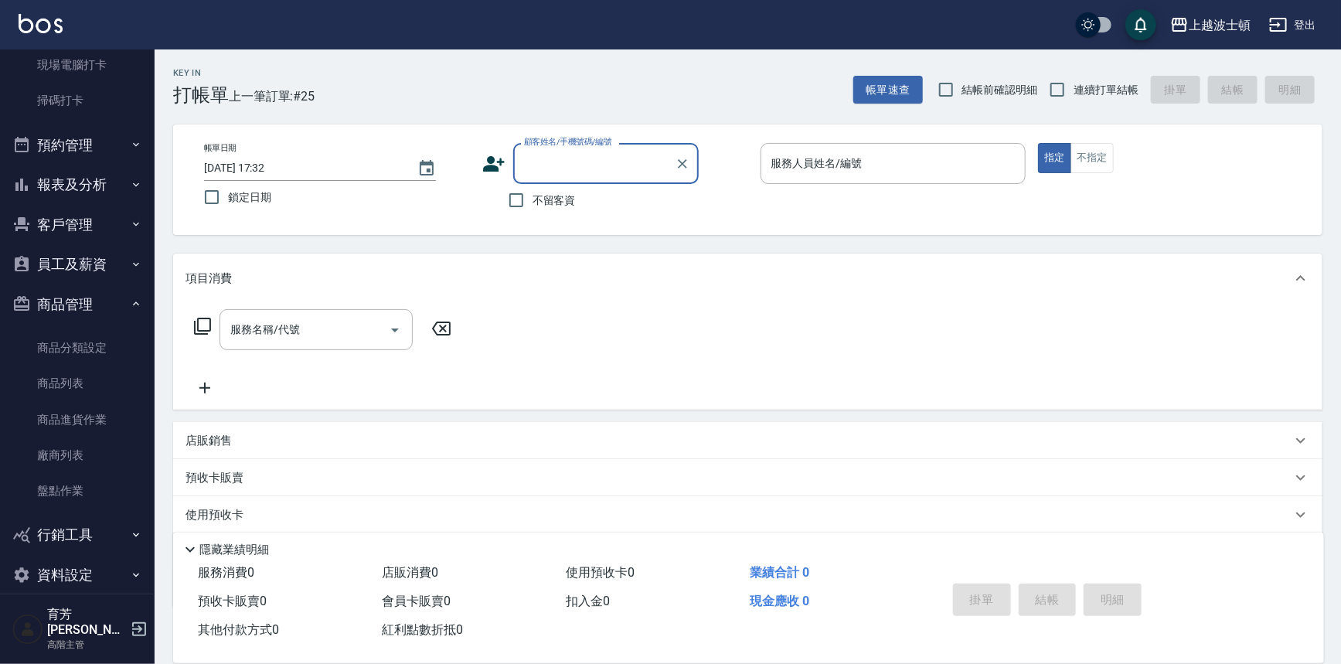
click at [84, 257] on button "員工及薪資" at bounding box center [77, 264] width 142 height 40
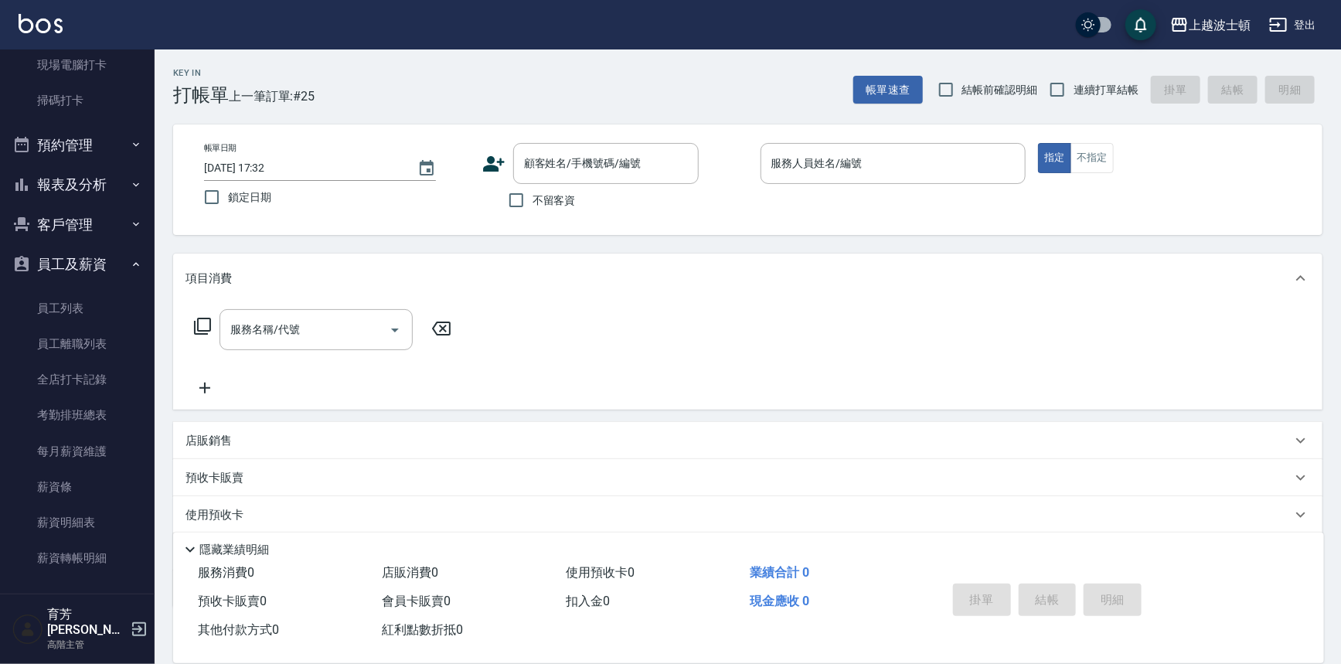
click at [77, 261] on button "員工及薪資" at bounding box center [77, 264] width 142 height 40
click at [84, 192] on button "報表及分析" at bounding box center [77, 185] width 142 height 40
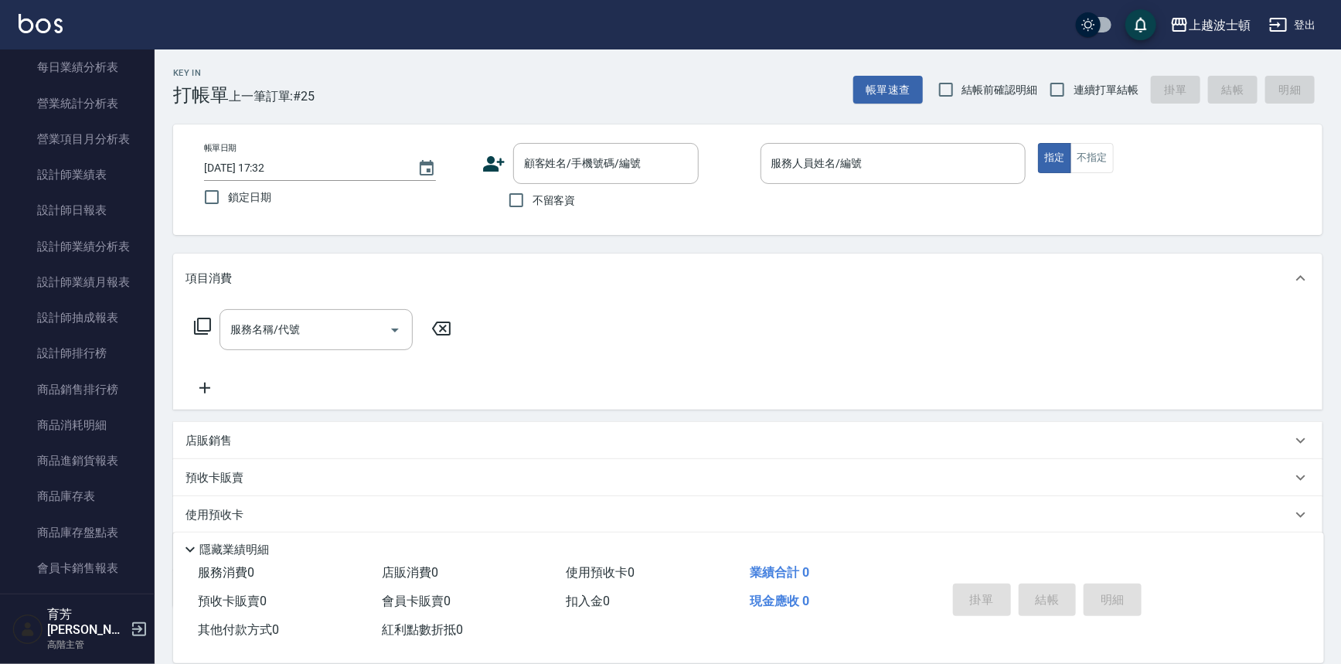
scroll to position [972, 0]
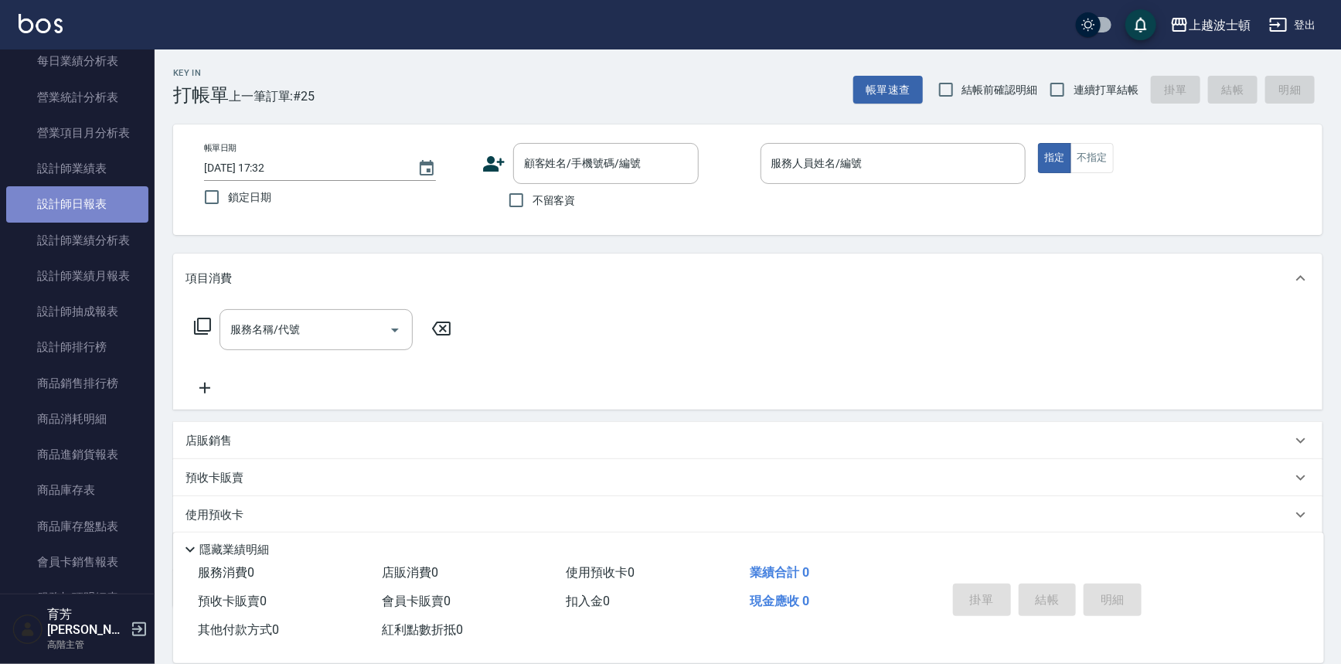
click at [84, 205] on link "設計師日報表" at bounding box center [77, 204] width 142 height 36
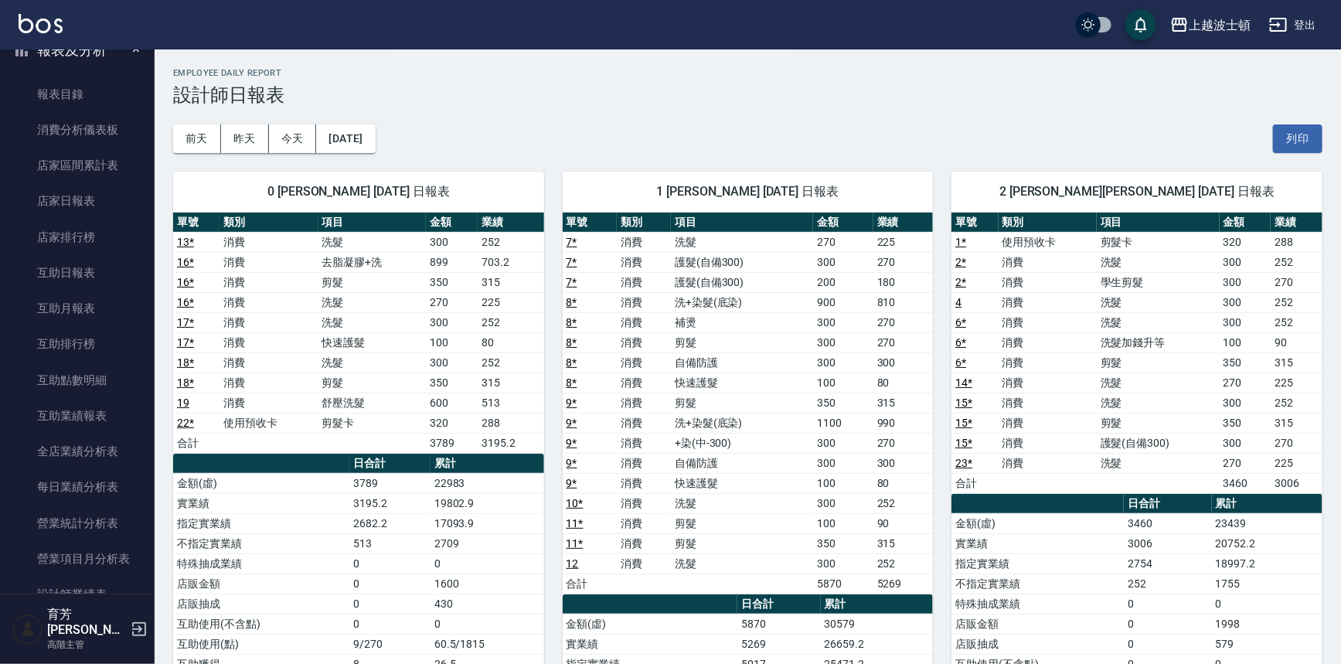
scroll to position [464, 0]
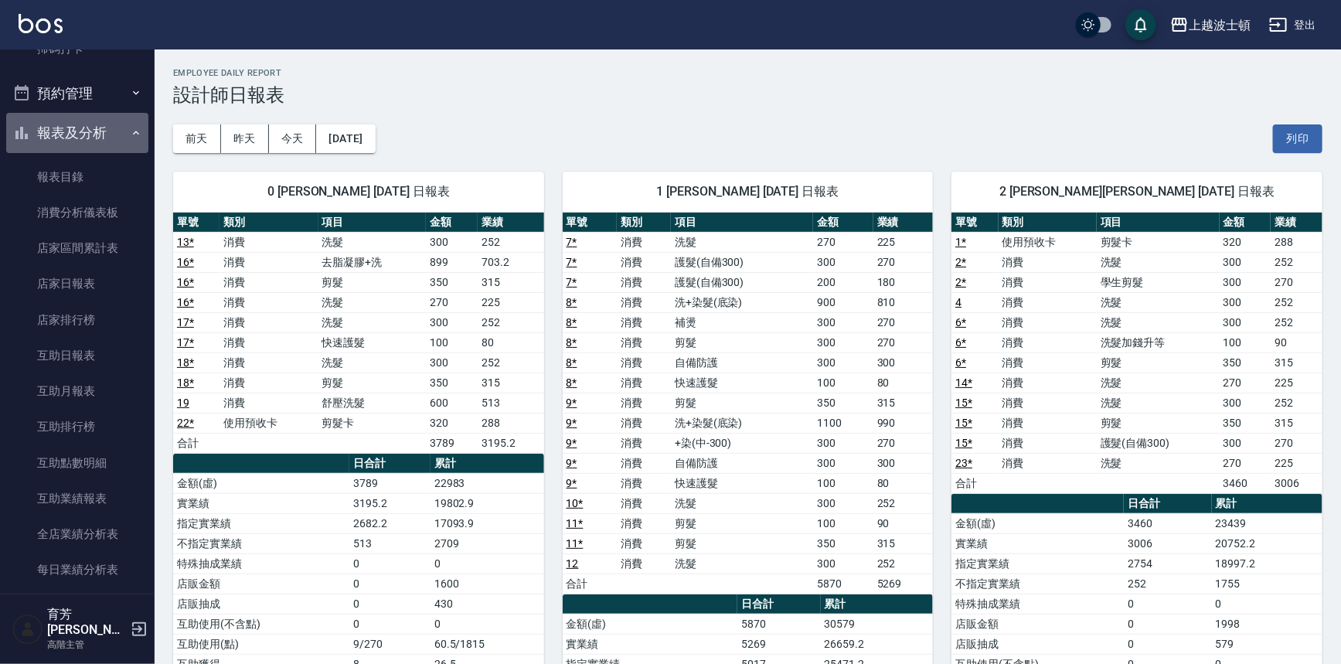
click at [91, 128] on button "報表及分析" at bounding box center [77, 133] width 142 height 40
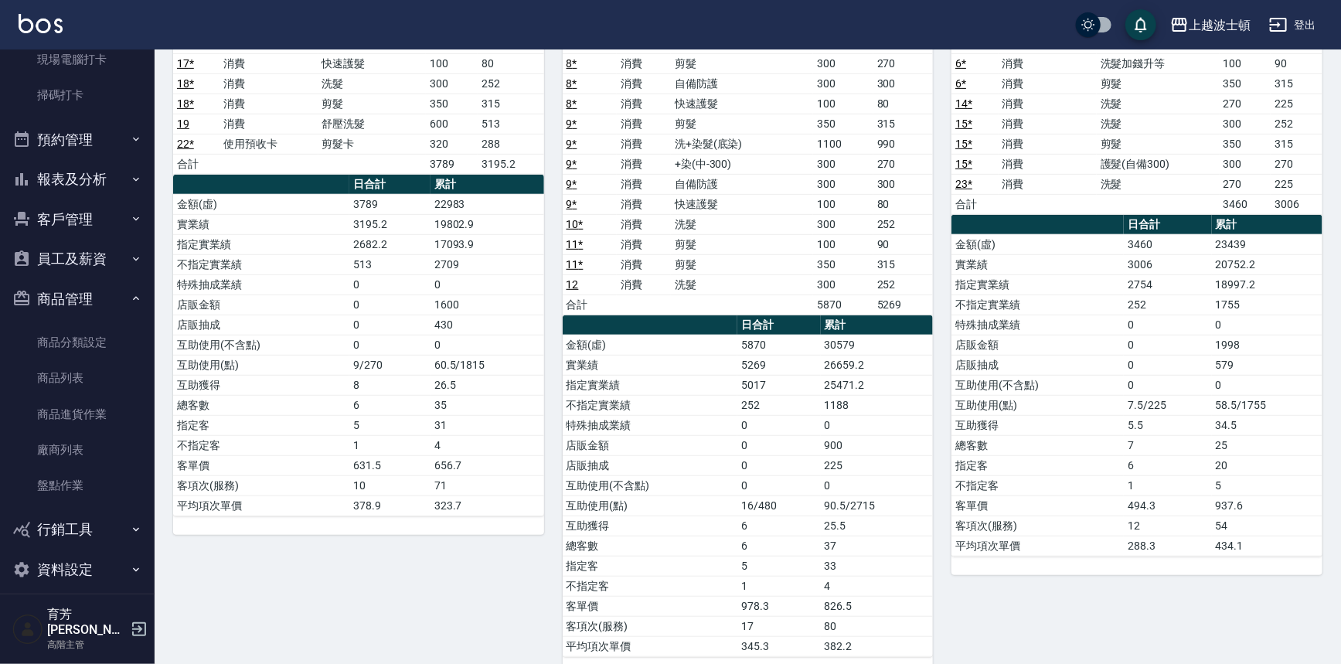
scroll to position [0, 0]
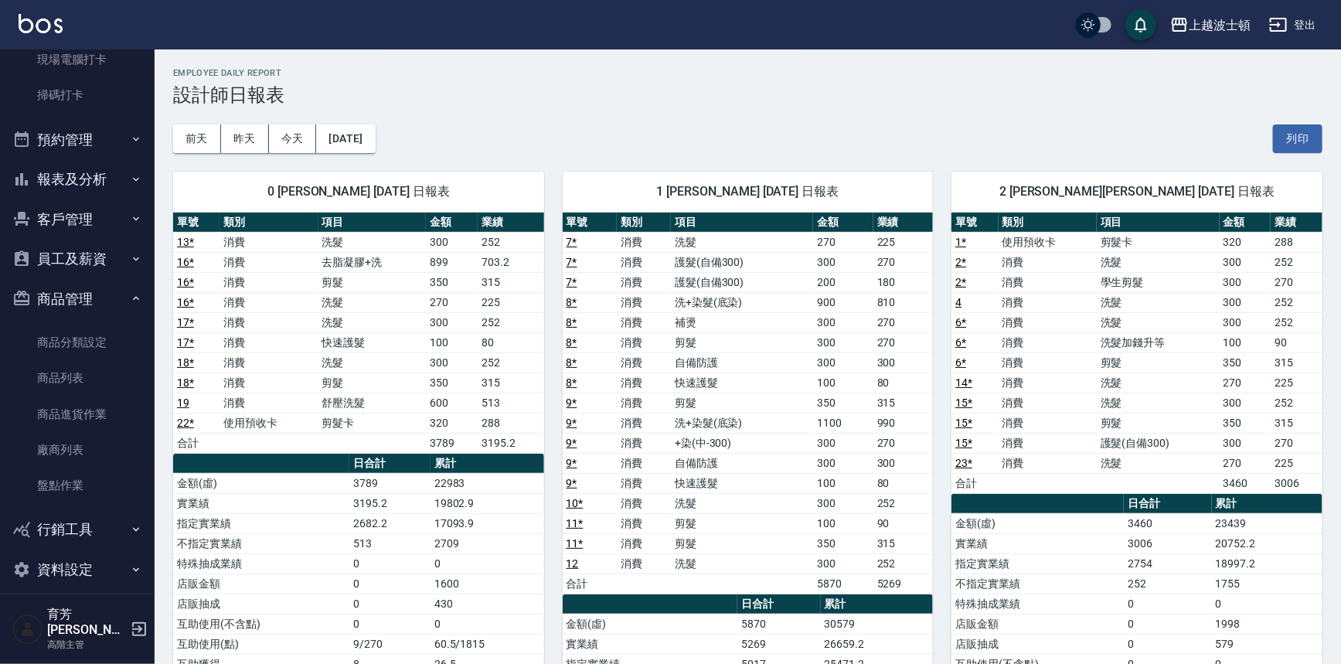
click at [60, 296] on button "商品管理" at bounding box center [77, 299] width 142 height 40
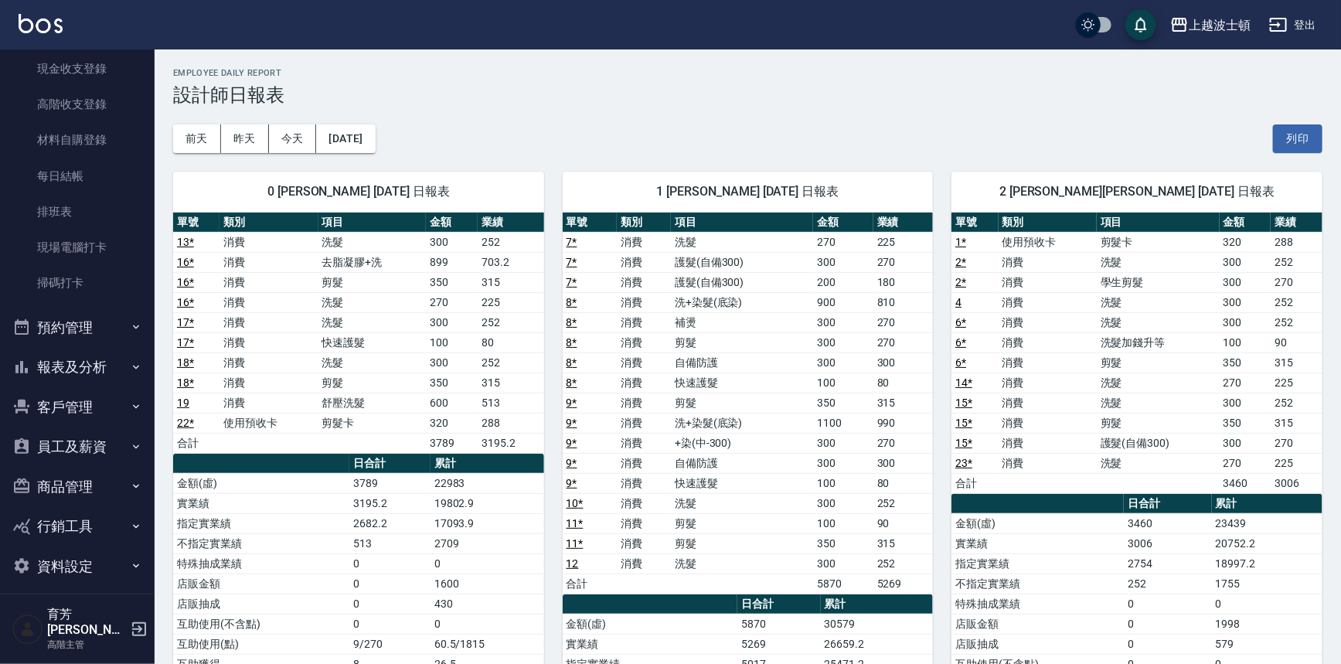
scroll to position [226, 0]
drag, startPoint x: 145, startPoint y: 311, endPoint x: 149, endPoint y: 192, distance: 119.1
click at [149, 193] on nav "櫃檯作業 打帳單 帳單列表 掛單列表 座位開單 營業儀表板 現金收支登錄 高階收支登錄 材料自購登錄 每日結帳 排班表 現場電腦打卡 掃碼打卡 預約管理 預約…" at bounding box center [77, 321] width 155 height 544
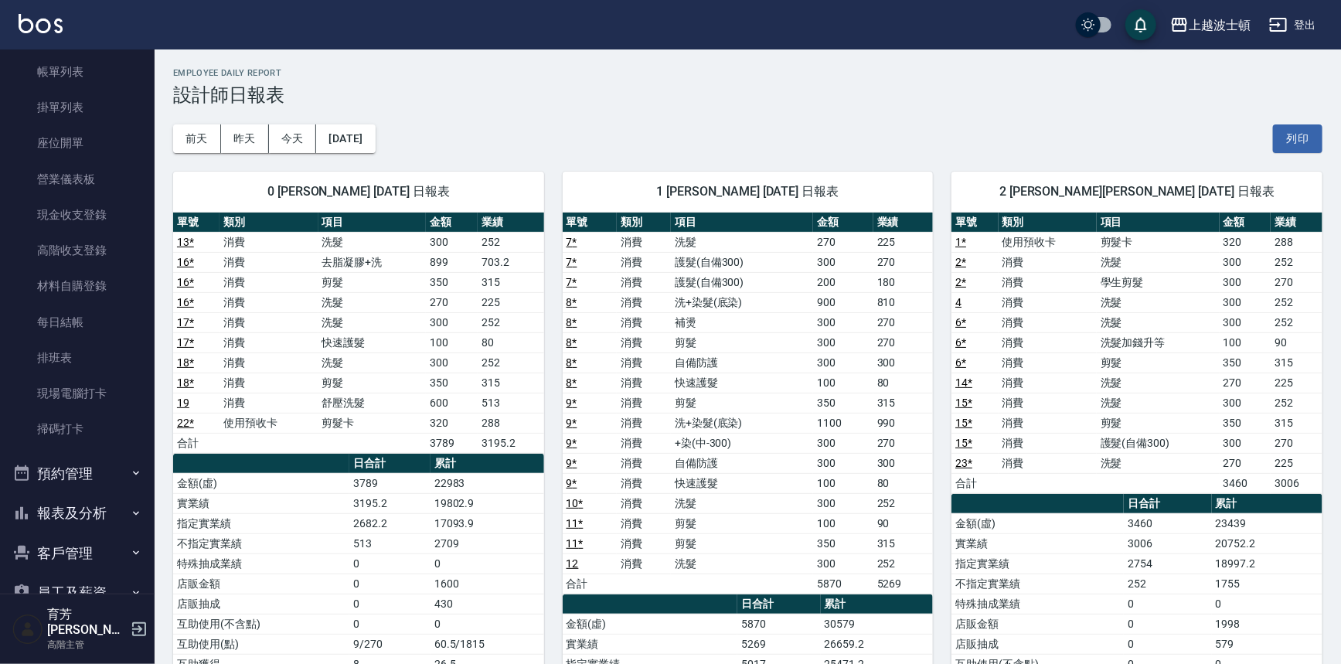
scroll to position [0, 0]
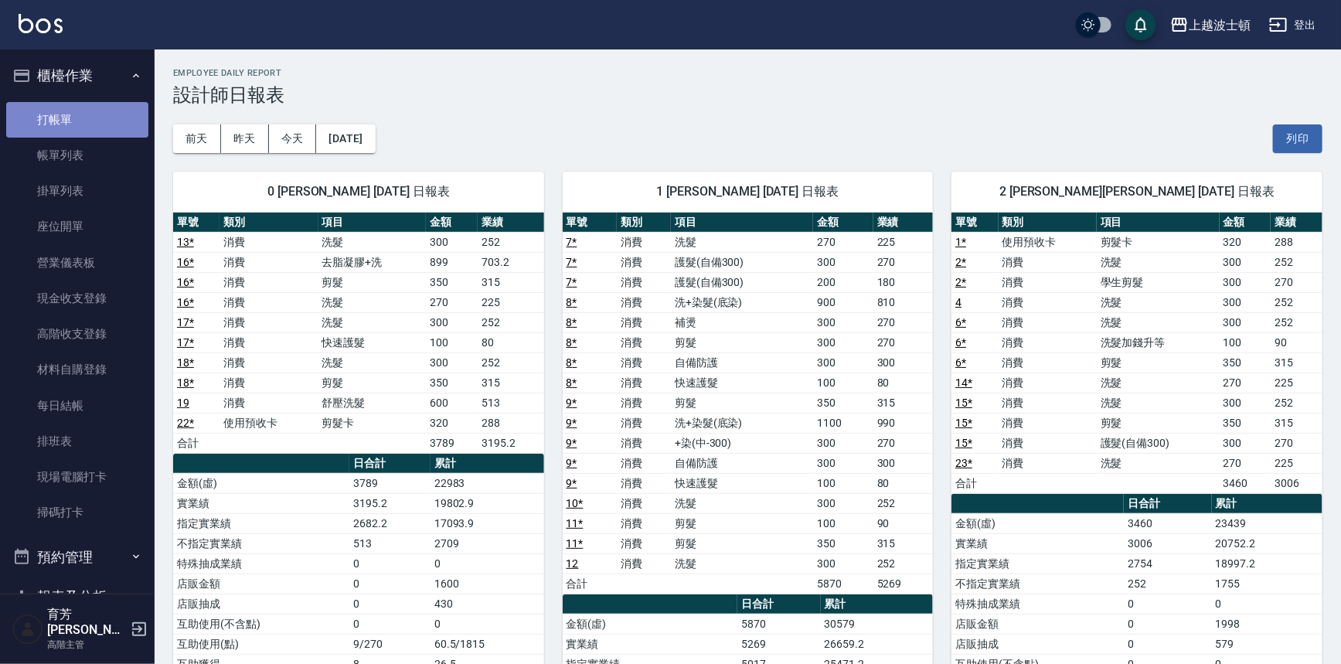
click at [97, 122] on link "打帳單" at bounding box center [77, 120] width 142 height 36
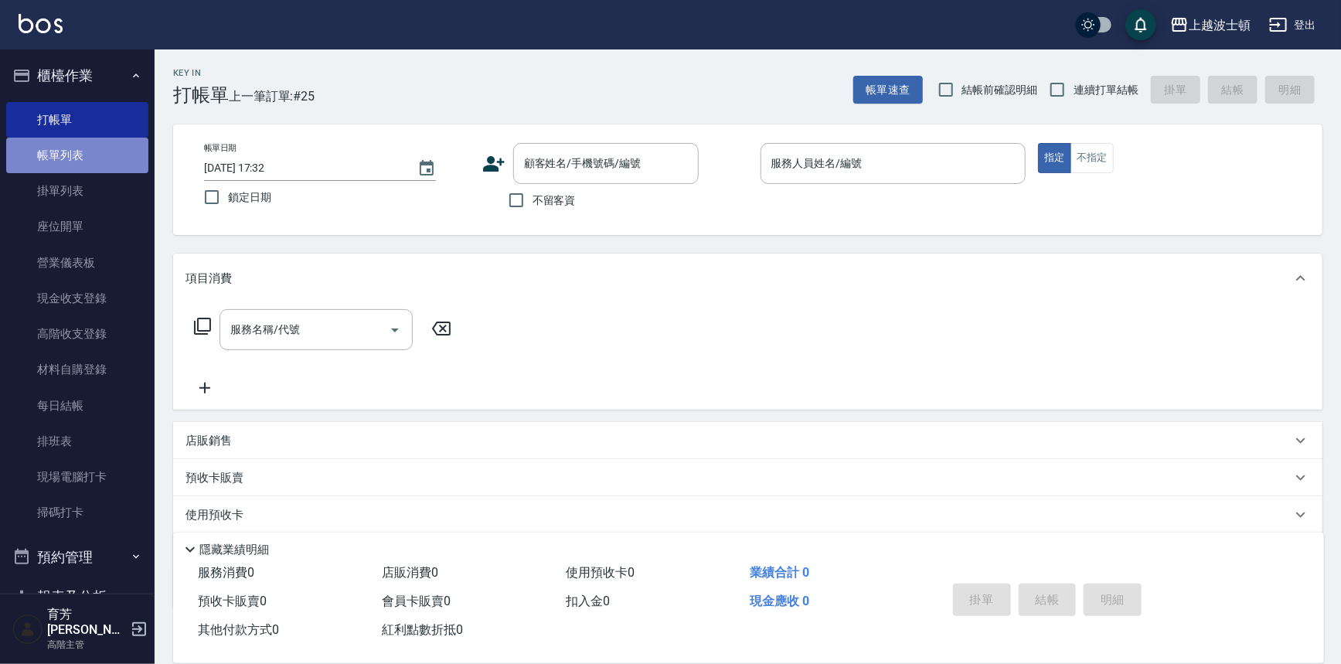
click at [84, 163] on link "帳單列表" at bounding box center [77, 156] width 142 height 36
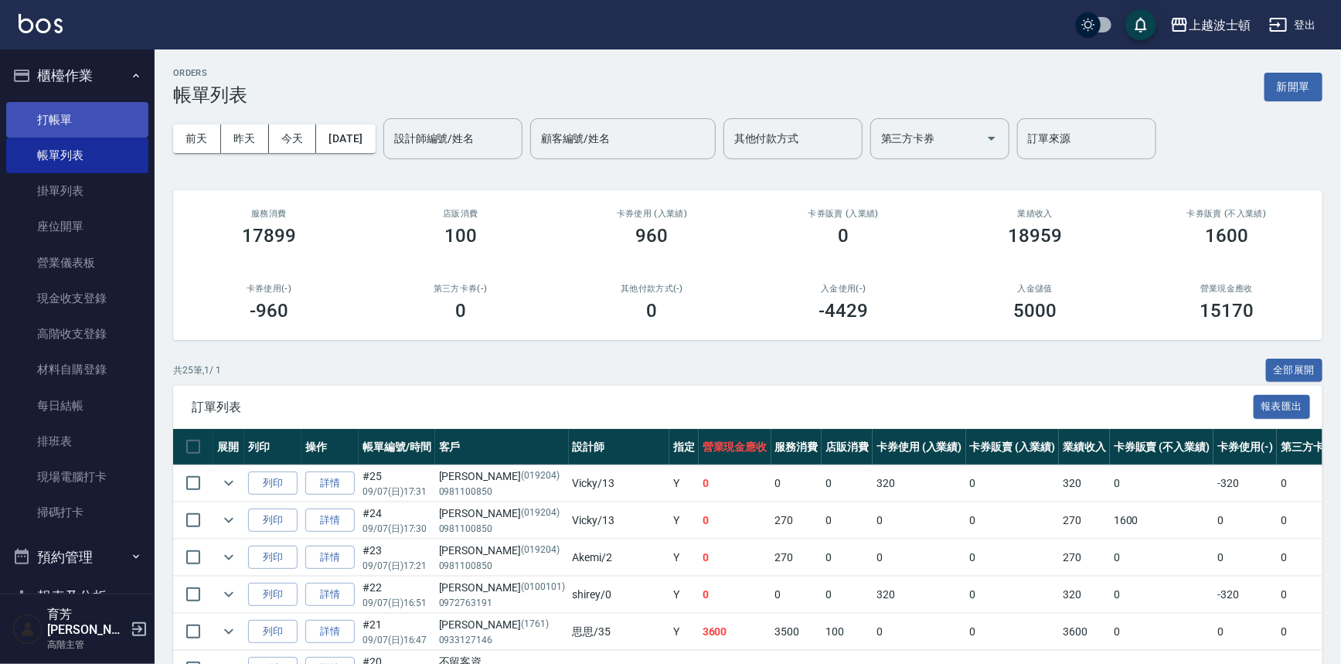
click at [39, 108] on link "打帳單" at bounding box center [77, 120] width 142 height 36
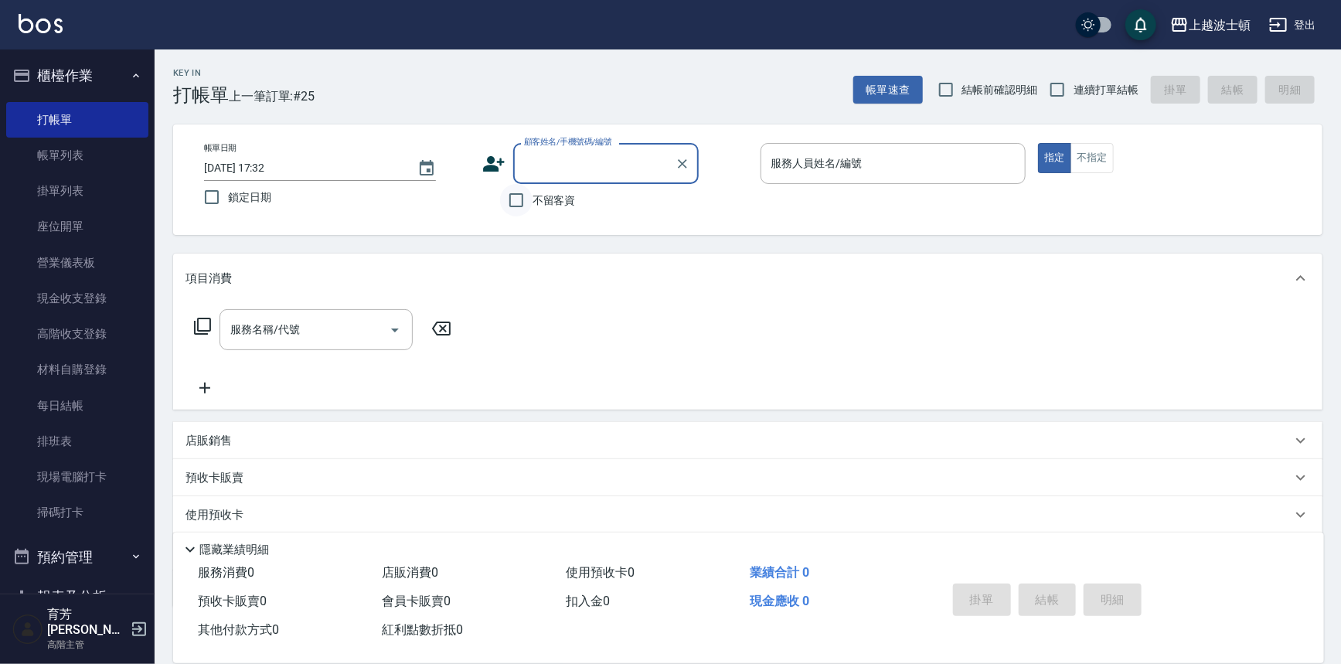
click at [510, 206] on input "不留客資" at bounding box center [516, 200] width 32 height 32
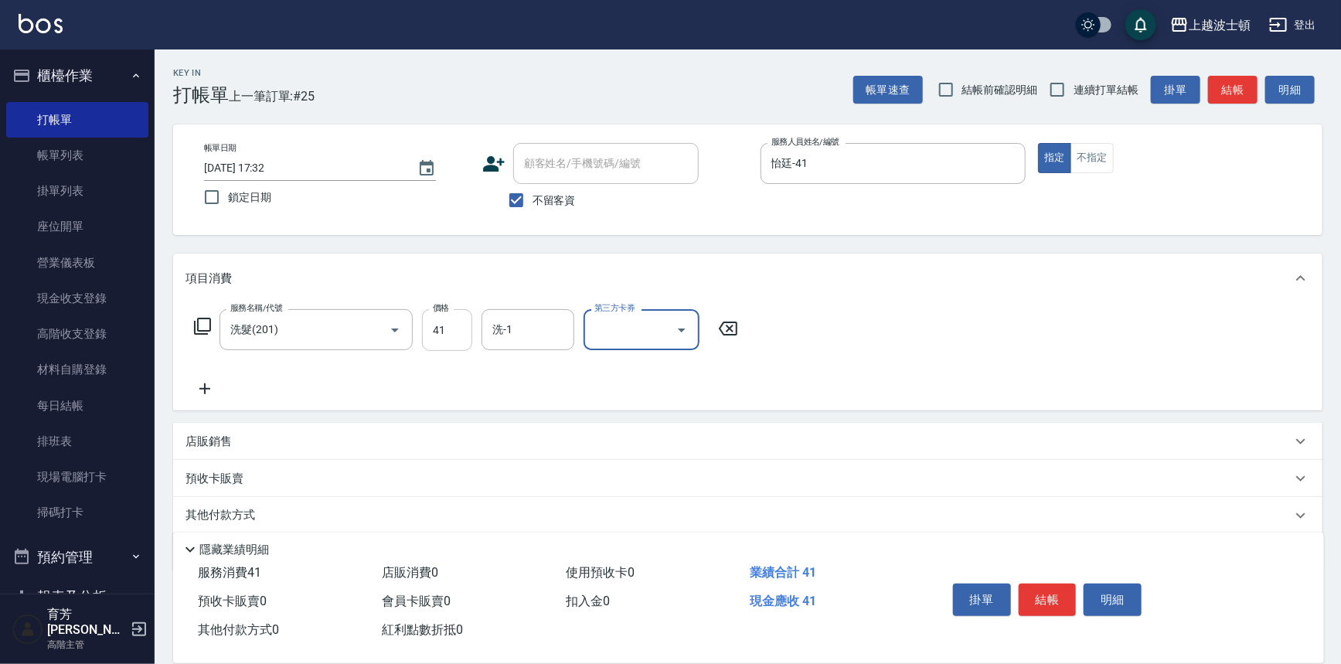
click at [448, 328] on input "41" at bounding box center [447, 330] width 50 height 42
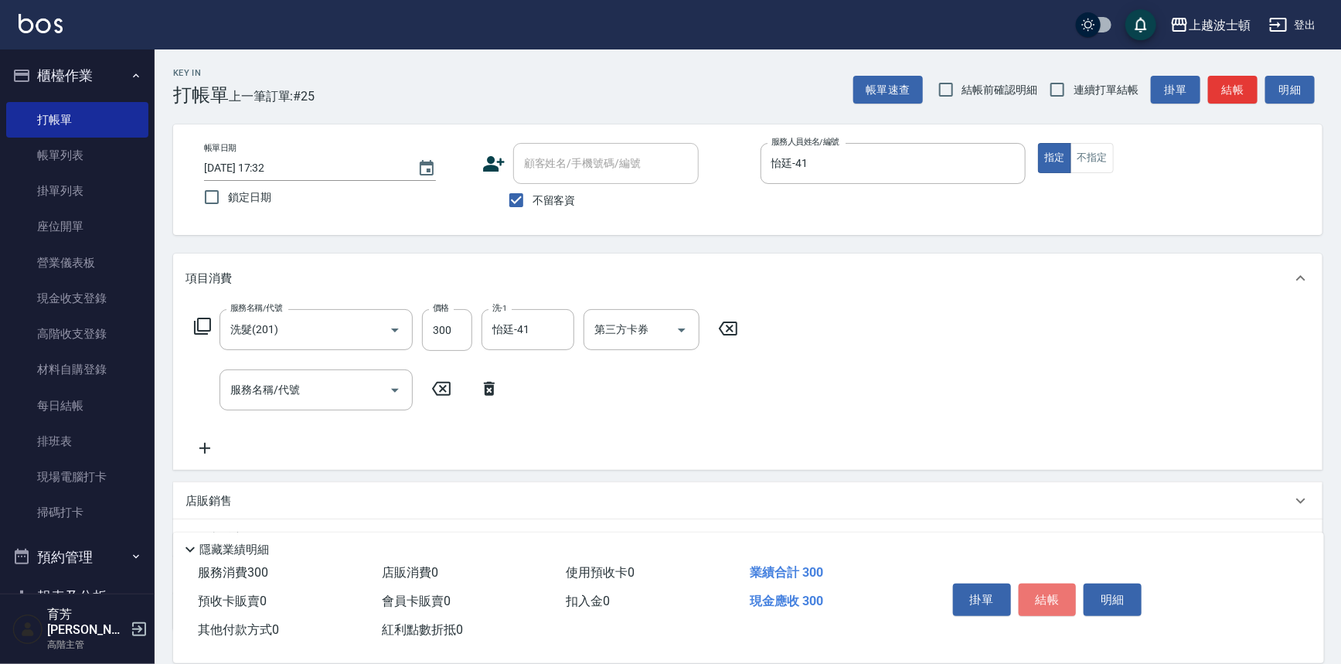
click at [1056, 589] on button "結帳" at bounding box center [1048, 599] width 58 height 32
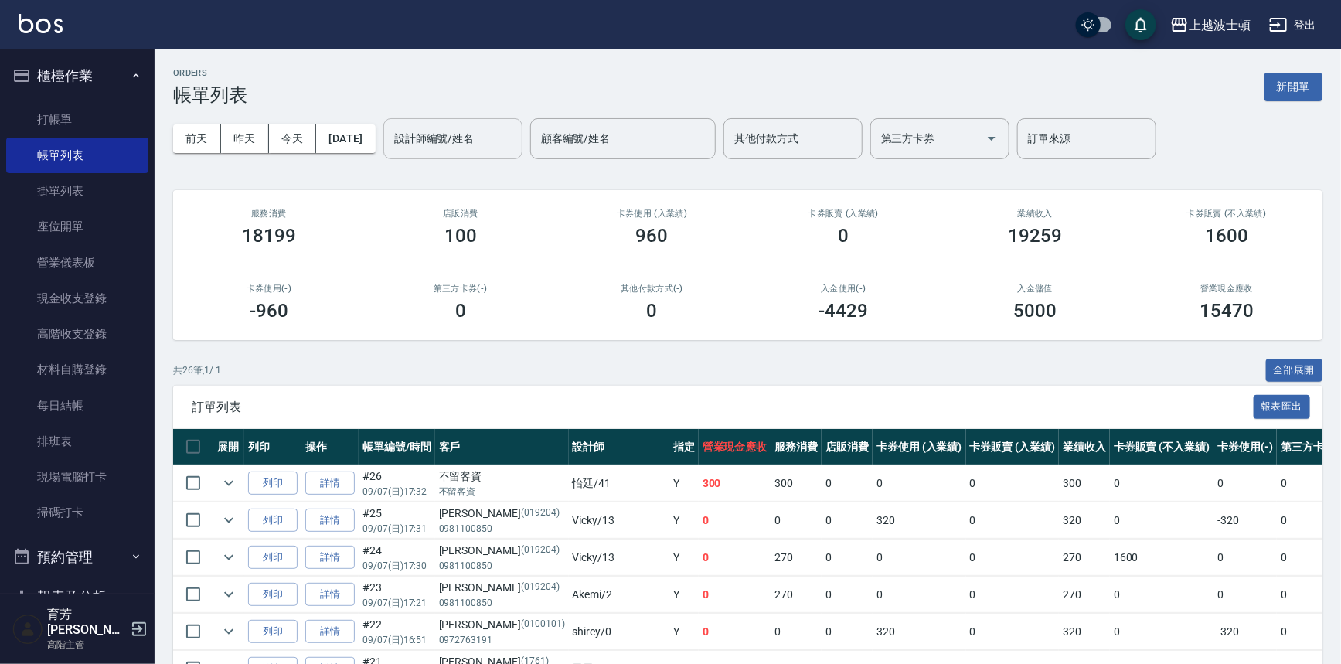
click at [471, 133] on input "設計師編號/姓名" at bounding box center [452, 138] width 125 height 27
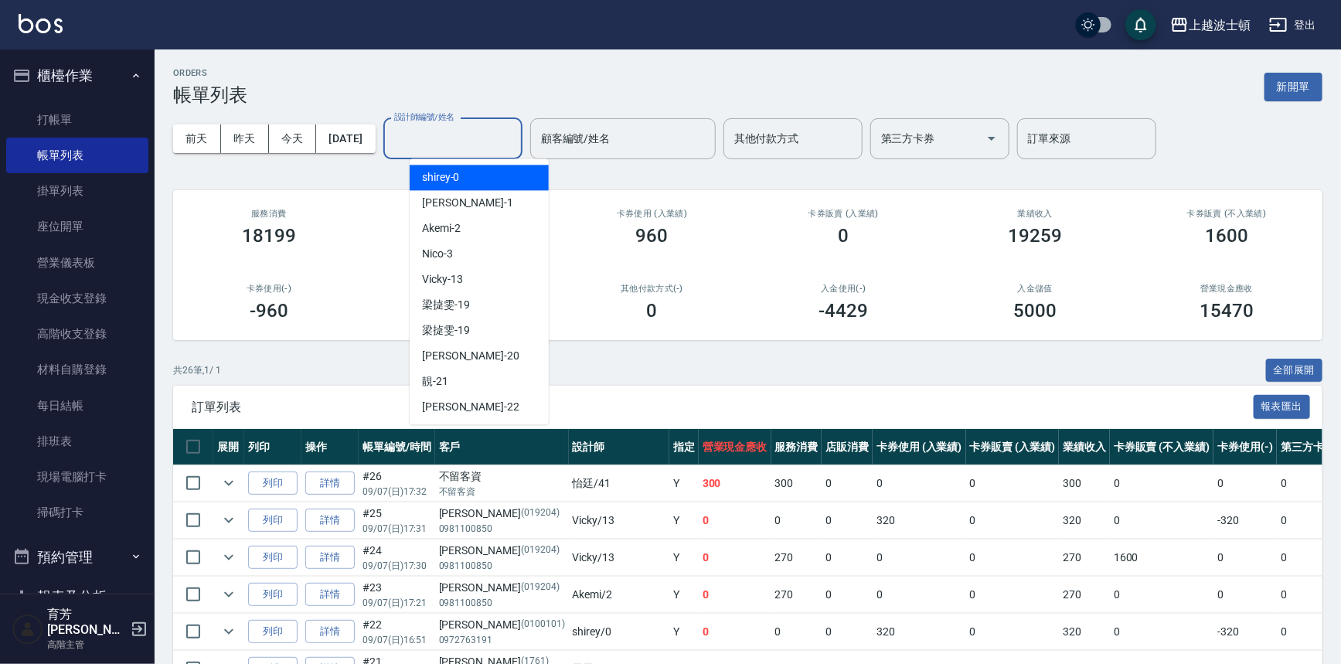
click at [472, 174] on div "shirey -0" at bounding box center [479, 178] width 139 height 26
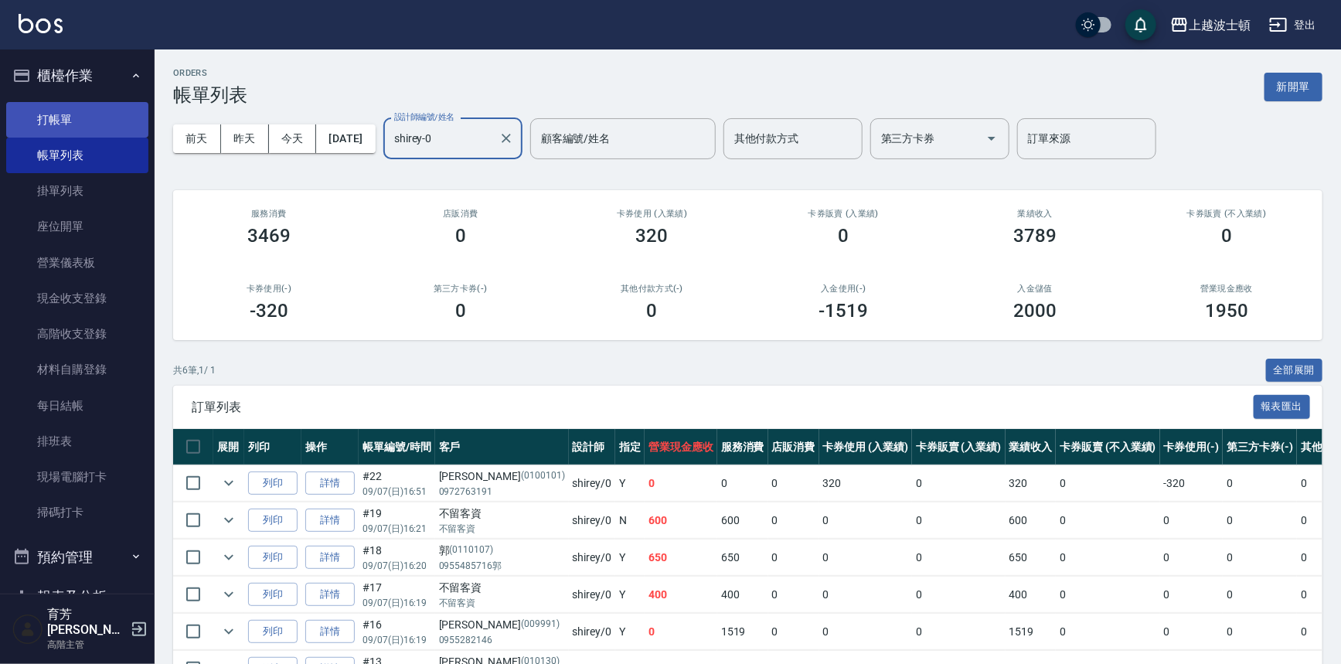
click at [56, 116] on link "打帳單" at bounding box center [77, 120] width 142 height 36
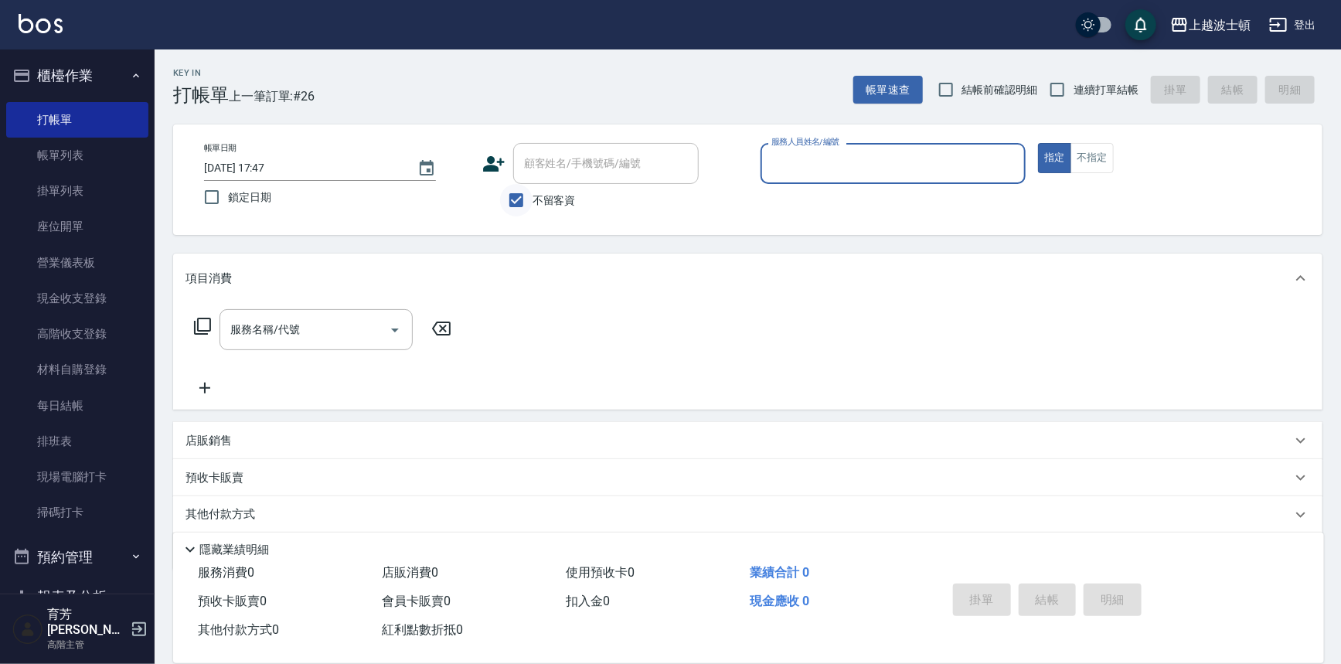
click at [532, 191] on input "不留客資" at bounding box center [516, 200] width 32 height 32
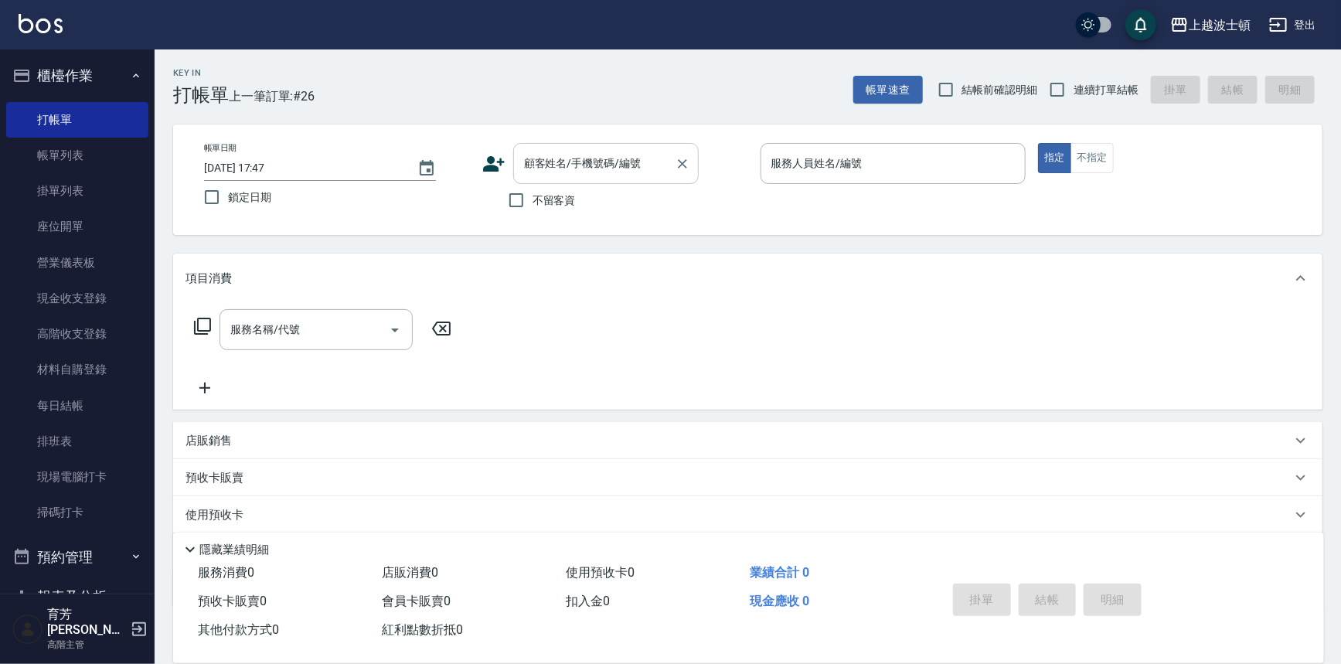
click at [535, 169] on input "顧客姓名/手機號碼/編號" at bounding box center [594, 163] width 148 height 27
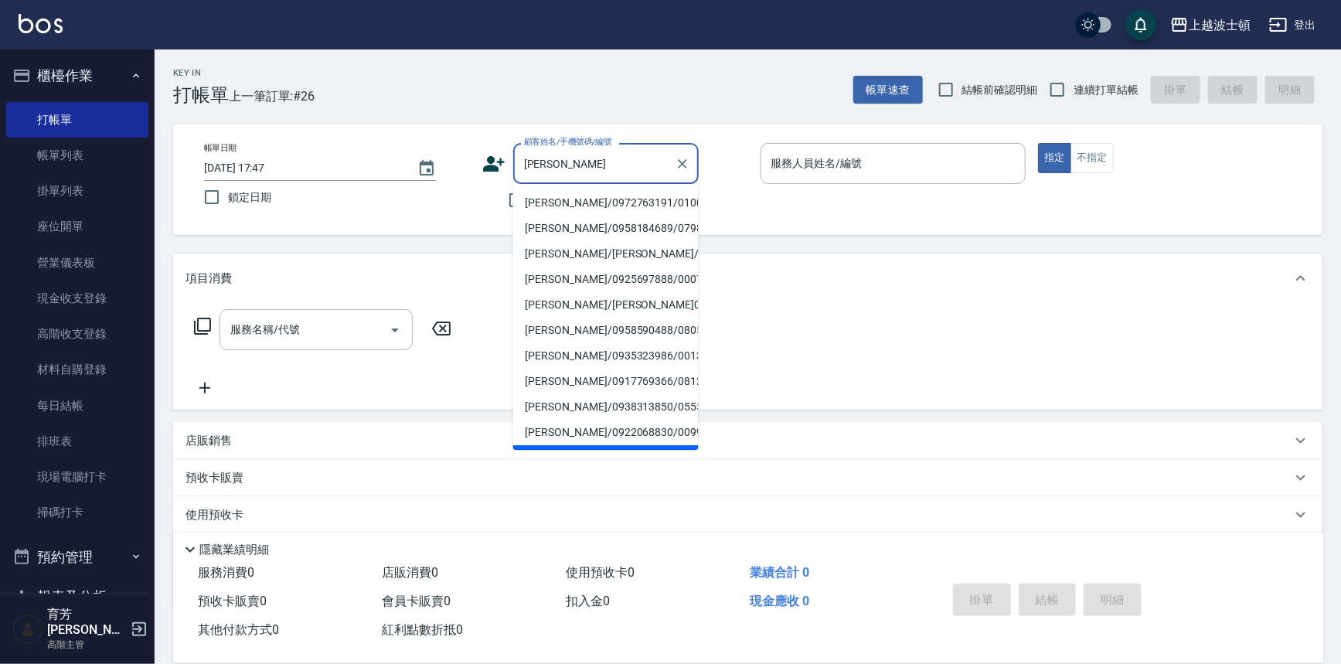
click at [582, 200] on li "黃惠華/0972763191/0100101" at bounding box center [605, 203] width 185 height 26
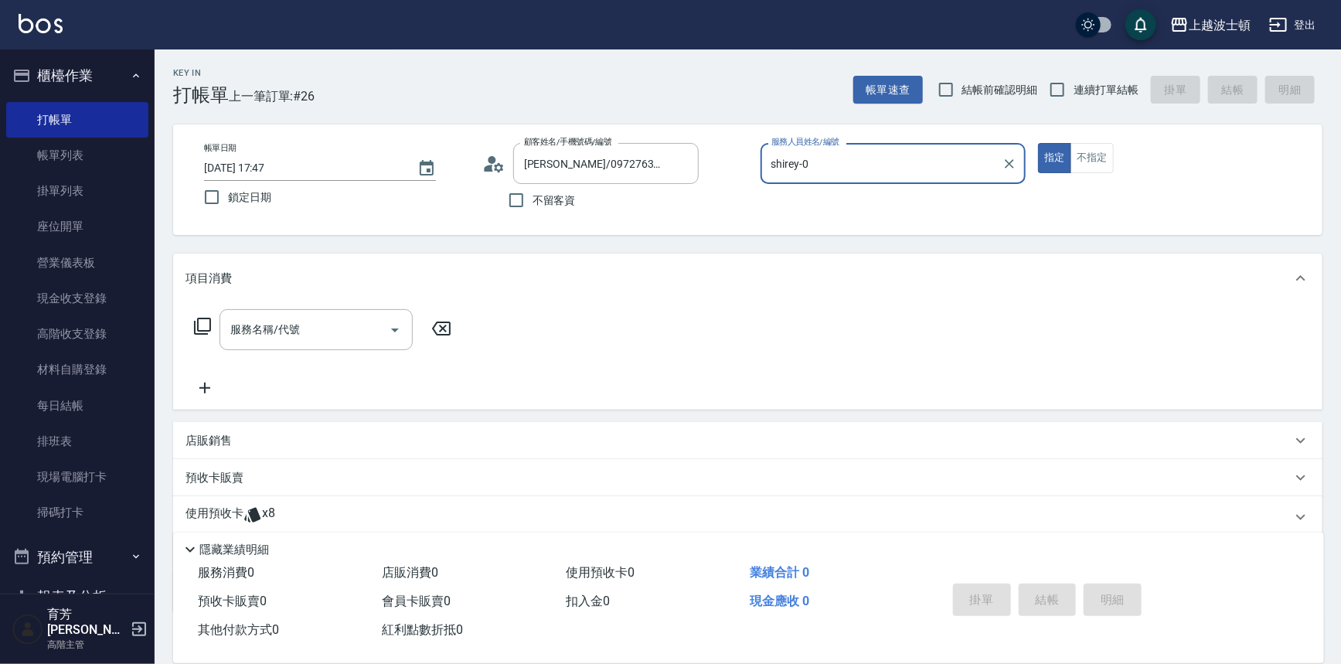
scroll to position [93, 0]
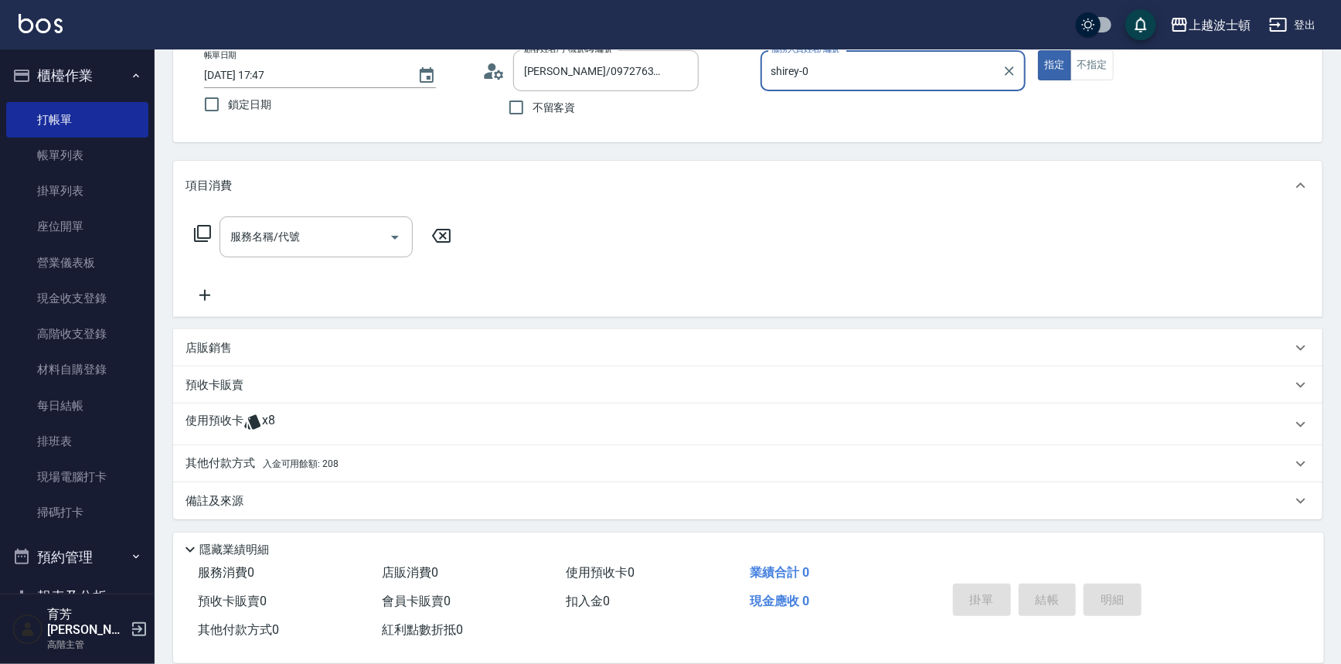
click at [320, 458] on span "入金可用餘額: 208" at bounding box center [301, 463] width 76 height 11
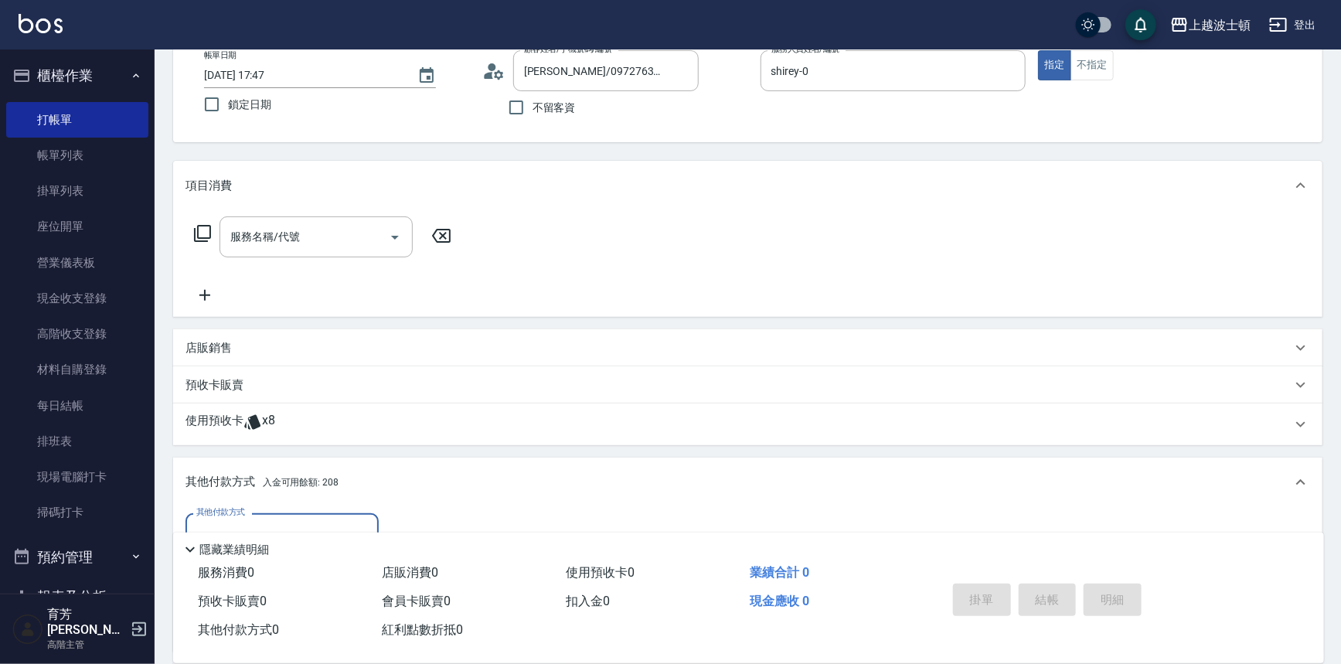
scroll to position [0, 0]
drag, startPoint x: 1332, startPoint y: 347, endPoint x: 1276, endPoint y: 520, distance: 182.1
click at [1276, 520] on div "Key In 打帳單 上一筆訂單:#26 帳單速查 結帳前確認明細 連續打單結帳 掛單 結帳 明細 帳單日期 2025/09/07 17:47 鎖定日期 顧客…" at bounding box center [748, 402] width 1186 height 890
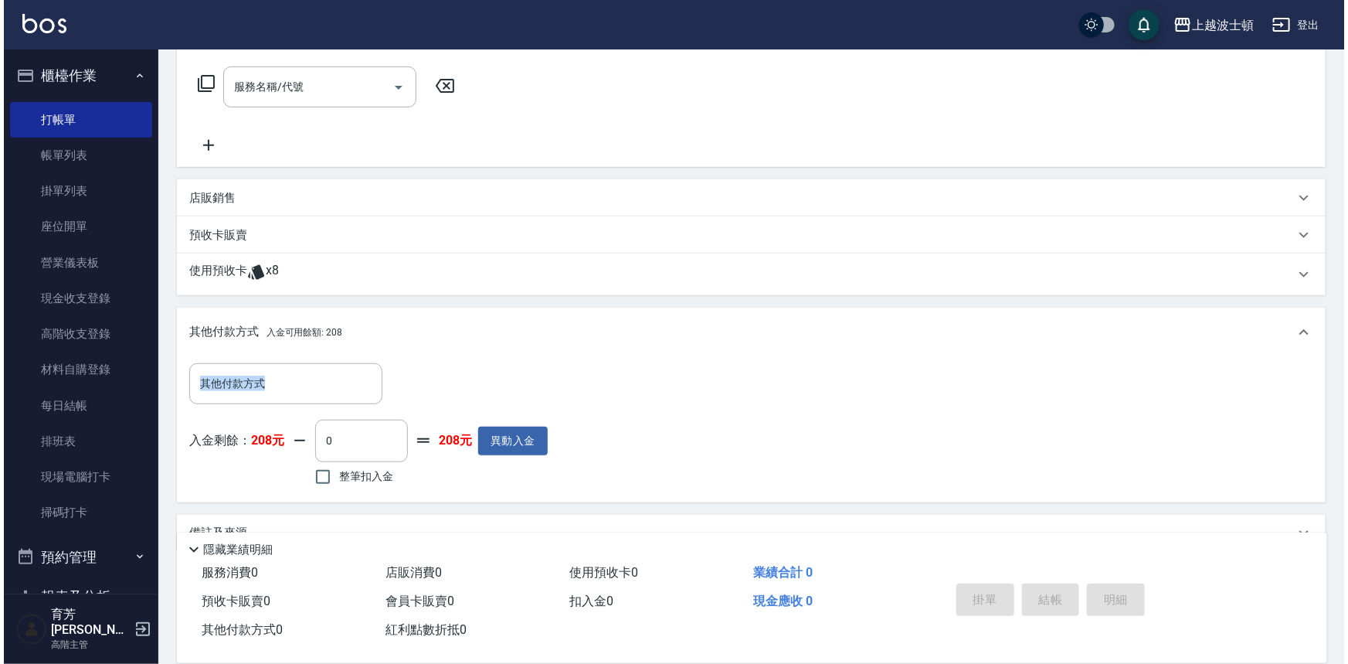
scroll to position [274, 0]
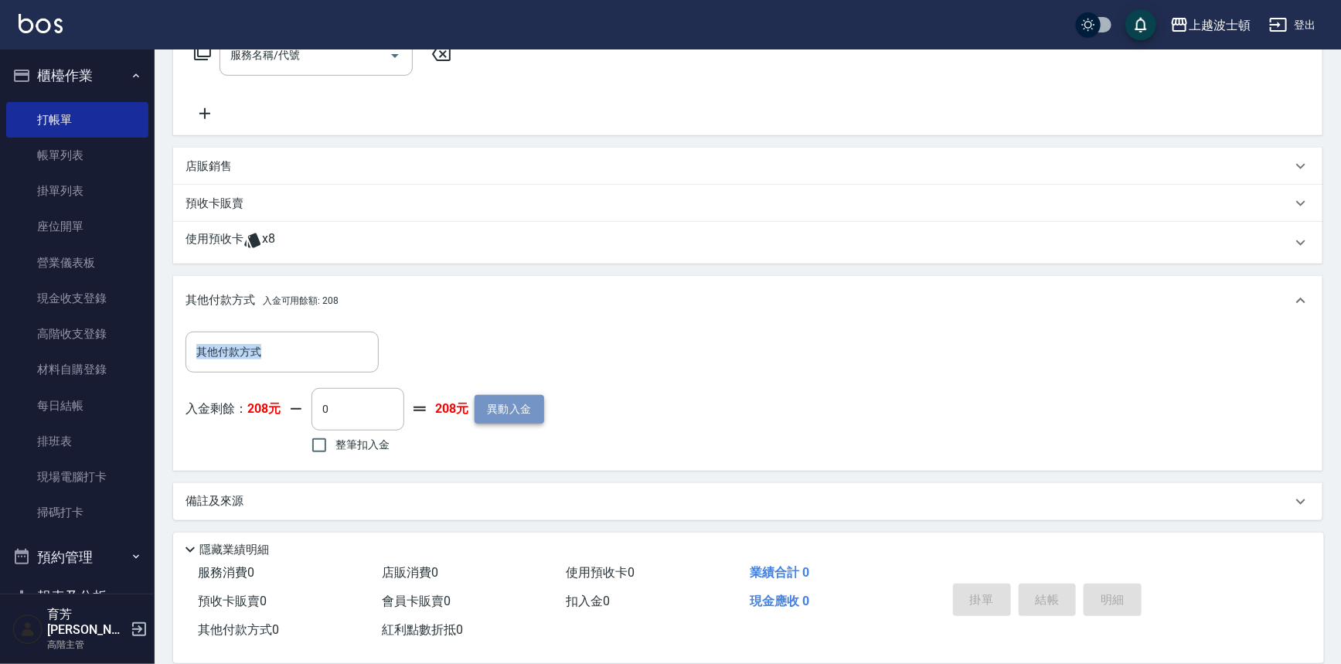
click at [493, 406] on button "異動入金" at bounding box center [509, 409] width 70 height 29
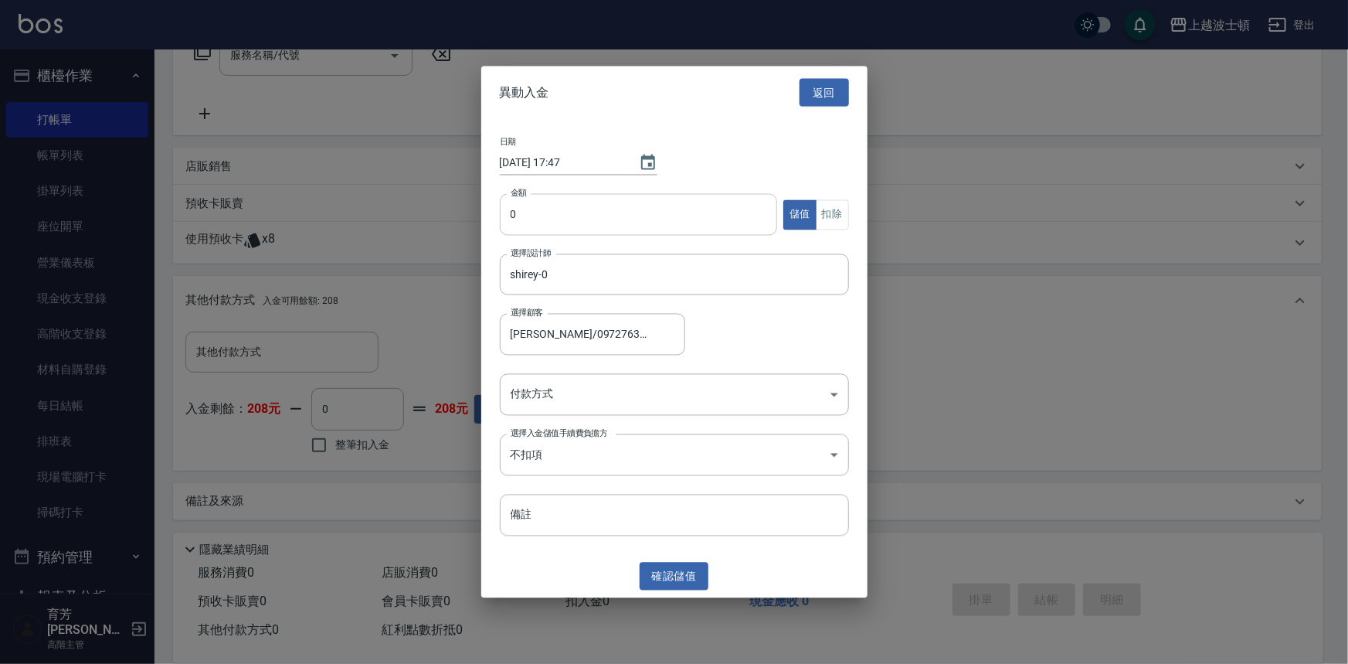
click at [527, 213] on input "0" at bounding box center [639, 215] width 278 height 42
click at [833, 393] on body "上越波士頓 登出 櫃檯作業 打帳單 帳單列表 掛單列表 座位開單 營業儀表板 現金收支登錄 高階收支登錄 材料自購登錄 每日結帳 排班表 現場電腦打卡 掃碼打…" at bounding box center [674, 196] width 1348 height 940
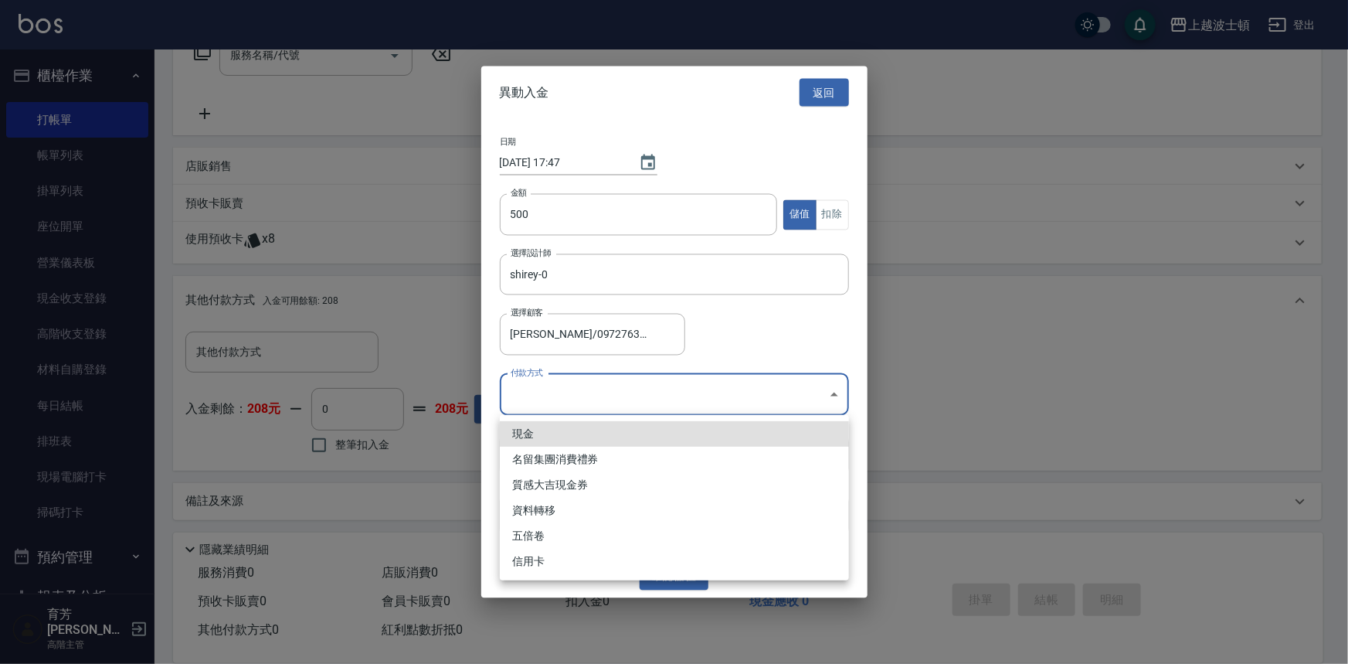
click at [566, 433] on li "現金" at bounding box center [674, 434] width 349 height 26
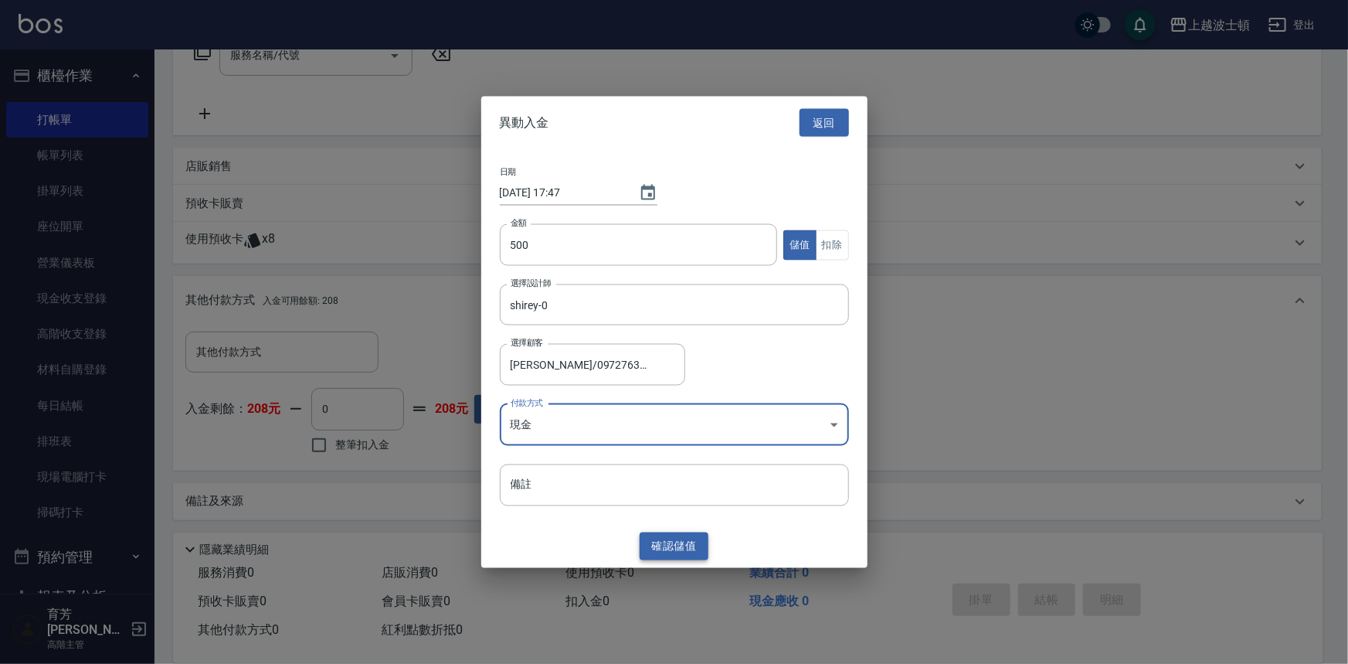
click at [675, 533] on button "確認 儲值" at bounding box center [675, 546] width 70 height 29
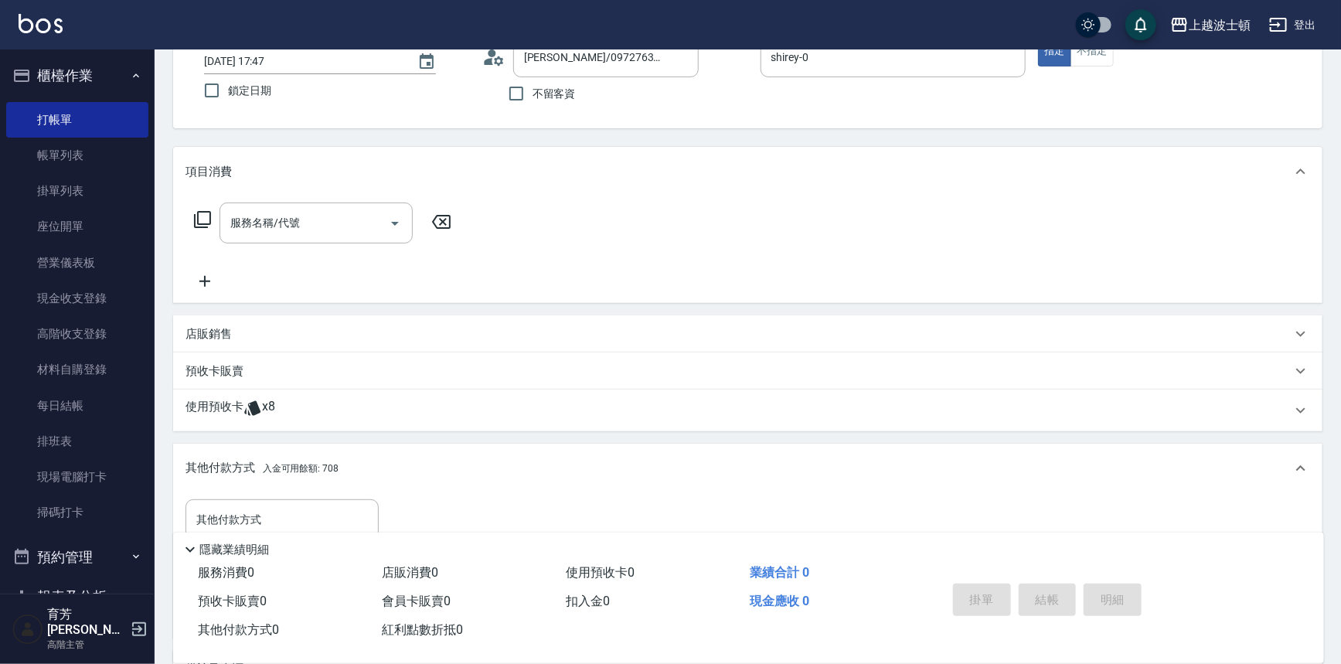
scroll to position [107, 0]
click at [209, 213] on icon at bounding box center [202, 218] width 19 height 19
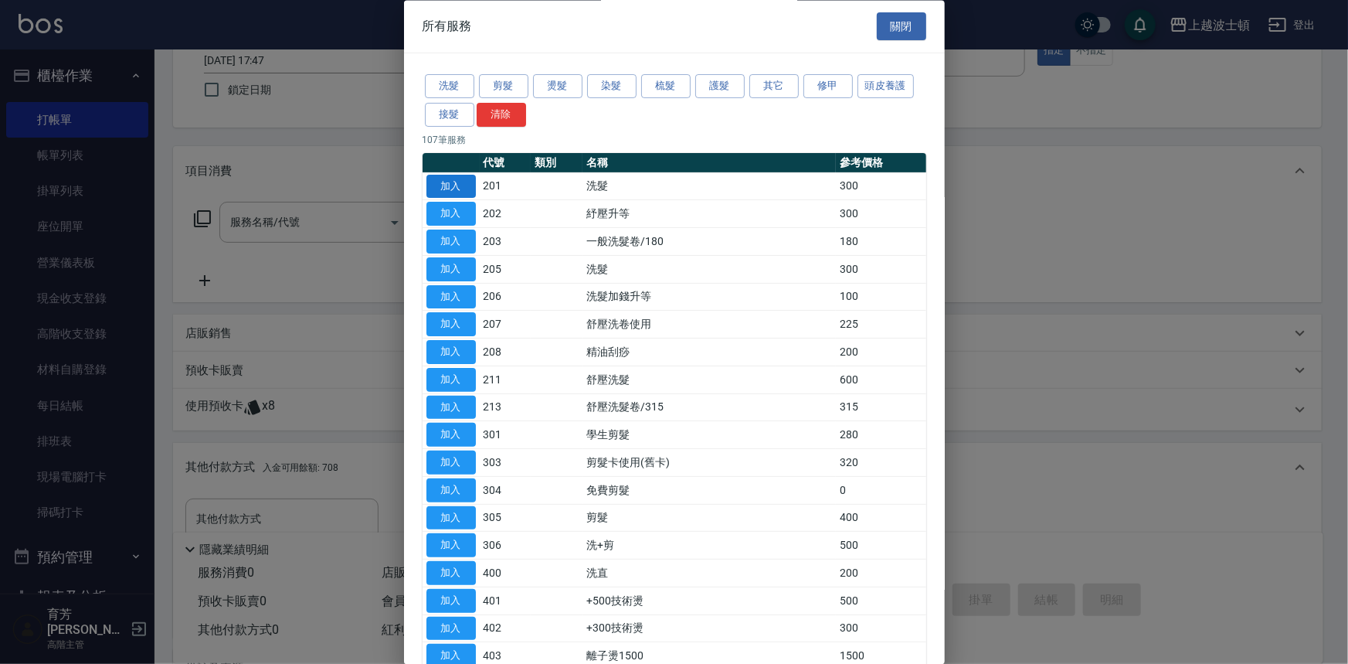
click at [451, 173] on td "加入" at bounding box center [451, 187] width 57 height 28
click at [451, 179] on button "加入" at bounding box center [451, 187] width 49 height 24
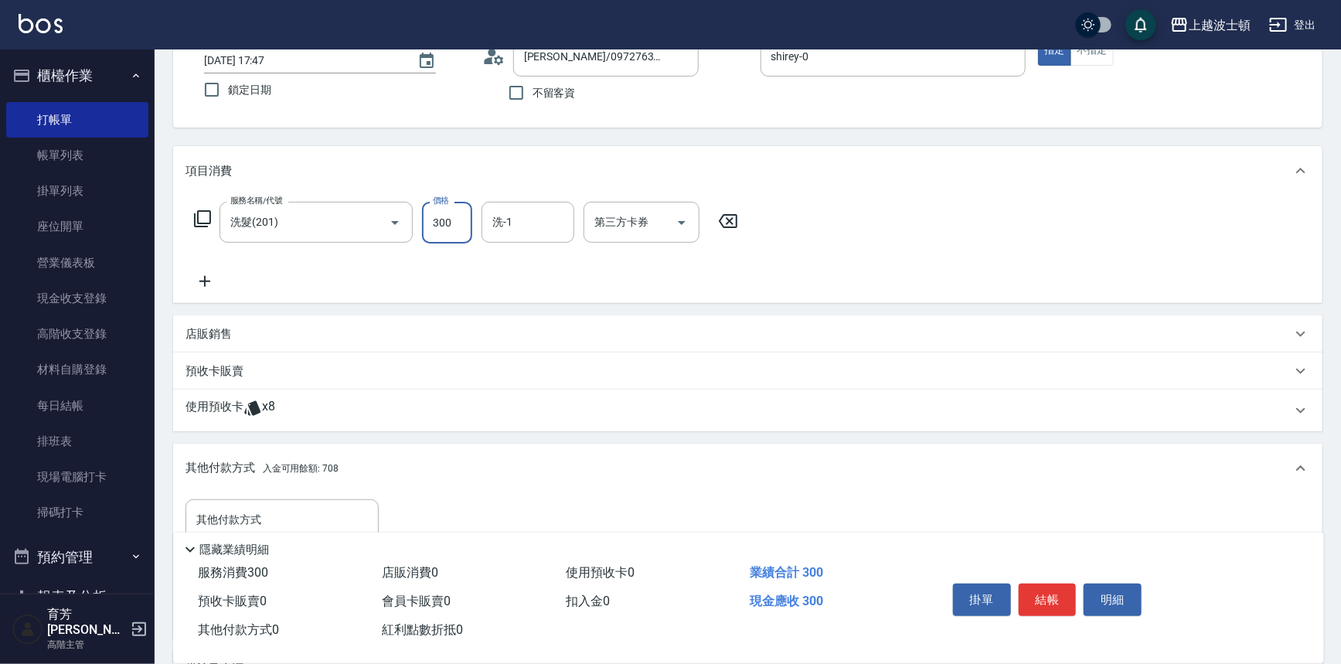
click at [464, 209] on input "300" at bounding box center [447, 223] width 50 height 42
click at [532, 232] on input "洗-1" at bounding box center [527, 222] width 79 height 27
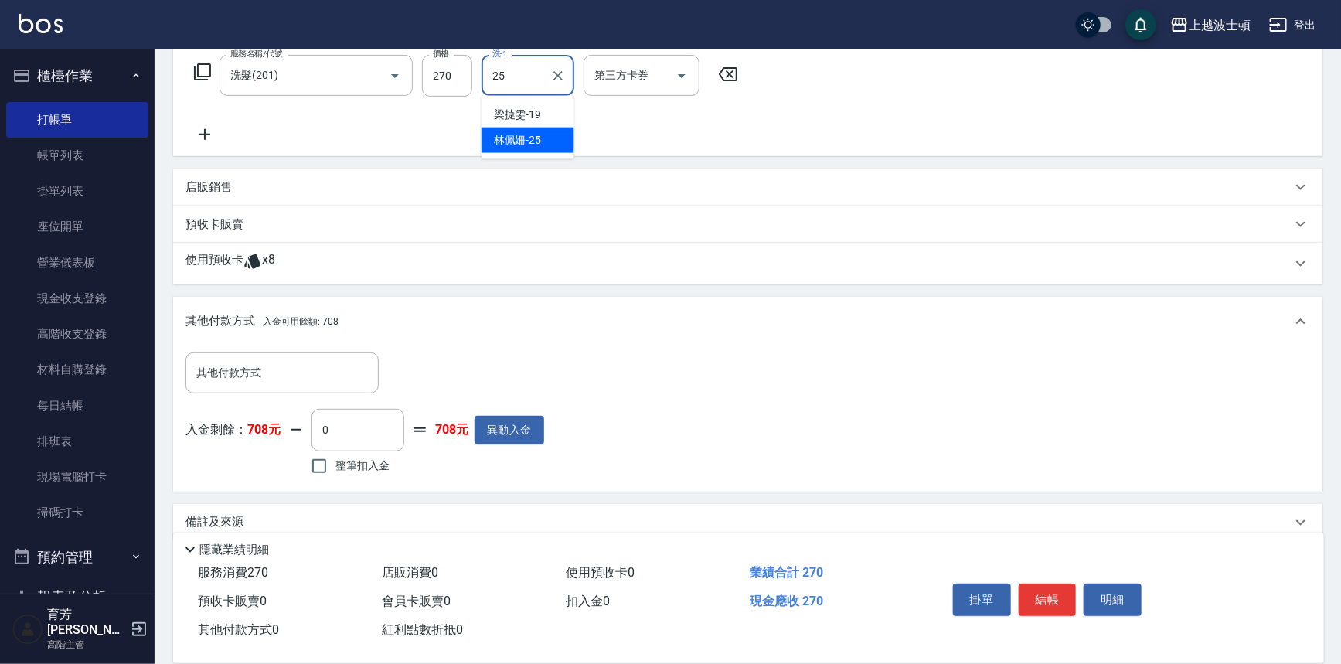
scroll to position [275, 0]
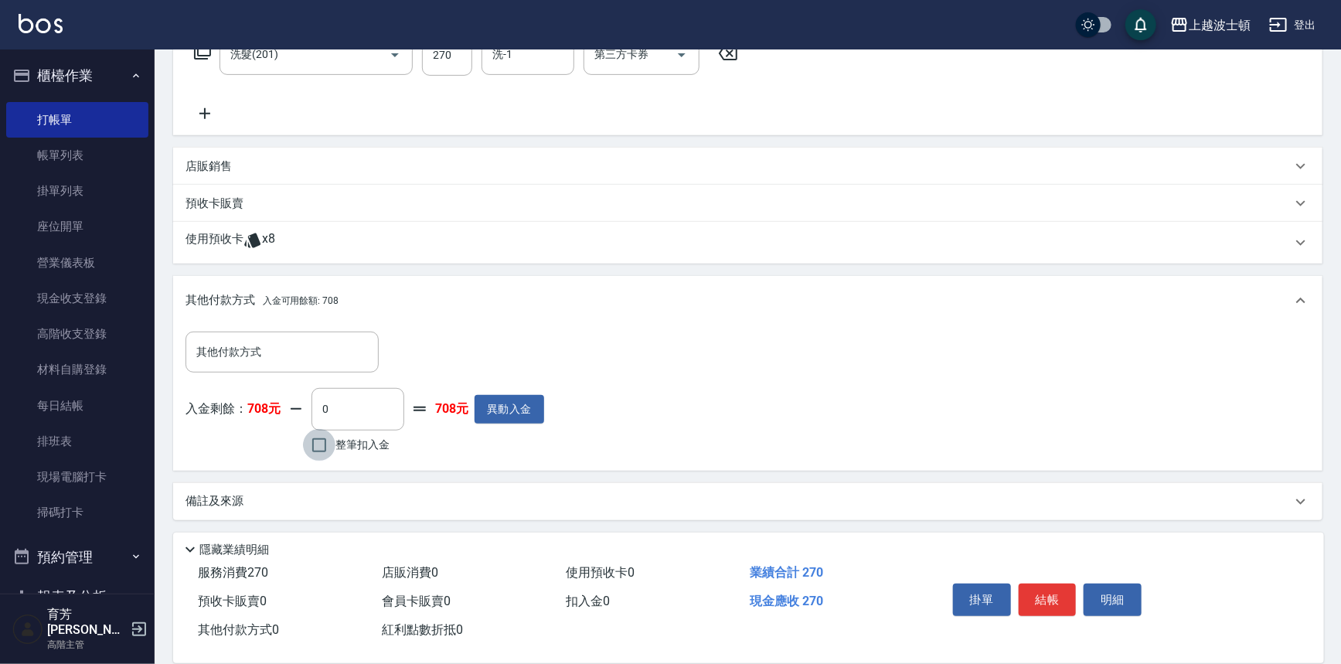
click at [332, 448] on input "整筆扣入金" at bounding box center [319, 445] width 32 height 32
click at [1055, 587] on button "結帳" at bounding box center [1048, 599] width 58 height 32
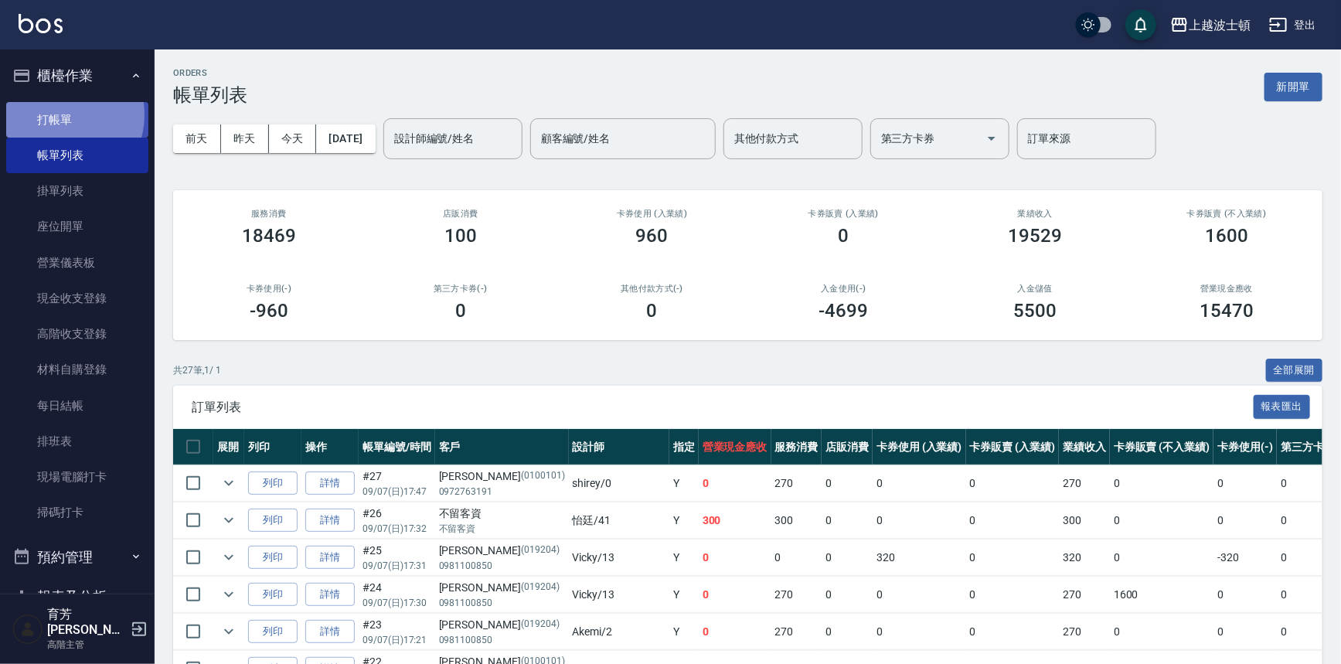
click at [60, 114] on link "打帳單" at bounding box center [77, 120] width 142 height 36
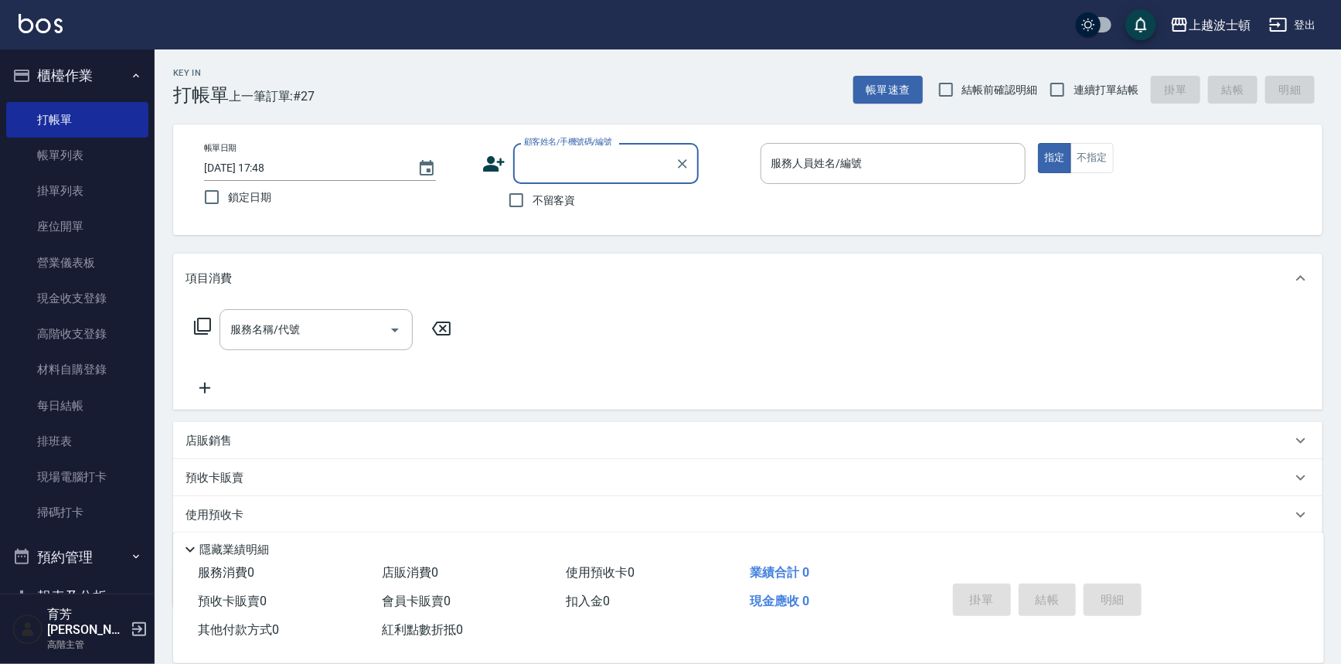
click at [614, 166] on input "顧客姓名/手機號碼/編號" at bounding box center [594, 163] width 148 height 27
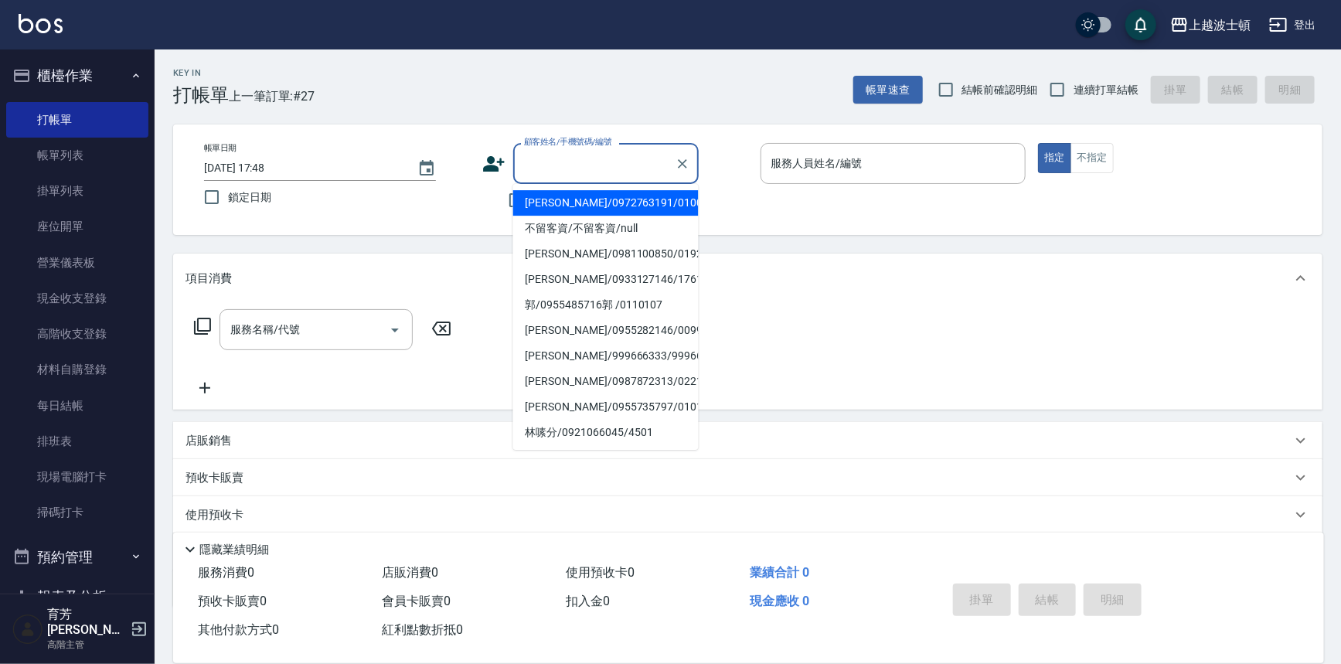
click at [542, 160] on input "顧客姓名/手機號碼/編號" at bounding box center [594, 163] width 148 height 27
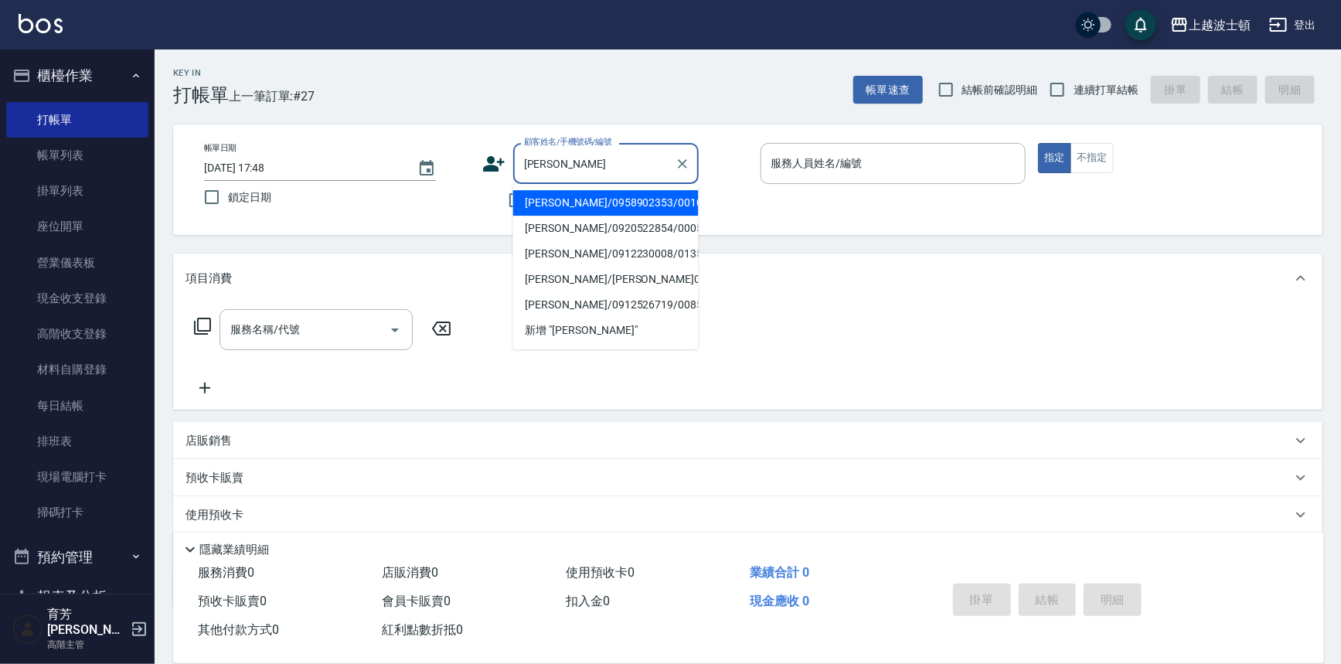
click at [586, 204] on li "陳雪芳/0958902353/001091" at bounding box center [605, 203] width 185 height 26
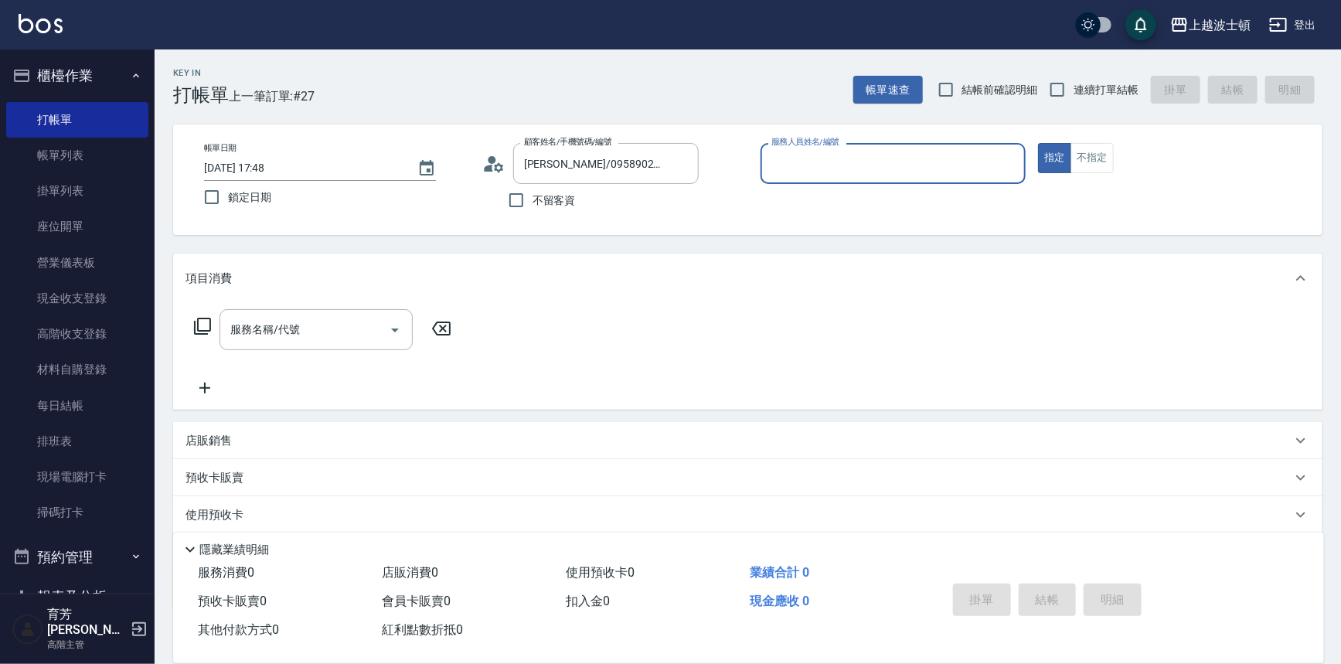
click at [834, 172] on input "服務人員姓名/編號" at bounding box center [893, 163] width 252 height 27
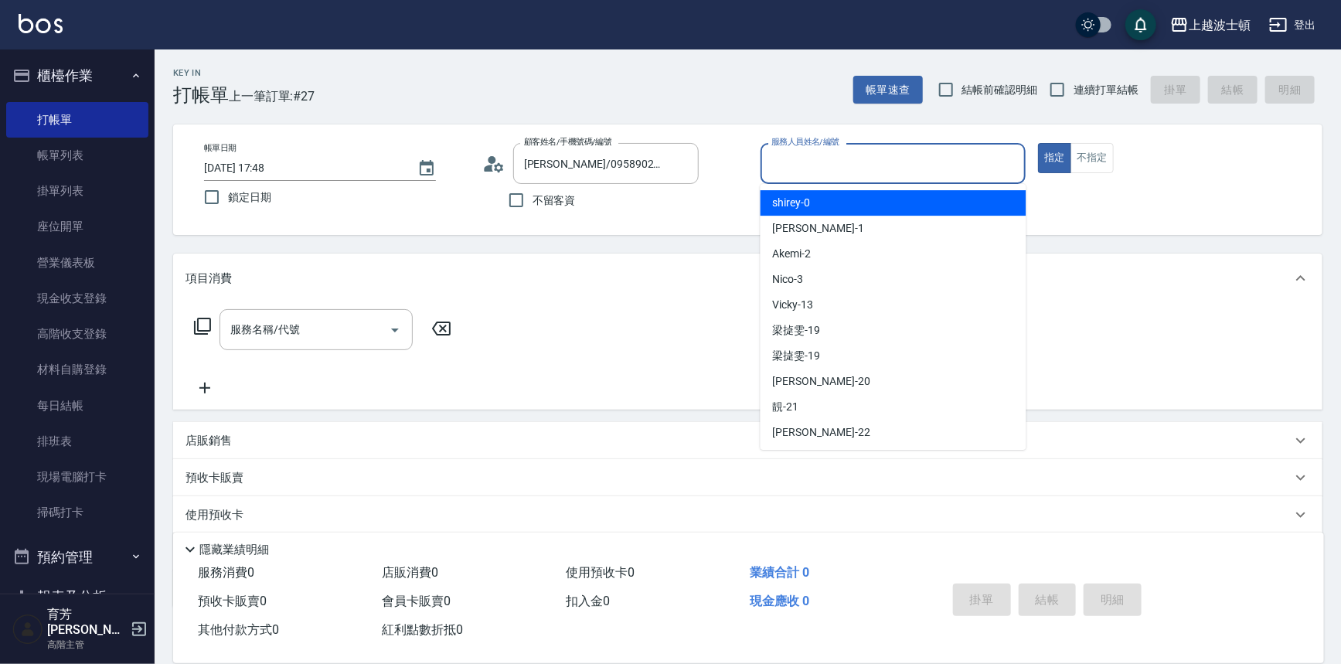
click at [834, 202] on div "shirey -0" at bounding box center [893, 203] width 266 height 26
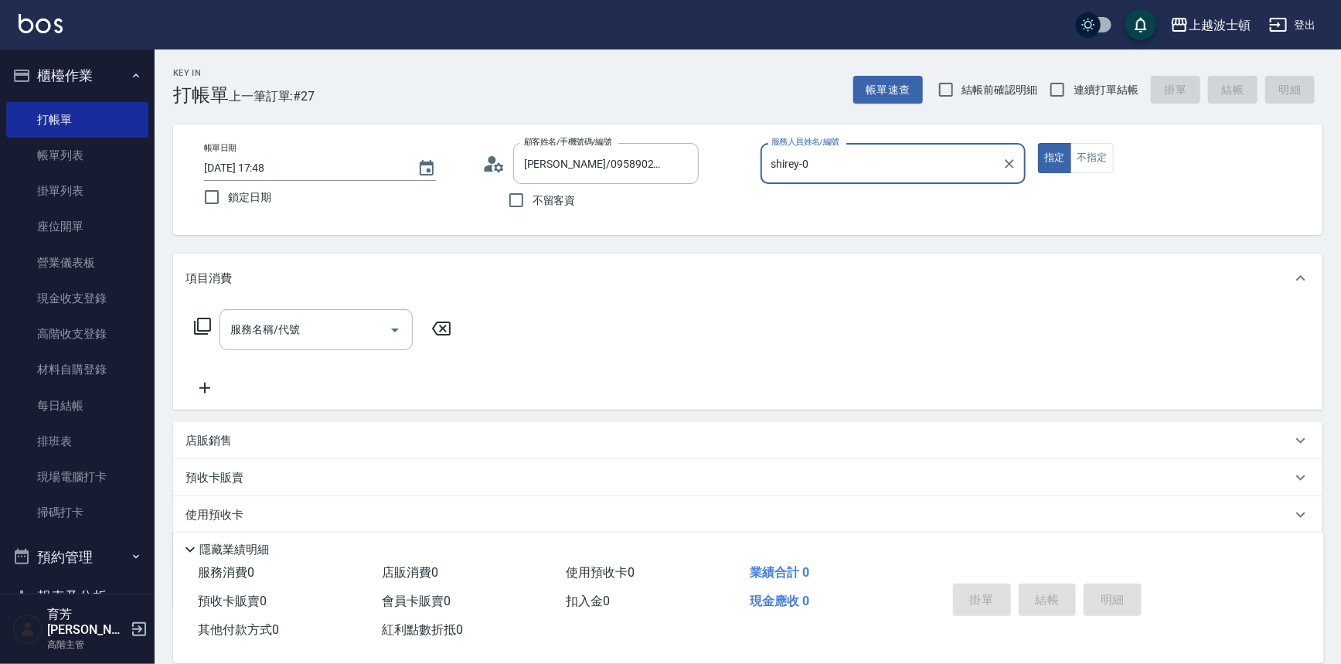
click at [203, 329] on icon at bounding box center [202, 326] width 19 height 19
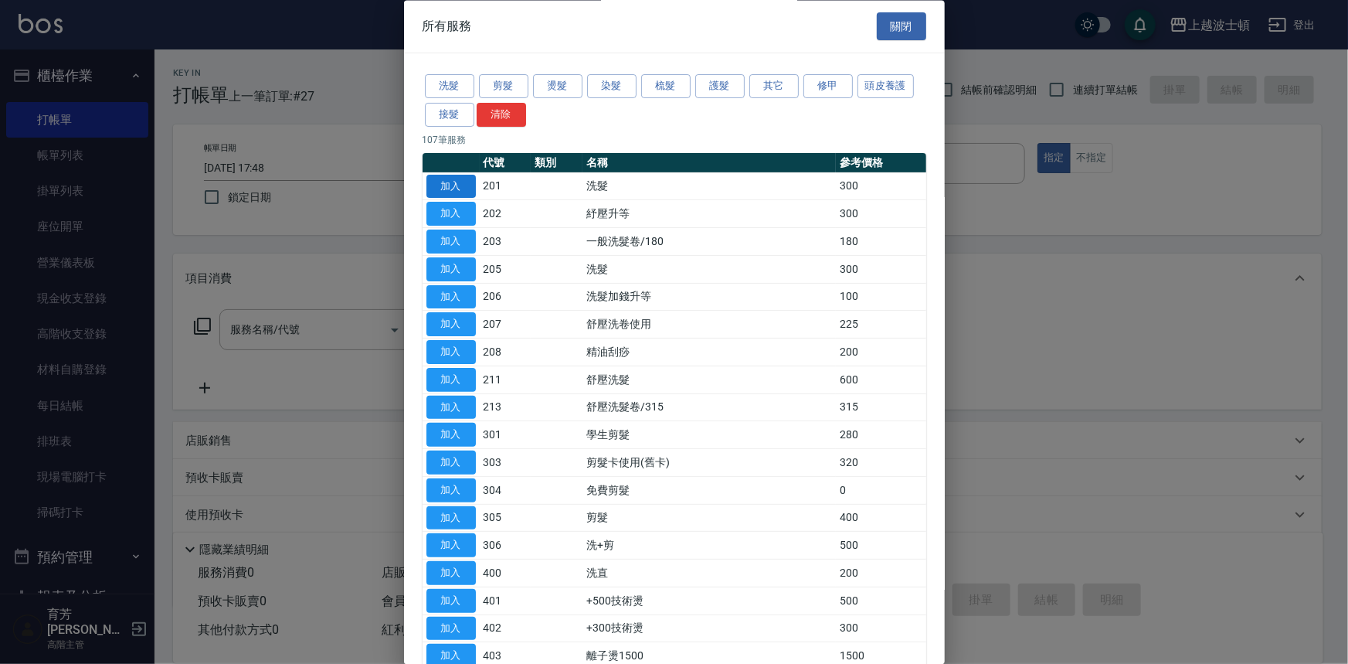
click at [457, 182] on button "加入" at bounding box center [451, 187] width 49 height 24
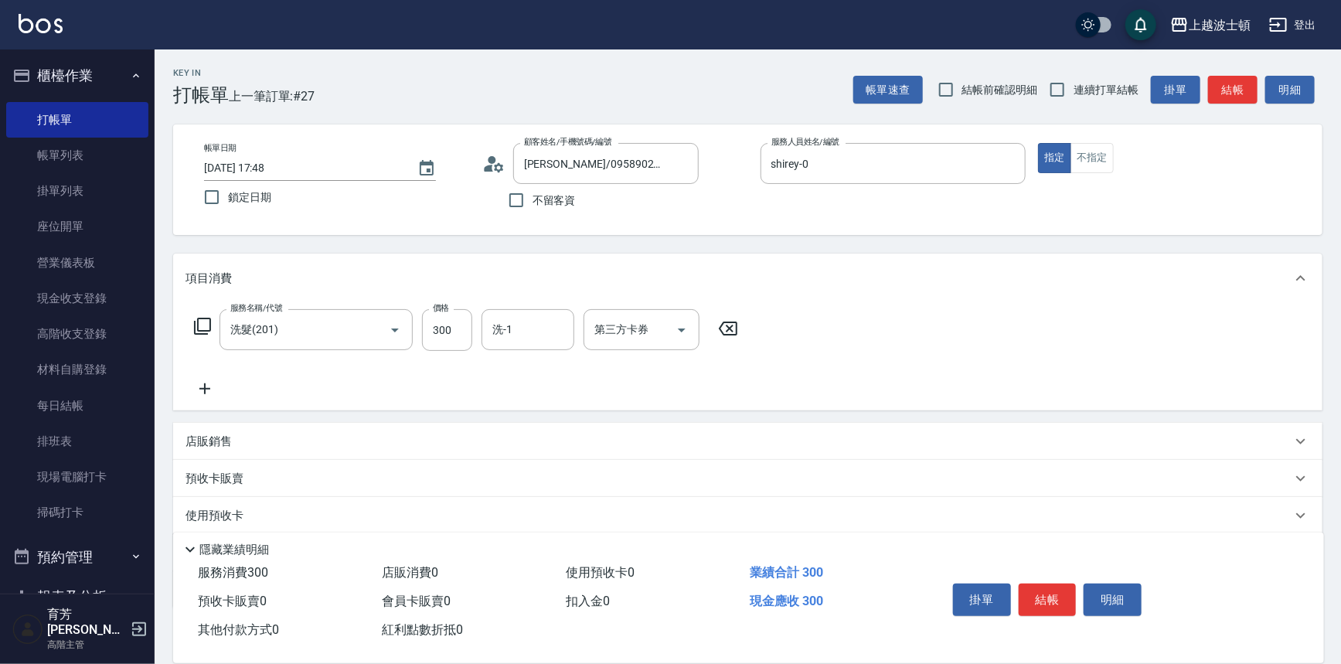
click at [732, 323] on icon at bounding box center [728, 328] width 39 height 19
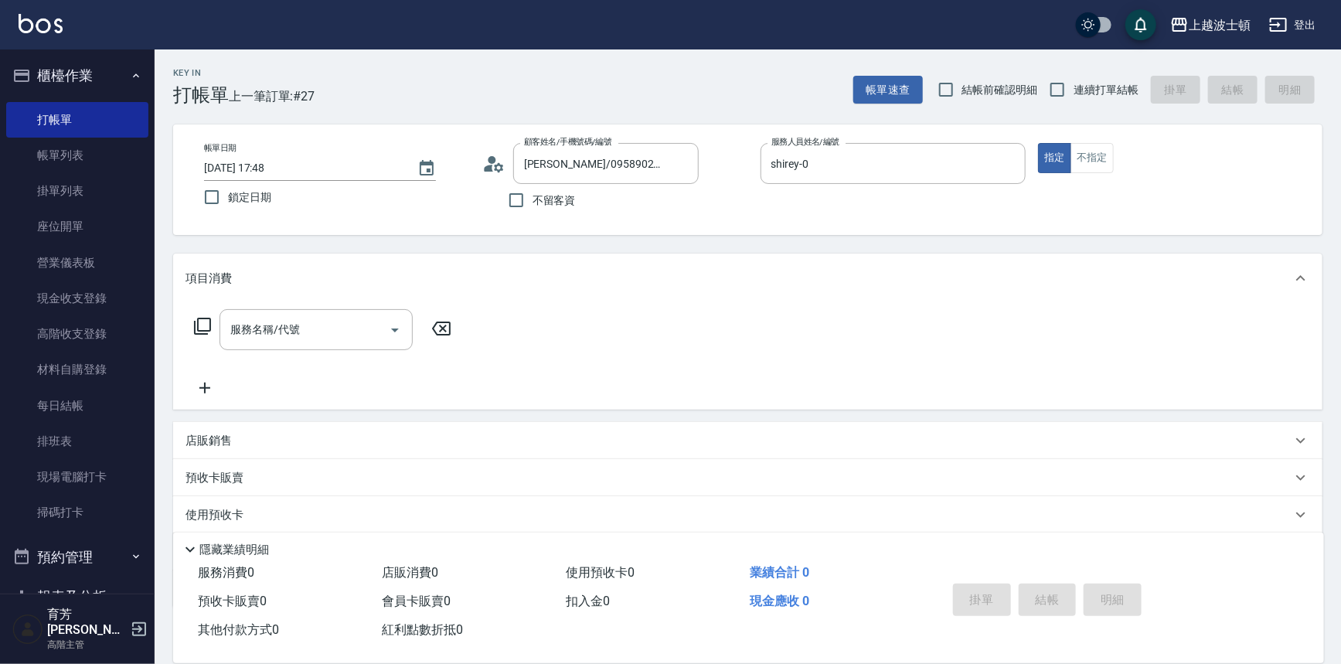
click at [206, 324] on icon at bounding box center [202, 326] width 19 height 19
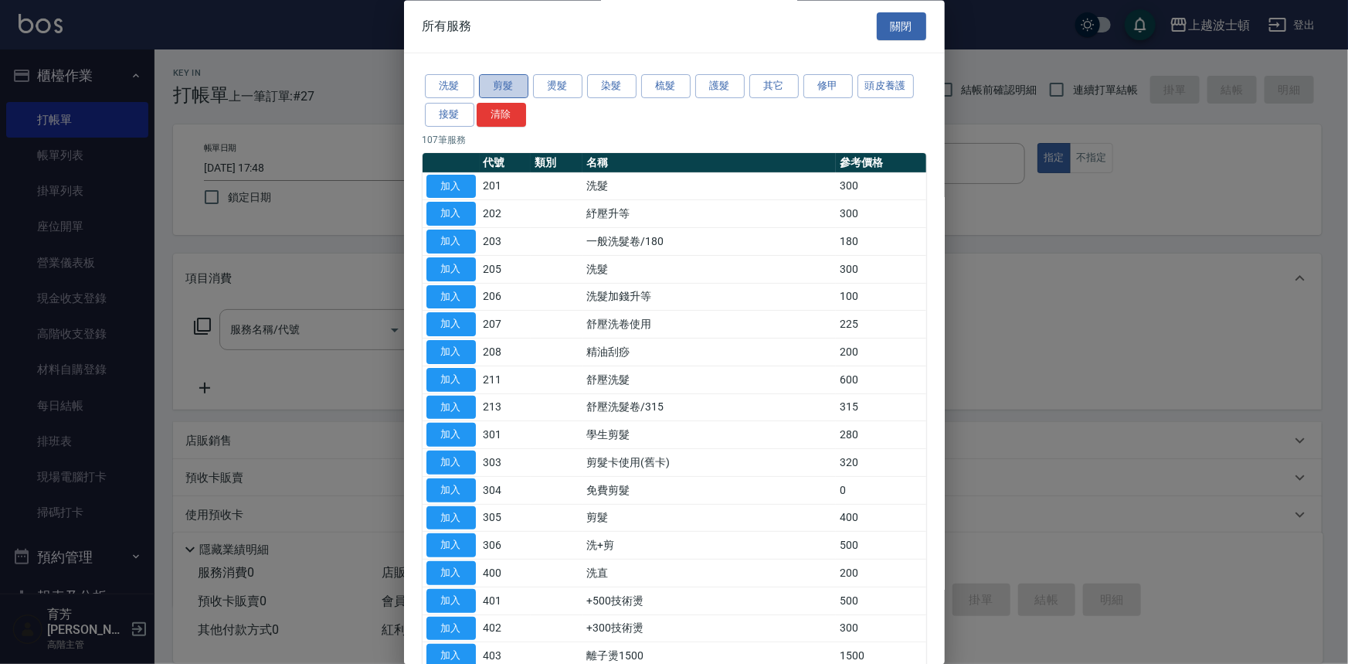
click at [515, 86] on button "剪髮" at bounding box center [503, 87] width 49 height 24
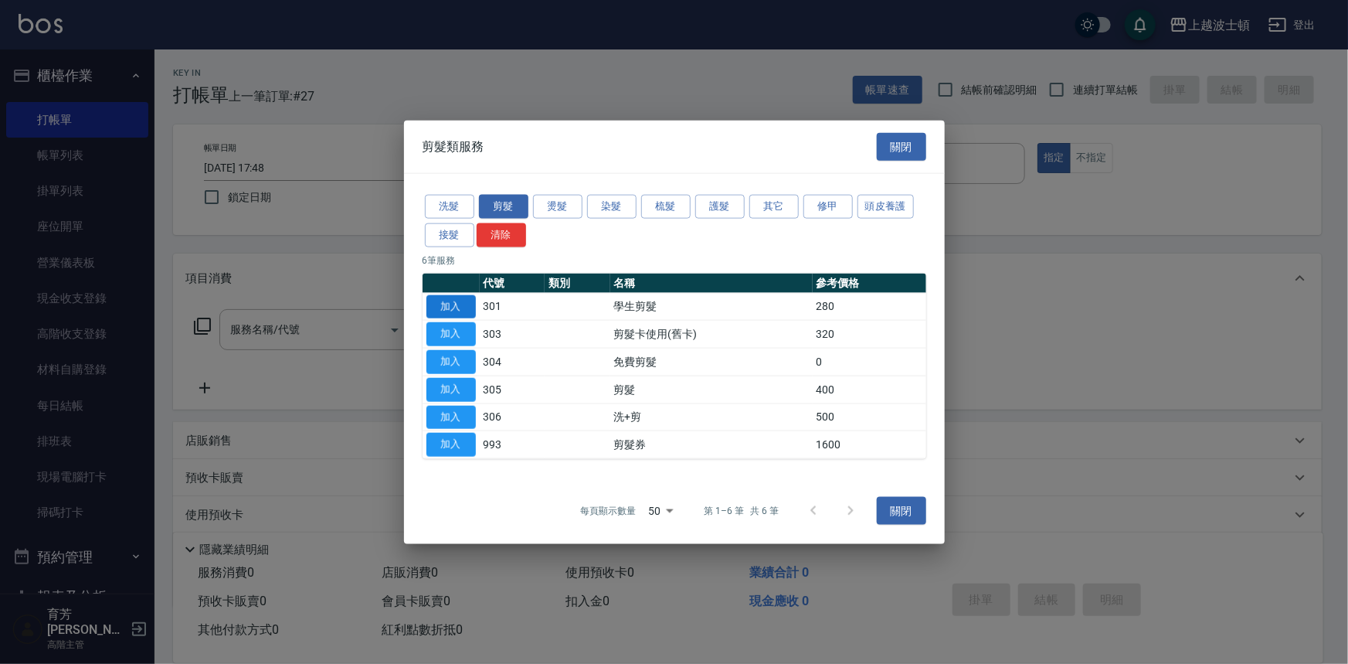
click at [448, 305] on button "加入" at bounding box center [451, 306] width 49 height 24
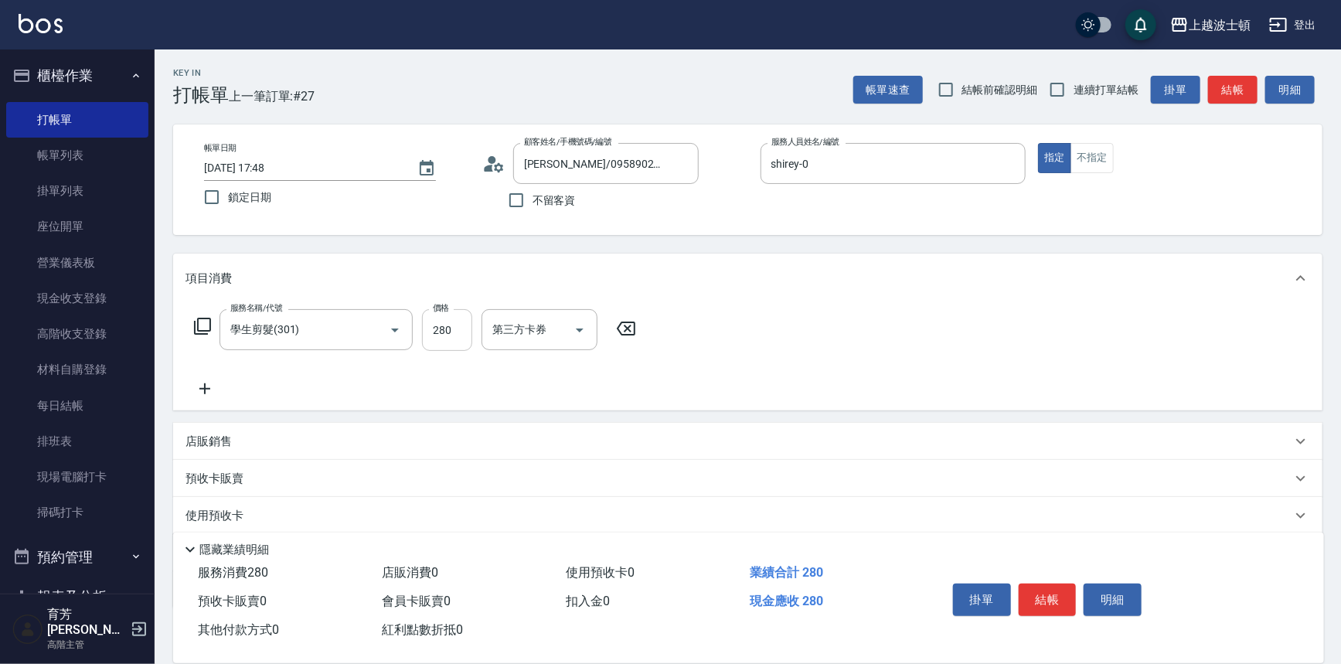
click at [461, 344] on input "280" at bounding box center [447, 330] width 50 height 42
click at [1043, 597] on button "結帳" at bounding box center [1048, 599] width 58 height 32
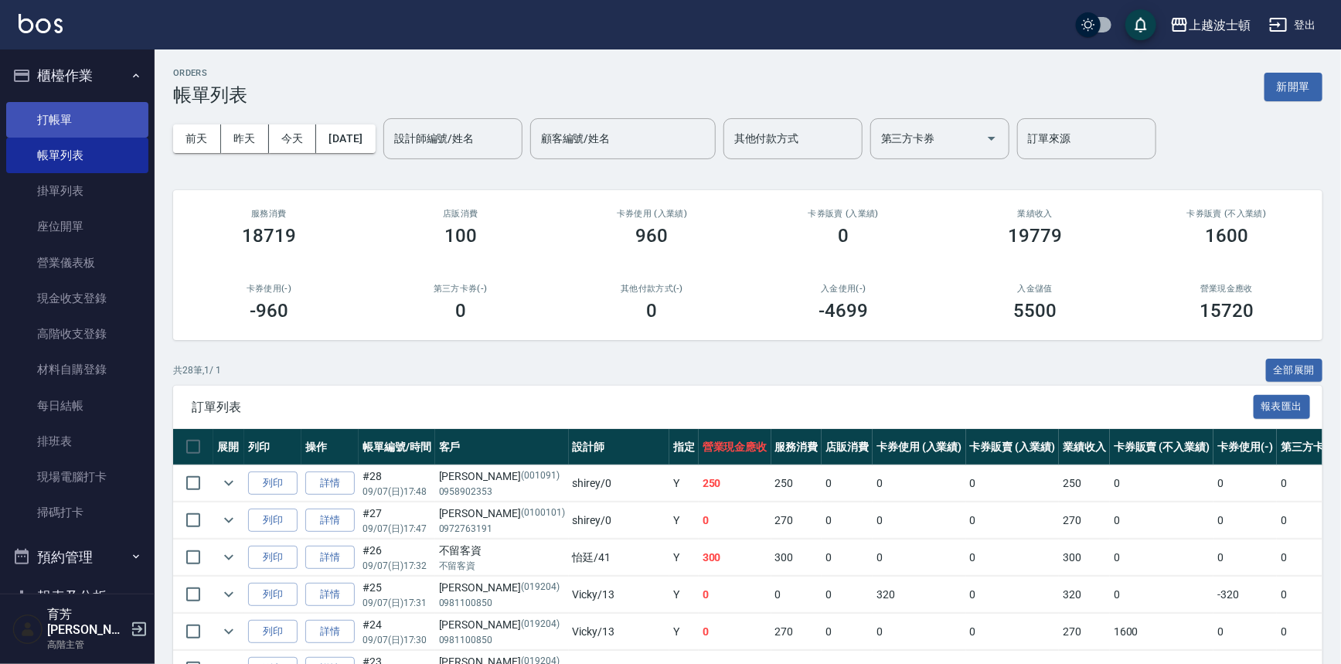
click at [77, 112] on link "打帳單" at bounding box center [77, 120] width 142 height 36
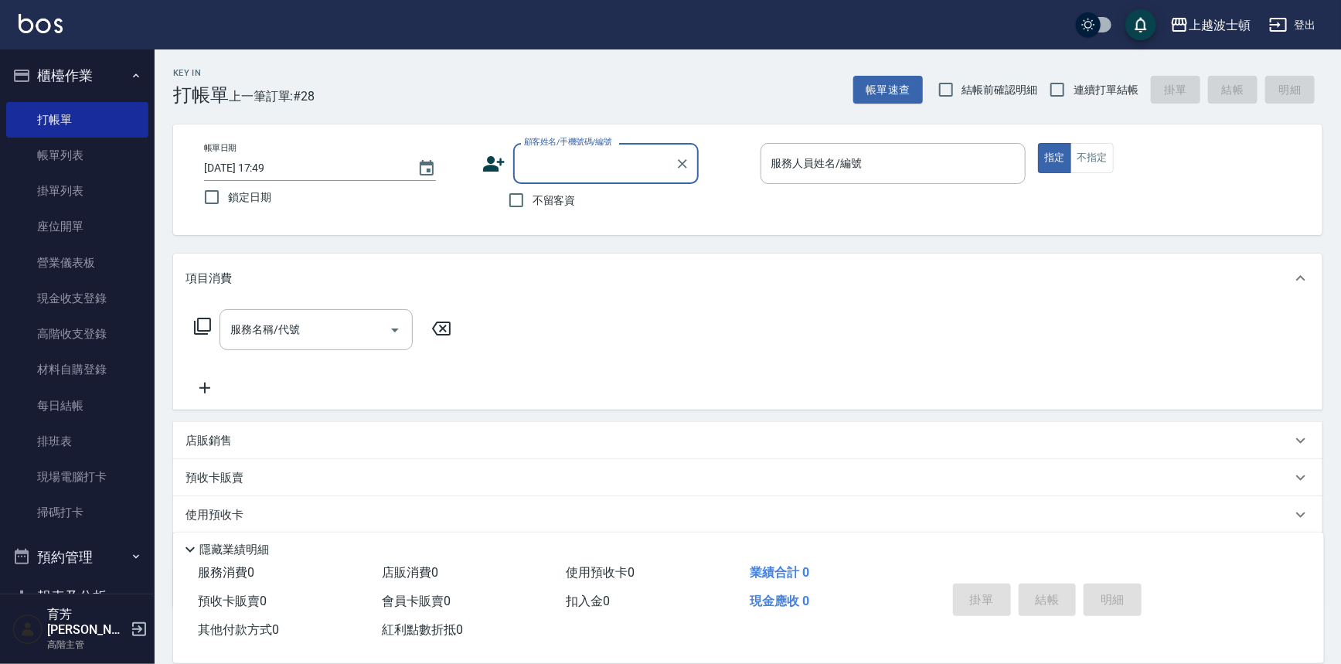
click at [580, 167] on input "顧客姓名/手機號碼/編號" at bounding box center [594, 163] width 148 height 27
click at [897, 163] on input "服務人員姓名/編號" at bounding box center [893, 163] width 252 height 27
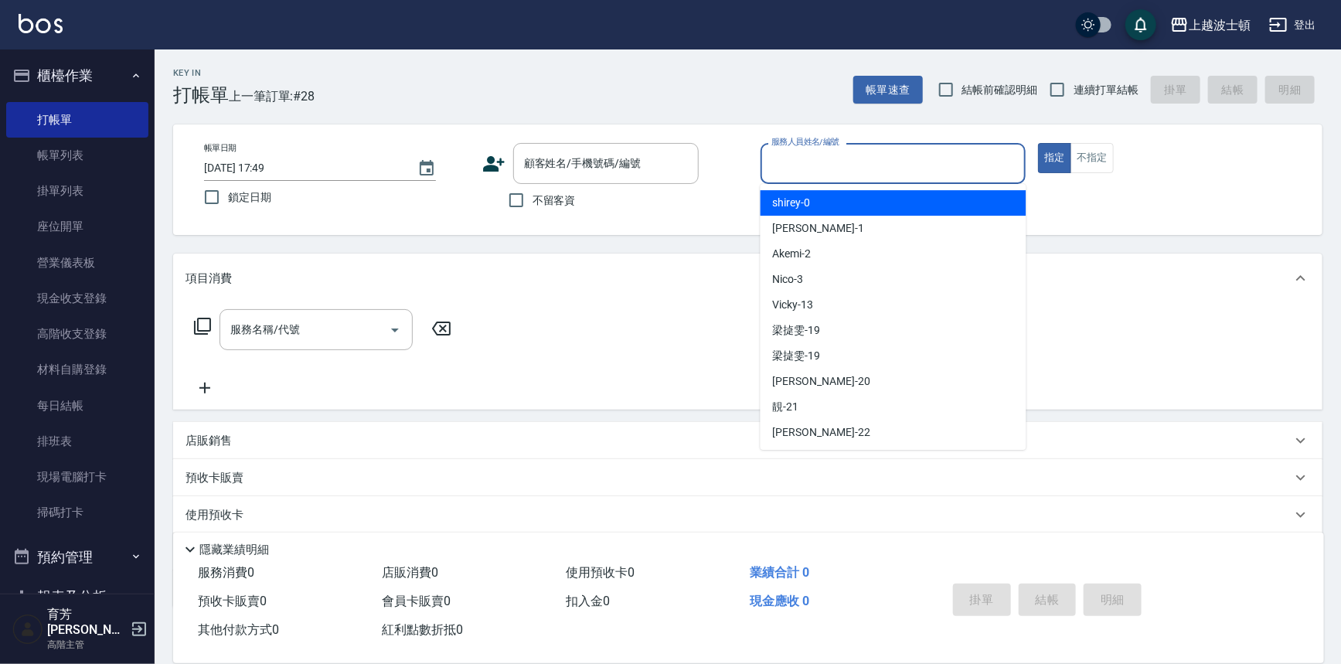
click at [904, 202] on div "shirey -0" at bounding box center [893, 203] width 266 height 26
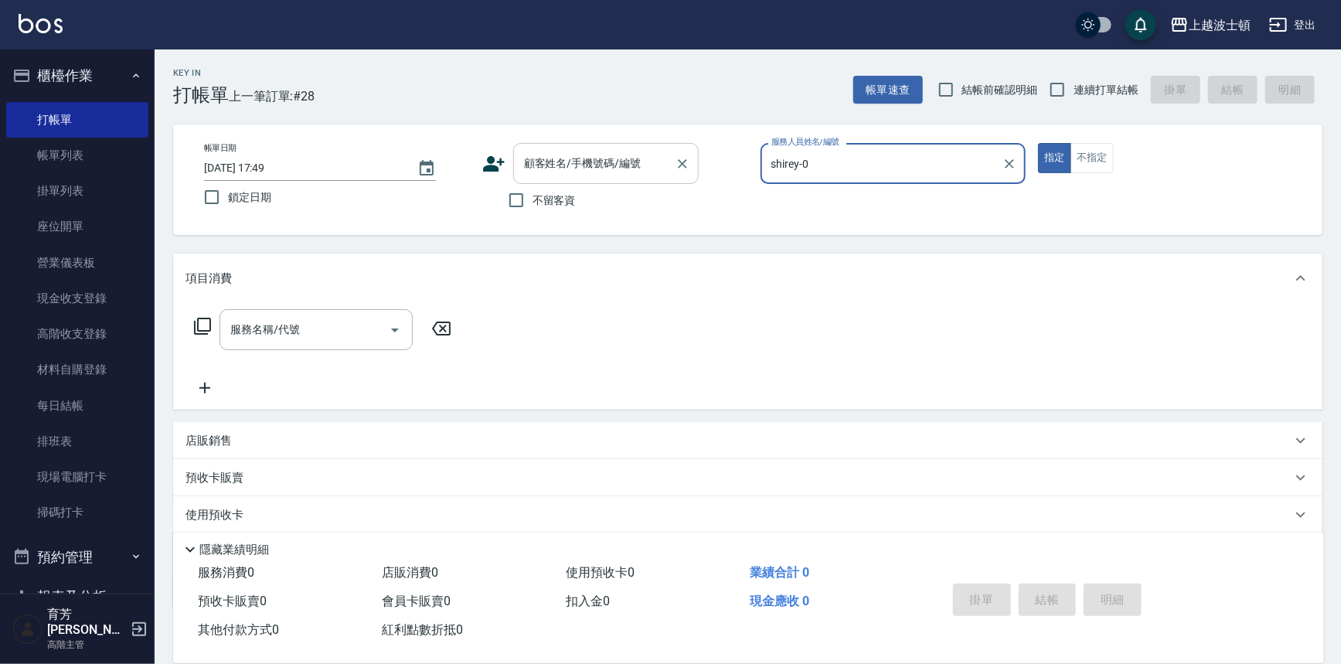
click at [638, 148] on div "顧客姓名/手機號碼/編號" at bounding box center [605, 163] width 185 height 41
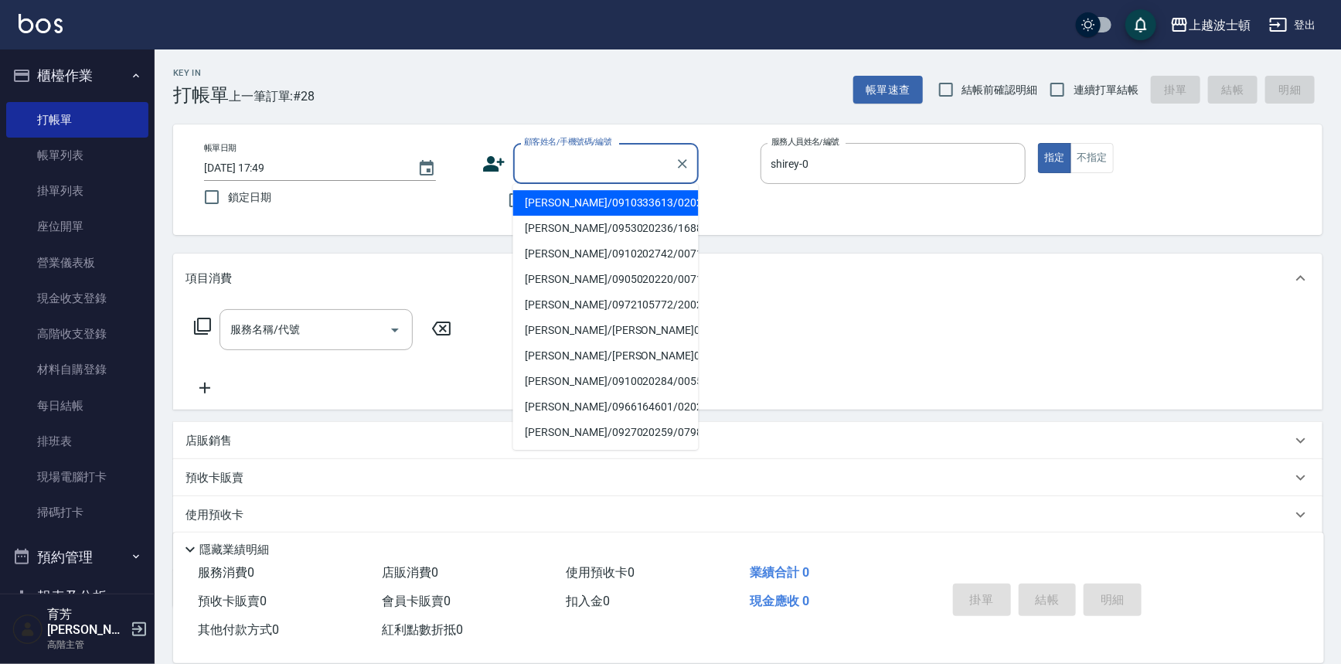
click at [634, 194] on li "陳秀品/0910333613/0202" at bounding box center [605, 203] width 185 height 26
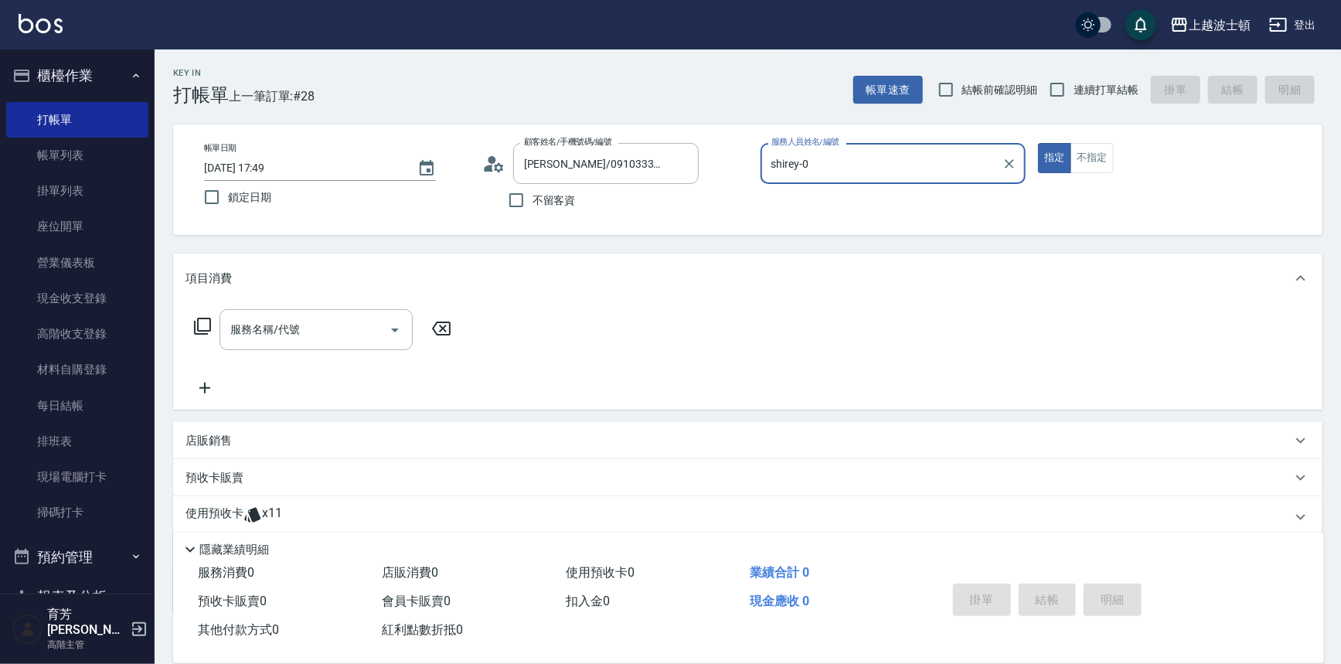
scroll to position [93, 0]
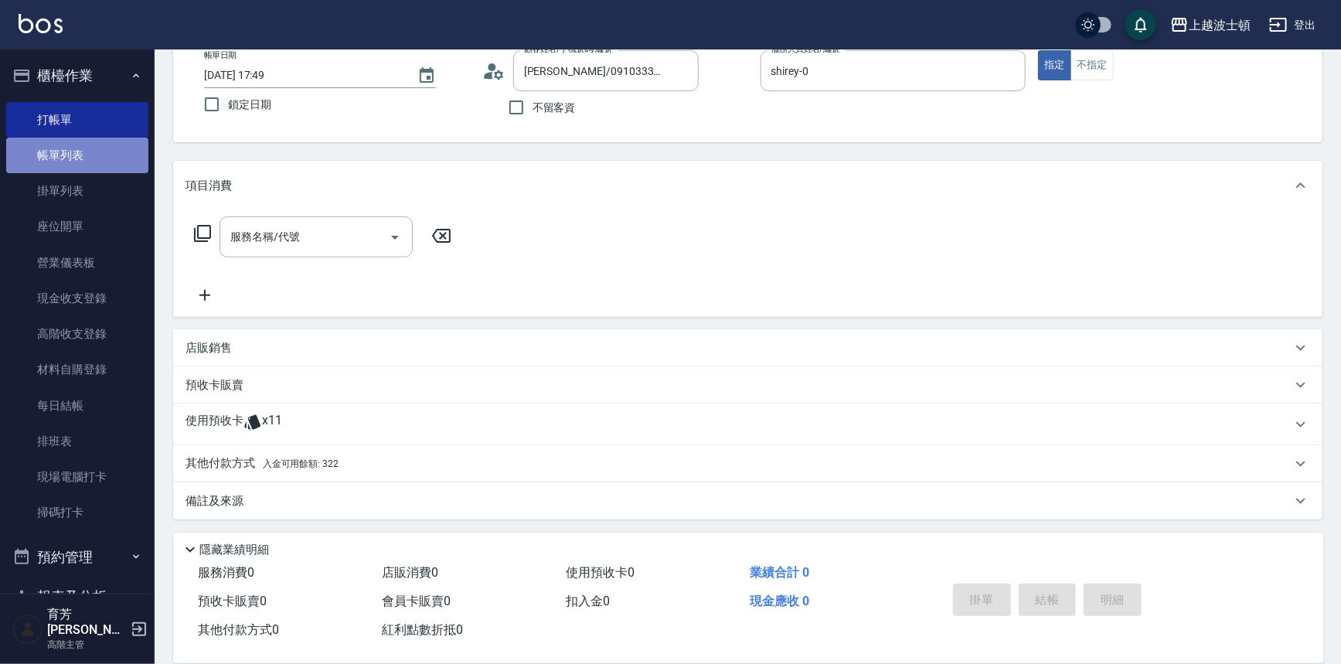
click at [81, 151] on link "帳單列表" at bounding box center [77, 156] width 142 height 36
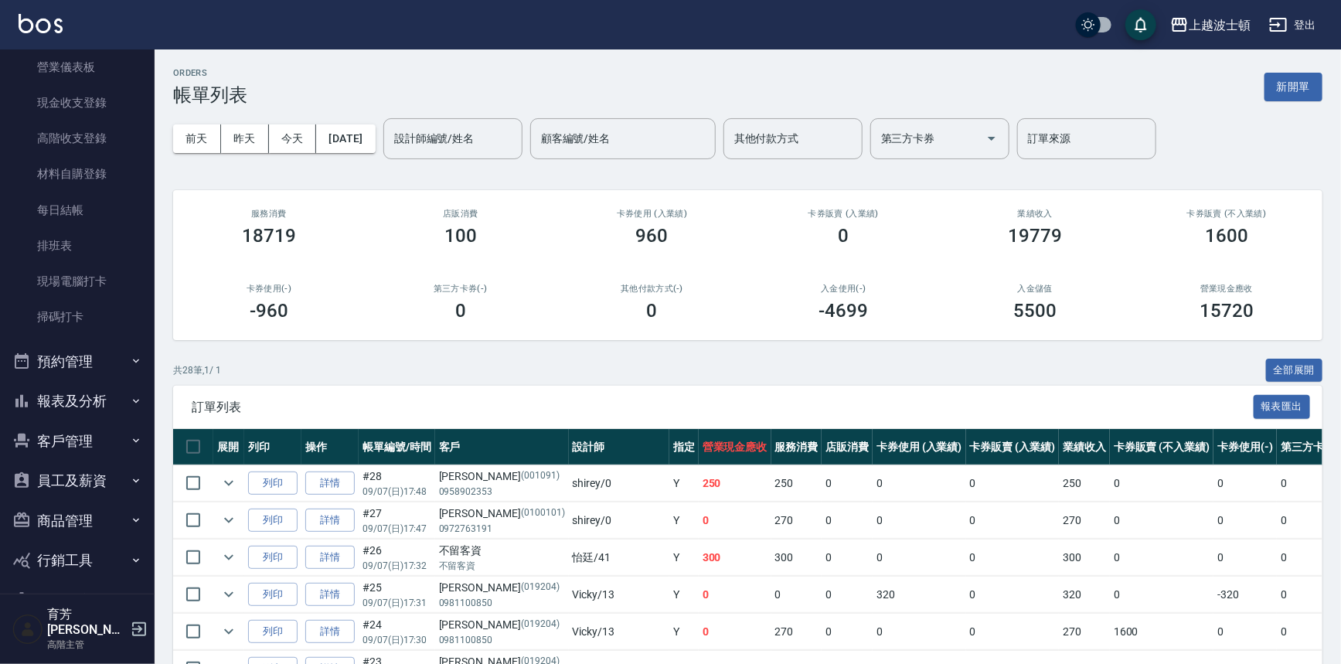
scroll to position [226, 0]
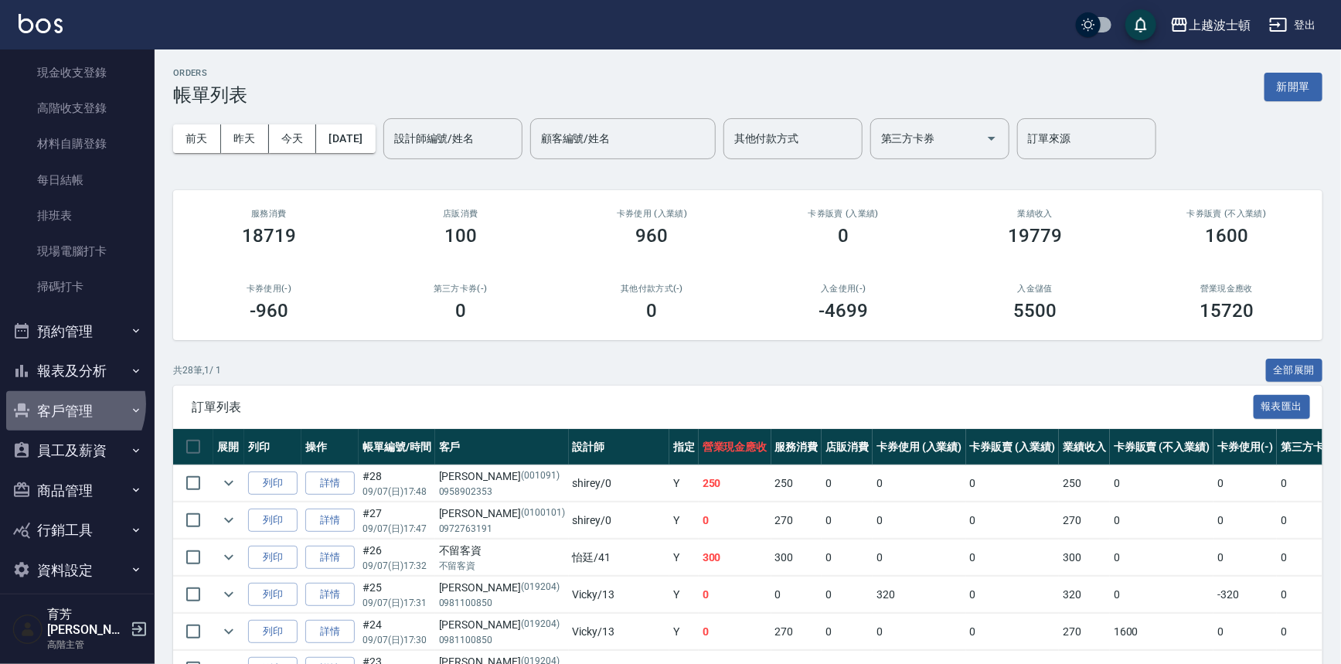
click at [65, 403] on button "客戶管理" at bounding box center [77, 411] width 142 height 40
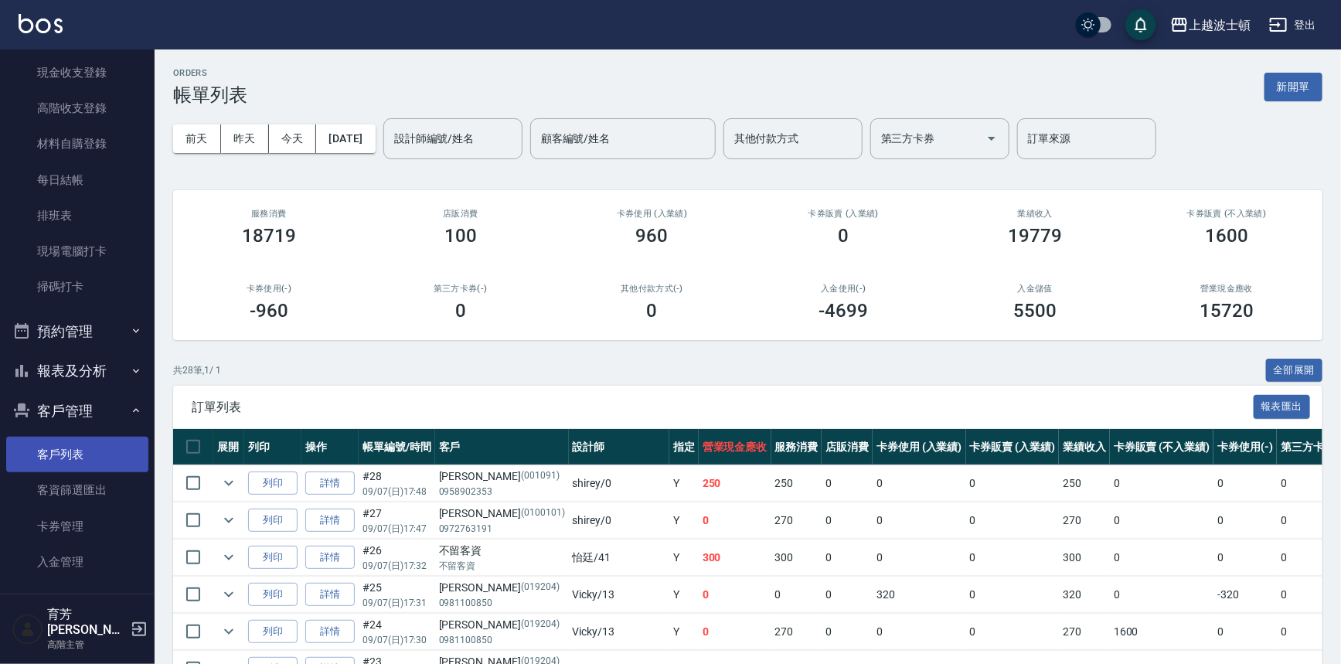
click at [90, 440] on link "客戶列表" at bounding box center [77, 455] width 142 height 36
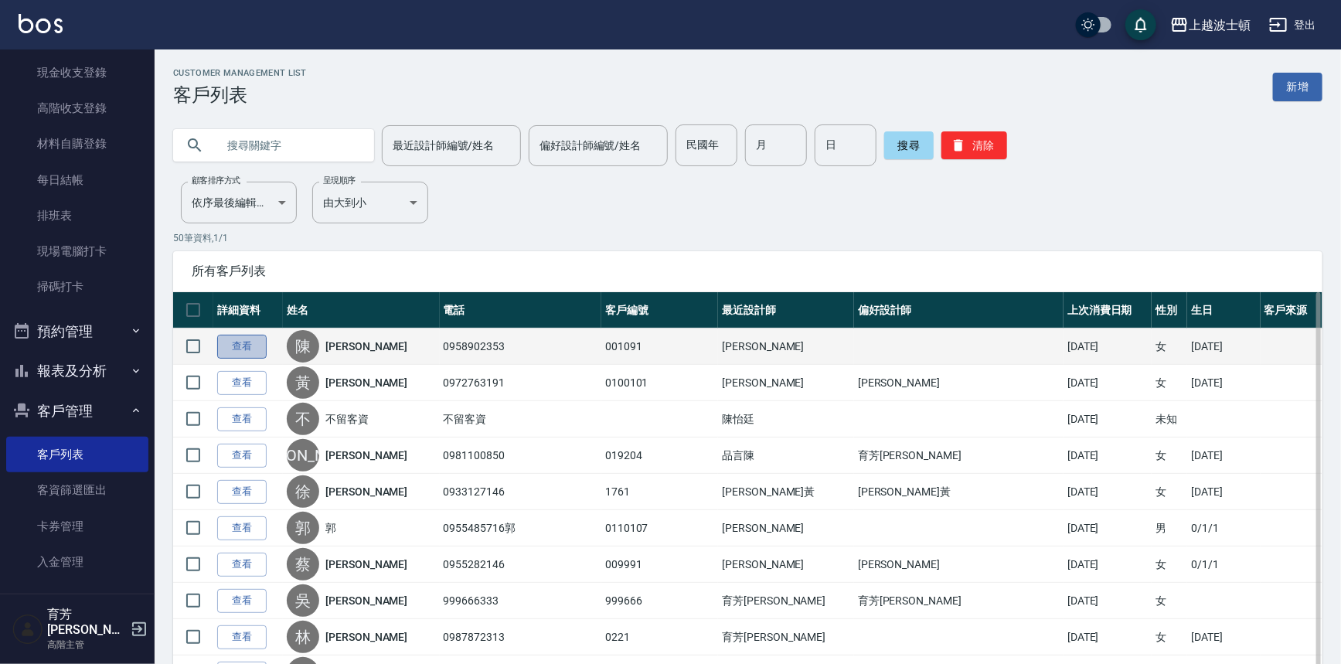
click at [243, 335] on link "查看" at bounding box center [241, 347] width 49 height 24
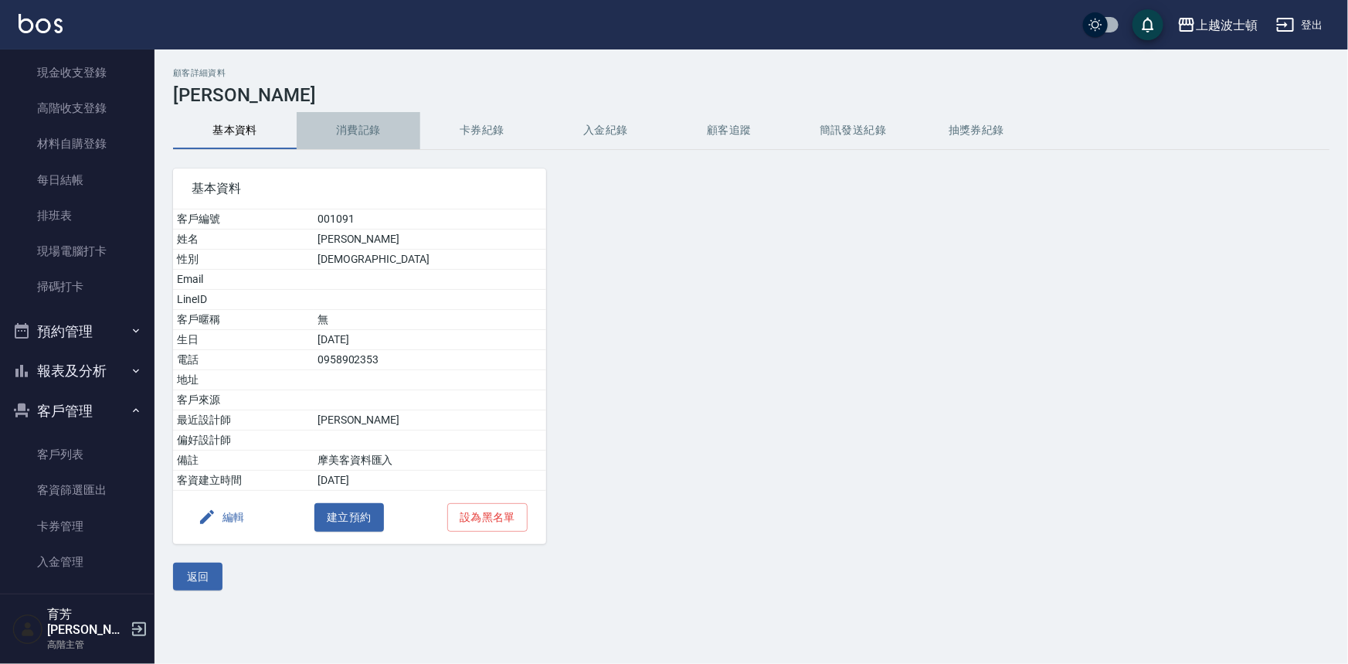
click at [347, 128] on button "消費記錄" at bounding box center [359, 130] width 124 height 37
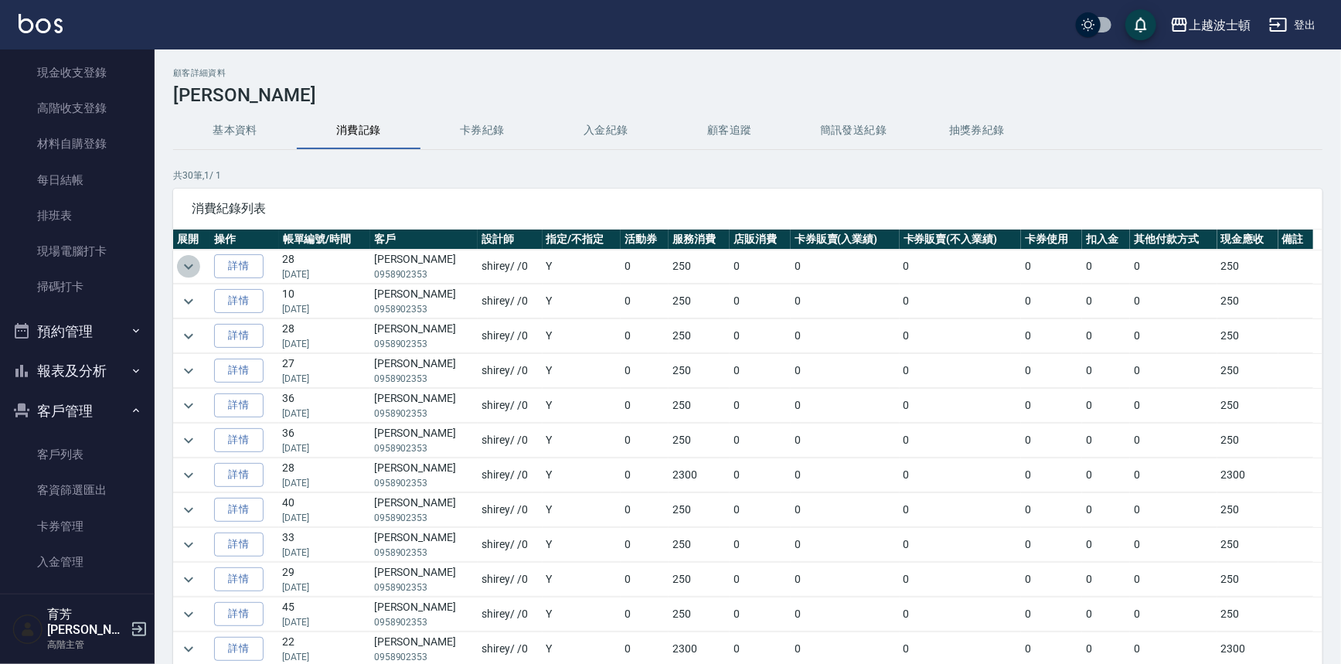
click at [192, 263] on icon "expand row" at bounding box center [188, 266] width 19 height 19
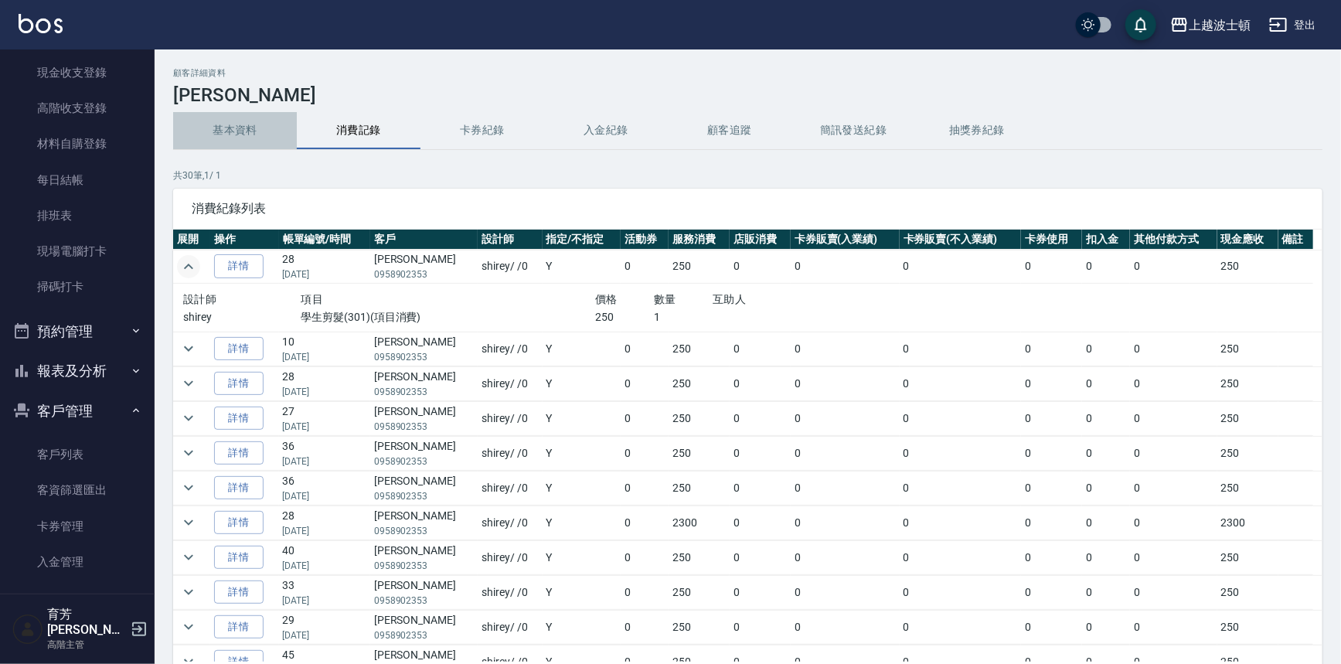
click at [219, 127] on button "基本資料" at bounding box center [235, 130] width 124 height 37
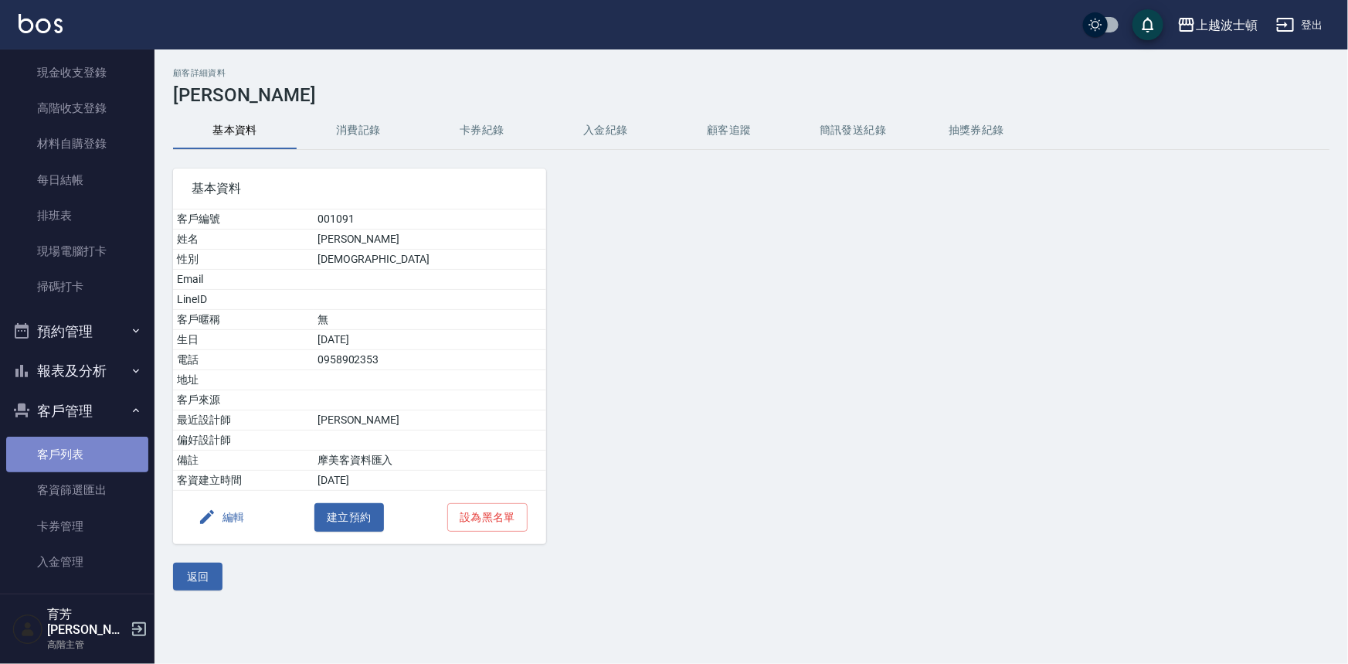
click at [92, 459] on link "客戶列表" at bounding box center [77, 455] width 142 height 36
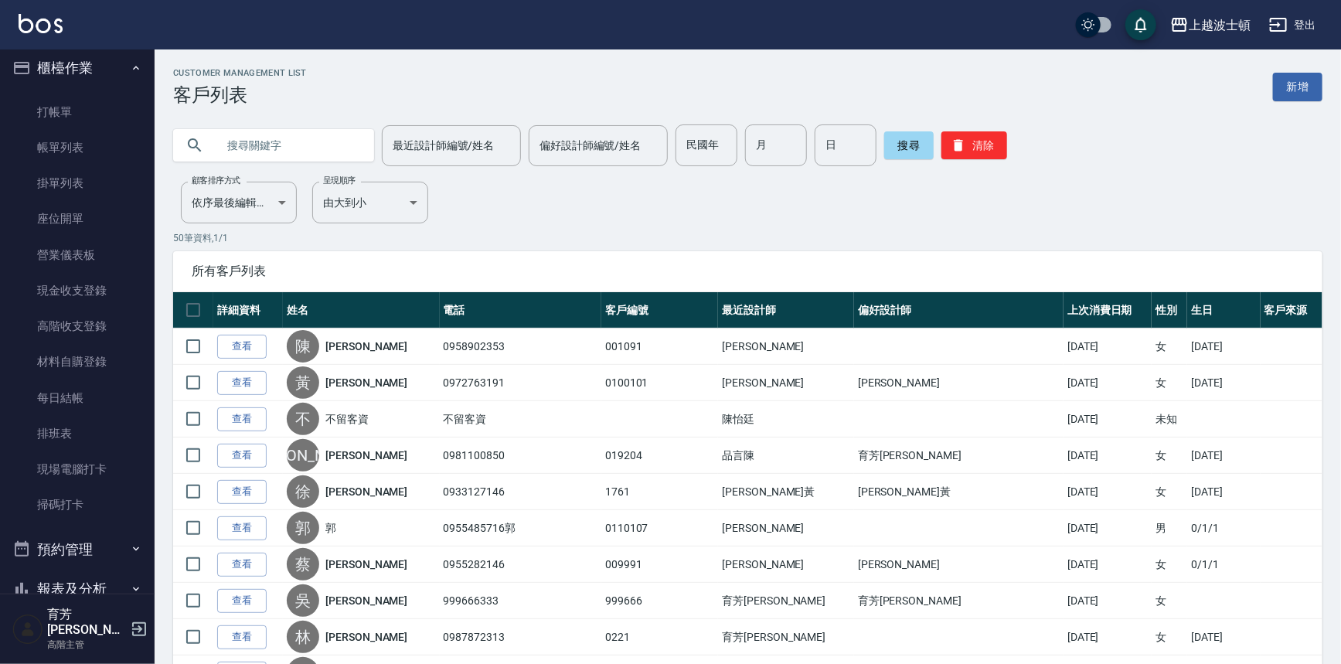
scroll to position [4, 0]
click at [68, 107] on link "打帳單" at bounding box center [77, 116] width 142 height 36
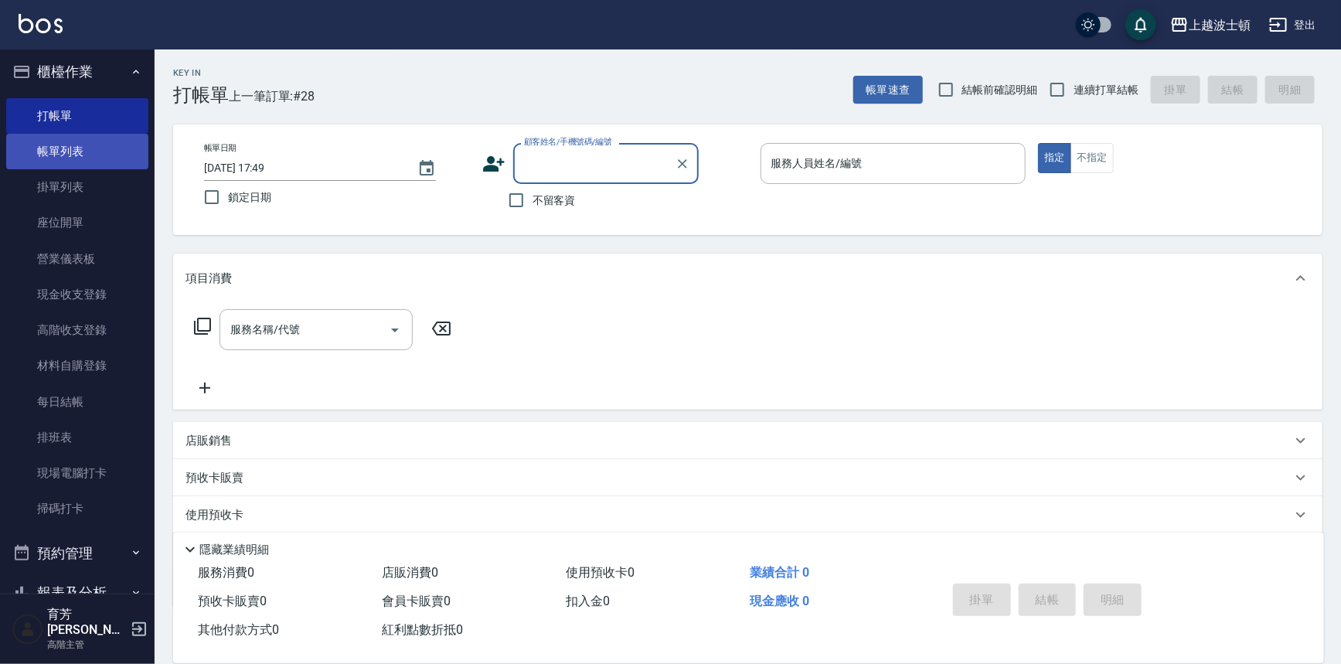
click at [84, 157] on link "帳單列表" at bounding box center [77, 152] width 142 height 36
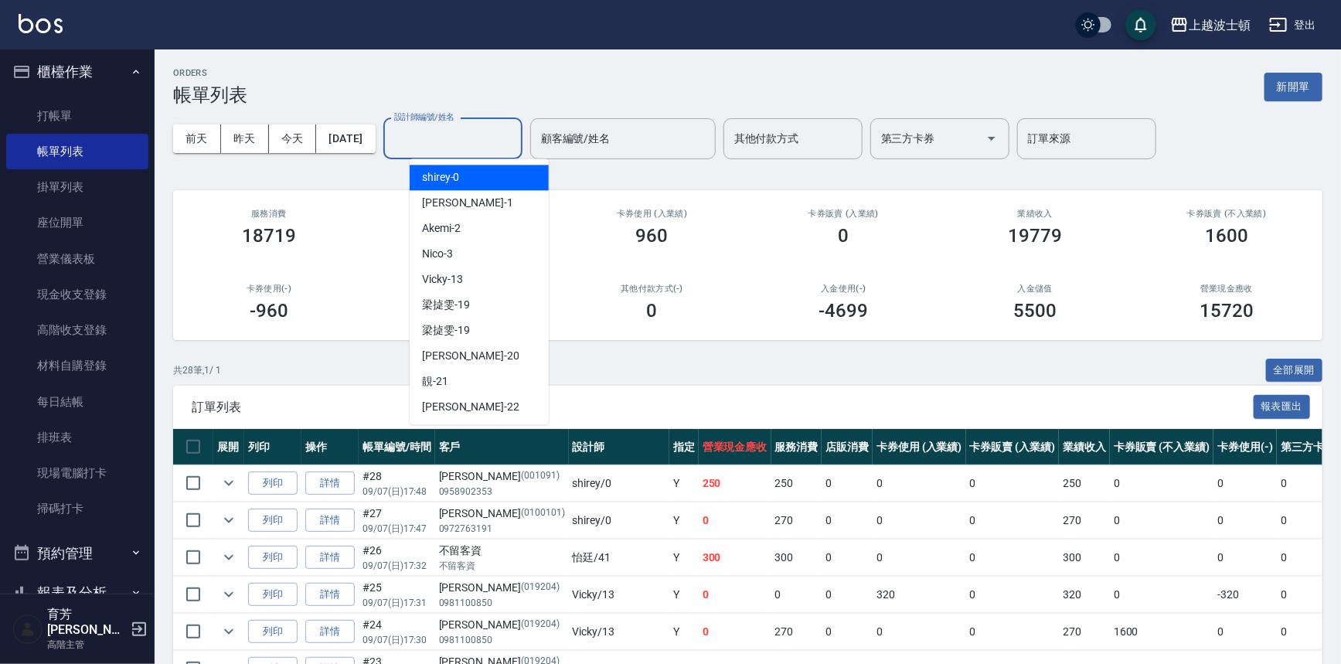
click at [476, 136] on input "設計師編號/姓名" at bounding box center [452, 138] width 125 height 27
click at [475, 177] on div "shirey -0" at bounding box center [479, 178] width 139 height 26
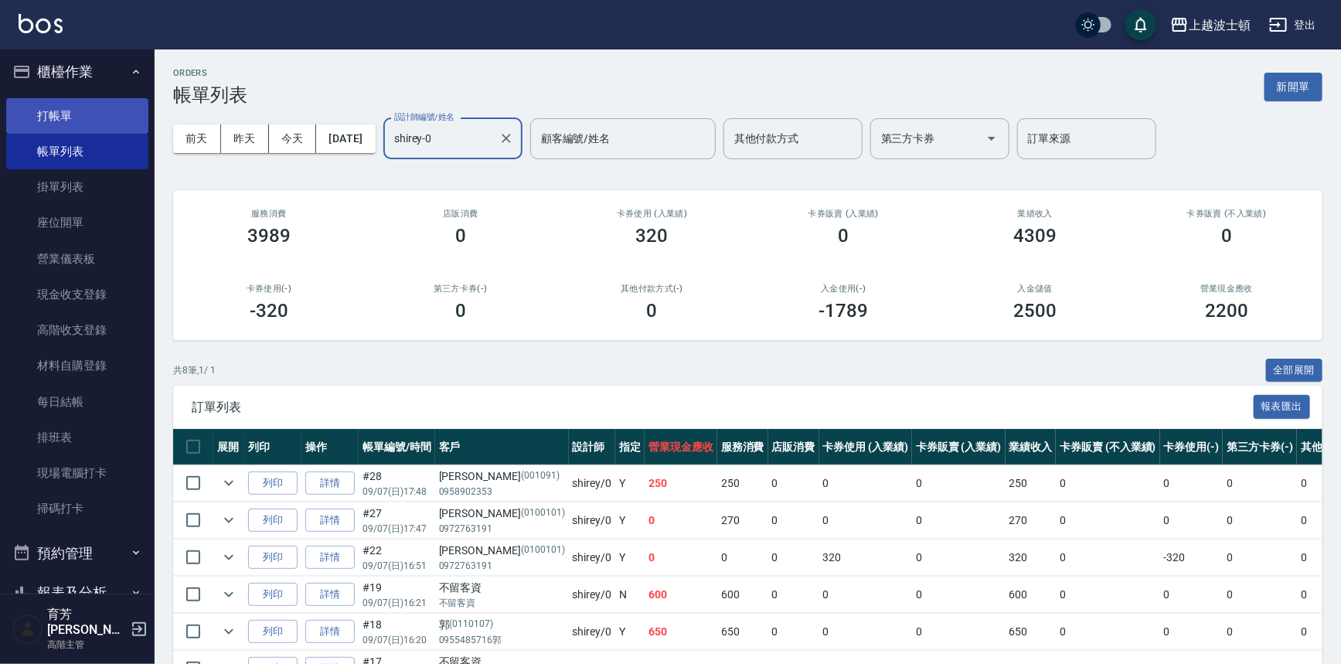
click at [70, 121] on link "打帳單" at bounding box center [77, 116] width 142 height 36
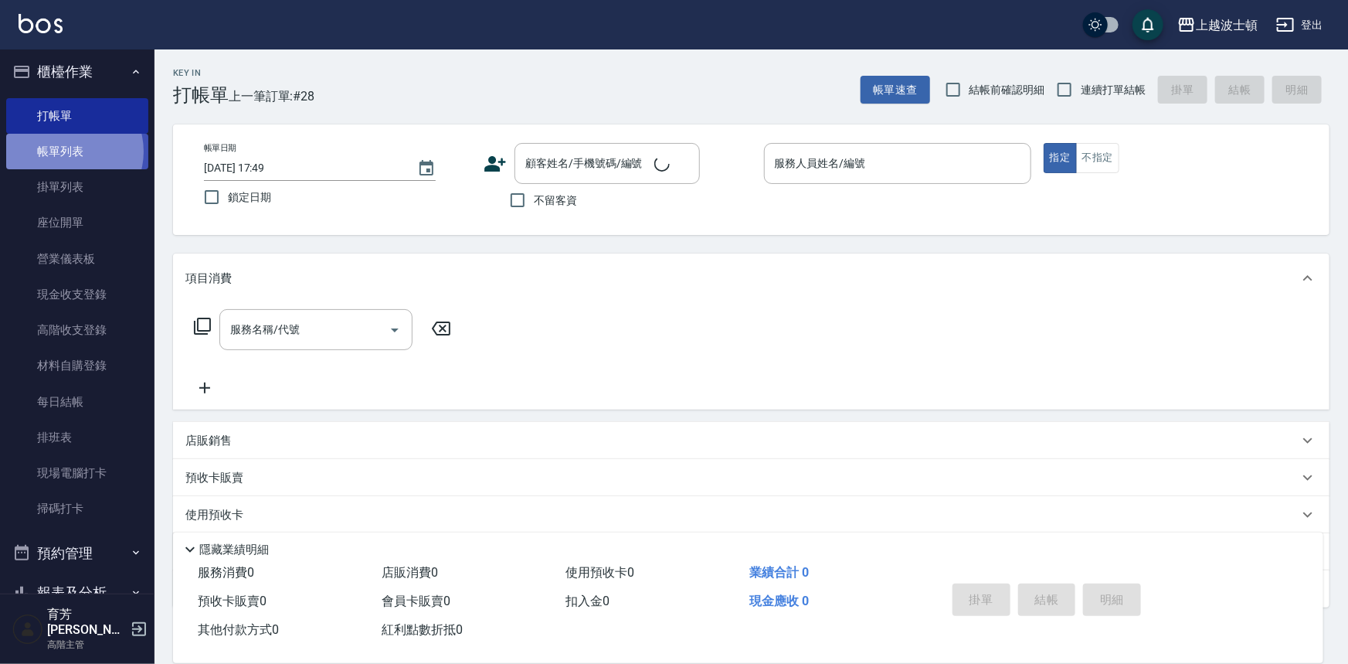
click at [67, 151] on link "帳單列表" at bounding box center [77, 152] width 142 height 36
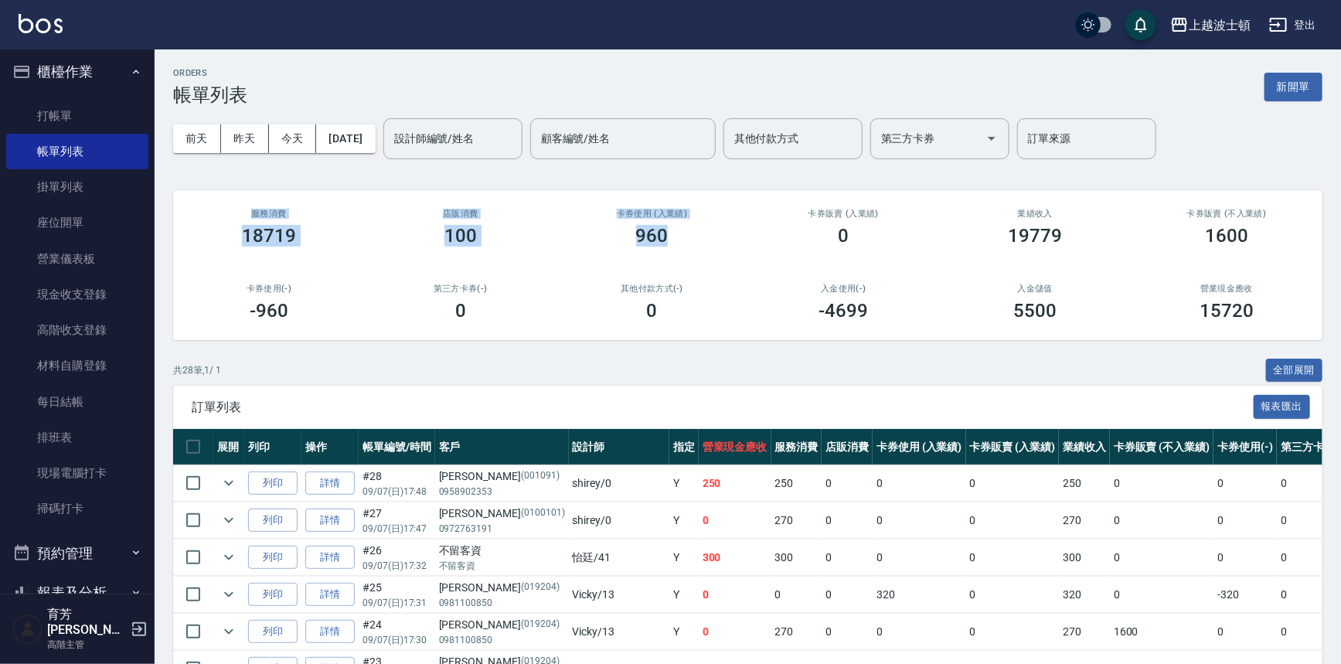
drag, startPoint x: 241, startPoint y: 208, endPoint x: 699, endPoint y: 243, distance: 459.6
click at [741, 94] on div "ORDERS 帳單列表 新開單" at bounding box center [747, 87] width 1149 height 38
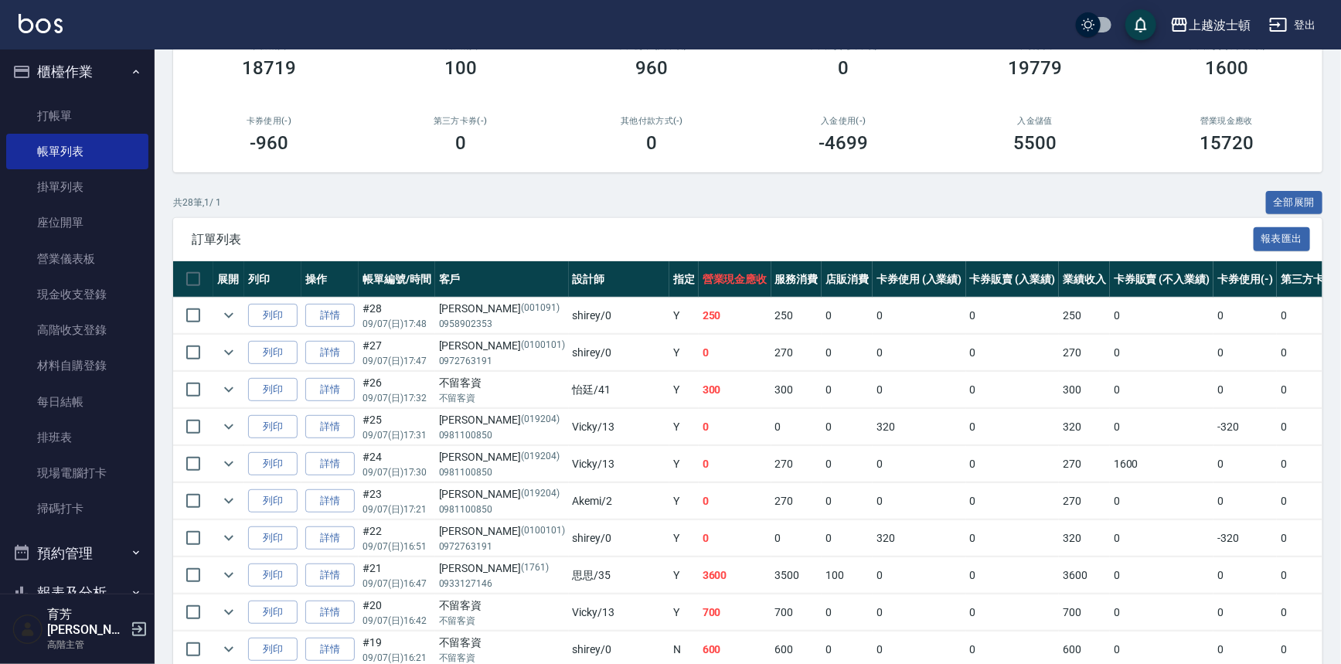
scroll to position [165, 0]
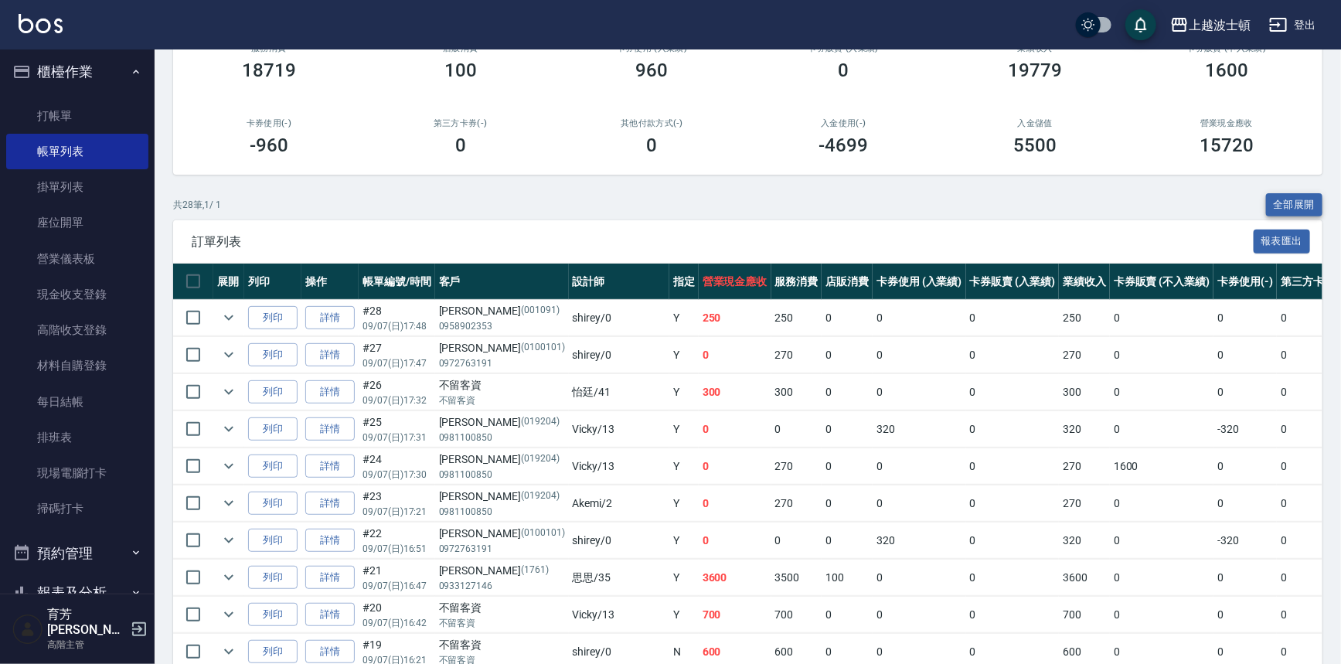
click at [1294, 202] on button "全部展開" at bounding box center [1294, 205] width 57 height 24
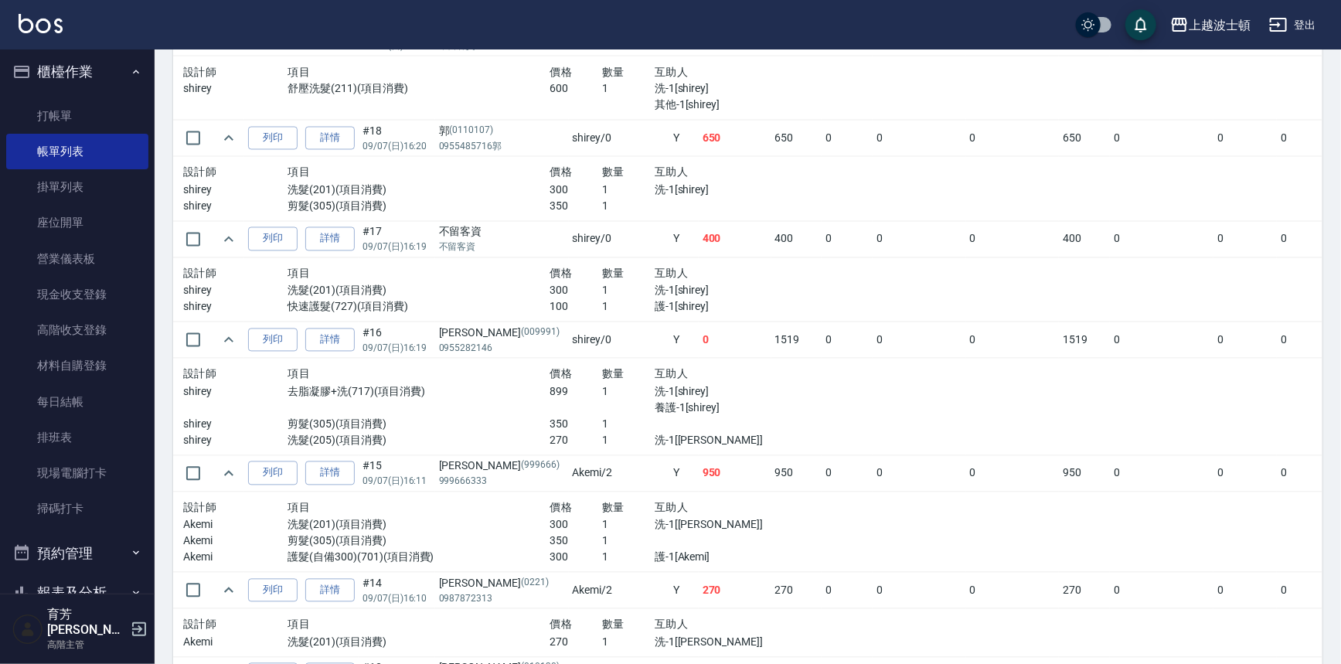
scroll to position [1397, 0]
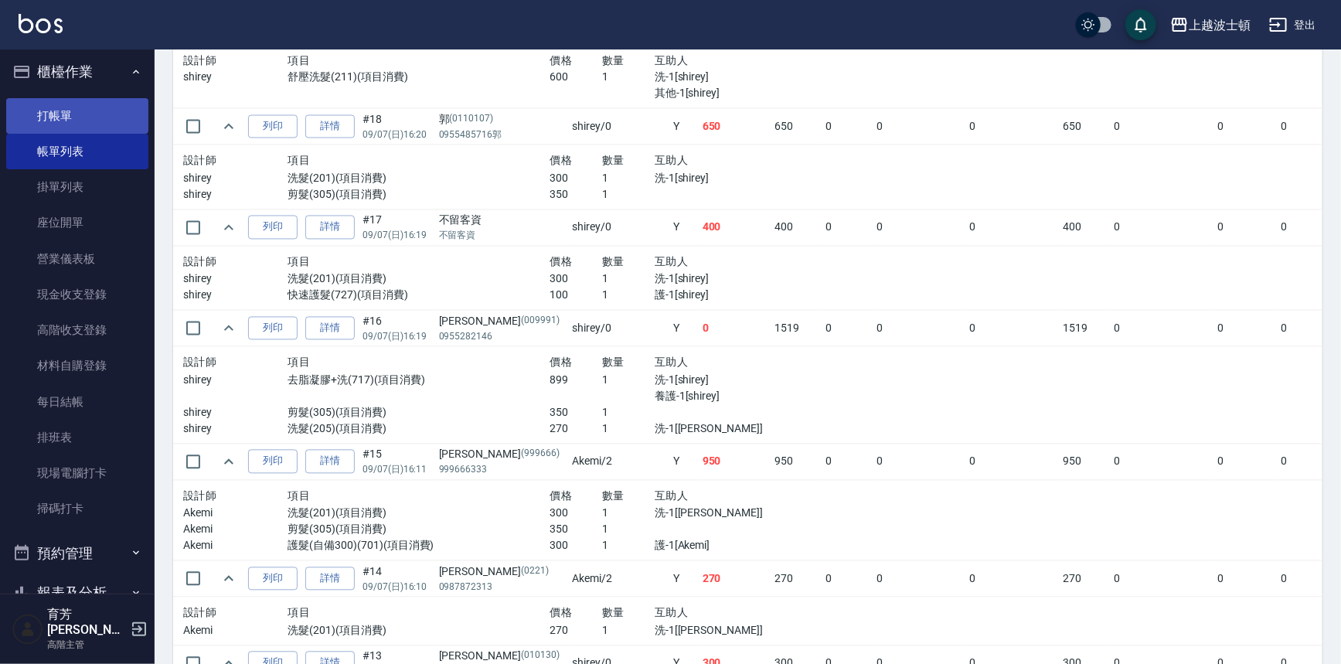
click at [60, 116] on link "打帳單" at bounding box center [77, 116] width 142 height 36
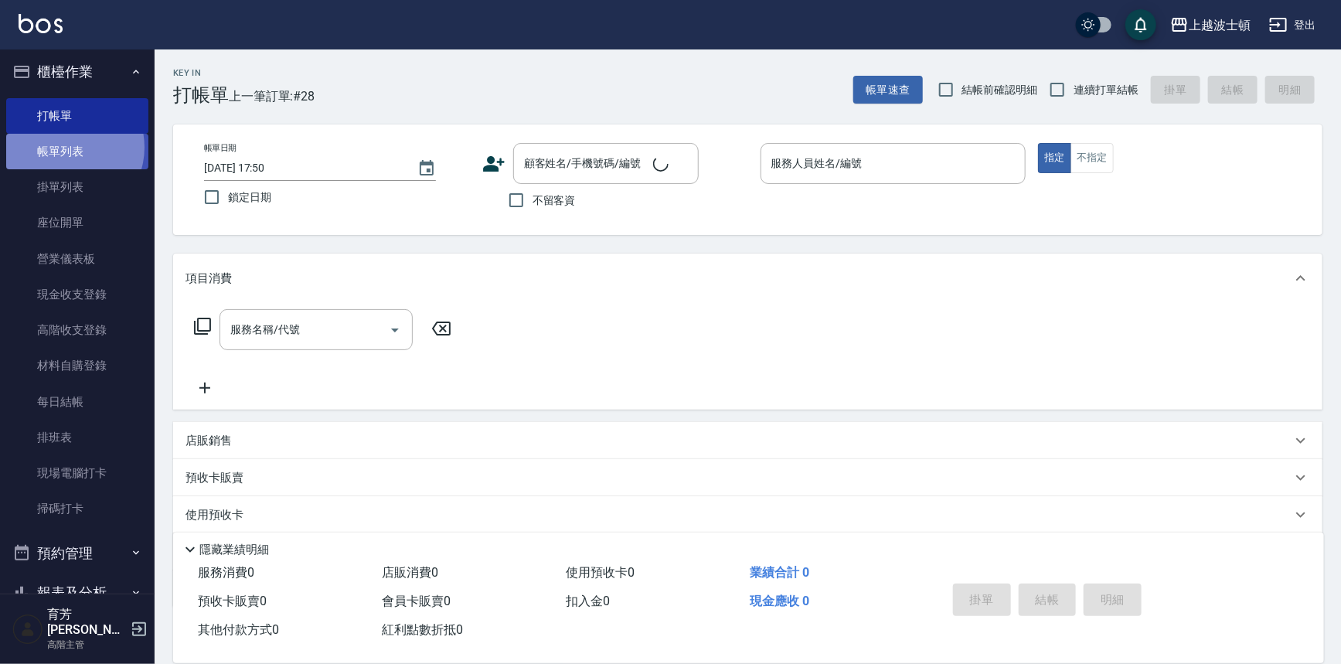
click at [67, 147] on link "帳單列表" at bounding box center [77, 152] width 142 height 36
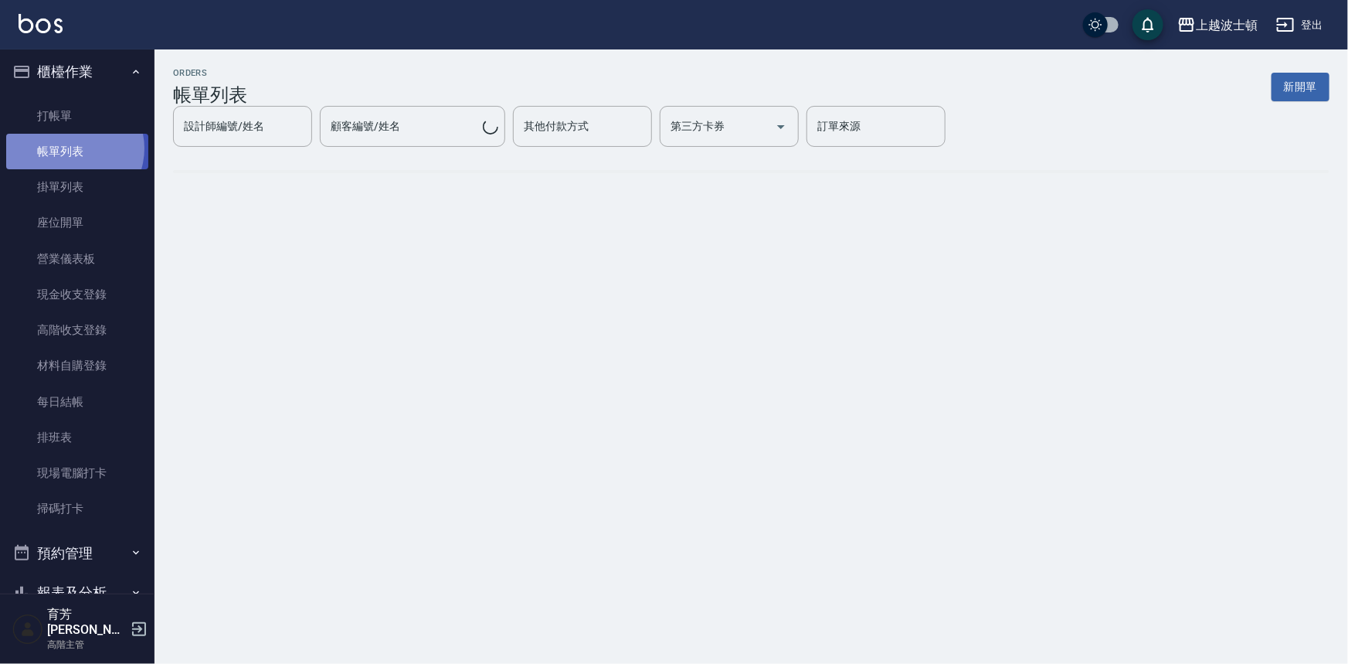
click at [71, 148] on link "帳單列表" at bounding box center [77, 152] width 142 height 36
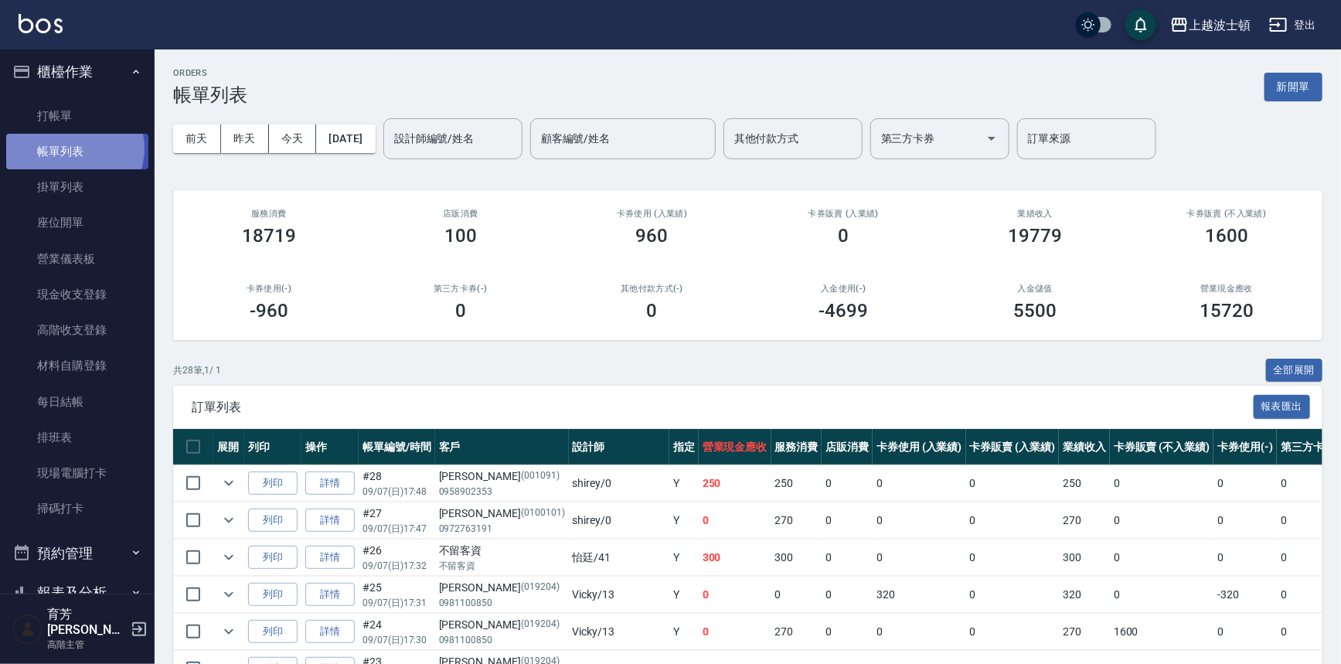
click at [71, 148] on link "帳單列表" at bounding box center [77, 152] width 142 height 36
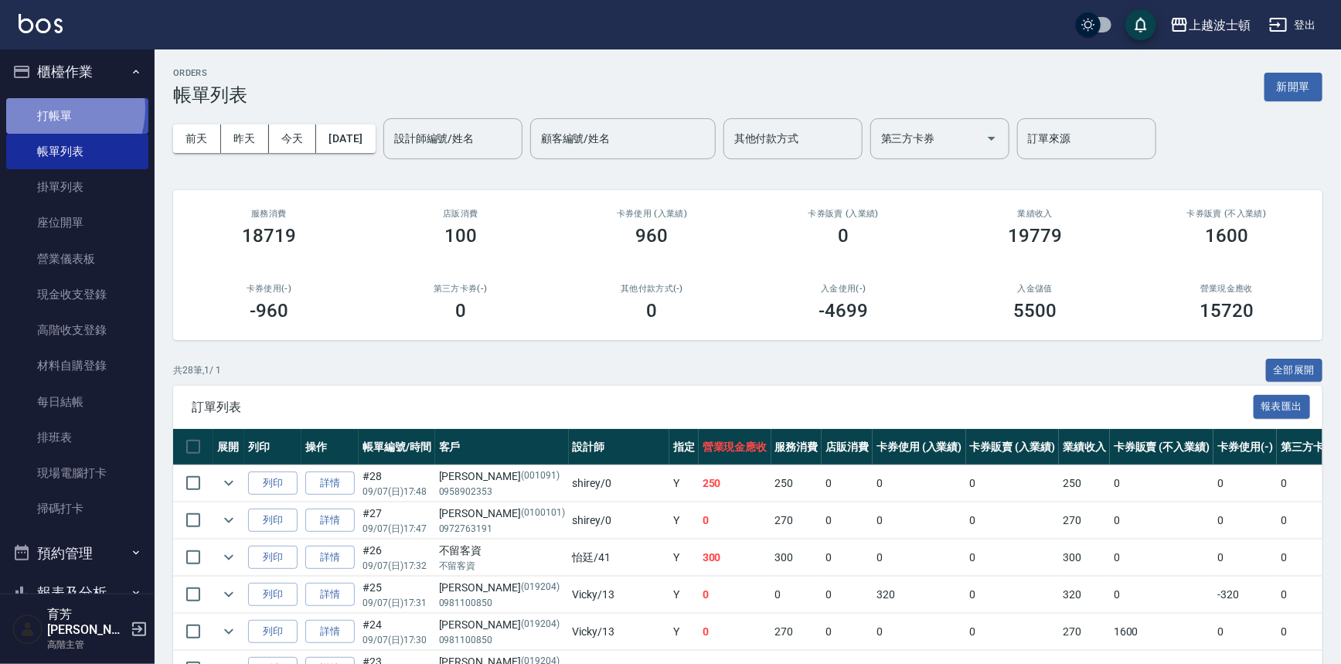
click at [51, 108] on link "打帳單" at bounding box center [77, 116] width 142 height 36
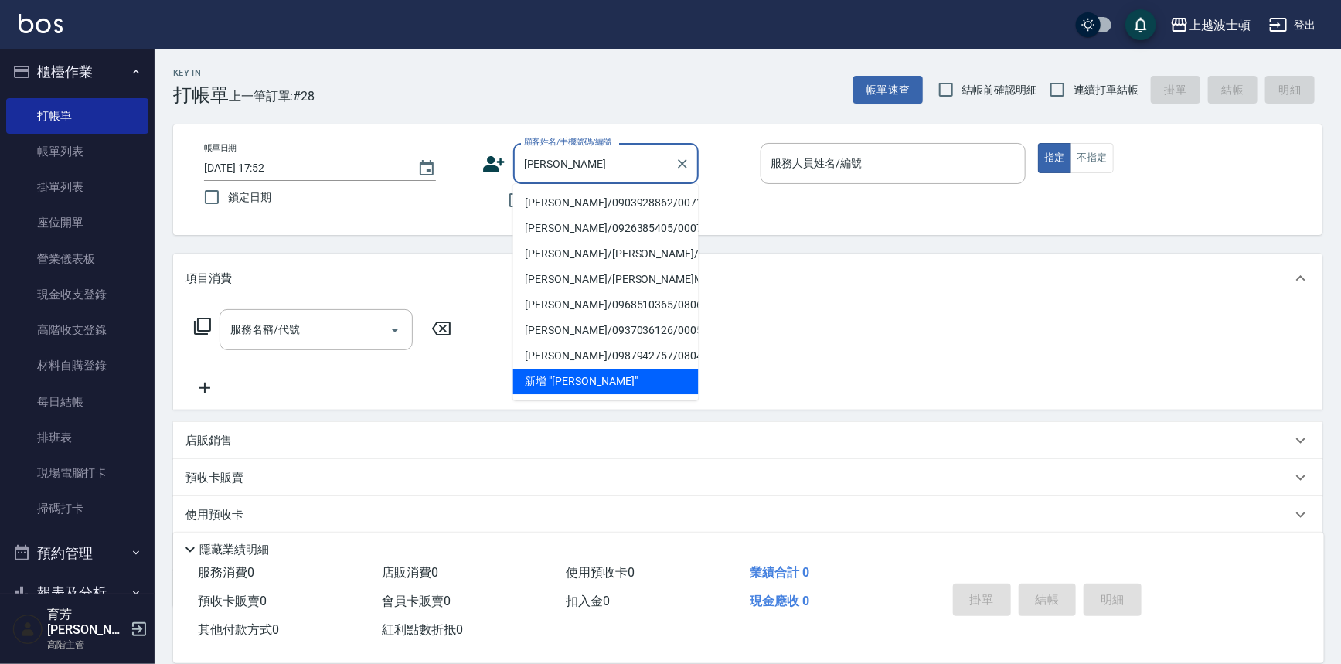
click at [558, 211] on li "邱淑華/0903928862/00710" at bounding box center [605, 203] width 185 height 26
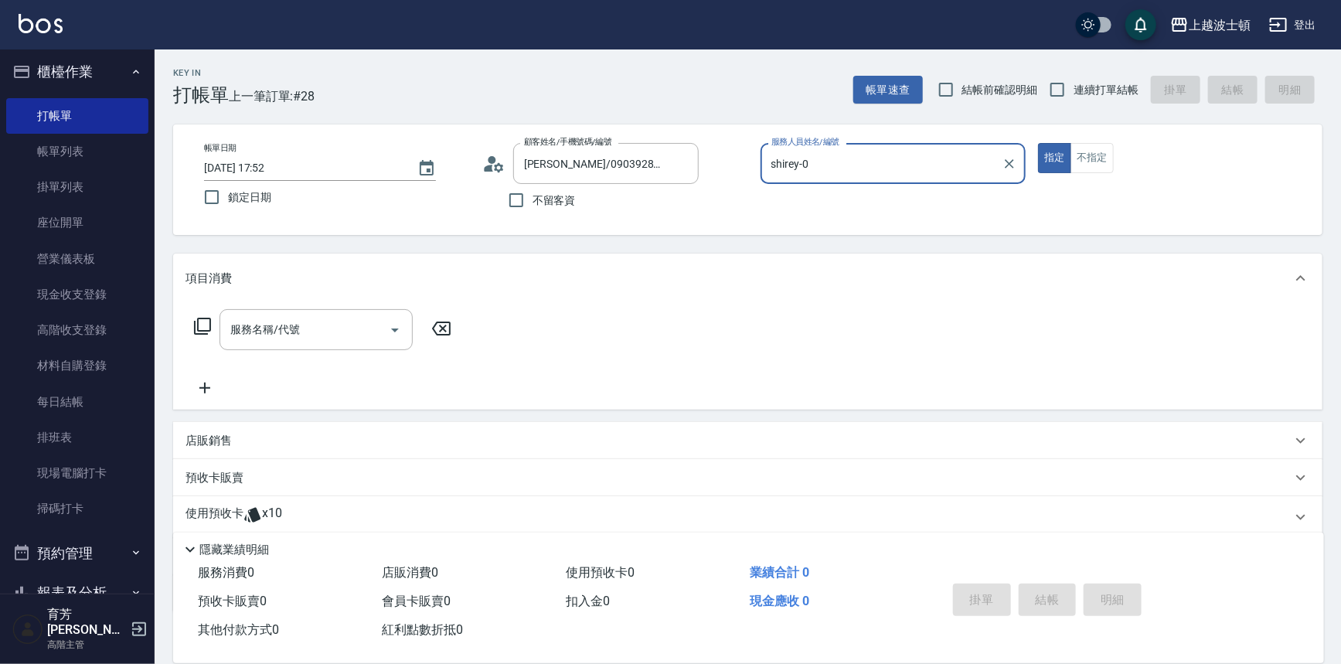
scroll to position [93, 0]
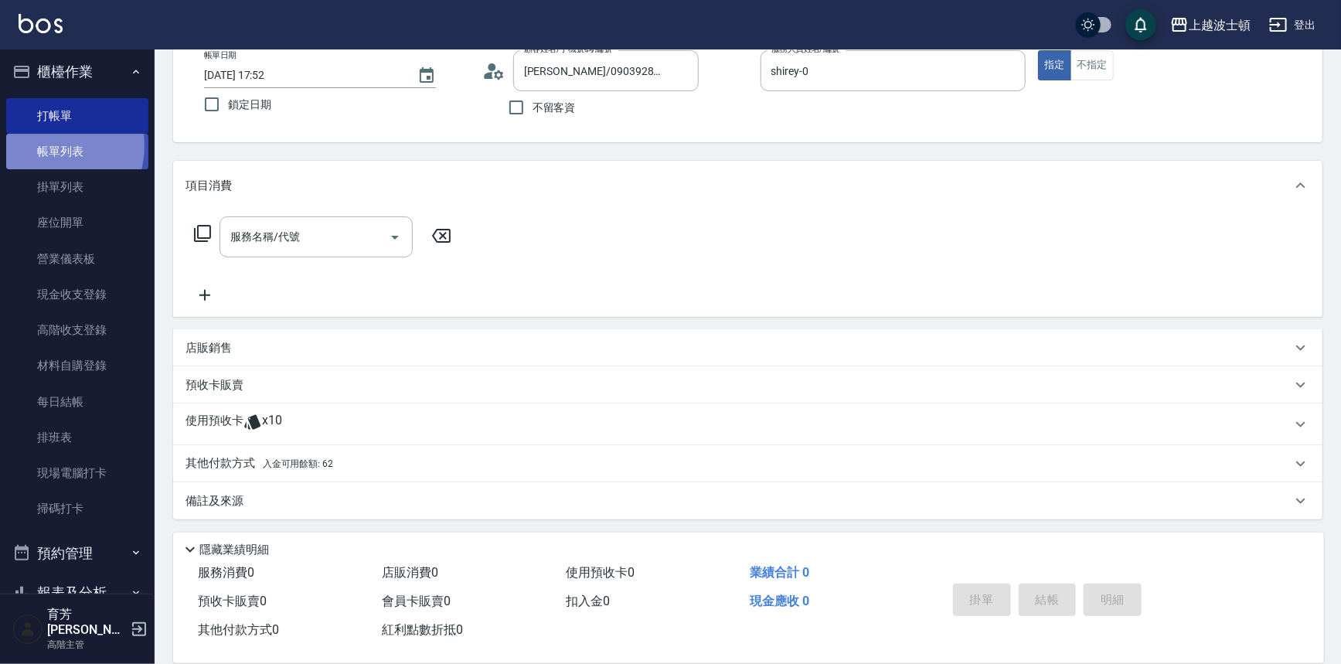
click at [49, 145] on link "帳單列表" at bounding box center [77, 152] width 142 height 36
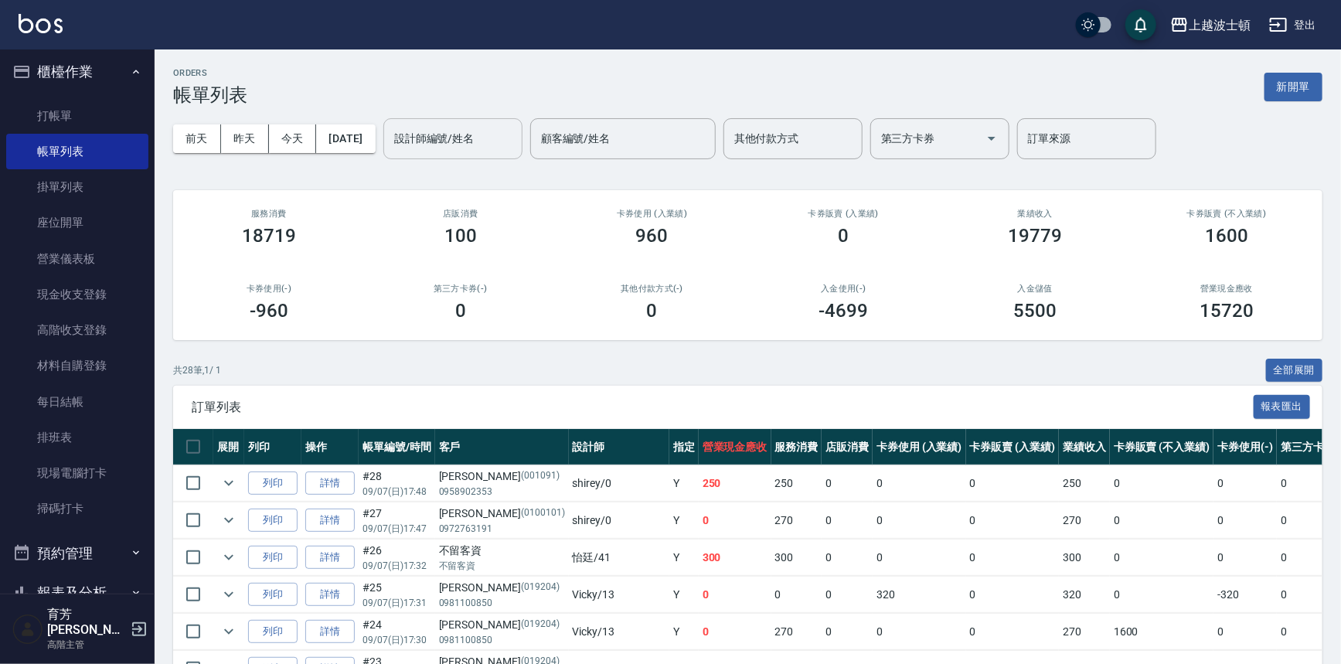
click at [489, 131] on input "設計師編號/姓名" at bounding box center [452, 138] width 125 height 27
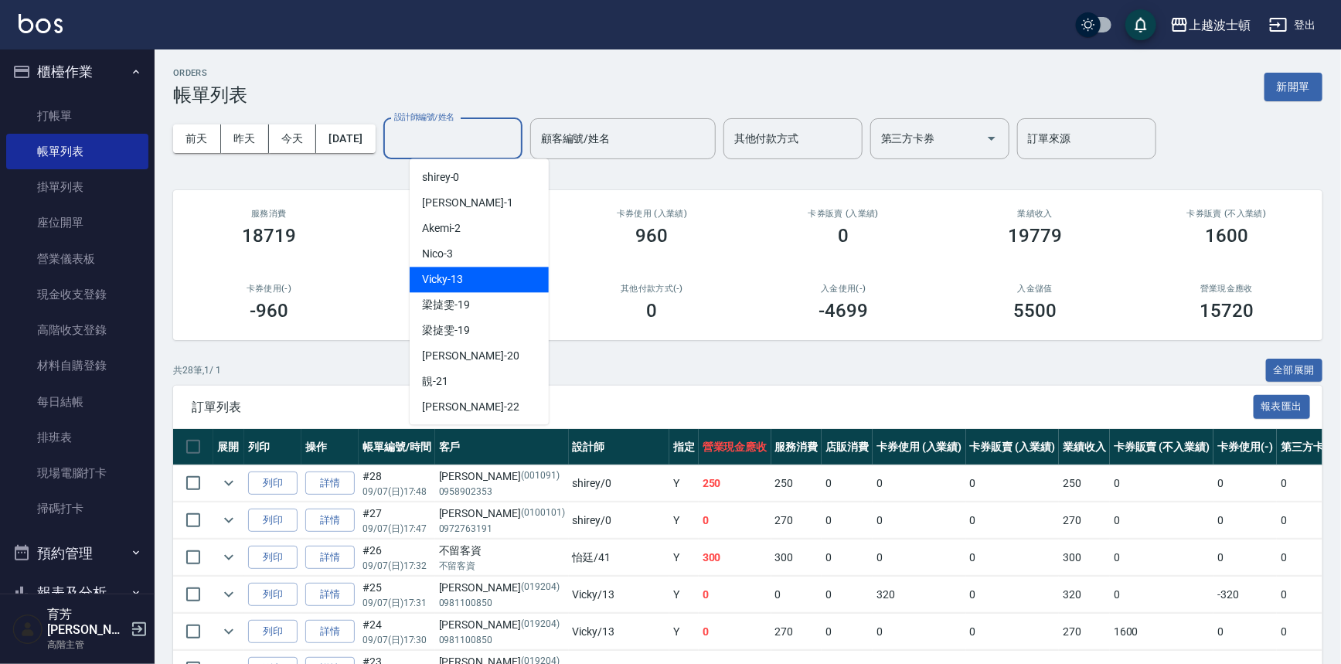
click at [488, 271] on div "Vicky -13" at bounding box center [479, 280] width 139 height 26
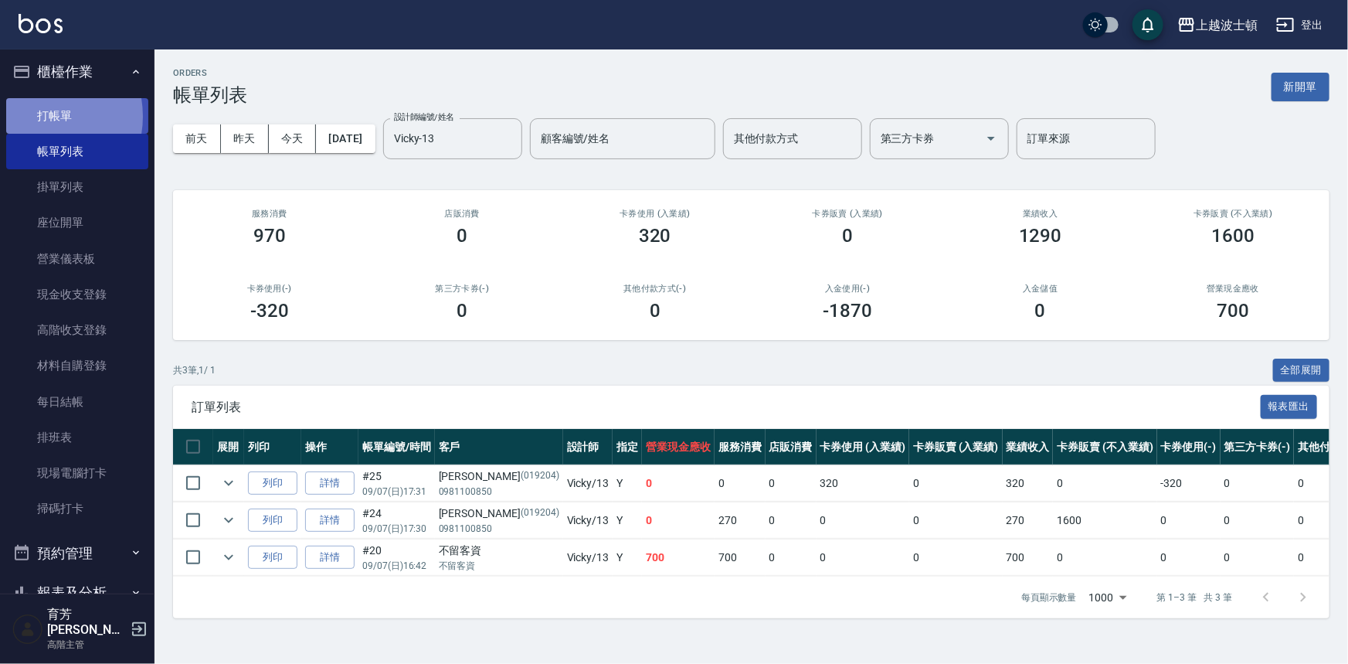
click at [39, 116] on link "打帳單" at bounding box center [77, 116] width 142 height 36
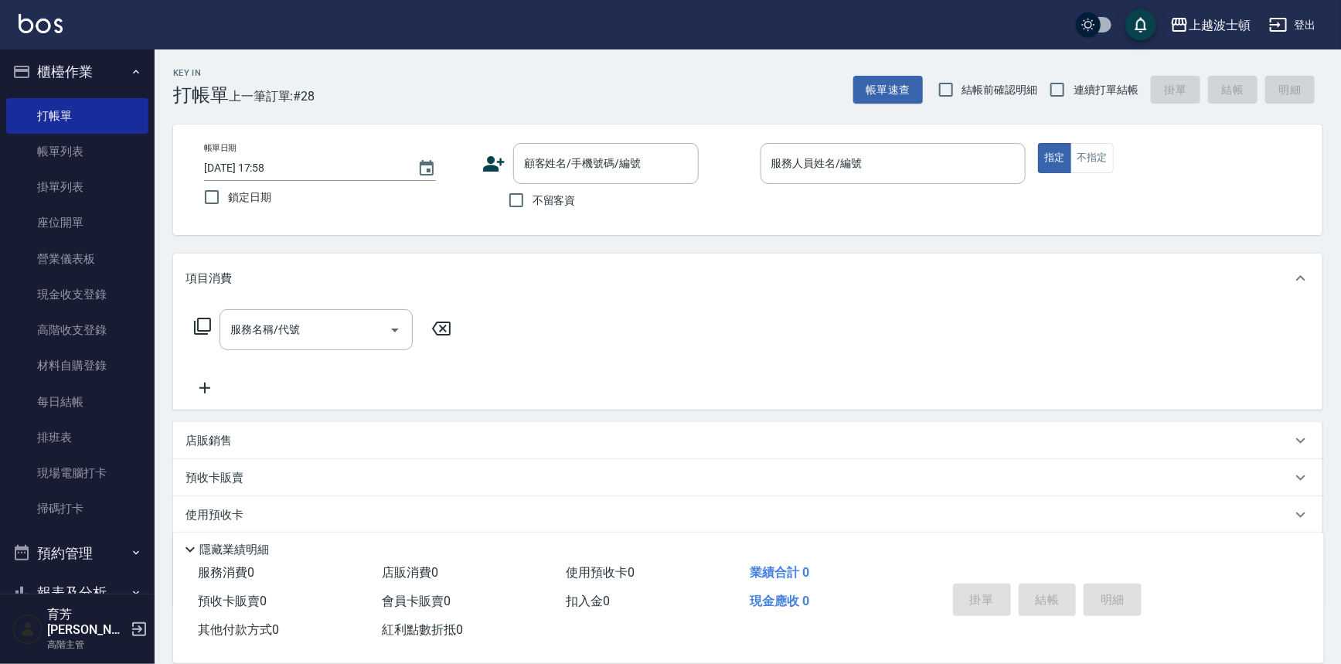
click at [546, 201] on span "不留客資" at bounding box center [553, 200] width 43 height 16
click at [532, 201] on input "不留客資" at bounding box center [516, 200] width 32 height 32
click at [270, 325] on input "服務名稱/代號" at bounding box center [304, 329] width 156 height 27
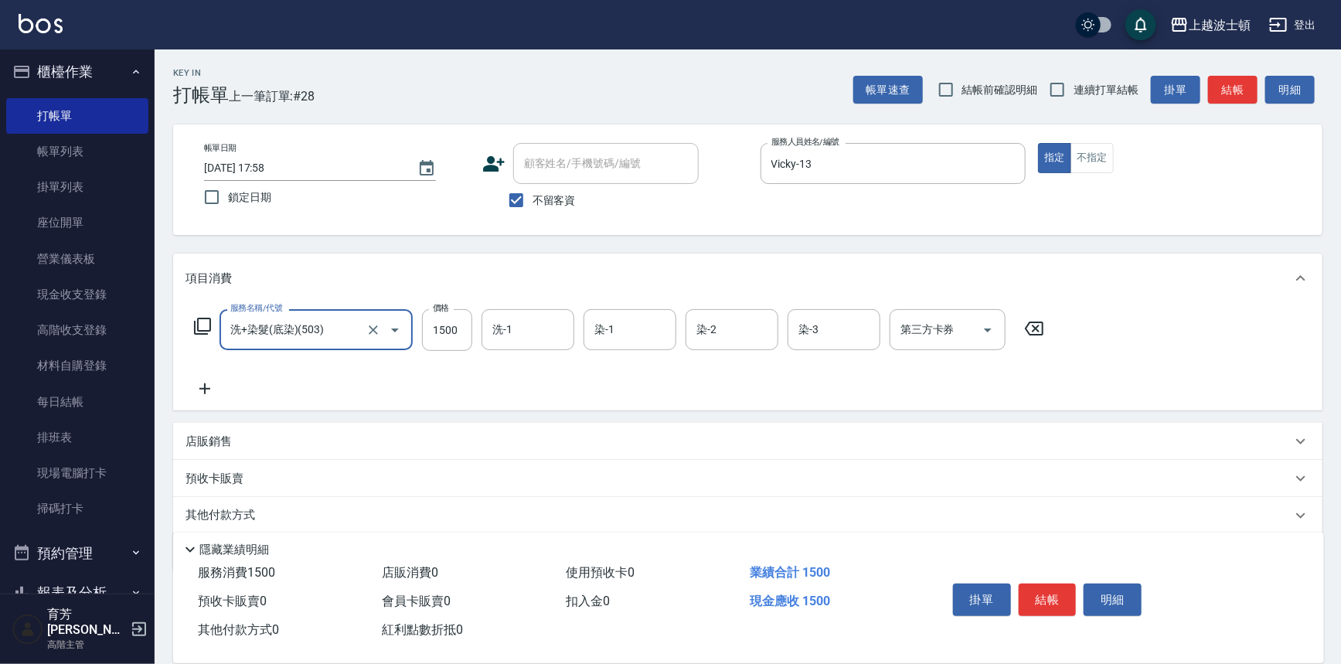
click at [208, 378] on div "服務名稱/代號 洗+染髮(底染)(503) 服務名稱/代號 價格 1500 價格 洗-1 洗-1 染-1 染-1 染-2 染-2 染-3 染-3 第三方卡券 …" at bounding box center [619, 353] width 868 height 89
click at [294, 383] on div "服務名稱/代號 洗+染髮(底染)(503) 服務名稱/代號 價格 1500 價格 洗-1 洗-1 染-1 染-1 染-2 染-2 染-3 染-3 第三方卡券 …" at bounding box center [619, 353] width 868 height 89
click at [203, 392] on icon at bounding box center [204, 388] width 39 height 19
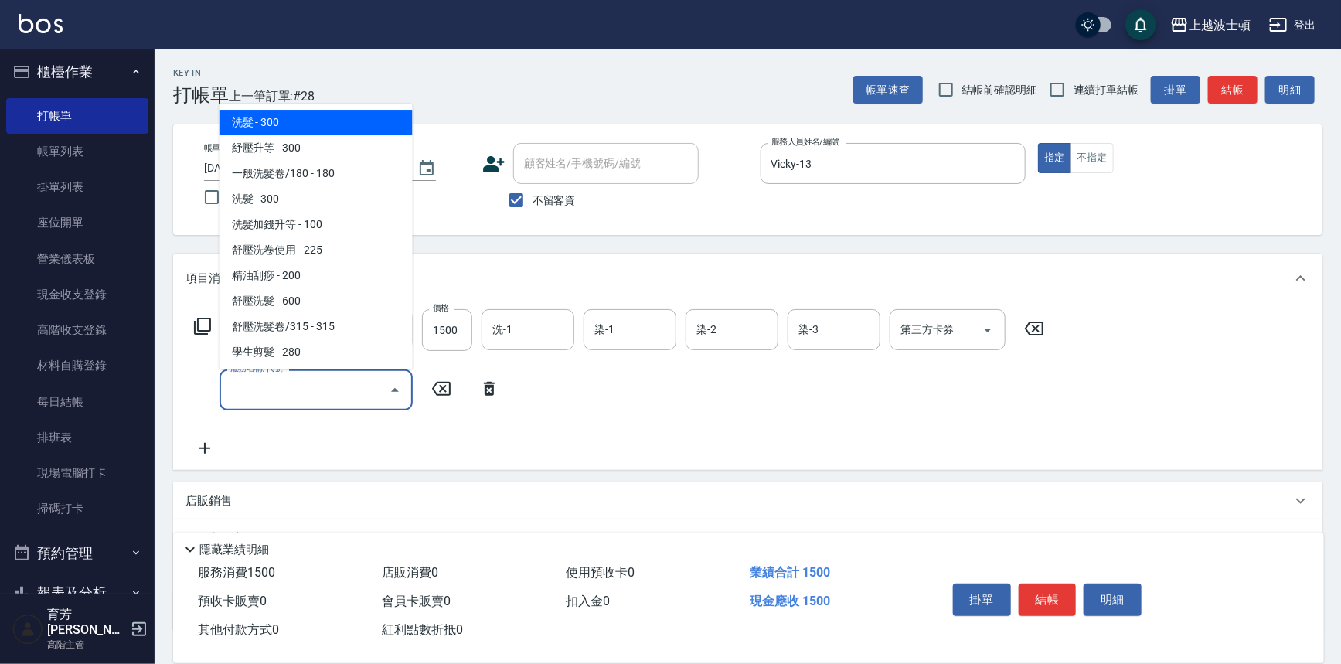
click at [249, 395] on input "服務名稱/代號" at bounding box center [304, 389] width 156 height 27
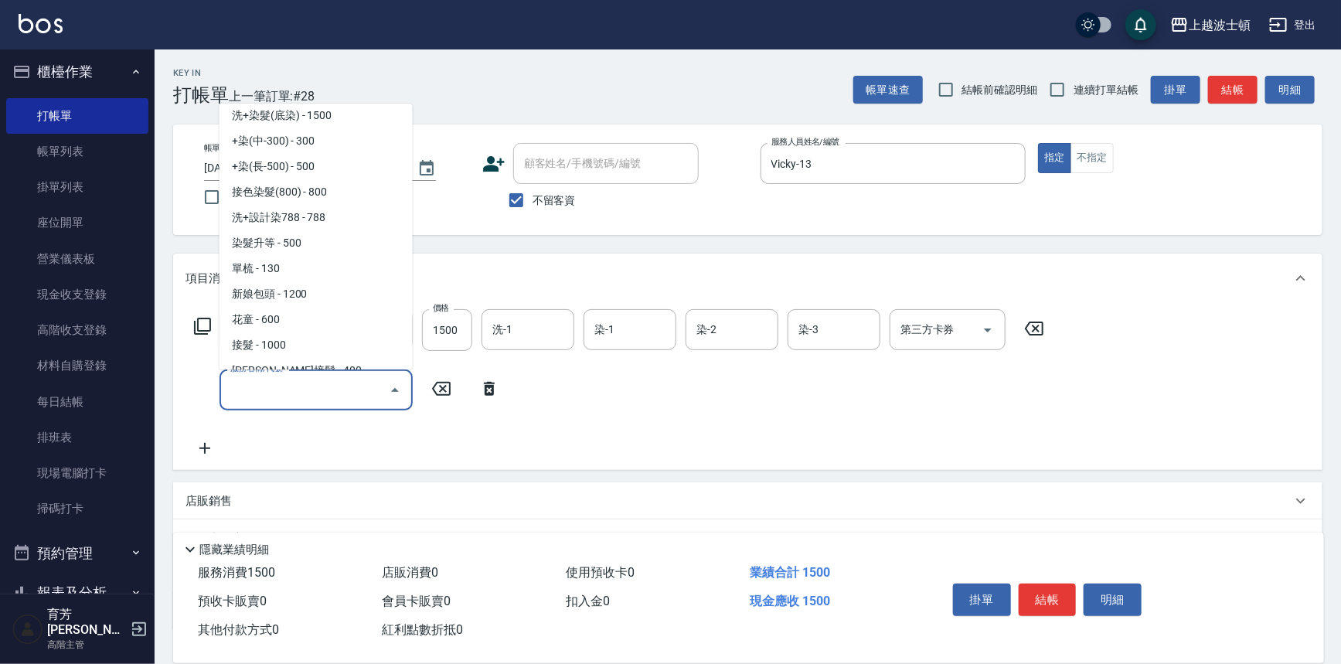
scroll to position [711, 0]
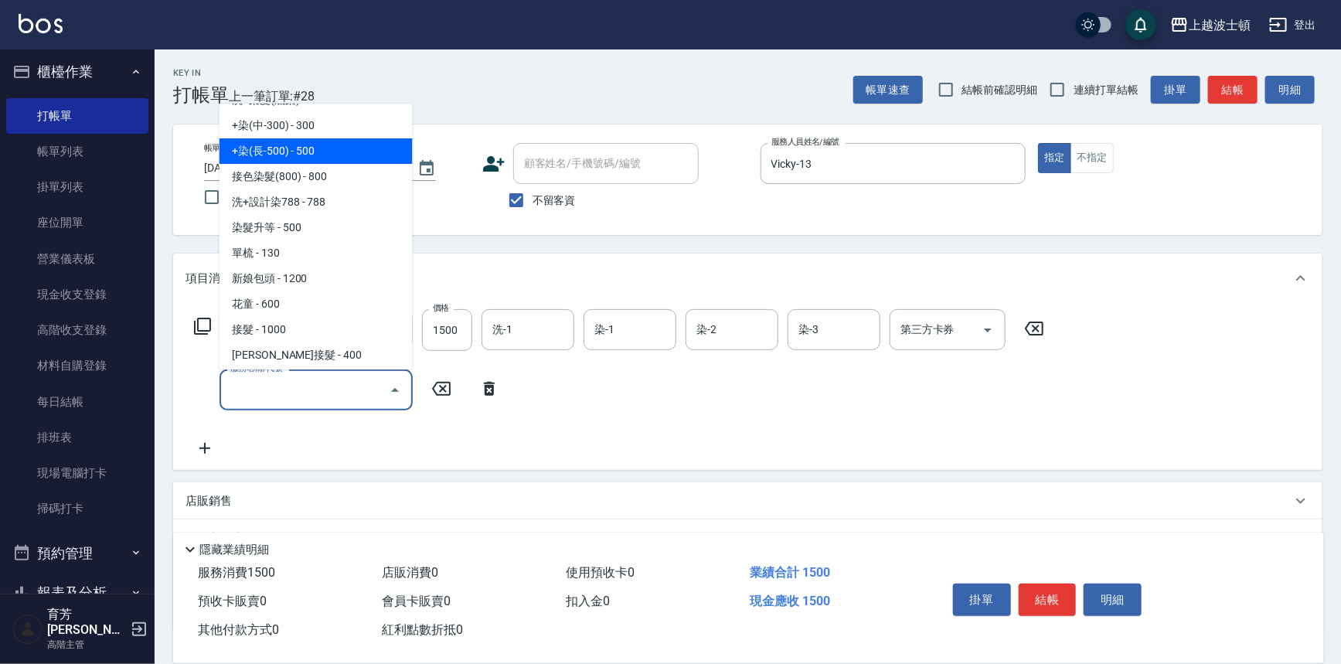
click at [292, 153] on span "+染(長-500) - 500" at bounding box center [315, 151] width 193 height 26
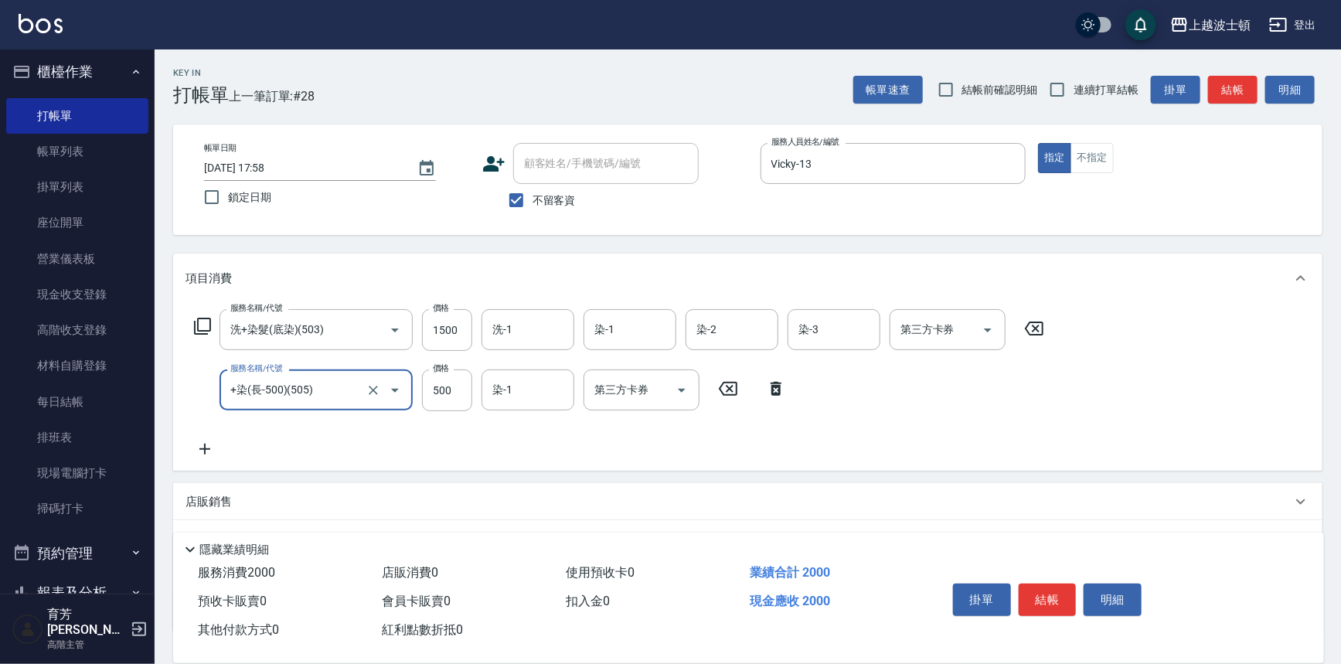
click at [202, 442] on icon at bounding box center [204, 449] width 39 height 19
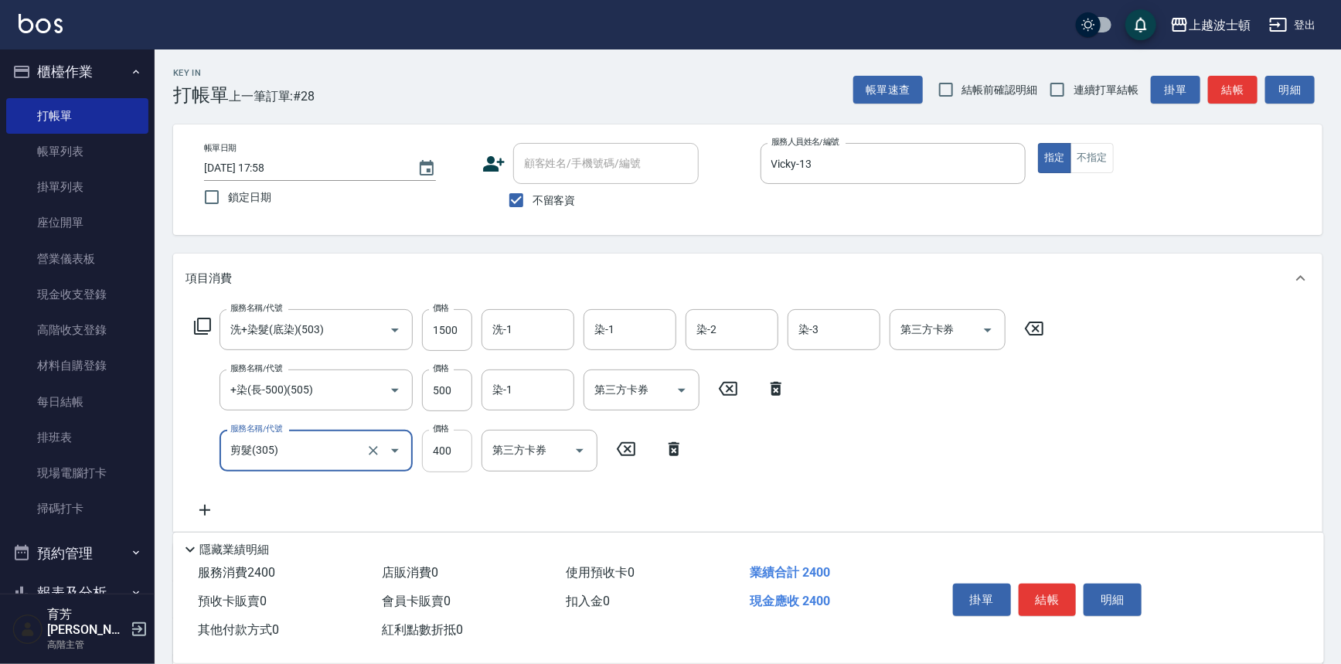
click at [423, 451] on input "400" at bounding box center [447, 451] width 50 height 42
click at [512, 323] on input "洗-1" at bounding box center [527, 329] width 79 height 27
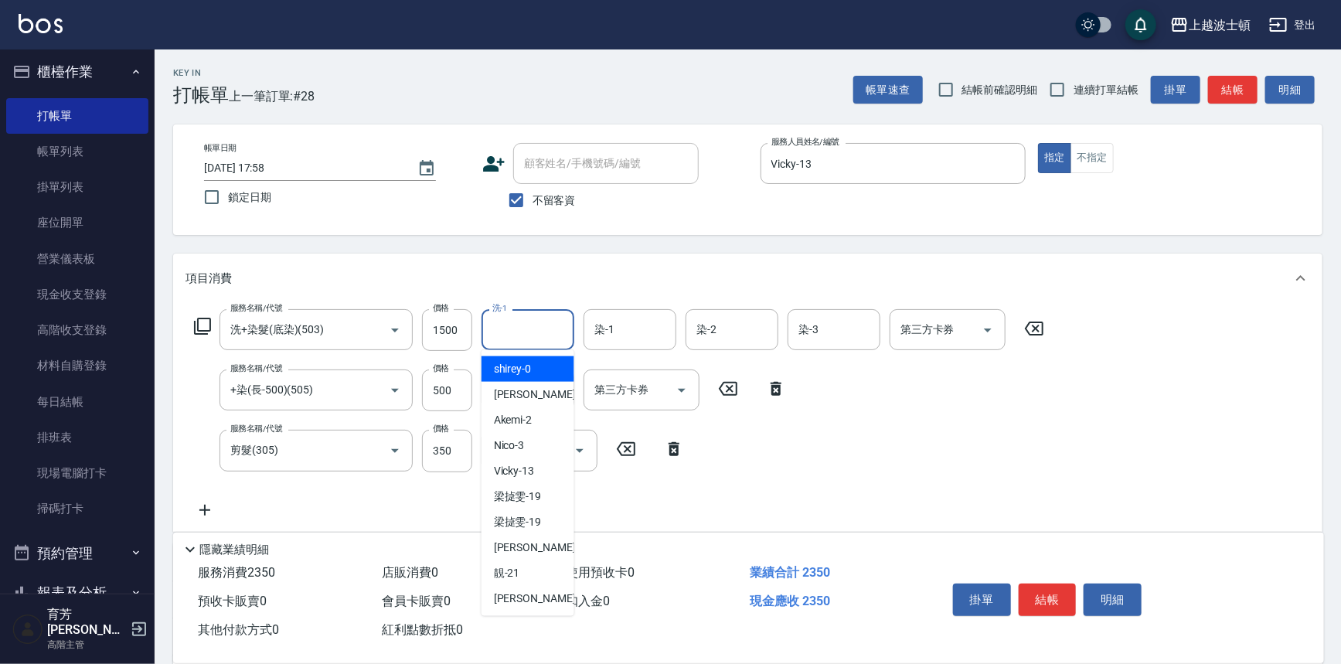
click at [796, 441] on div "服務名稱/代號 洗+染髮(底染)(503) 服務名稱/代號 價格 1500 價格 洗-1 洗-1 染-1 染-1 染-2 染-2 染-3 染-3 第三方卡券 …" at bounding box center [619, 413] width 868 height 209
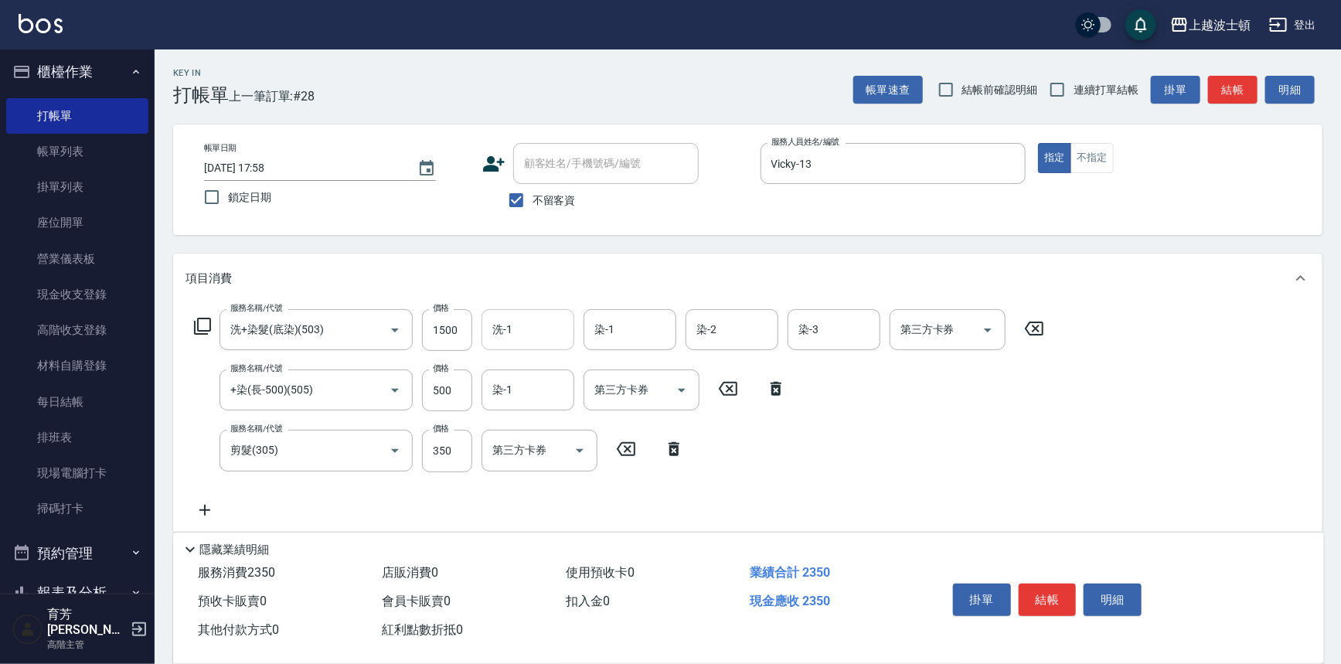
click at [517, 318] on input "洗-1" at bounding box center [527, 329] width 79 height 27
click at [546, 392] on input "染-1" at bounding box center [527, 389] width 79 height 27
click at [1042, 603] on button "結帳" at bounding box center [1048, 599] width 58 height 32
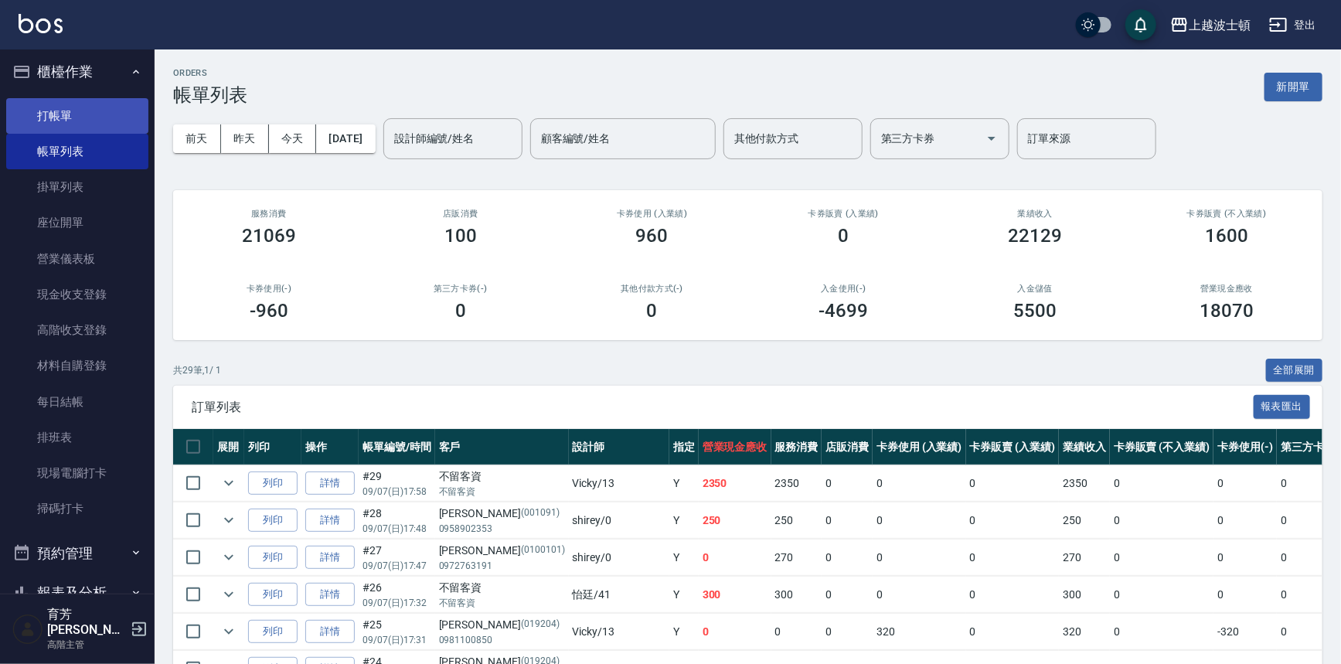
click at [46, 121] on link "打帳單" at bounding box center [77, 116] width 142 height 36
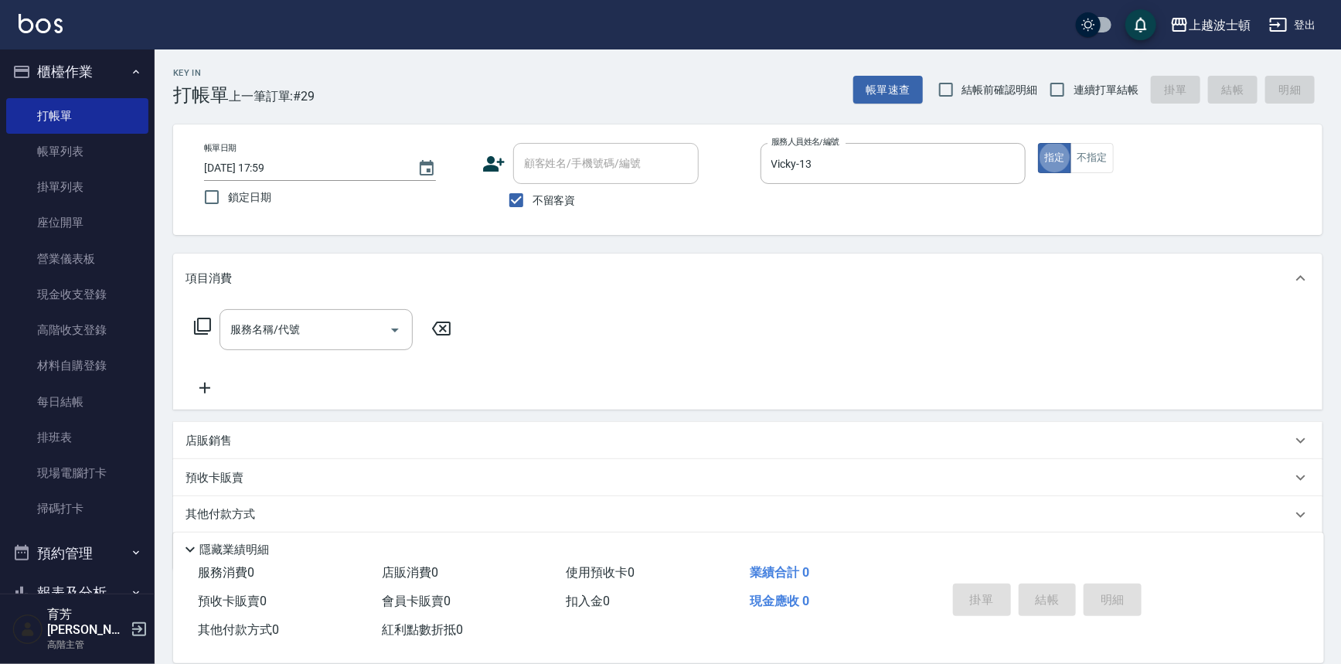
click at [550, 202] on span "不留客資" at bounding box center [553, 200] width 43 height 16
click at [532, 202] on input "不留客資" at bounding box center [516, 200] width 32 height 32
click at [564, 163] on input "顧客姓名/手機號碼/編號" at bounding box center [594, 163] width 148 height 27
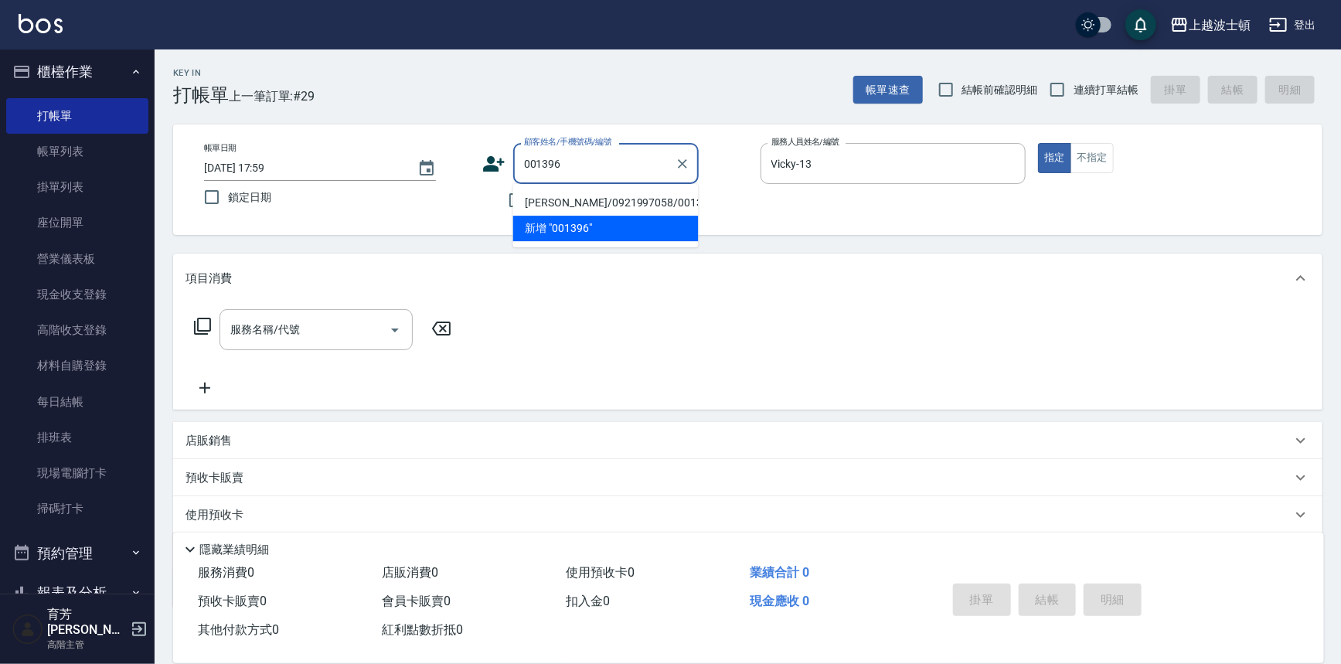
click at [550, 201] on li "林玉玲/0921997058/001396" at bounding box center [605, 203] width 185 height 26
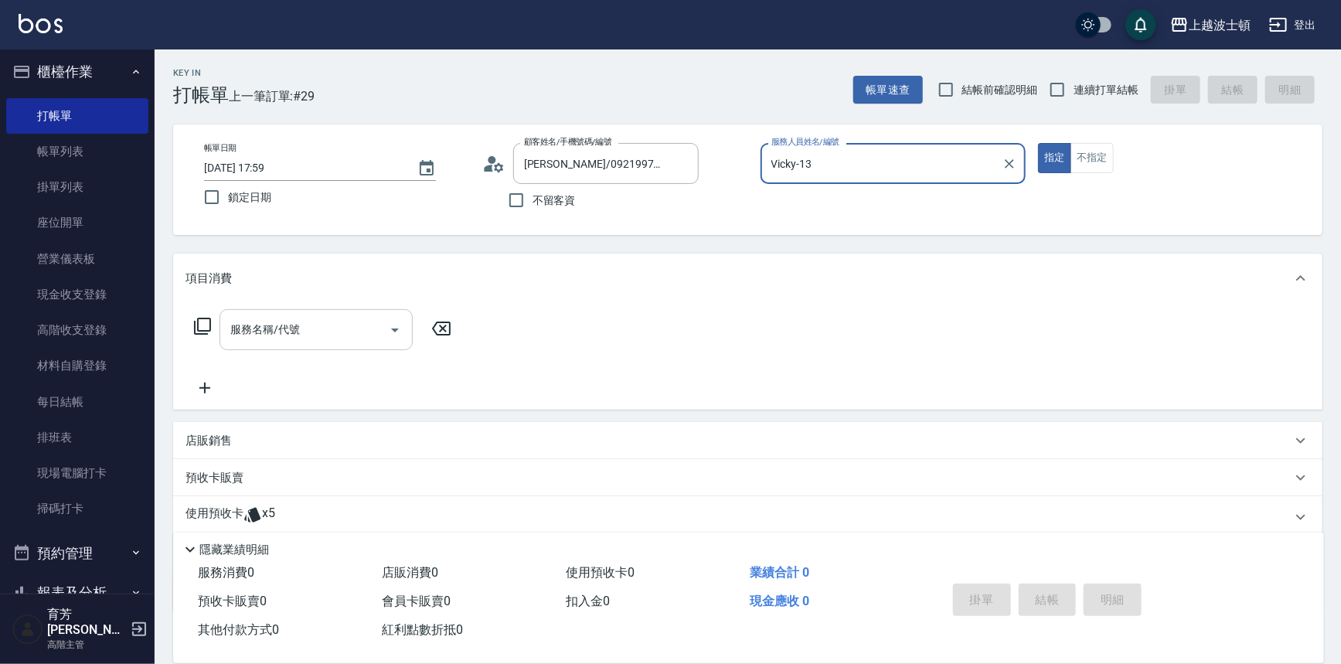
click at [299, 321] on input "服務名稱/代號" at bounding box center [304, 329] width 156 height 27
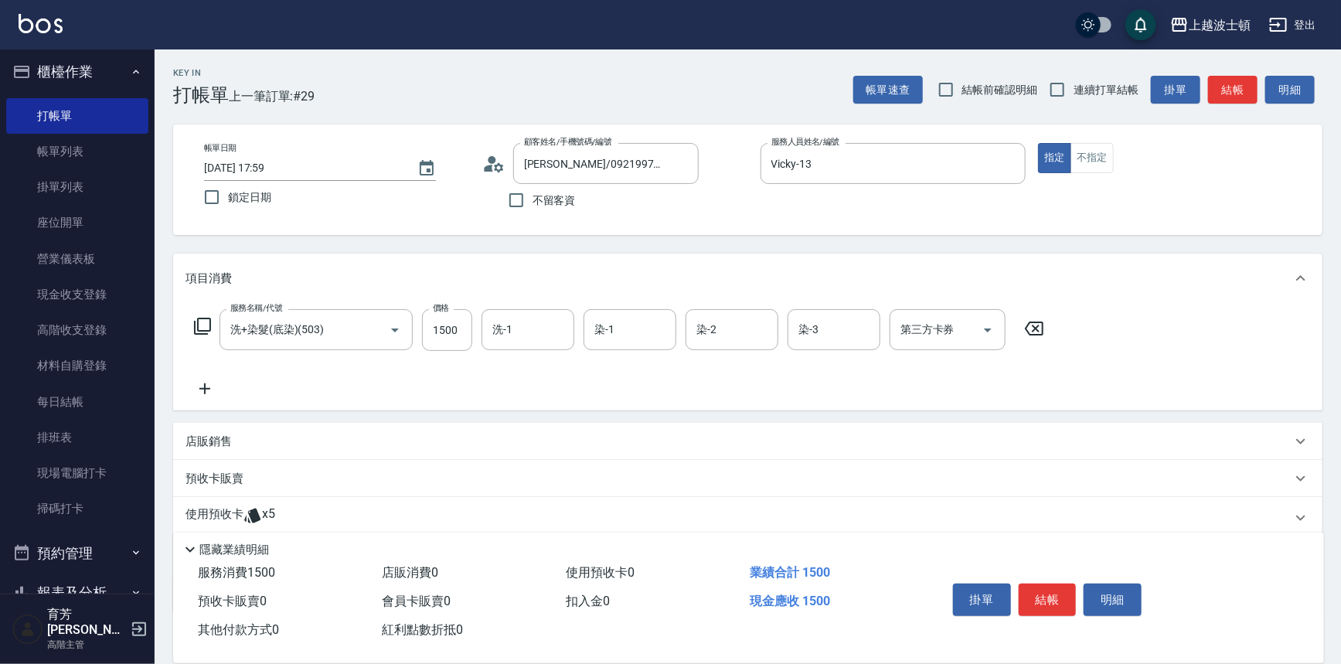
click at [209, 382] on icon at bounding box center [204, 388] width 39 height 19
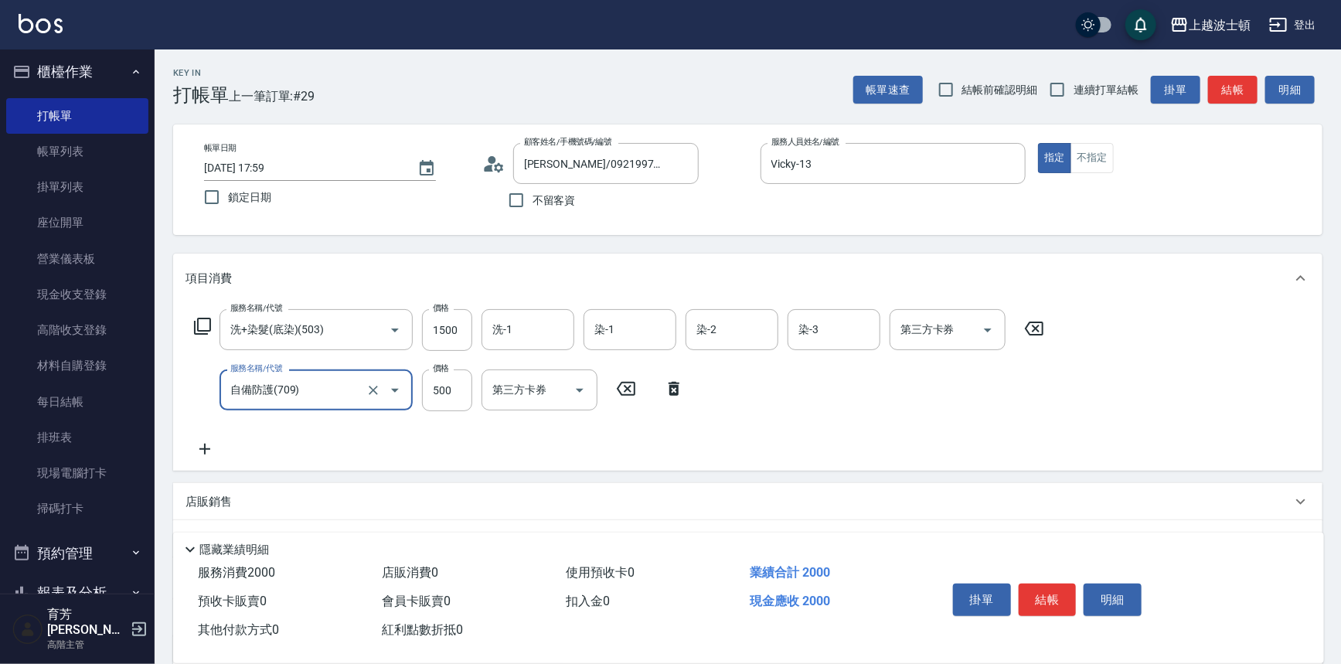
click at [204, 450] on icon at bounding box center [204, 449] width 11 height 11
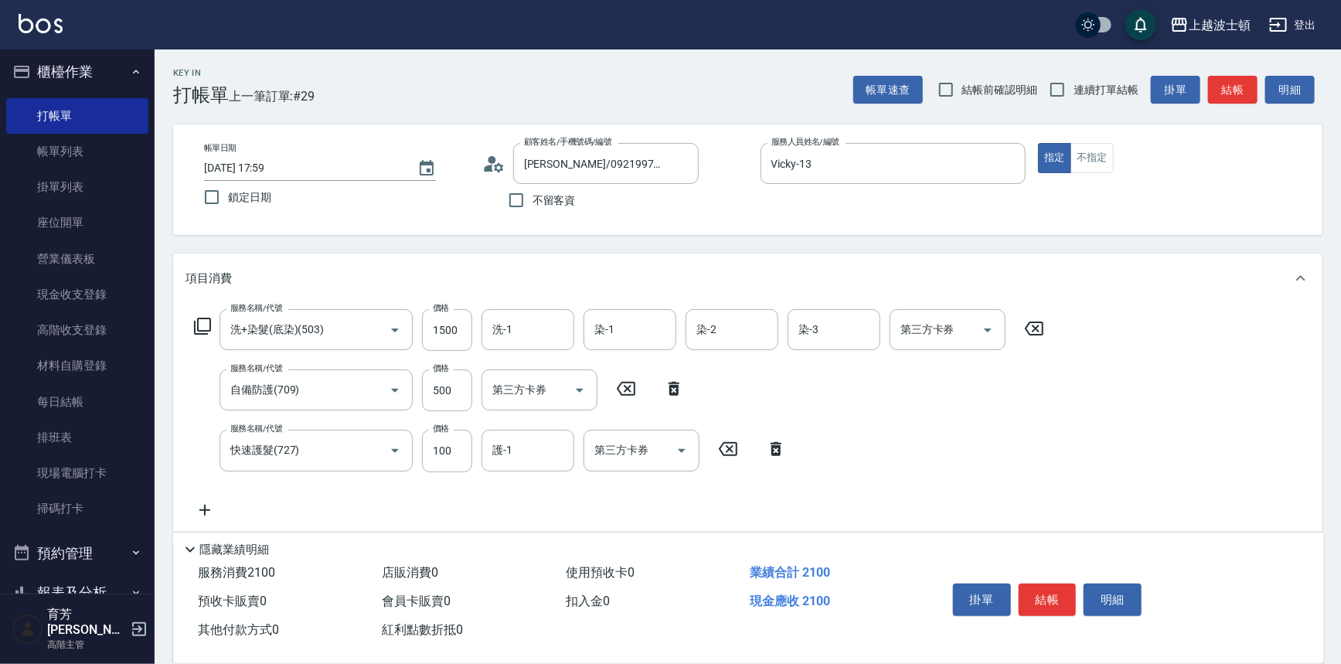
click at [209, 508] on icon at bounding box center [204, 510] width 39 height 19
click at [454, 514] on input "400" at bounding box center [447, 512] width 50 height 42
click at [443, 393] on input "500" at bounding box center [447, 390] width 50 height 42
click at [454, 342] on input "1500" at bounding box center [447, 330] width 50 height 42
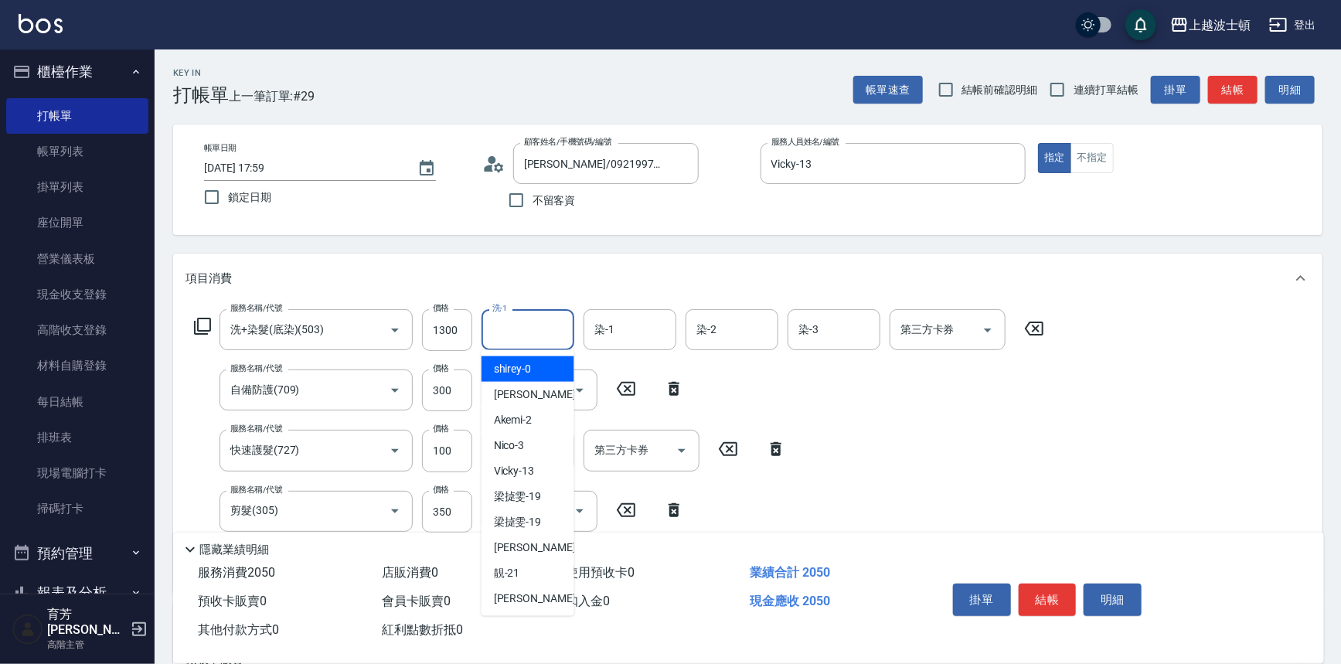
click at [511, 332] on input "洗-1" at bounding box center [527, 329] width 79 height 27
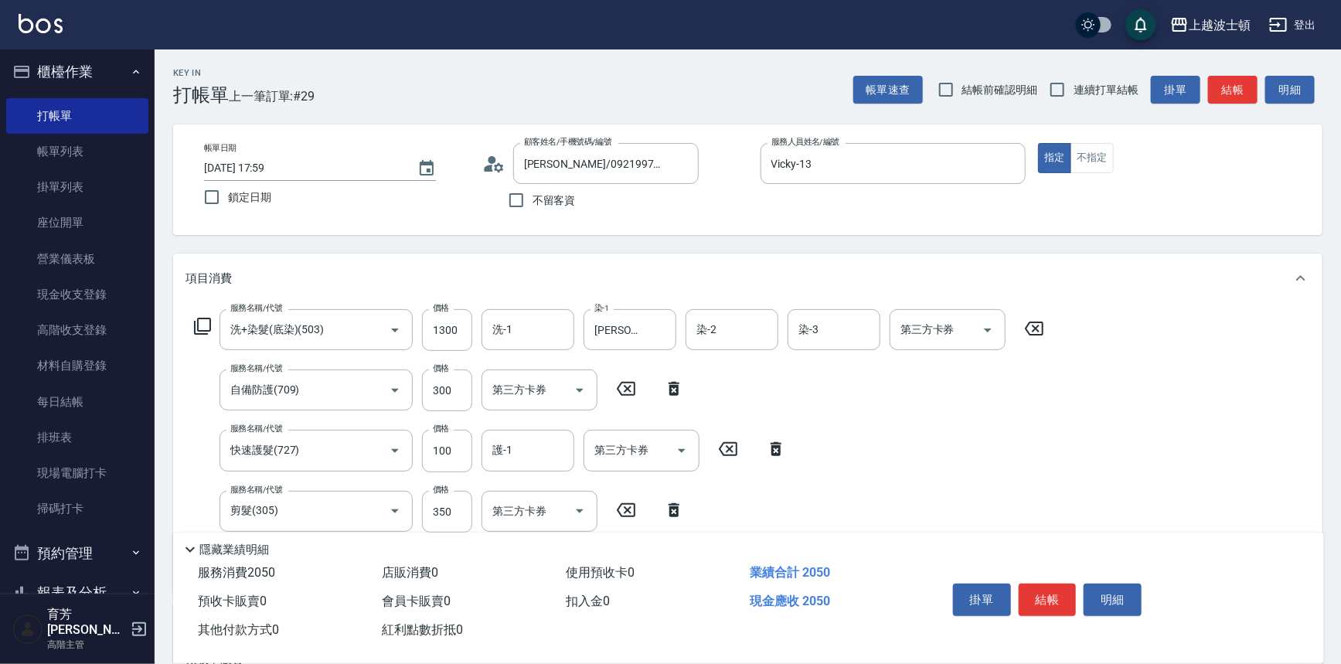
click at [560, 352] on div "服務名稱/代號 洗+染髮(底染)(503) 服務名稱/代號 價格 1300 價格 洗-1 洗-1 染-1 林佩姍-25 染-1 染-2 染-2 染-3 染-3…" at bounding box center [619, 444] width 868 height 270
click at [529, 332] on input "洗-1" at bounding box center [527, 329] width 79 height 27
click at [721, 323] on input "染-2" at bounding box center [731, 329] width 79 height 27
click at [1040, 590] on button "結帳" at bounding box center [1048, 599] width 58 height 32
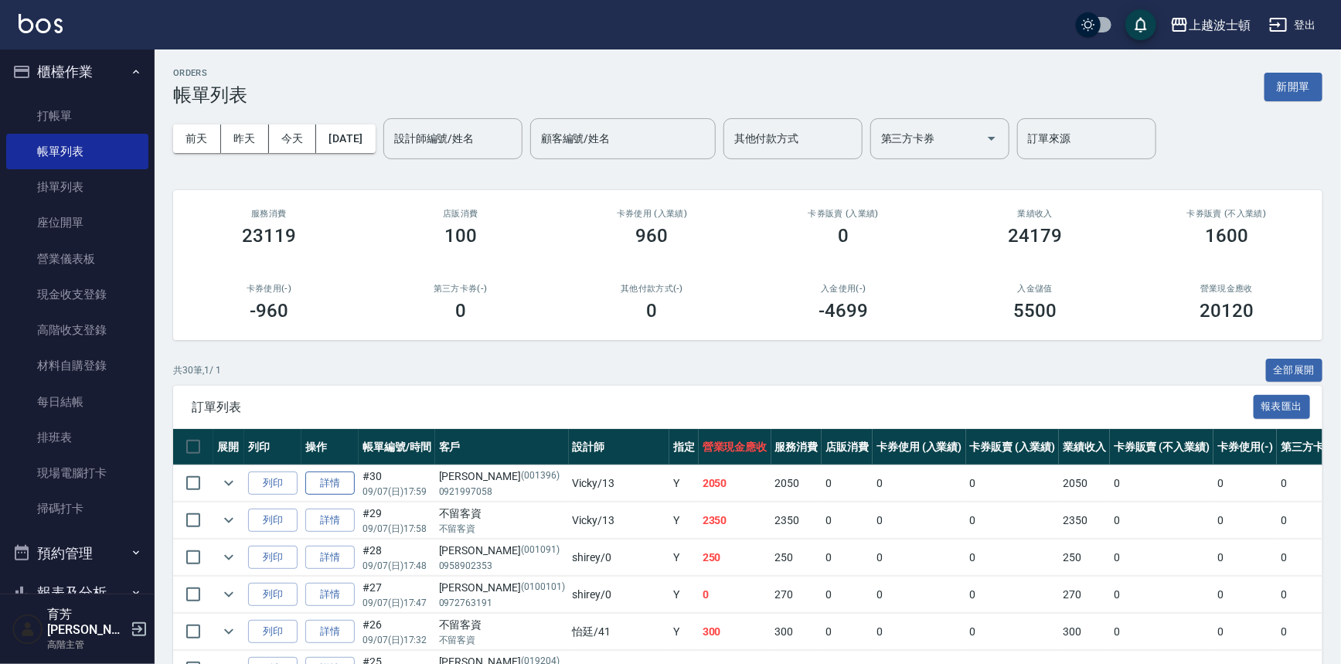
click at [335, 478] on link "詳情" at bounding box center [329, 483] width 49 height 24
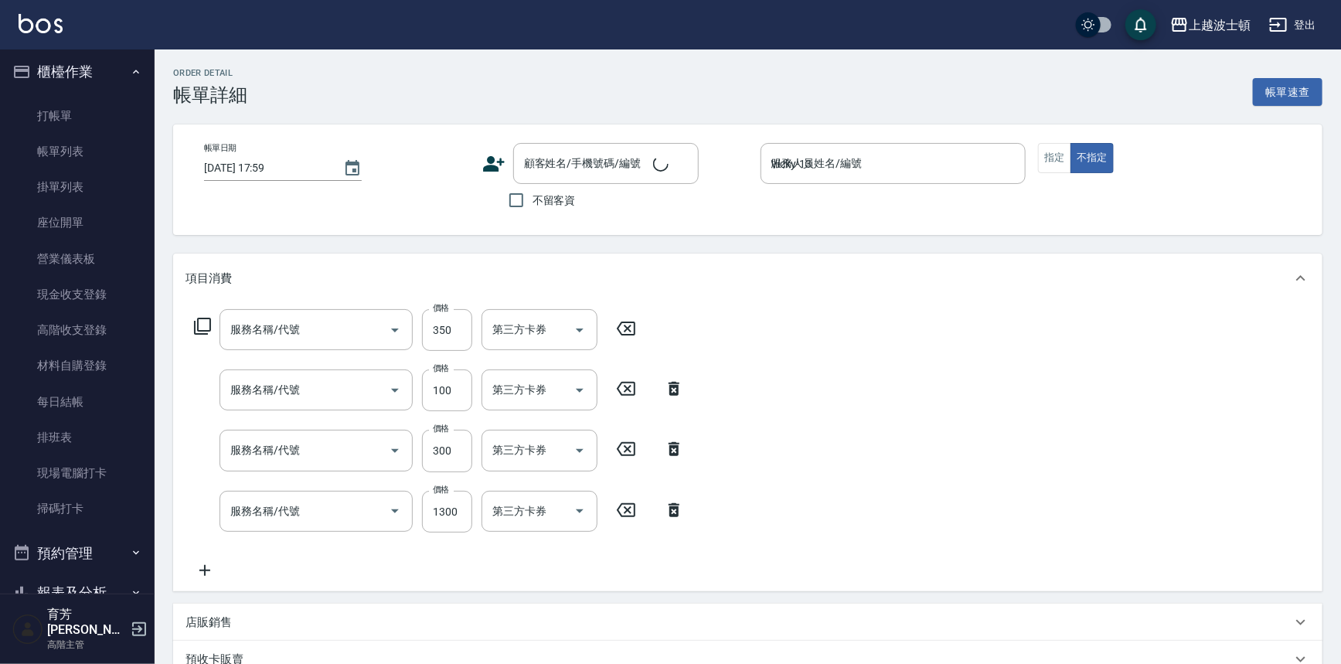
drag, startPoint x: 1348, startPoint y: 312, endPoint x: 1318, endPoint y: 585, distance: 274.4
click at [1340, 583] on html "上越波士頓 登出 櫃檯作業 打帳單 帳單列表 掛單列表 座位開單 營業儀表板 現金收支登錄 高階收支登錄 材料自購登錄 每日結帳 排班表 現場電腦打卡 掃碼打…" at bounding box center [670, 456] width 1341 height 912
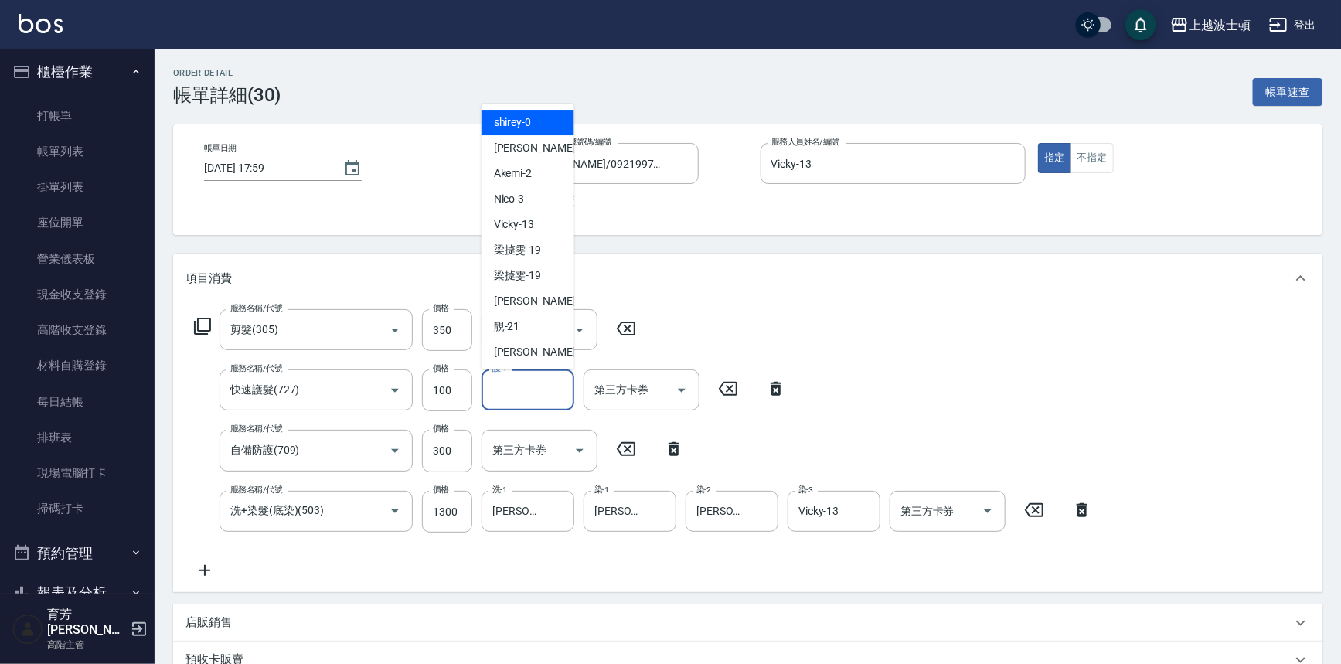
click at [523, 390] on input "護-1" at bounding box center [527, 389] width 79 height 27
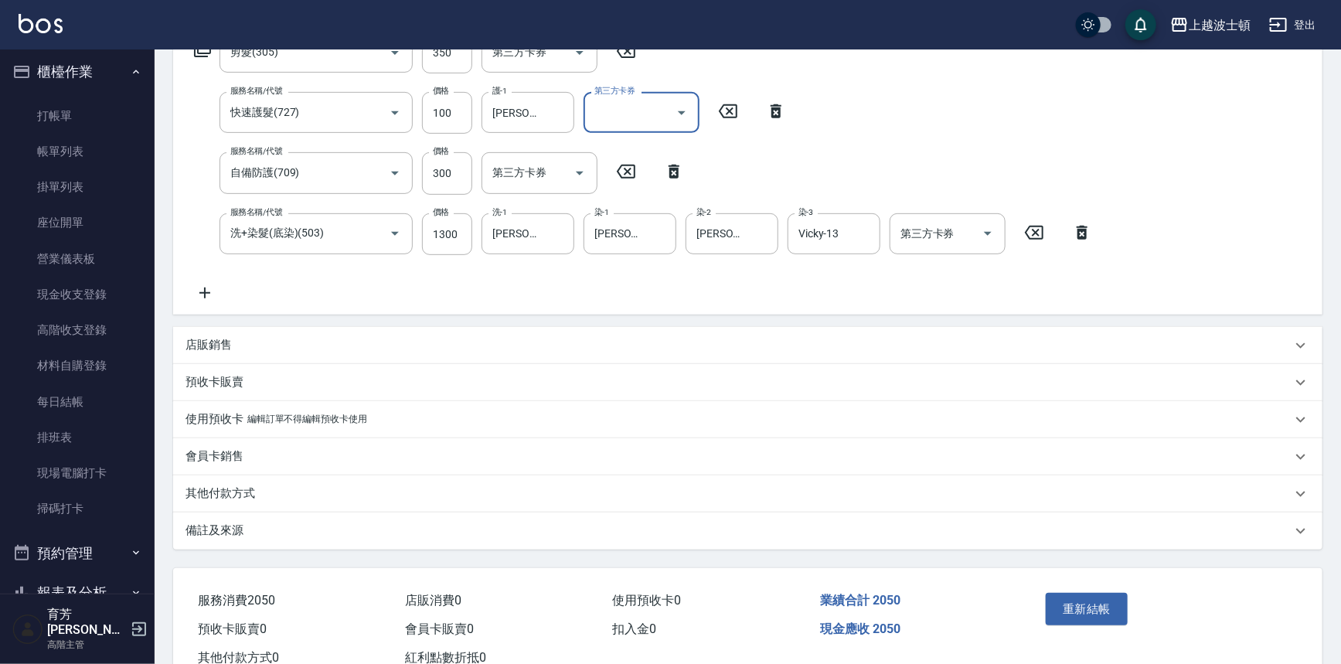
scroll to position [326, 0]
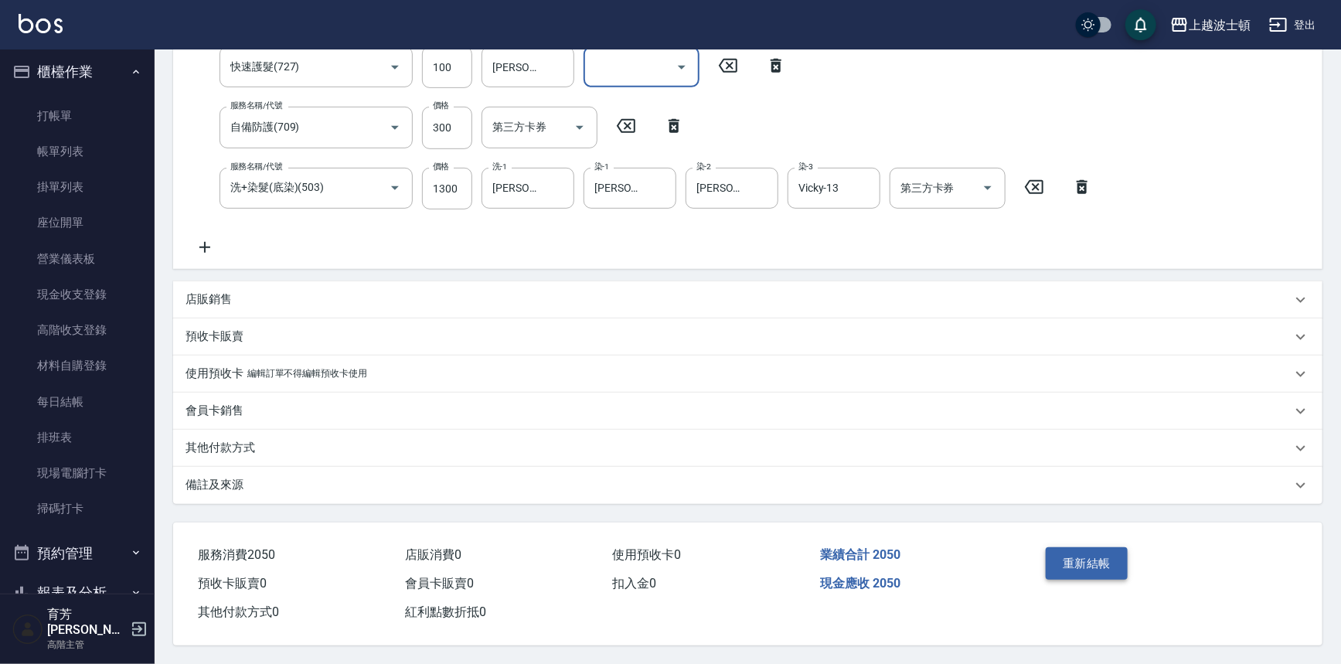
click at [1053, 561] on button "重新結帳" at bounding box center [1087, 563] width 82 height 32
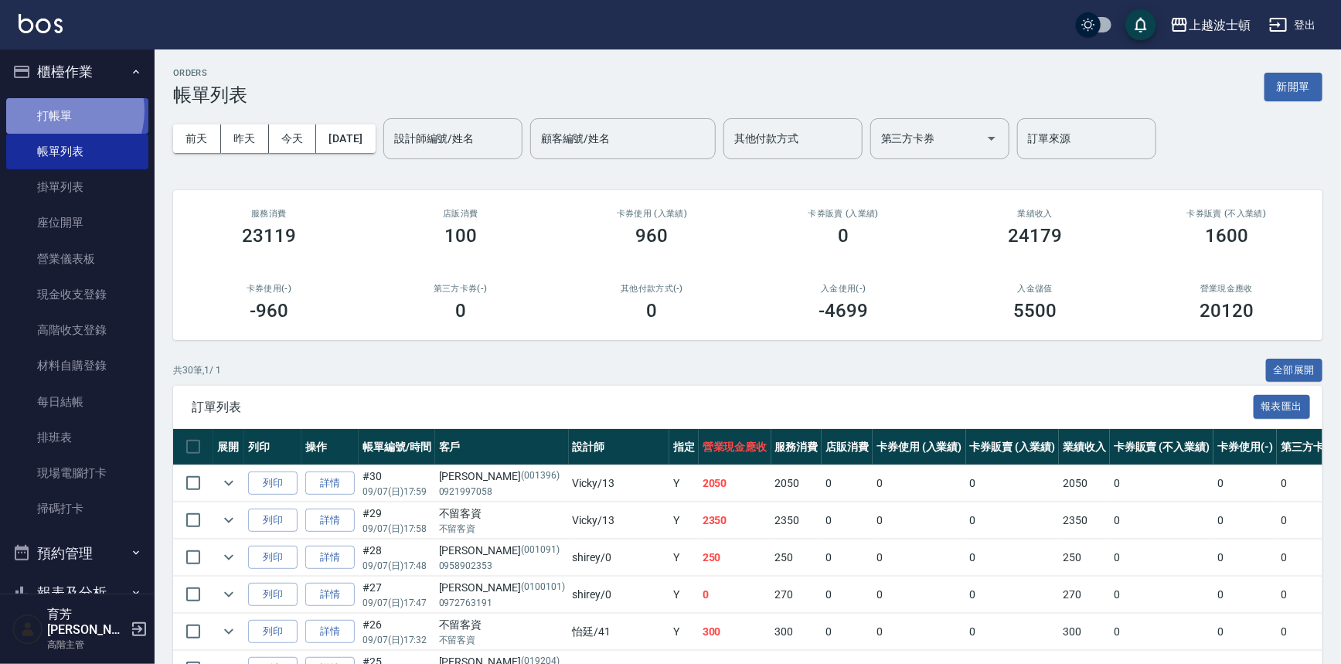
click at [63, 111] on link "打帳單" at bounding box center [77, 116] width 142 height 36
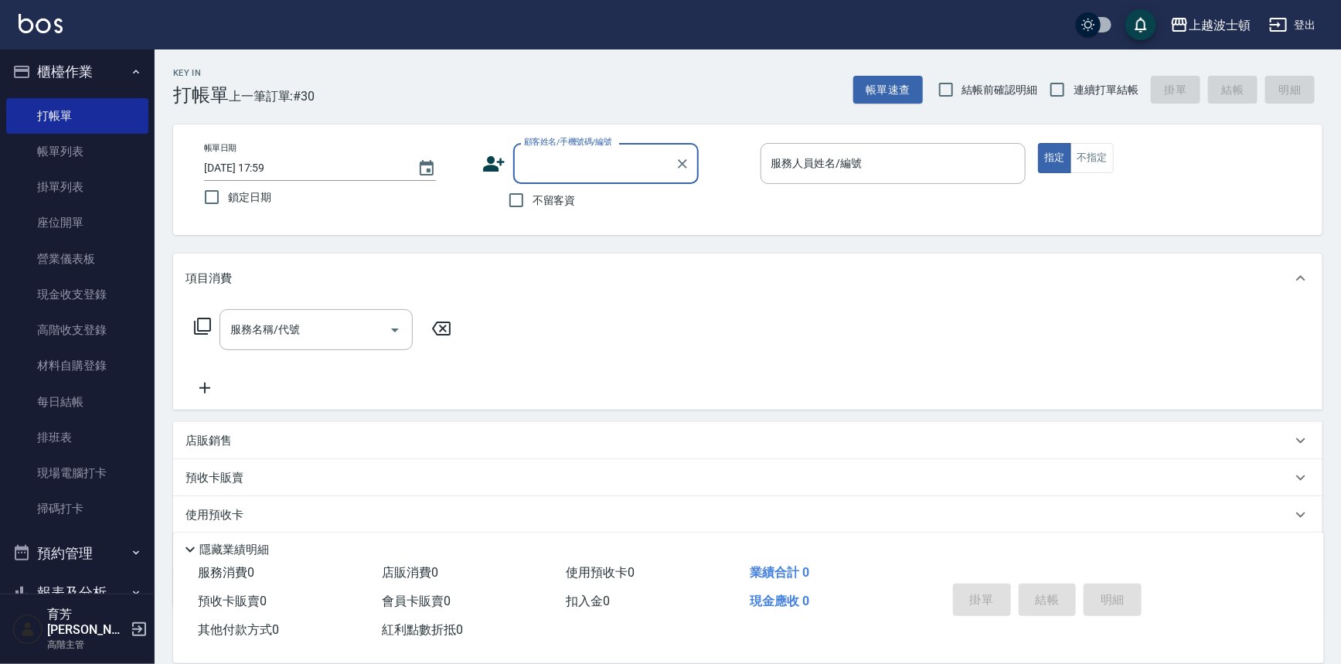
click at [535, 192] on span "不留客資" at bounding box center [553, 200] width 43 height 16
click at [532, 192] on input "不留客資" at bounding box center [516, 200] width 32 height 32
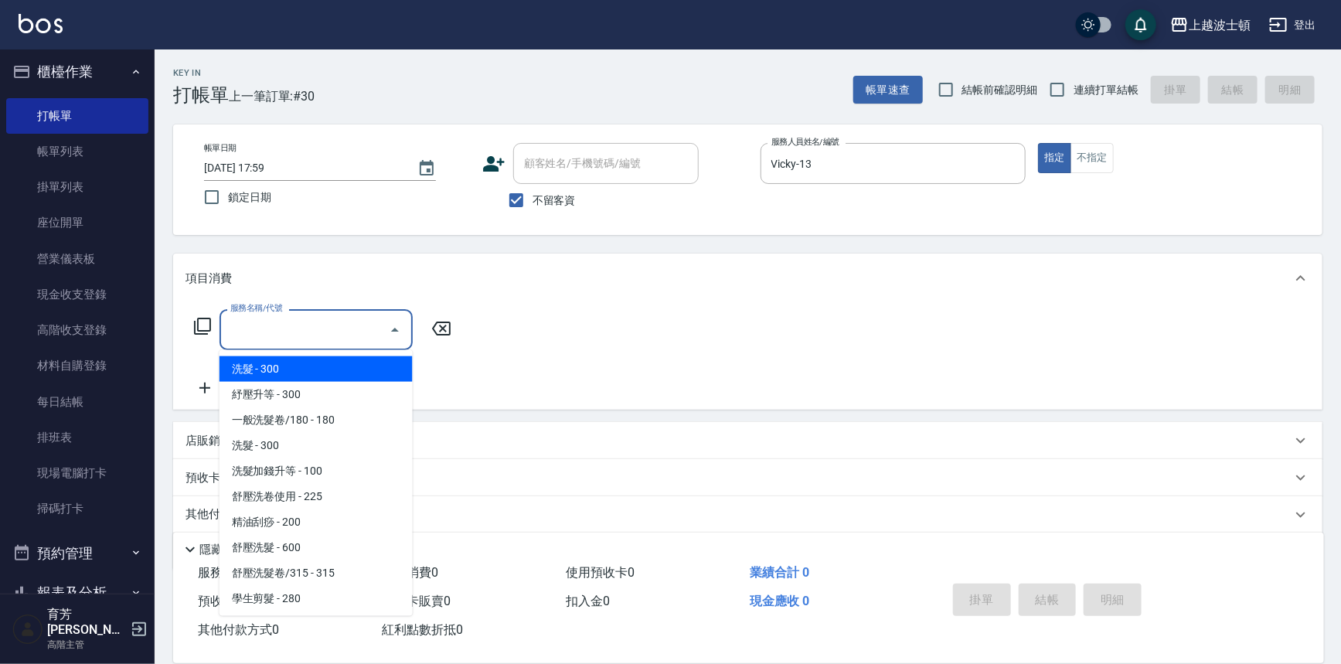
click at [293, 339] on input "服務名稱/代號" at bounding box center [304, 329] width 156 height 27
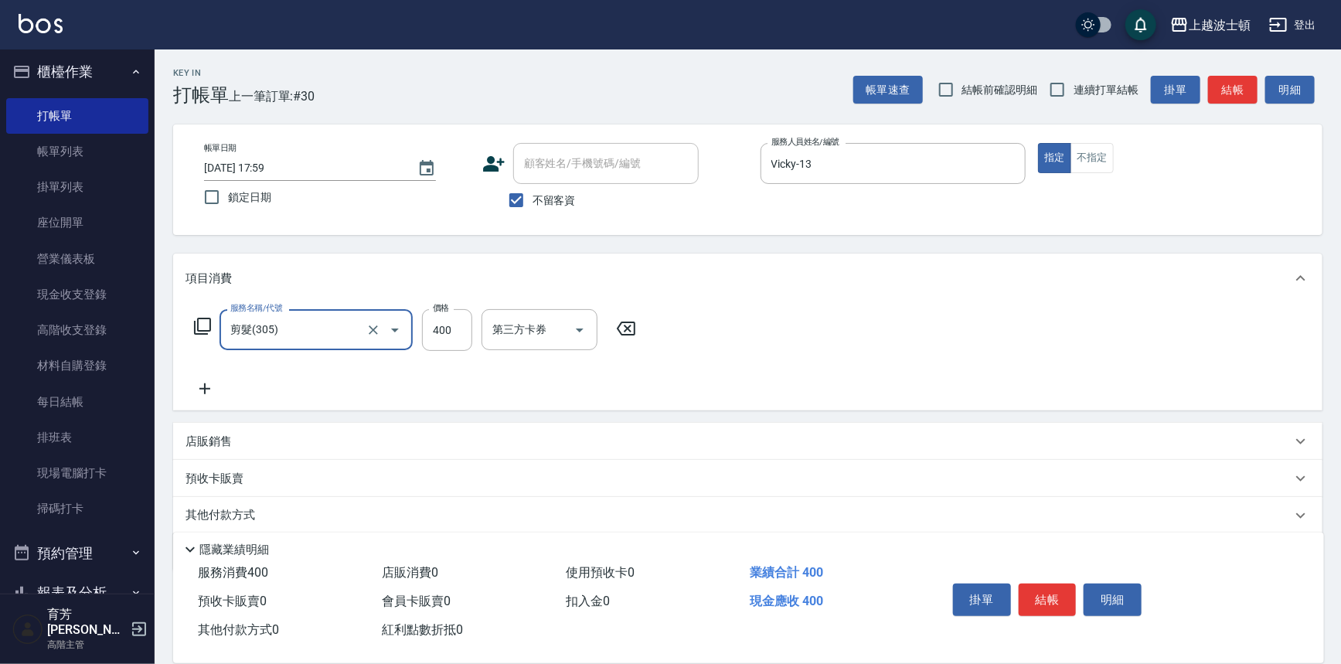
click at [207, 388] on icon at bounding box center [204, 388] width 11 height 11
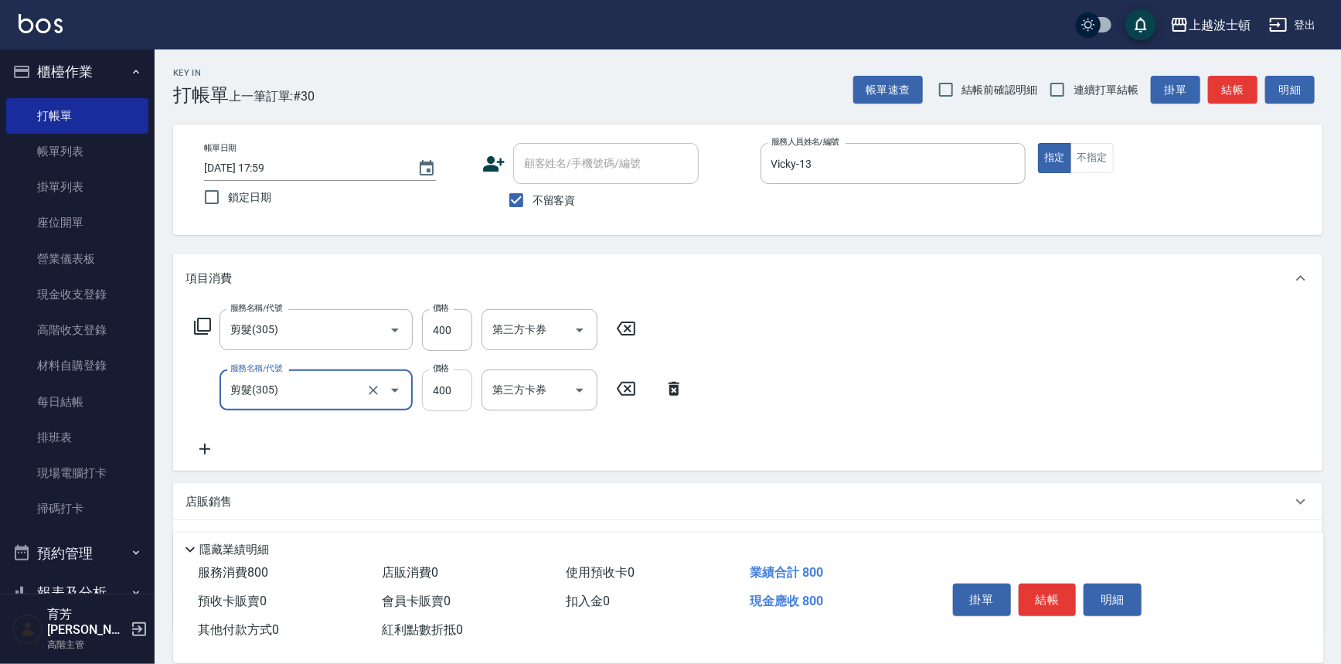
click at [455, 393] on input "400" at bounding box center [447, 390] width 50 height 42
click at [458, 316] on input "400" at bounding box center [447, 330] width 50 height 42
click at [1066, 598] on button "結帳" at bounding box center [1048, 599] width 58 height 32
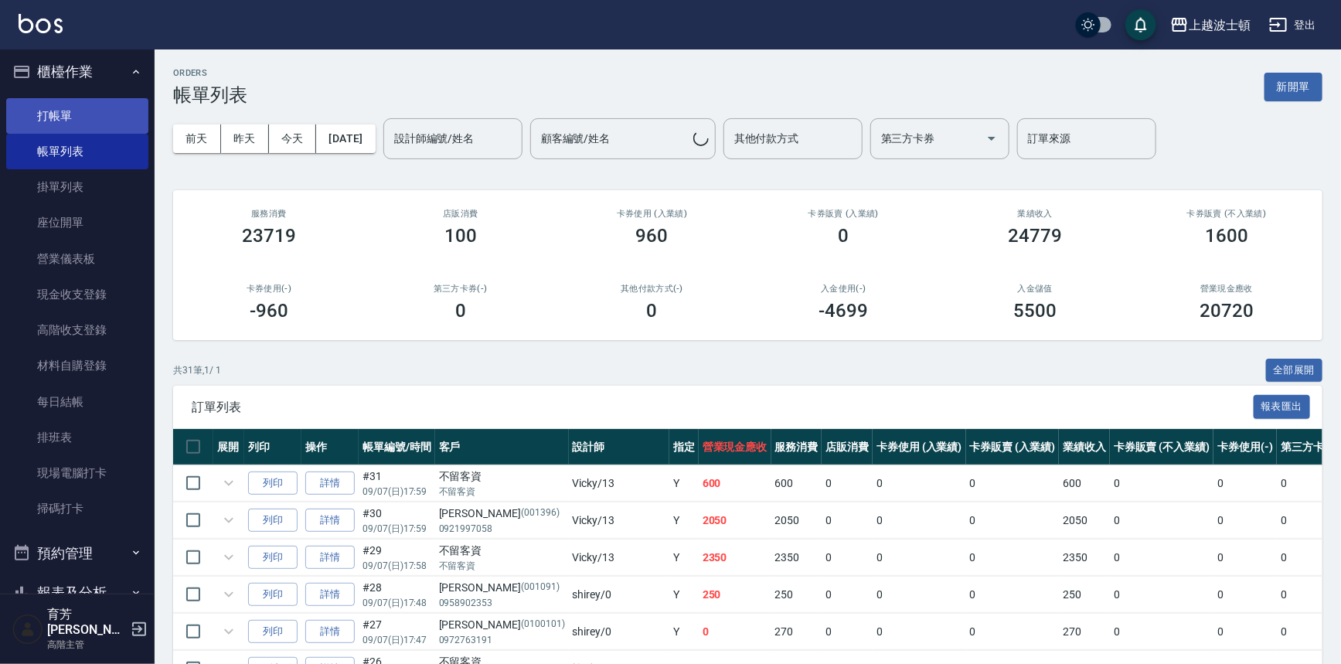
click at [54, 116] on link "打帳單" at bounding box center [77, 116] width 142 height 36
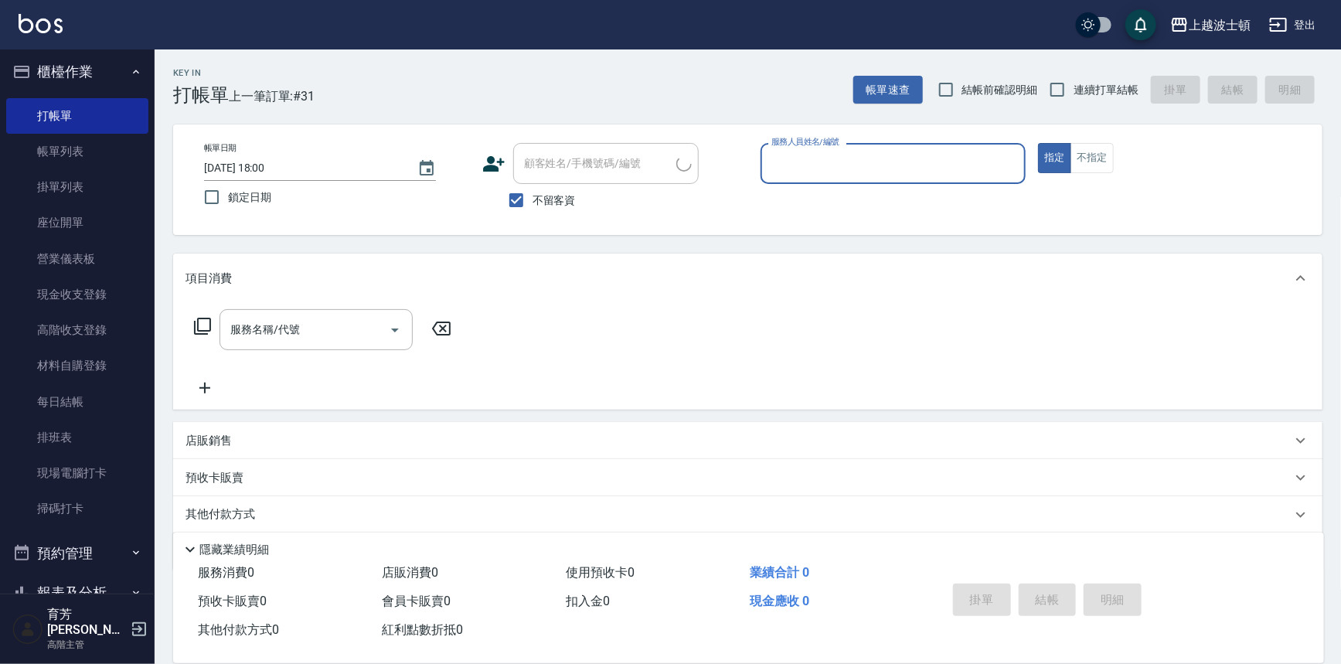
click at [553, 195] on span "不留客資" at bounding box center [553, 200] width 43 height 16
click at [532, 195] on input "不留客資" at bounding box center [516, 200] width 32 height 32
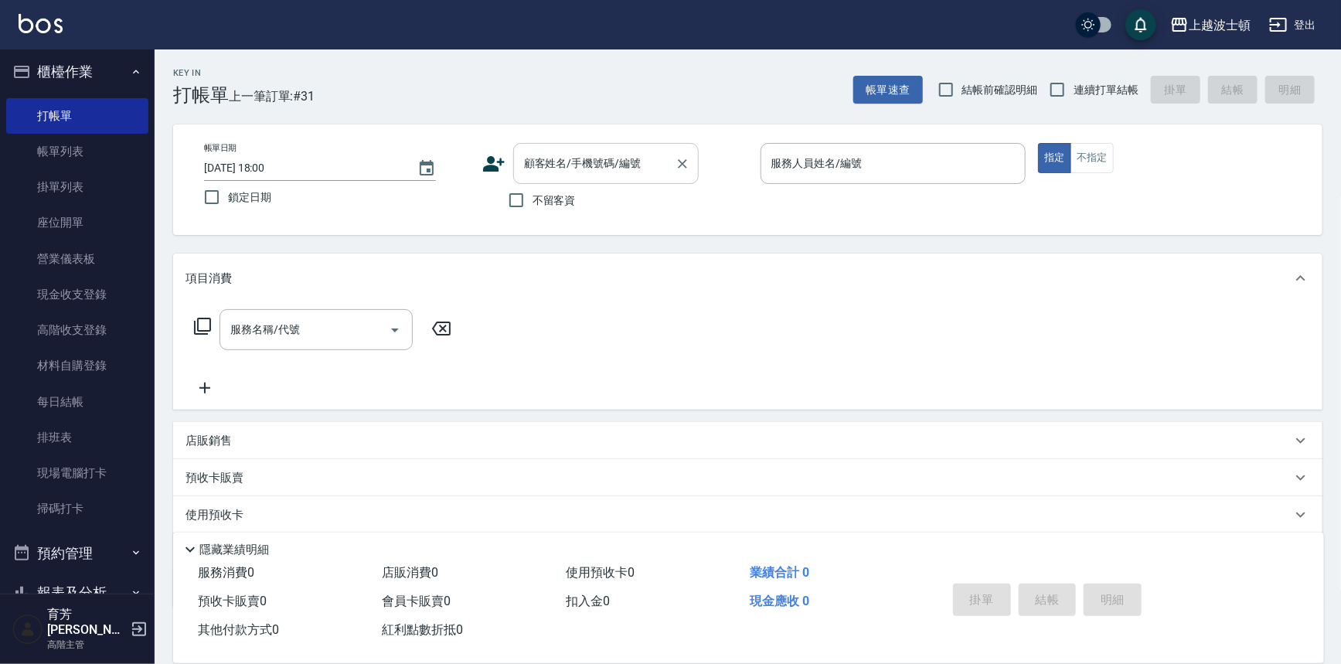
click at [559, 172] on input "顧客姓名/手機號碼/編號" at bounding box center [594, 163] width 148 height 27
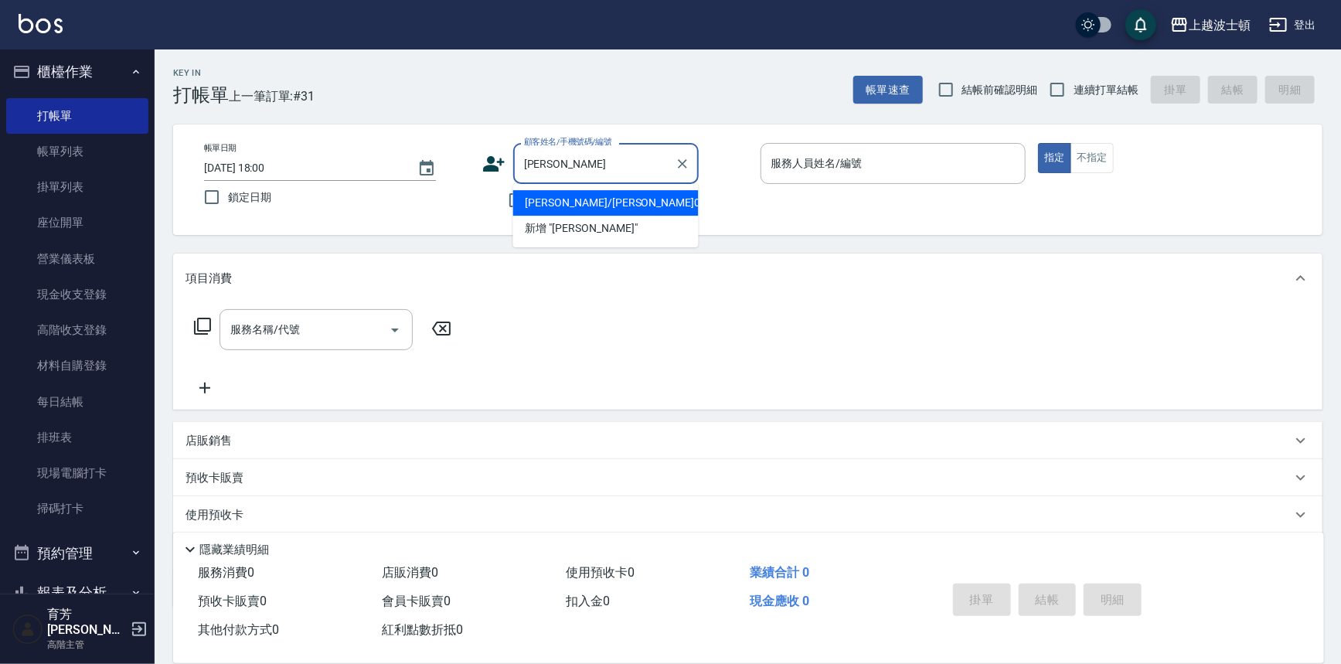
click at [558, 202] on li "高皓瀚/高皓瀚05486/05486" at bounding box center [605, 203] width 185 height 26
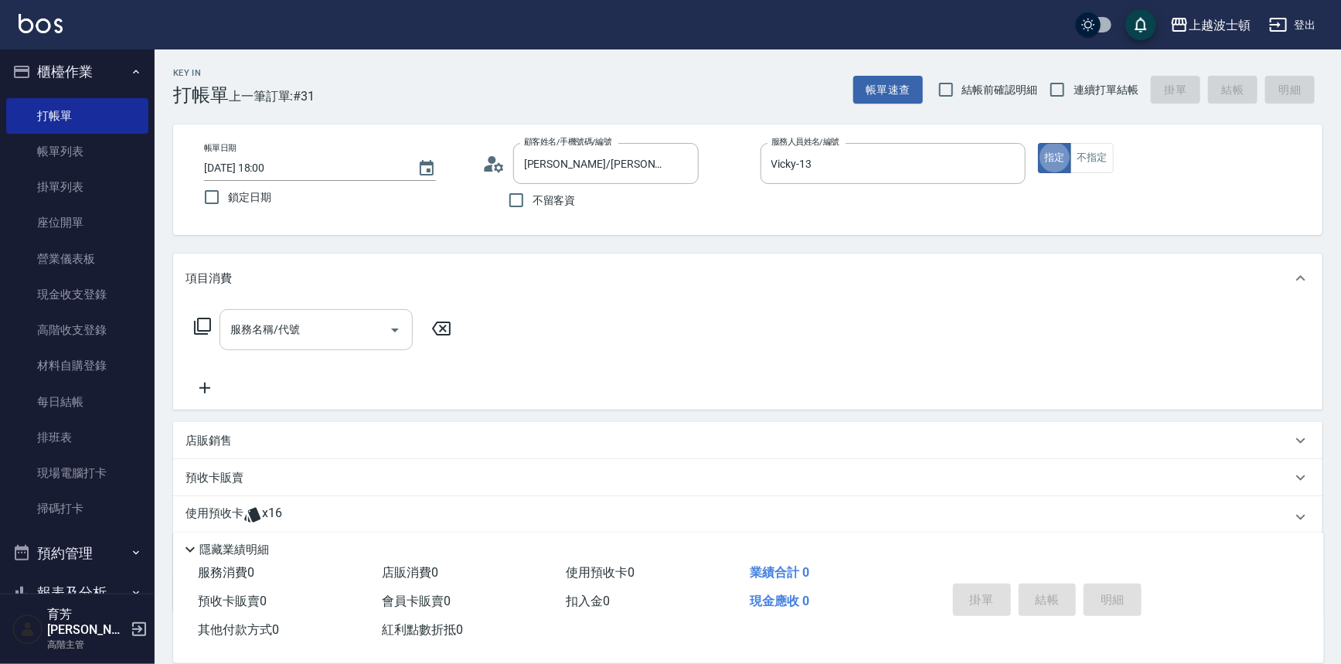
click at [375, 328] on input "服務名稱/代號" at bounding box center [304, 329] width 156 height 27
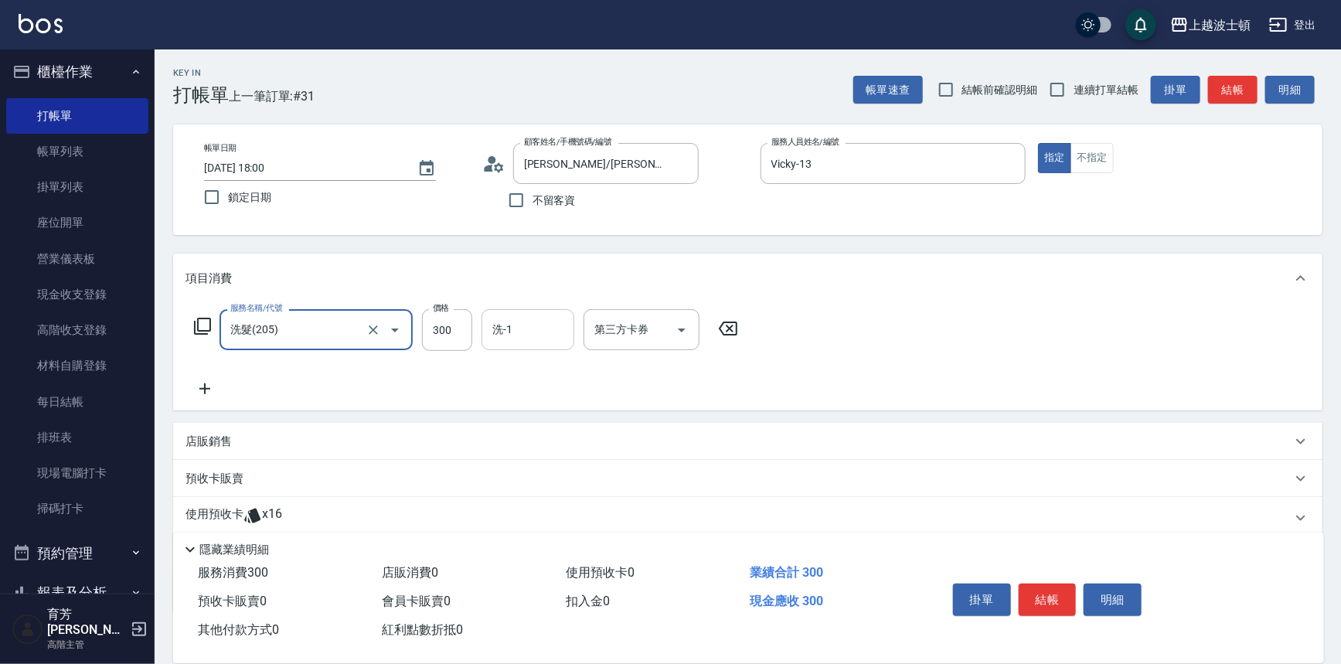
click at [528, 321] on input "洗-1" at bounding box center [527, 329] width 79 height 27
click at [192, 508] on p "使用預收卡" at bounding box center [214, 517] width 58 height 23
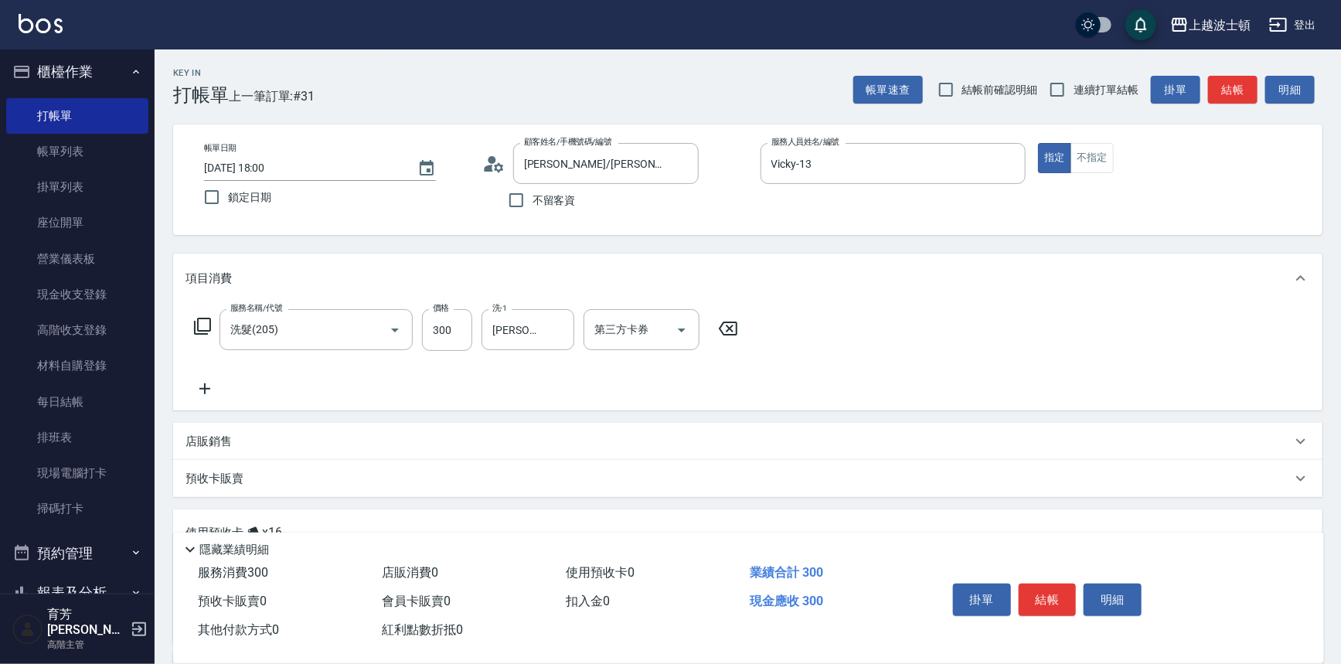
scroll to position [209, 0]
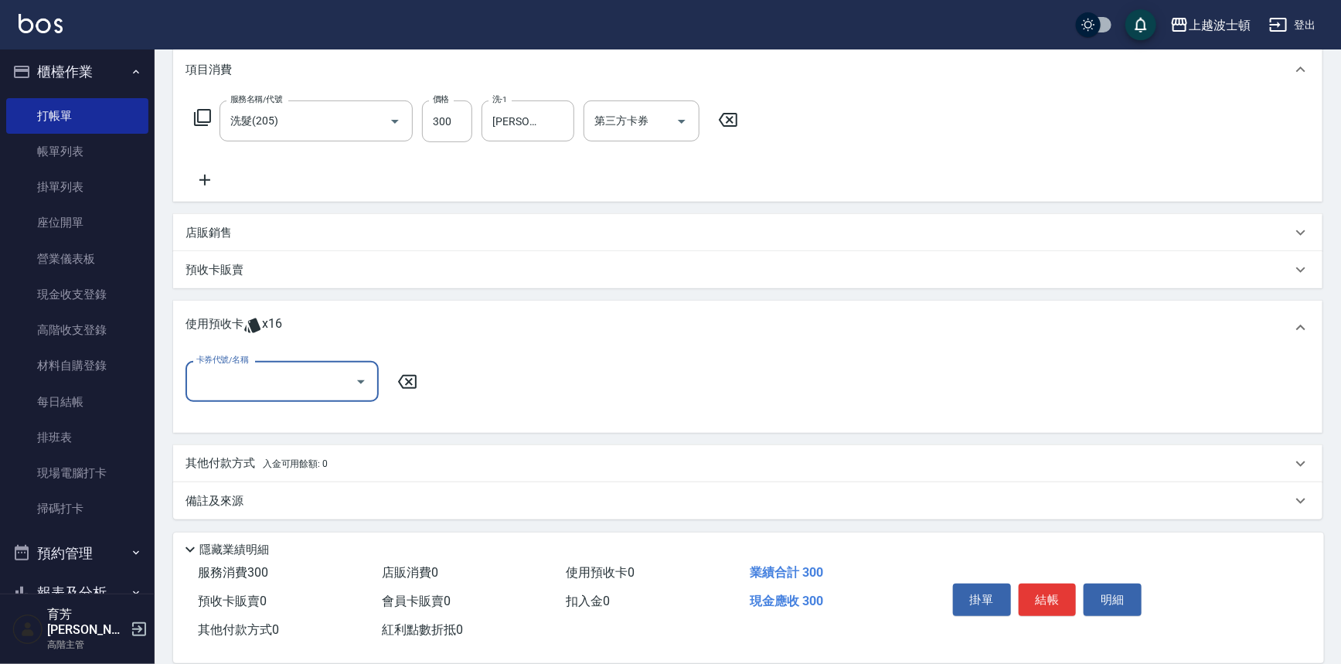
click at [319, 385] on input "卡券代號/名稱" at bounding box center [270, 381] width 156 height 27
click at [321, 423] on div "剪髮卡 剩餘16張" at bounding box center [281, 421] width 193 height 26
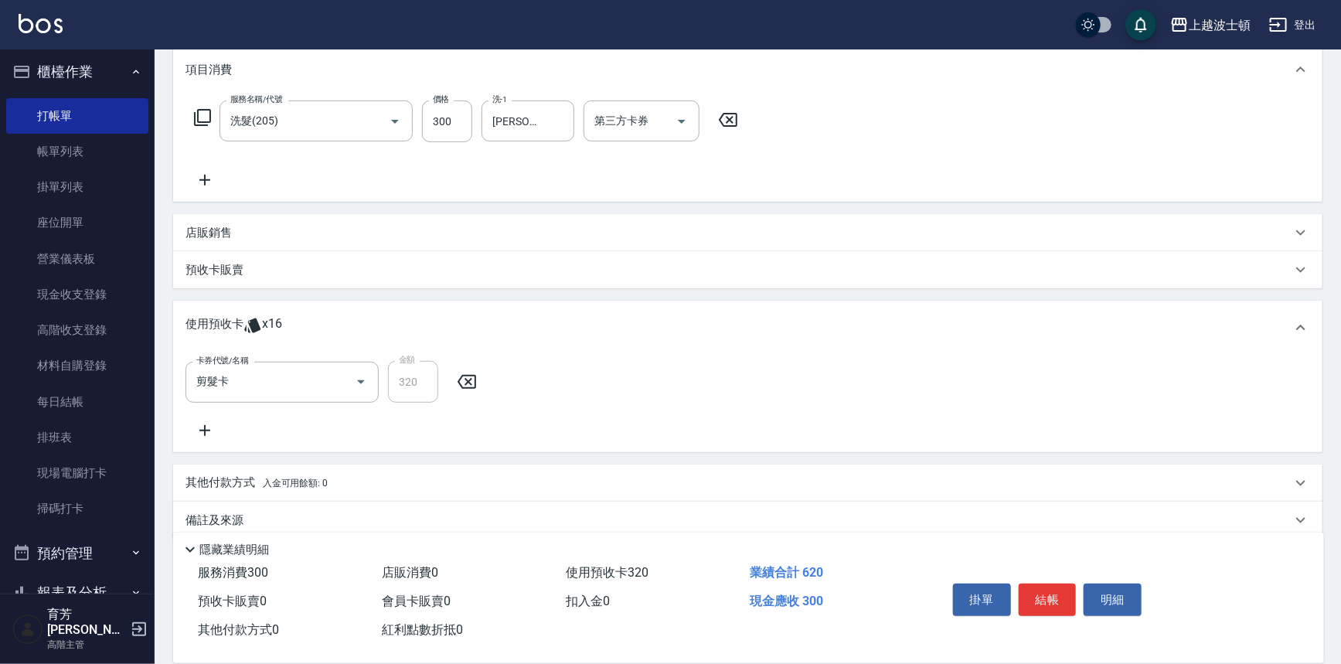
click at [205, 433] on icon at bounding box center [204, 430] width 11 height 11
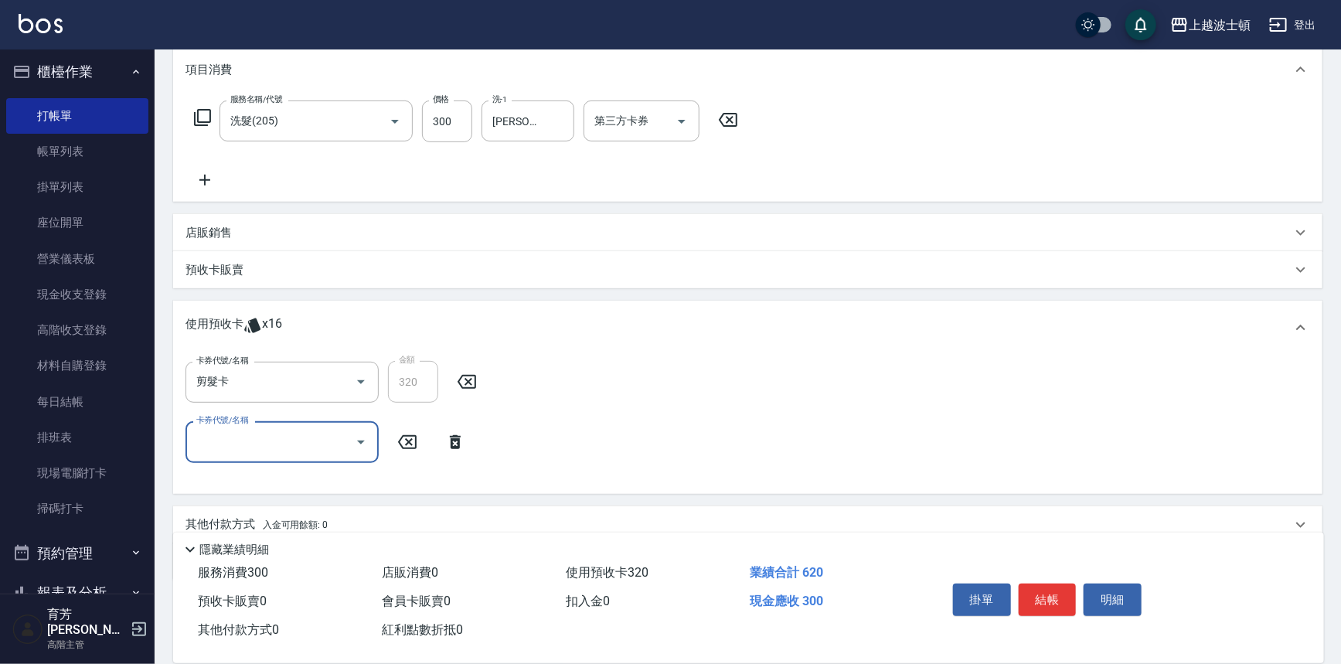
click at [271, 451] on input "卡券代號/名稱" at bounding box center [270, 441] width 156 height 27
click at [303, 481] on div "剪髮卡 剩餘15張" at bounding box center [281, 481] width 193 height 26
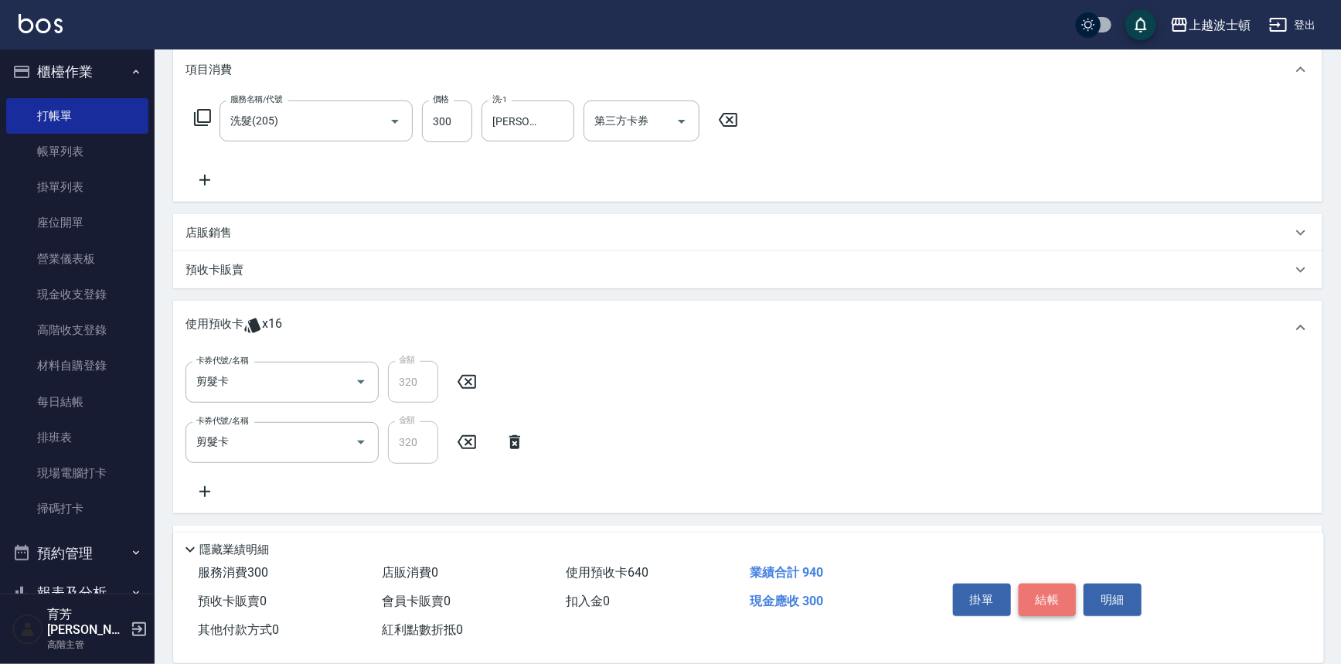
click at [1046, 587] on button "結帳" at bounding box center [1048, 599] width 58 height 32
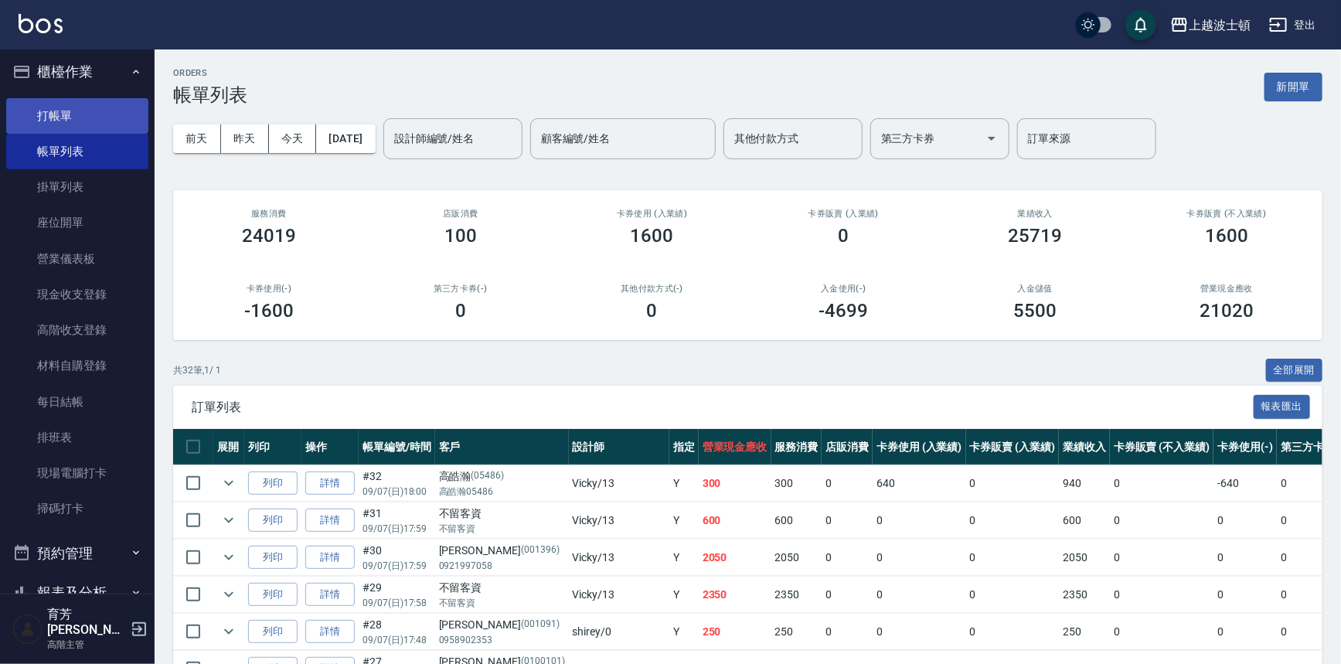
click at [47, 111] on link "打帳單" at bounding box center [77, 116] width 142 height 36
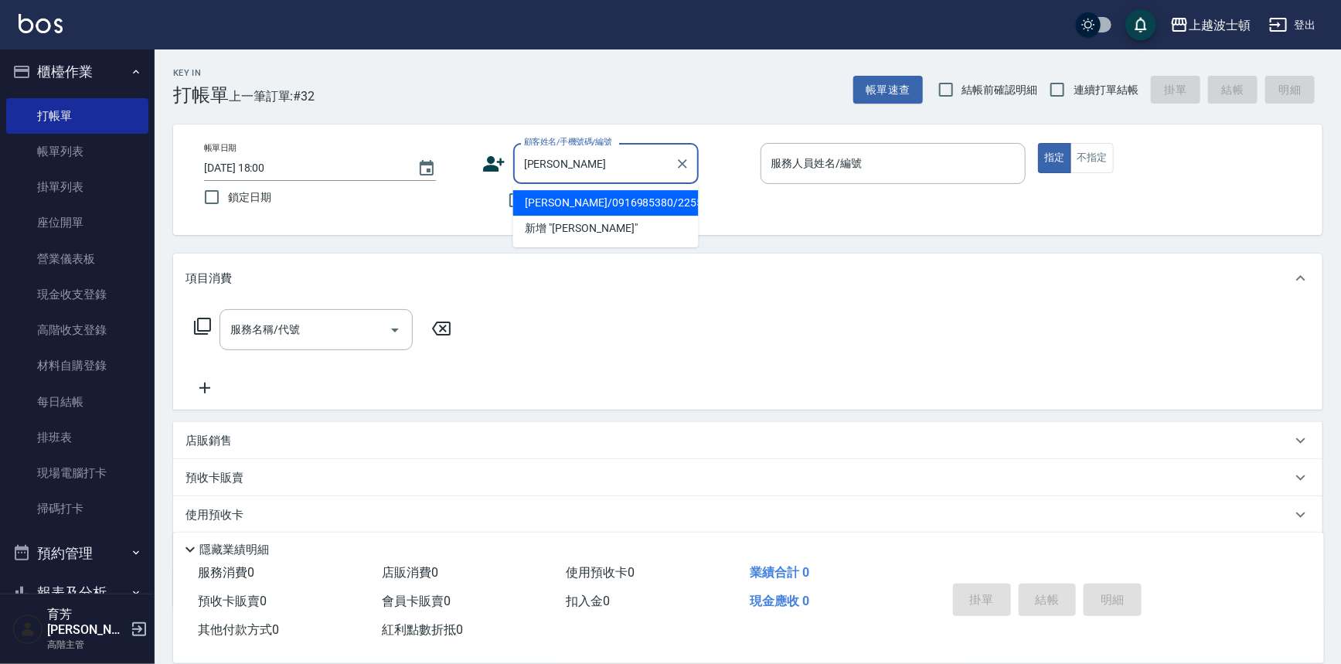
click at [564, 201] on li "劉芮希/0916985380/225533" at bounding box center [605, 203] width 185 height 26
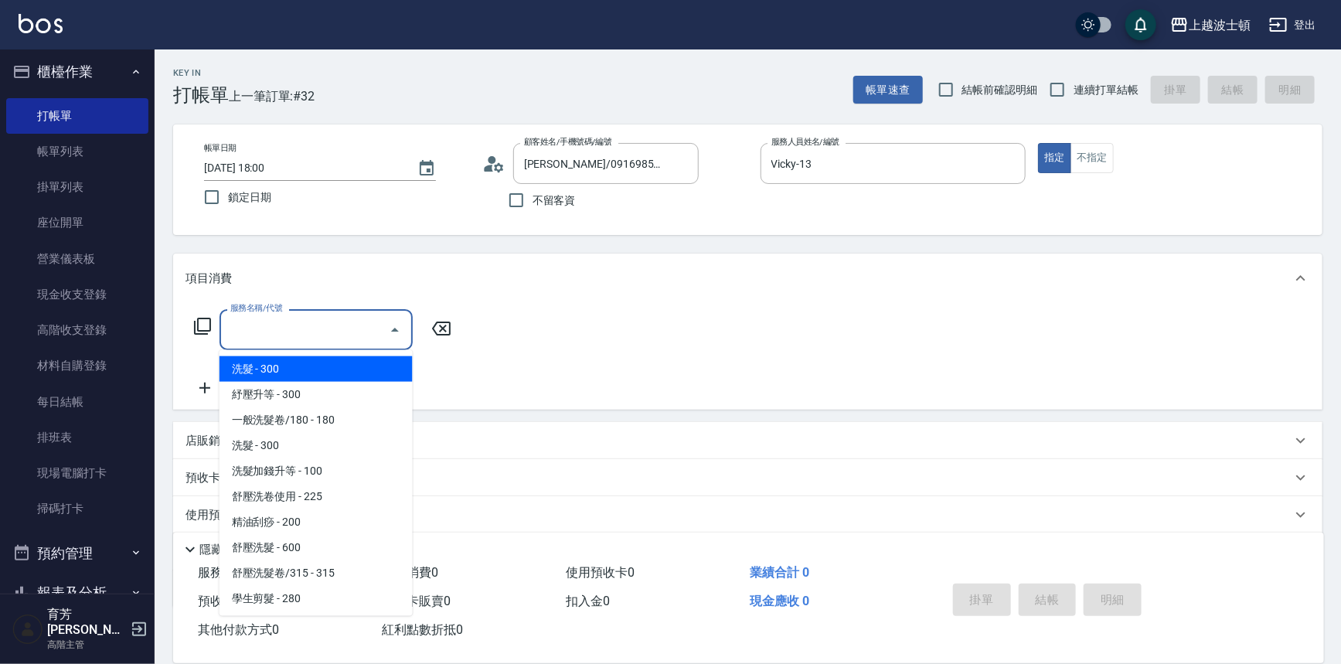
click at [315, 328] on input "服務名稱/代號" at bounding box center [304, 329] width 156 height 27
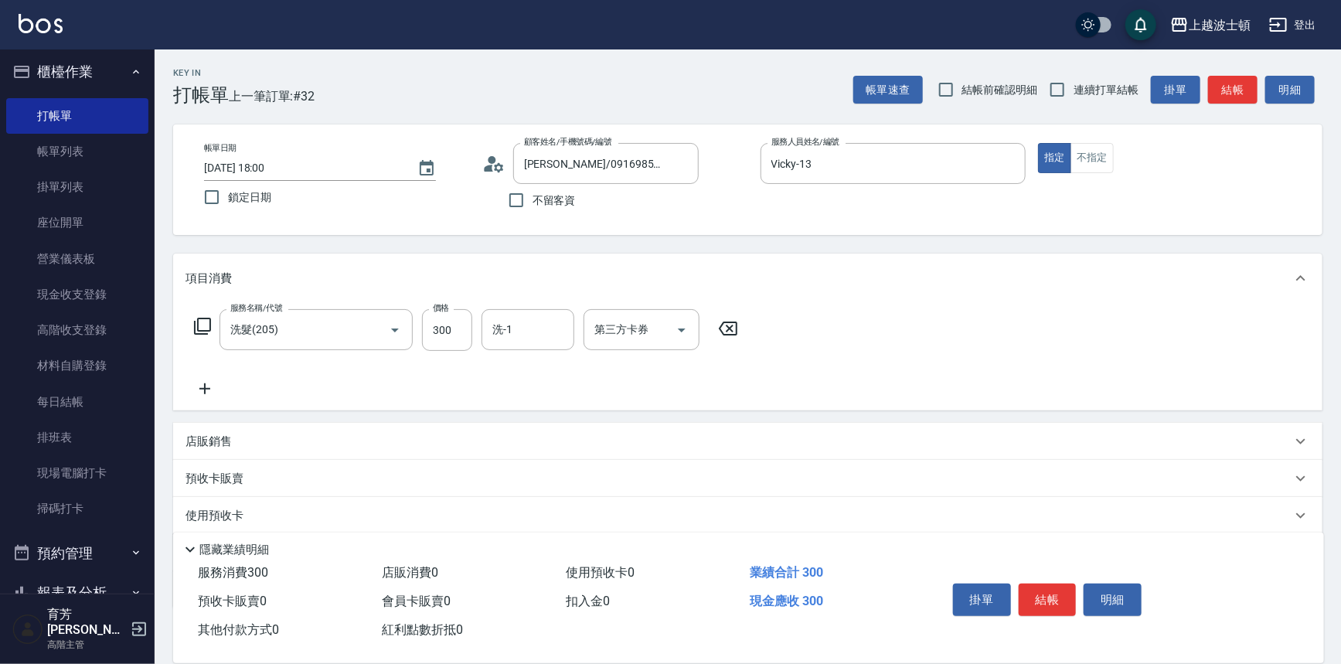
click at [202, 389] on icon at bounding box center [204, 388] width 11 height 11
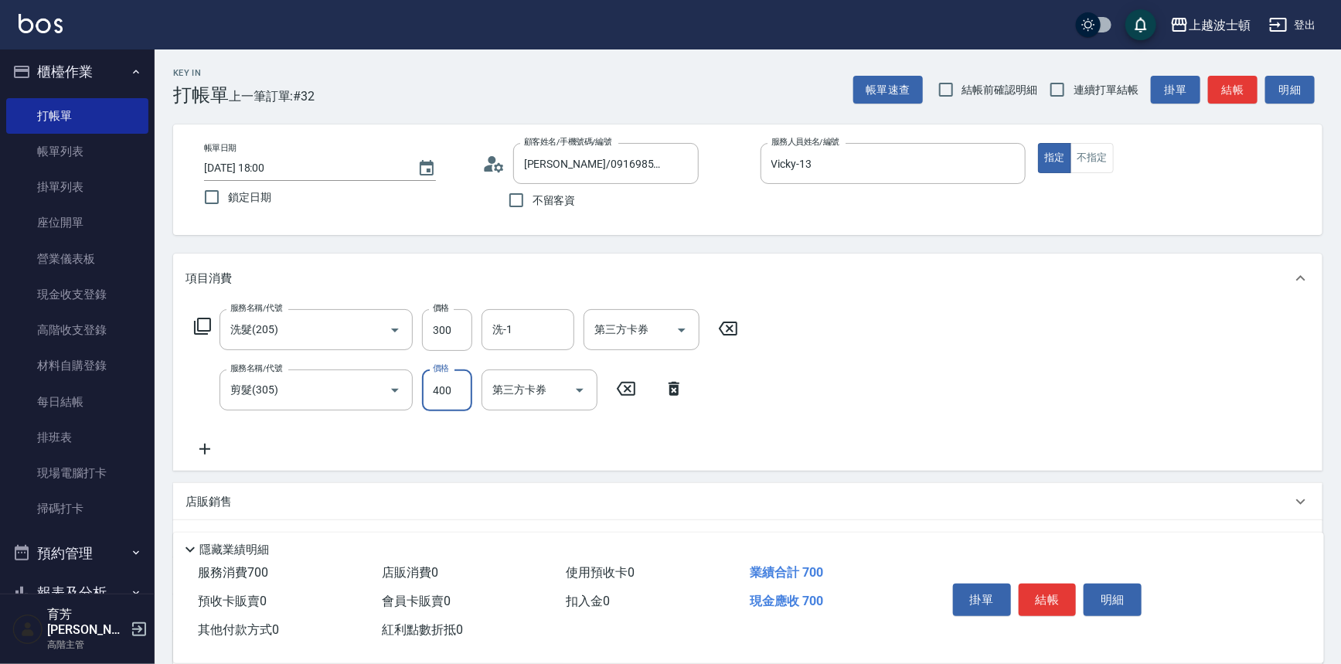
click at [453, 396] on input "400" at bounding box center [447, 390] width 50 height 42
click at [199, 448] on icon at bounding box center [204, 449] width 39 height 19
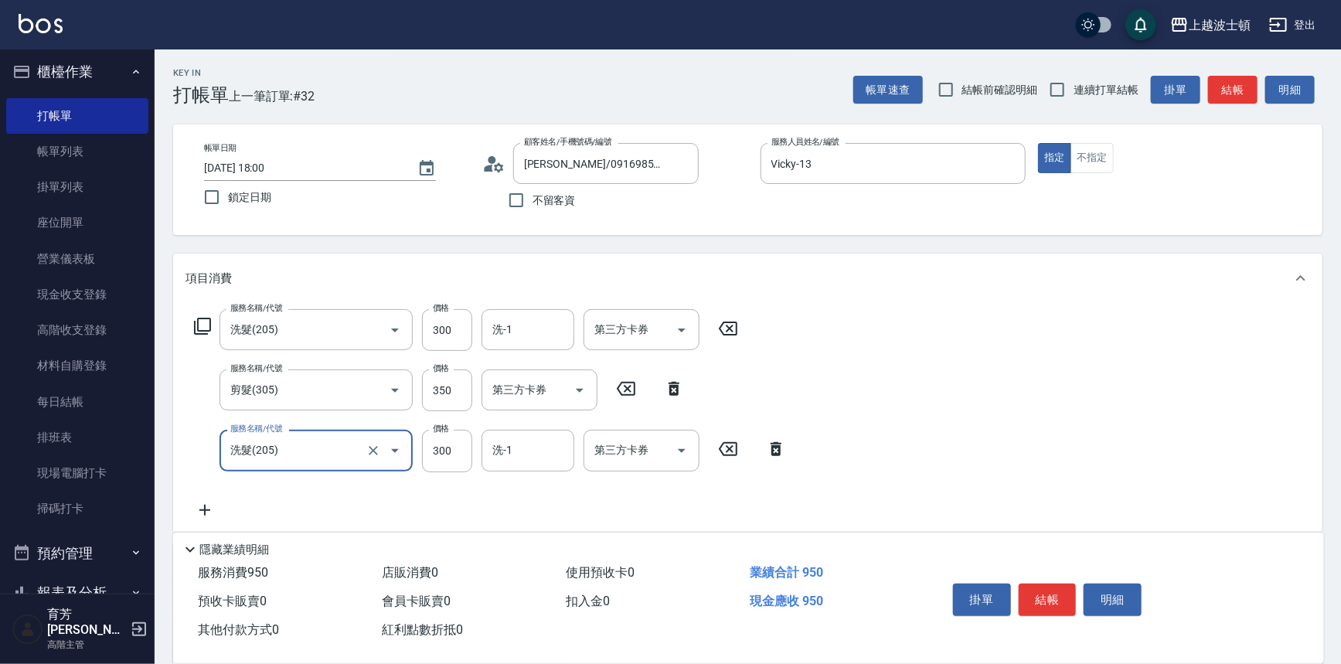
click at [204, 502] on icon at bounding box center [204, 510] width 39 height 19
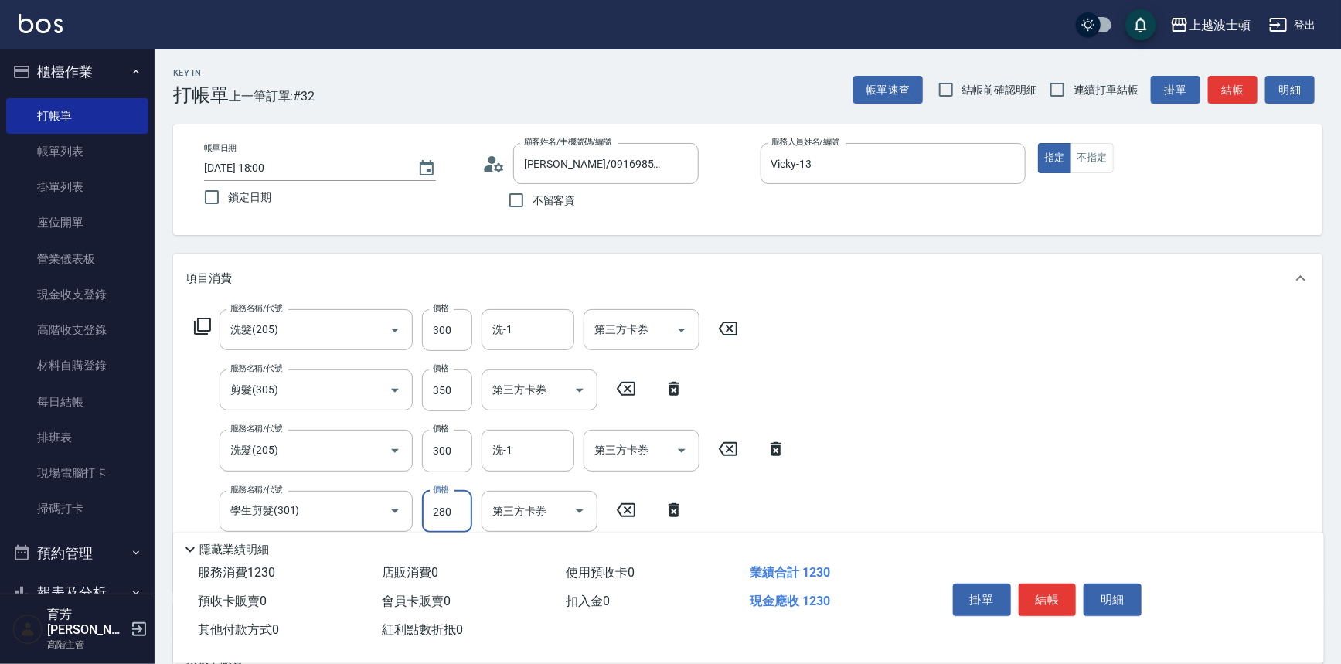
click at [451, 514] on input "280" at bounding box center [447, 512] width 50 height 42
click at [526, 318] on input "洗-1" at bounding box center [527, 329] width 79 height 27
click at [520, 425] on div "服務名稱/代號 洗髮(205) 服務名稱/代號 價格 300 價格 洗-1 林佩姍-25 洗-1 第三方卡券 第三方卡券 服務名稱/代號 剪髮(305) 服務…" at bounding box center [490, 444] width 610 height 270
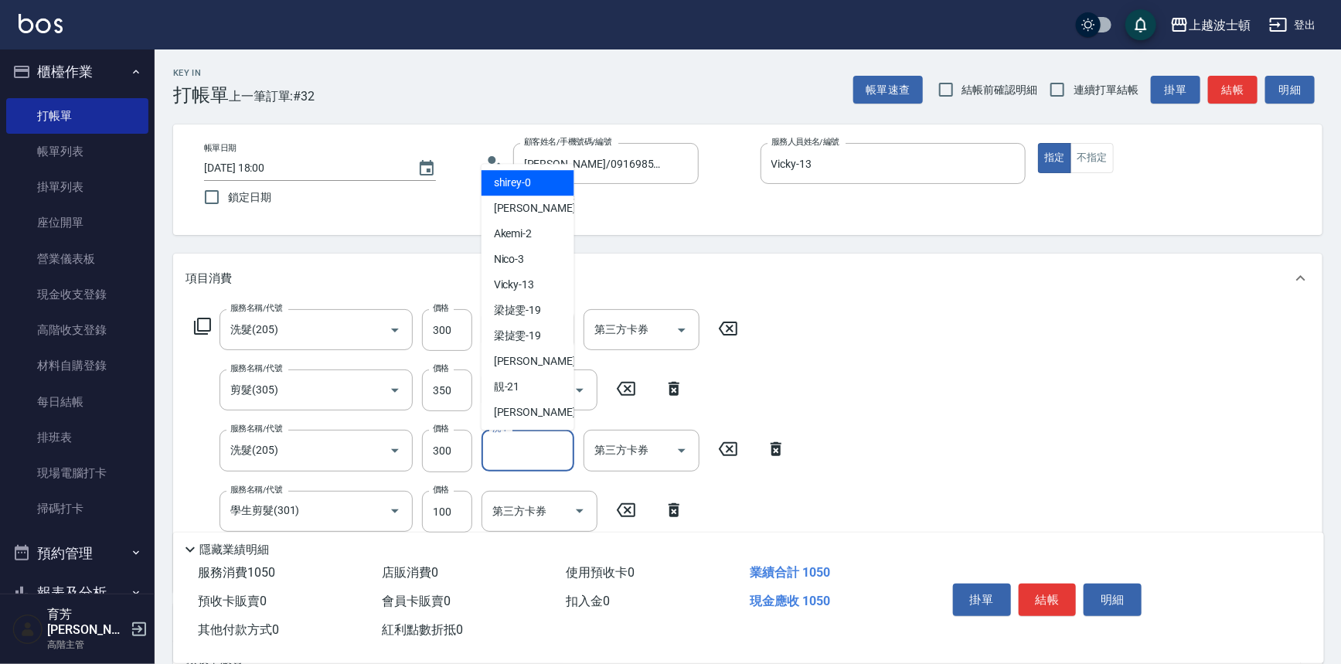
click at [519, 438] on input "洗-1" at bounding box center [527, 450] width 79 height 27
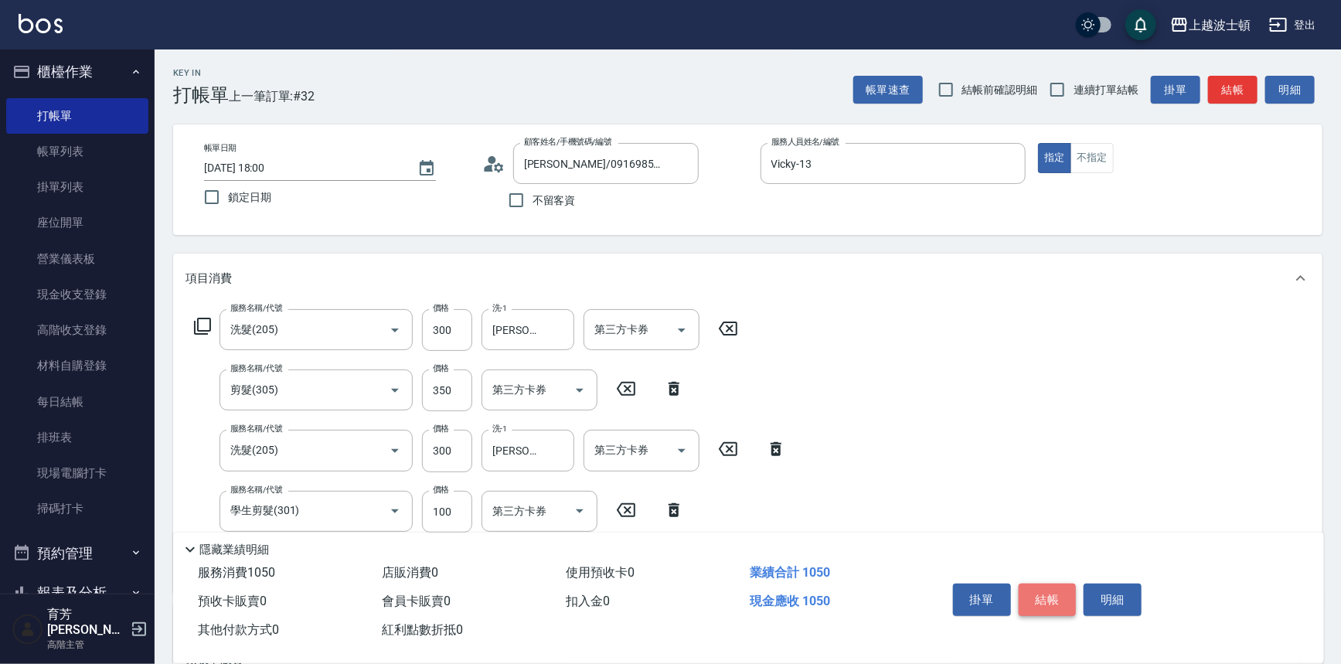
click at [1051, 586] on button "結帳" at bounding box center [1048, 599] width 58 height 32
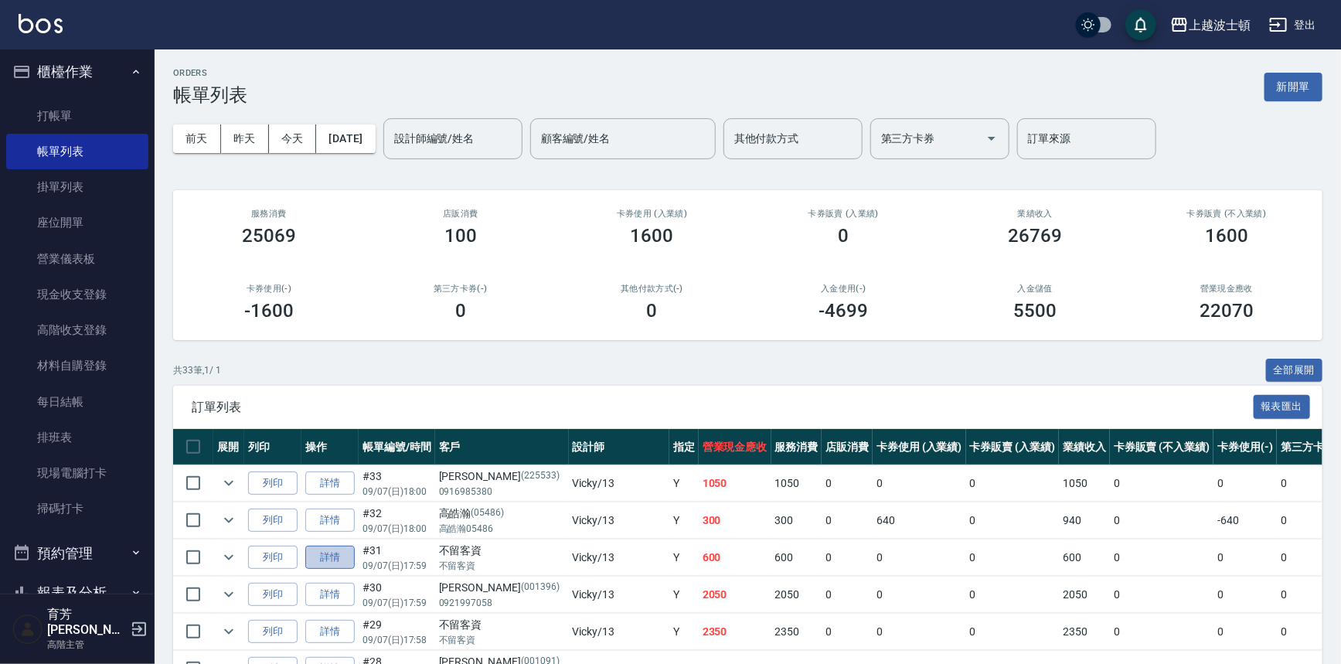
click at [330, 556] on link "詳情" at bounding box center [329, 558] width 49 height 24
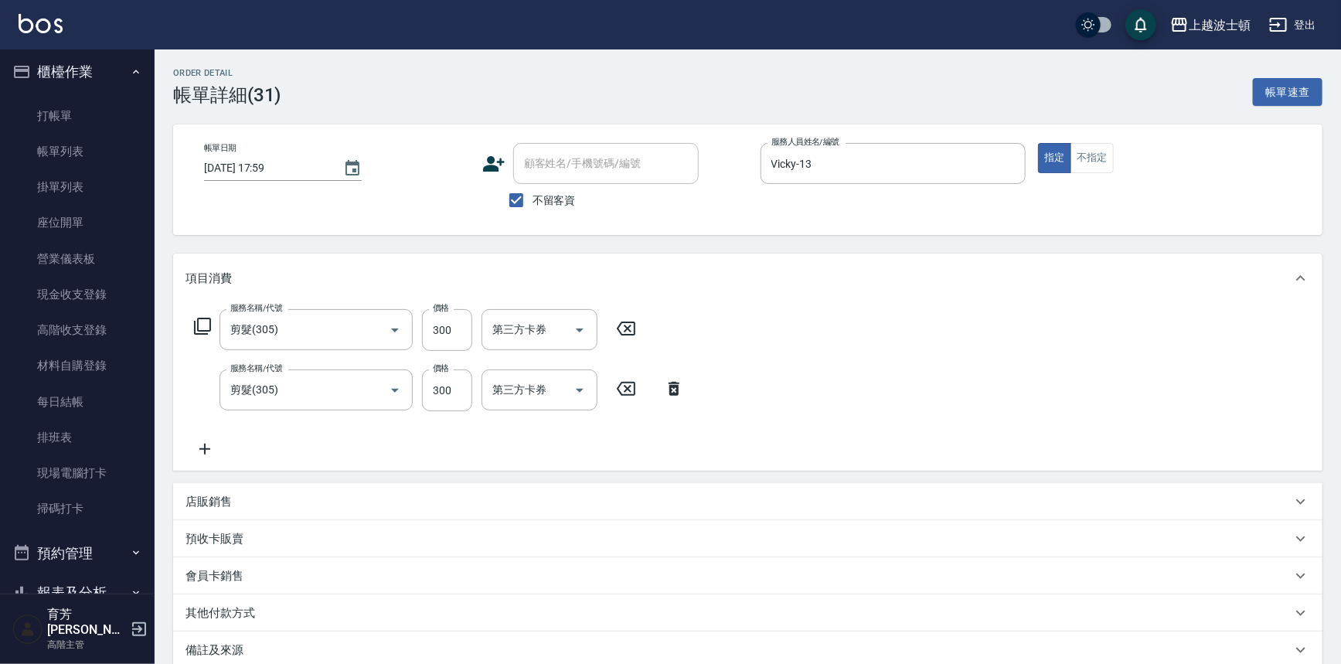
click at [208, 457] on icon at bounding box center [204, 449] width 39 height 19
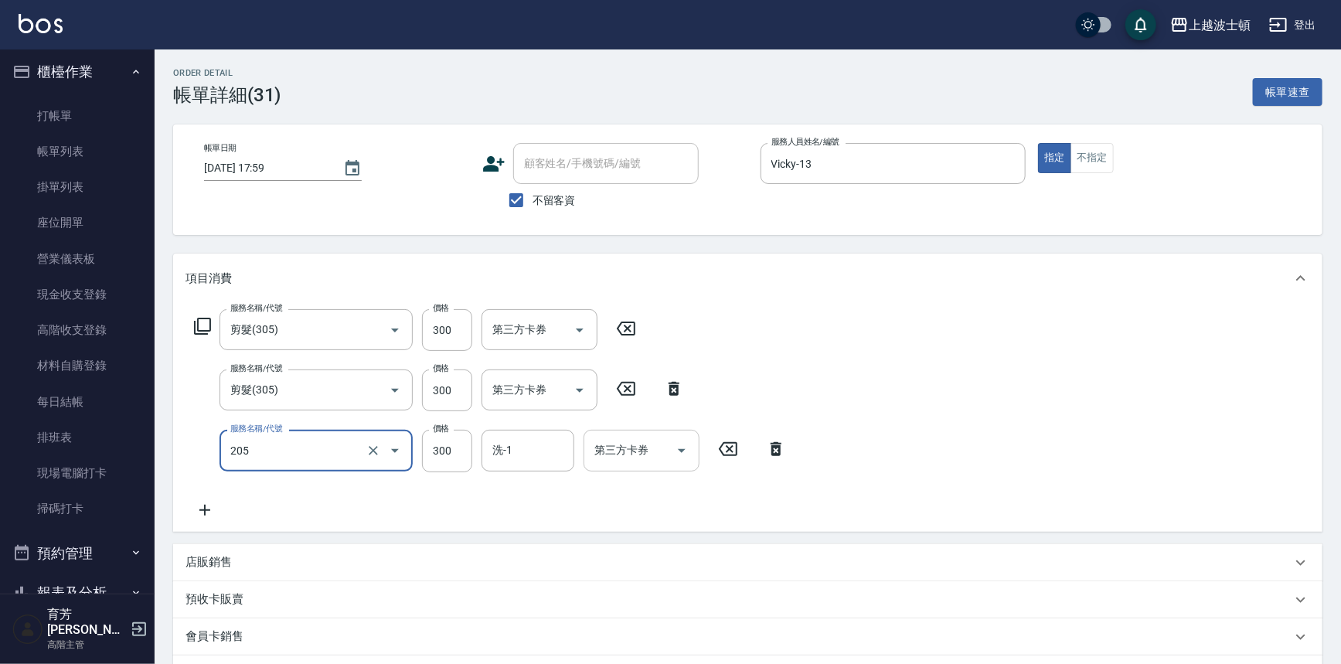
click at [583, 453] on div "第三方卡券" at bounding box center [641, 450] width 116 height 41
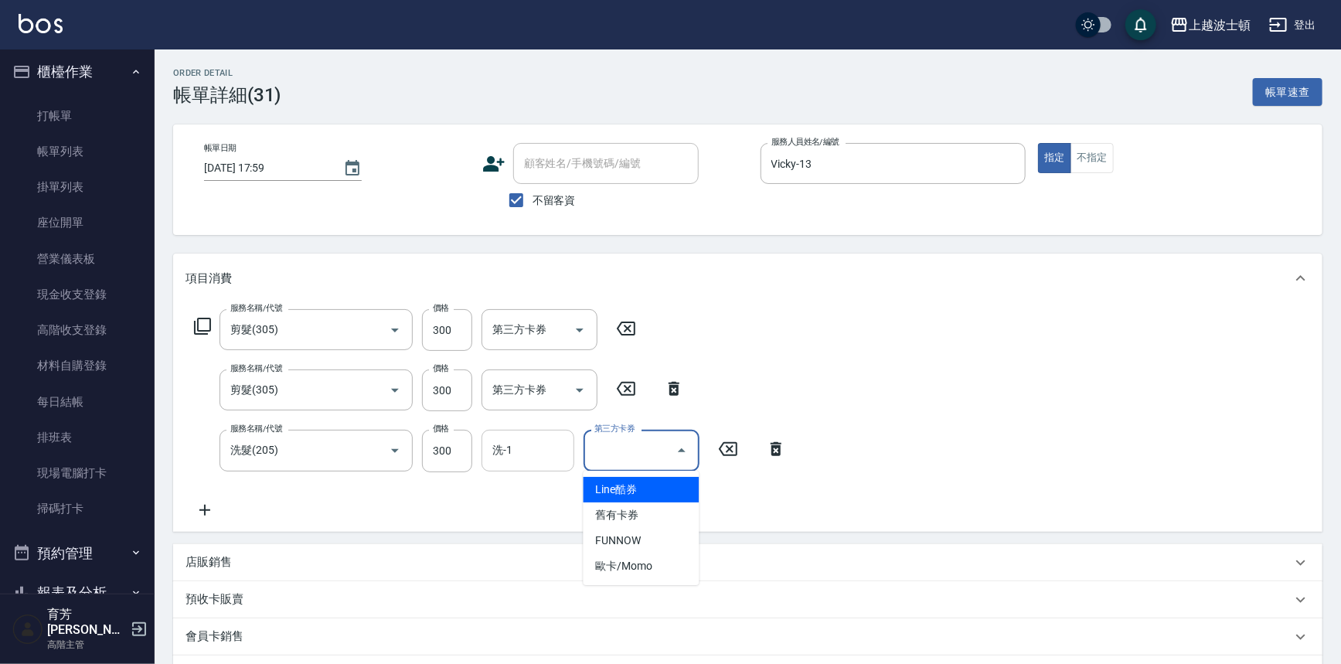
click at [518, 454] on input "洗-1" at bounding box center [527, 450] width 79 height 27
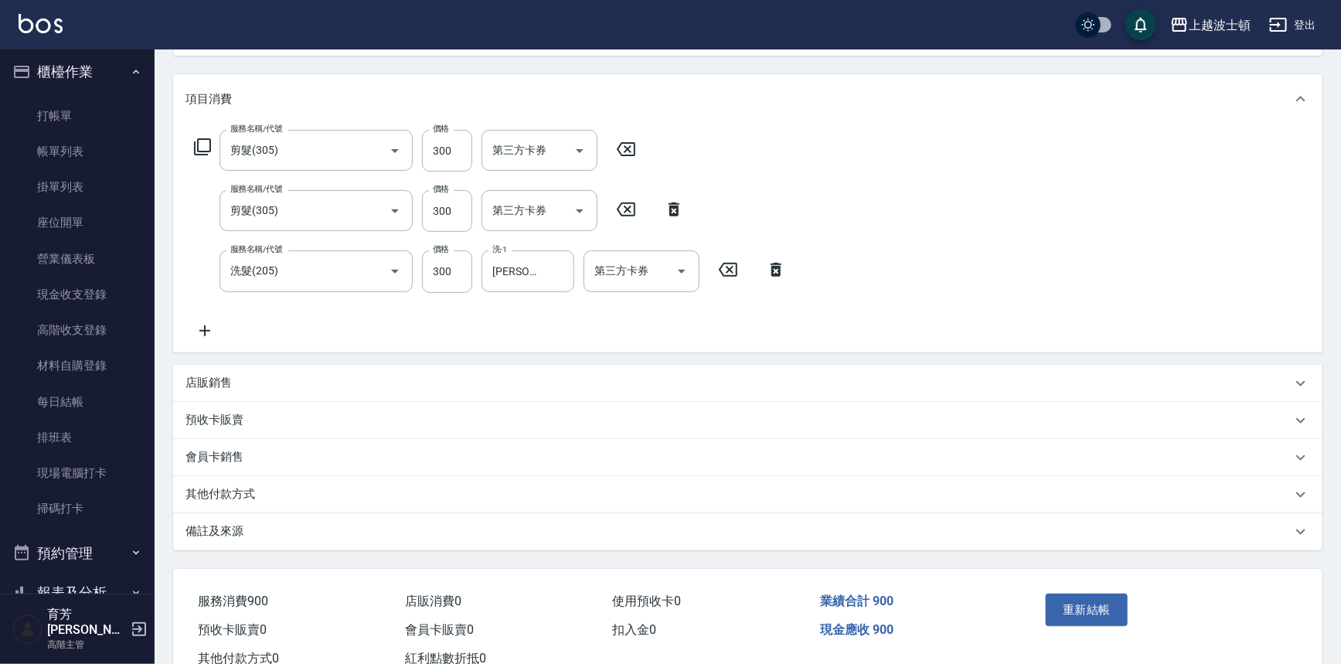
click at [1104, 587] on div "重新結帳" at bounding box center [1100, 620] width 123 height 67
drag, startPoint x: 1100, startPoint y: 603, endPoint x: 1093, endPoint y: 583, distance: 20.8
click at [1100, 604] on button "重新結帳" at bounding box center [1087, 609] width 82 height 32
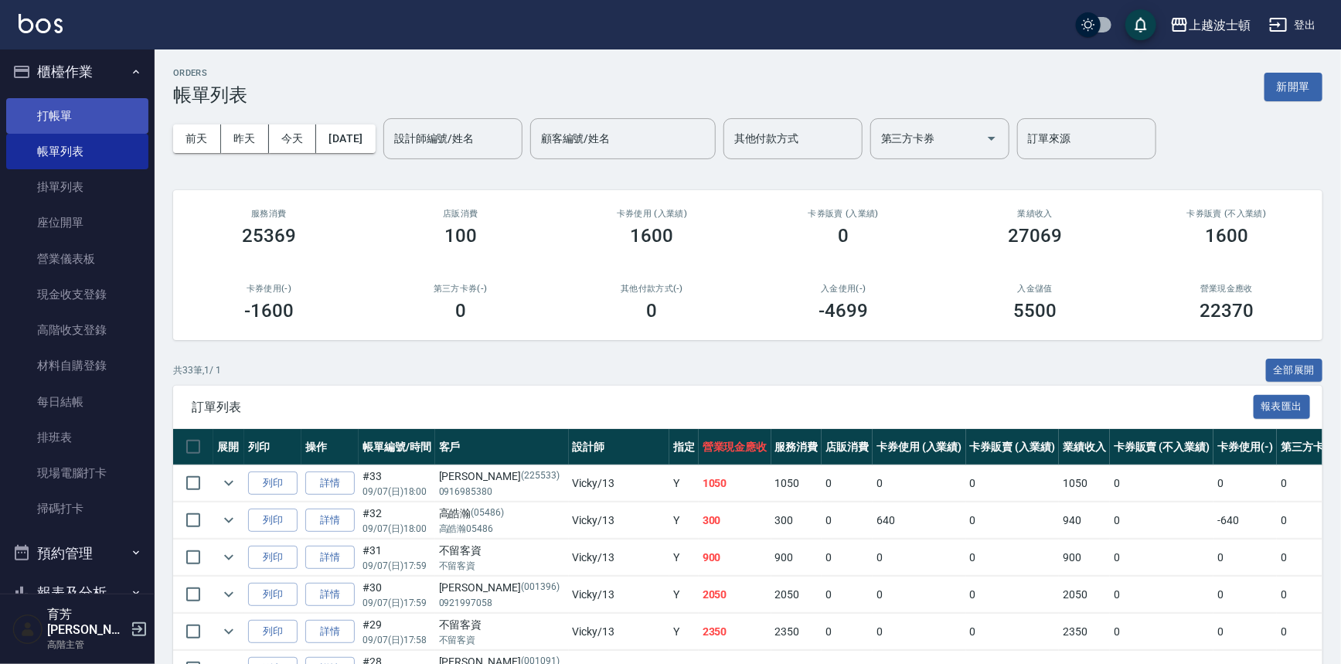
click at [47, 116] on link "打帳單" at bounding box center [77, 116] width 142 height 36
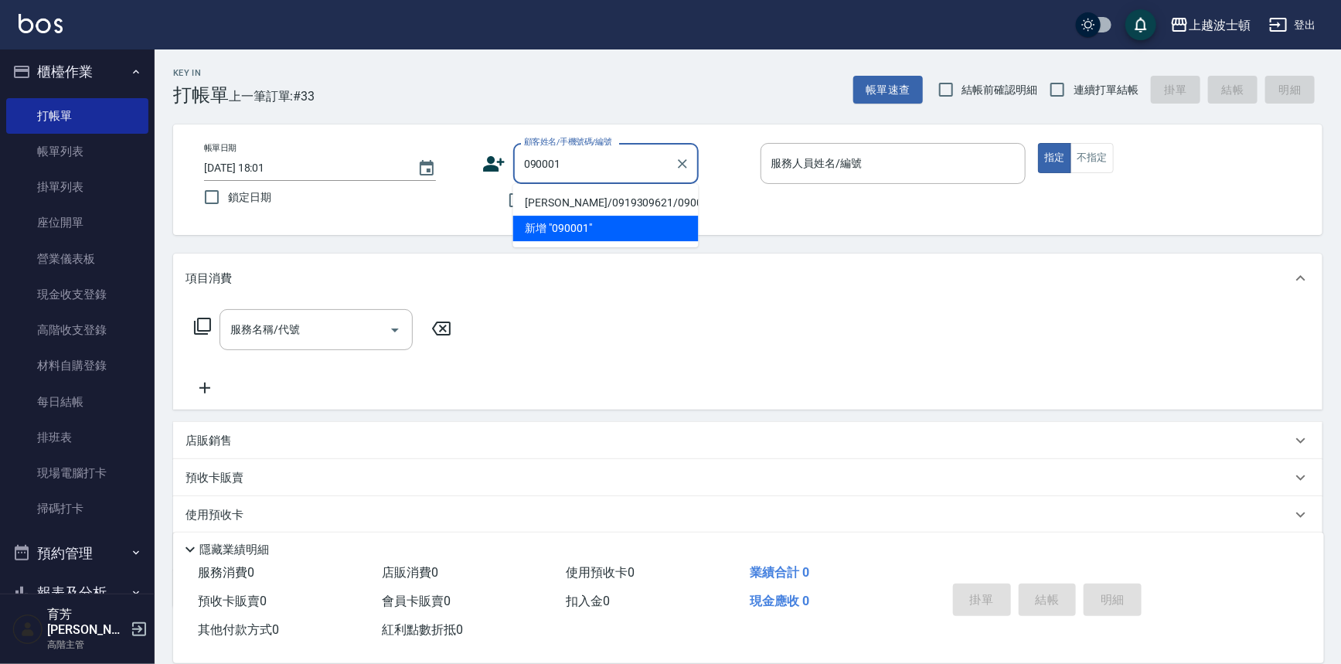
click at [551, 198] on li "陳麗萍/0919309621/090001" at bounding box center [605, 203] width 185 height 26
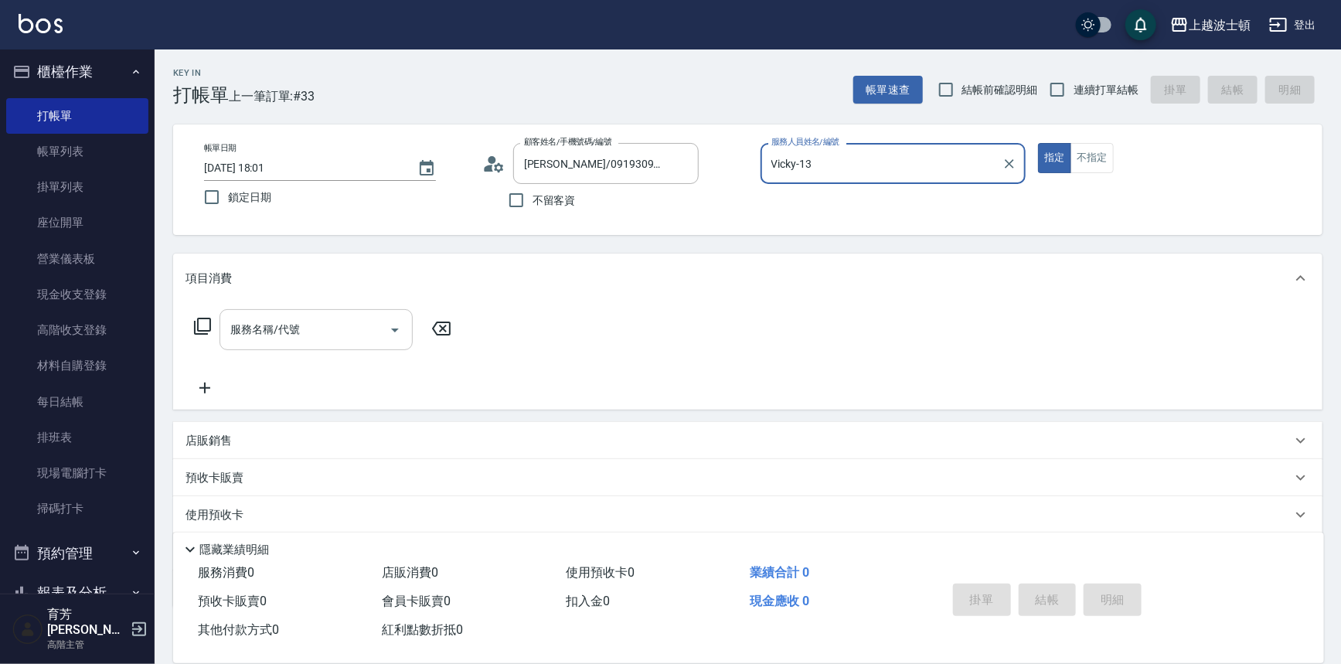
click at [322, 316] on input "服務名稱/代號" at bounding box center [304, 329] width 156 height 27
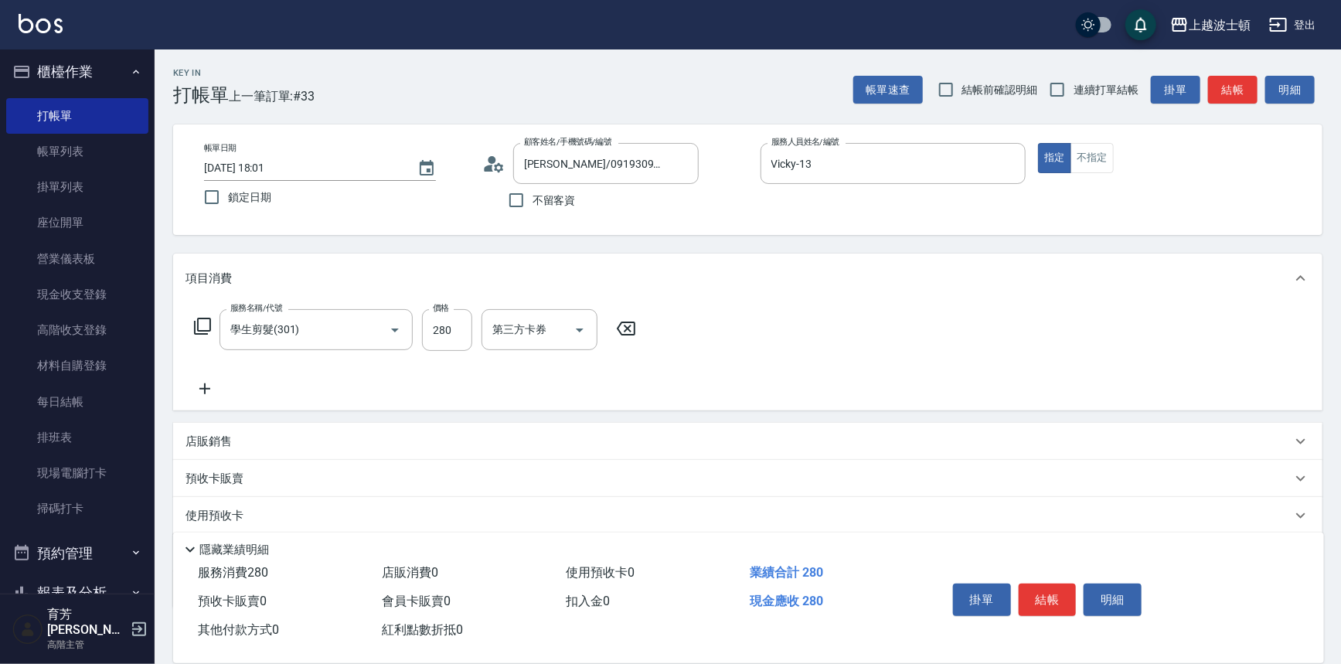
click at [204, 392] on icon at bounding box center [204, 388] width 11 height 11
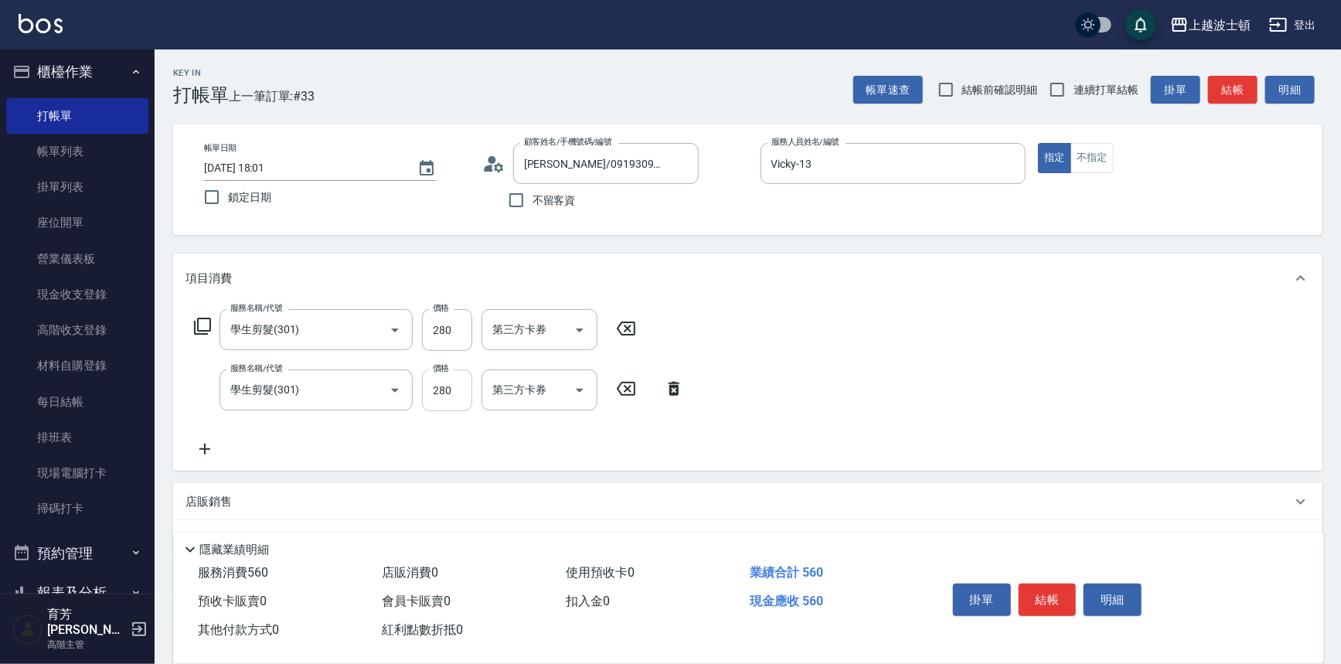
click at [421, 389] on div "服務名稱/代號 學生剪髮(301) 服務名稱/代號 價格 280 價格 第三方卡券 第三方卡券" at bounding box center [439, 390] width 508 height 42
click at [447, 389] on input "280" at bounding box center [447, 390] width 50 height 42
click at [454, 331] on input "280" at bounding box center [447, 330] width 50 height 42
click at [1006, 599] on button "掛單" at bounding box center [982, 599] width 58 height 32
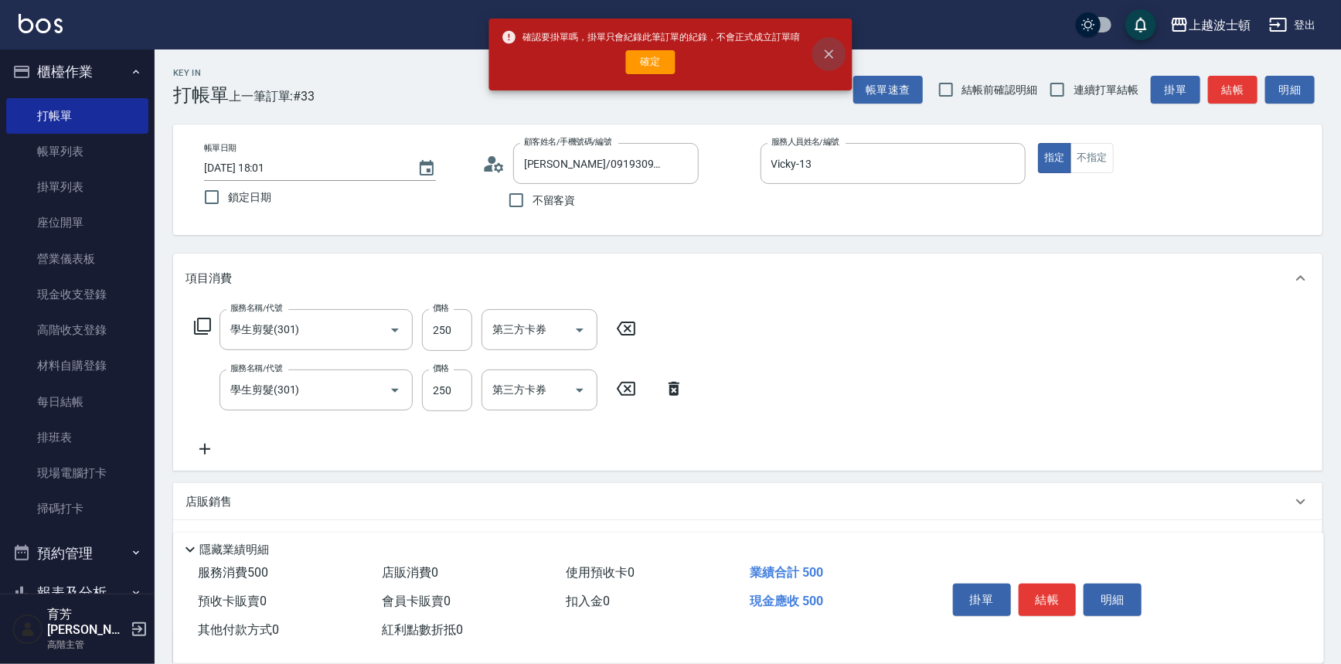
click at [828, 52] on icon "close" at bounding box center [828, 53] width 15 height 15
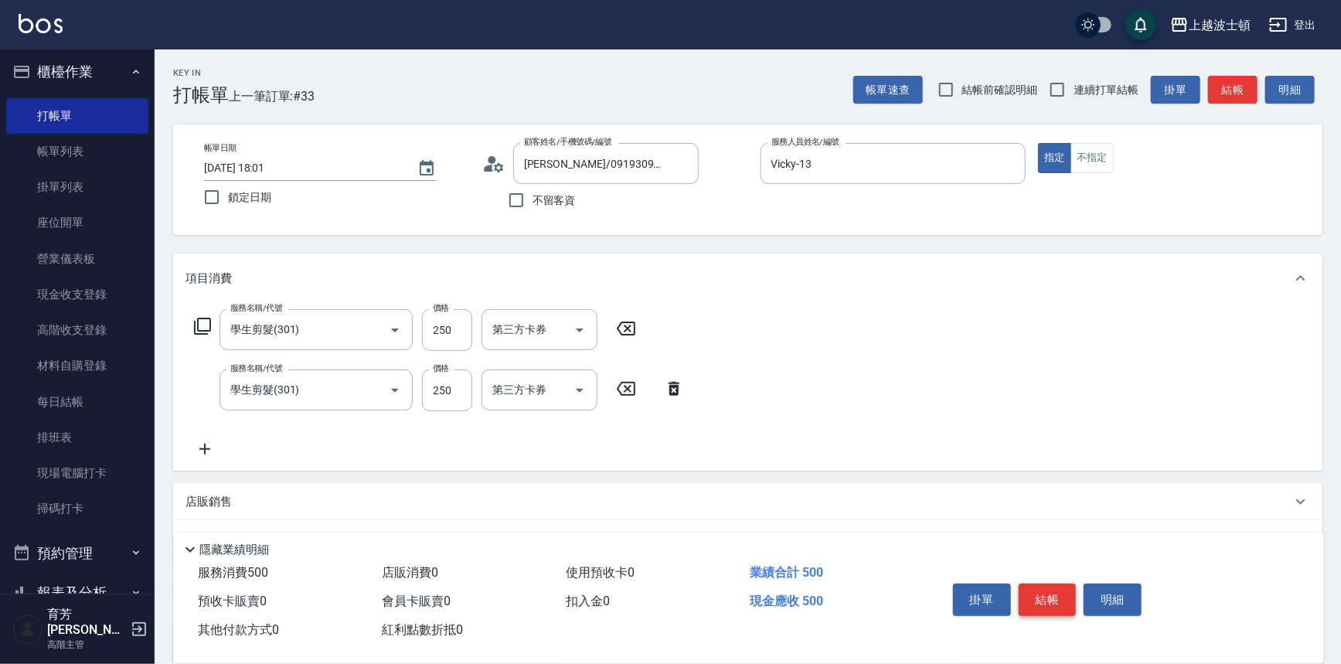
click at [1028, 602] on button "結帳" at bounding box center [1048, 599] width 58 height 32
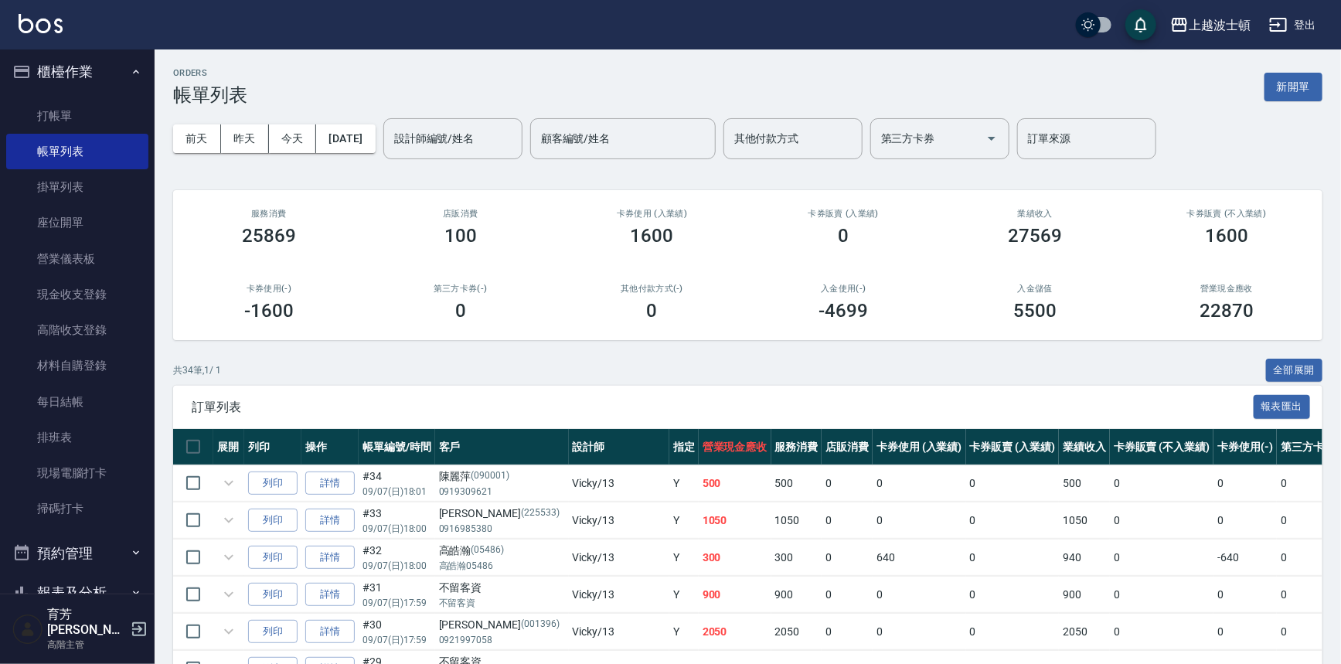
click at [88, 80] on button "櫃檯作業" at bounding box center [77, 72] width 142 height 40
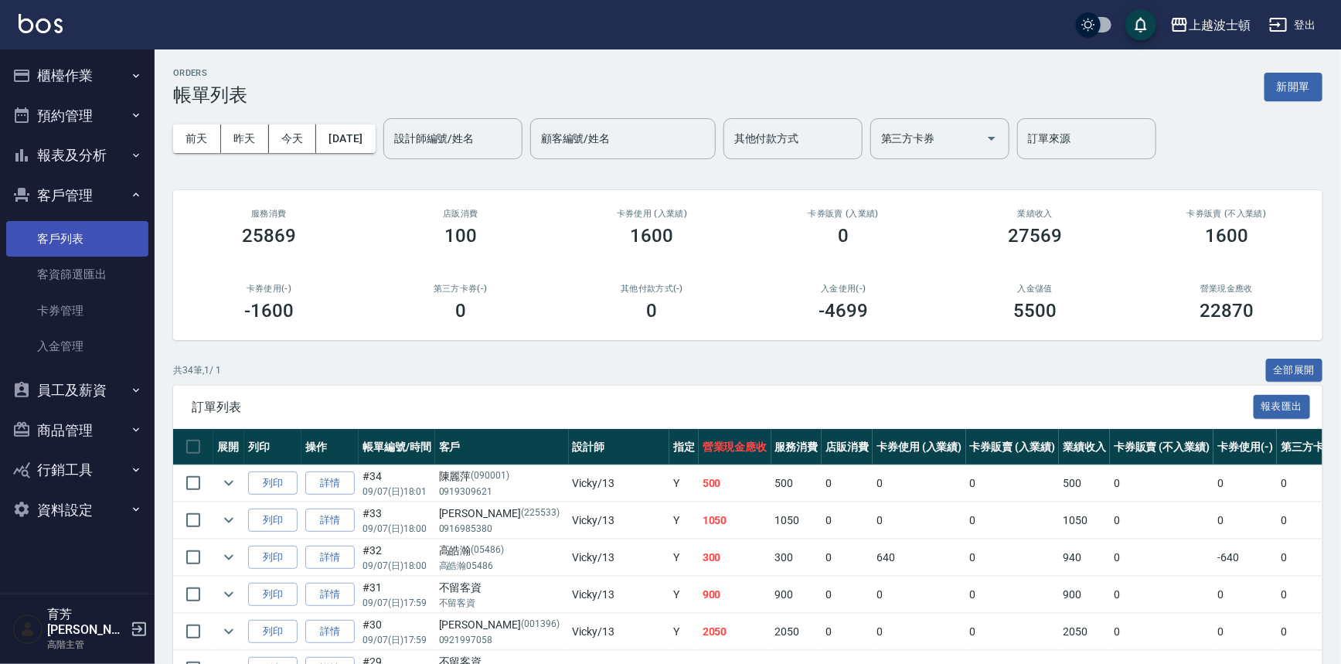
click at [73, 230] on link "客戶列表" at bounding box center [77, 239] width 142 height 36
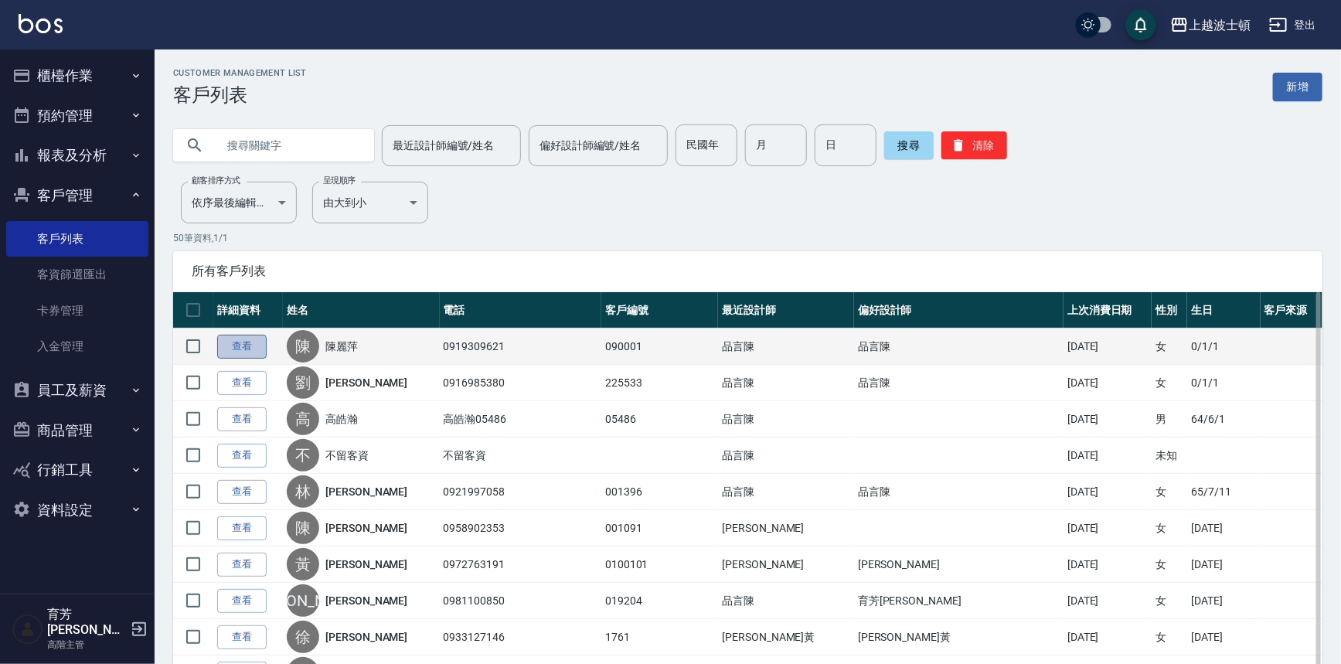
click at [247, 345] on link "查看" at bounding box center [241, 347] width 49 height 24
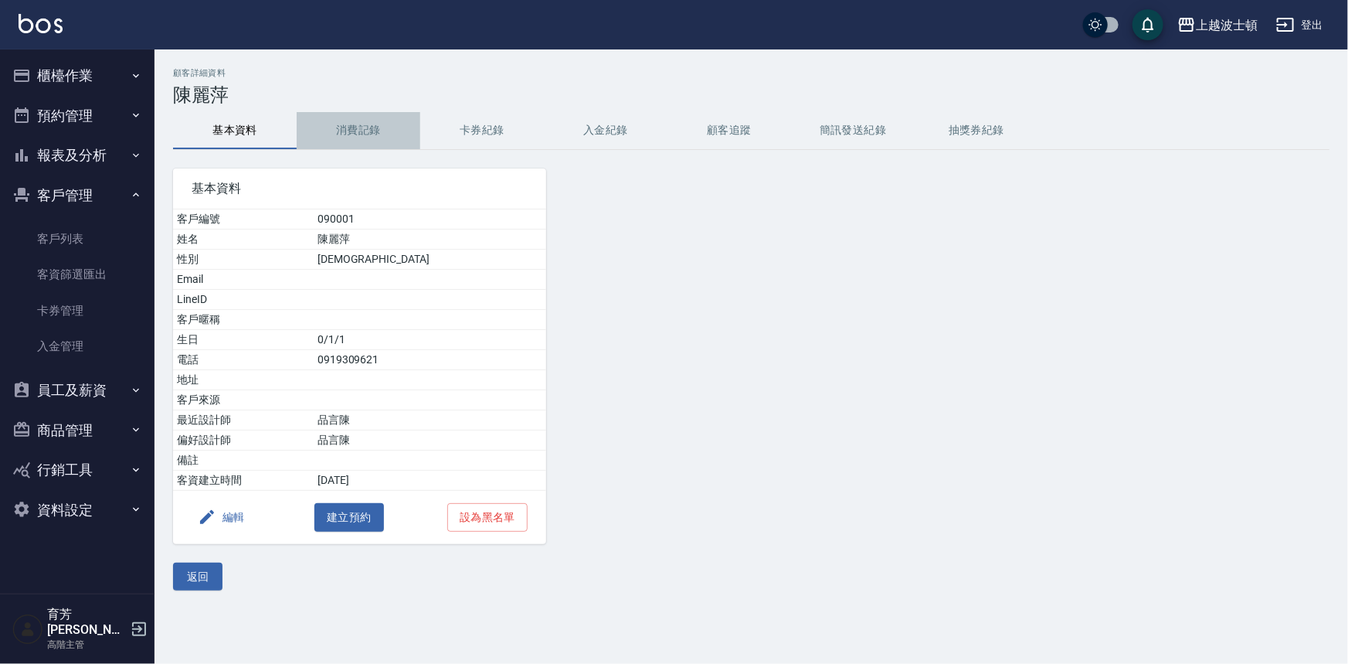
drag, startPoint x: 354, startPoint y: 127, endPoint x: 403, endPoint y: 129, distance: 48.7
click at [355, 127] on button "消費記錄" at bounding box center [359, 130] width 124 height 37
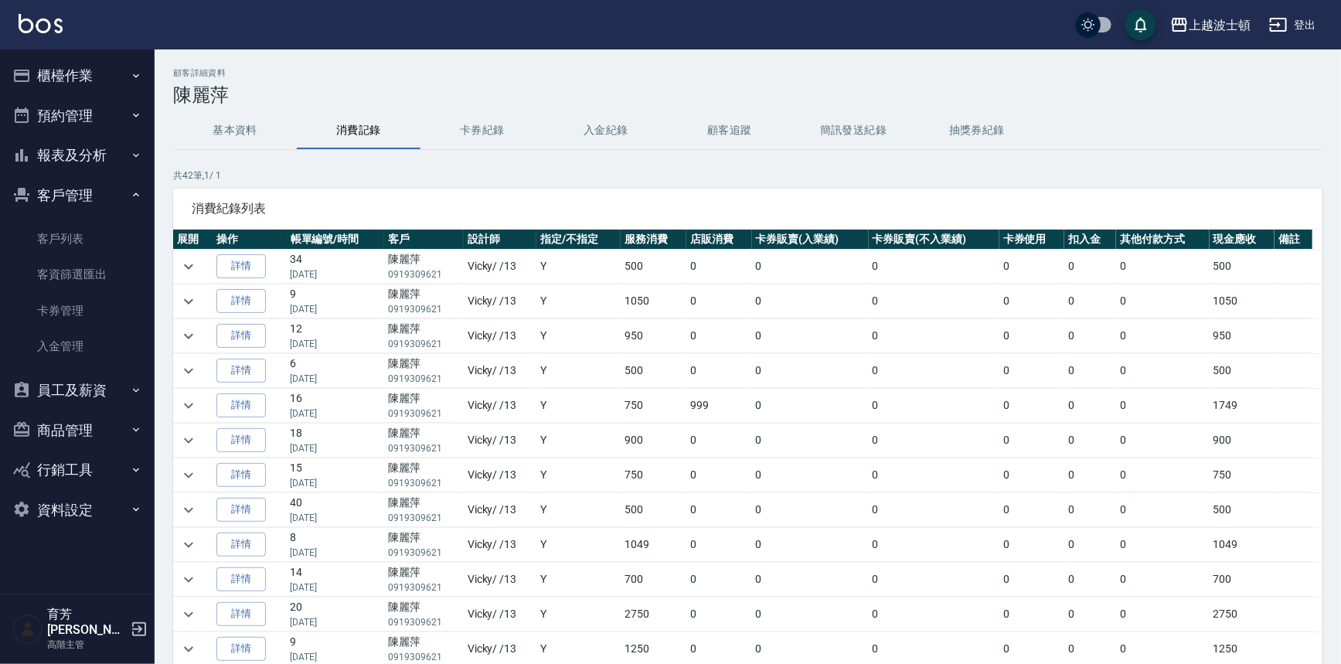
click at [201, 328] on td at bounding box center [192, 336] width 39 height 34
click at [192, 330] on icon "expand row" at bounding box center [188, 336] width 19 height 19
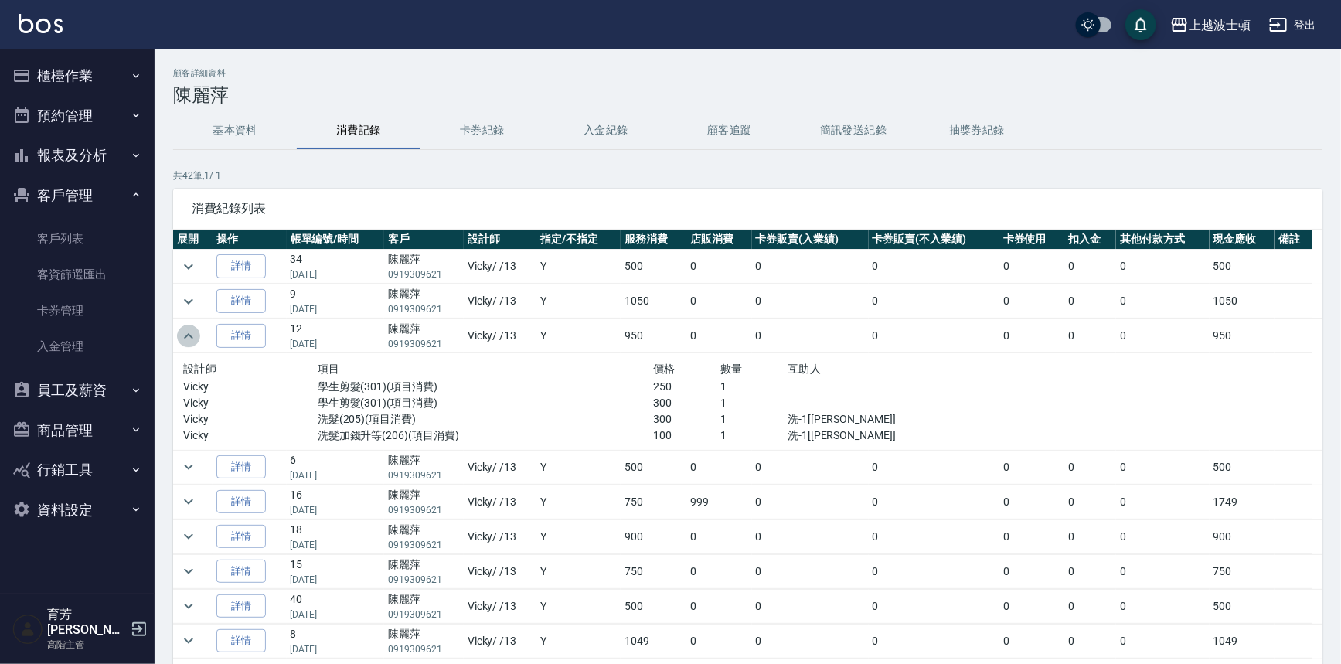
click at [192, 330] on icon "expand row" at bounding box center [188, 336] width 19 height 19
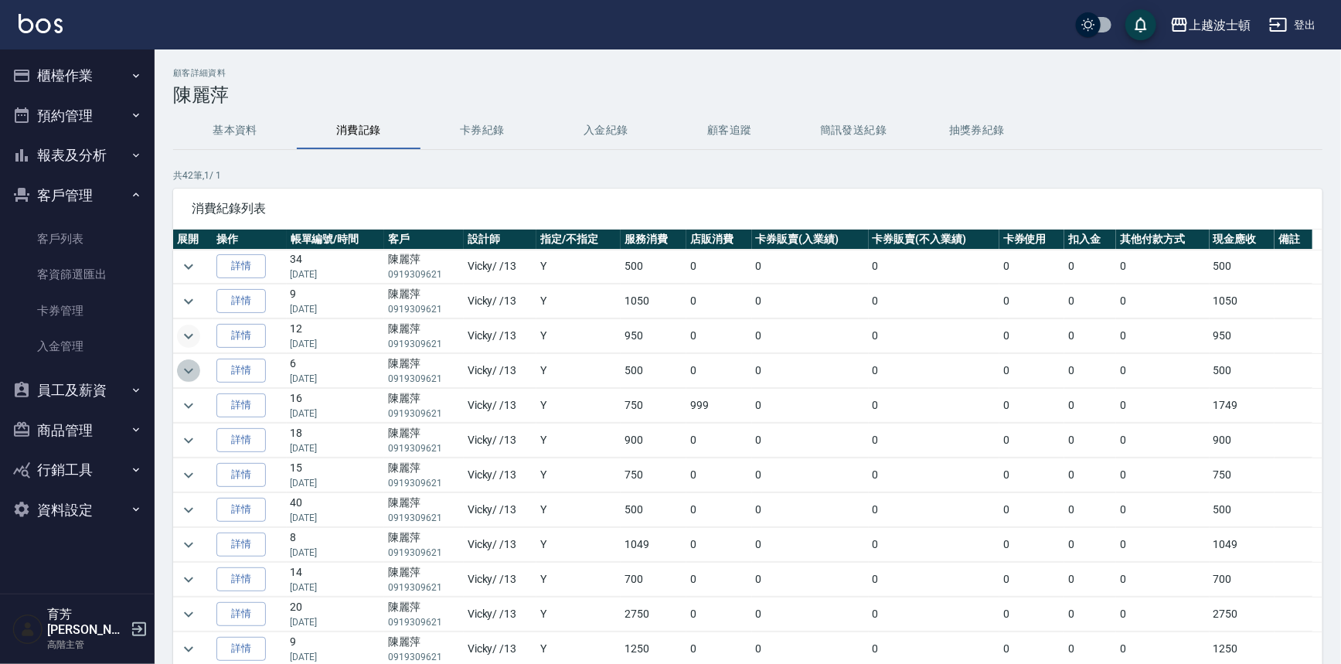
click at [182, 374] on icon "expand row" at bounding box center [188, 371] width 19 height 19
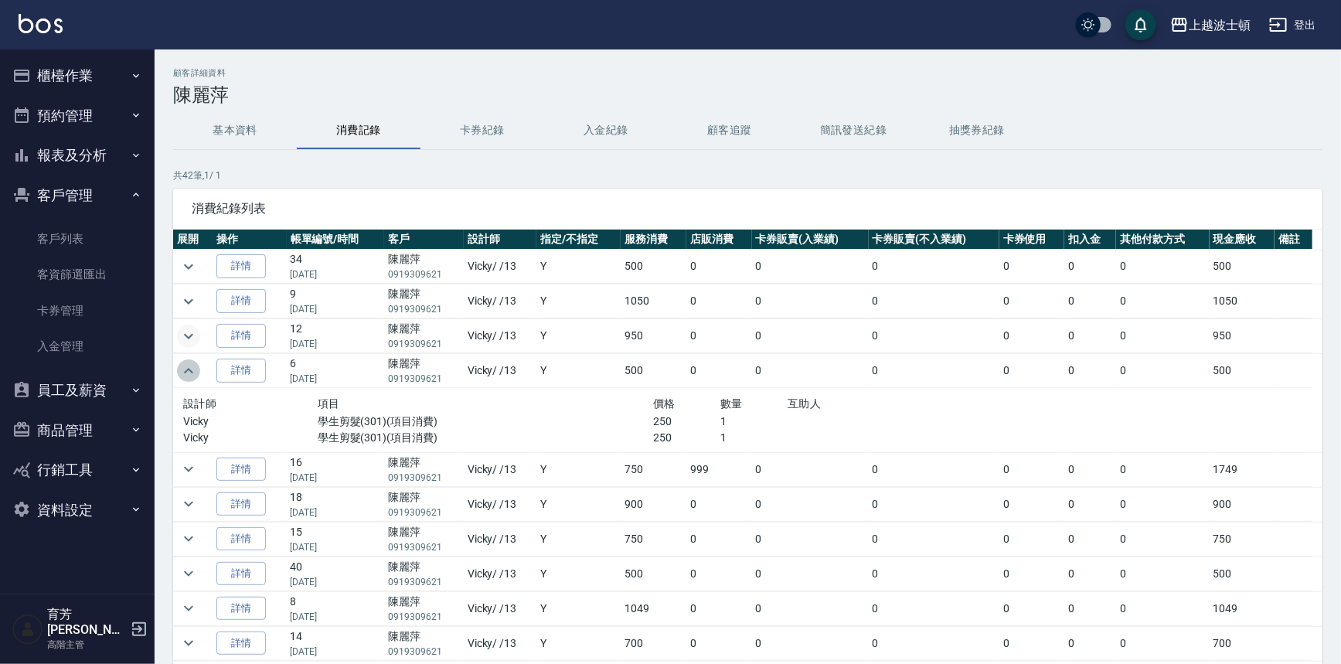
click at [182, 374] on icon "expand row" at bounding box center [188, 371] width 19 height 19
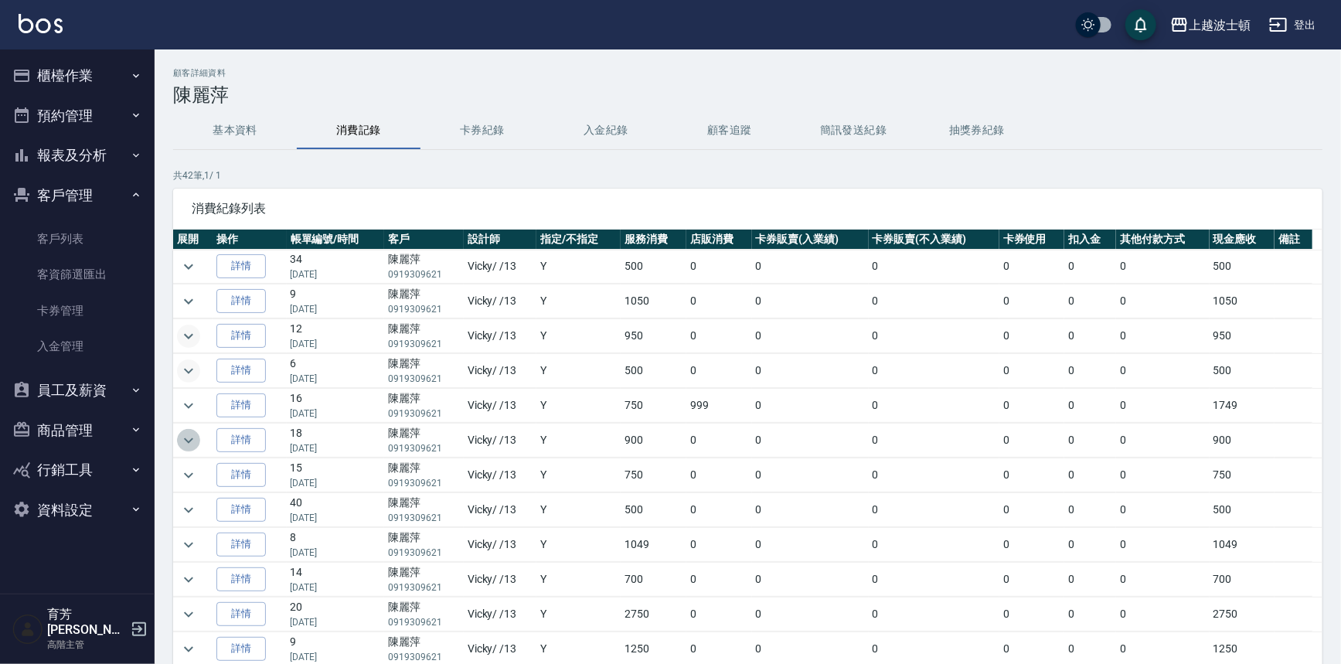
click at [194, 434] on icon "expand row" at bounding box center [188, 440] width 19 height 19
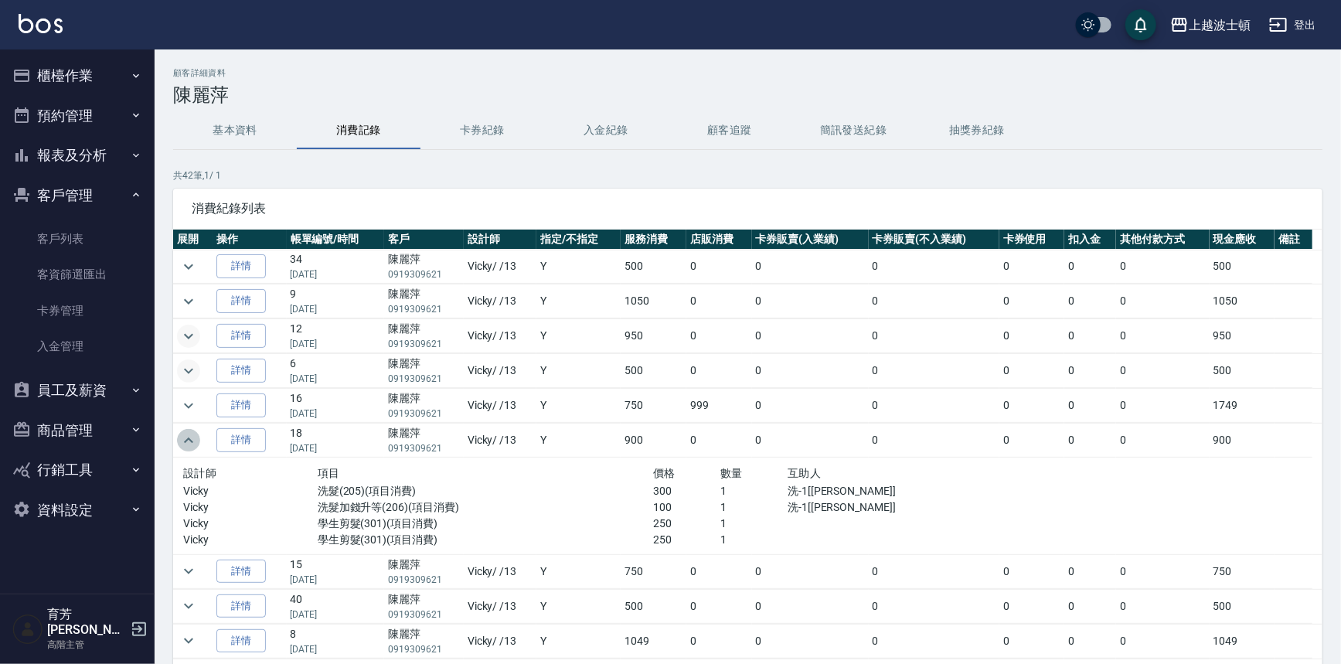
click at [194, 434] on icon "expand row" at bounding box center [188, 440] width 19 height 19
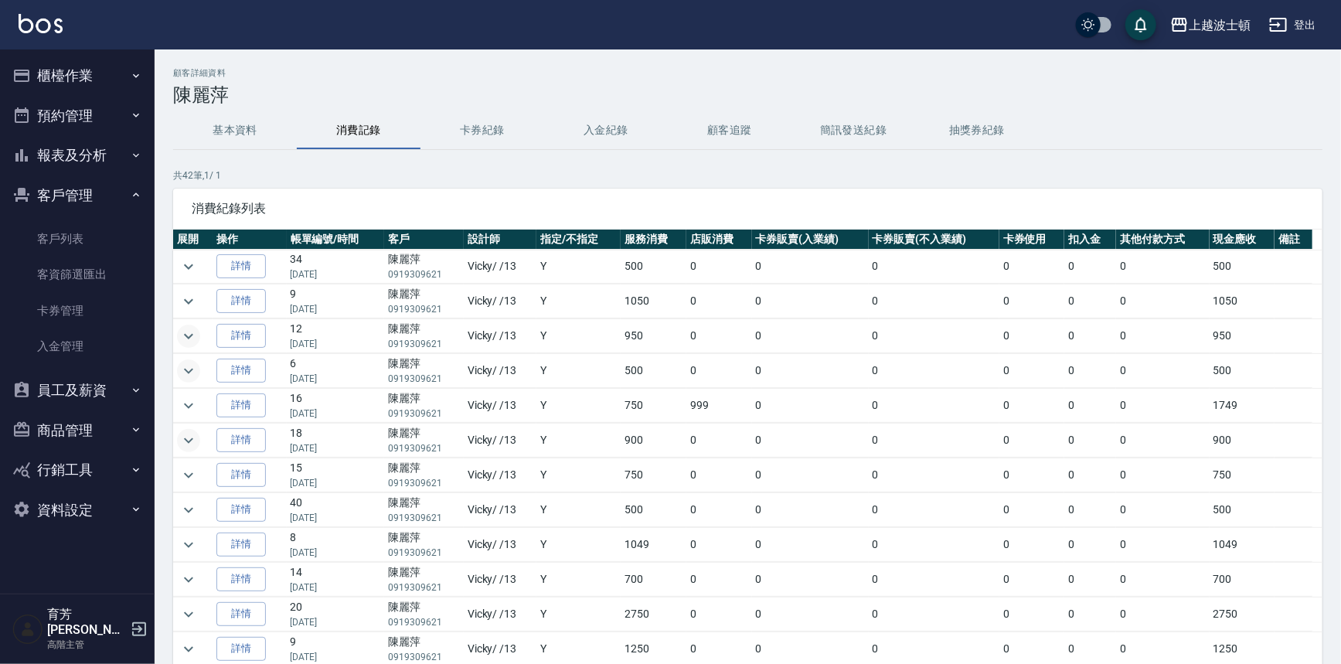
click at [73, 64] on button "櫃檯作業" at bounding box center [77, 76] width 142 height 40
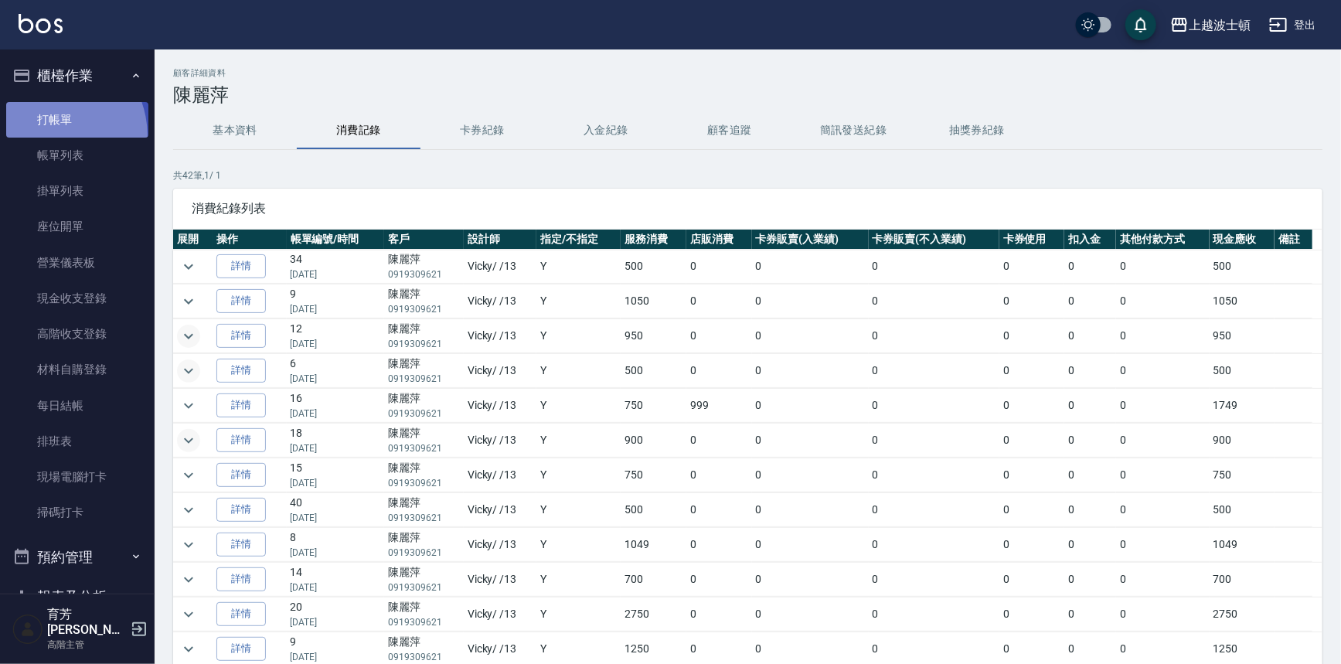
click at [46, 136] on link "打帳單" at bounding box center [77, 120] width 142 height 36
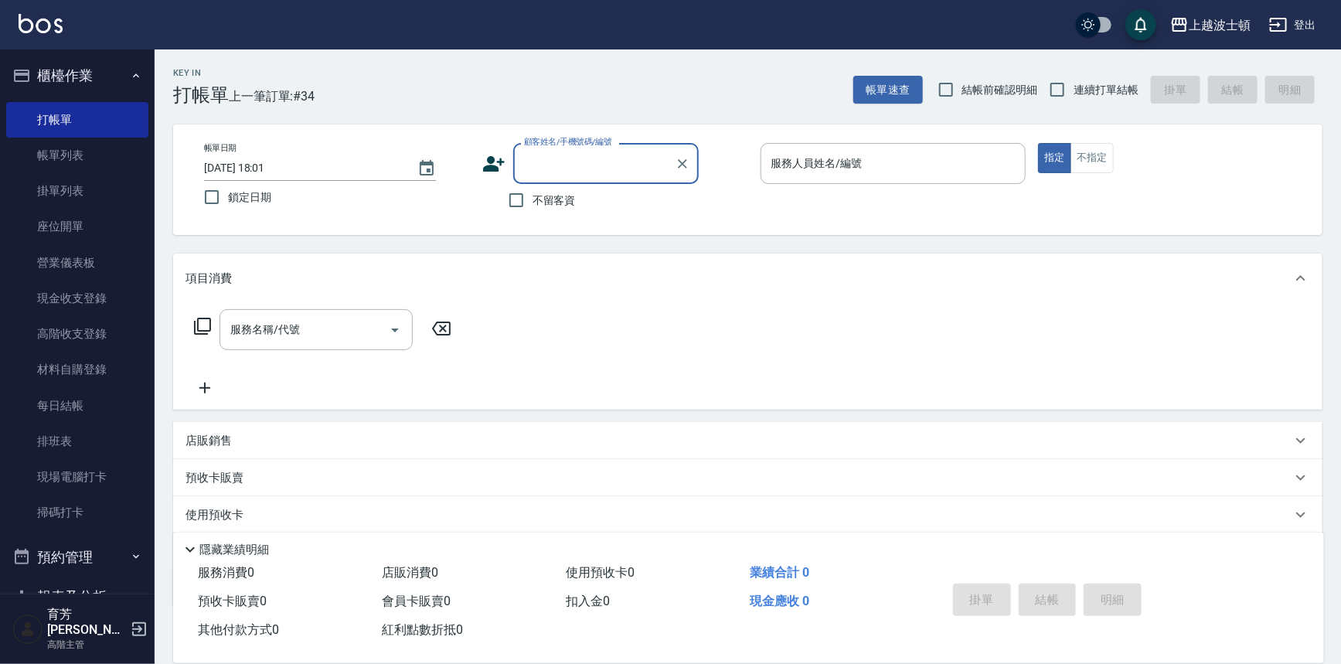
click at [554, 201] on span "不留客資" at bounding box center [553, 200] width 43 height 16
click at [532, 201] on input "不留客資" at bounding box center [516, 200] width 32 height 32
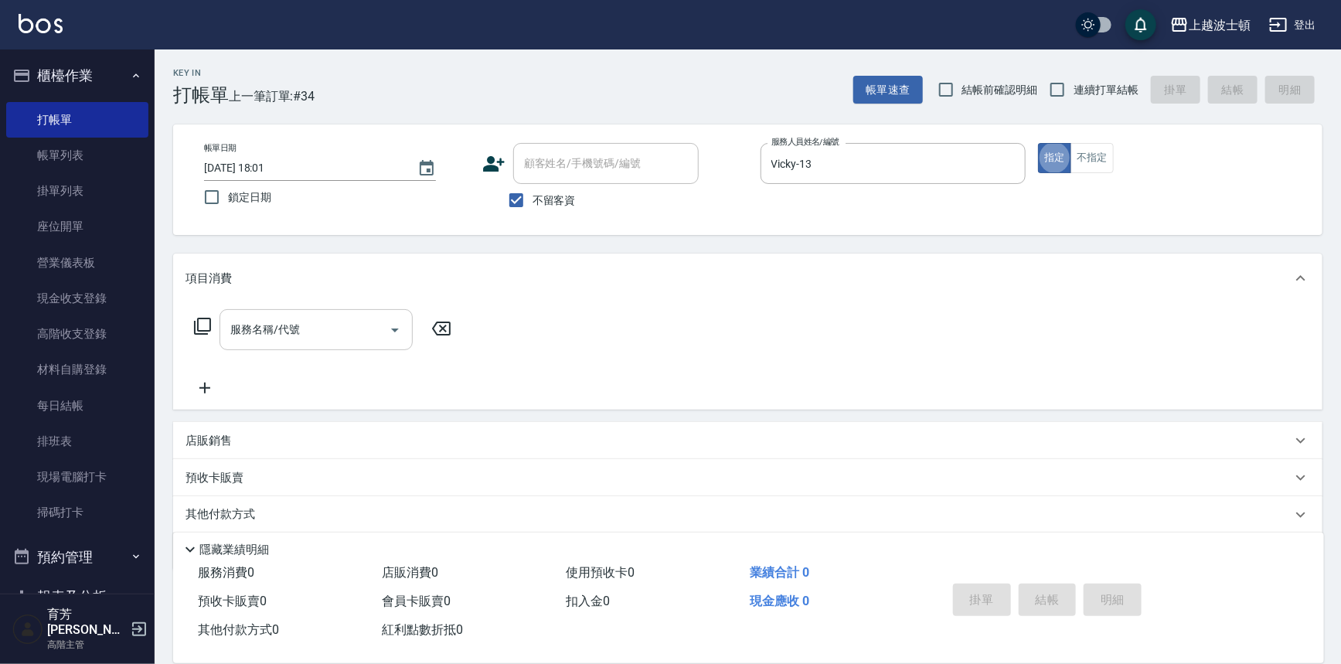
click at [344, 324] on input "服務名稱/代號" at bounding box center [304, 329] width 156 height 27
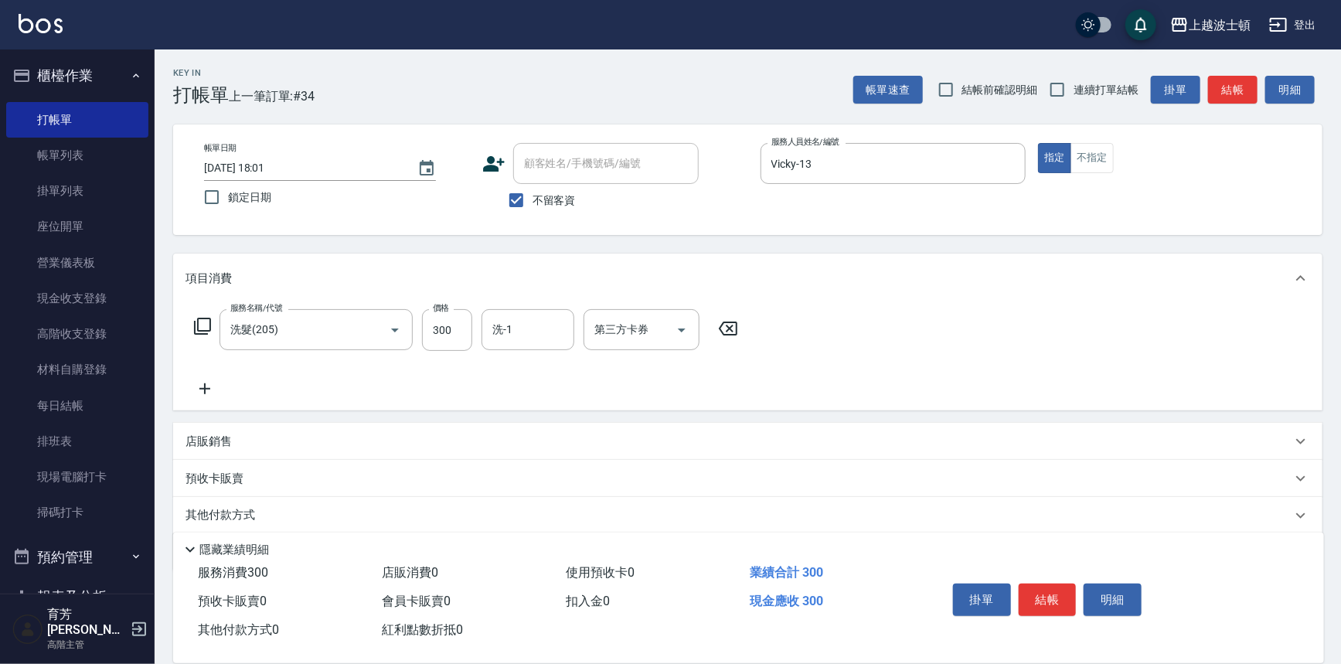
click at [206, 385] on icon at bounding box center [204, 388] width 39 height 19
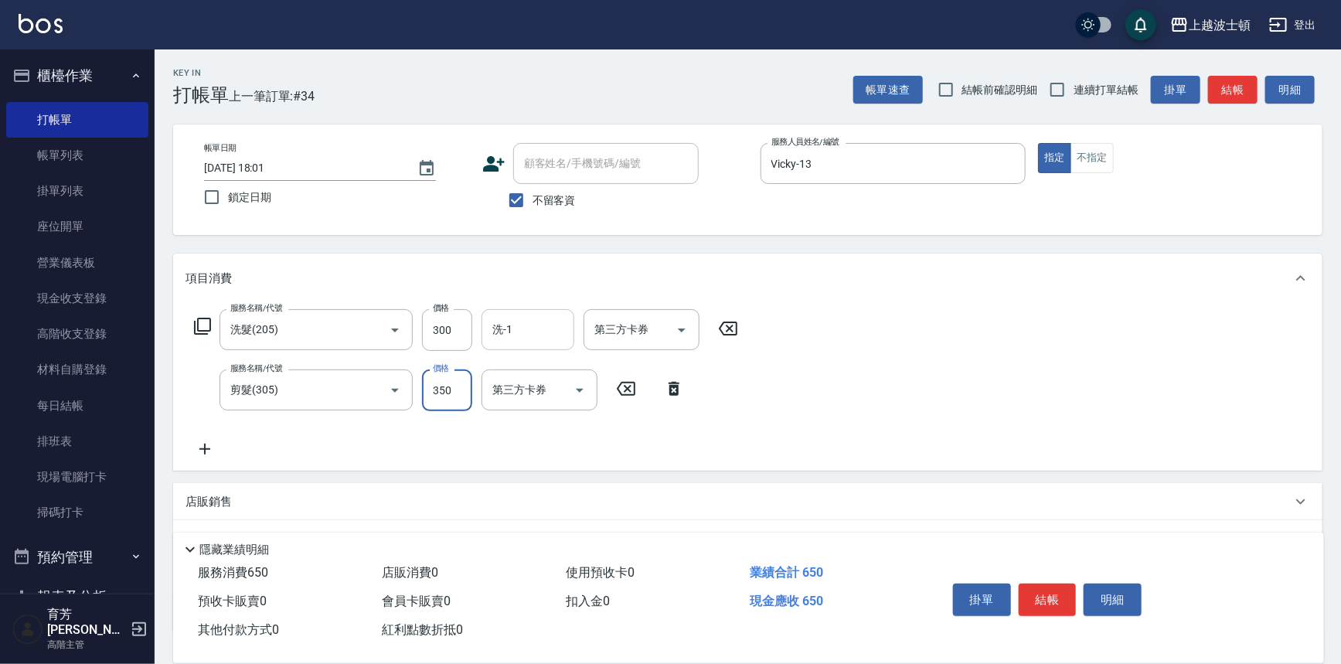
click at [525, 310] on div "洗-1" at bounding box center [527, 329] width 93 height 41
click at [1042, 580] on div "掛單 結帳 明細" at bounding box center [1048, 601] width 202 height 49
click at [1042, 590] on button "結帳" at bounding box center [1048, 599] width 58 height 32
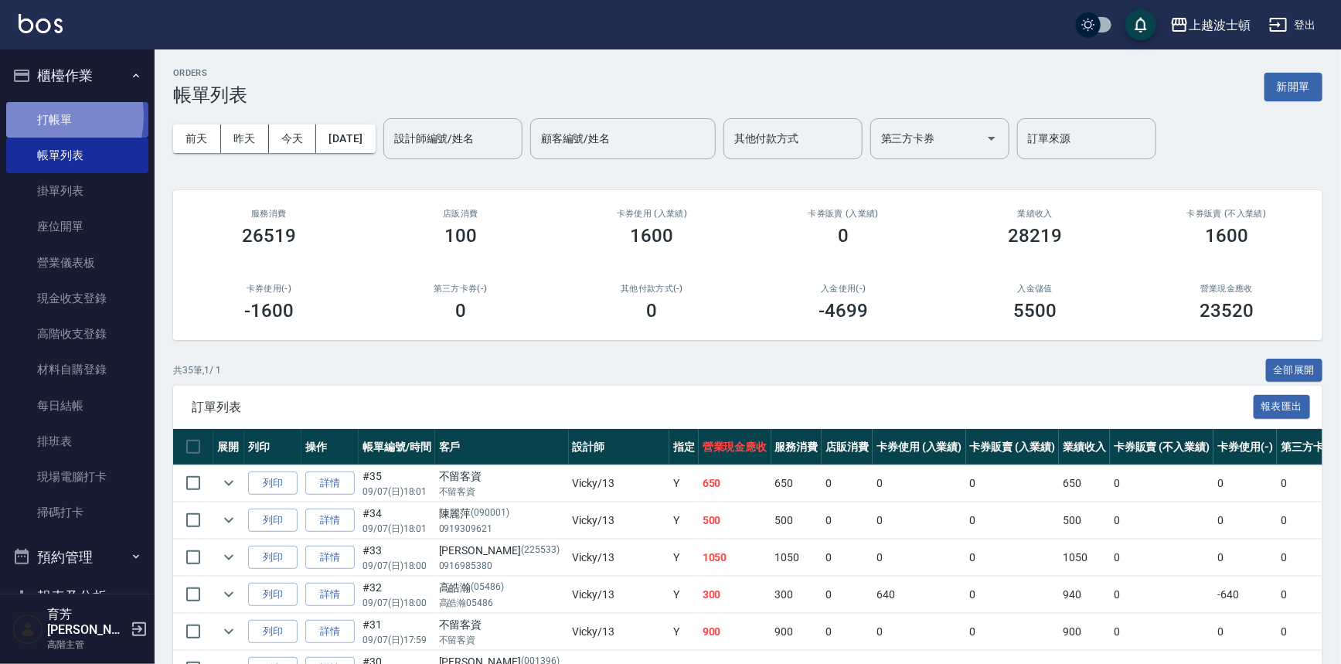
click at [35, 116] on link "打帳單" at bounding box center [77, 120] width 142 height 36
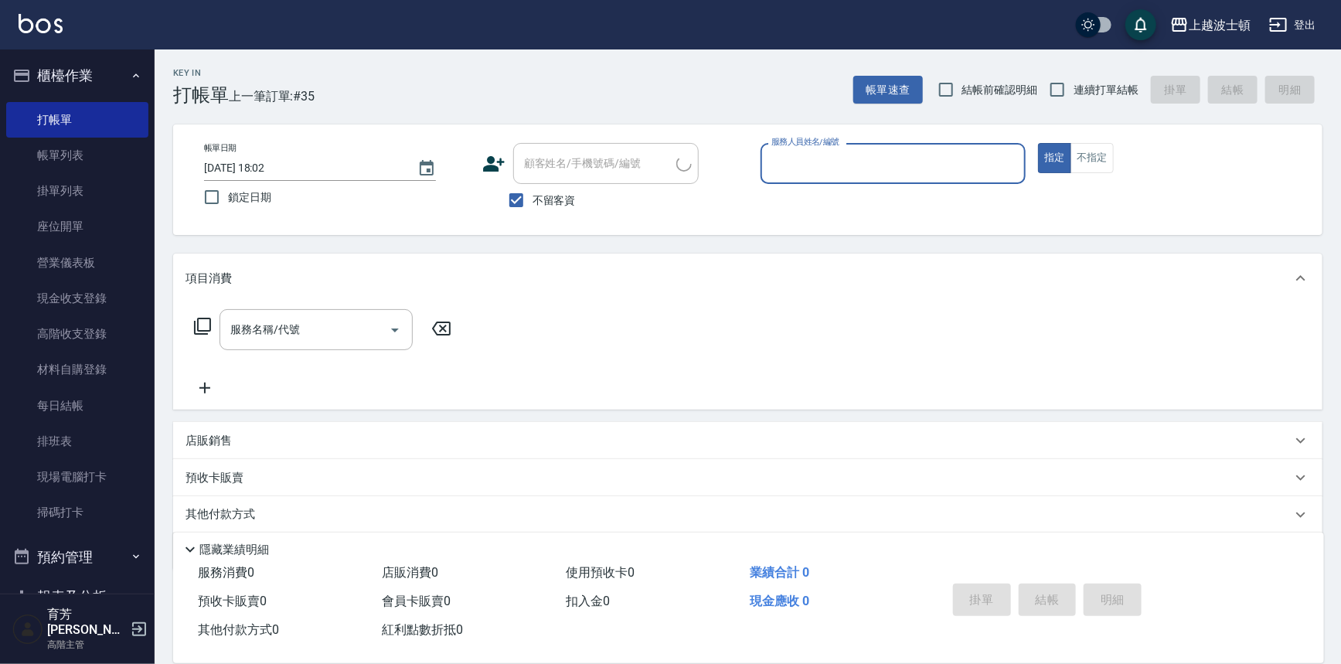
click at [562, 200] on span "不留客資" at bounding box center [553, 200] width 43 height 16
click at [532, 200] on input "不留客資" at bounding box center [516, 200] width 32 height 32
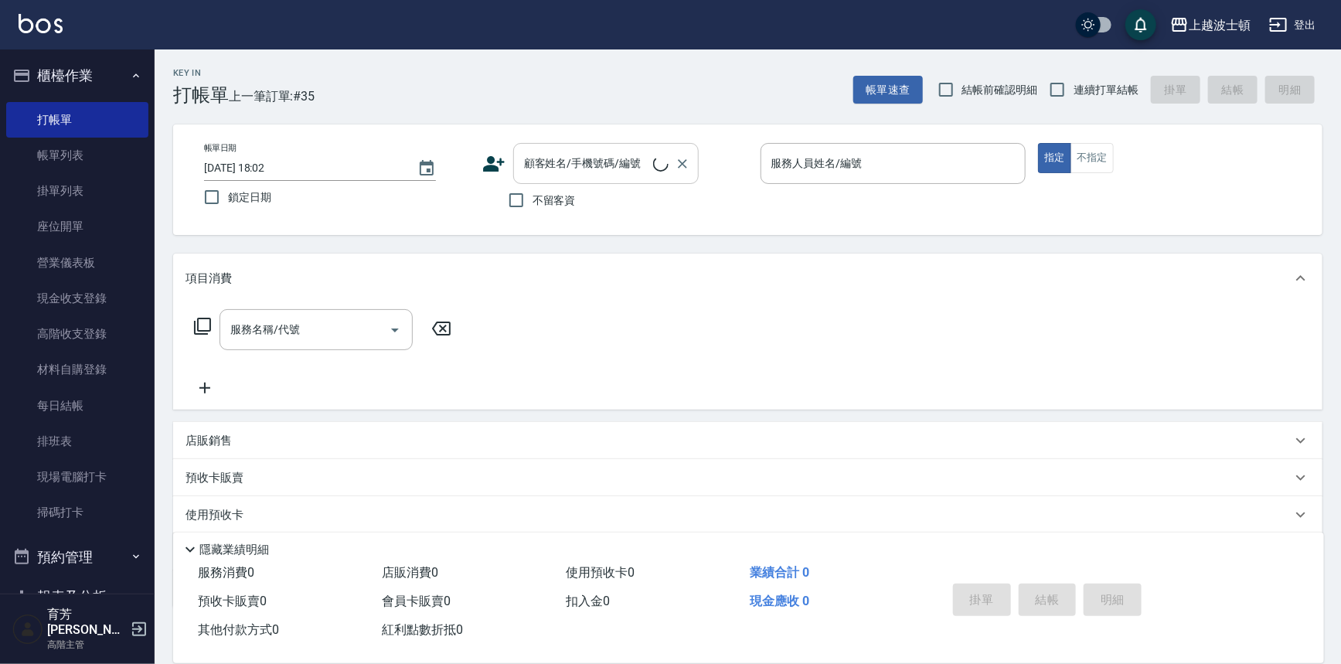
click at [563, 175] on input "顧客姓名/手機號碼/編號" at bounding box center [586, 163] width 133 height 27
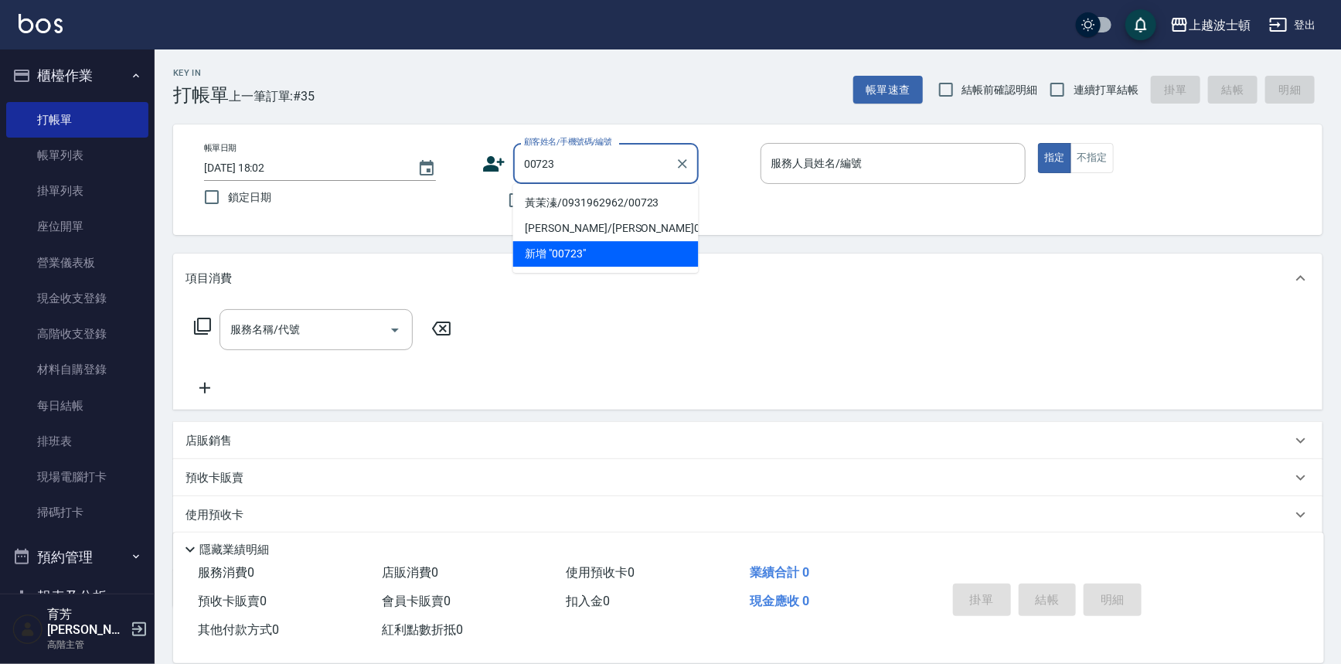
click at [560, 199] on li "黃茉溱/0931962962/00723" at bounding box center [605, 203] width 185 height 26
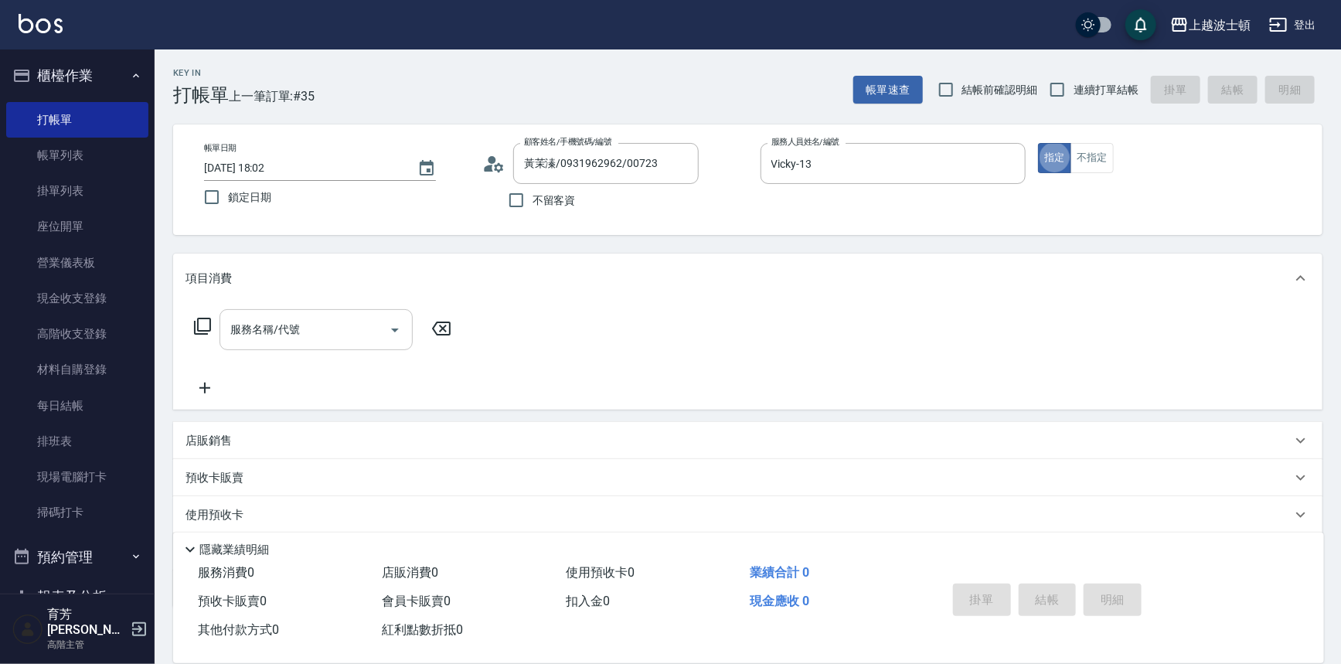
click at [347, 334] on input "服務名稱/代號" at bounding box center [304, 329] width 156 height 27
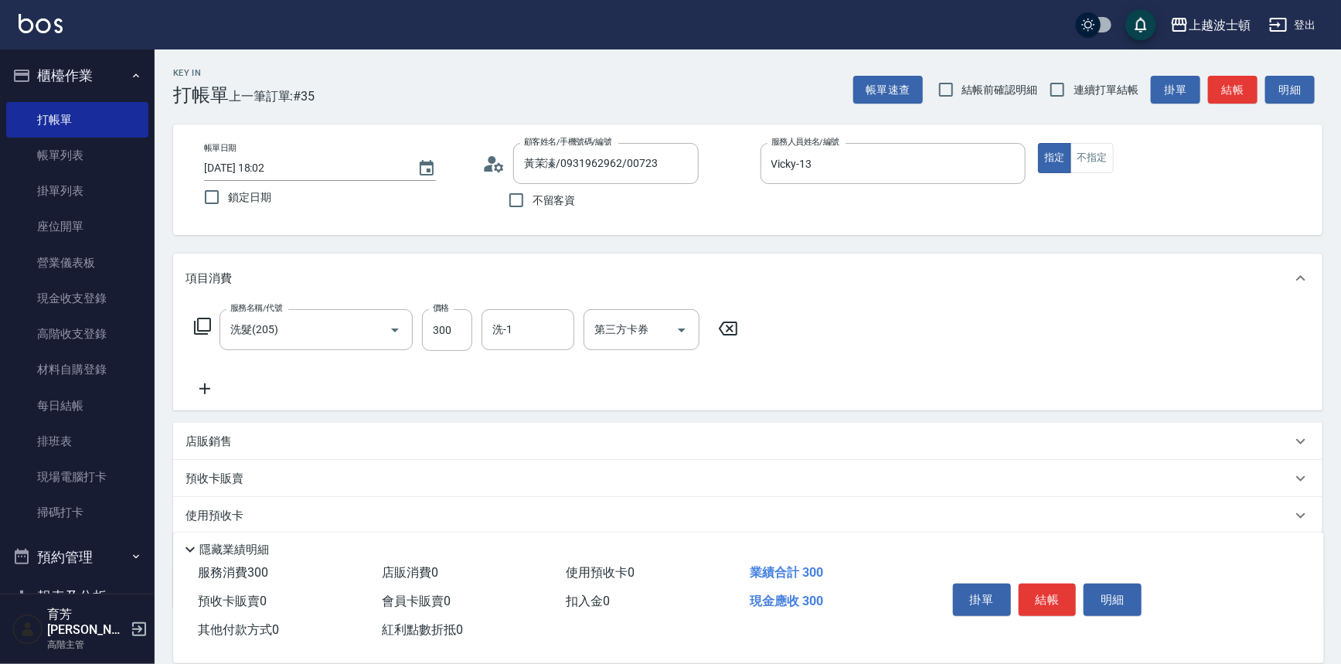
click at [201, 383] on icon at bounding box center [204, 388] width 39 height 19
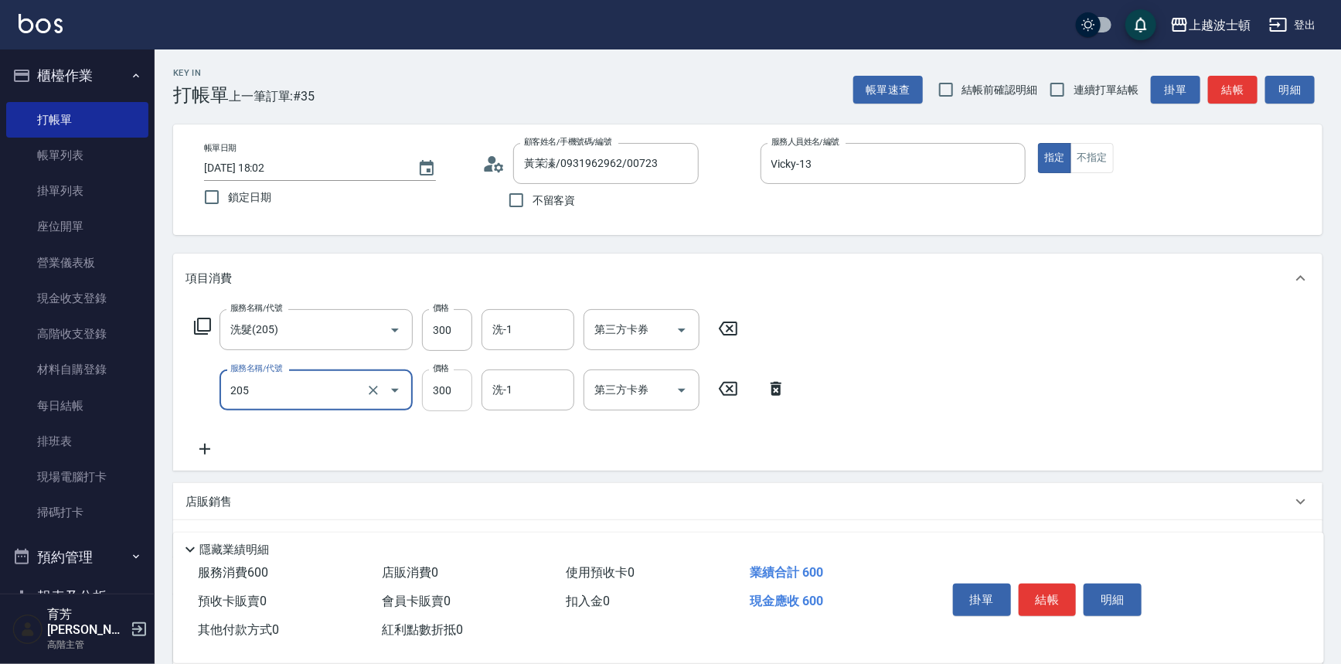
type input "洗髮(205)"
click at [453, 389] on input "300" at bounding box center [447, 390] width 50 height 42
type input "270"
click at [465, 317] on input "300" at bounding box center [447, 330] width 50 height 42
type input "270"
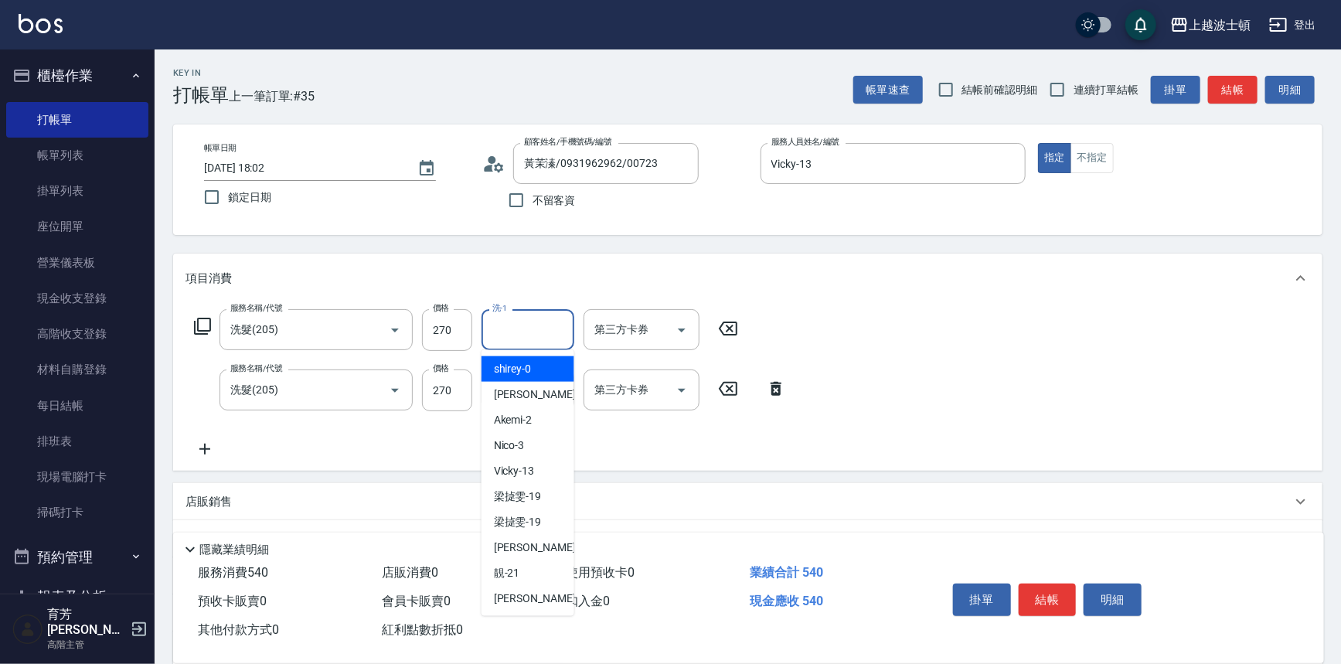
click at [519, 329] on input "洗-1" at bounding box center [527, 329] width 79 height 27
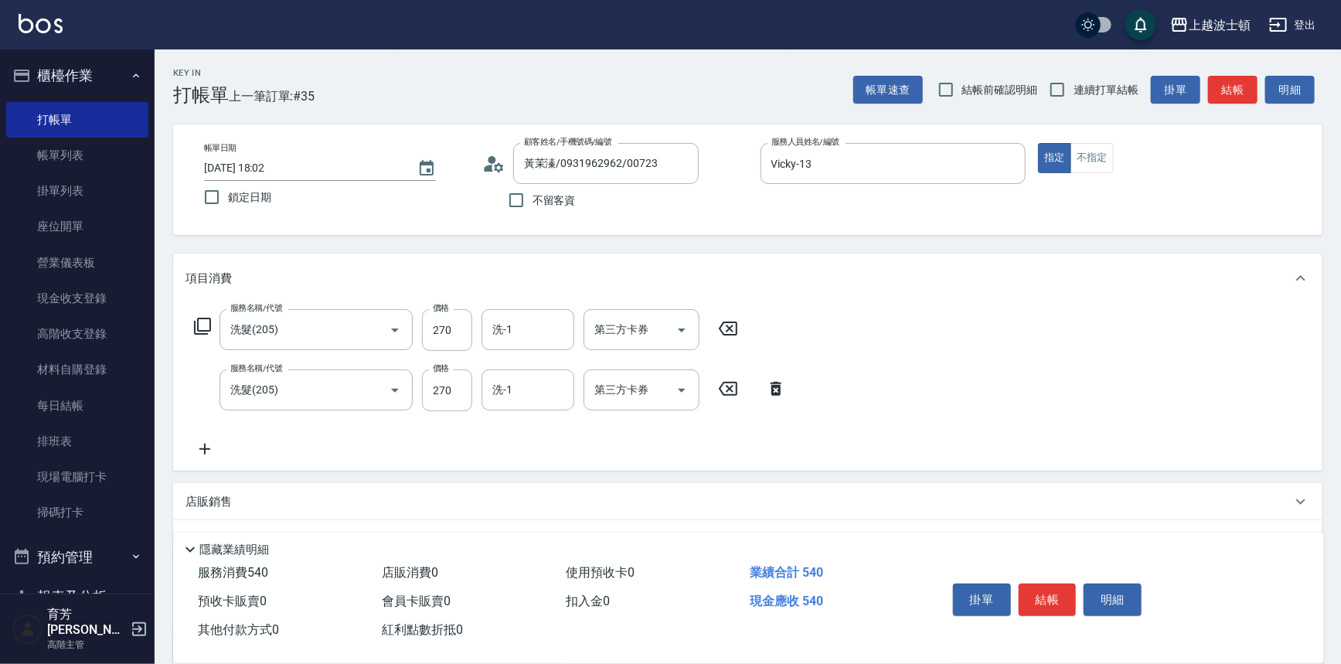
click at [332, 454] on div "服務名稱/代號 洗髮(205) 服務名稱/代號 價格 270 價格 洗-1 洗-1 第三方卡券 第三方卡券 服務名稱/代號 洗髮(205) 服務名稱/代號 價…" at bounding box center [490, 383] width 610 height 149
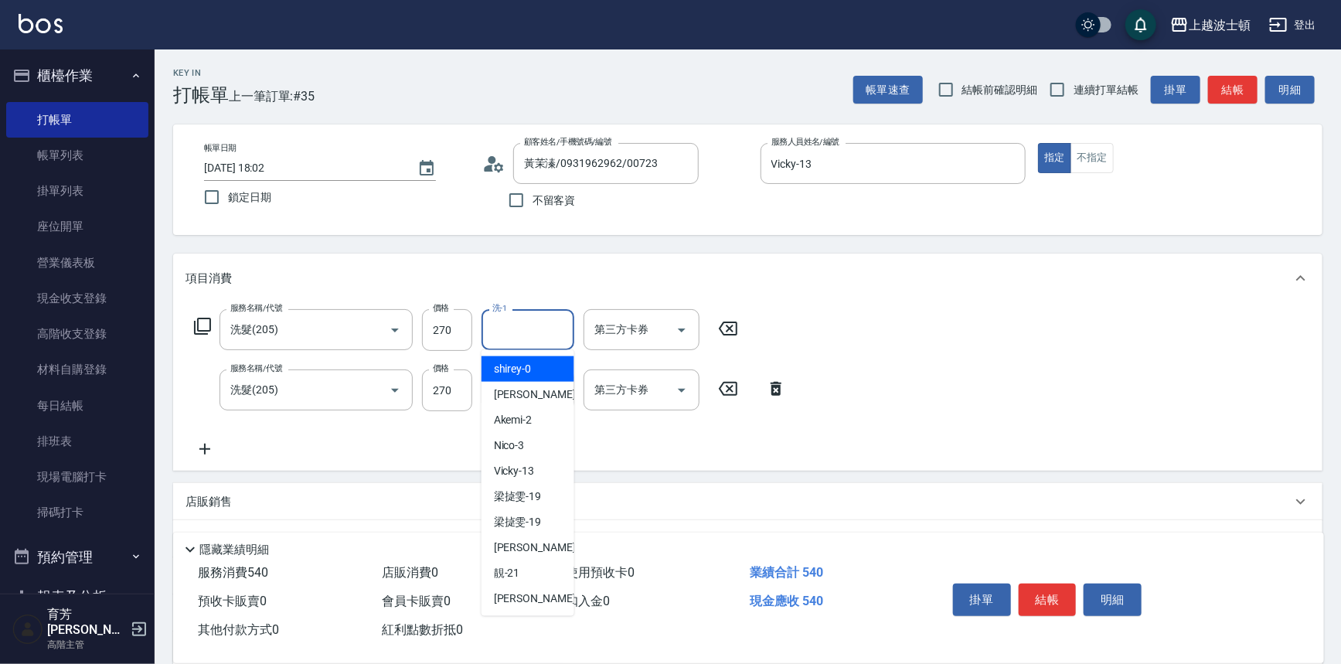
click at [495, 327] on input "洗-1" at bounding box center [527, 329] width 79 height 27
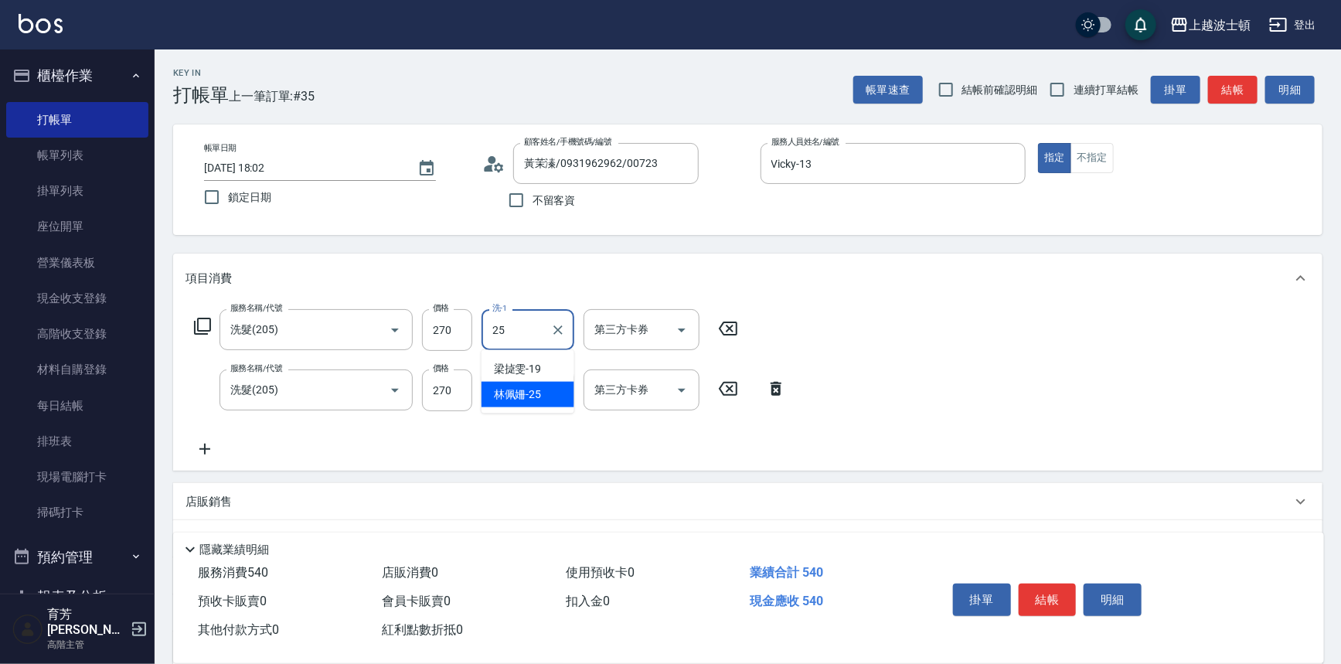
type input "[PERSON_NAME]-25"
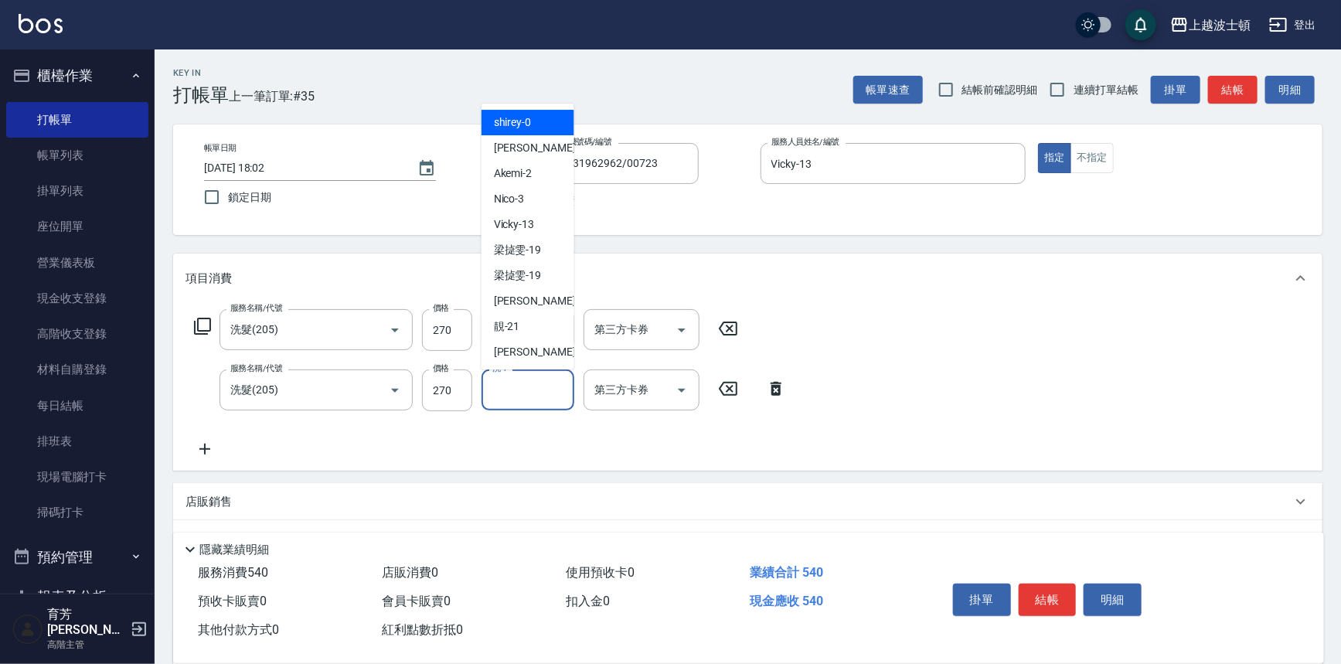
click at [508, 395] on input "洗-1" at bounding box center [527, 389] width 79 height 27
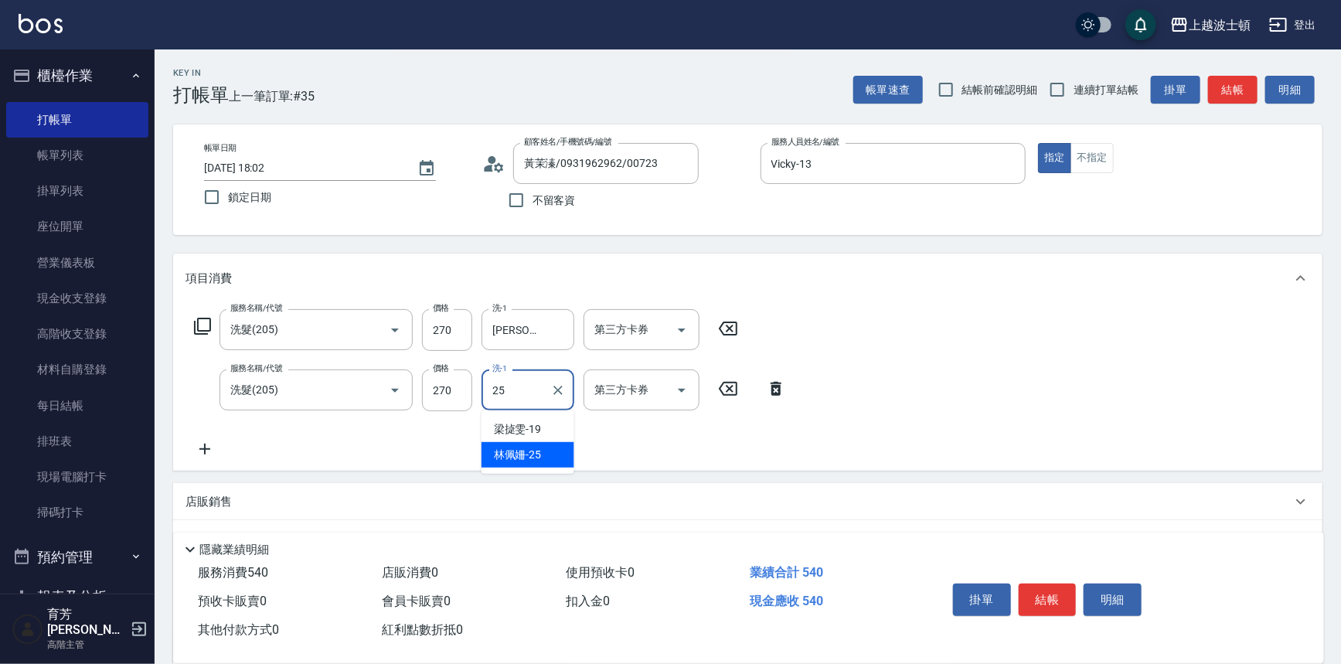
type input "[PERSON_NAME]-25"
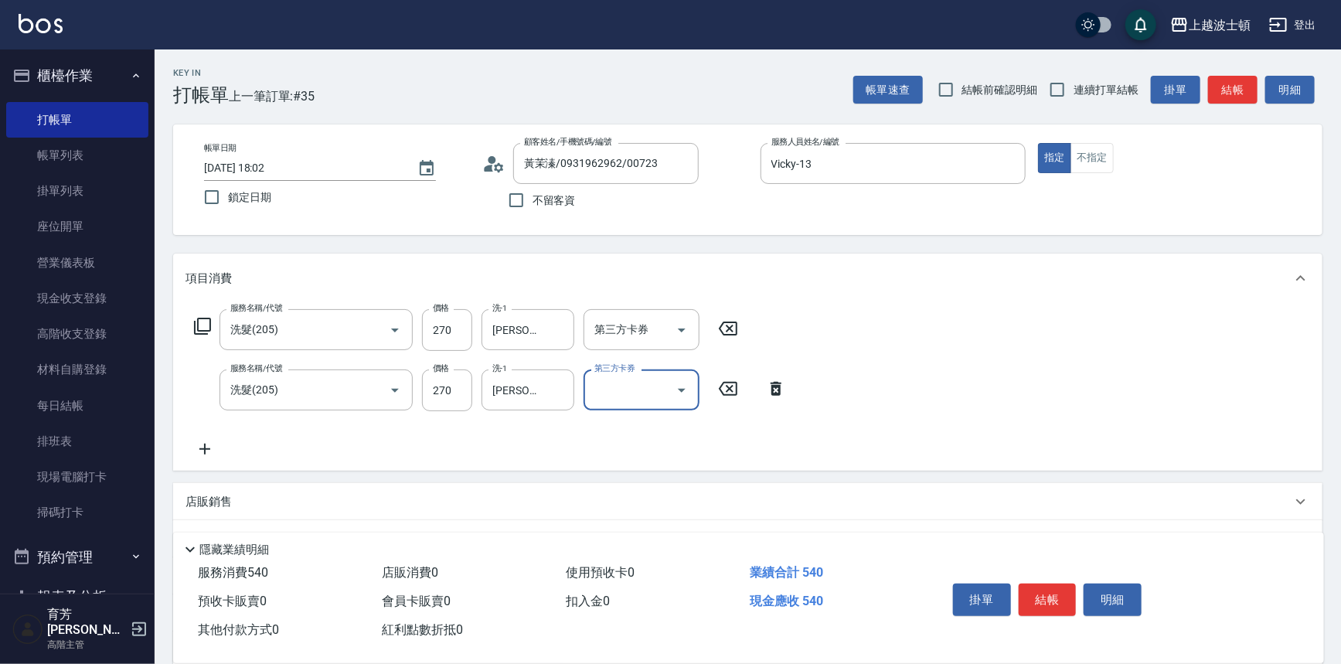
scroll to position [149, 0]
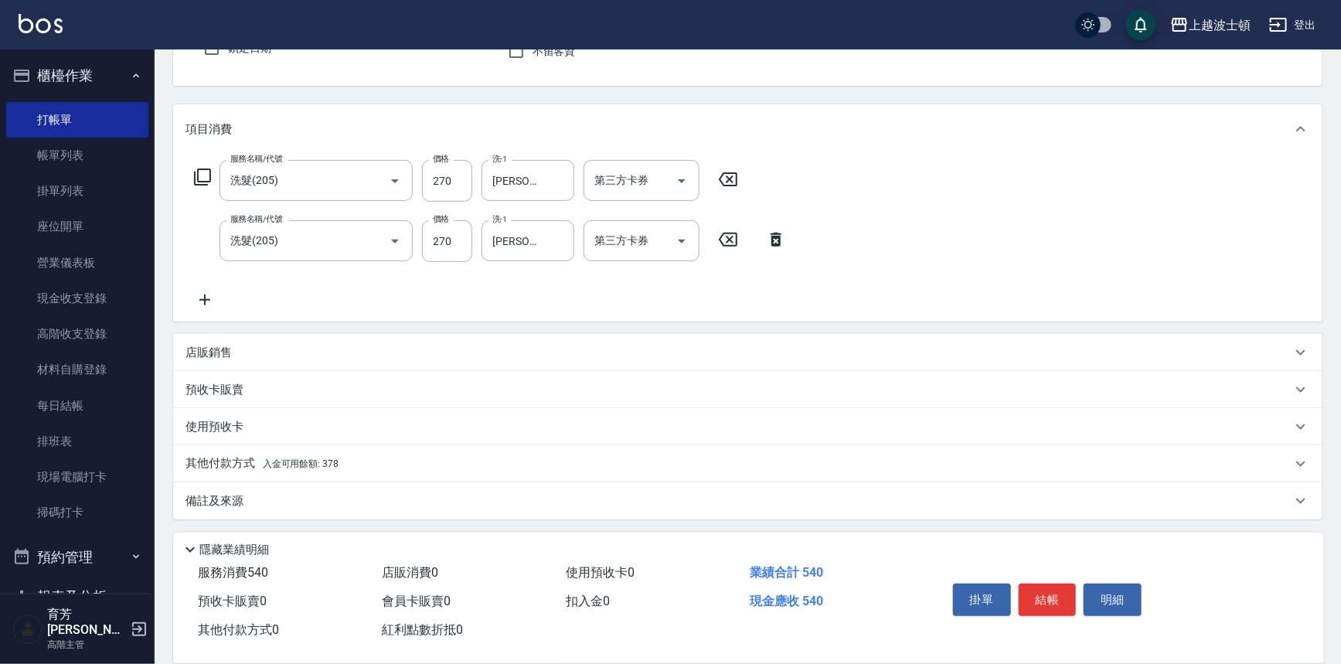
click at [232, 457] on p "其他付款方式 入金可用餘額: 378" at bounding box center [261, 463] width 153 height 17
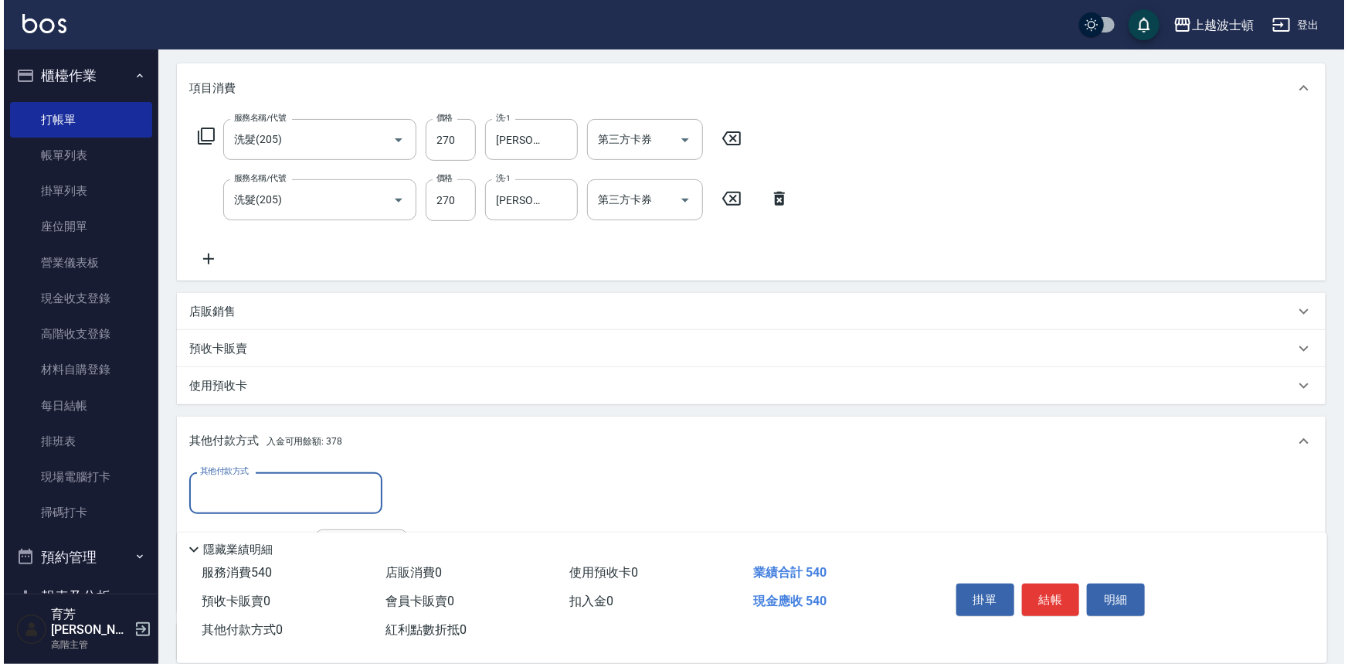
scroll to position [332, 0]
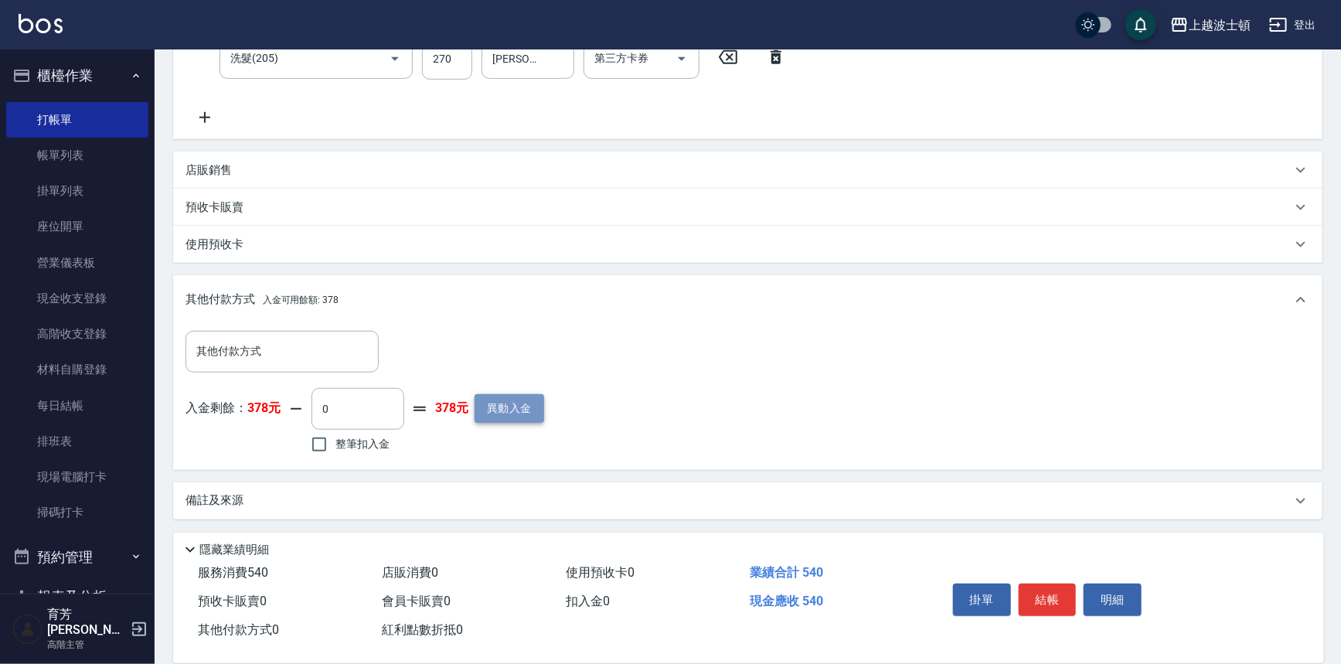
click at [529, 400] on button "異動入金" at bounding box center [509, 408] width 70 height 29
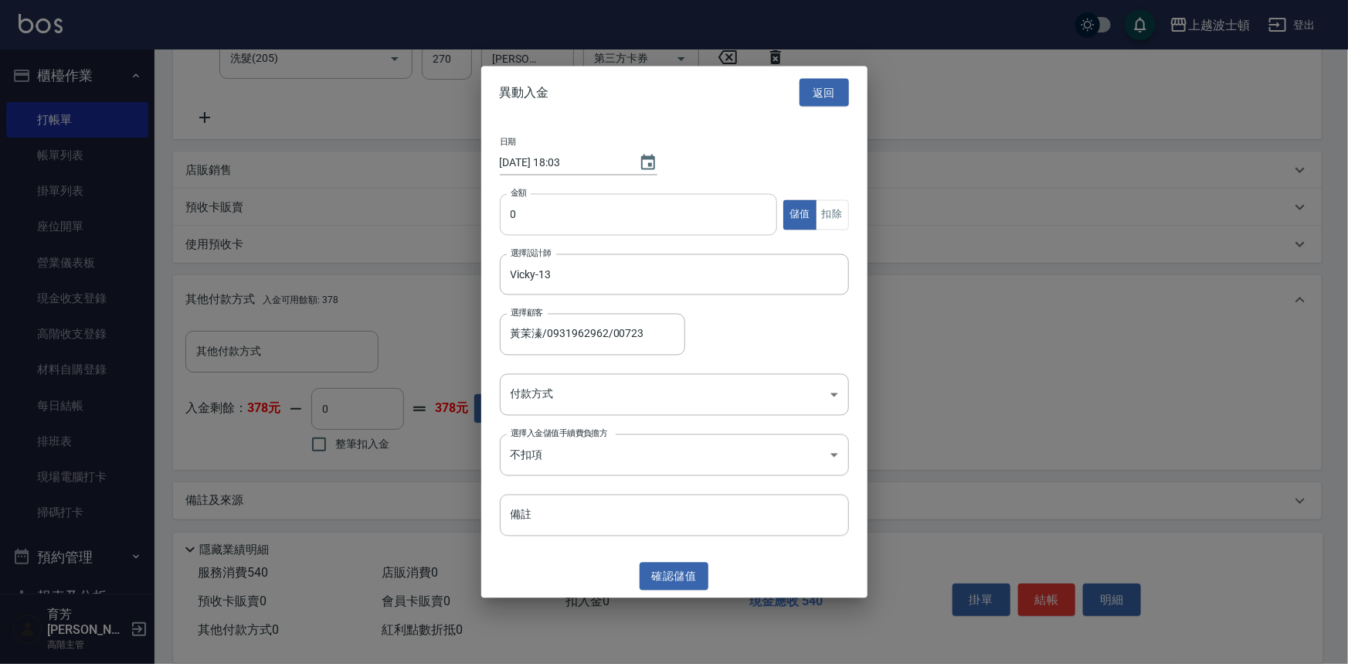
click at [525, 206] on input "0" at bounding box center [639, 215] width 278 height 42
type input "500"
click at [529, 399] on body "上越波士頓 登出 櫃檯作業 打帳單 帳單列表 掛單列表 座位開單 營業儀表板 現金收支登錄 高階收支登錄 材料自購登錄 每日結帳 排班表 現場電腦打卡 掃碼打…" at bounding box center [674, 166] width 1348 height 996
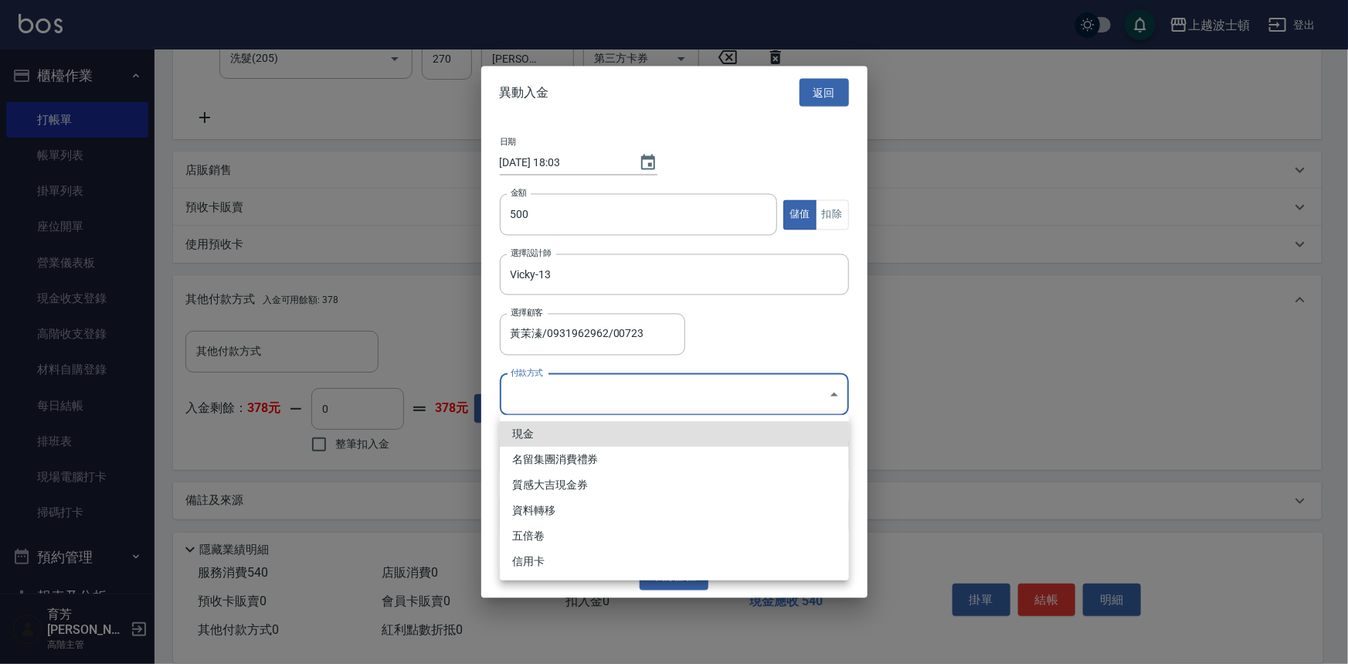
click at [531, 428] on li "現金" at bounding box center [674, 434] width 349 height 26
type input "現金"
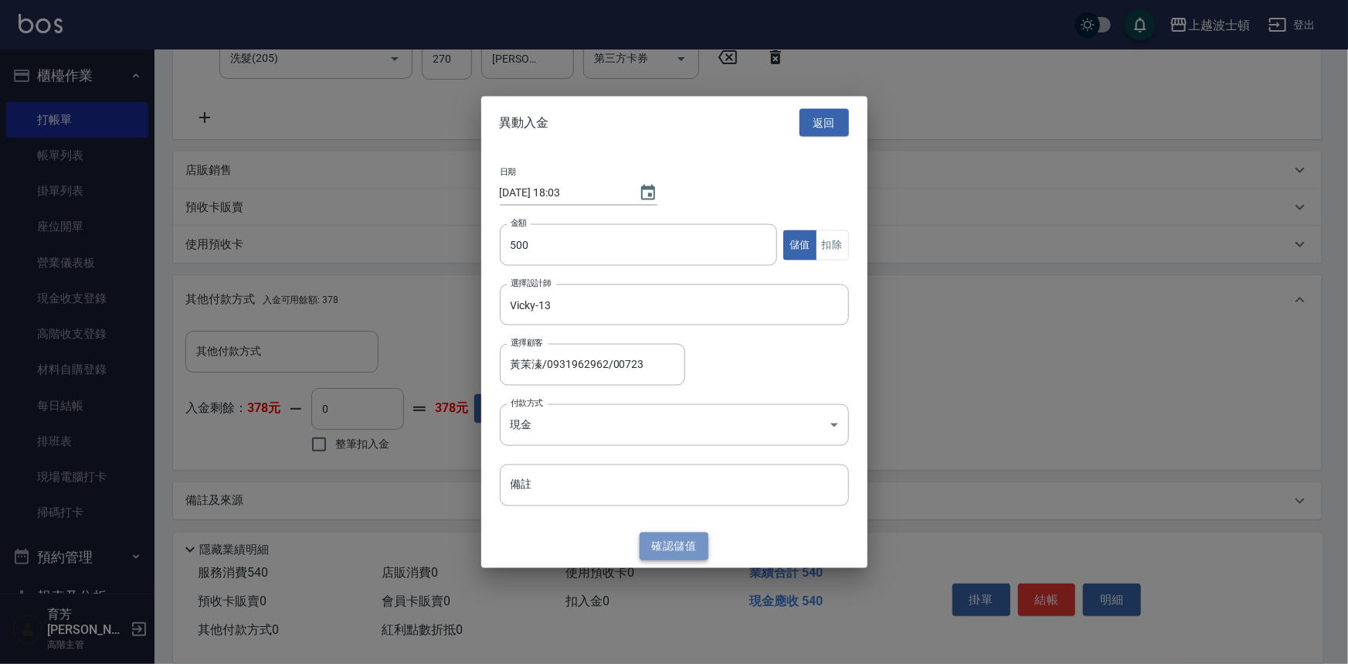
click at [681, 541] on button "確認 儲值" at bounding box center [675, 546] width 70 height 29
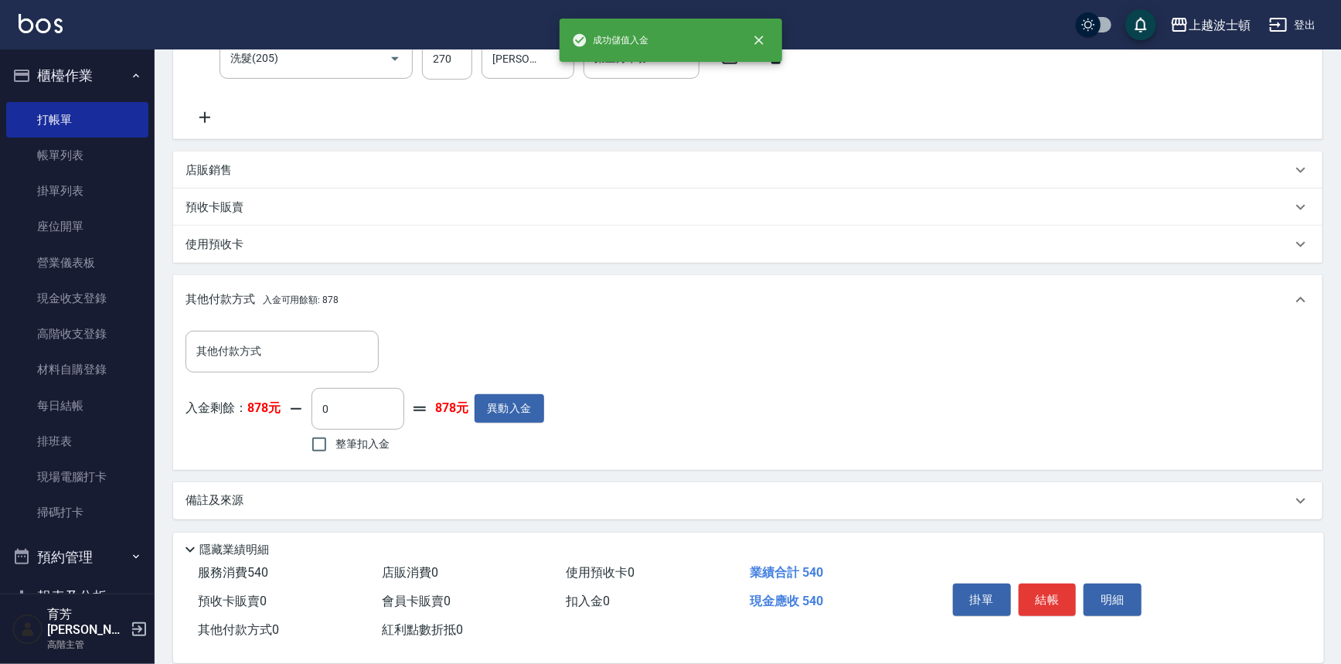
click at [368, 445] on span "整筆扣入金" at bounding box center [362, 444] width 54 height 16
click at [335, 445] on input "整筆扣入金" at bounding box center [319, 444] width 32 height 32
checkbox input "true"
type input "540"
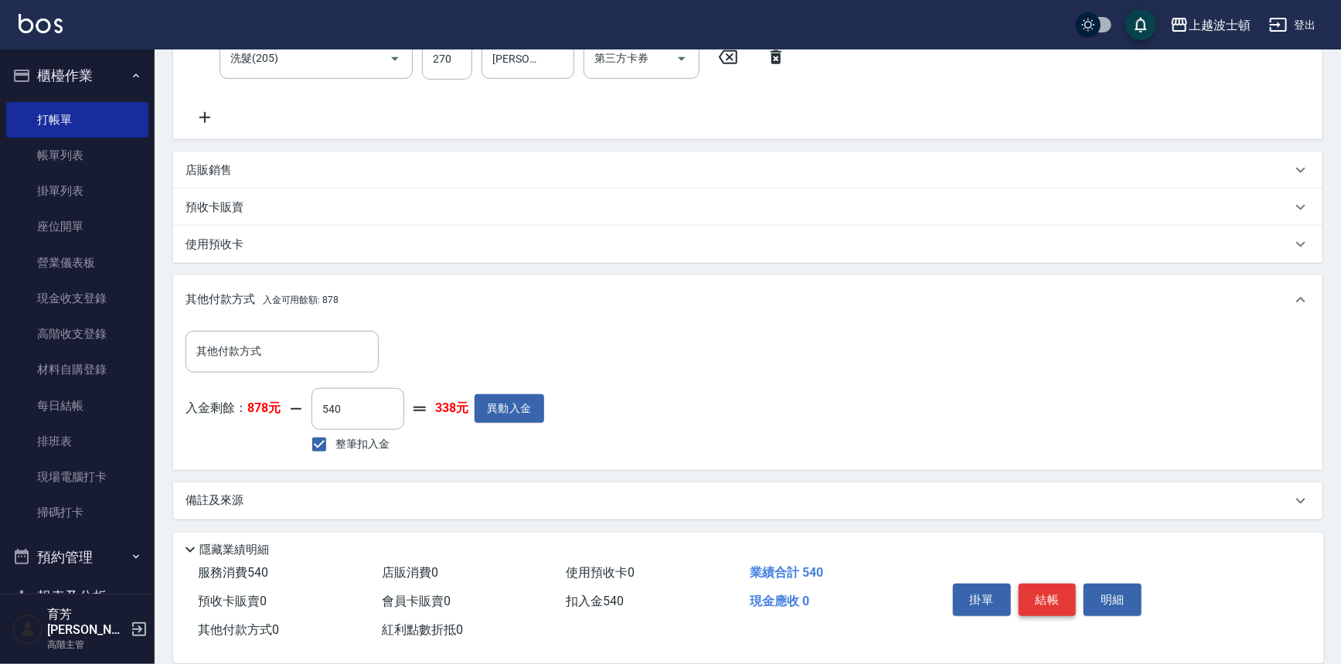
click at [1059, 599] on button "結帳" at bounding box center [1048, 599] width 58 height 32
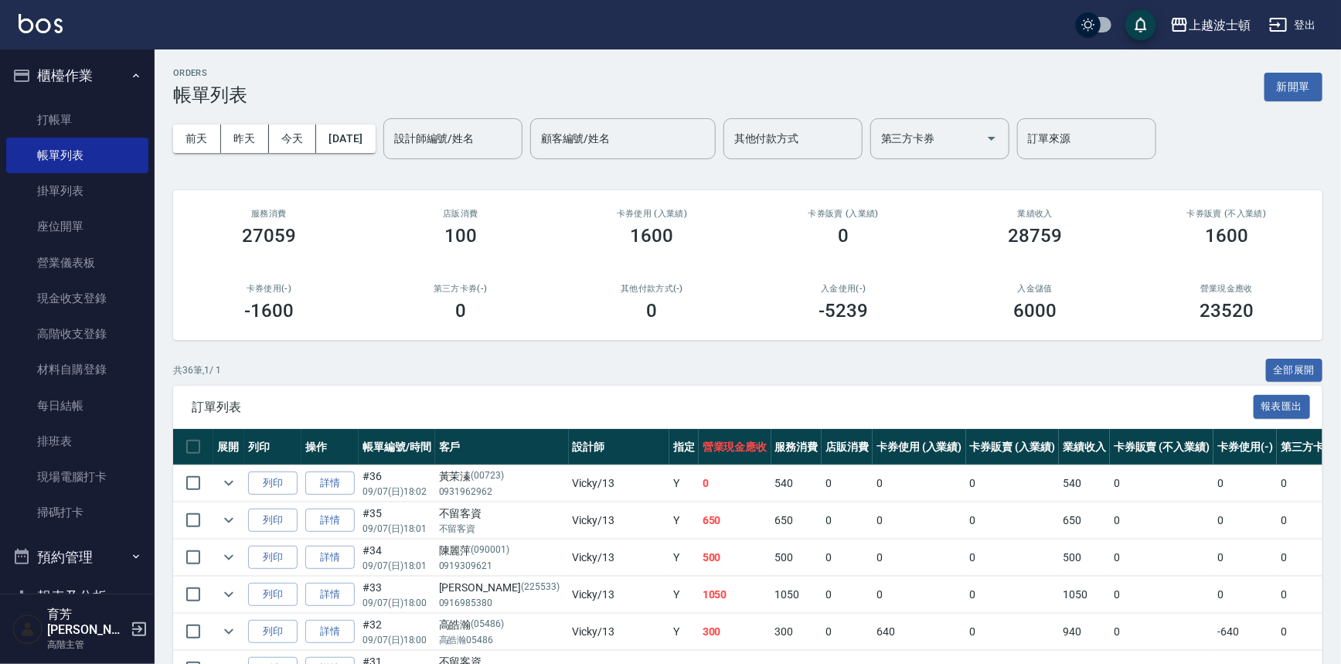
click at [449, 143] on input "設計師編號/姓名" at bounding box center [452, 138] width 125 height 27
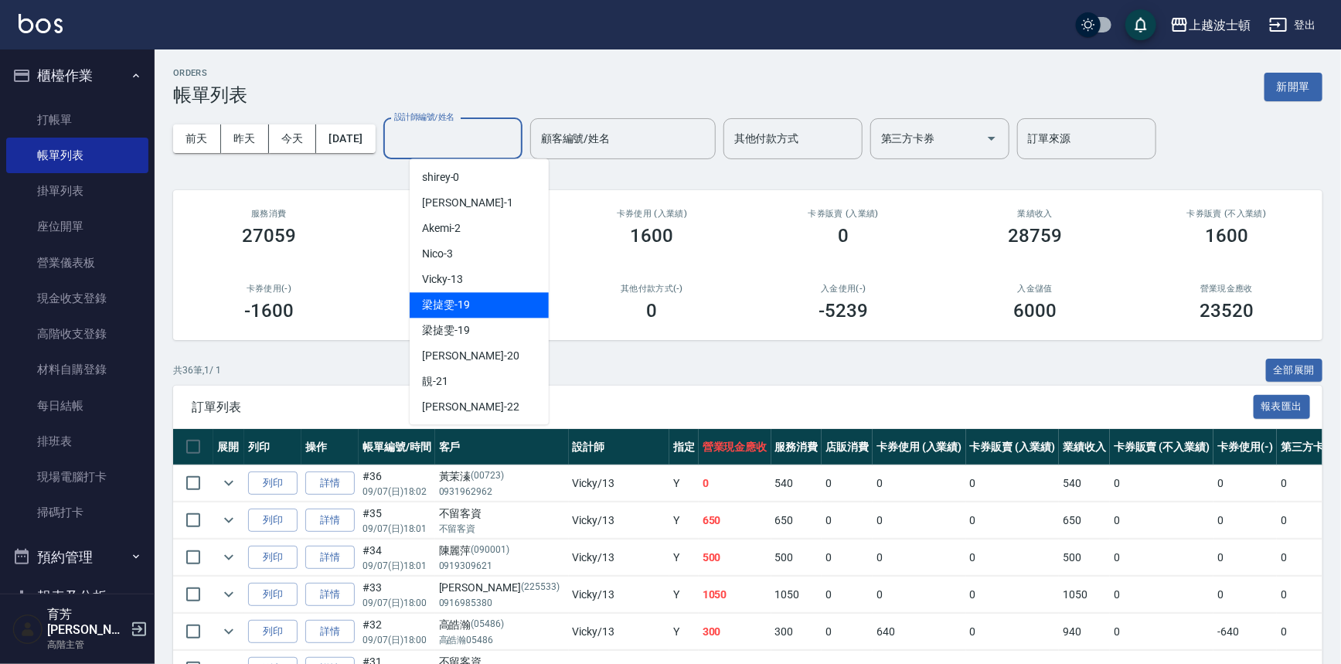
click at [471, 281] on div "Vicky -13" at bounding box center [479, 280] width 139 height 26
type input "Vicky-13"
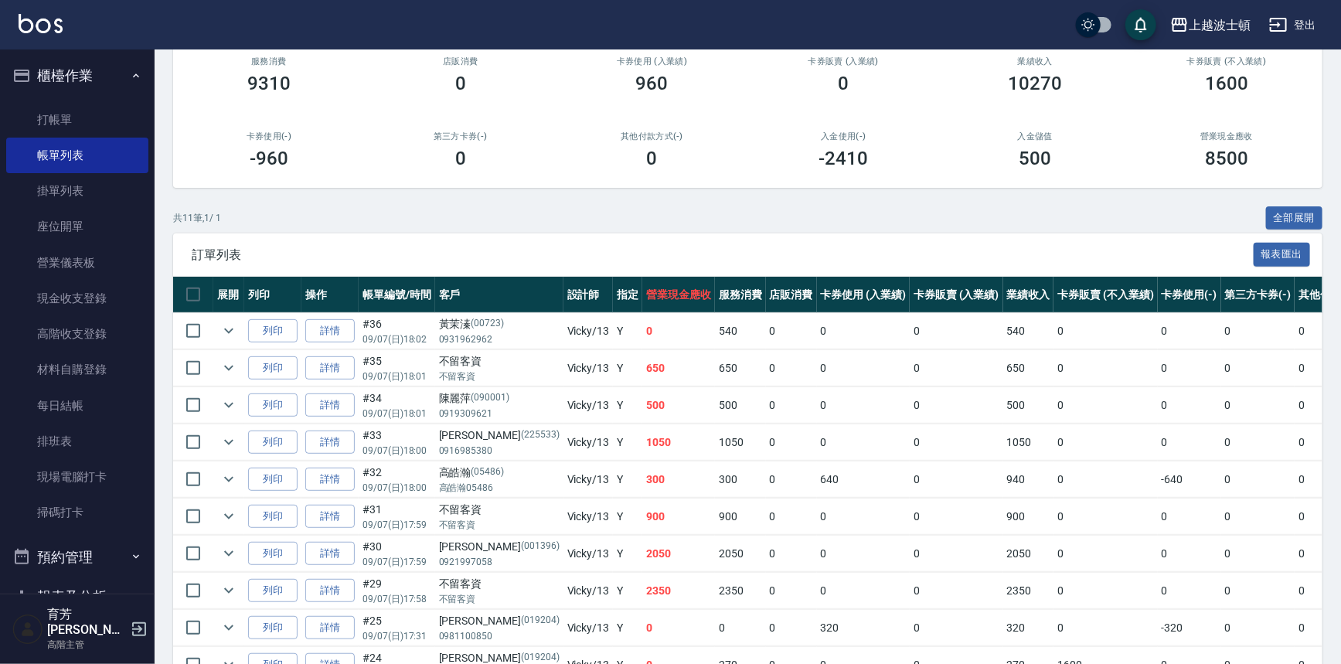
scroll to position [278, 0]
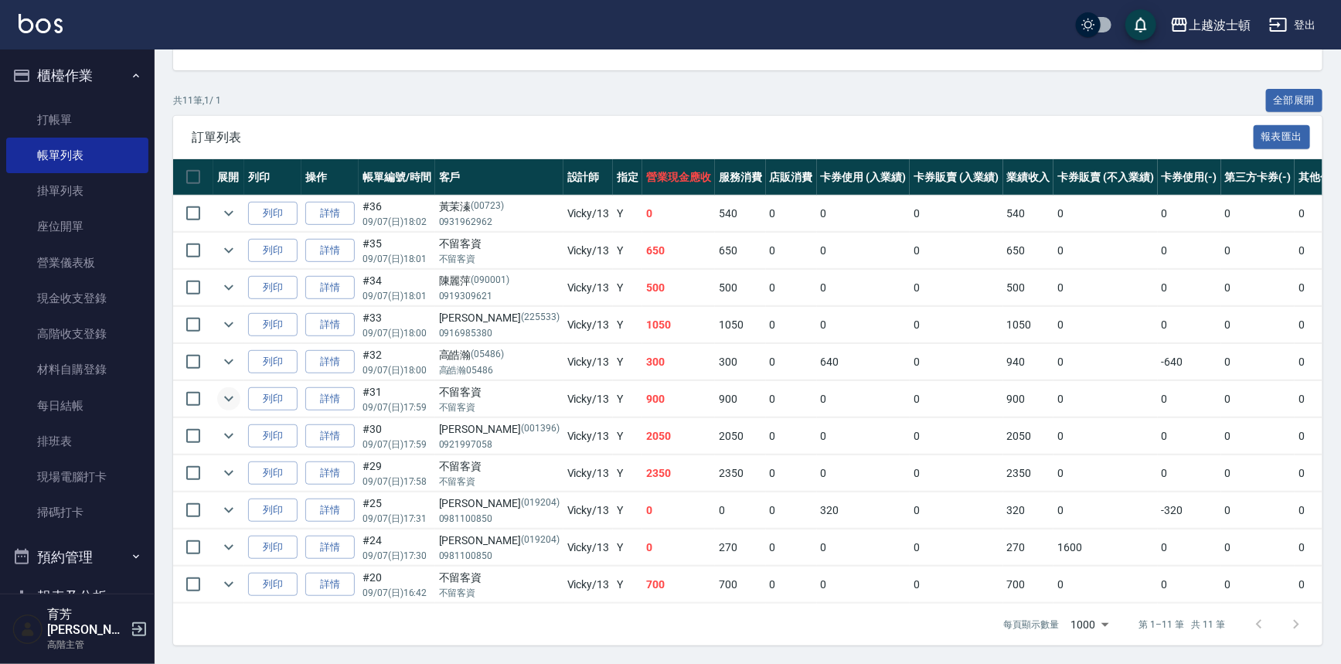
click at [223, 389] on icon "expand row" at bounding box center [228, 398] width 19 height 19
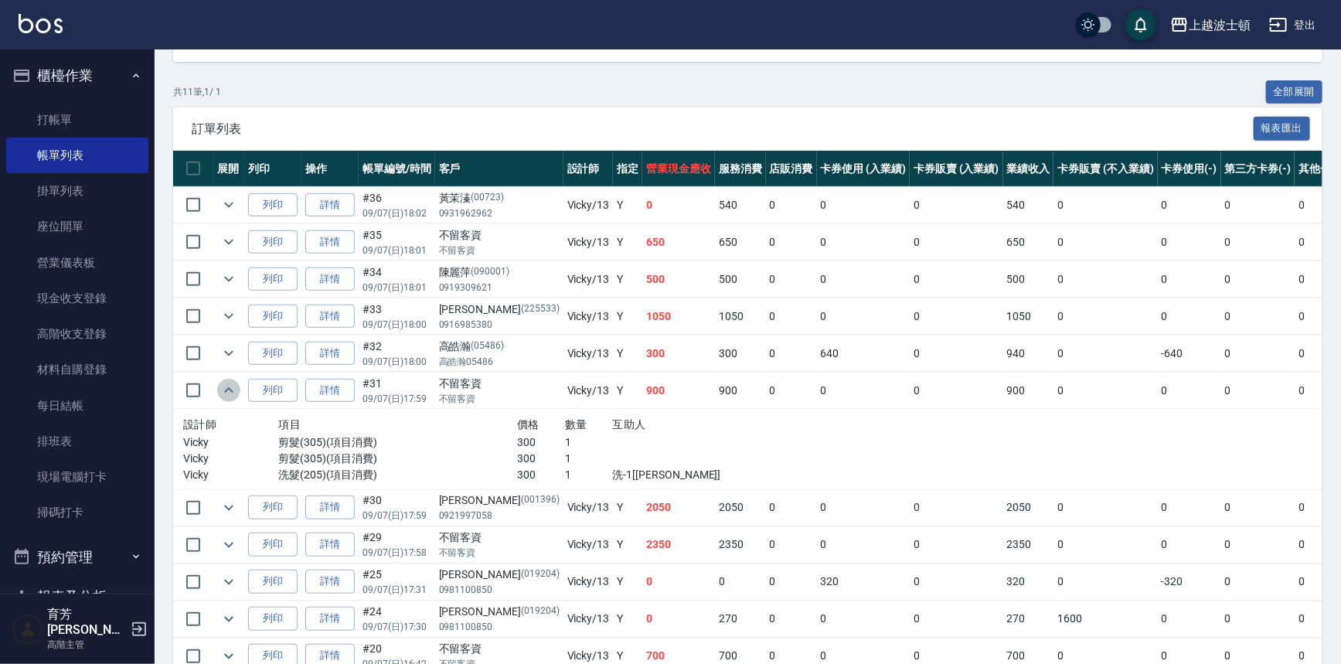
click at [223, 386] on icon "expand row" at bounding box center [228, 390] width 19 height 19
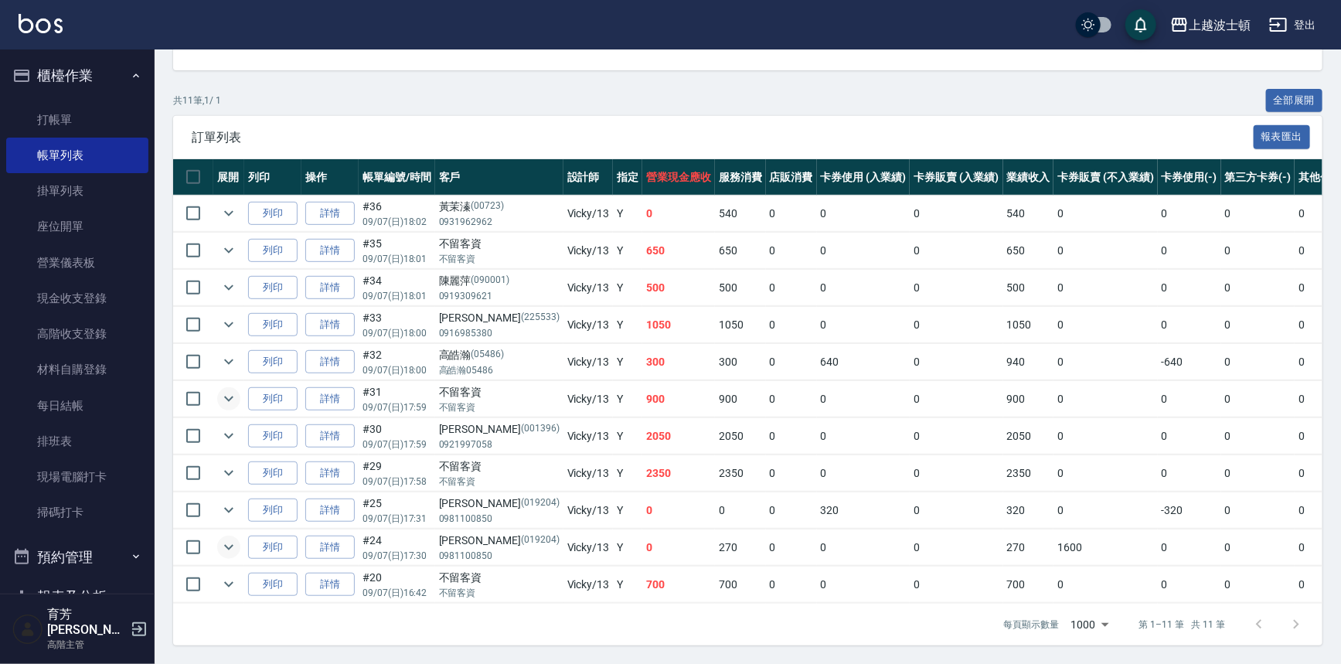
click at [219, 541] on icon "expand row" at bounding box center [228, 547] width 19 height 19
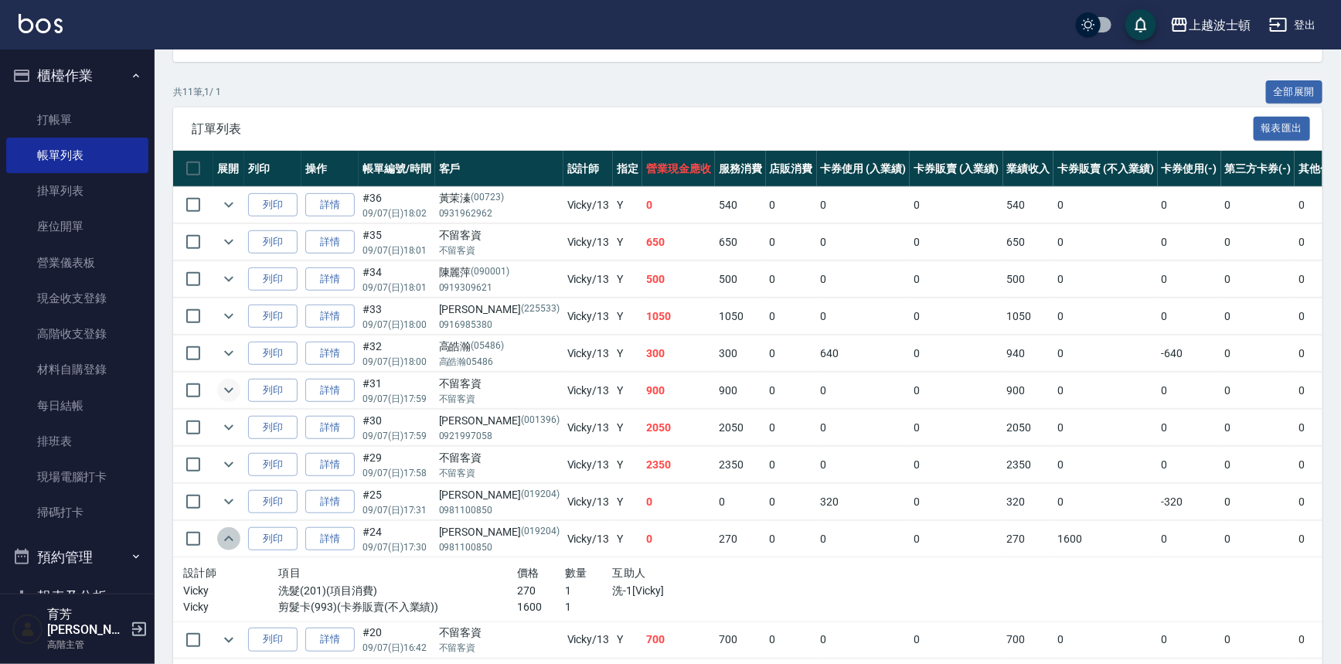
click at [219, 541] on icon "expand row" at bounding box center [228, 538] width 19 height 19
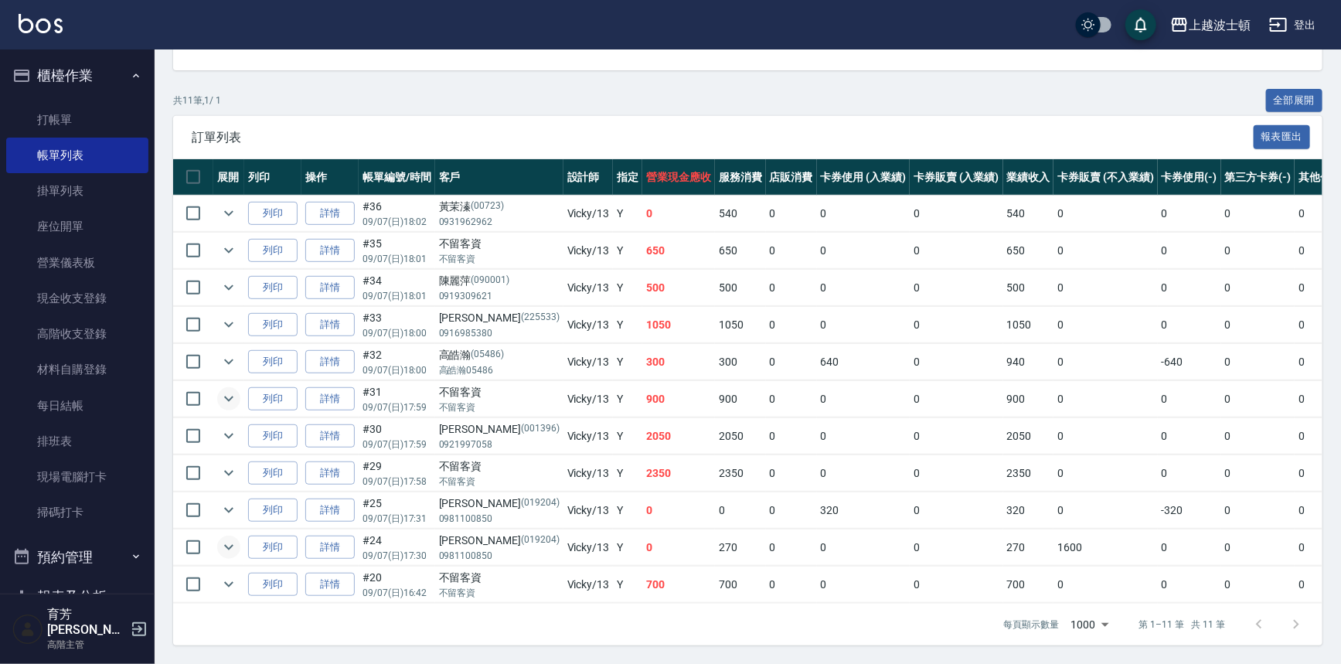
click at [229, 538] on icon "expand row" at bounding box center [228, 547] width 19 height 19
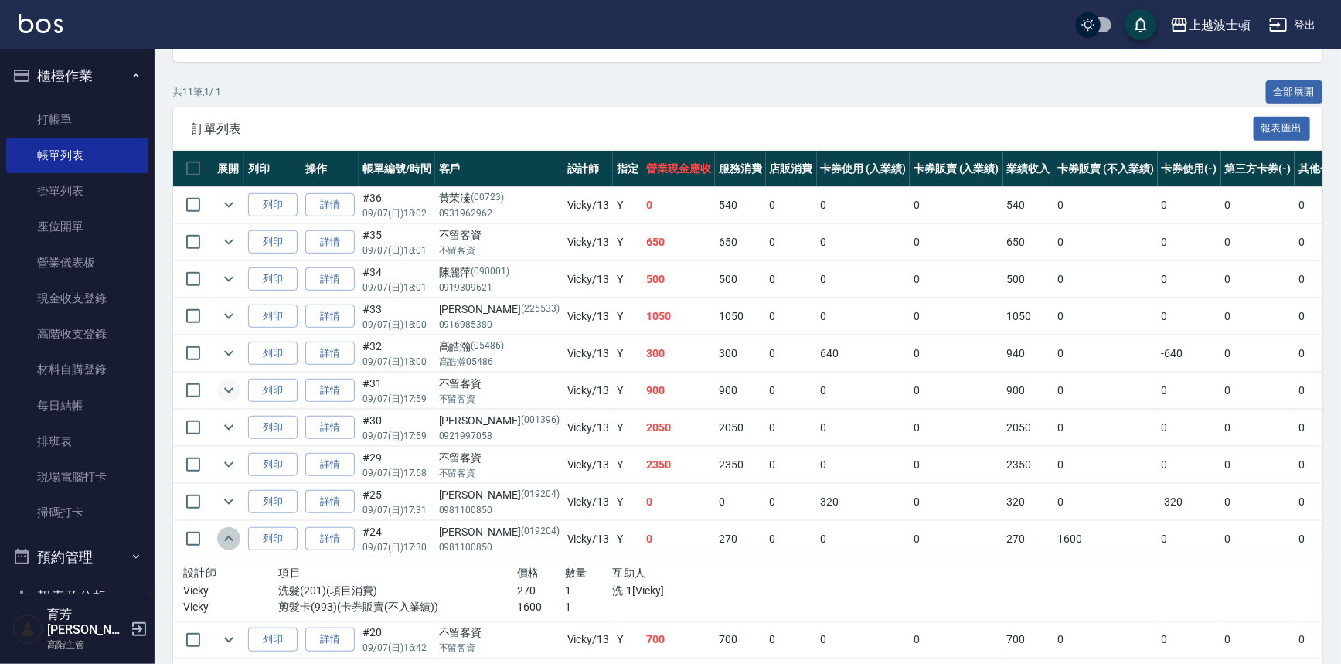
click at [229, 533] on icon "expand row" at bounding box center [228, 538] width 19 height 19
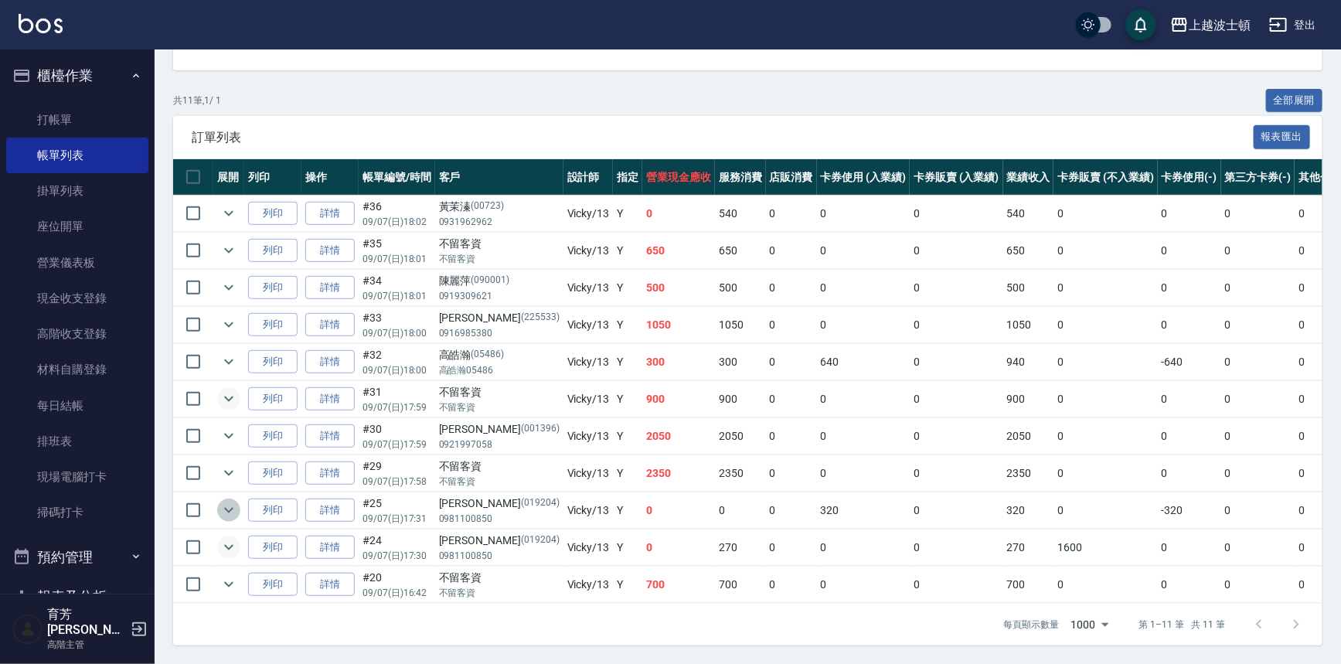
click at [224, 501] on icon "expand row" at bounding box center [228, 510] width 19 height 19
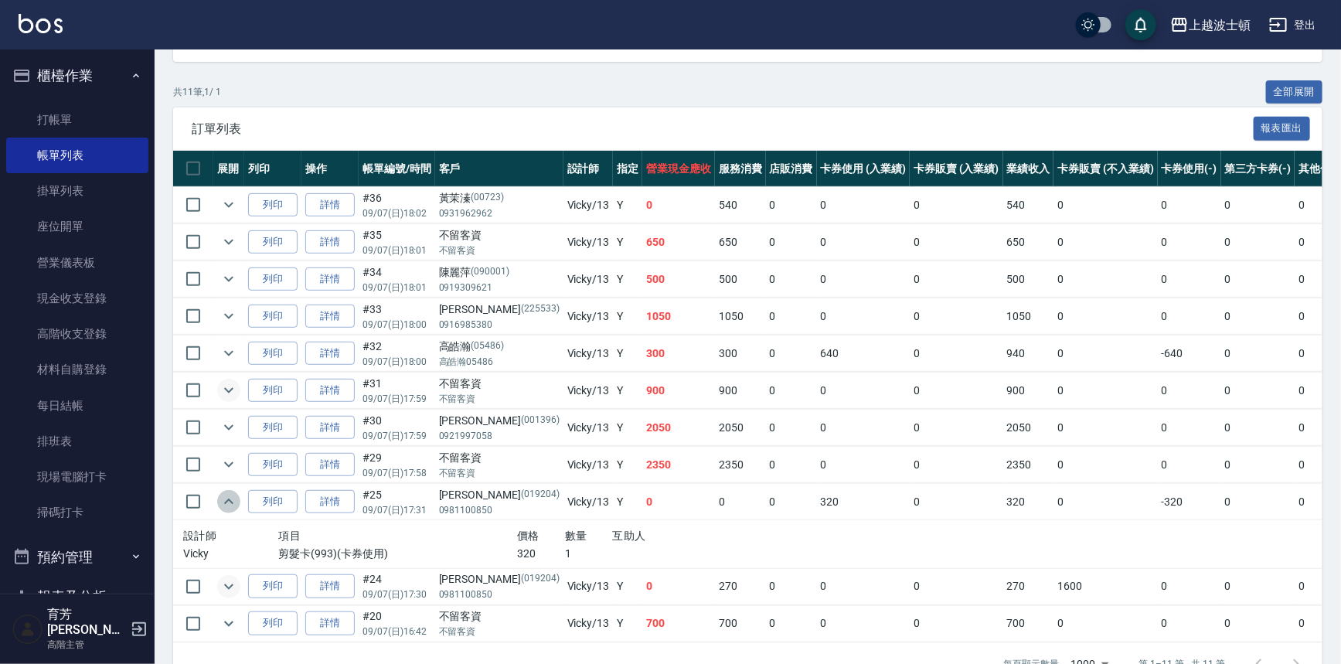
click at [224, 500] on icon "expand row" at bounding box center [228, 501] width 19 height 19
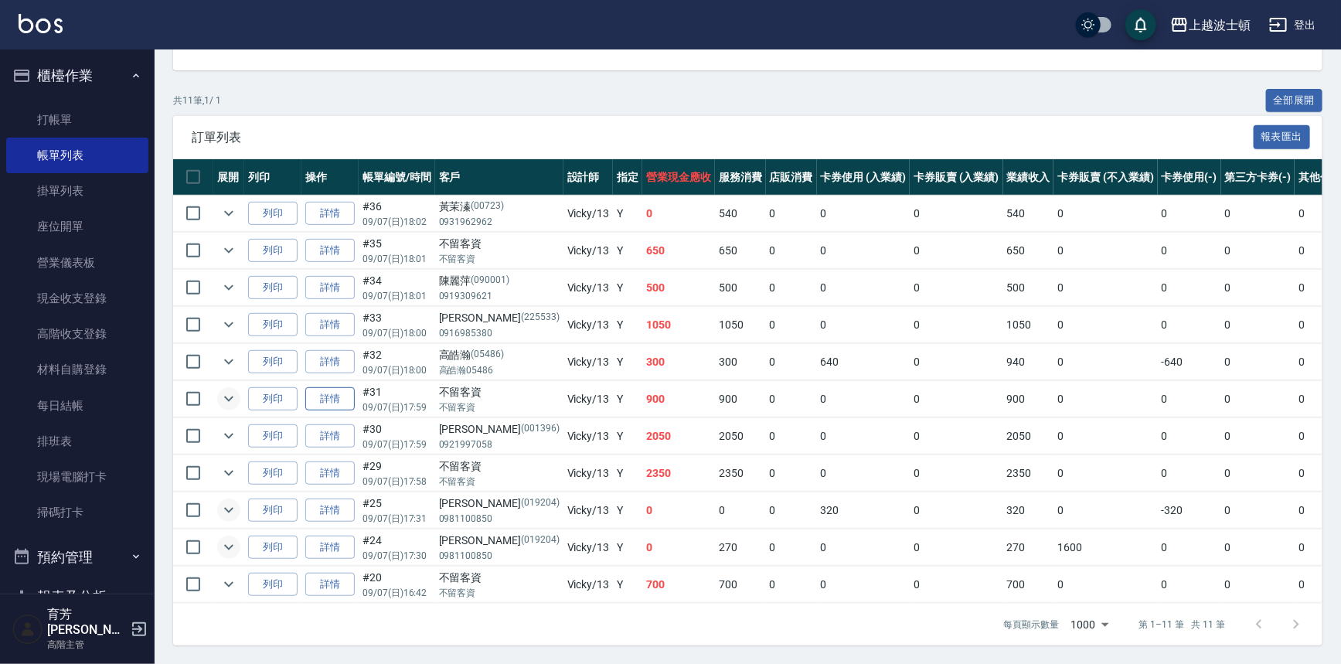
click at [342, 391] on link "詳情" at bounding box center [329, 399] width 49 height 24
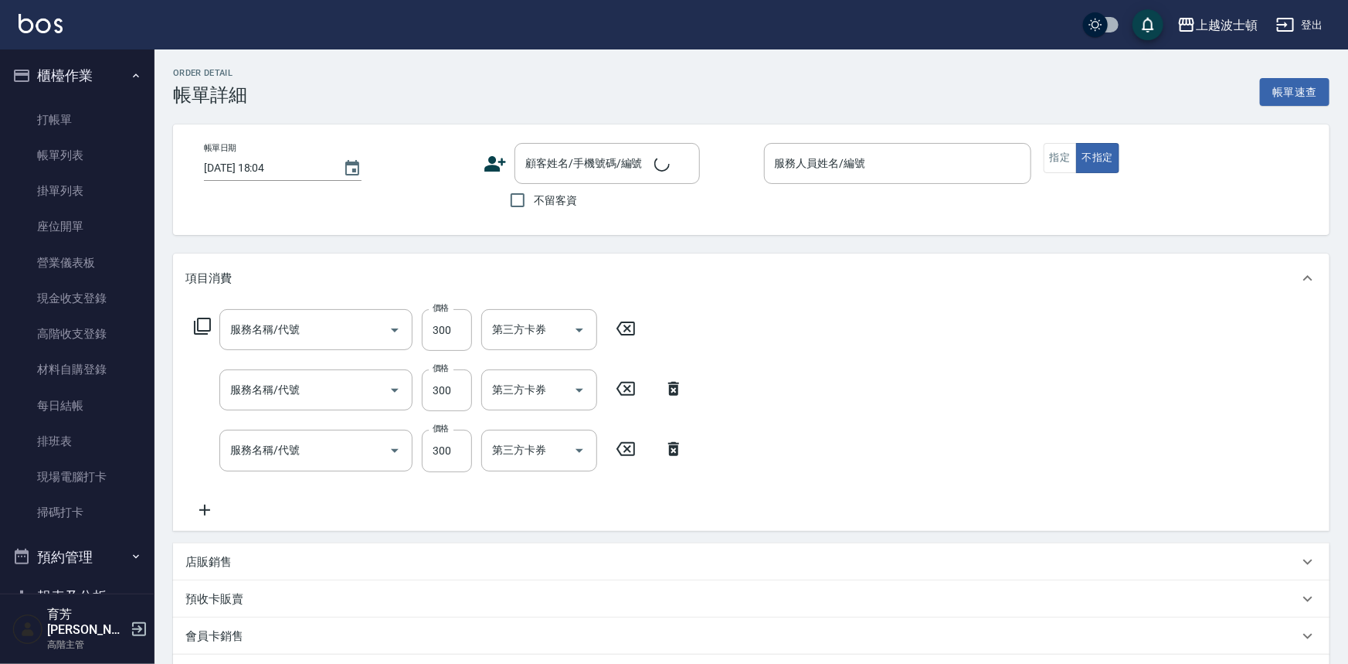
type input "洗髮(205)"
type input "剪髮(305)"
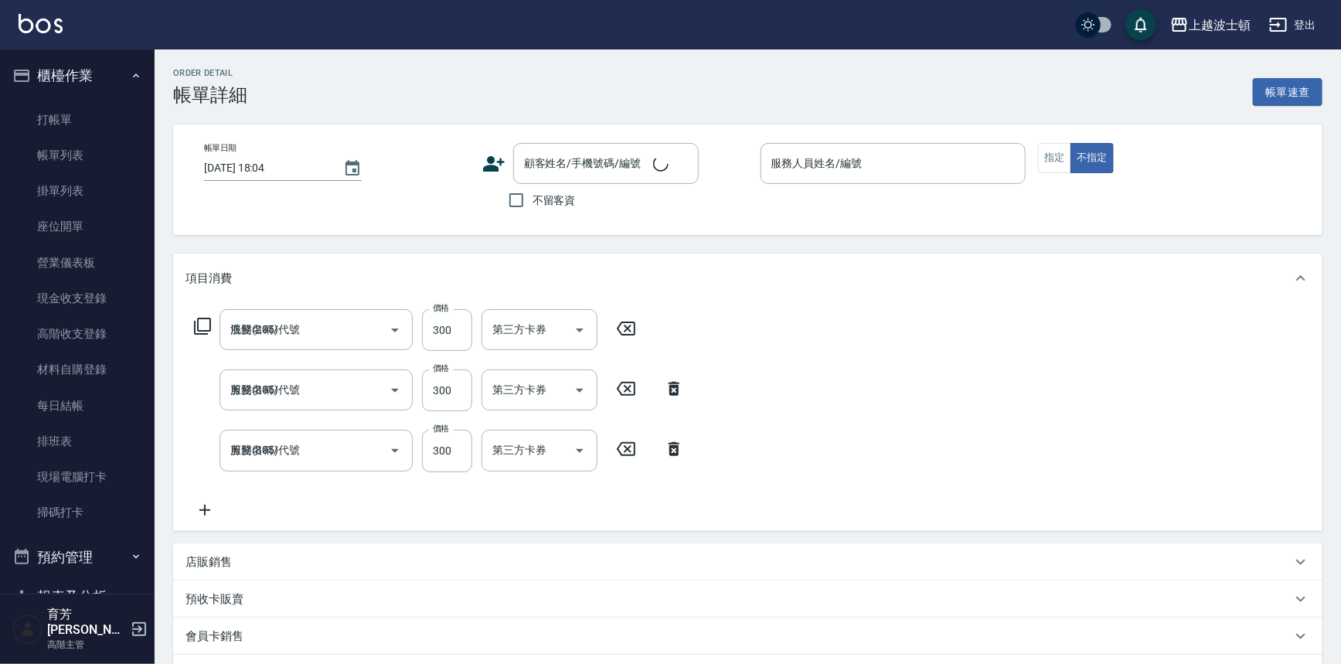
type input "[DATE] 17:59"
checkbox input "true"
type input "Vicky-13"
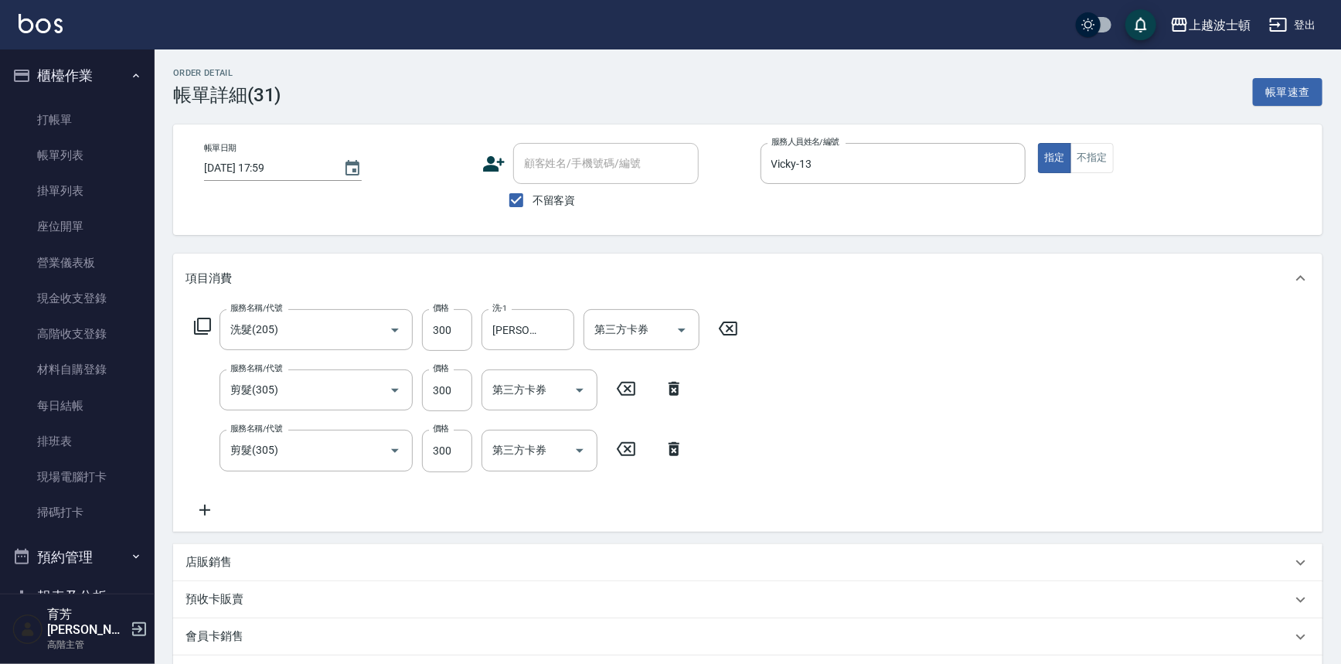
click at [212, 506] on icon at bounding box center [204, 510] width 39 height 19
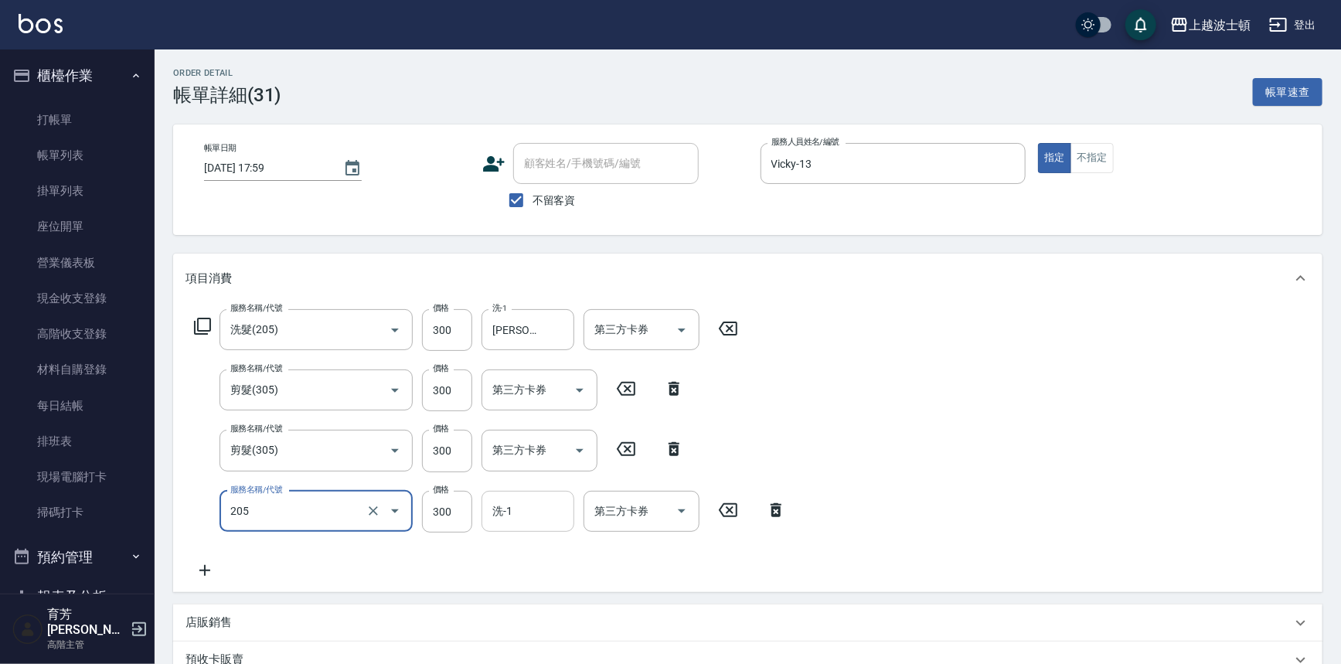
type input "洗髮(205)"
click at [522, 510] on input "洗-1" at bounding box center [527, 511] width 79 height 27
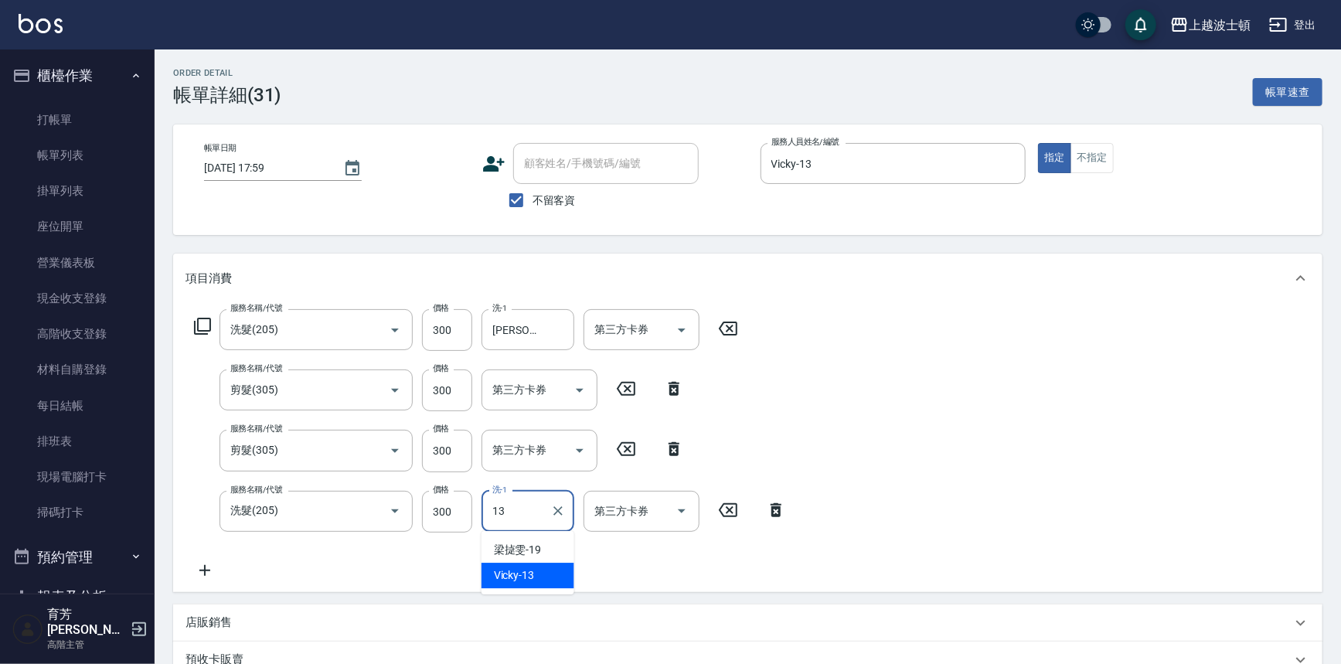
type input "Vicky-13"
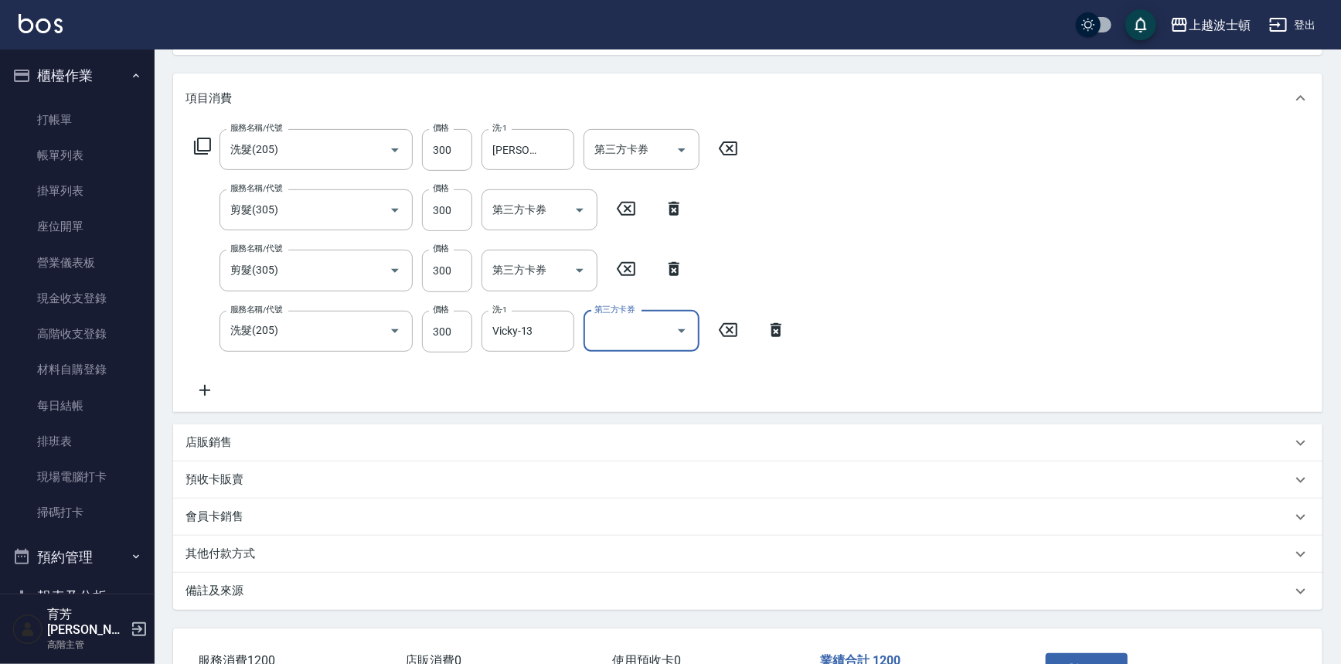
scroll to position [219, 0]
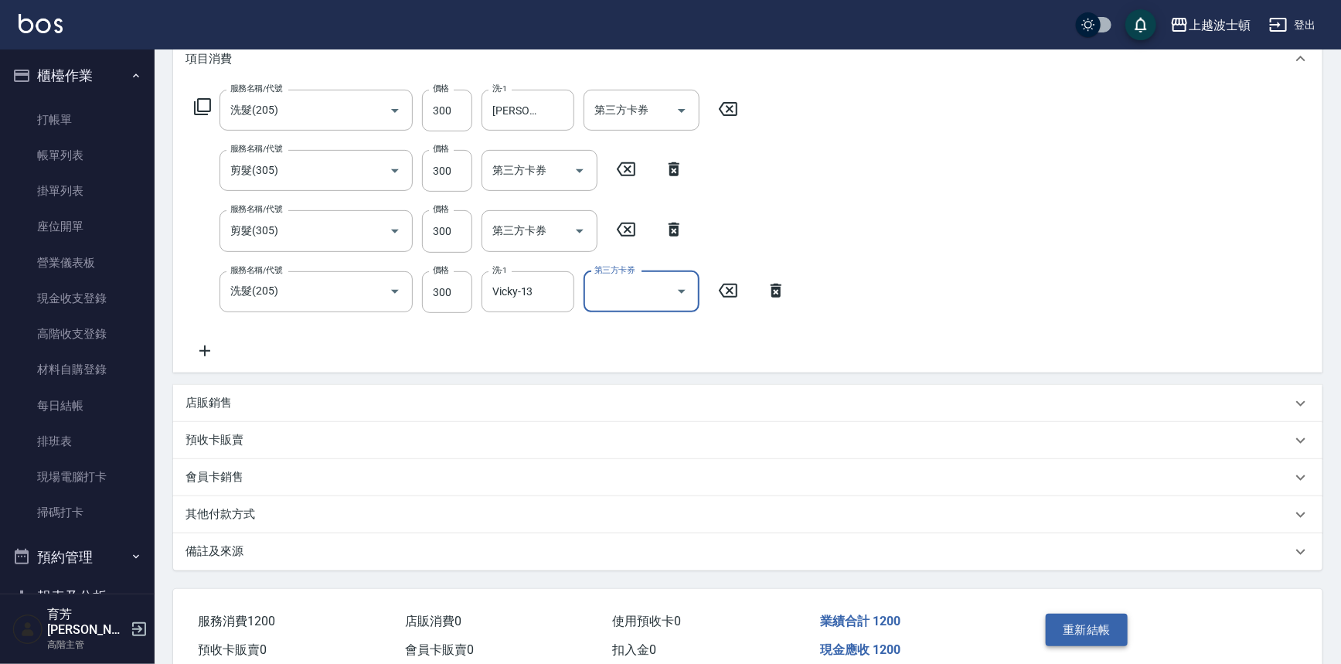
click at [1090, 644] on button "重新結帳" at bounding box center [1087, 630] width 82 height 32
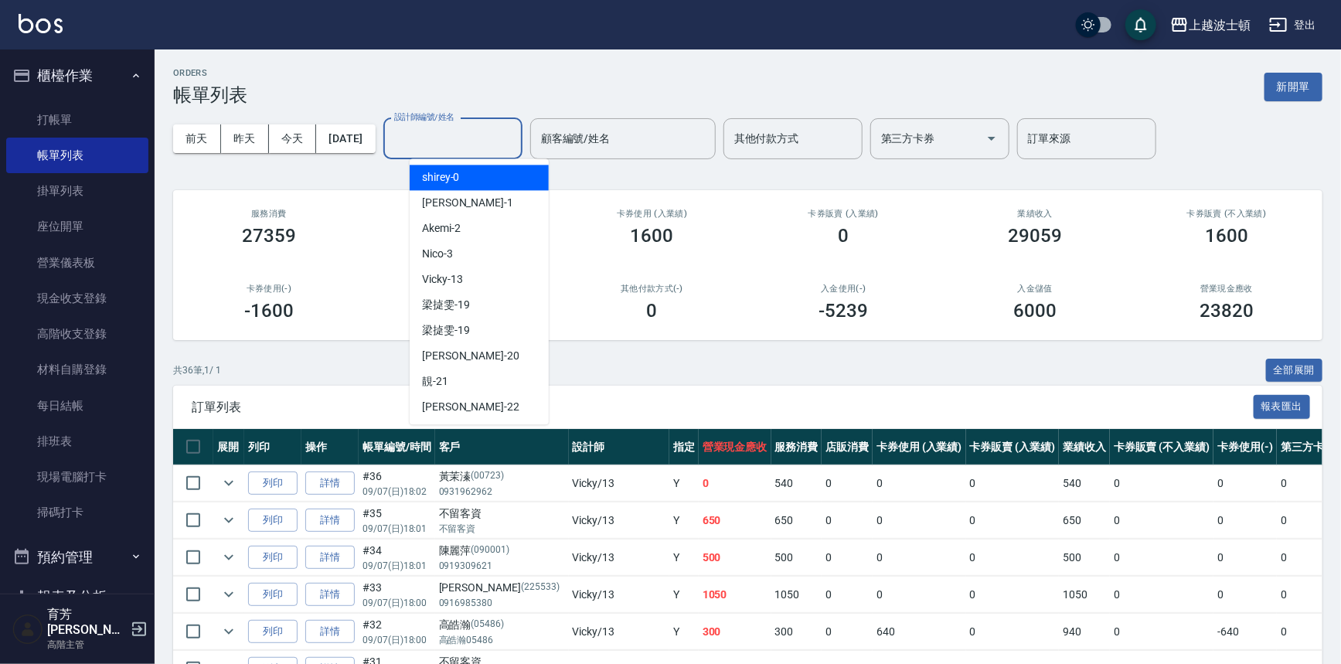
click at [503, 131] on input "設計師編號/姓名" at bounding box center [452, 138] width 125 height 27
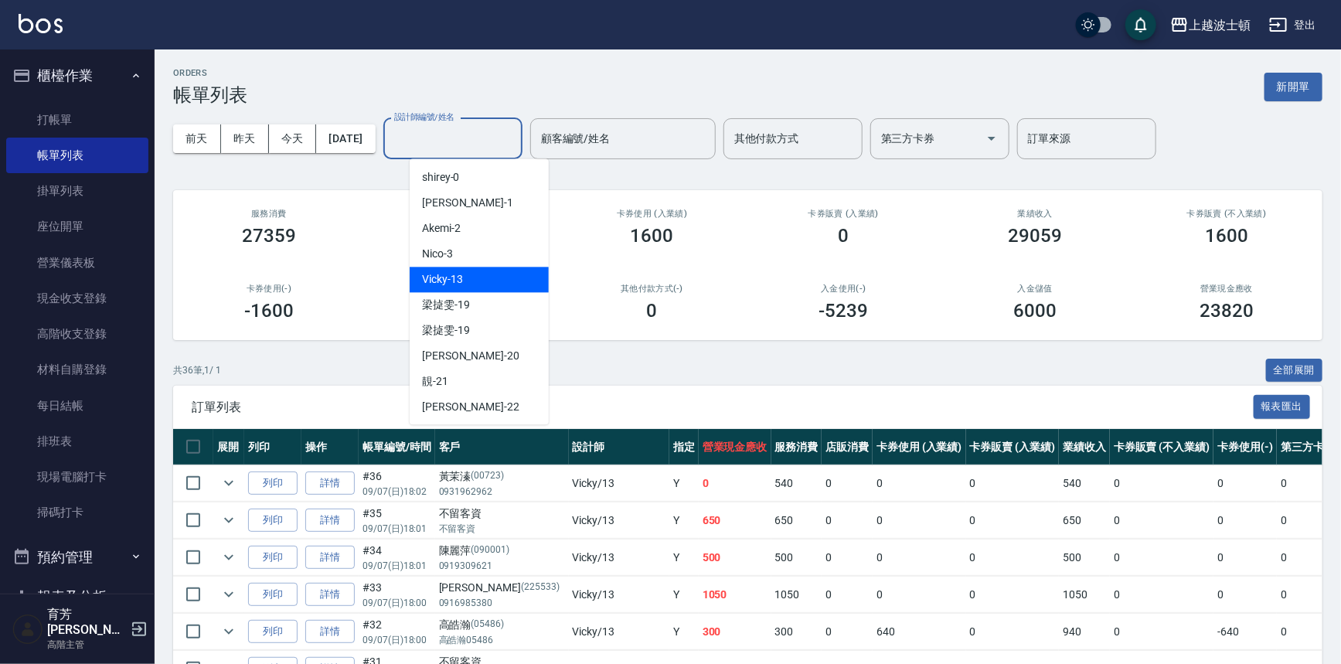
click at [479, 283] on div "Vicky -13" at bounding box center [479, 280] width 139 height 26
type input "Vicky-13"
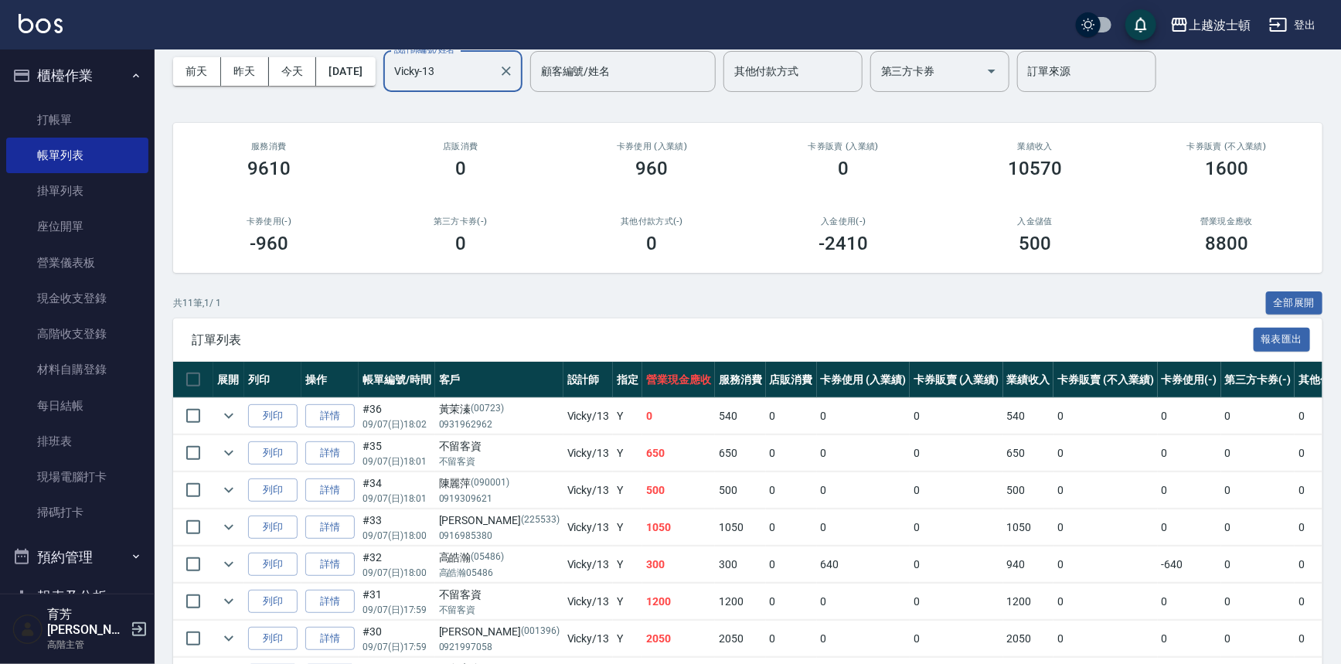
scroll to position [62, 0]
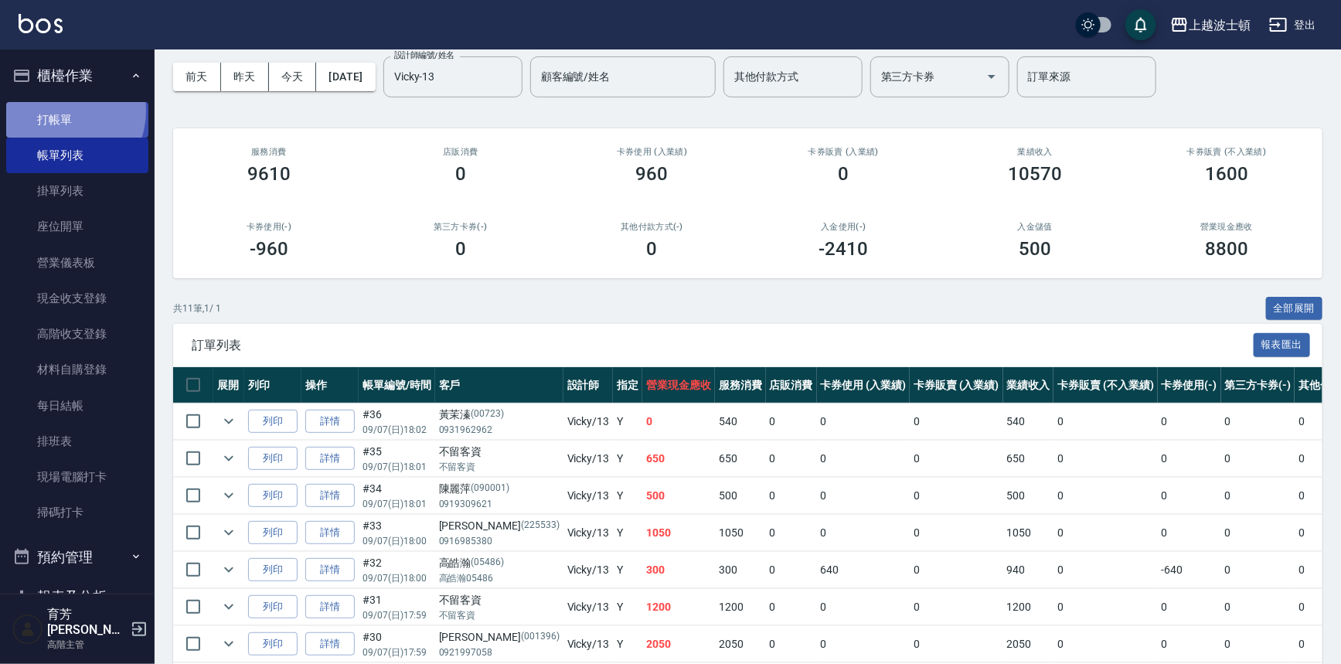
click at [60, 111] on link "打帳單" at bounding box center [77, 120] width 142 height 36
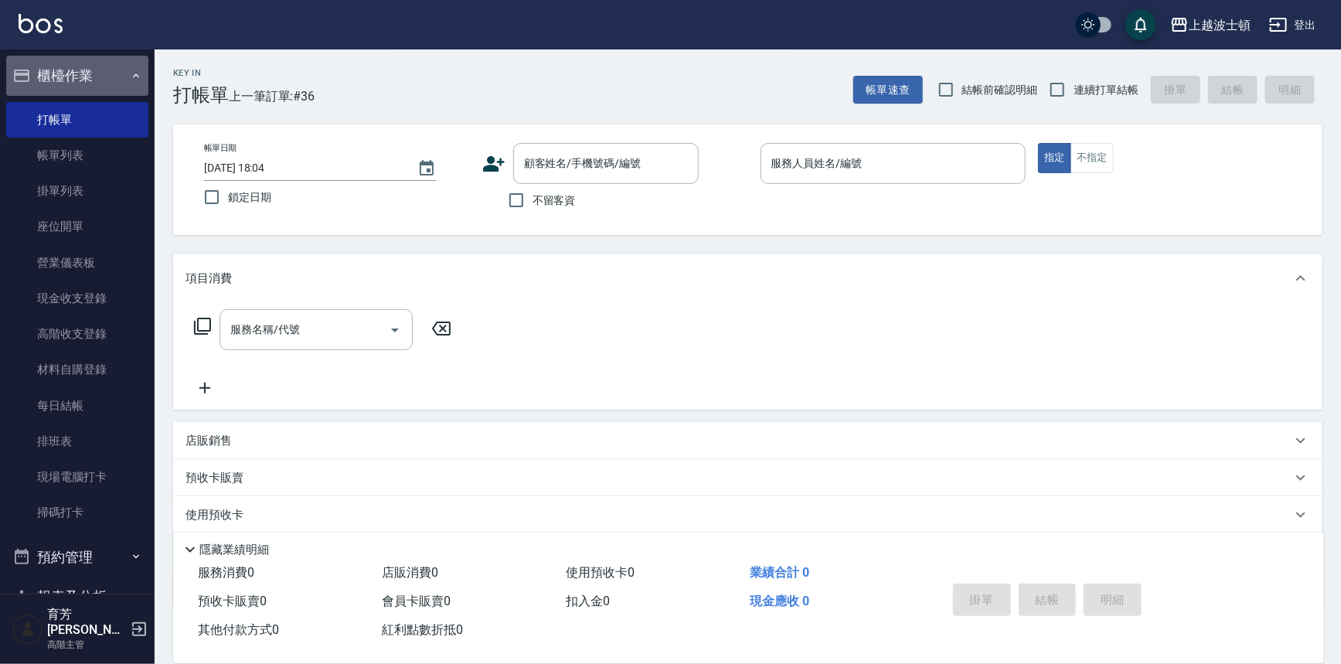
click at [80, 75] on button "櫃檯作業" at bounding box center [77, 76] width 142 height 40
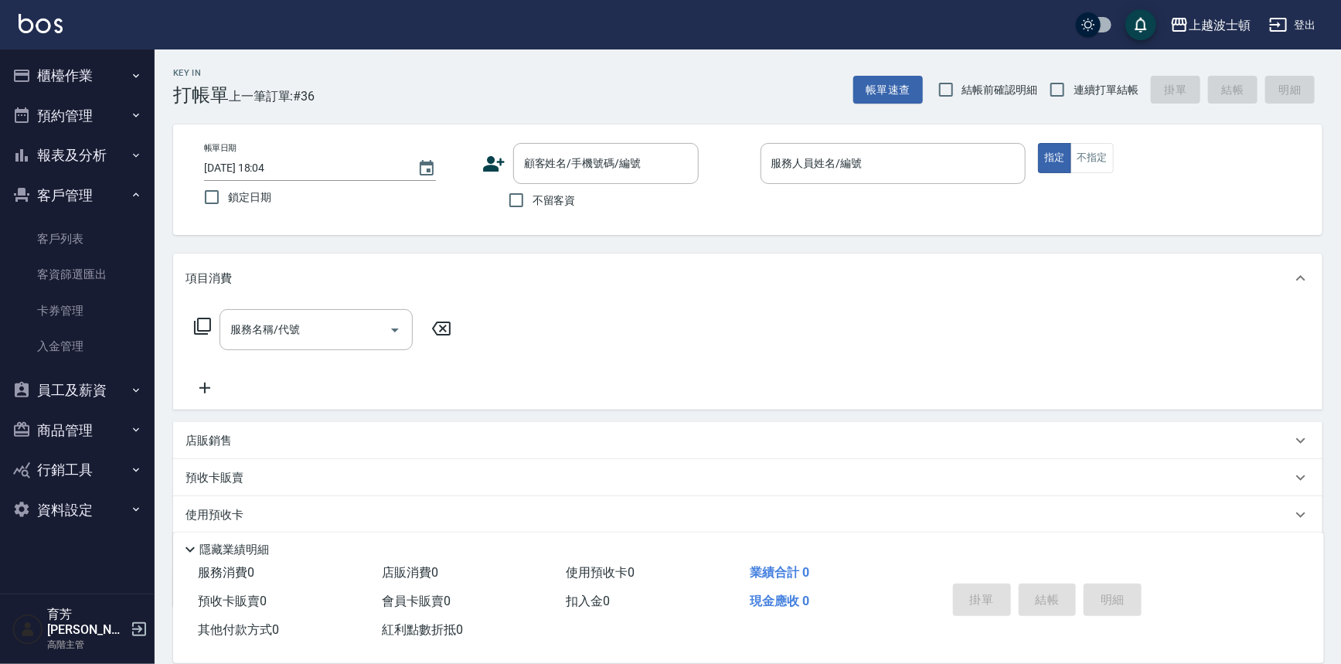
click at [63, 209] on button "客戶管理" at bounding box center [77, 195] width 142 height 40
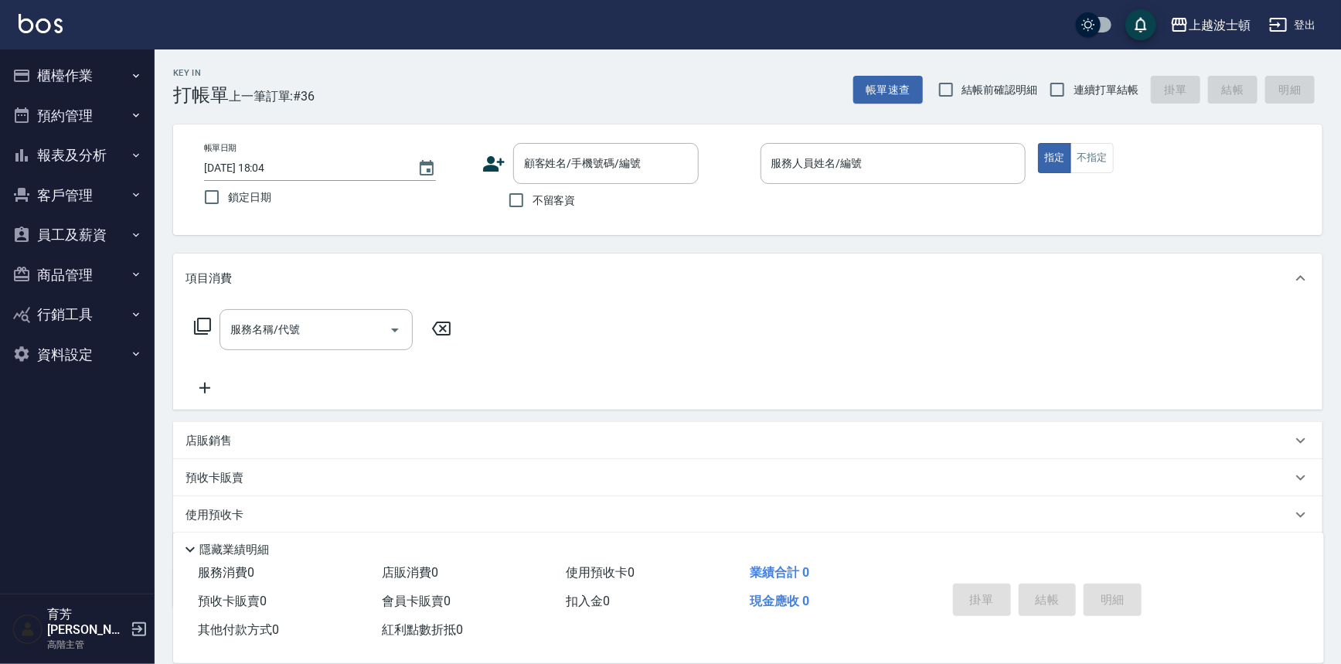
click at [77, 81] on button "櫃檯作業" at bounding box center [77, 76] width 142 height 40
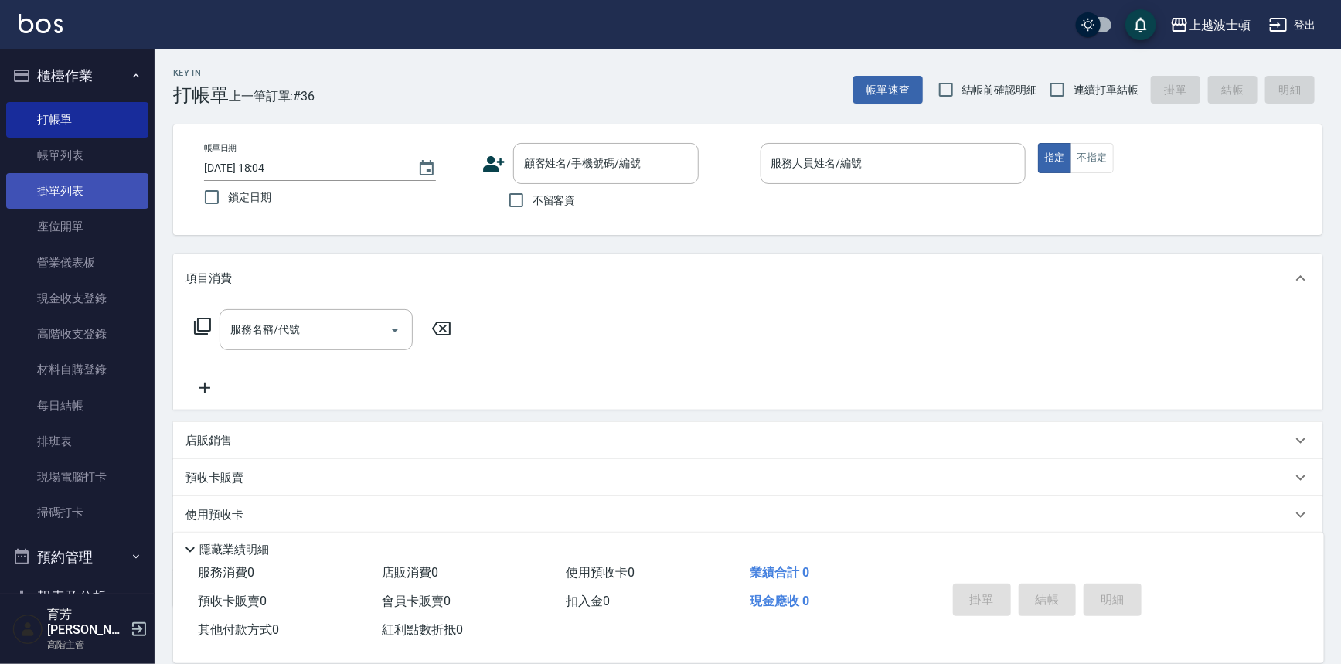
click at [70, 175] on link "掛單列表" at bounding box center [77, 191] width 142 height 36
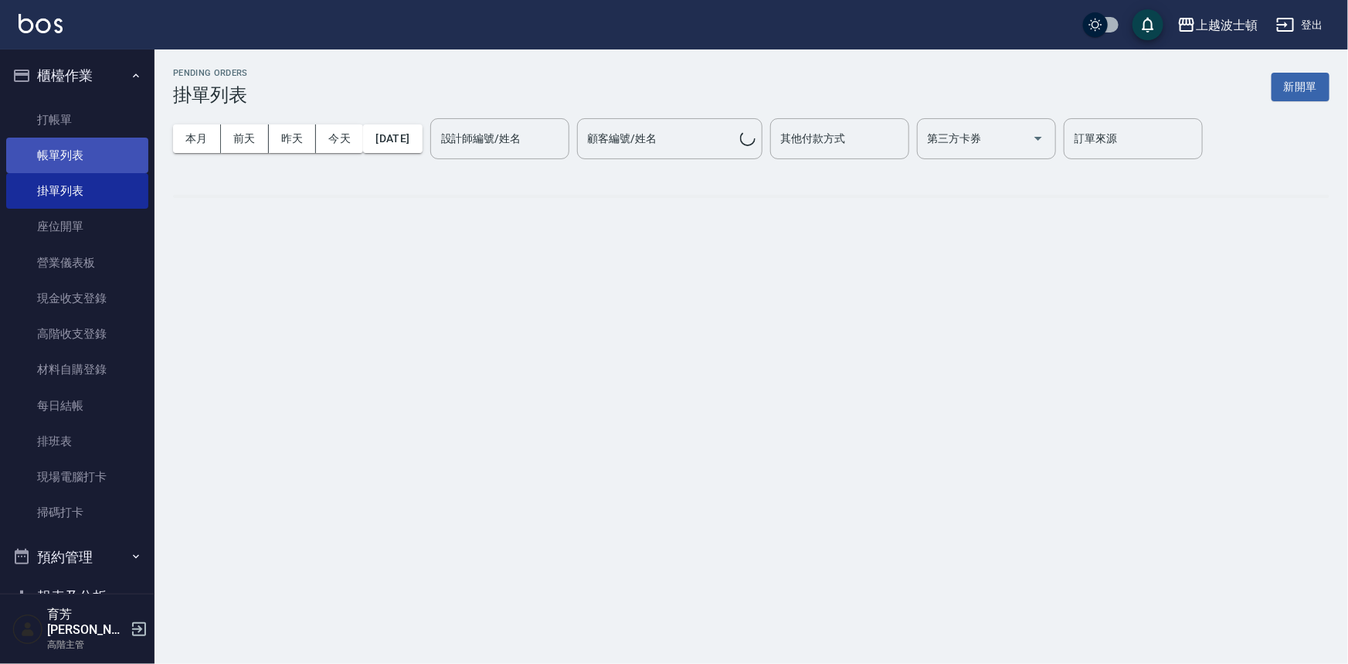
click at [70, 146] on link "帳單列表" at bounding box center [77, 156] width 142 height 36
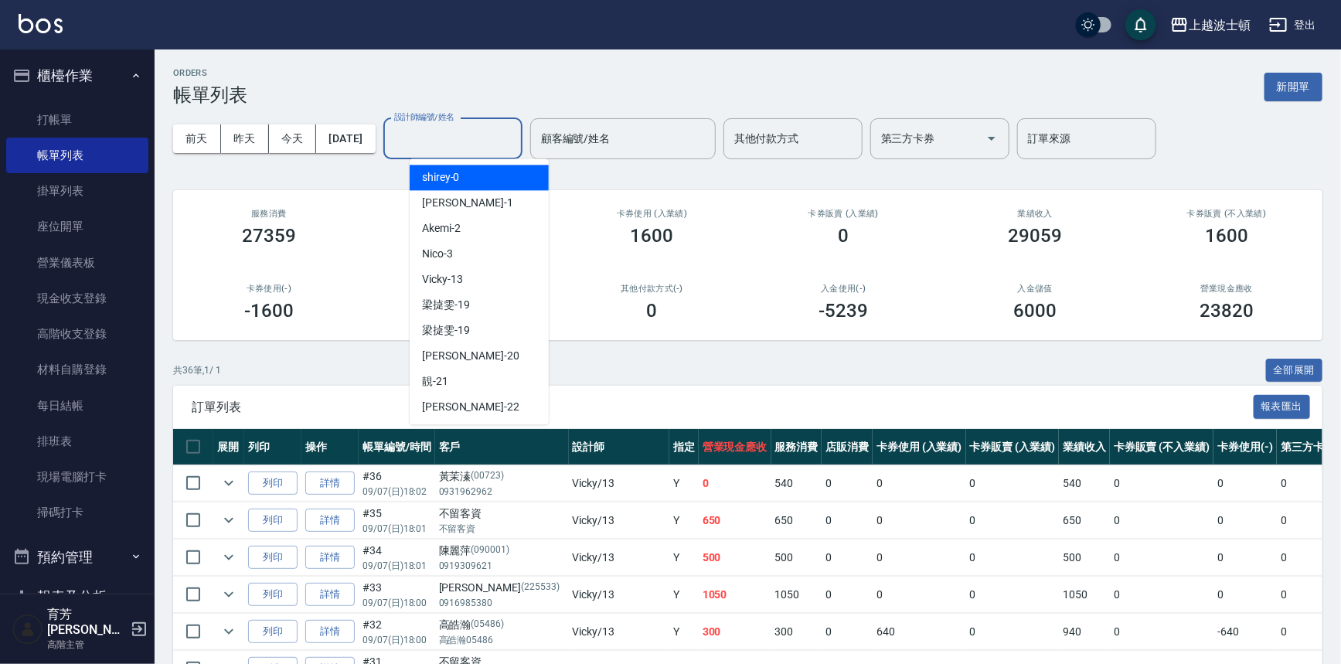
click at [504, 125] on input "設計師編號/姓名" at bounding box center [452, 138] width 125 height 27
click at [475, 194] on div "[PERSON_NAME] -1" at bounding box center [479, 203] width 139 height 26
type input "[PERSON_NAME]-1"
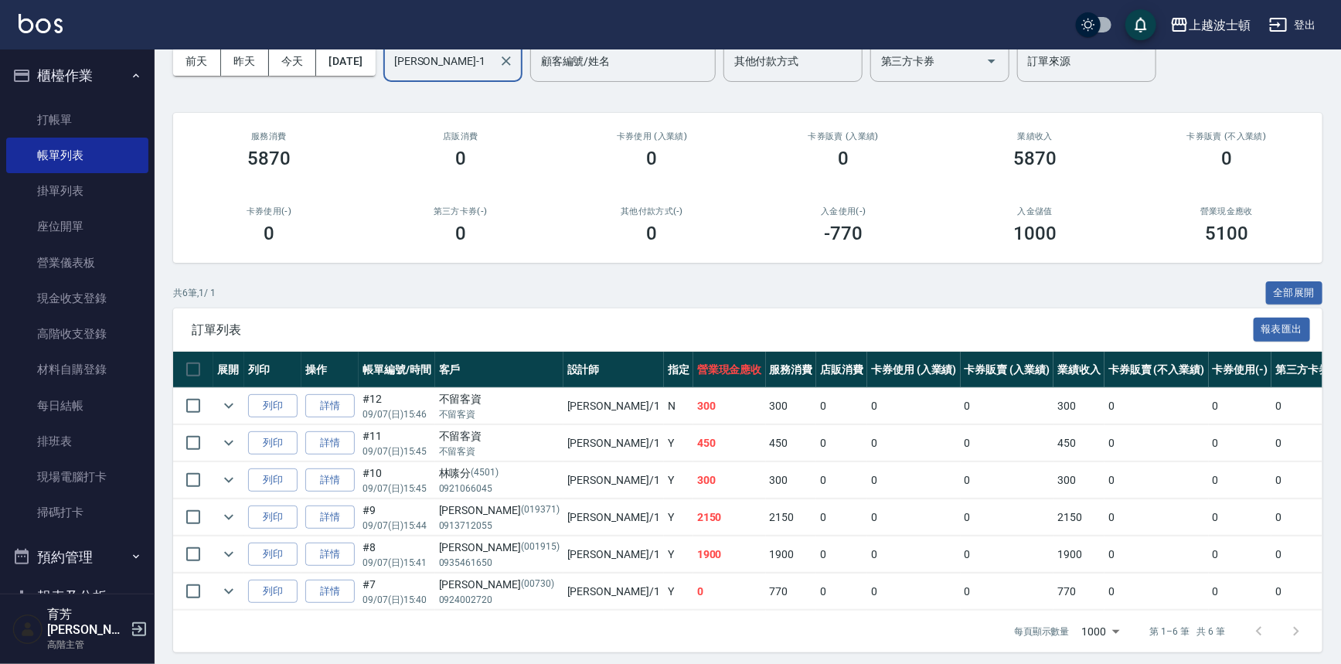
scroll to position [93, 0]
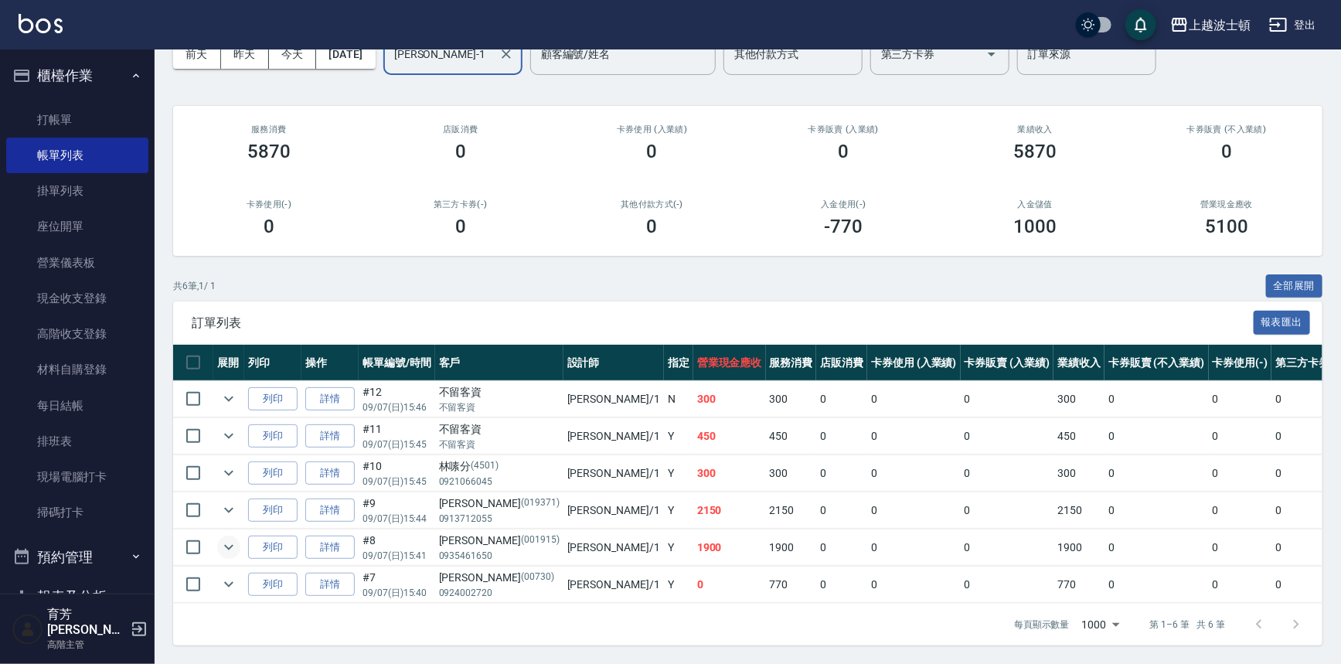
click at [227, 541] on icon "expand row" at bounding box center [228, 547] width 19 height 19
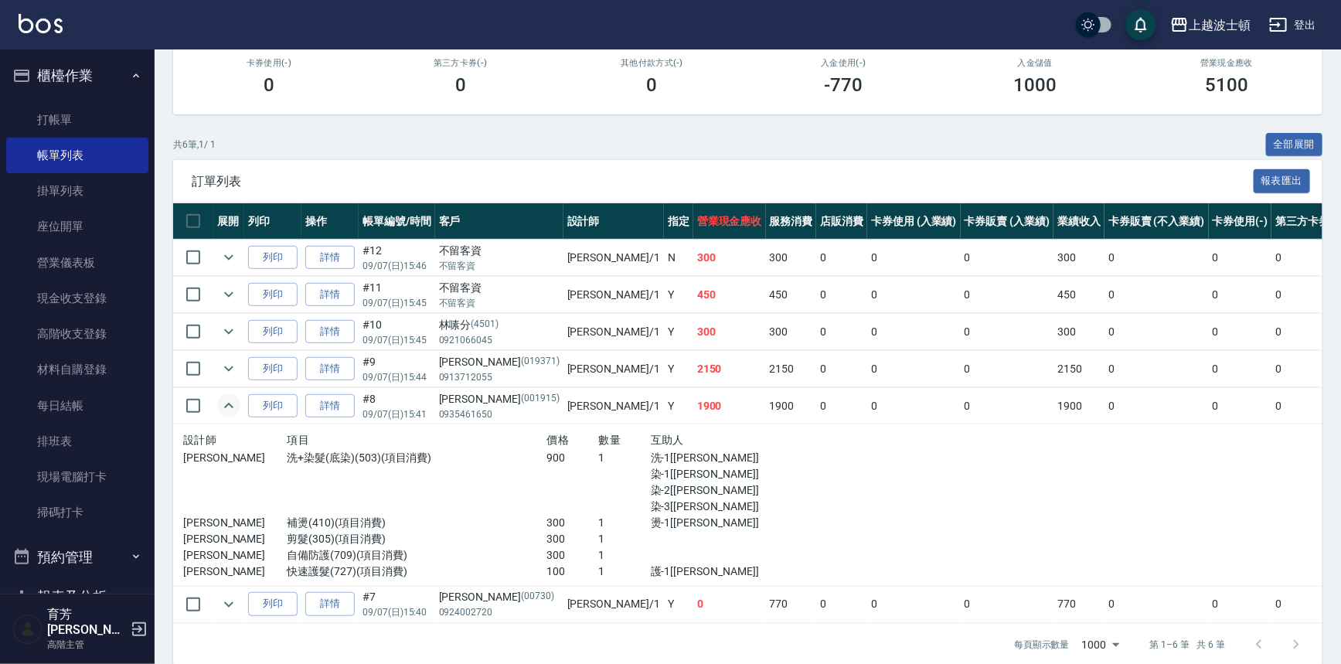
scroll to position [250, 0]
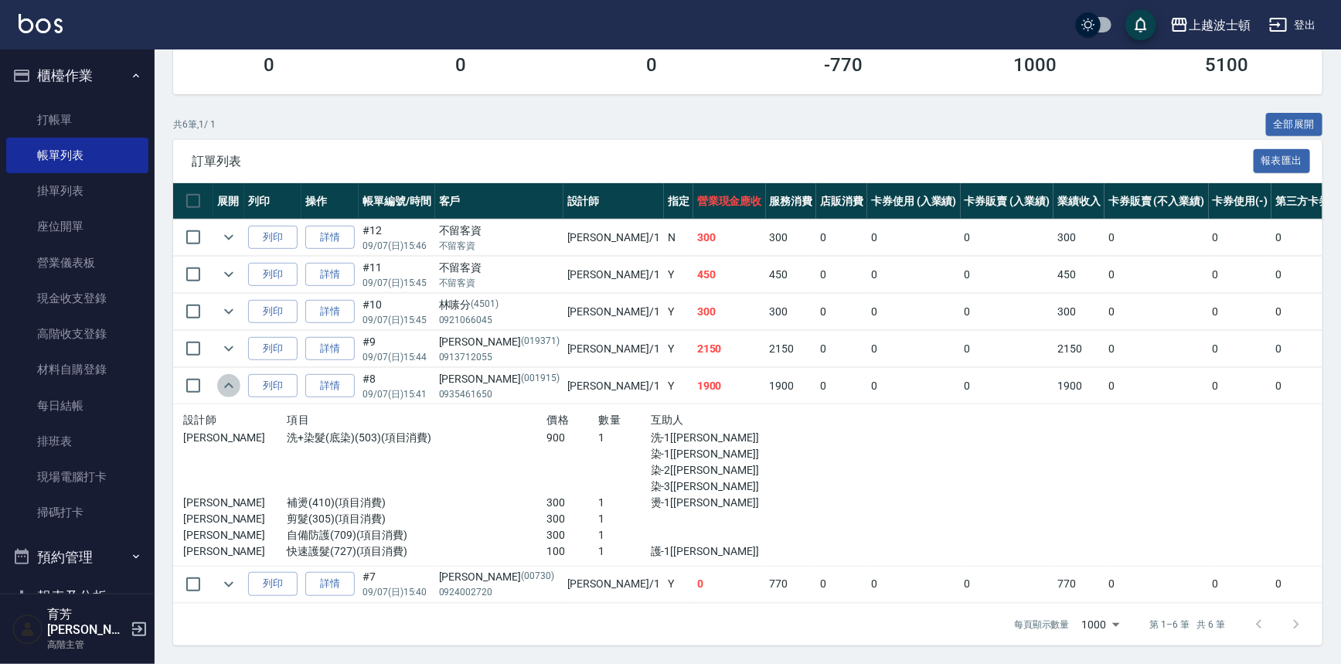
click at [229, 387] on icon "expand row" at bounding box center [228, 385] width 19 height 19
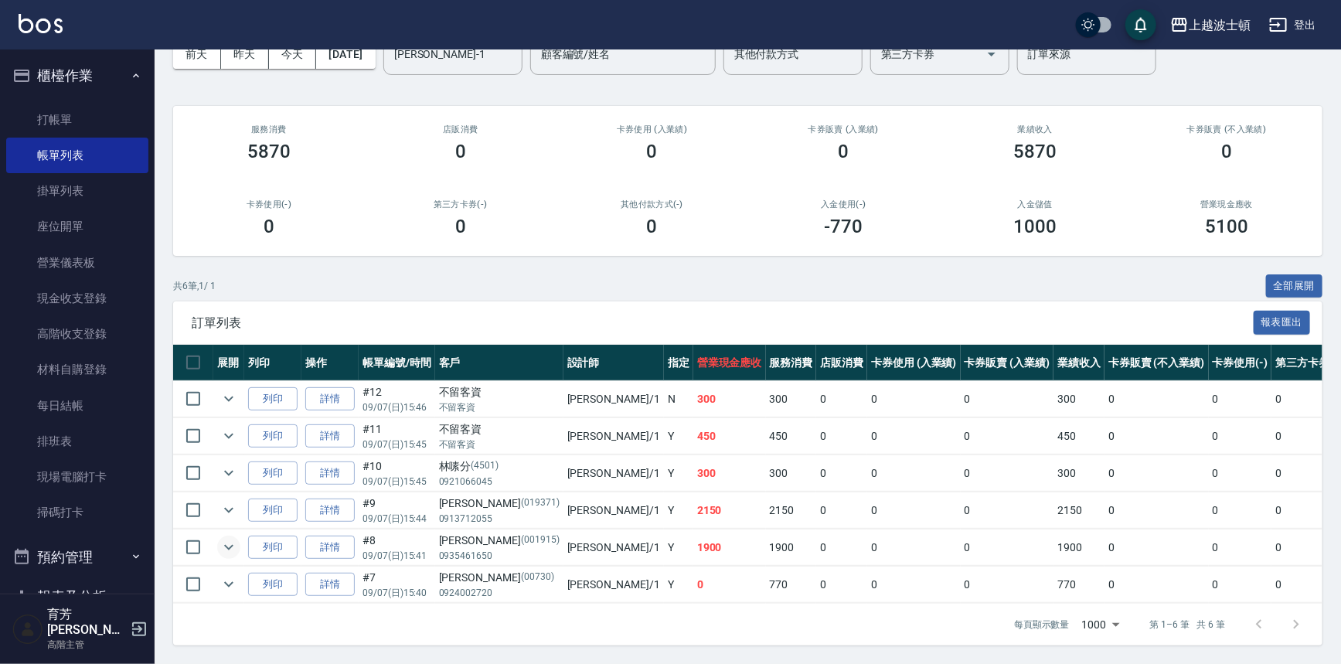
scroll to position [93, 0]
click at [224, 501] on icon "expand row" at bounding box center [228, 510] width 19 height 19
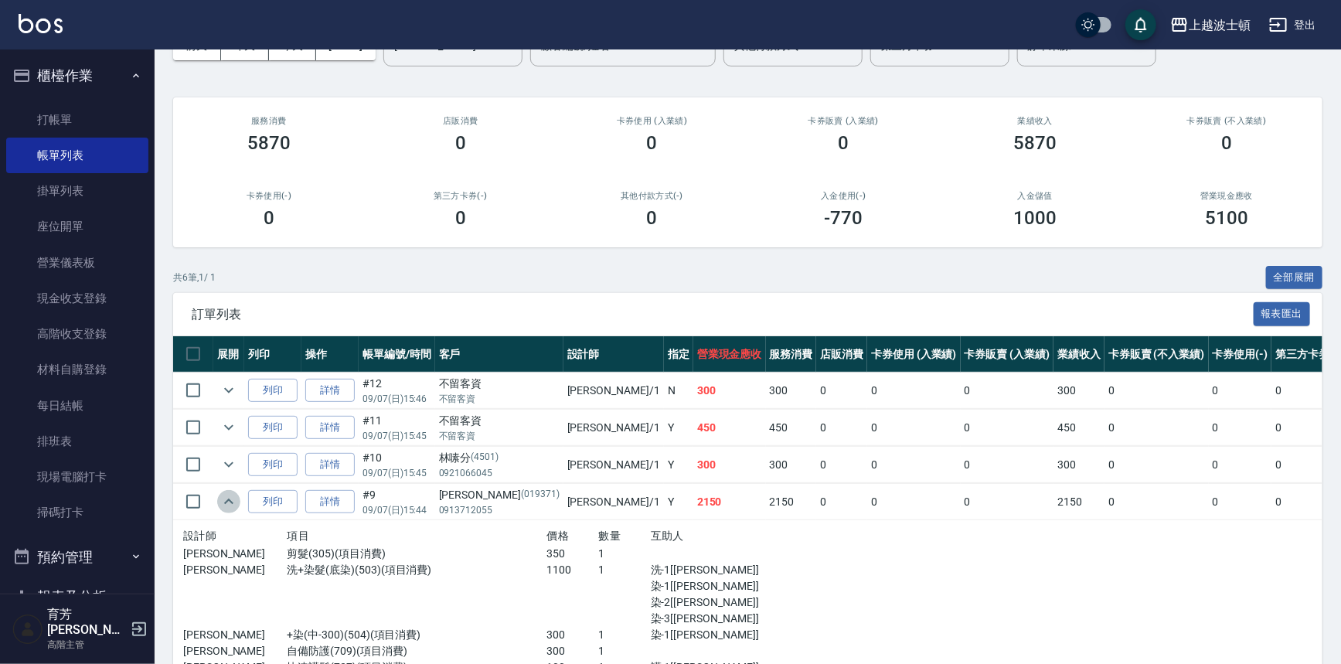
click at [224, 494] on icon "expand row" at bounding box center [228, 501] width 19 height 19
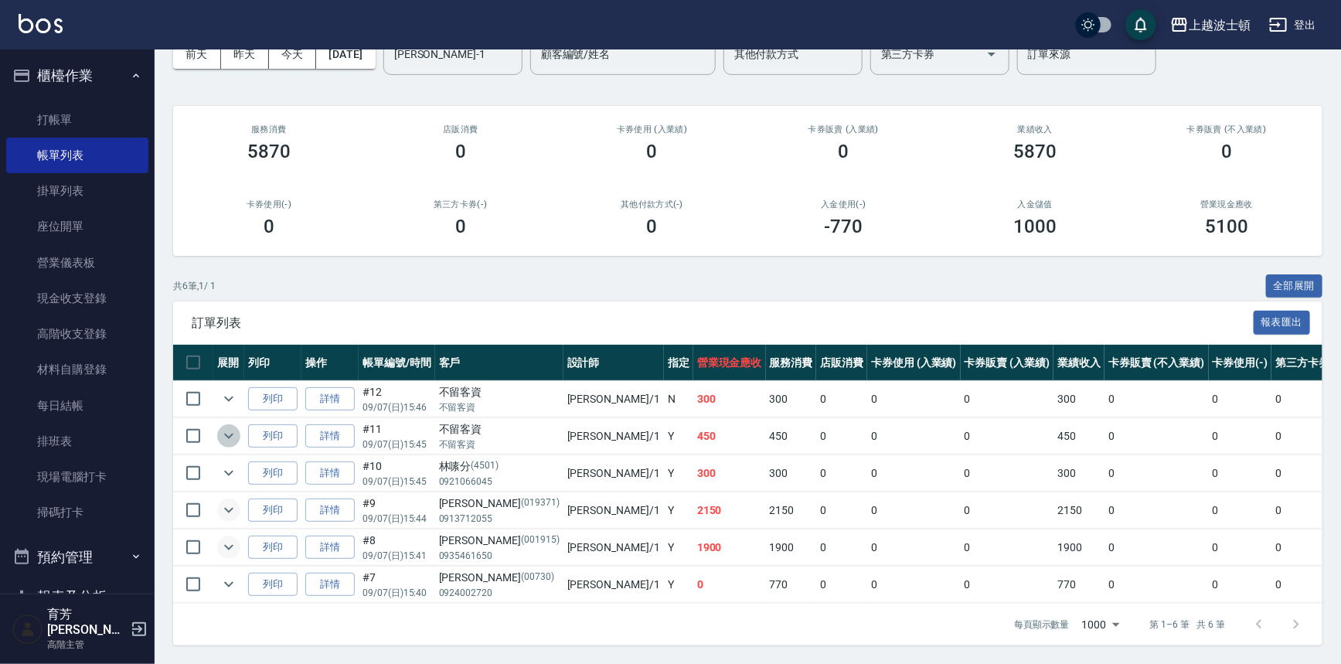
click at [220, 427] on icon "expand row" at bounding box center [228, 436] width 19 height 19
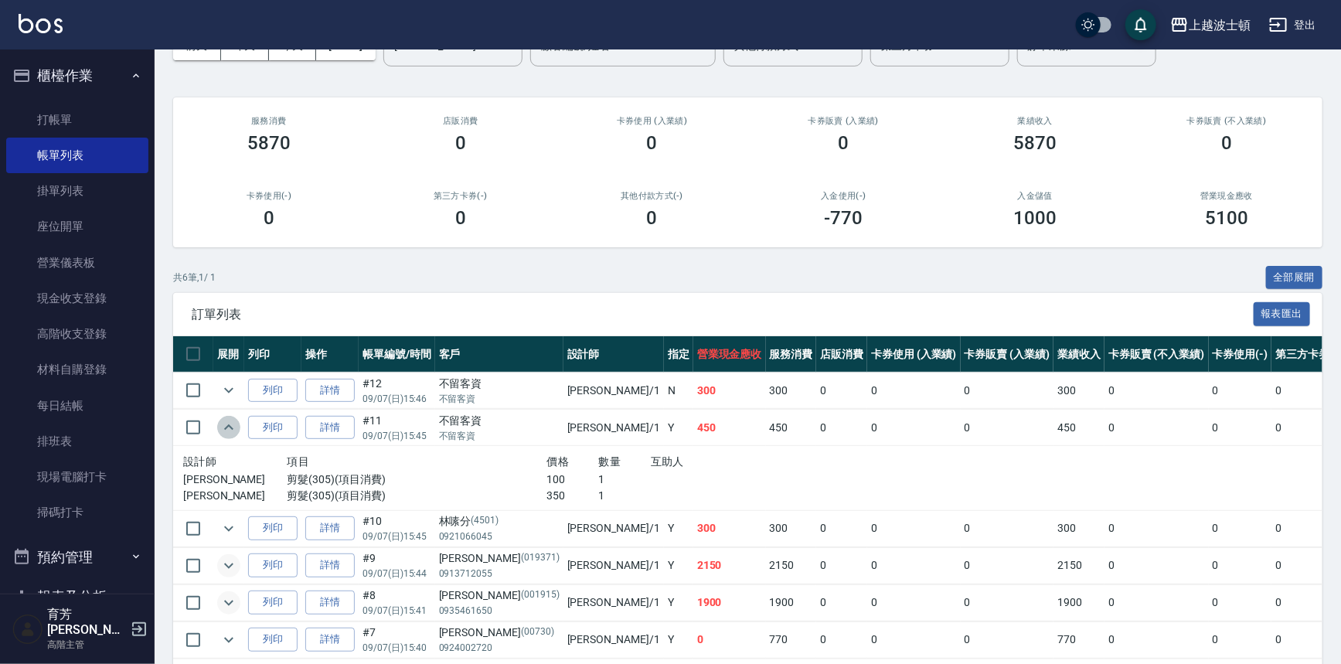
click at [220, 425] on icon "expand row" at bounding box center [228, 427] width 19 height 19
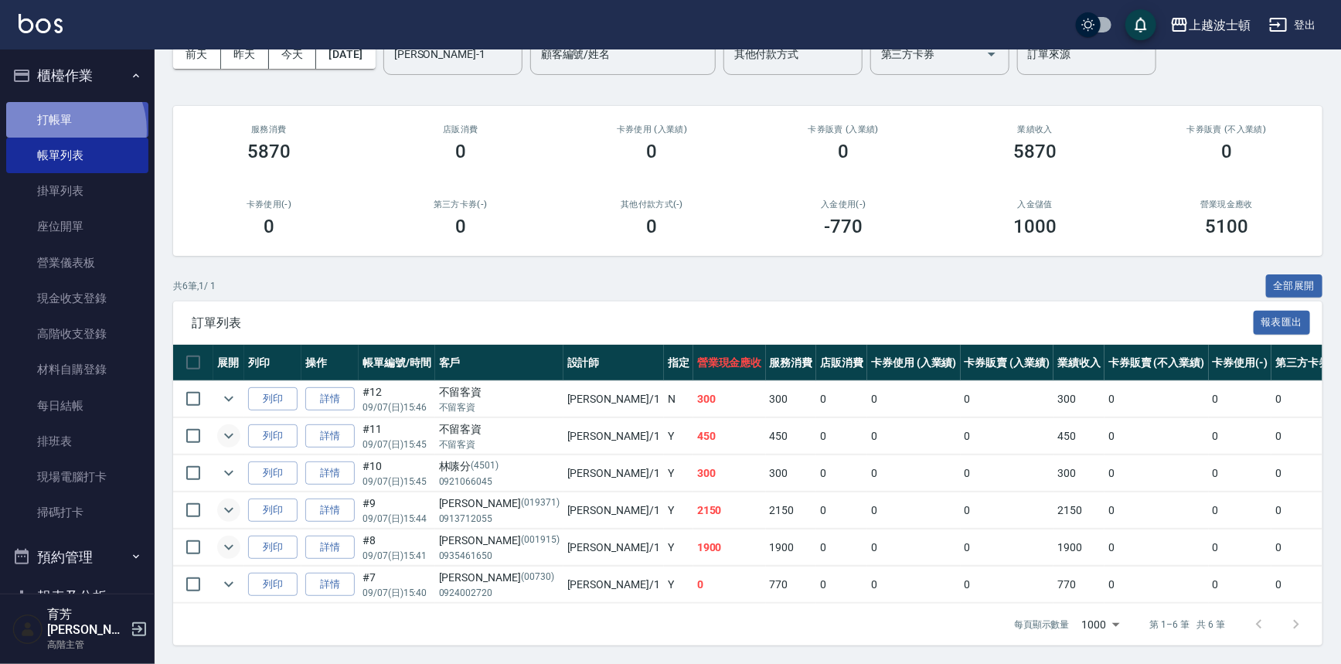
click at [59, 130] on link "打帳單" at bounding box center [77, 120] width 142 height 36
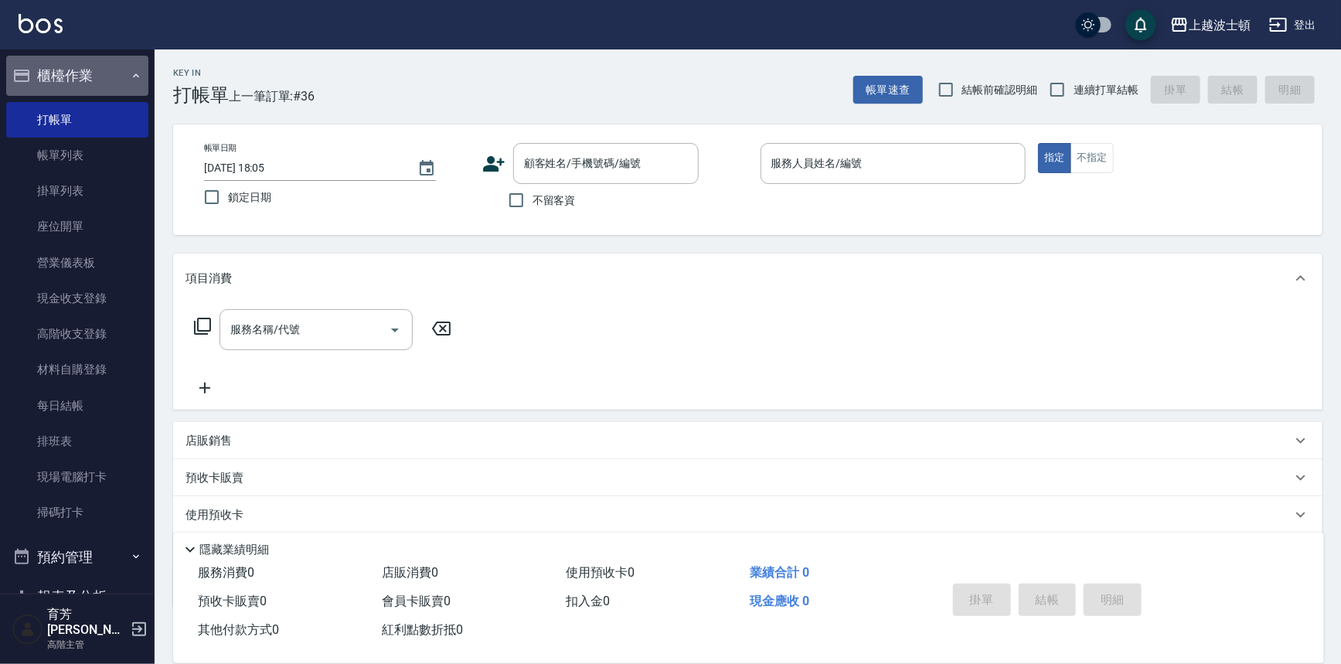
click at [105, 71] on button "櫃檯作業" at bounding box center [77, 76] width 142 height 40
